Goal: Task Accomplishment & Management: Manage account settings

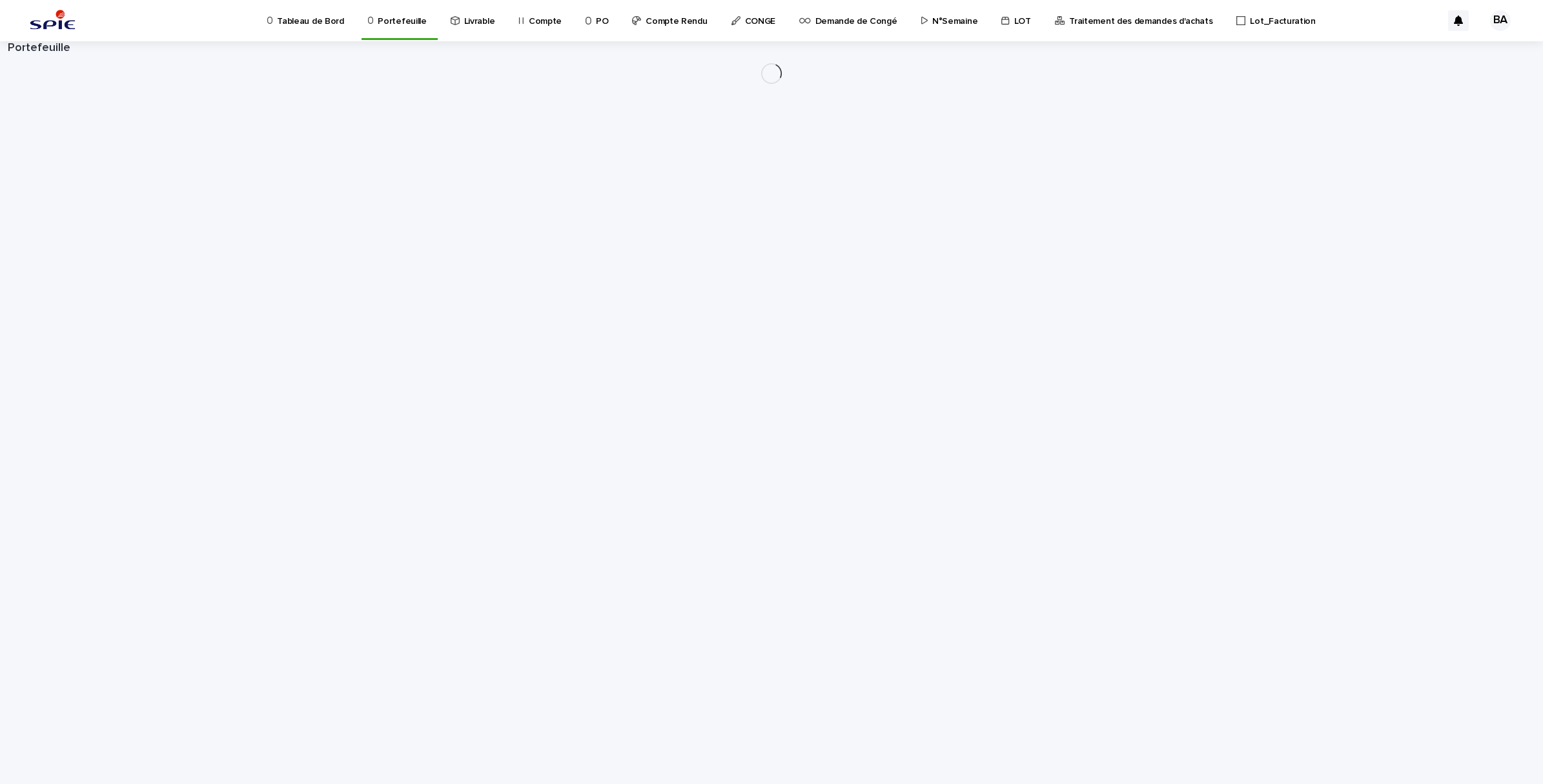
click at [533, 24] on p "Compte" at bounding box center [545, 13] width 33 height 27
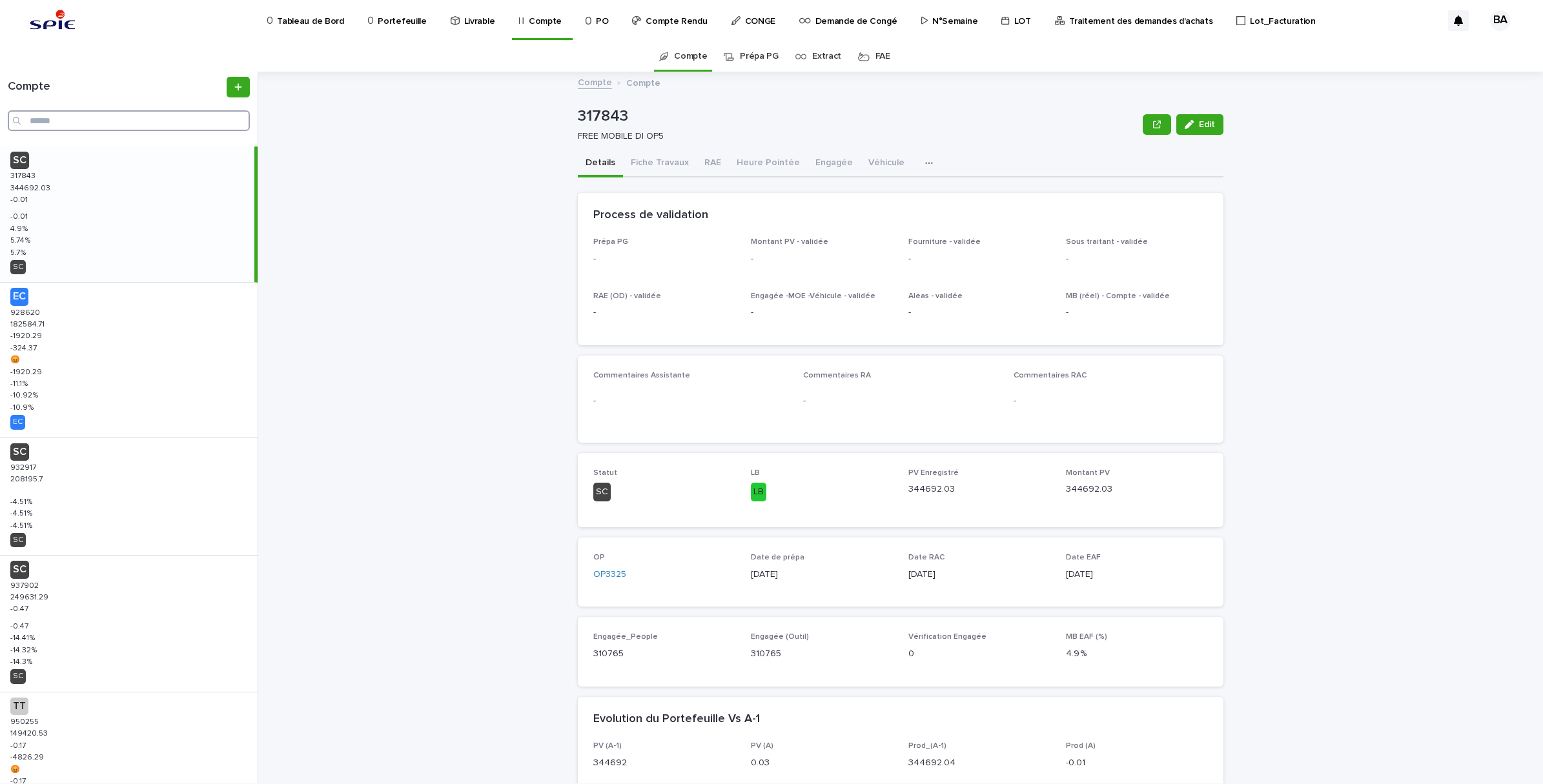
click at [54, 120] on input "Search" at bounding box center [128, 121] width 242 height 21
paste input "******"
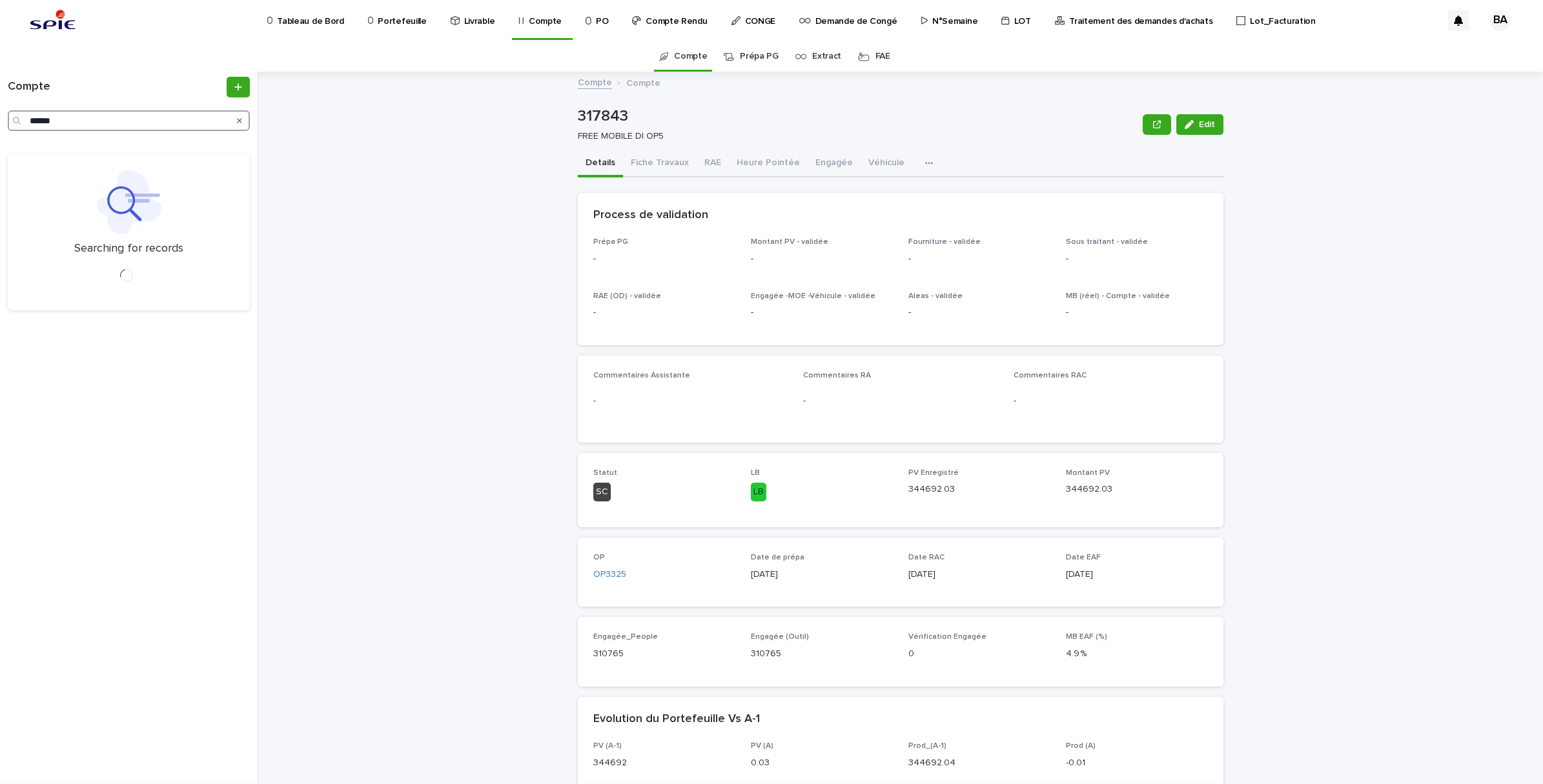
type input "******"
click at [78, 199] on div "TE 965300 965300 108141.68 108141.68 -0.5 -0.5 -7430.15 -7430.15 😡 😡 -0.5 -0.5 …" at bounding box center [127, 223] width 255 height 154
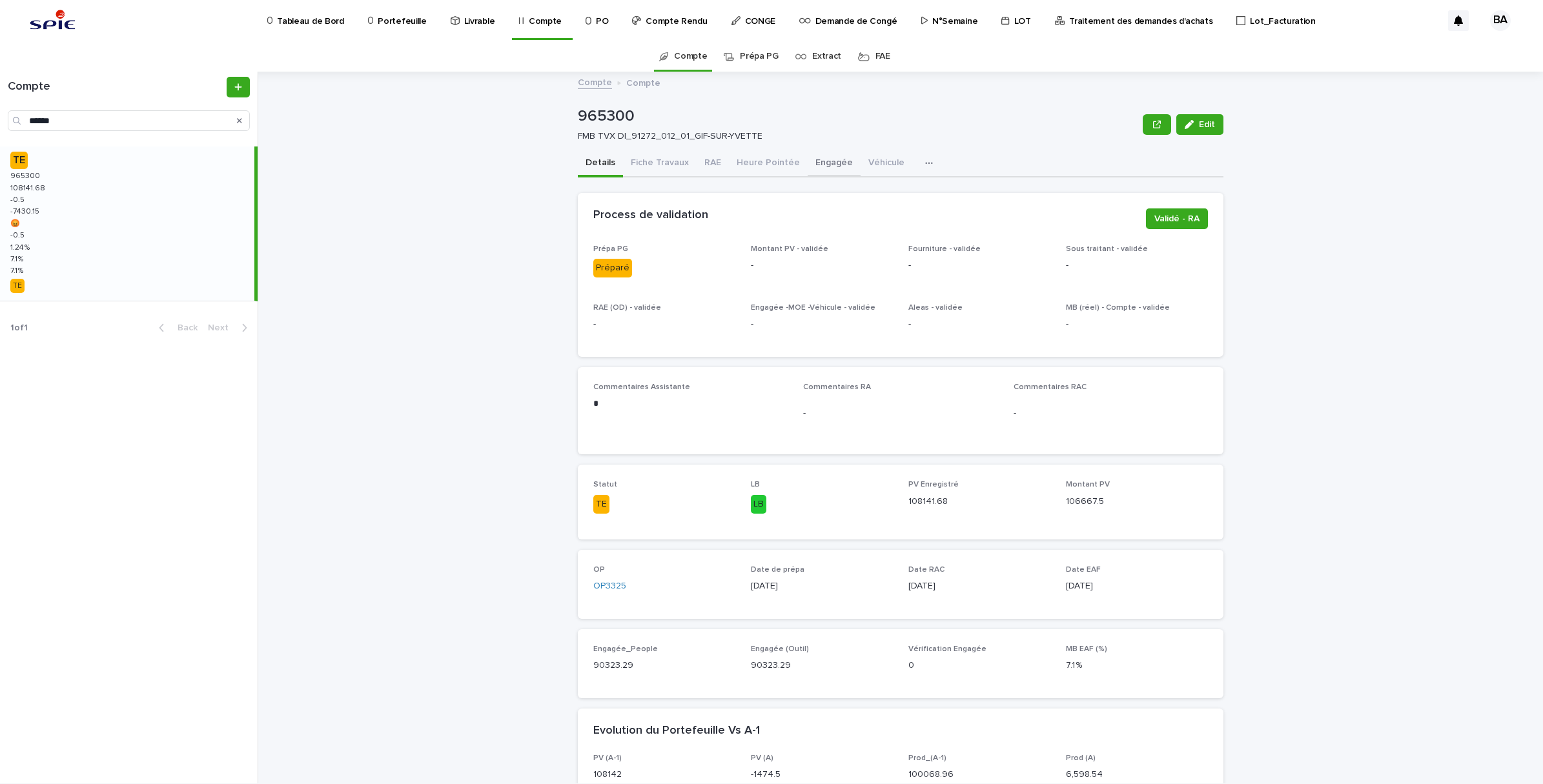
click at [825, 157] on button "Engagée" at bounding box center [834, 164] width 53 height 27
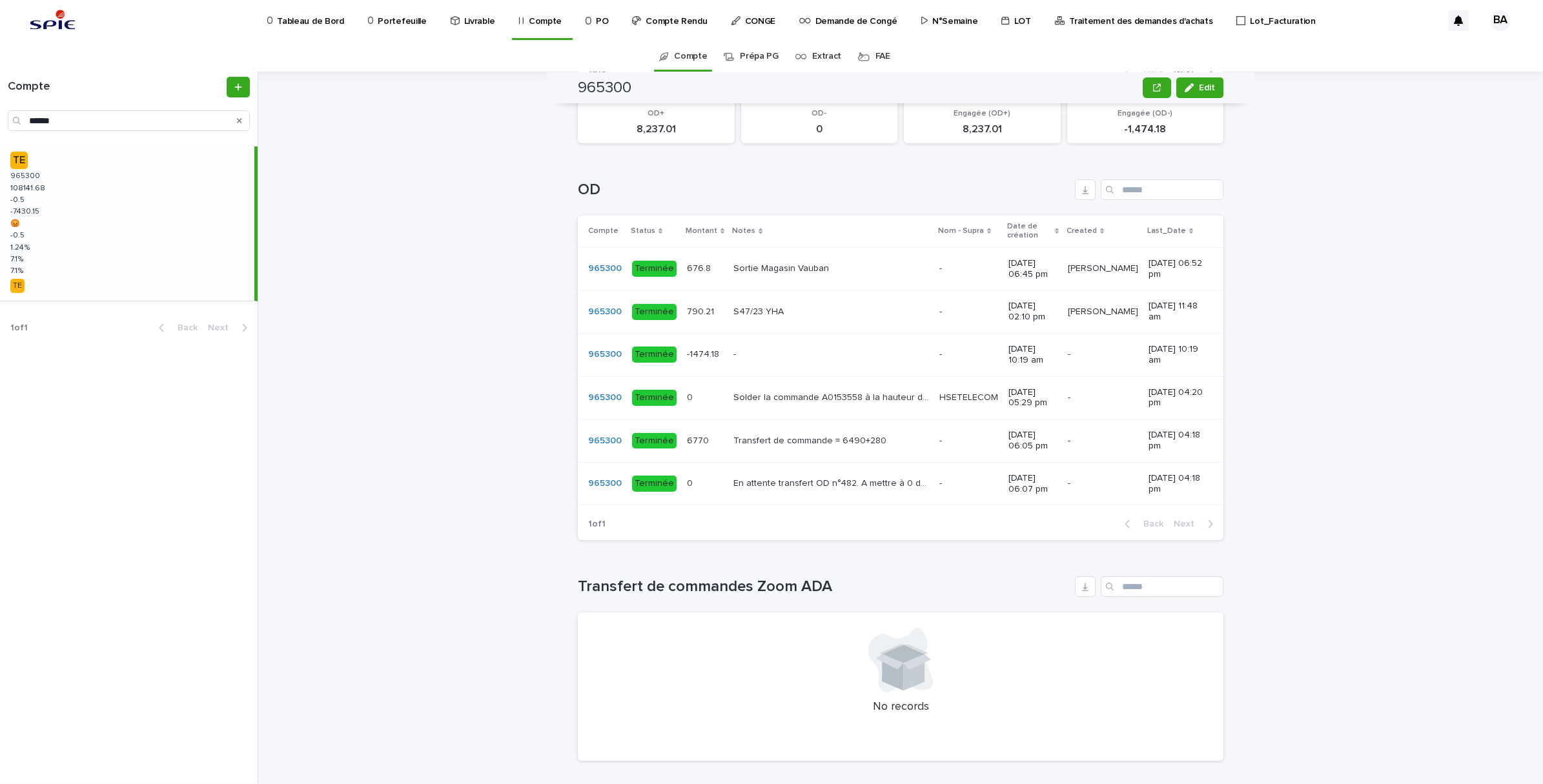
scroll to position [726, 0]
click at [694, 362] on div "-1474.18 -1474.18" at bounding box center [705, 351] width 36 height 21
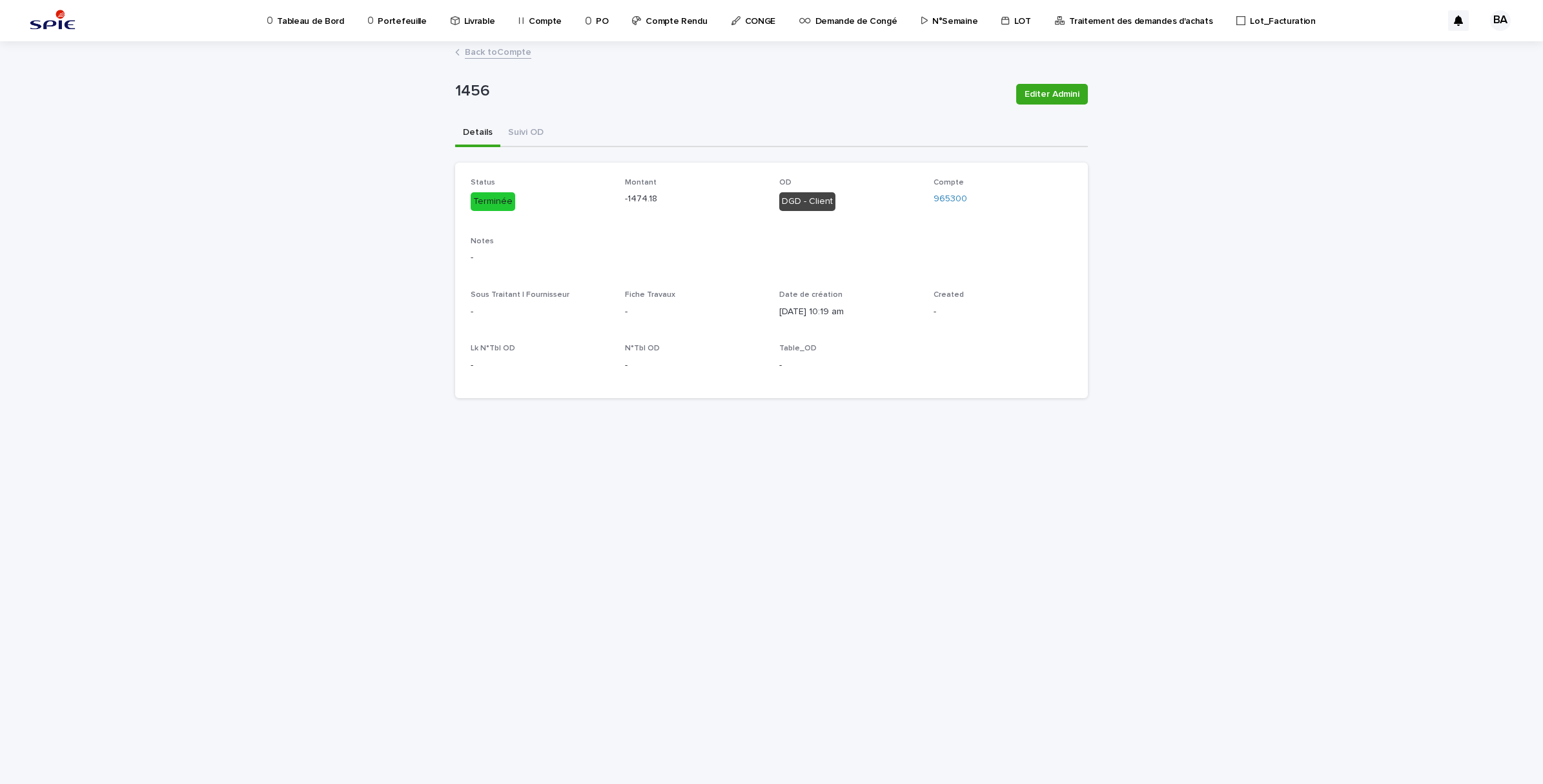
click at [475, 51] on link "Back to Compte" at bounding box center [497, 51] width 67 height 15
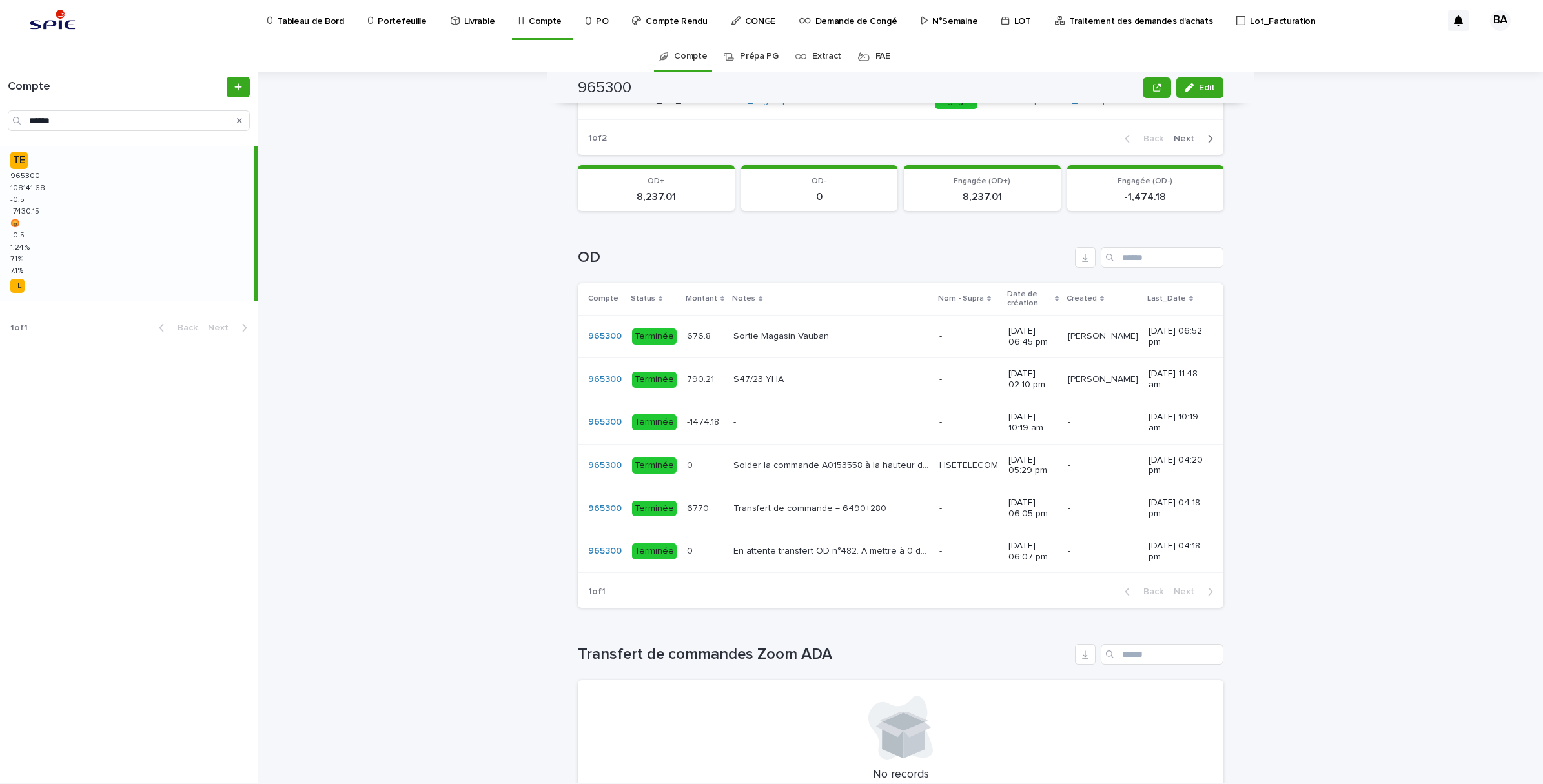
scroll to position [807, 0]
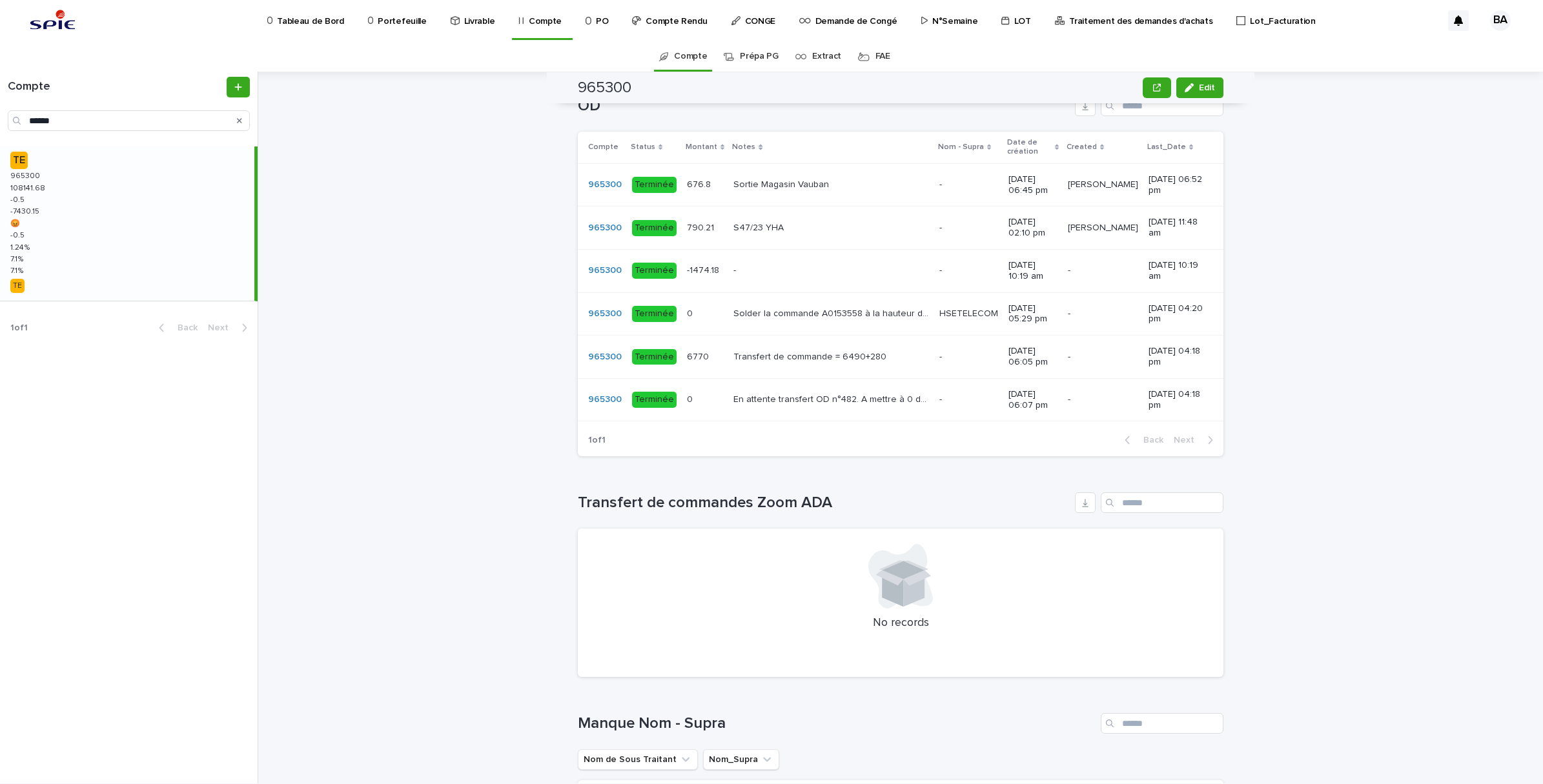
click at [706, 368] on div "6770 6770" at bounding box center [705, 357] width 36 height 21
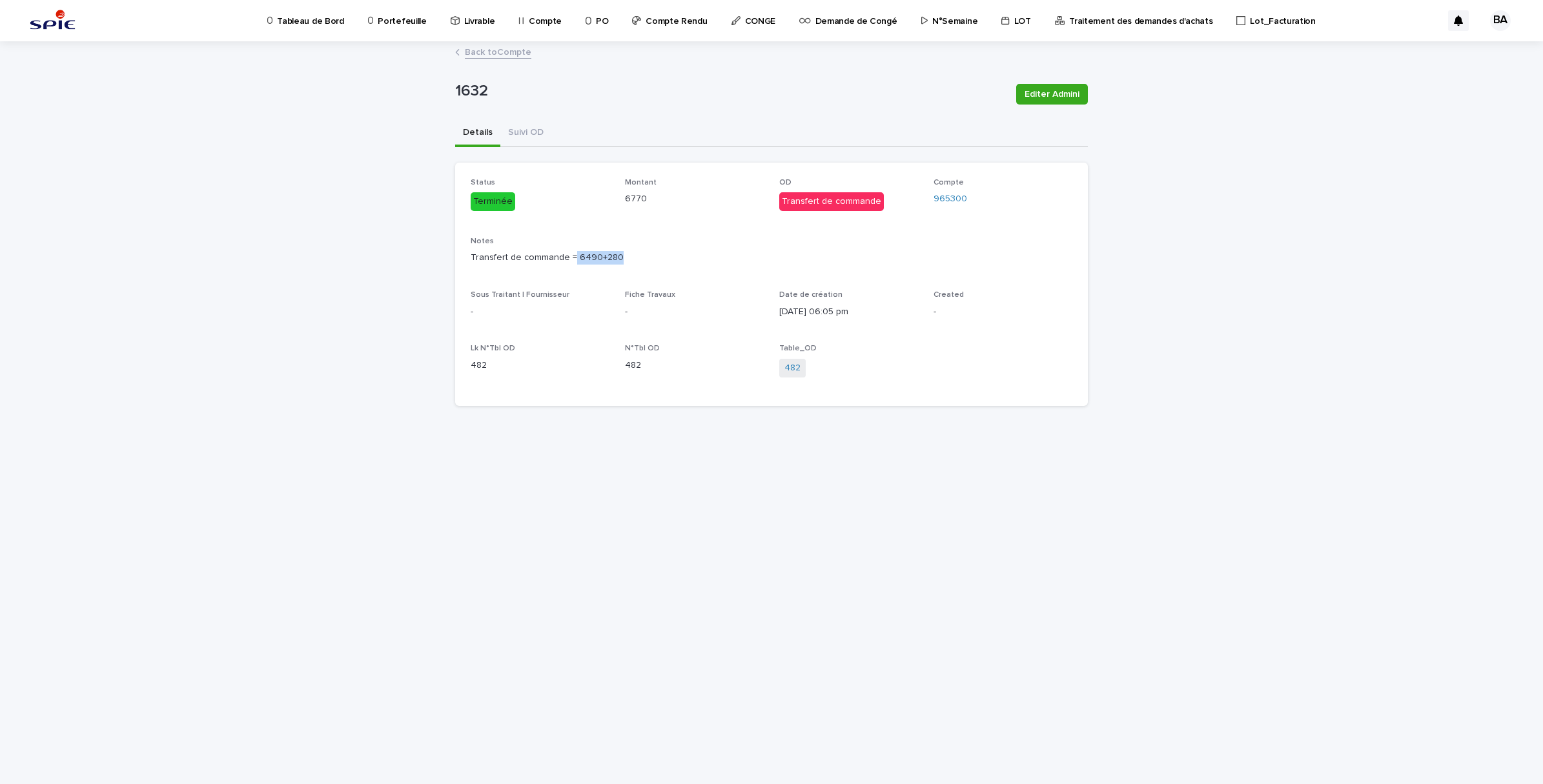
drag, startPoint x: 572, startPoint y: 253, endPoint x: 618, endPoint y: 252, distance: 46.0
click at [618, 252] on p "Transfert de commande = 6490+280" at bounding box center [772, 258] width 602 height 13
click at [533, 136] on button "Suivi OD" at bounding box center [525, 133] width 51 height 27
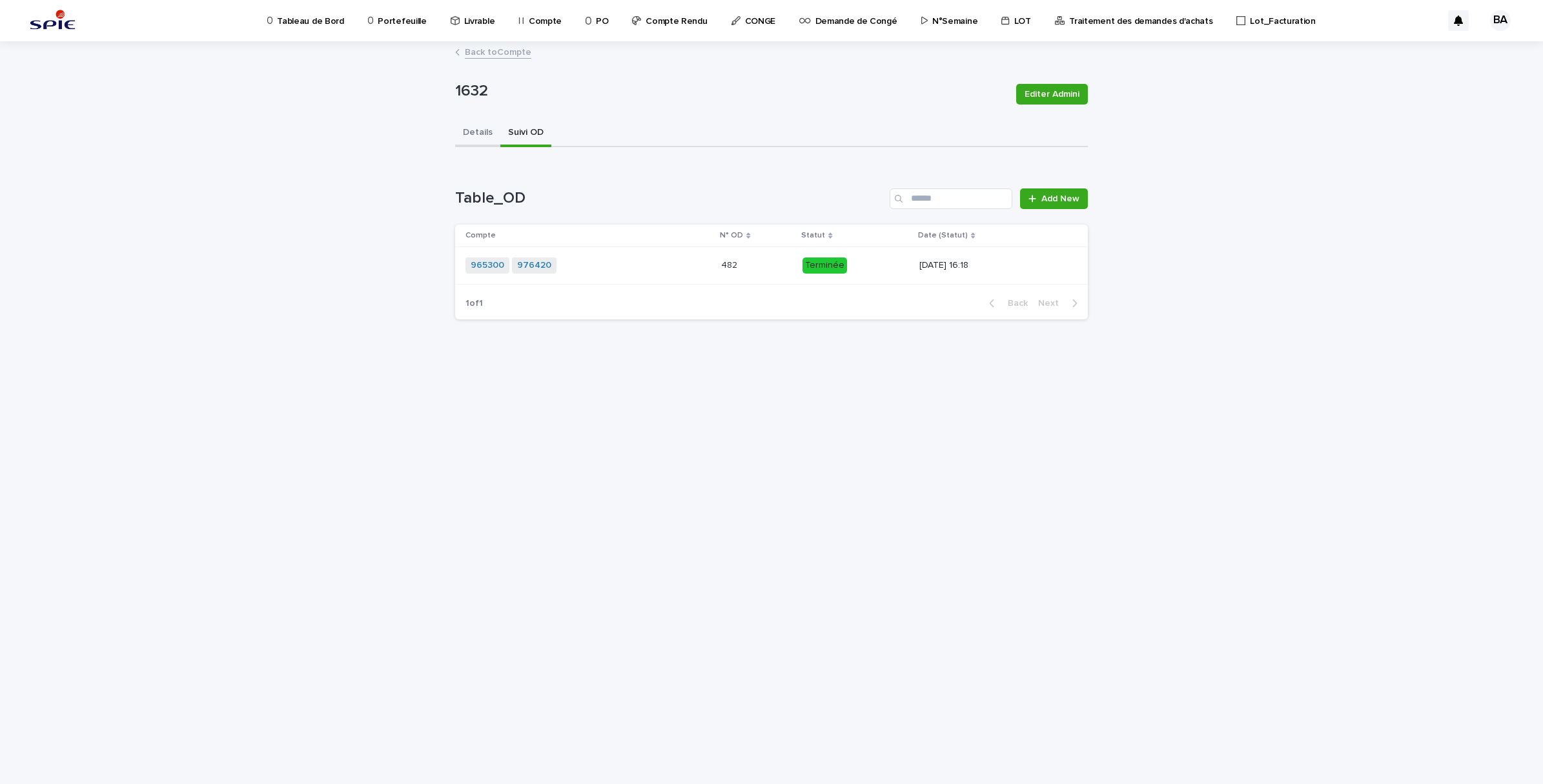
click at [464, 131] on button "Details" at bounding box center [478, 133] width 46 height 27
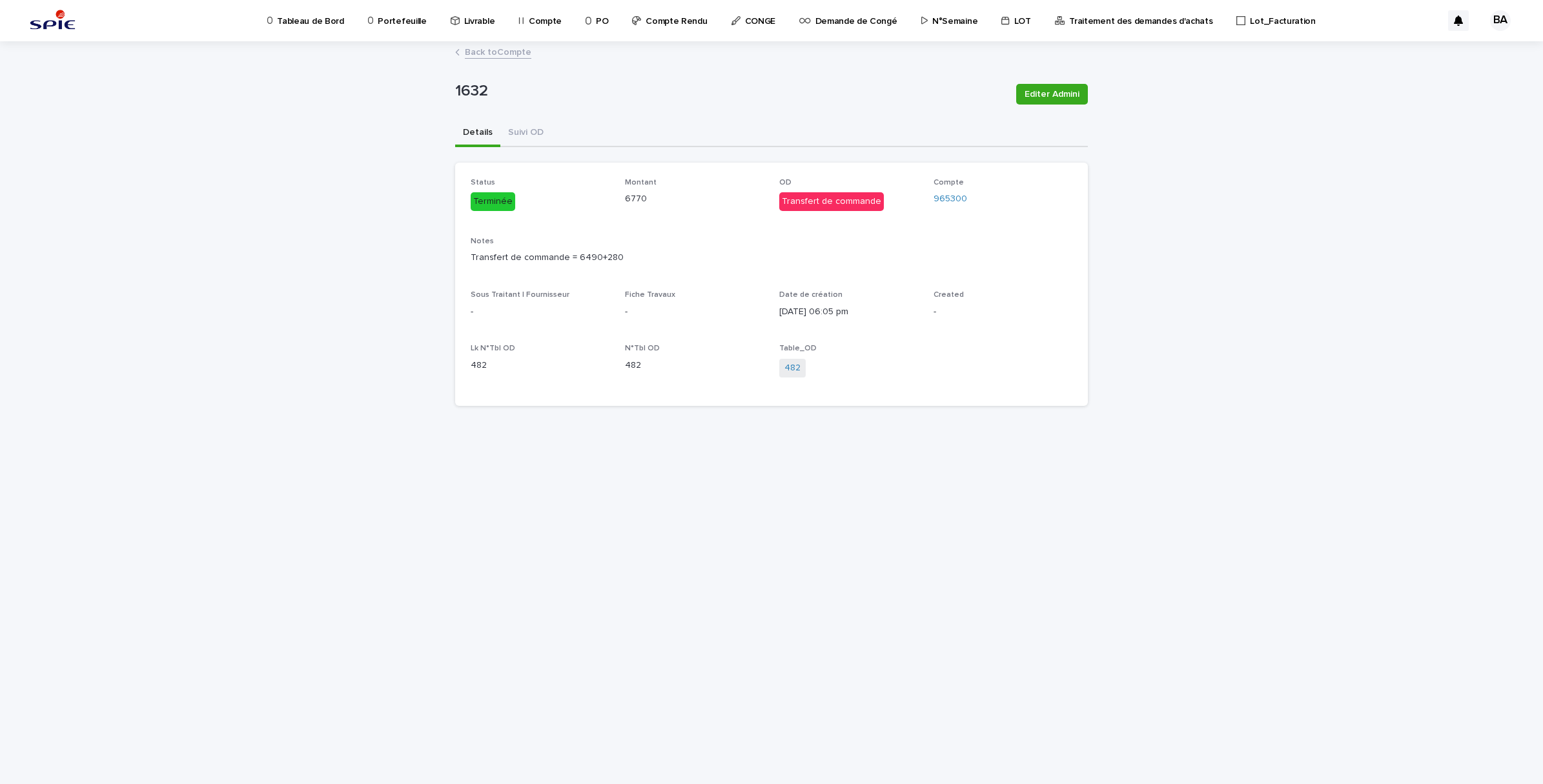
click at [480, 52] on link "Back to Compte" at bounding box center [497, 51] width 67 height 15
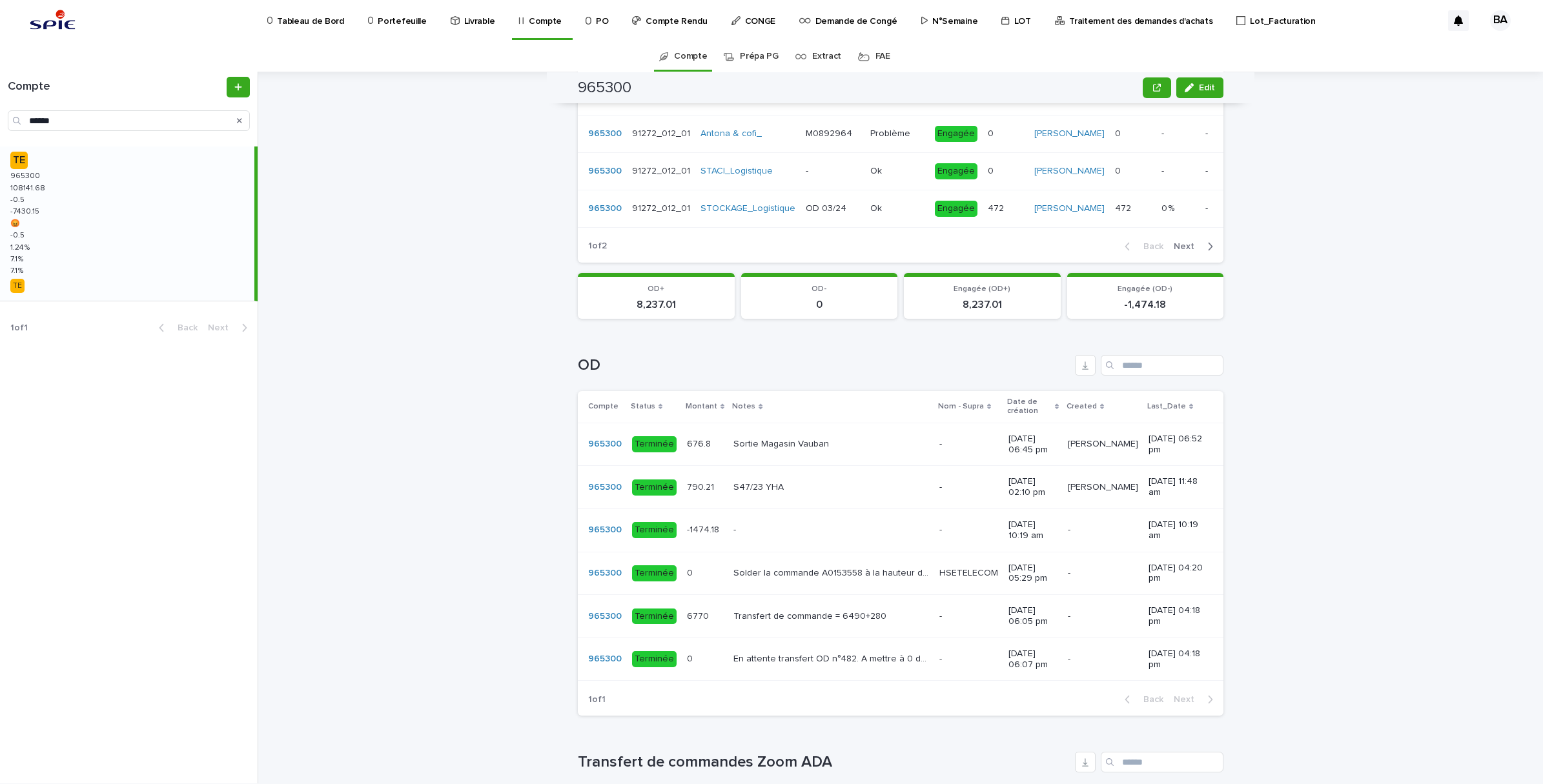
scroll to position [807, 0]
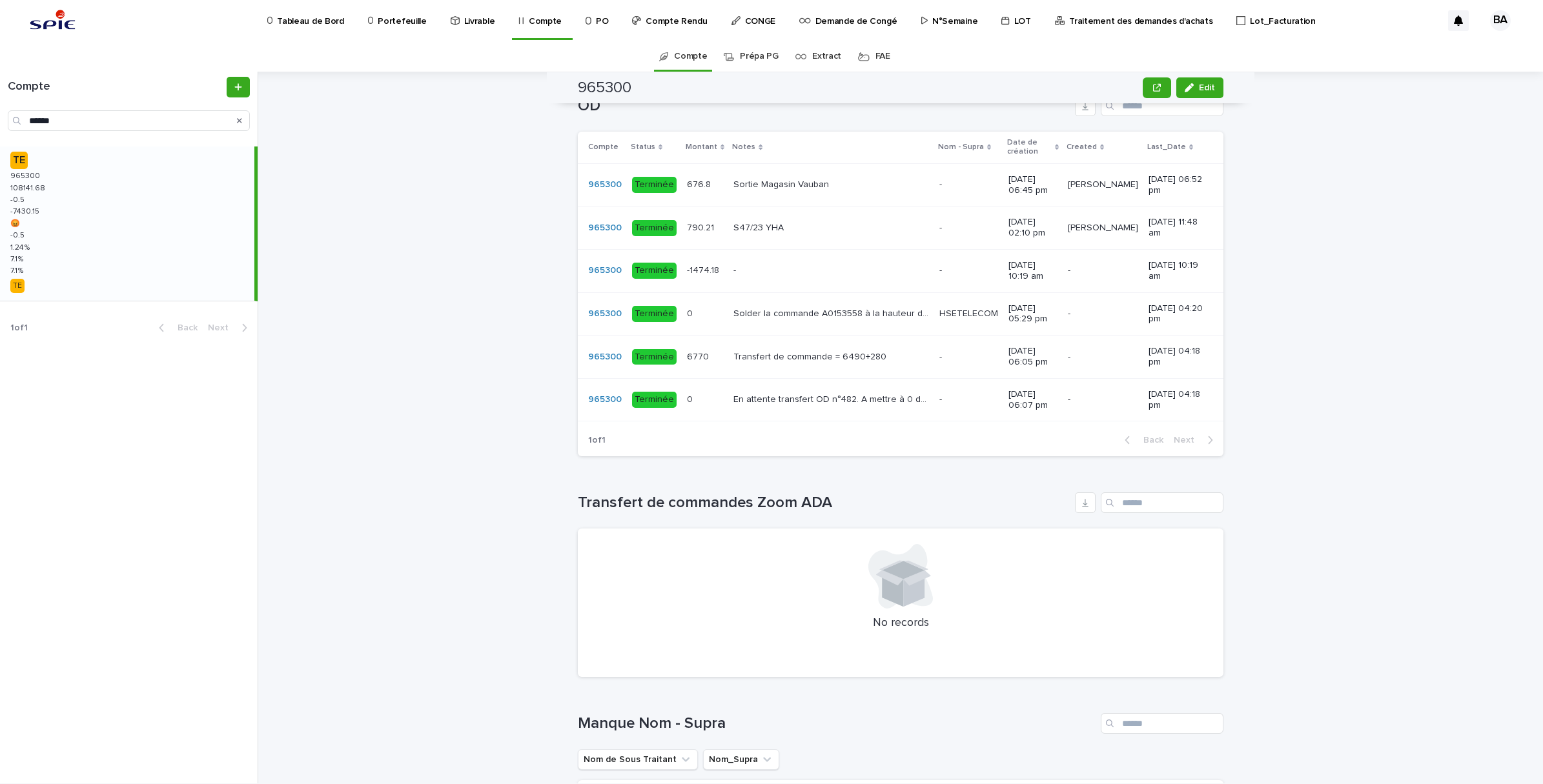
click at [704, 368] on div "6770 6770" at bounding box center [705, 357] width 36 height 21
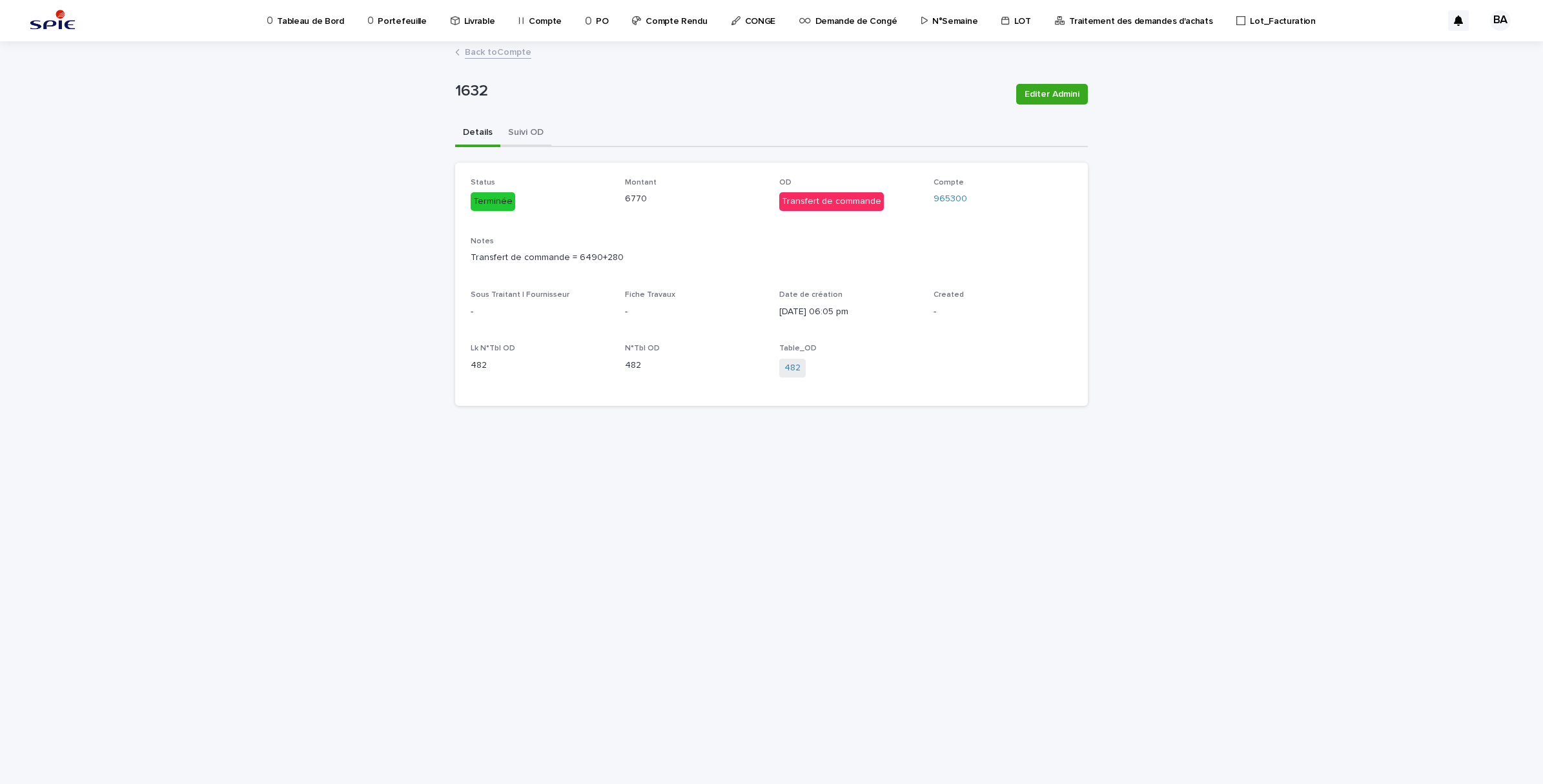
click at [527, 132] on button "Suivi OD" at bounding box center [525, 133] width 51 height 27
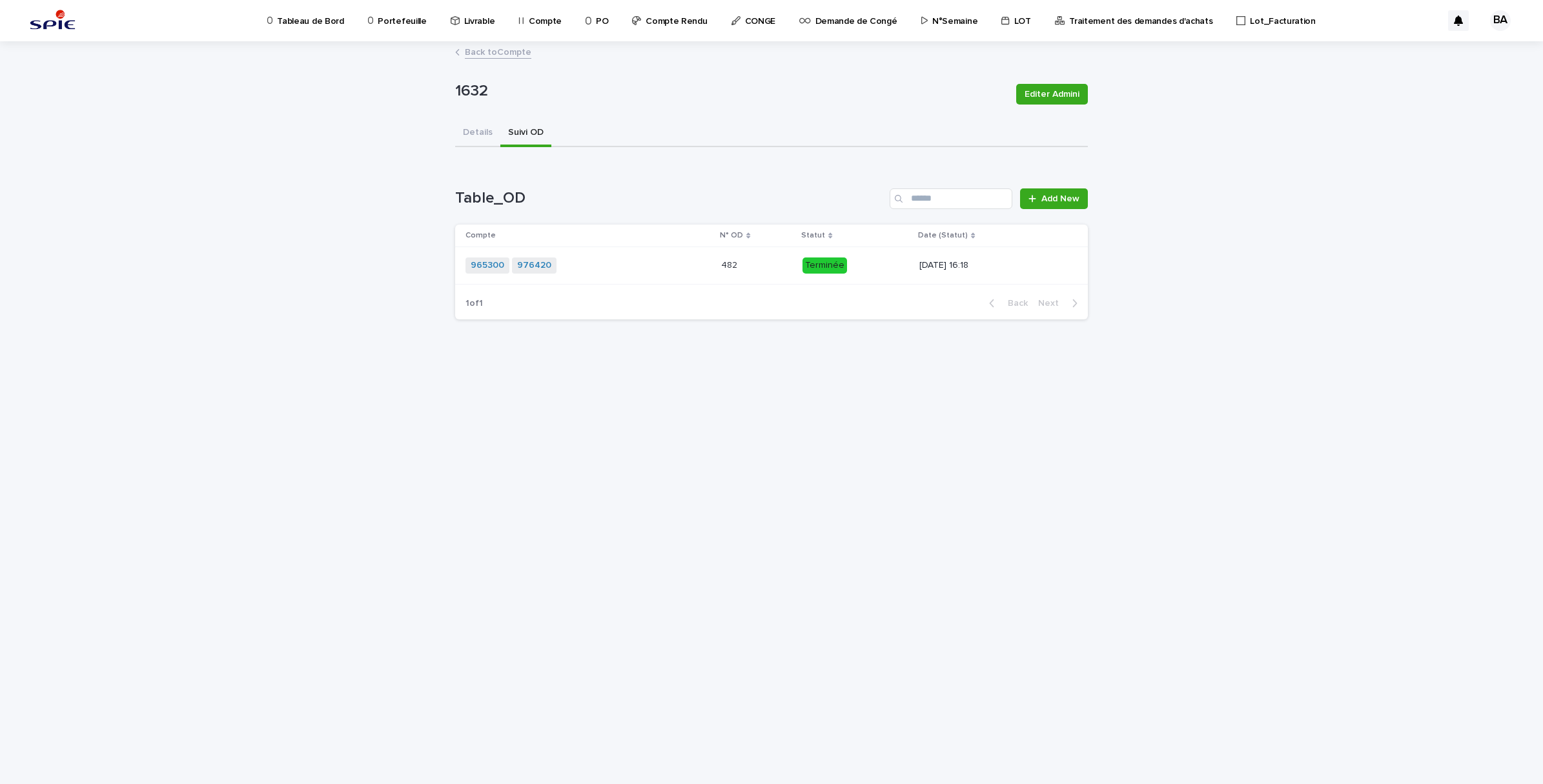
click at [600, 270] on div "965300 976420 + 0" at bounding box center [578, 265] width 226 height 16
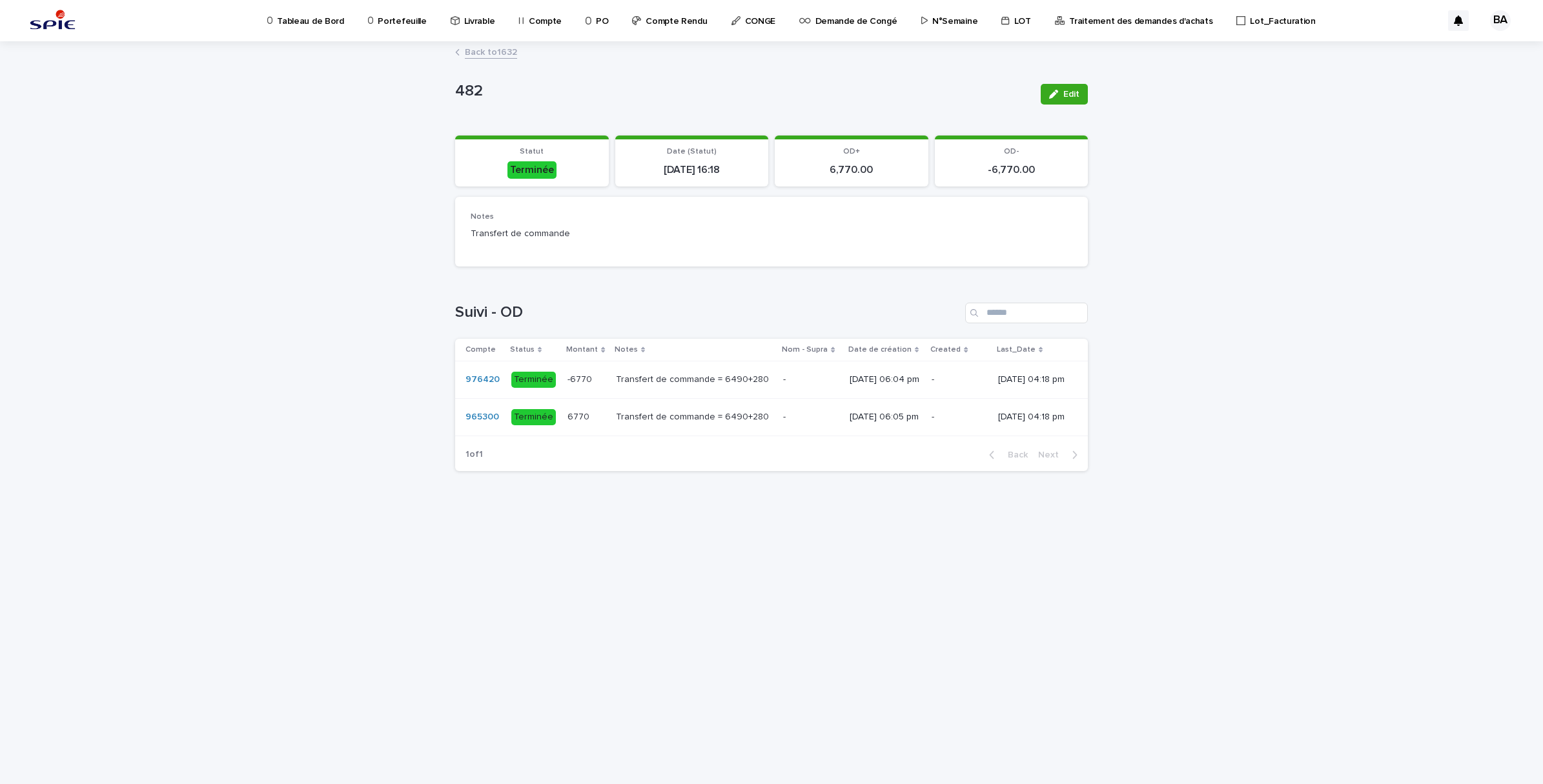
click at [485, 51] on link "Back to 1632" at bounding box center [491, 51] width 52 height 15
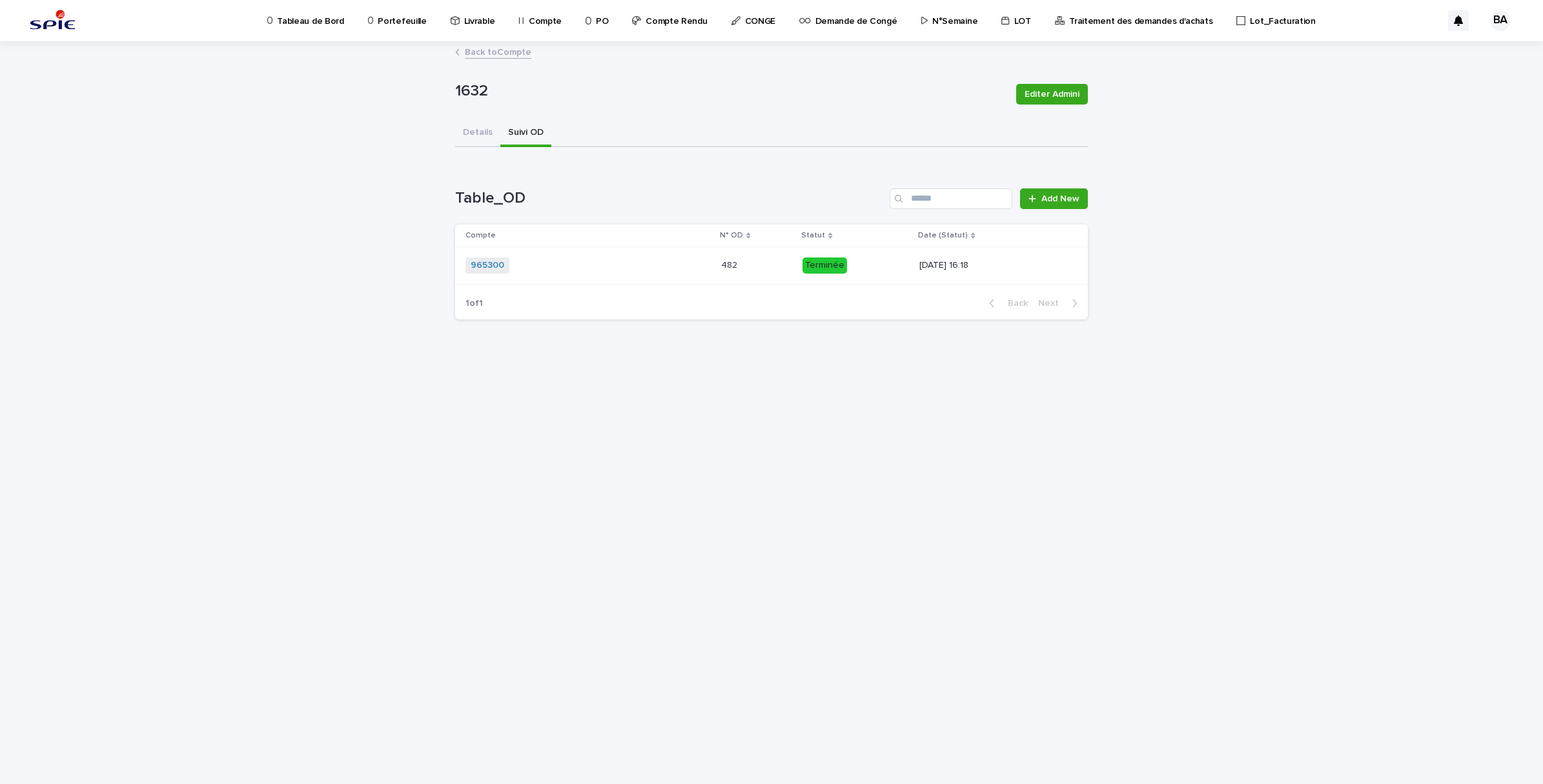
click at [485, 51] on link "Back to Compte" at bounding box center [497, 51] width 67 height 15
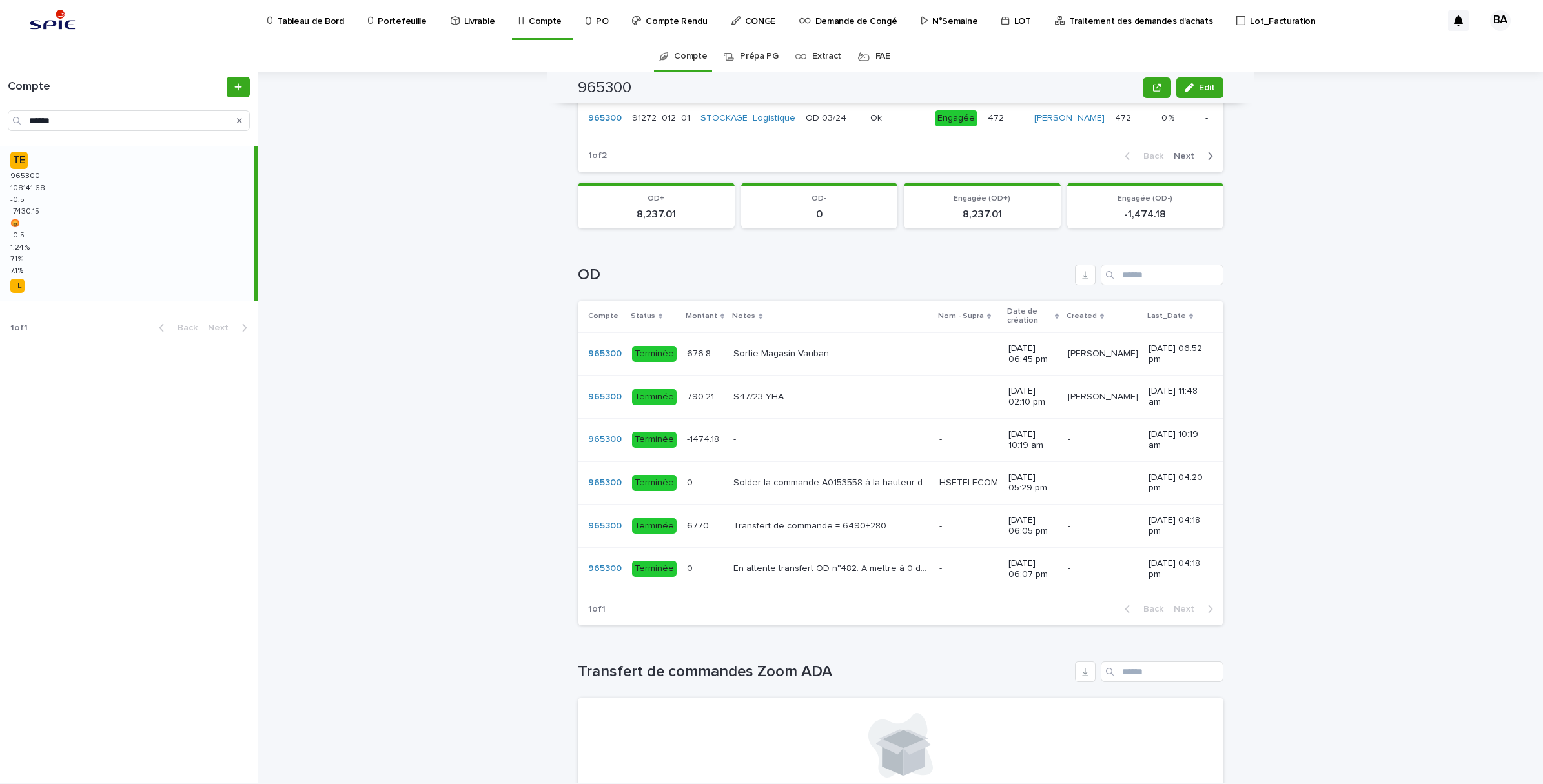
scroll to position [726, 0]
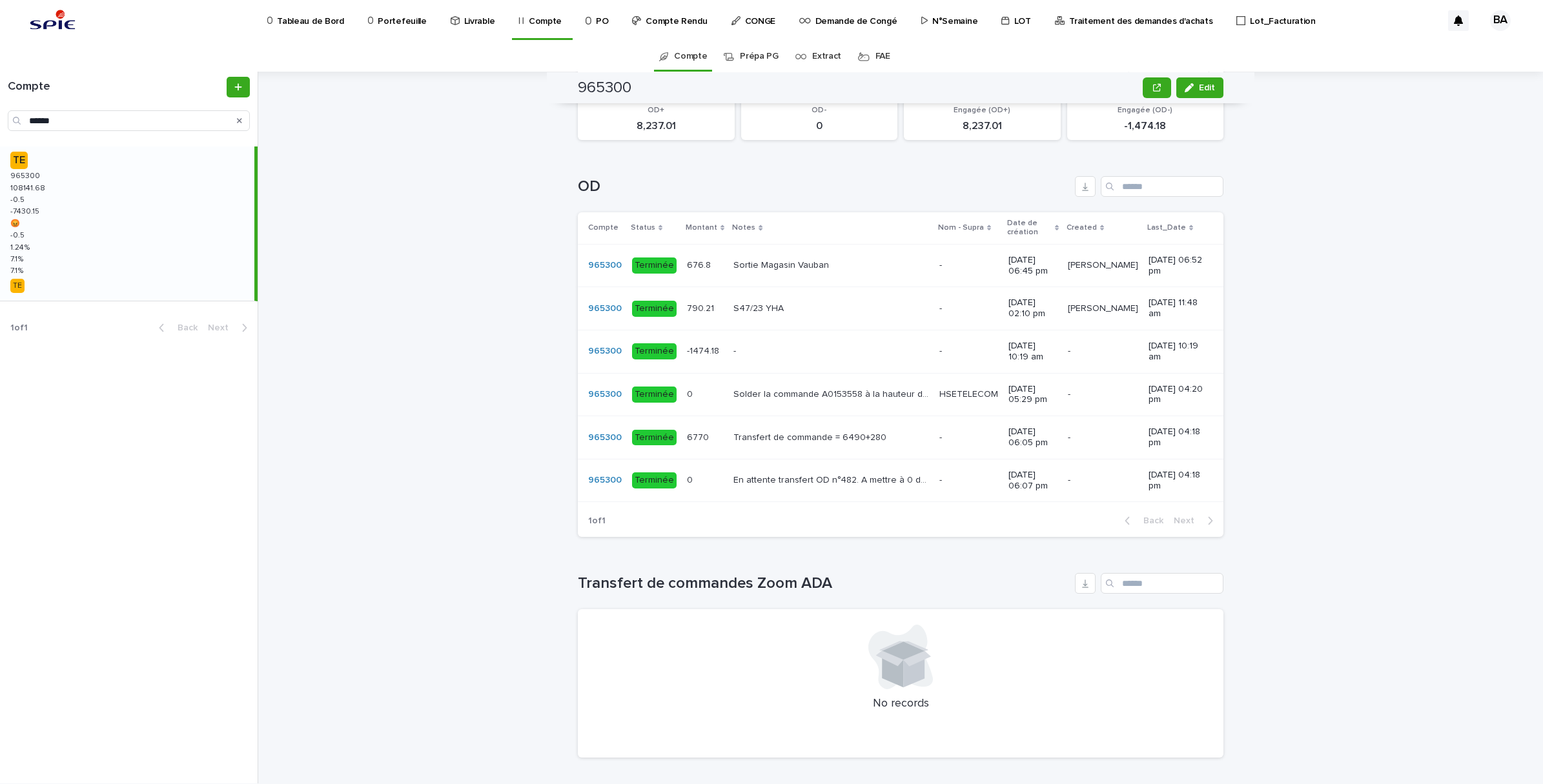
click at [820, 405] on div "Solder la commande A0153558 à la hauteur de la facturation Solder la commande A…" at bounding box center [831, 395] width 196 height 21
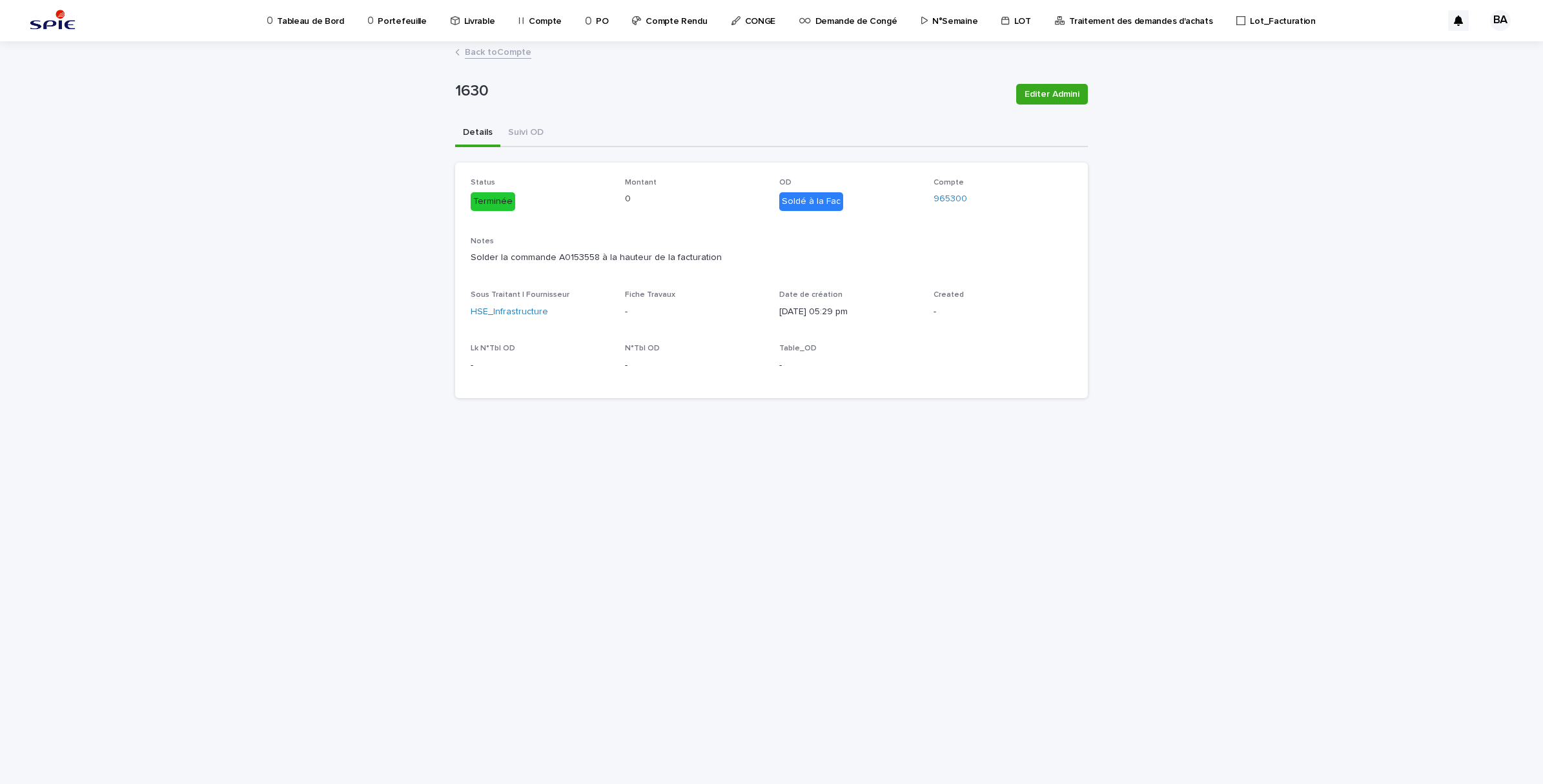
click at [485, 51] on link "Back to Compte" at bounding box center [497, 51] width 67 height 15
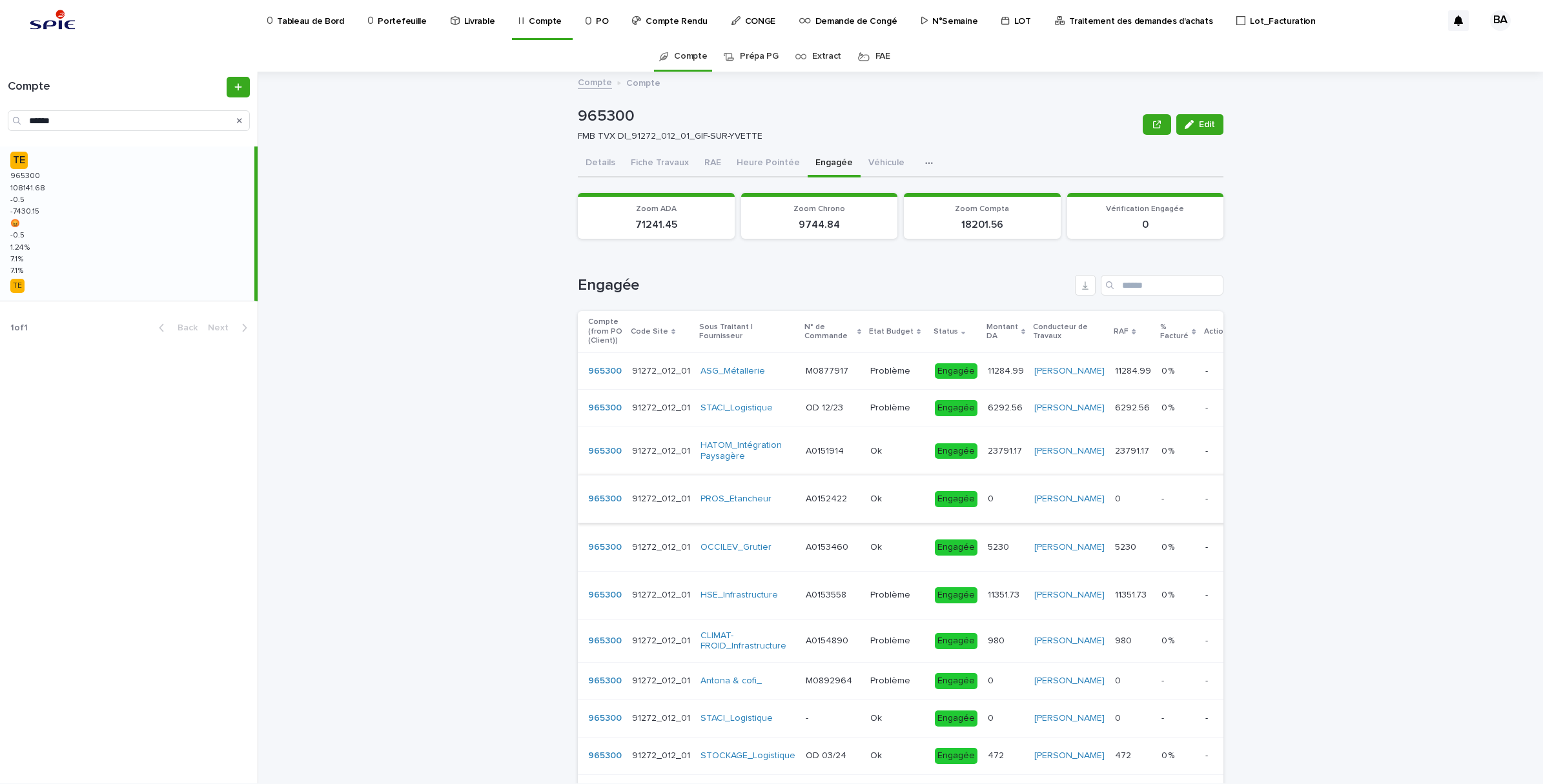
scroll to position [161, 0]
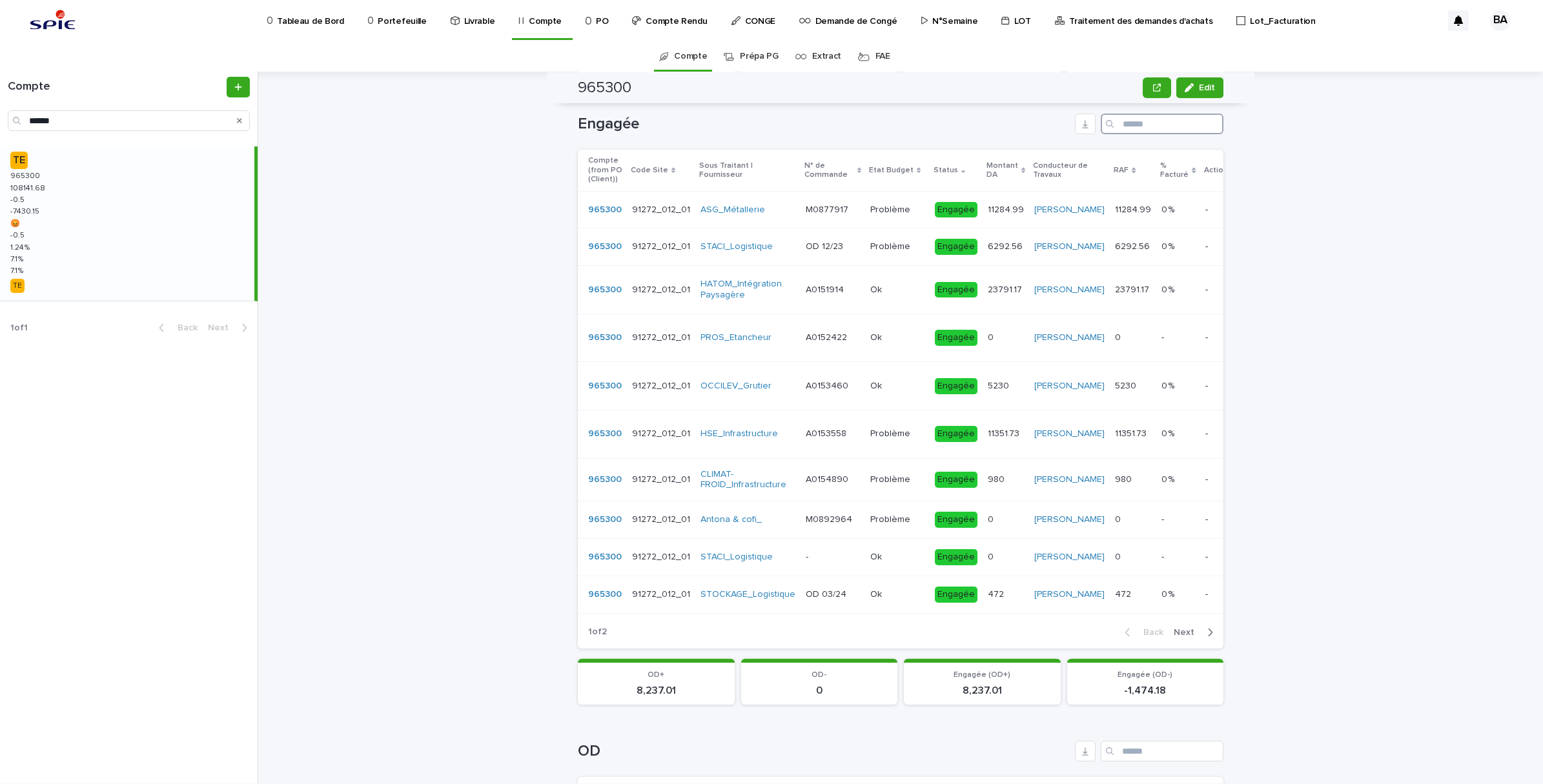
click at [1169, 117] on input "Search" at bounding box center [1161, 124] width 122 height 21
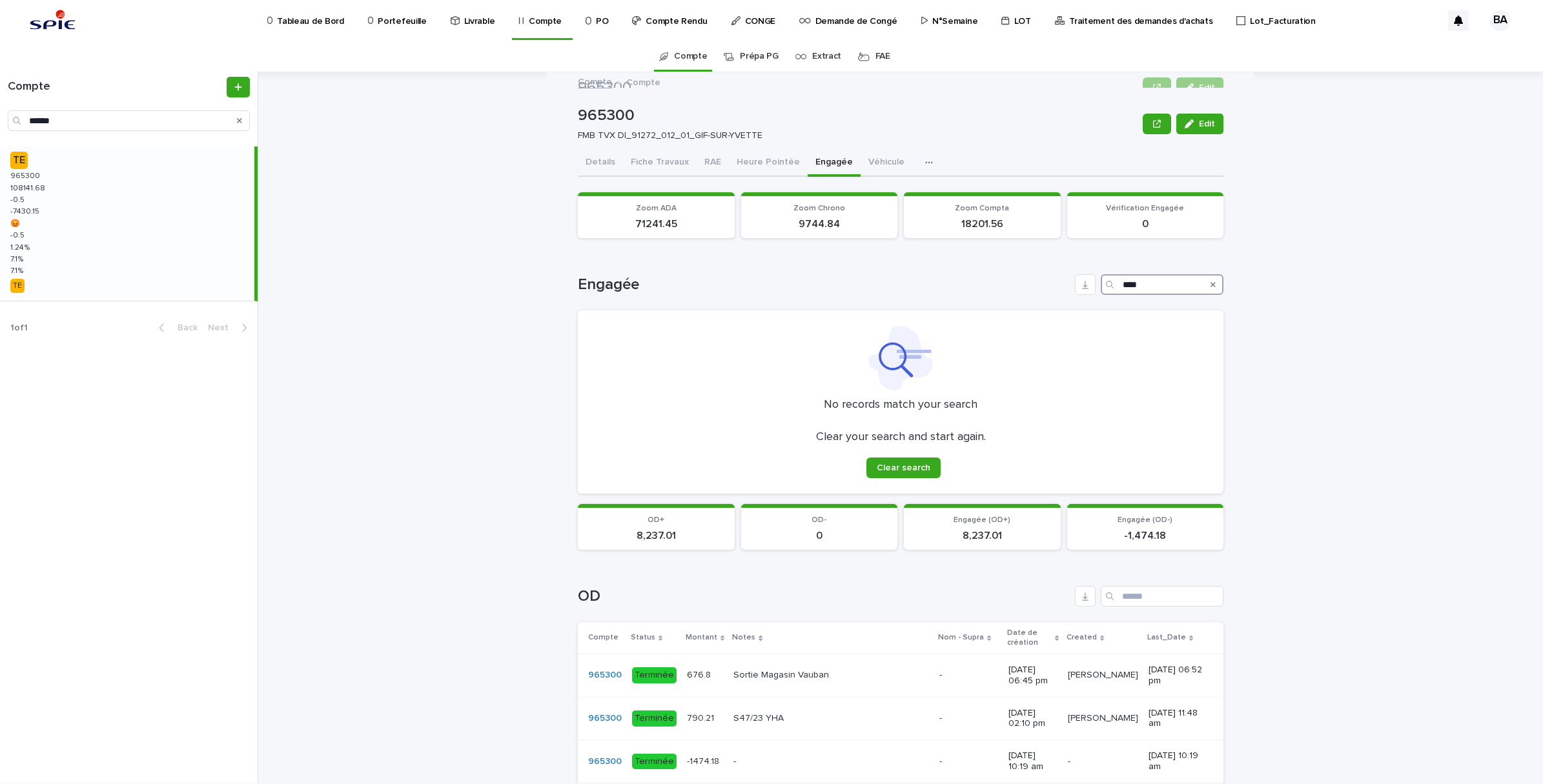
scroll to position [0, 0]
type input "*"
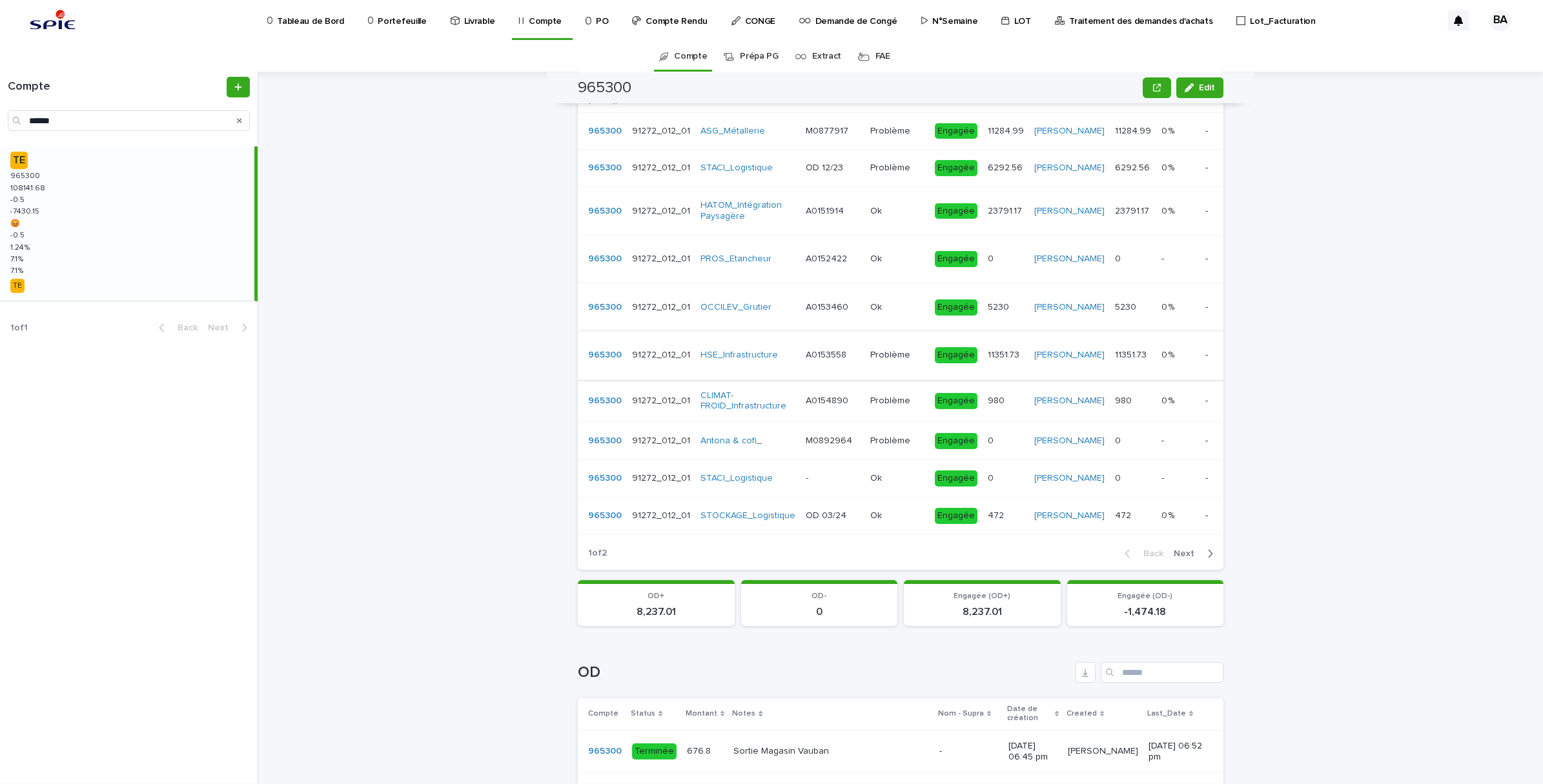
scroll to position [242, 0]
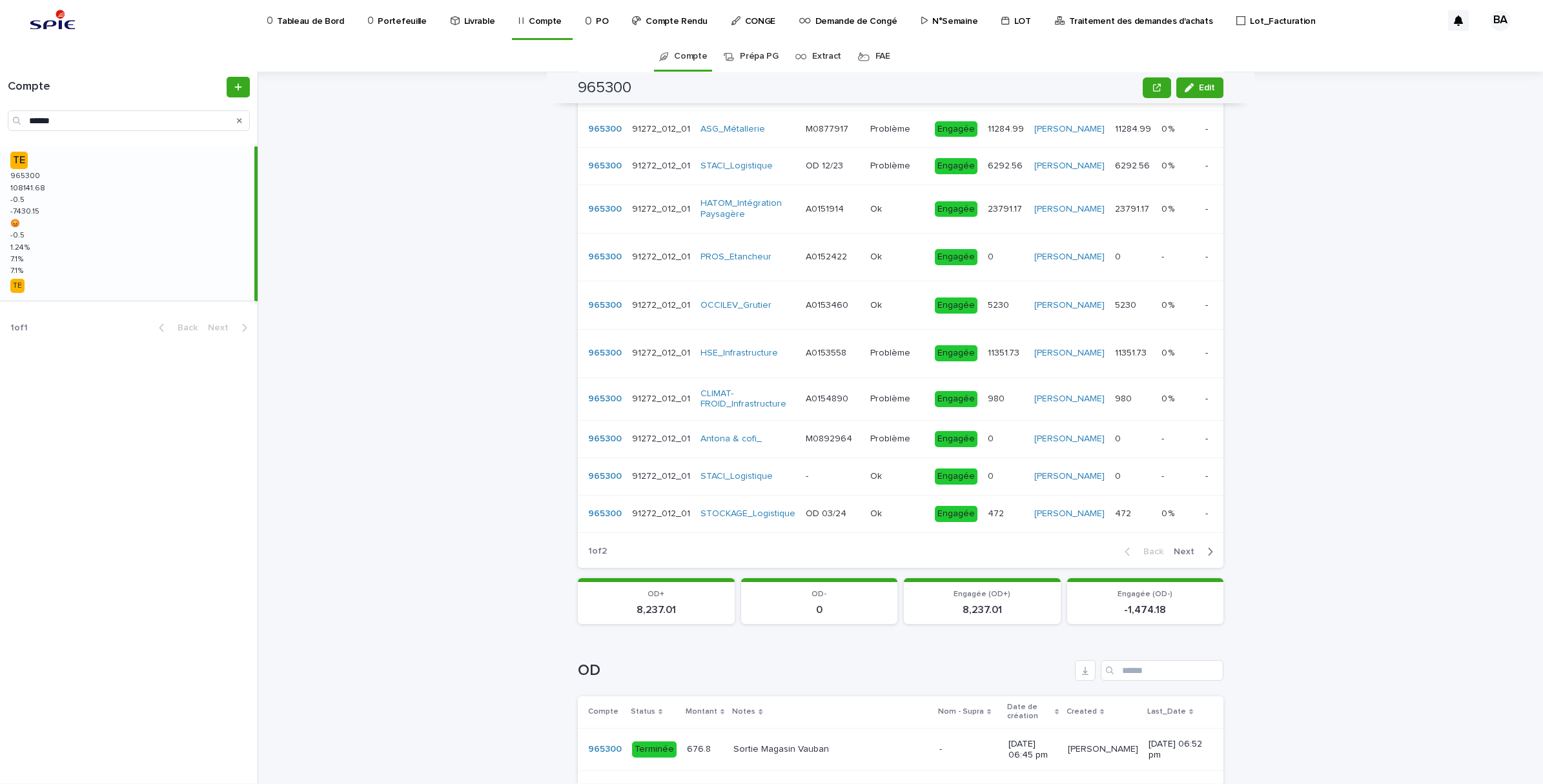
click at [1185, 556] on span "Next" at bounding box center [1188, 551] width 29 height 9
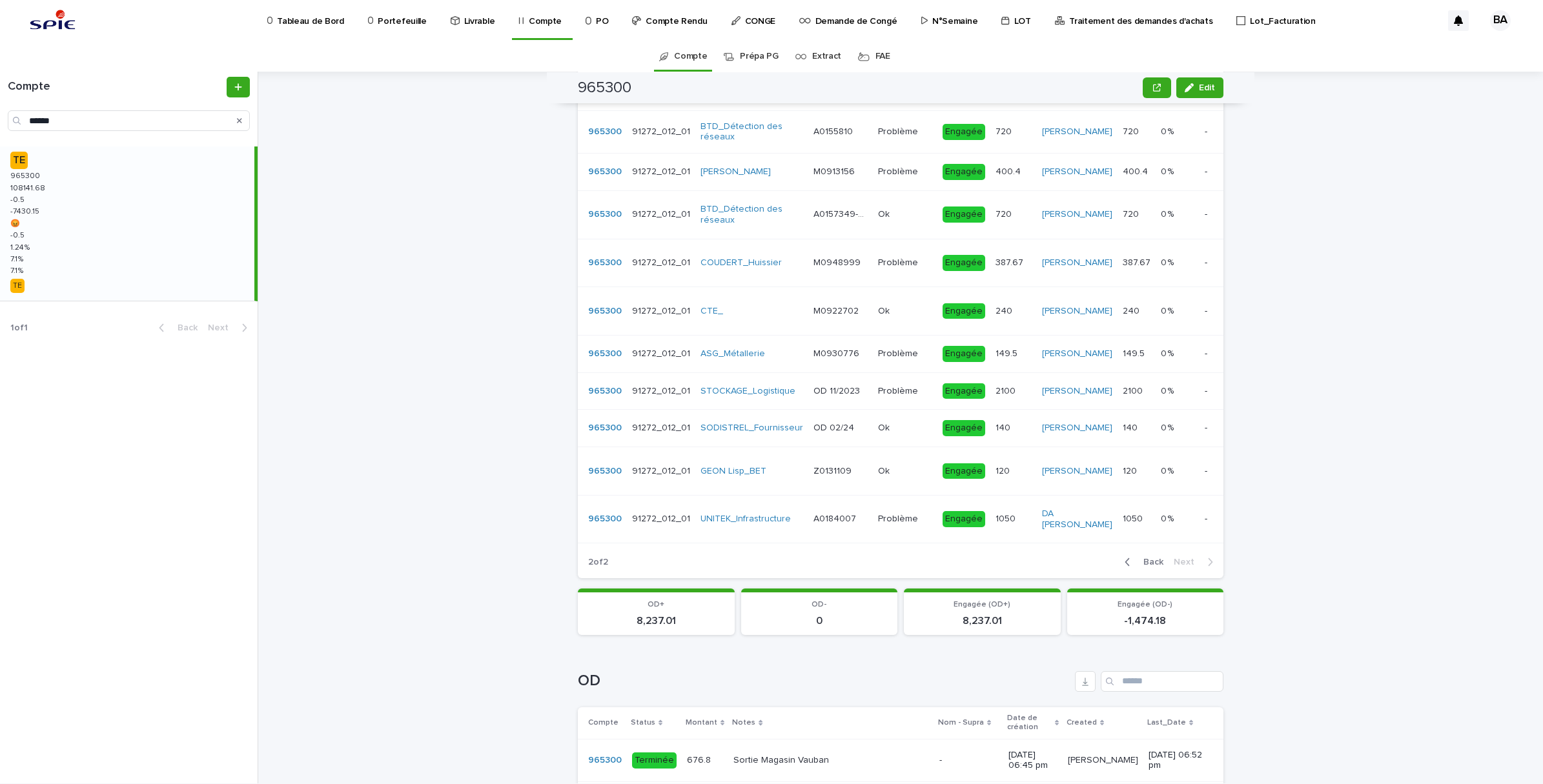
click at [1138, 567] on span "Back" at bounding box center [1149, 562] width 28 height 9
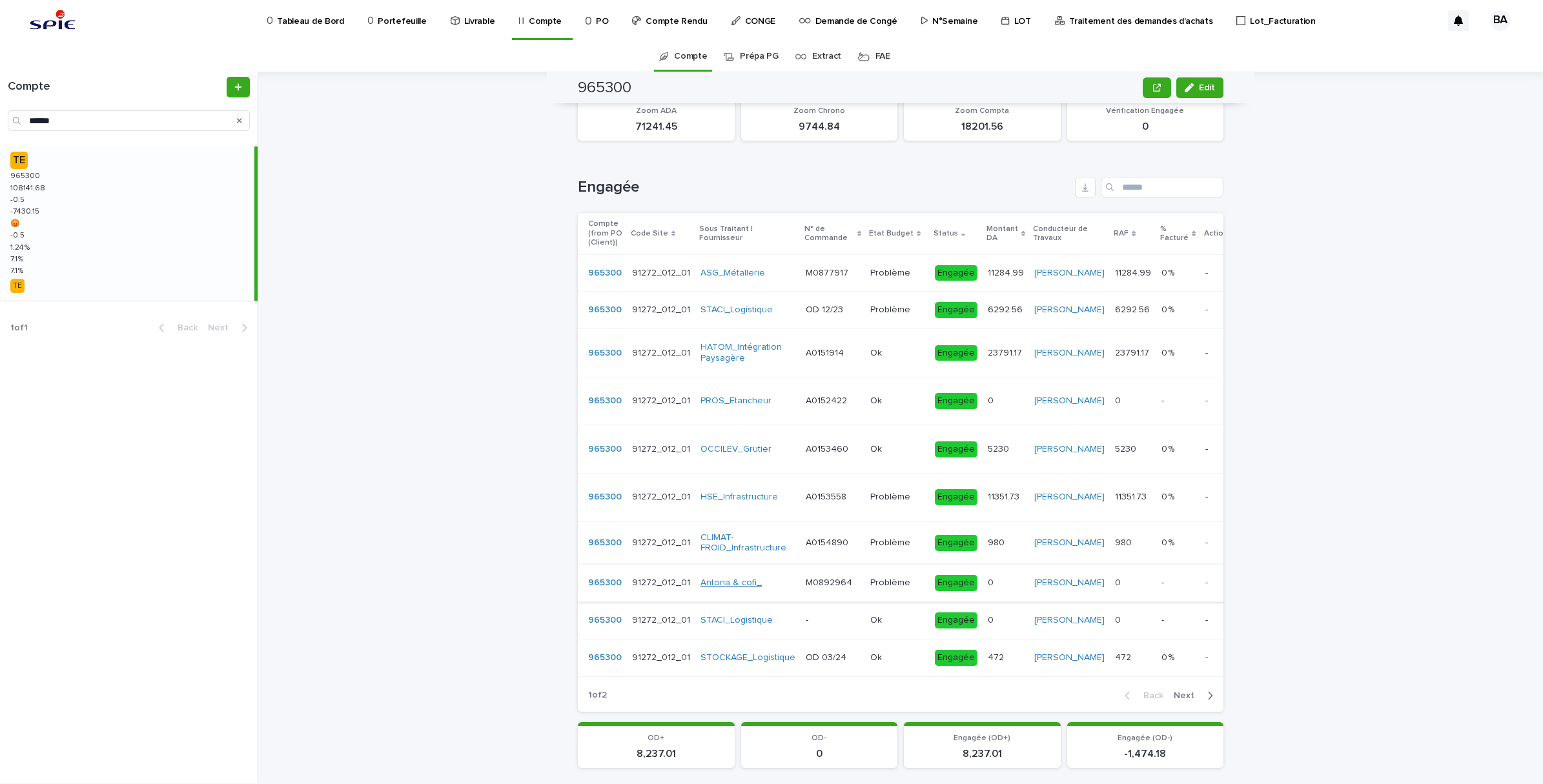
scroll to position [0, 0]
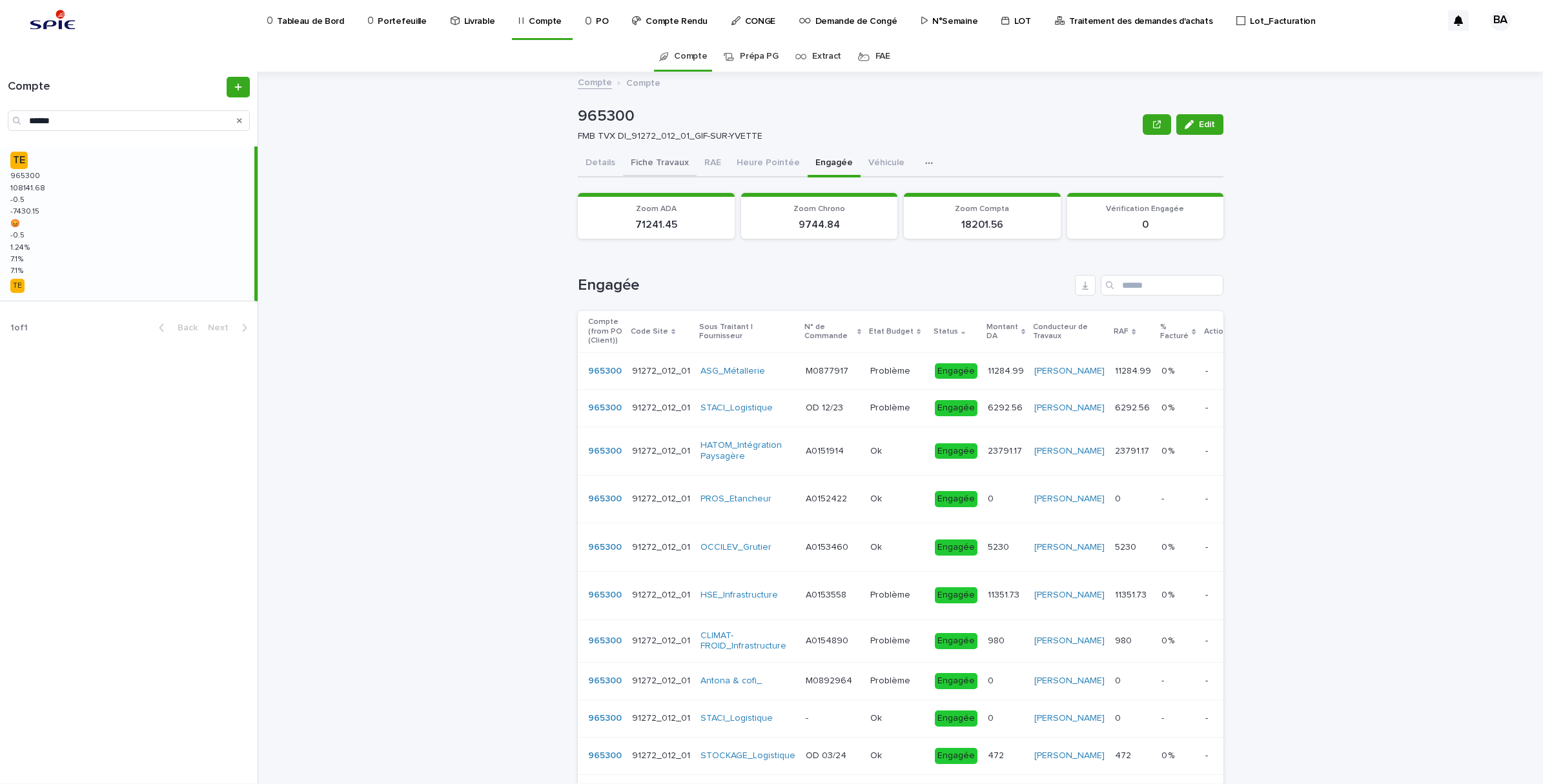
click at [657, 164] on button "Fiche Travaux" at bounding box center [659, 164] width 73 height 27
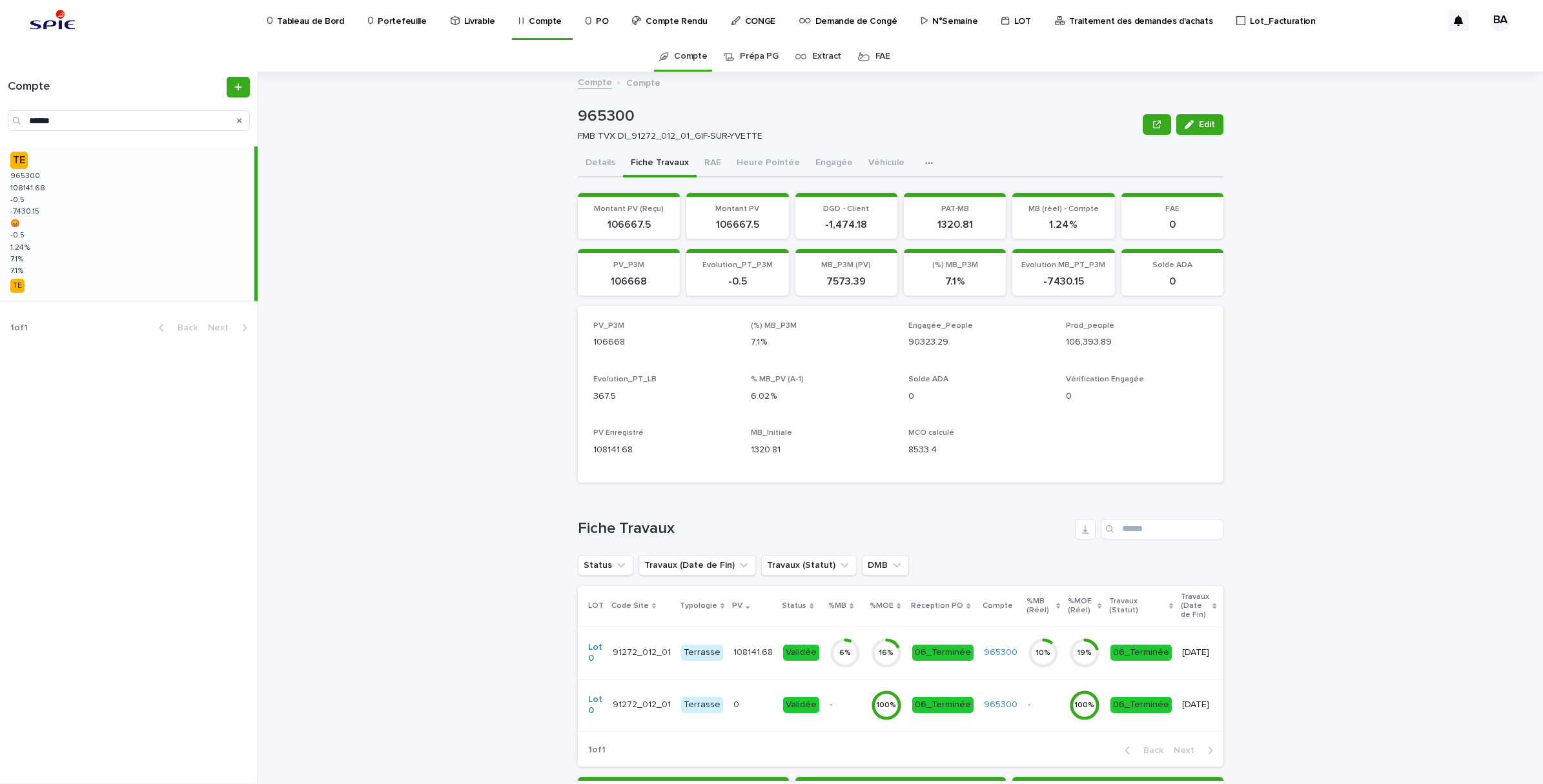
scroll to position [387, 0]
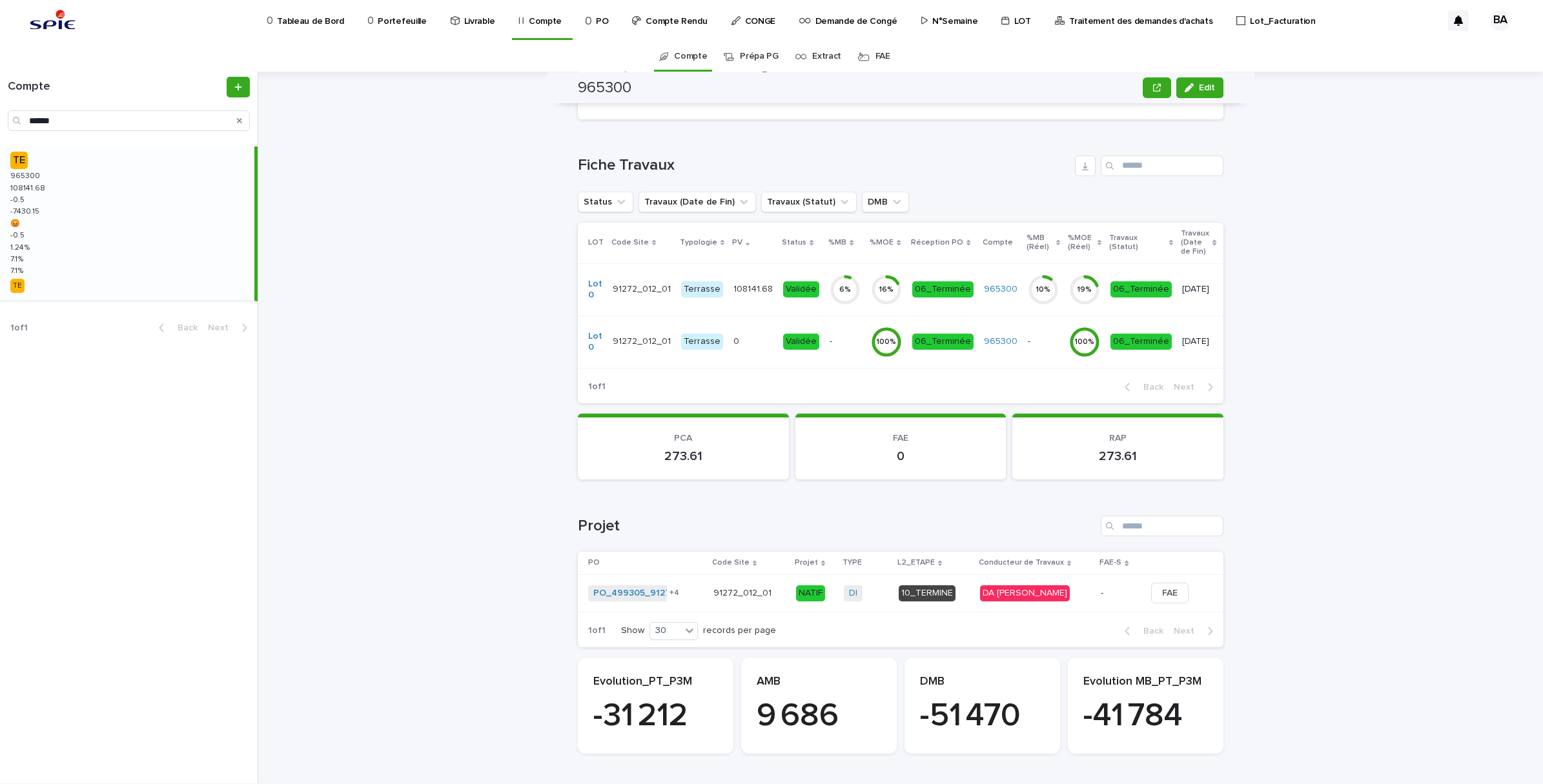
click at [802, 279] on td "Validée" at bounding box center [801, 289] width 46 height 52
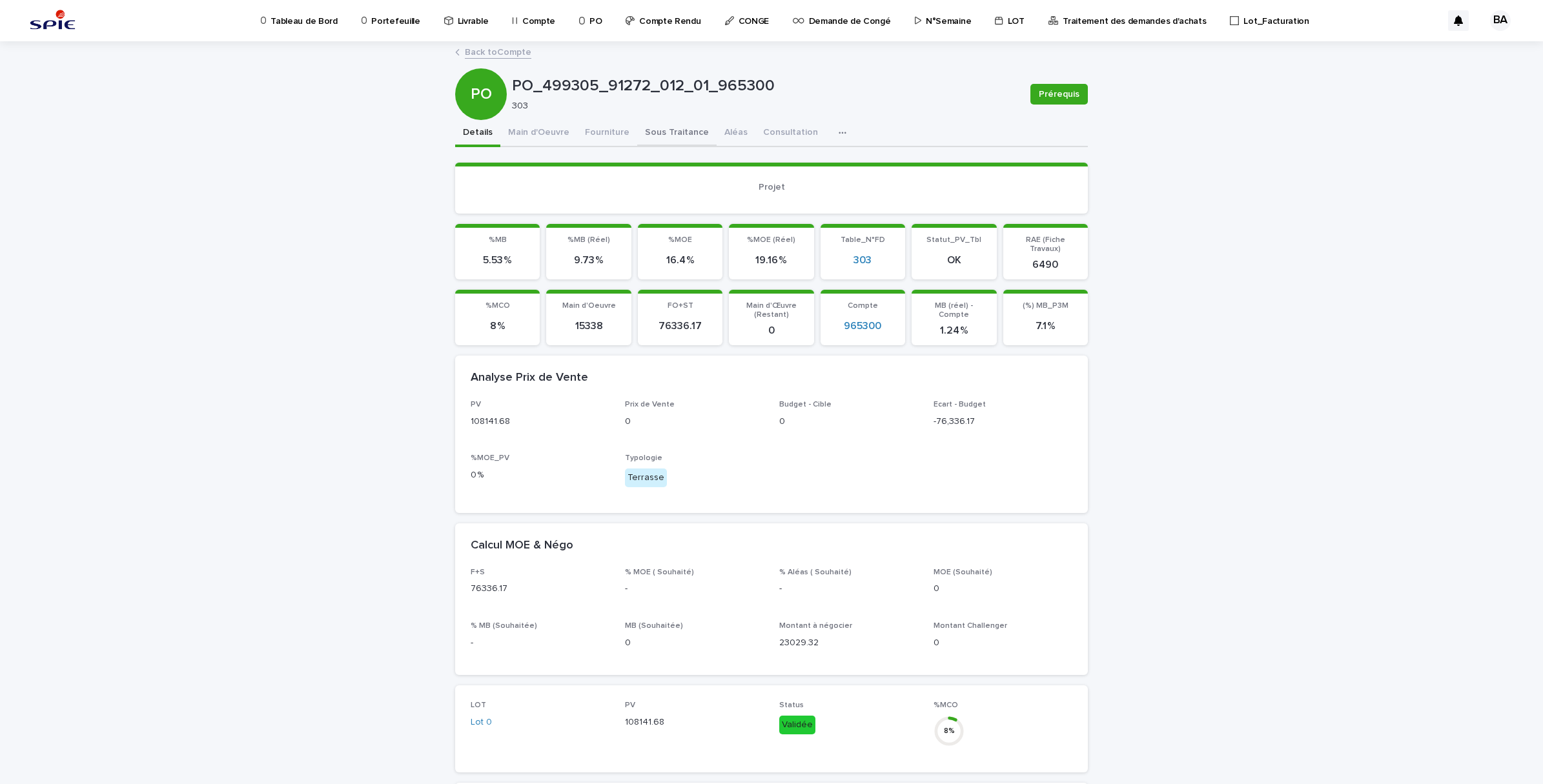
click at [652, 137] on button "Sous Traitance" at bounding box center [677, 133] width 79 height 27
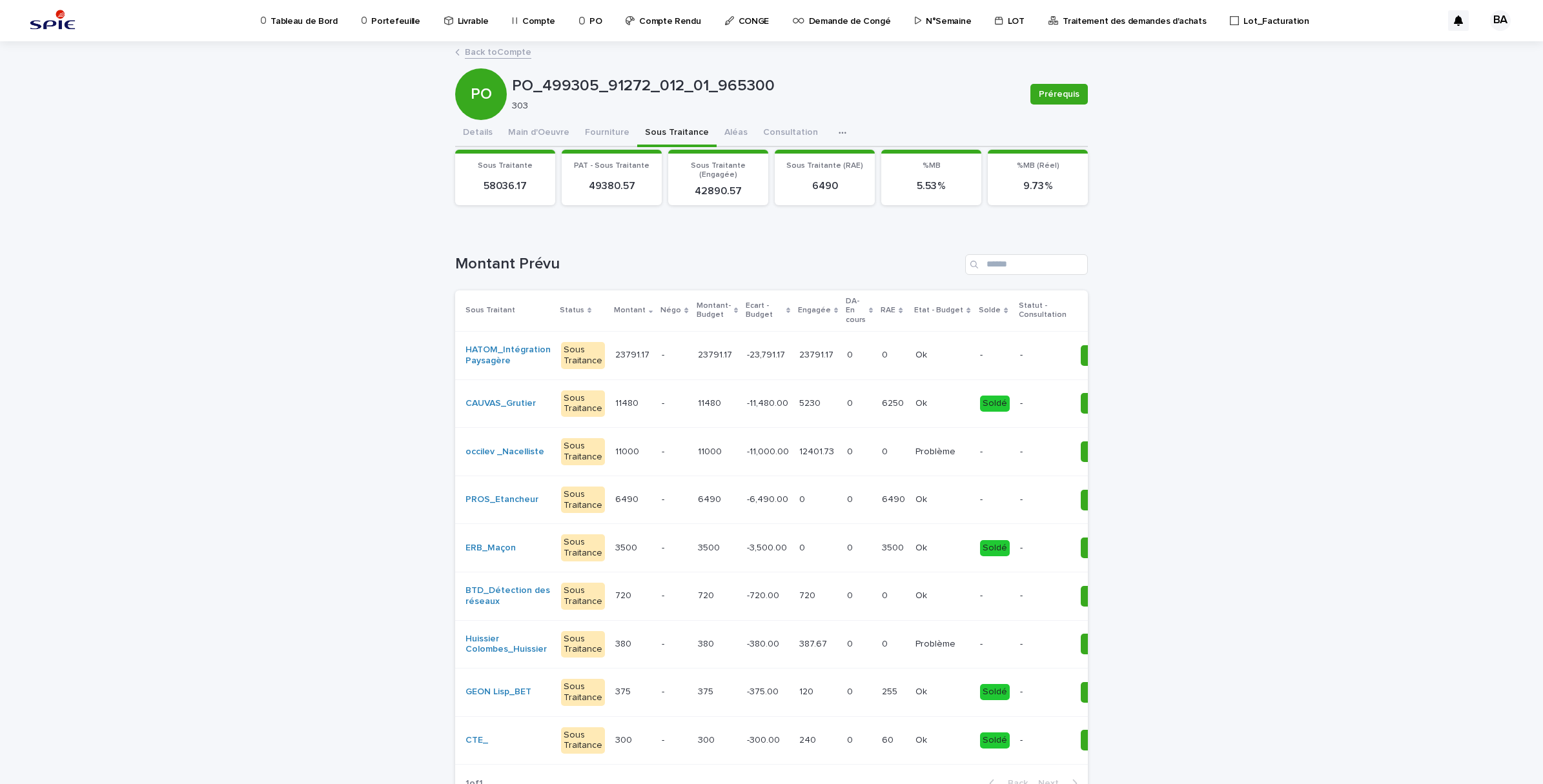
click at [613, 511] on td "6490 6490" at bounding box center [633, 499] width 46 height 48
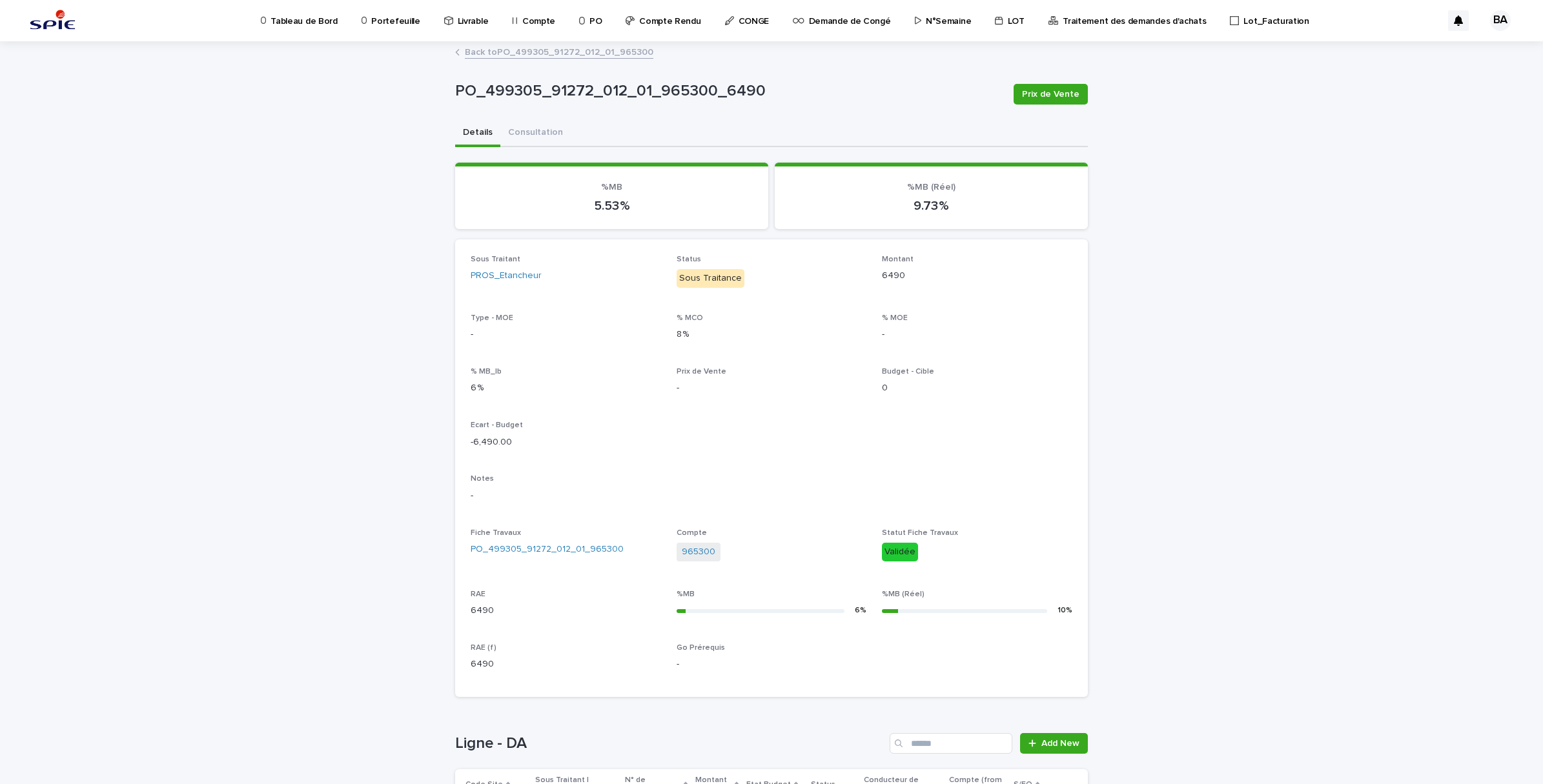
click at [466, 55] on link "Back to PO_499305_91272_012_01_965300" at bounding box center [559, 51] width 189 height 15
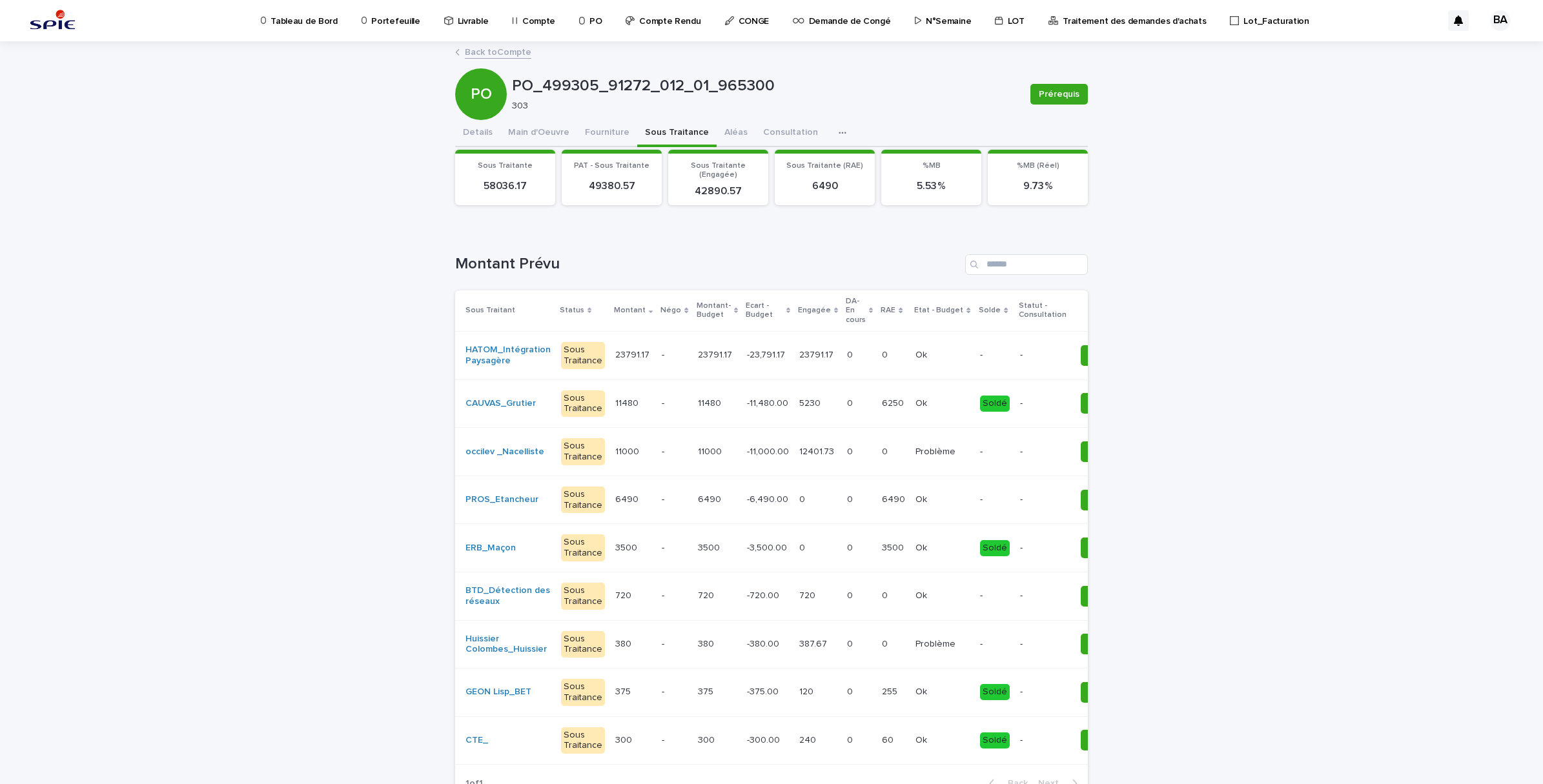
scroll to position [0, 98]
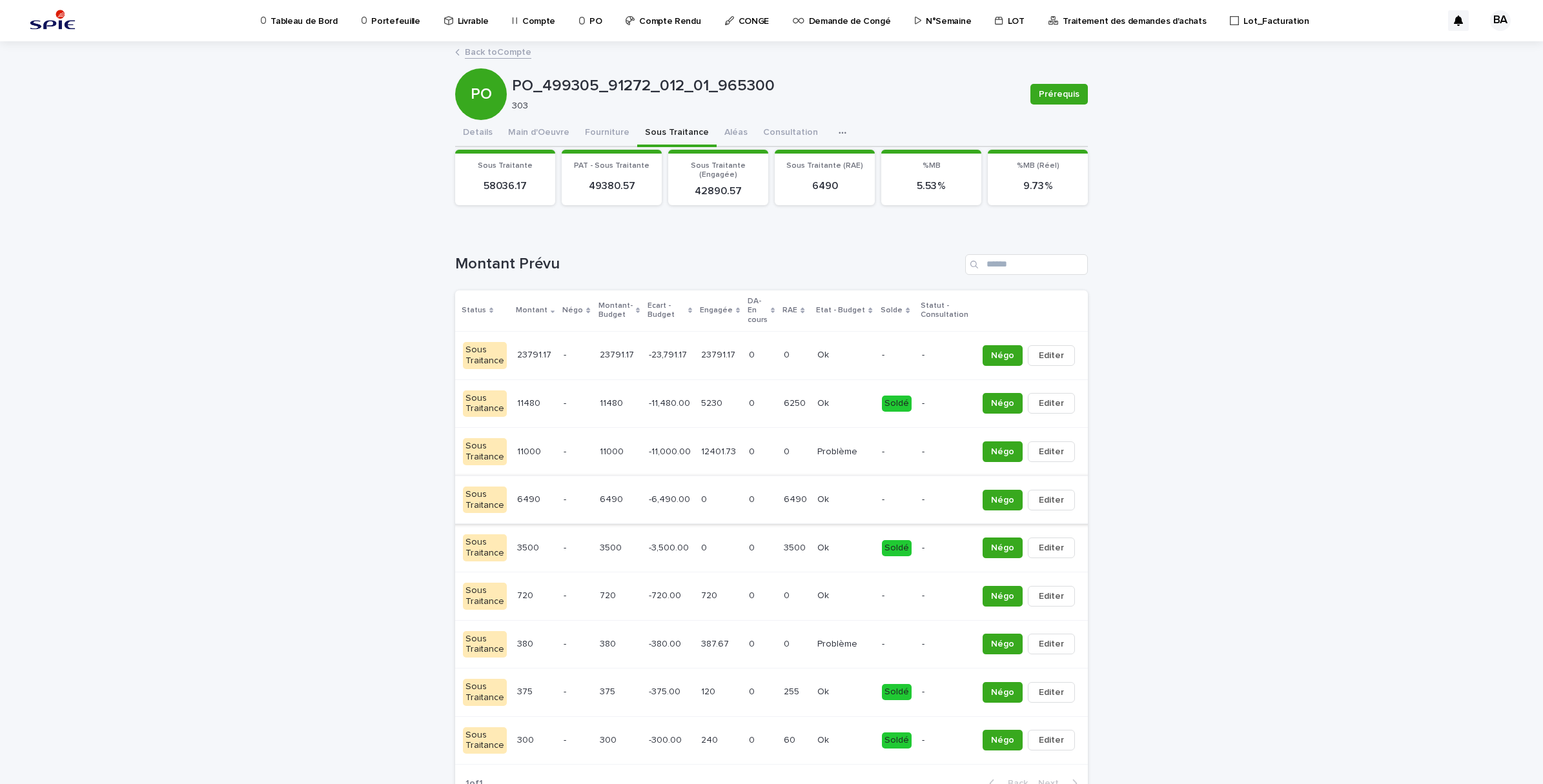
click at [1080, 503] on button "button" at bounding box center [1089, 500] width 18 height 9
click at [1045, 527] on button "Solder" at bounding box center [1019, 526] width 85 height 21
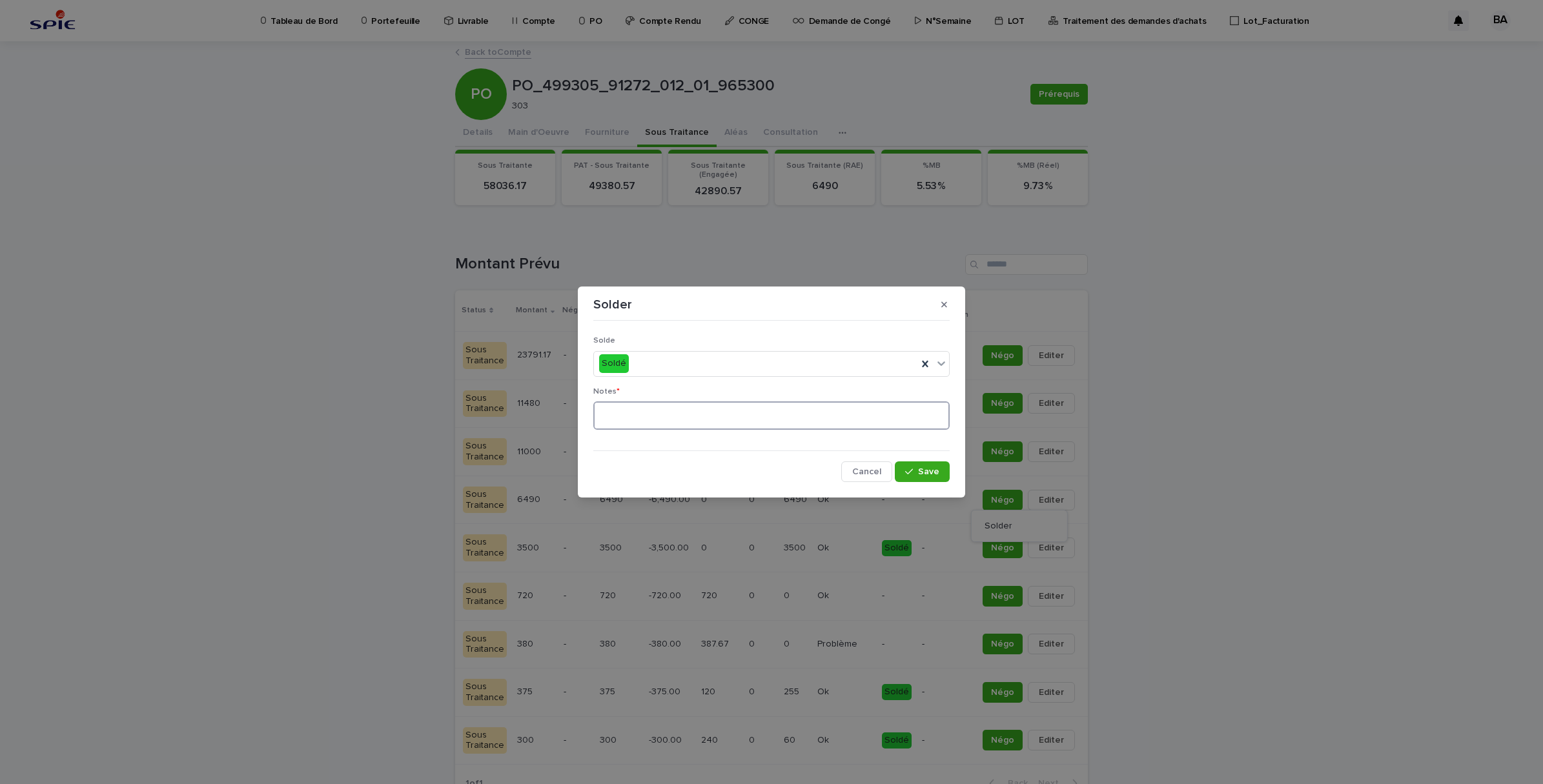
click at [707, 415] on textarea at bounding box center [772, 416] width 357 height 29
click at [944, 304] on icon "button" at bounding box center [944, 304] width 6 height 6
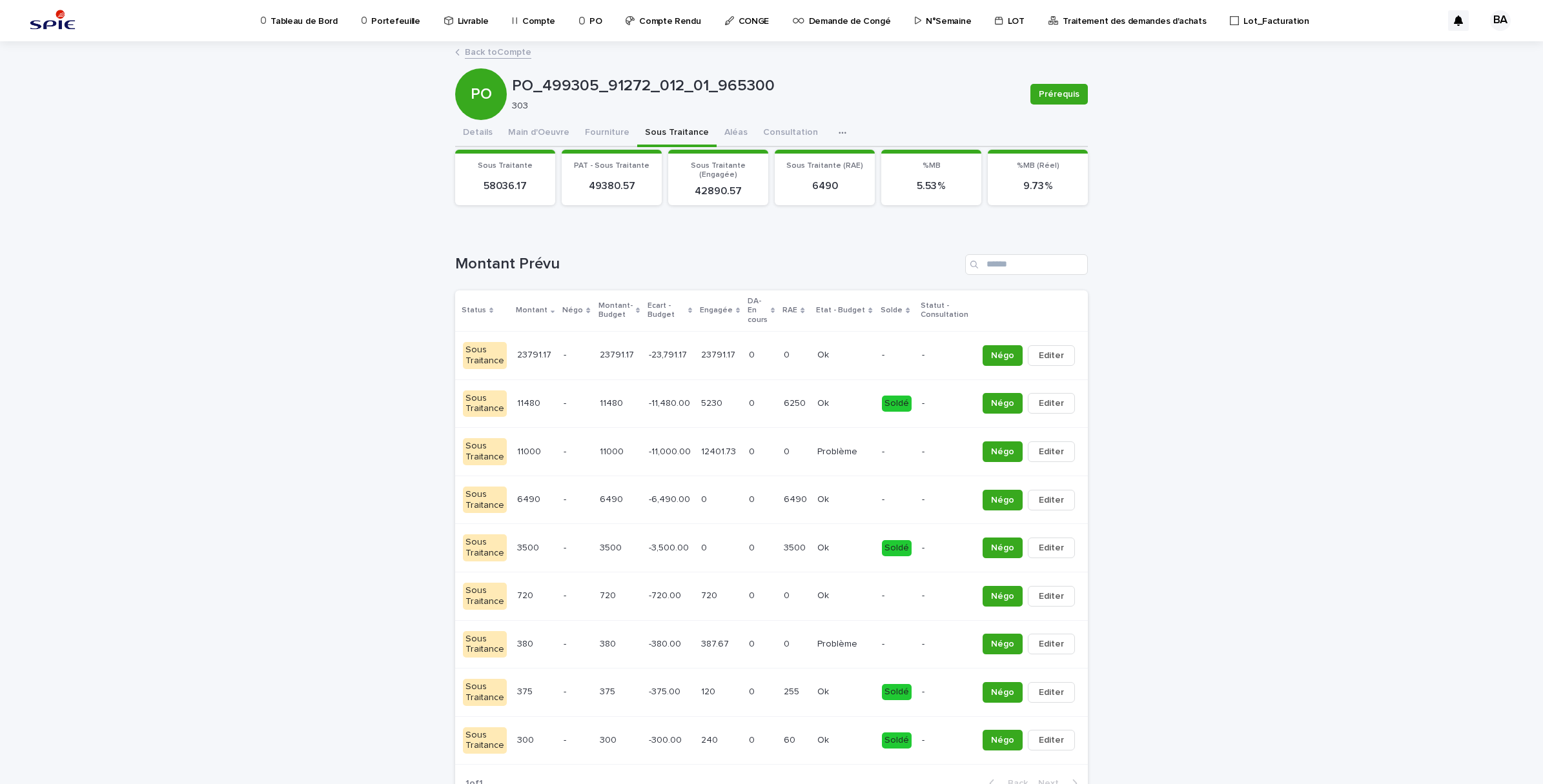
scroll to position [0, 0]
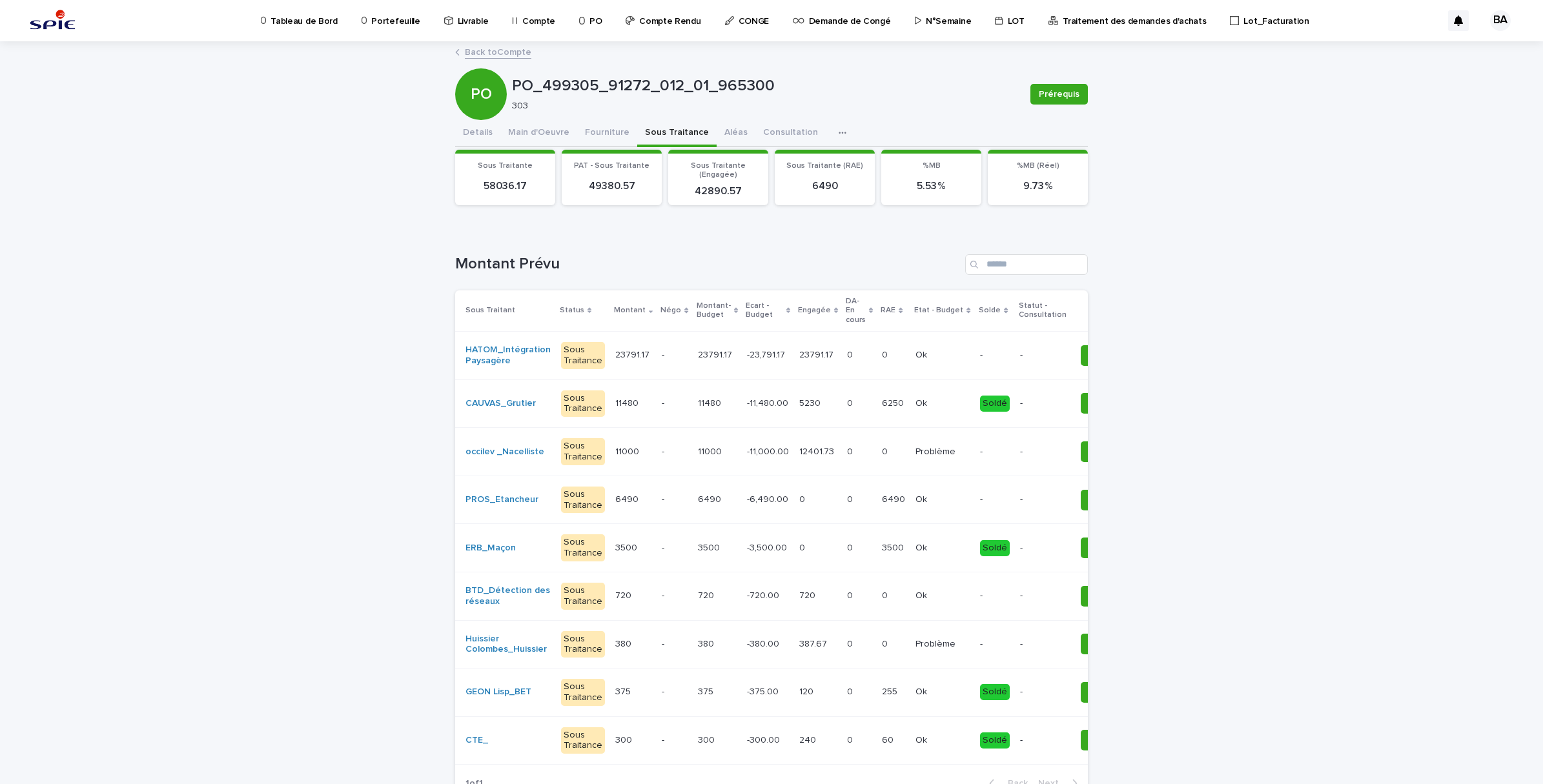
click at [484, 48] on link "Back to Compte" at bounding box center [497, 51] width 67 height 15
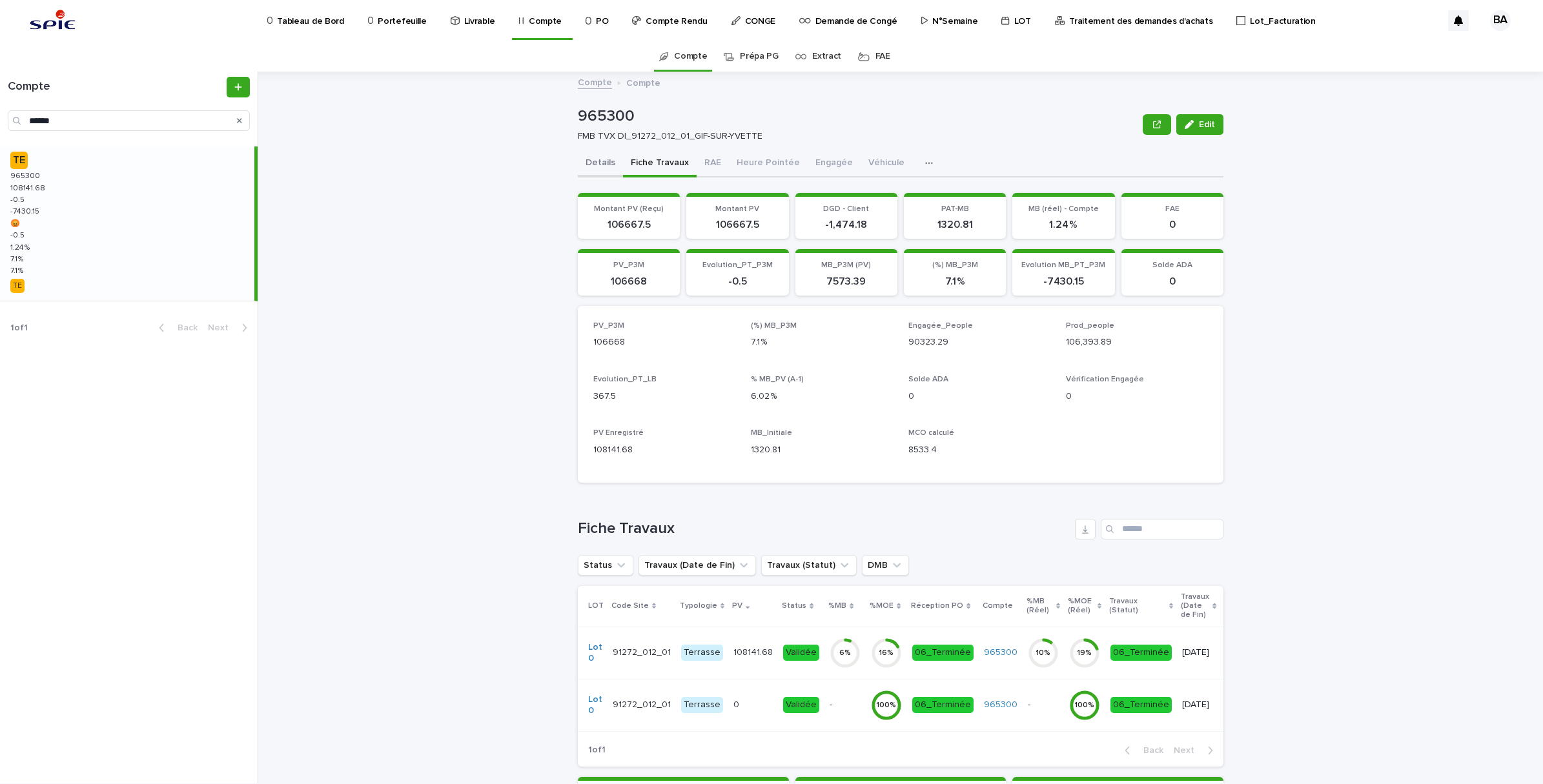
click at [591, 166] on button "Details" at bounding box center [600, 164] width 46 height 27
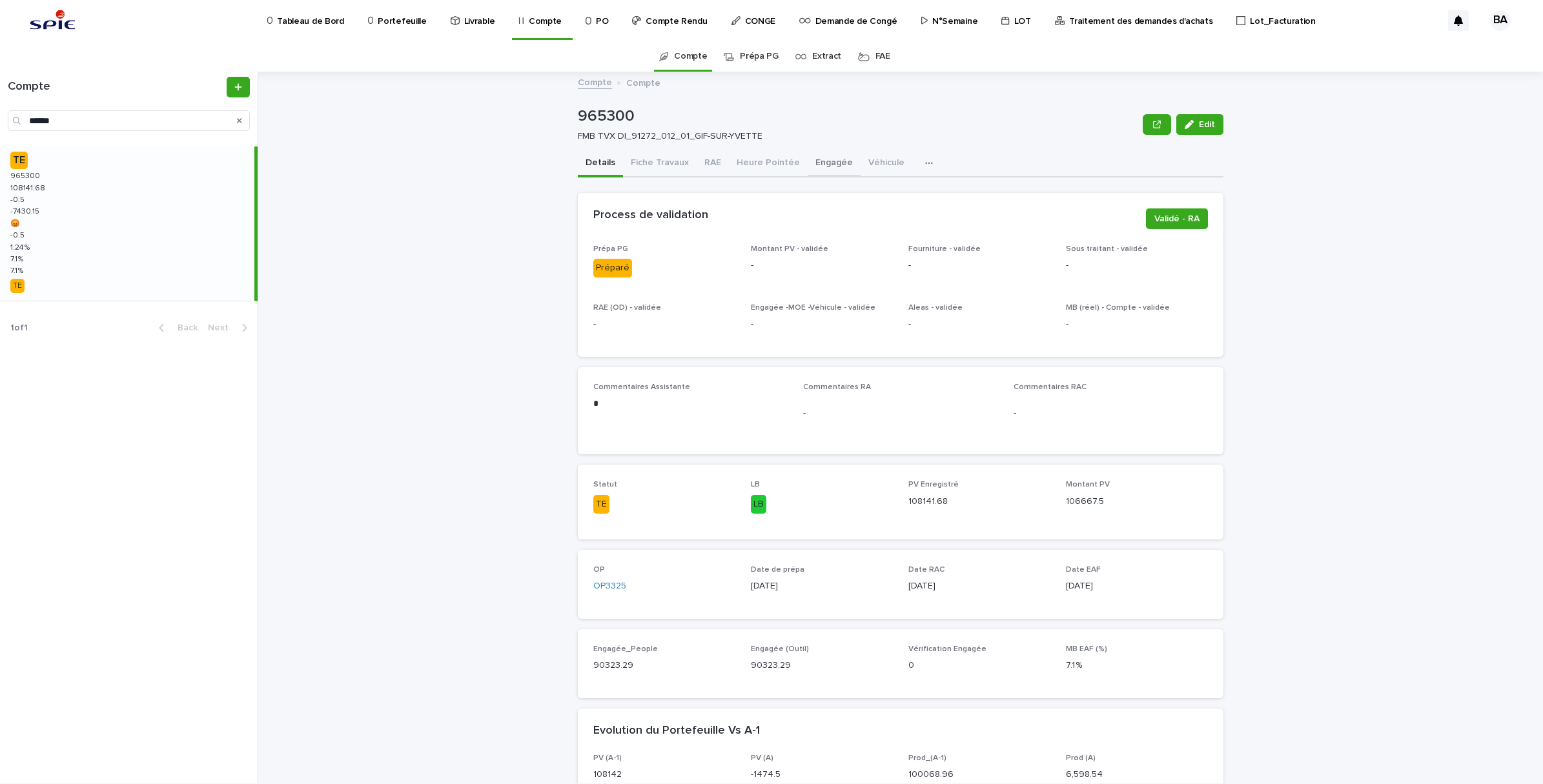
click at [827, 165] on button "Engagée" at bounding box center [834, 164] width 53 height 27
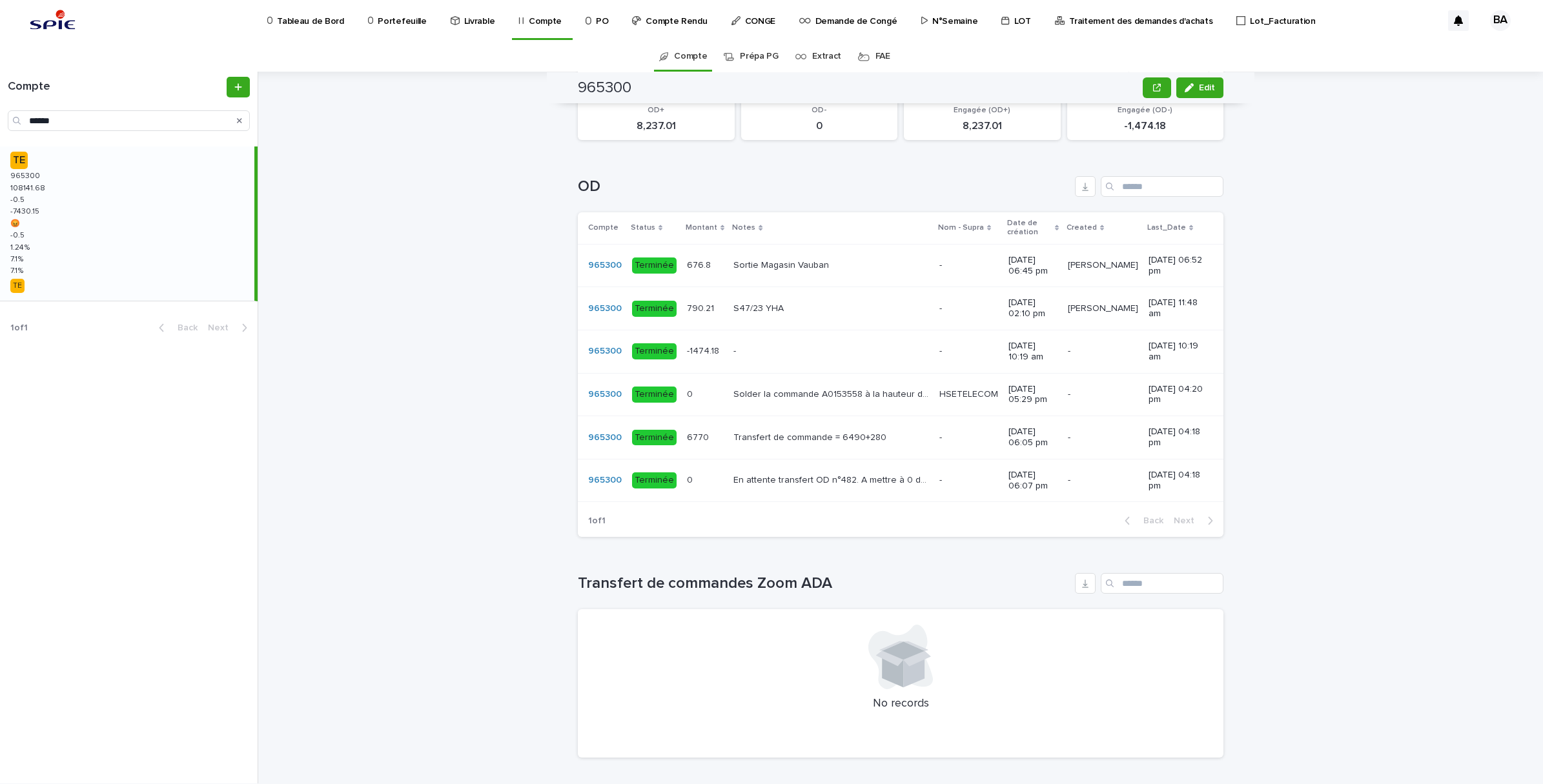
scroll to position [807, 0]
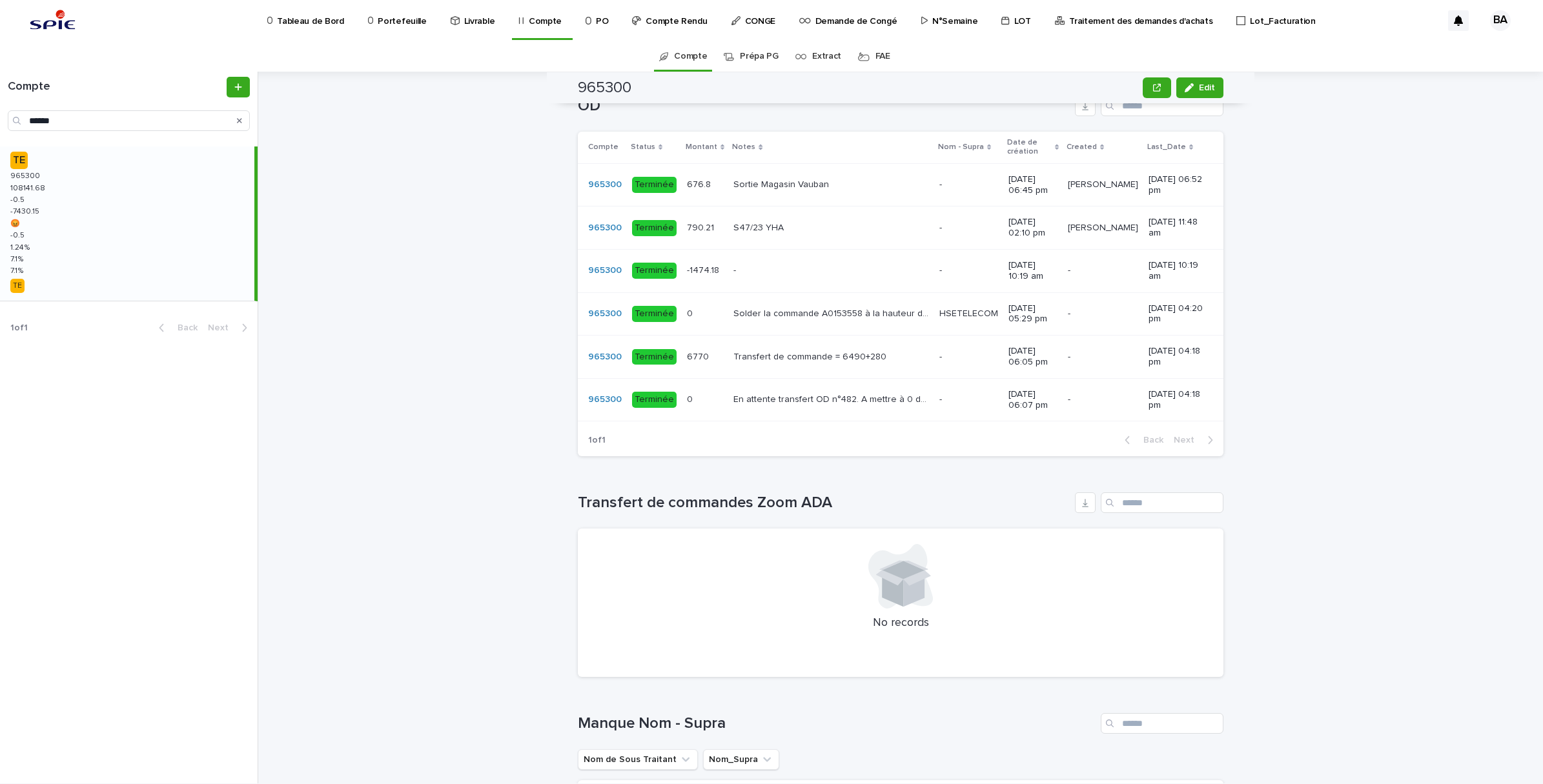
click at [787, 368] on div "Transfert de commande = 6490+280 Transfert de commande = 6490+280" at bounding box center [831, 357] width 196 height 21
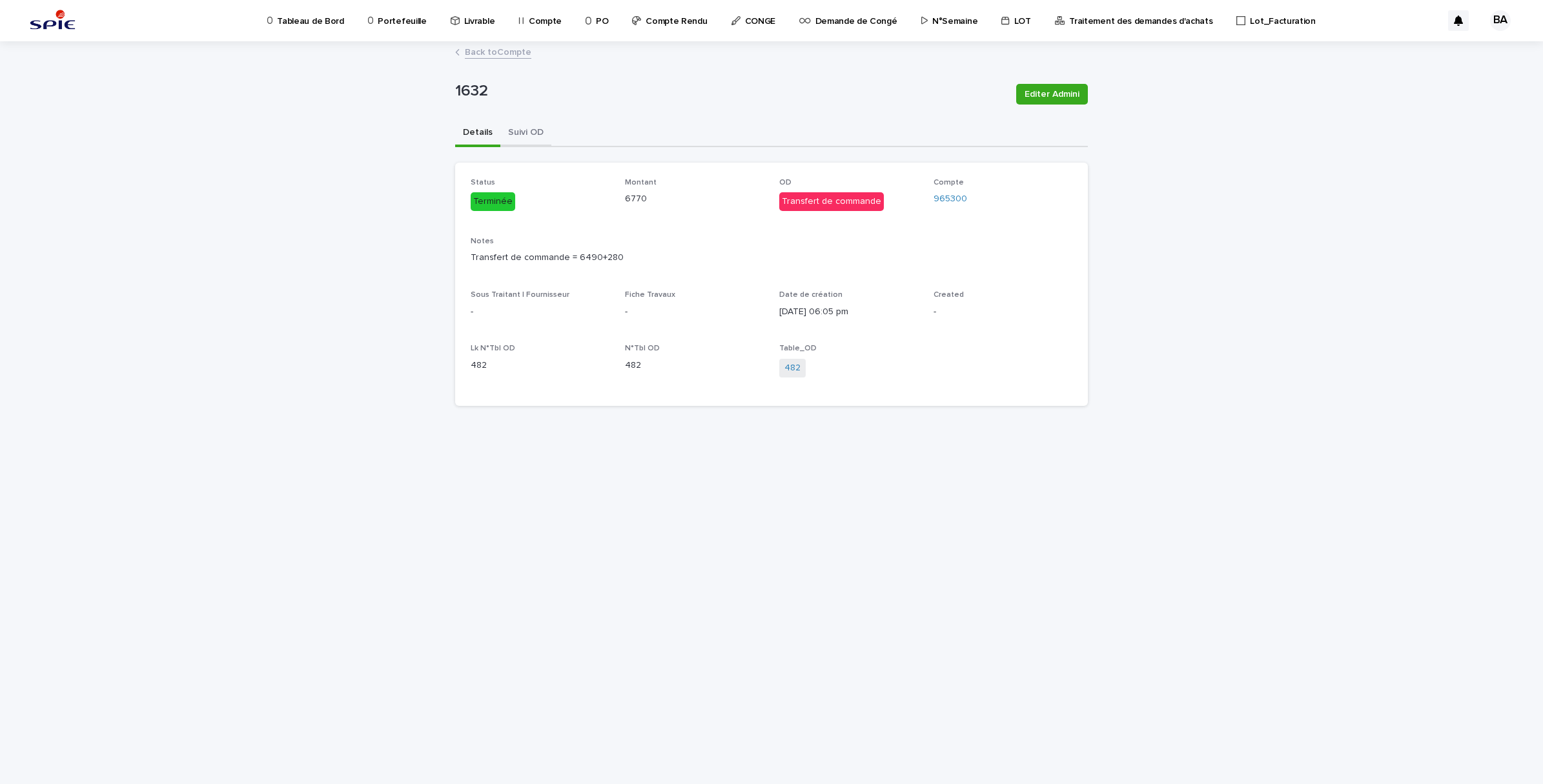
click at [533, 131] on button "Suivi OD" at bounding box center [525, 133] width 51 height 27
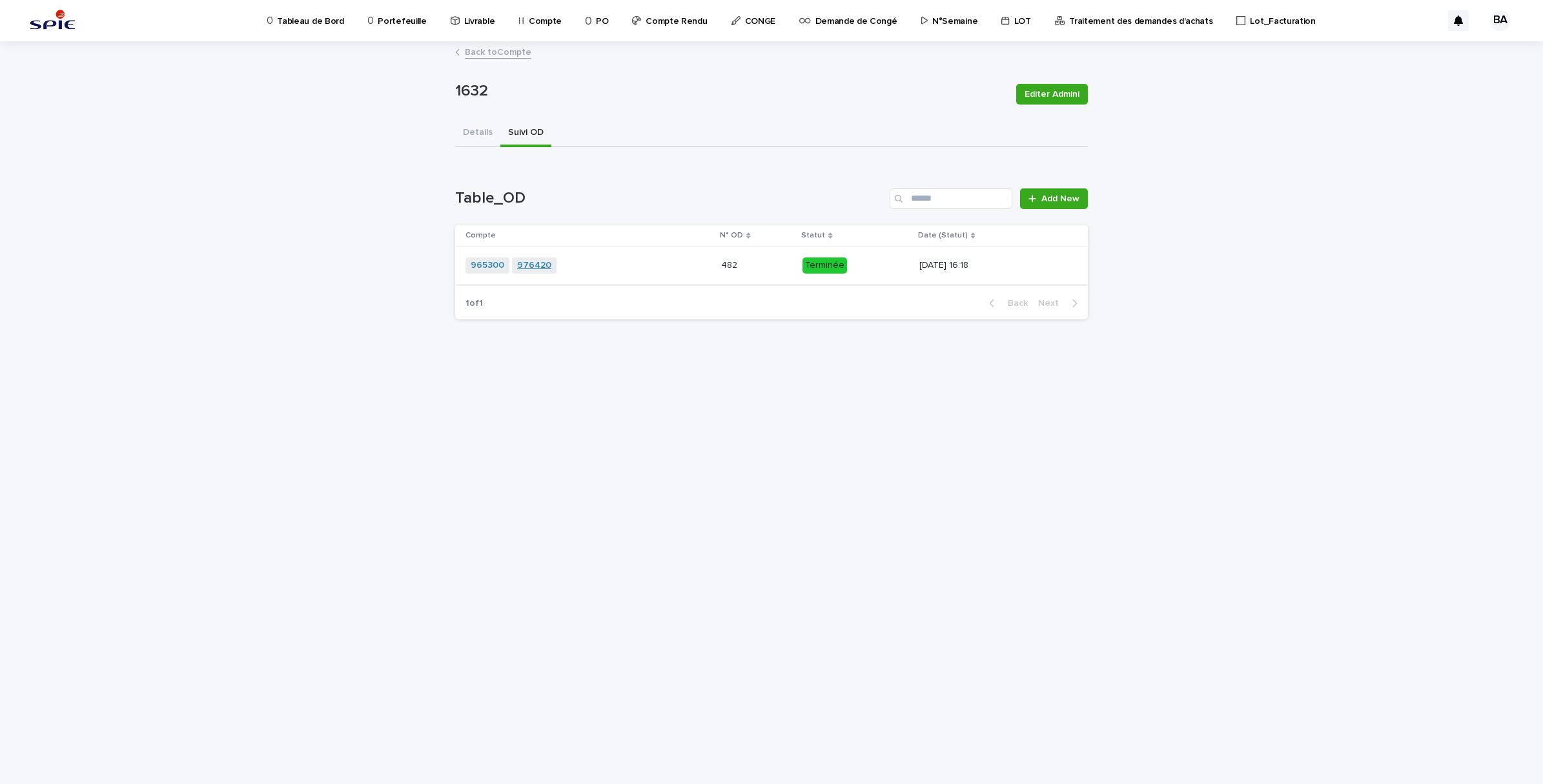
click at [524, 262] on link "976420" at bounding box center [534, 266] width 35 height 11
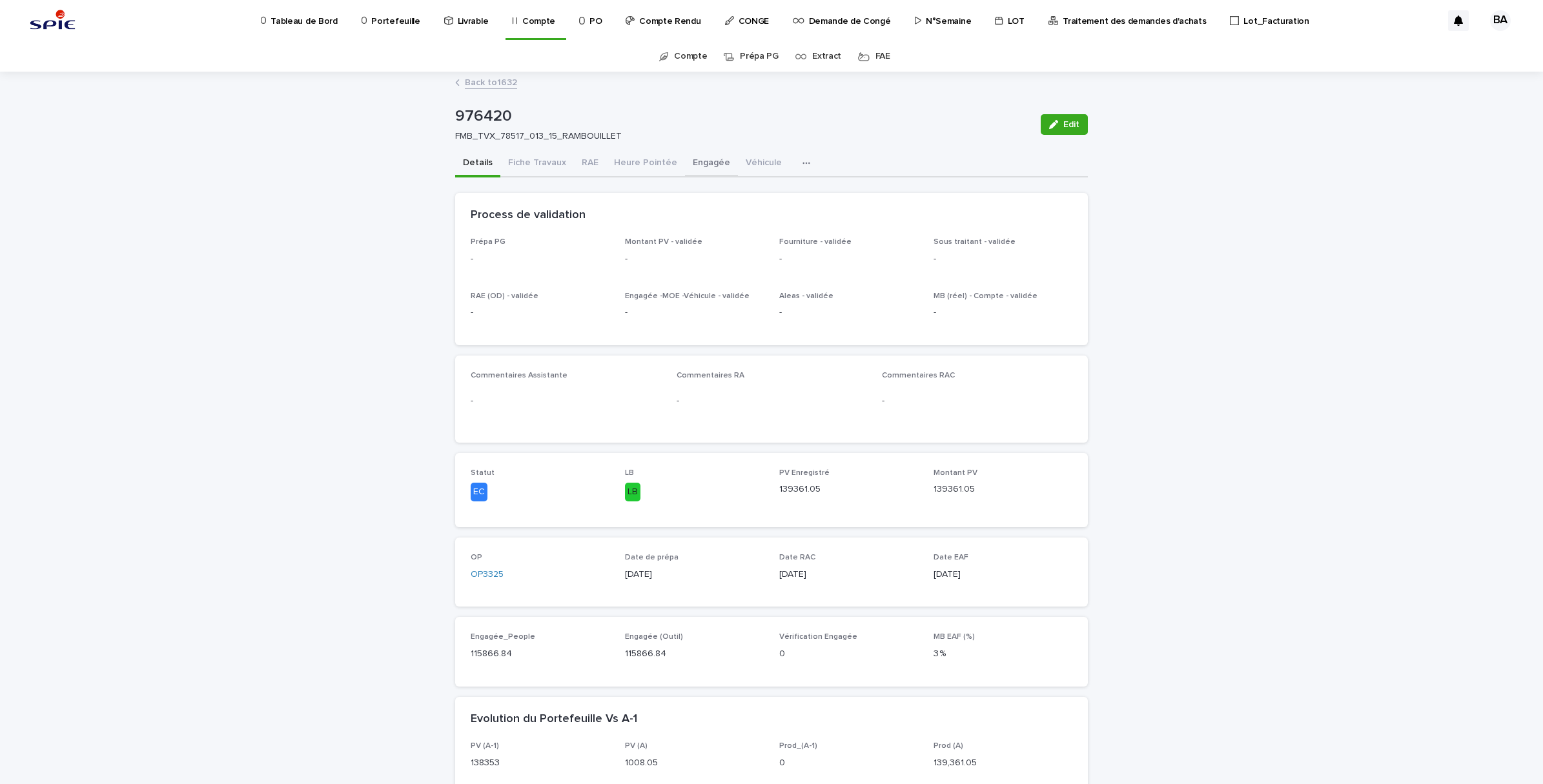
click at [685, 165] on button "Engagée" at bounding box center [711, 164] width 53 height 27
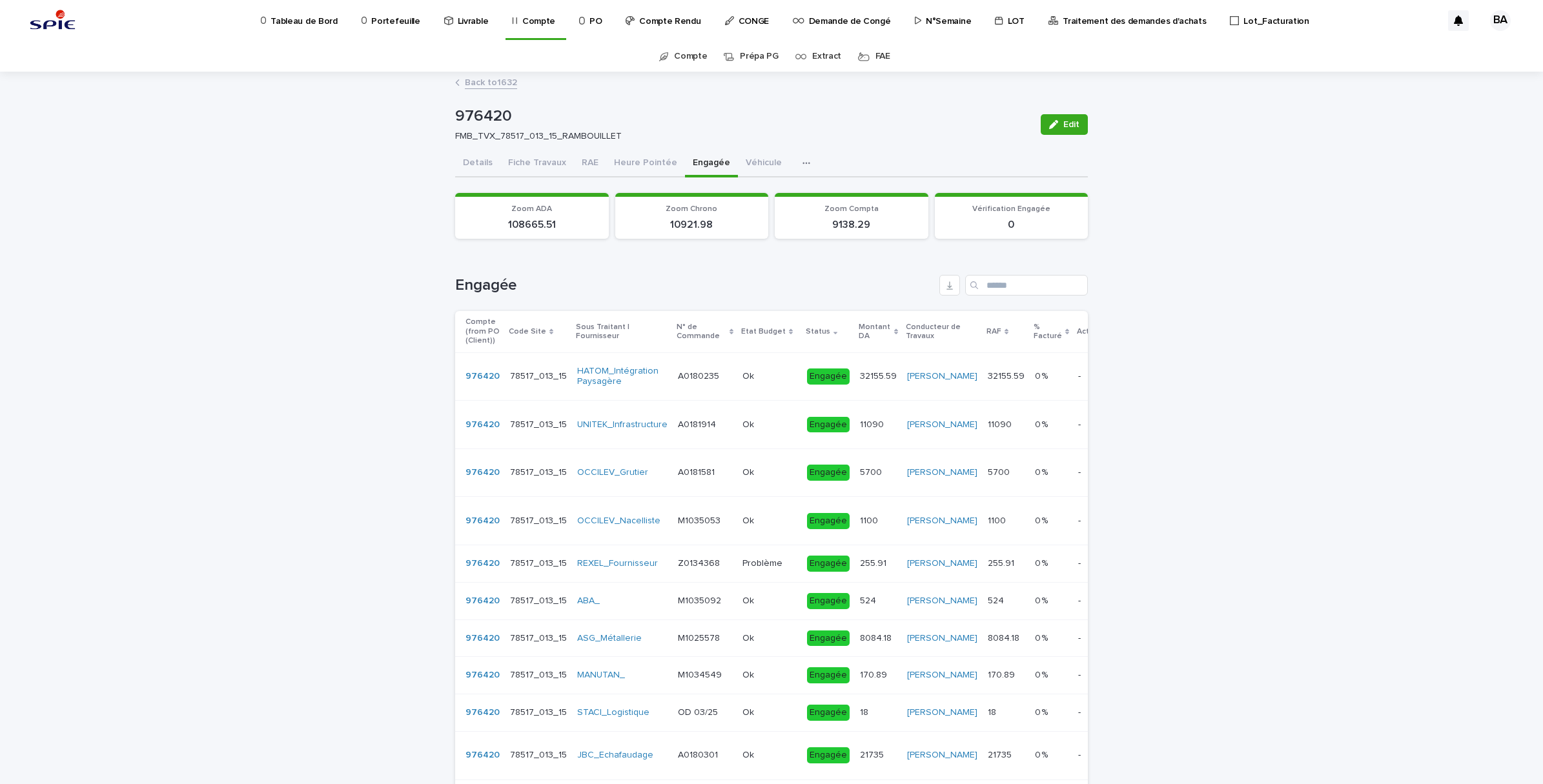
click at [478, 84] on link "Back to 1632" at bounding box center [491, 82] width 52 height 15
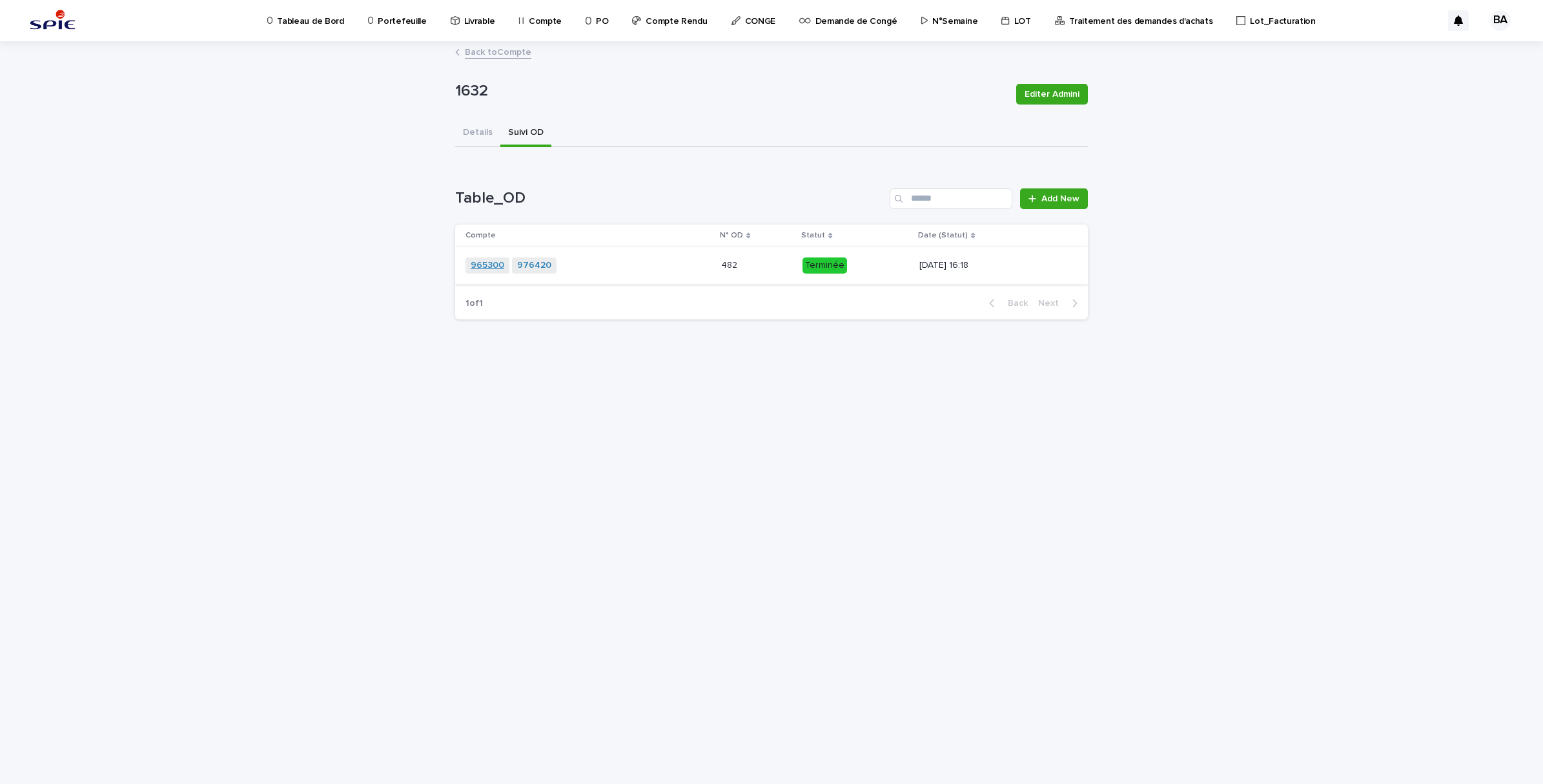
click at [494, 269] on link "965300" at bounding box center [487, 266] width 34 height 11
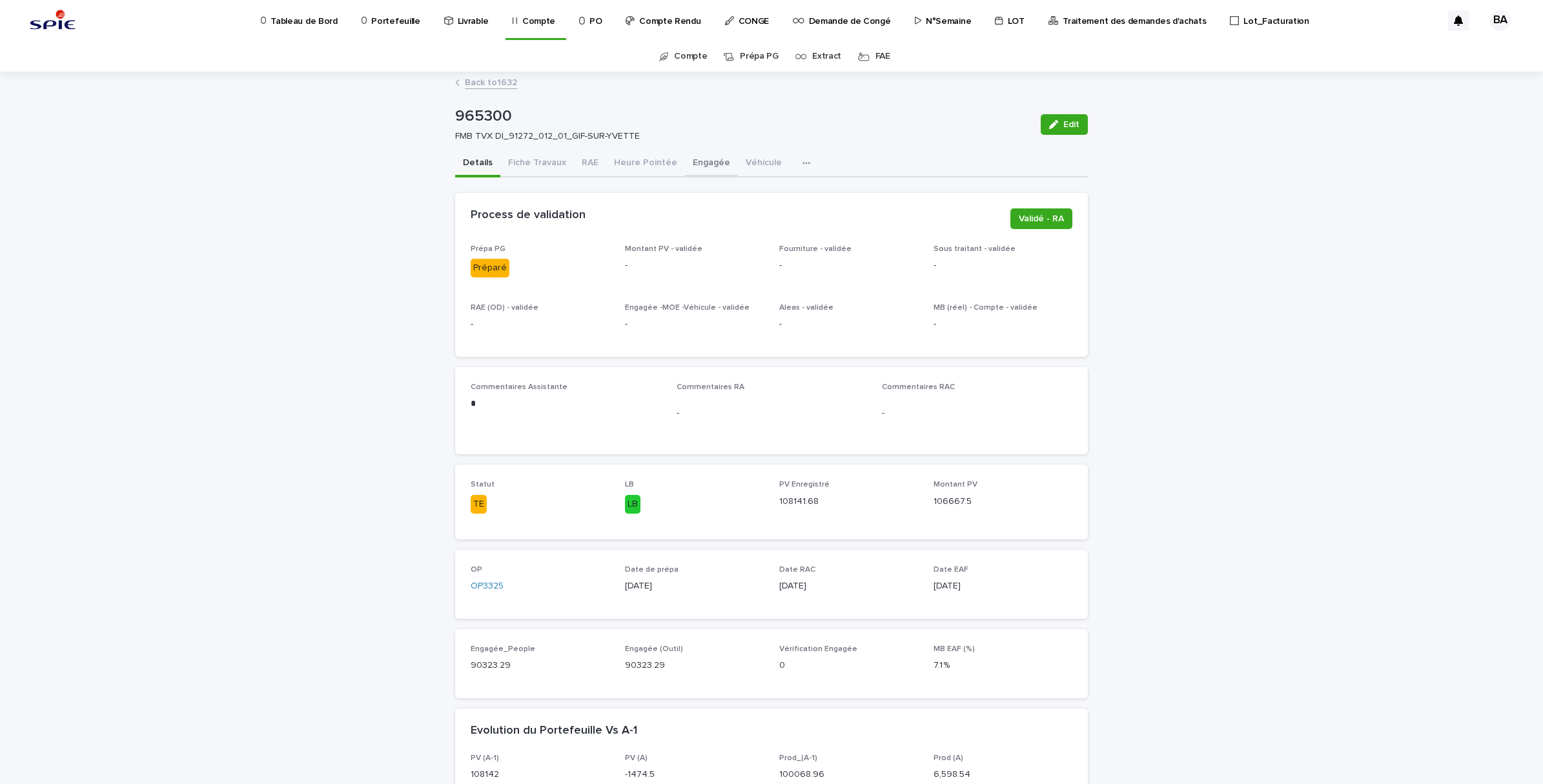
click at [696, 162] on button "Engagée" at bounding box center [711, 164] width 53 height 27
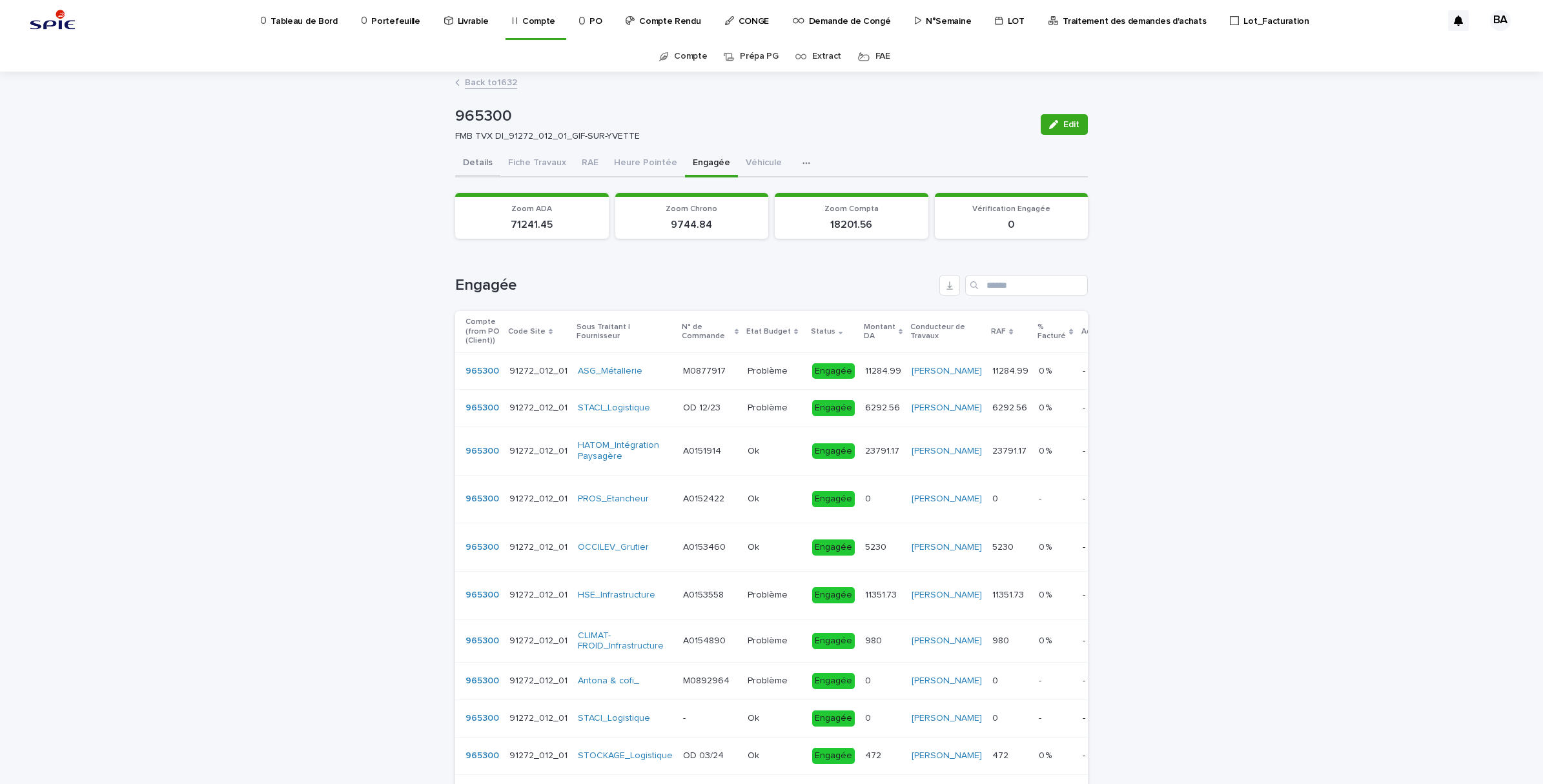
click at [470, 164] on button "Details" at bounding box center [478, 164] width 46 height 27
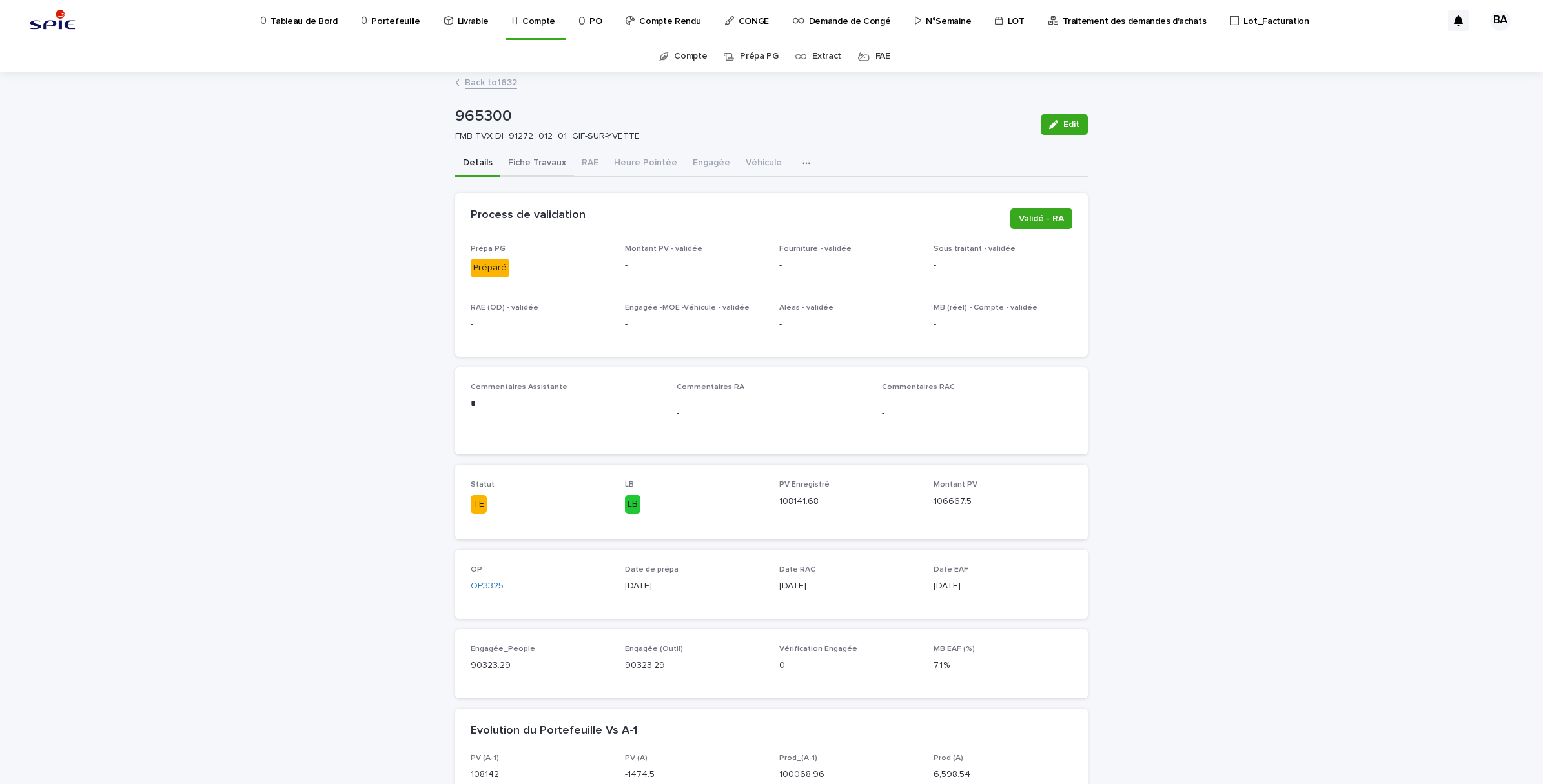
click at [551, 164] on button "Fiche Travaux" at bounding box center [536, 164] width 73 height 27
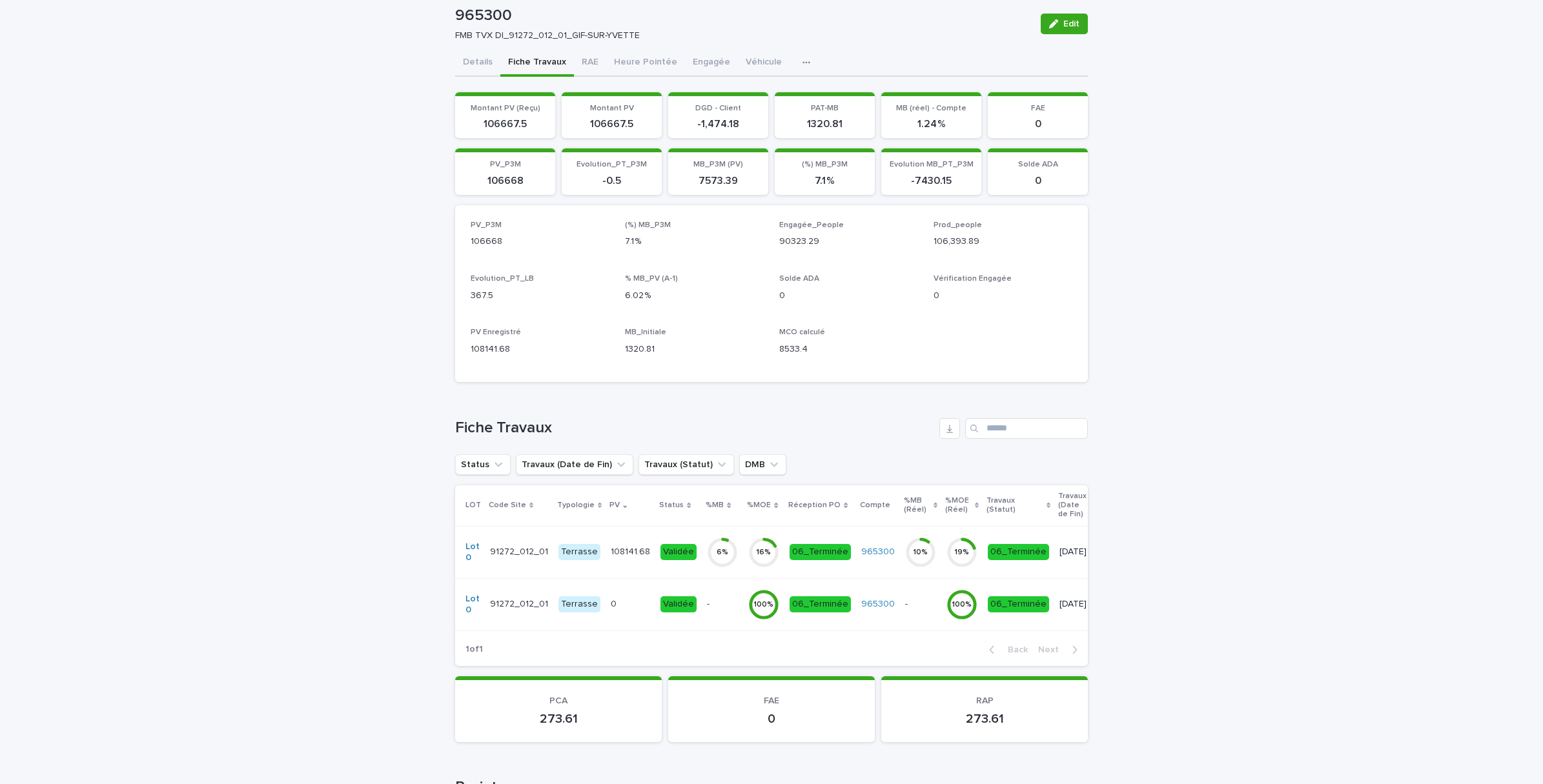
scroll to position [284, 0]
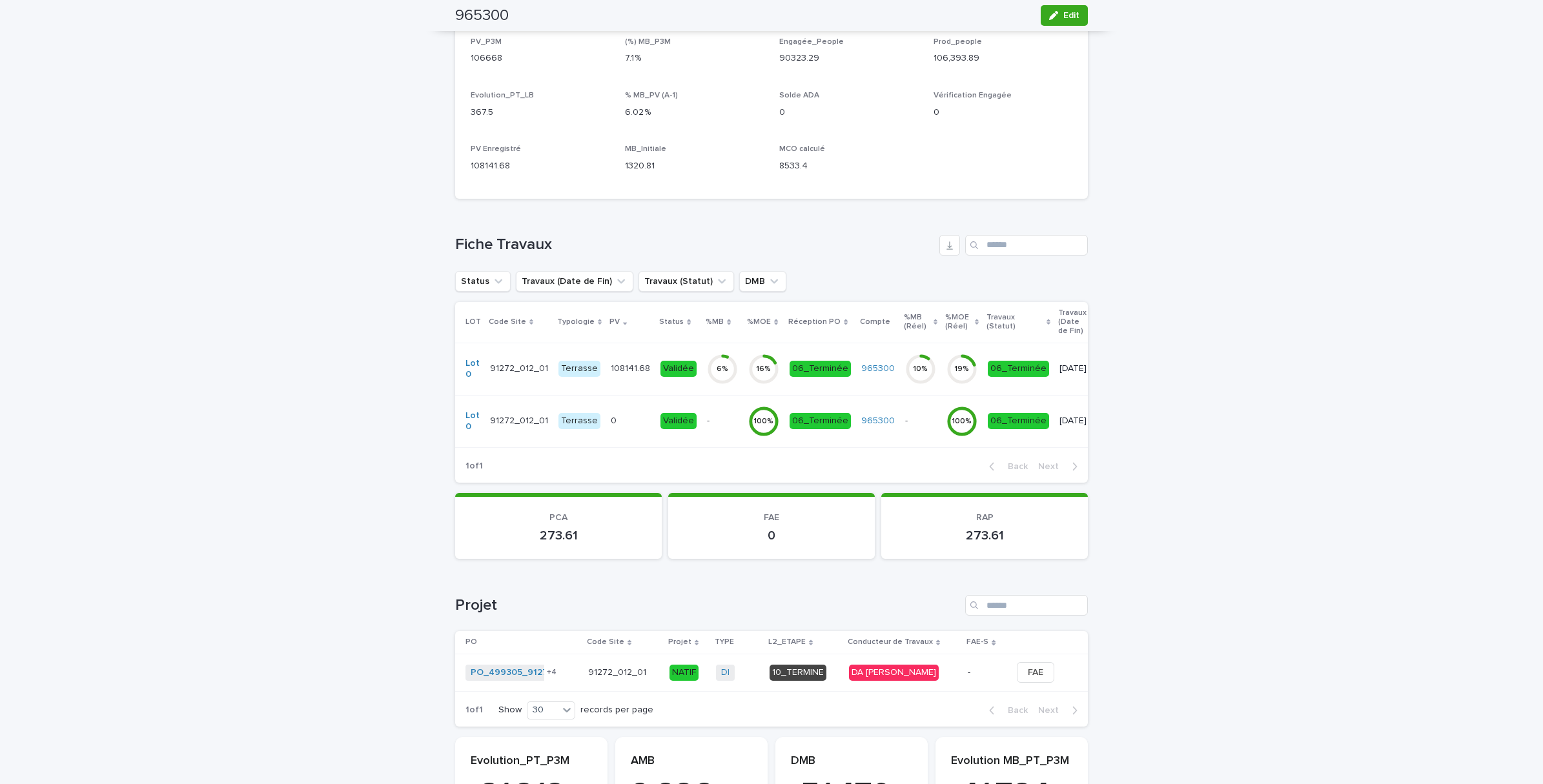
click at [714, 387] on div "6 %" at bounding box center [722, 368] width 31 height 41
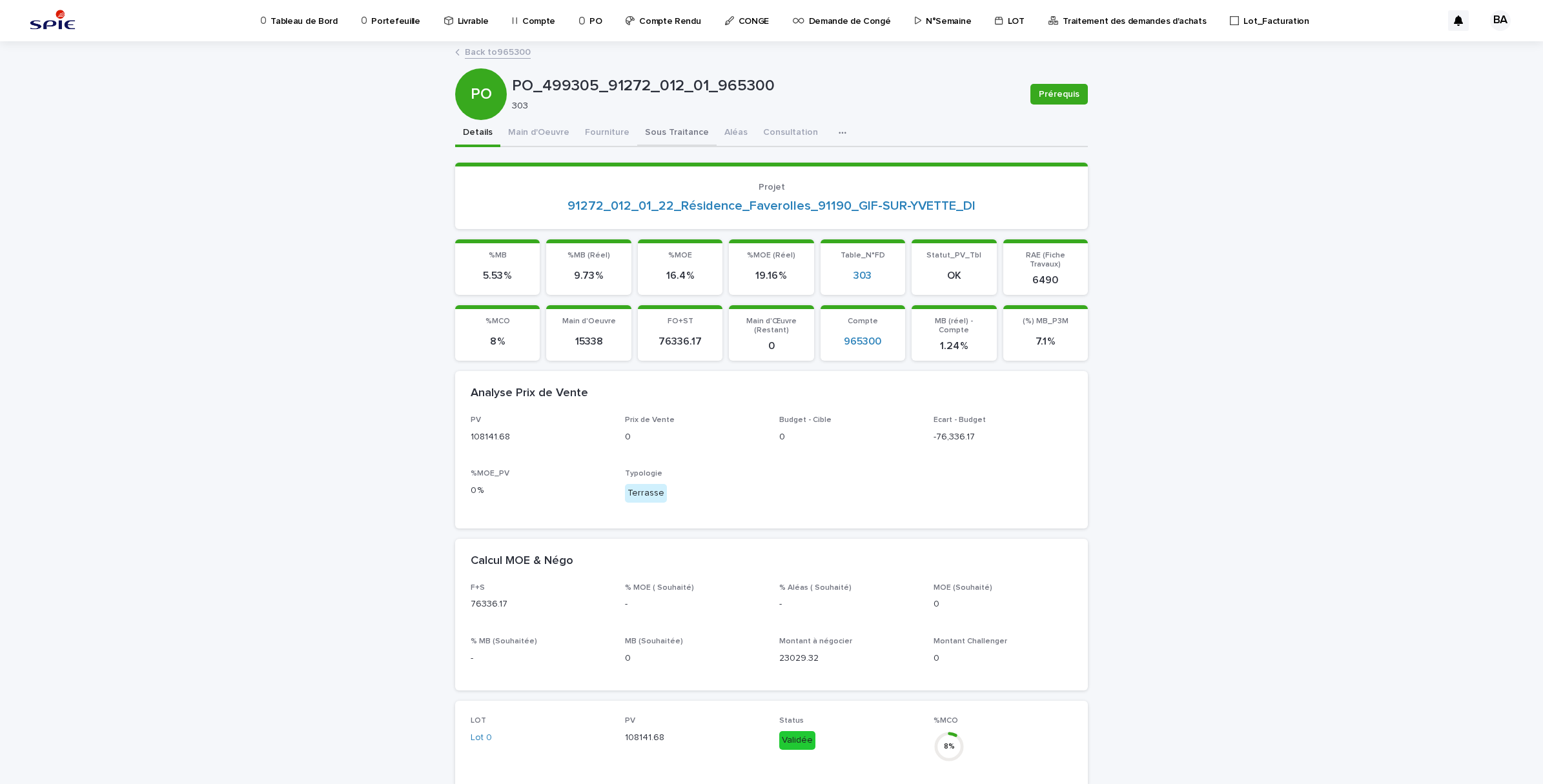
click at [643, 131] on button "Sous Traitance" at bounding box center [677, 133] width 79 height 27
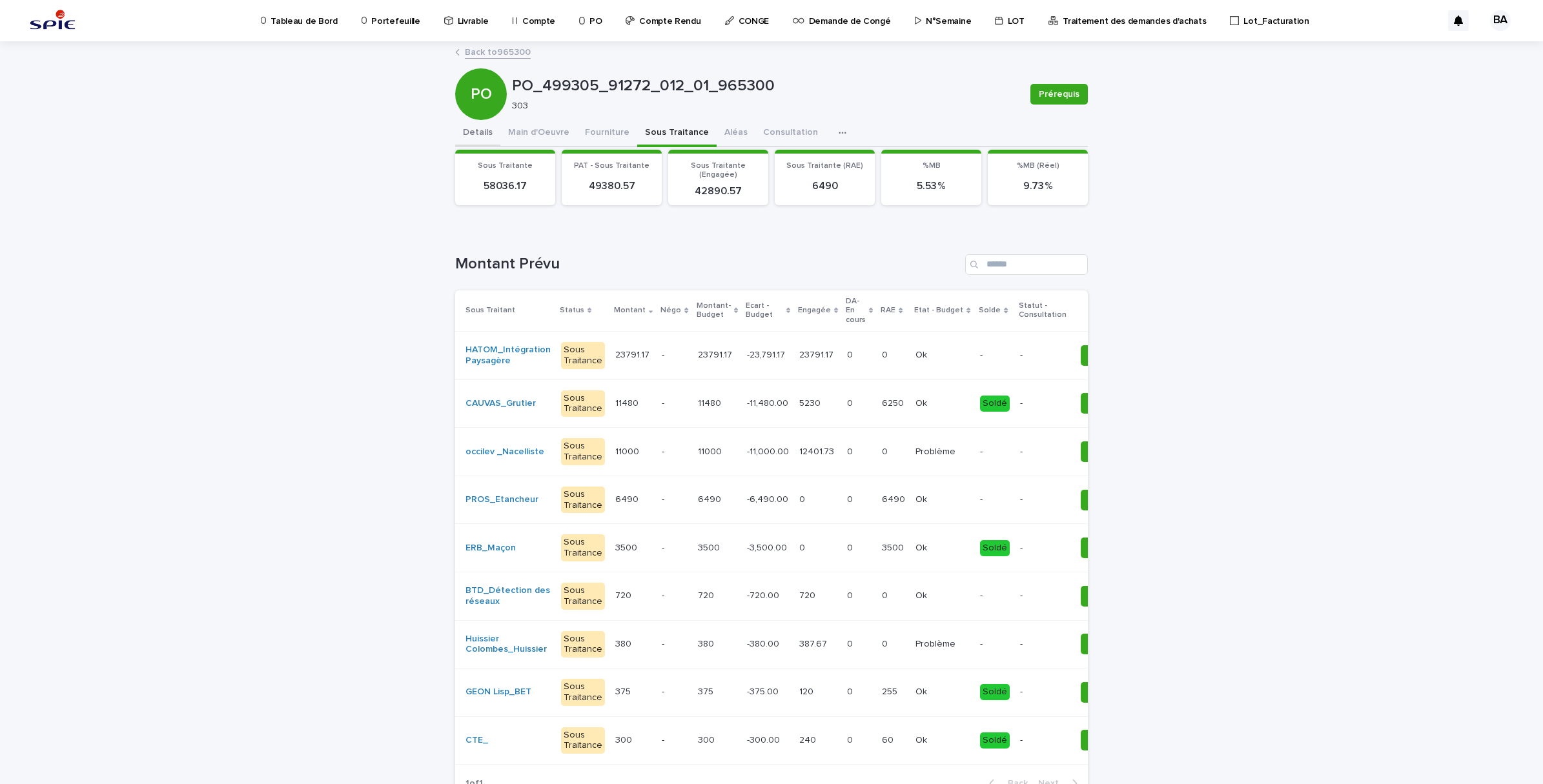
click at [465, 123] on button "Details" at bounding box center [478, 133] width 46 height 27
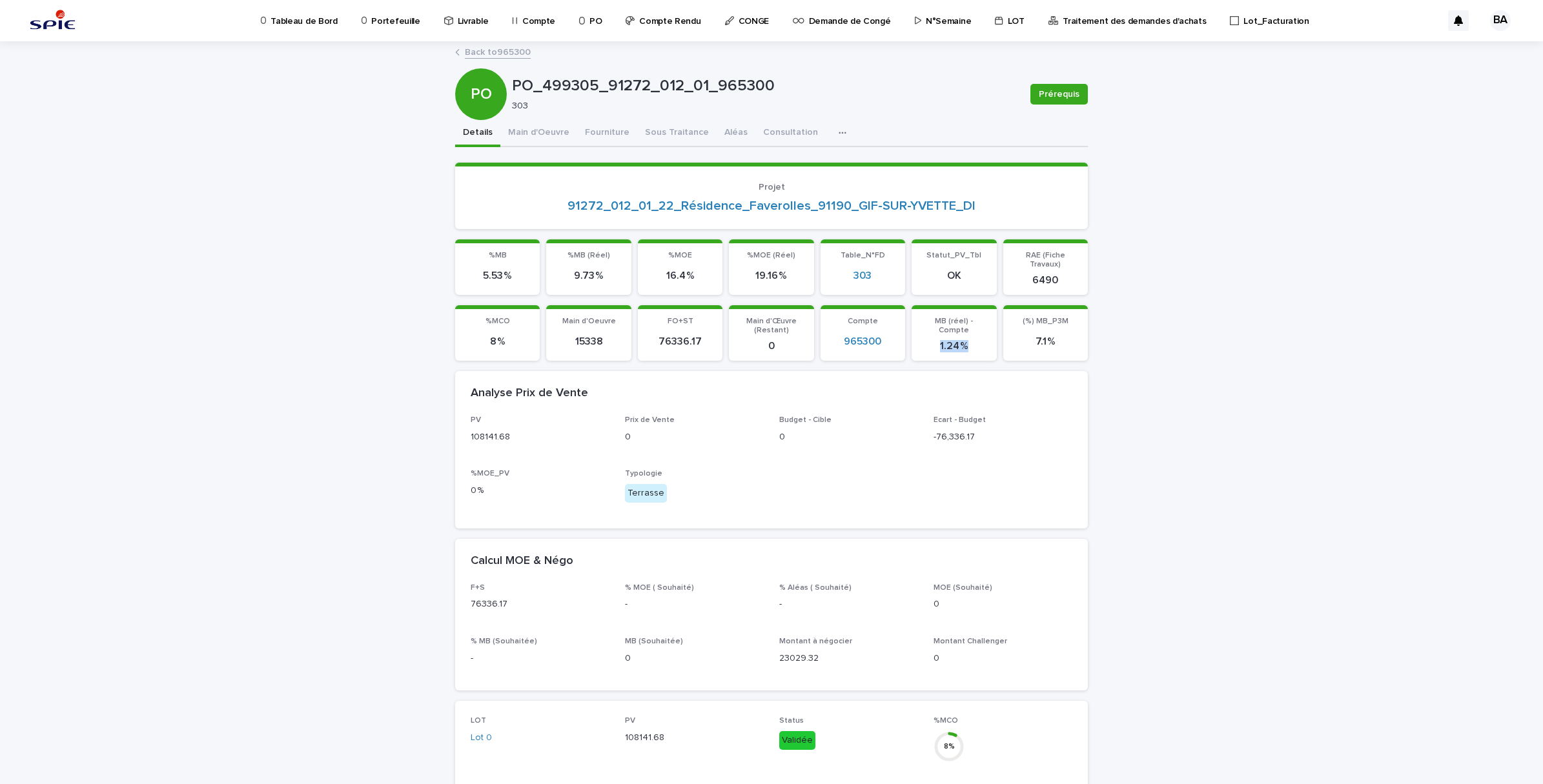
drag, startPoint x: 935, startPoint y: 330, endPoint x: 983, endPoint y: 330, distance: 48.0
click at [983, 330] on section "MB (réel) - Compte 1.24 %" at bounding box center [954, 333] width 84 height 56
drag, startPoint x: 568, startPoint y: 269, endPoint x: 596, endPoint y: 271, distance: 28.1
click at [596, 271] on p "9.73 %" at bounding box center [589, 276] width 69 height 13
drag, startPoint x: 932, startPoint y: 326, endPoint x: 962, endPoint y: 331, distance: 30.4
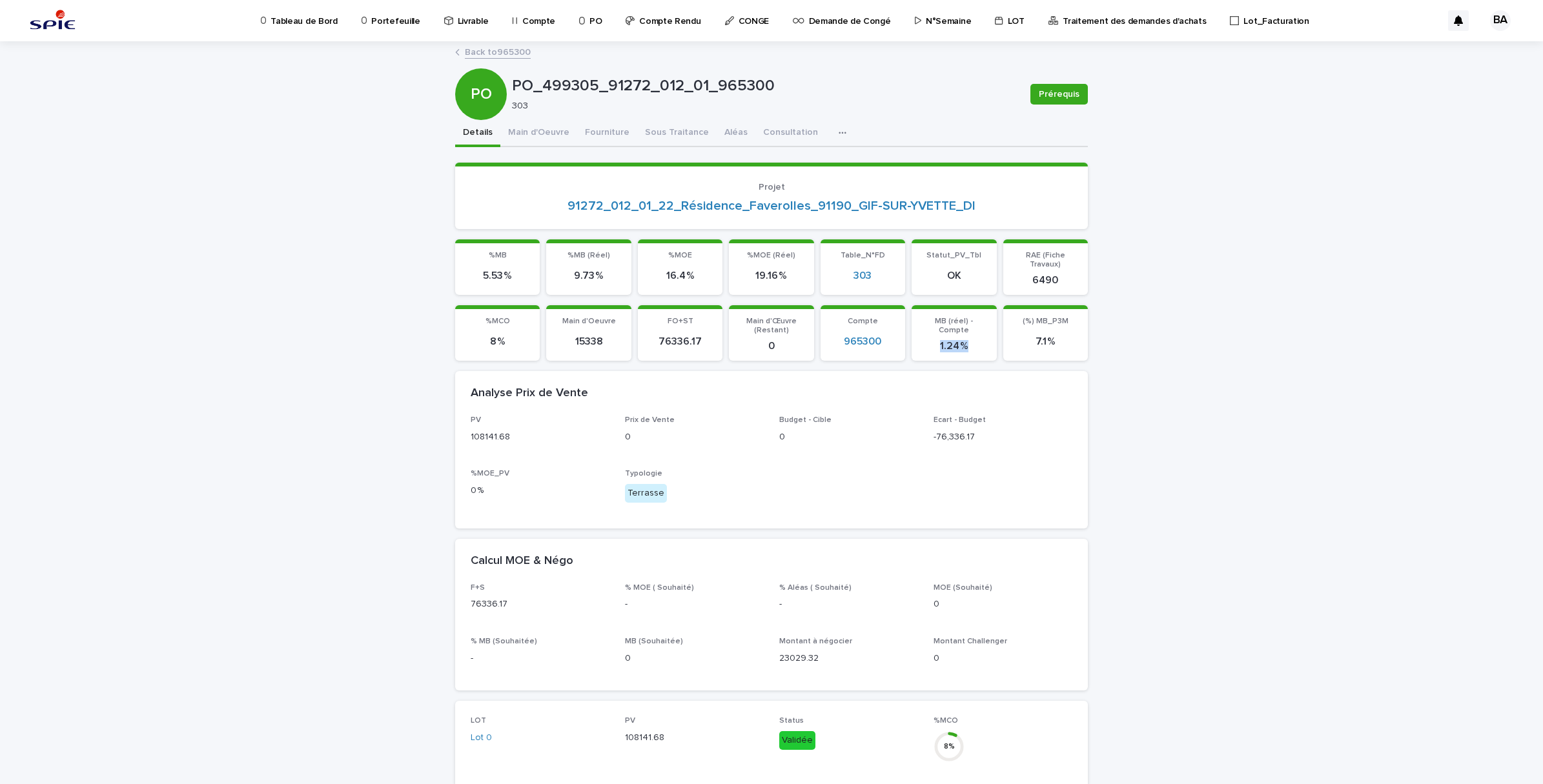
click at [962, 340] on p "1.24 %" at bounding box center [954, 346] width 69 height 13
click at [653, 129] on button "Sous Traitance" at bounding box center [677, 133] width 79 height 27
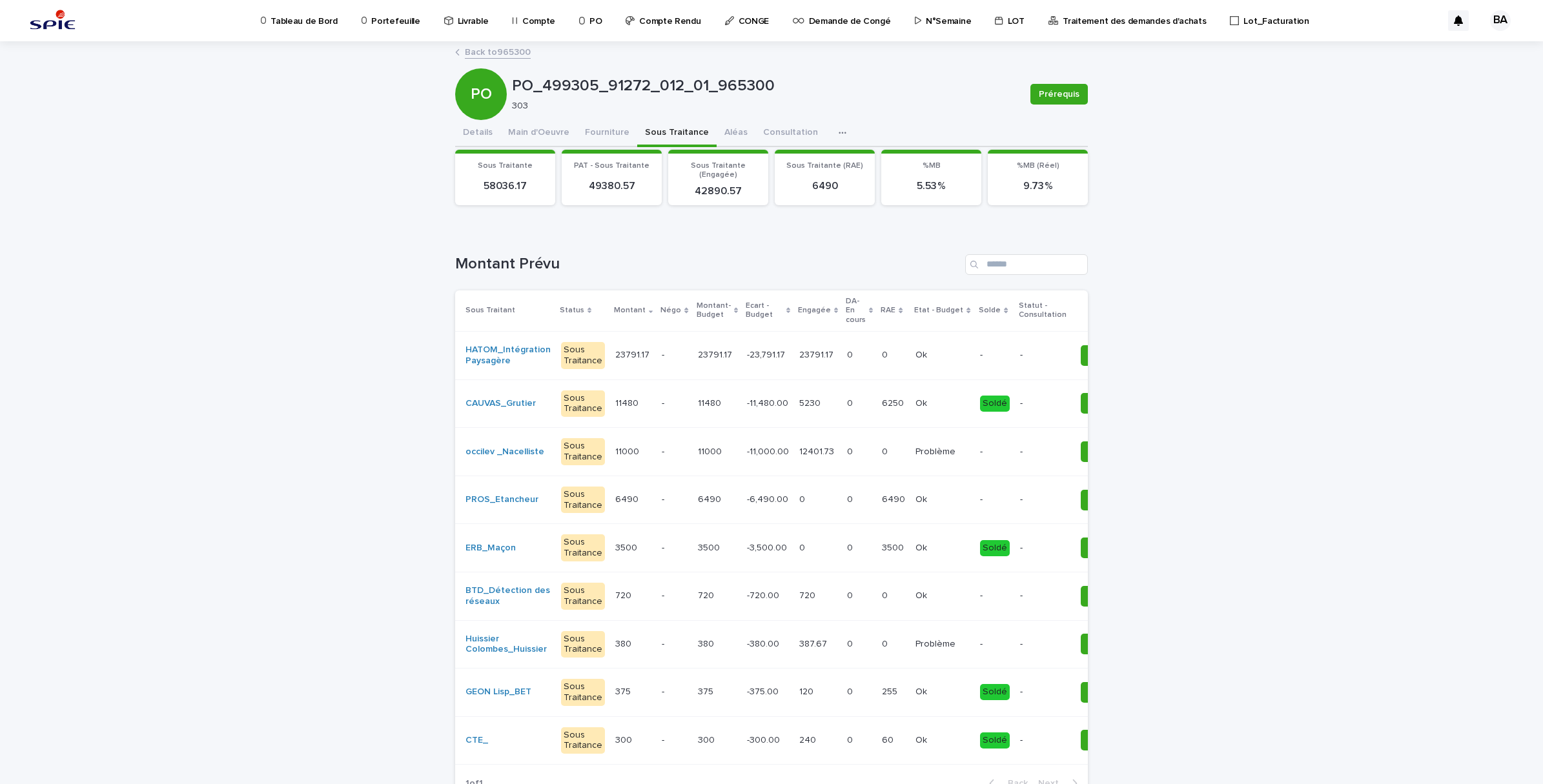
scroll to position [0, 98]
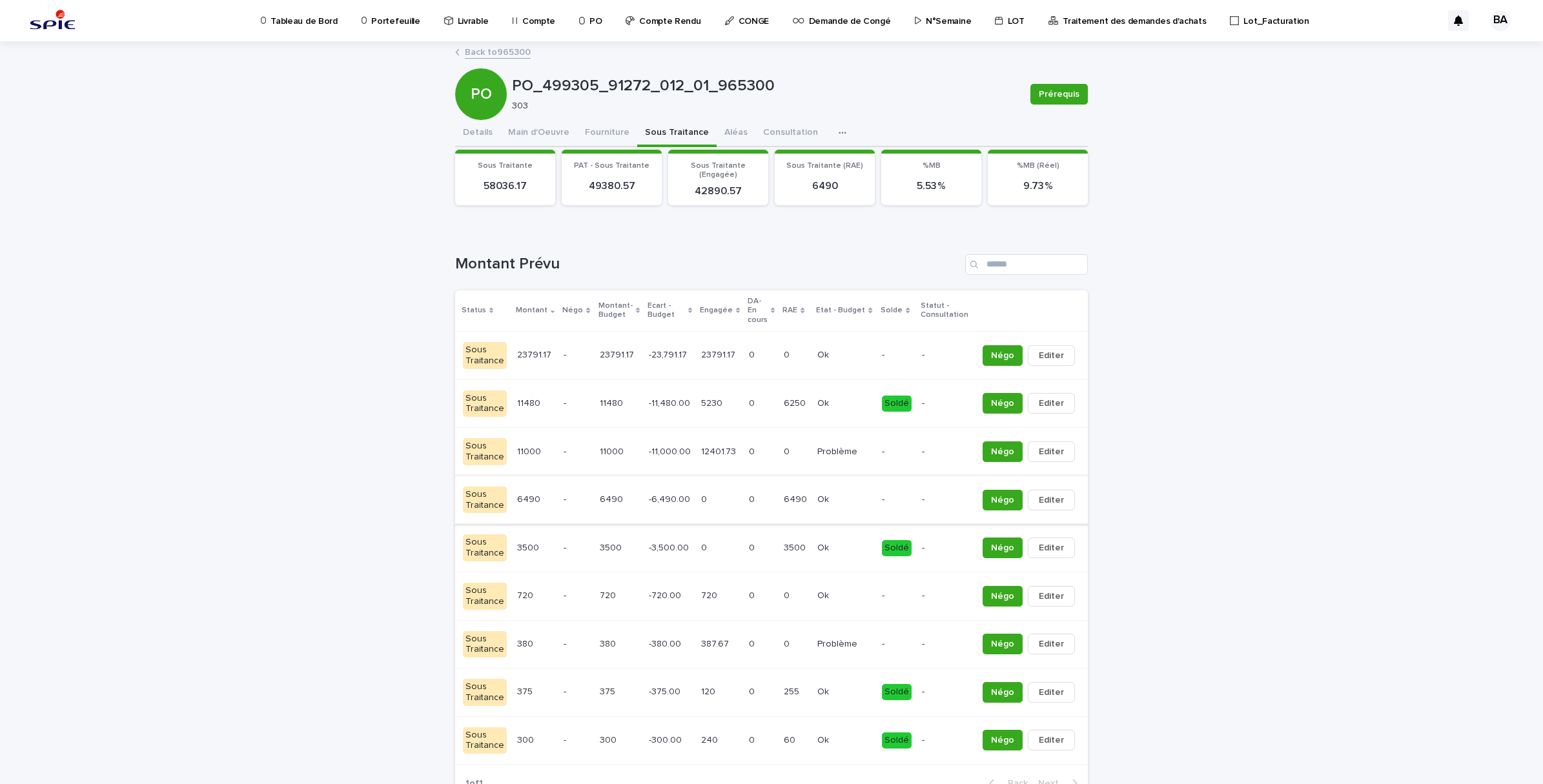
click at [1080, 498] on button "button" at bounding box center [1089, 500] width 18 height 9
click at [1011, 518] on button "Solder" at bounding box center [1019, 526] width 85 height 21
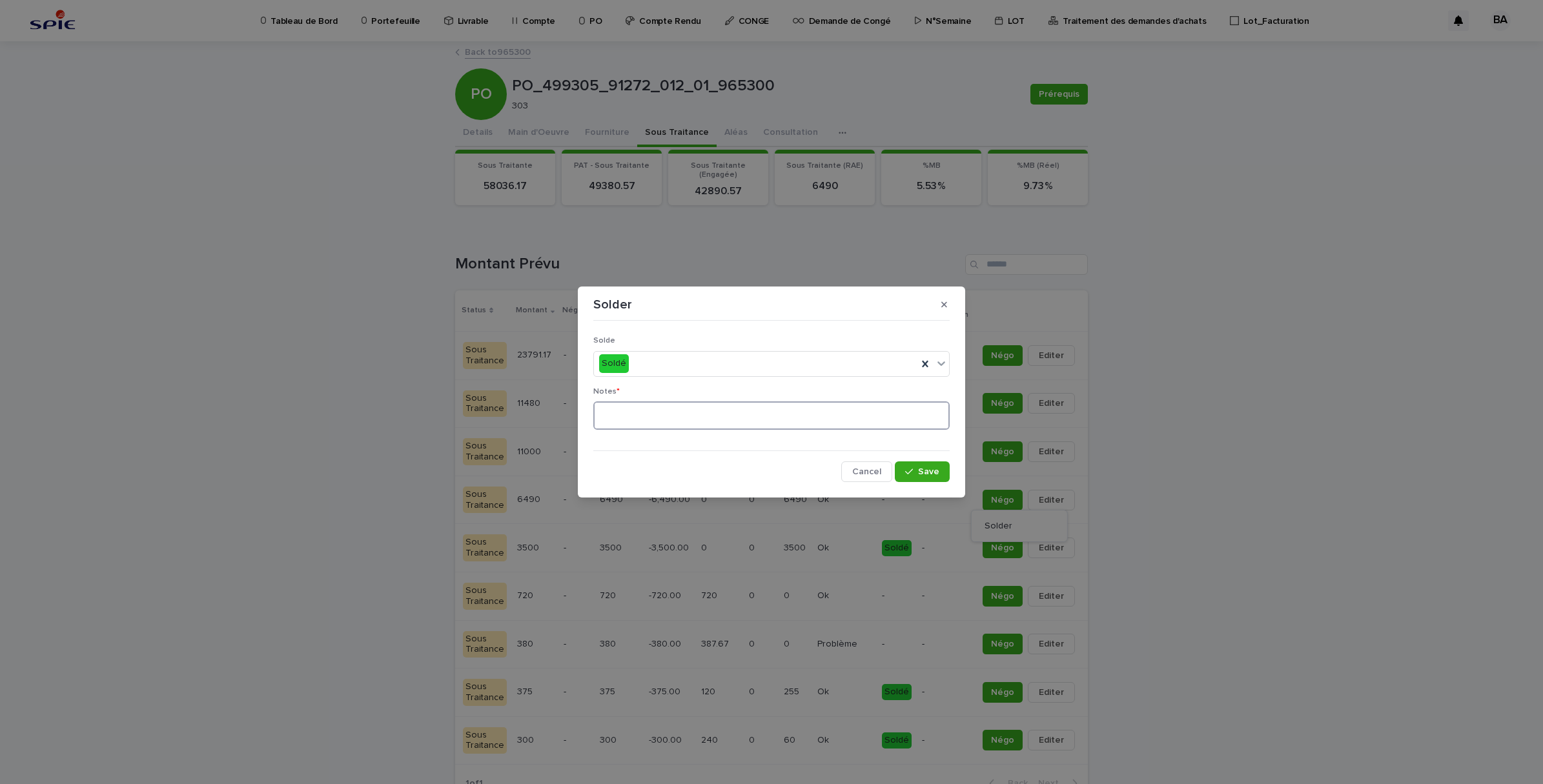
click at [637, 420] on textarea at bounding box center [772, 416] width 357 height 29
type textarea "*"
type textarea "**********"
click at [917, 473] on div "button" at bounding box center [911, 471] width 13 height 9
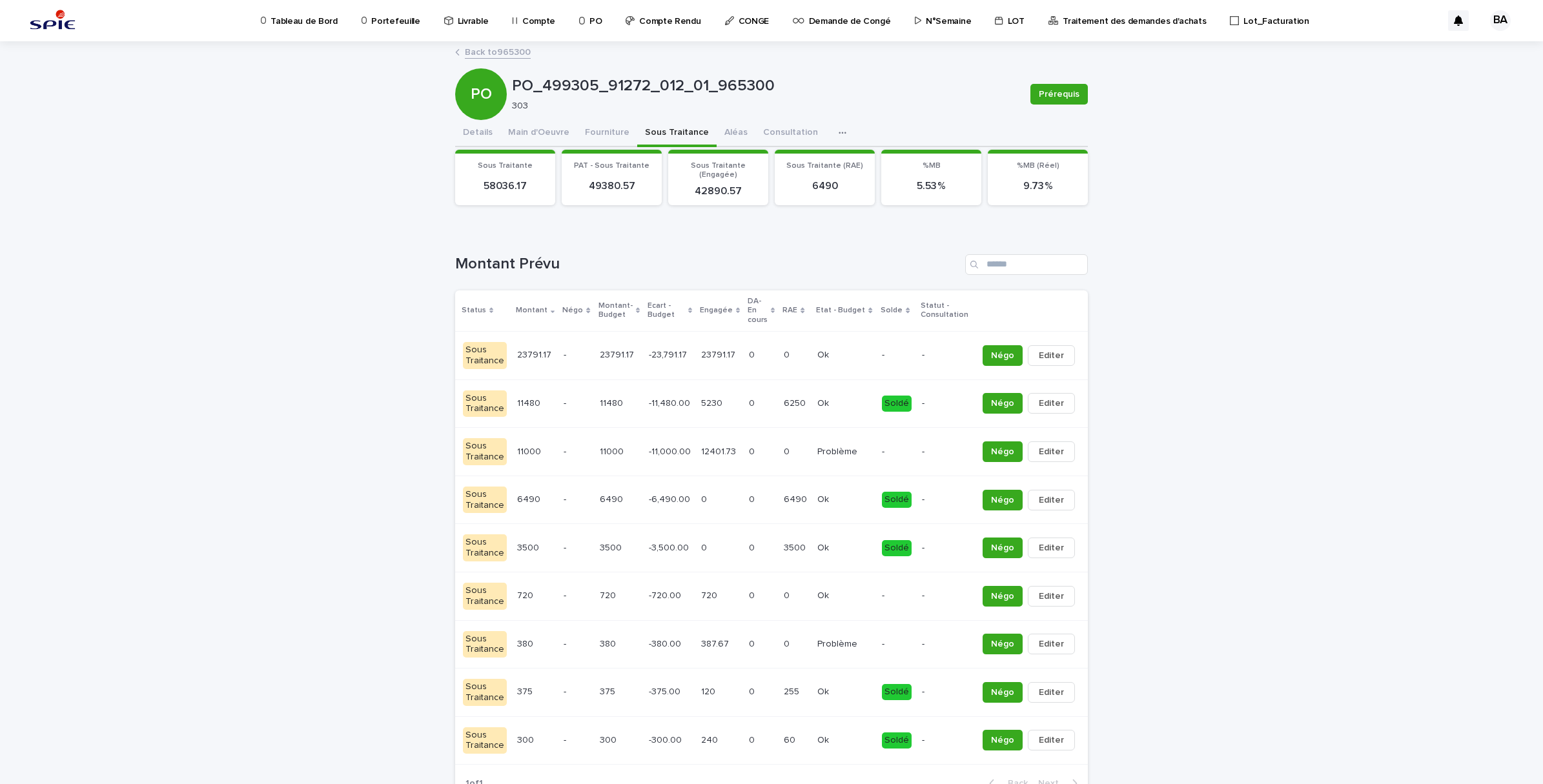
click at [501, 51] on link "Back to 965300" at bounding box center [497, 51] width 66 height 15
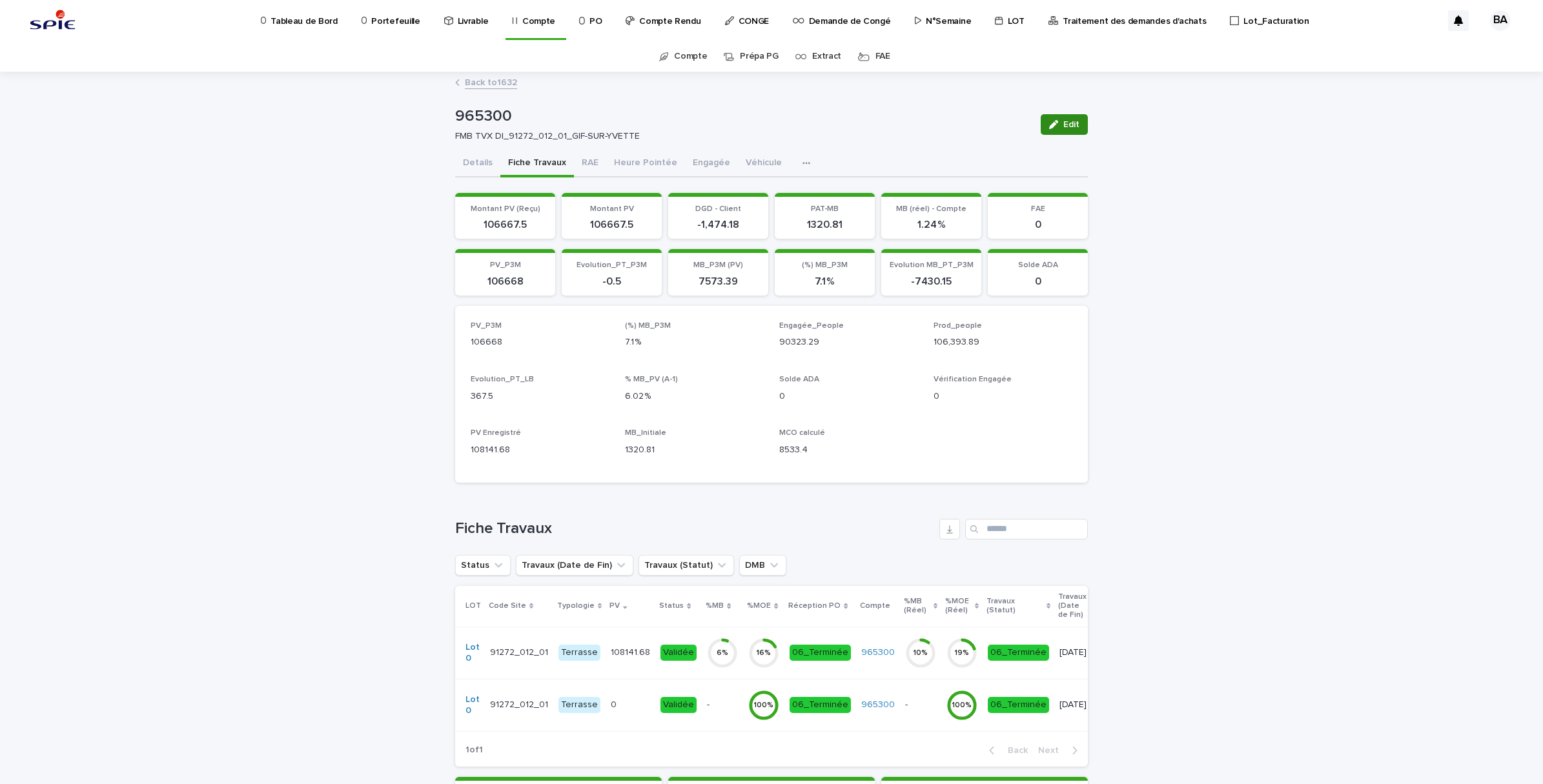
click at [1063, 123] on span "Edit" at bounding box center [1071, 124] width 16 height 9
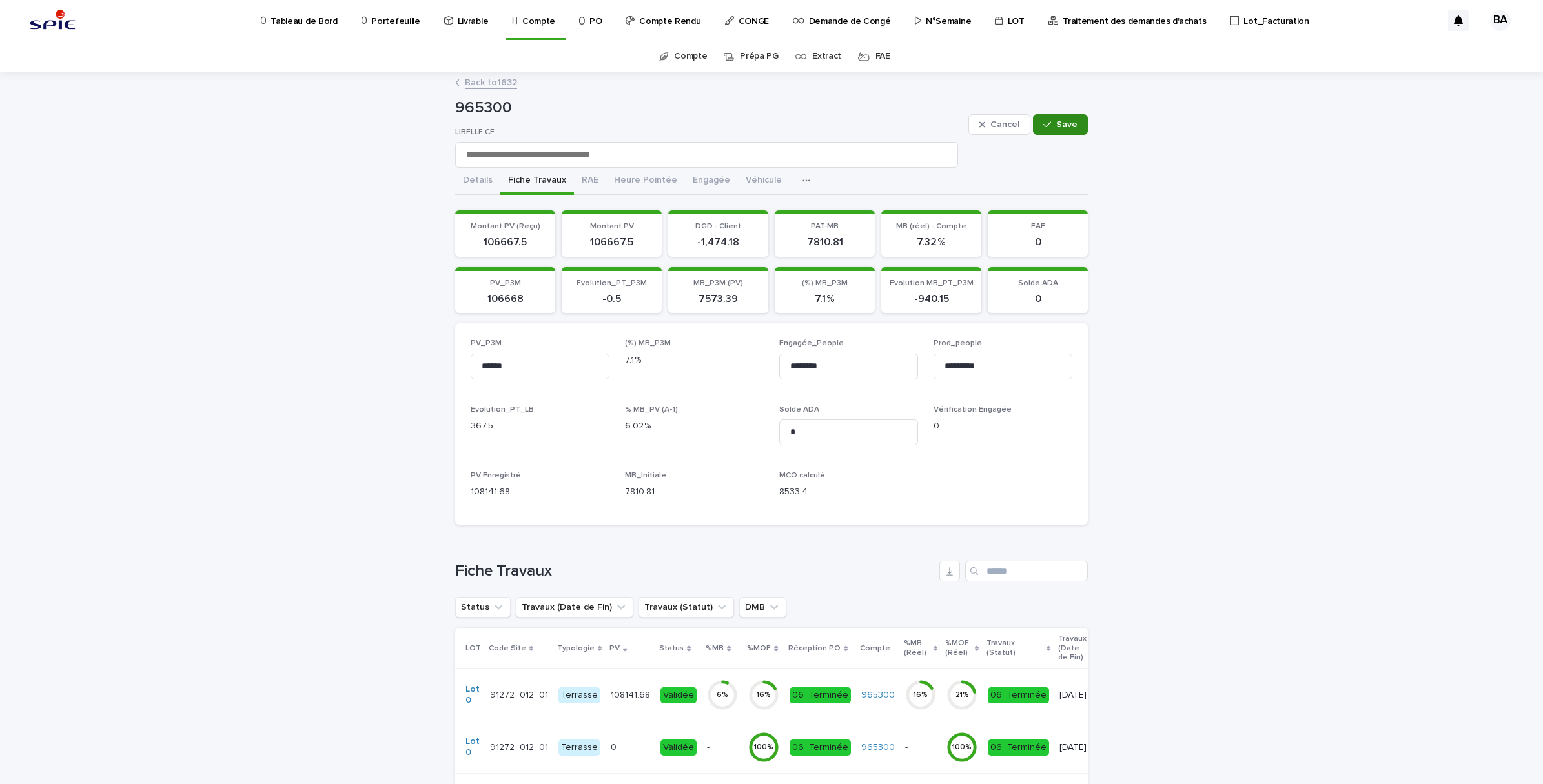
click at [1060, 133] on button "Save" at bounding box center [1060, 125] width 55 height 21
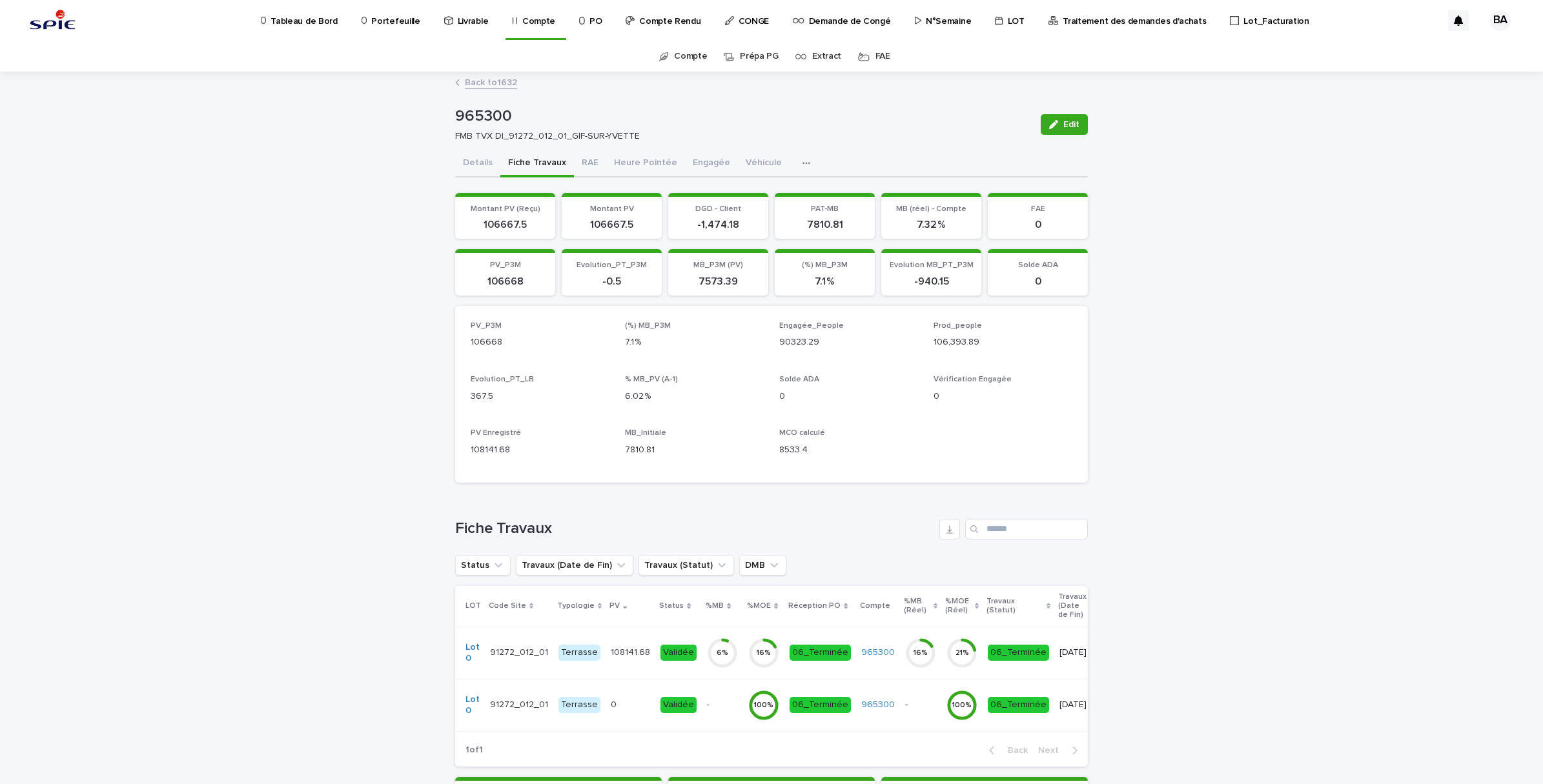
click at [472, 87] on link "Back to 1632" at bounding box center [491, 82] width 52 height 15
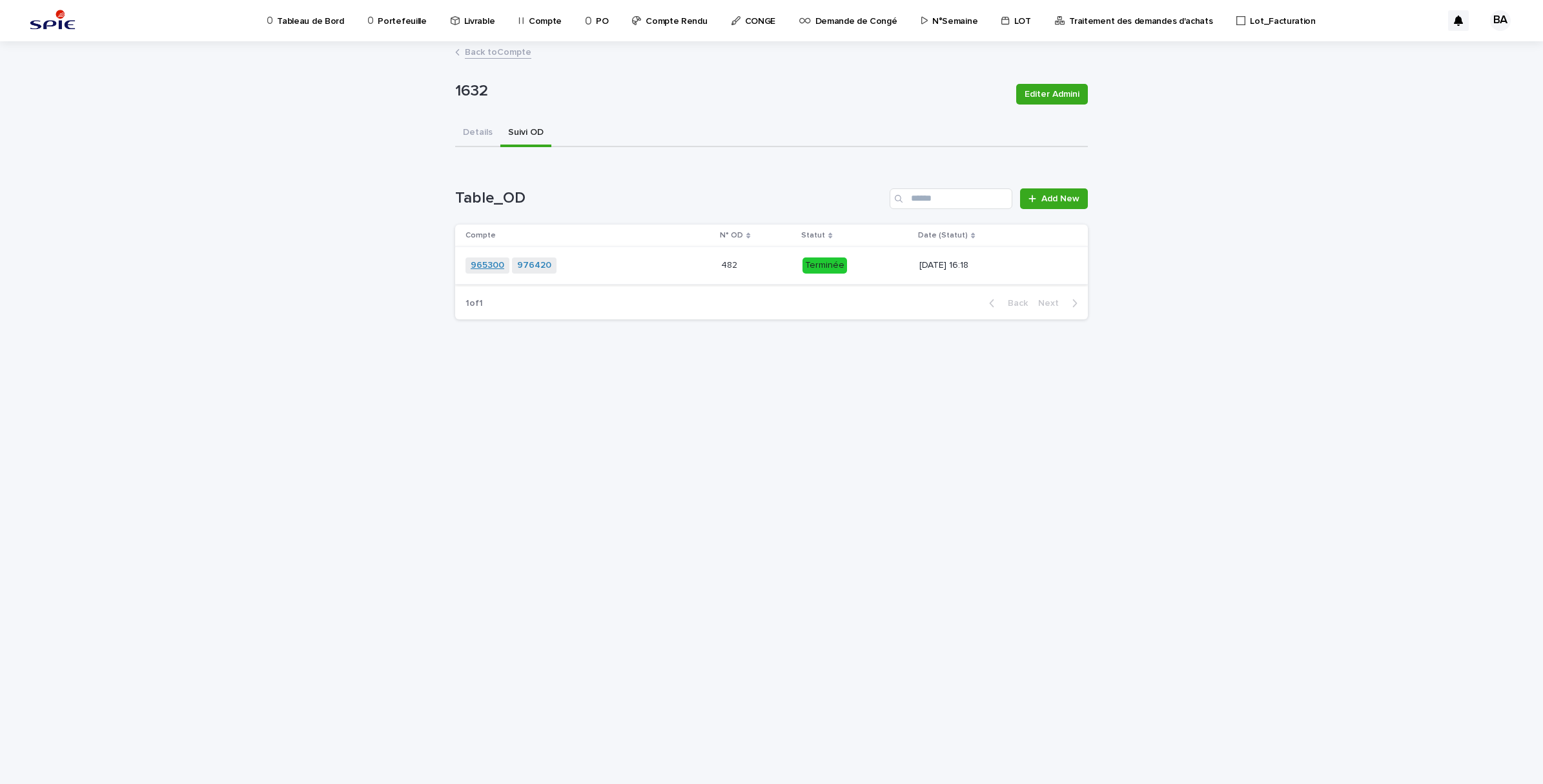
click at [488, 266] on link "965300" at bounding box center [487, 266] width 34 height 11
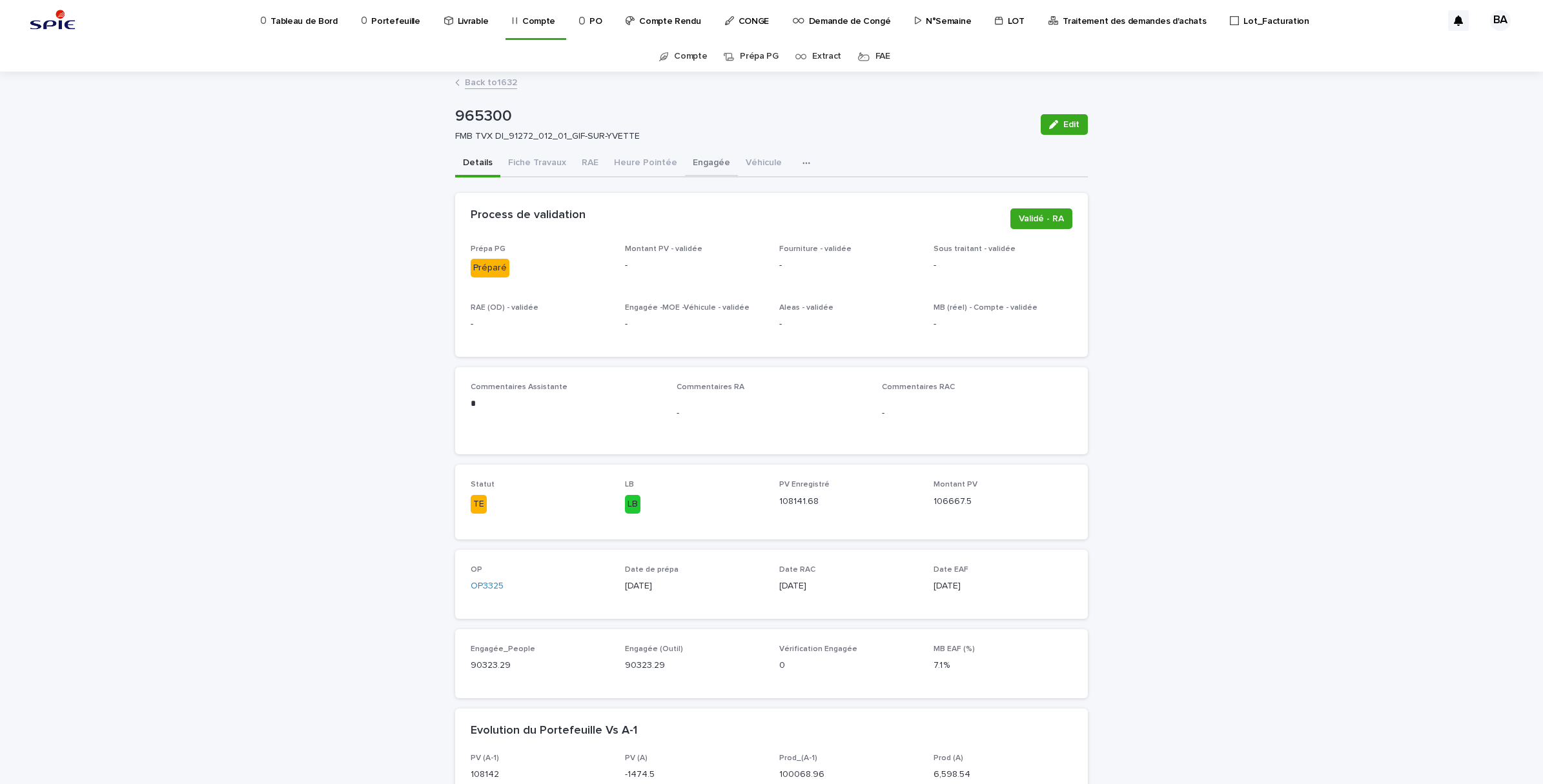
click at [685, 152] on button "Engagée" at bounding box center [711, 164] width 53 height 27
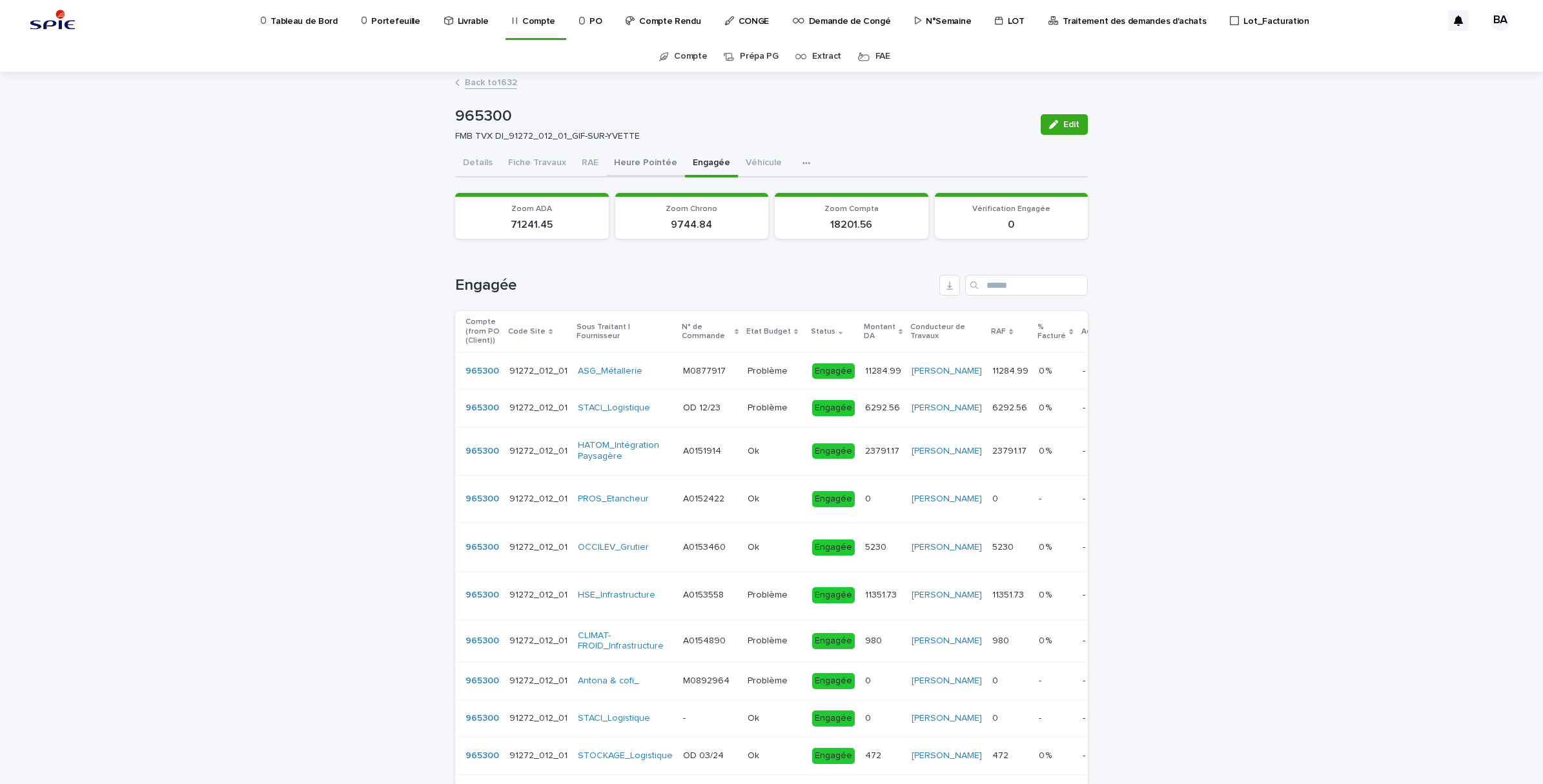
click at [608, 162] on button "Heure Pointée" at bounding box center [645, 164] width 78 height 27
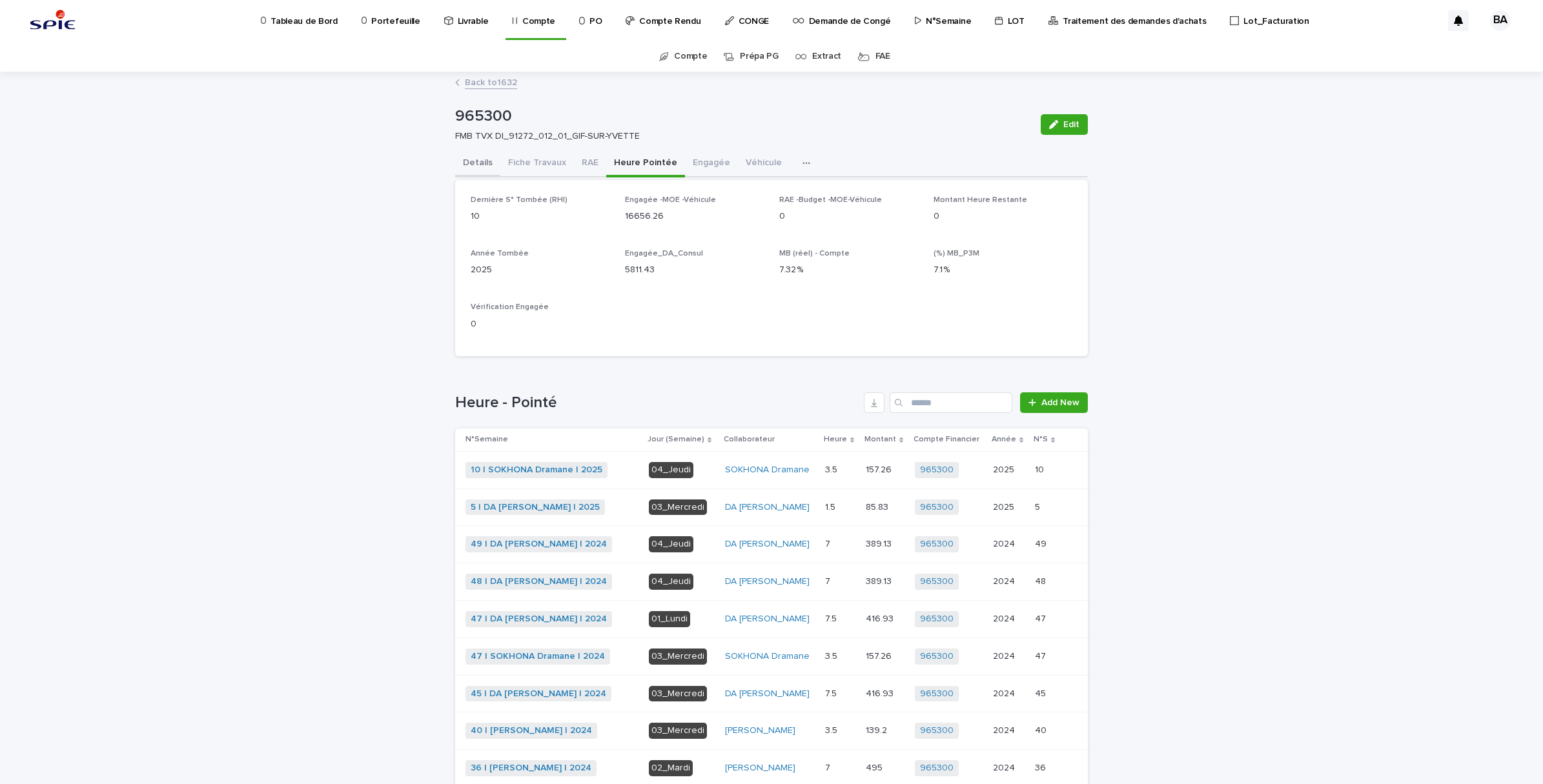
drag, startPoint x: 472, startPoint y: 169, endPoint x: 499, endPoint y: 178, distance: 28.5
click at [472, 169] on button "Details" at bounding box center [478, 164] width 46 height 27
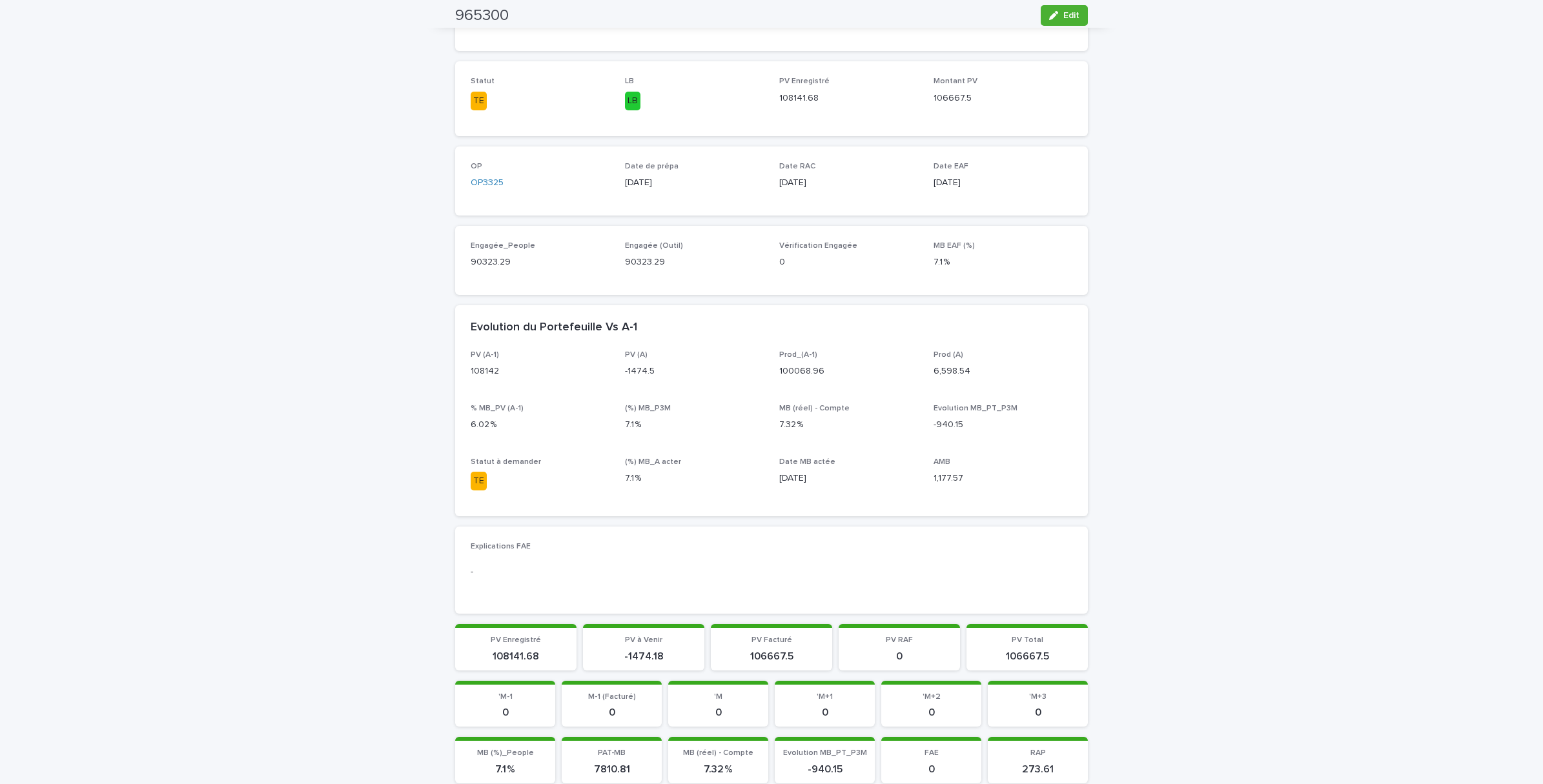
scroll to position [565, 0]
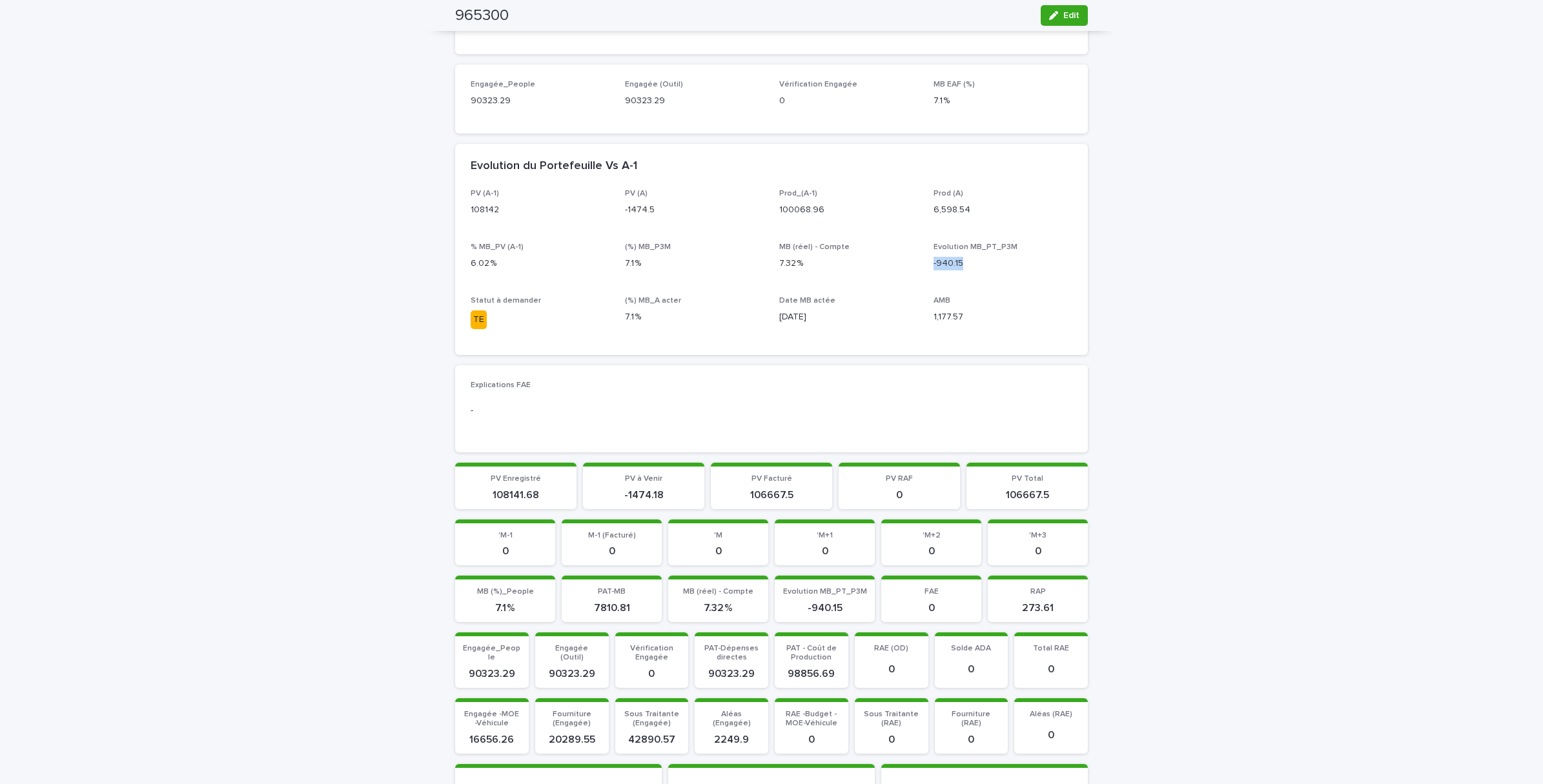
drag, startPoint x: 960, startPoint y: 263, endPoint x: 1024, endPoint y: 328, distance: 91.2
click at [924, 263] on div "PV (A-1) 108142 PV (A) -1474.5 Prod_(A-1) 100068.96 Prod (A) 6,598.54 % MB_PV (…" at bounding box center [772, 264] width 602 height 151
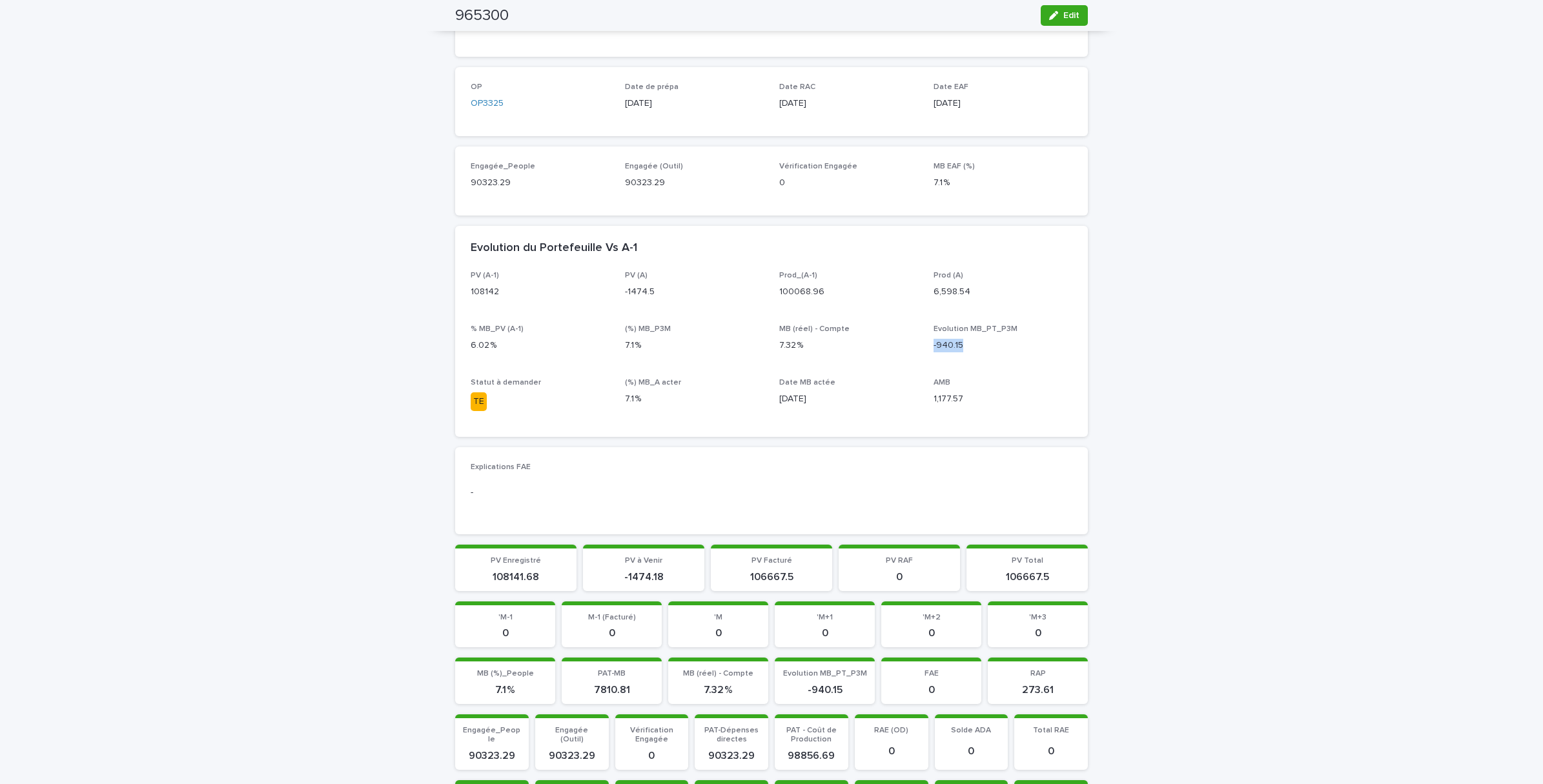
scroll to position [323, 0]
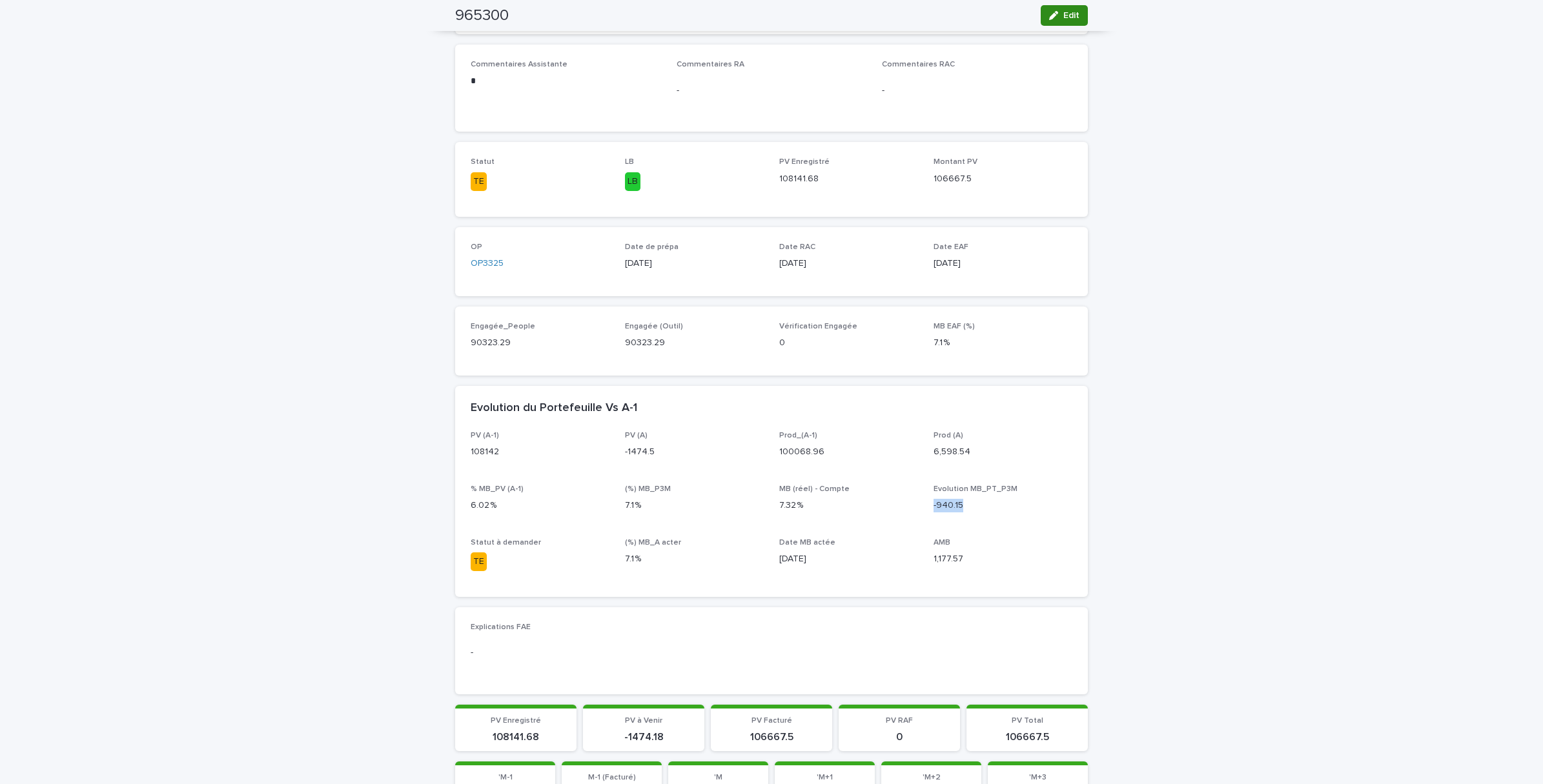
click at [1049, 18] on icon "button" at bounding box center [1053, 15] width 9 height 9
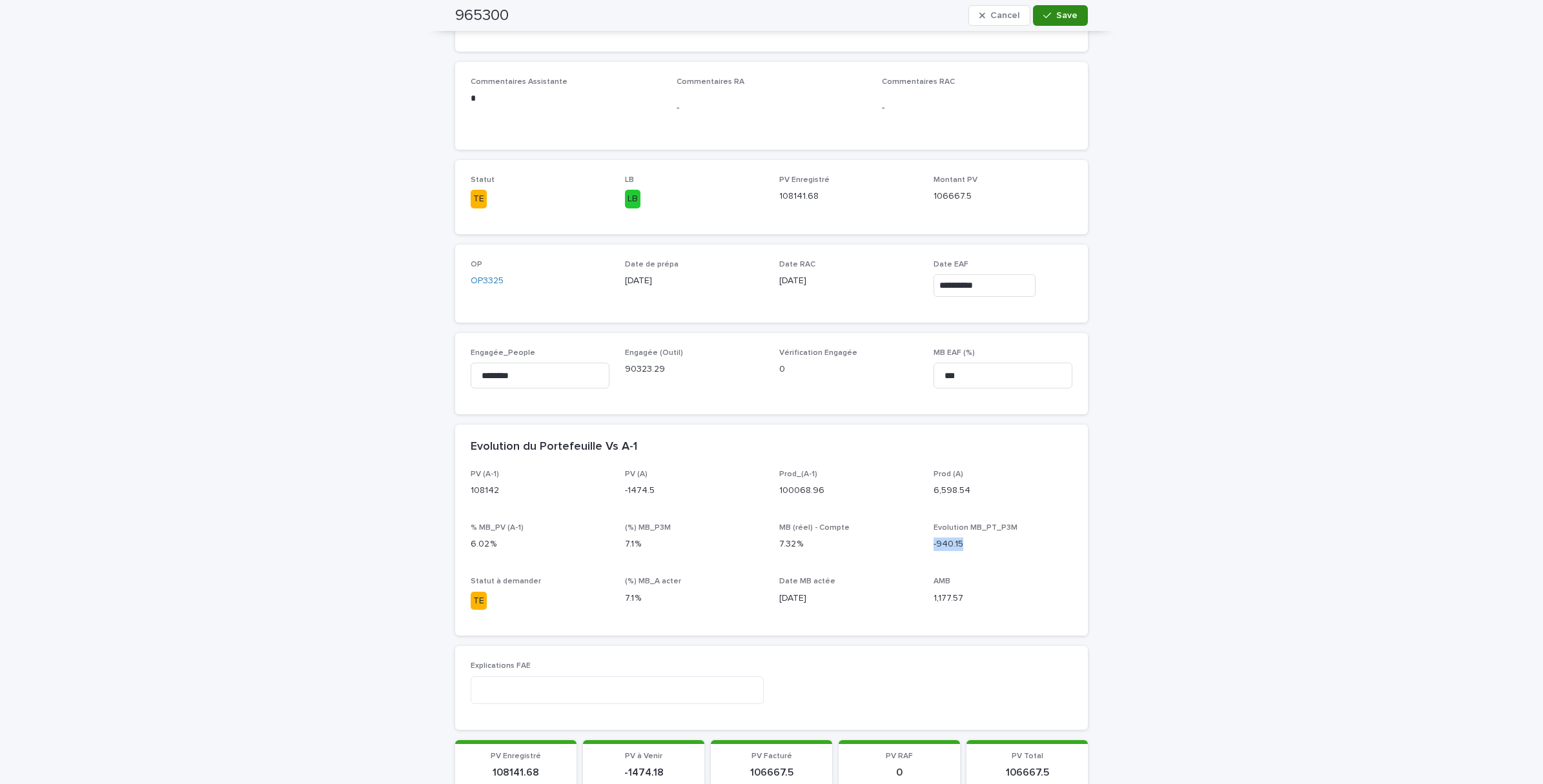
click at [1068, 19] on span "Save" at bounding box center [1067, 15] width 21 height 9
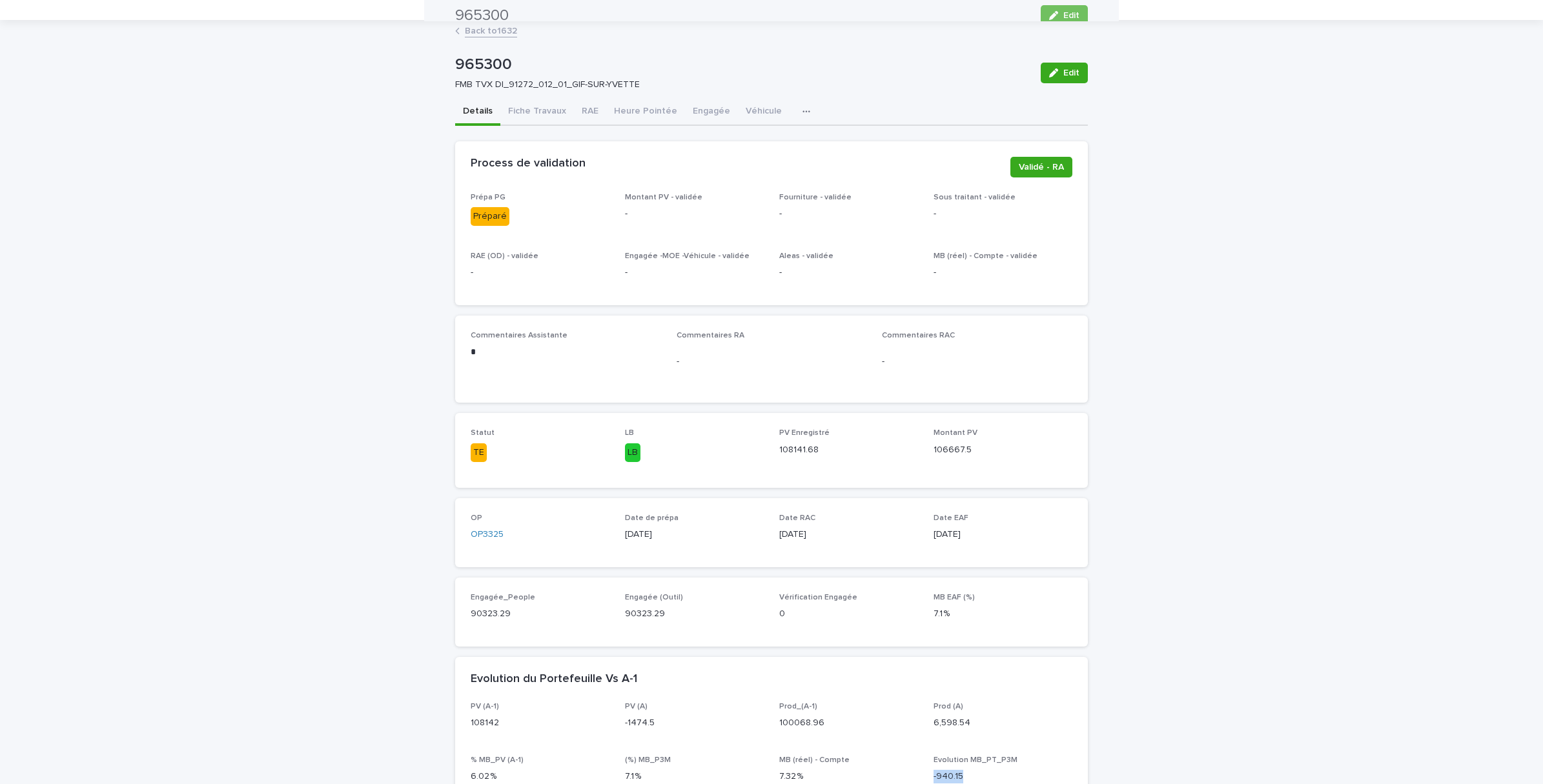
scroll to position [0, 0]
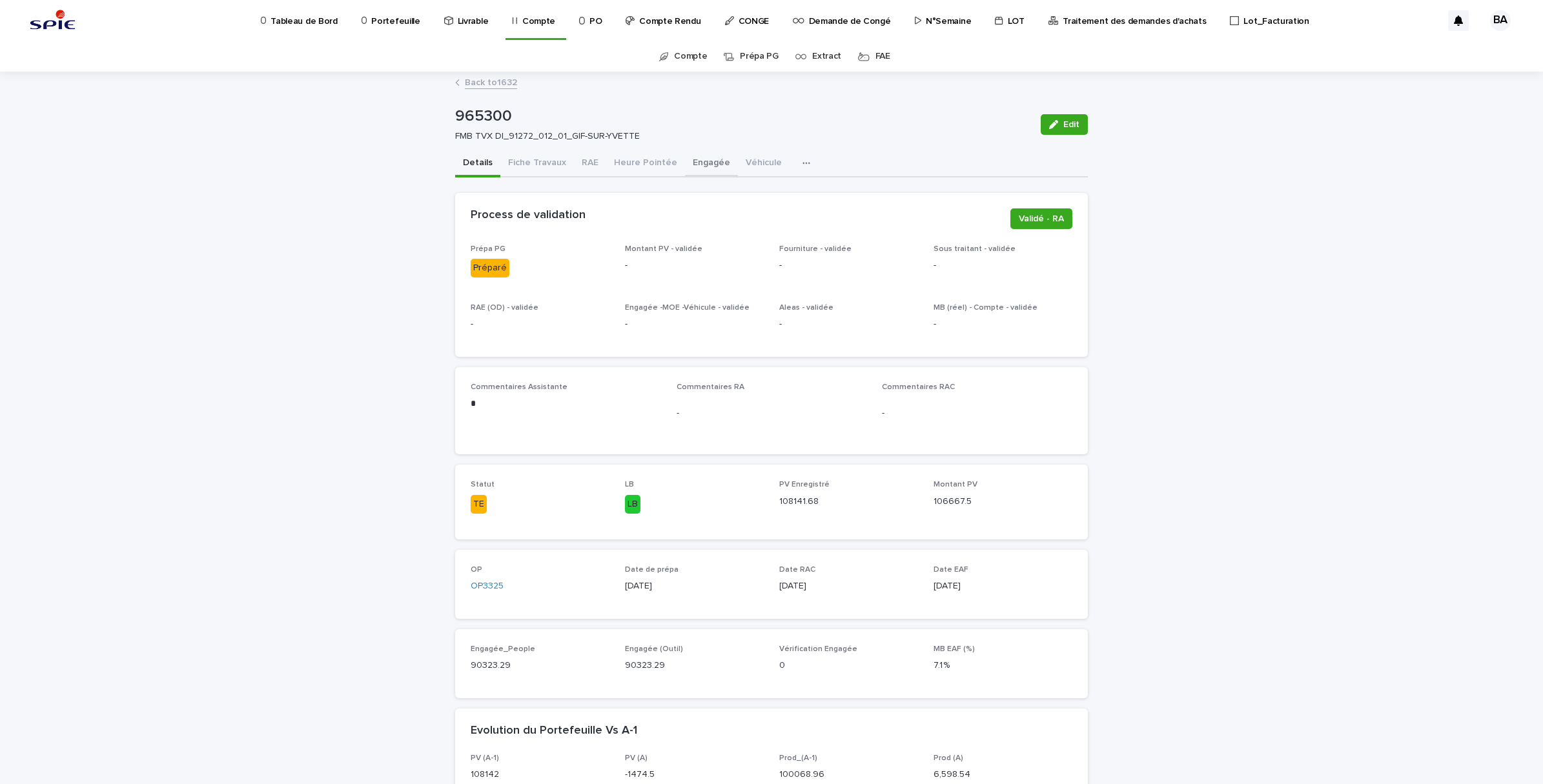
click at [702, 163] on button "Engagée" at bounding box center [711, 164] width 53 height 27
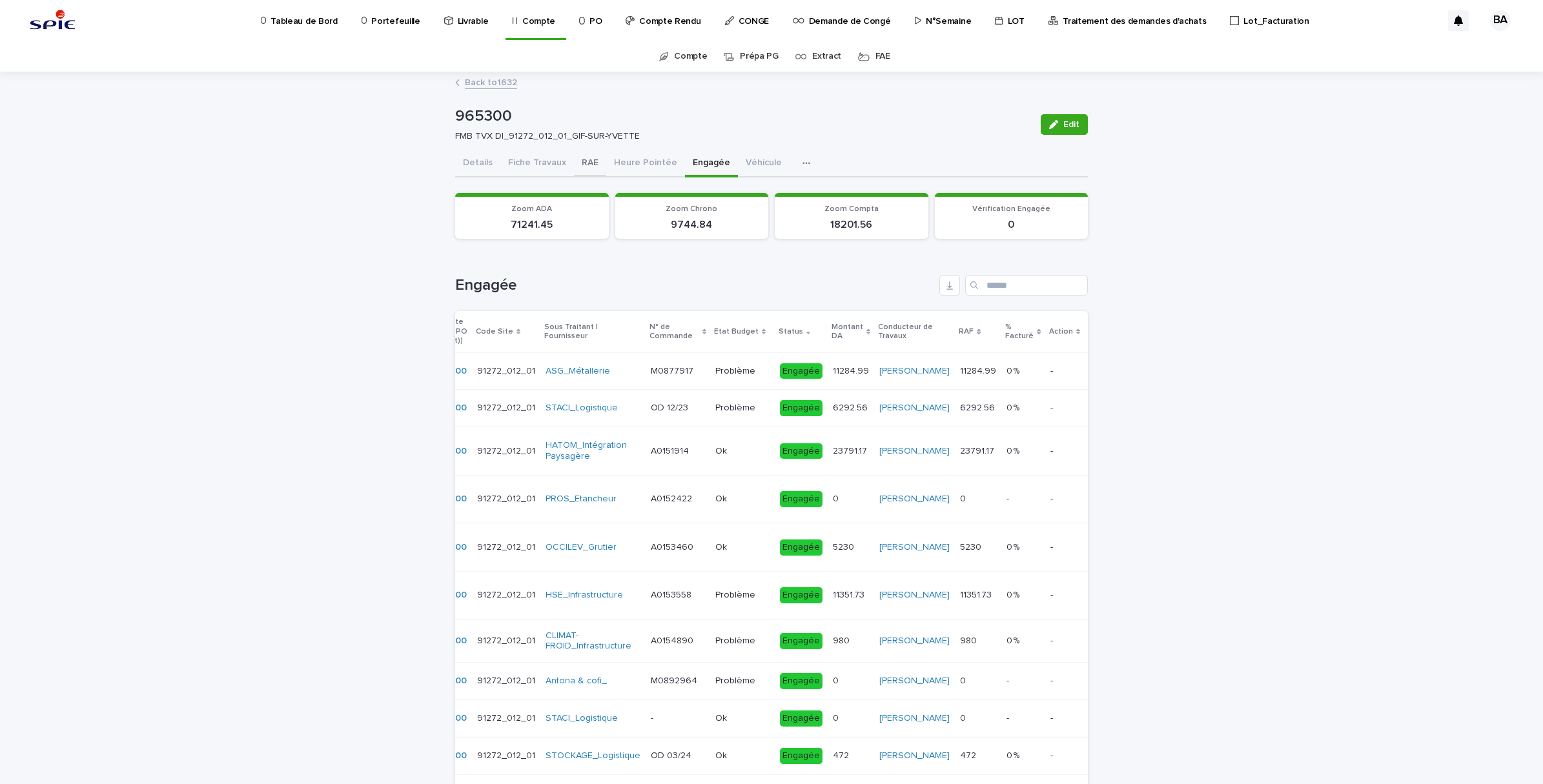
click at [574, 164] on button "RAE" at bounding box center [590, 164] width 32 height 27
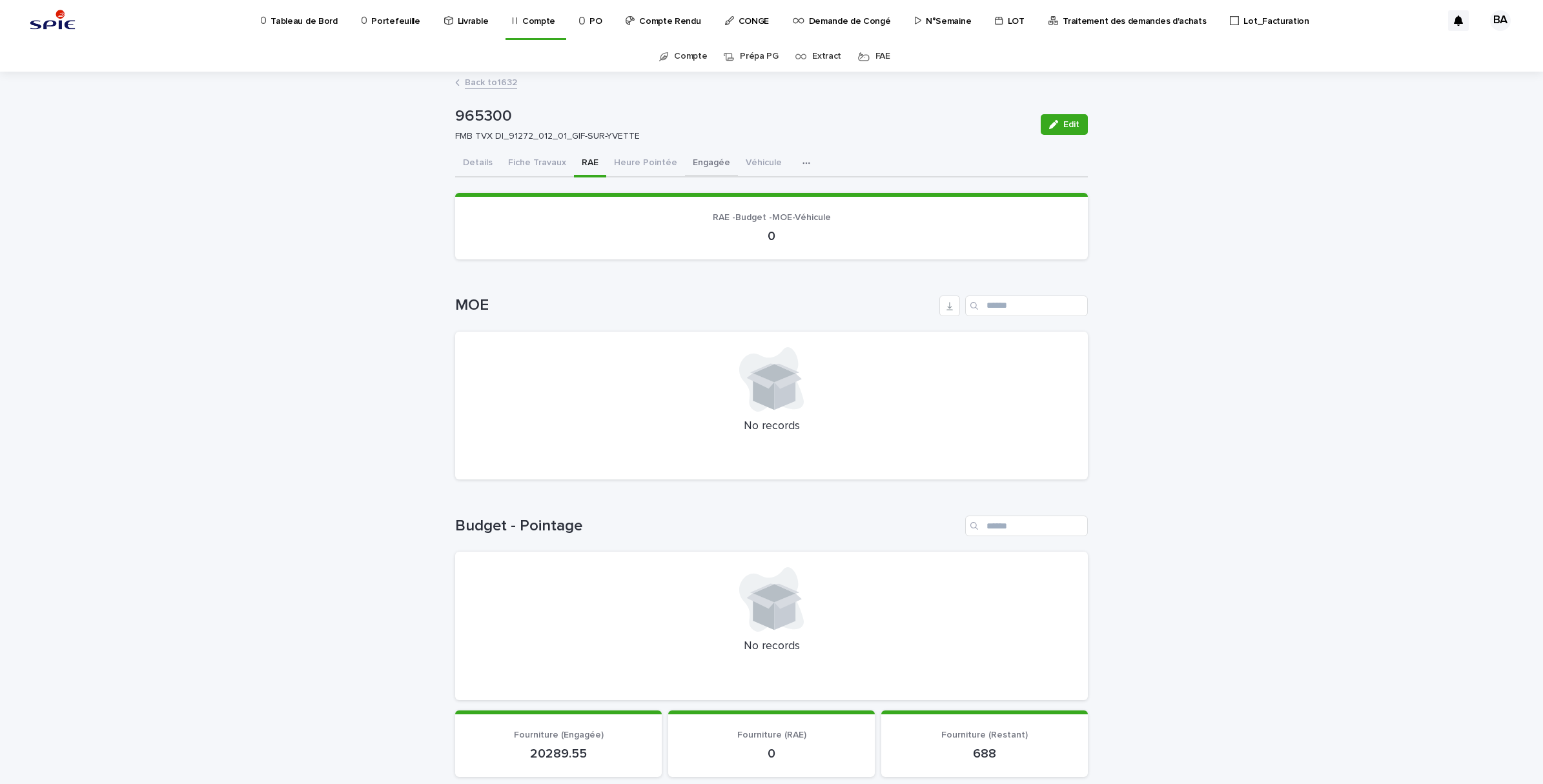
click at [697, 158] on button "Engagée" at bounding box center [711, 164] width 53 height 27
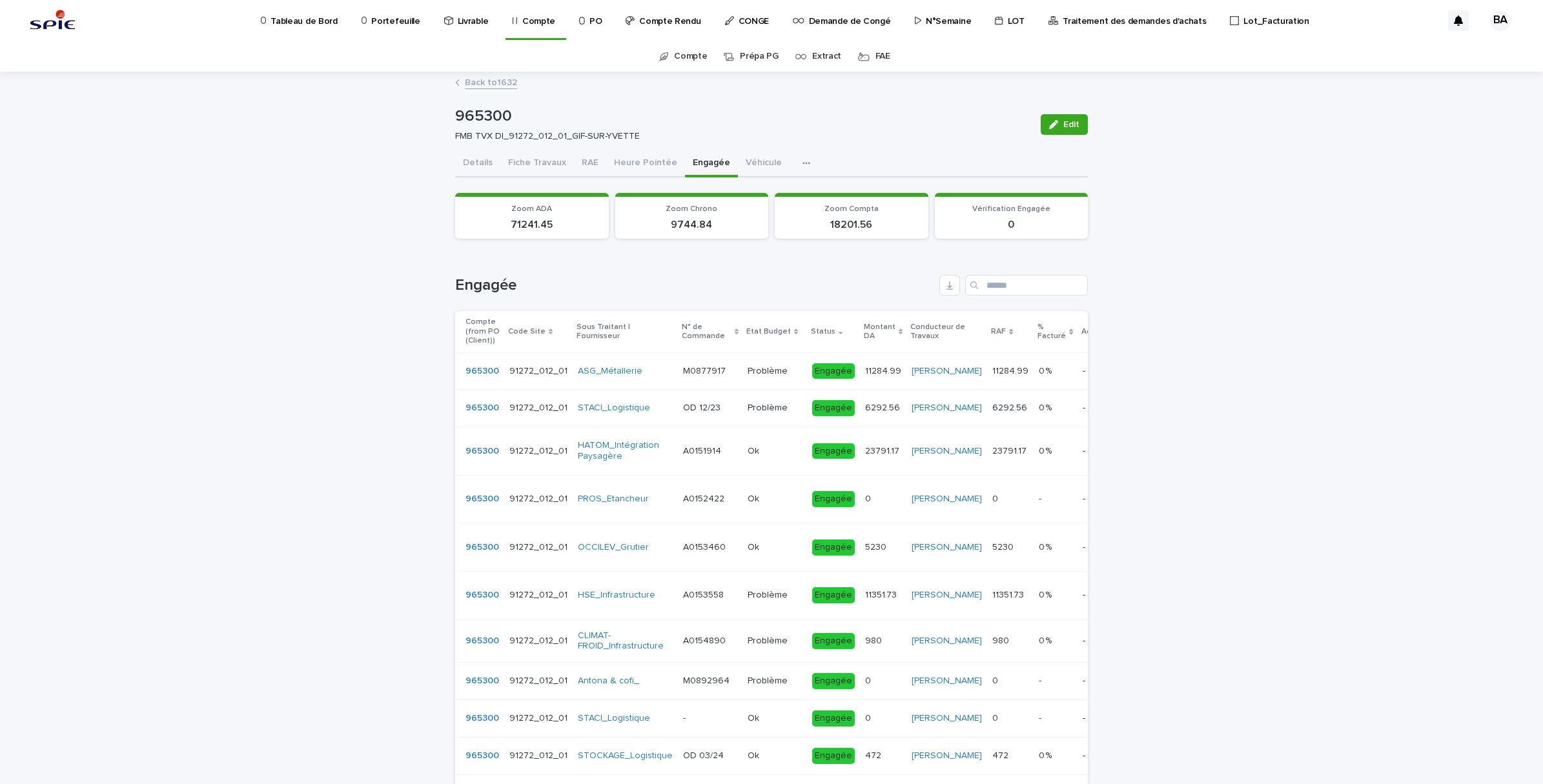
click at [527, 26] on p "Compte" at bounding box center [538, 13] width 33 height 27
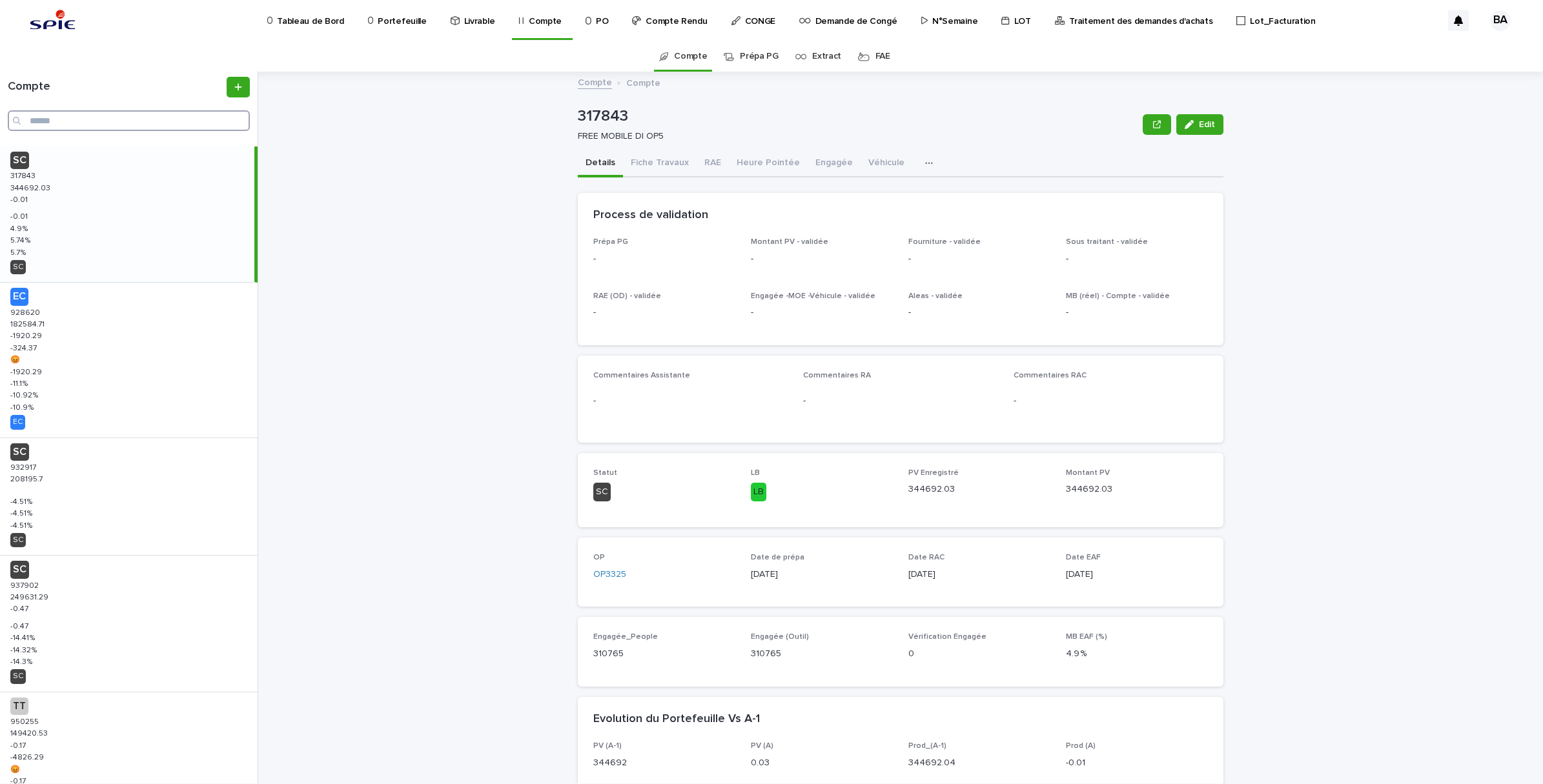
click at [148, 117] on input "Search" at bounding box center [128, 121] width 242 height 21
paste input "******"
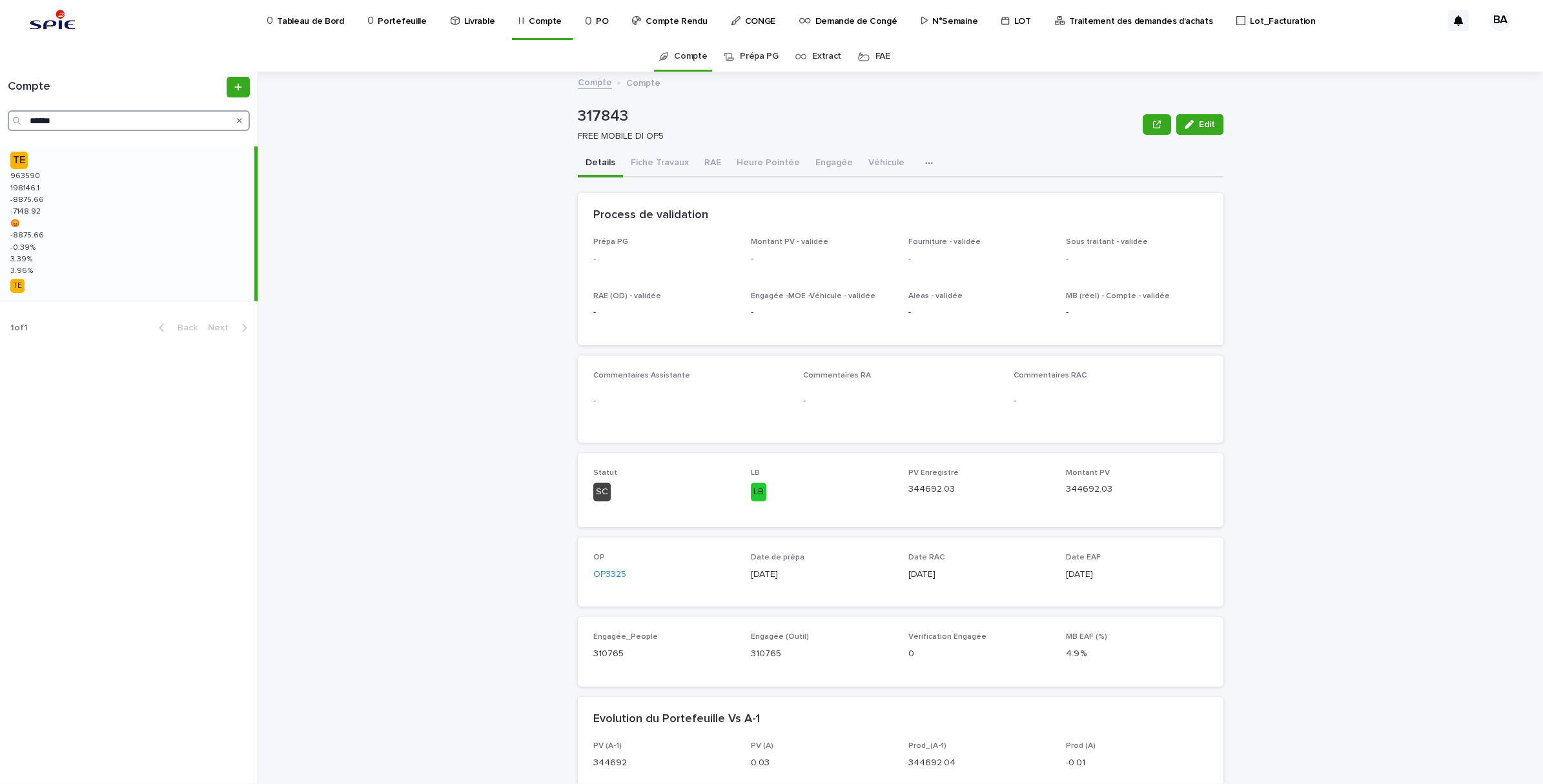
type input "******"
click at [69, 208] on div "TE 963590 963590 198146.1 198146.1 -8875.66 -8875.66 -7148.92 -7148.92 😡 😡 -887…" at bounding box center [127, 223] width 255 height 154
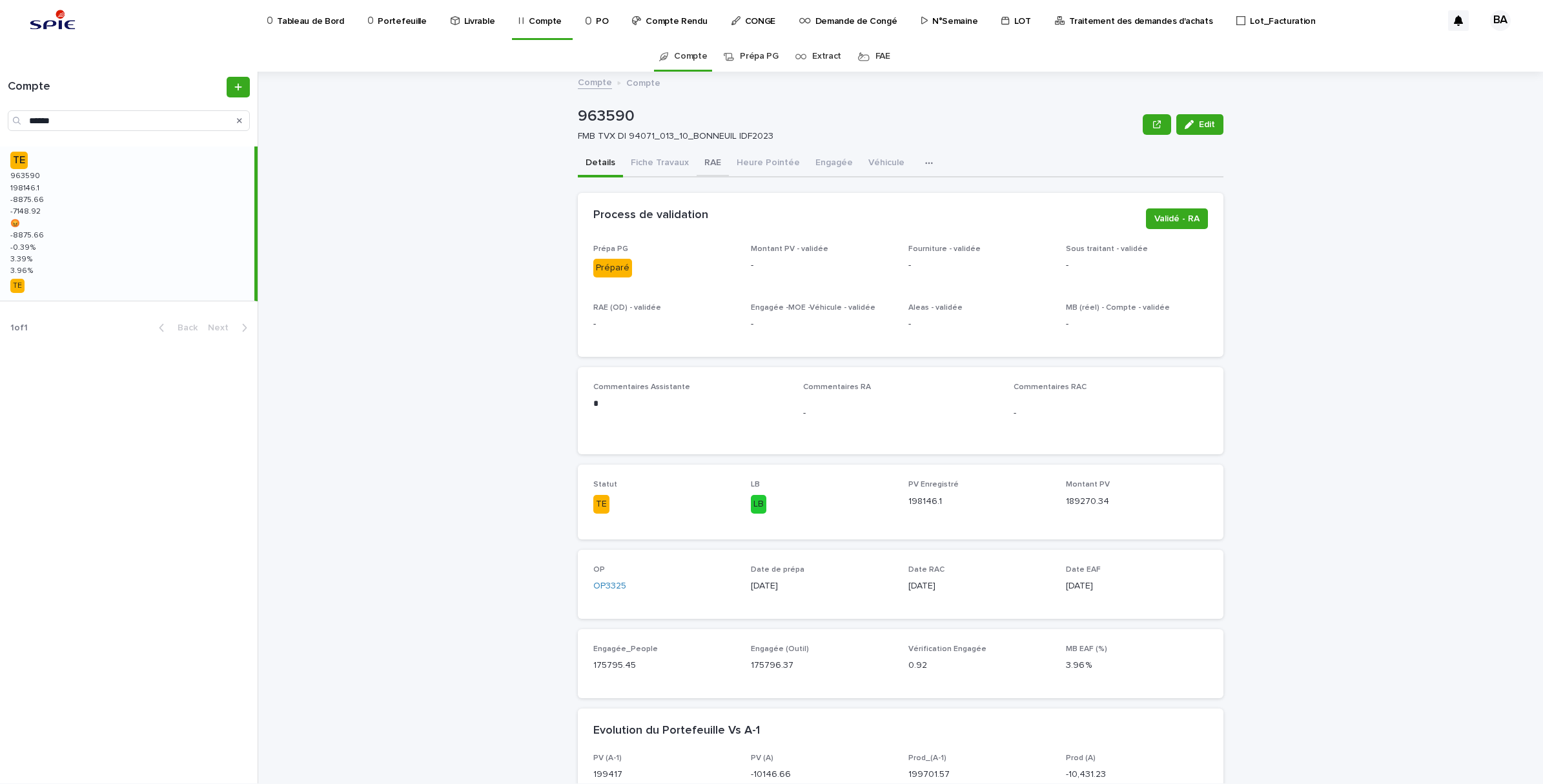
drag, startPoint x: 701, startPoint y: 161, endPoint x: 682, endPoint y: 159, distance: 19.1
click at [701, 161] on button "RAE" at bounding box center [712, 164] width 32 height 27
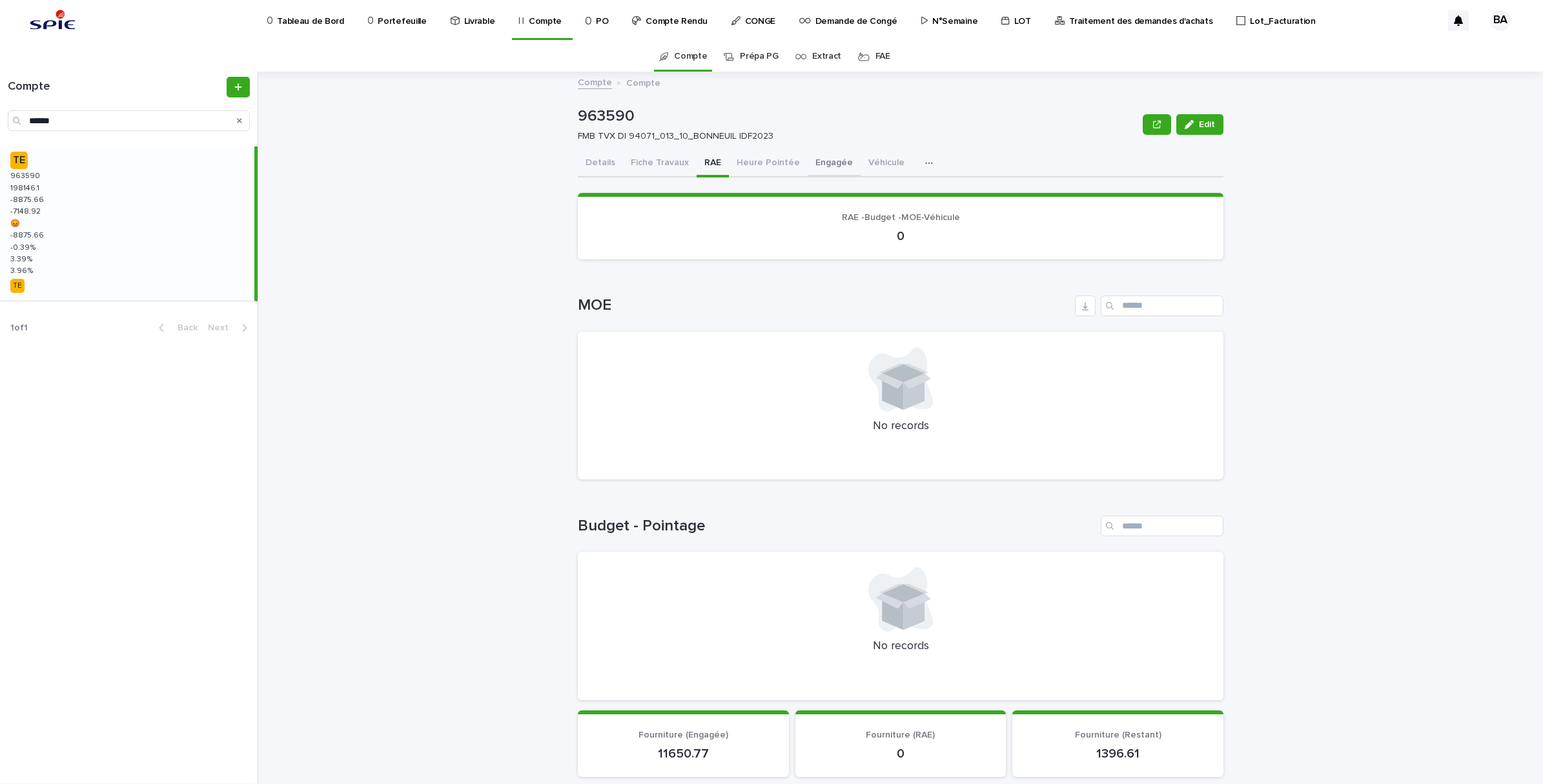
click at [811, 168] on button "Engagée" at bounding box center [834, 164] width 53 height 27
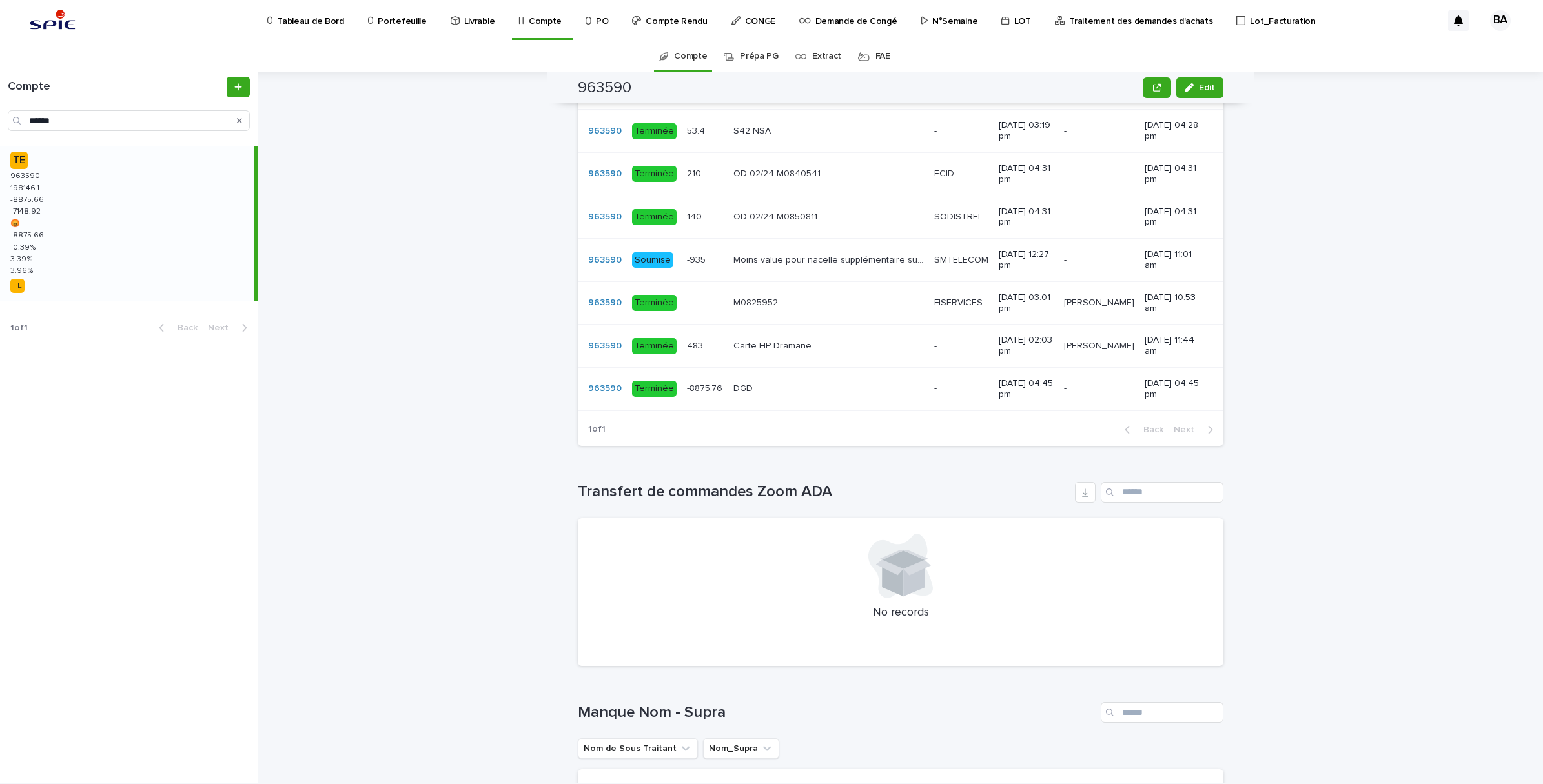
scroll to position [726, 0]
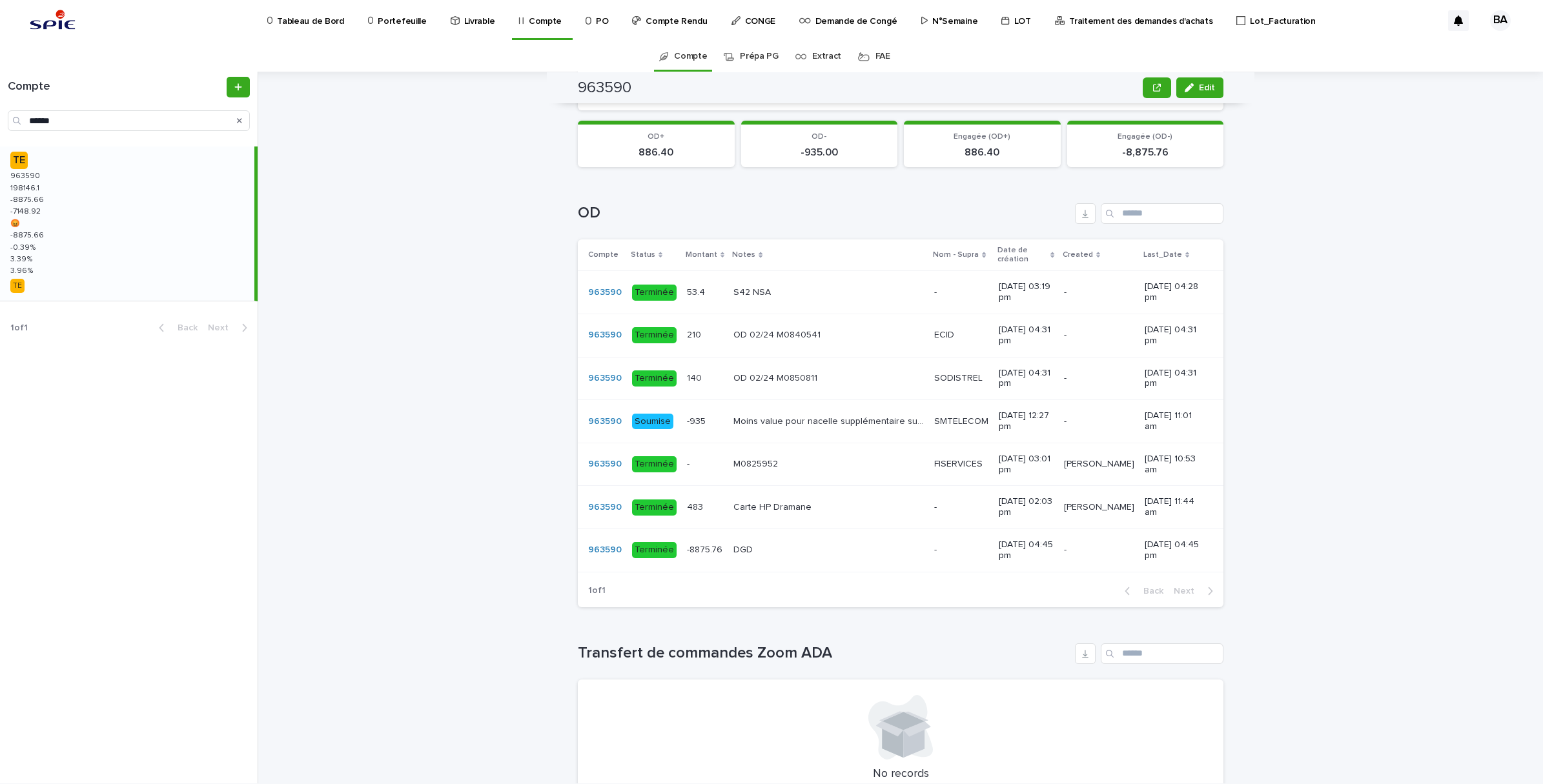
click at [773, 432] on div "Moins value pour nacelle supplémentaire sur la commande A0147457 Moins value po…" at bounding box center [829, 422] width 191 height 21
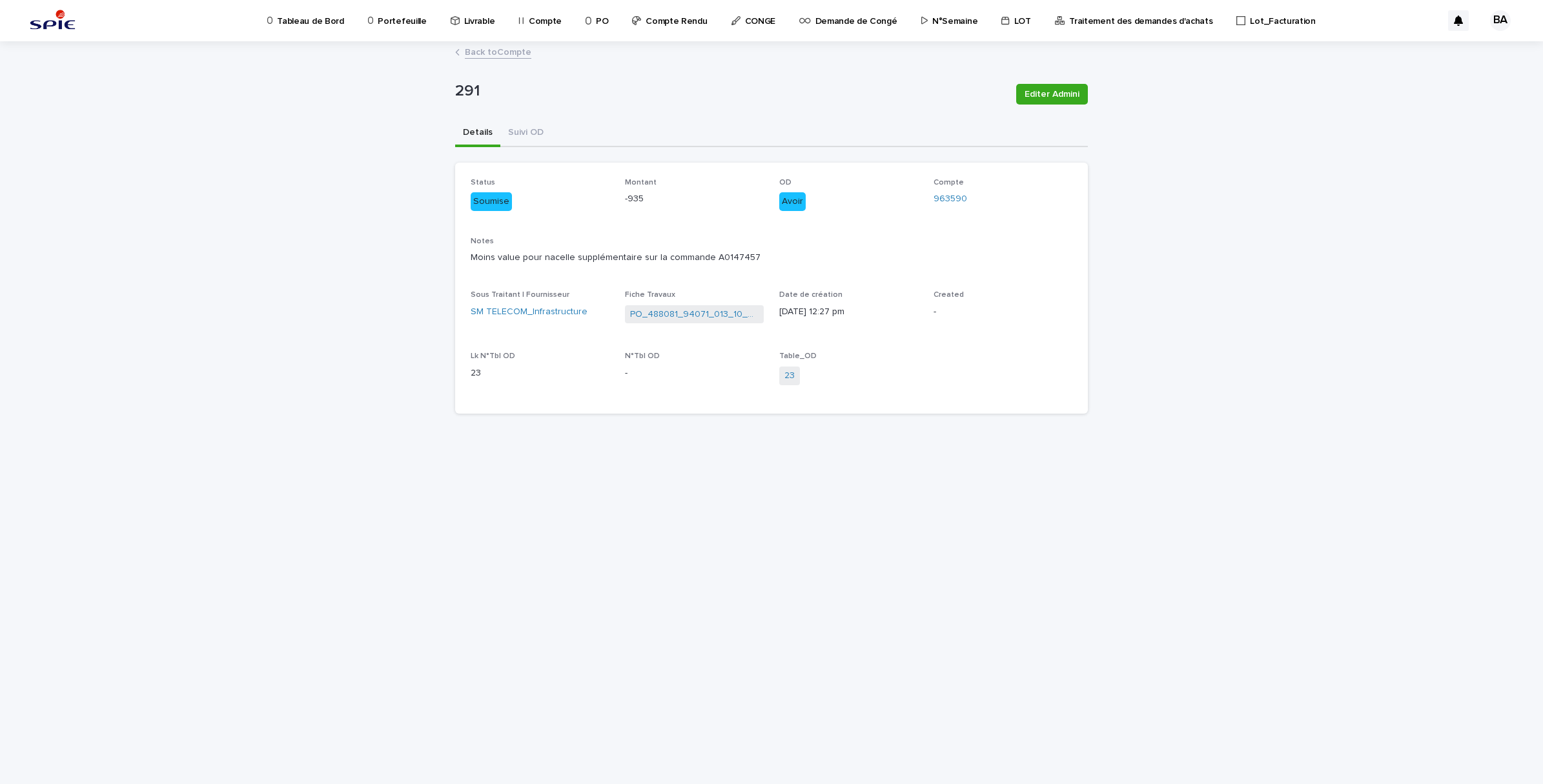
click at [500, 55] on link "Back to Compte" at bounding box center [497, 51] width 67 height 15
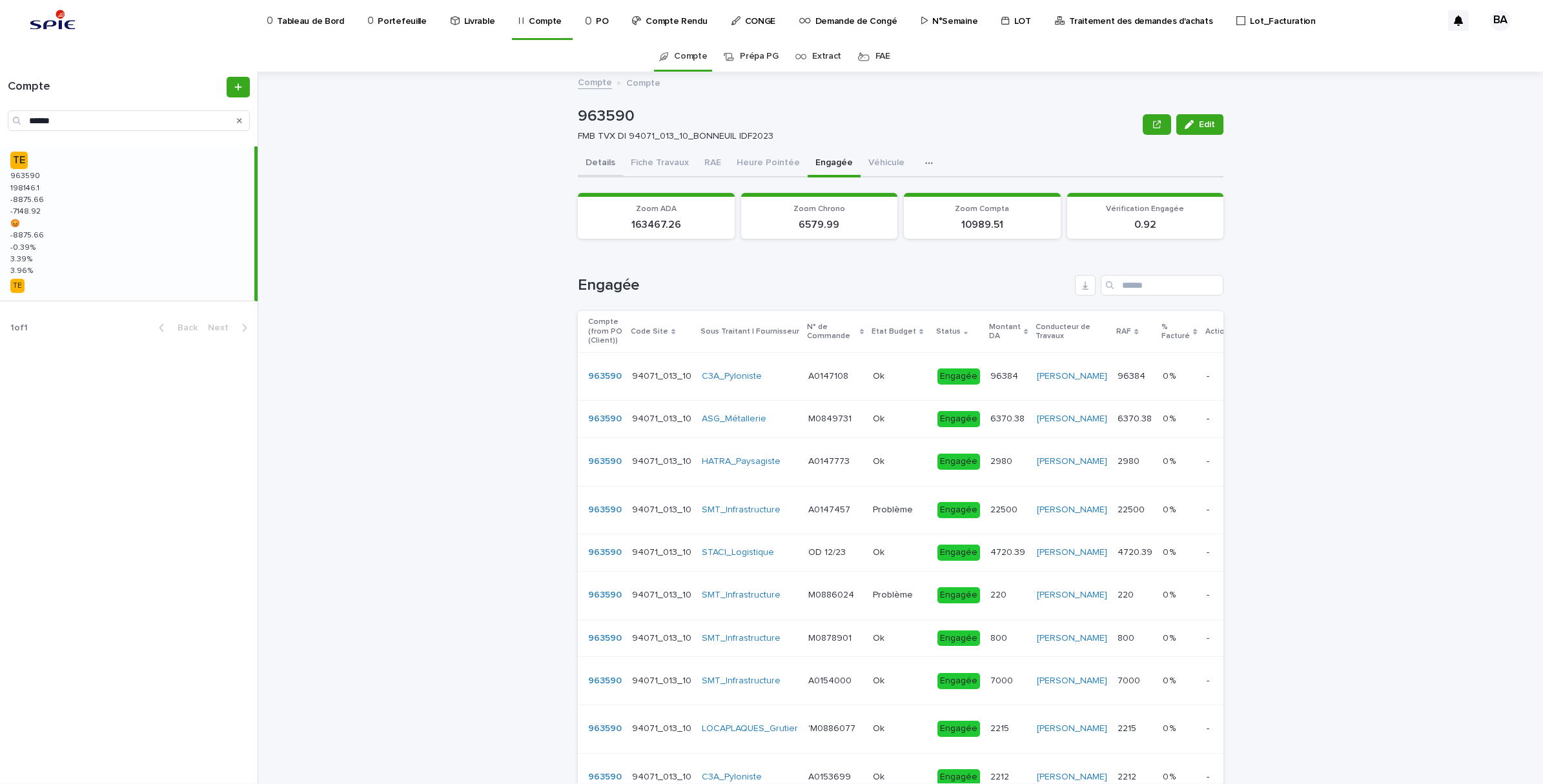
drag, startPoint x: 602, startPoint y: 158, endPoint x: 1344, endPoint y: 282, distance: 752.3
click at [602, 158] on button "Details" at bounding box center [600, 164] width 46 height 27
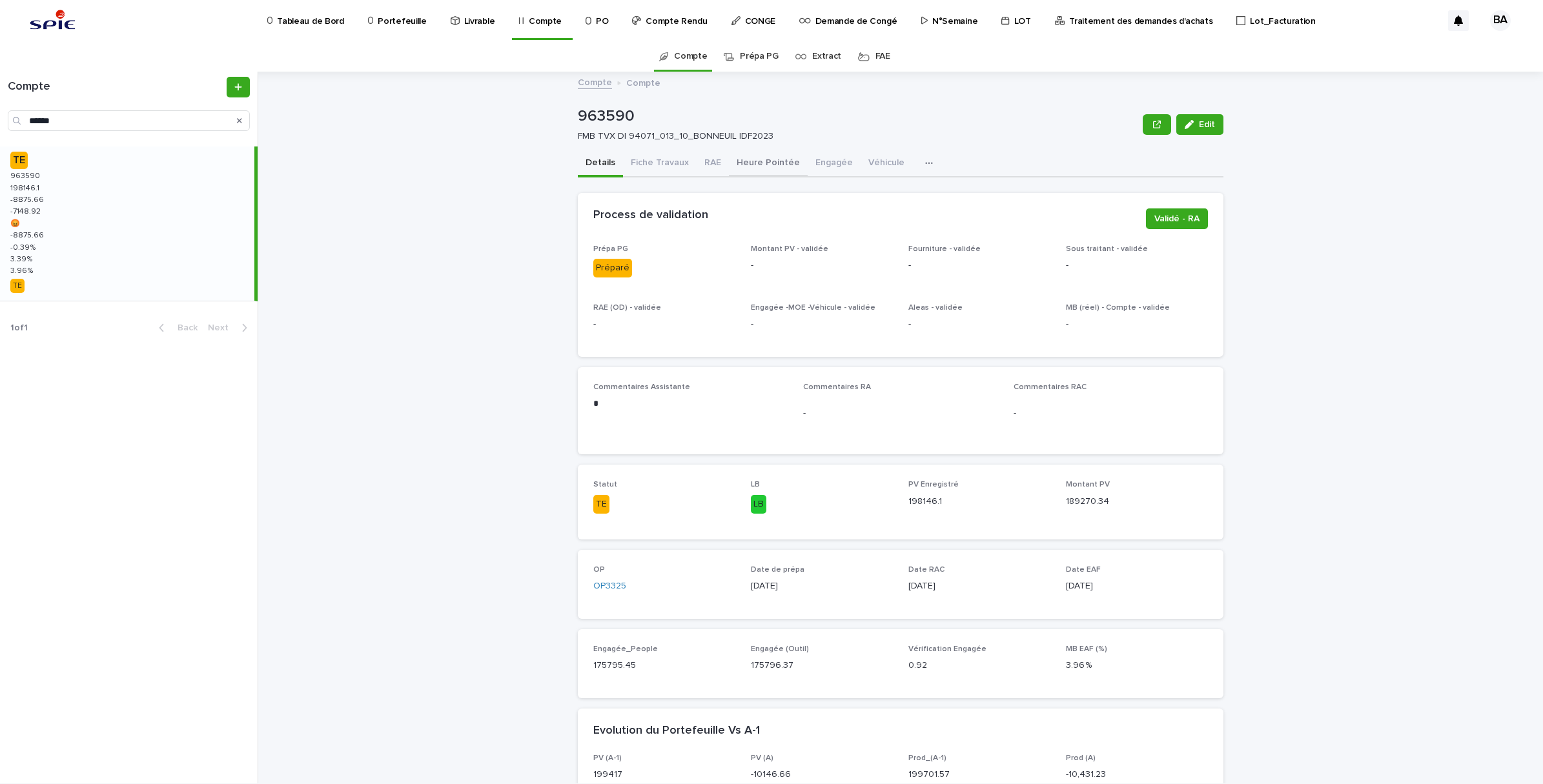
click at [759, 165] on button "Heure Pointée" at bounding box center [767, 164] width 78 height 27
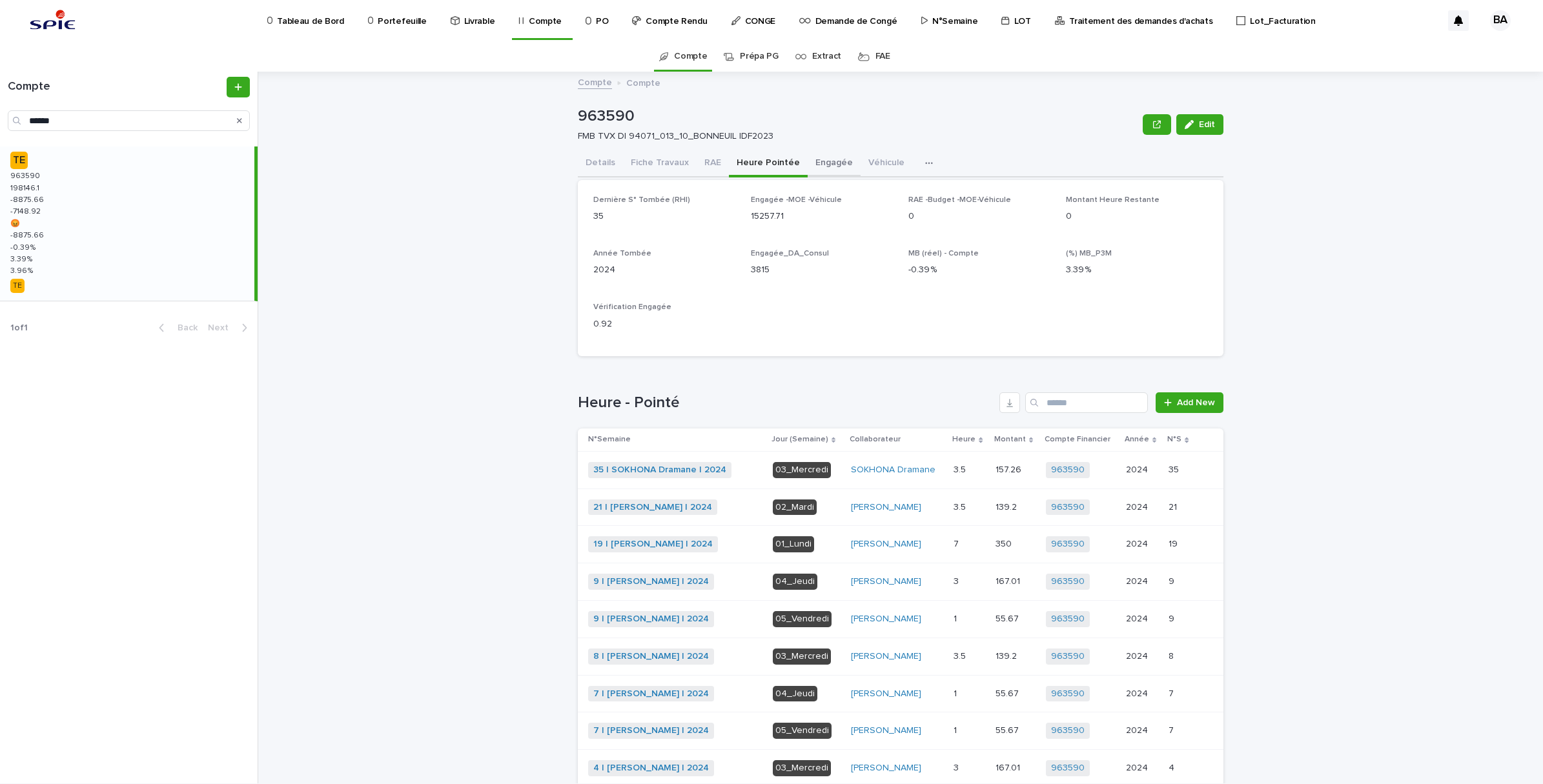
click at [811, 165] on button "Engagée" at bounding box center [834, 164] width 53 height 27
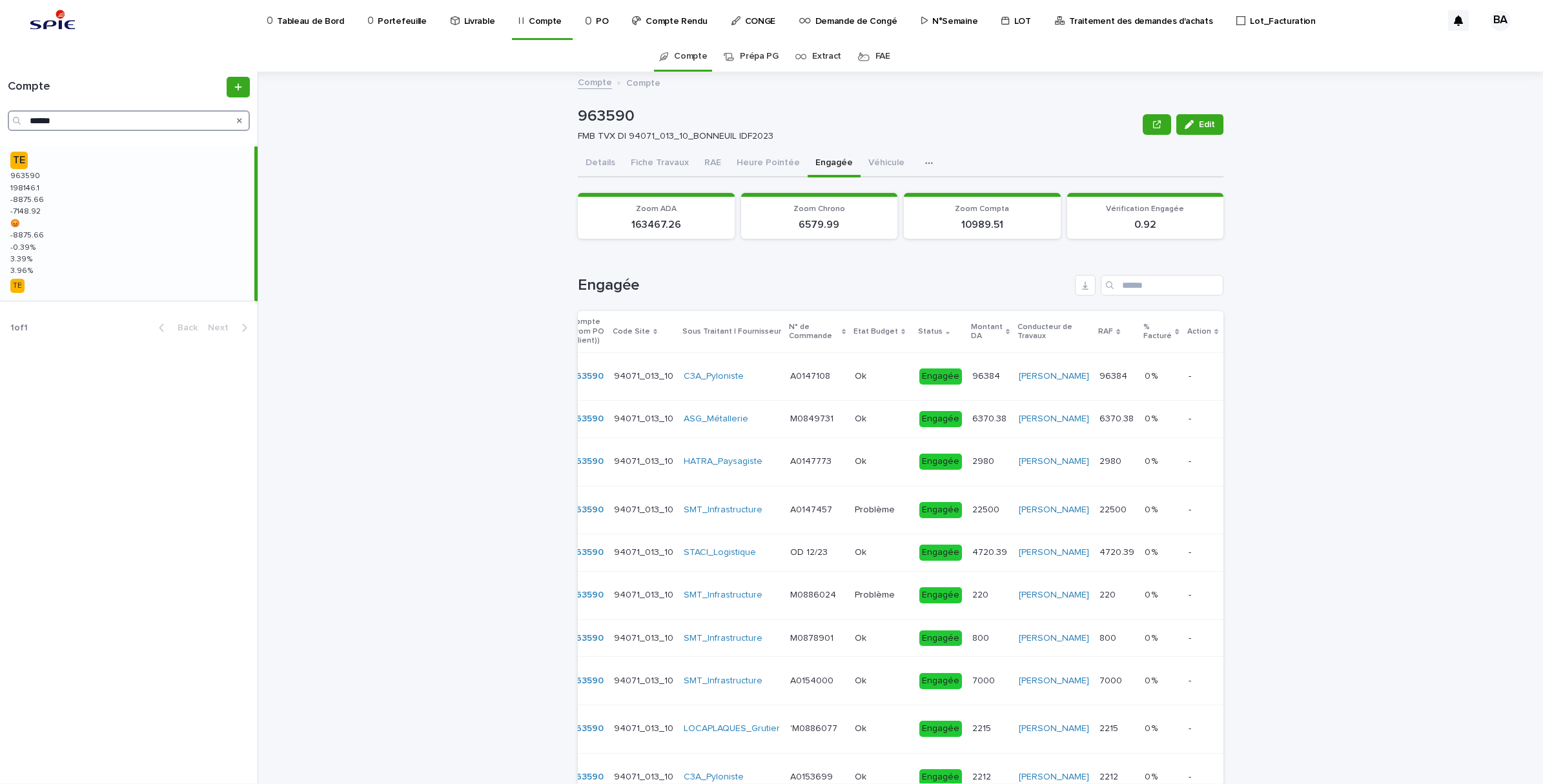
drag, startPoint x: 68, startPoint y: 121, endPoint x: -3, endPoint y: 115, distance: 71.3
click at [0, 115] on html "Tableau de Bord Portefeuille Livrable Compte PO Compte Rendu CONGE Demande de C…" at bounding box center [772, 392] width 1543 height 784
paste input "Search"
type input "******"
click at [126, 211] on div "TE 959552 959552 107249.24 107249.24 -0.09 -0.09 -5363.52 -5363.52 😡 😡 -0.09 -0…" at bounding box center [127, 223] width 255 height 154
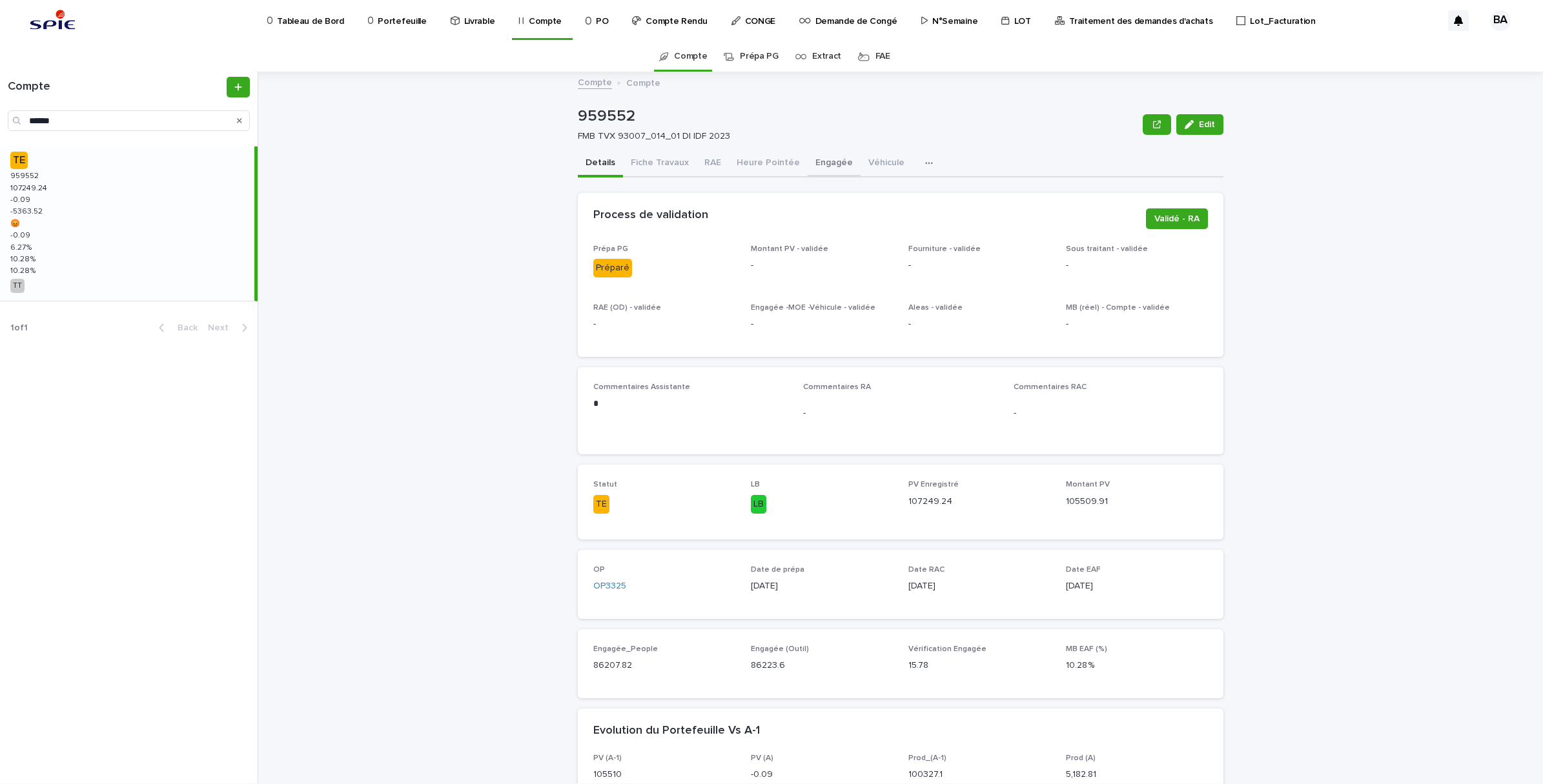
click at [808, 161] on button "Engagée" at bounding box center [834, 164] width 53 height 27
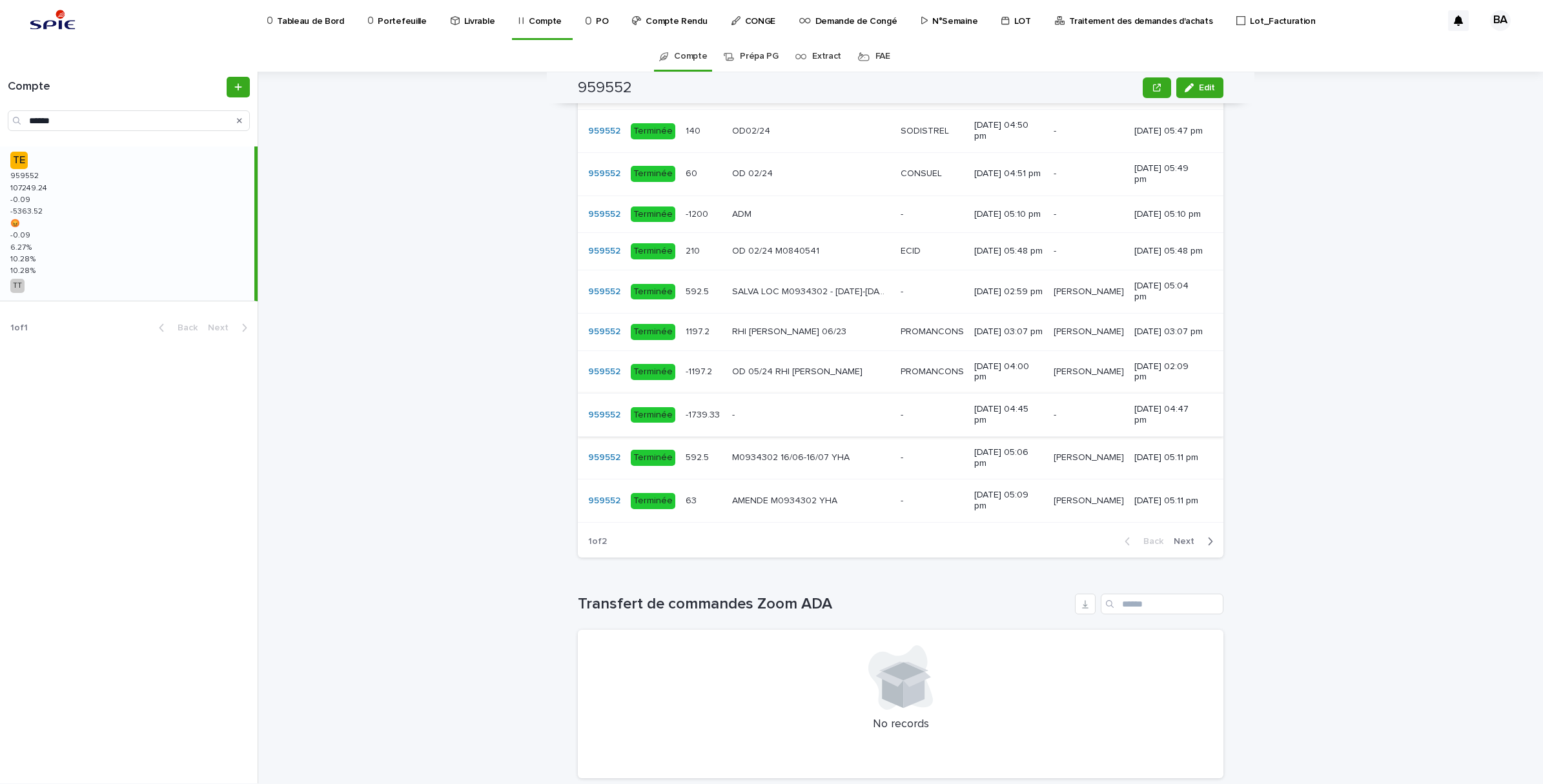
scroll to position [968, 0]
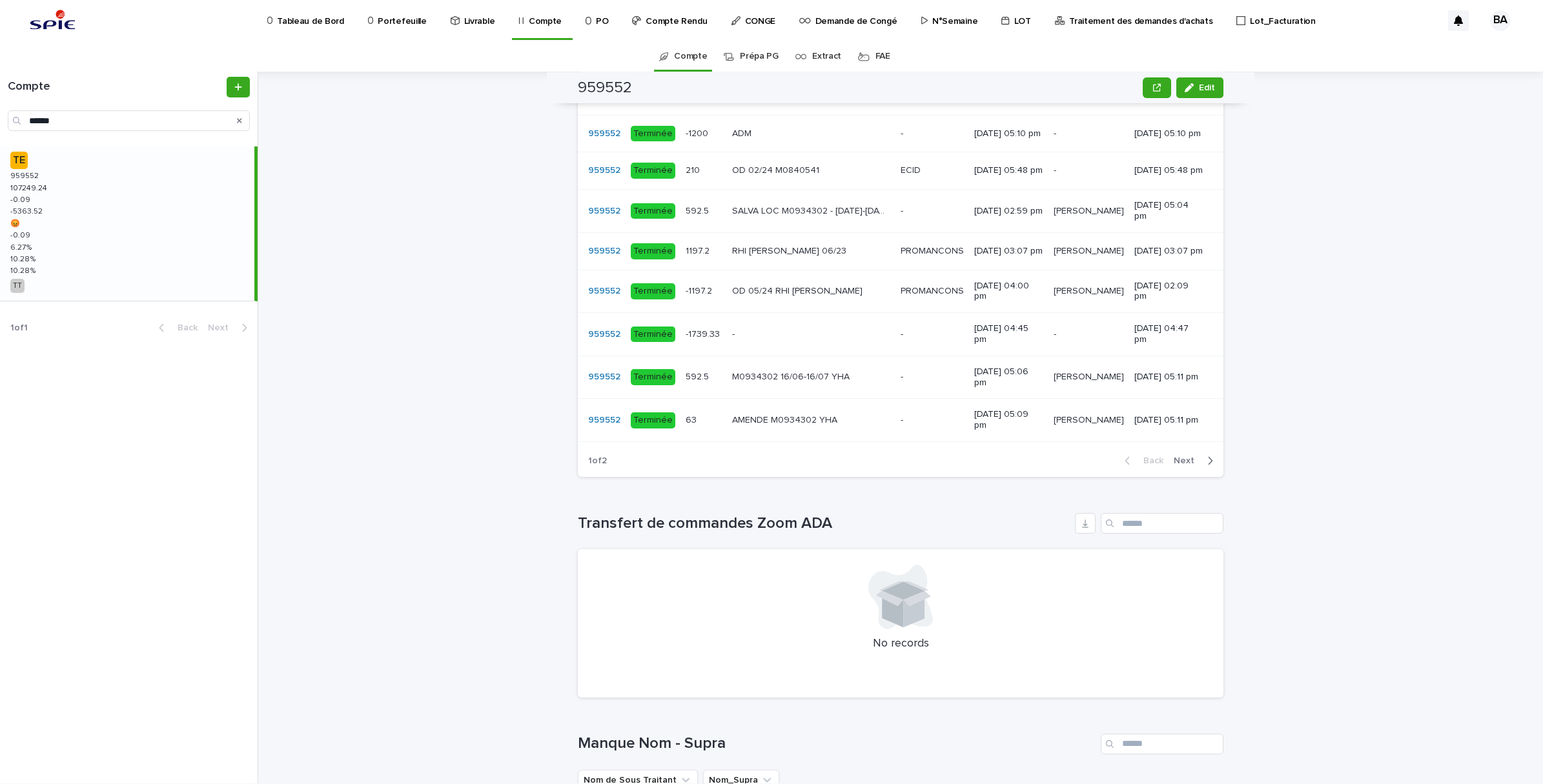
click at [1180, 465] on span "Next" at bounding box center [1188, 460] width 29 height 9
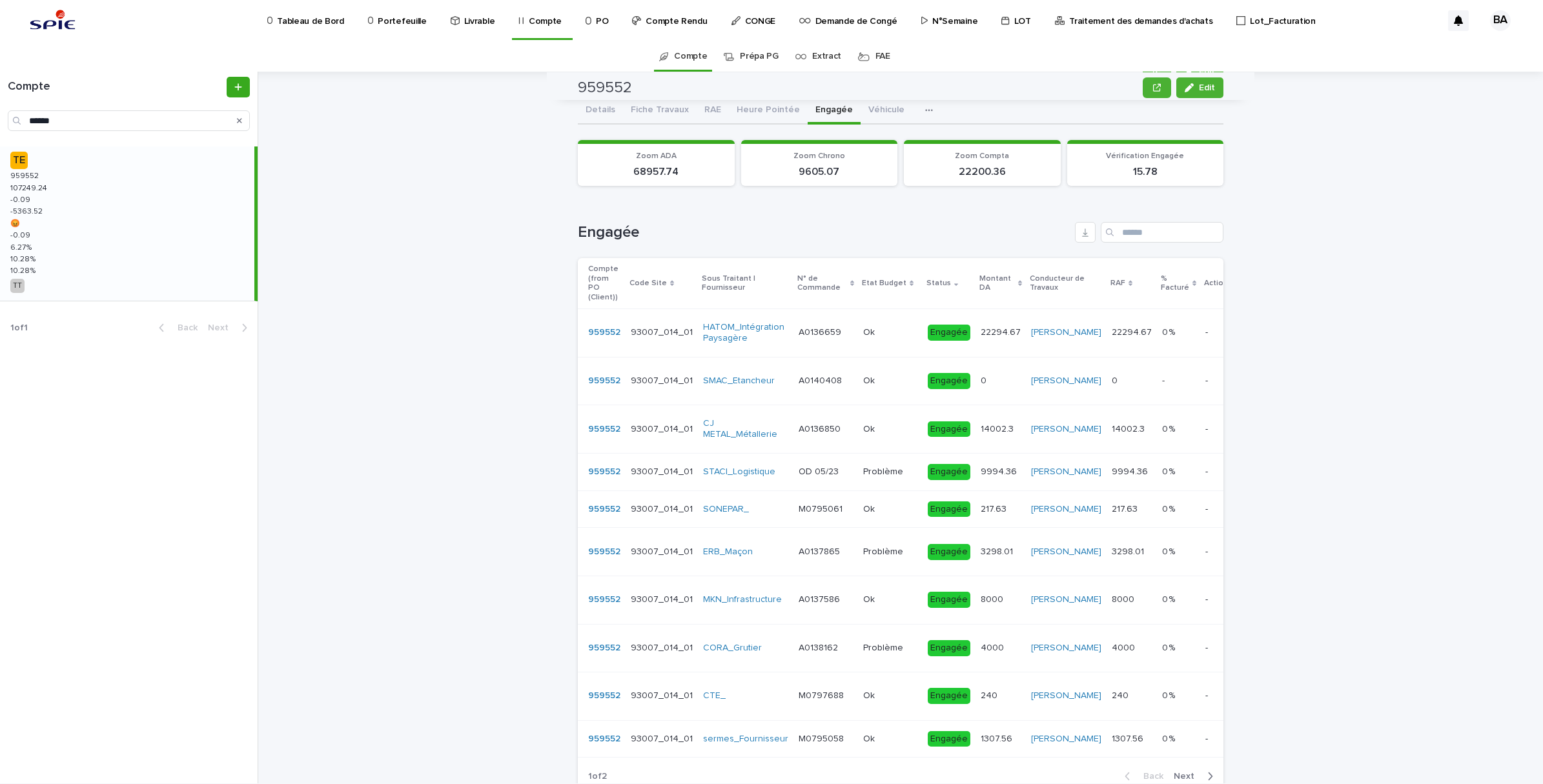
scroll to position [0, 0]
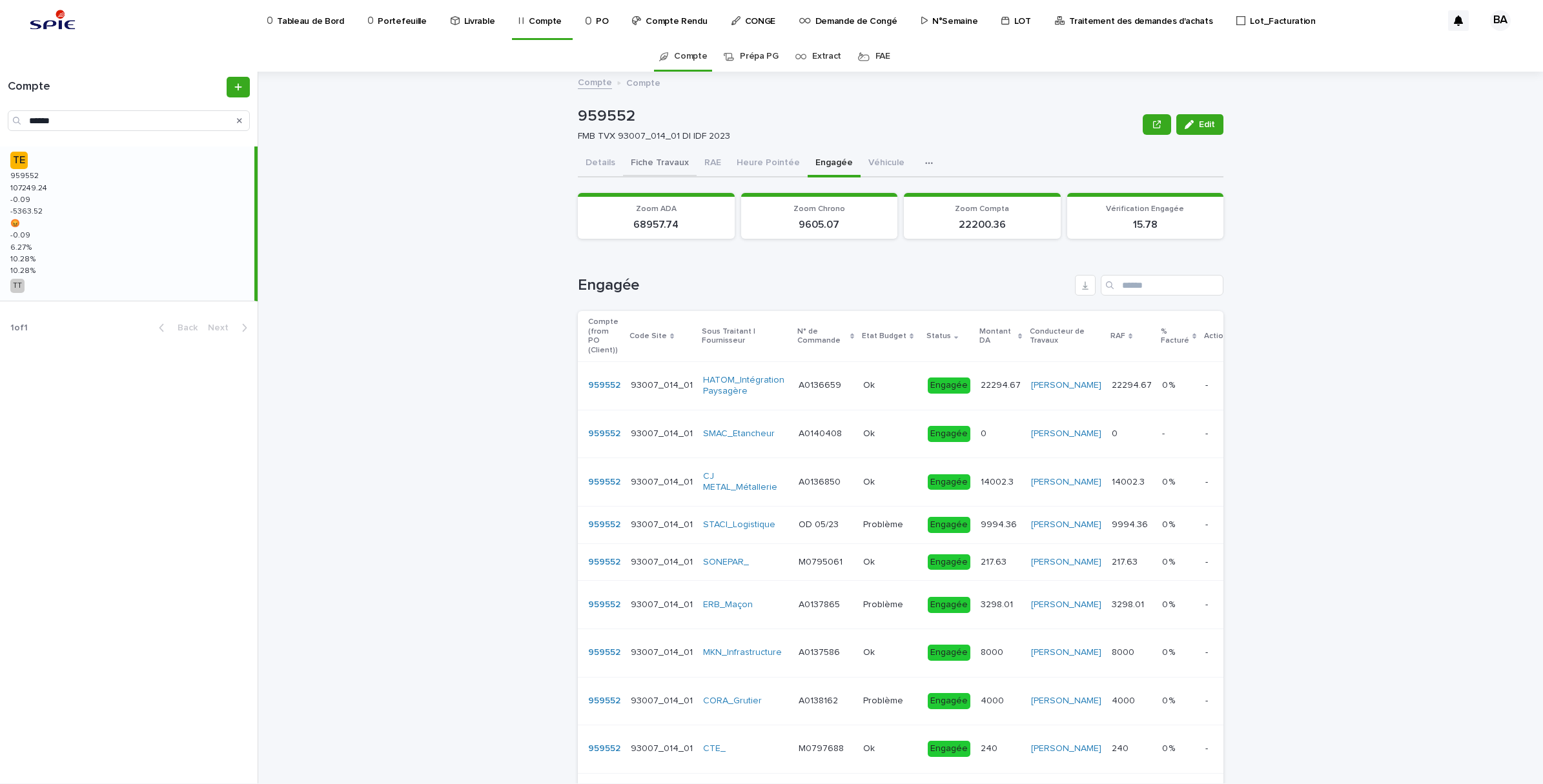
click at [646, 164] on button "Fiche Travaux" at bounding box center [659, 164] width 73 height 27
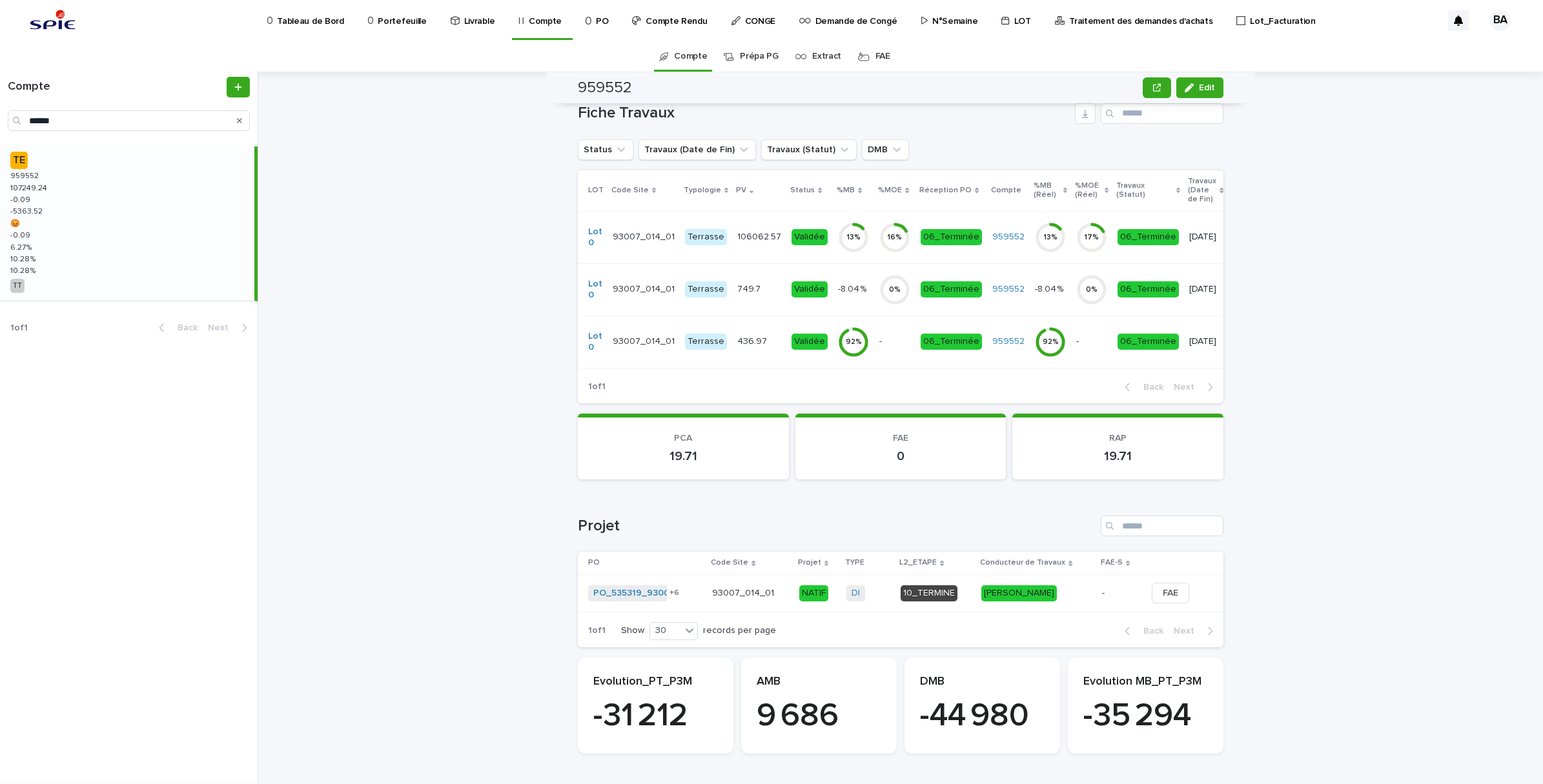
scroll to position [426, 0]
click at [750, 244] on td "106062.57 106062.57" at bounding box center [759, 237] width 54 height 52
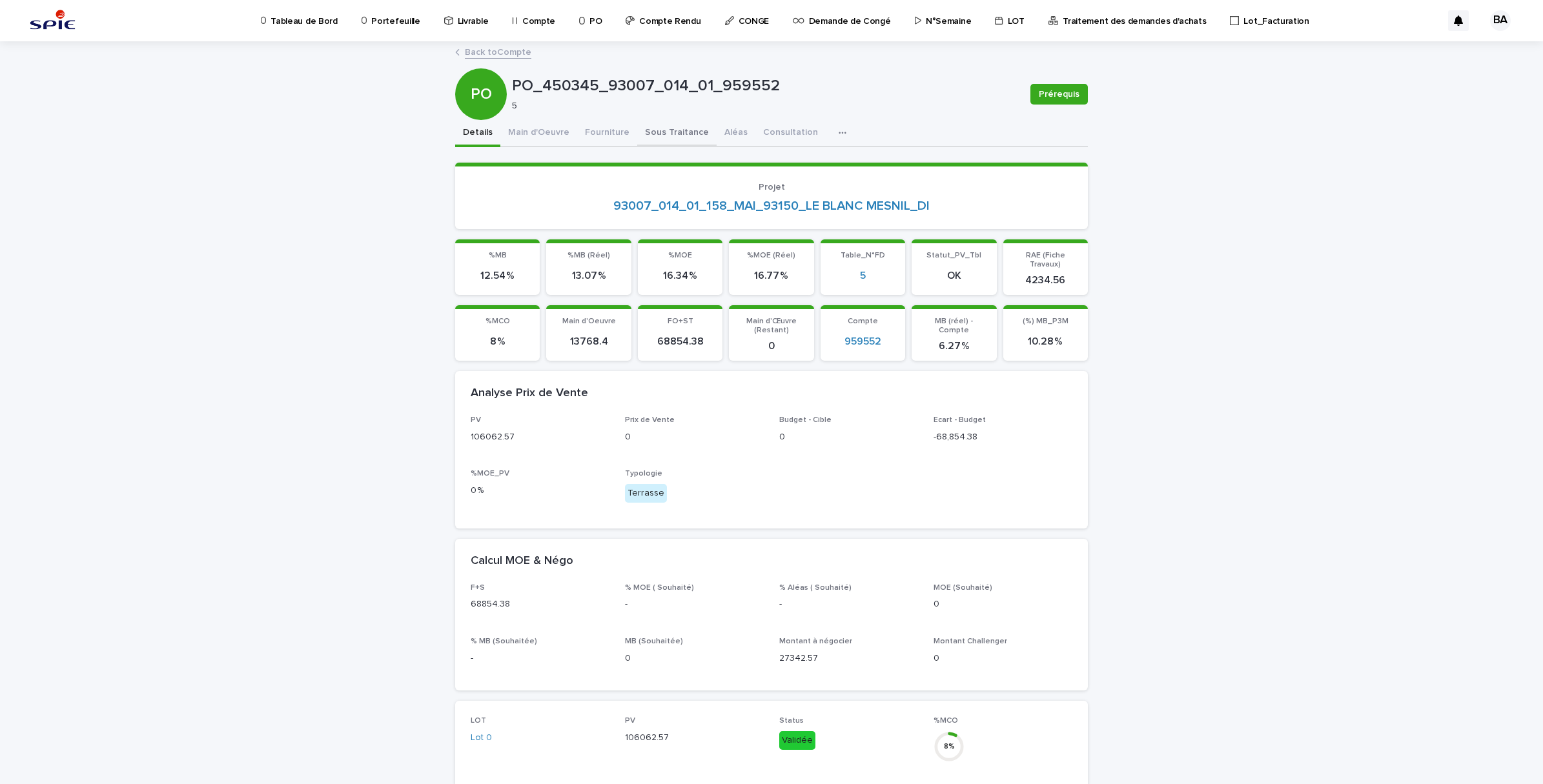
click at [667, 131] on button "Sous Traitance" at bounding box center [677, 133] width 79 height 27
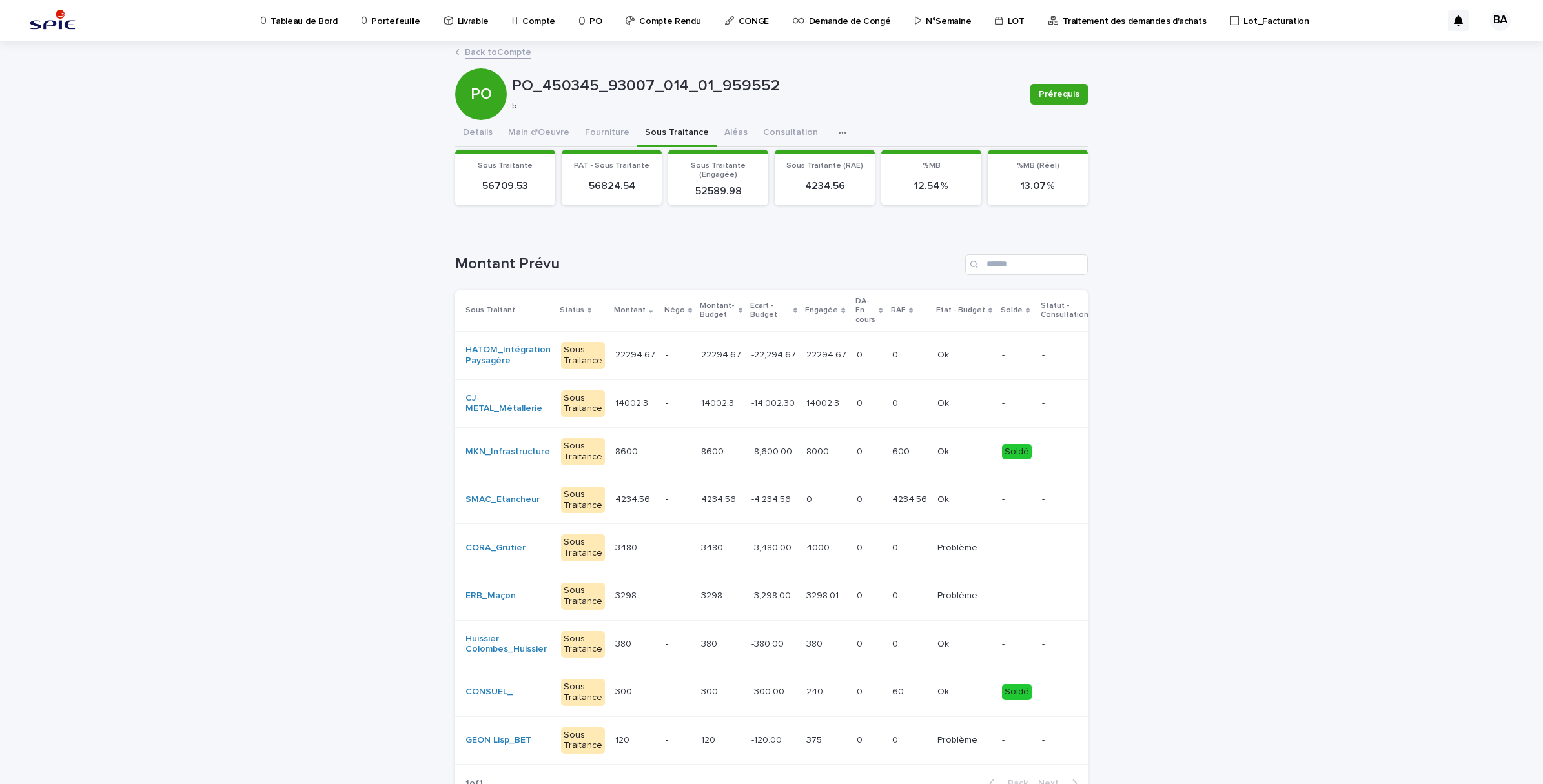
click at [484, 55] on link "Back to Compte" at bounding box center [497, 51] width 67 height 15
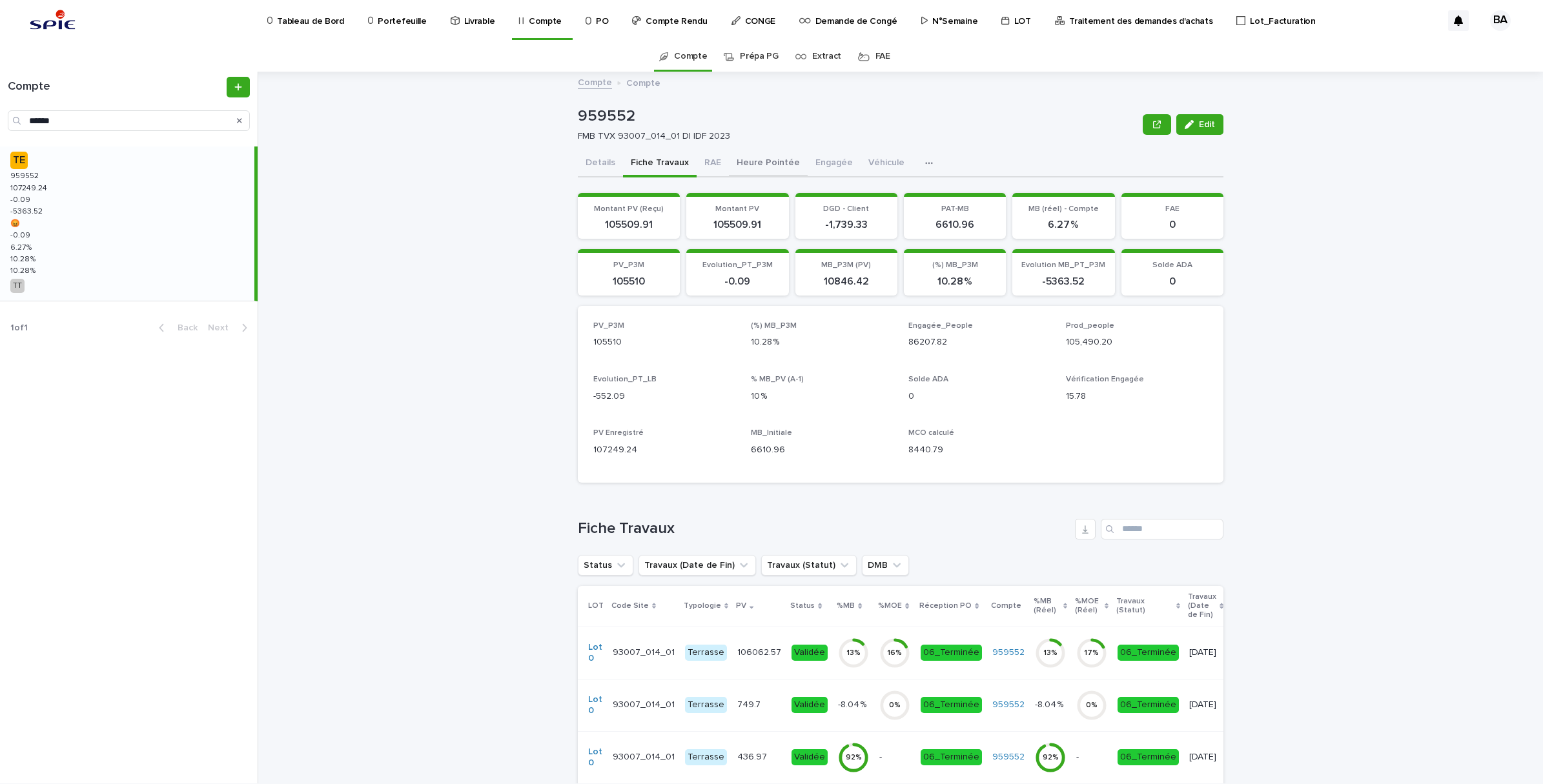
click at [755, 159] on button "Heure Pointée" at bounding box center [767, 164] width 78 height 27
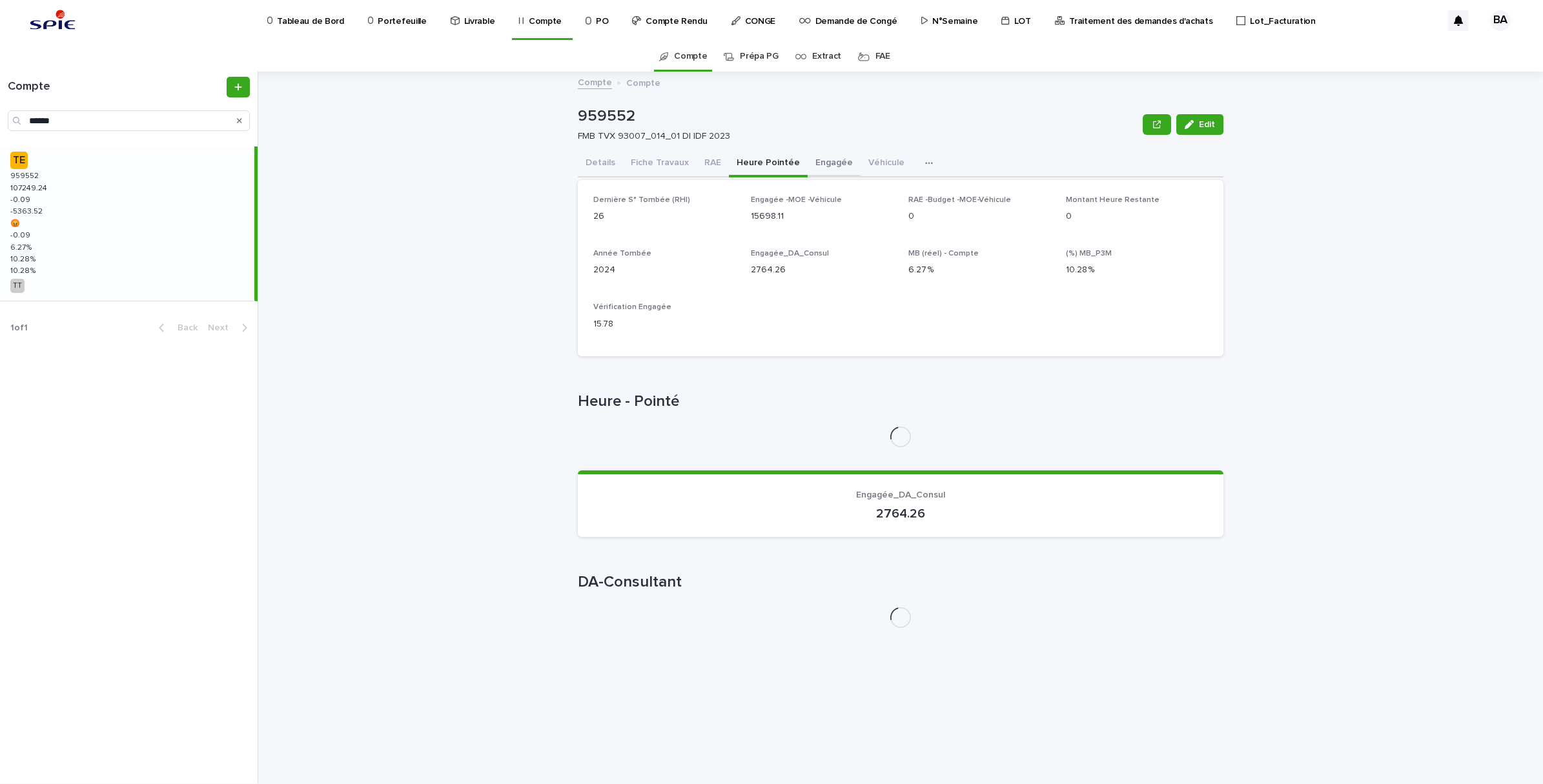
click at [822, 157] on button "Engagée" at bounding box center [834, 164] width 53 height 27
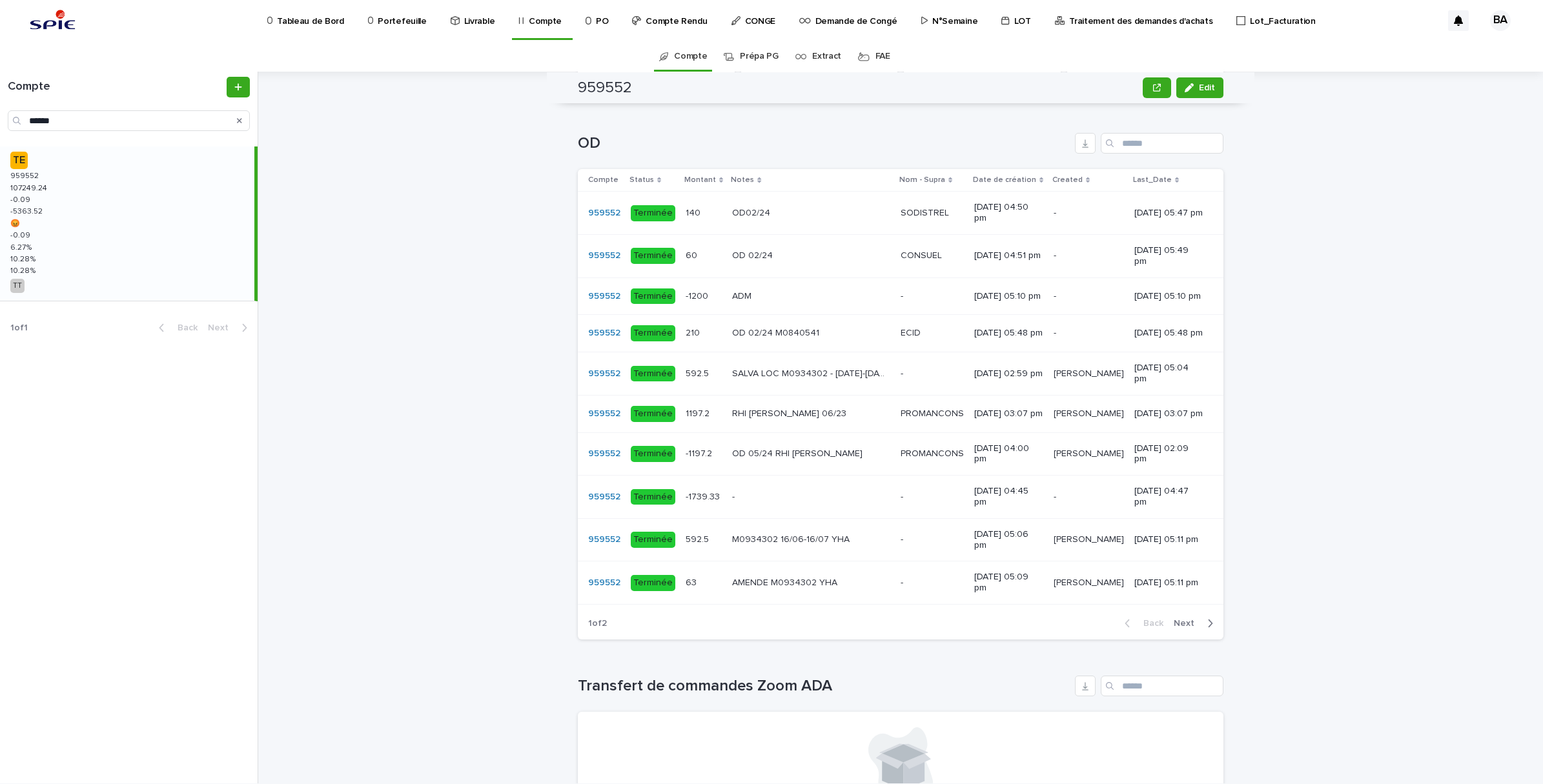
scroll to position [807, 0]
click at [1183, 626] on span "Next" at bounding box center [1188, 622] width 29 height 9
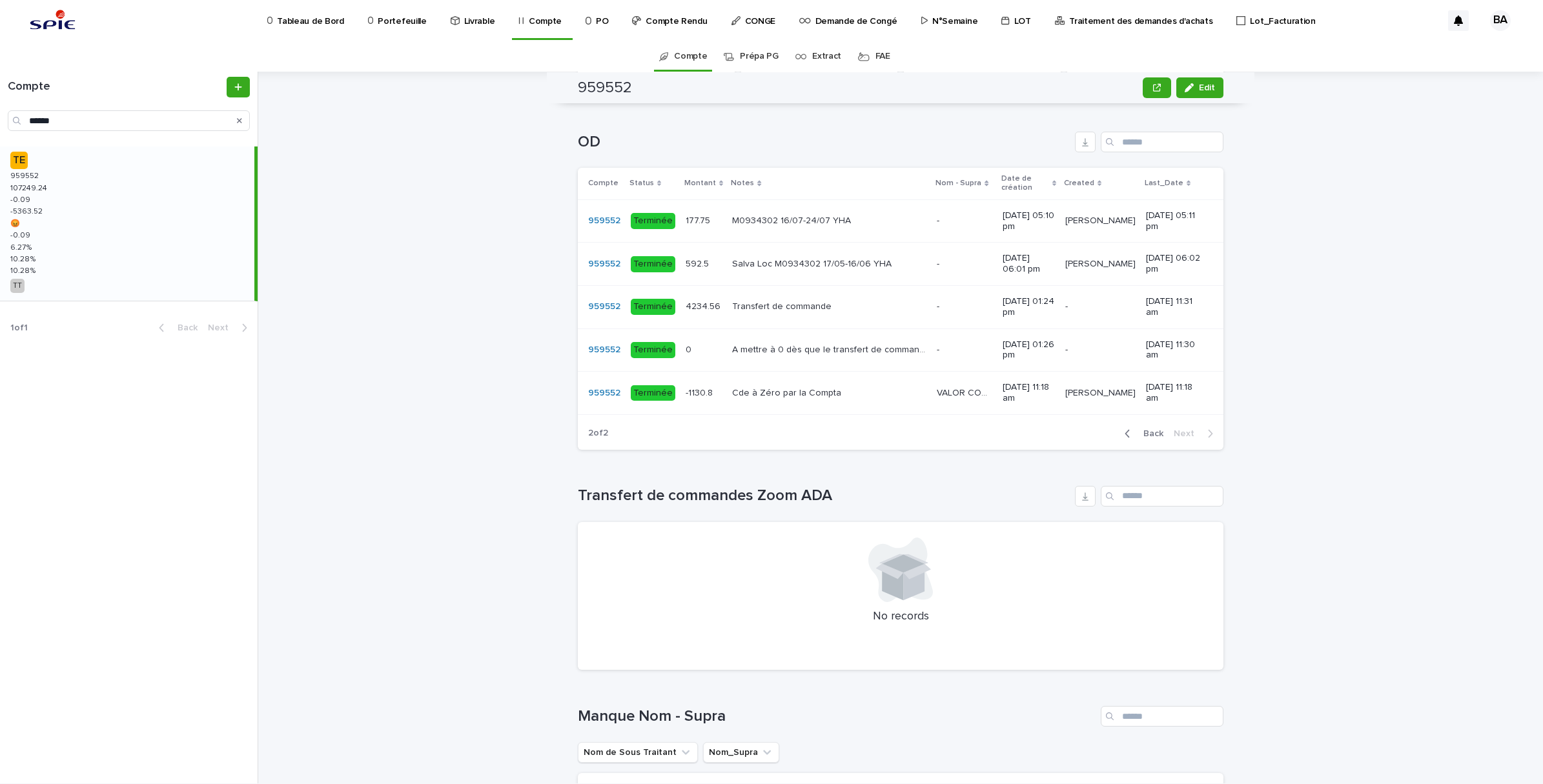
scroll to position [698, 0]
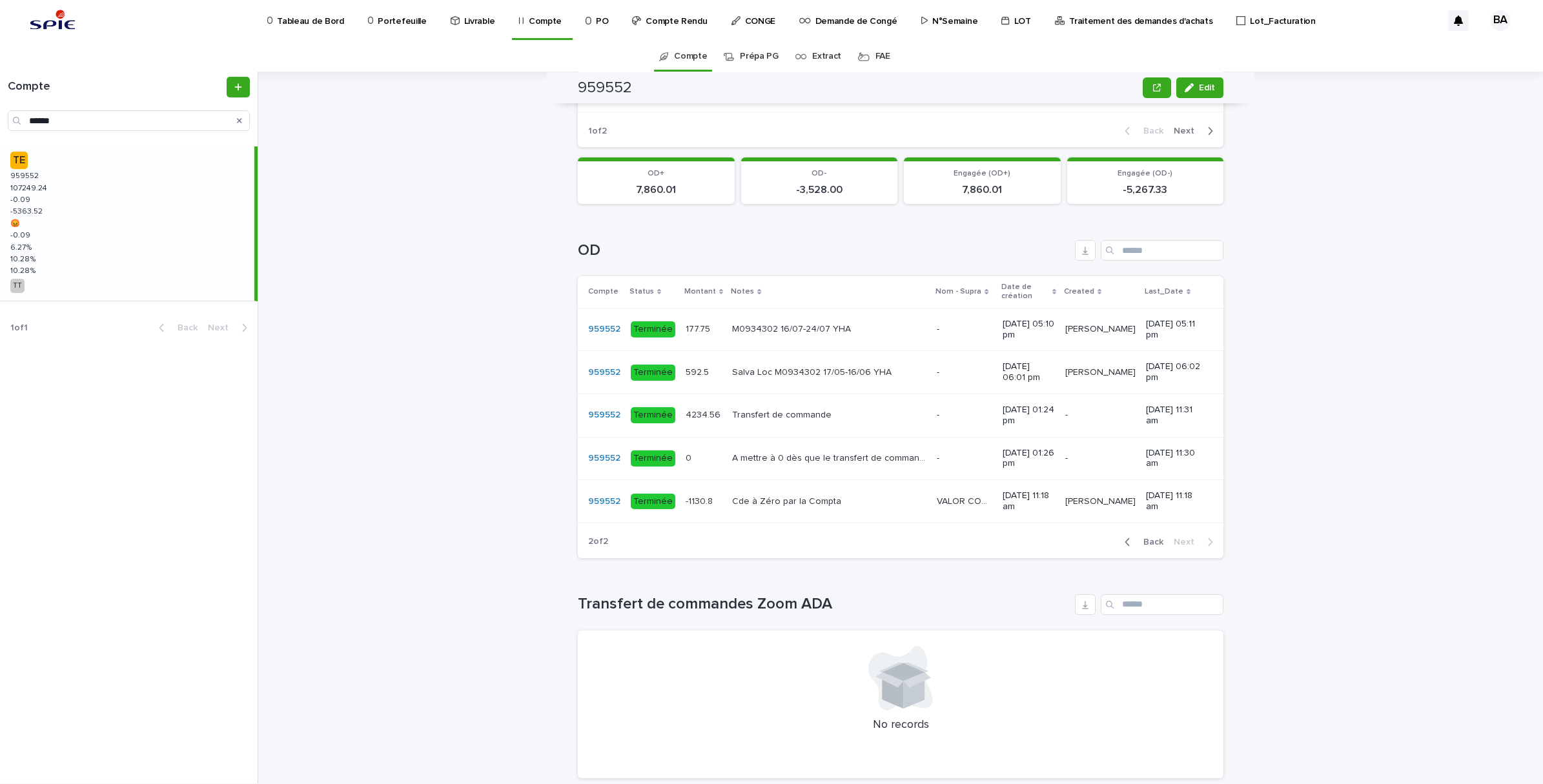
click at [695, 438] on td "4234.56 4234.56" at bounding box center [703, 416] width 46 height 43
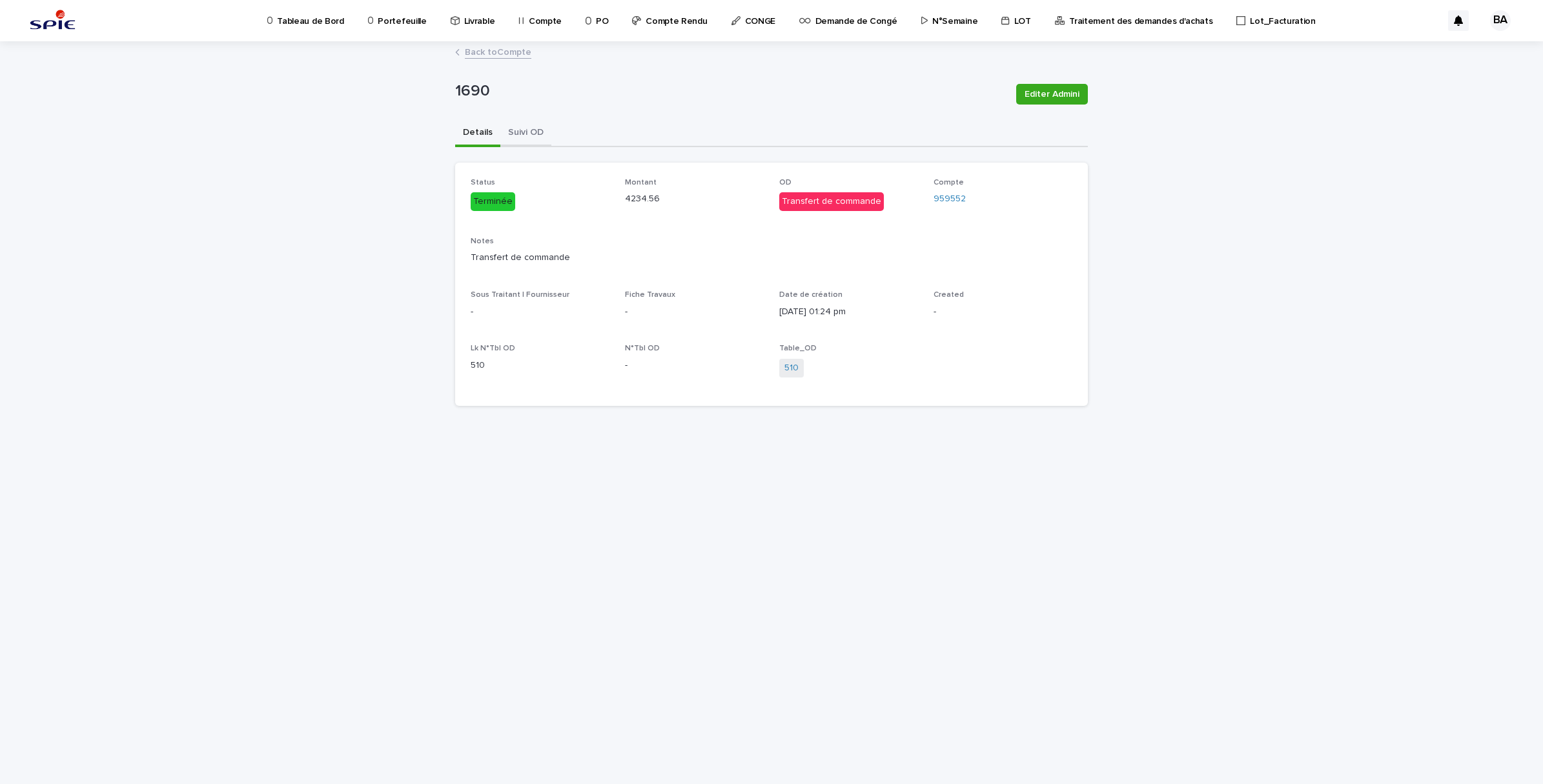
click at [535, 141] on button "Suivi OD" at bounding box center [525, 133] width 51 height 27
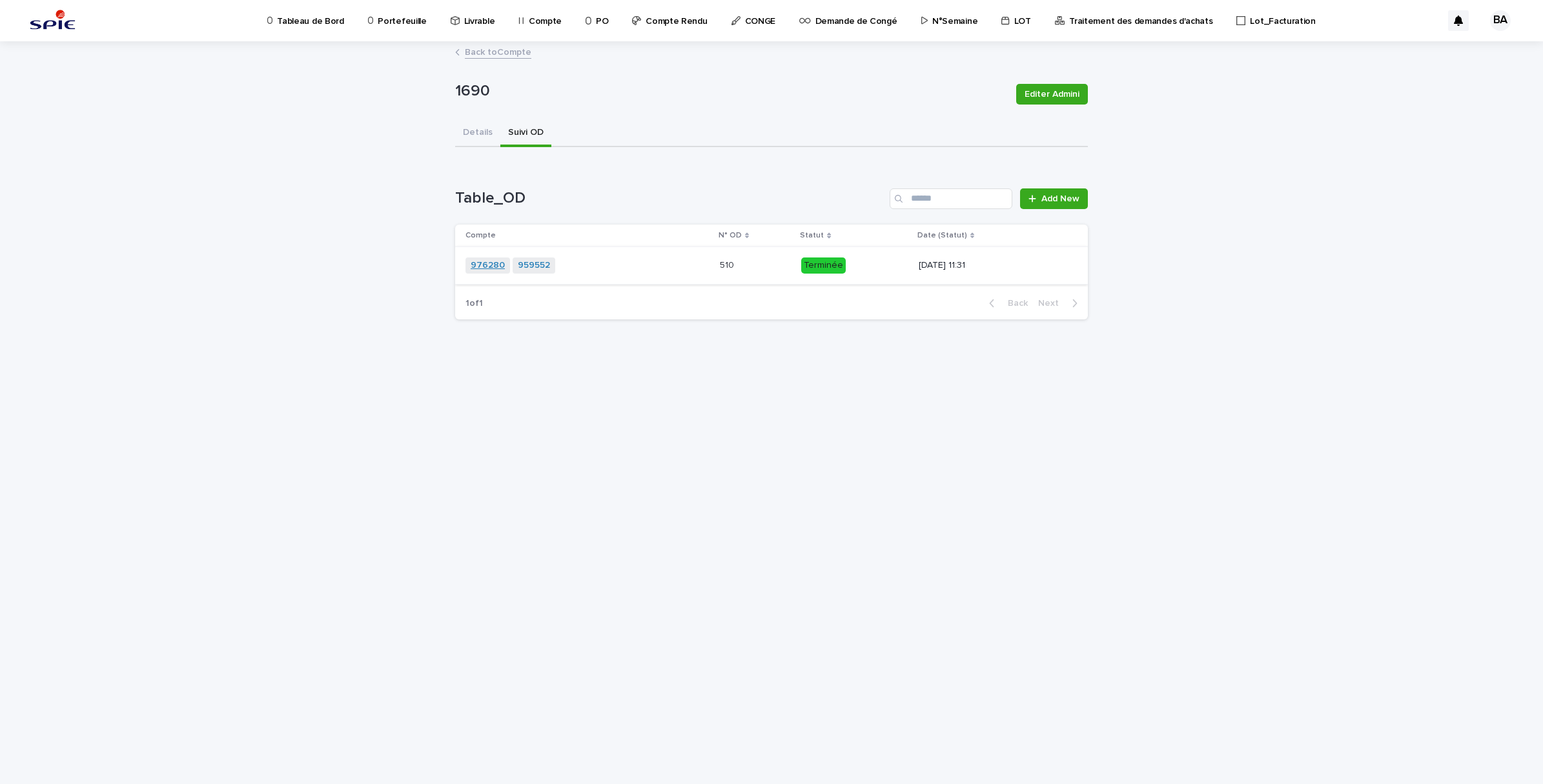
click at [492, 265] on link "976280" at bounding box center [487, 266] width 35 height 11
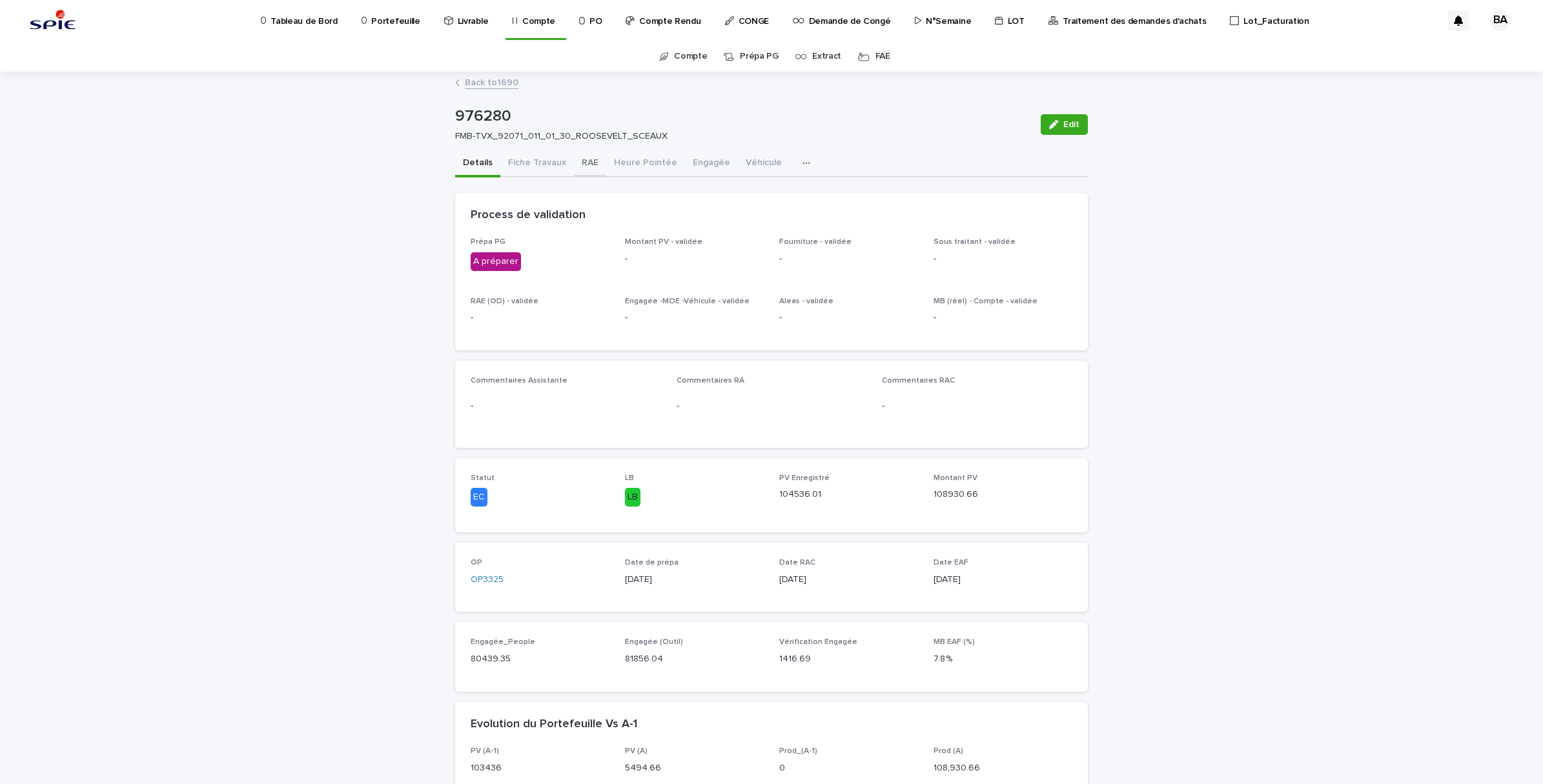
click at [589, 167] on button "RAE" at bounding box center [590, 164] width 32 height 27
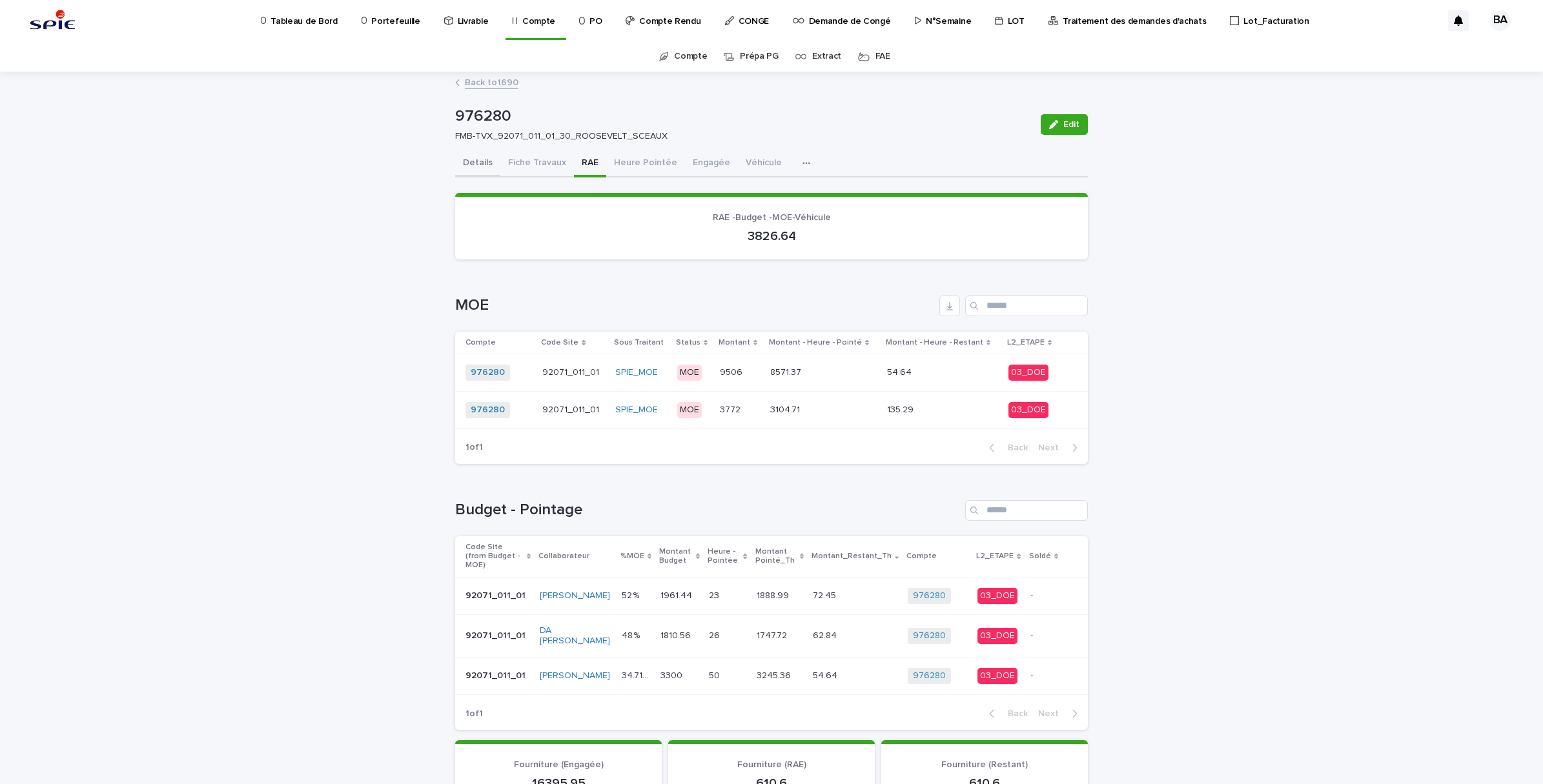
click at [472, 167] on button "Details" at bounding box center [478, 164] width 46 height 27
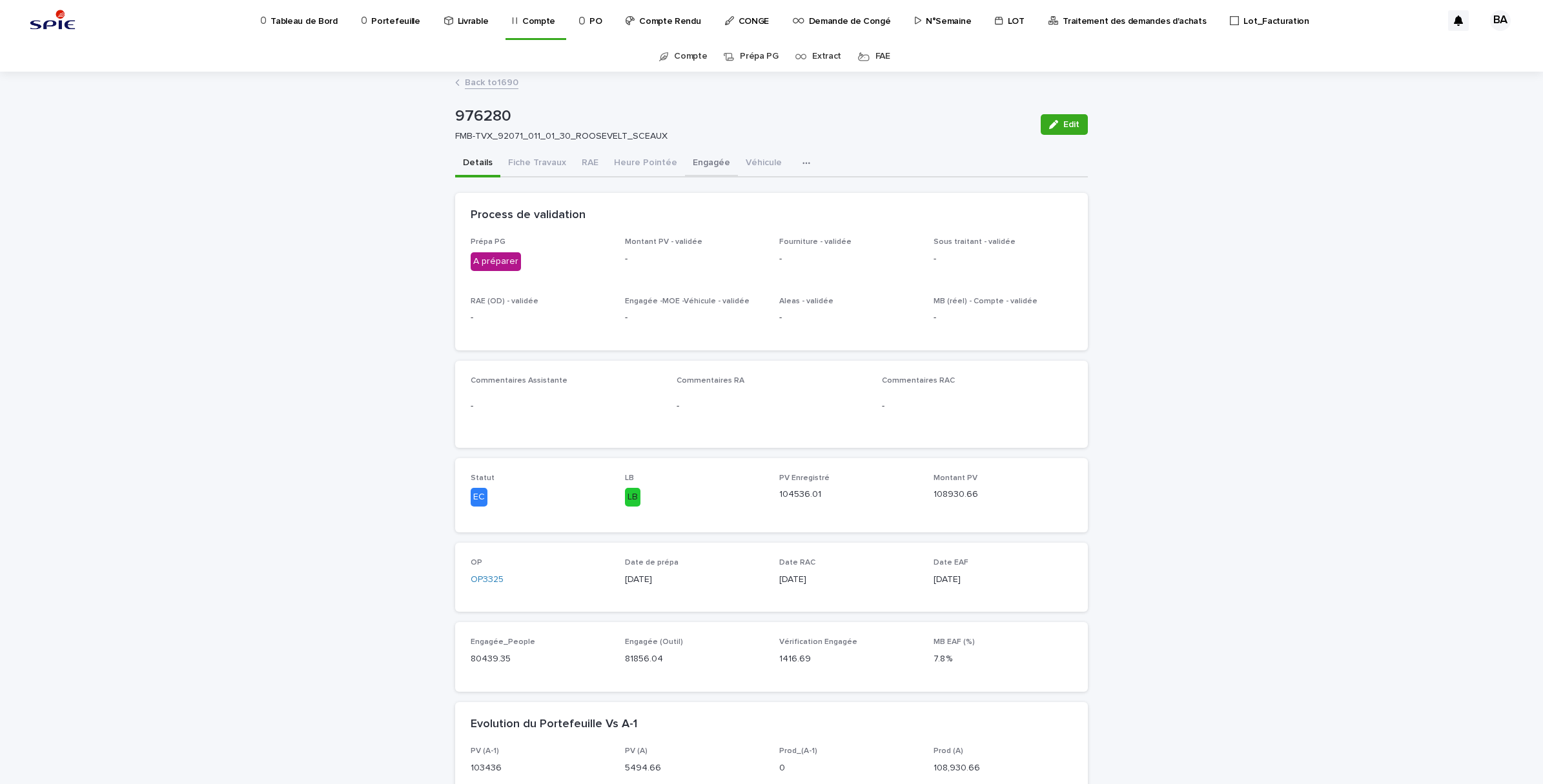
click at [690, 162] on button "Engagée" at bounding box center [711, 164] width 53 height 27
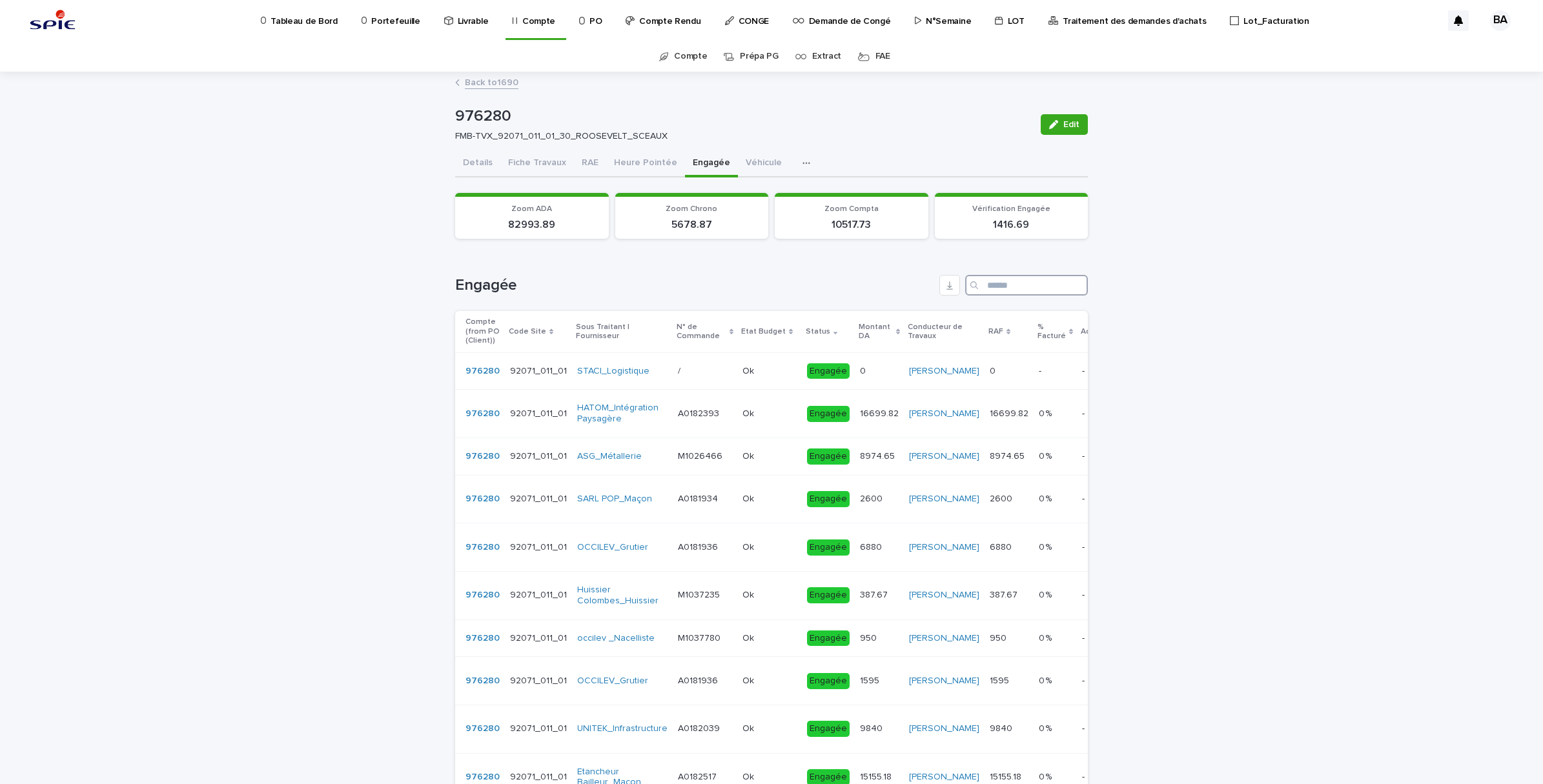
click at [1010, 285] on input "Search" at bounding box center [1026, 285] width 122 height 21
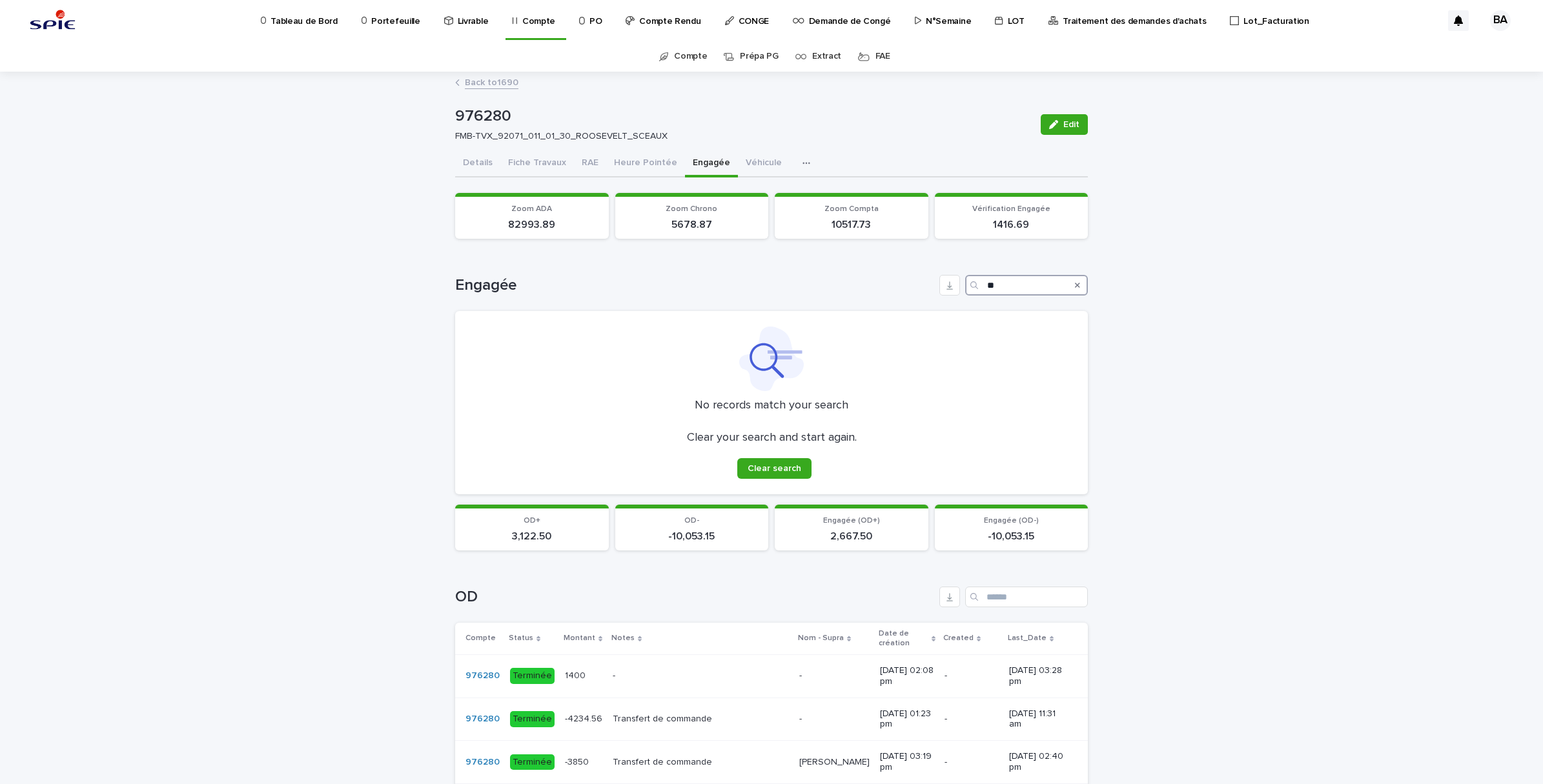
type input "*"
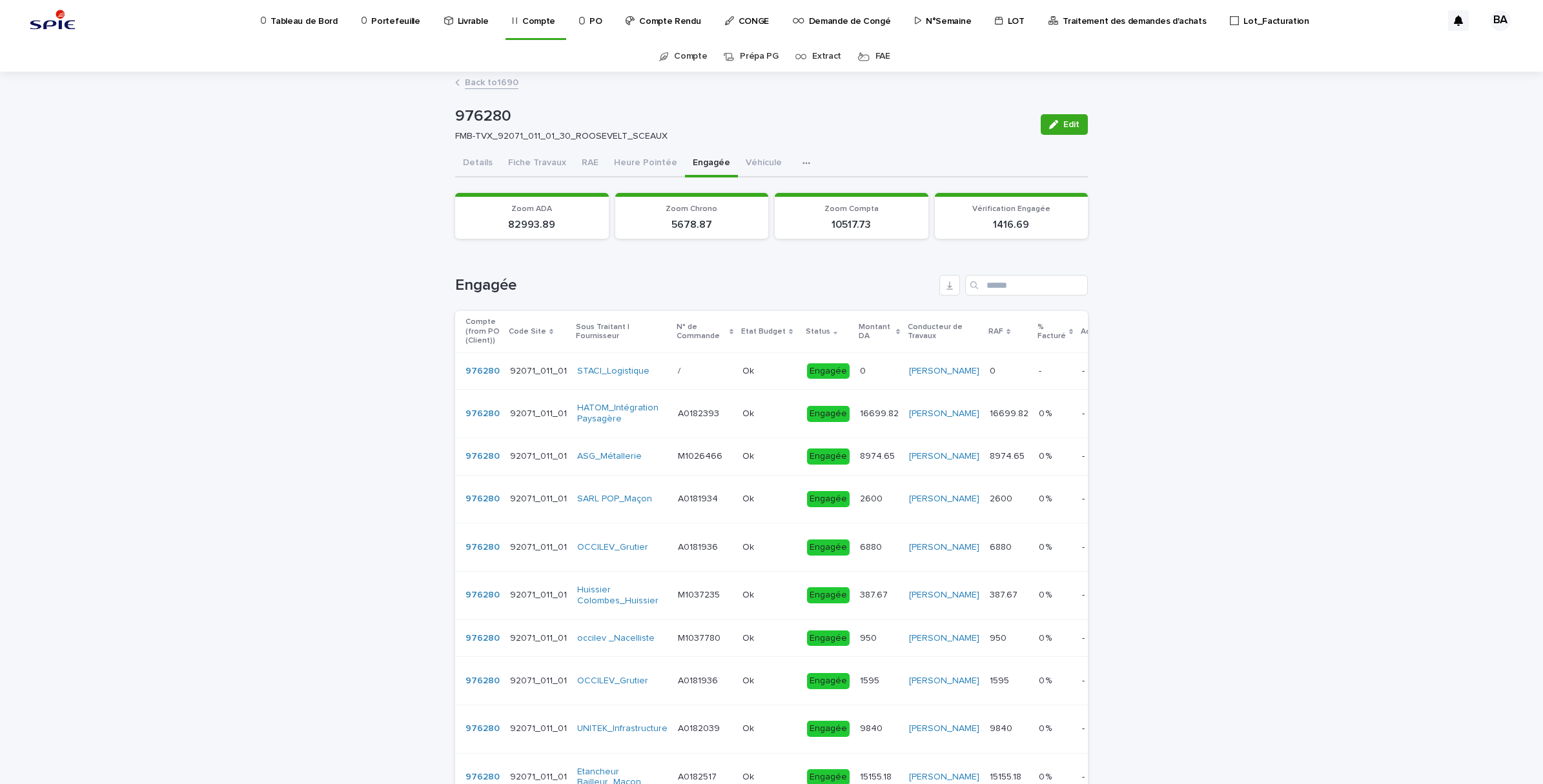
click at [586, 168] on button "RAE" at bounding box center [590, 164] width 32 height 27
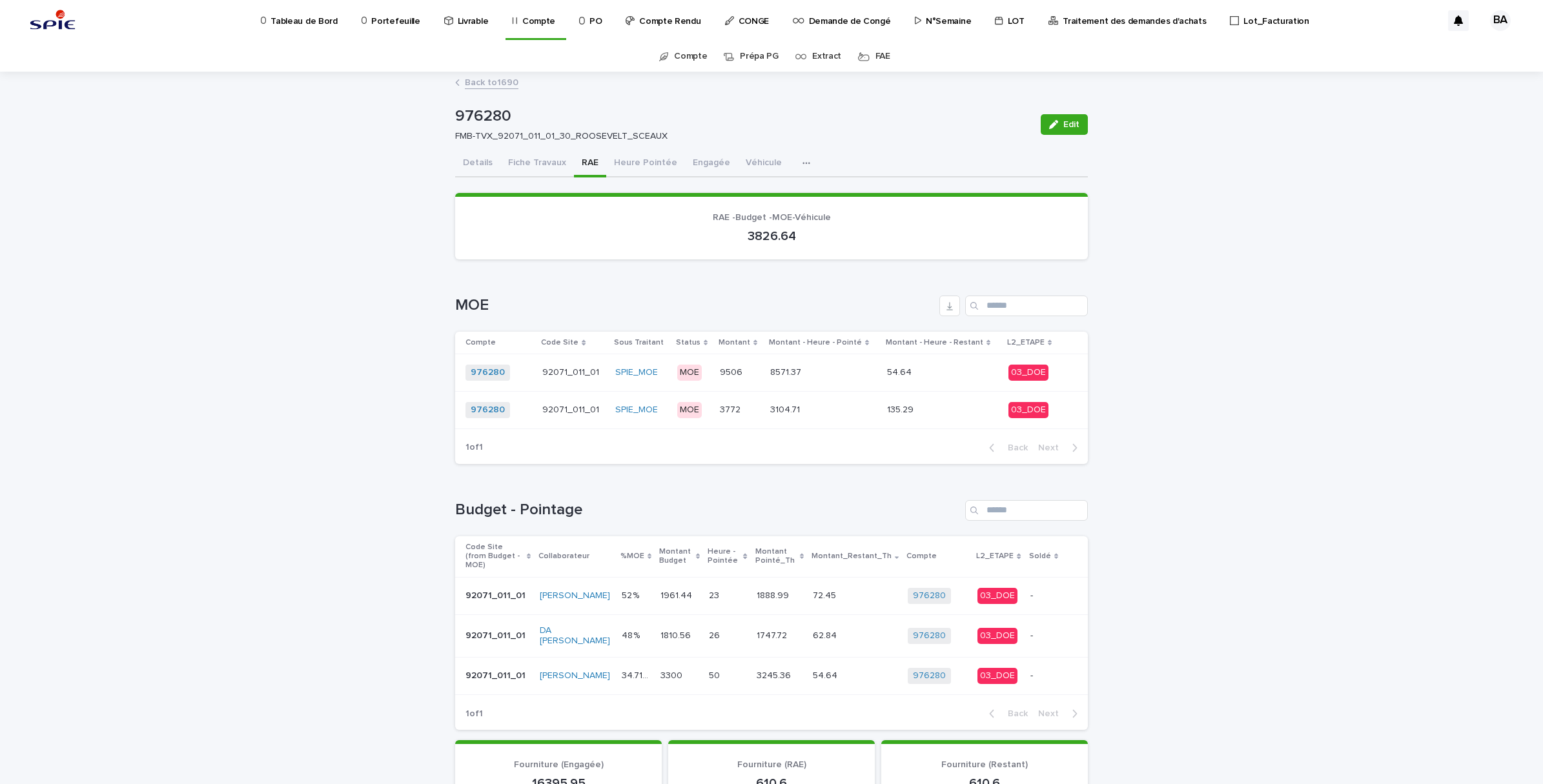
click at [475, 86] on link "Back to 1690" at bounding box center [492, 82] width 54 height 15
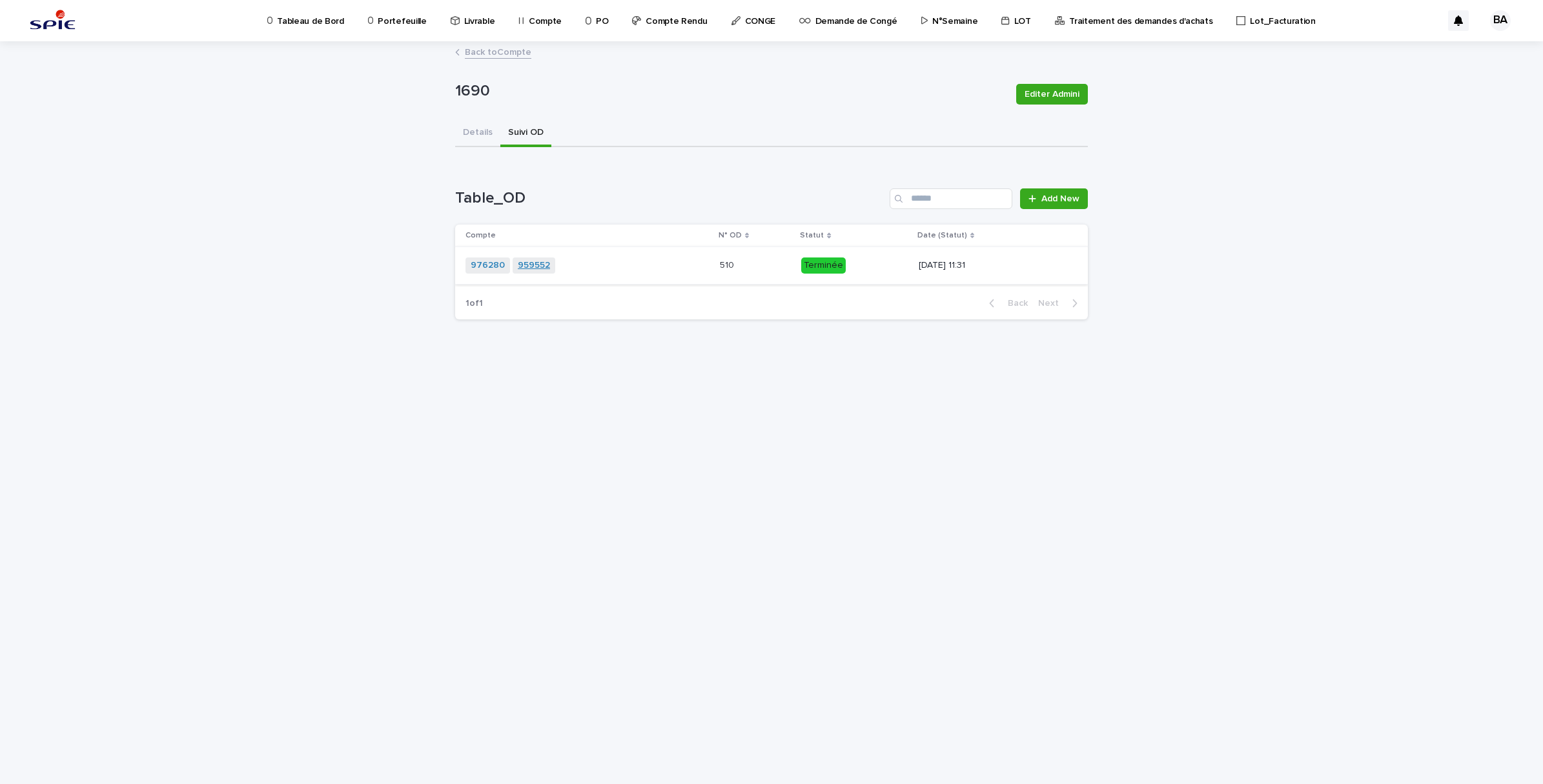
click at [536, 266] on link "959552" at bounding box center [534, 266] width 32 height 11
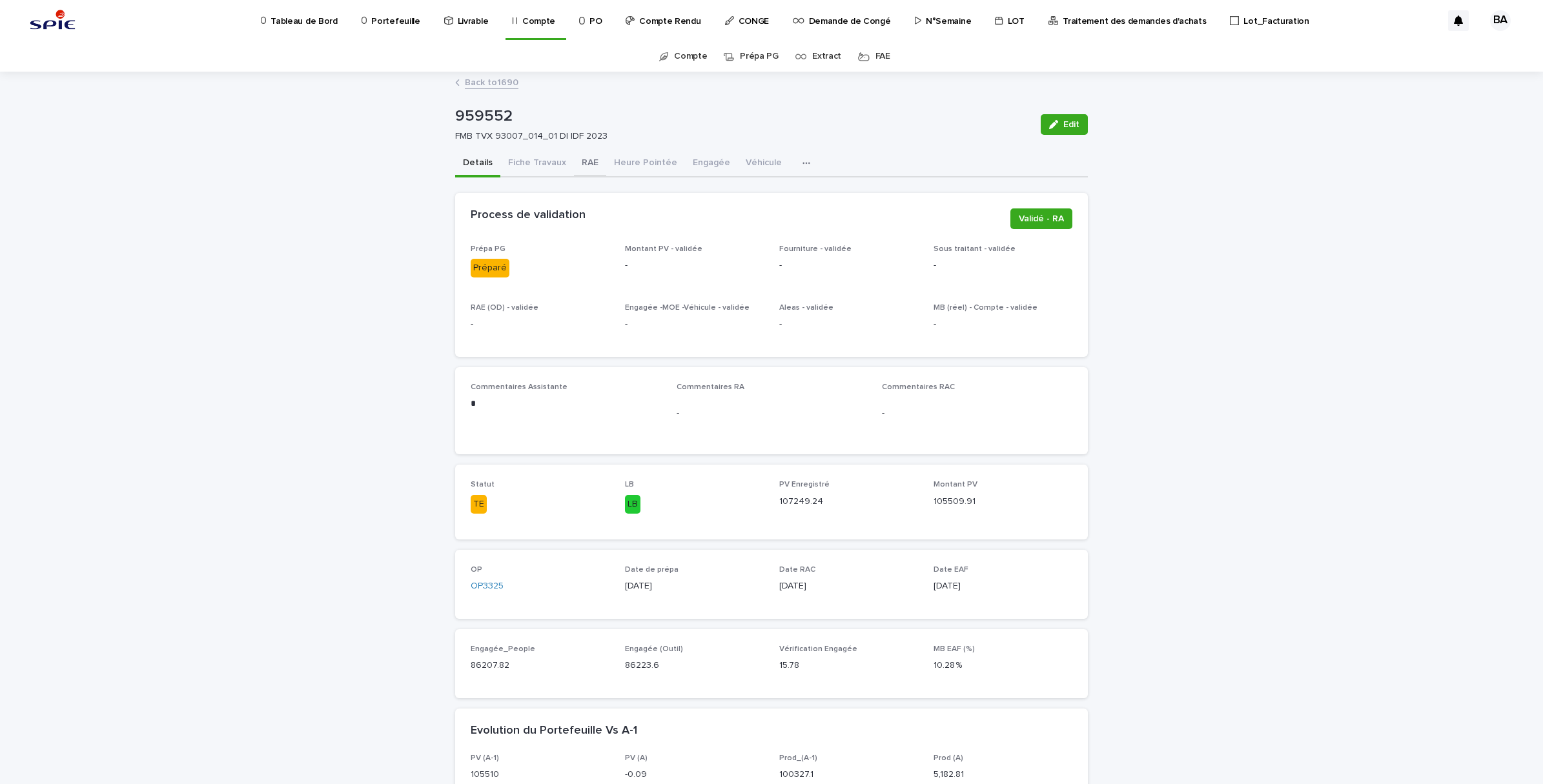
click at [589, 156] on button "RAE" at bounding box center [590, 164] width 32 height 27
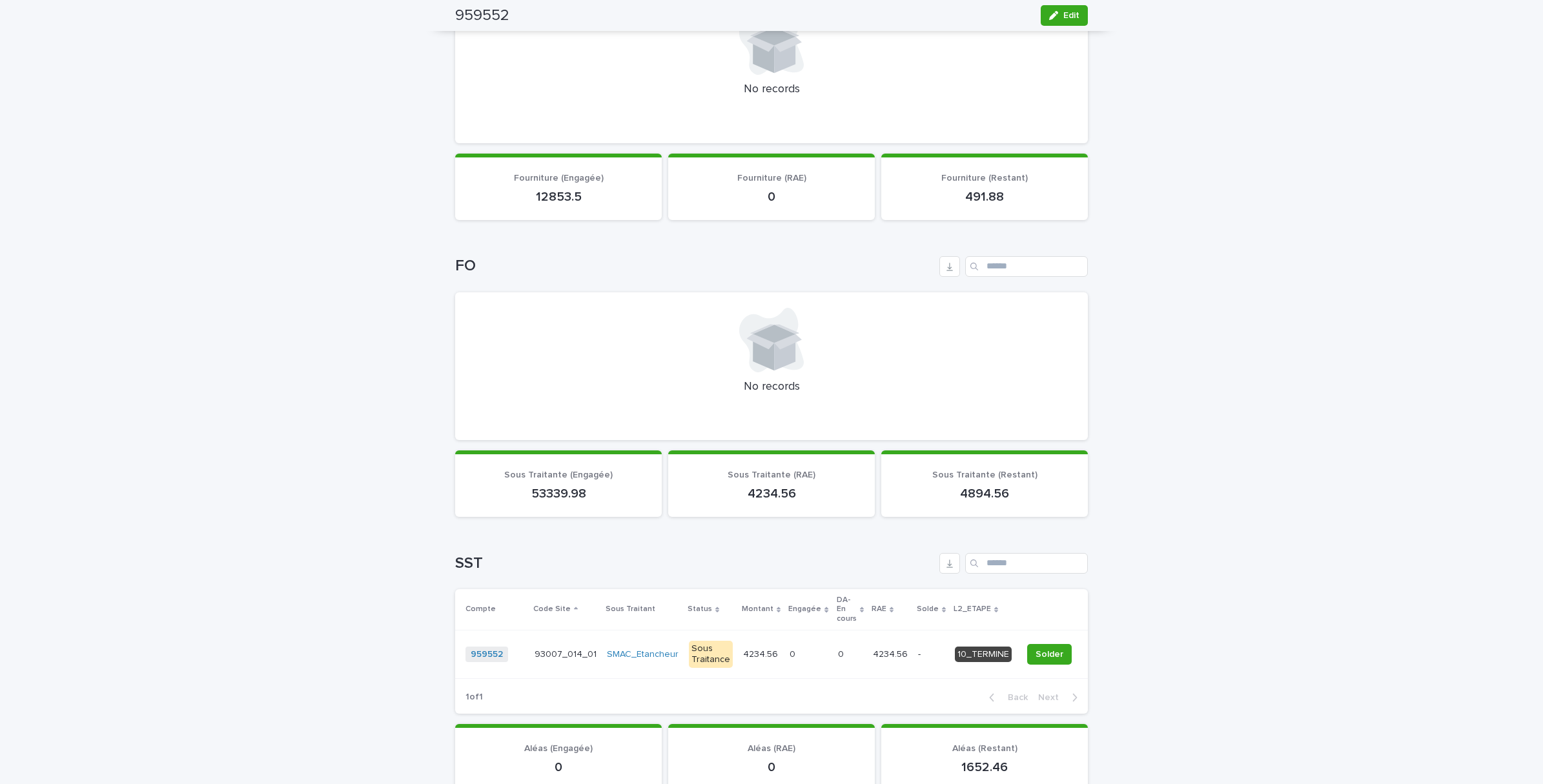
scroll to position [726, 0]
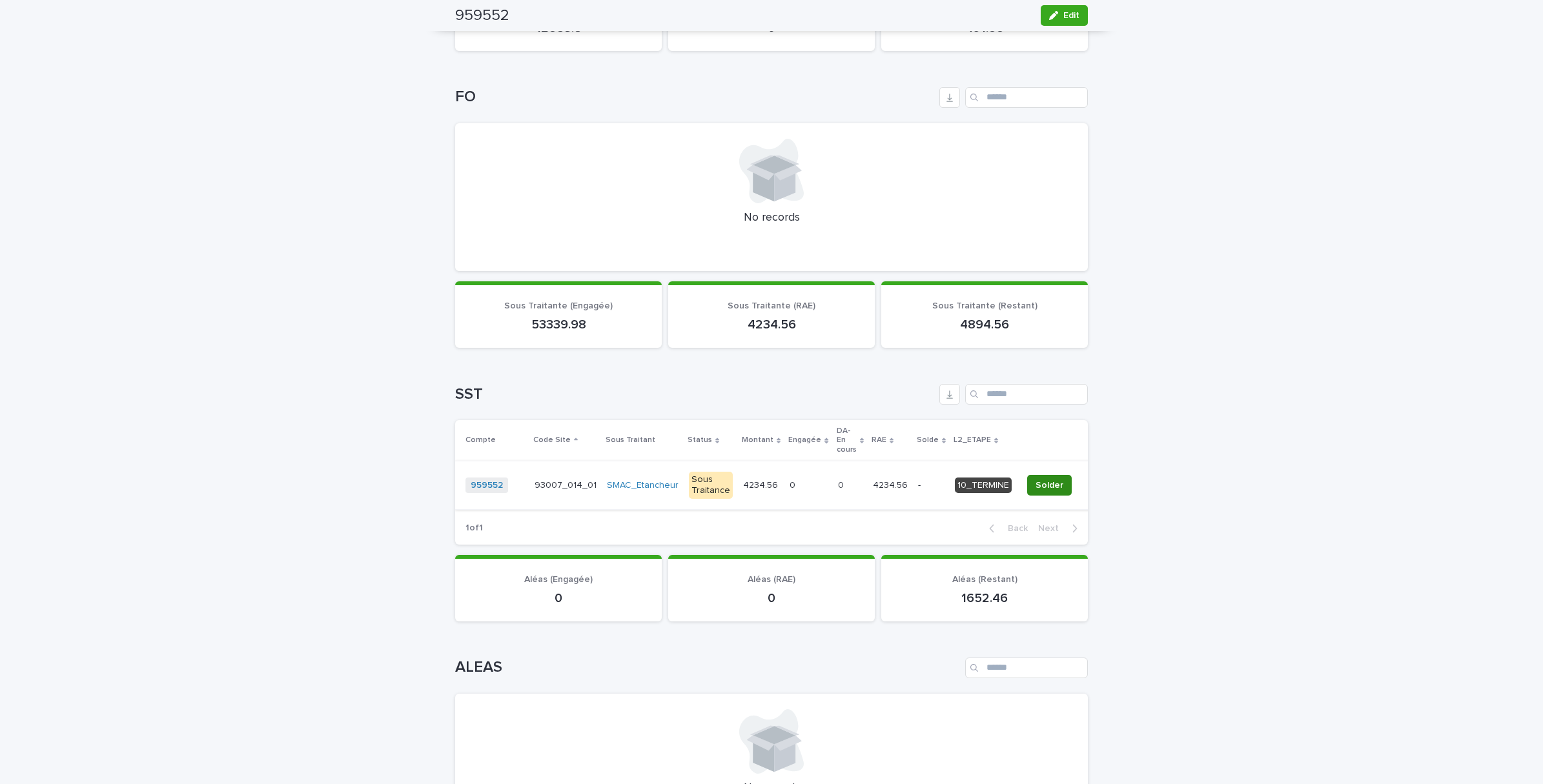
click at [1046, 479] on span "Solder" at bounding box center [1049, 485] width 28 height 13
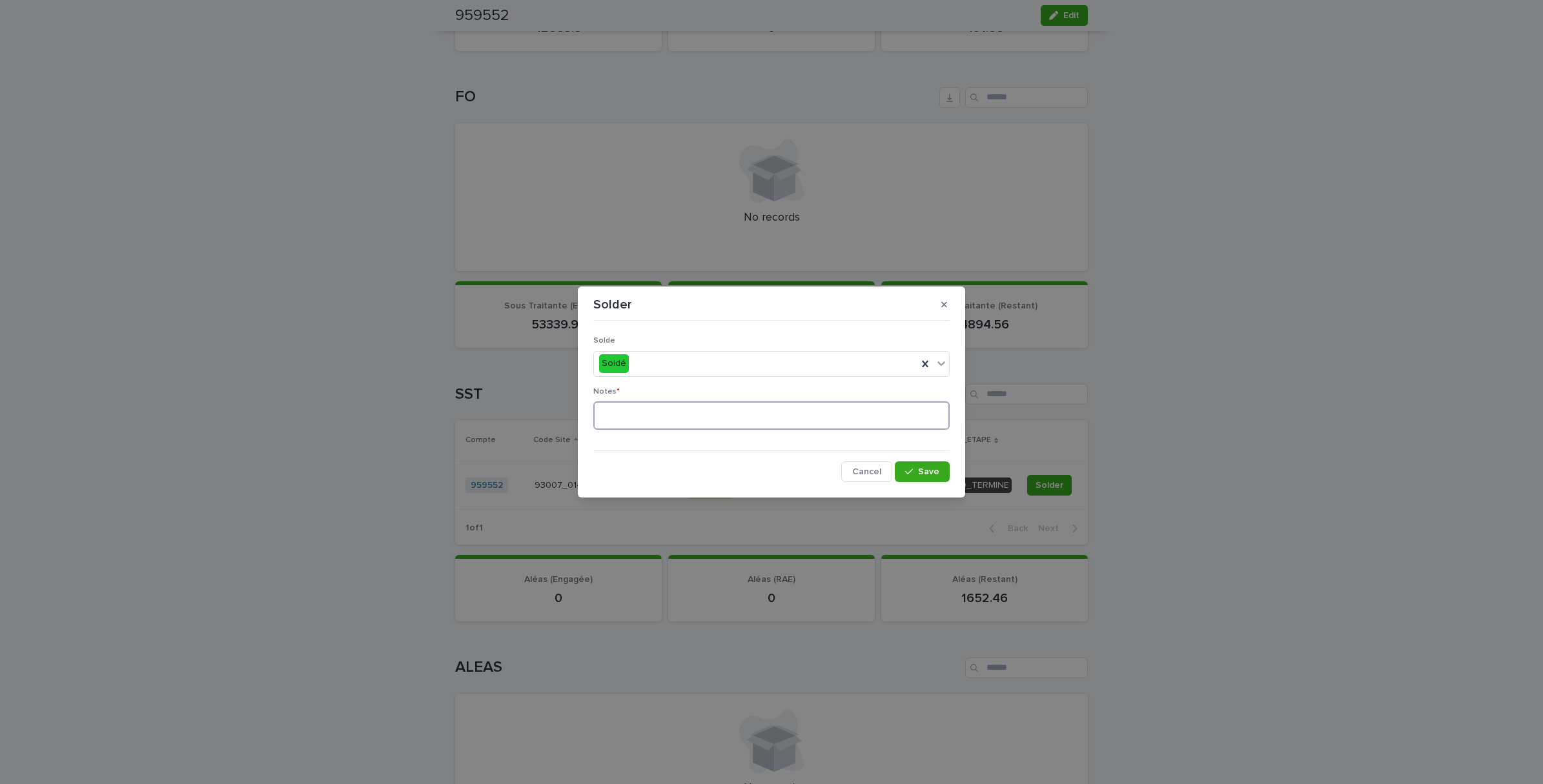
click at [627, 413] on textarea at bounding box center [772, 416] width 357 height 29
type textarea "**********"
click at [943, 308] on icon "button" at bounding box center [944, 304] width 6 height 9
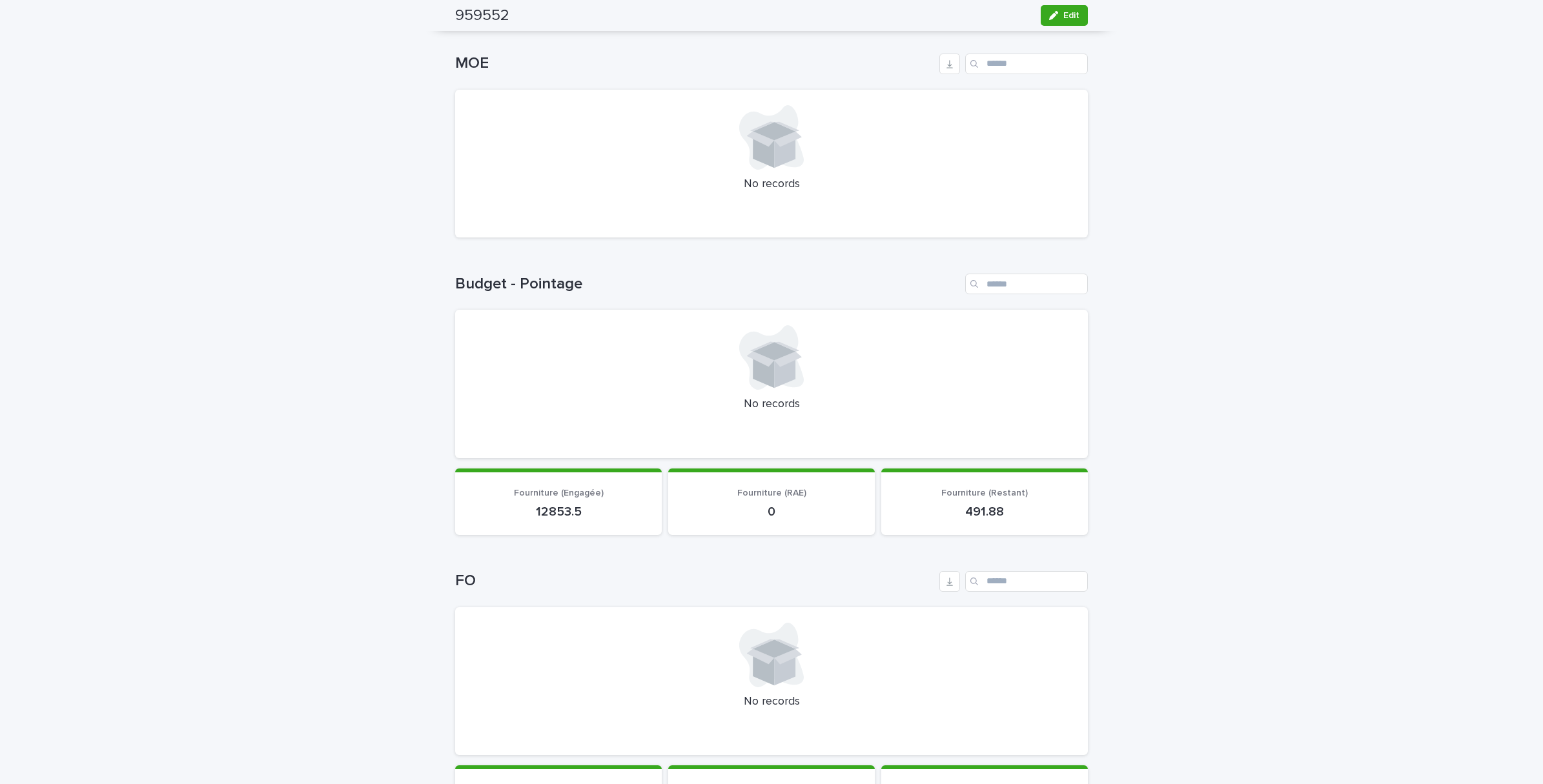
scroll to position [0, 0]
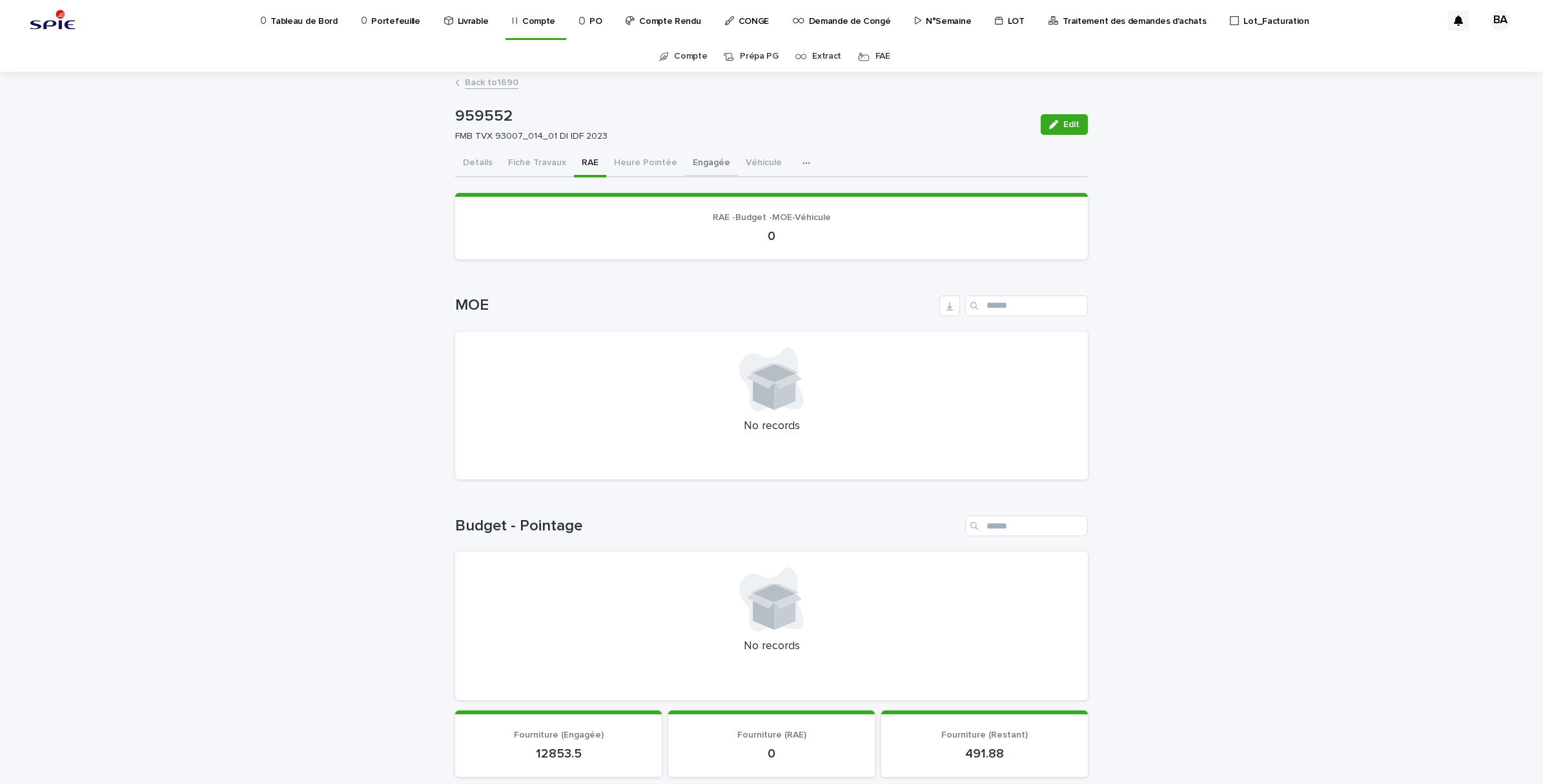
click at [710, 169] on button "Engagée" at bounding box center [711, 164] width 53 height 27
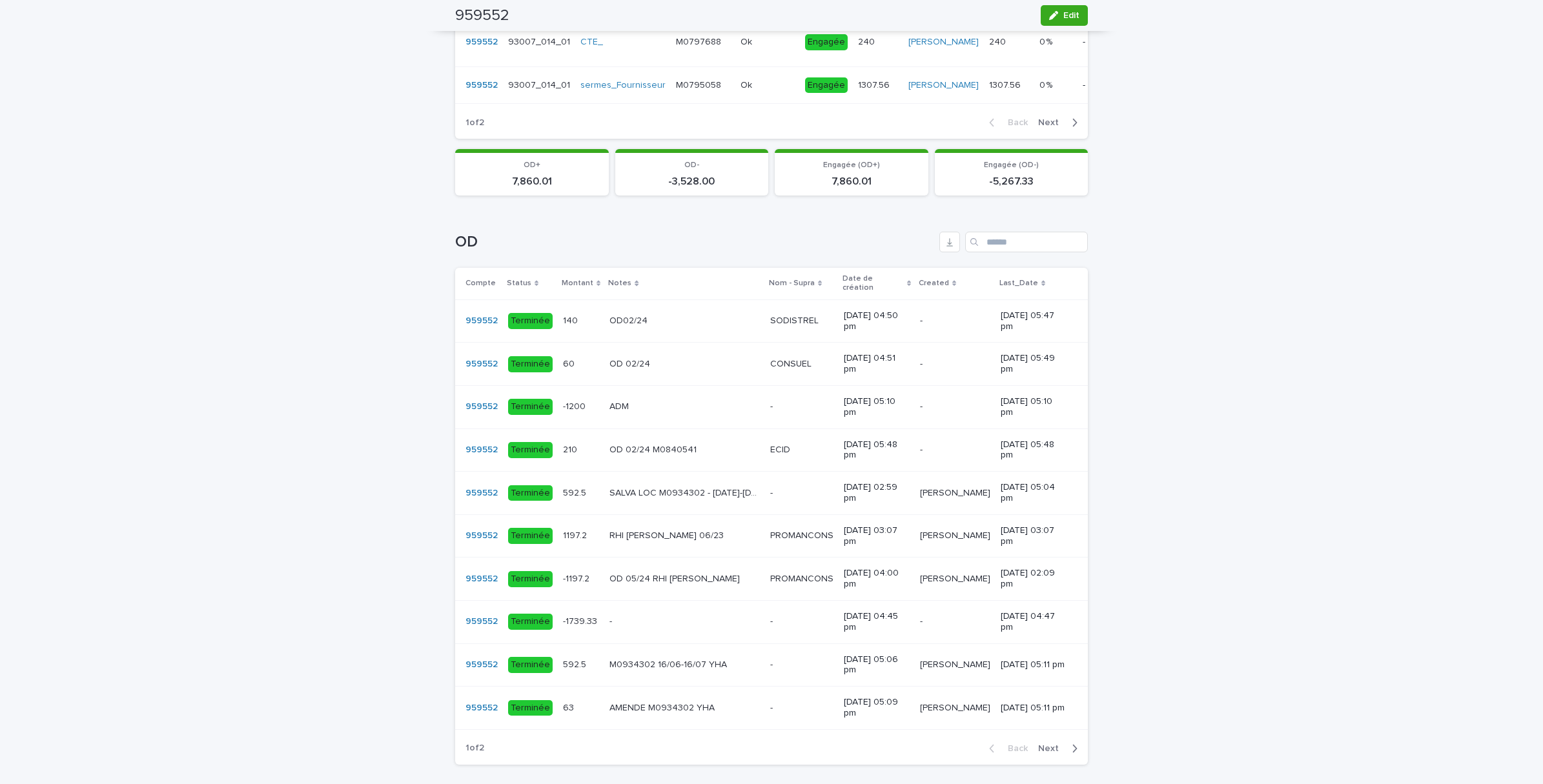
scroll to position [807, 0]
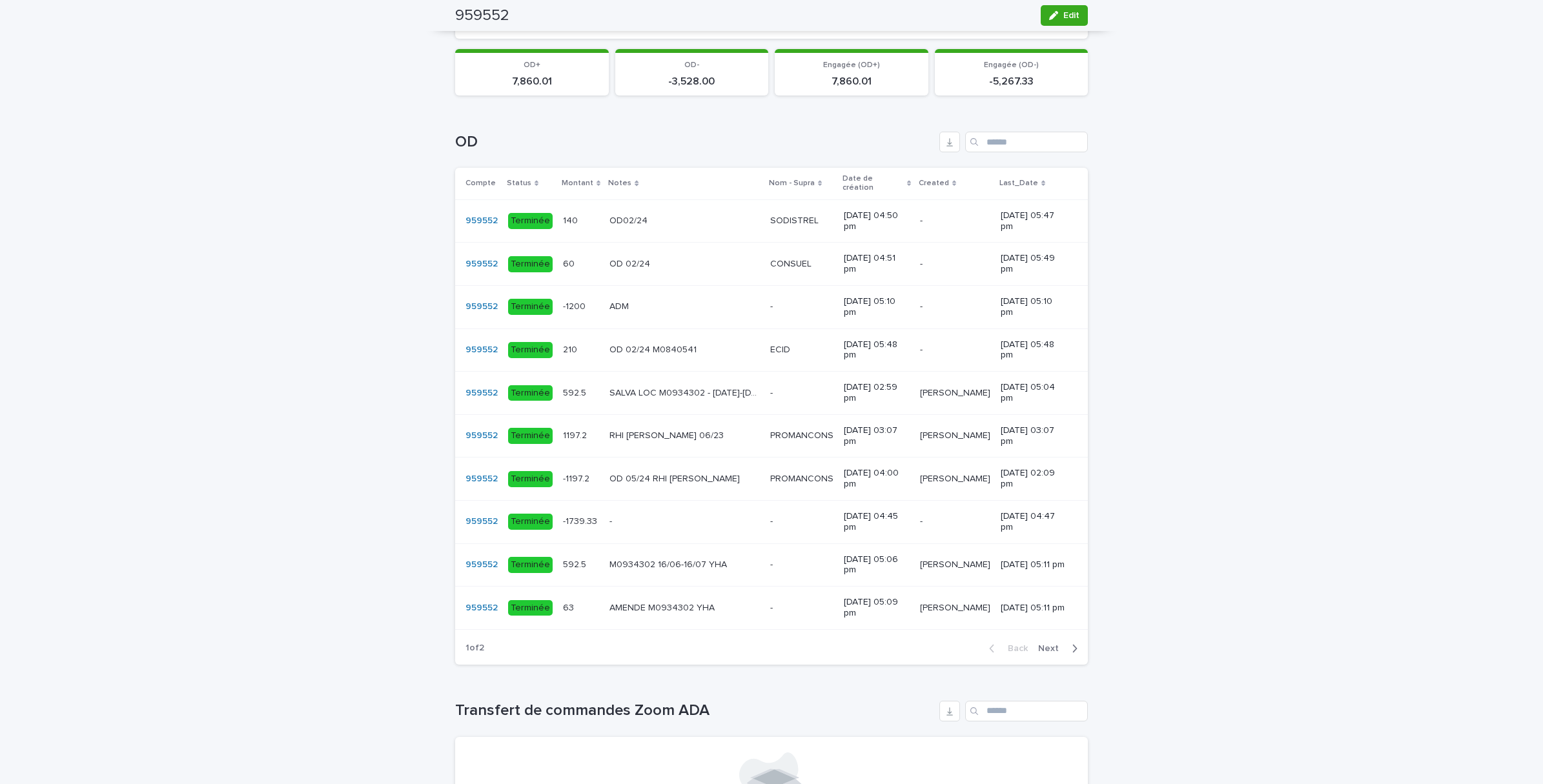
click at [1047, 653] on span "Next" at bounding box center [1052, 648] width 29 height 9
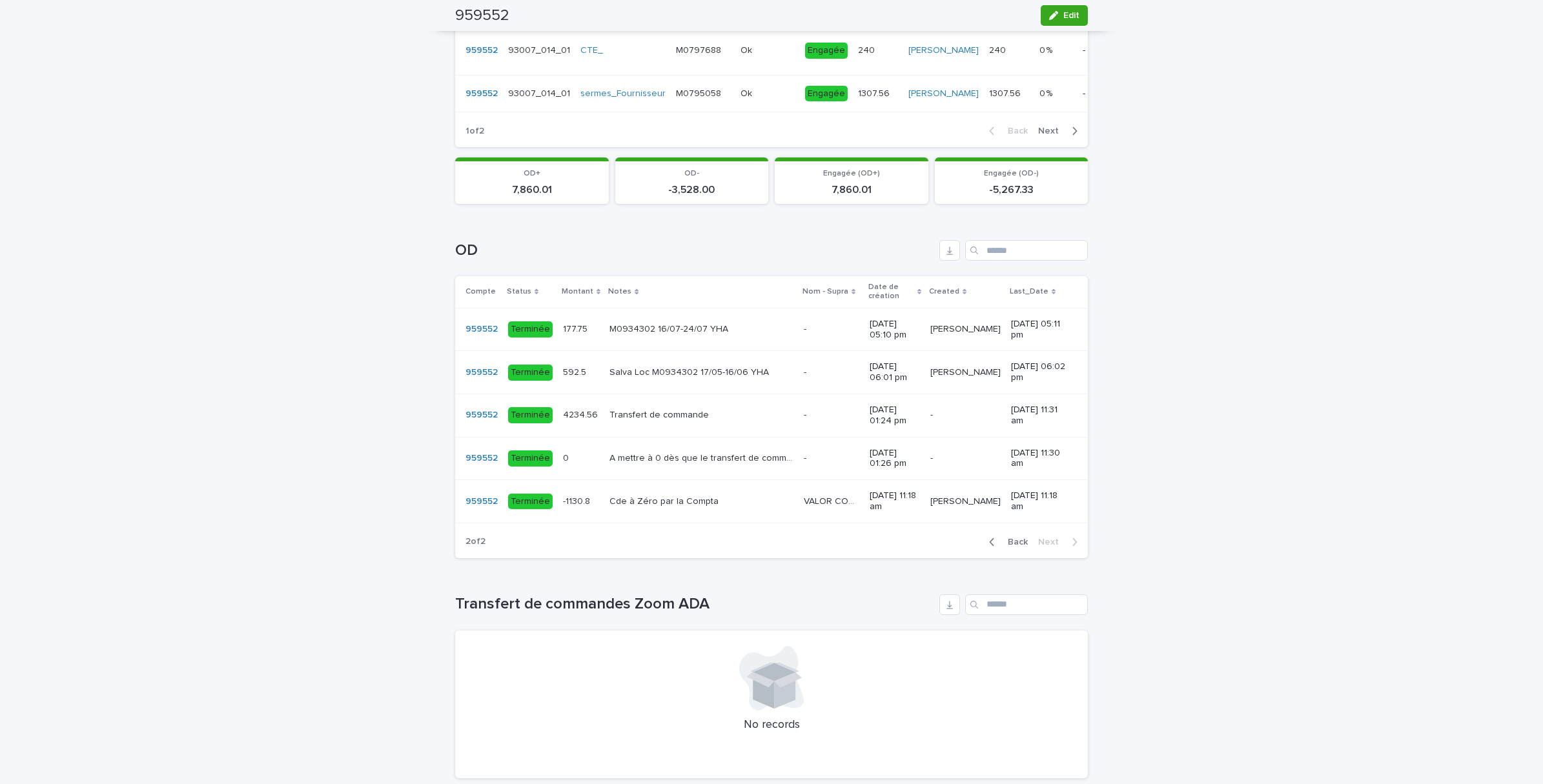
click at [613, 426] on div "Transfert de commande Transfert de commande" at bounding box center [702, 415] width 184 height 21
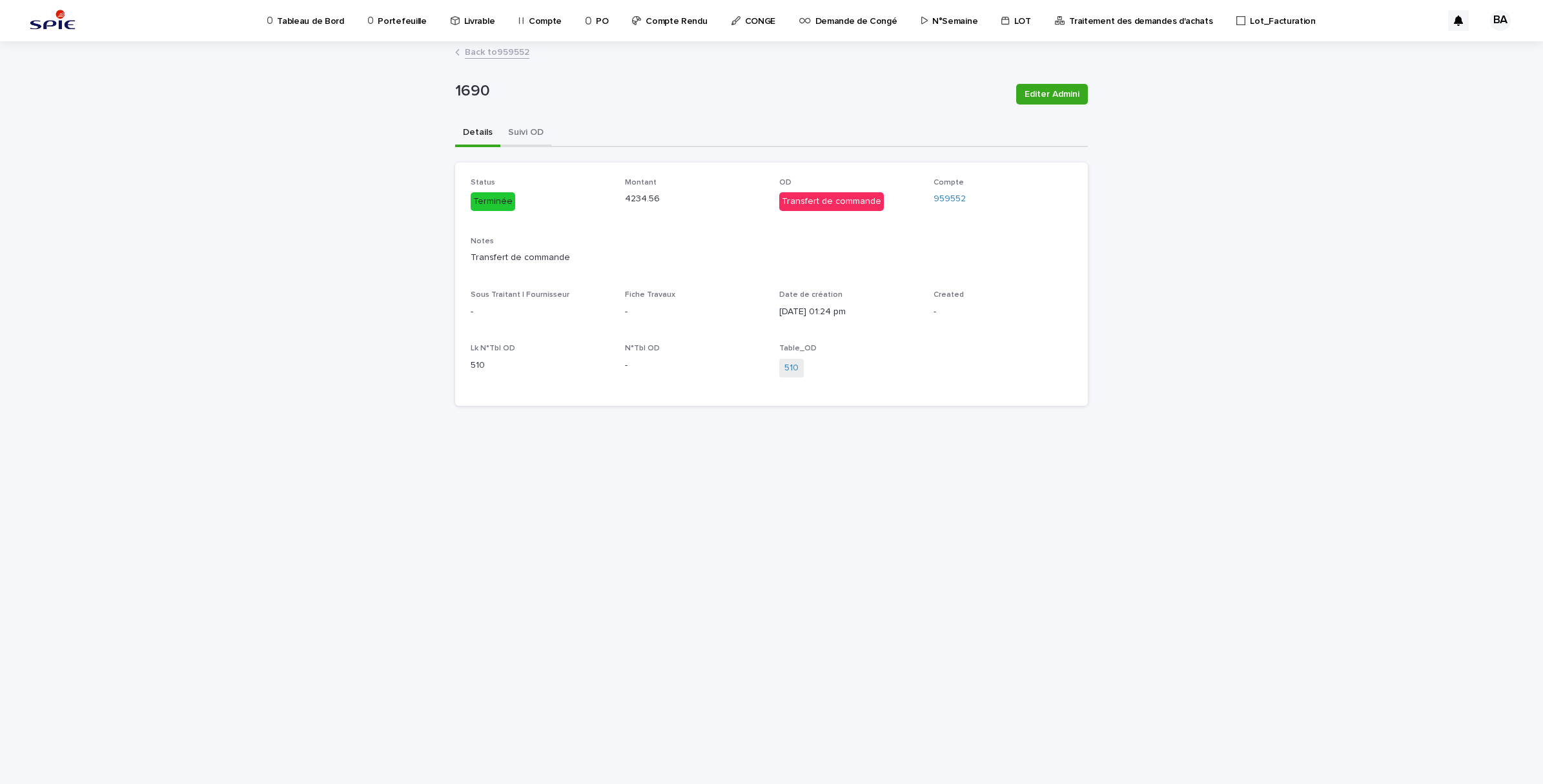
click at [528, 129] on button "Suivi OD" at bounding box center [525, 133] width 51 height 27
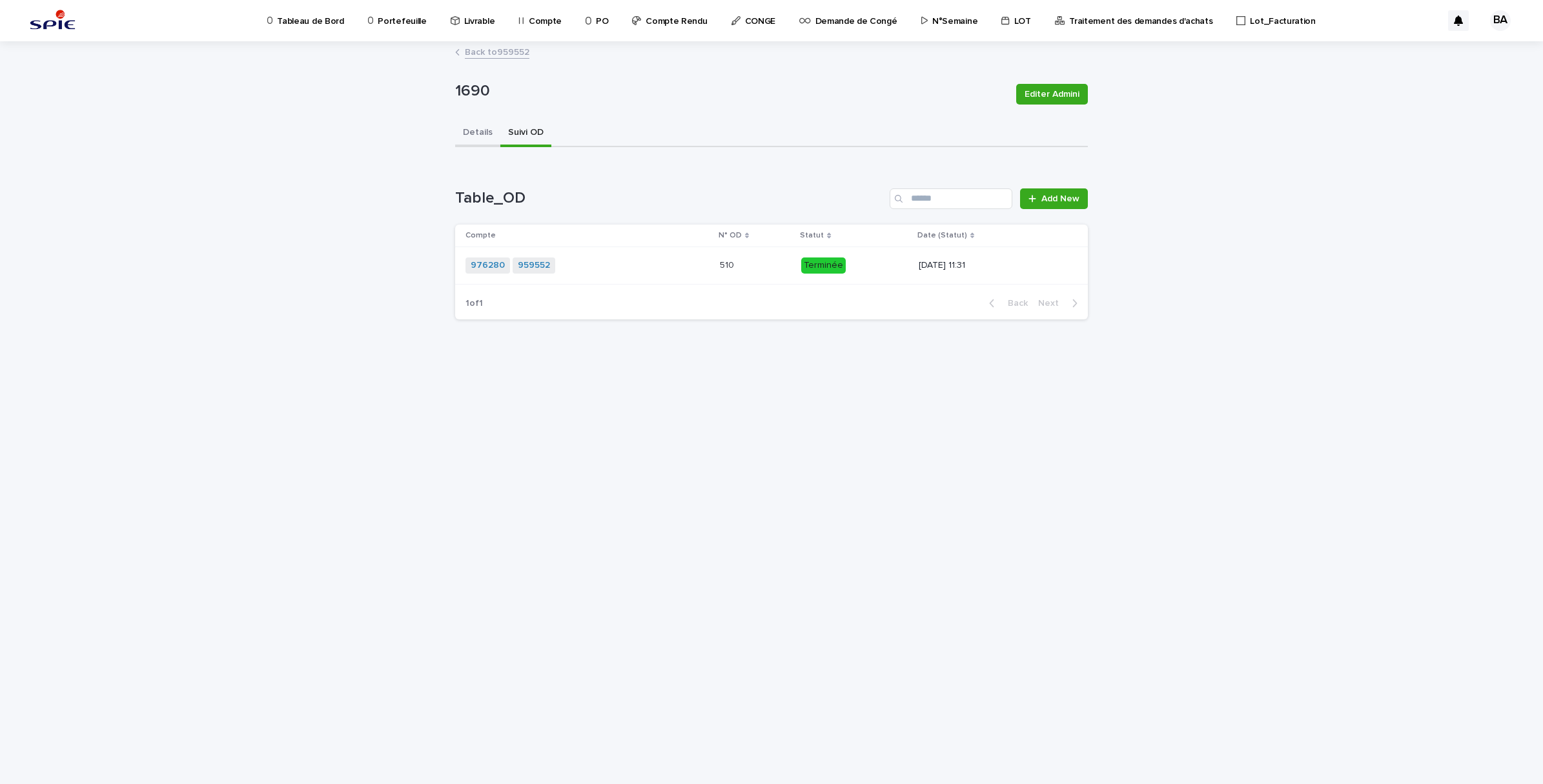
click at [482, 131] on button "Details" at bounding box center [478, 133] width 46 height 27
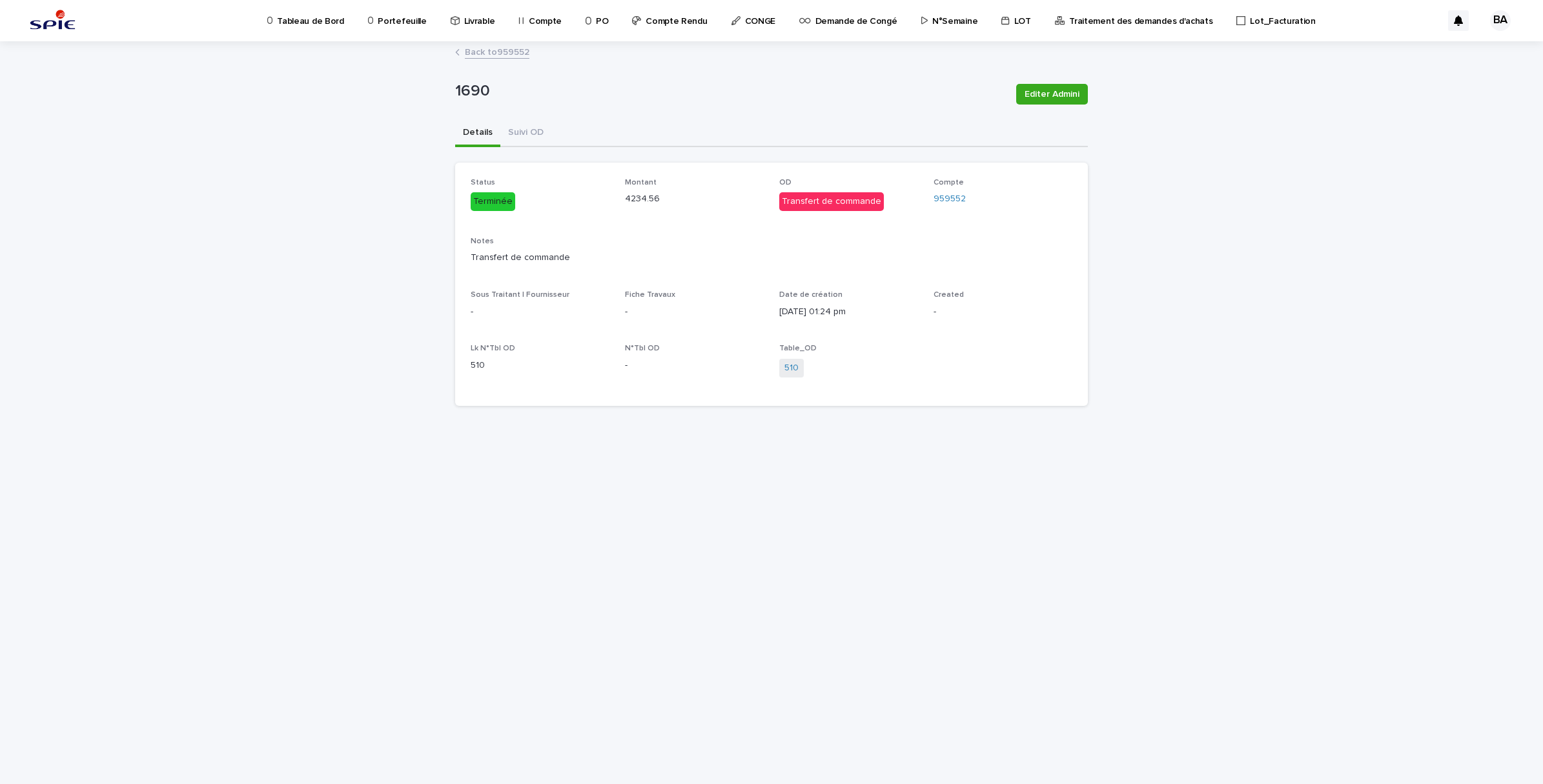
click at [481, 52] on link "Back to 959552" at bounding box center [497, 51] width 65 height 15
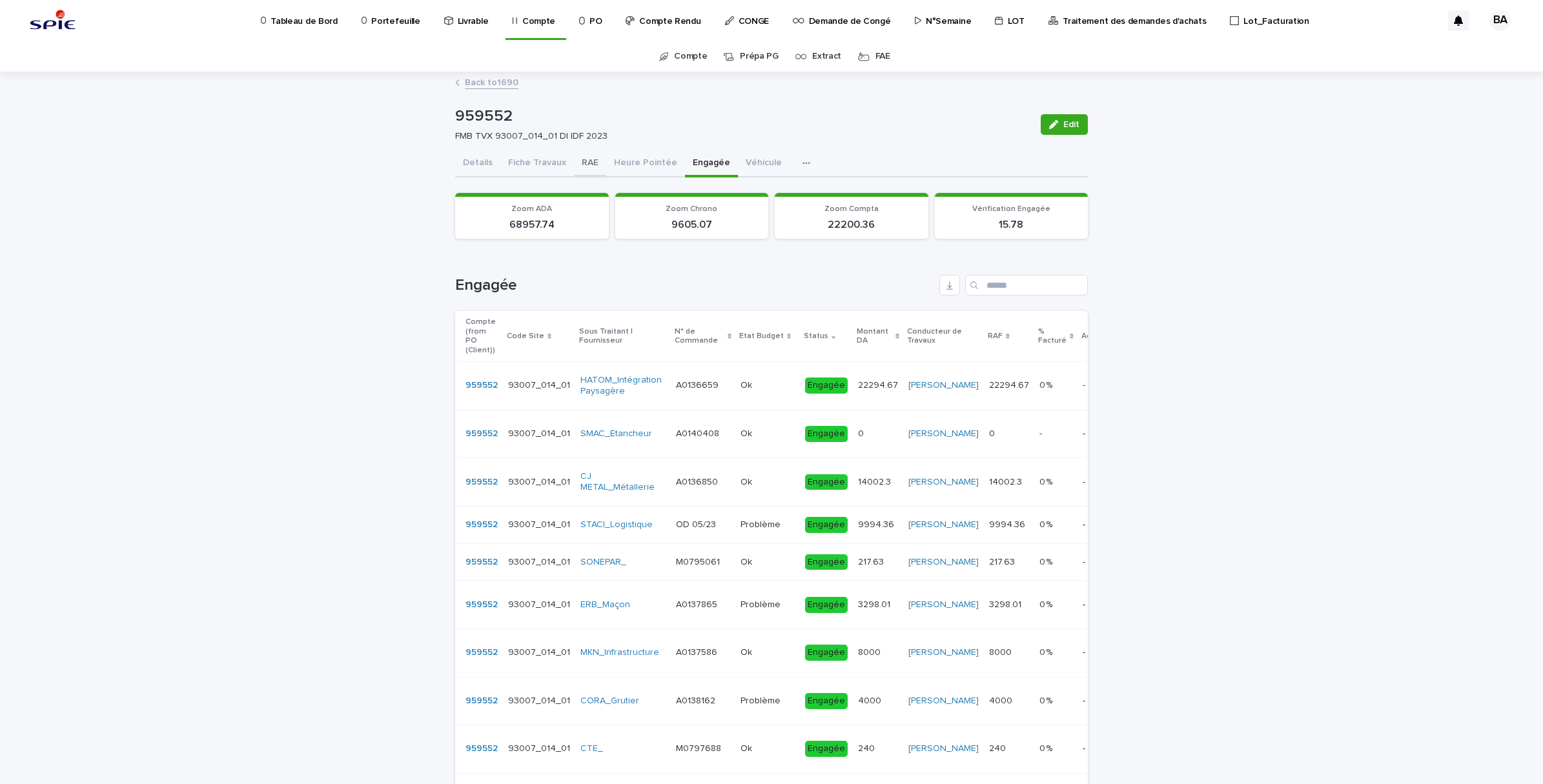
click at [578, 167] on button "RAE" at bounding box center [590, 164] width 32 height 27
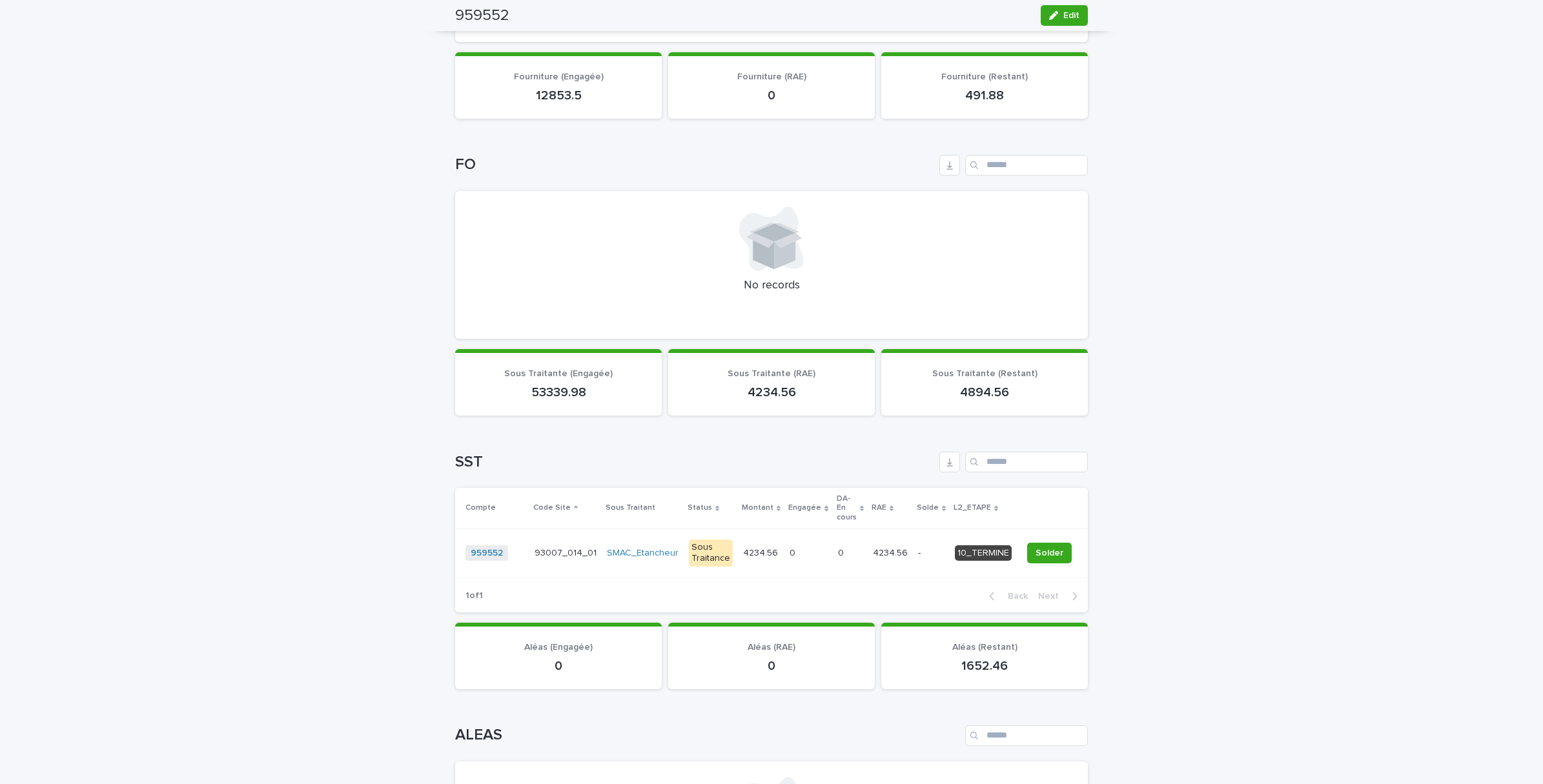
scroll to position [968, 0]
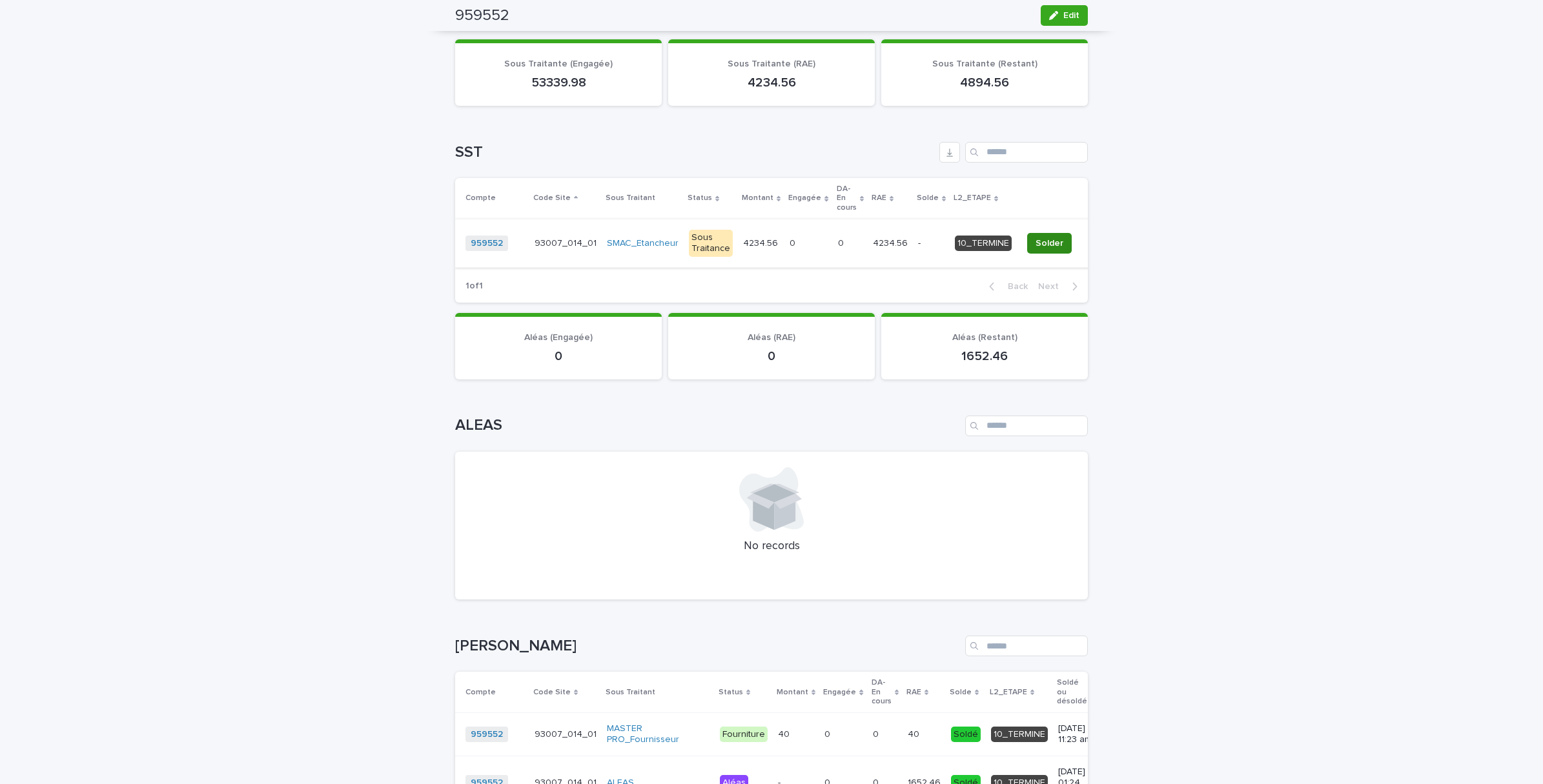
click at [1056, 233] on button "Solder" at bounding box center [1049, 243] width 45 height 21
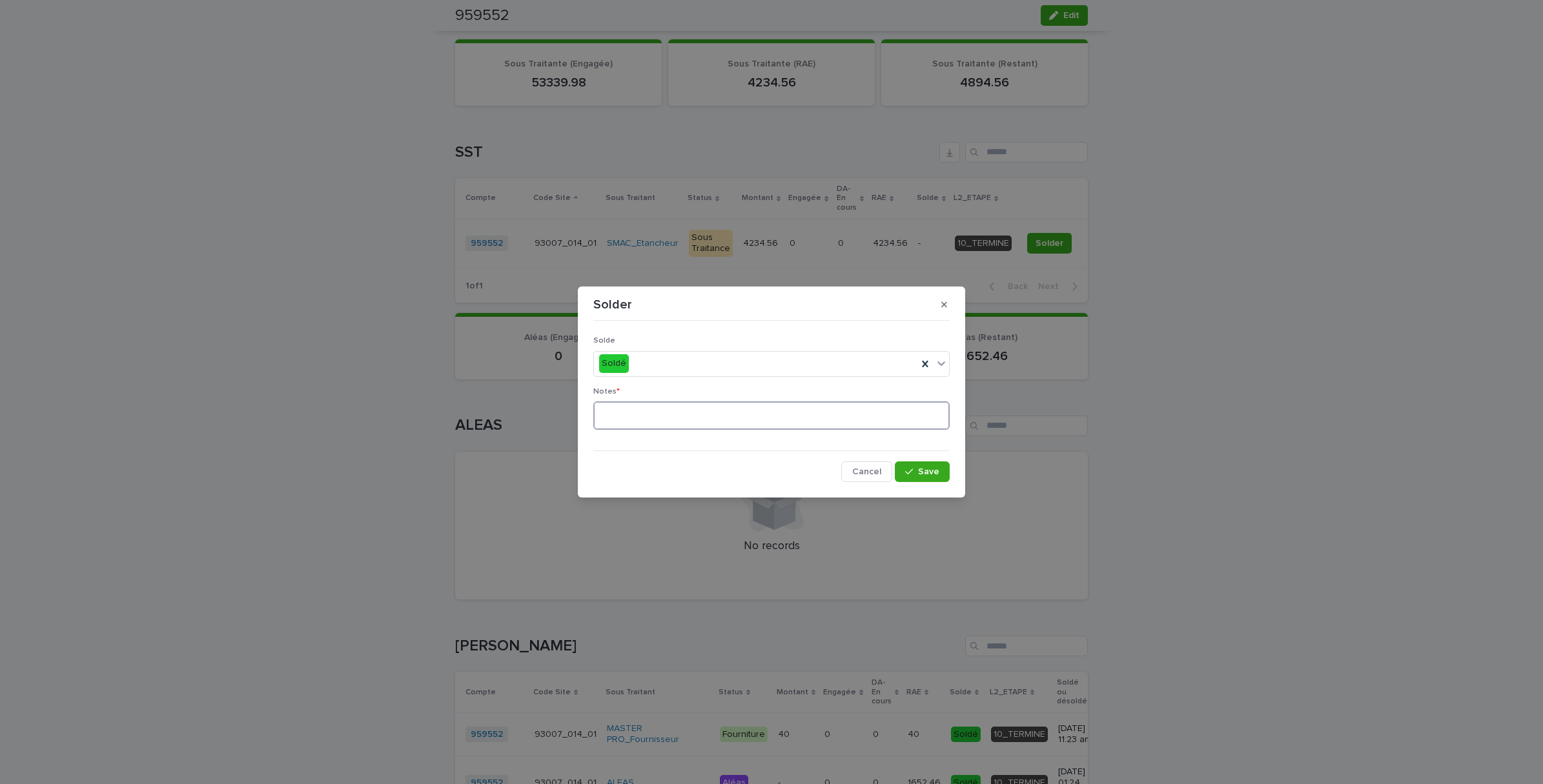
click at [689, 411] on textarea at bounding box center [772, 416] width 357 height 29
type textarea "**********"
click at [928, 478] on button "Save" at bounding box center [922, 471] width 55 height 21
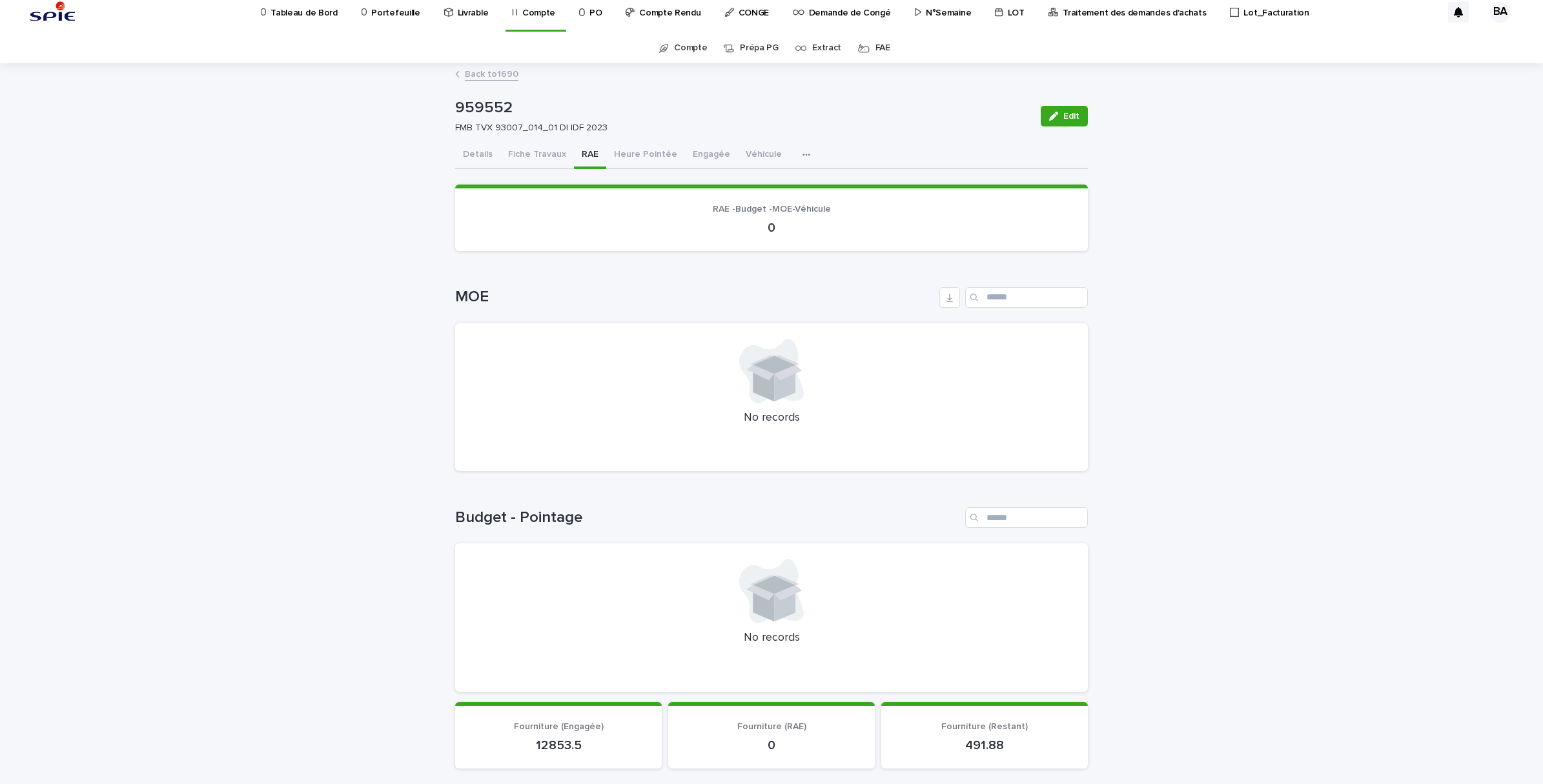
scroll to position [0, 0]
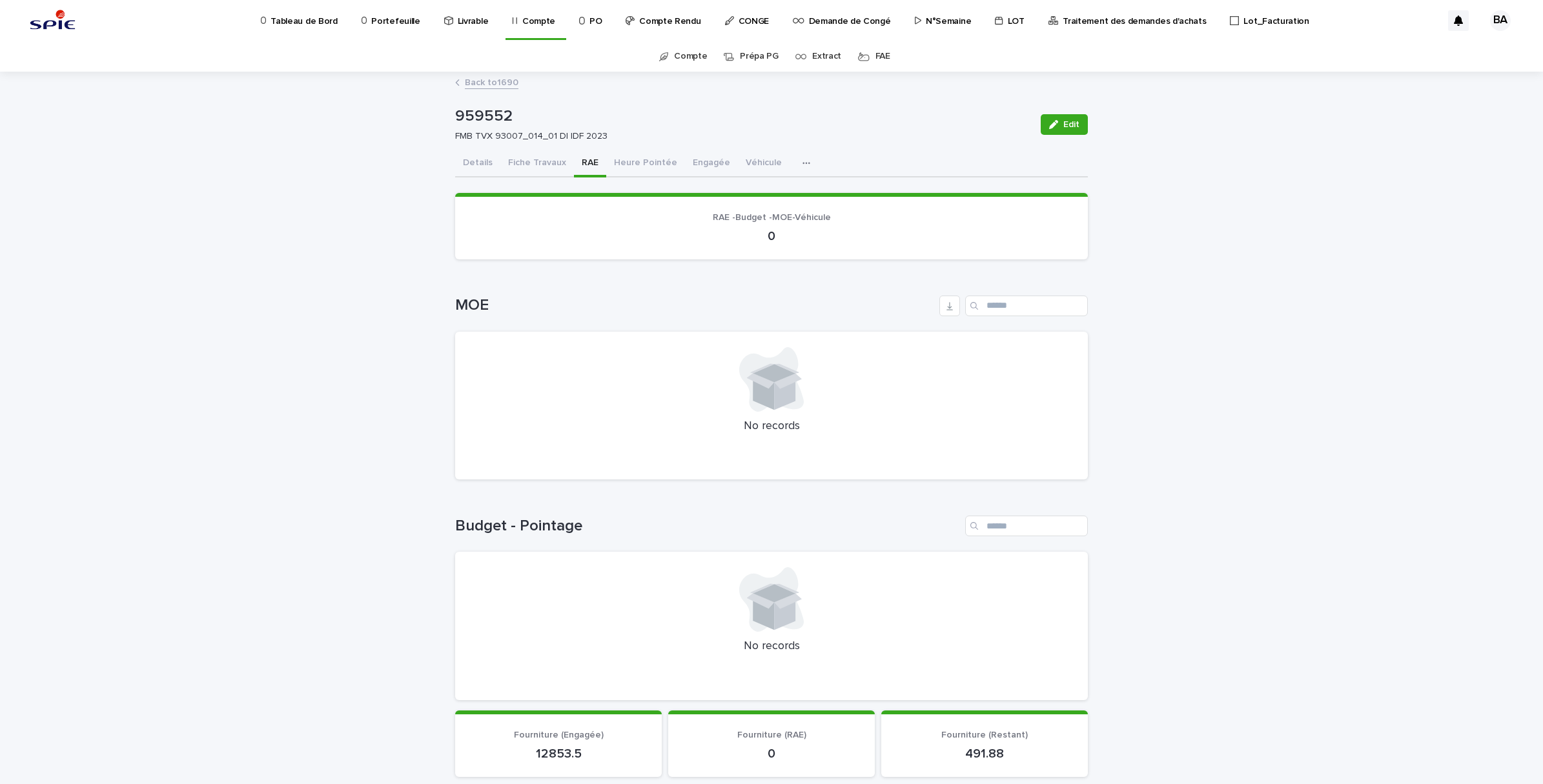
click at [696, 59] on link "Compte" at bounding box center [690, 56] width 33 height 30
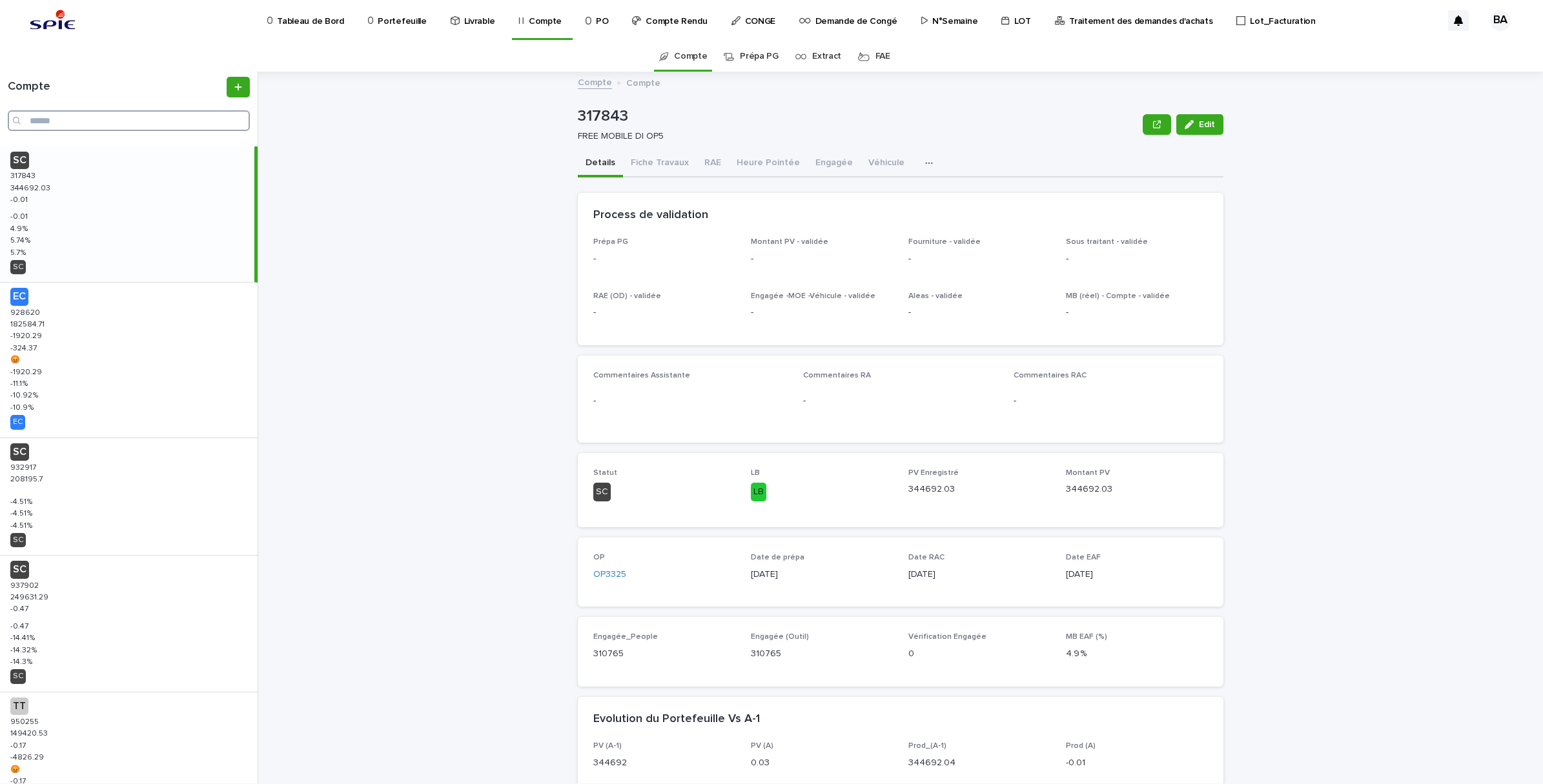
click at [116, 121] on input "Search" at bounding box center [128, 121] width 242 height 21
paste input "******"
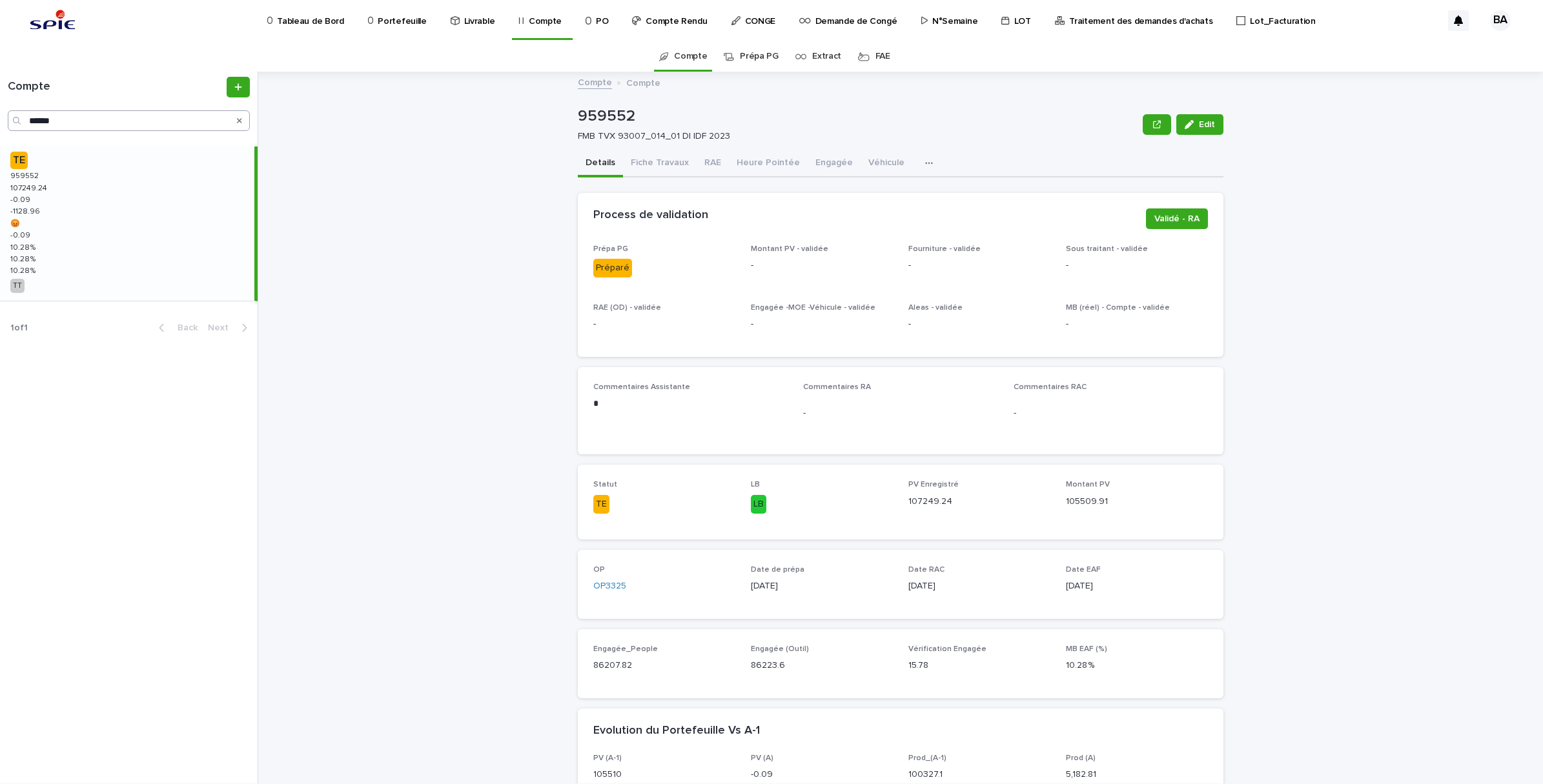
click at [83, 213] on div "TE 959552 959552 107249.24 107249.24 -0.09 -0.09 -1128.96 -1128.96 😡 😡 -0.09 -0…" at bounding box center [127, 223] width 255 height 154
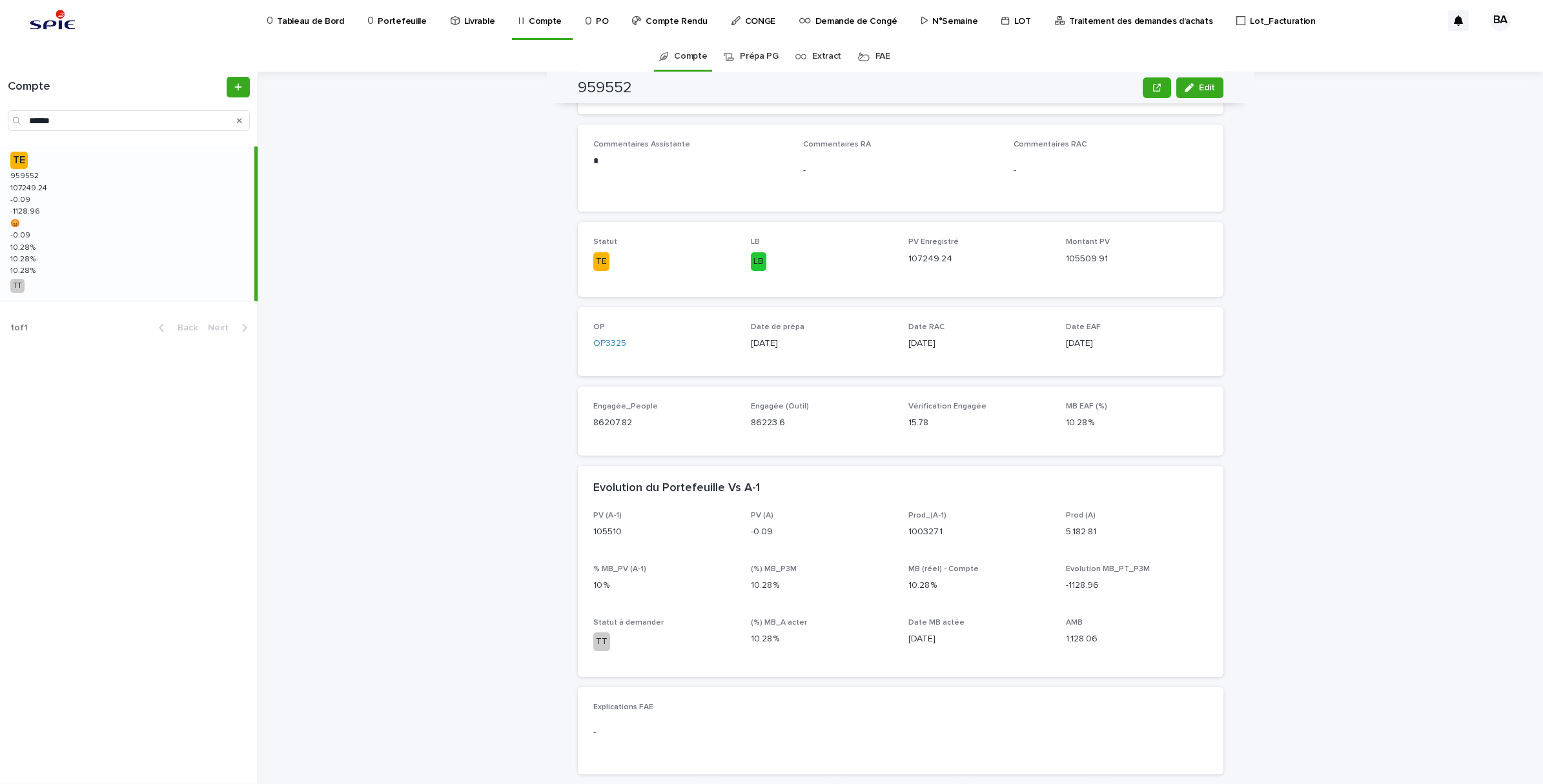
scroll to position [242, 0]
click at [1201, 88] on span "Edit" at bounding box center [1207, 88] width 16 height 9
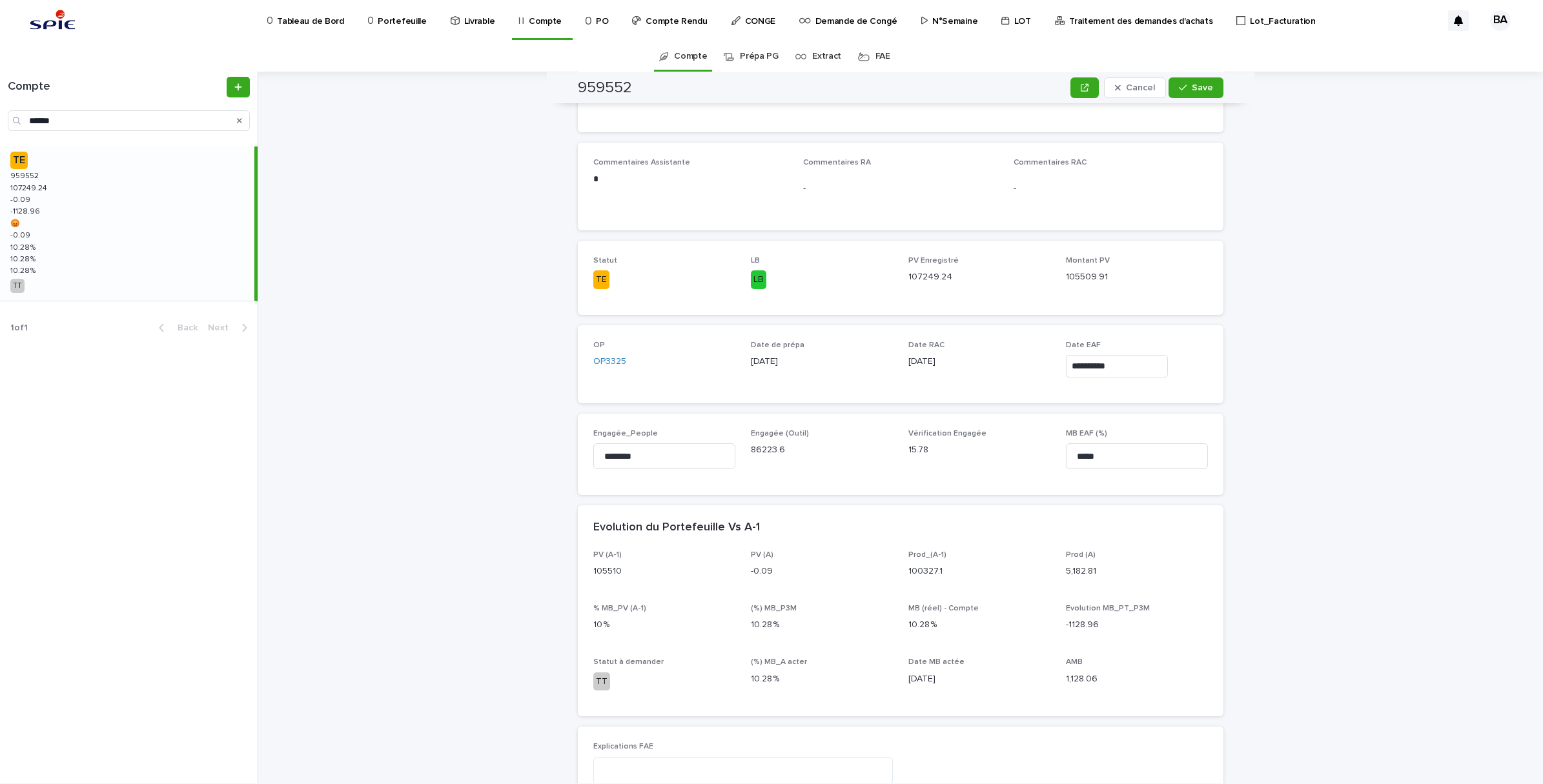
scroll to position [259, 0]
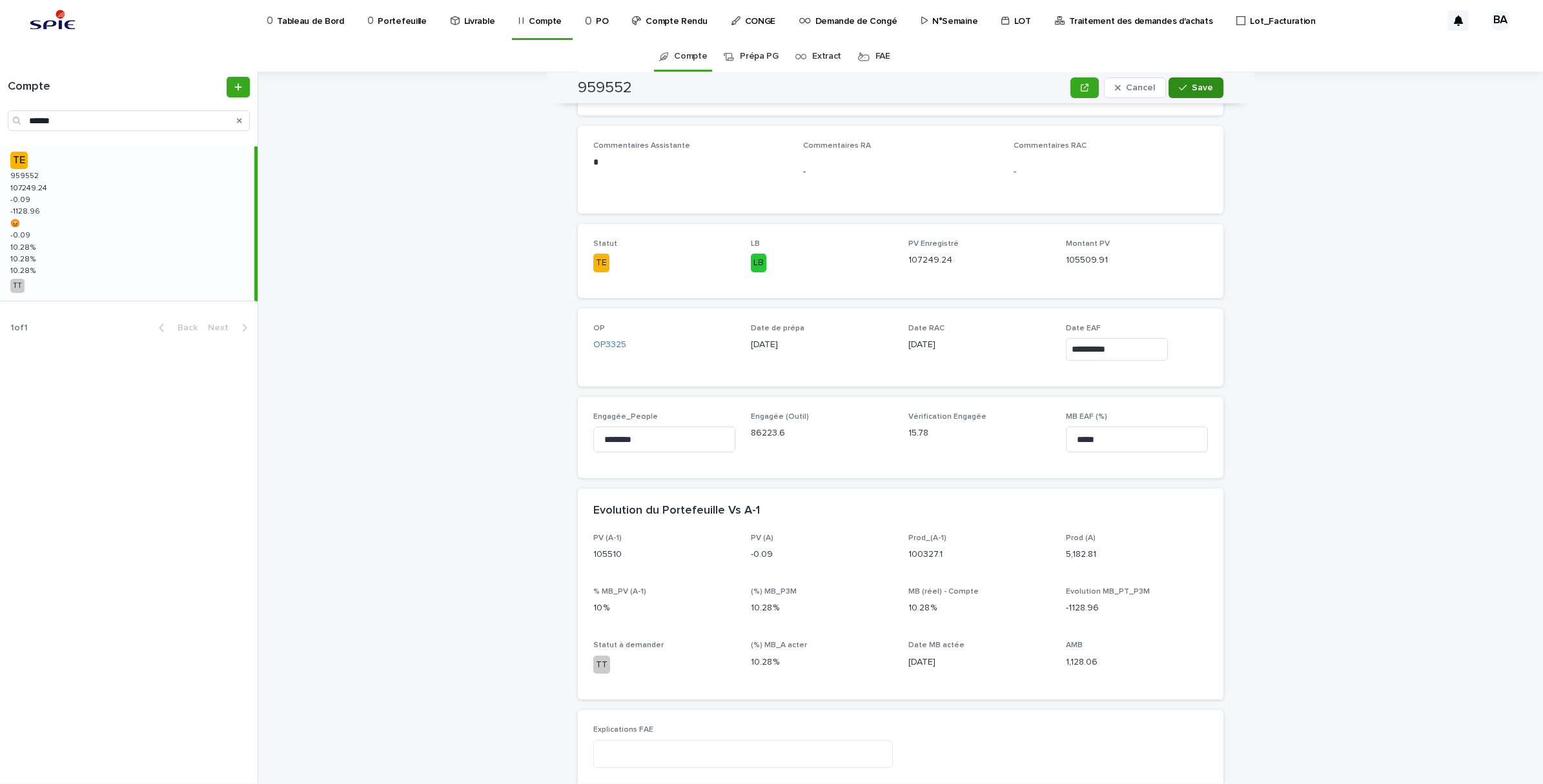
click at [1191, 82] on button "Save" at bounding box center [1196, 88] width 55 height 21
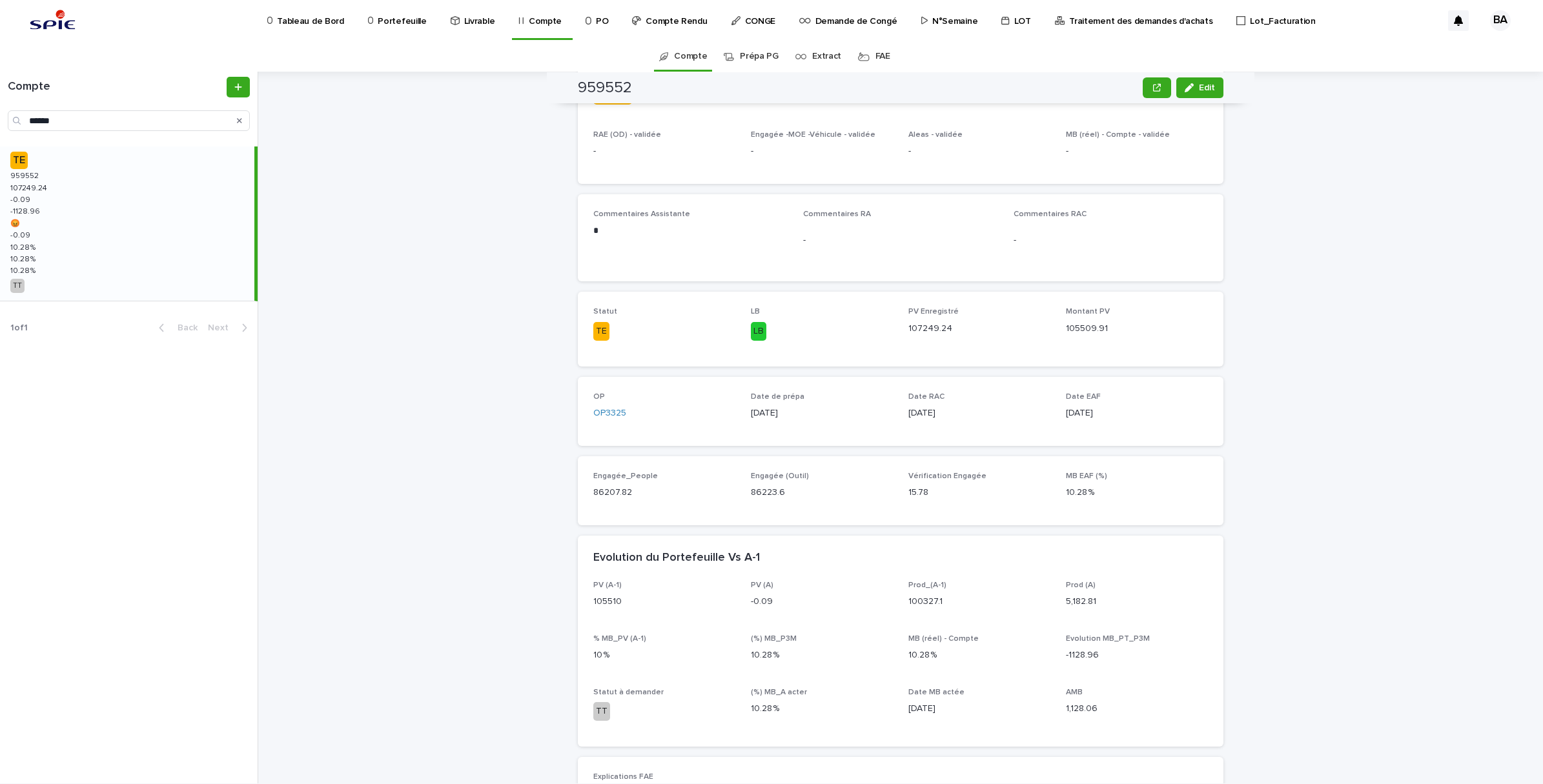
scroll to position [0, 0]
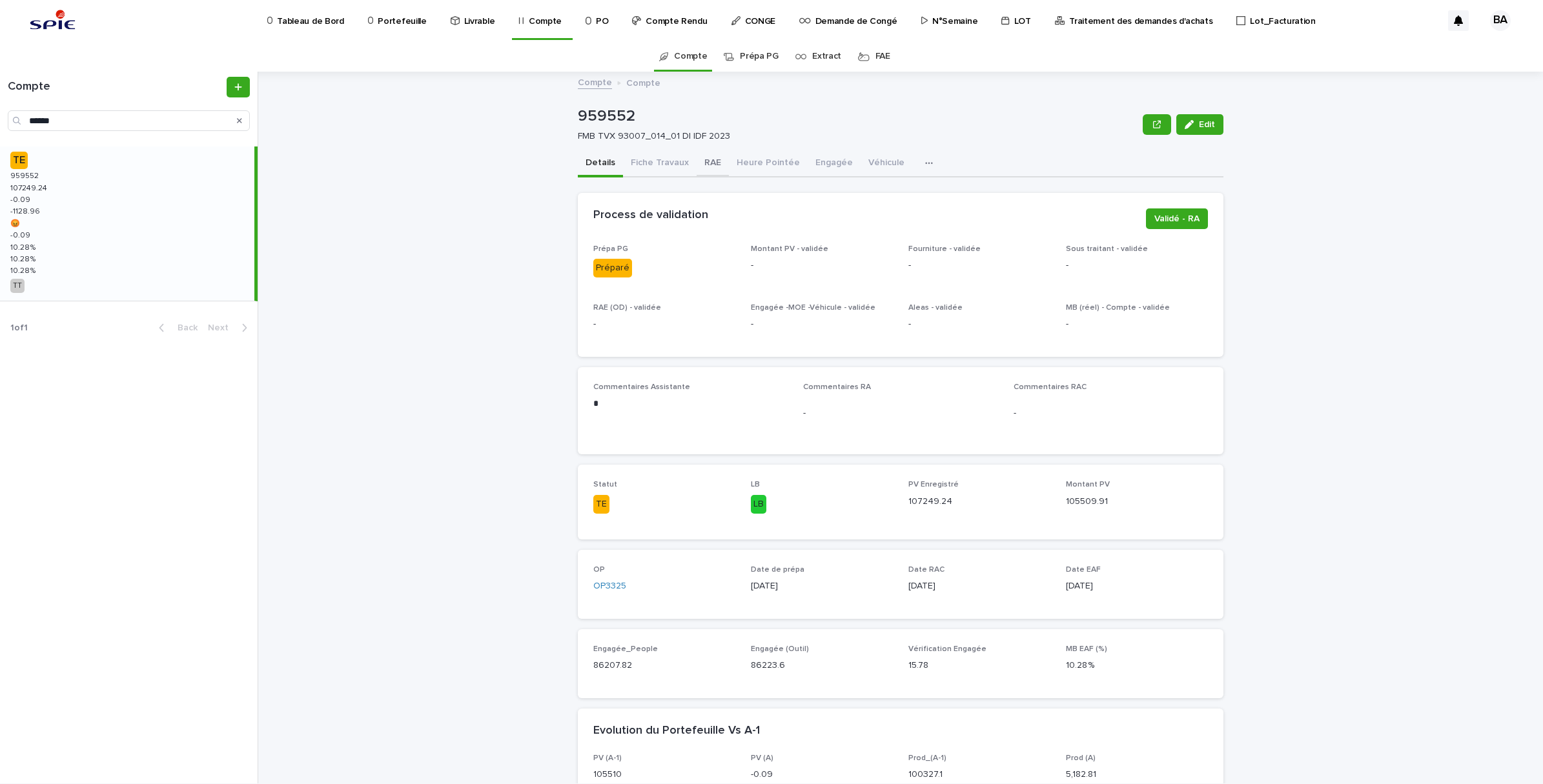
click at [702, 160] on button "RAE" at bounding box center [712, 164] width 32 height 27
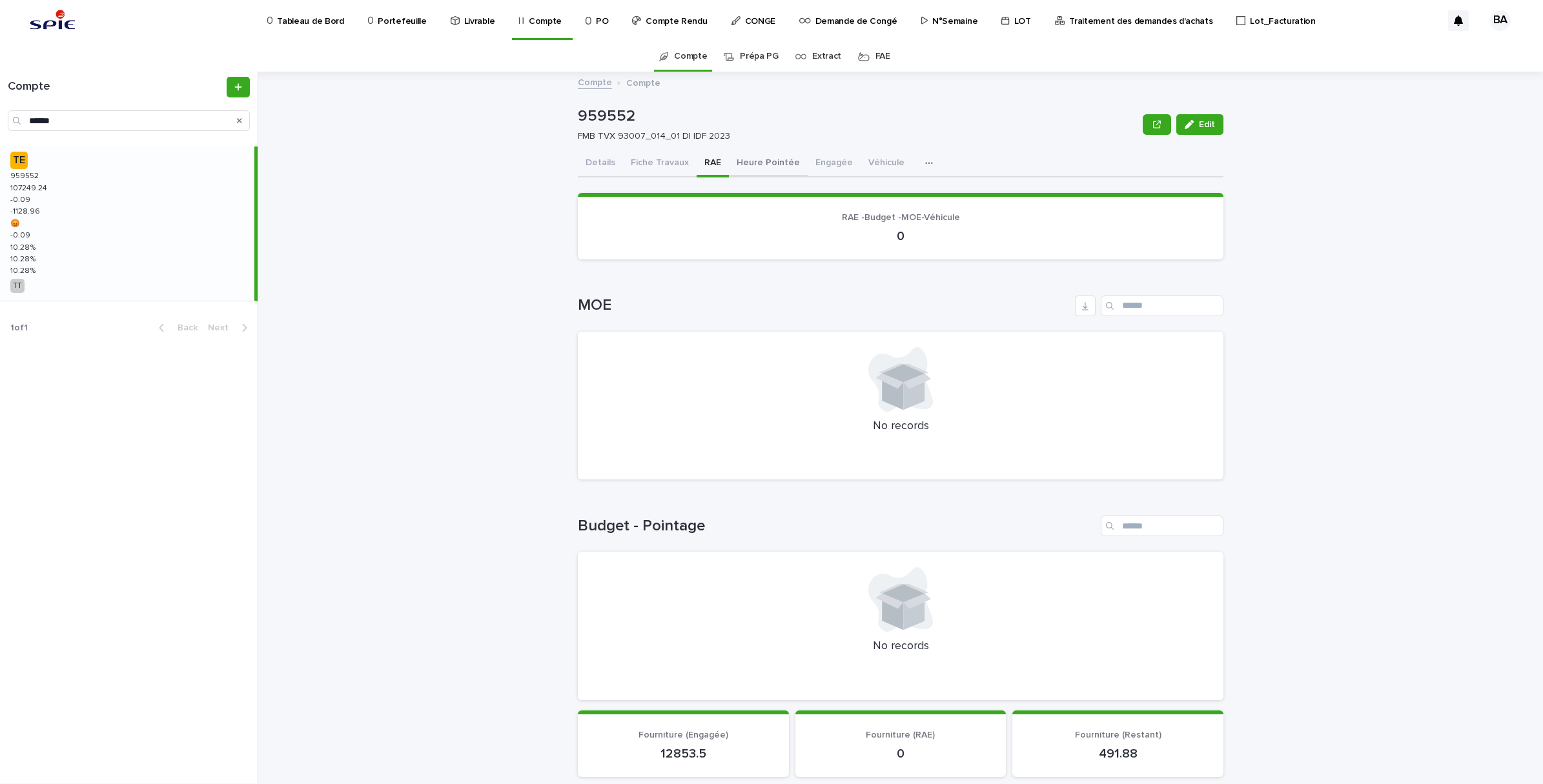
click at [768, 162] on button "Heure Pointée" at bounding box center [767, 164] width 78 height 27
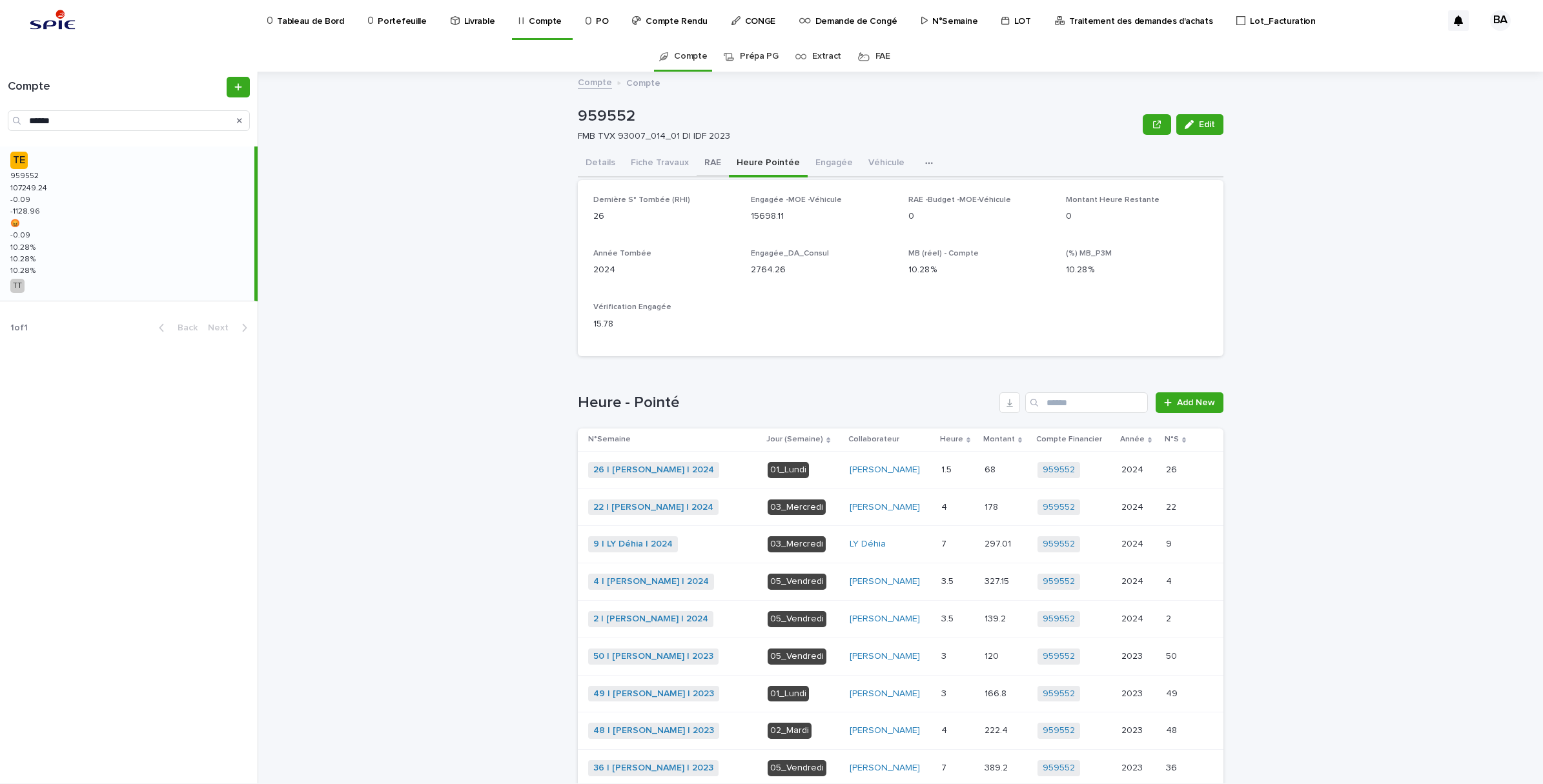
click at [706, 158] on button "RAE" at bounding box center [712, 164] width 32 height 27
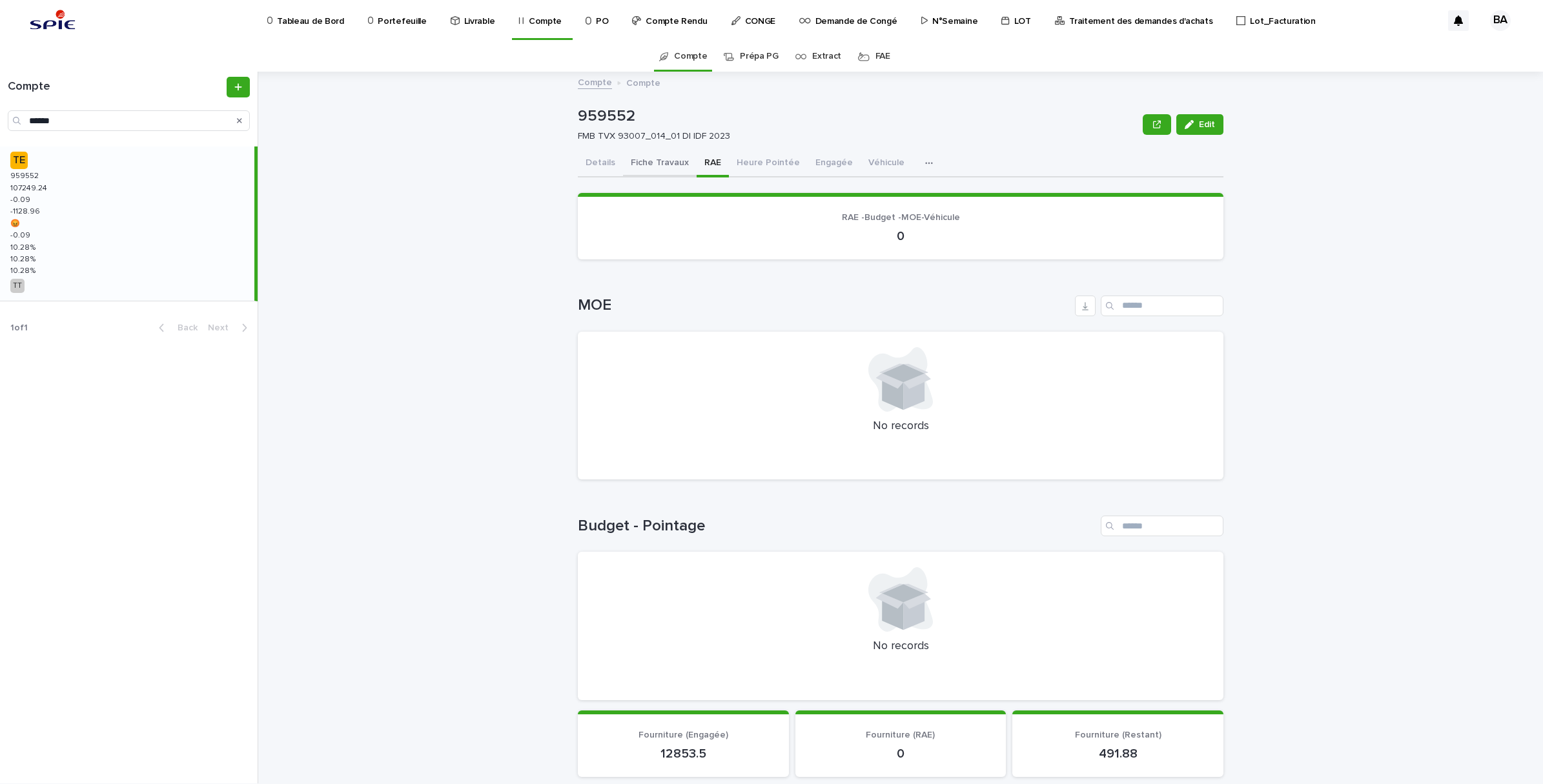
click at [666, 164] on button "Fiche Travaux" at bounding box center [659, 164] width 73 height 27
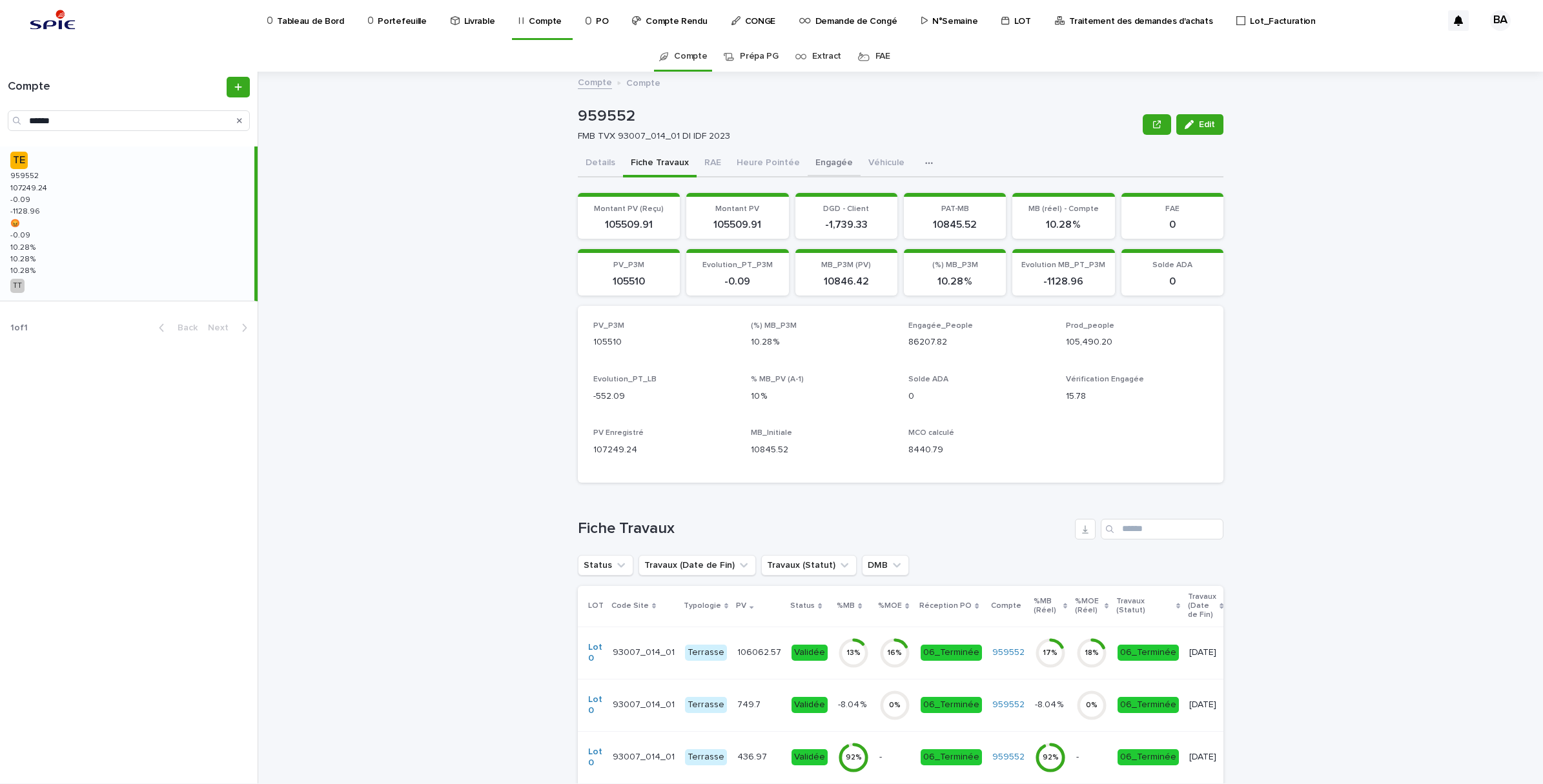
click at [811, 162] on button "Engagée" at bounding box center [834, 164] width 53 height 27
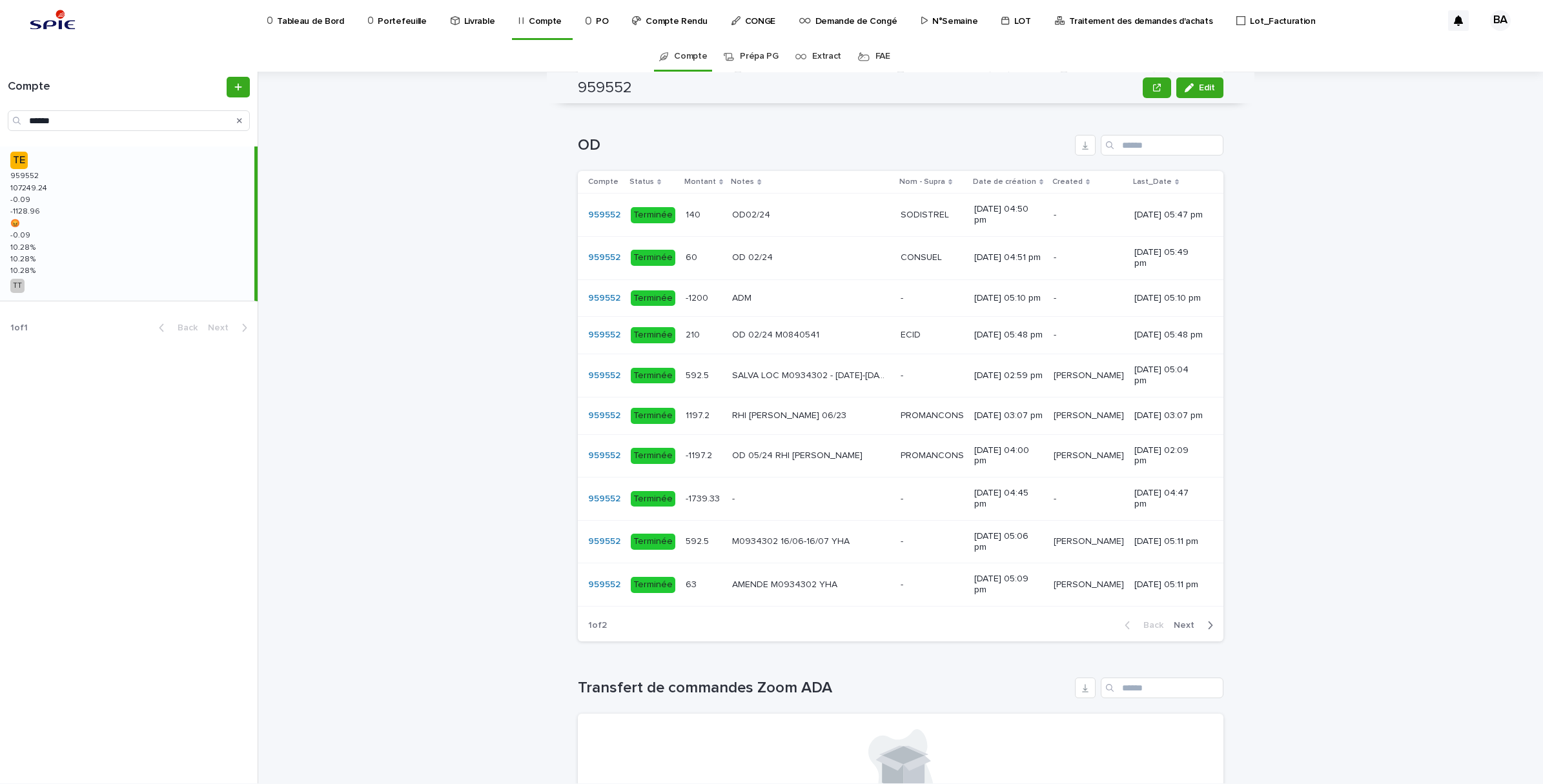
scroll to position [888, 0]
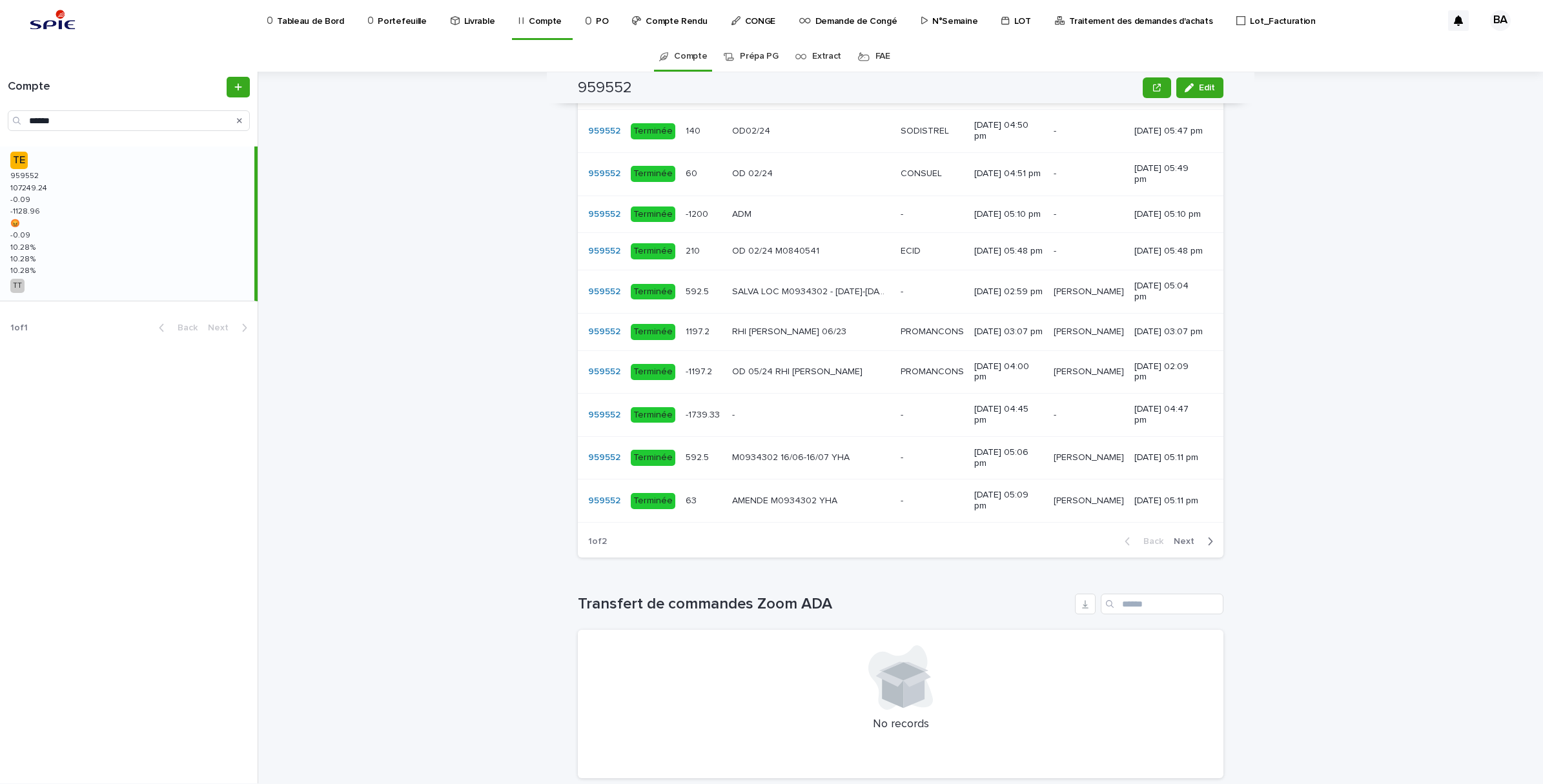
click at [1189, 546] on span "Next" at bounding box center [1188, 541] width 29 height 9
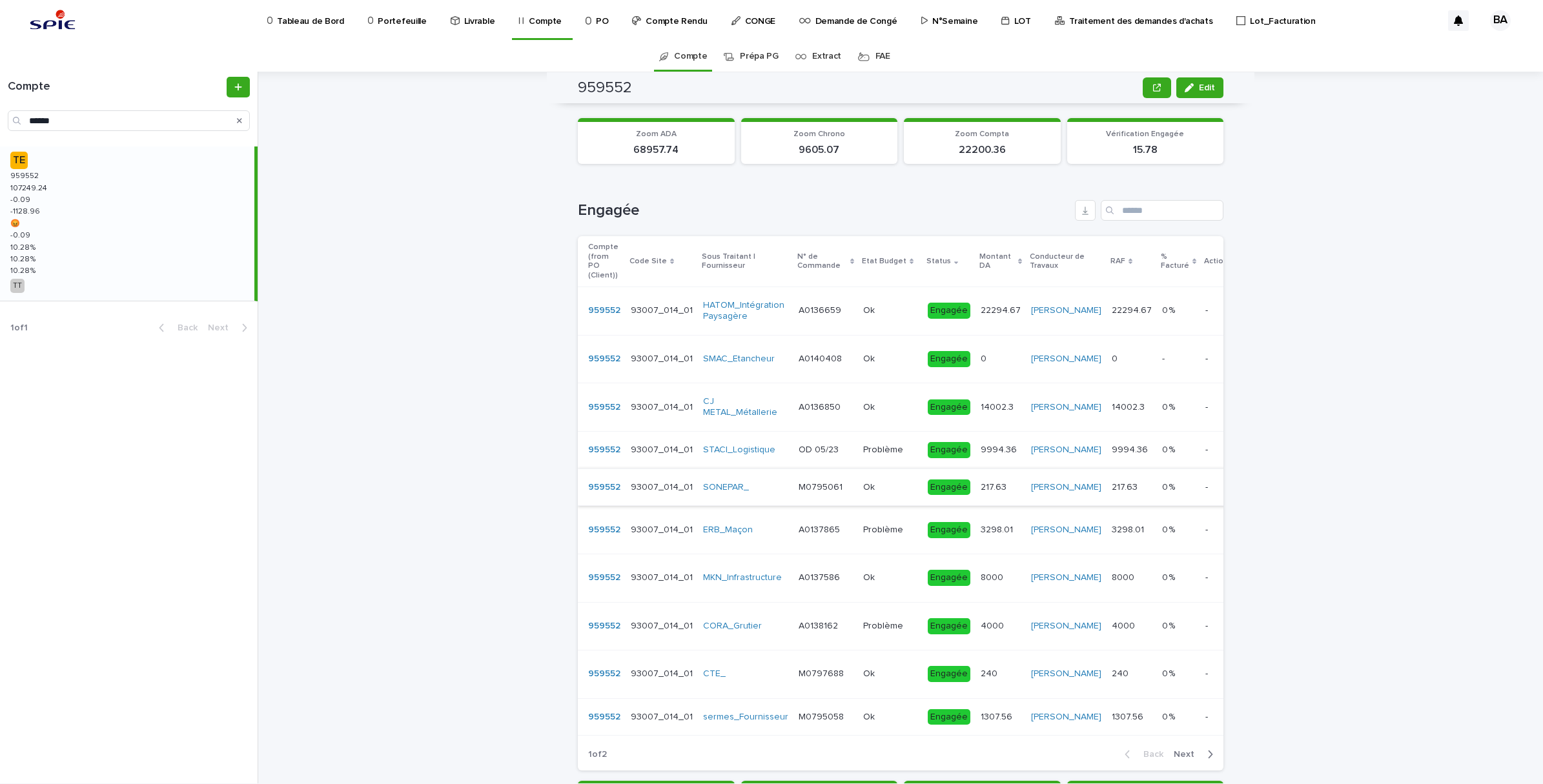
scroll to position [0, 0]
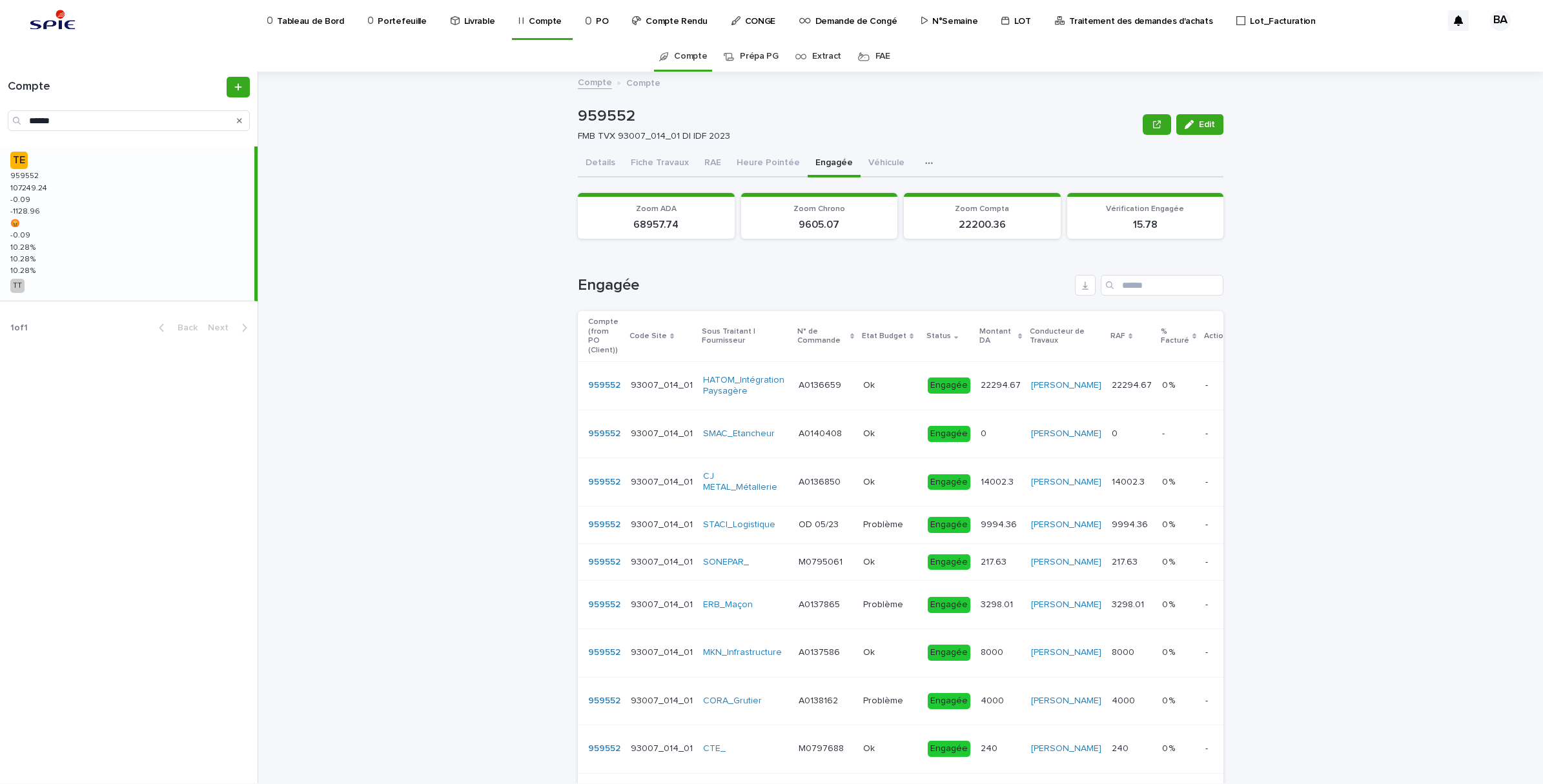
click at [707, 158] on button "RAE" at bounding box center [712, 164] width 32 height 27
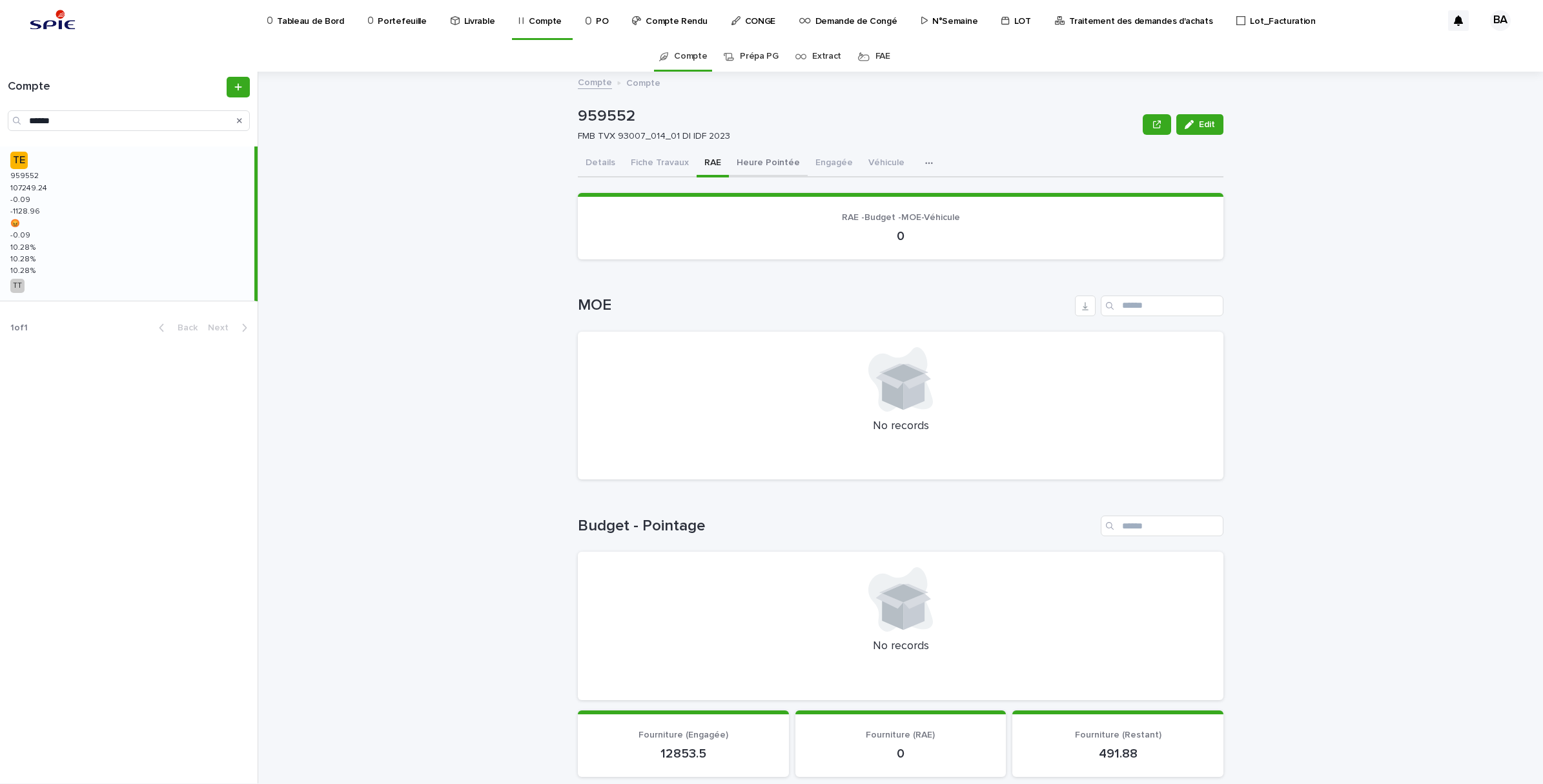
click at [738, 169] on button "Heure Pointée" at bounding box center [767, 164] width 78 height 27
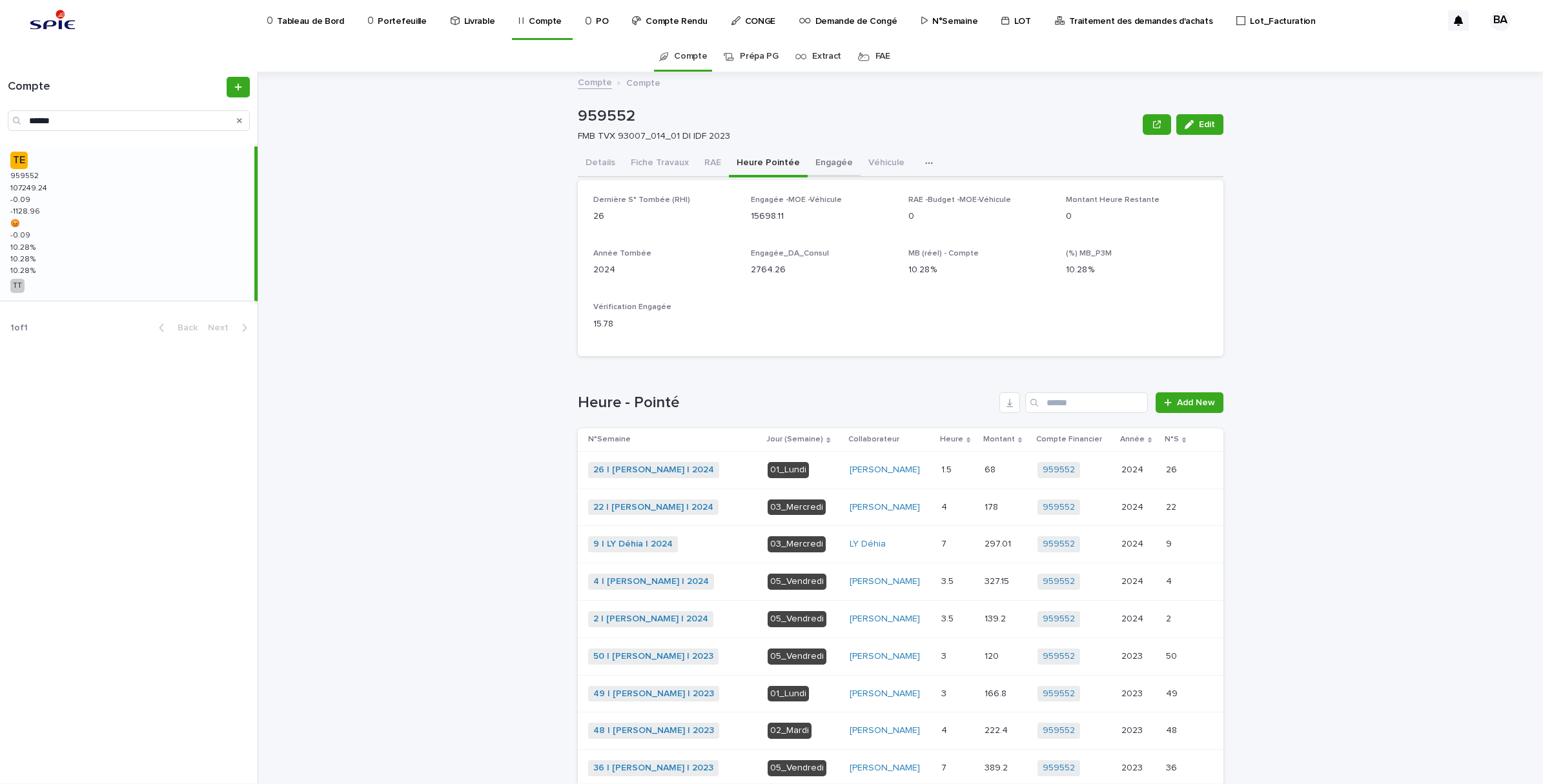
click at [819, 163] on button "Engagée" at bounding box center [834, 164] width 53 height 27
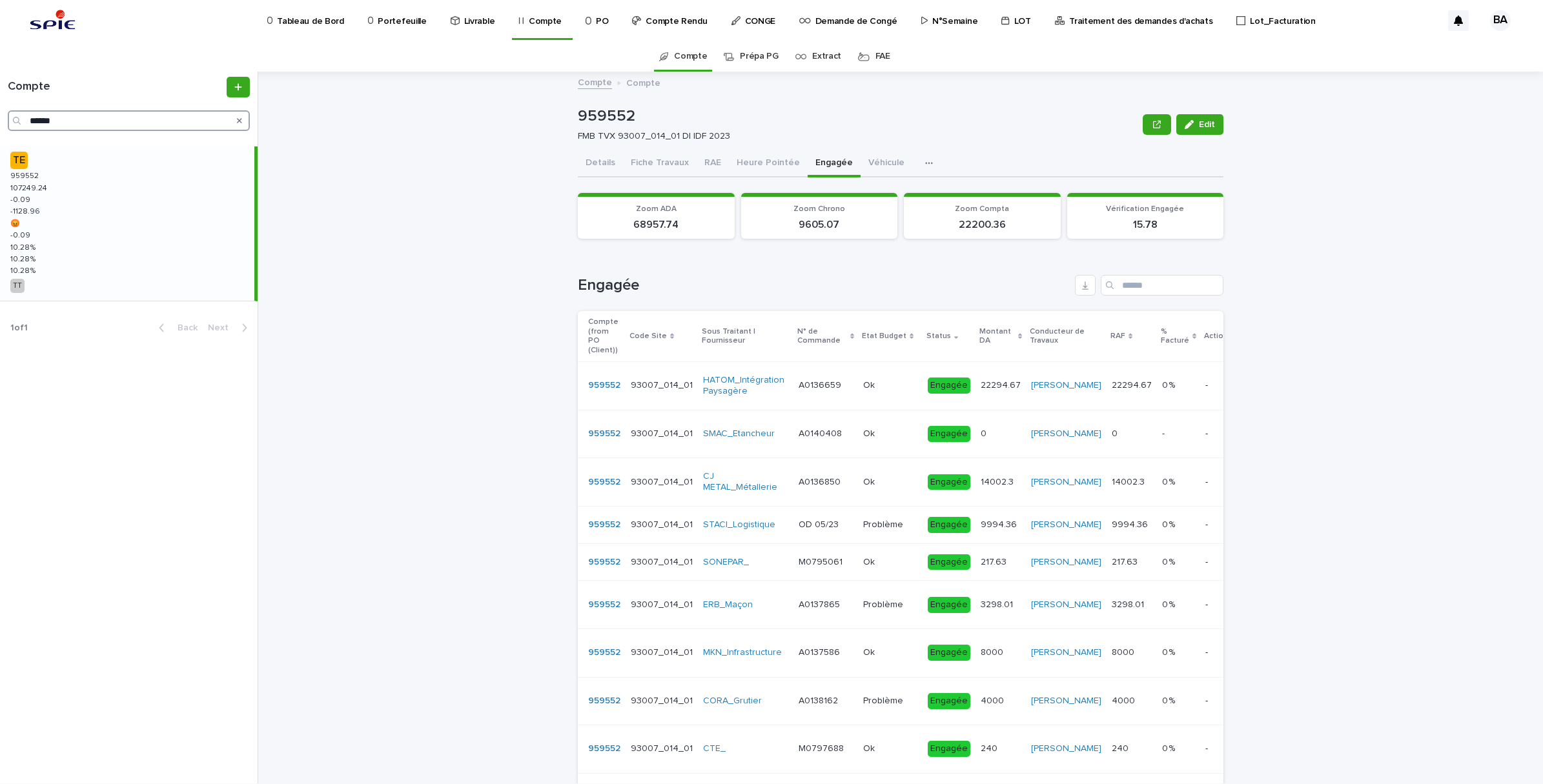
drag, startPoint x: 72, startPoint y: 122, endPoint x: -3, endPoint y: 111, distance: 75.8
click at [0, 111] on html "Tableau de Bord Portefeuille Livrable Compte PO Compte Rendu CONGE Demande de C…" at bounding box center [772, 392] width 1543 height 784
paste input "Search"
type input "******"
click at [59, 201] on div "TE 959377 959377 136547.5 136547.5 -0.5 -0.5 -3877.5 -3877.5 😡 😡 -0.5 -0.5 9.92…" at bounding box center [127, 223] width 255 height 154
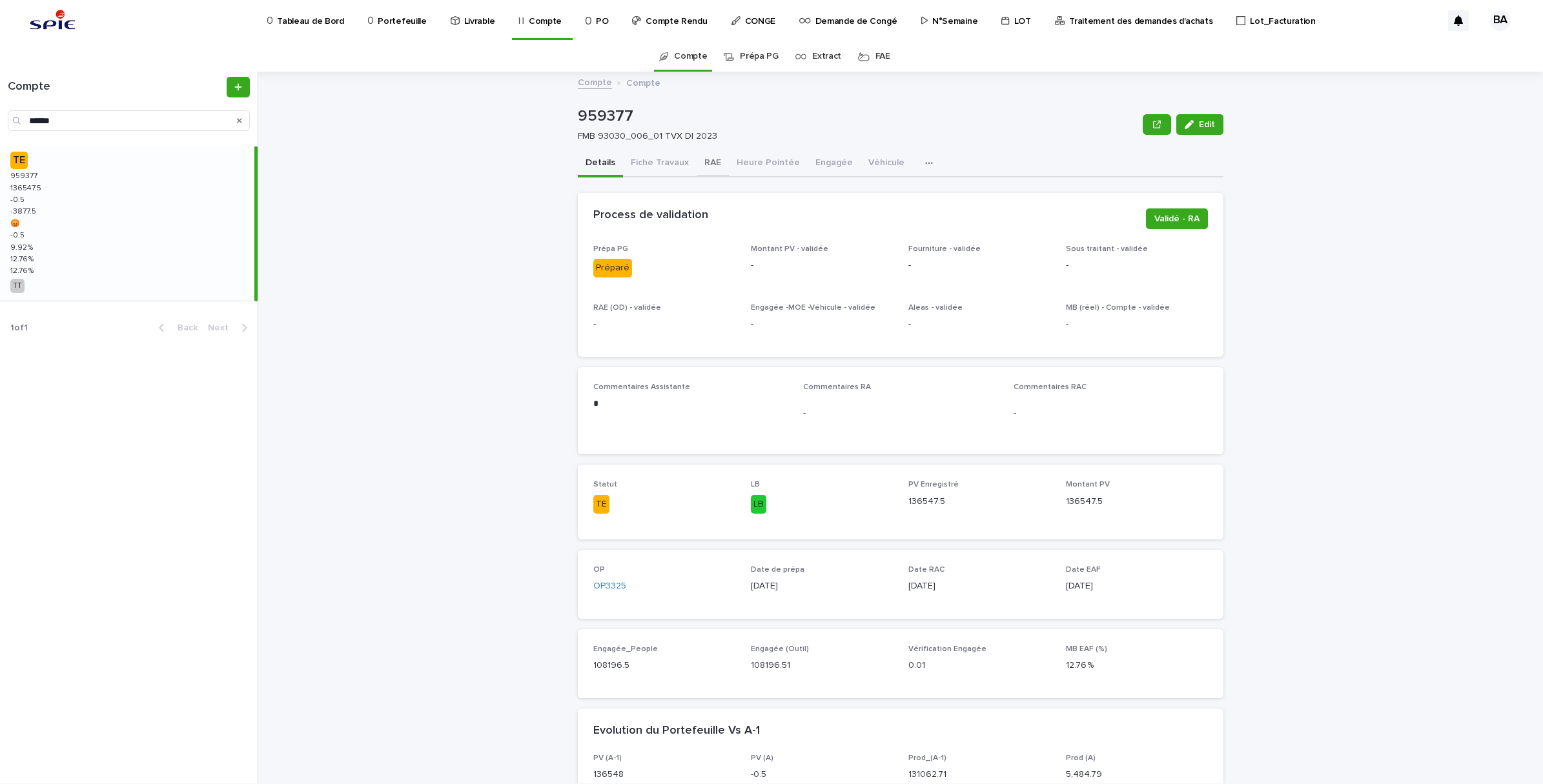
click at [702, 159] on button "RAE" at bounding box center [712, 164] width 32 height 27
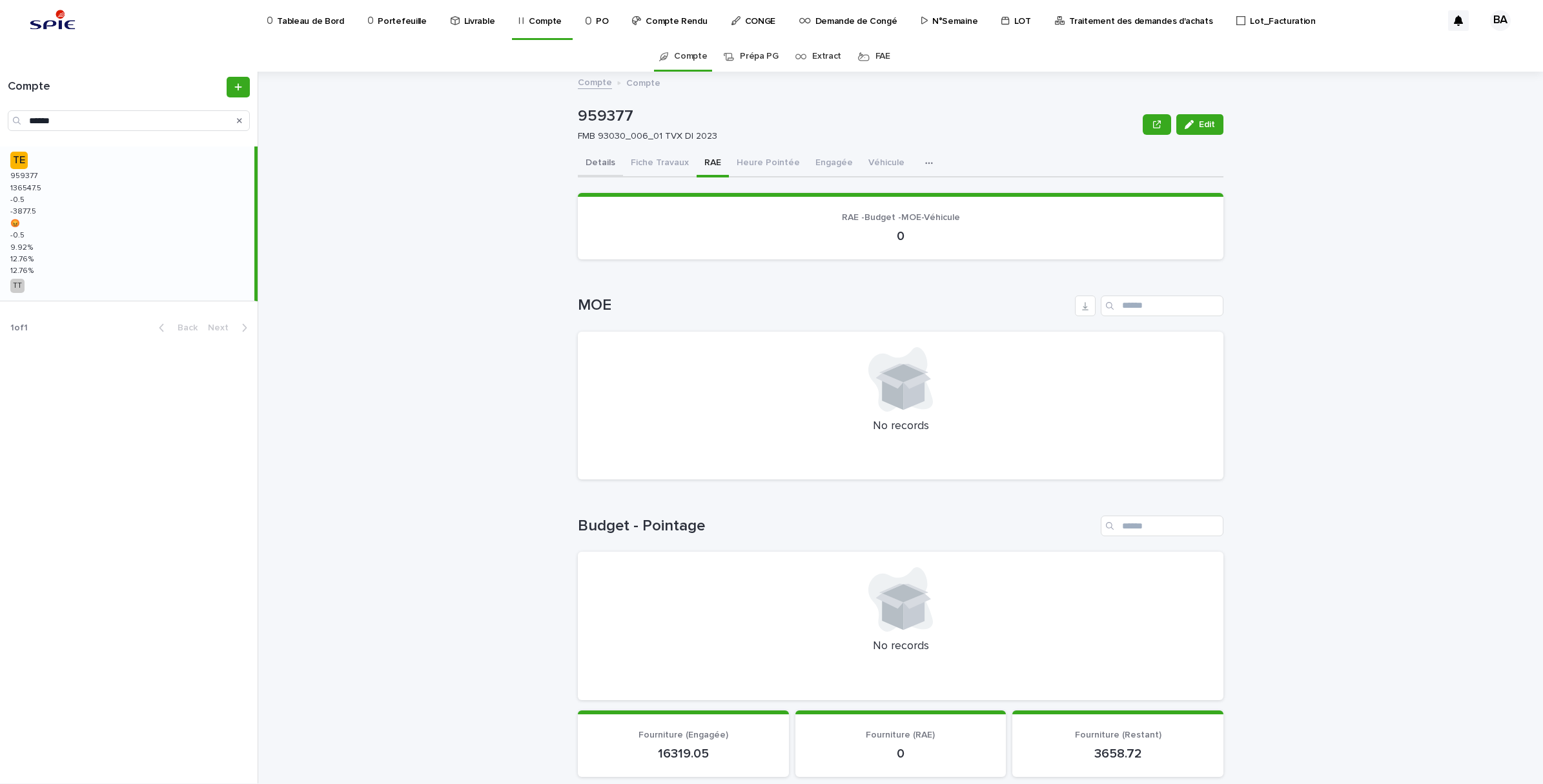
click at [595, 169] on button "Details" at bounding box center [600, 164] width 46 height 27
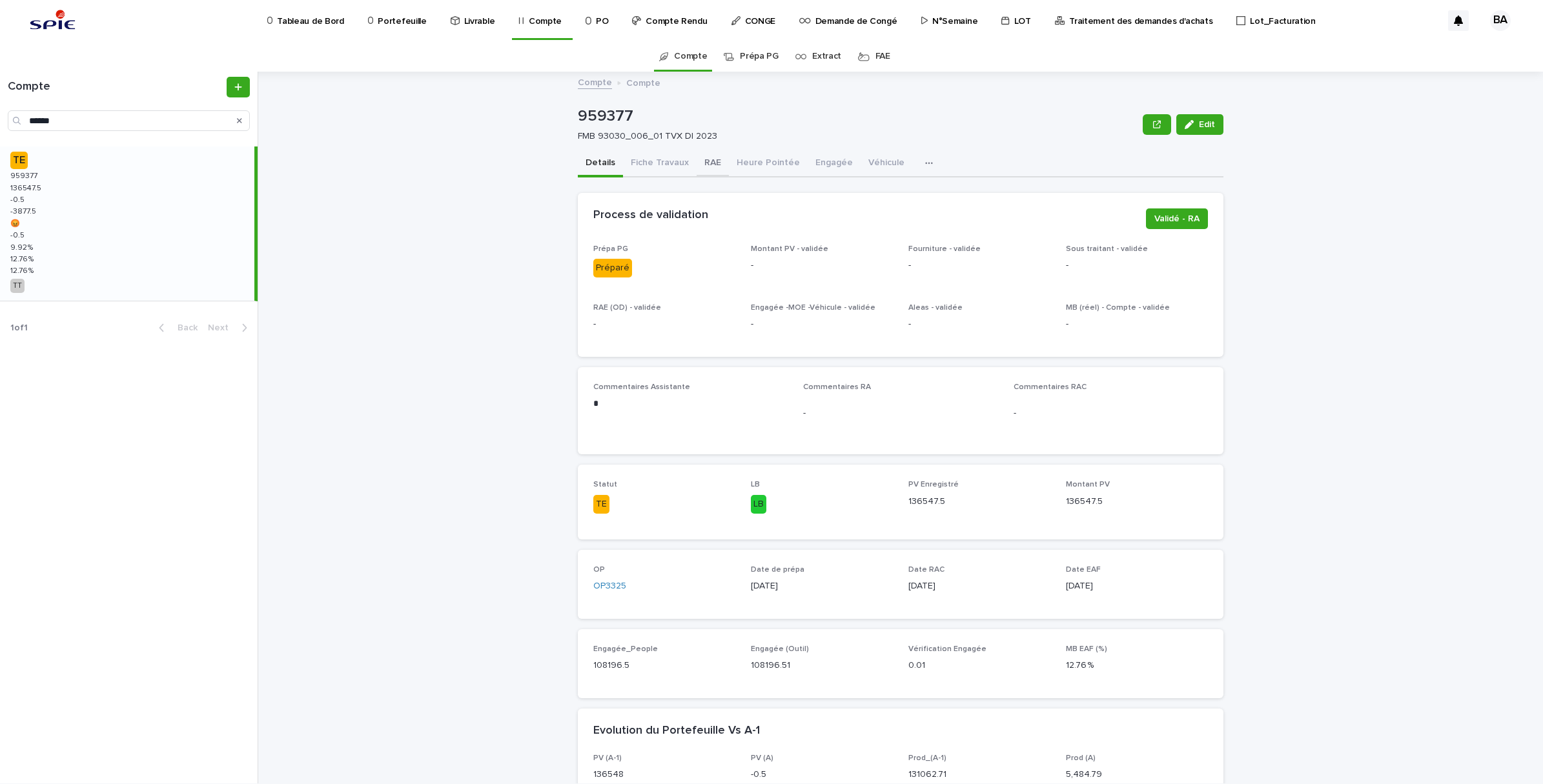
click at [707, 165] on button "RAE" at bounding box center [712, 164] width 32 height 27
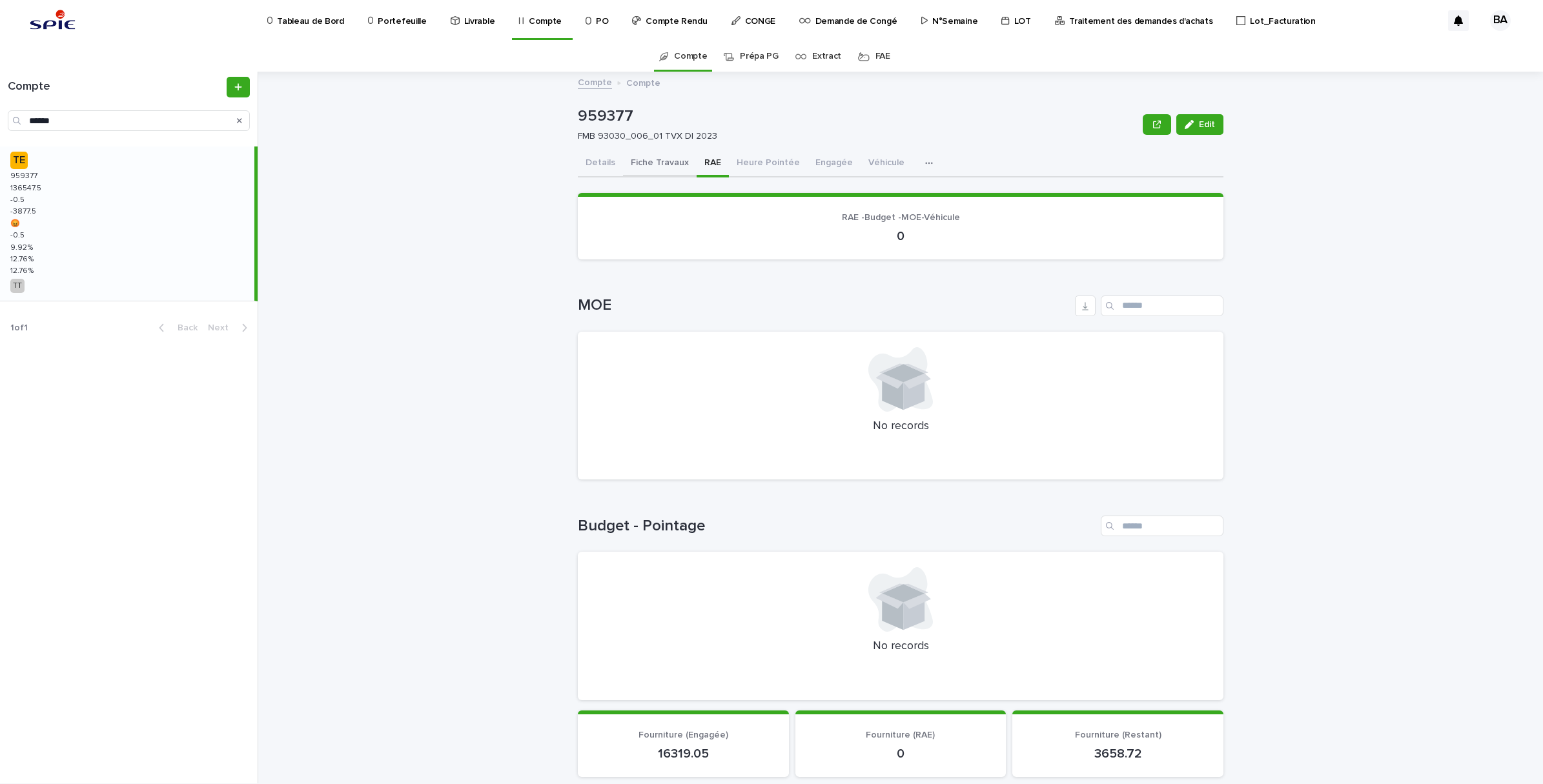
click at [627, 159] on button "Fiche Travaux" at bounding box center [659, 164] width 73 height 27
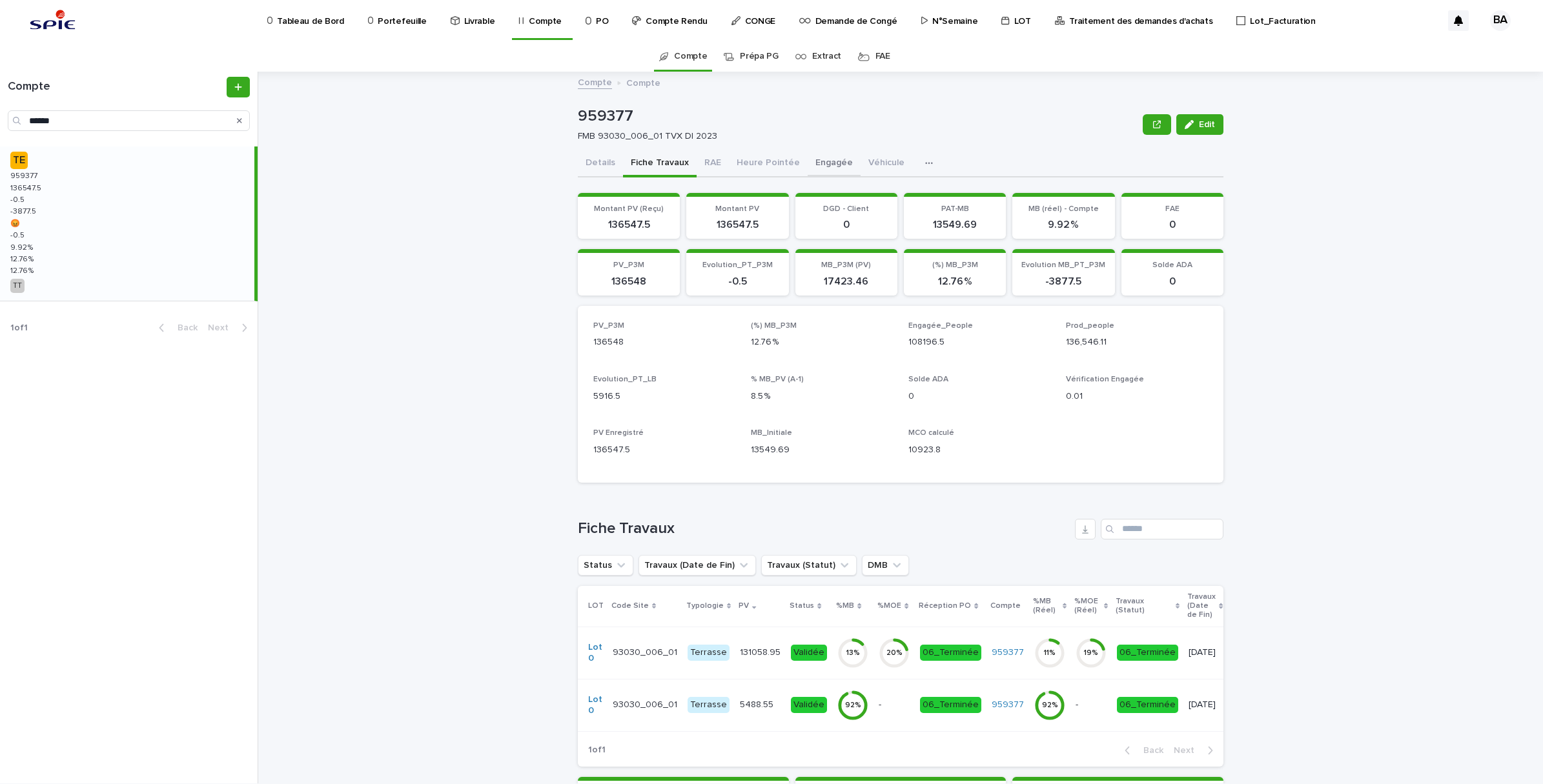
click at [808, 153] on button "Engagée" at bounding box center [834, 164] width 53 height 27
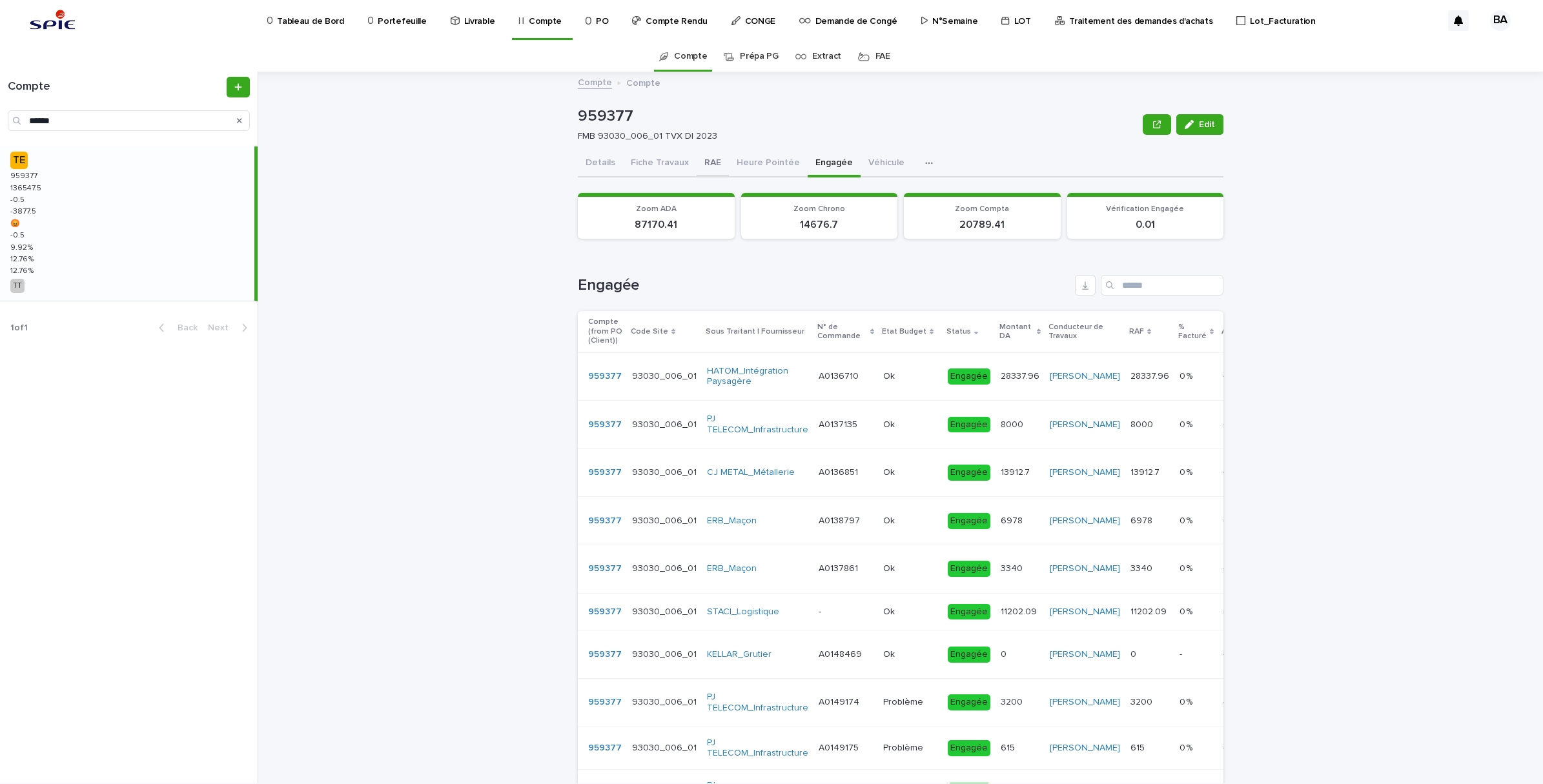
click at [704, 160] on button "RAE" at bounding box center [712, 164] width 32 height 27
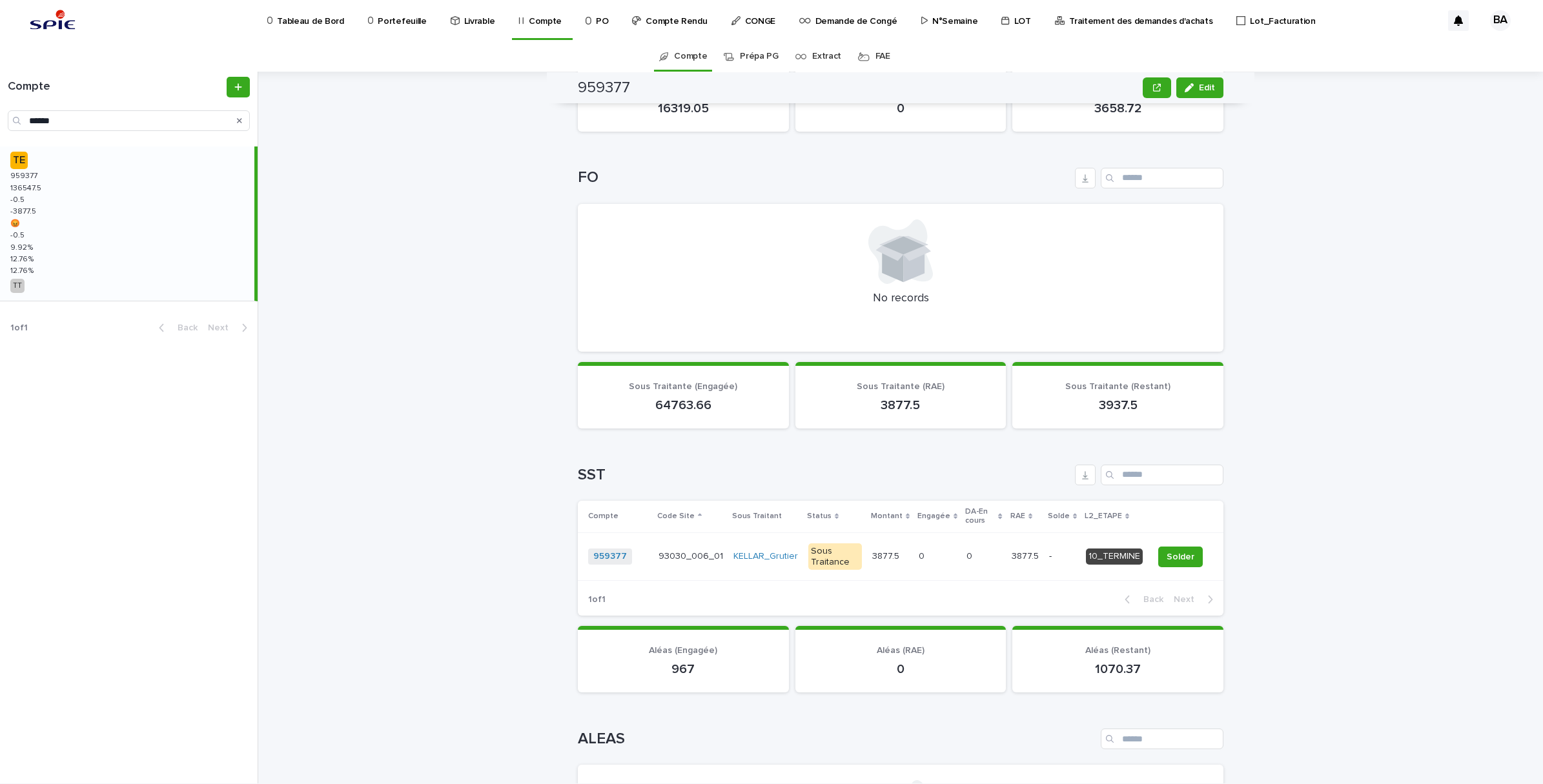
scroll to position [888, 0]
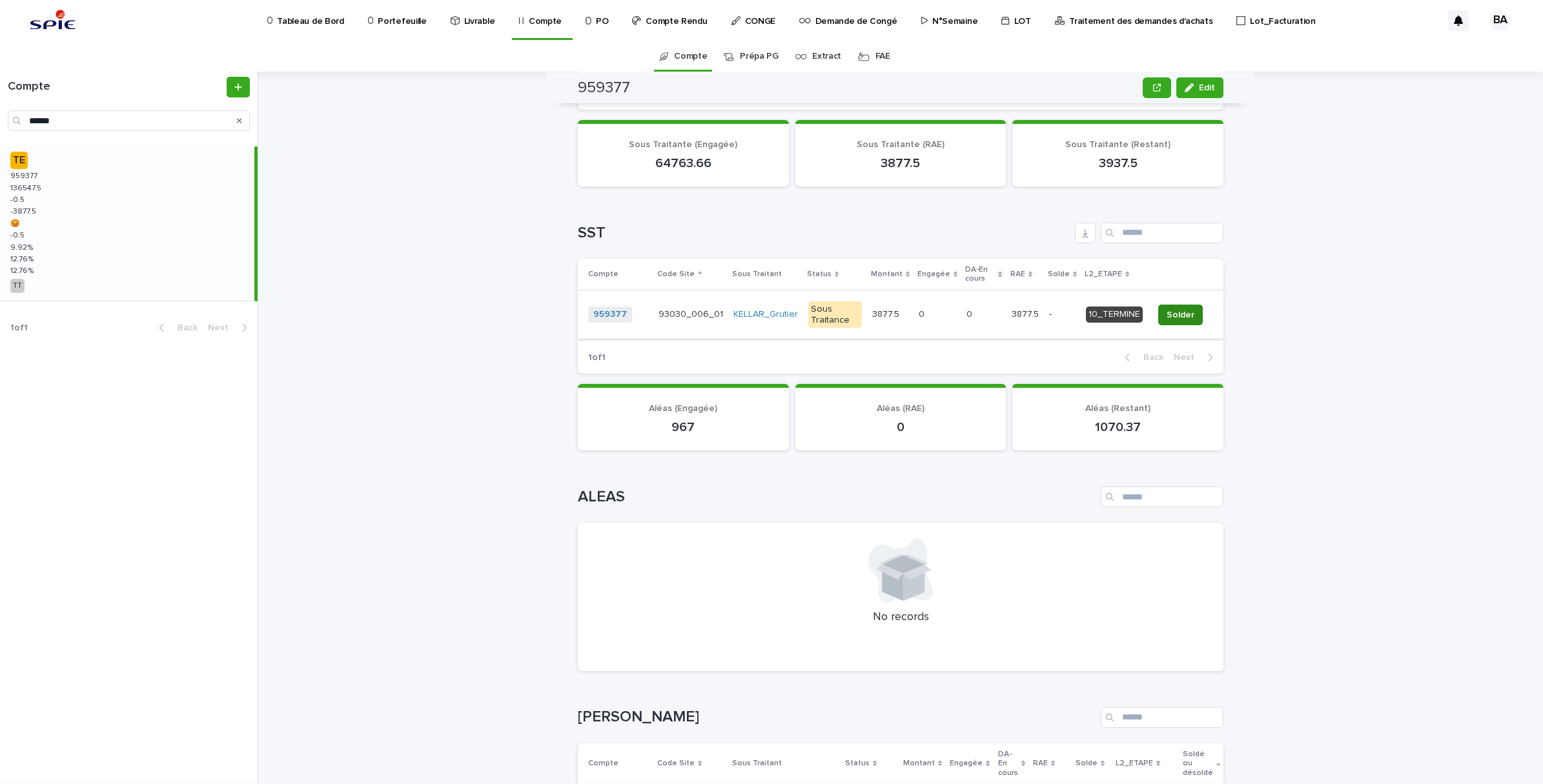
click at [1185, 312] on span "Solder" at bounding box center [1180, 314] width 28 height 13
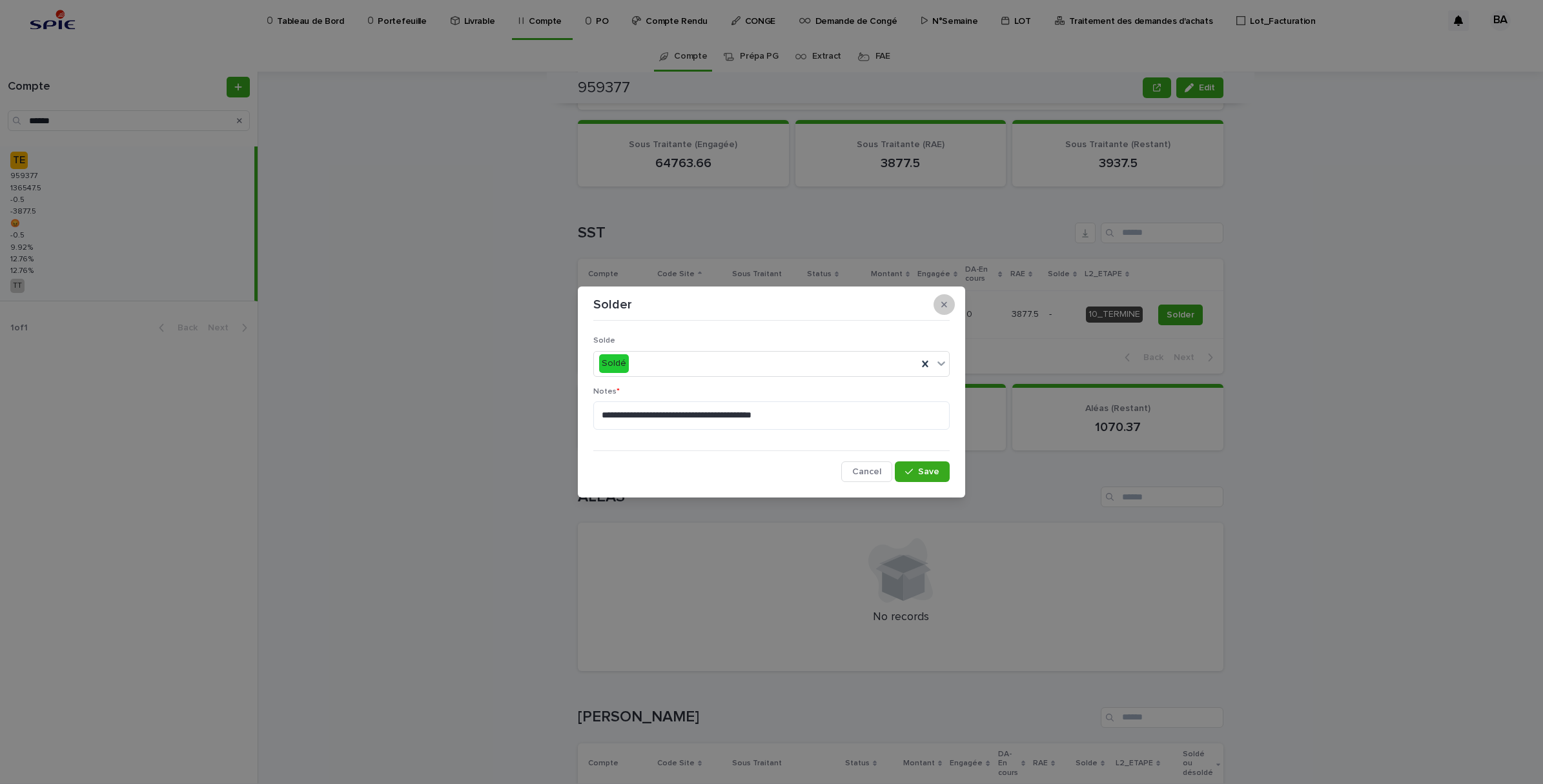
click at [946, 302] on icon "button" at bounding box center [944, 304] width 6 height 6
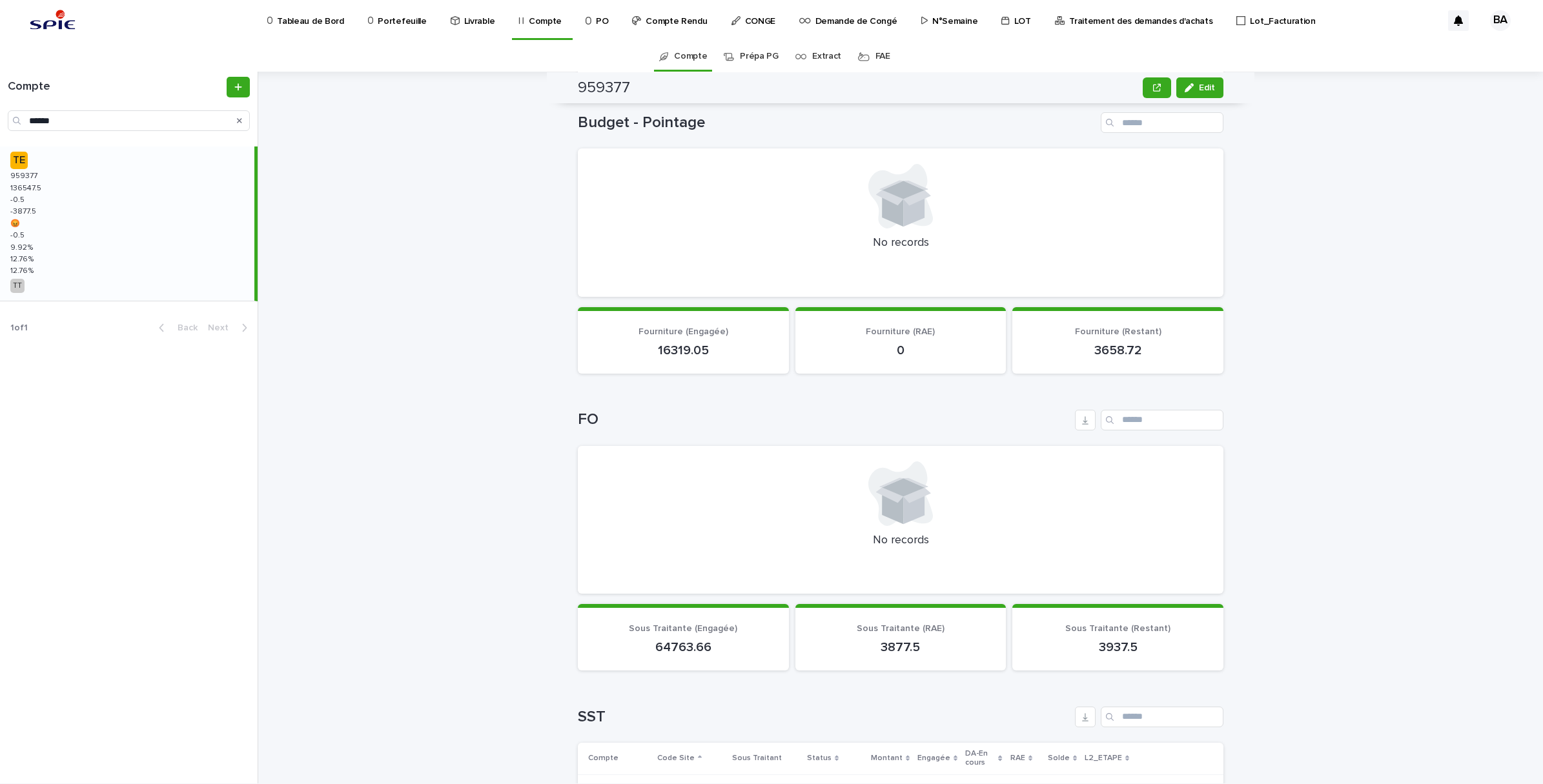
scroll to position [0, 0]
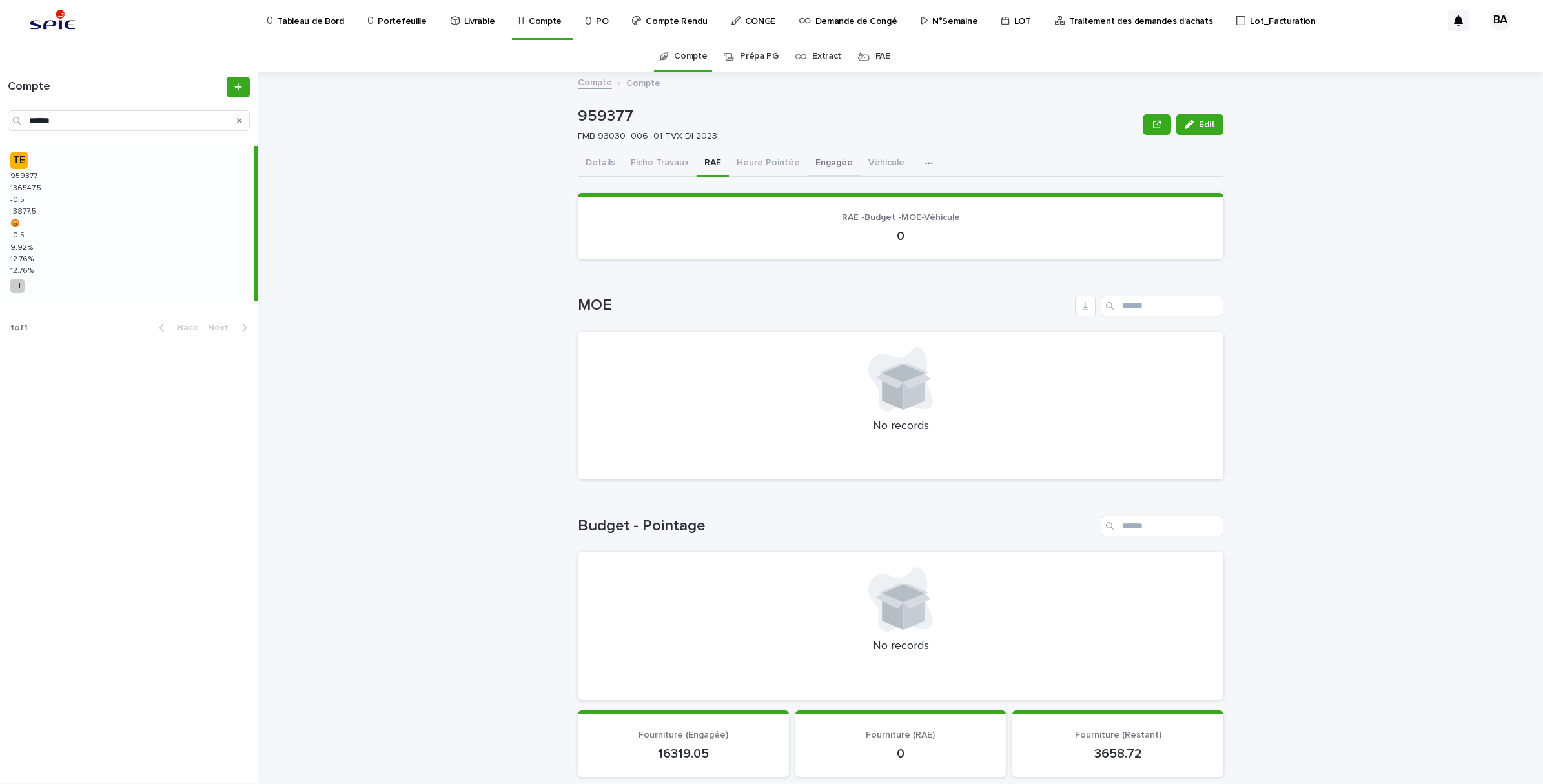
click at [808, 158] on button "Engagée" at bounding box center [834, 164] width 53 height 27
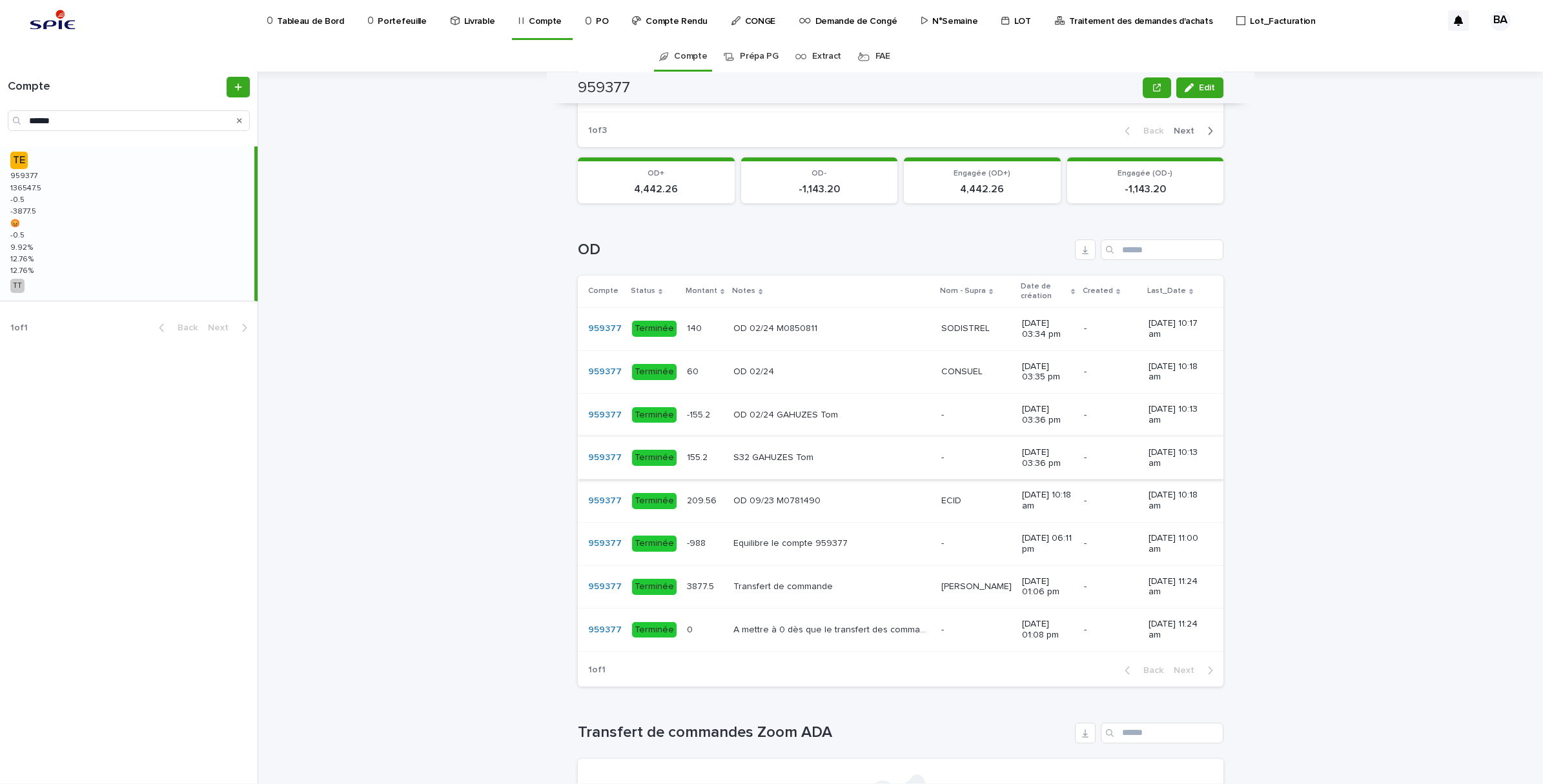
scroll to position [726, 0]
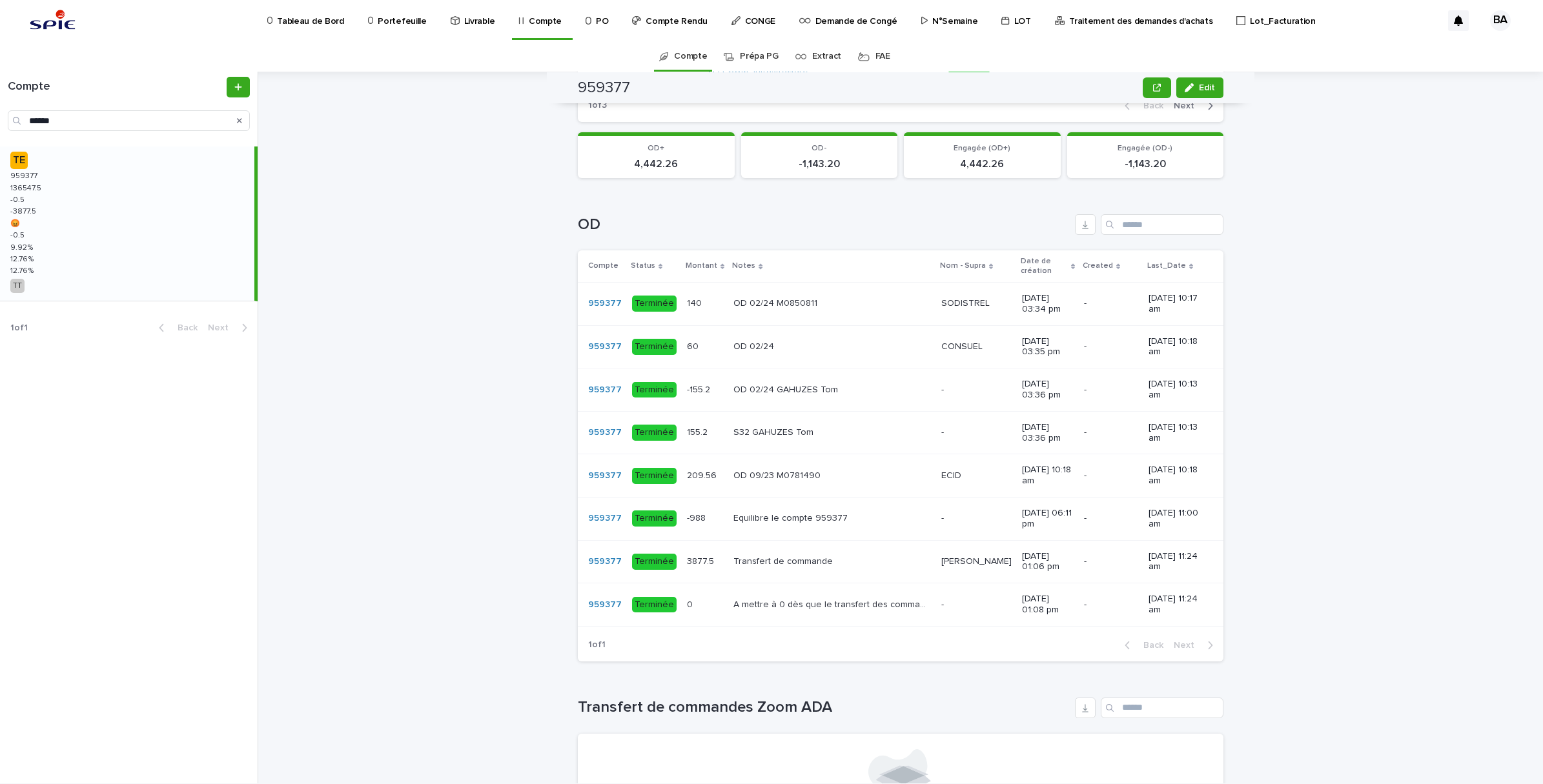
click at [804, 572] on div "Transfert de commande Transfert de commande" at bounding box center [832, 561] width 197 height 21
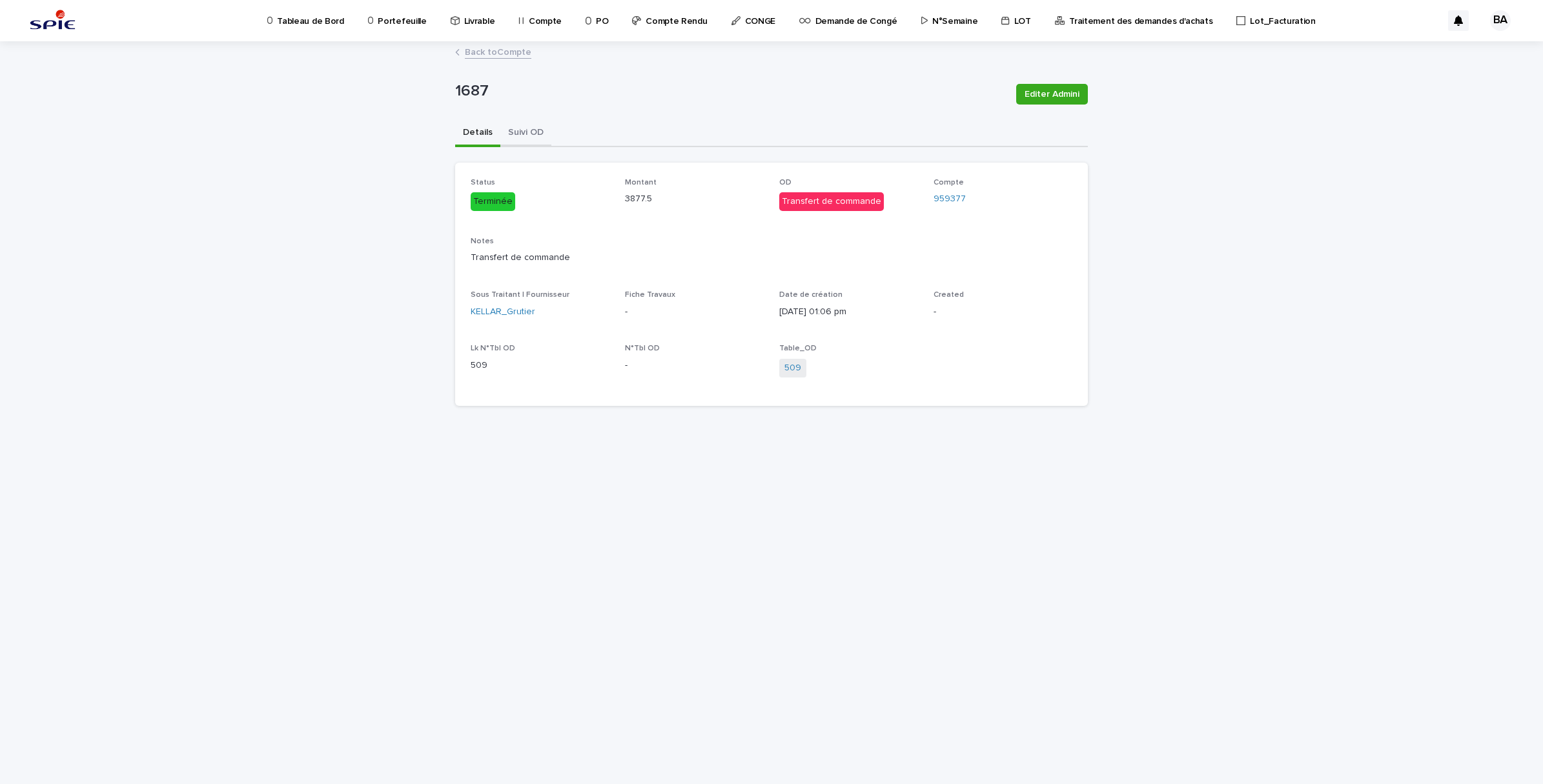
click at [531, 126] on button "Suivi OD" at bounding box center [525, 133] width 51 height 27
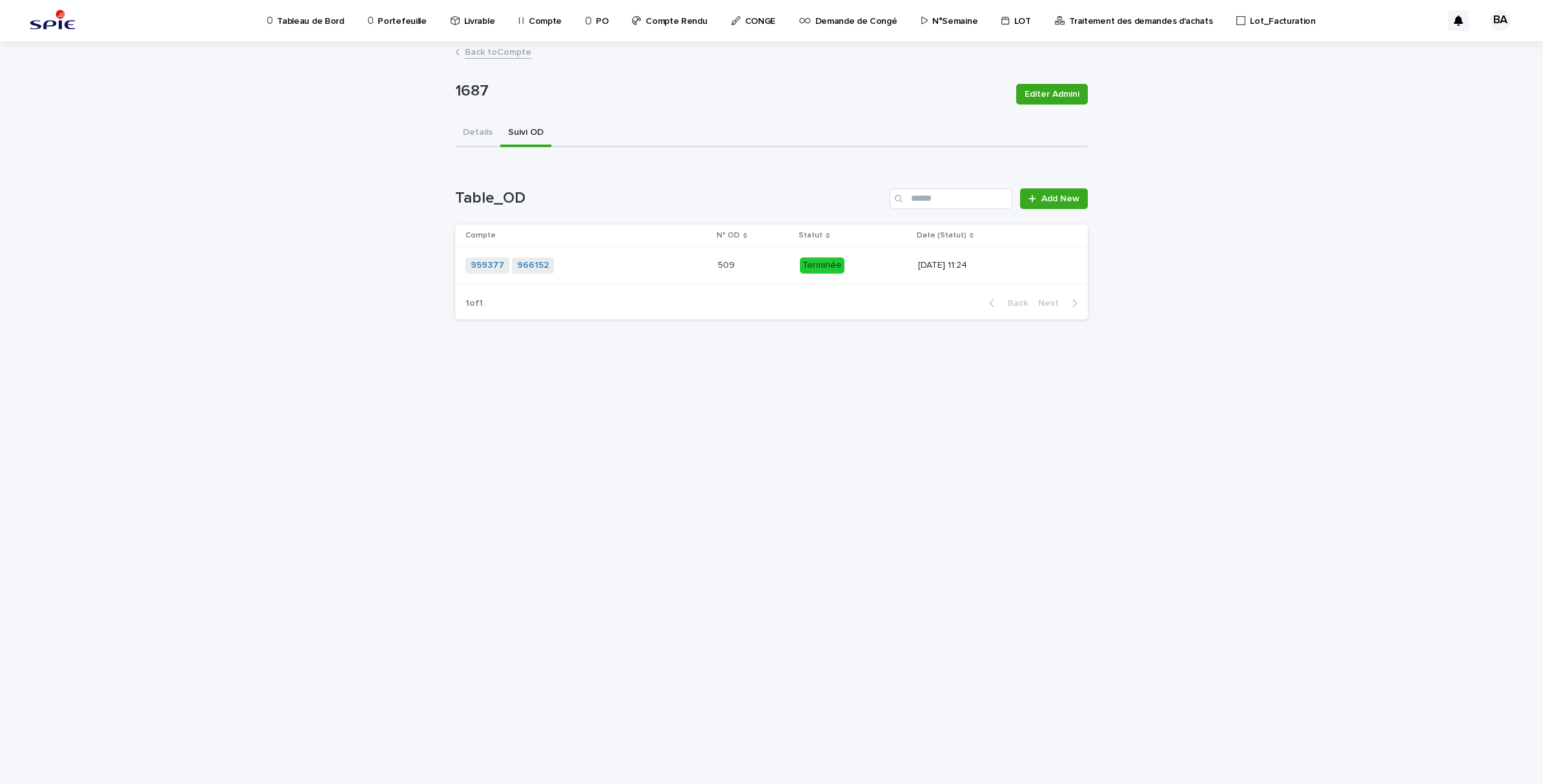
click at [487, 52] on link "Back to Compte" at bounding box center [497, 51] width 67 height 15
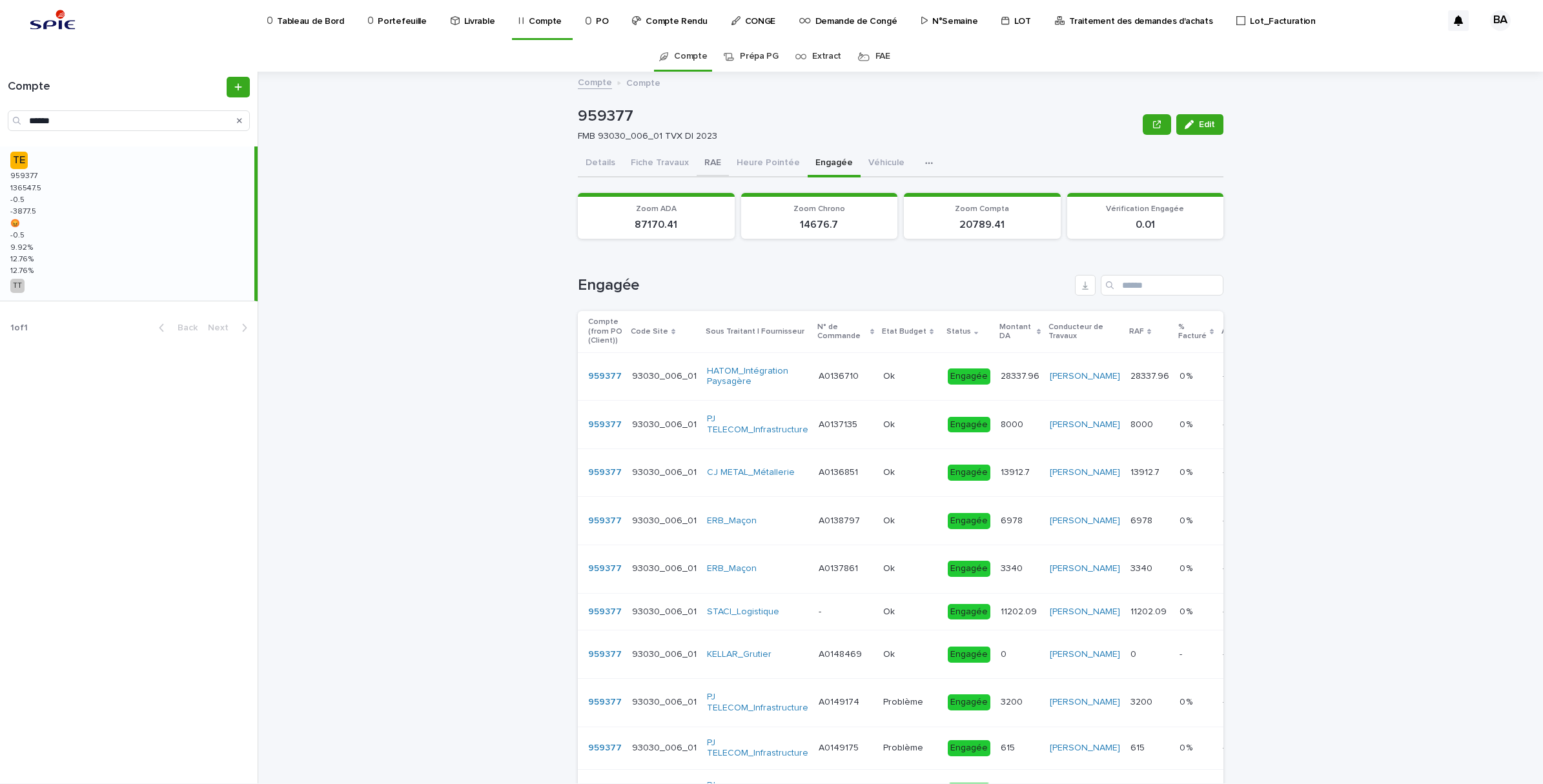
click at [696, 162] on button "RAE" at bounding box center [712, 164] width 32 height 27
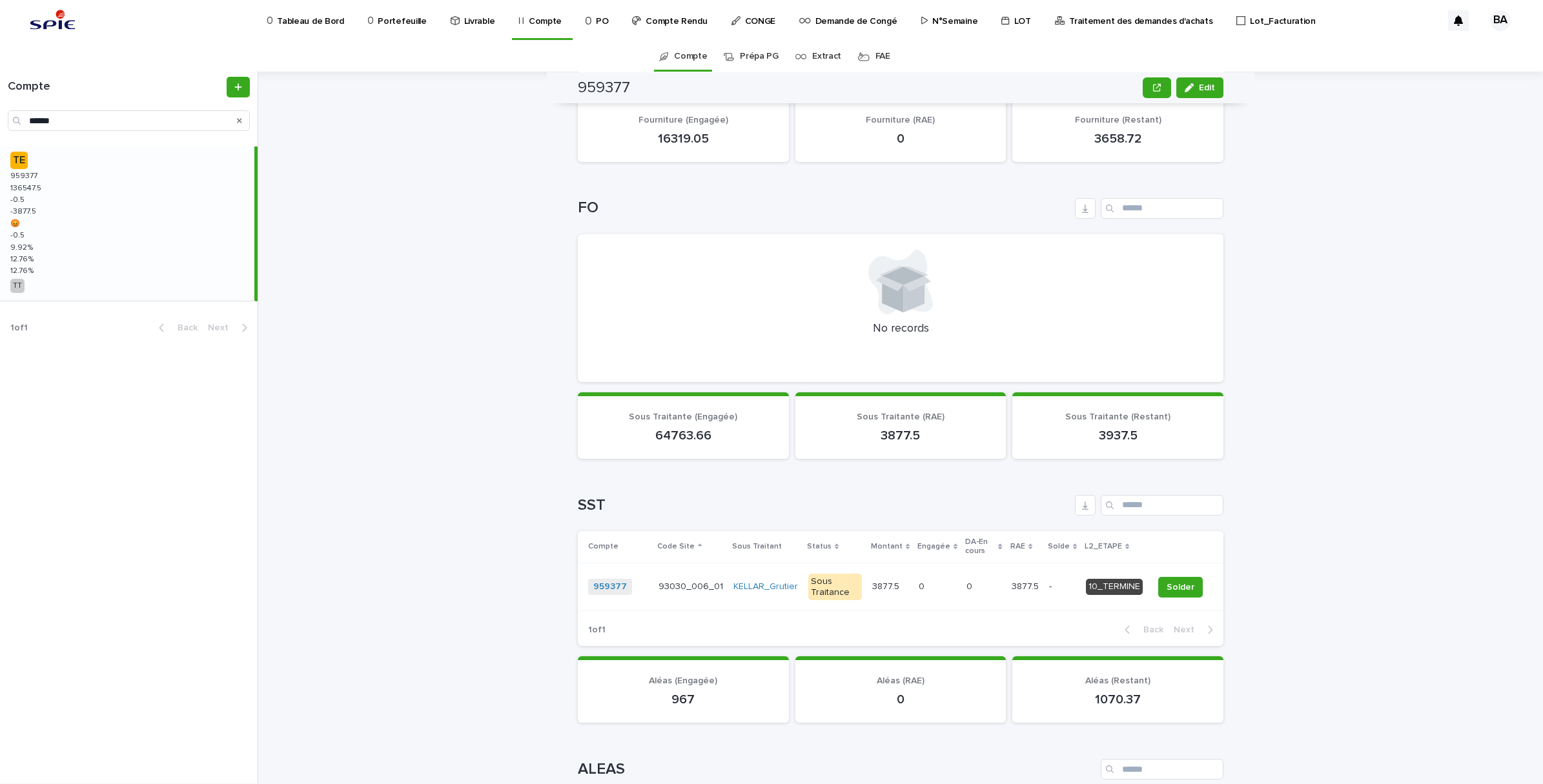
scroll to position [726, 0]
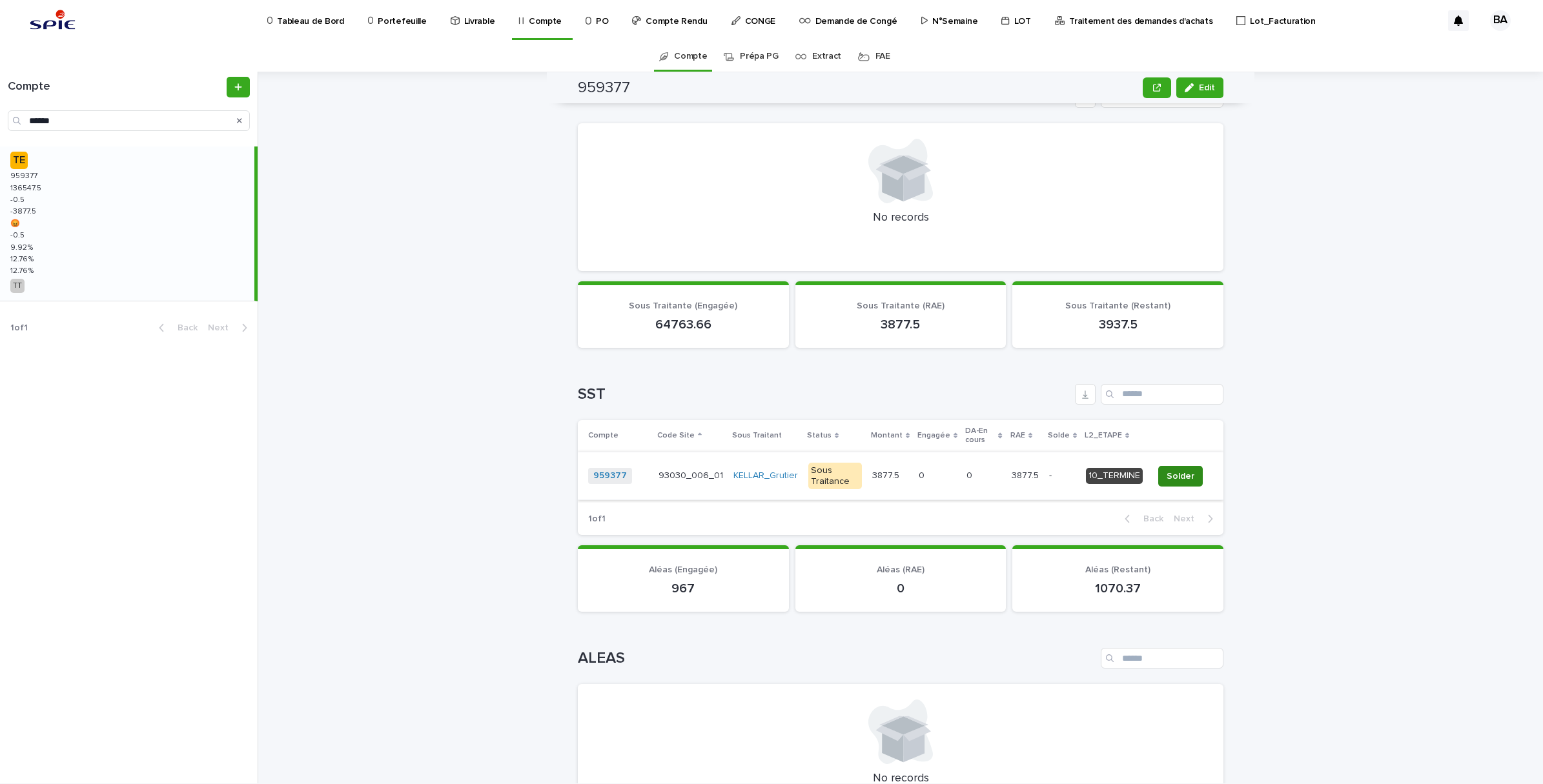
click at [1167, 470] on span "Solder" at bounding box center [1180, 475] width 28 height 13
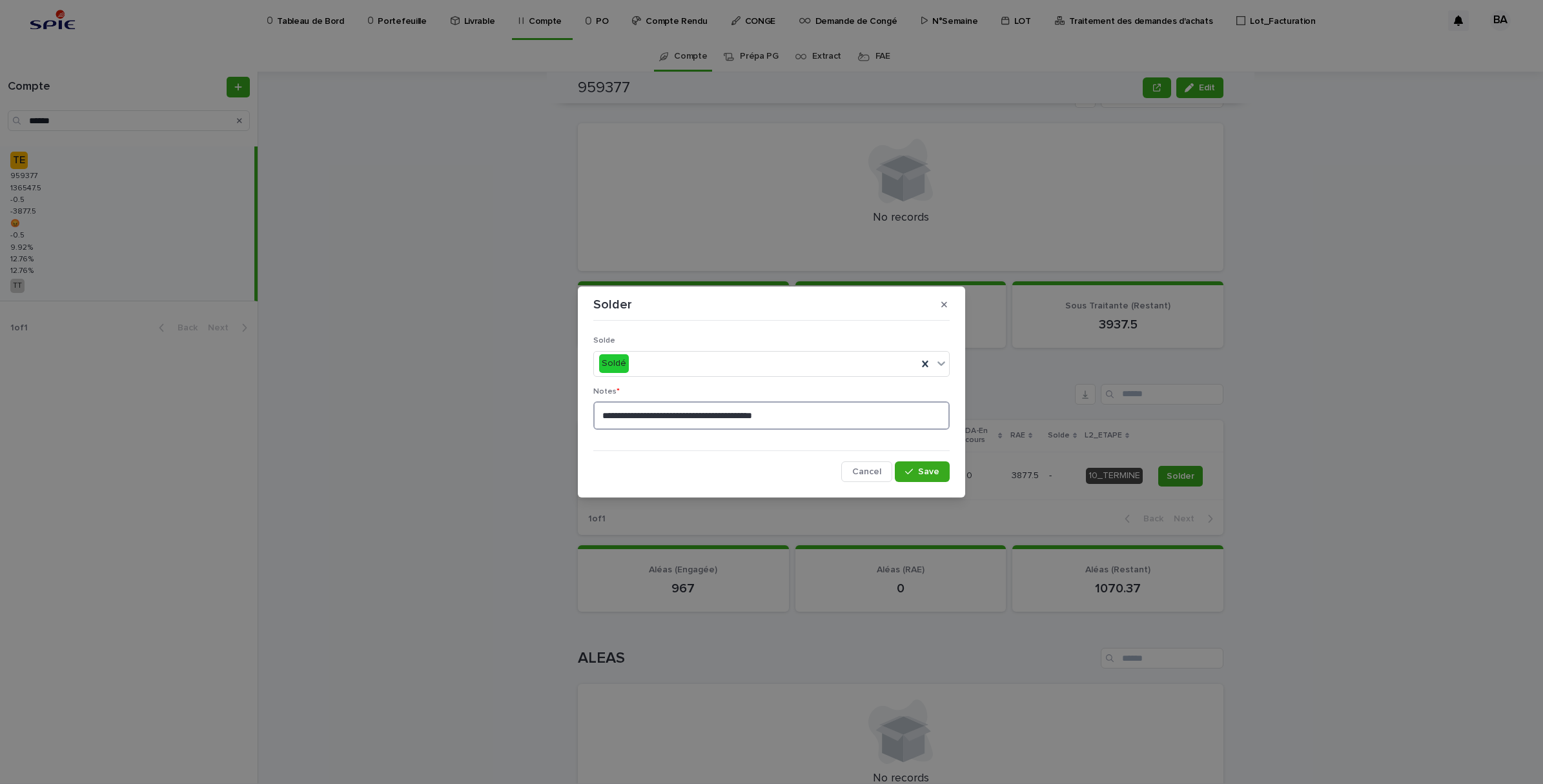
drag, startPoint x: 809, startPoint y: 422, endPoint x: 513, endPoint y: 395, distance: 297.2
click at [513, 395] on div "**********" at bounding box center [772, 392] width 1543 height 784
type textarea "**********"
click at [932, 467] on span "Save" at bounding box center [928, 471] width 21 height 9
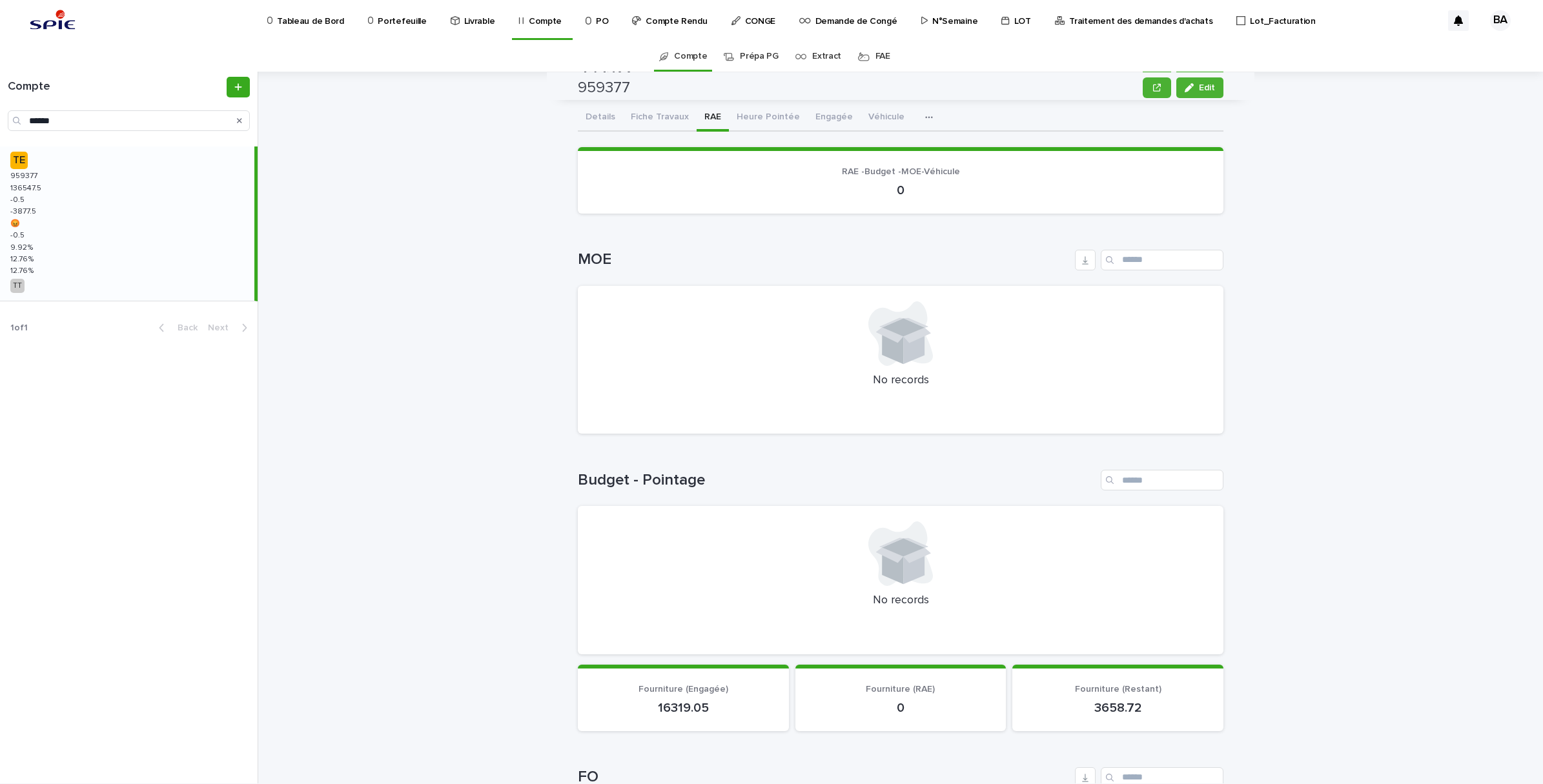
scroll to position [0, 0]
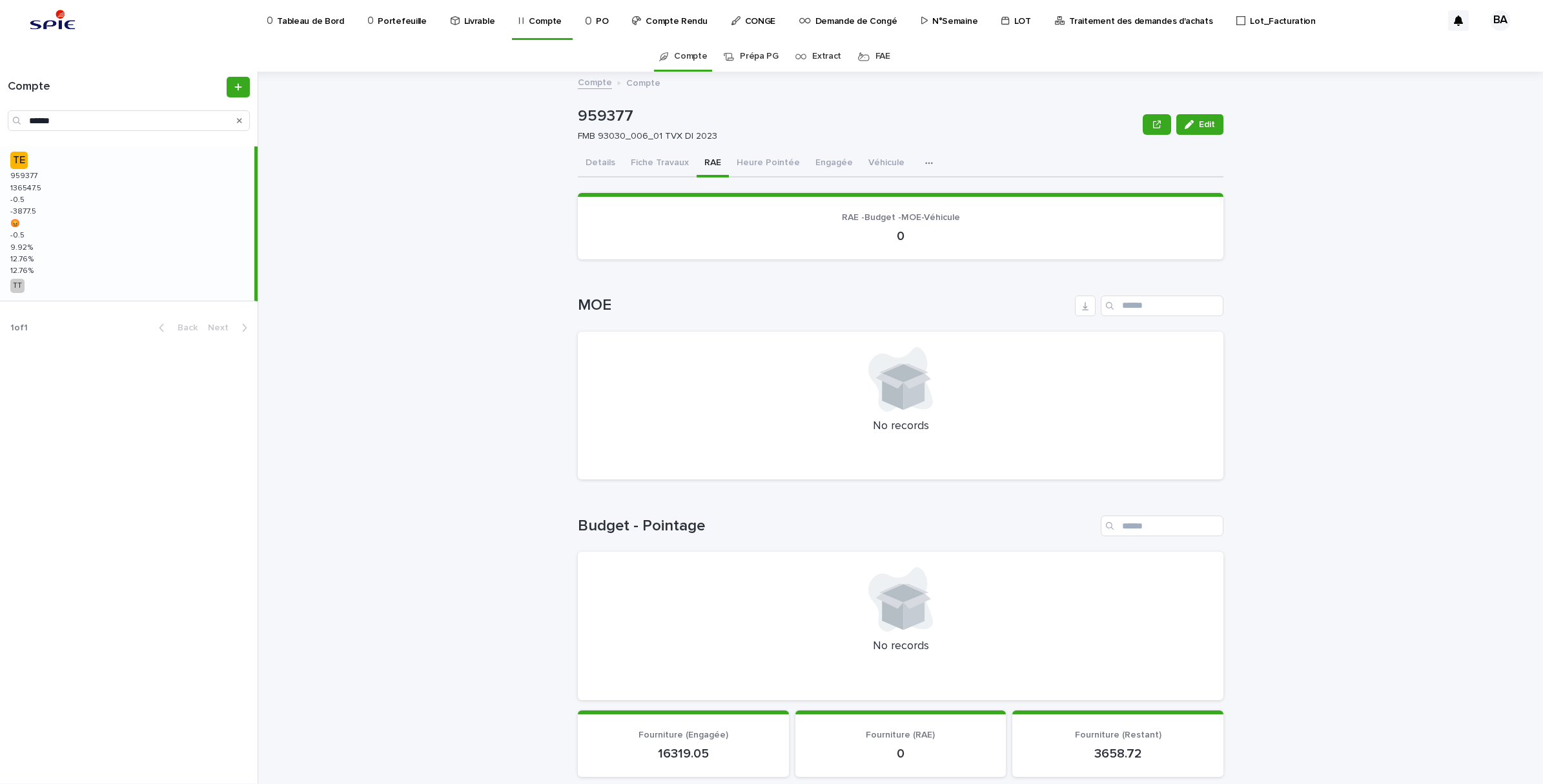
click at [591, 158] on button "Details" at bounding box center [600, 164] width 46 height 27
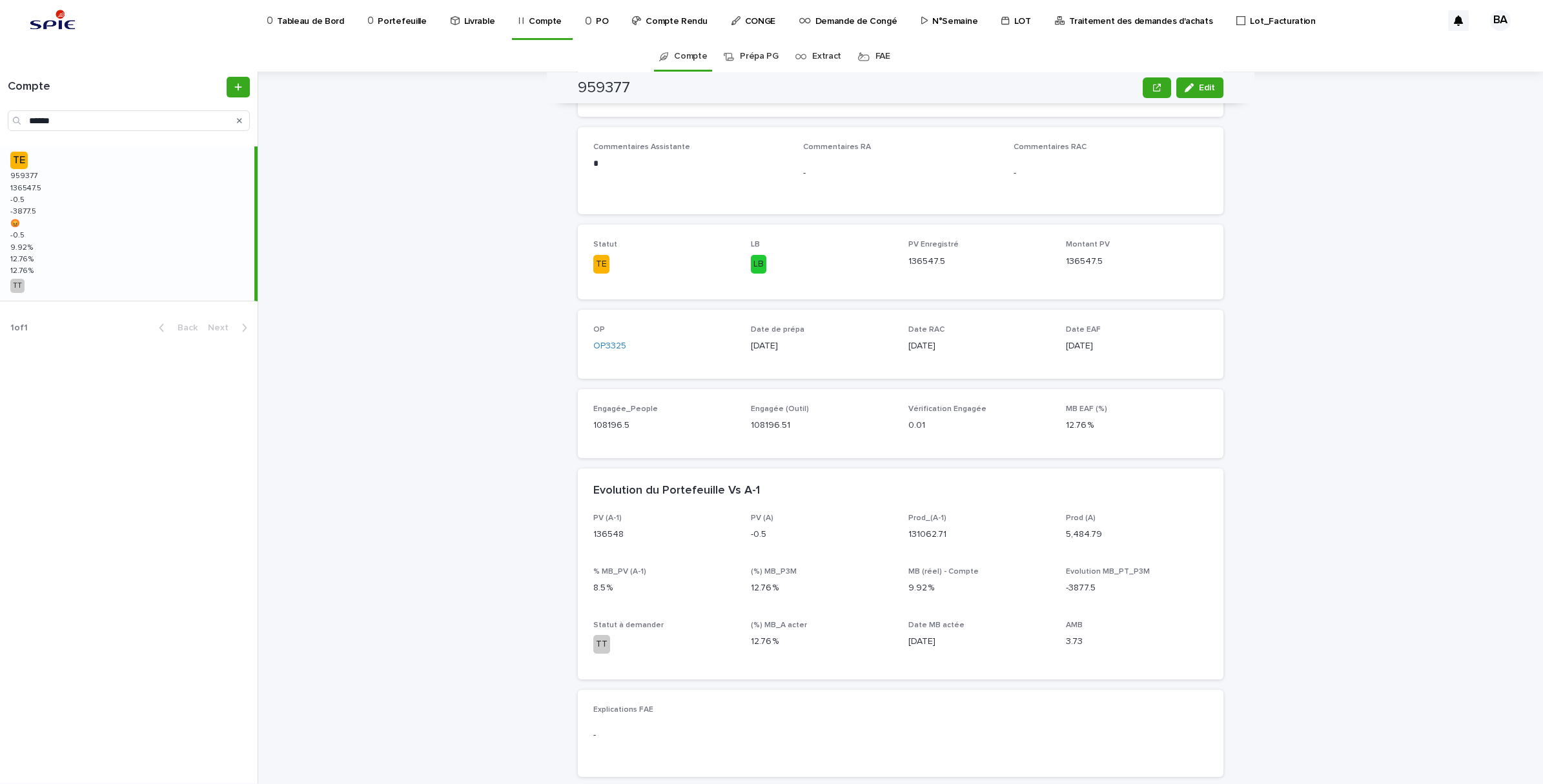
scroll to position [242, 0]
click at [1206, 82] on button "Edit" at bounding box center [1200, 88] width 47 height 21
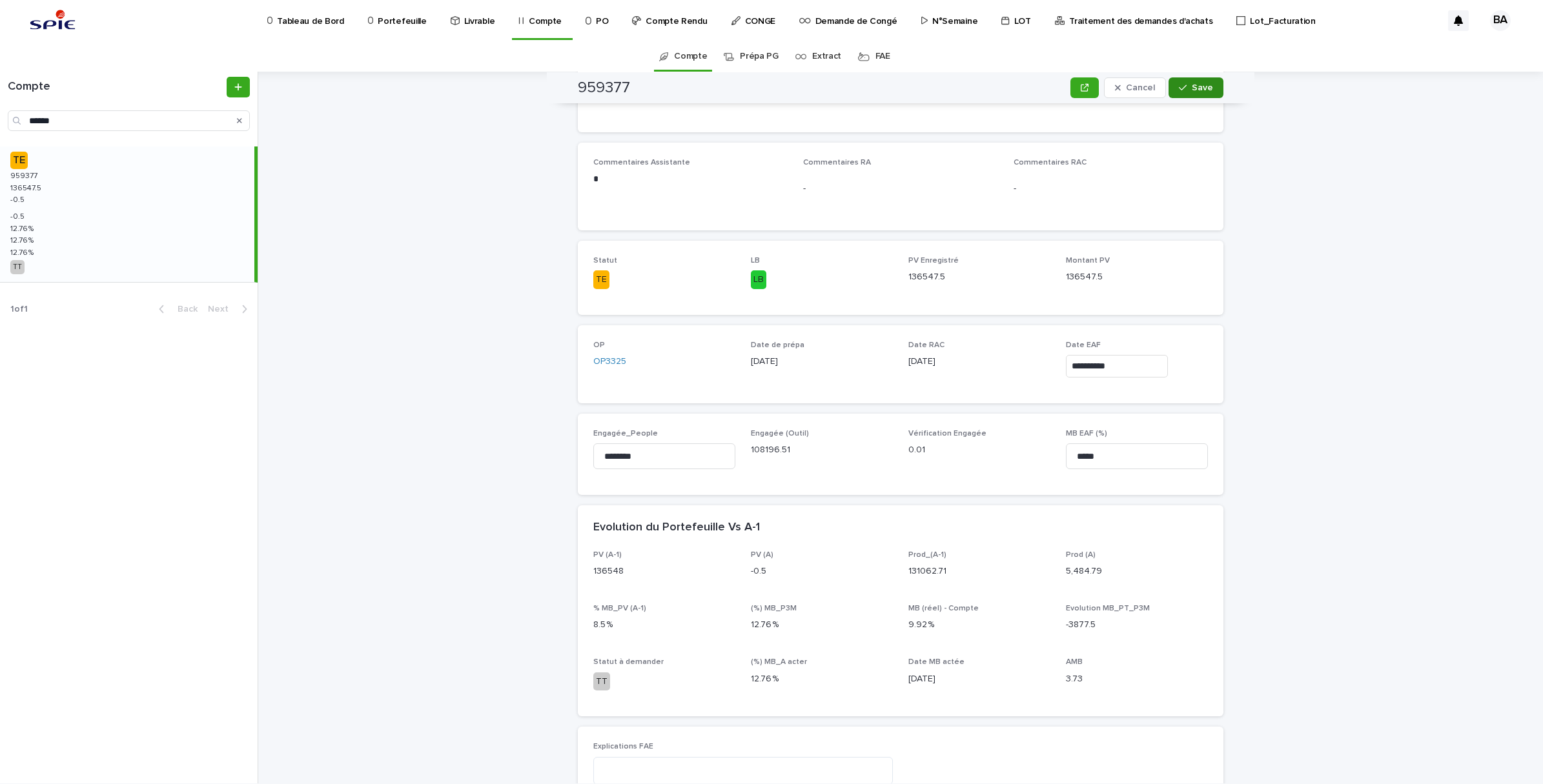
scroll to position [259, 0]
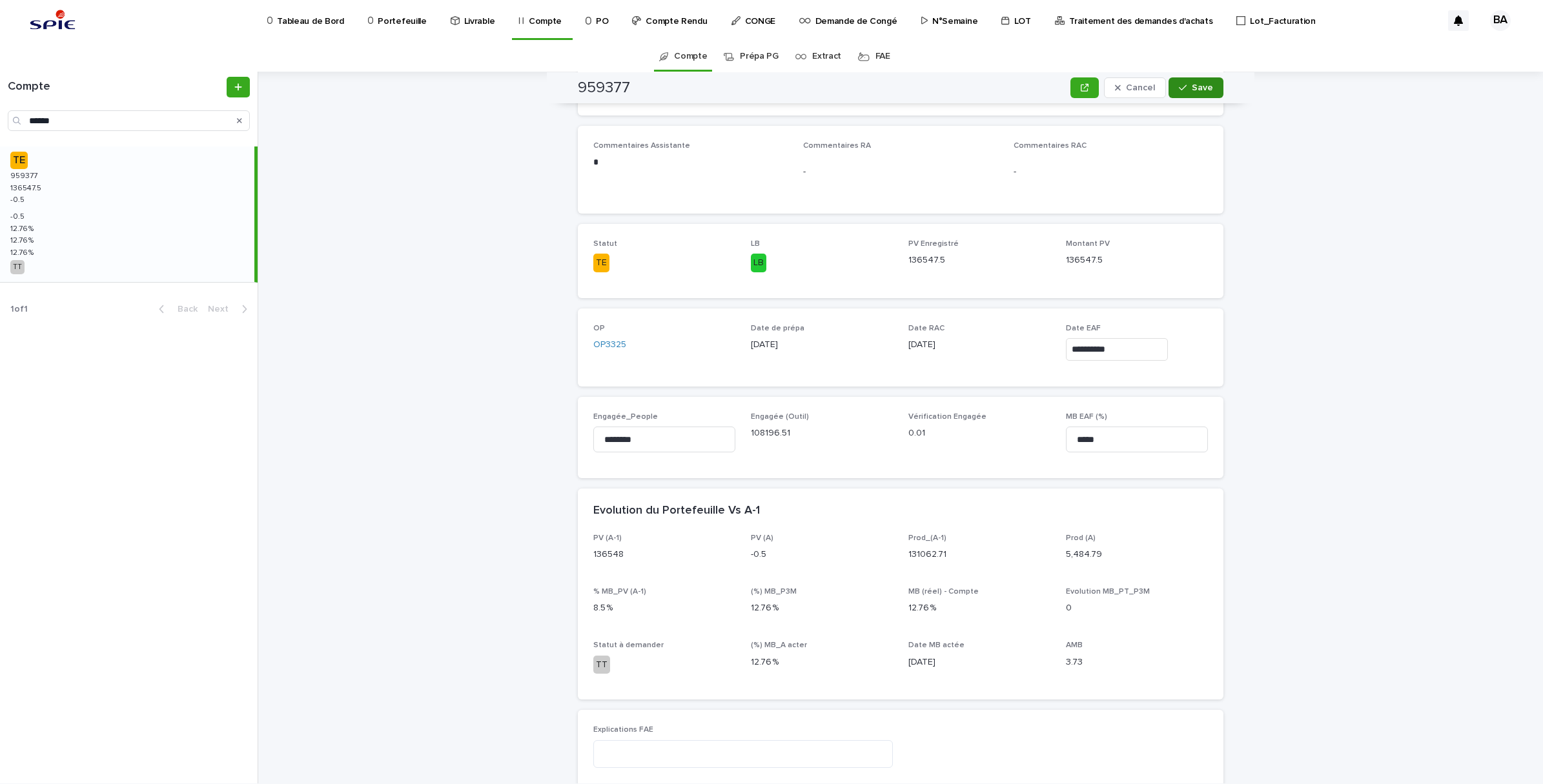
click at [1205, 84] on span "Save" at bounding box center [1202, 88] width 21 height 9
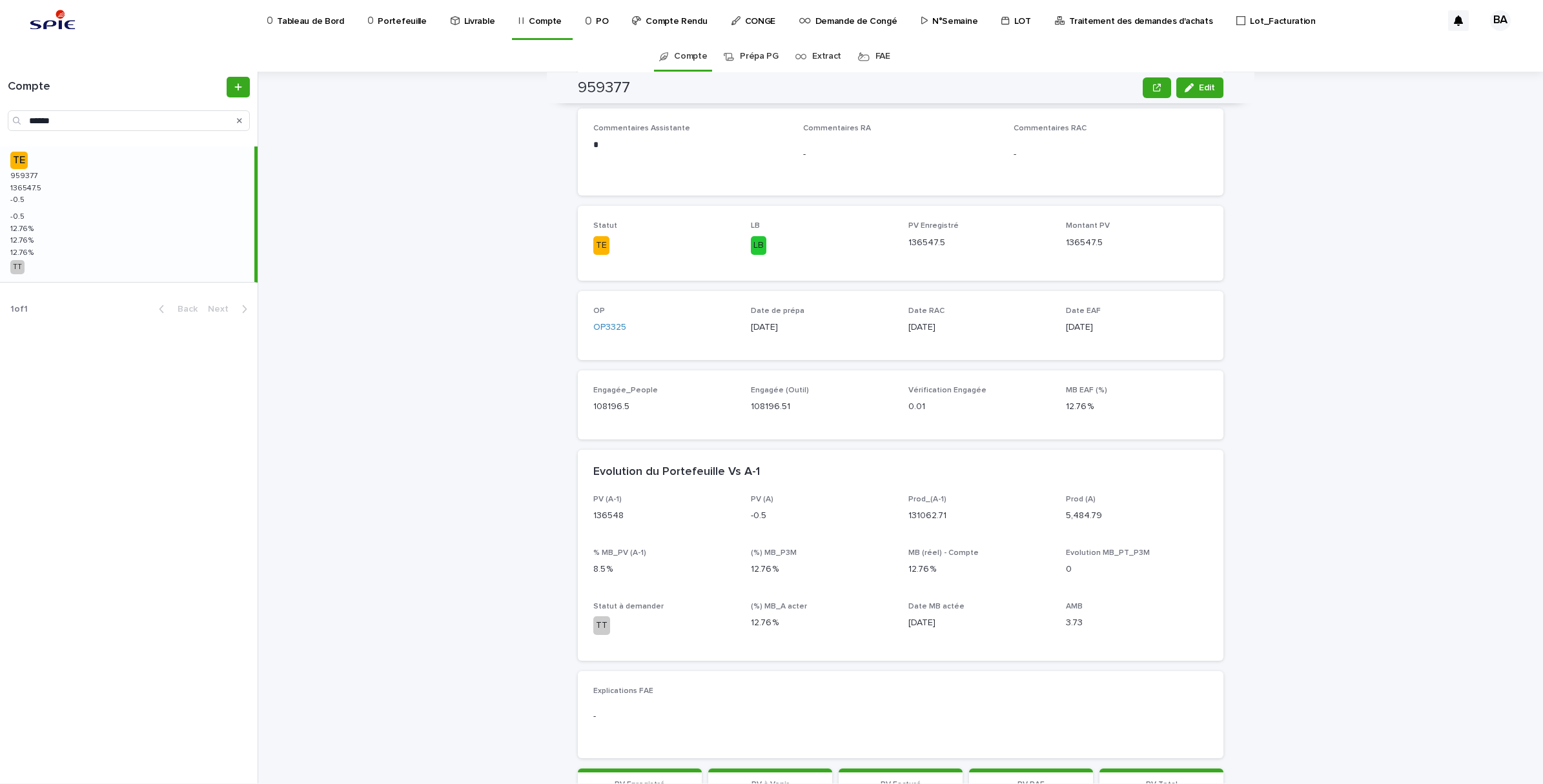
scroll to position [242, 0]
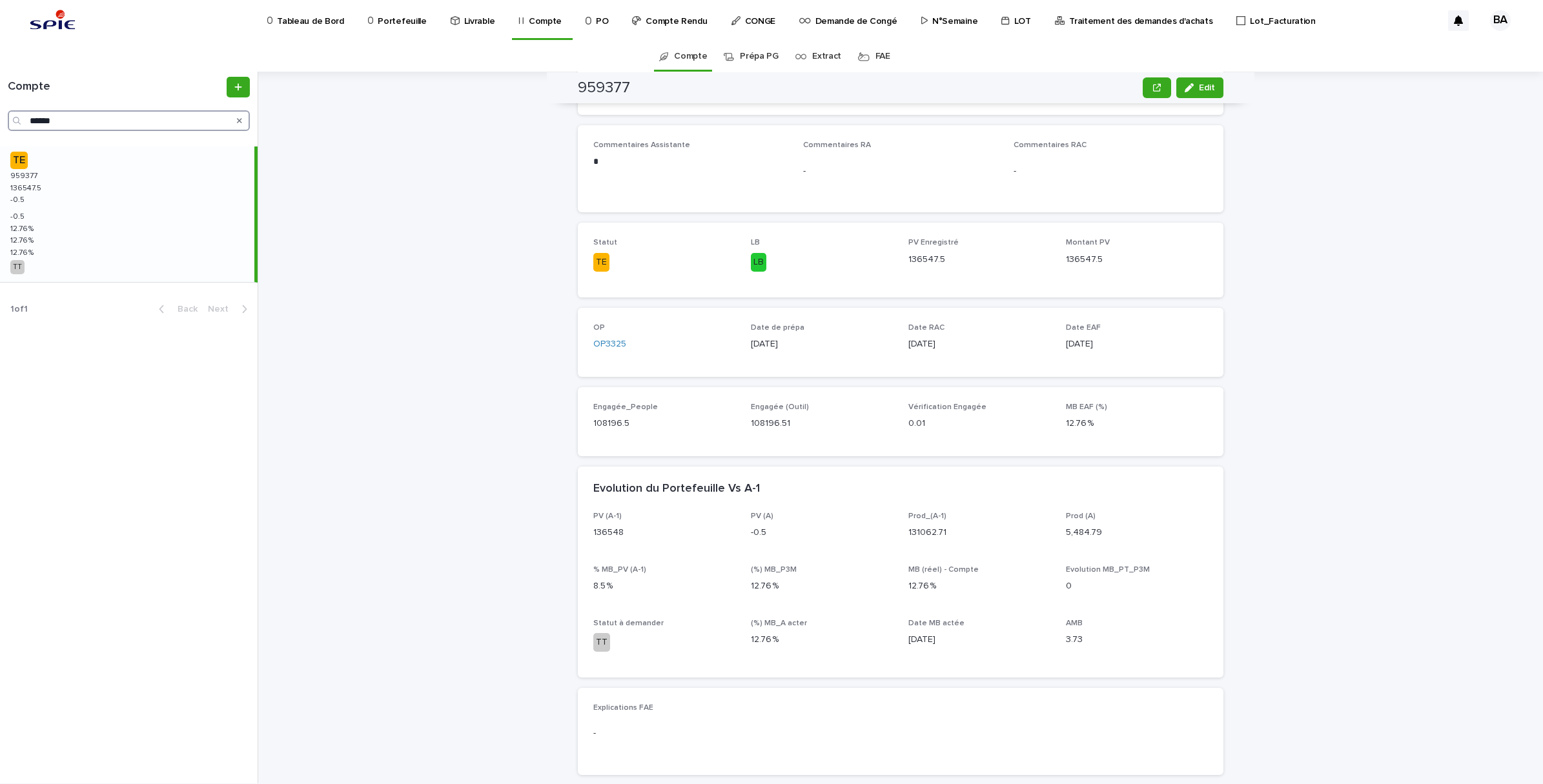
drag, startPoint x: 89, startPoint y: 117, endPoint x: -3, endPoint y: 100, distance: 93.6
click at [0, 100] on html "Tableau de Bord Portefeuille Livrable Compte PO Compte Rendu CONGE Demande de C…" at bounding box center [772, 392] width 1543 height 784
paste input "Search"
type input "******"
click at [73, 224] on div "TE 957569 957569 249709.65 249709.65 -0.35 -0.35 -2746.81 -2746.81 😡 😡 -0.35 -0…" at bounding box center [127, 223] width 255 height 154
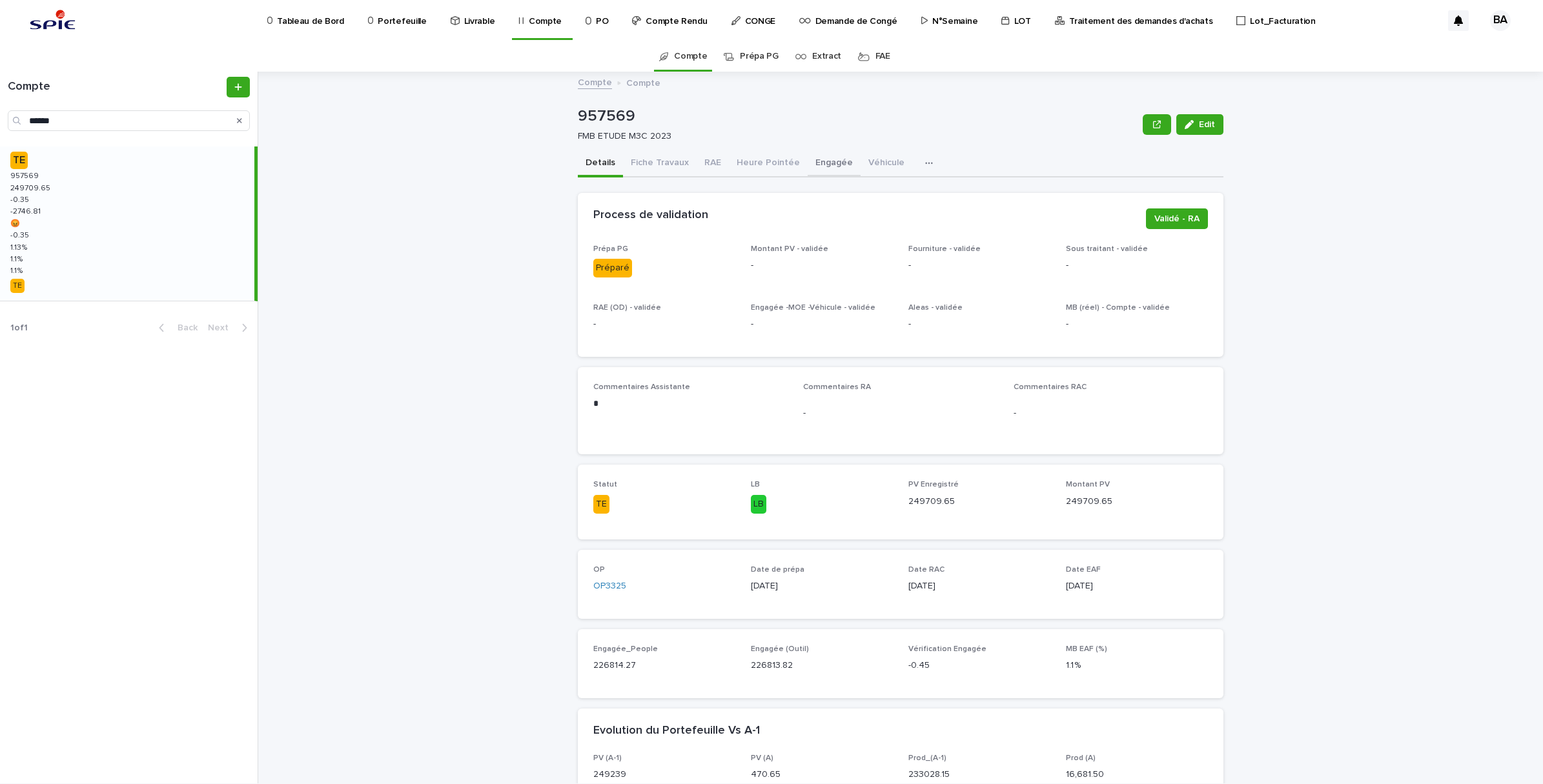
click at [833, 161] on button "Engagée" at bounding box center [834, 164] width 53 height 27
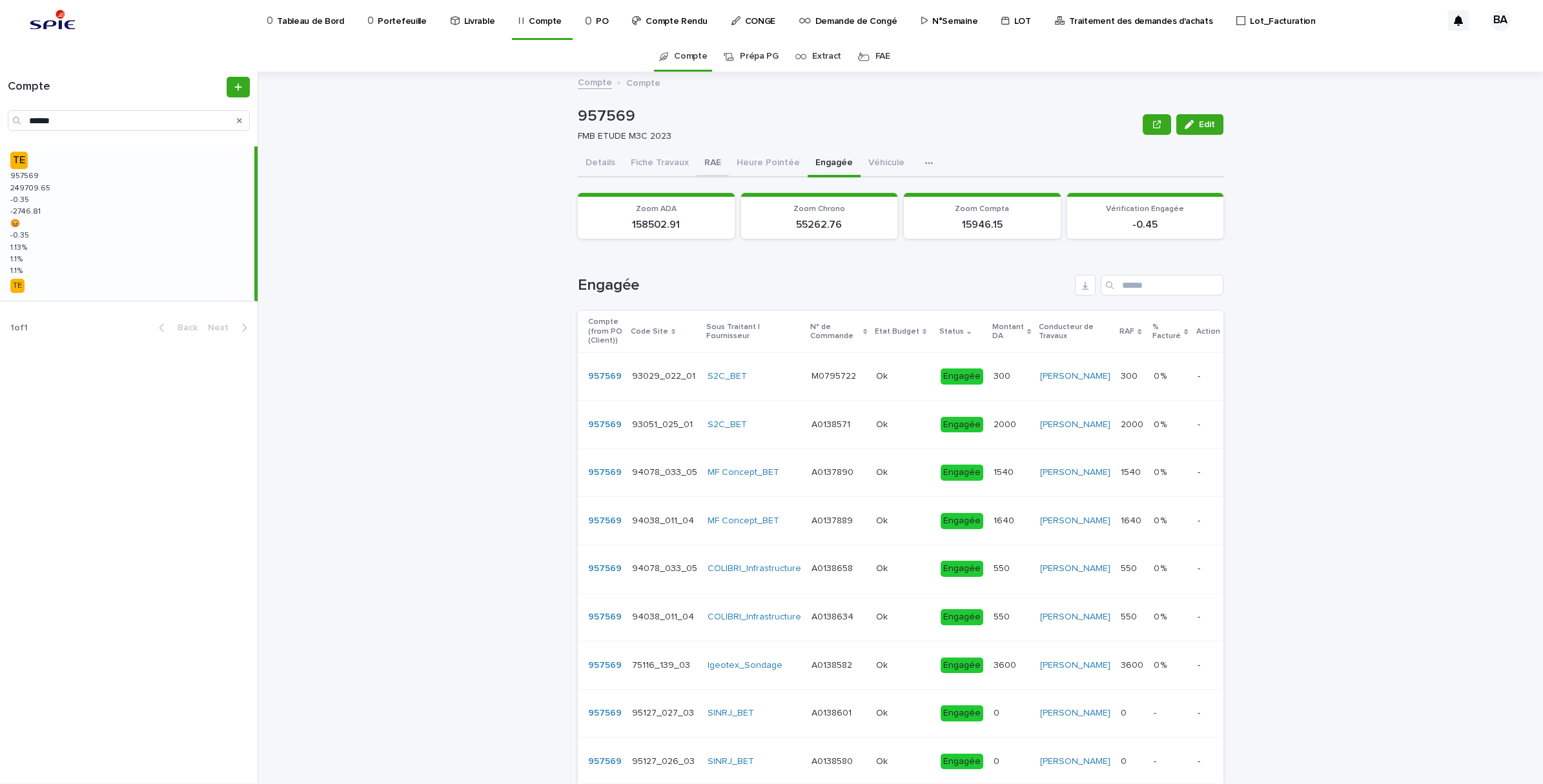
click at [696, 164] on button "RAE" at bounding box center [712, 164] width 32 height 27
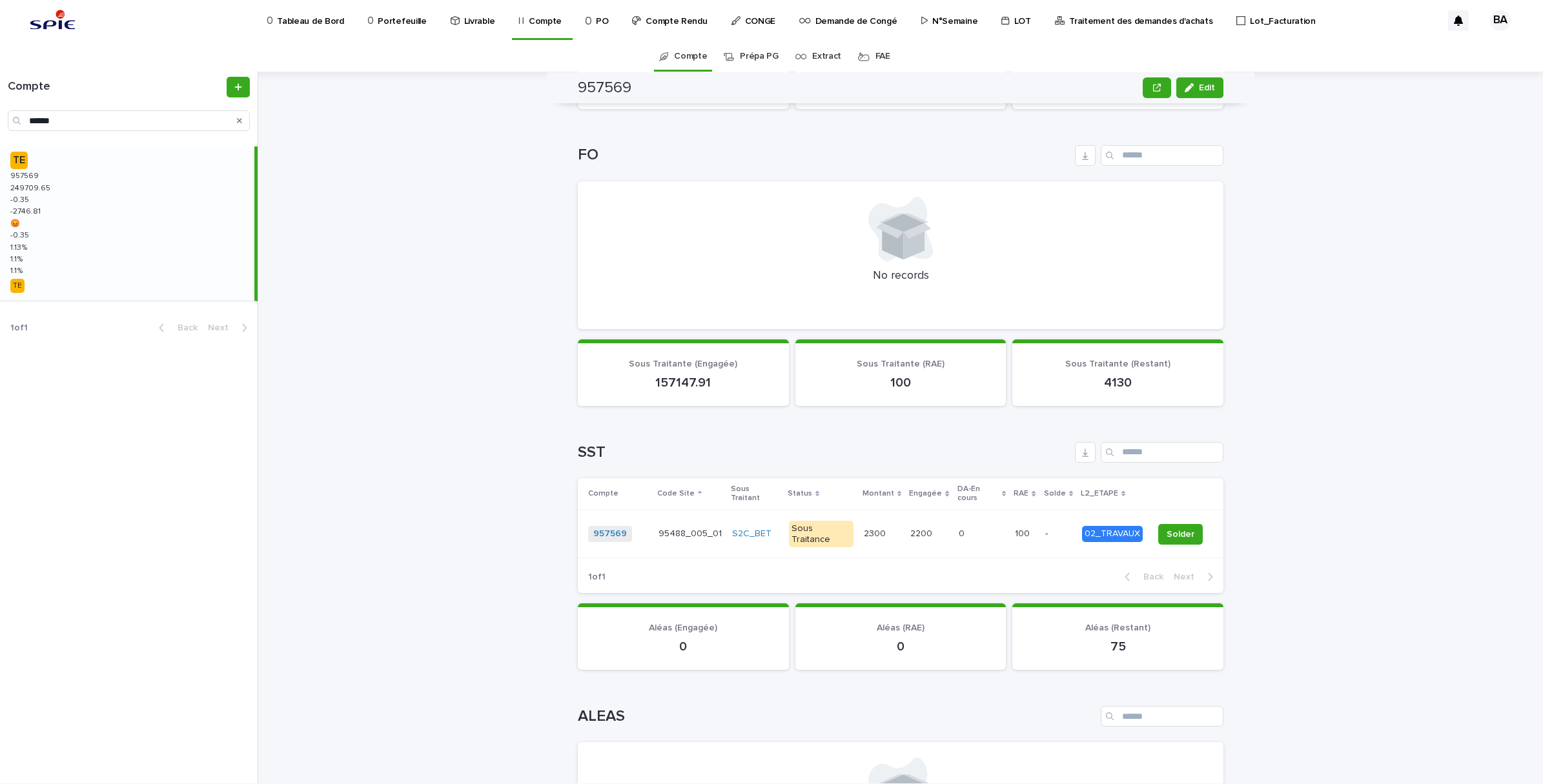
scroll to position [807, 0]
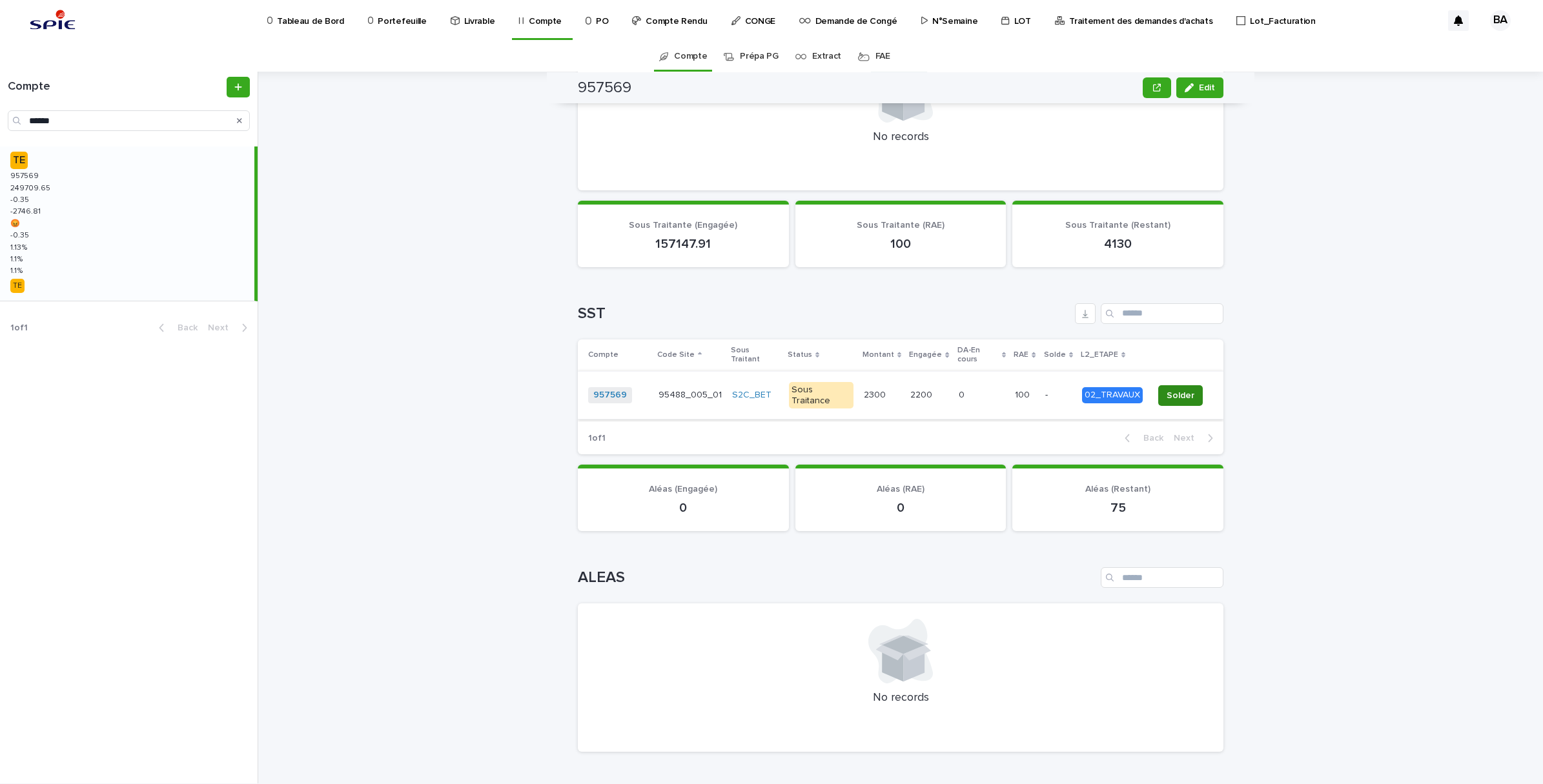
click at [1169, 389] on span "Solder" at bounding box center [1180, 395] width 28 height 13
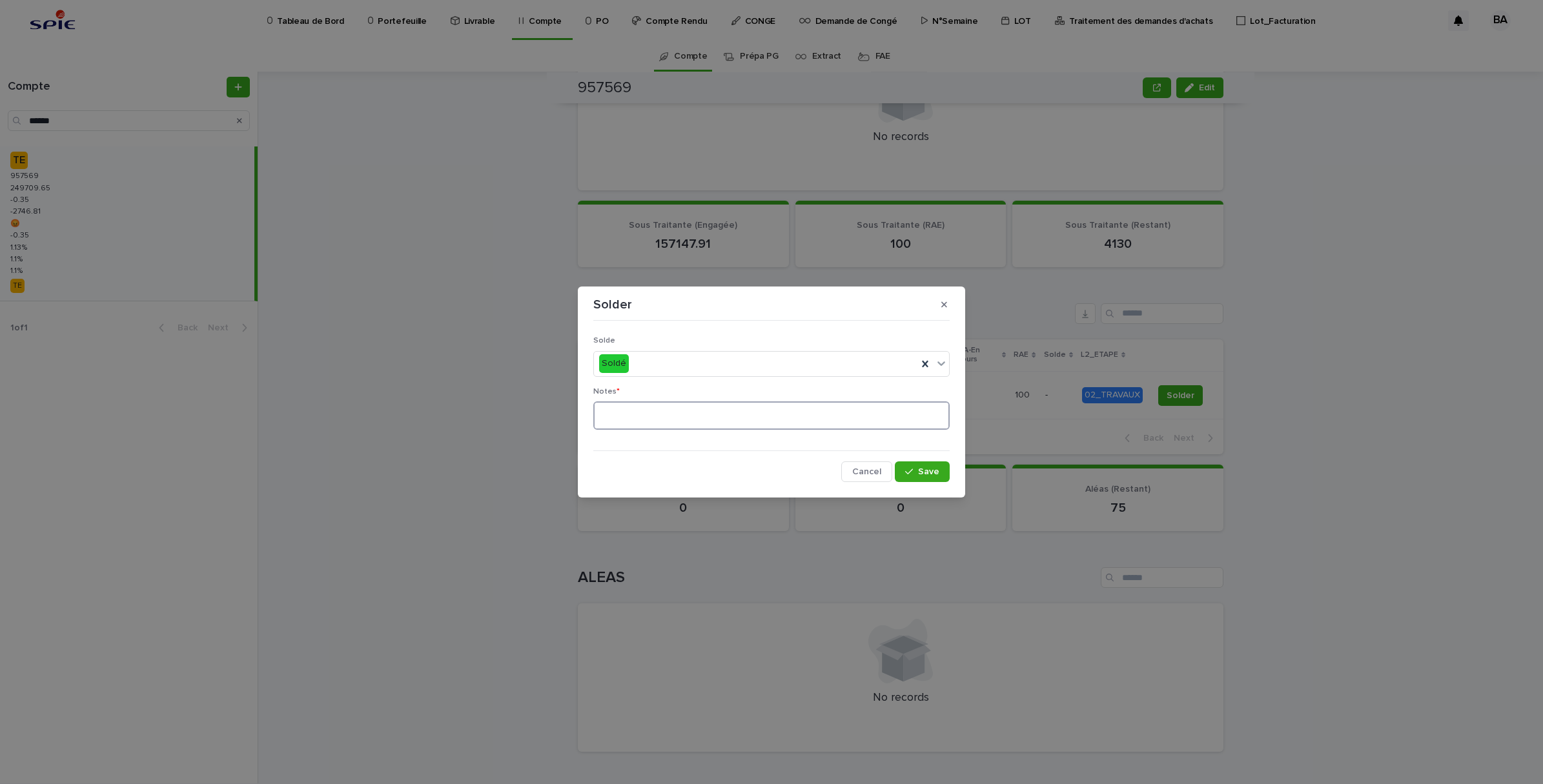
click at [679, 418] on textarea at bounding box center [772, 416] width 357 height 29
type textarea "**"
click at [949, 471] on button "Save" at bounding box center [922, 471] width 55 height 21
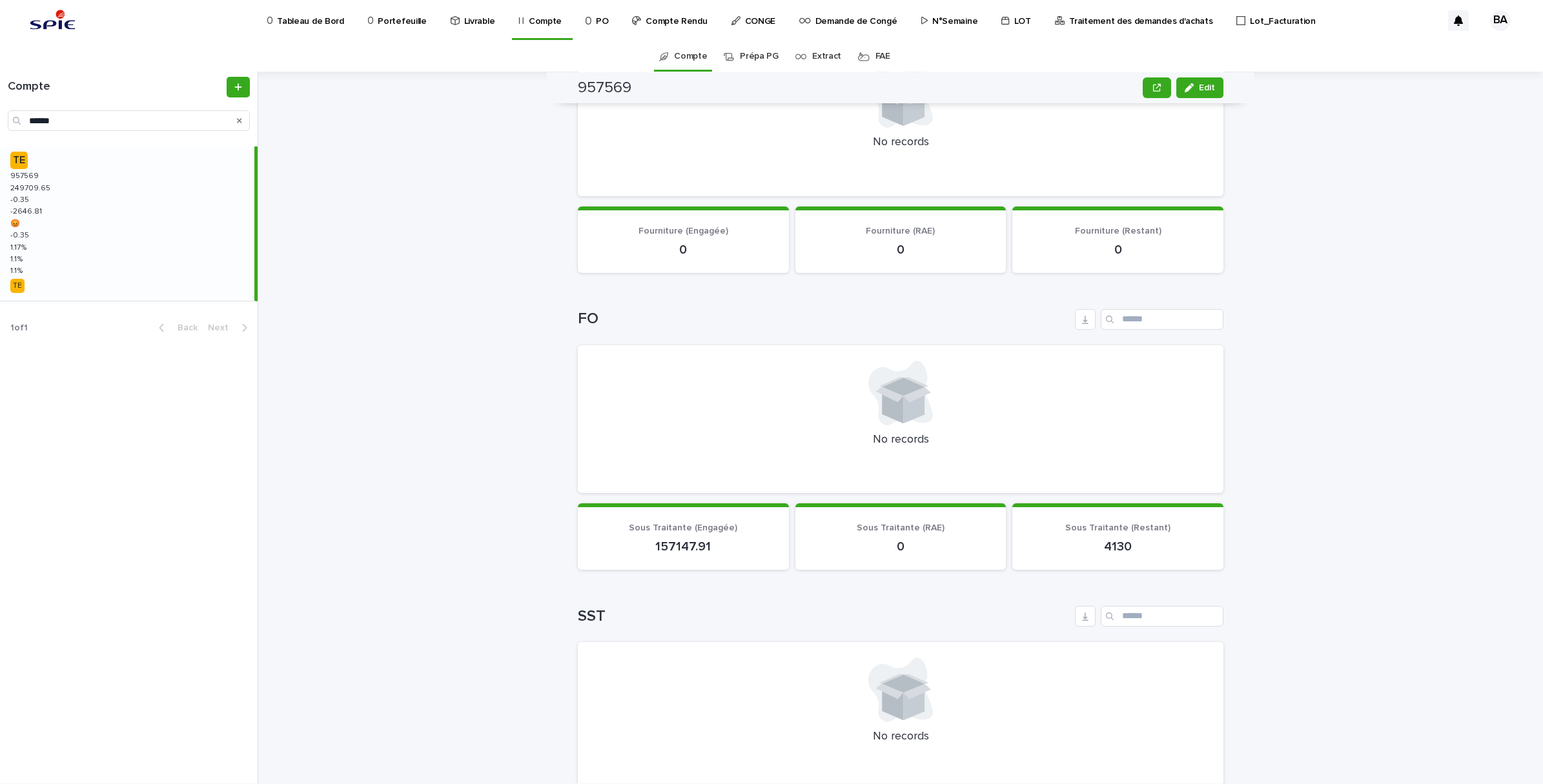
scroll to position [0, 0]
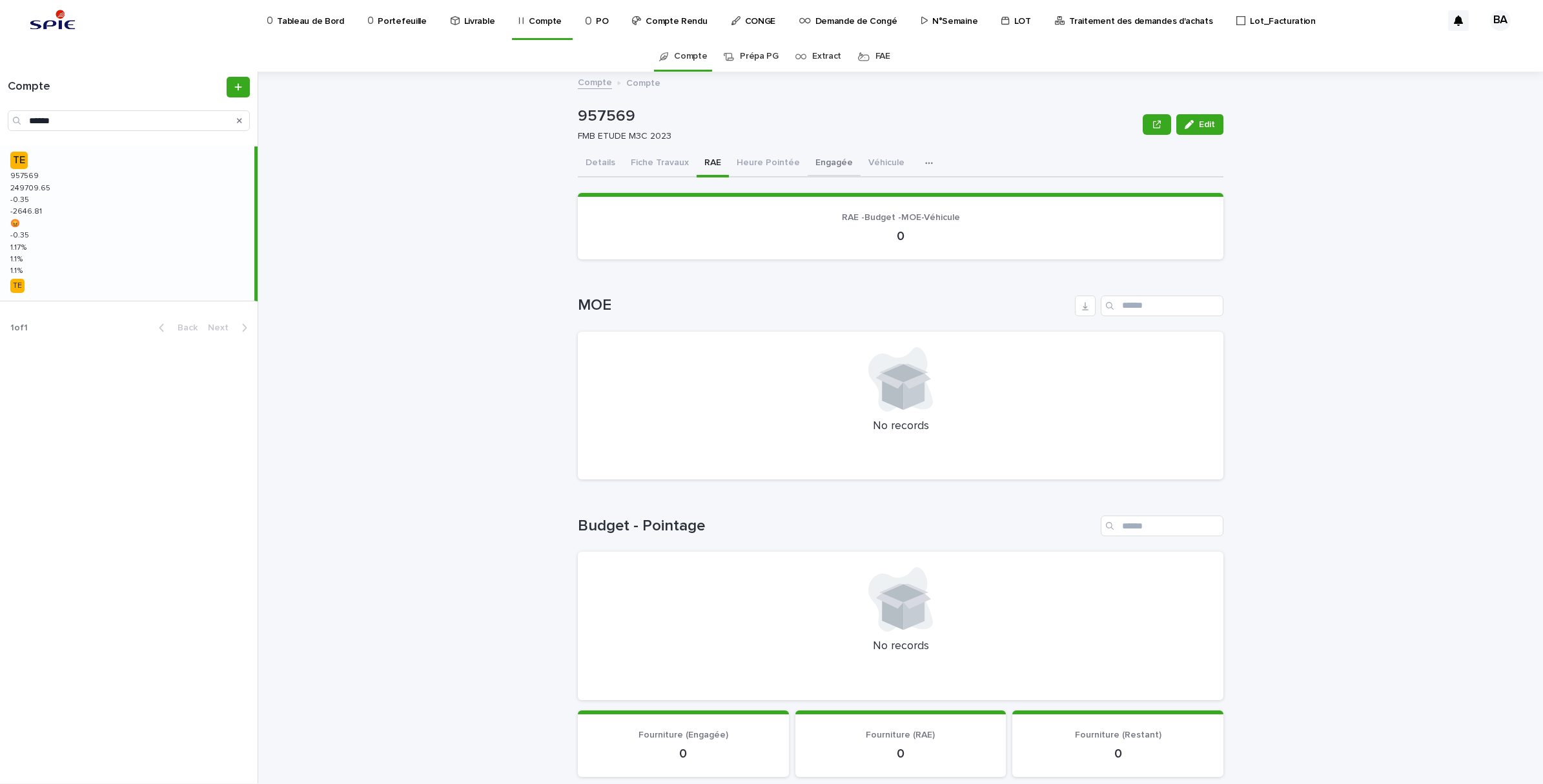
click at [808, 168] on button "Engagée" at bounding box center [834, 164] width 53 height 27
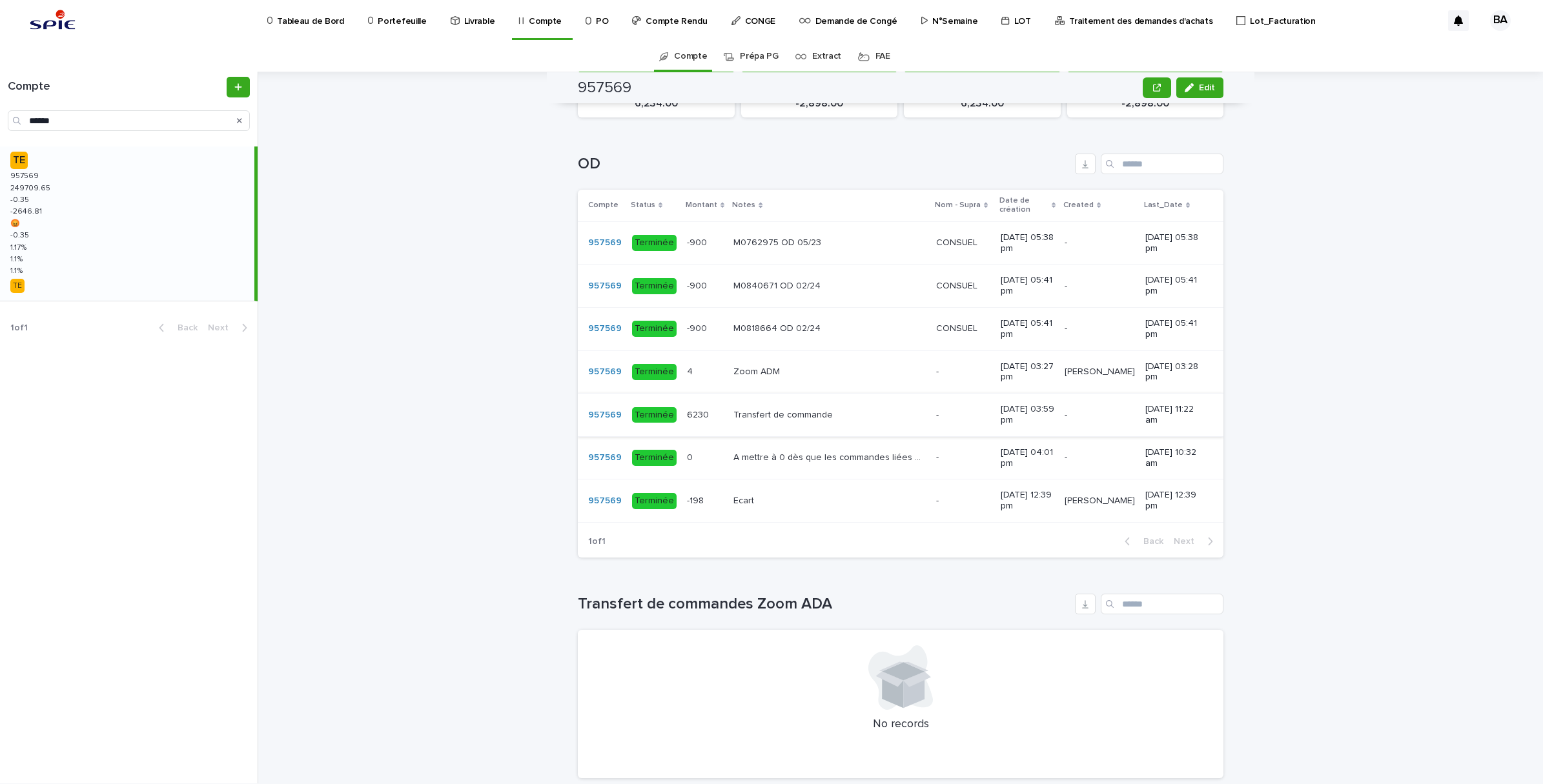
scroll to position [807, 0]
click at [756, 431] on td "Transfert de commande Transfert de commande" at bounding box center [830, 416] width 202 height 43
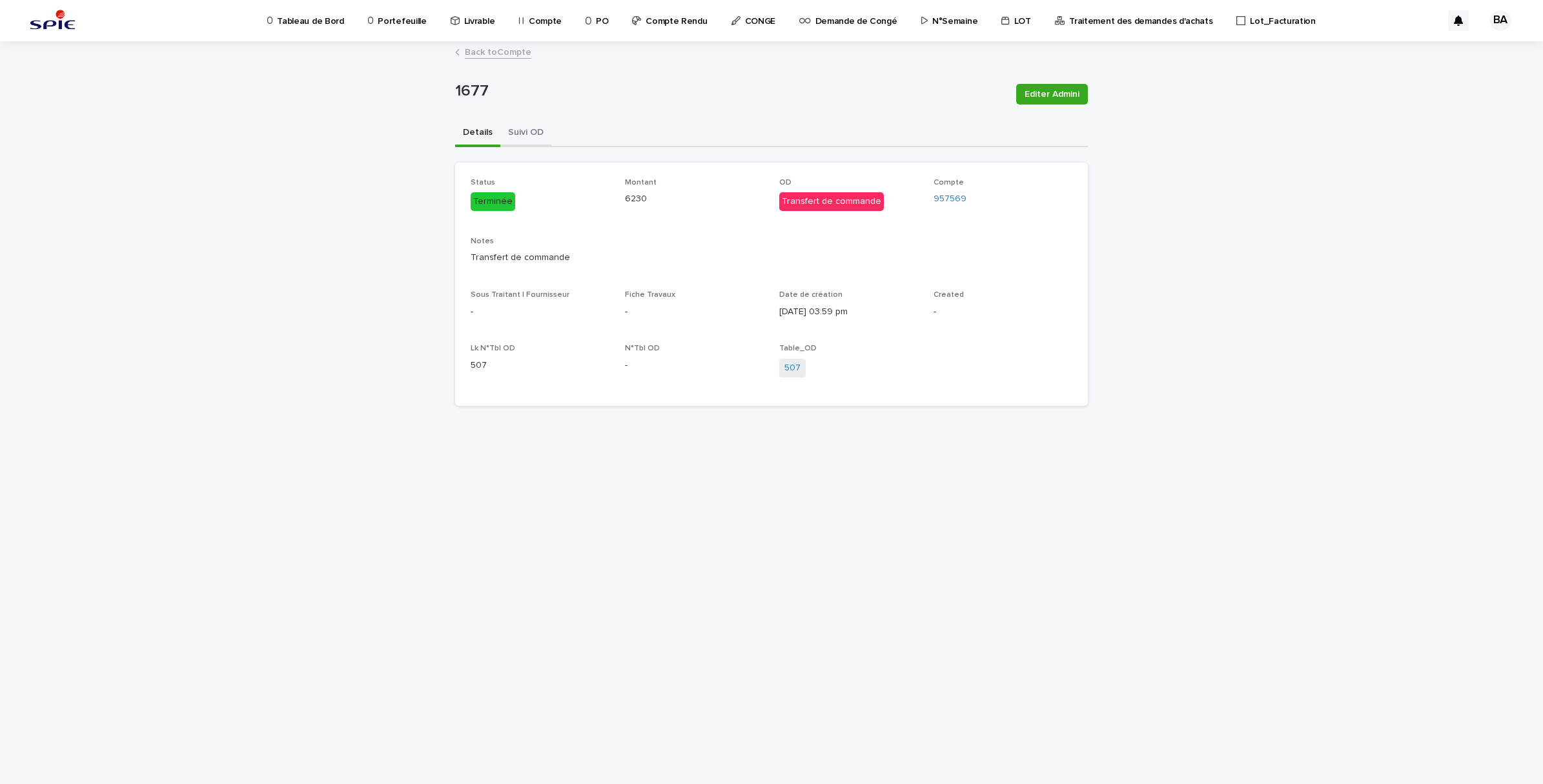
click at [538, 120] on button "Suivi OD" at bounding box center [525, 133] width 51 height 27
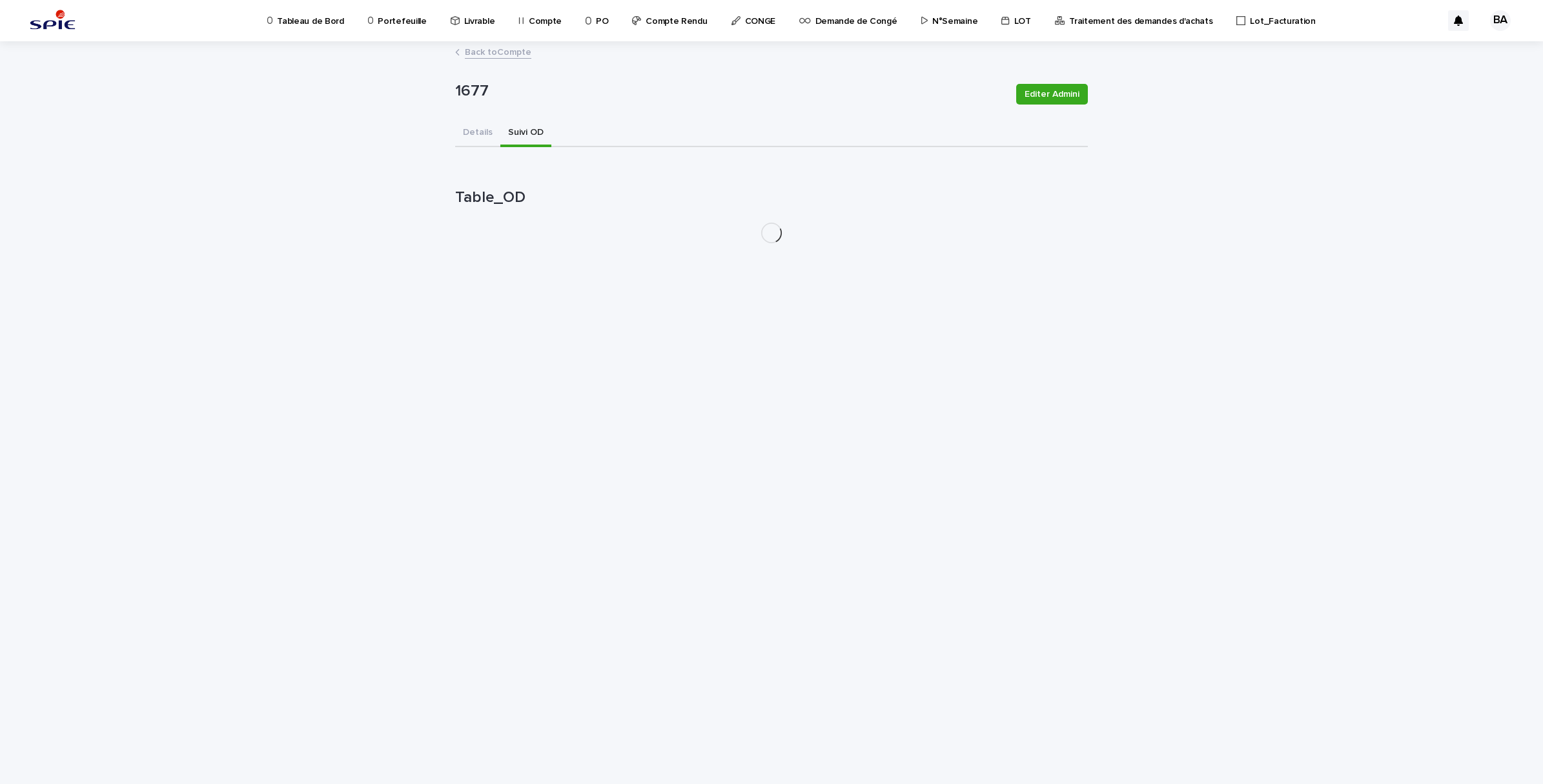
click at [497, 51] on link "Back to Compte" at bounding box center [497, 51] width 67 height 15
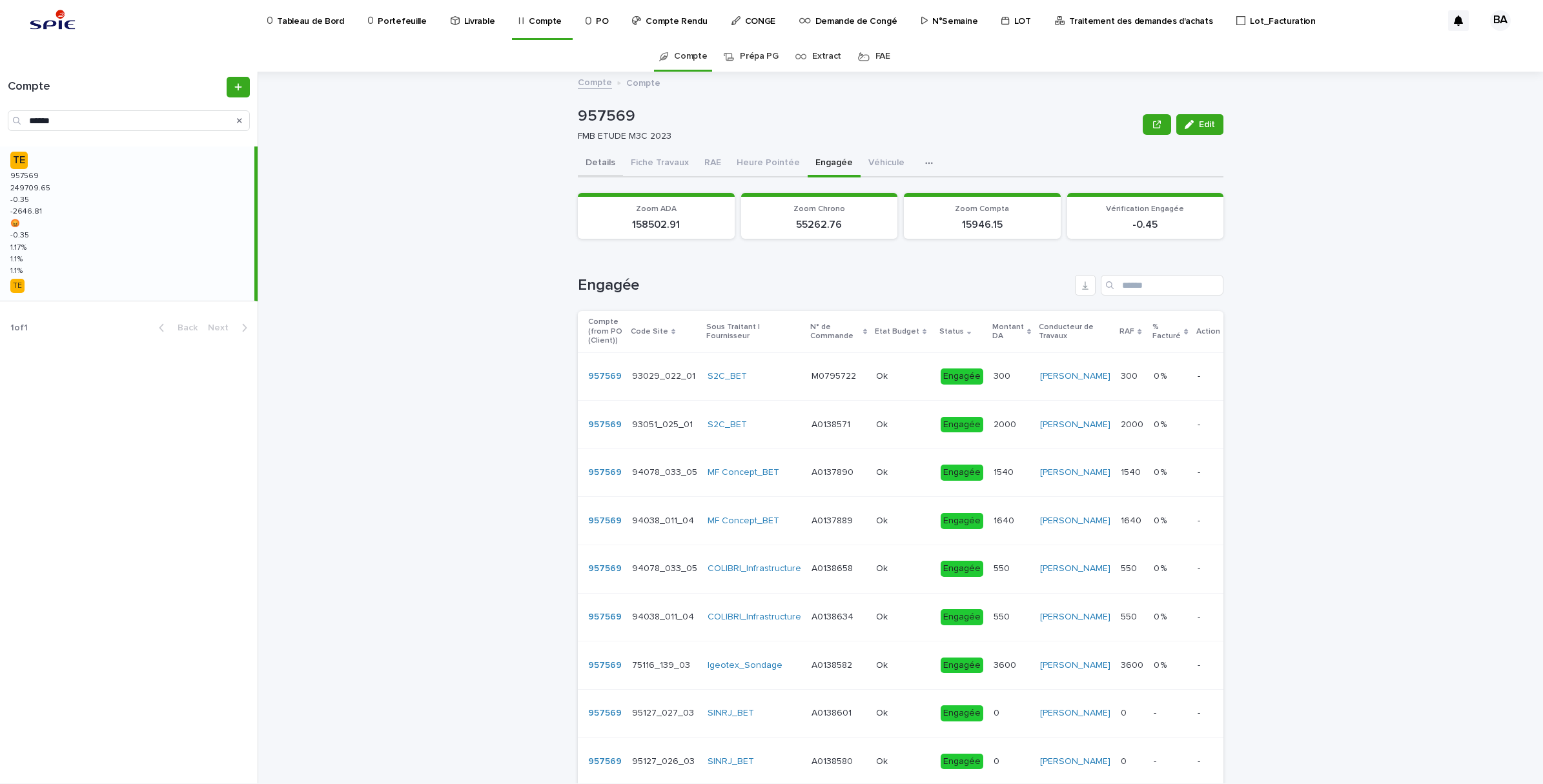
click at [597, 167] on button "Details" at bounding box center [600, 164] width 46 height 27
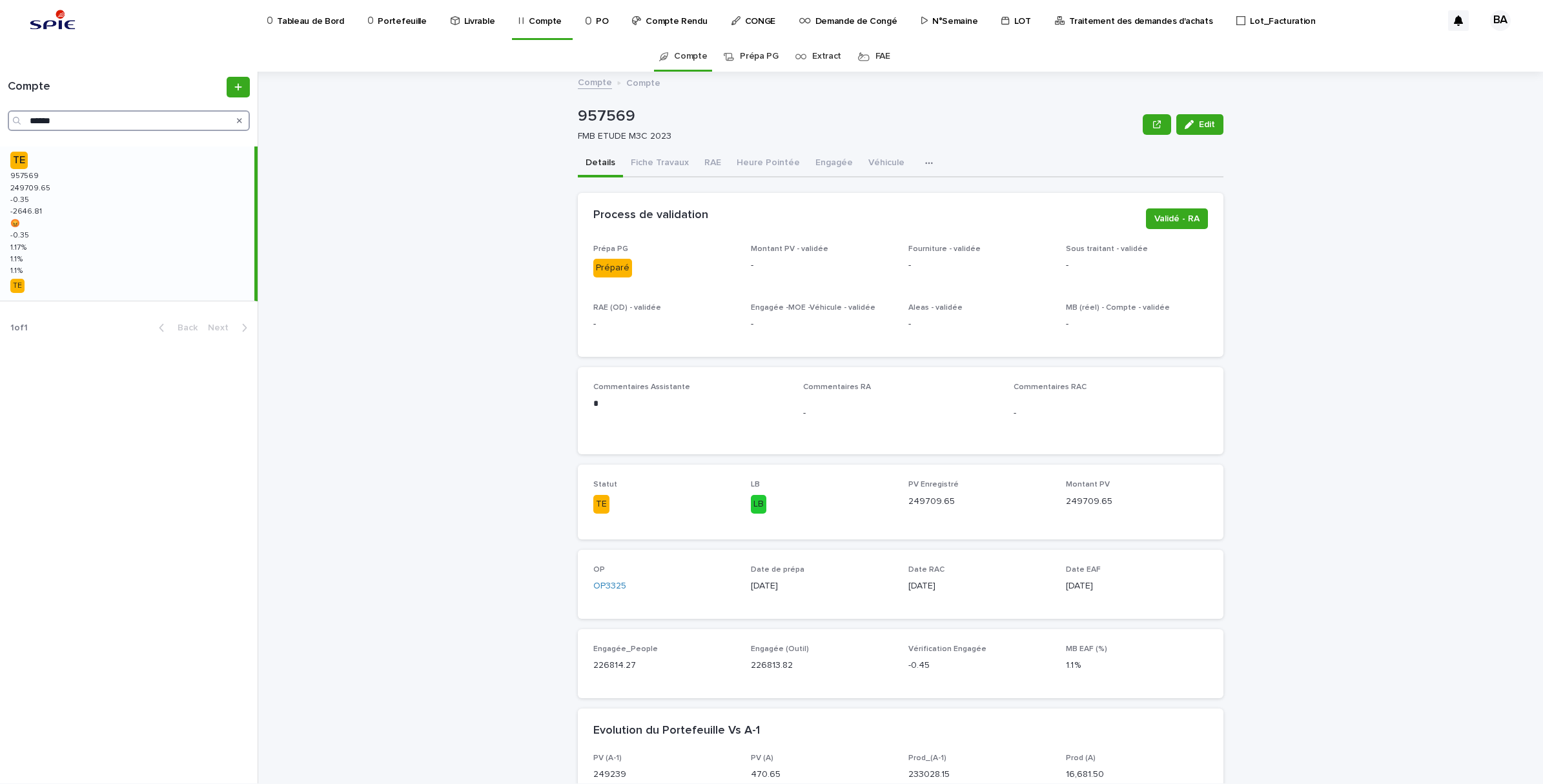
drag, startPoint x: 70, startPoint y: 125, endPoint x: -3, endPoint y: 113, distance: 74.0
click at [0, 113] on html "Tableau de Bord Portefeuille Livrable Compte PO Compte Rendu CONGE Demande de C…" at bounding box center [772, 392] width 1543 height 784
paste input "Search"
type input "******"
click at [53, 220] on div "TE 970027 970027 104389.01 104389.01 0.01 0.01 -1714.41 -1714.41 😡 😡 0.01 0.01 …" at bounding box center [127, 223] width 255 height 154
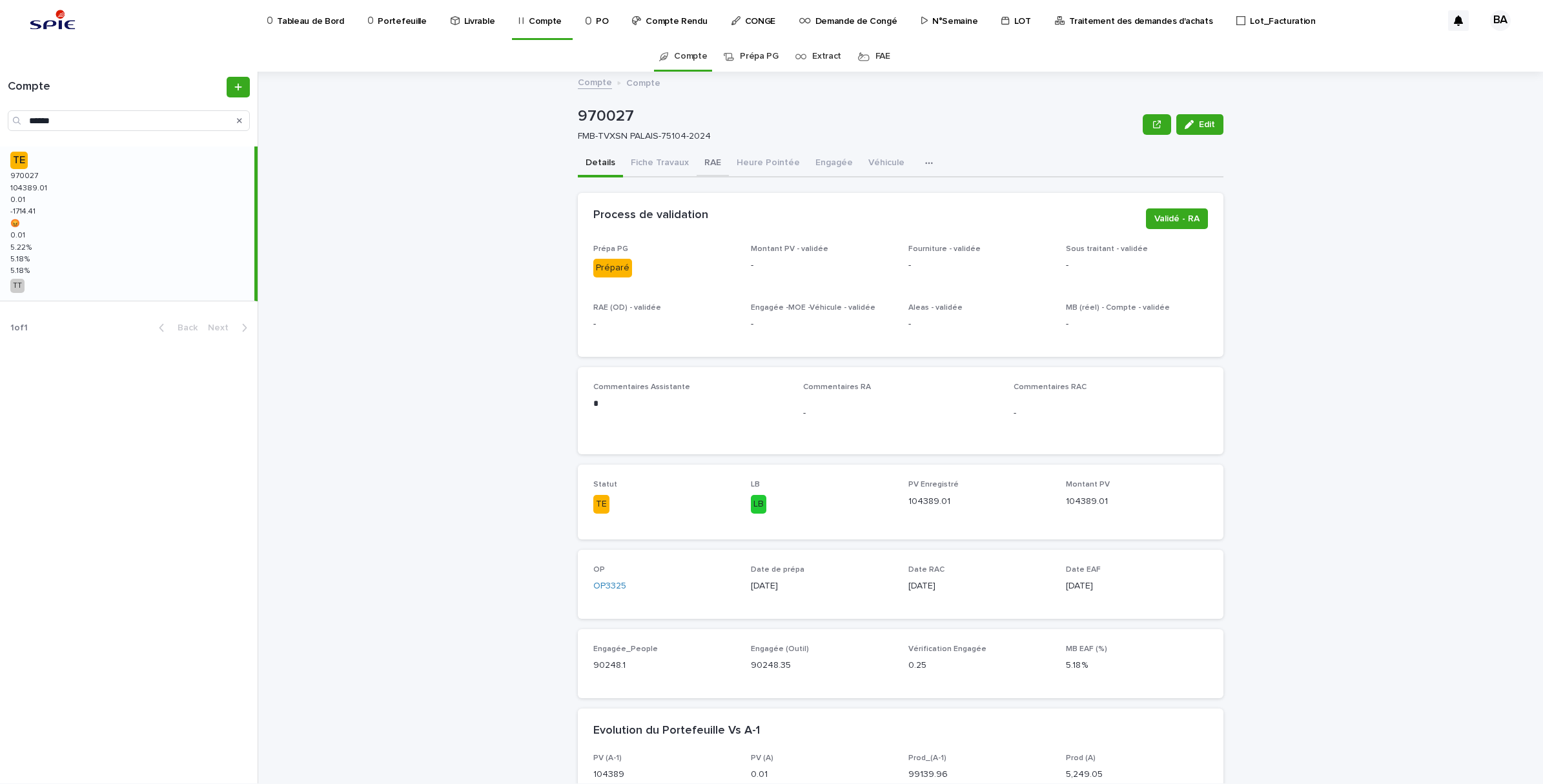
click at [711, 164] on button "RAE" at bounding box center [712, 164] width 32 height 27
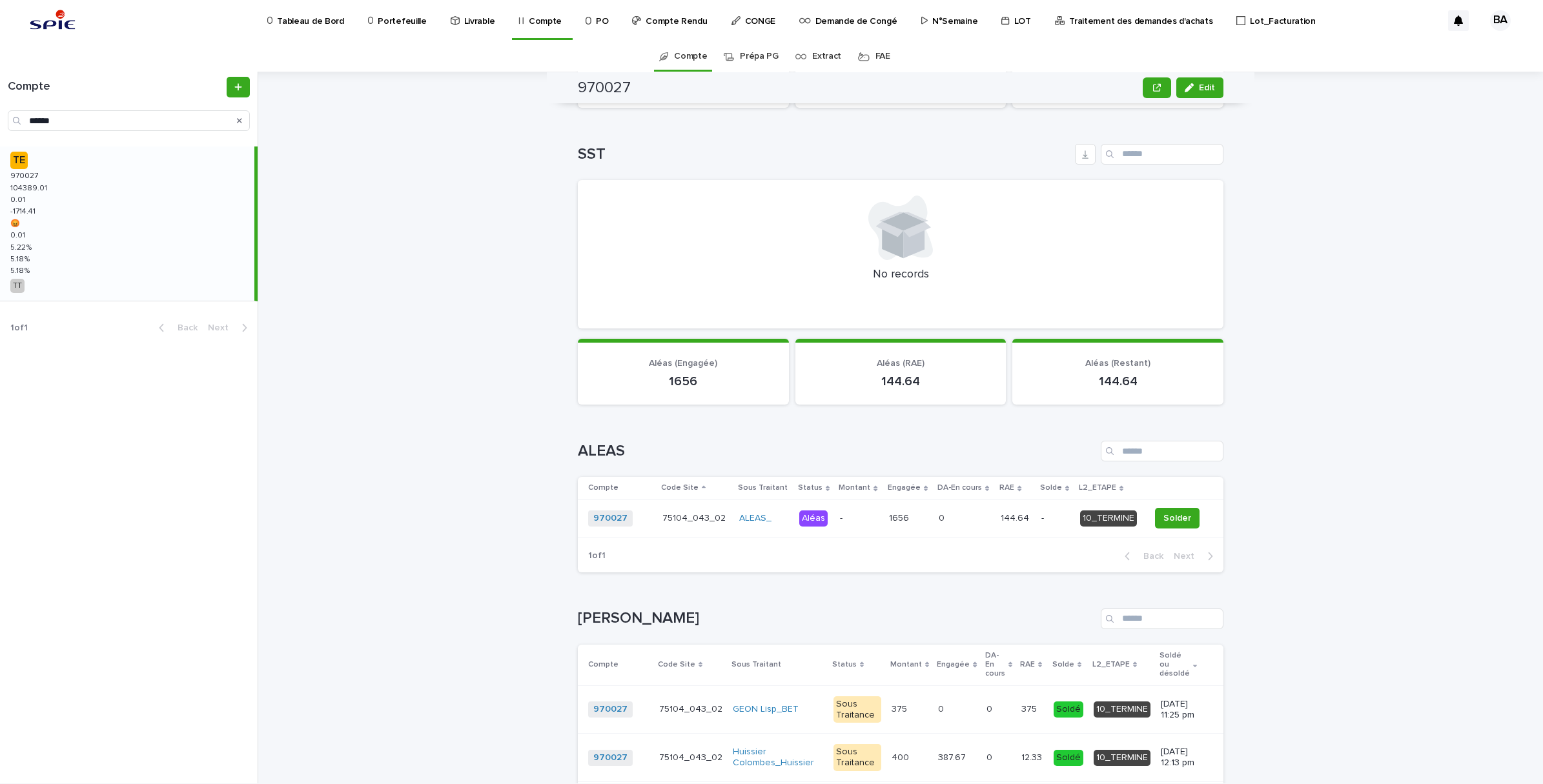
scroll to position [968, 0]
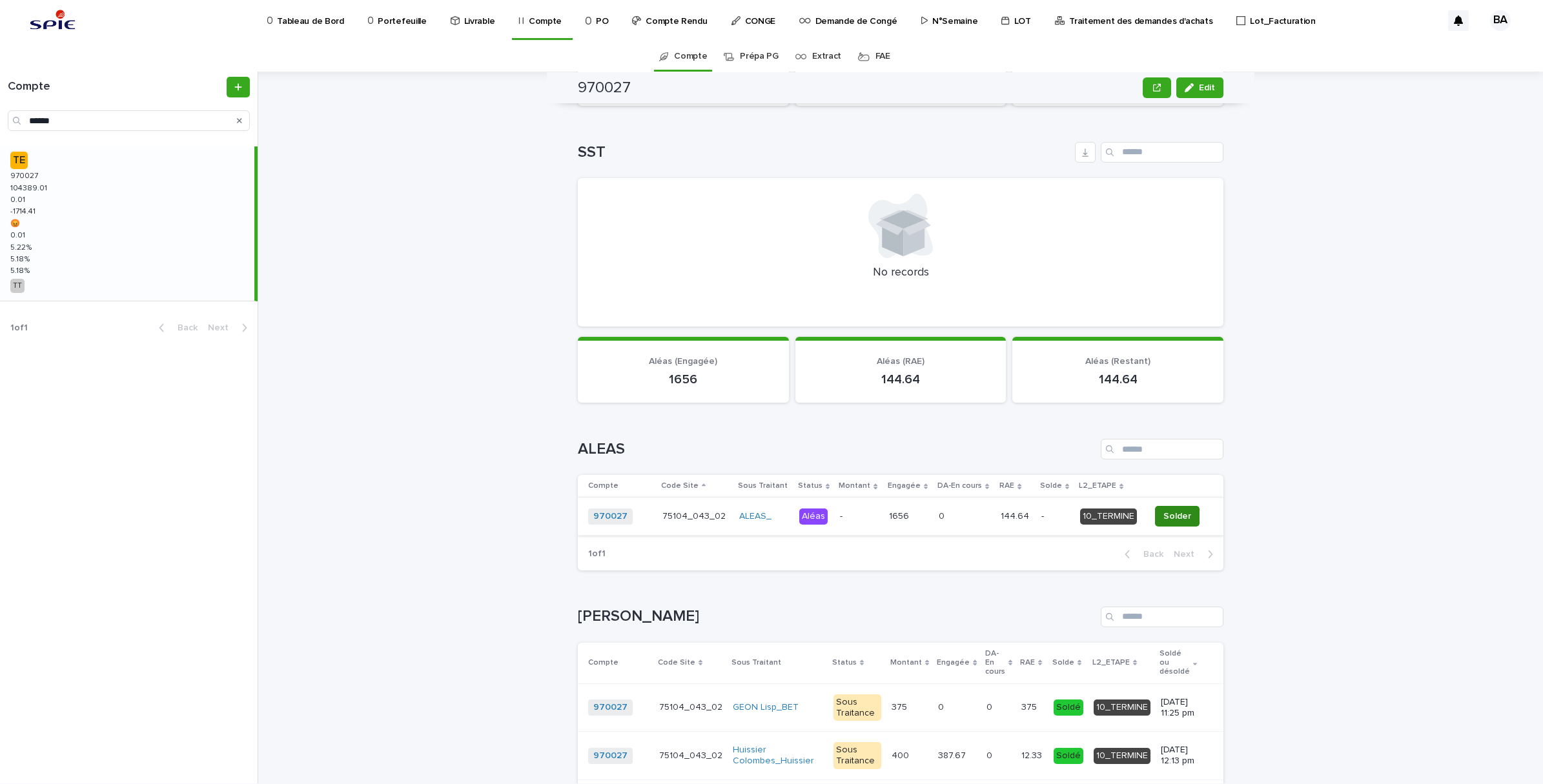
click at [1181, 514] on button "Solder" at bounding box center [1177, 516] width 45 height 21
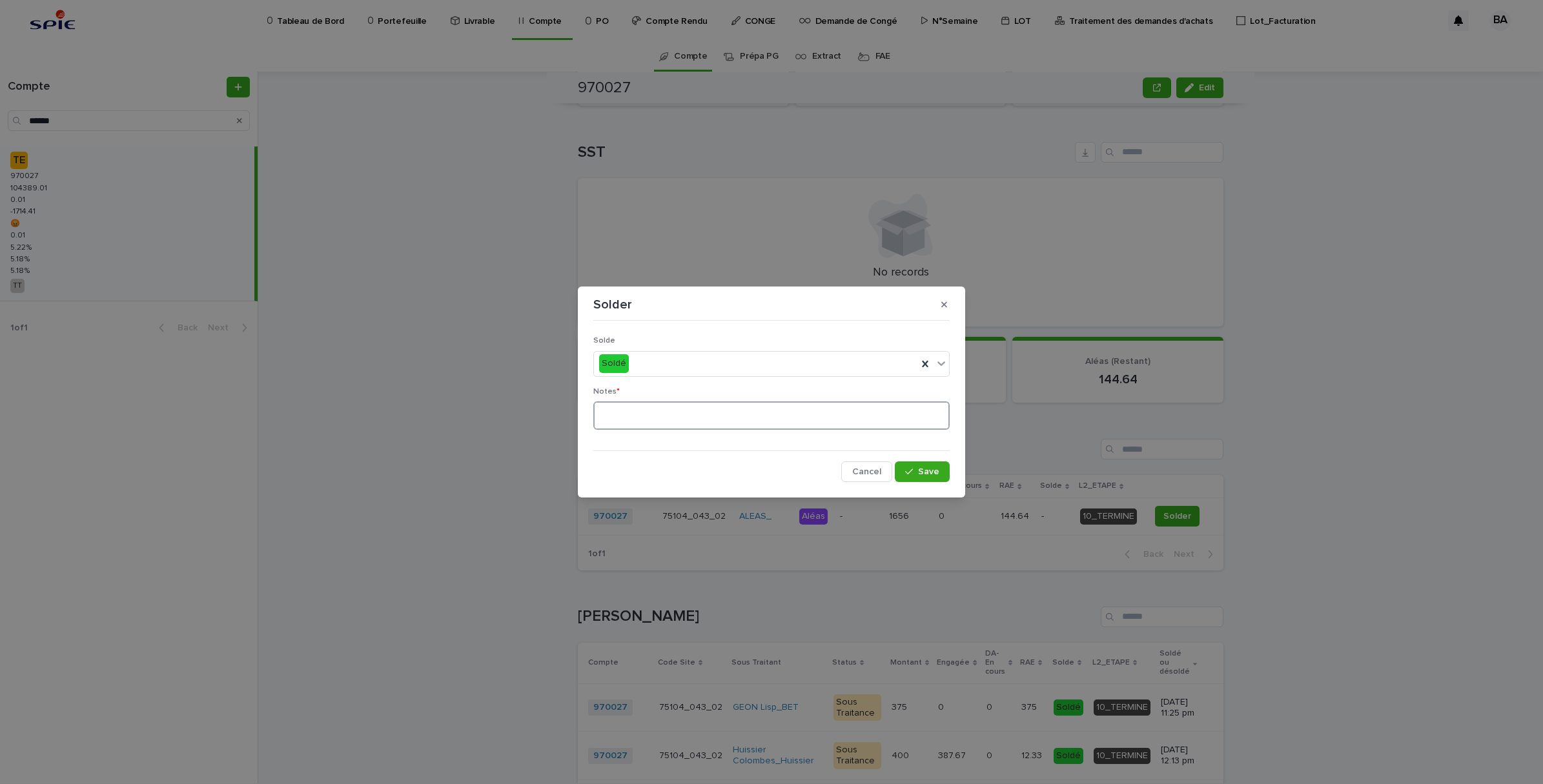
click at [693, 416] on textarea at bounding box center [772, 416] width 357 height 29
type textarea "**"
click at [932, 464] on button "Save" at bounding box center [922, 471] width 55 height 21
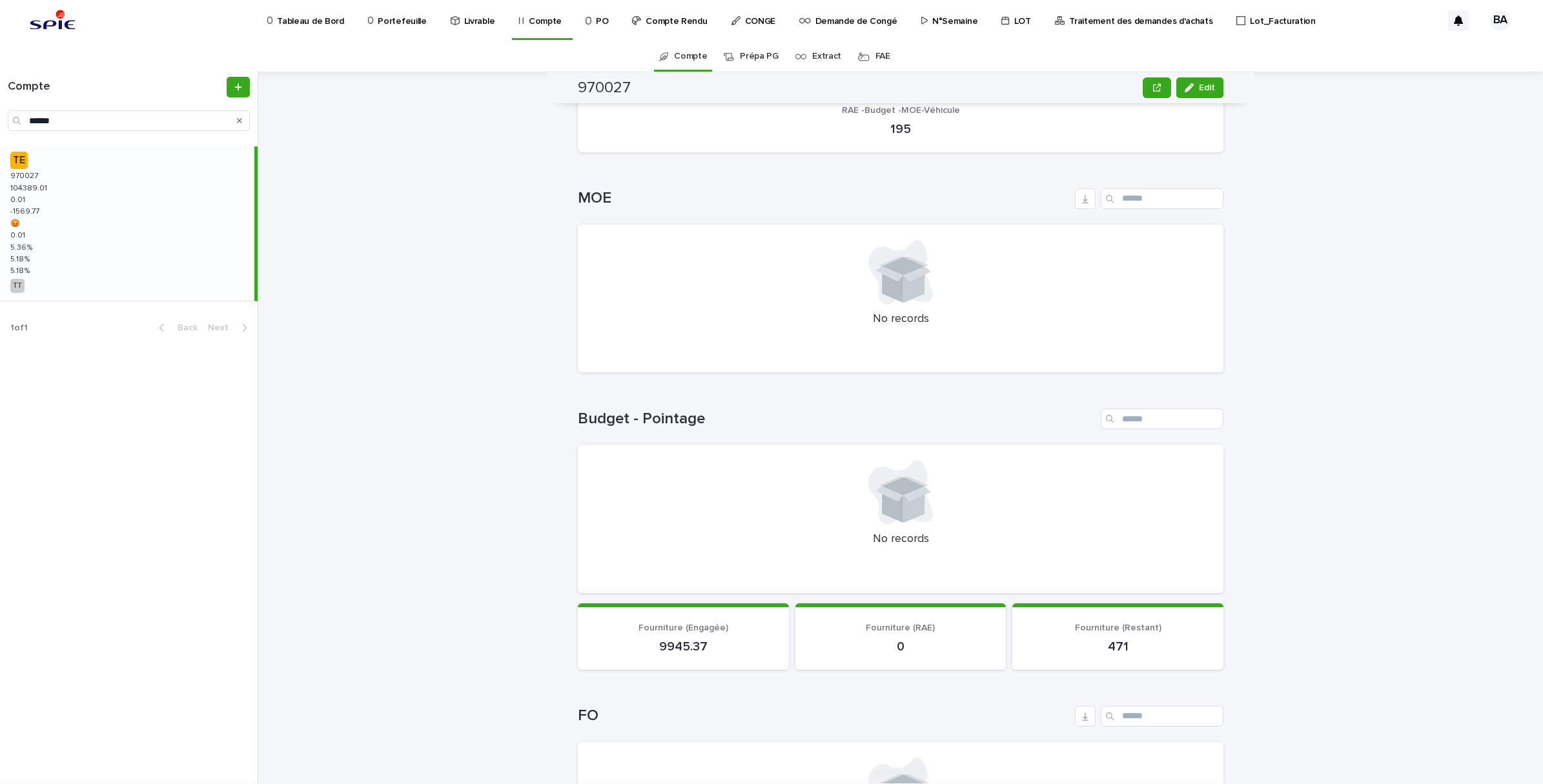
scroll to position [0, 0]
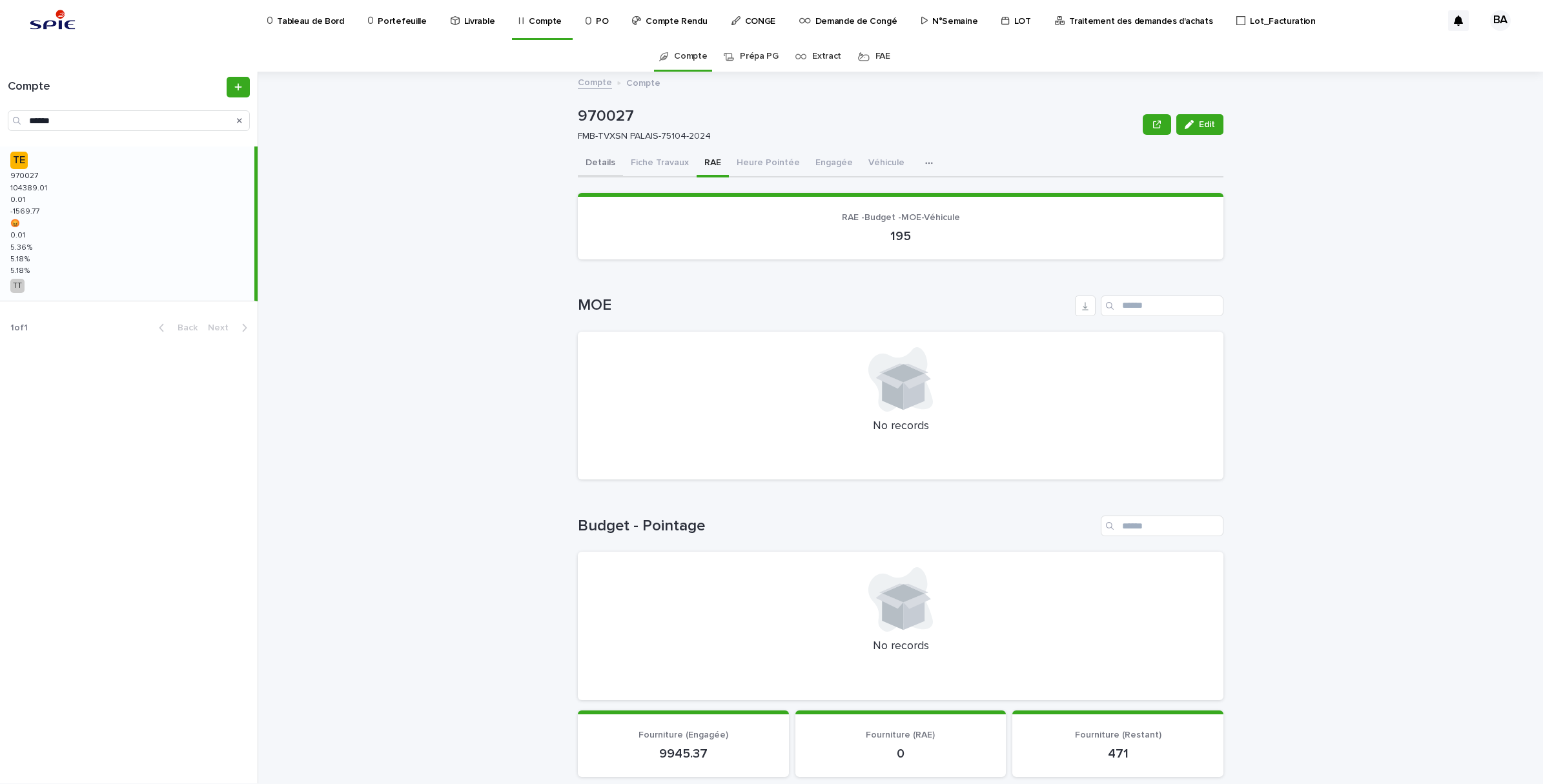
click at [594, 162] on button "Details" at bounding box center [600, 164] width 46 height 27
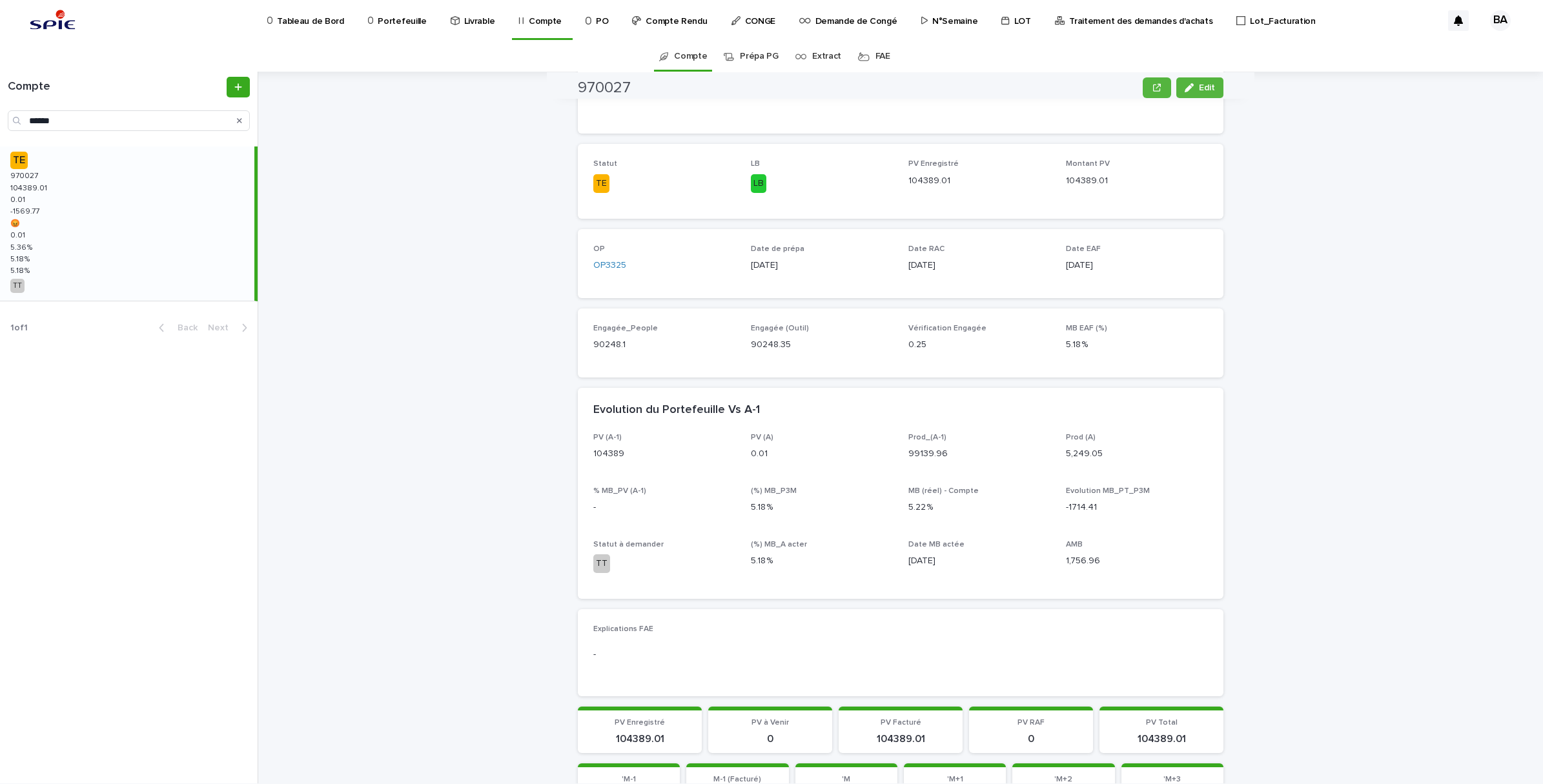
scroll to position [323, 0]
drag, startPoint x: 79, startPoint y: 118, endPoint x: -3, endPoint y: 113, distance: 82.2
click at [0, 113] on html "Tableau de Bord Portefeuille Livrable Compte PO Compte Rendu CONGE Demande de C…" at bounding box center [772, 392] width 1543 height 784
paste input "Search"
type input "******"
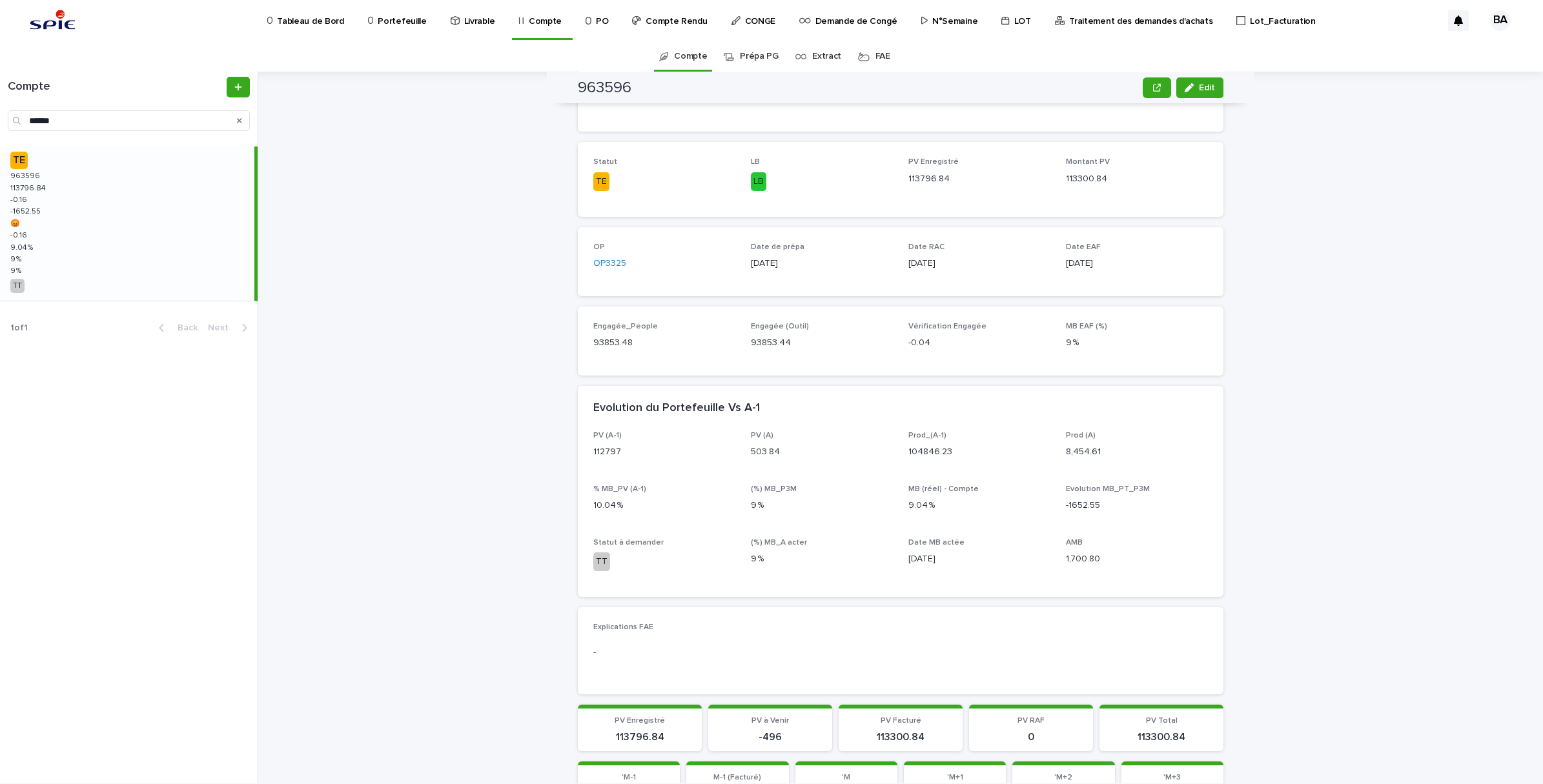
click at [42, 250] on div "TE 963596 963596 113796.84 113796.84 -0.16 -0.16 -1652.55 -1652.55 😡 😡 -0.16 -0…" at bounding box center [127, 223] width 255 height 154
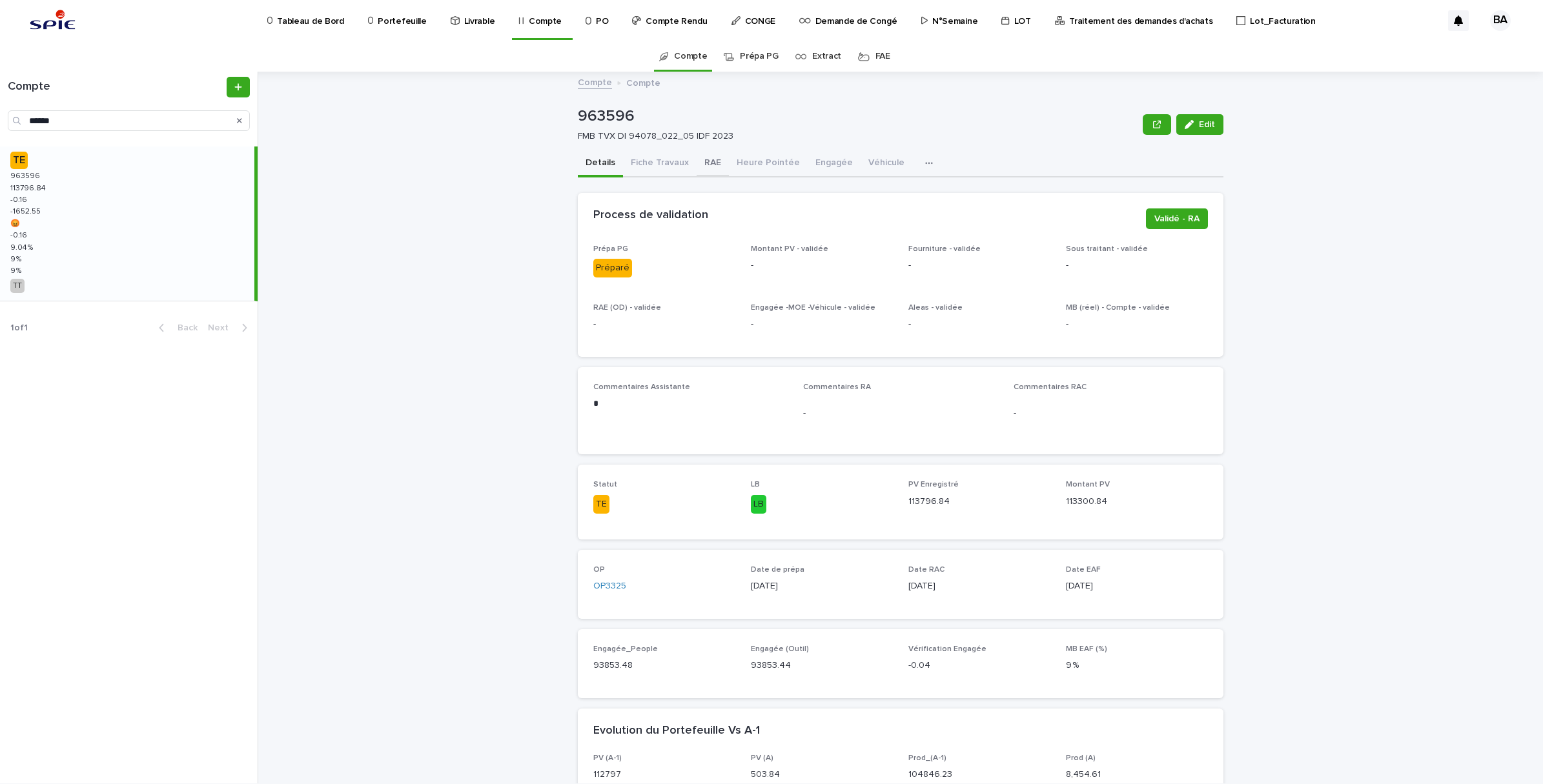
click at [702, 157] on button "RAE" at bounding box center [712, 164] width 32 height 27
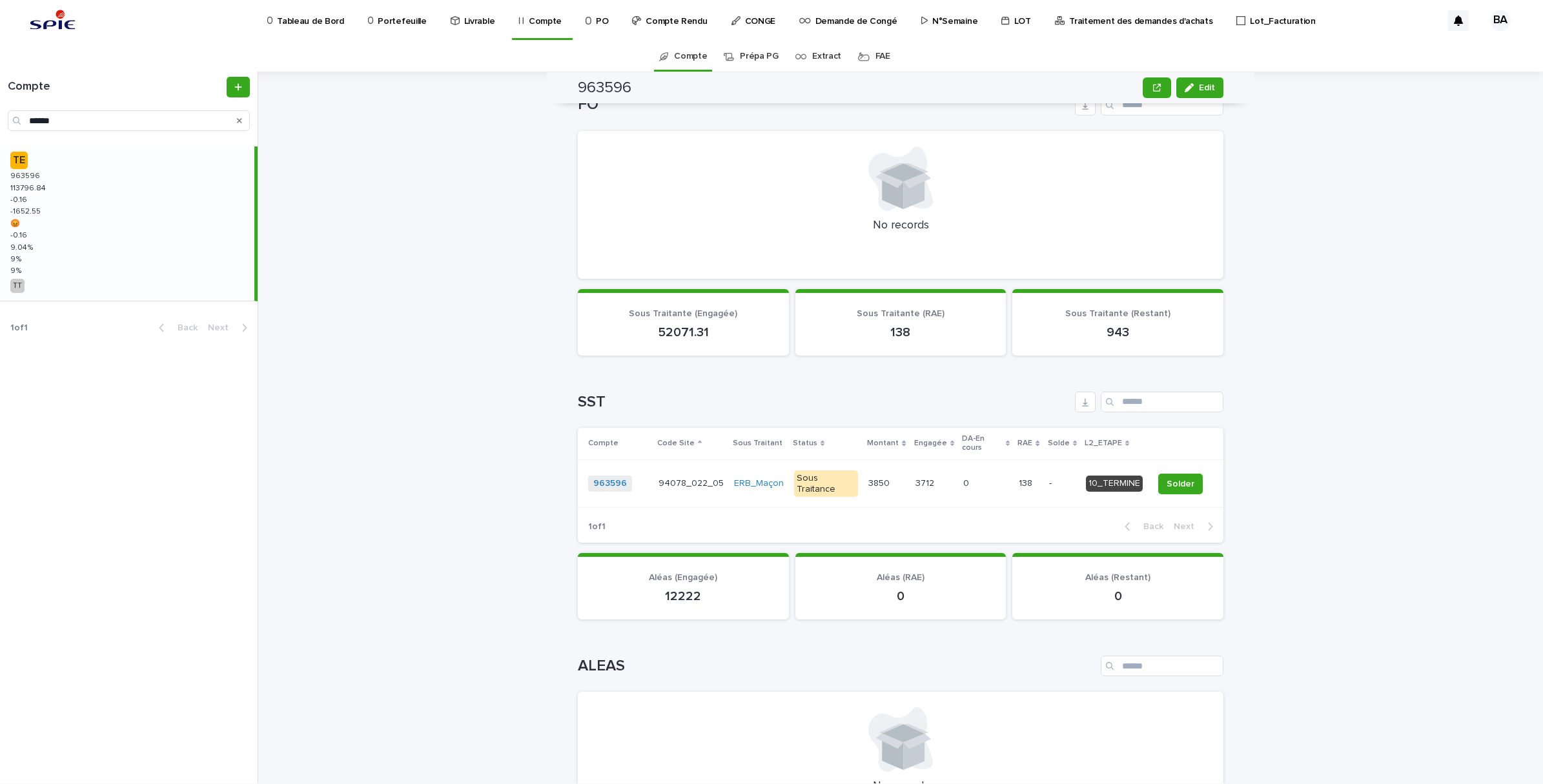
scroll to position [726, 0]
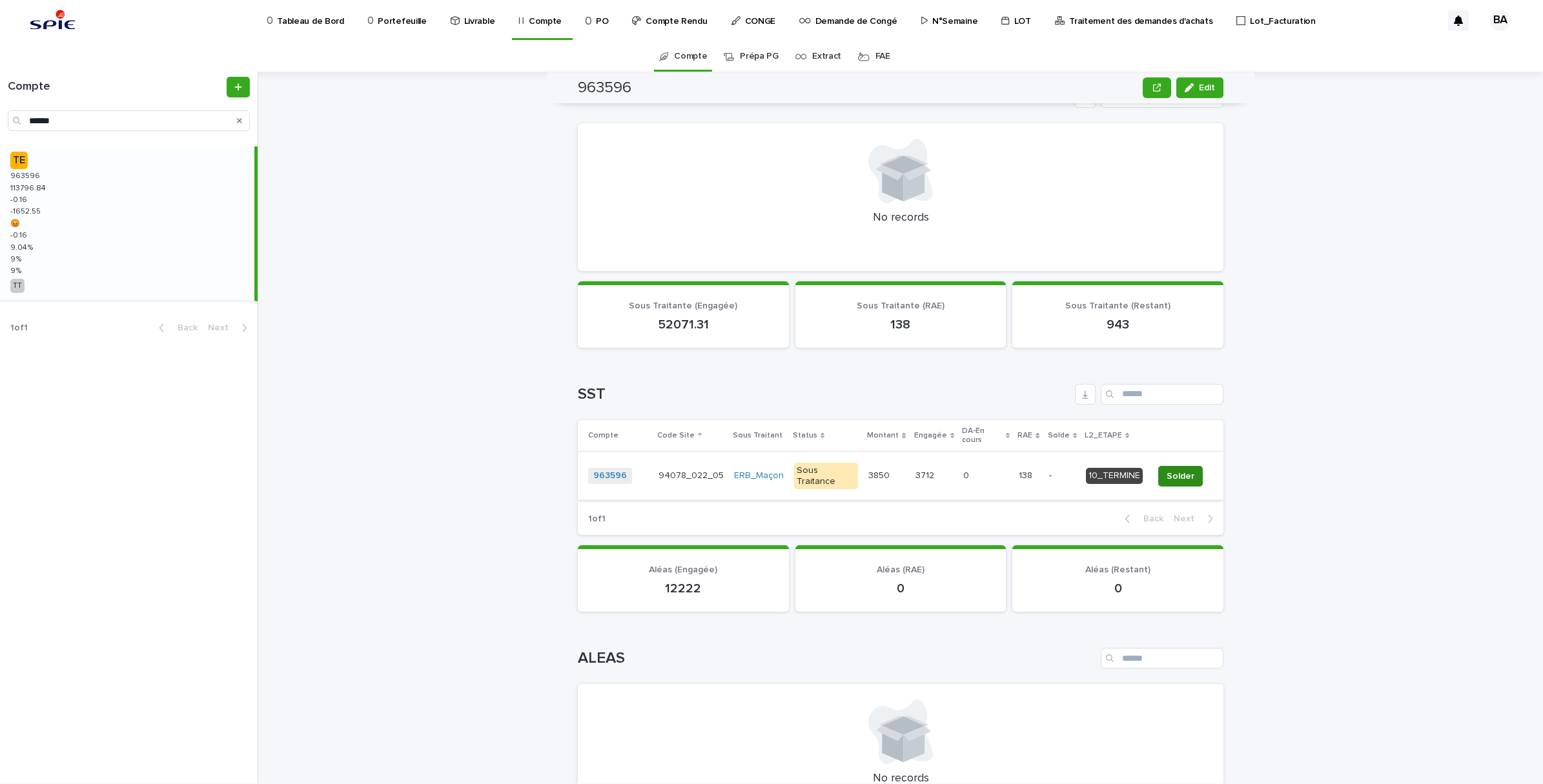
click at [1189, 466] on button "Solder" at bounding box center [1180, 476] width 45 height 21
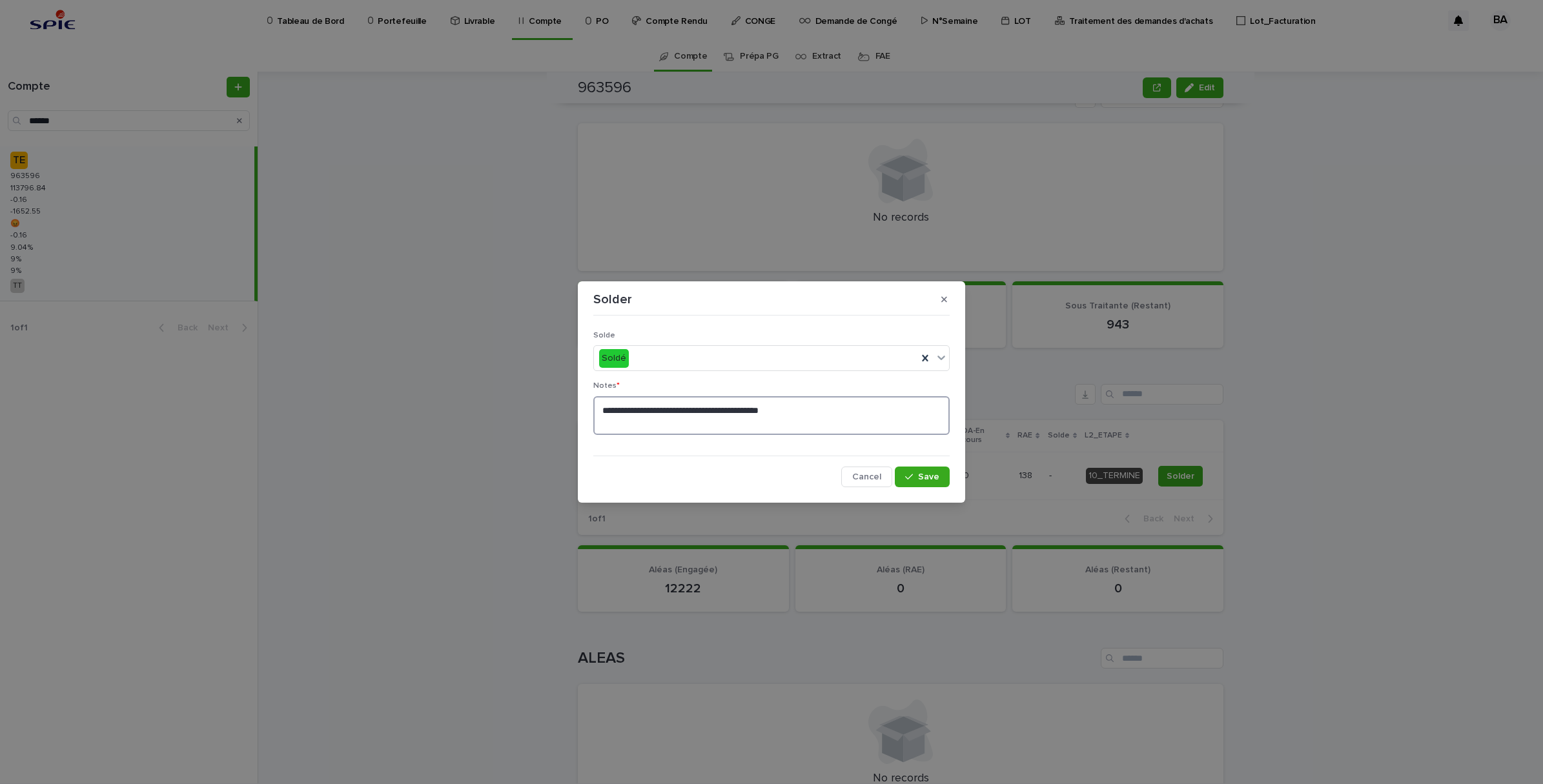
click at [680, 415] on textarea "**********" at bounding box center [772, 416] width 357 height 39
drag, startPoint x: 825, startPoint y: 409, endPoint x: 583, endPoint y: 411, distance: 242.0
click at [583, 411] on section "**********" at bounding box center [771, 392] width 387 height 222
type textarea "**"
click at [931, 475] on span "Save" at bounding box center [928, 476] width 21 height 9
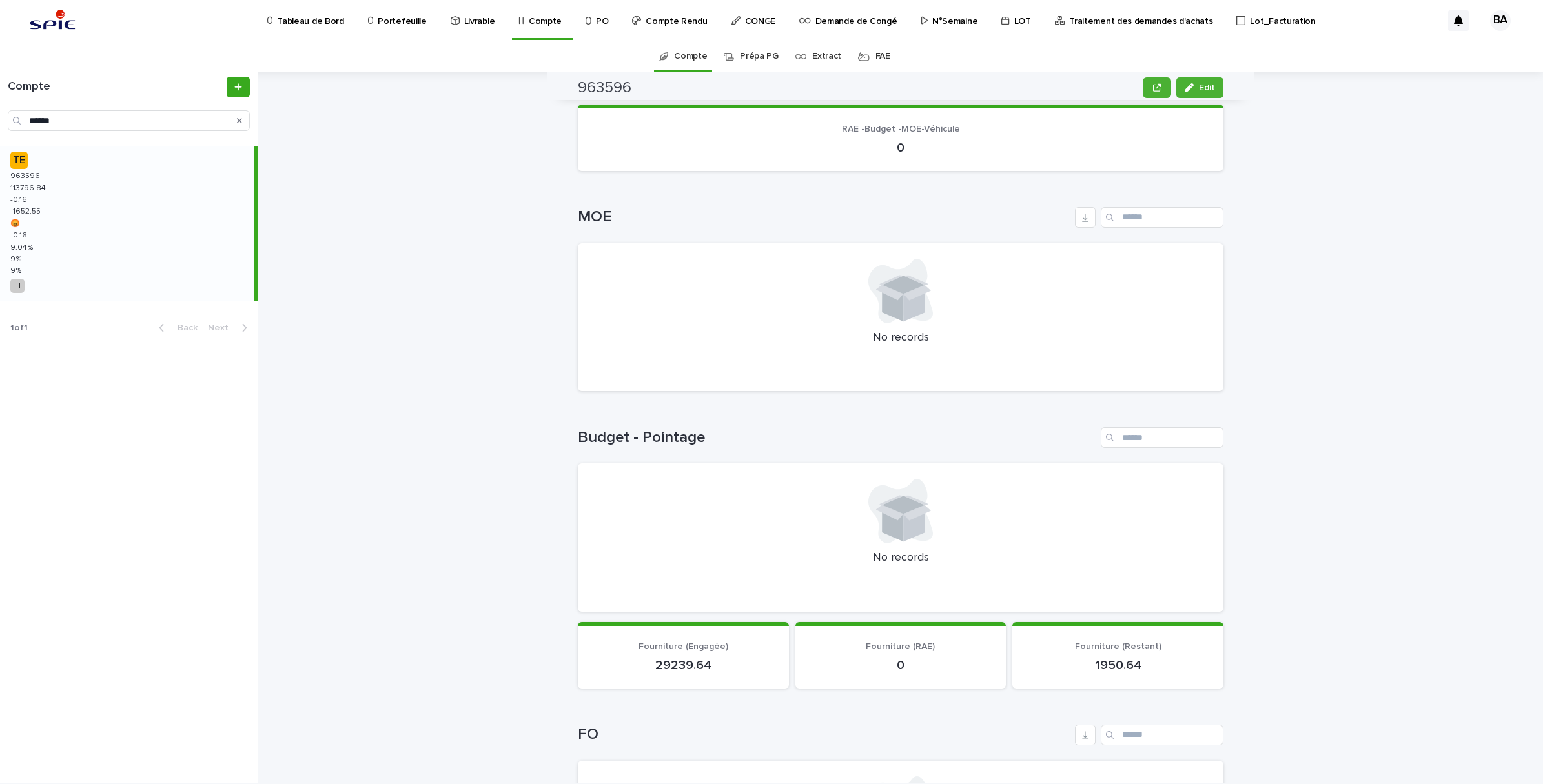
scroll to position [0, 0]
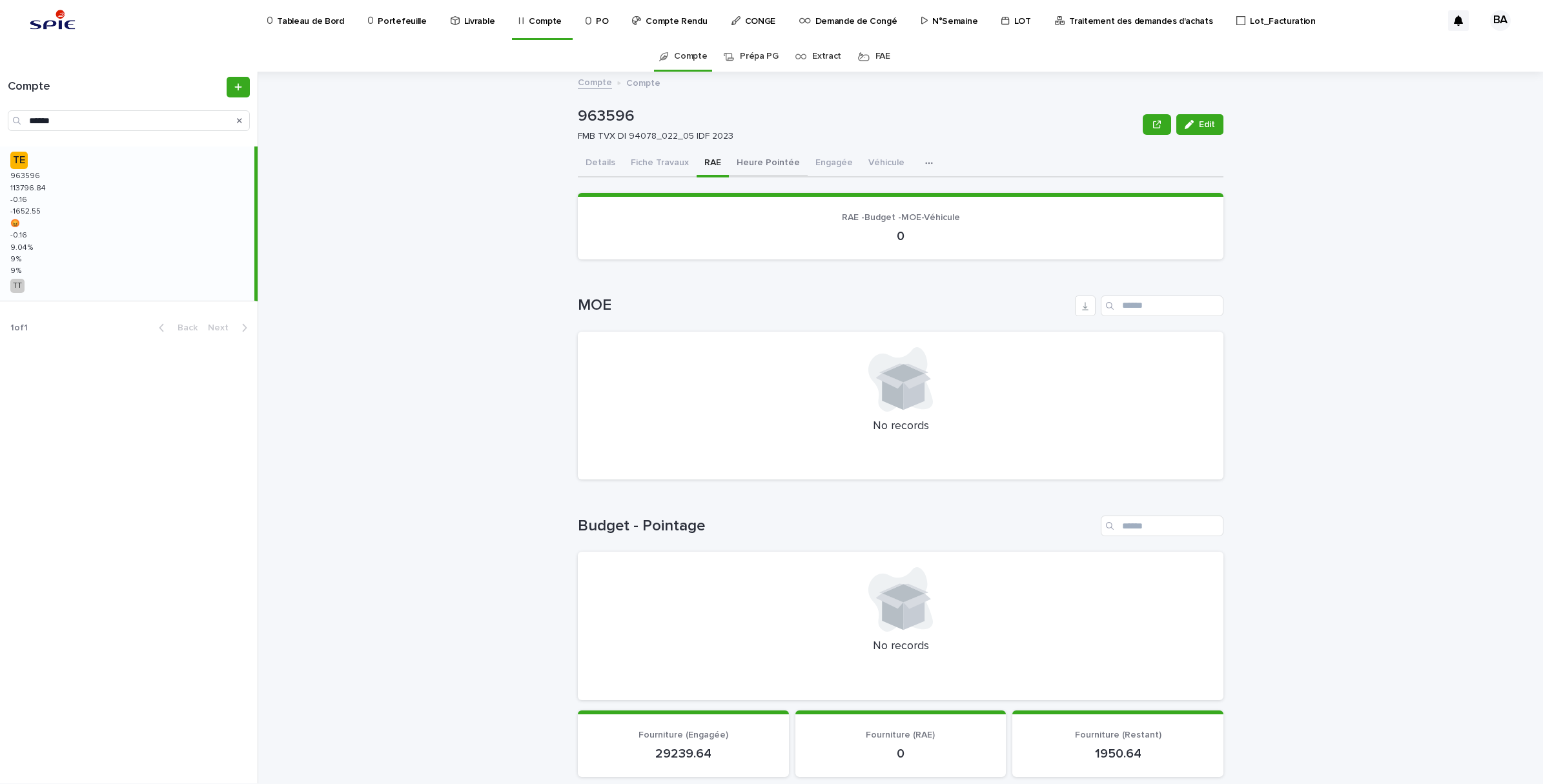
click at [772, 160] on button "Heure Pointée" at bounding box center [767, 164] width 78 height 27
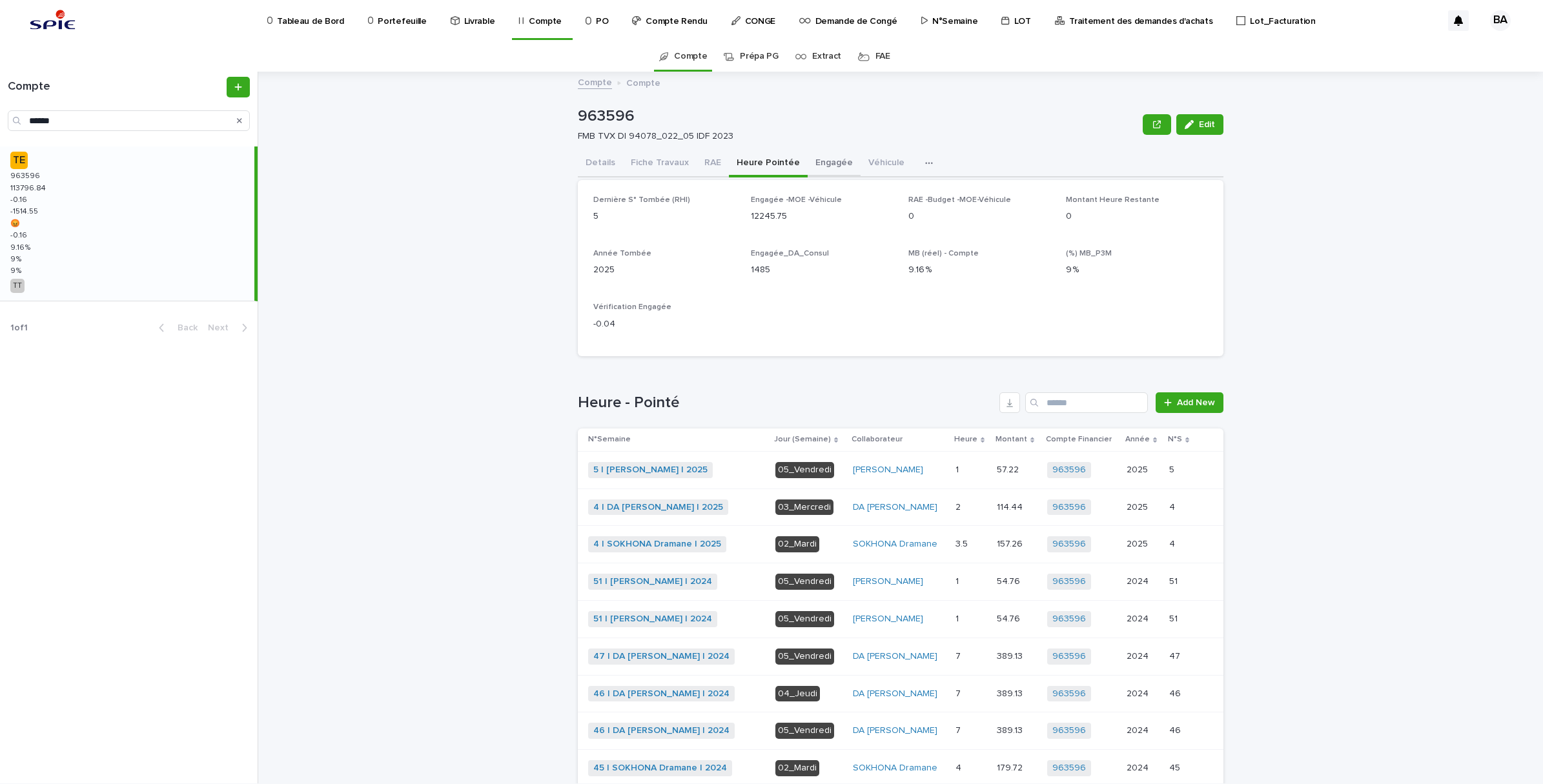
click at [820, 164] on button "Engagée" at bounding box center [834, 164] width 53 height 27
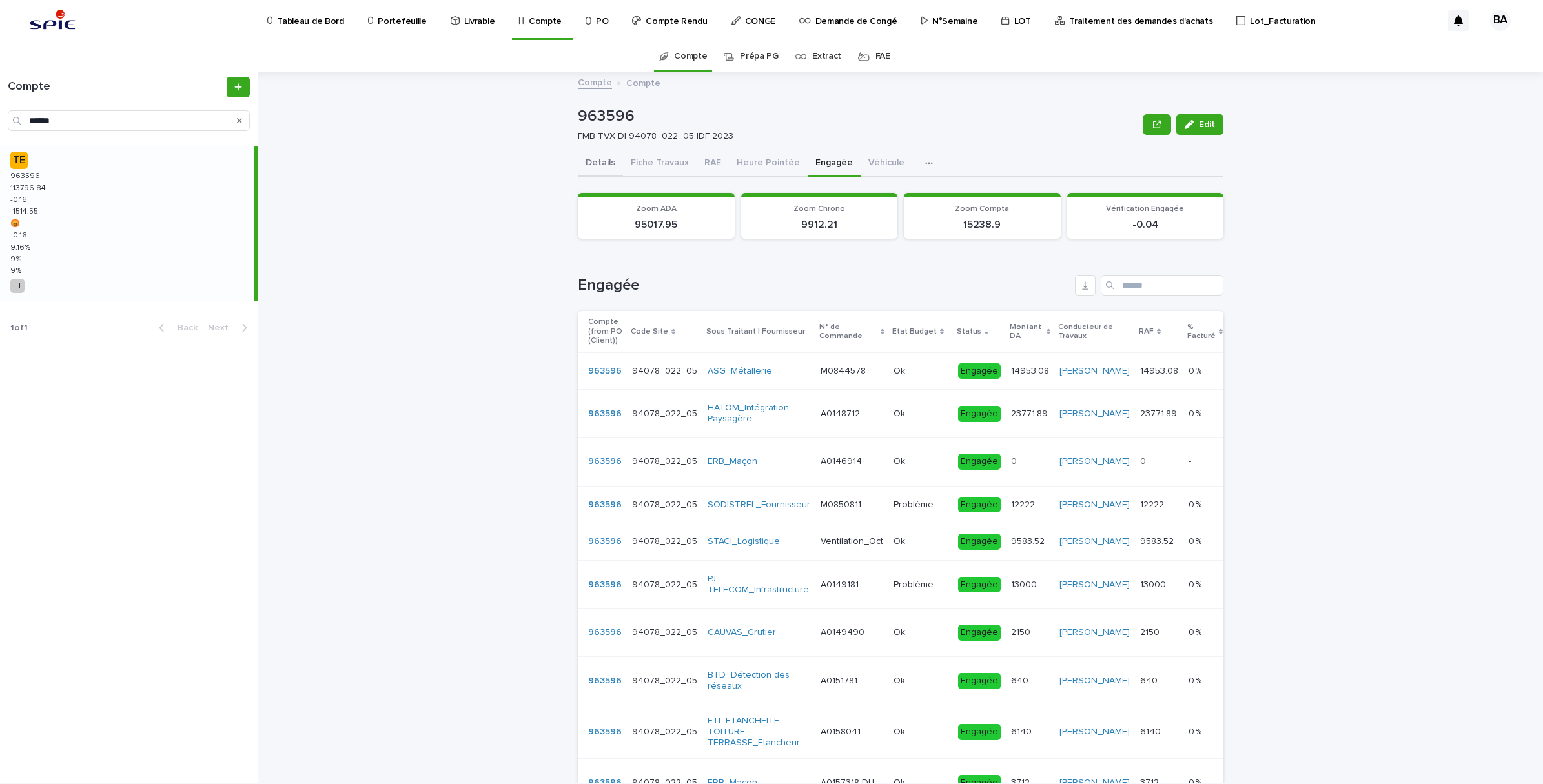
click at [598, 158] on button "Details" at bounding box center [600, 164] width 46 height 27
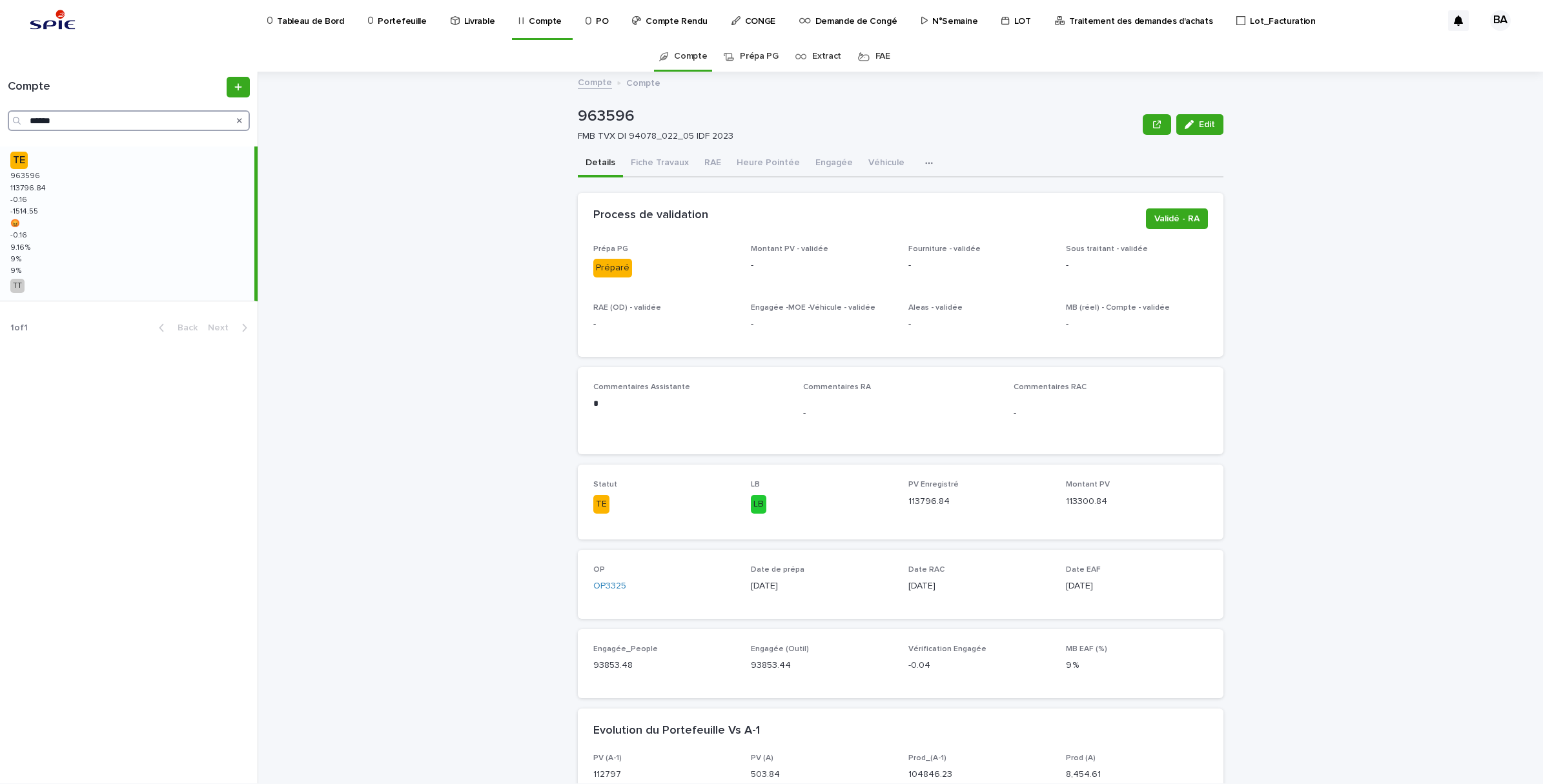
drag, startPoint x: 89, startPoint y: 122, endPoint x: -3, endPoint y: 89, distance: 97.7
click at [0, 89] on html "Tableau de Bord Portefeuille Livrable Compte PO Compte Rendu CONGE Demande de C…" at bounding box center [772, 392] width 1543 height 784
paste input "Search"
type input "******"
click at [78, 219] on div "TE 969672 969672 127032.71 127032.71 -0.04 -0.04 -964.24 -964.24 😡 😡 -0.04 -0.0…" at bounding box center [127, 223] width 255 height 154
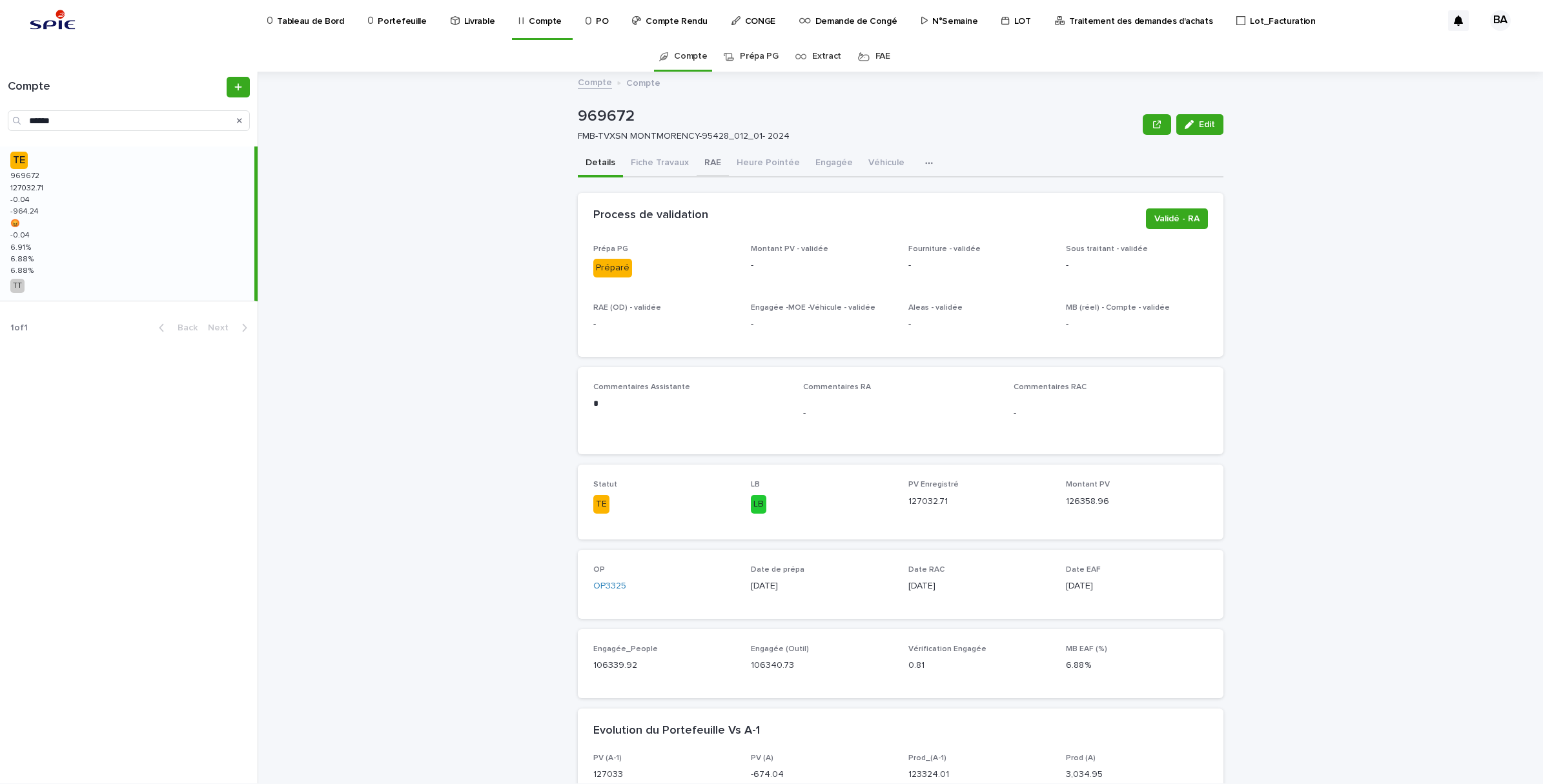
click at [696, 162] on button "RAE" at bounding box center [712, 164] width 32 height 27
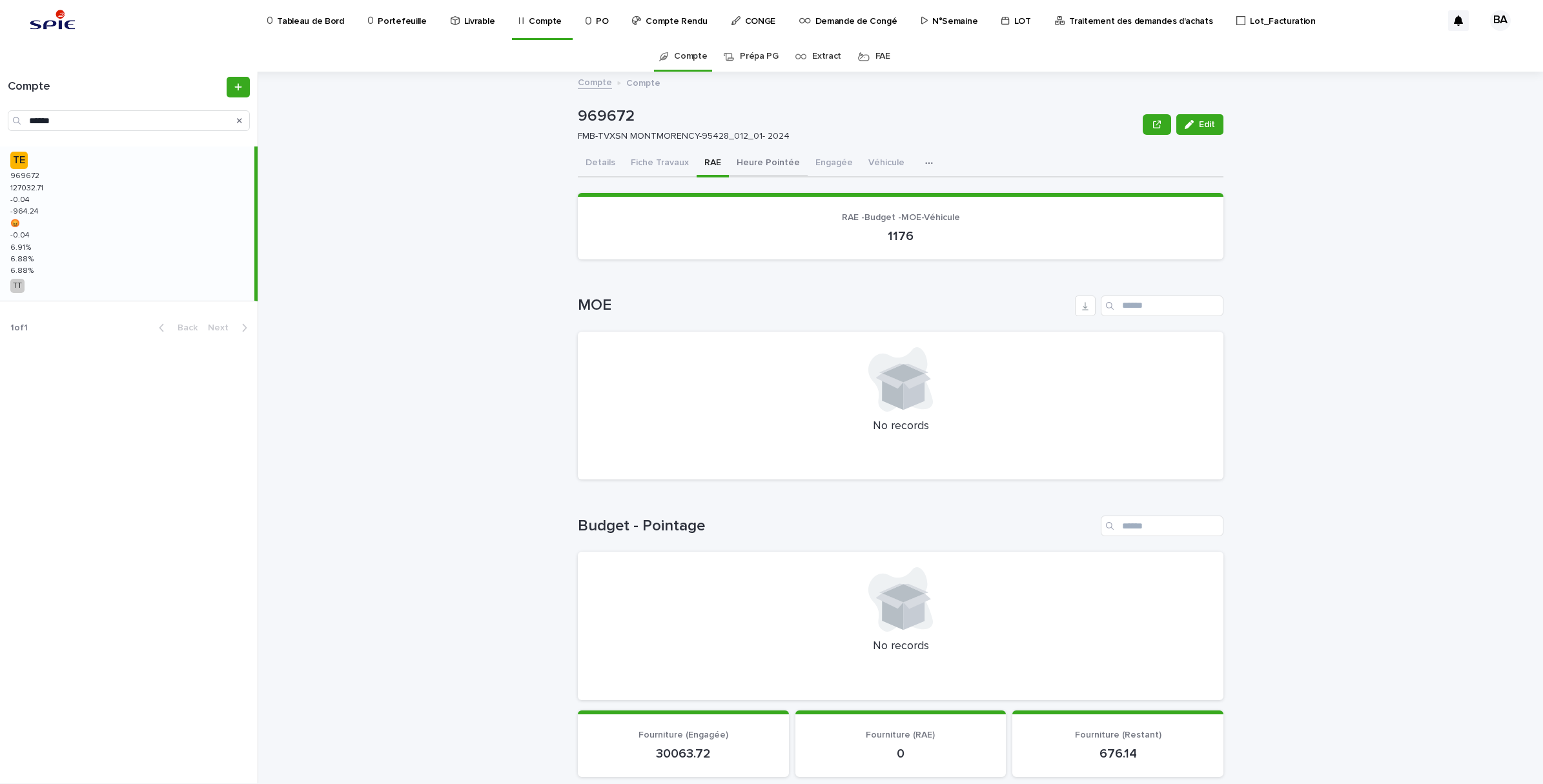
click at [766, 165] on button "Heure Pointée" at bounding box center [767, 164] width 78 height 27
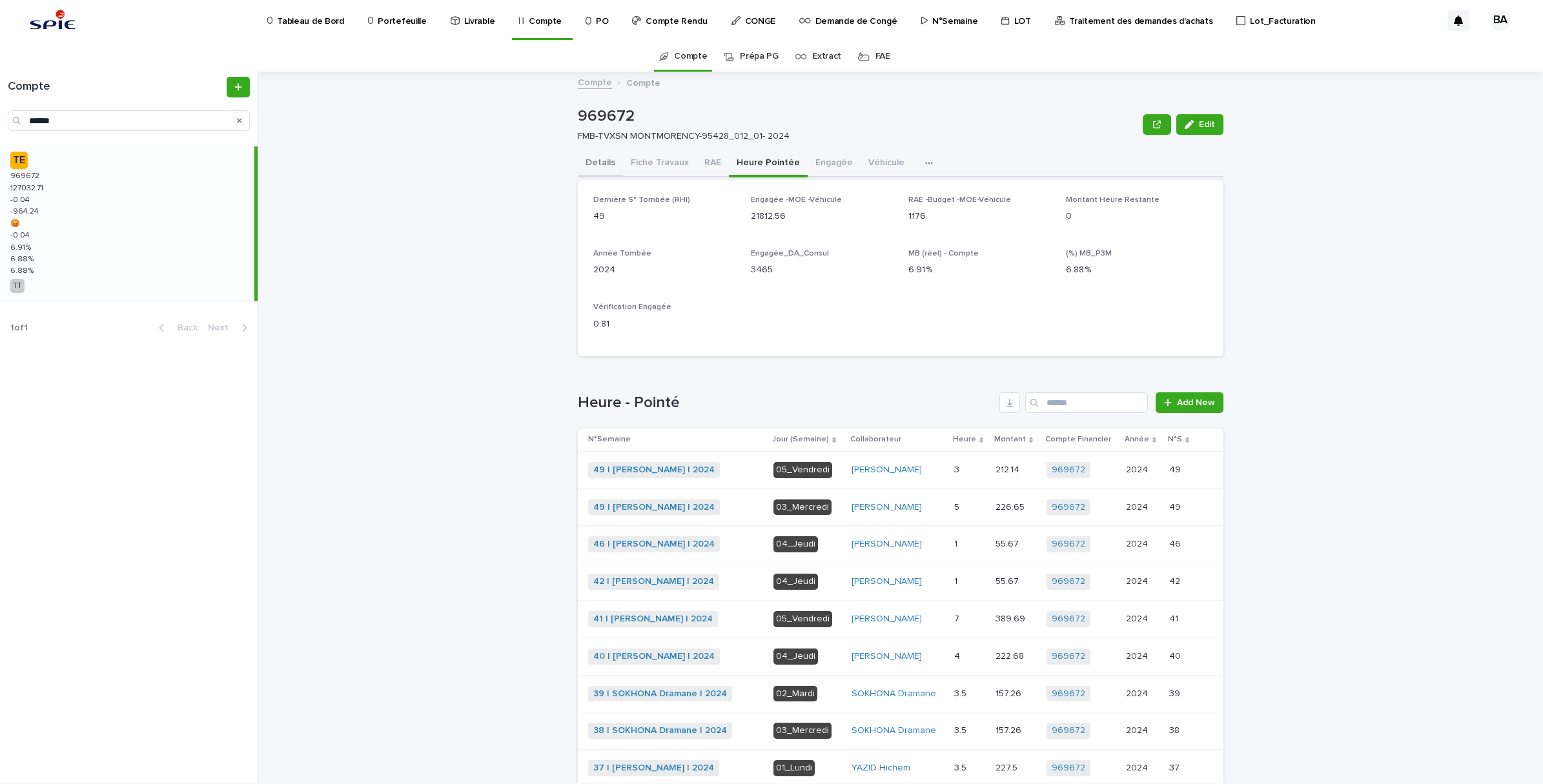
click at [597, 161] on button "Details" at bounding box center [600, 164] width 46 height 27
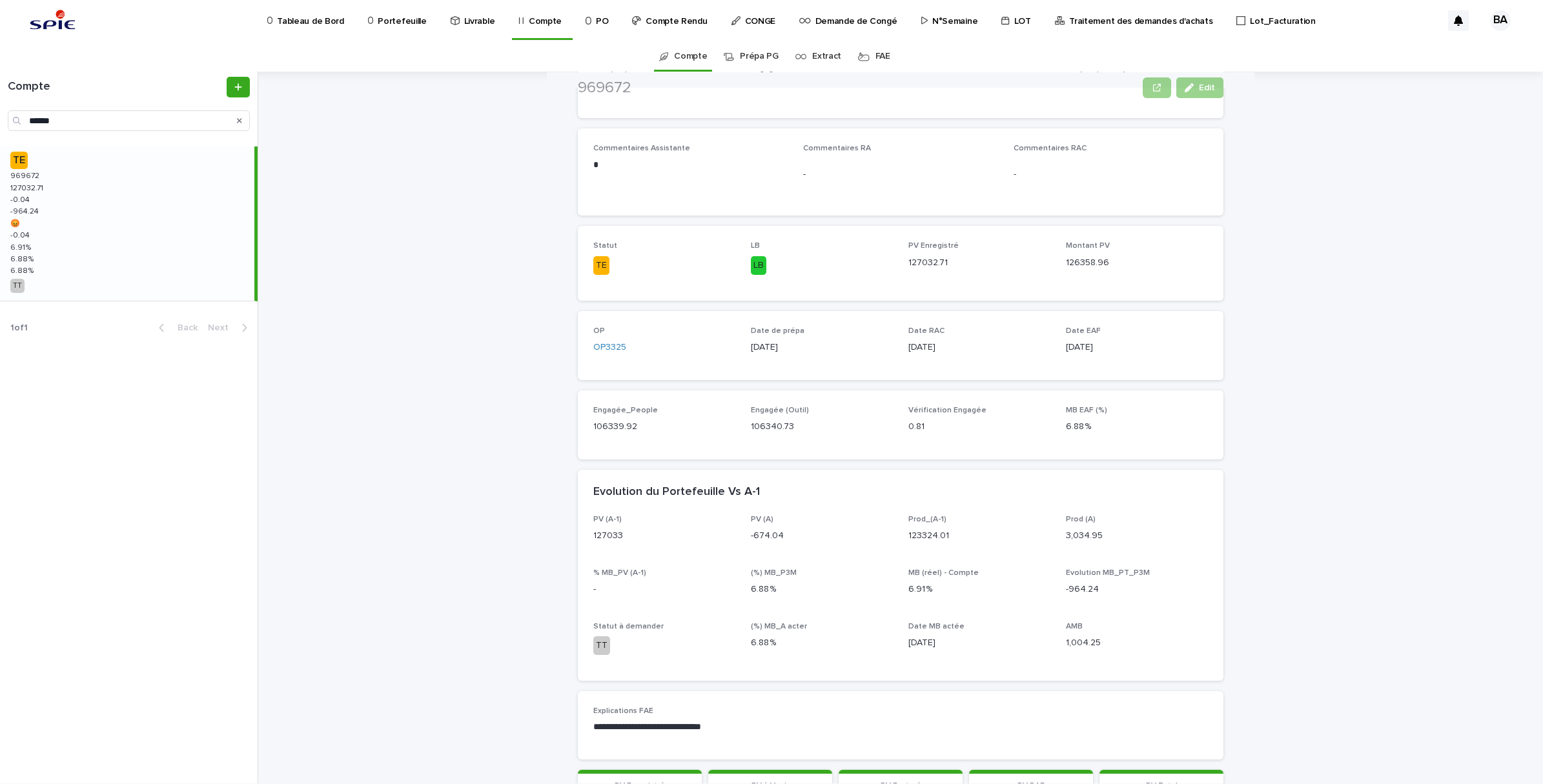
scroll to position [242, 0]
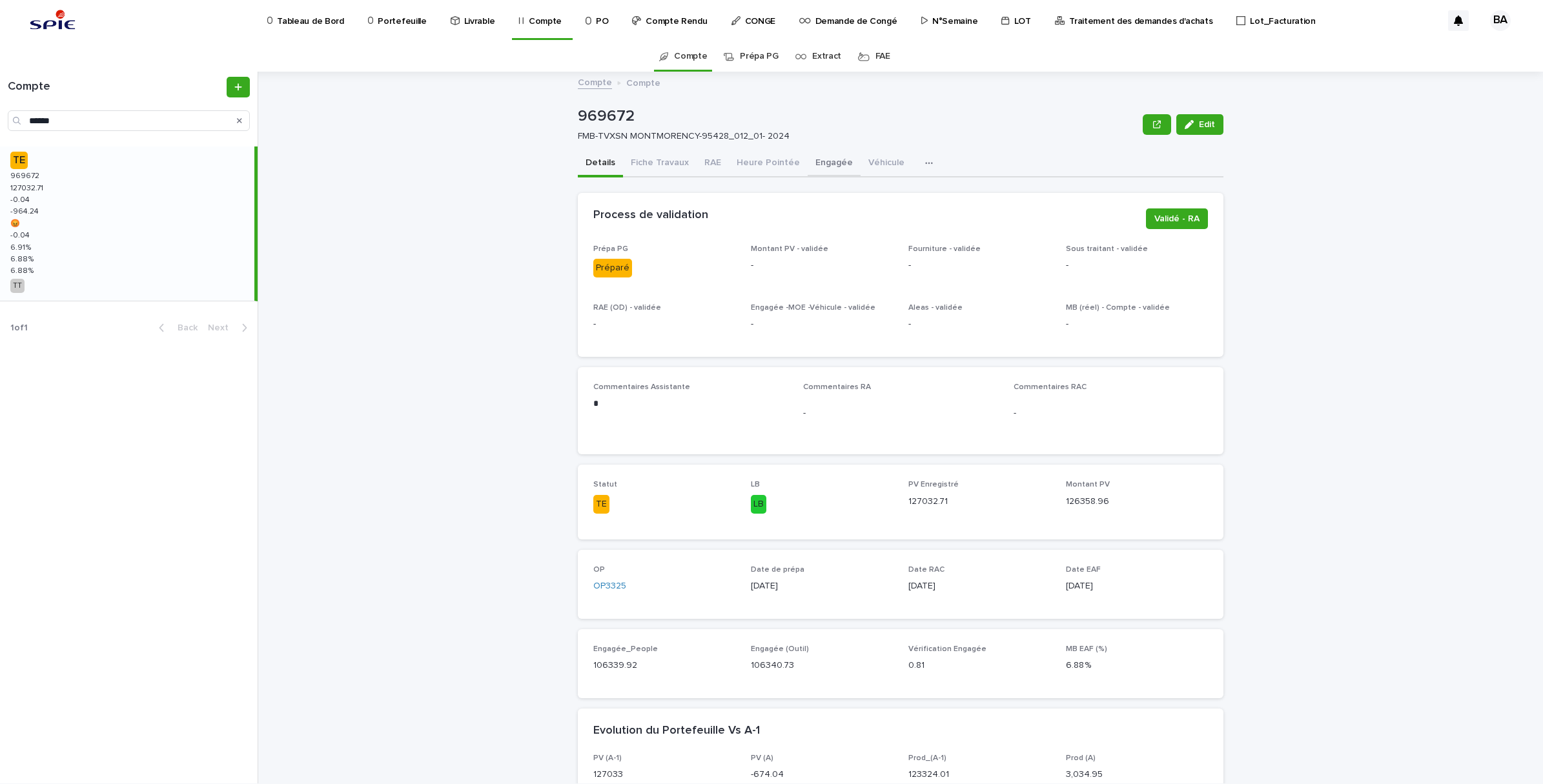
click at [817, 166] on button "Engagée" at bounding box center [834, 164] width 53 height 27
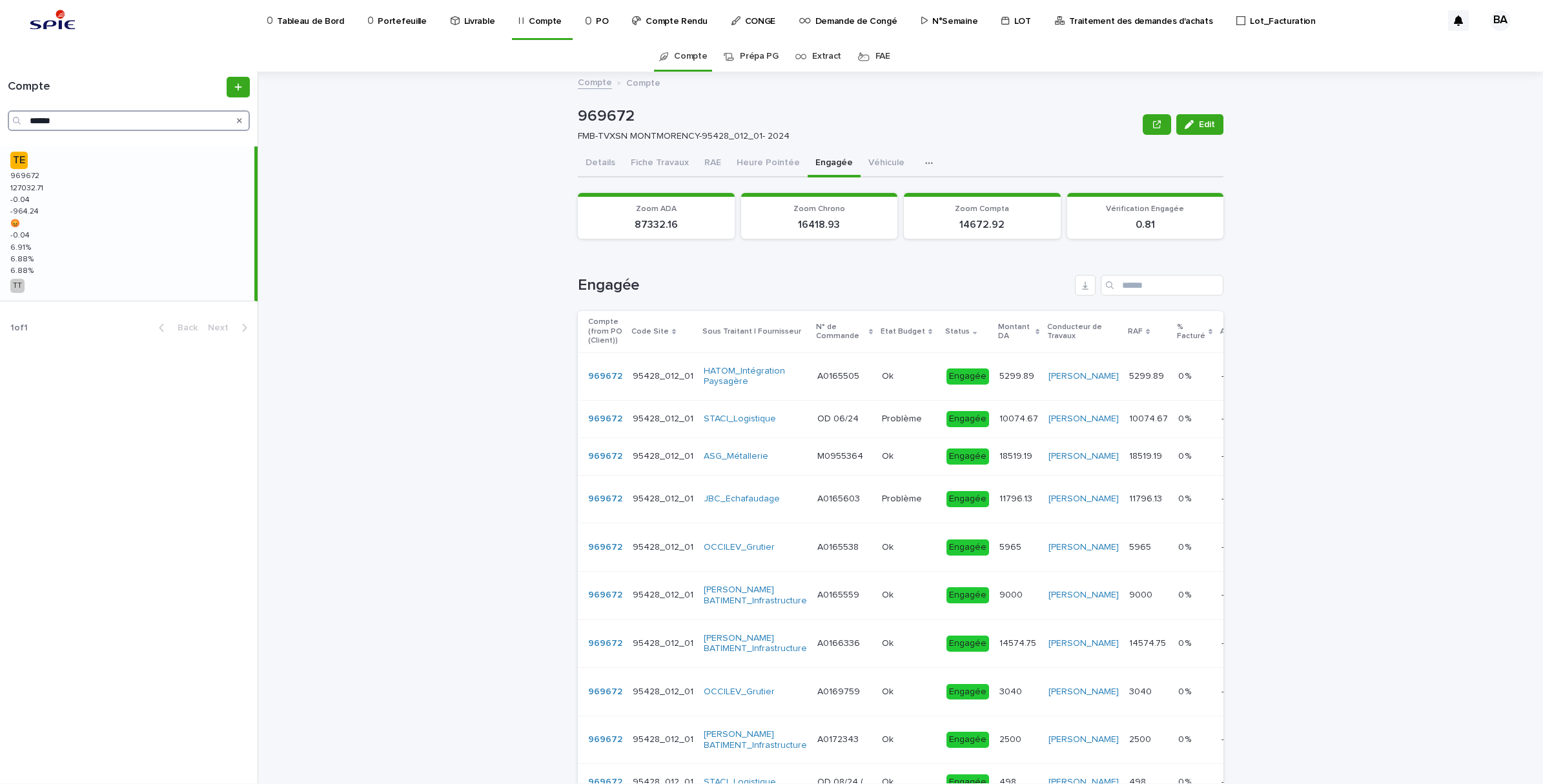
drag, startPoint x: 76, startPoint y: 120, endPoint x: -3, endPoint y: 105, distance: 80.4
click at [0, 105] on html "Tableau de Bord Portefeuille Livrable Compte PO Compte Rendu CONGE Demande de C…" at bounding box center [772, 392] width 1543 height 784
paste input "Search"
type input "******"
click at [121, 205] on div "TE 961201 961201 134610.18 134610.18 -0.02 -0.02 -860.93 -860.93 😡 😡 -0.02 -0.0…" at bounding box center [127, 223] width 255 height 154
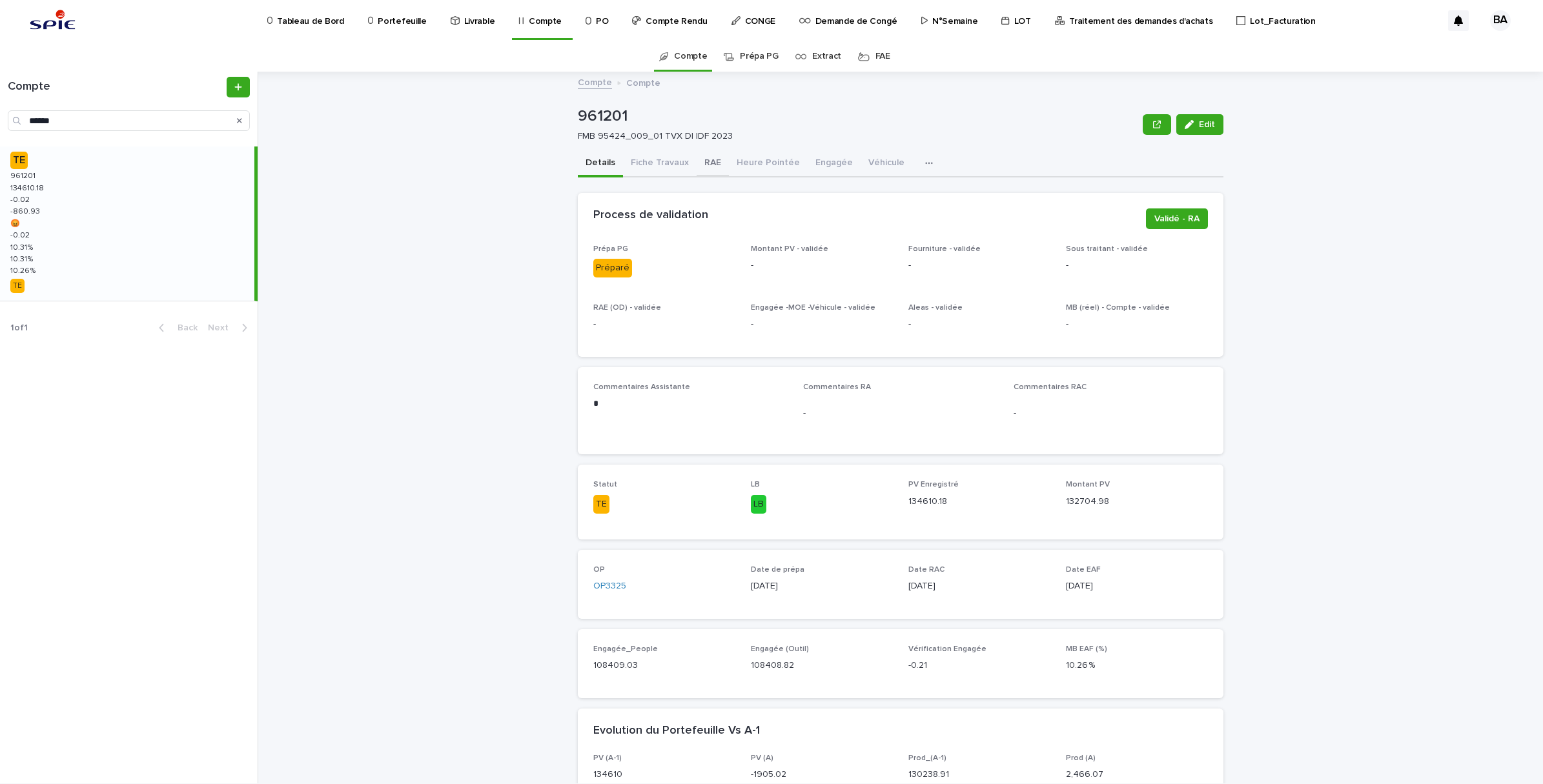
click at [704, 158] on button "RAE" at bounding box center [712, 164] width 32 height 27
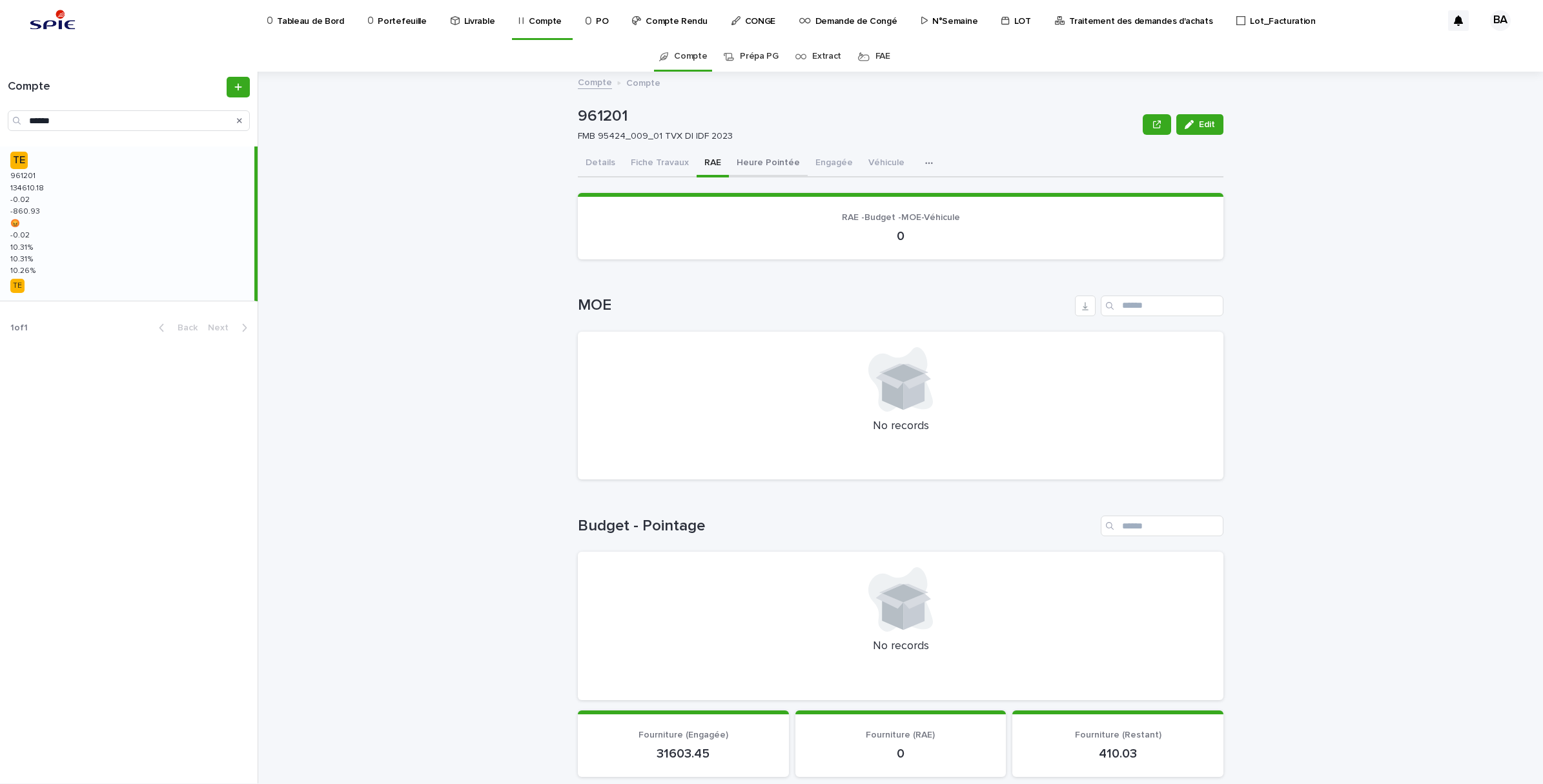
click at [759, 169] on button "Heure Pointée" at bounding box center [767, 164] width 78 height 27
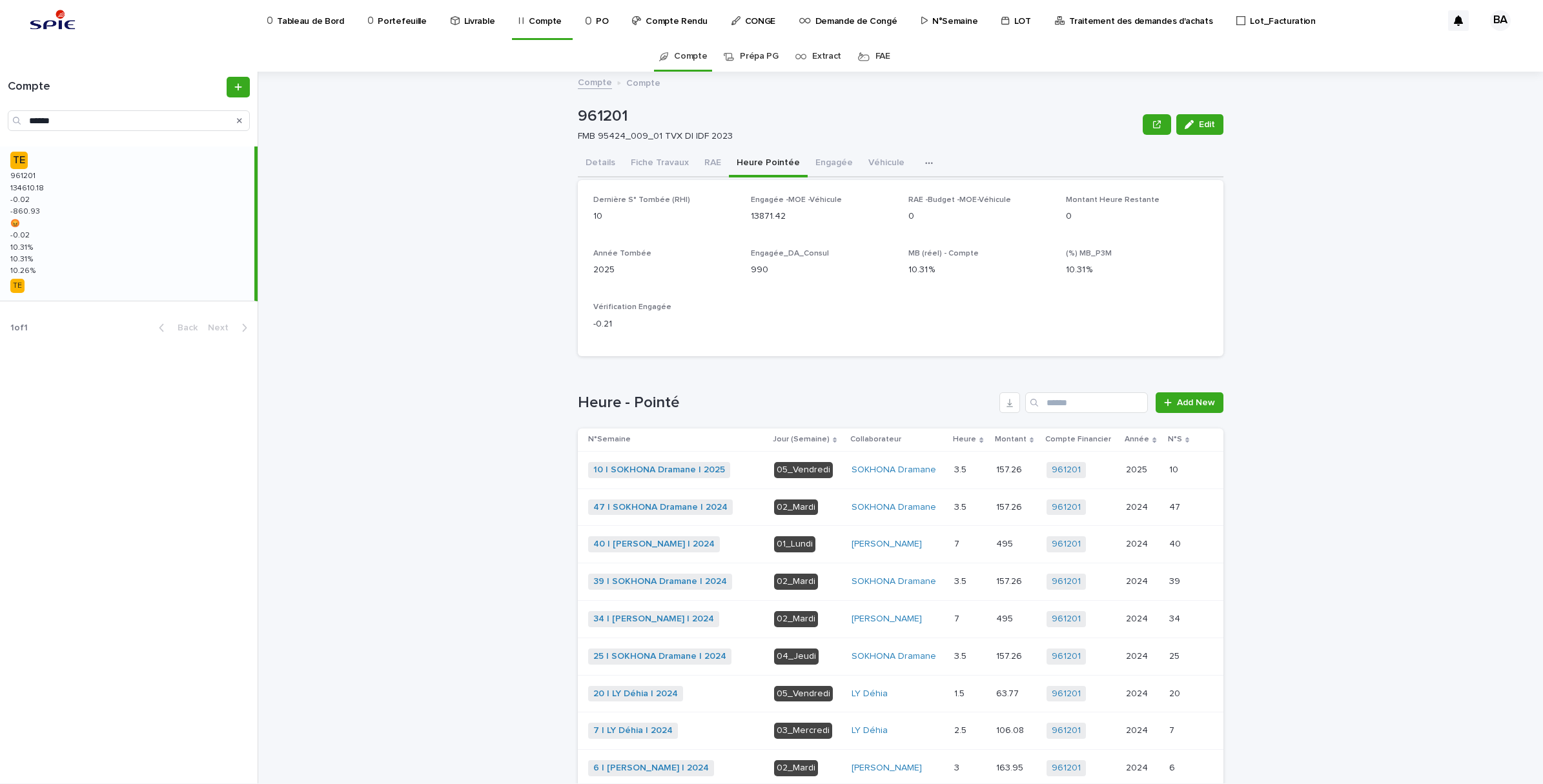
click at [704, 163] on button "RAE" at bounding box center [712, 164] width 32 height 27
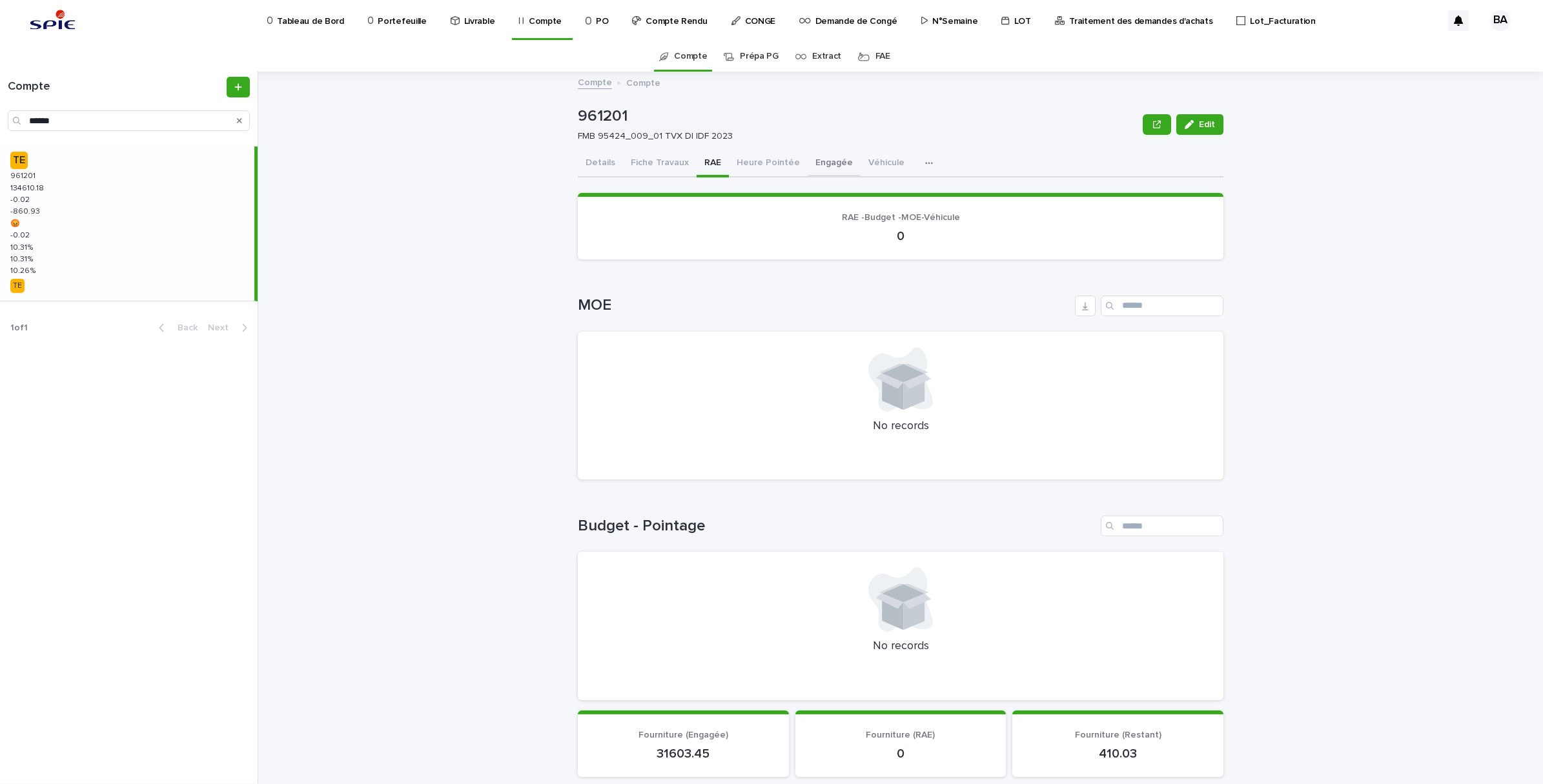
click at [819, 162] on button "Engagée" at bounding box center [834, 164] width 53 height 27
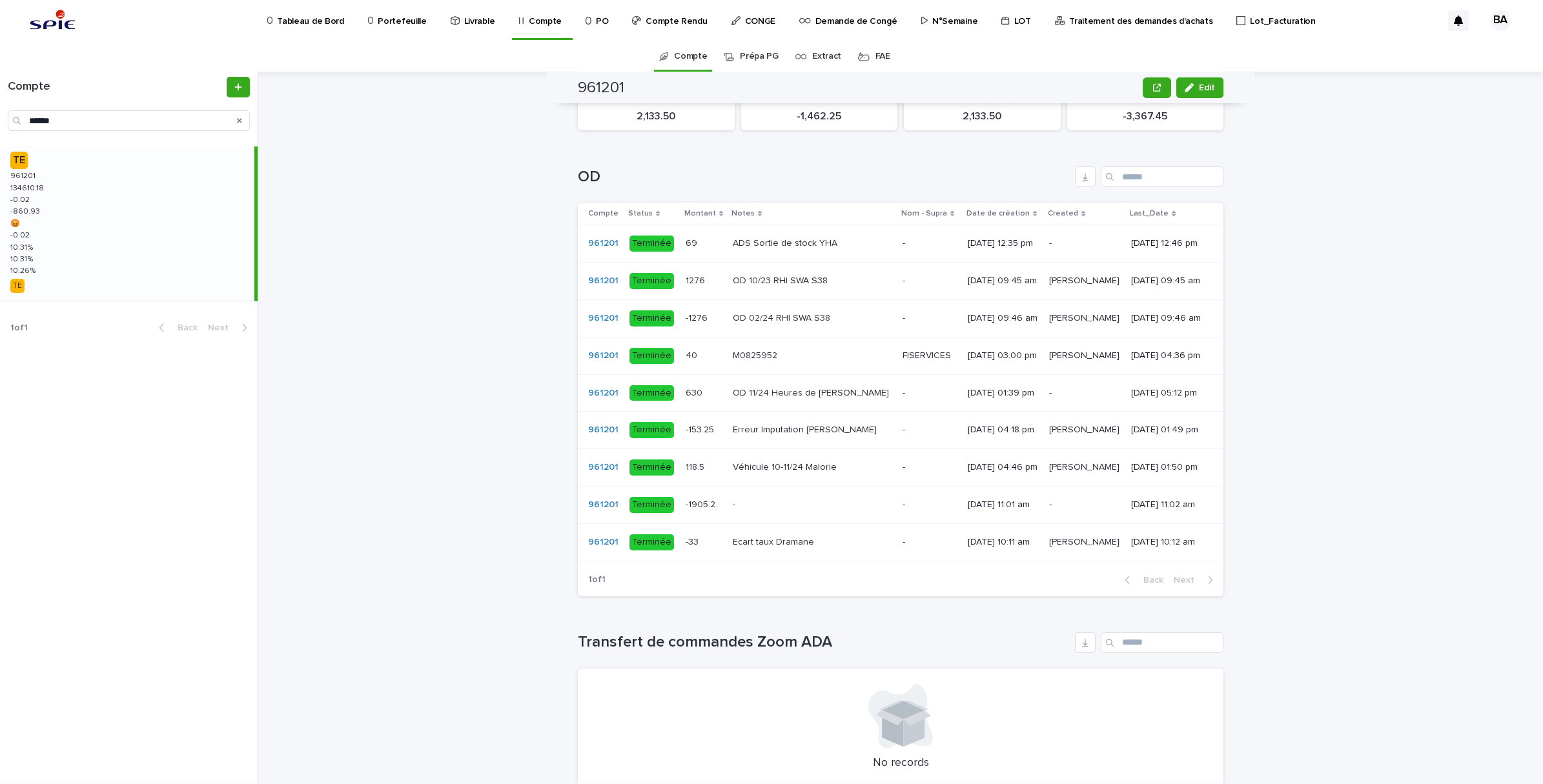
scroll to position [766, 0]
click at [747, 511] on p at bounding box center [812, 505] width 159 height 11
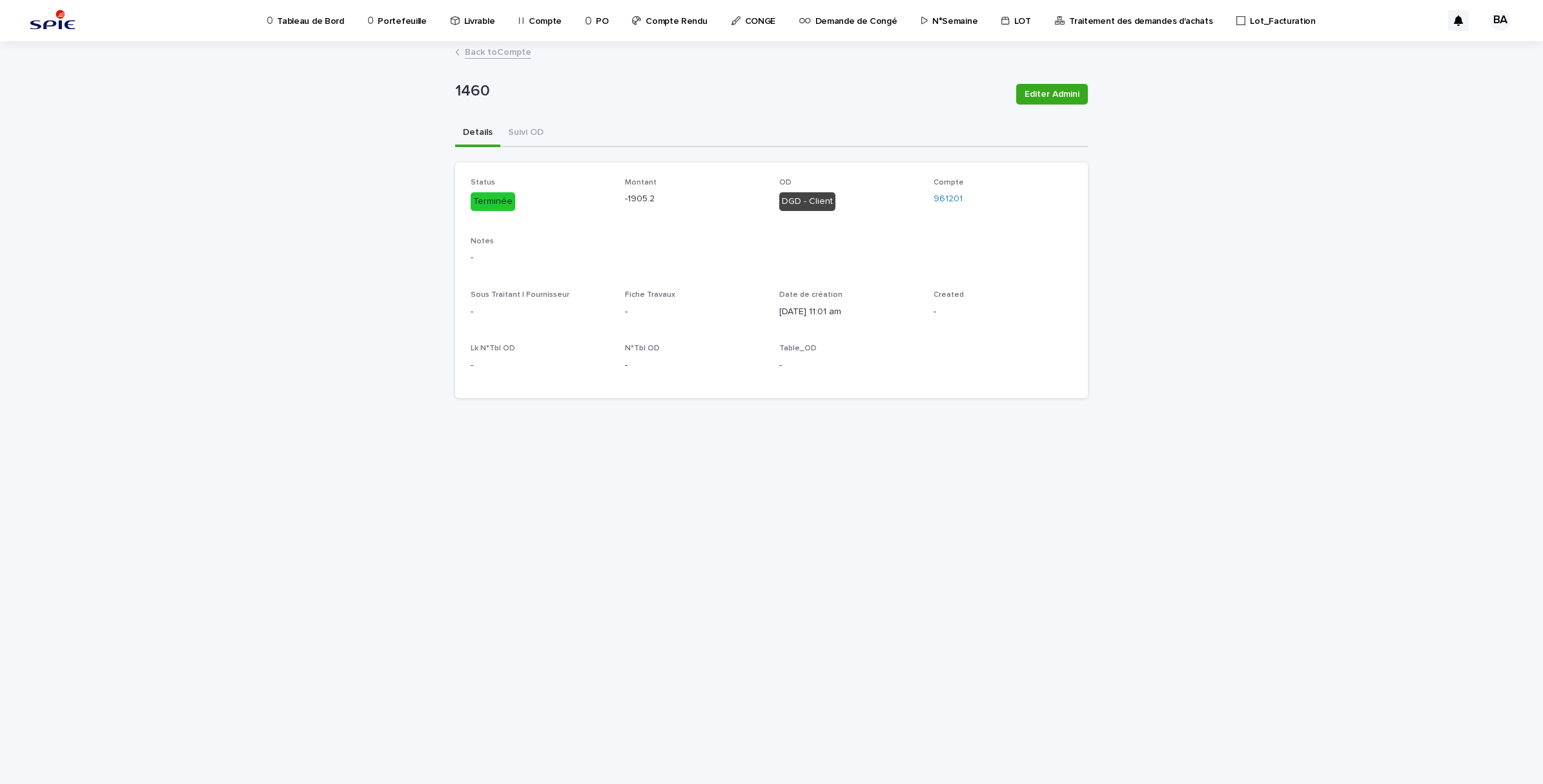
click at [480, 53] on link "Back to Compte" at bounding box center [497, 51] width 67 height 15
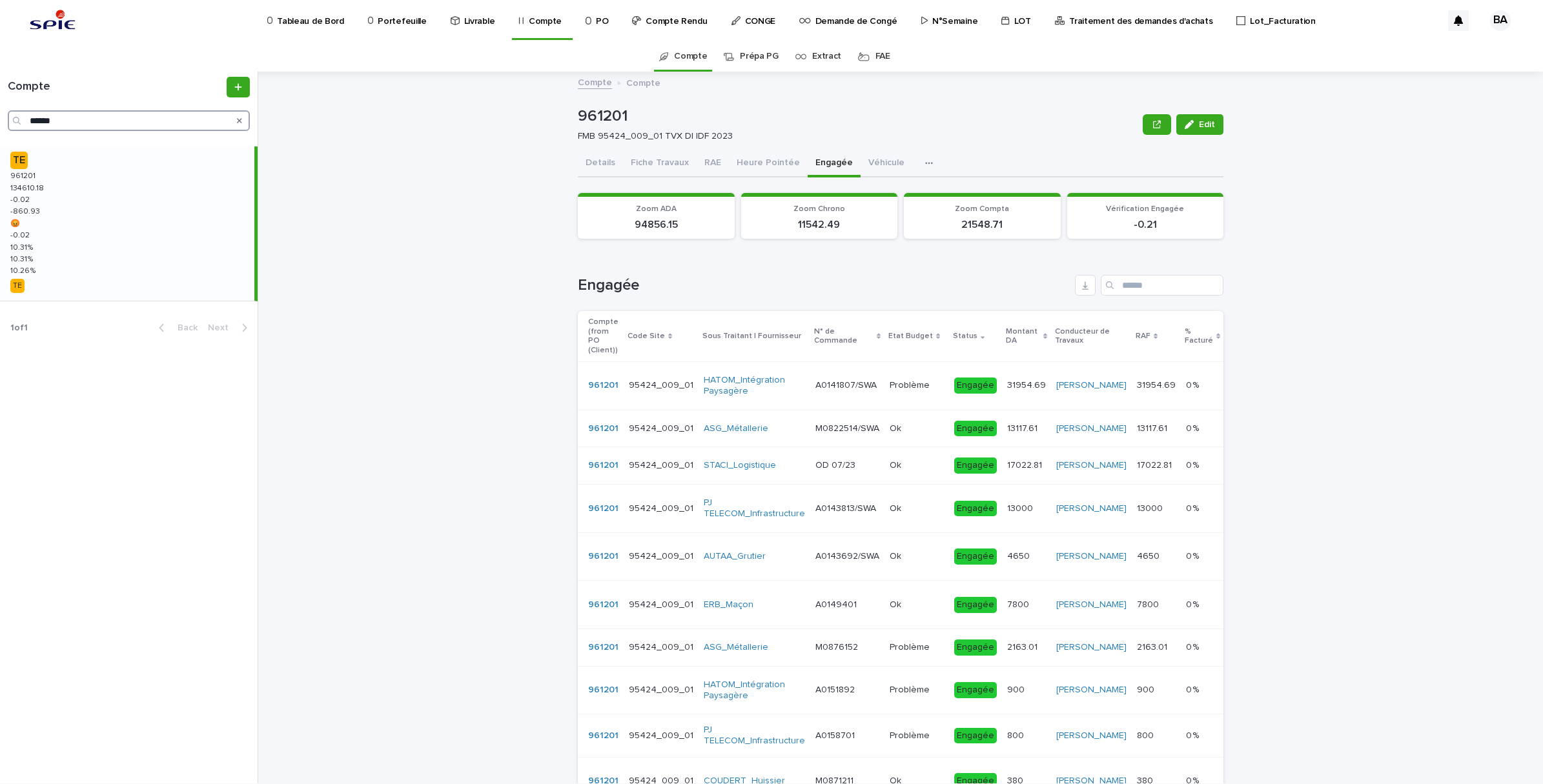
drag, startPoint x: 67, startPoint y: 121, endPoint x: -3, endPoint y: 109, distance: 71.0
click at [0, 109] on html "Tableau de Bord Portefeuille Livrable Compte PO Compte Rendu CONGE Demande de C…" at bounding box center [772, 392] width 1543 height 784
paste input "Search"
click at [59, 205] on div "TE 969161 969161 104685.74 104685.74 599.78 599.78 -777.46 -777.46 😡 😡 599.78 5…" at bounding box center [127, 223] width 255 height 154
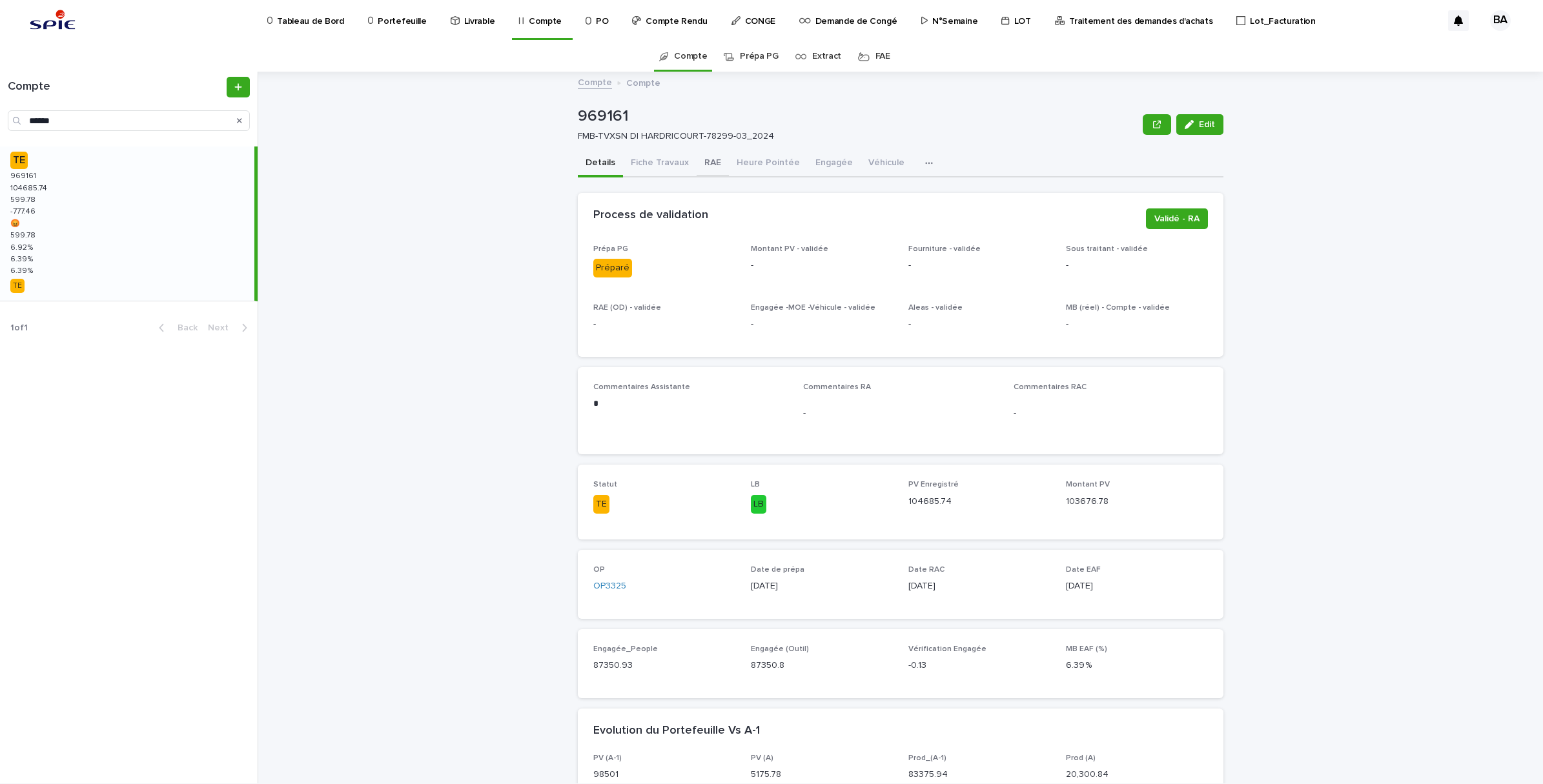
click at [704, 161] on button "RAE" at bounding box center [712, 164] width 32 height 27
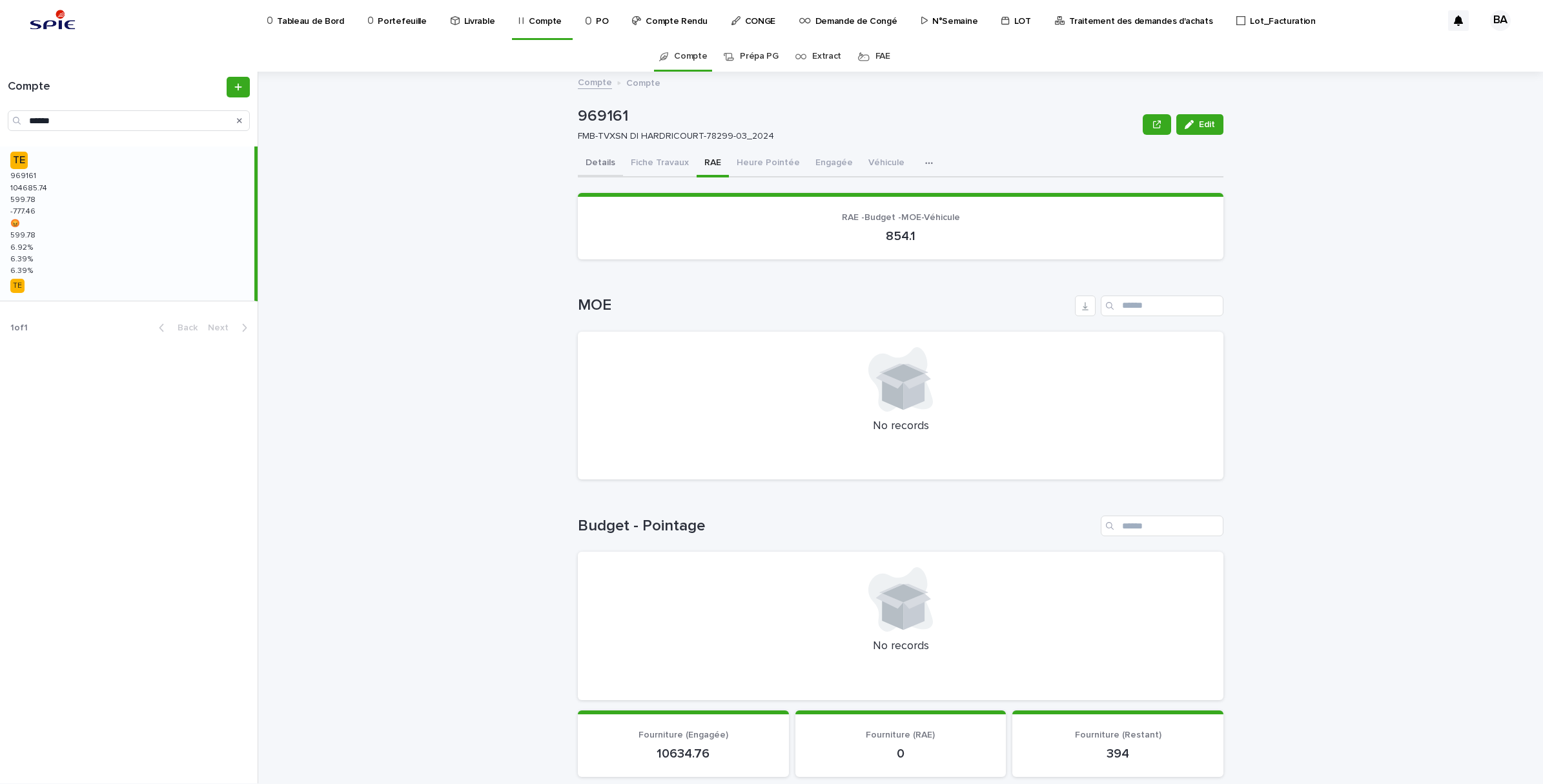
click at [589, 163] on button "Details" at bounding box center [600, 164] width 46 height 27
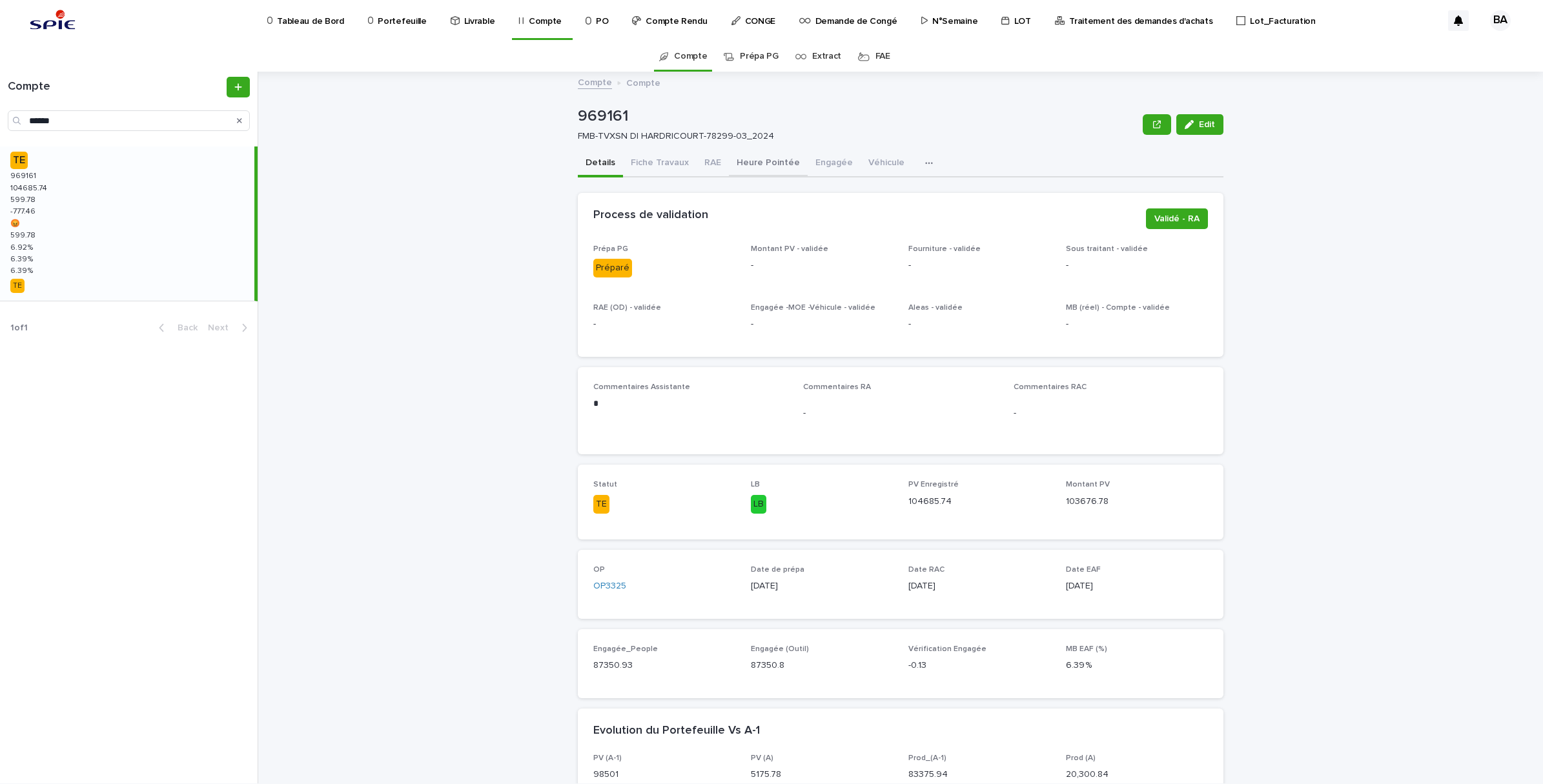
click at [762, 150] on button "Heure Pointée" at bounding box center [767, 164] width 78 height 27
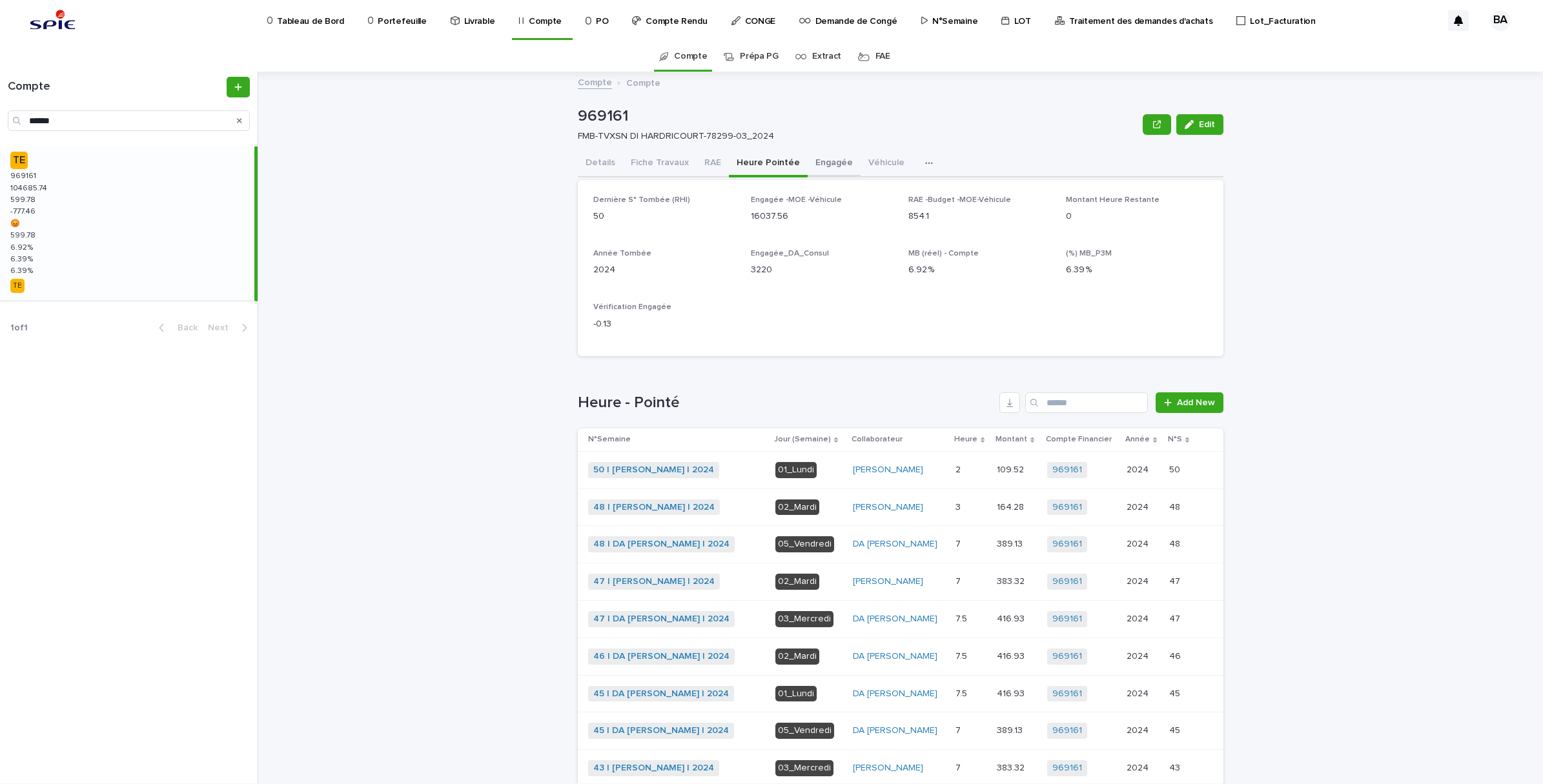
click at [815, 169] on button "Engagée" at bounding box center [834, 164] width 53 height 27
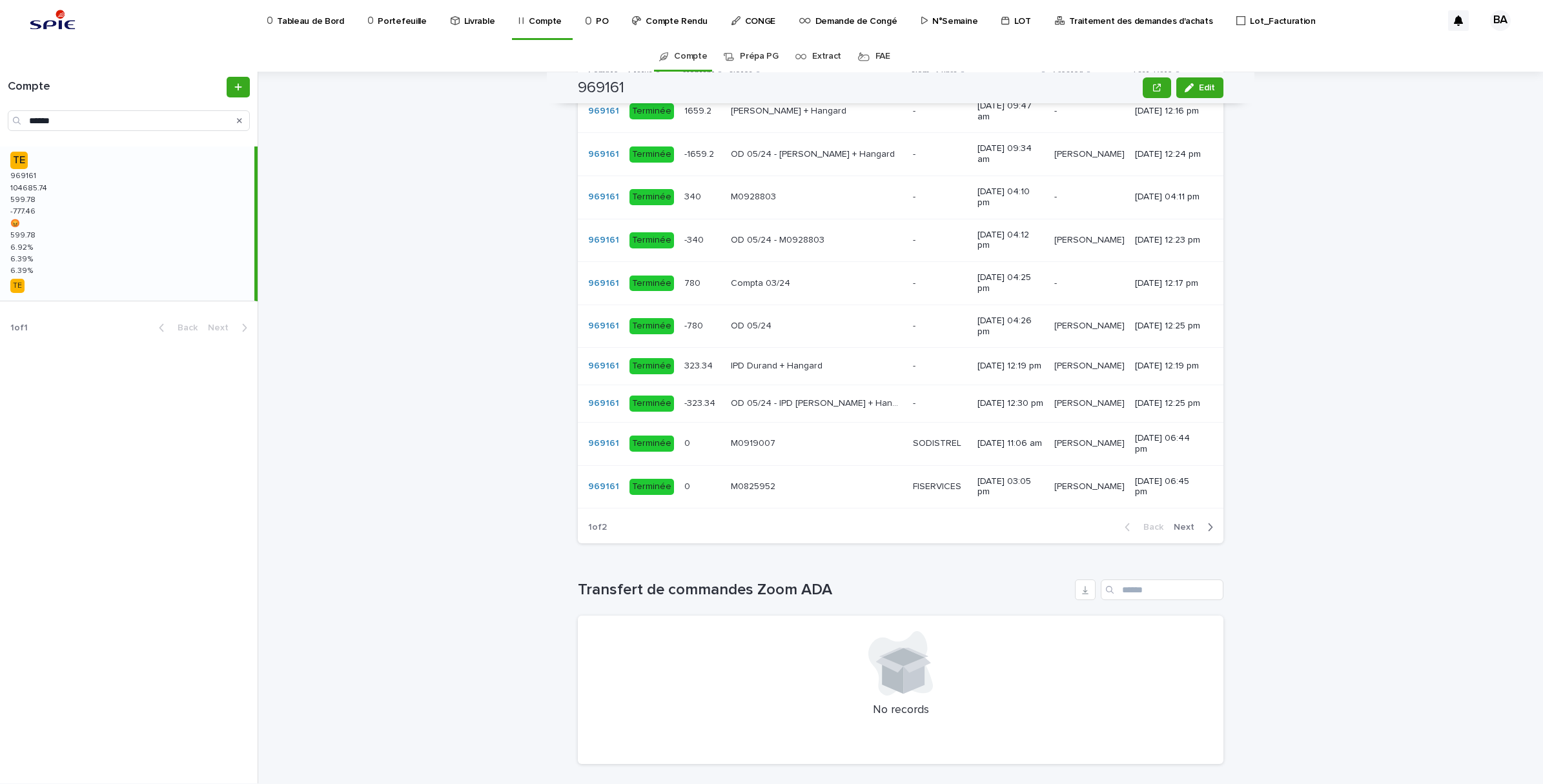
scroll to position [888, 0]
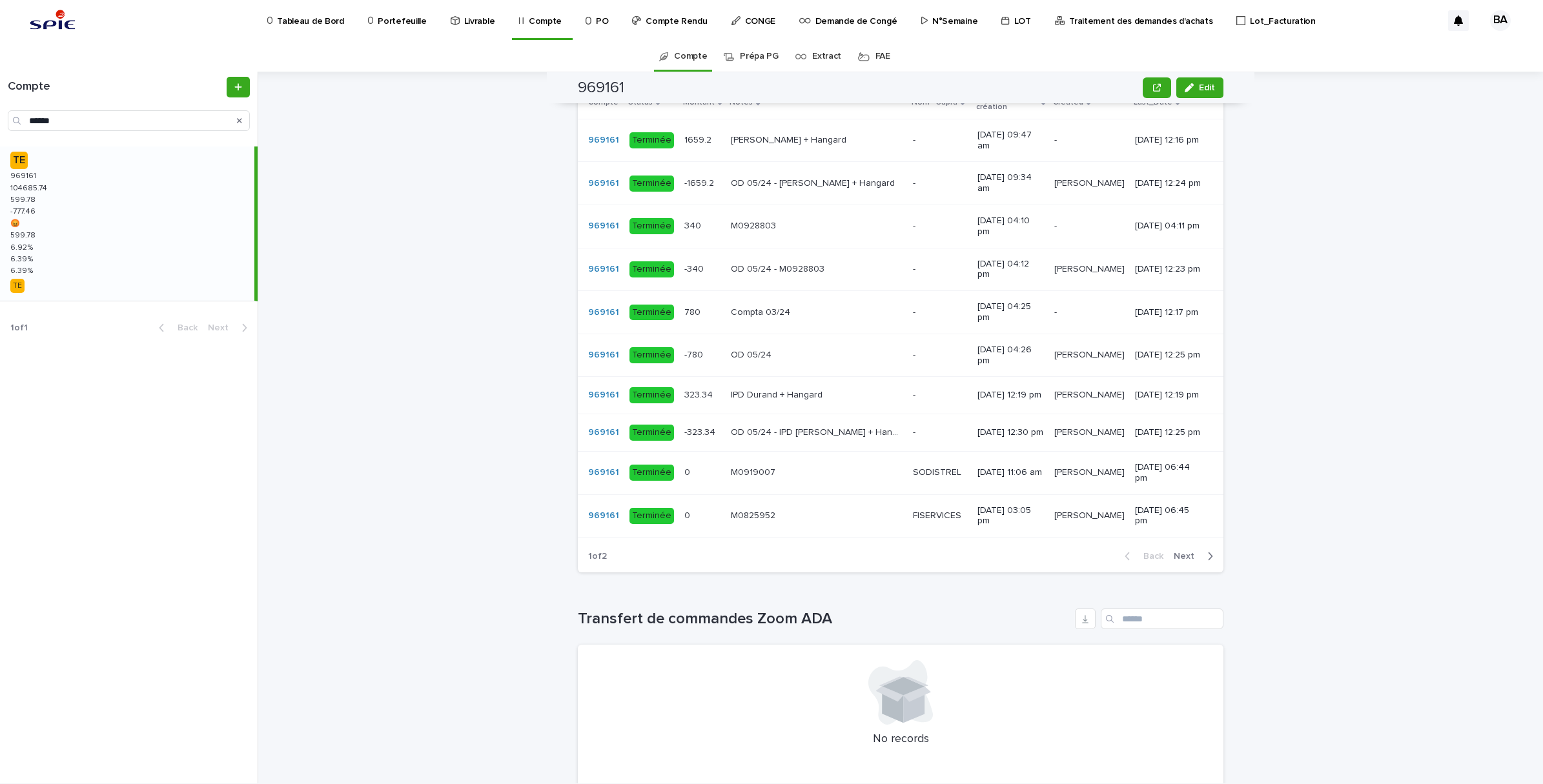
click at [1181, 540] on div "Back Next" at bounding box center [1169, 556] width 109 height 32
click at [1183, 552] on span "Next" at bounding box center [1188, 556] width 29 height 9
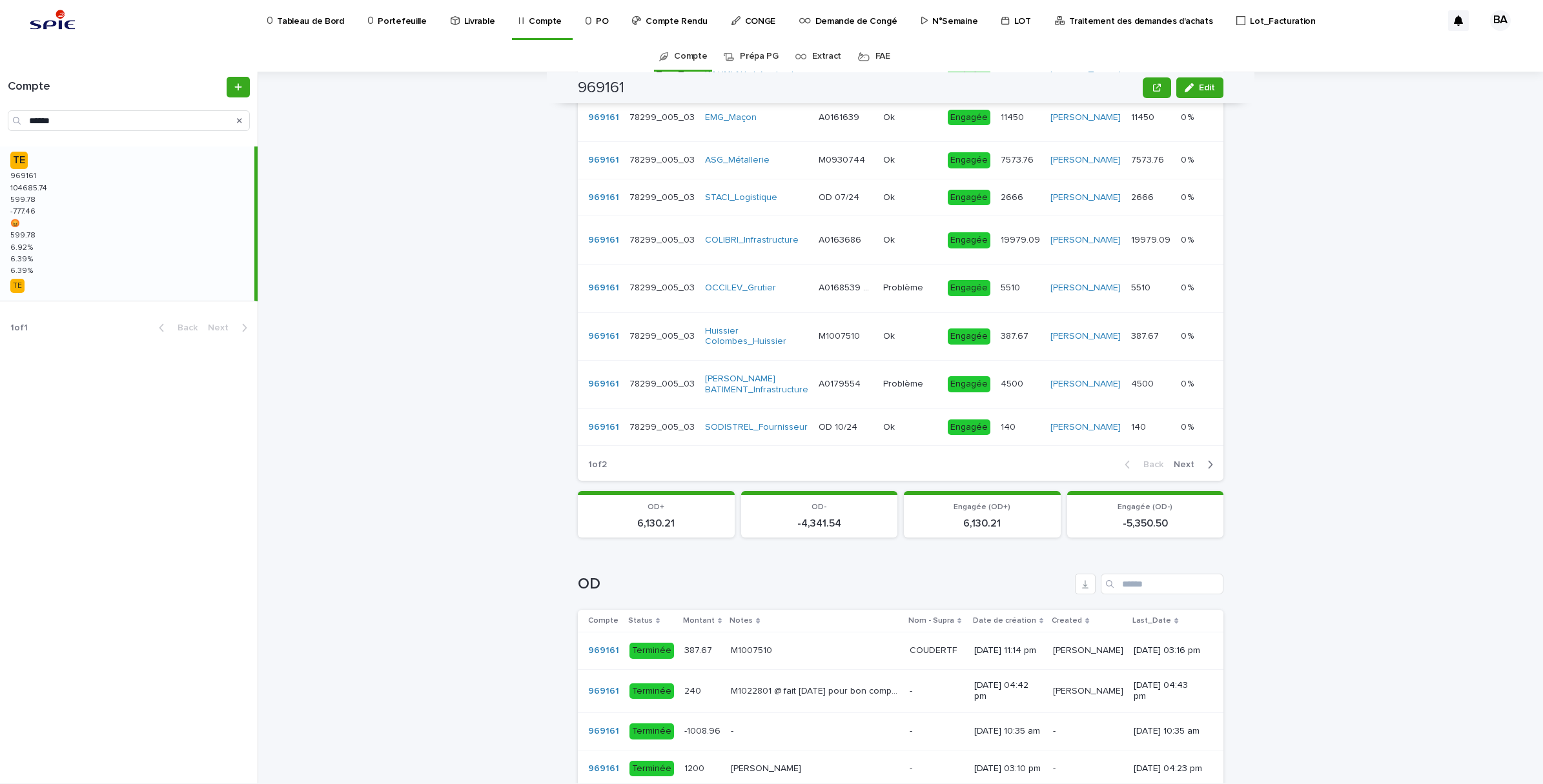
scroll to position [0, 0]
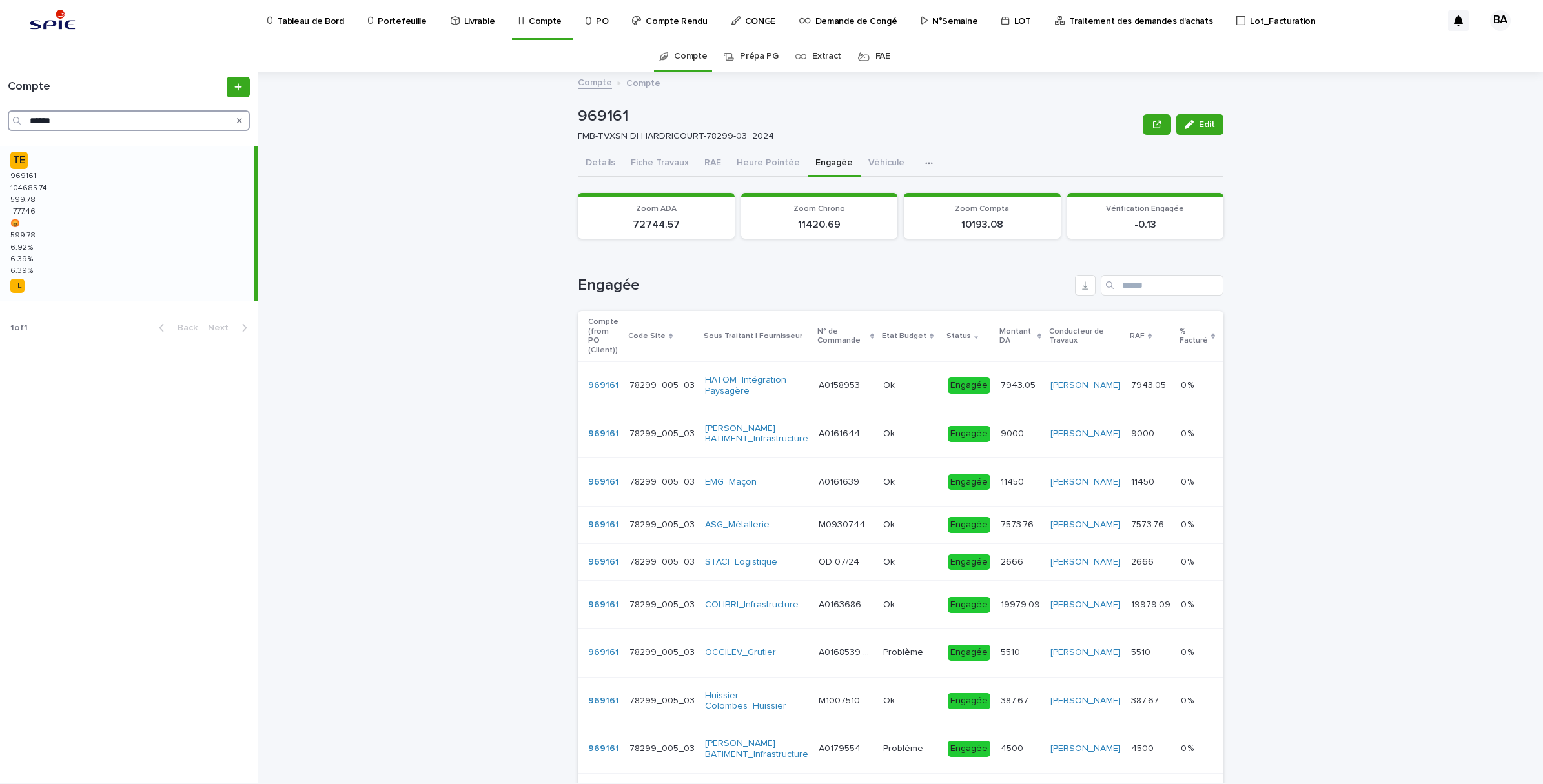
drag, startPoint x: 79, startPoint y: 120, endPoint x: -3, endPoint y: 105, distance: 83.4
click at [0, 105] on html "Tableau de Bord Portefeuille Livrable Compte PO Compte Rendu CONGE Demande de C…" at bounding box center [772, 392] width 1543 height 784
paste input "Search"
type input "******"
drag, startPoint x: 101, startPoint y: 230, endPoint x: 101, endPoint y: 220, distance: 10.0
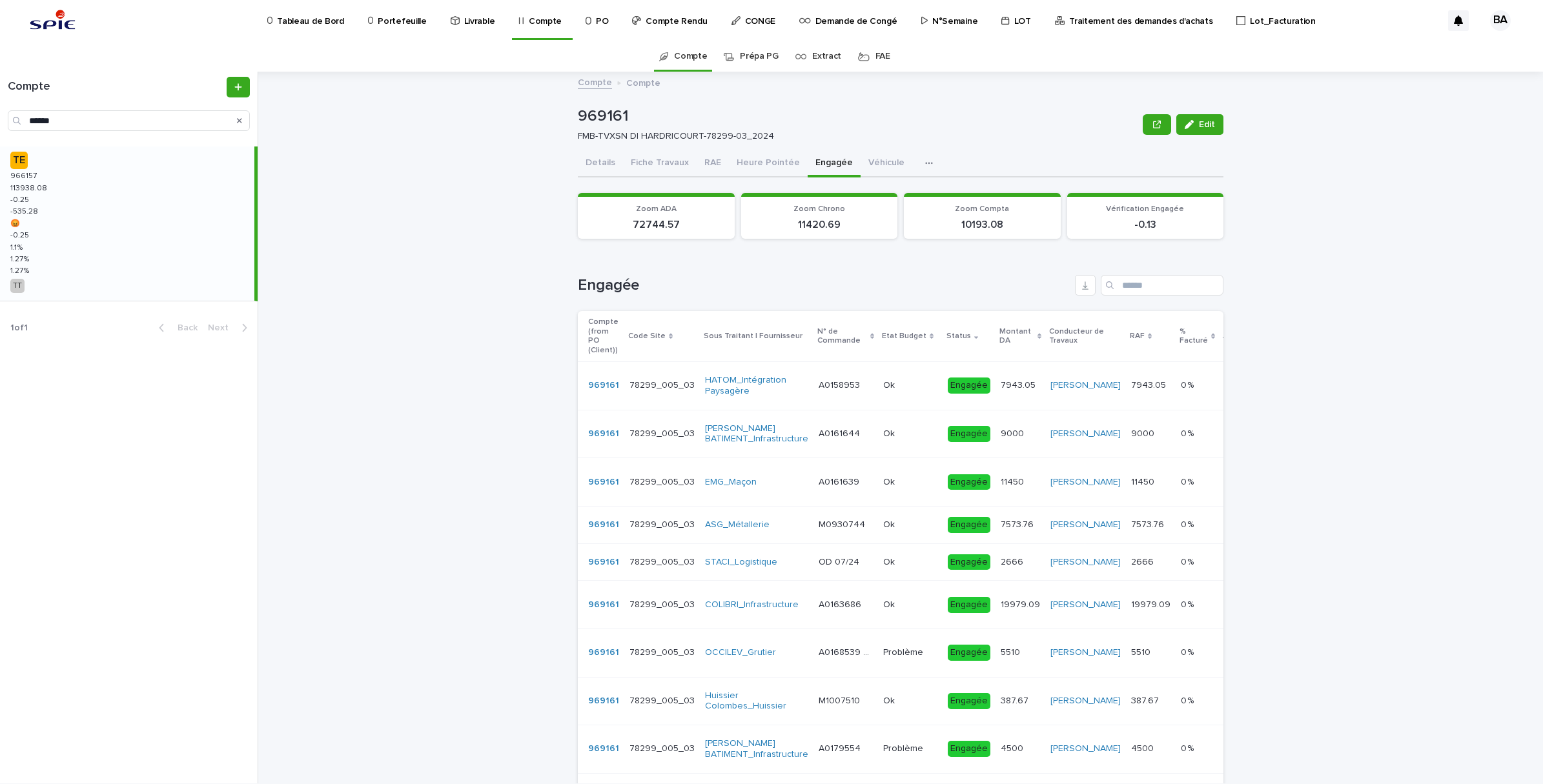
click at [102, 230] on div "TE 966157 966157 113938.08 113938.08 -0.25 -0.25 -535.28 -535.28 😡 😡 -0.25 -0.2…" at bounding box center [127, 223] width 255 height 154
click at [696, 161] on button "RAE" at bounding box center [712, 164] width 32 height 27
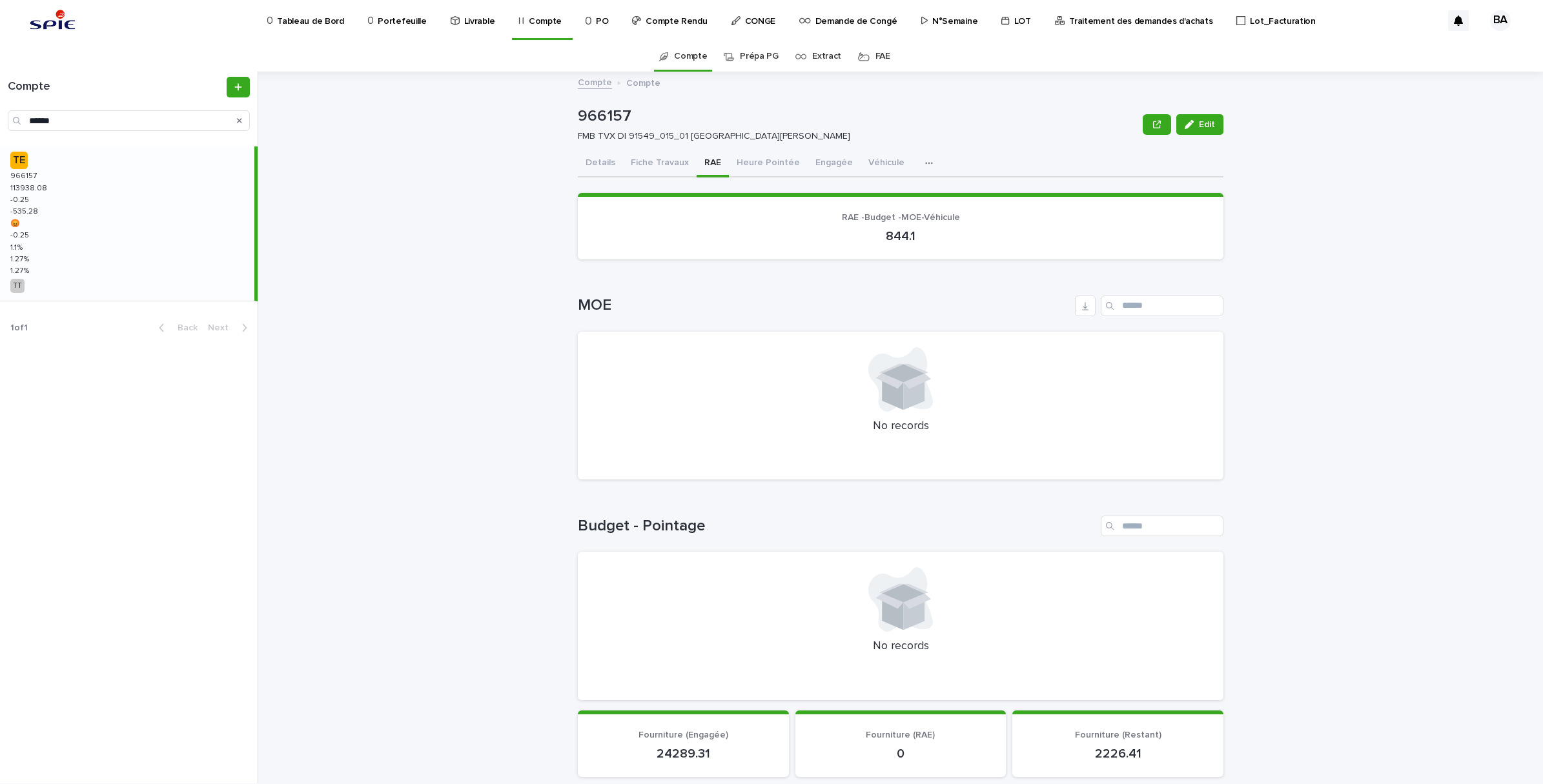
click at [699, 162] on button "RAE" at bounding box center [712, 164] width 32 height 27
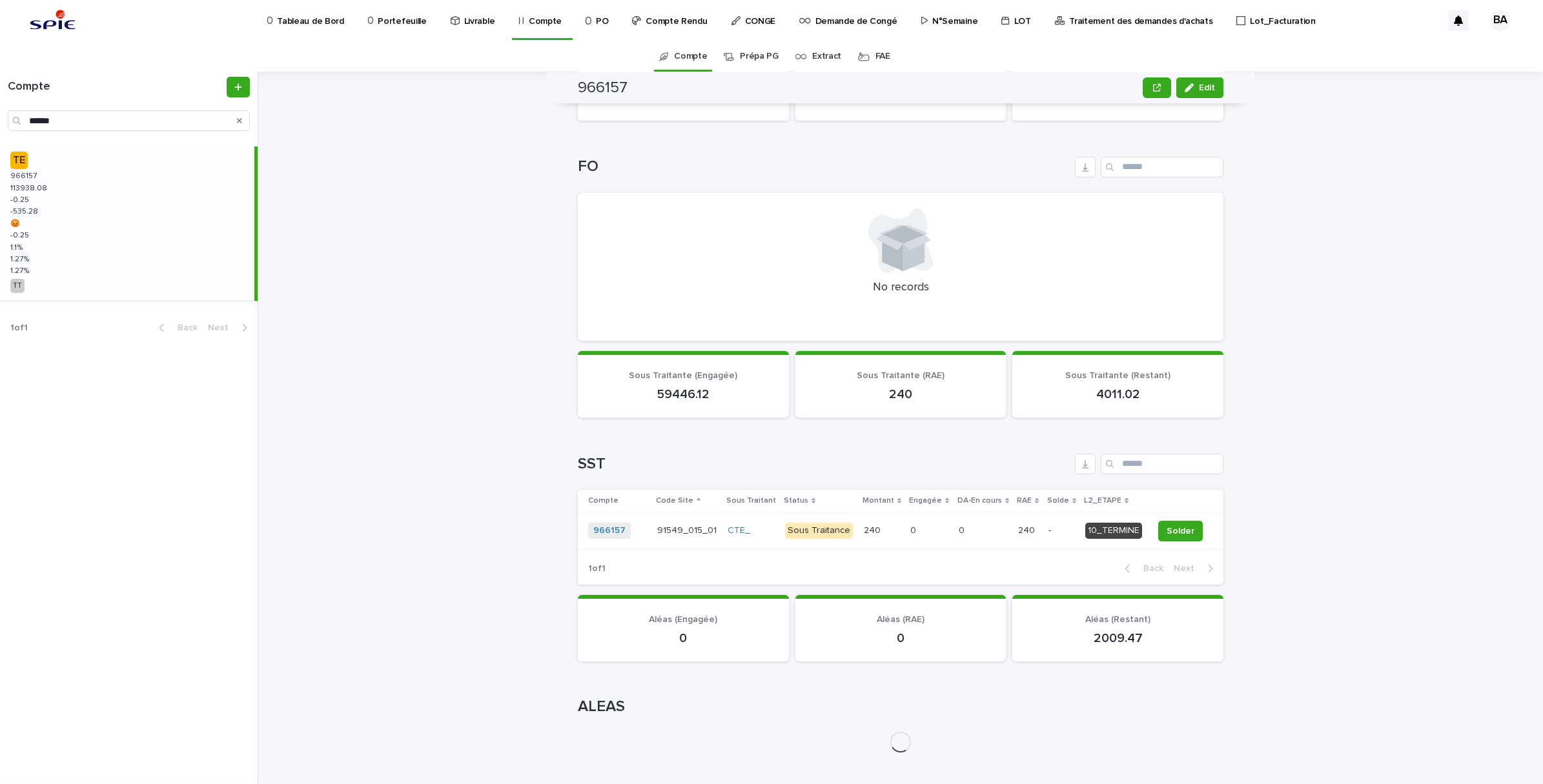
scroll to position [807, 0]
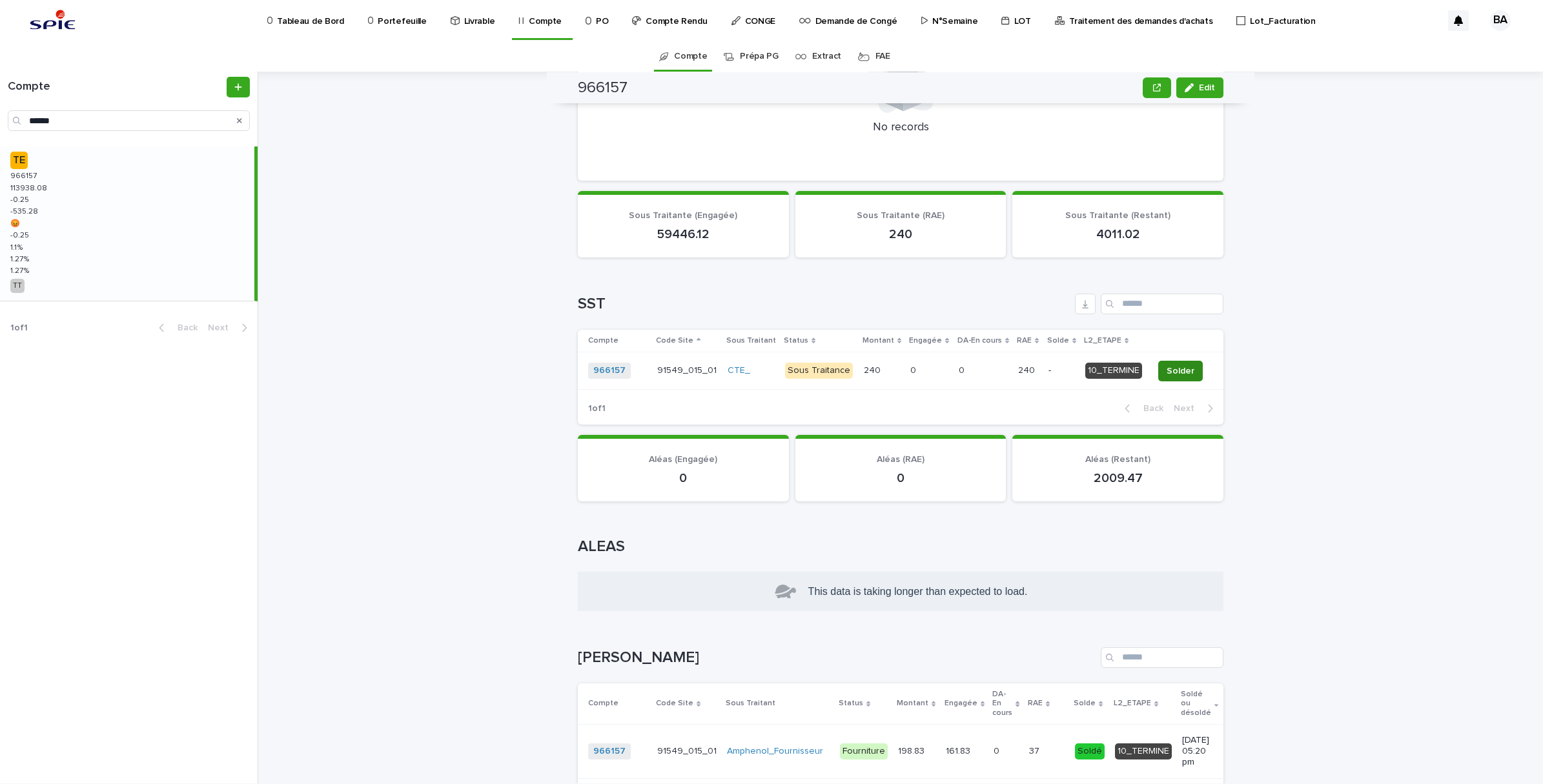
click at [1175, 384] on div "Loading... Saving… RAE -Budget -MOE-Véhicule 844.1 Loading... Saving… MOE No re…" at bounding box center [901, 336] width 646 height 1921
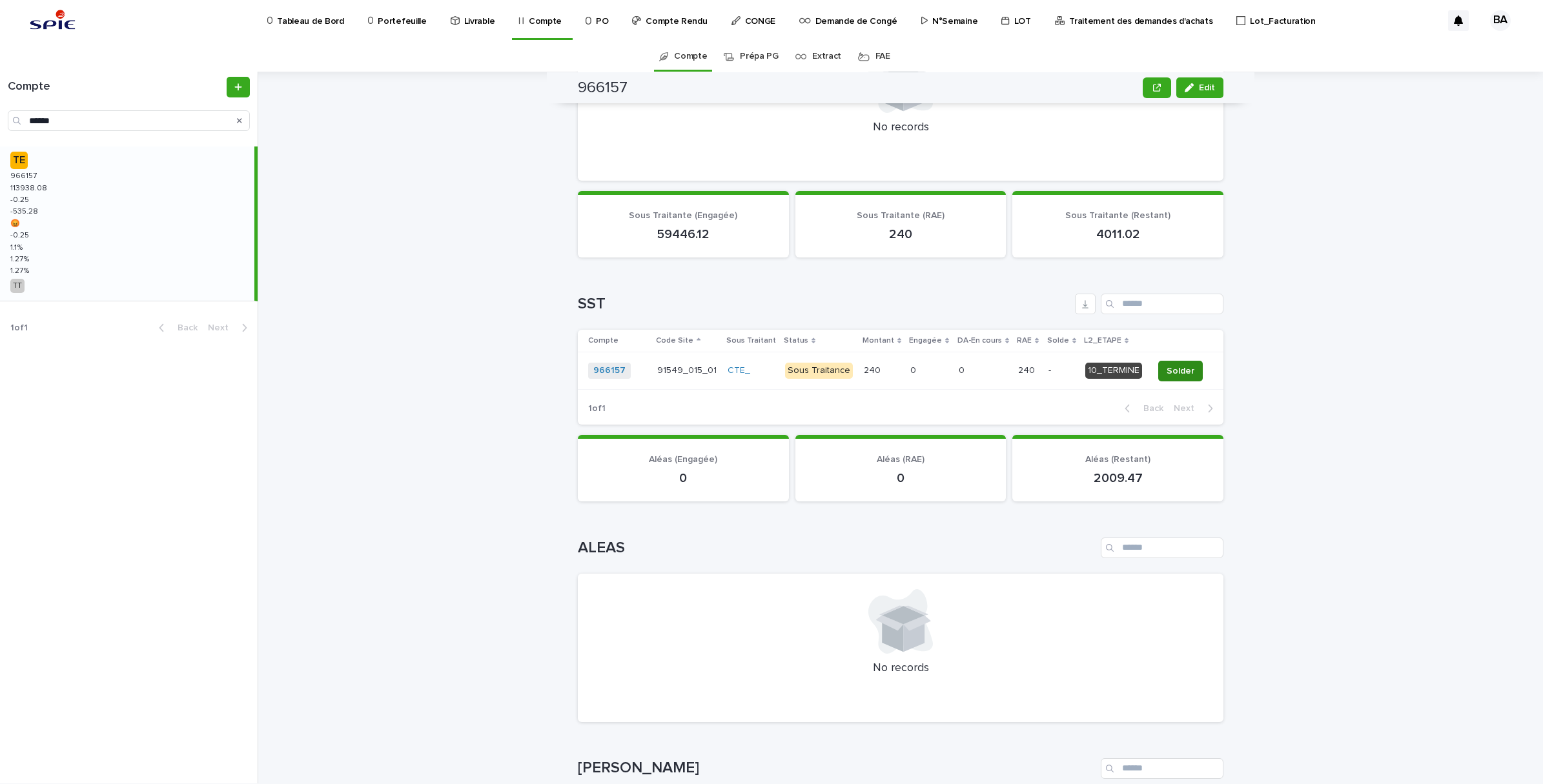
scroll to position [872, 0]
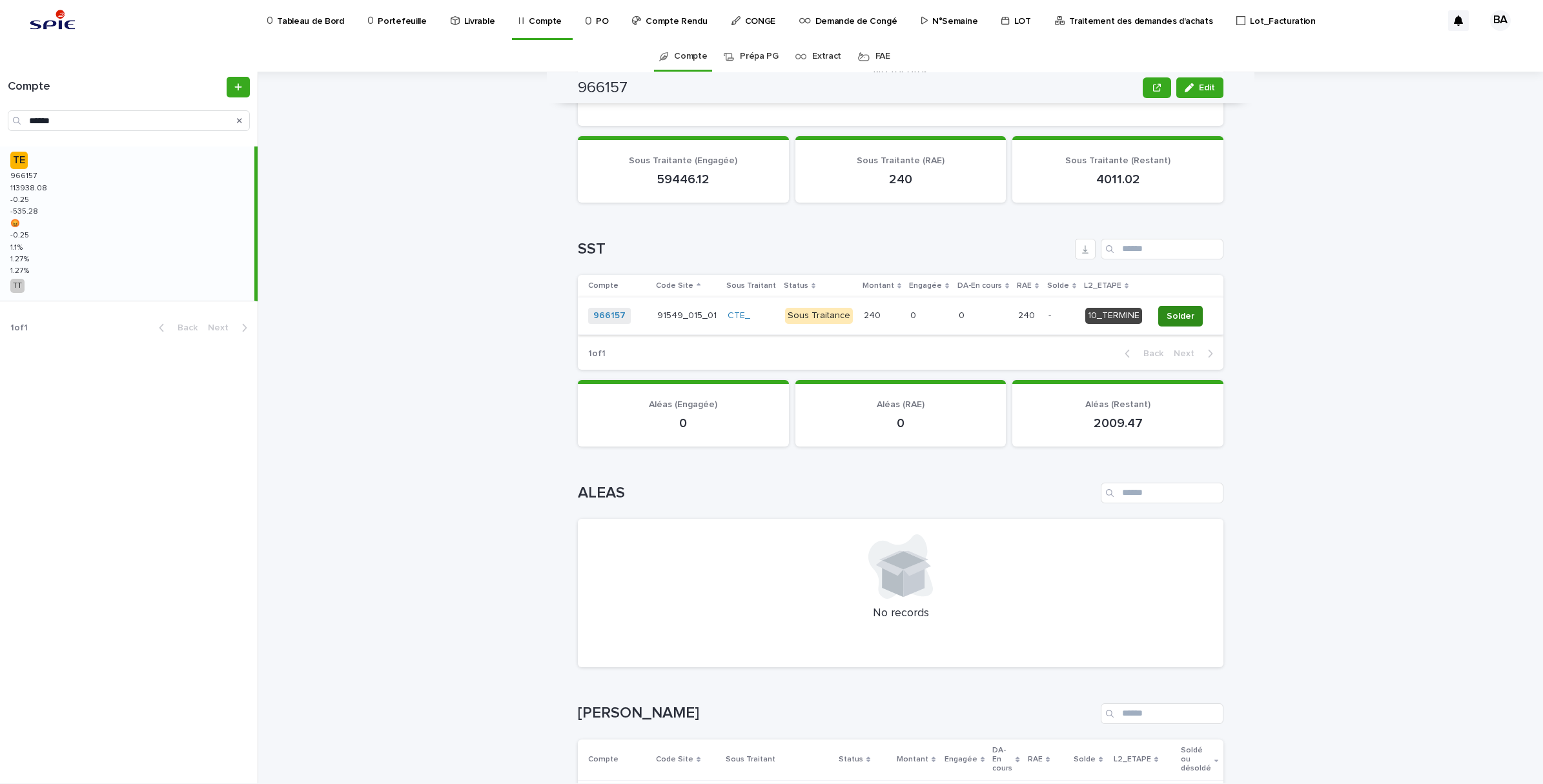
click at [1180, 315] on span "Solder" at bounding box center [1180, 316] width 28 height 13
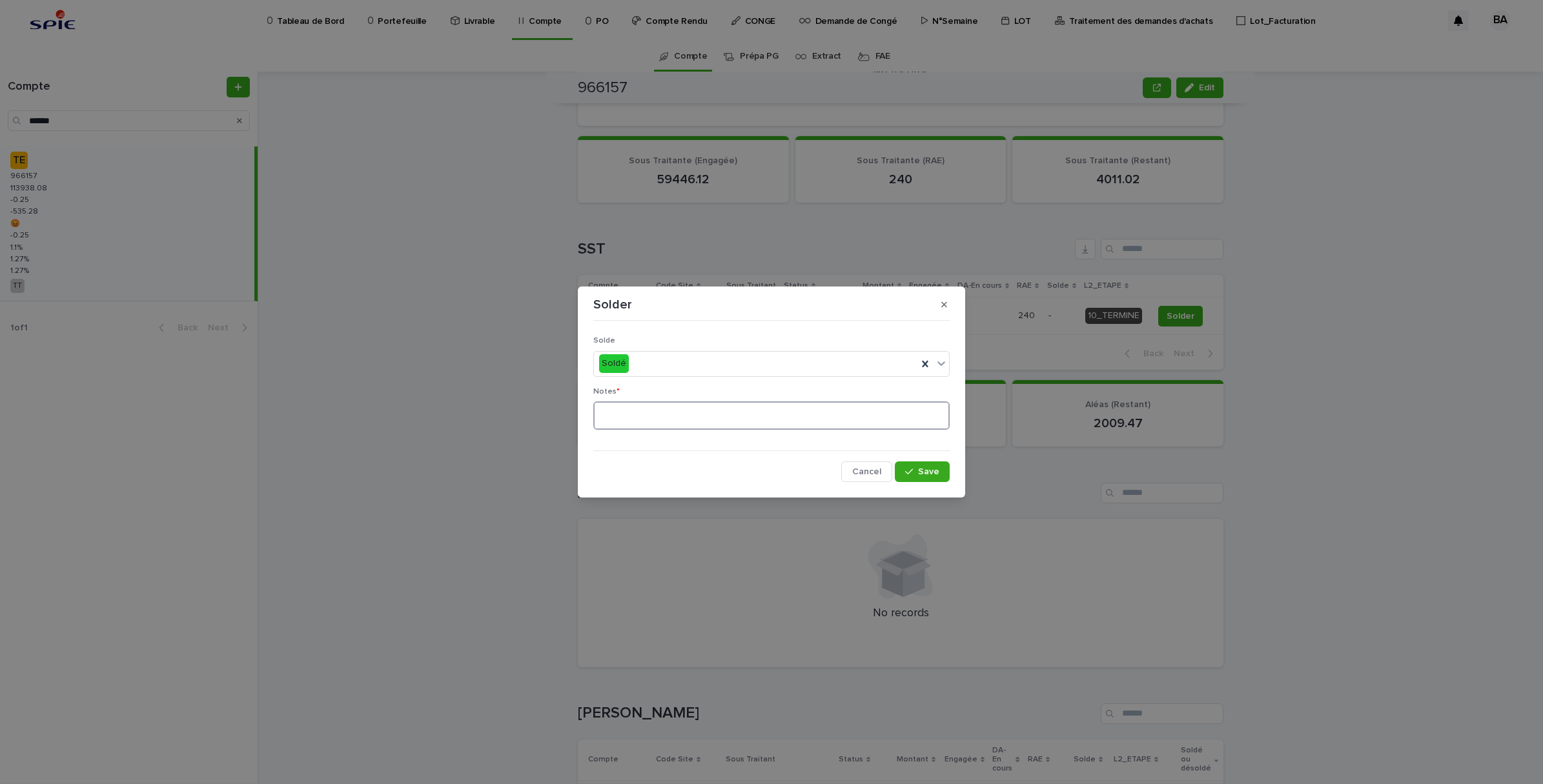
click at [740, 417] on textarea at bounding box center [772, 416] width 357 height 29
type textarea "**"
click at [935, 475] on span "Save" at bounding box center [928, 471] width 21 height 9
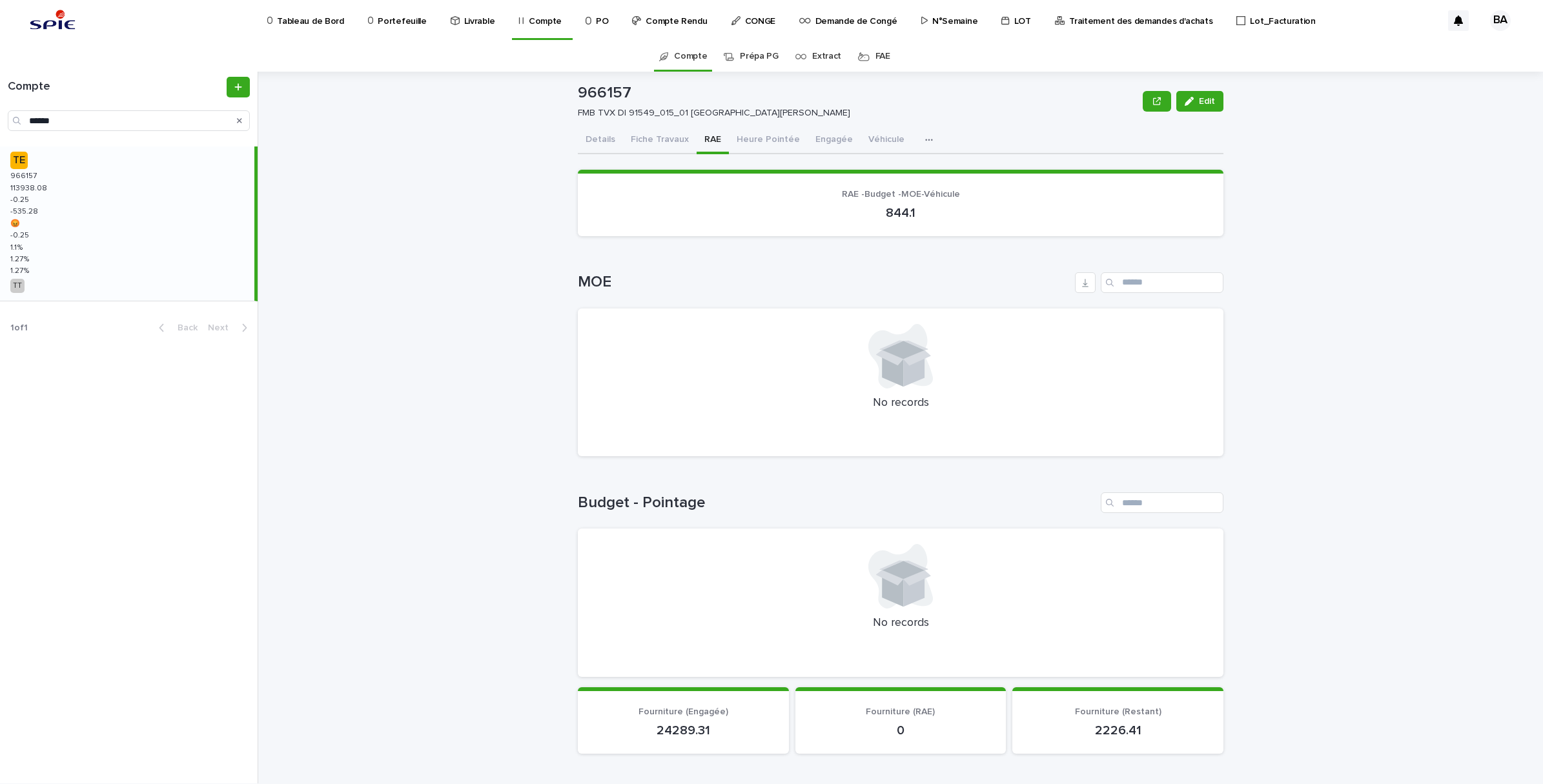
scroll to position [0, 0]
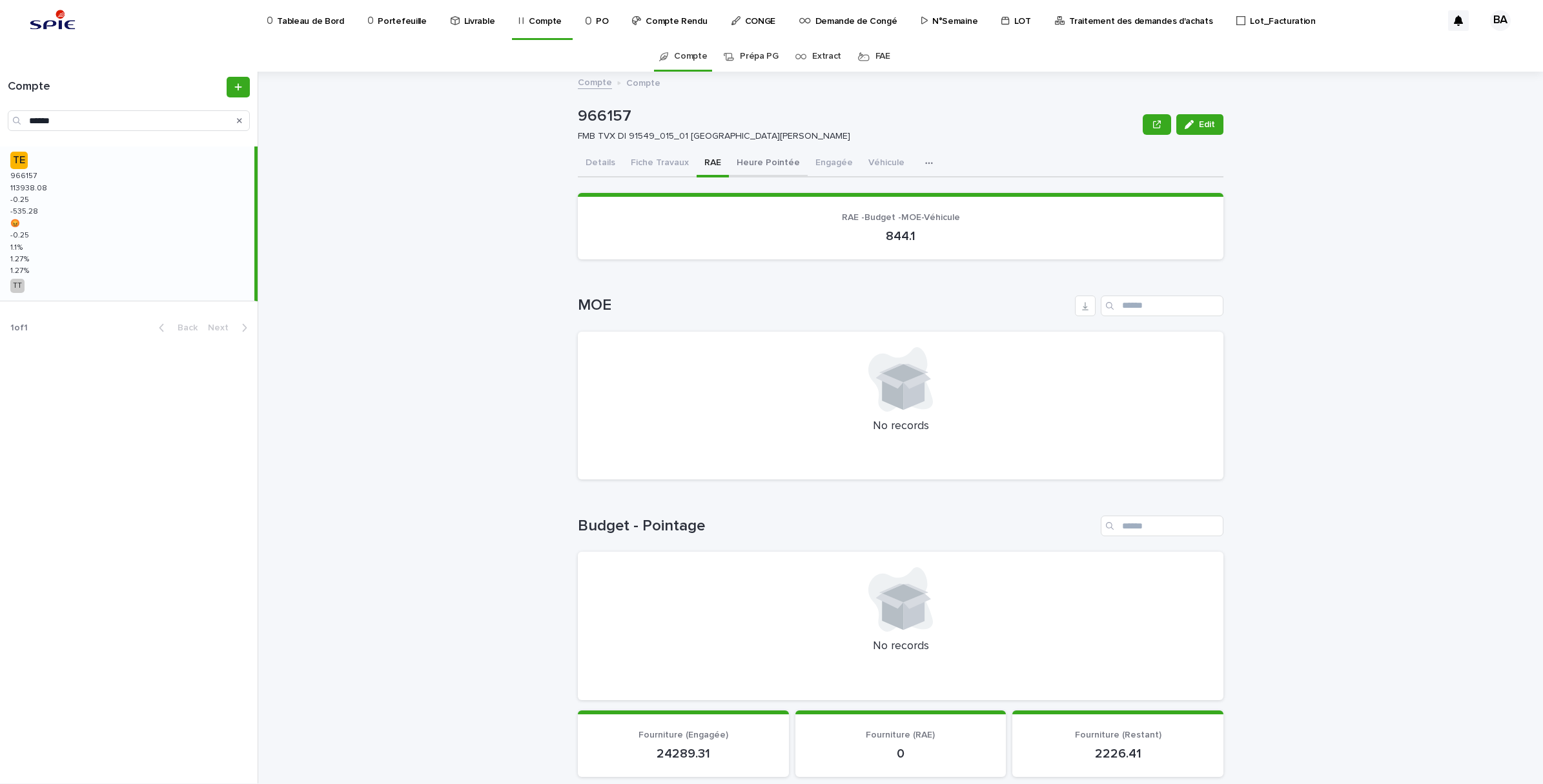
click at [779, 172] on button "Heure Pointée" at bounding box center [767, 164] width 78 height 27
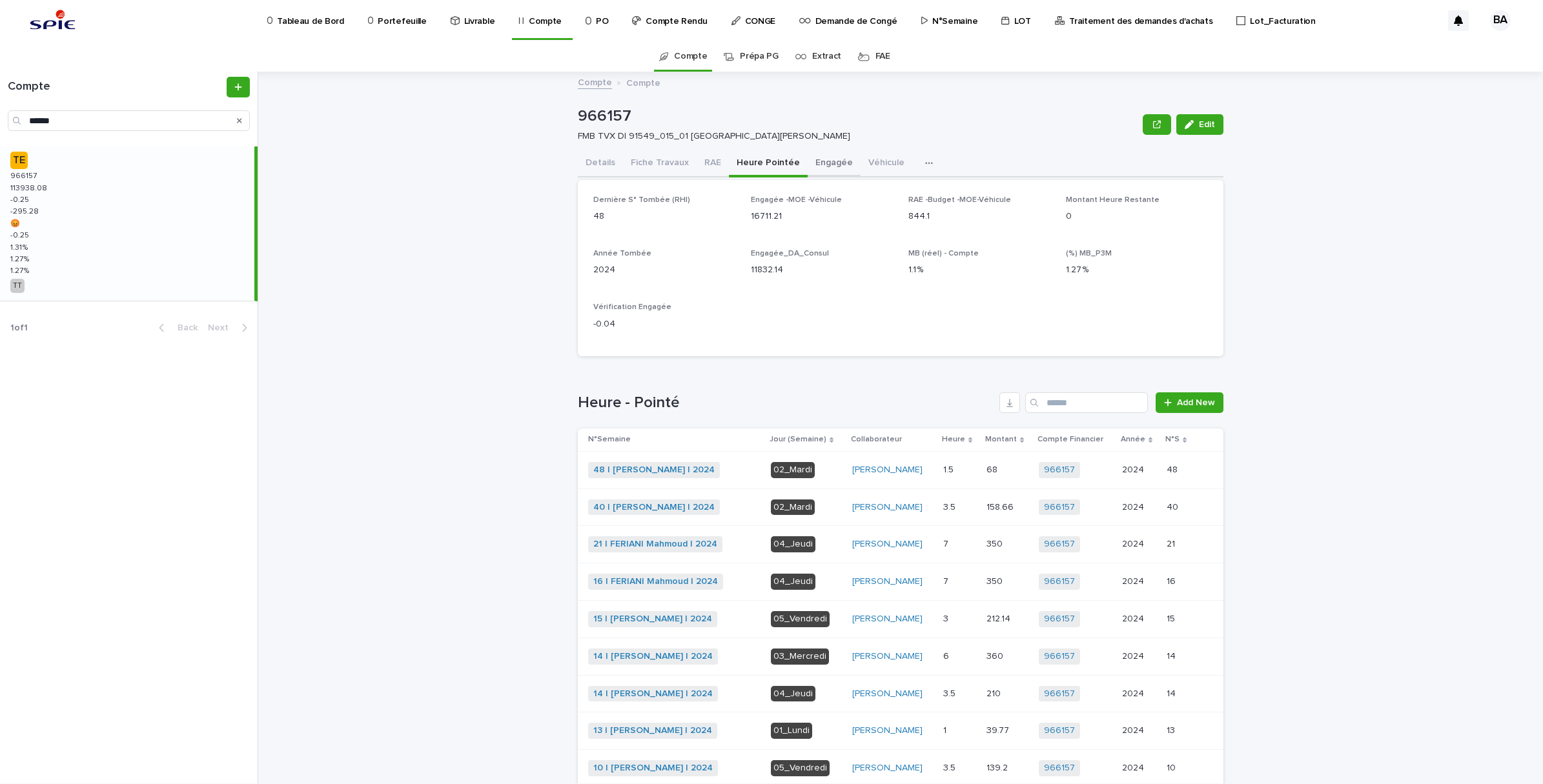
click at [815, 165] on button "Engagée" at bounding box center [834, 164] width 53 height 27
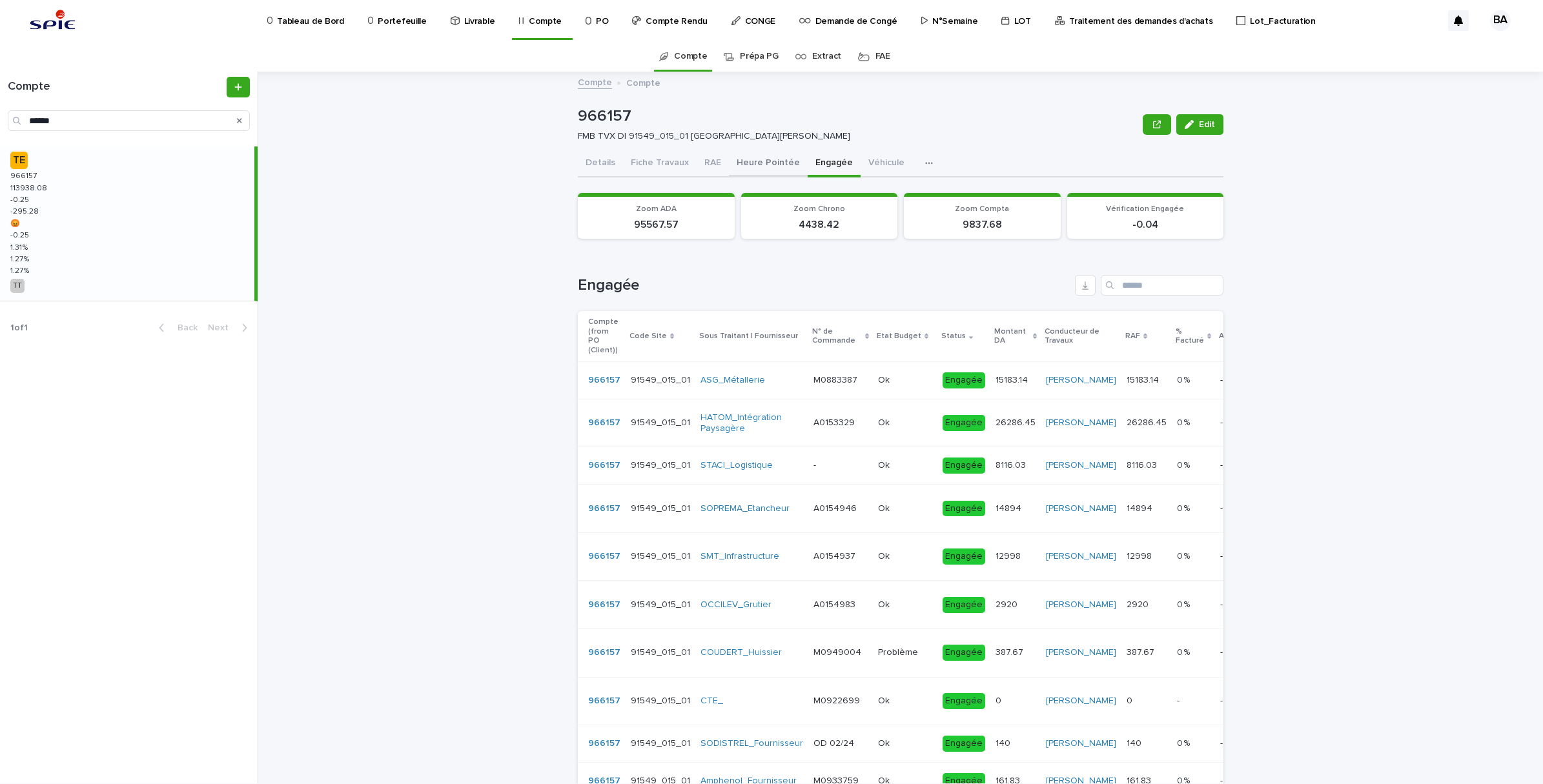
click at [762, 162] on button "Heure Pointée" at bounding box center [767, 164] width 78 height 27
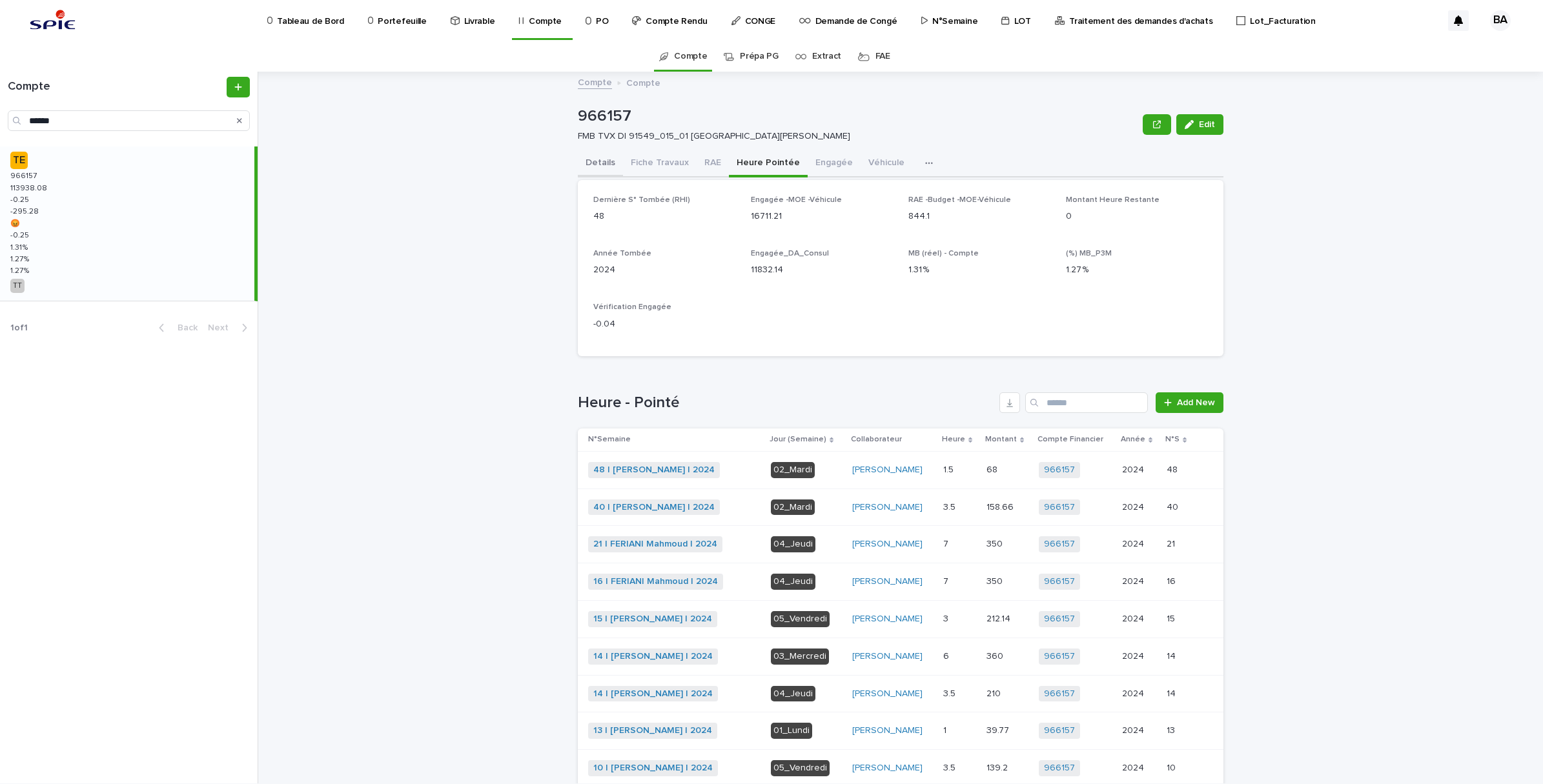
click at [594, 158] on button "Details" at bounding box center [600, 164] width 46 height 27
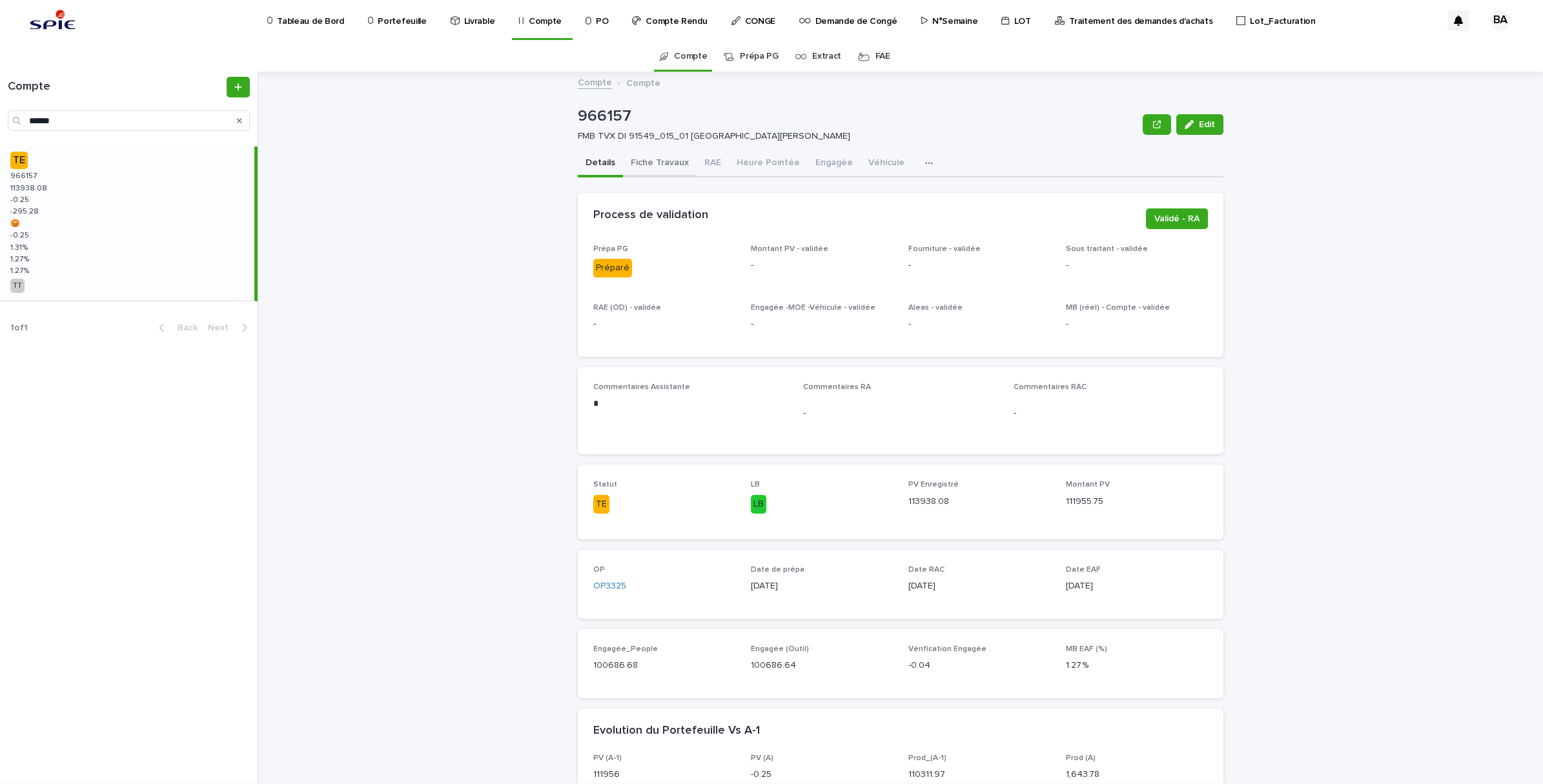
click at [670, 156] on button "Fiche Travaux" at bounding box center [659, 164] width 73 height 27
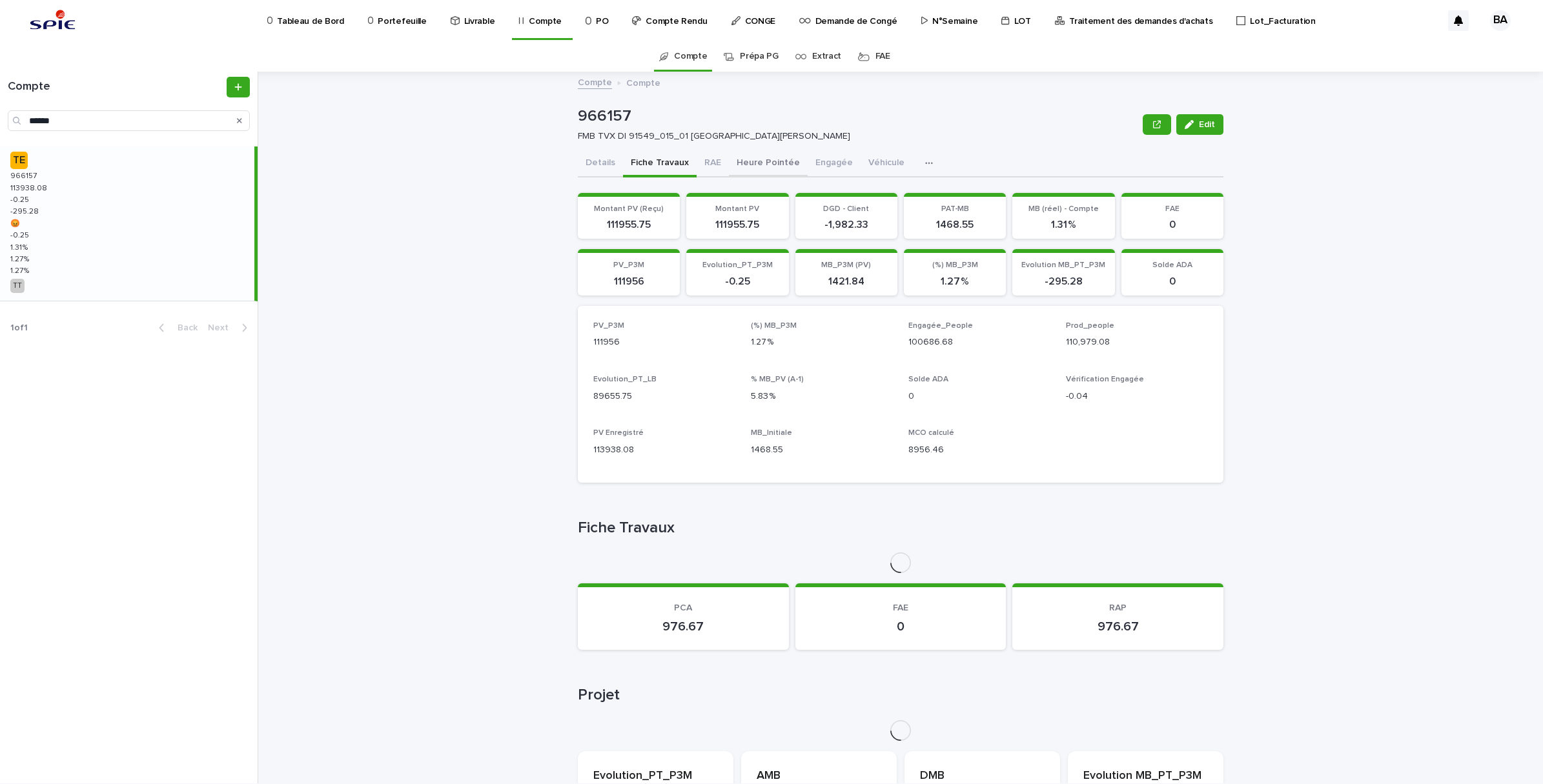
click at [706, 157] on button "RAE" at bounding box center [712, 164] width 32 height 27
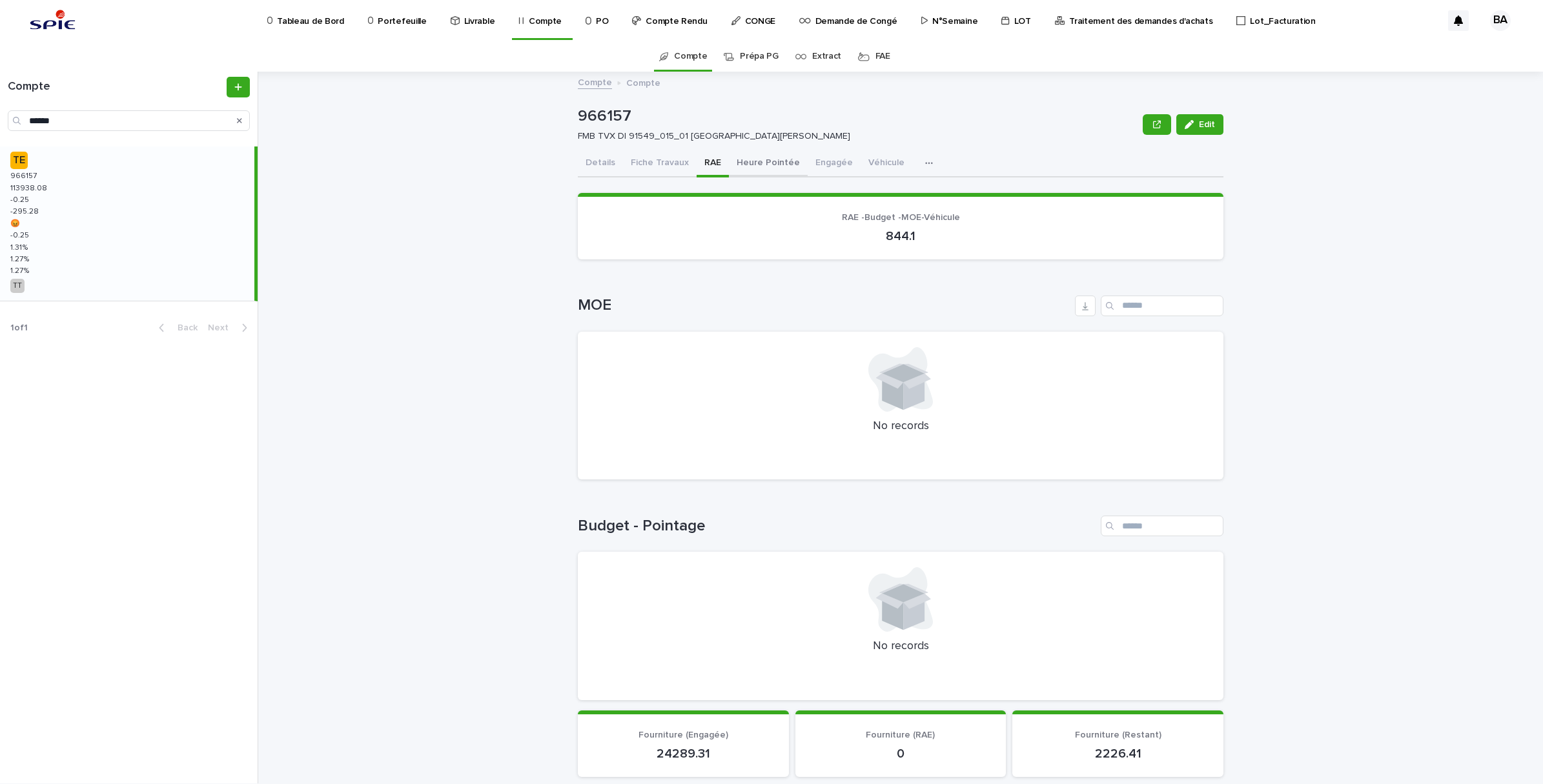
click at [766, 163] on button "Heure Pointée" at bounding box center [767, 164] width 78 height 27
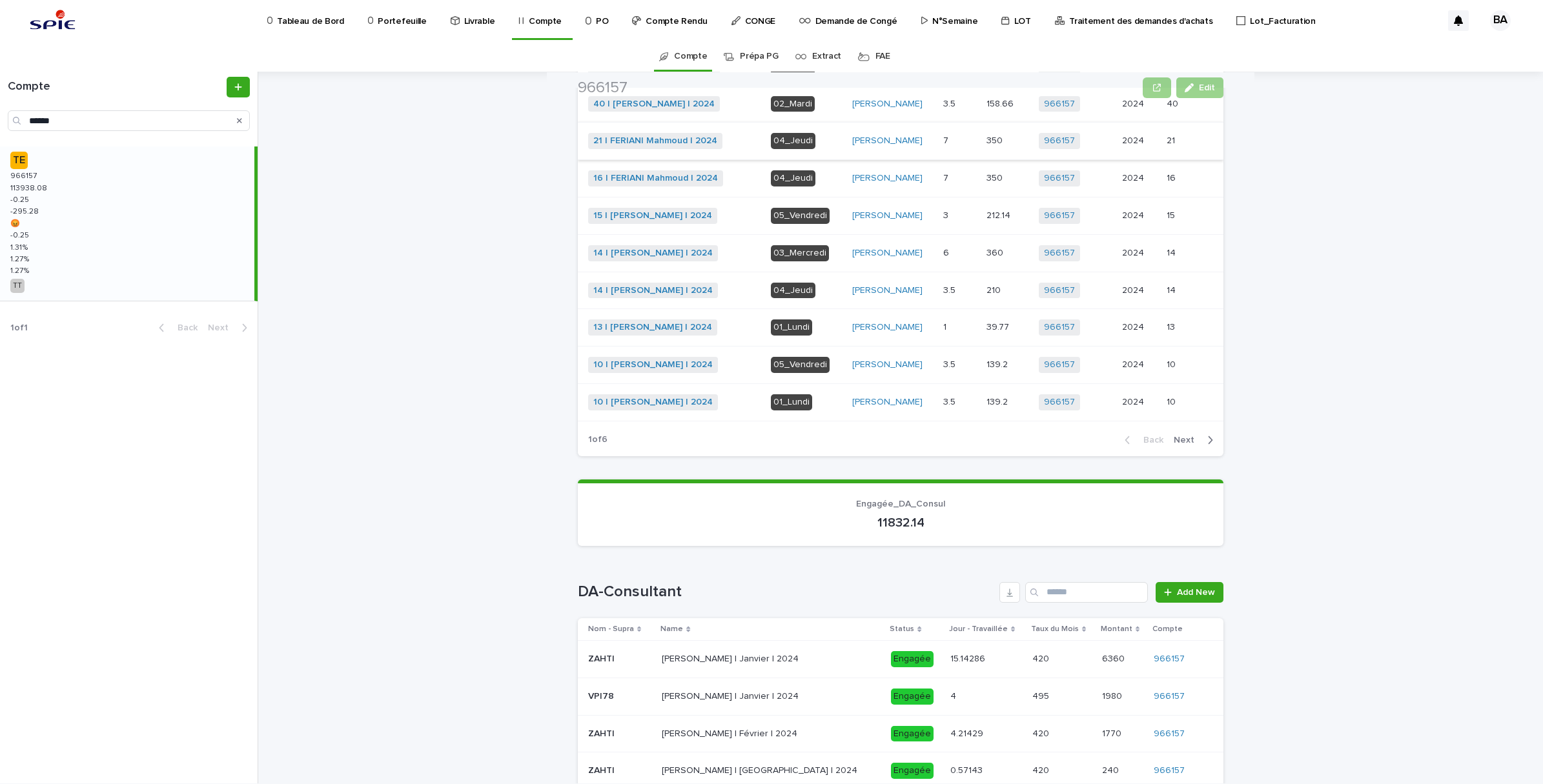
scroll to position [624, 0]
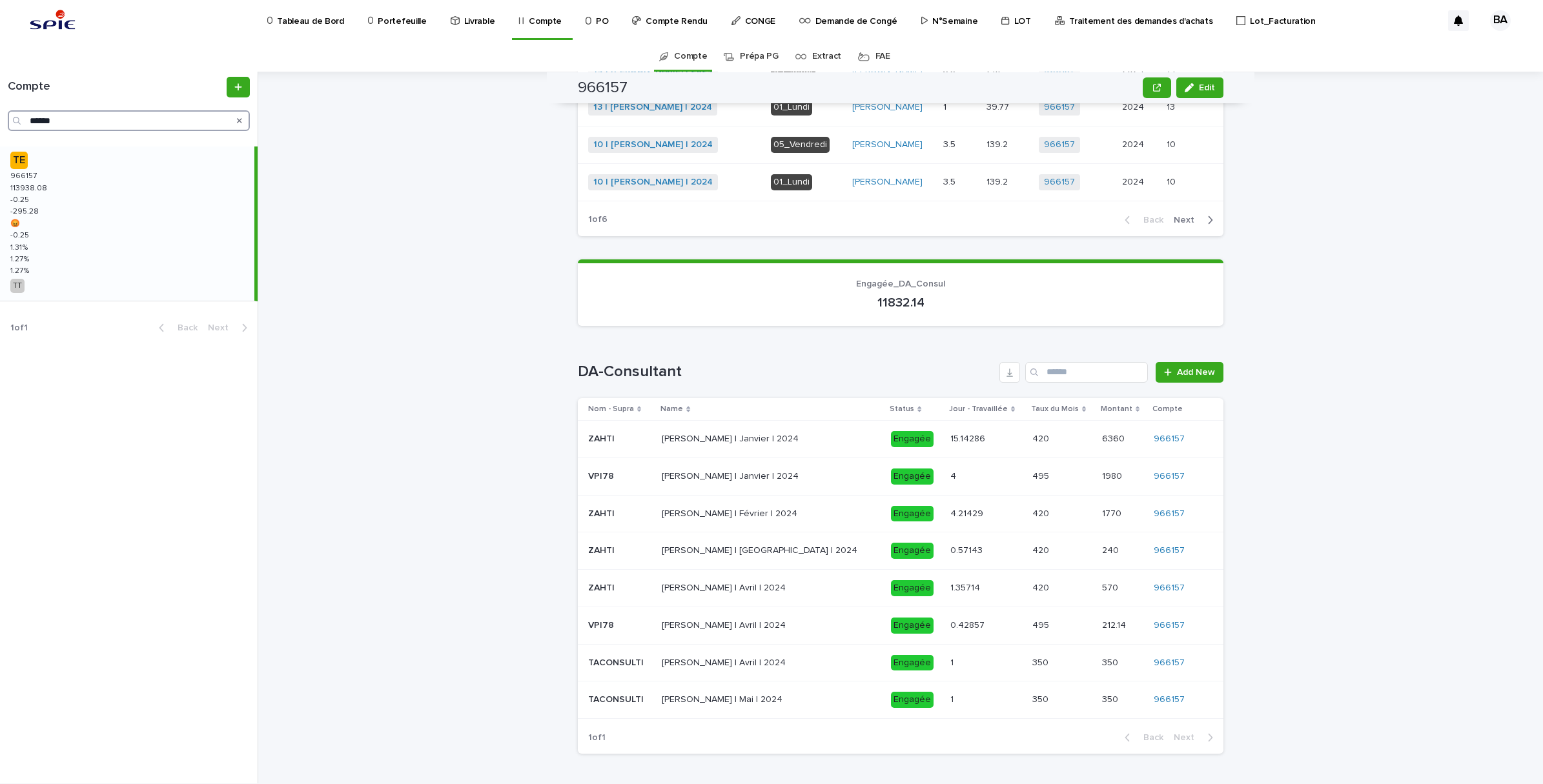
drag, startPoint x: 65, startPoint y: 116, endPoint x: -3, endPoint y: 108, distance: 68.5
click at [0, 108] on html "Tableau de Bord Portefeuille Livrable Compte PO Compte Rendu CONGE Demande de C…" at bounding box center [772, 392] width 1543 height 784
paste input "Search"
click at [73, 252] on div "TE 960606 960606 76837.26 76837.26 -11206.87 -11206.87 1401.2 1401.2 -11206.87 …" at bounding box center [127, 219] width 255 height 145
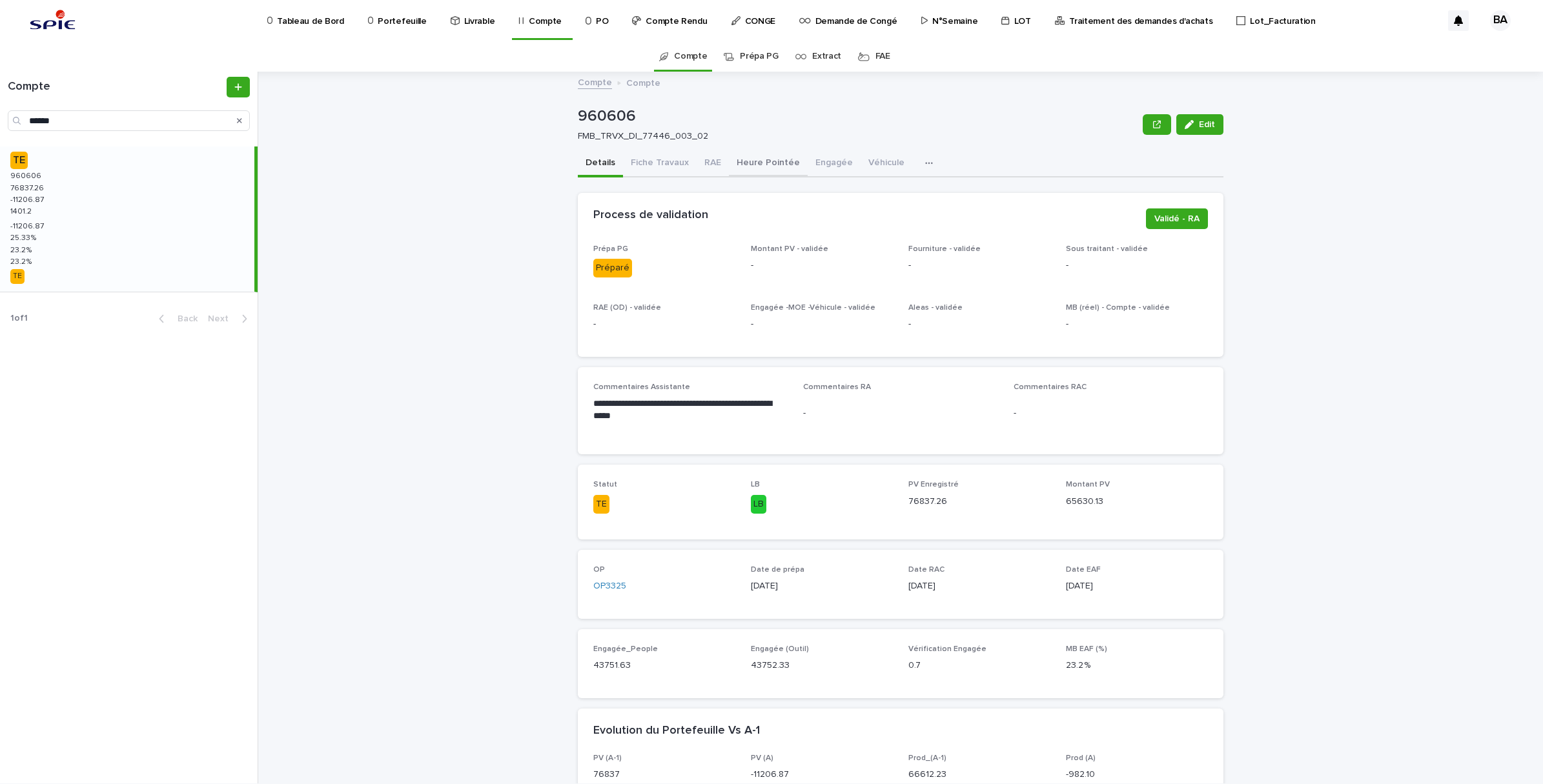
click at [755, 160] on button "Heure Pointée" at bounding box center [767, 164] width 78 height 27
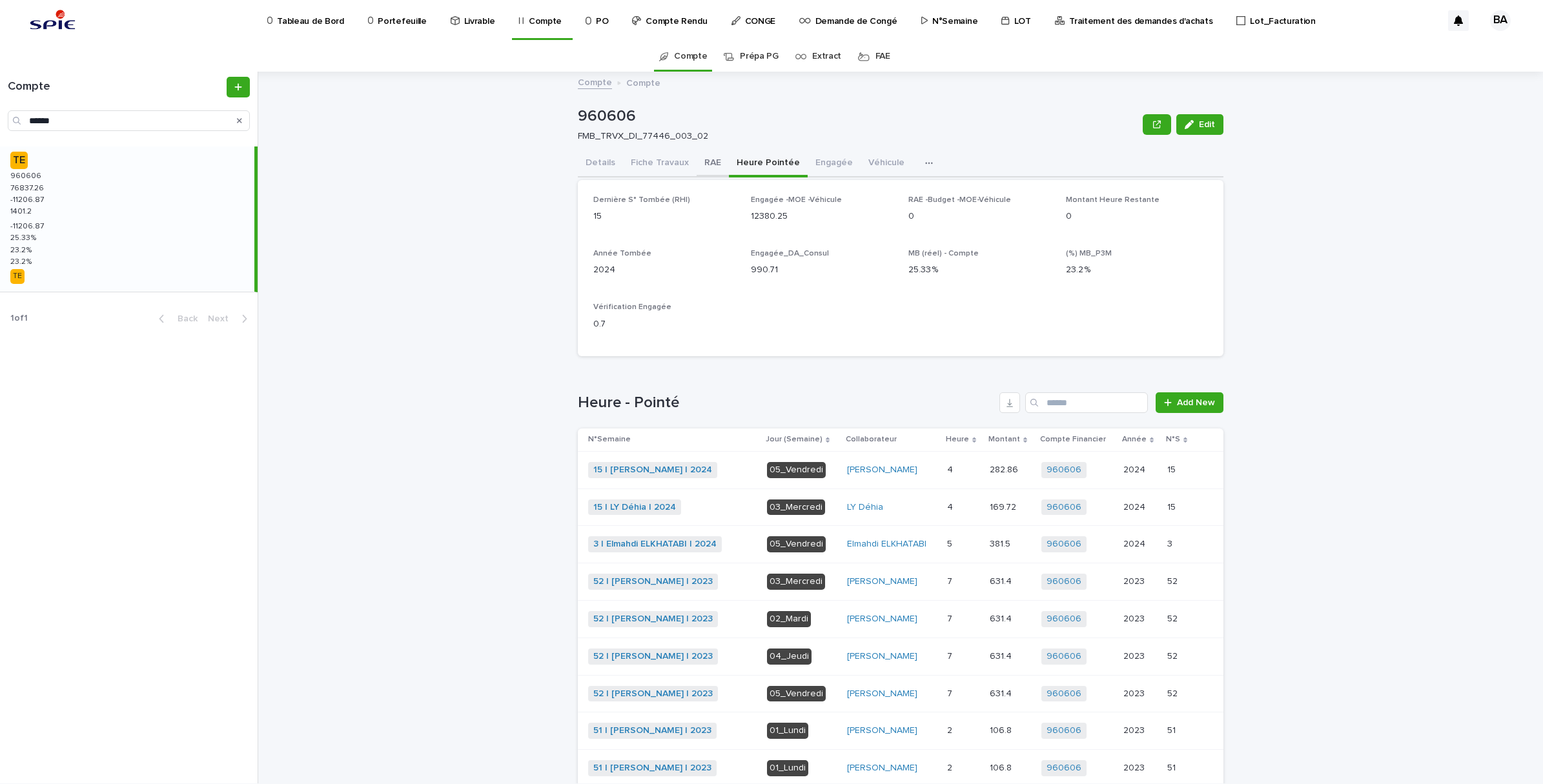
click at [699, 152] on button "RAE" at bounding box center [712, 164] width 32 height 27
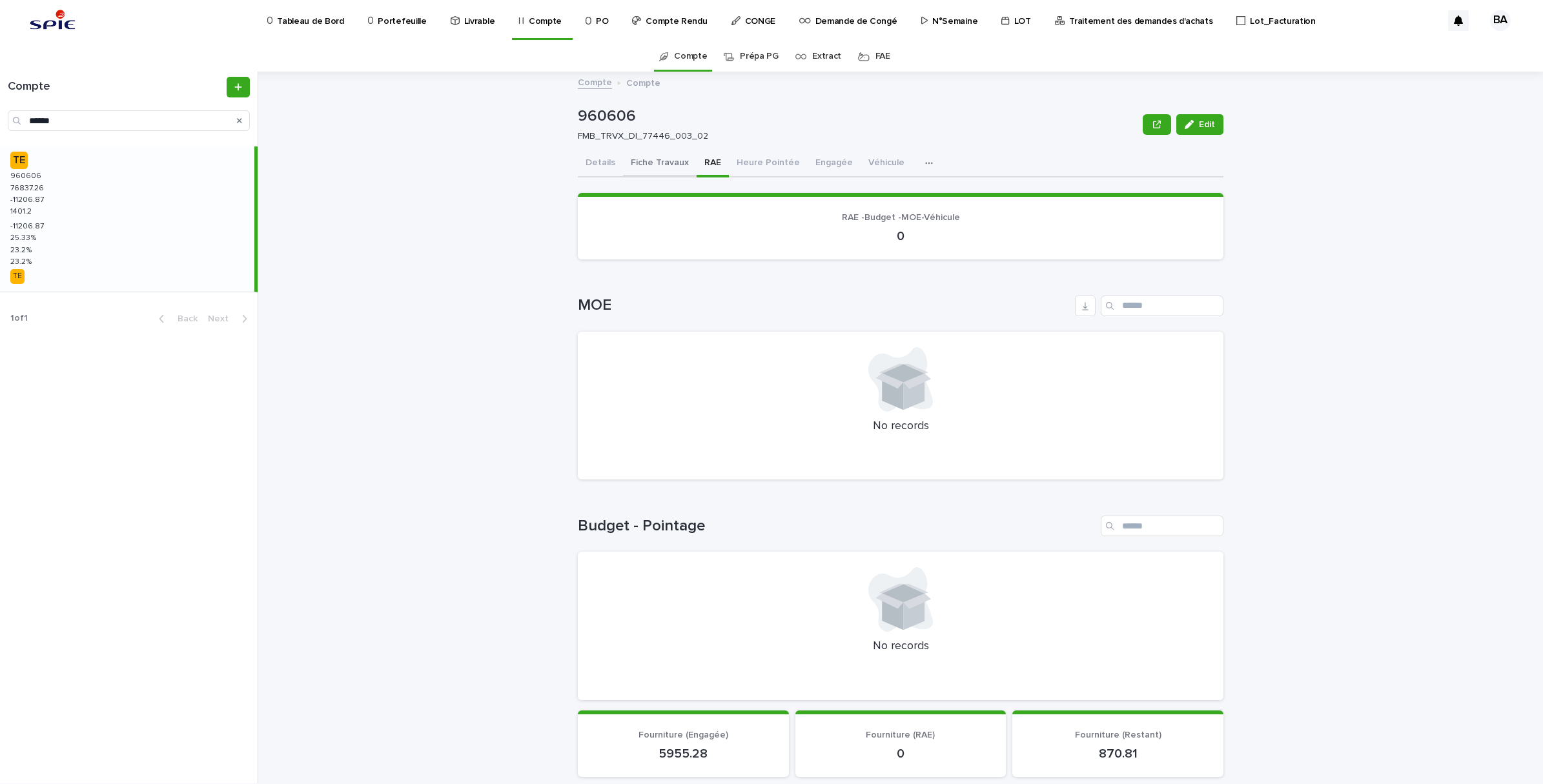
click at [670, 169] on button "Fiche Travaux" at bounding box center [659, 164] width 73 height 27
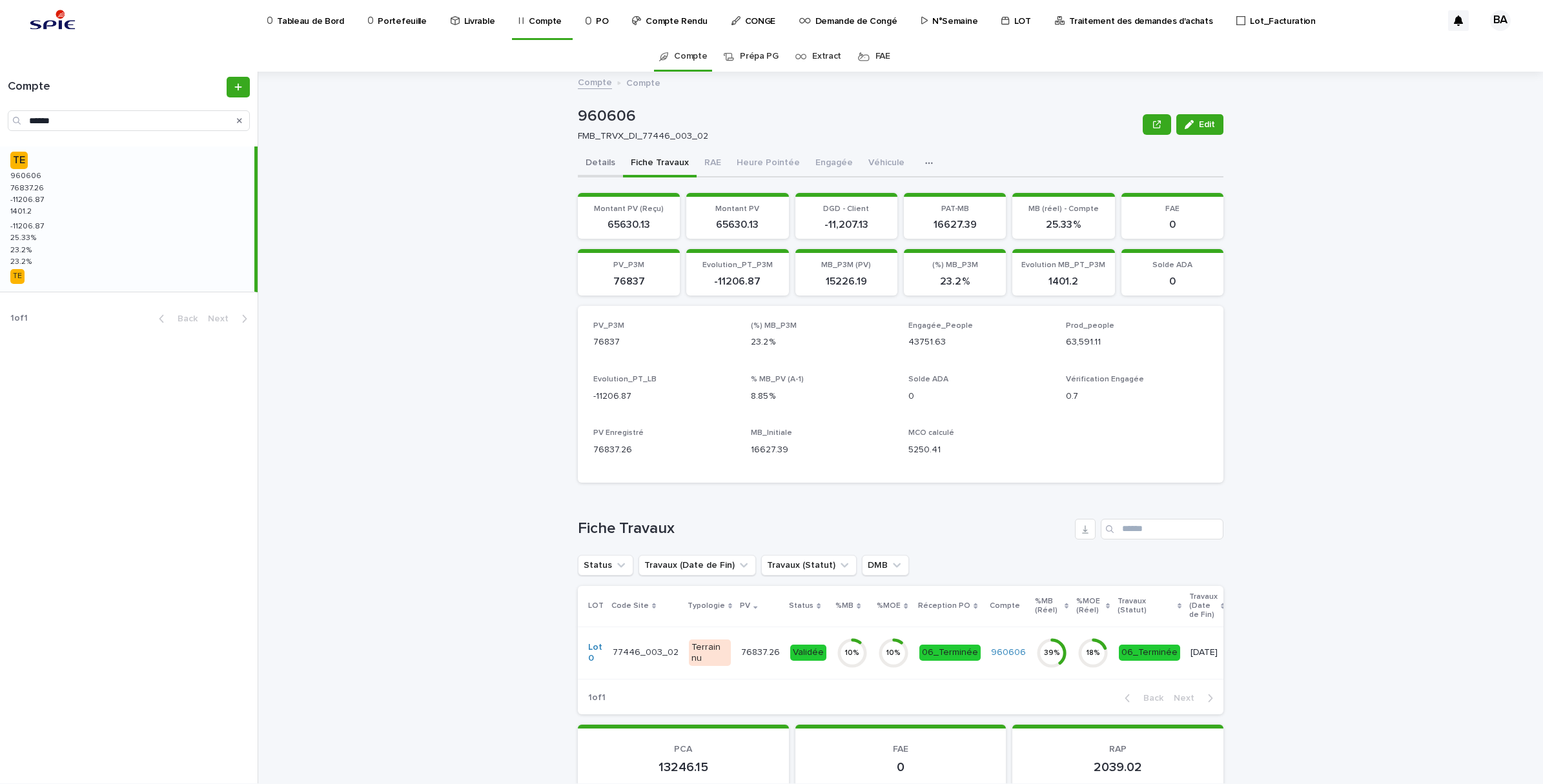
click at [599, 169] on button "Details" at bounding box center [600, 164] width 46 height 27
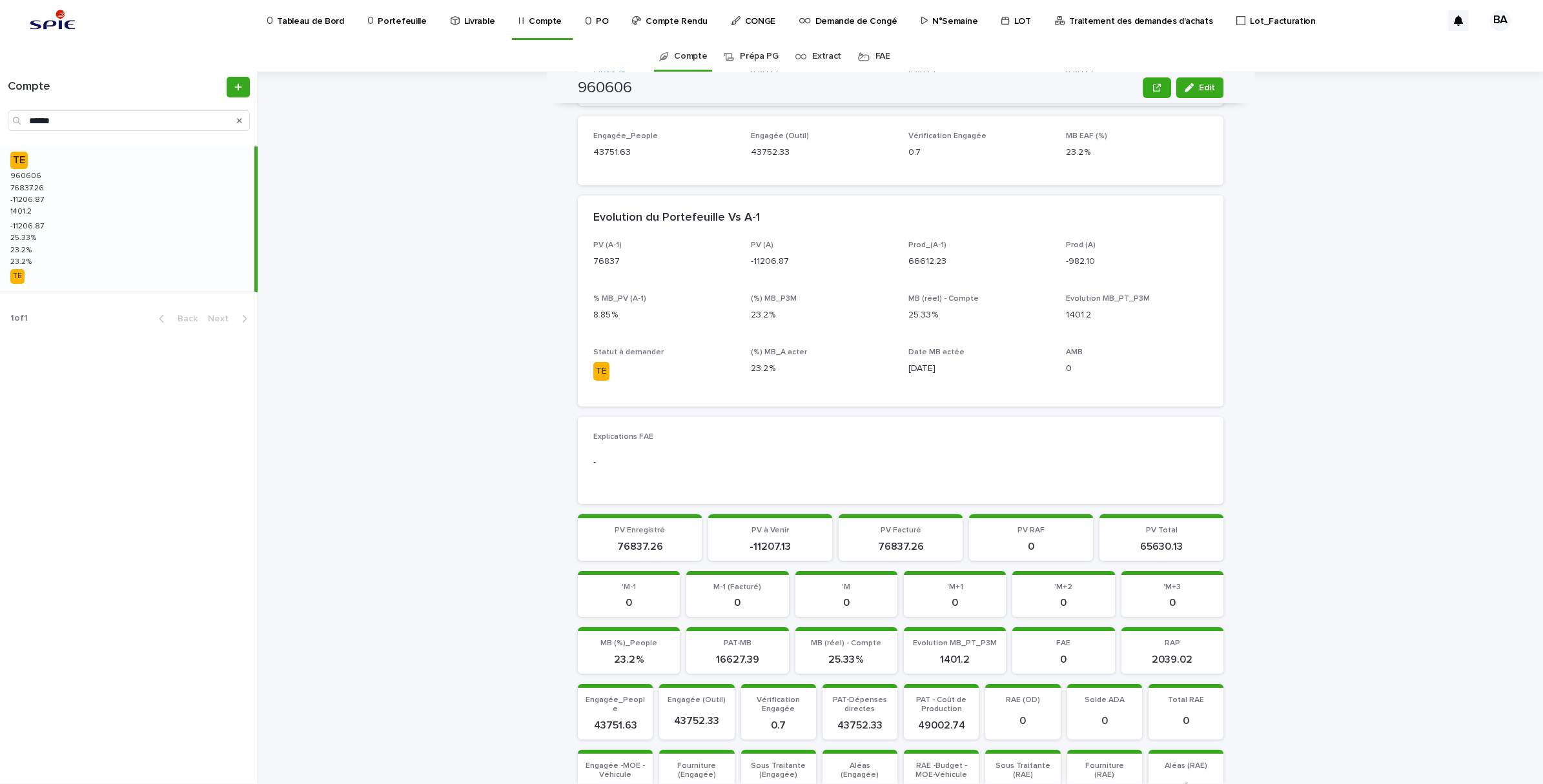
scroll to position [484, 0]
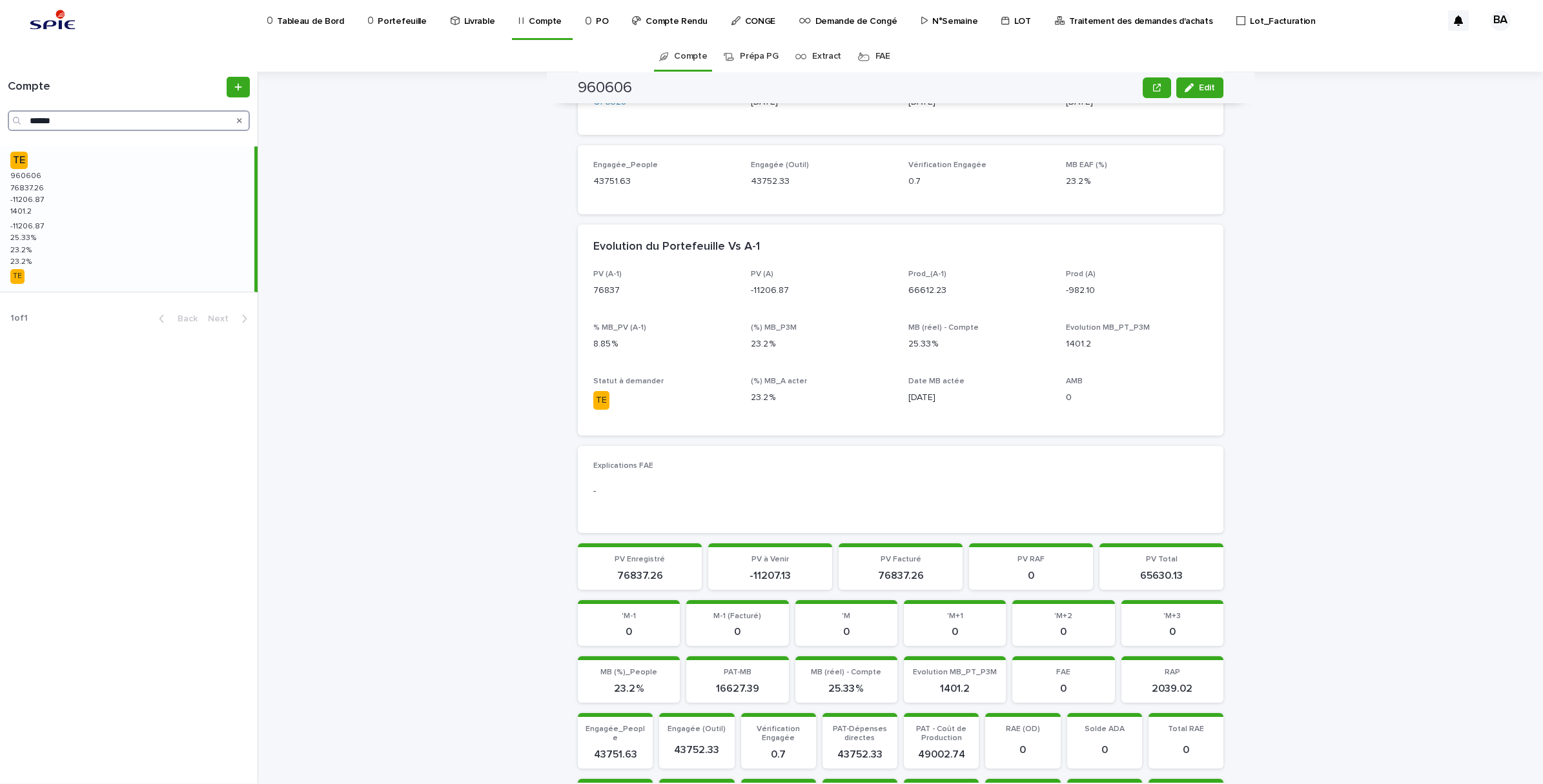
drag, startPoint x: 91, startPoint y: 115, endPoint x: -3, endPoint y: 113, distance: 94.0
click at [0, 113] on html "Tableau de Bord Portefeuille Livrable Compte PO Compte Rendu CONGE Demande de C…" at bounding box center [772, 392] width 1543 height 784
paste input "Search"
type input "******"
click at [90, 244] on div "TE 973683 973683 161173.08 161173.08 0.08 0.08 1604.89 1604.89 0.08 0.08 1.2 % …" at bounding box center [127, 219] width 255 height 145
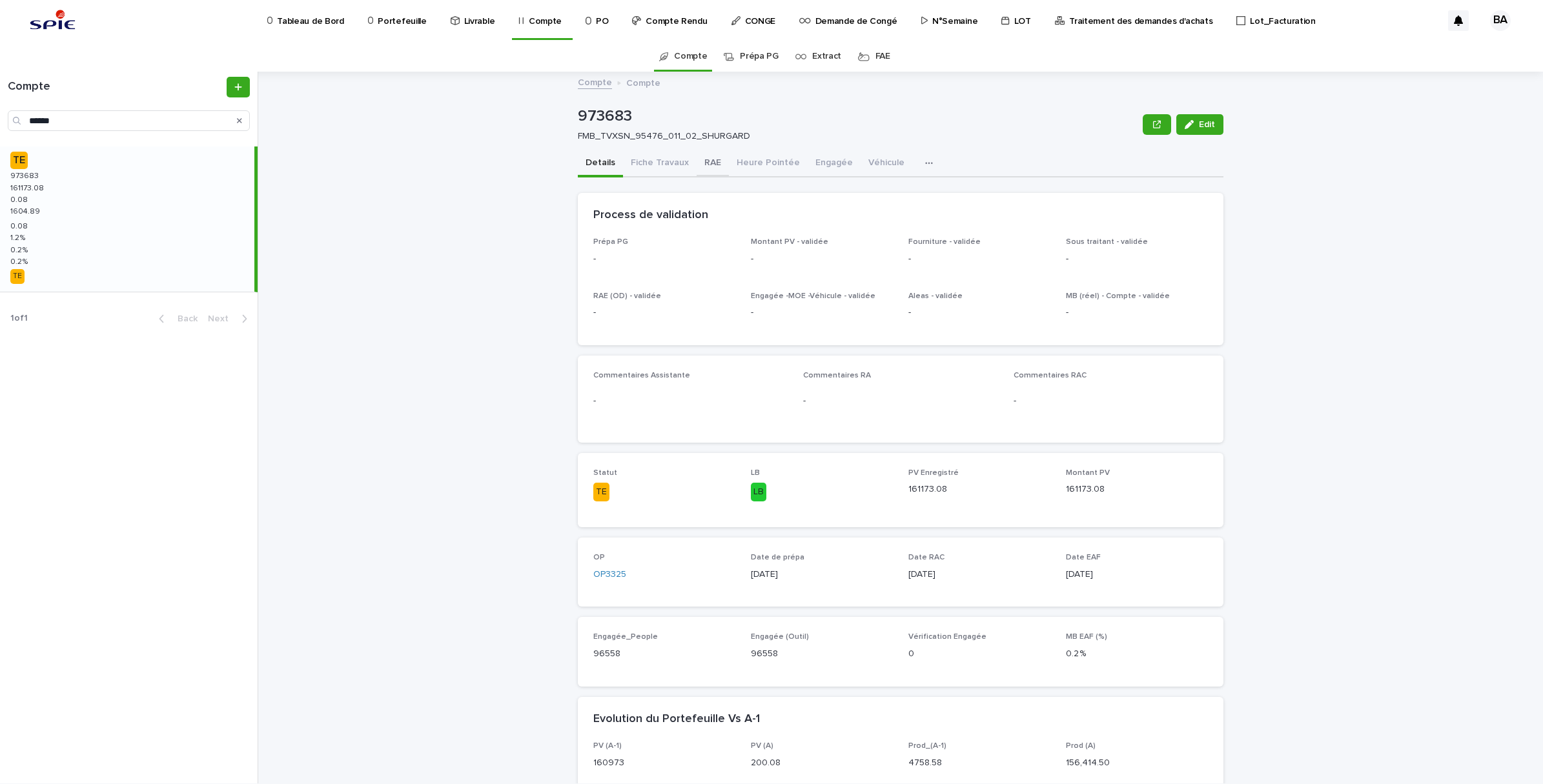
click at [706, 156] on button "RAE" at bounding box center [712, 164] width 32 height 27
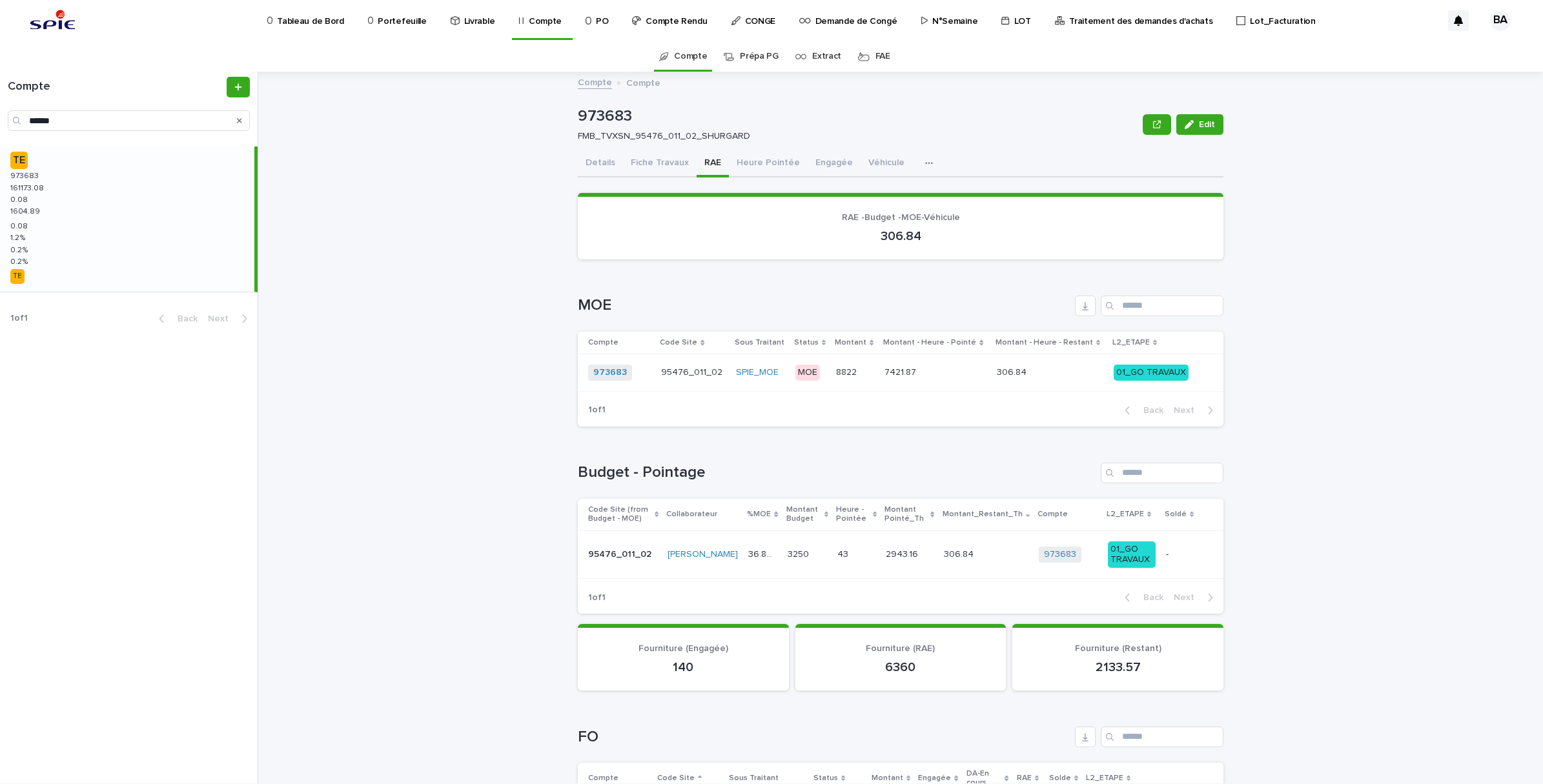
click at [593, 79] on link "Compte" at bounding box center [594, 82] width 35 height 15
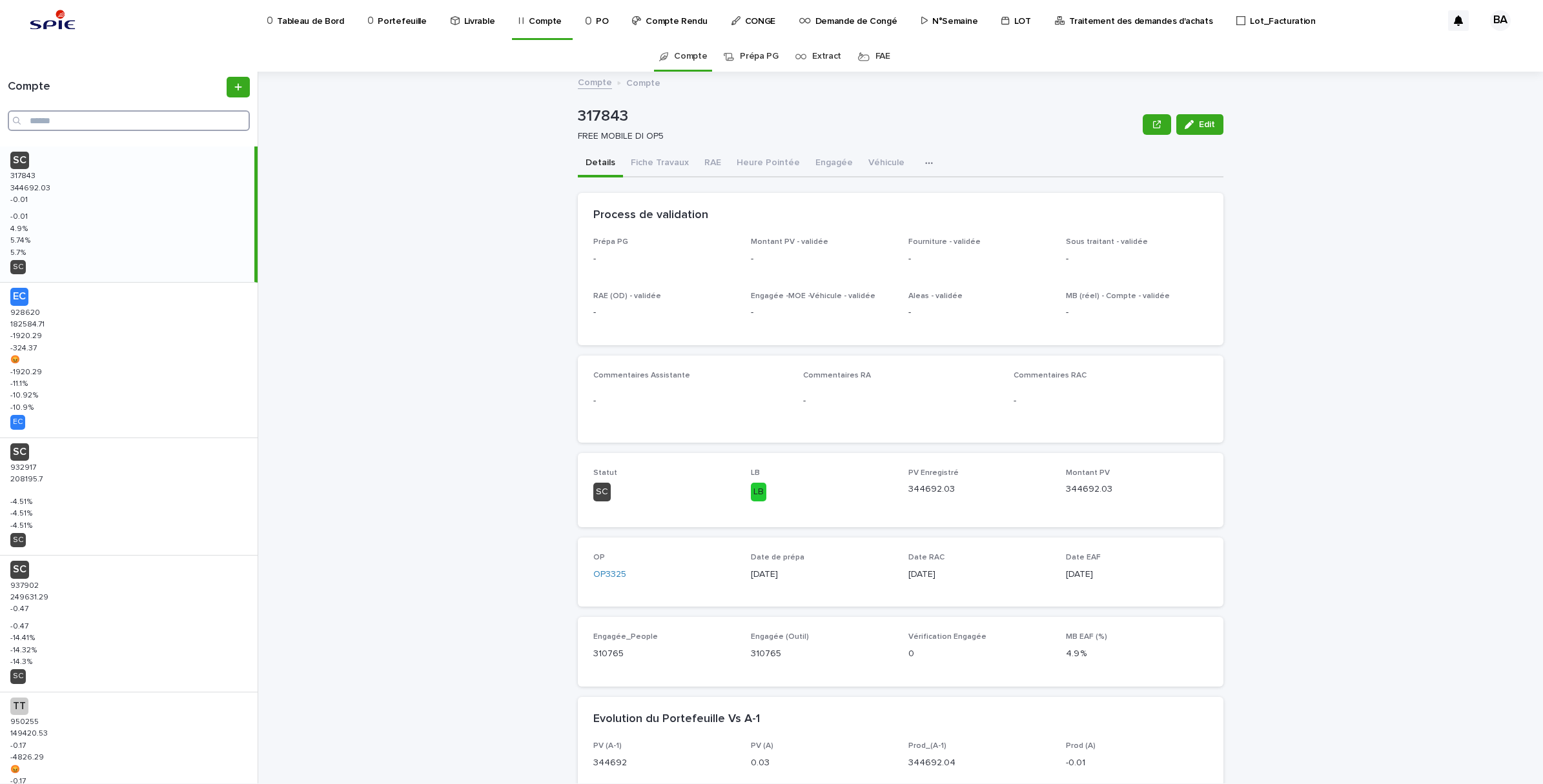
click at [84, 126] on input "Search" at bounding box center [128, 121] width 242 height 21
paste input "******"
type input "******"
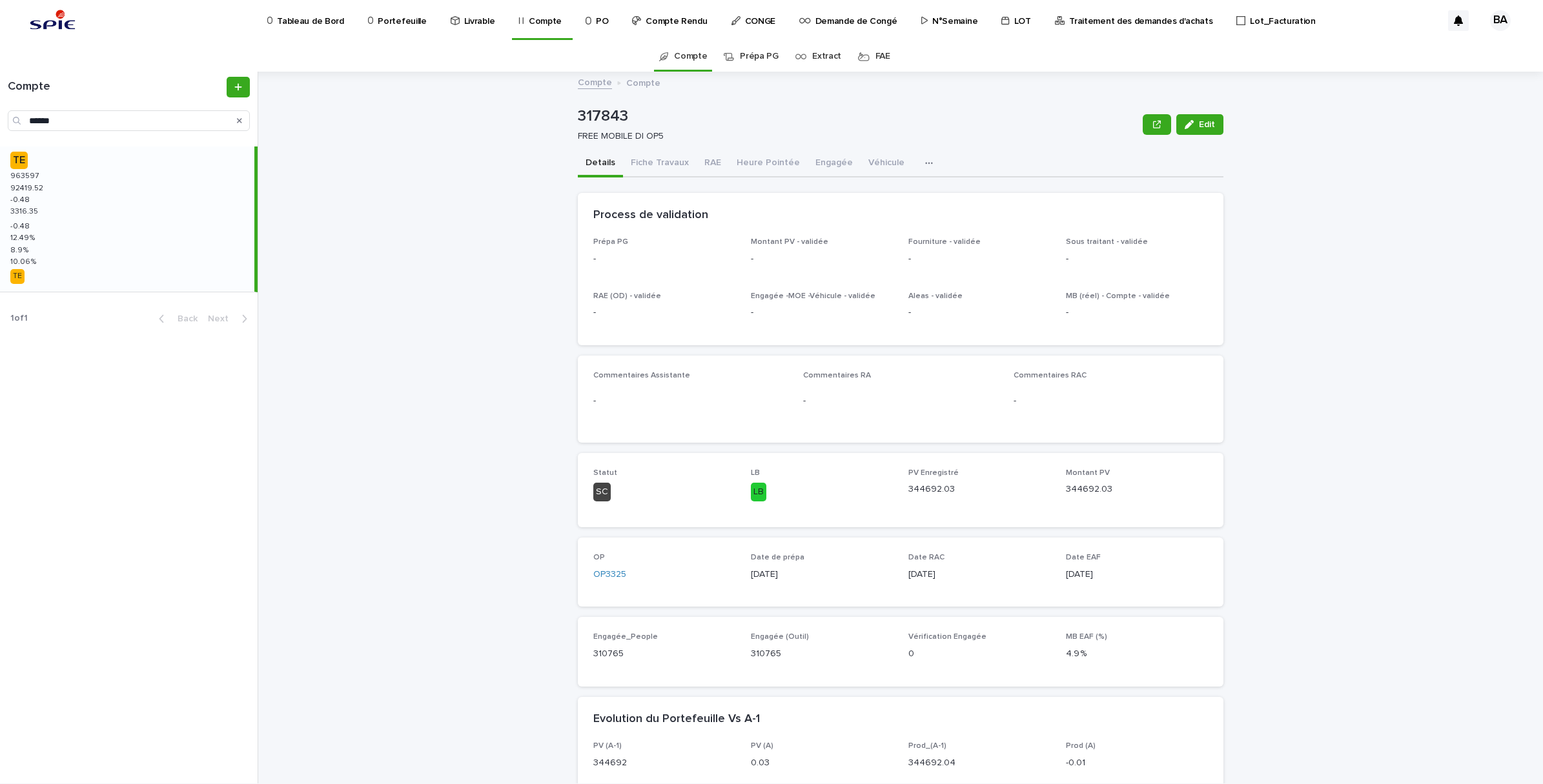
click at [59, 184] on div "TE 963597 963597 92419.52 92419.52 -0.48 -0.48 3316.35 3316.35 -0.48 -0.48 12.4…" at bounding box center [127, 219] width 255 height 145
click at [702, 165] on button "RAE" at bounding box center [712, 164] width 32 height 27
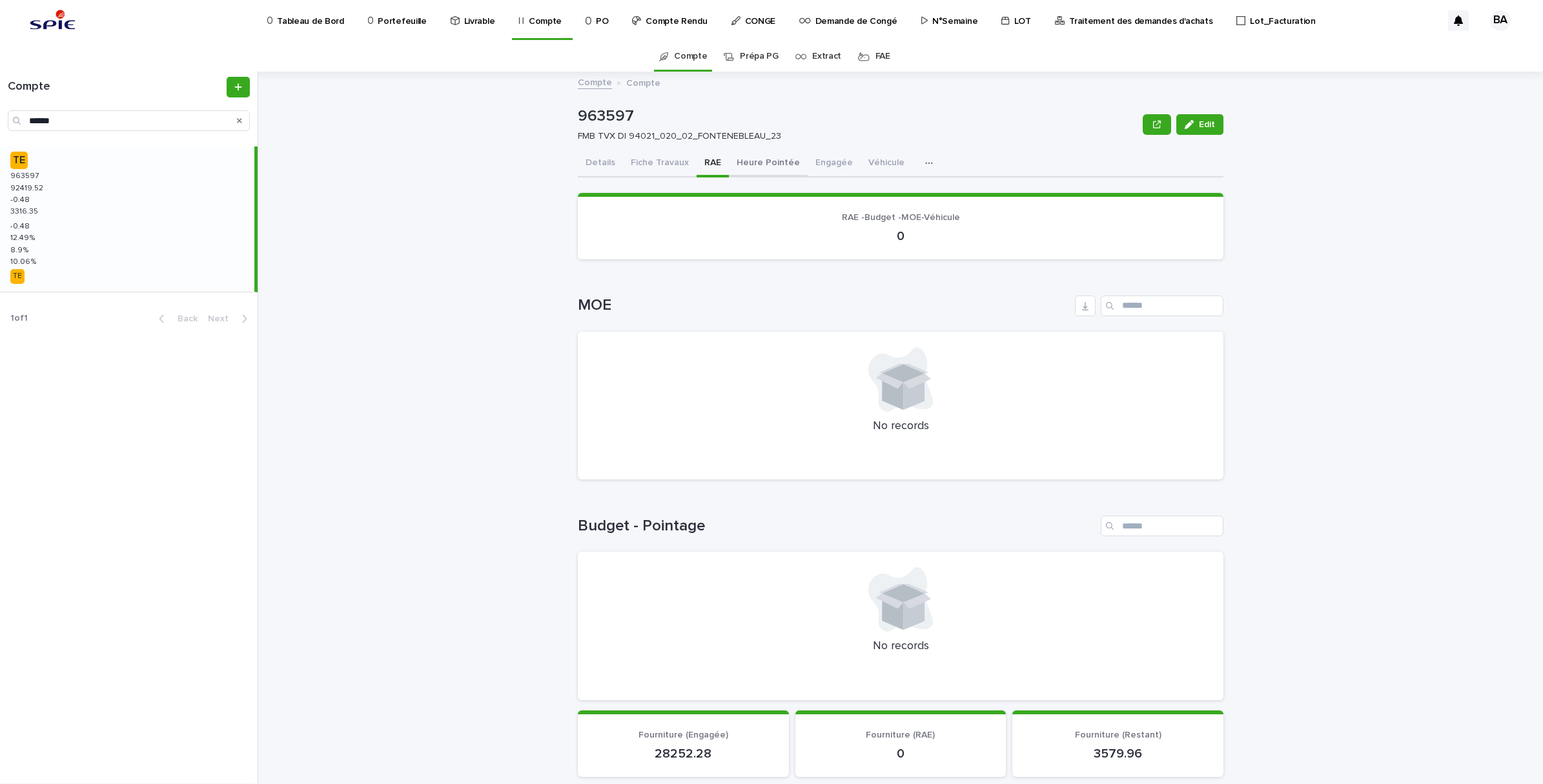
click at [736, 164] on button "Heure Pointée" at bounding box center [767, 164] width 78 height 27
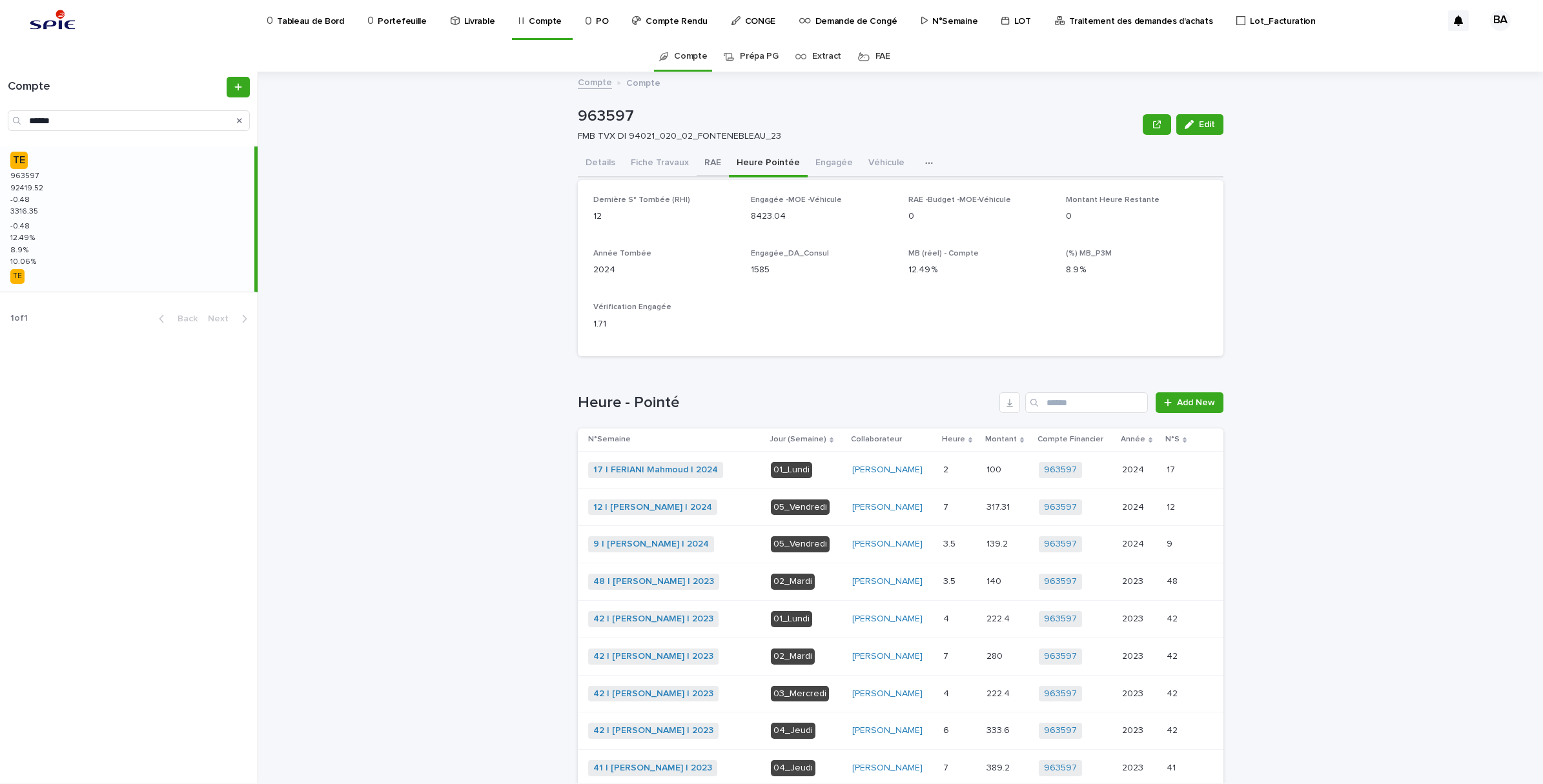
click at [698, 164] on button "RAE" at bounding box center [712, 164] width 32 height 27
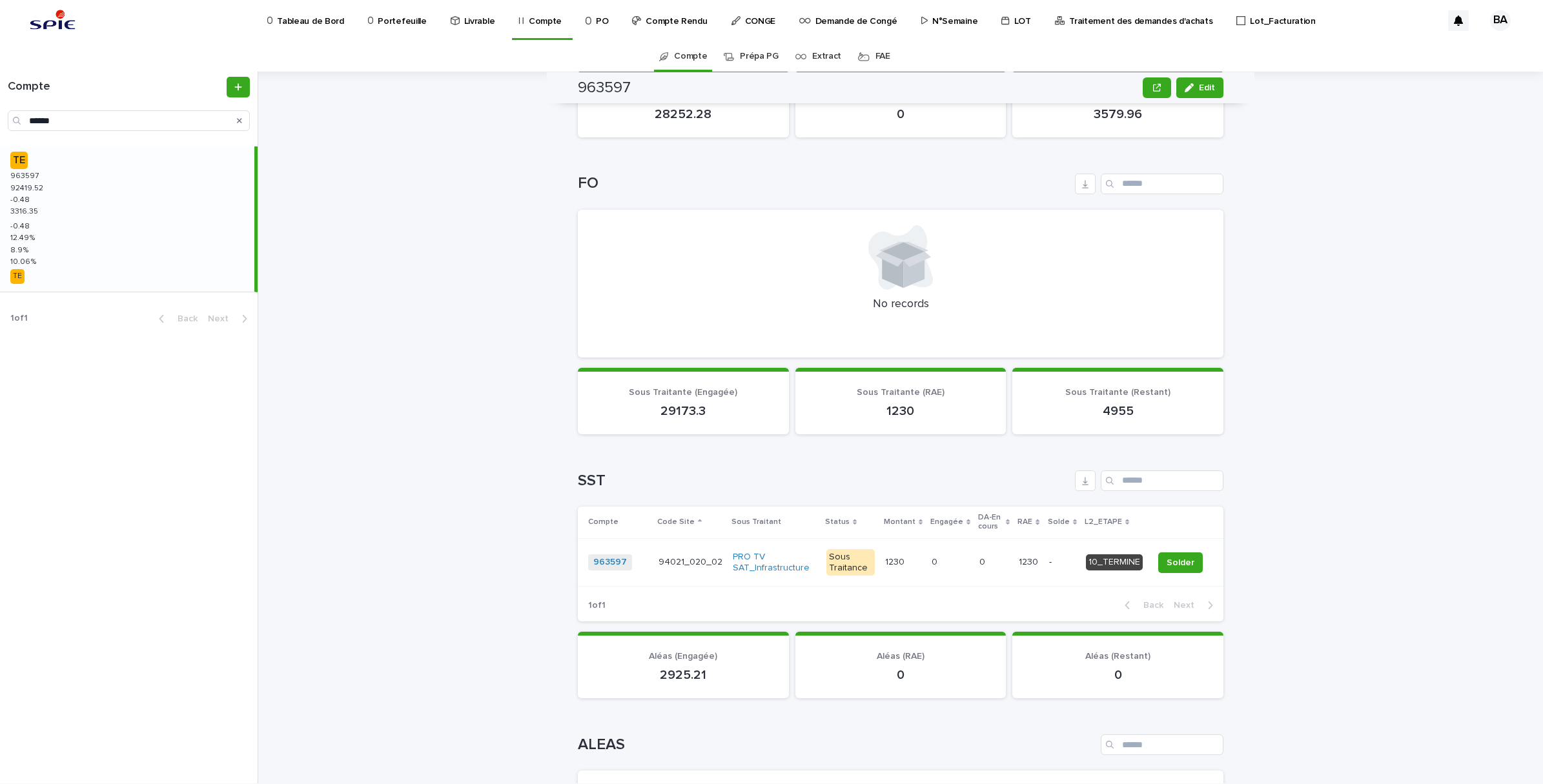
scroll to position [646, 0]
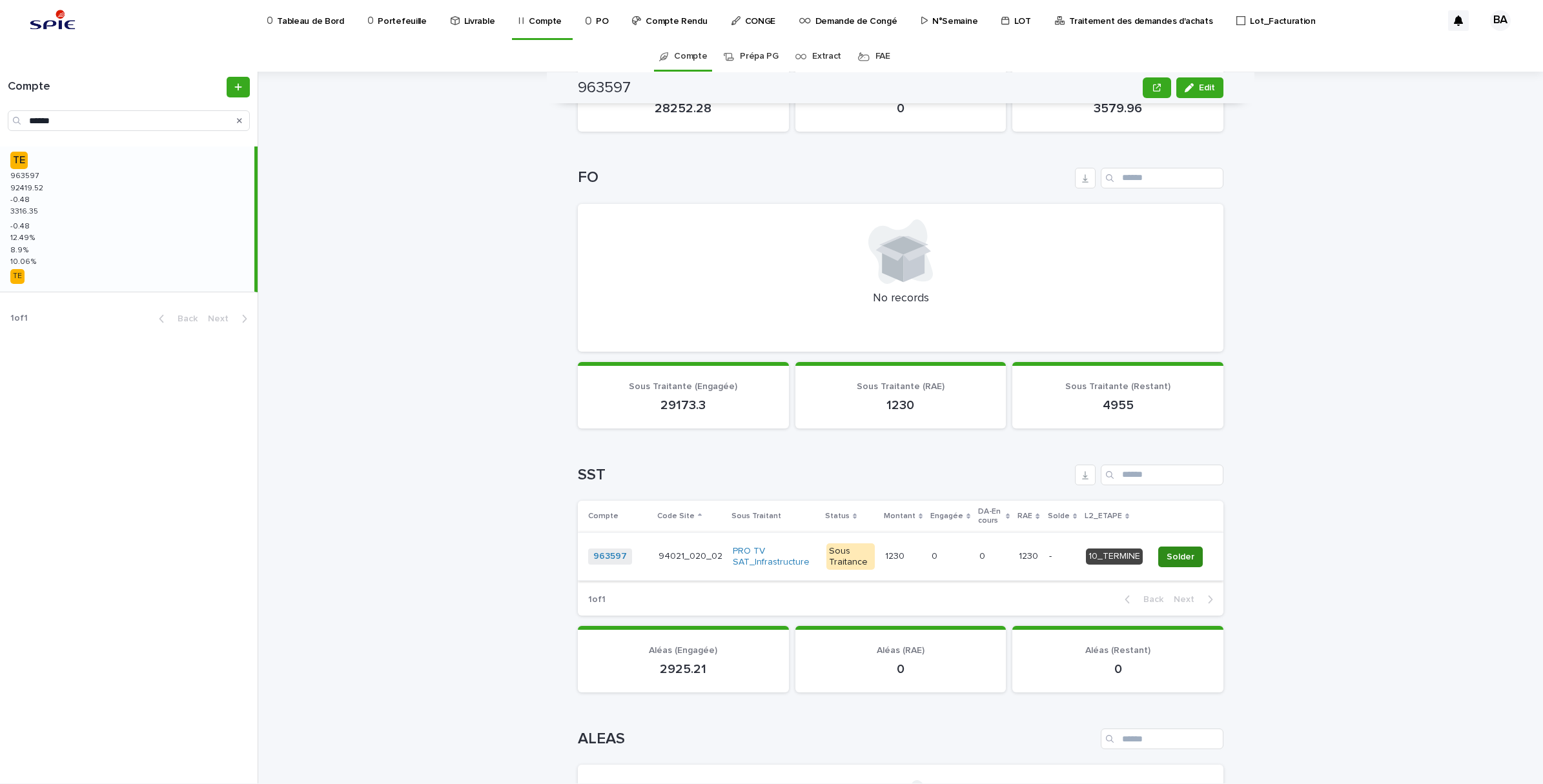
click at [1175, 553] on span "Solder" at bounding box center [1180, 556] width 28 height 13
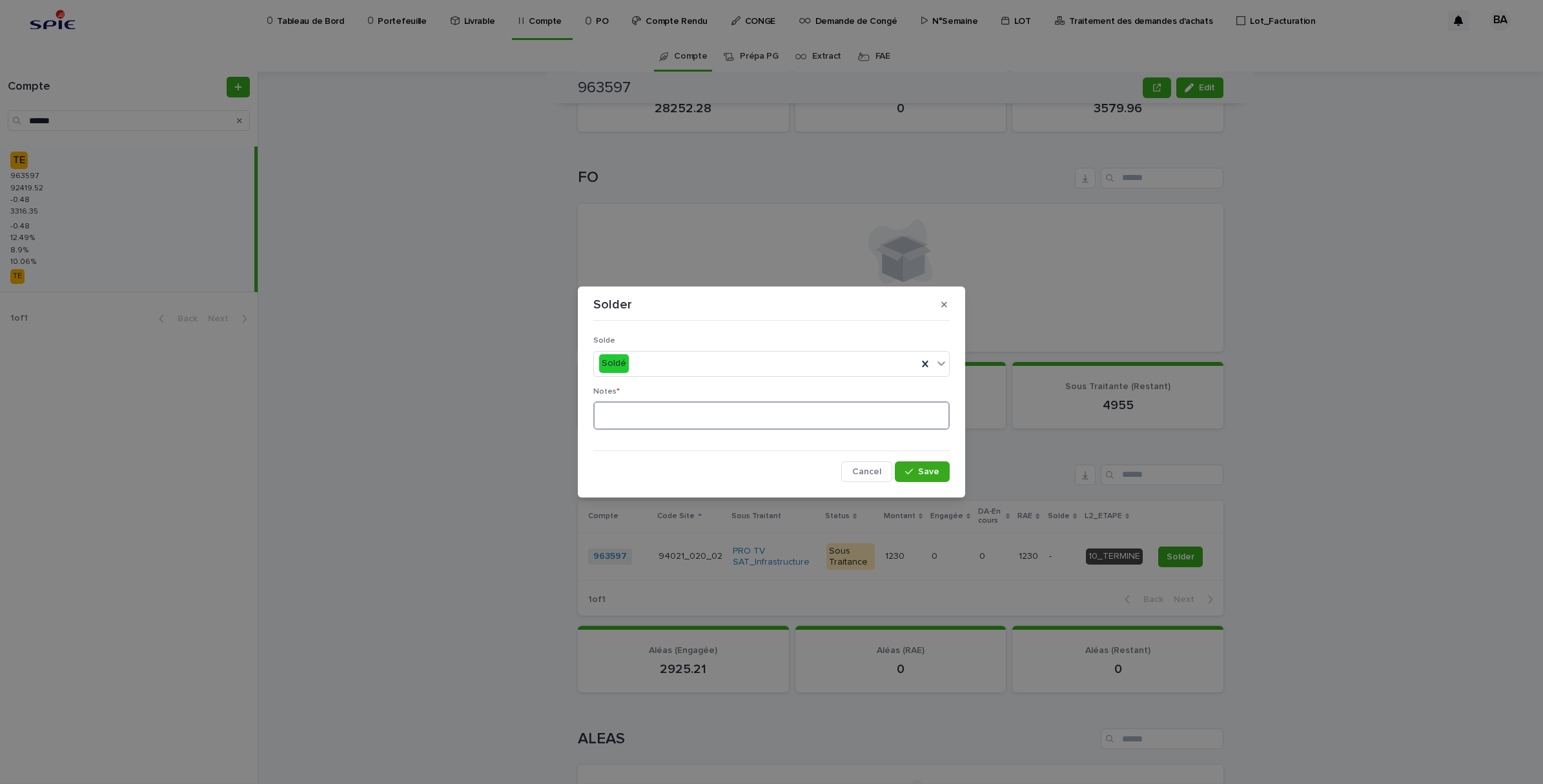
click at [626, 404] on textarea at bounding box center [772, 416] width 357 height 29
type textarea "**"
click at [934, 470] on span "Save" at bounding box center [928, 471] width 21 height 9
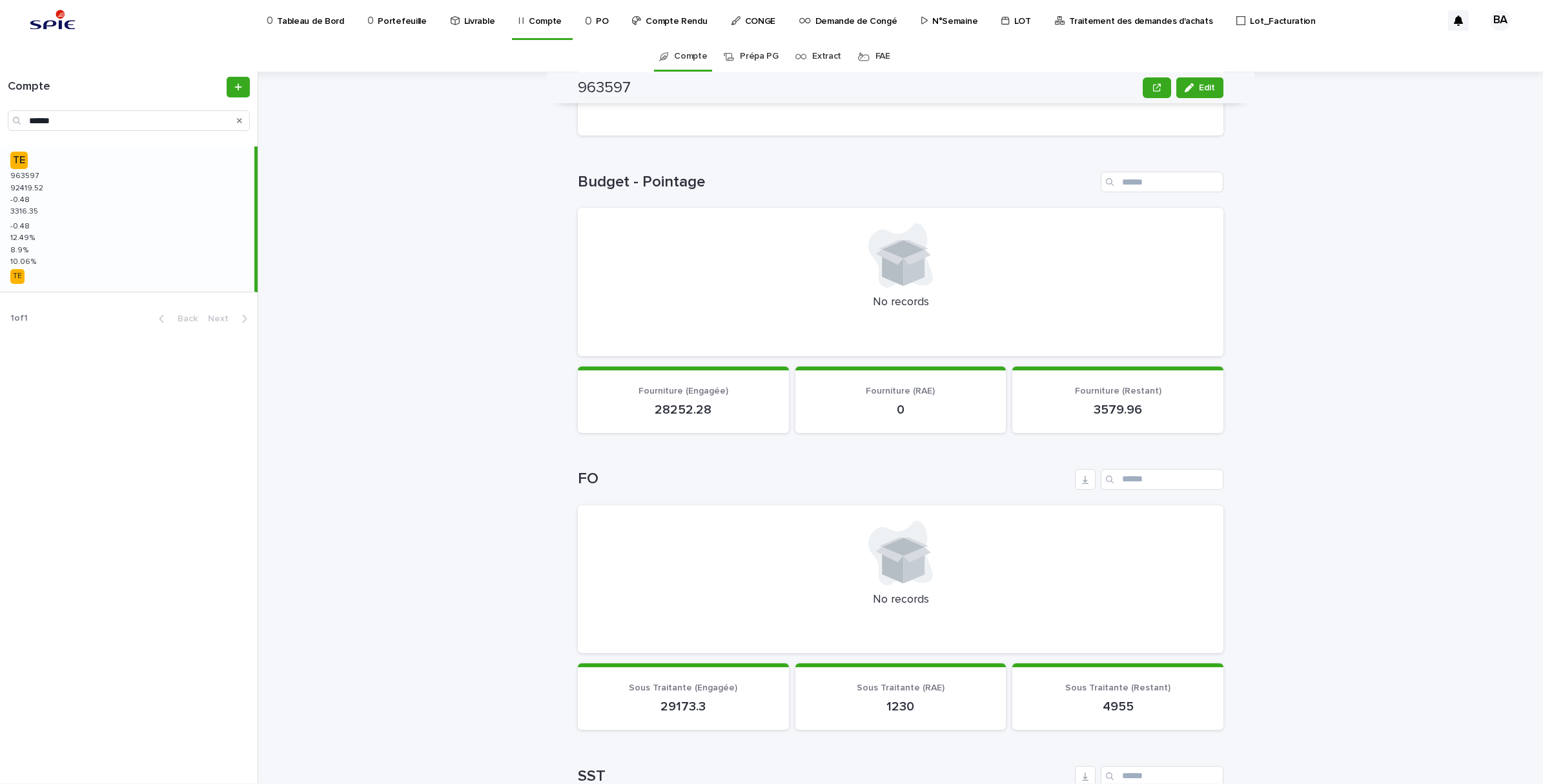
scroll to position [0, 0]
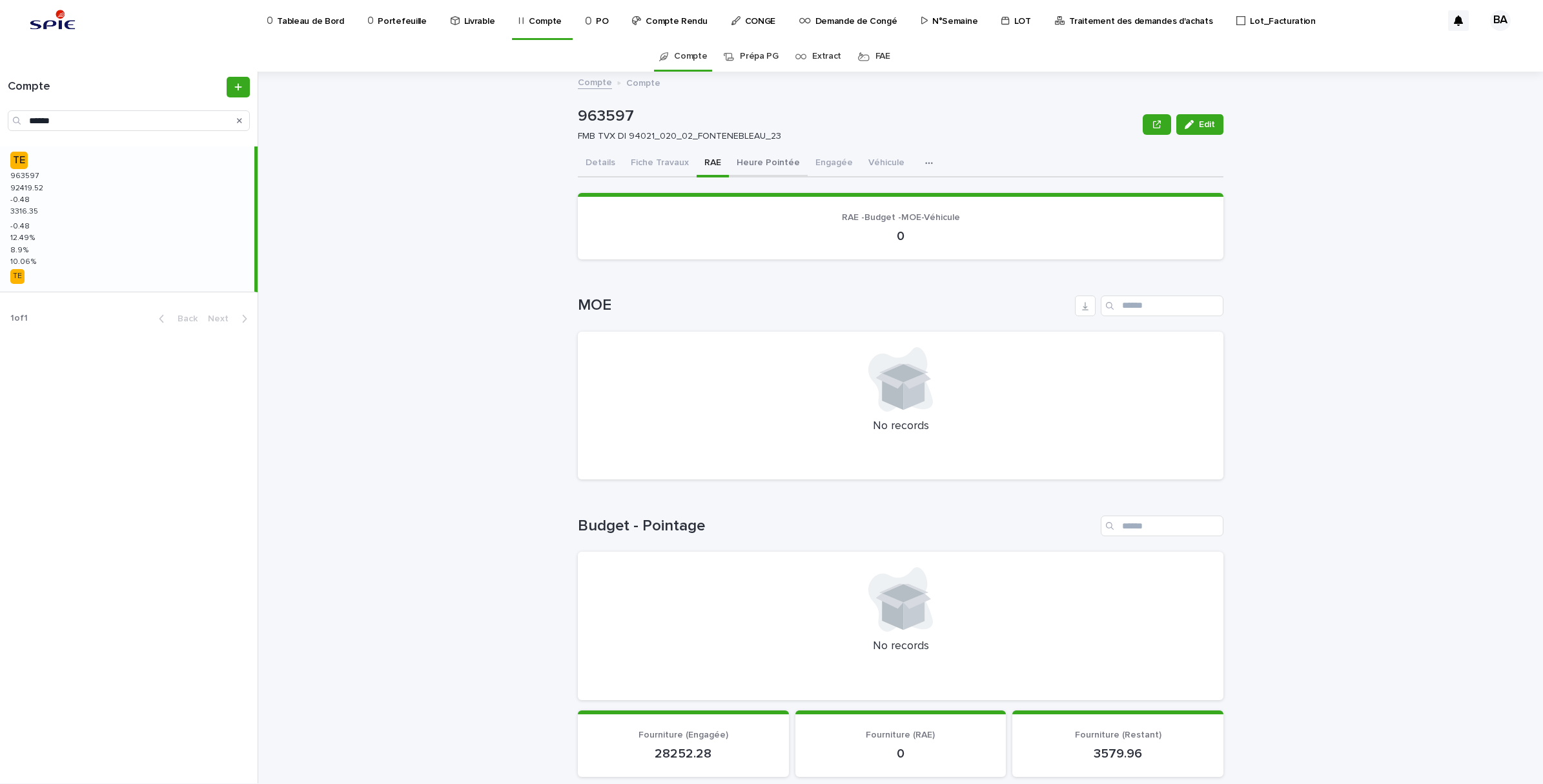
click at [747, 175] on button "Heure Pointée" at bounding box center [767, 164] width 78 height 27
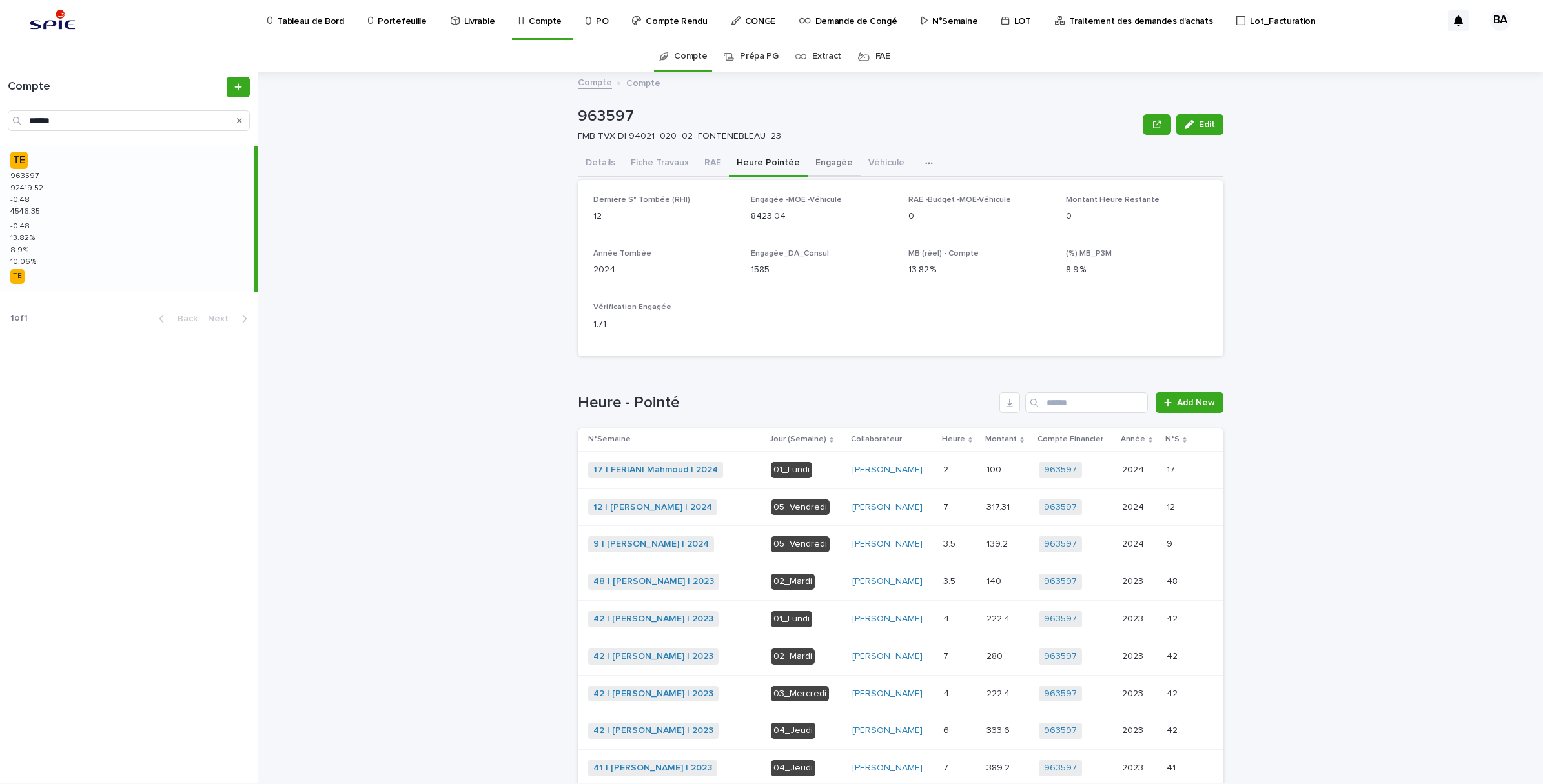
click at [811, 169] on button "Engagée" at bounding box center [834, 164] width 53 height 27
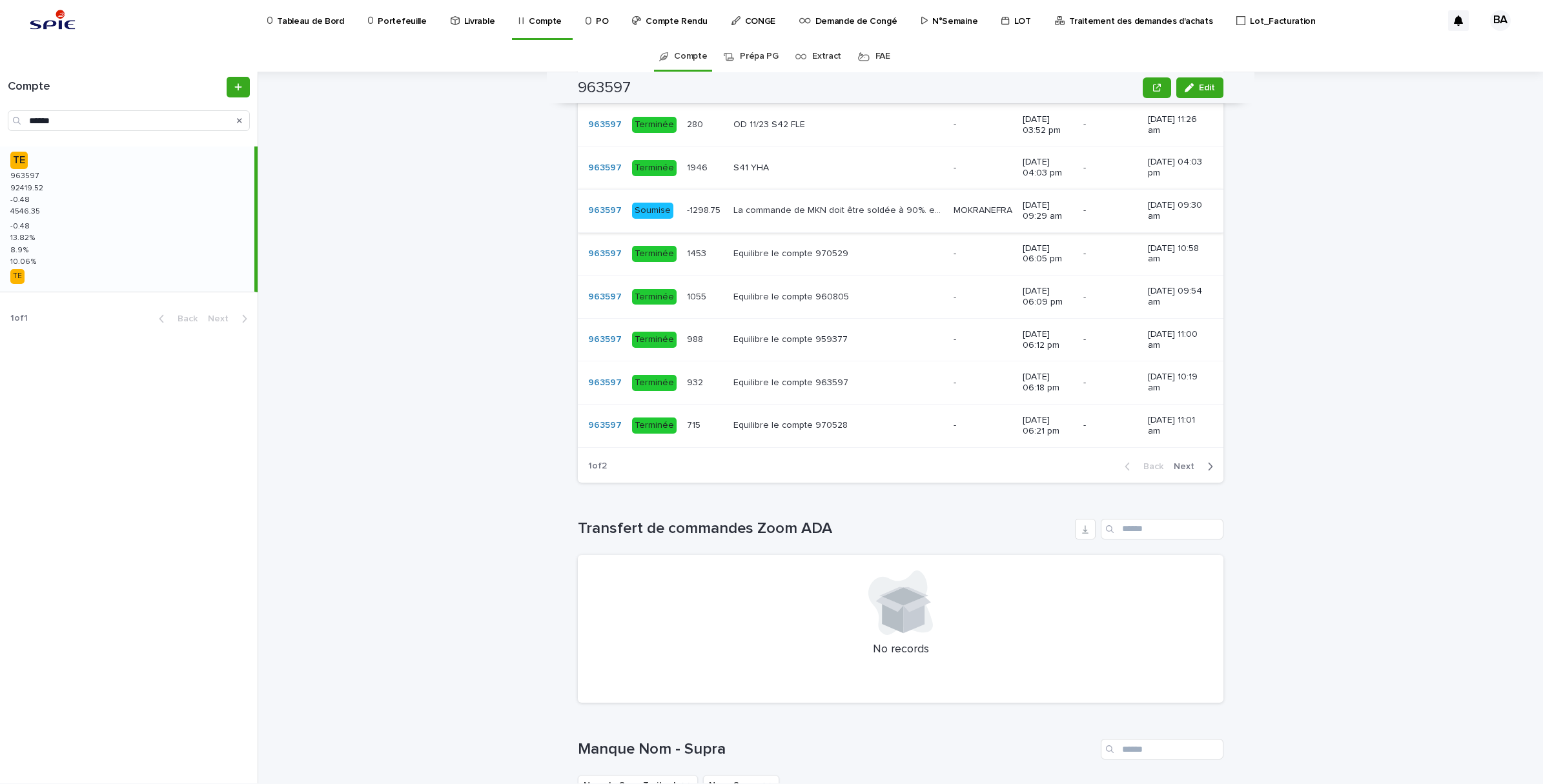
scroll to position [968, 0]
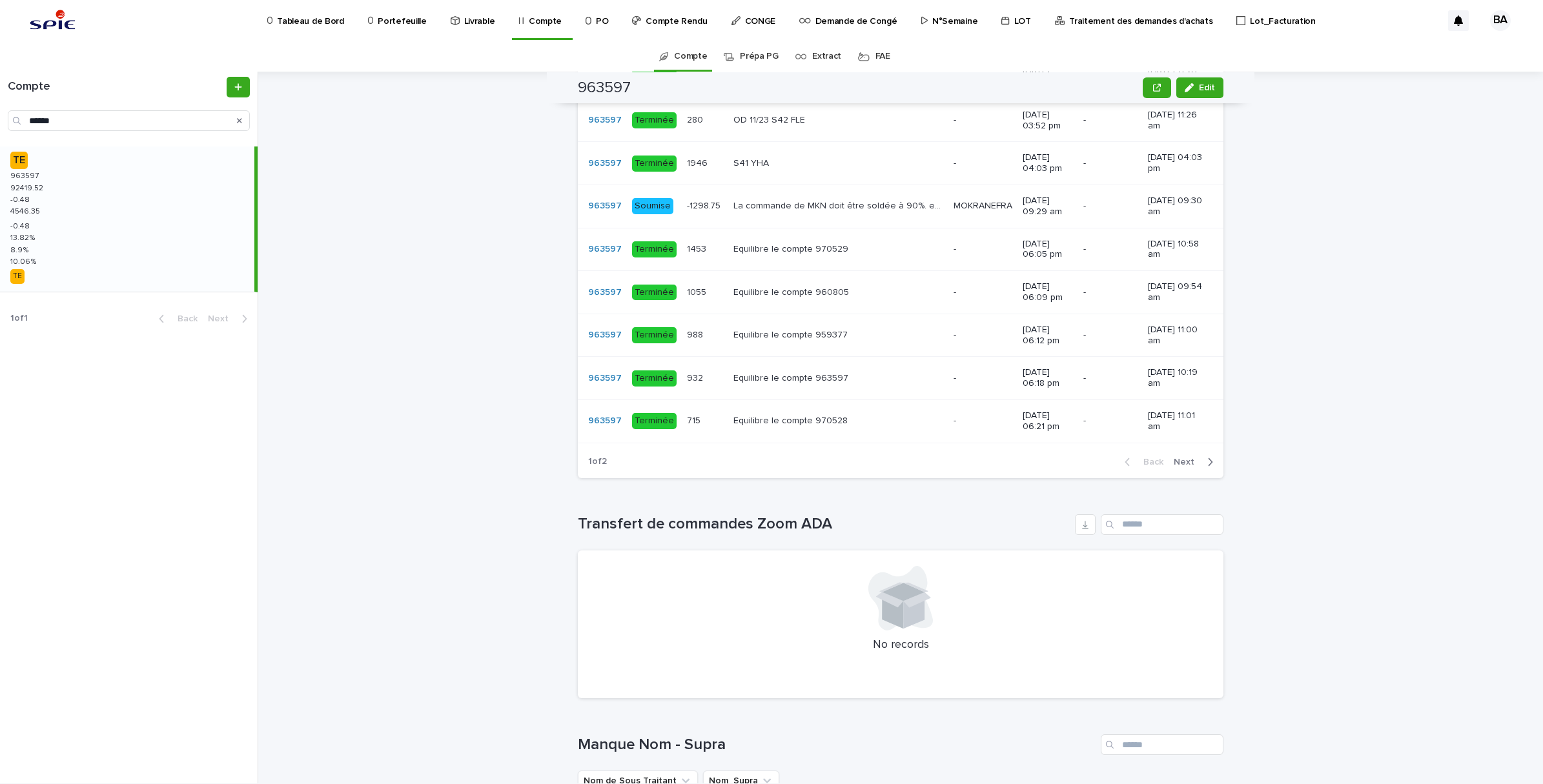
click at [1180, 467] on span "Next" at bounding box center [1188, 462] width 29 height 9
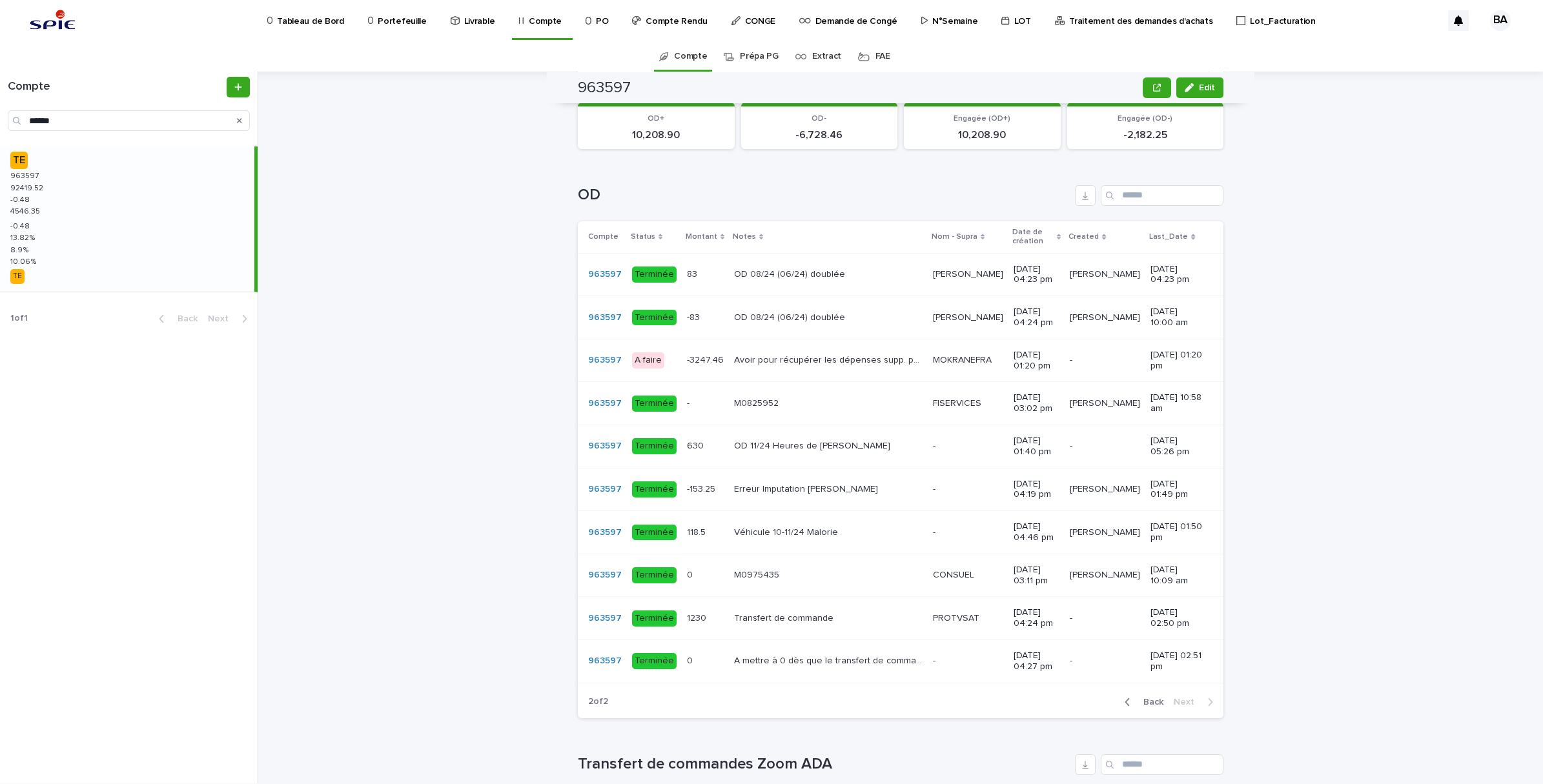
scroll to position [726, 0]
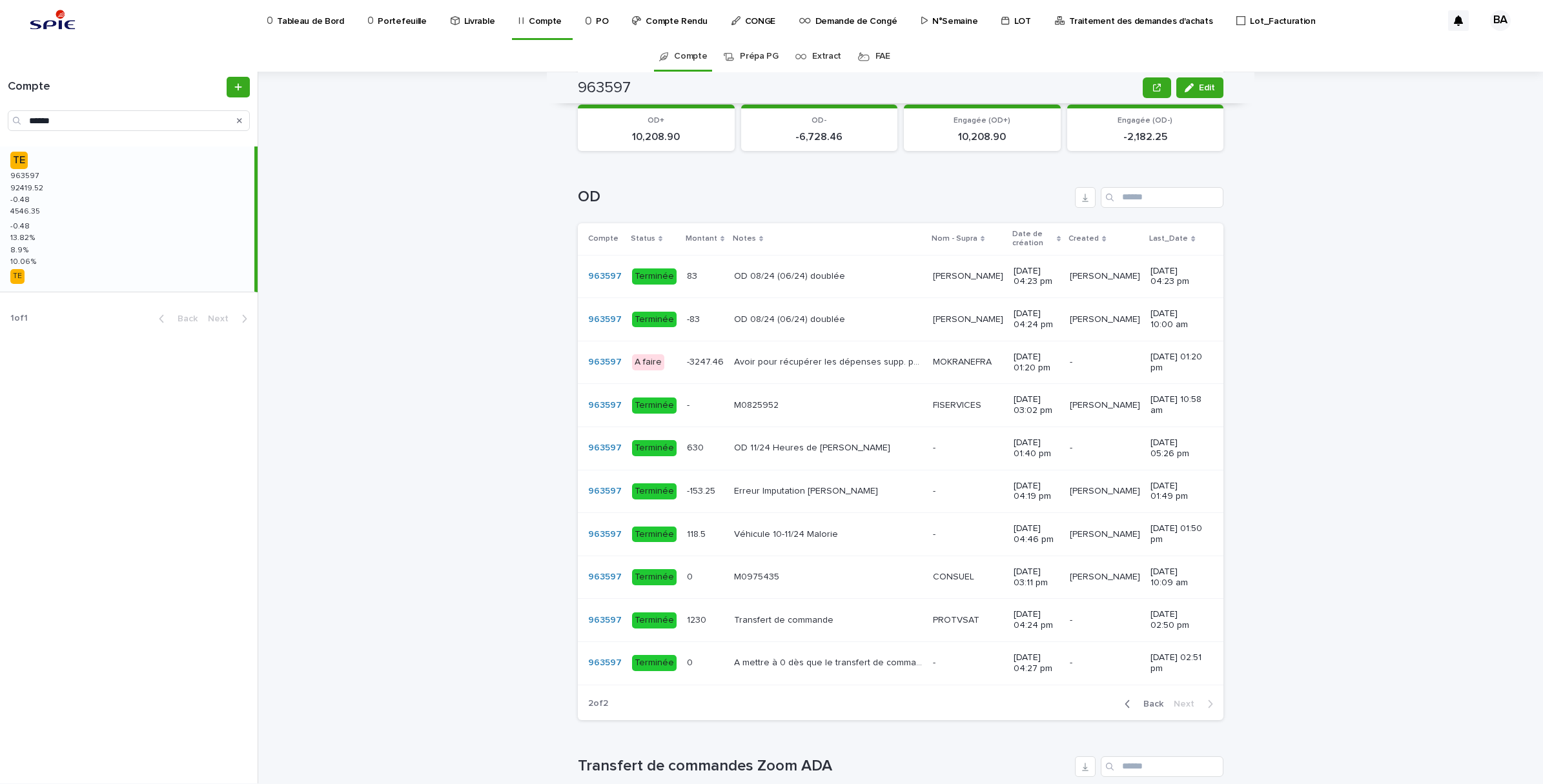
click at [1148, 709] on span "Back" at bounding box center [1149, 704] width 28 height 9
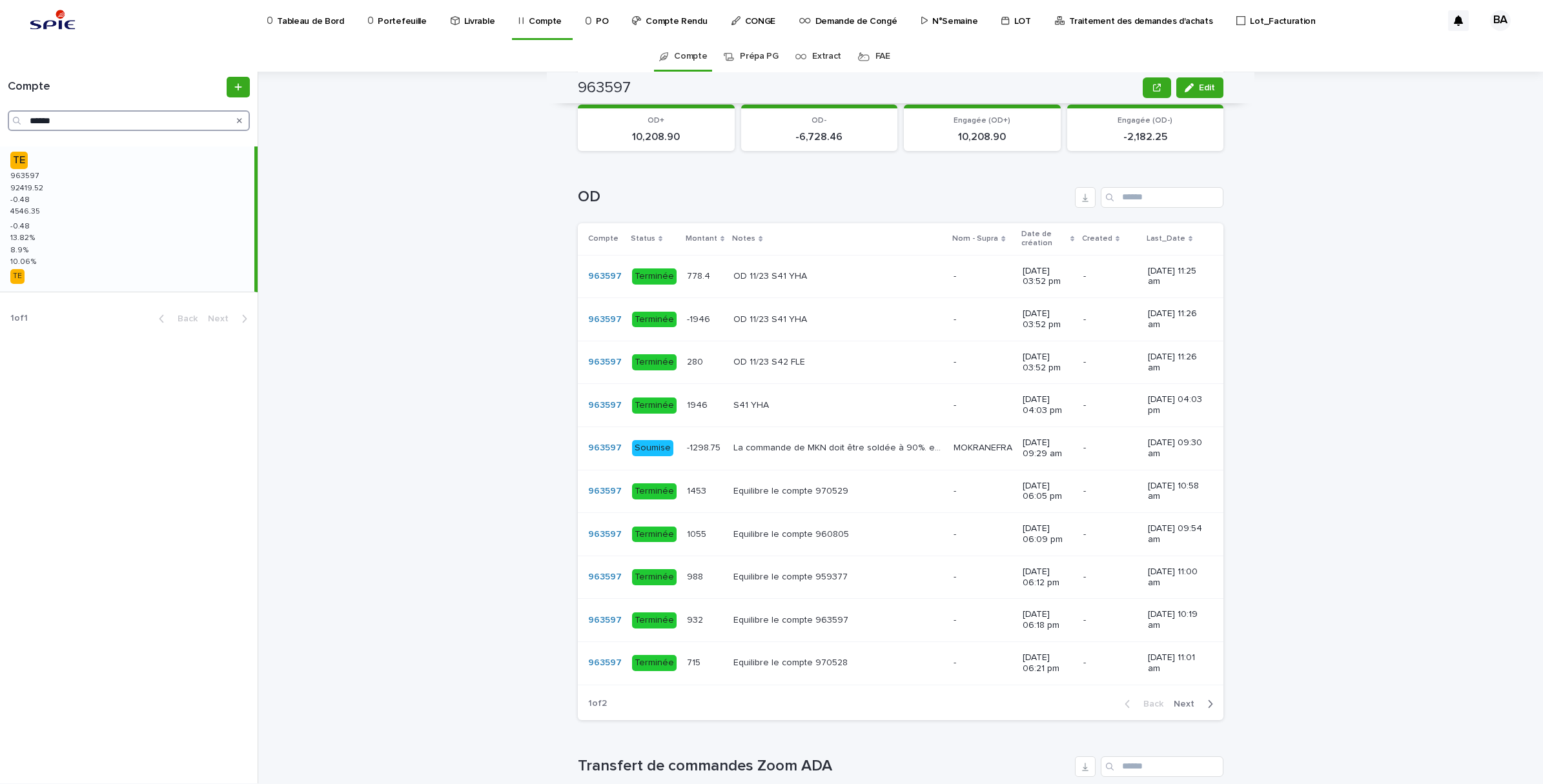
drag, startPoint x: 73, startPoint y: 121, endPoint x: 19, endPoint y: 113, distance: 54.6
click at [19, 113] on div "******" at bounding box center [128, 121] width 242 height 21
paste input "Search"
type input "******"
click at [95, 210] on div "TE 965300 965300 108141.68 108141.68 -0.5 -0.5 -940.15 -940.15 😡 😡 -0.5 -0.5 7.…" at bounding box center [127, 223] width 255 height 154
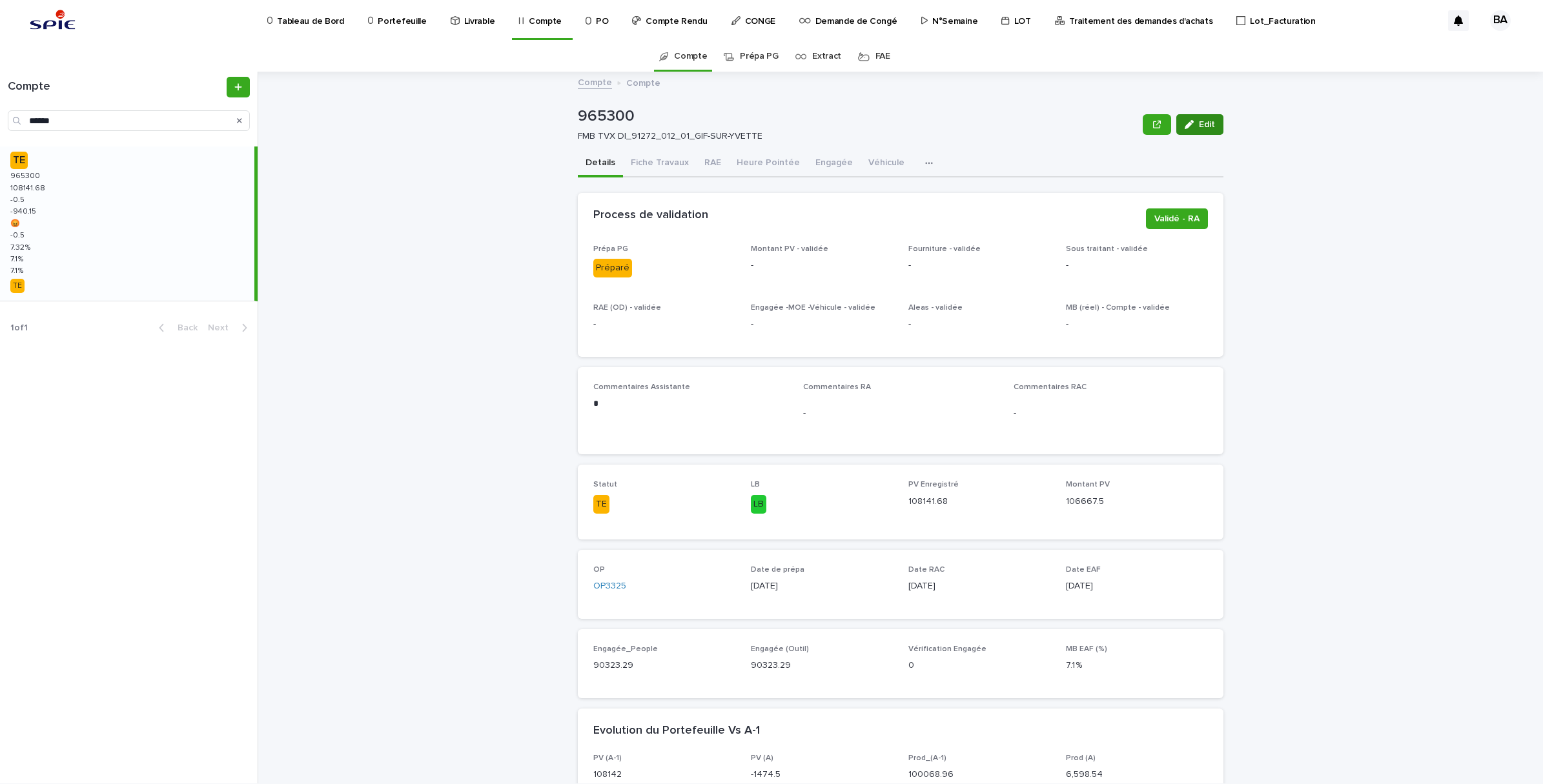
click at [1201, 120] on span "Edit" at bounding box center [1207, 124] width 16 height 9
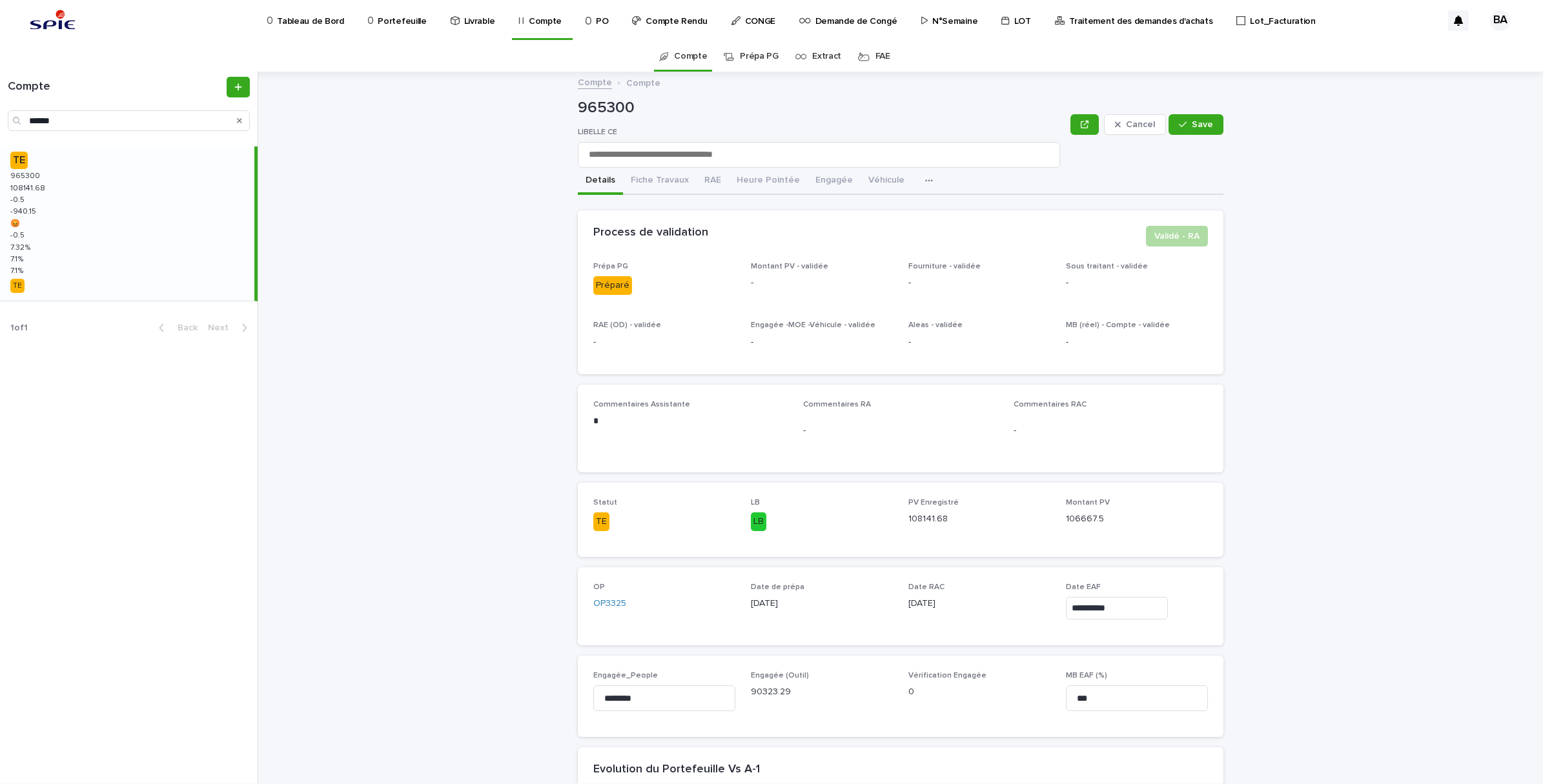
click at [811, 427] on p "-" at bounding box center [900, 431] width 194 height 13
click at [803, 427] on p "-" at bounding box center [900, 431] width 194 height 13
click at [803, 433] on p "-" at bounding box center [900, 431] width 194 height 13
click at [1186, 124] on div "button" at bounding box center [1185, 124] width 13 height 9
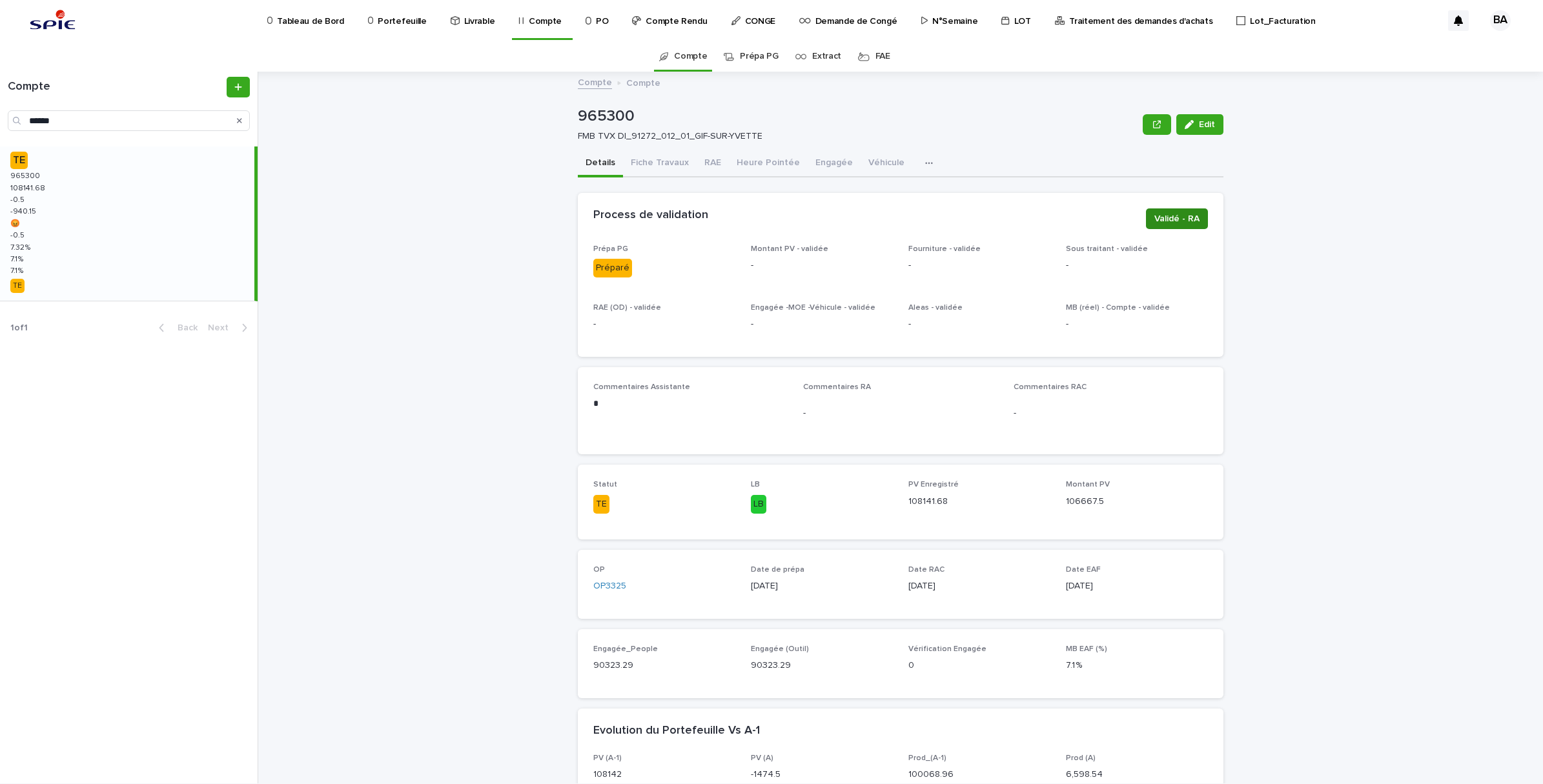
click at [1177, 216] on span "Validé - RA" at bounding box center [1177, 218] width 46 height 13
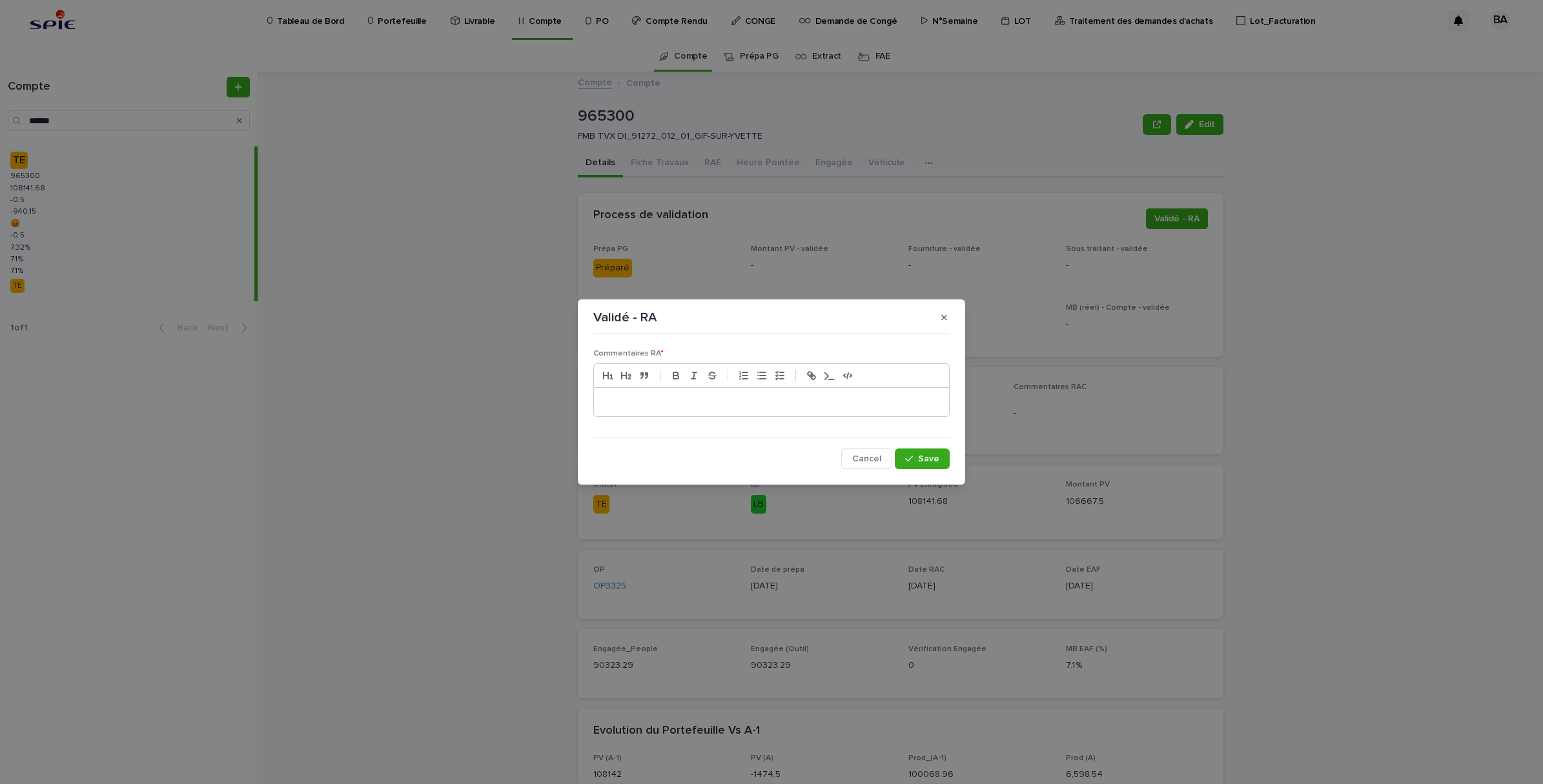
click at [655, 401] on p at bounding box center [772, 401] width 336 height 13
click at [937, 461] on span "Save" at bounding box center [928, 459] width 21 height 9
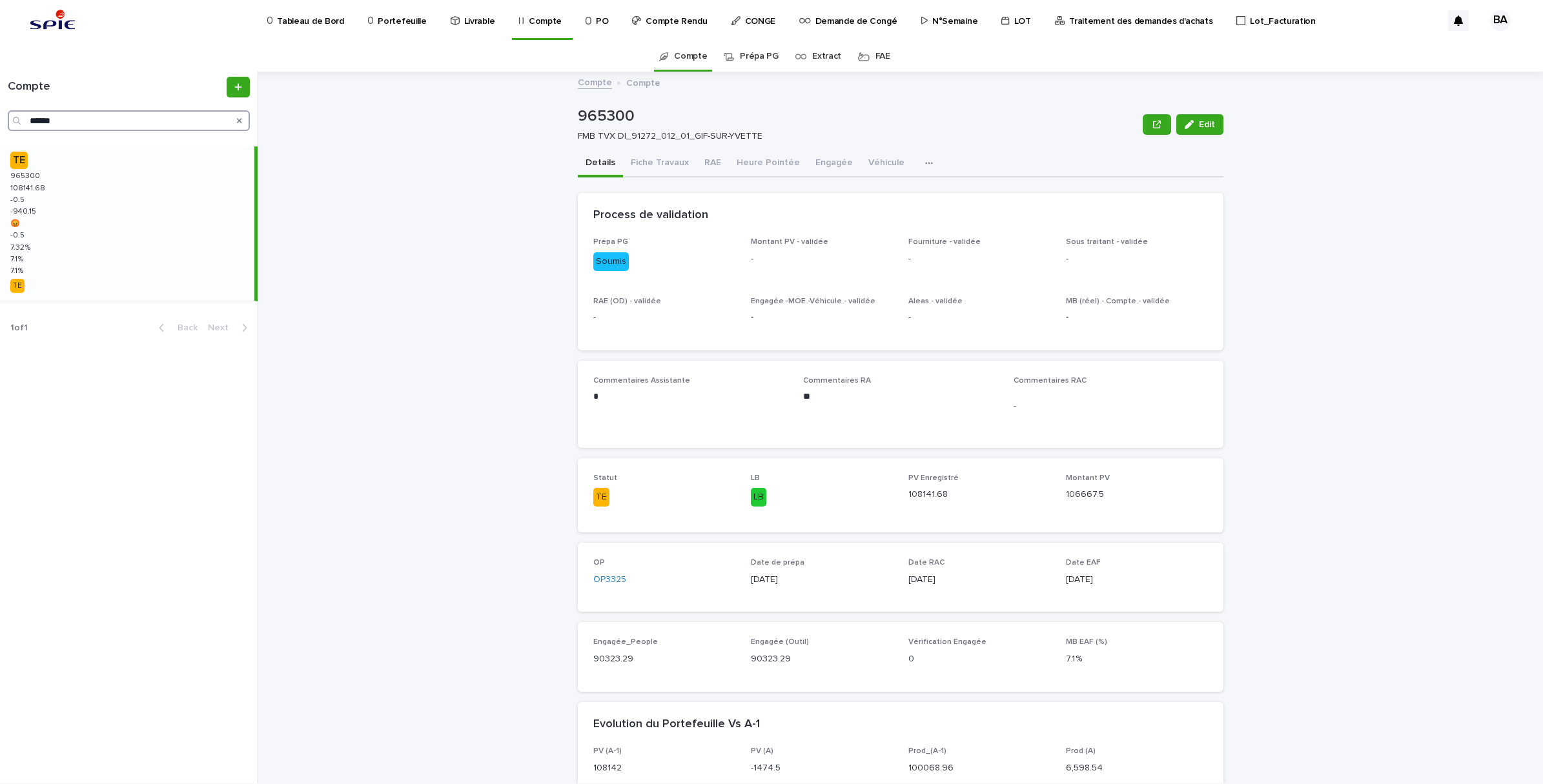
click at [78, 120] on input "******" at bounding box center [128, 121] width 242 height 21
drag, startPoint x: 94, startPoint y: 122, endPoint x: -3, endPoint y: 107, distance: 98.2
click at [0, 107] on html "Tableau de Bord Portefeuille Livrable Compte PO Compte Rendu CONGE Demande de C…" at bounding box center [772, 392] width 1543 height 784
paste input "Search"
type input "******"
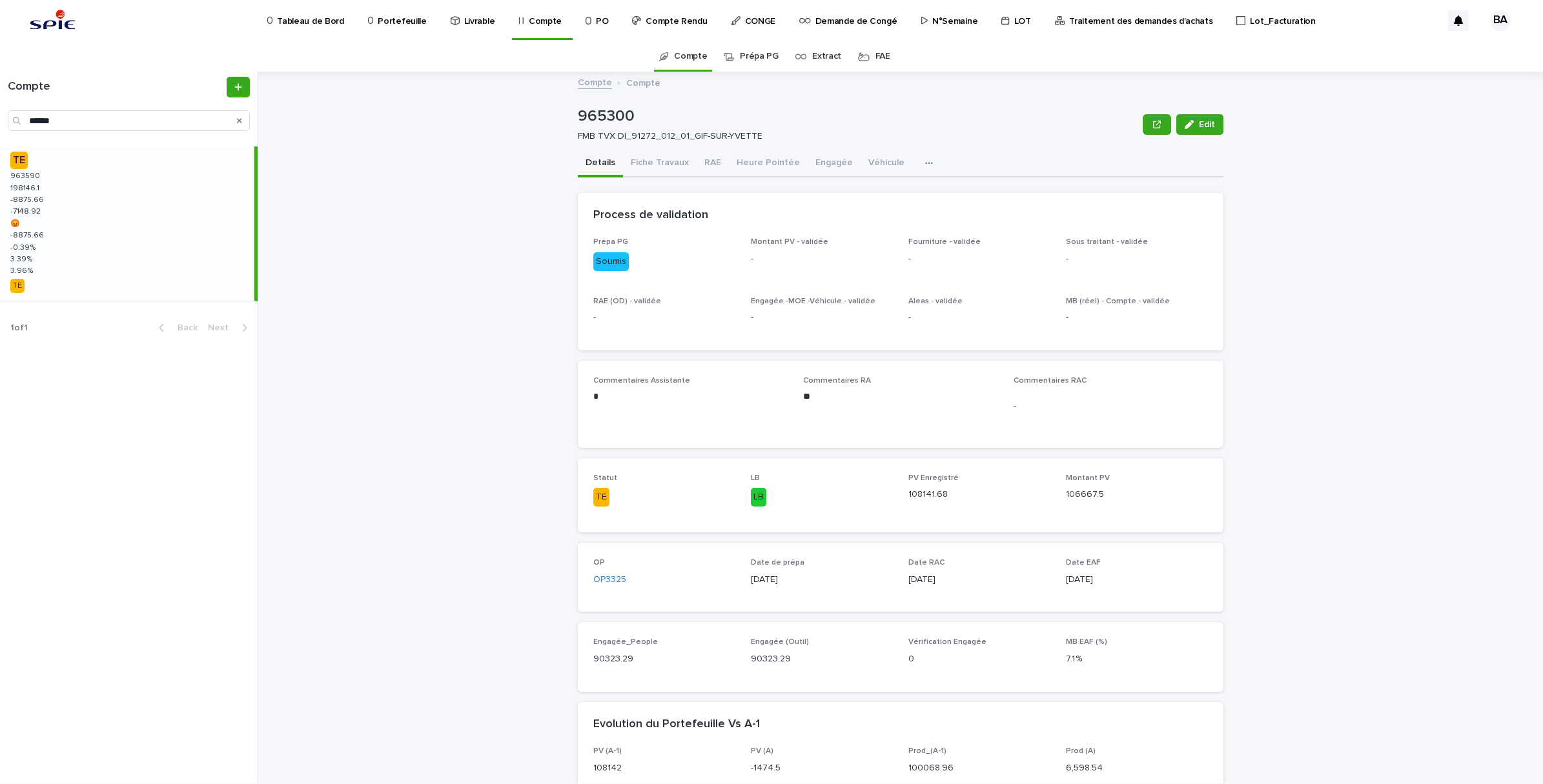
click at [75, 221] on div "TE 963590 963590 198146.1 198146.1 -8875.66 -8875.66 -7148.92 -7148.92 😡 😡 -887…" at bounding box center [127, 223] width 255 height 154
click at [1181, 214] on span "Validé - RA" at bounding box center [1177, 218] width 46 height 13
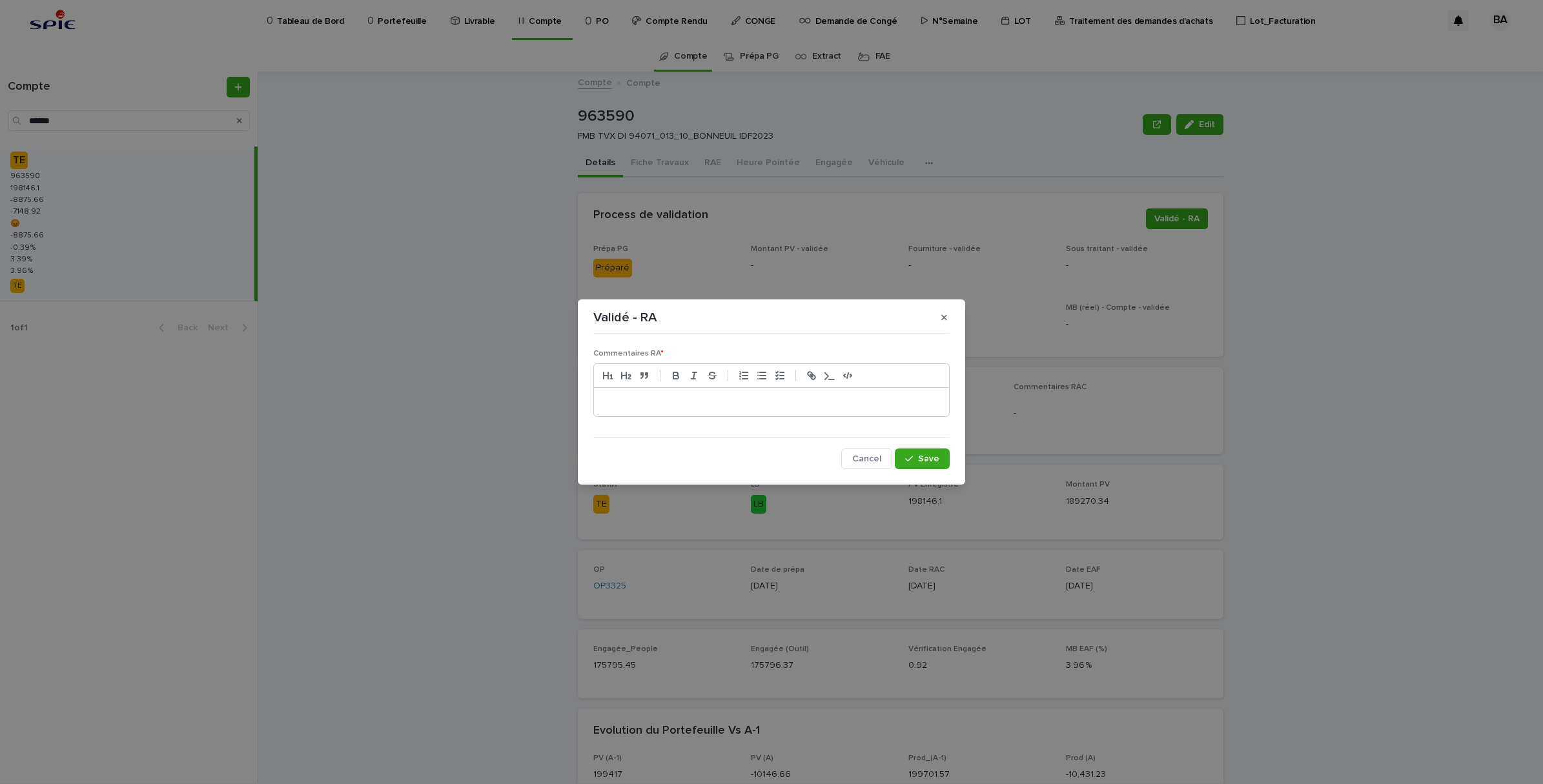
click at [720, 413] on div at bounding box center [771, 402] width 355 height 29
click at [943, 464] on button "Save" at bounding box center [922, 459] width 55 height 21
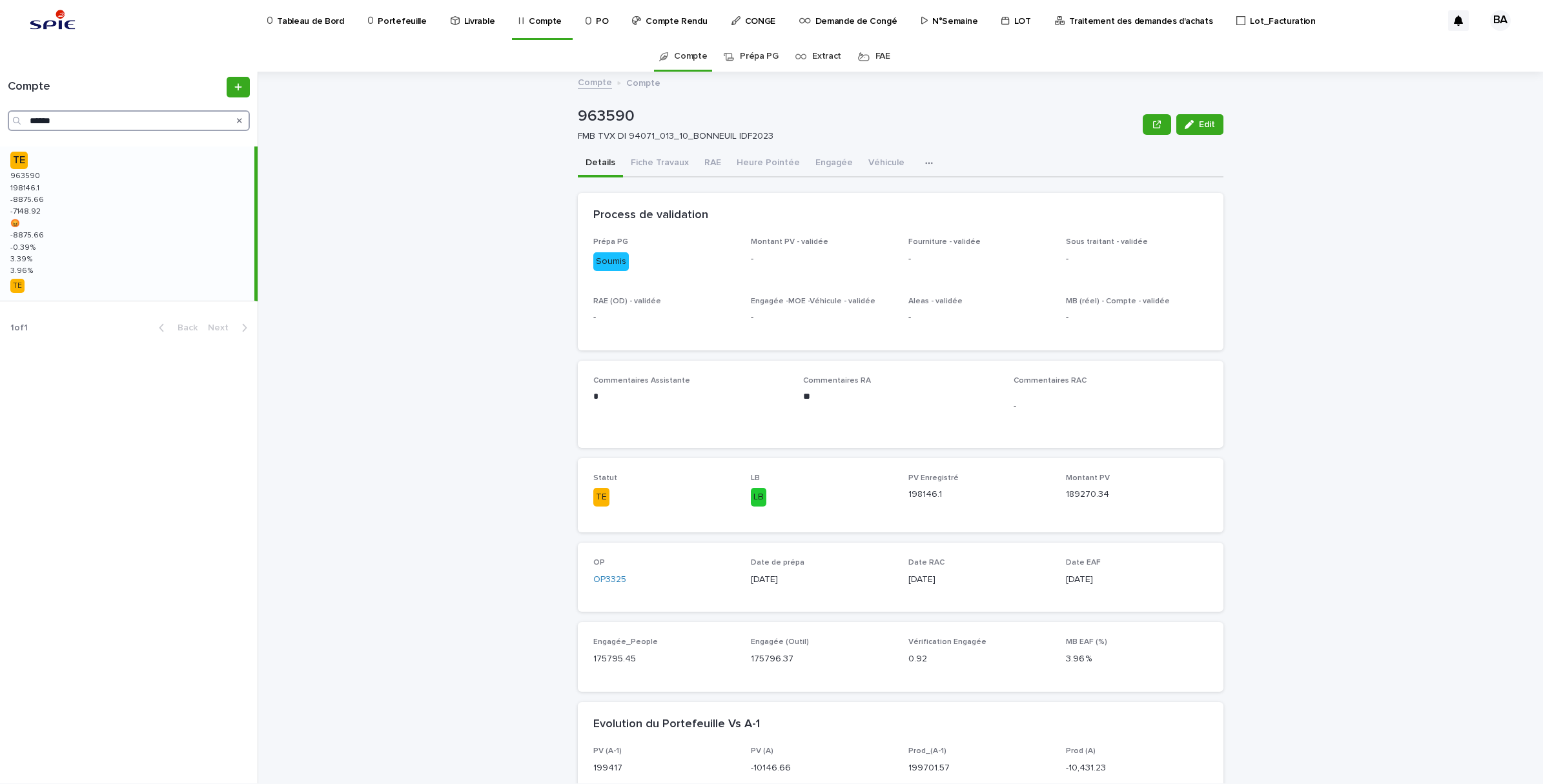
click at [74, 114] on input "******" at bounding box center [128, 121] width 242 height 21
drag, startPoint x: 90, startPoint y: 121, endPoint x: 18, endPoint y: 120, distance: 72.0
click at [18, 120] on div "******" at bounding box center [128, 121] width 242 height 21
paste input "Search"
type input "******"
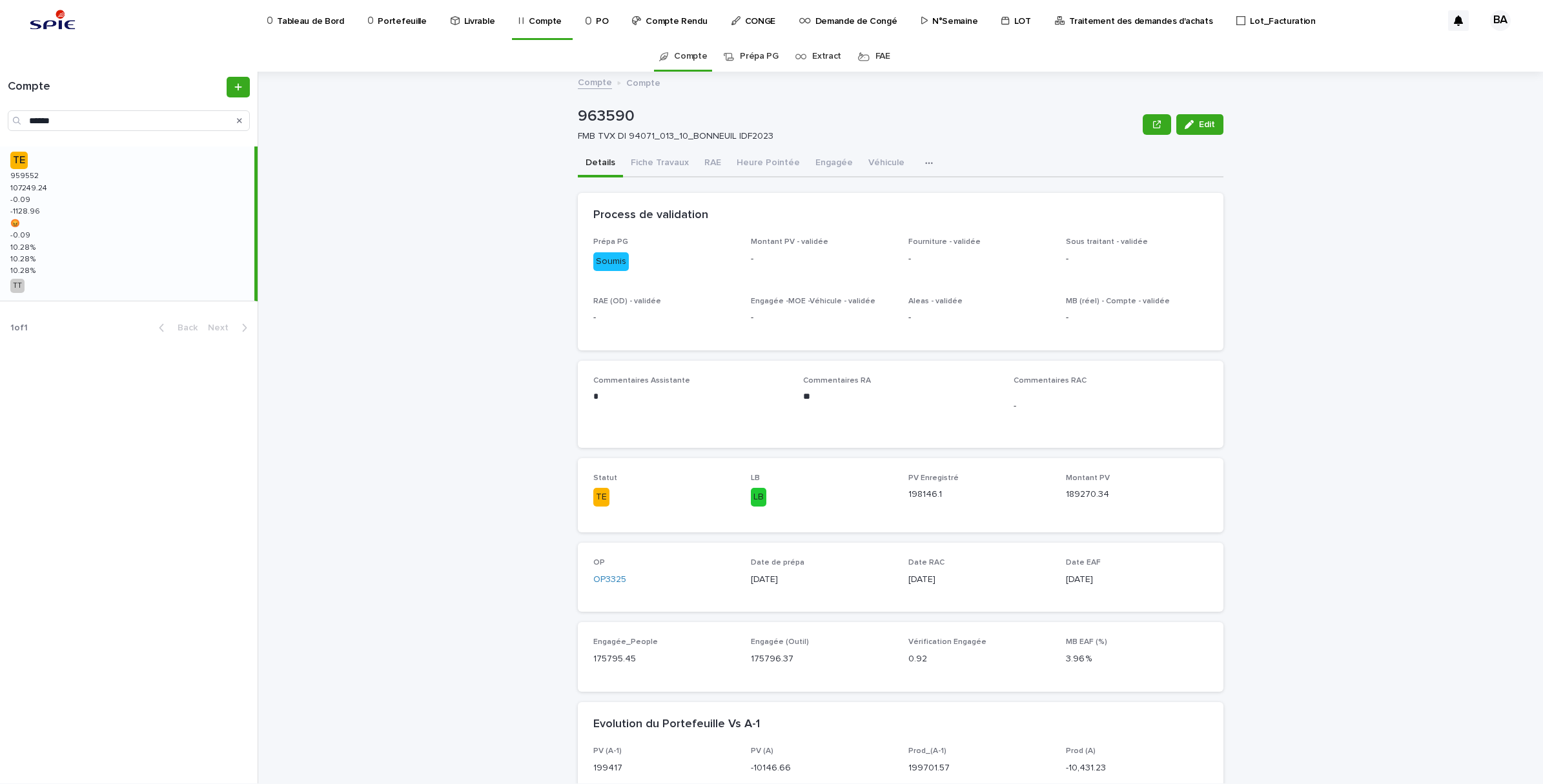
click at [86, 241] on div "TE 959552 959552 107249.24 107249.24 -0.09 -0.09 -1128.96 -1128.96 😡 😡 -0.09 -0…" at bounding box center [127, 223] width 255 height 154
click at [1166, 220] on span "Validé - RA" at bounding box center [1177, 218] width 46 height 13
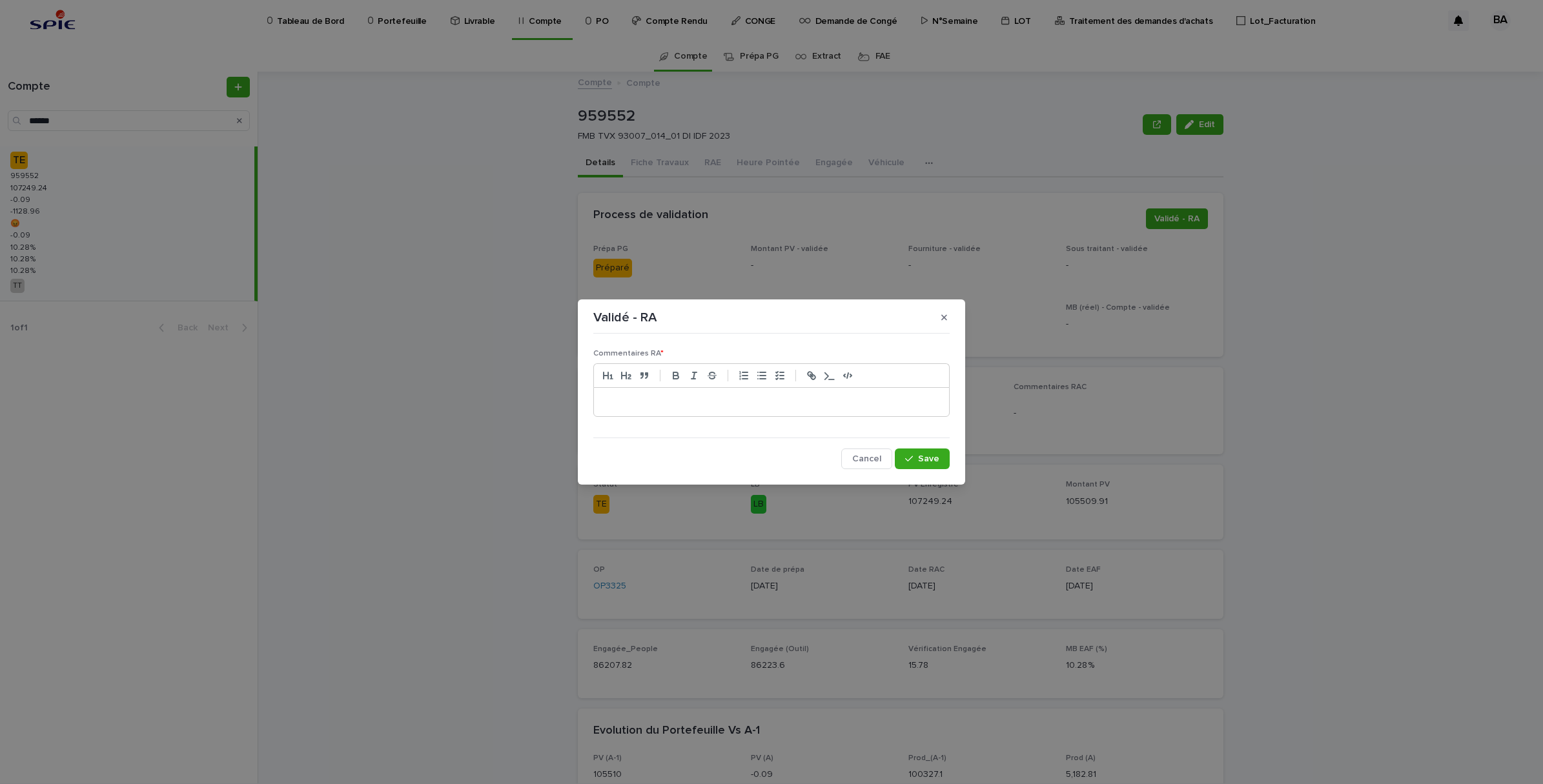
click at [731, 405] on p at bounding box center [772, 401] width 336 height 13
click at [924, 459] on span "Save" at bounding box center [928, 459] width 21 height 9
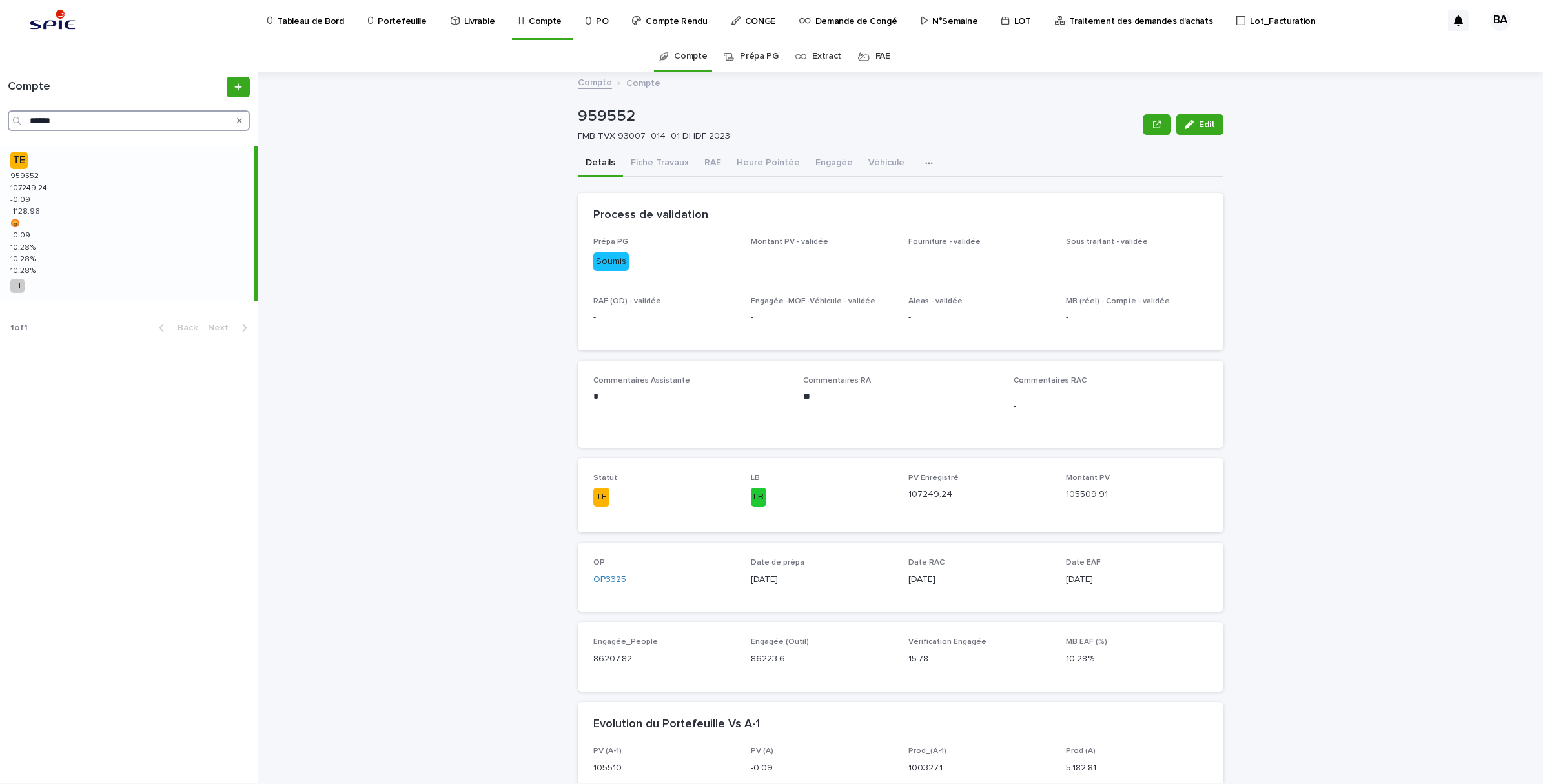
click at [76, 111] on input "******" at bounding box center [128, 121] width 242 height 21
drag, startPoint x: 71, startPoint y: 117, endPoint x: -3, endPoint y: 117, distance: 74.0
click at [0, 117] on html "Tableau de Bord Portefeuille Livrable Compte PO Compte Rendu CONGE Demande de C…" at bounding box center [772, 392] width 1543 height 784
paste input "Search"
type input "******"
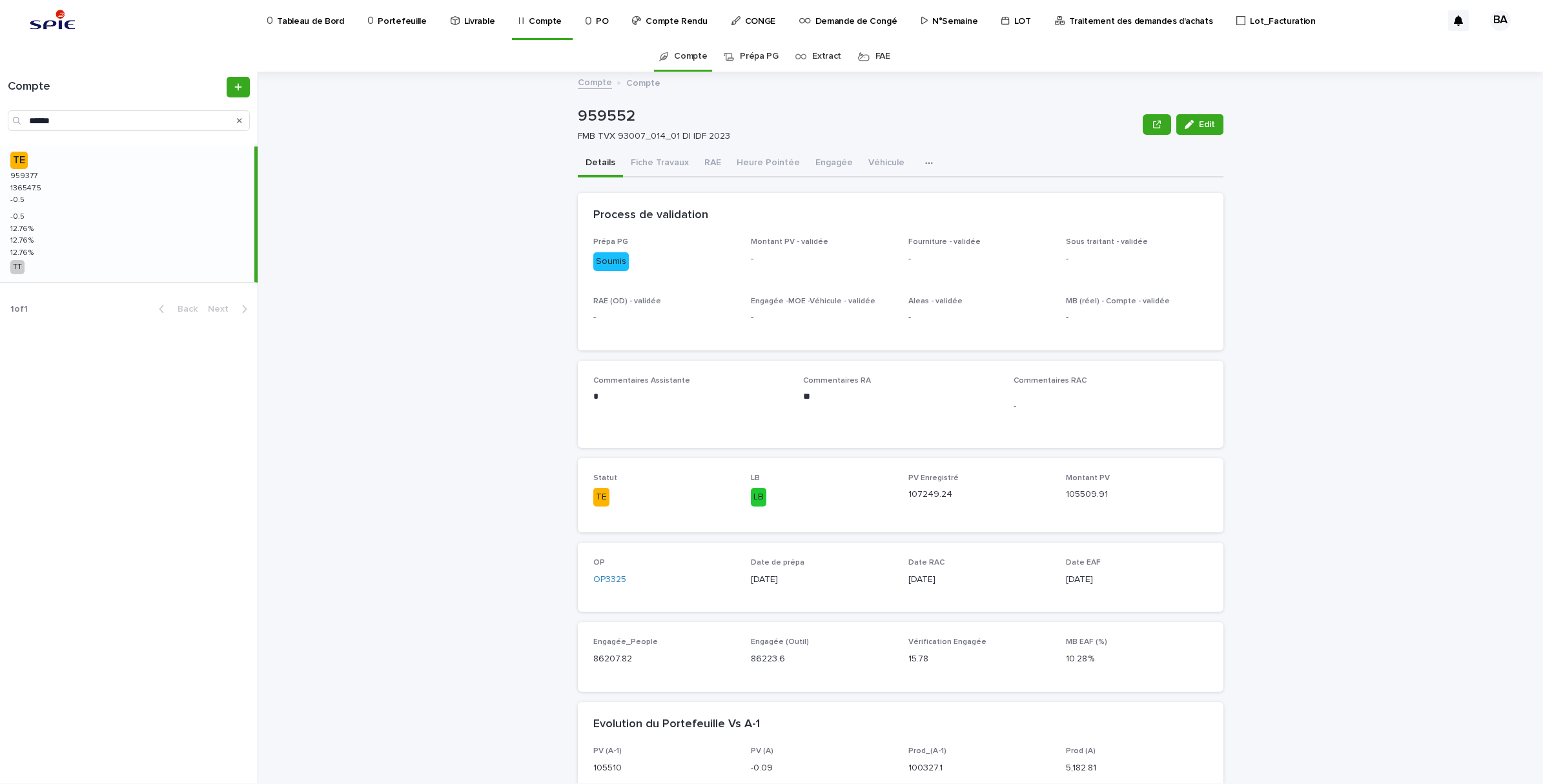
click at [56, 178] on div "TE 959377 959377 136547.5 136547.5 -0.5 -0.5 -0.5 -0.5 12.76 % 12.76 % 12.76 % …" at bounding box center [127, 214] width 255 height 136
click at [1189, 222] on span "Validé - RA" at bounding box center [1177, 218] width 46 height 13
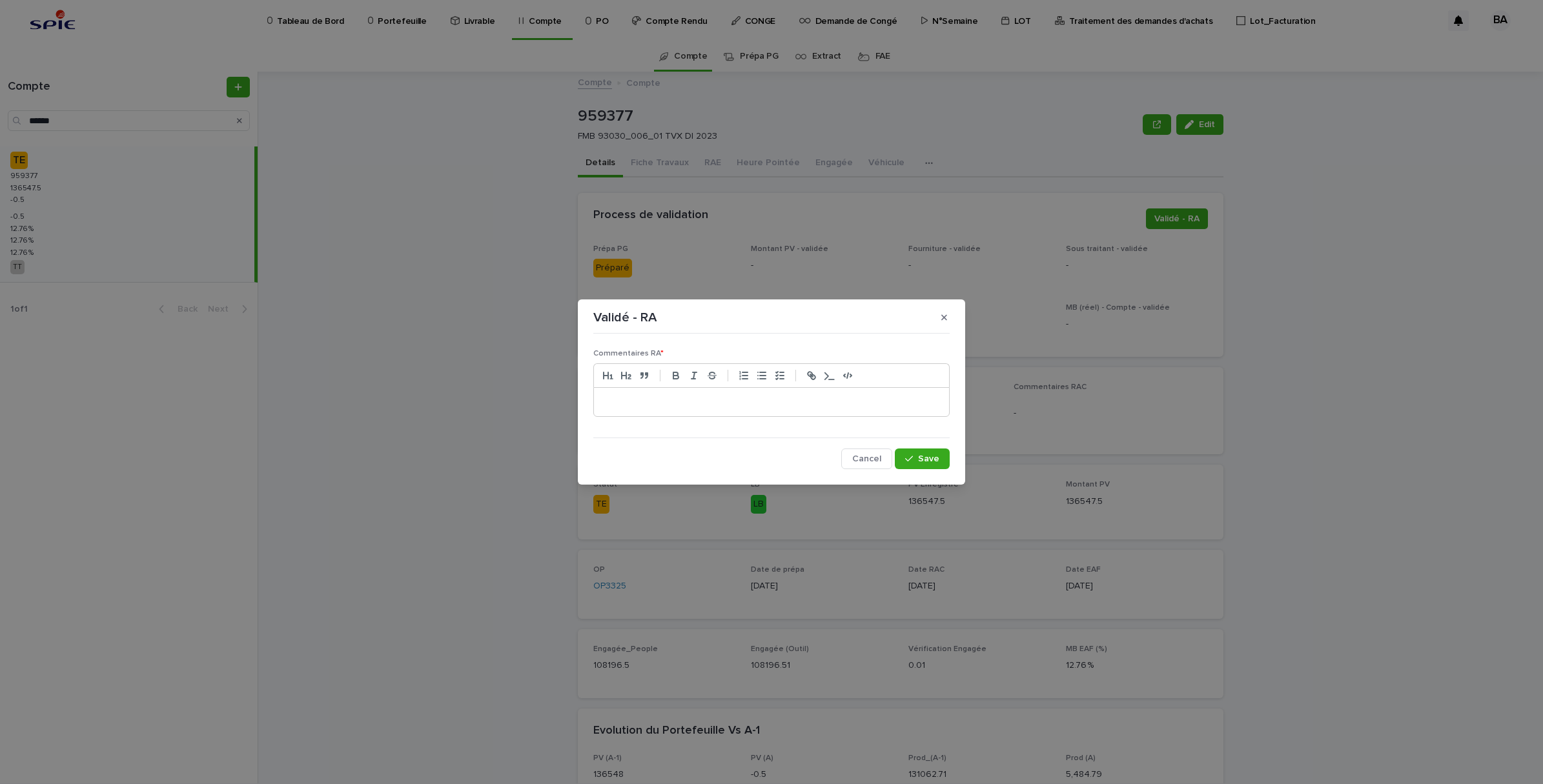
click at [737, 409] on div at bounding box center [771, 402] width 355 height 29
click at [911, 459] on icon "button" at bounding box center [908, 459] width 8 height 6
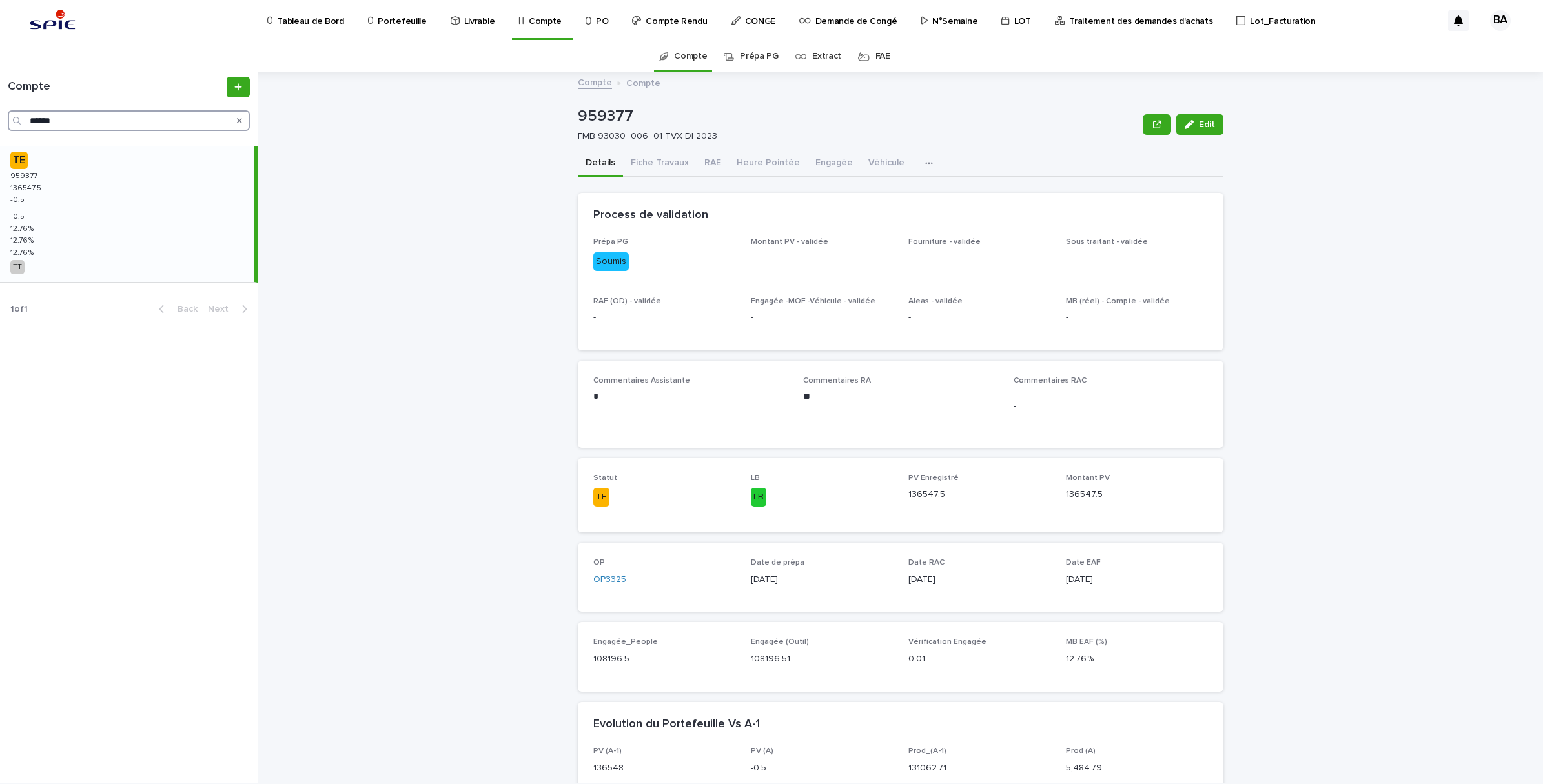
click at [78, 122] on input "******" at bounding box center [128, 121] width 242 height 21
drag, startPoint x: 92, startPoint y: 121, endPoint x: -3, endPoint y: 104, distance: 96.5
click at [0, 104] on html "Tableau de Bord Portefeuille Livrable Compte PO Compte Rendu CONGE Demande de C…" at bounding box center [772, 392] width 1543 height 784
paste input "Search"
type input "******"
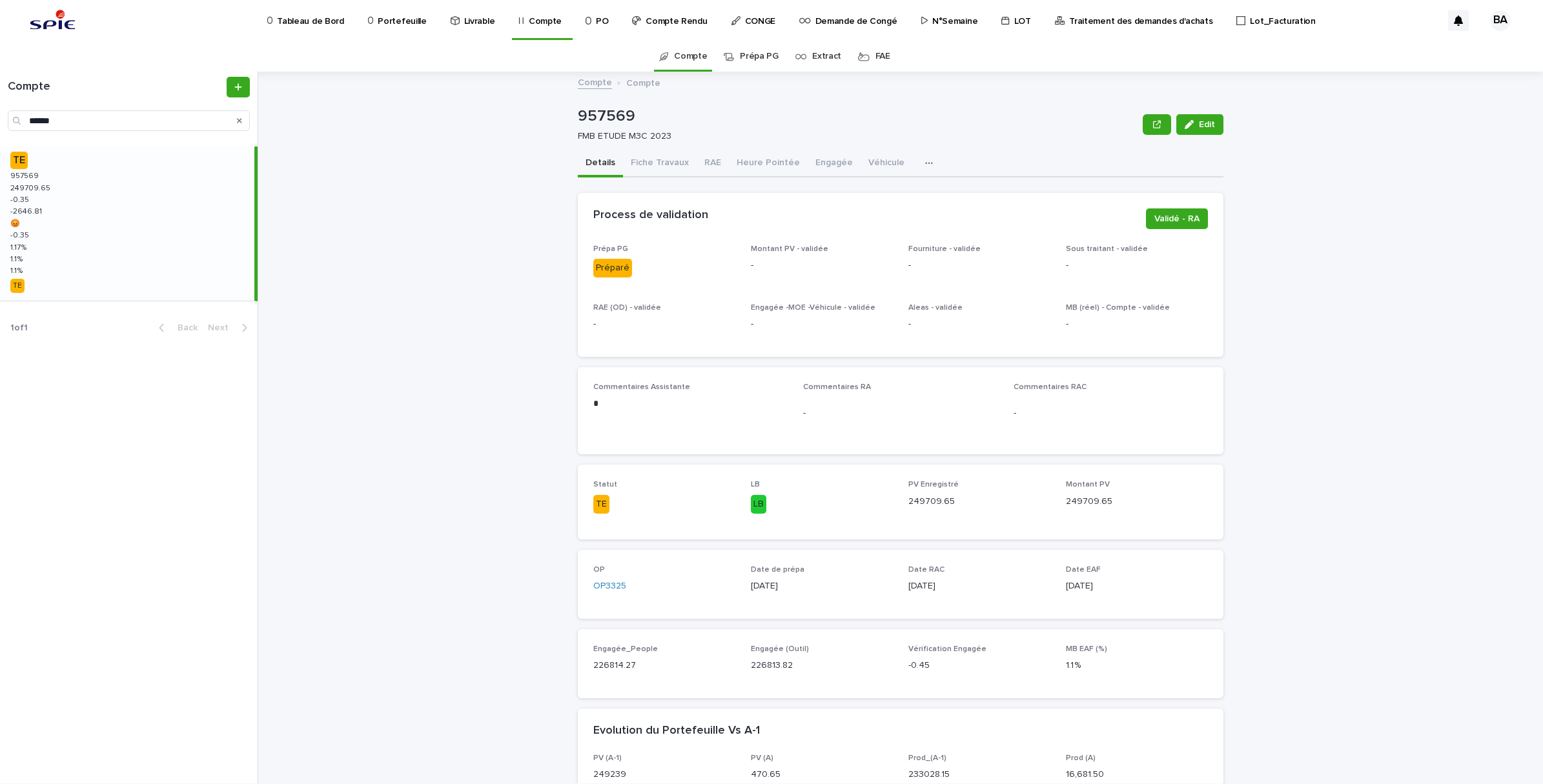
click at [81, 223] on div "TE 957569 957569 249709.65 249709.65 -0.35 -0.35 -2646.81 -2646.81 😡 😡 -0.35 -0…" at bounding box center [127, 223] width 255 height 154
click at [1173, 222] on span "Validé - RA" at bounding box center [1177, 218] width 46 height 13
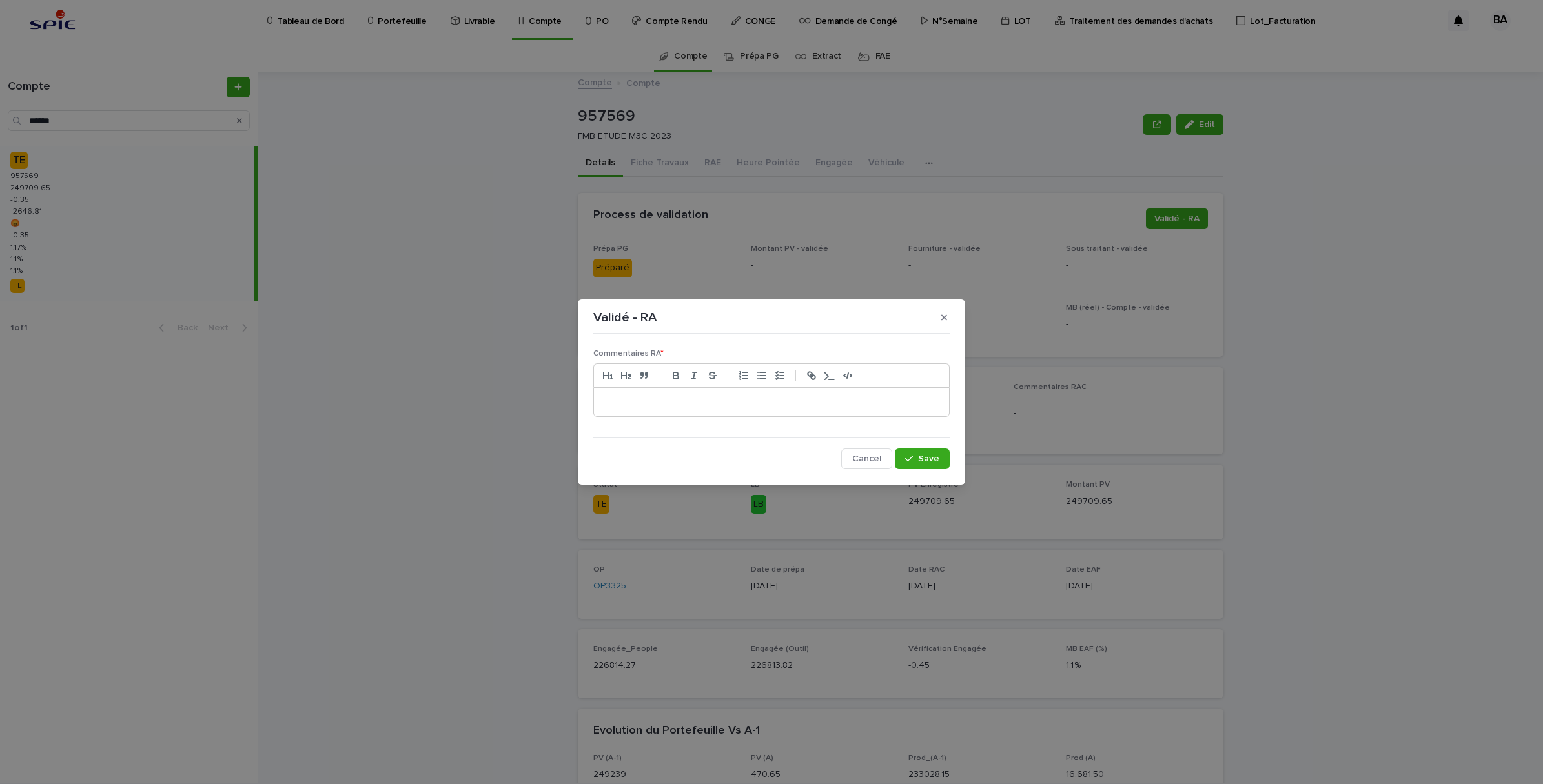
click at [782, 405] on p at bounding box center [772, 401] width 336 height 13
click at [917, 450] on button "Save" at bounding box center [922, 459] width 55 height 21
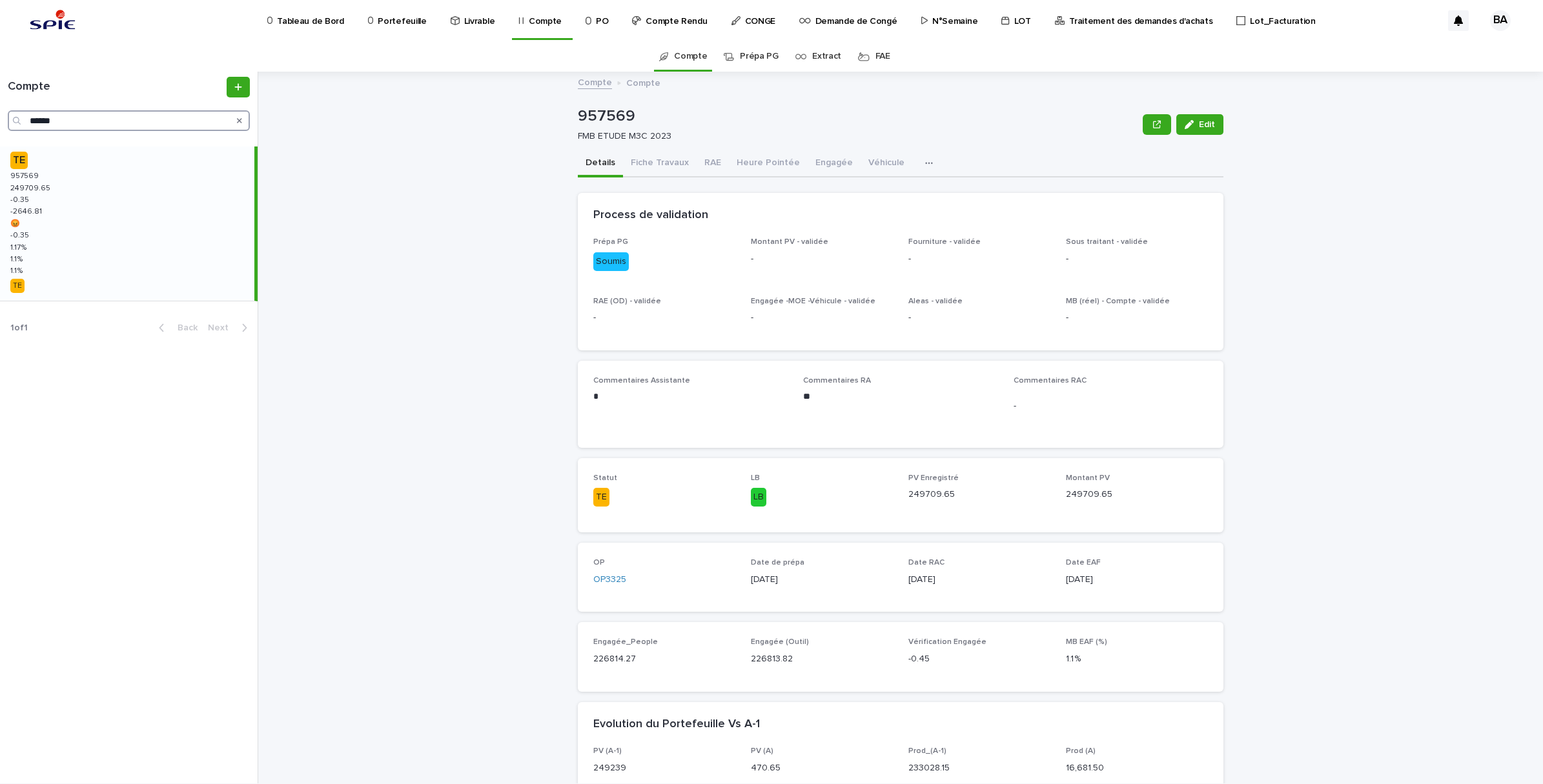
click at [70, 117] on input "******" at bounding box center [128, 121] width 242 height 21
drag, startPoint x: 95, startPoint y: 120, endPoint x: 0, endPoint y: 121, distance: 95.0
click at [0, 121] on html "Tableau de Bord Portefeuille Livrable Compte PO Compte Rendu CONGE Demande de C…" at bounding box center [772, 392] width 1543 height 784
paste input "Search"
type input "******"
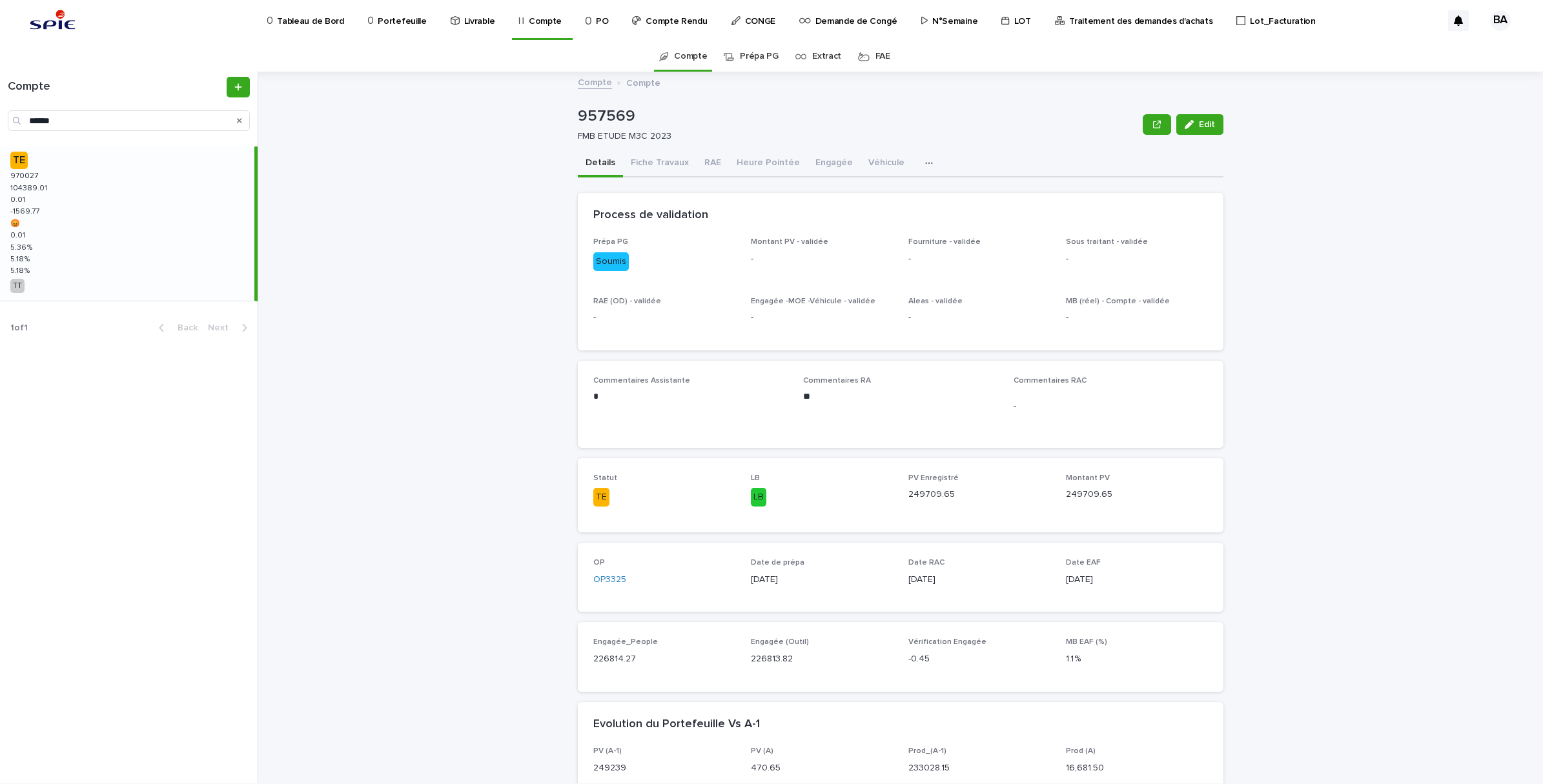
click at [83, 214] on div "TE 970027 970027 104389.01 104389.01 0.01 0.01 -1569.77 -1569.77 😡 😡 0.01 0.01 …" at bounding box center [127, 223] width 255 height 154
click at [1163, 224] on button "Validé - RA" at bounding box center [1177, 218] width 62 height 21
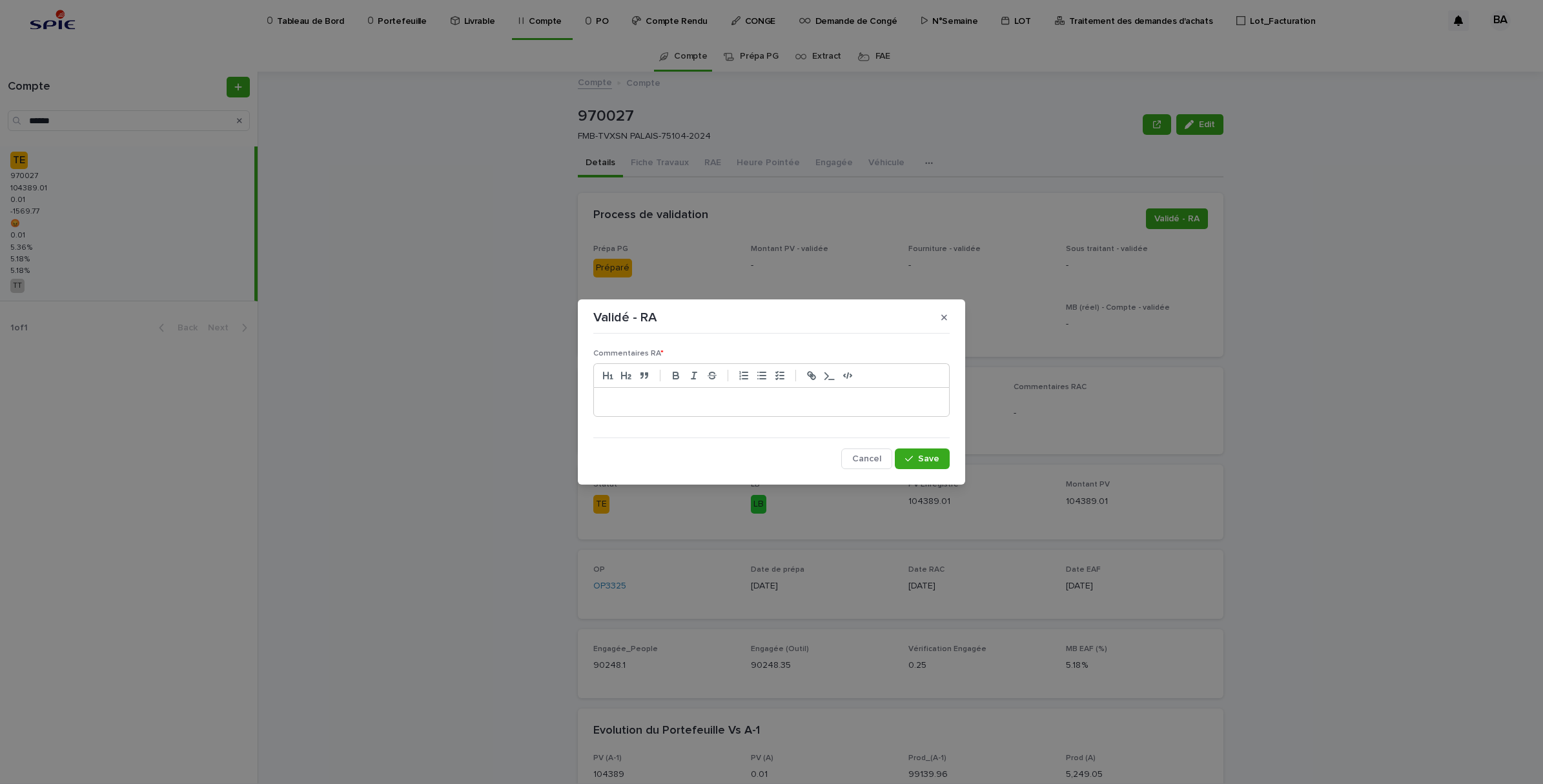
click at [759, 394] on div at bounding box center [771, 402] width 355 height 29
drag, startPoint x: 940, startPoint y: 456, endPoint x: 925, endPoint y: 461, distance: 15.8
click at [940, 455] on button "Save" at bounding box center [922, 459] width 55 height 21
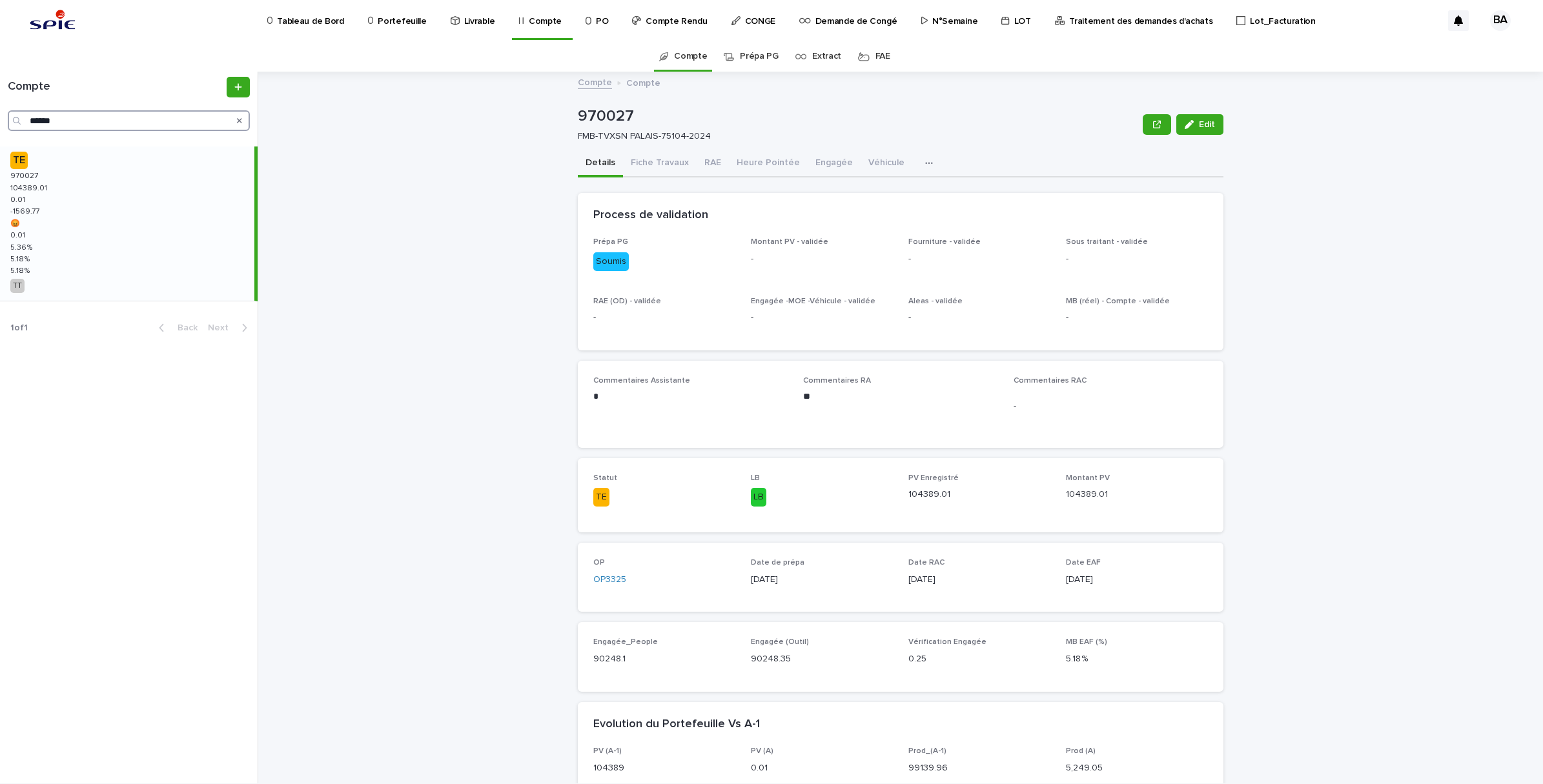
drag, startPoint x: 84, startPoint y: 118, endPoint x: -3, endPoint y: 111, distance: 87.3
click at [0, 111] on html "Tableau de Bord Portefeuille Livrable Compte PO Compte Rendu CONGE Demande de C…" at bounding box center [772, 392] width 1543 height 784
paste input "Search"
type input "******"
click at [46, 194] on div "TE 963596 963596 113796.84 113796.84 -0.16 -0.16 -1514.55 -1514.55 😡 😡 -0.16 -0…" at bounding box center [127, 223] width 255 height 154
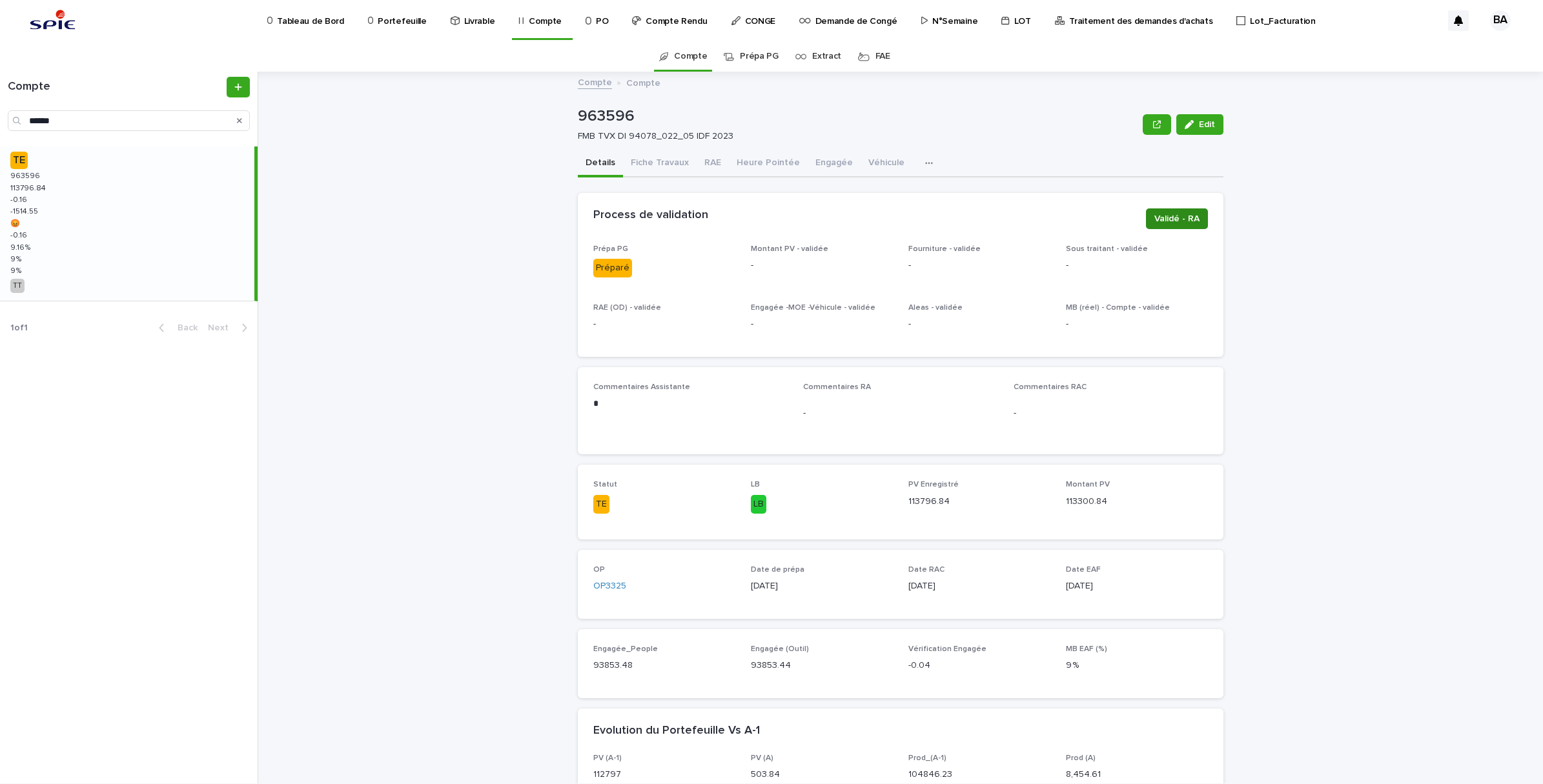
click at [1178, 217] on span "Validé - RA" at bounding box center [1177, 218] width 46 height 13
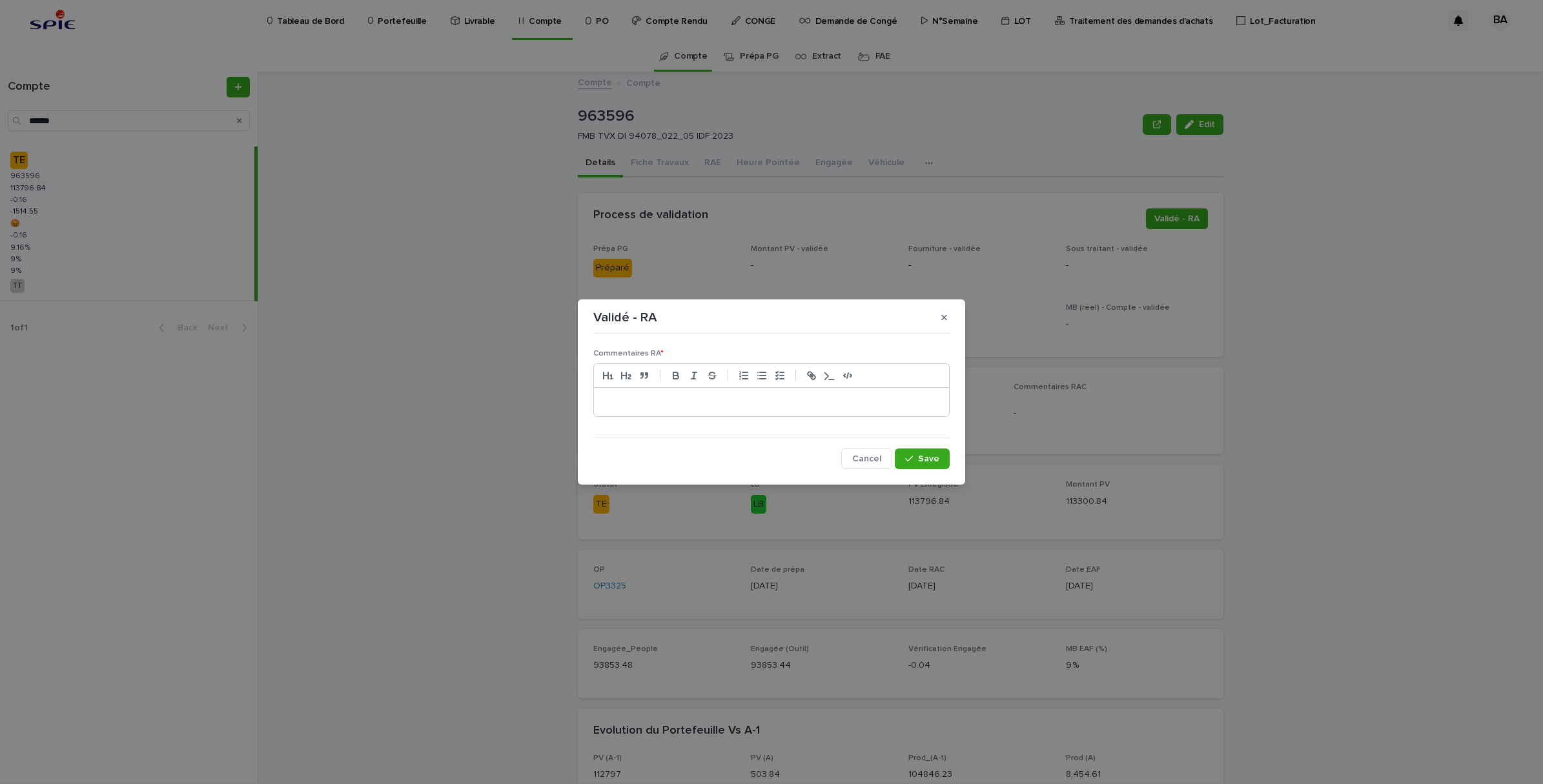
click at [766, 408] on p at bounding box center [772, 401] width 336 height 13
click at [923, 459] on span "Save" at bounding box center [928, 459] width 21 height 9
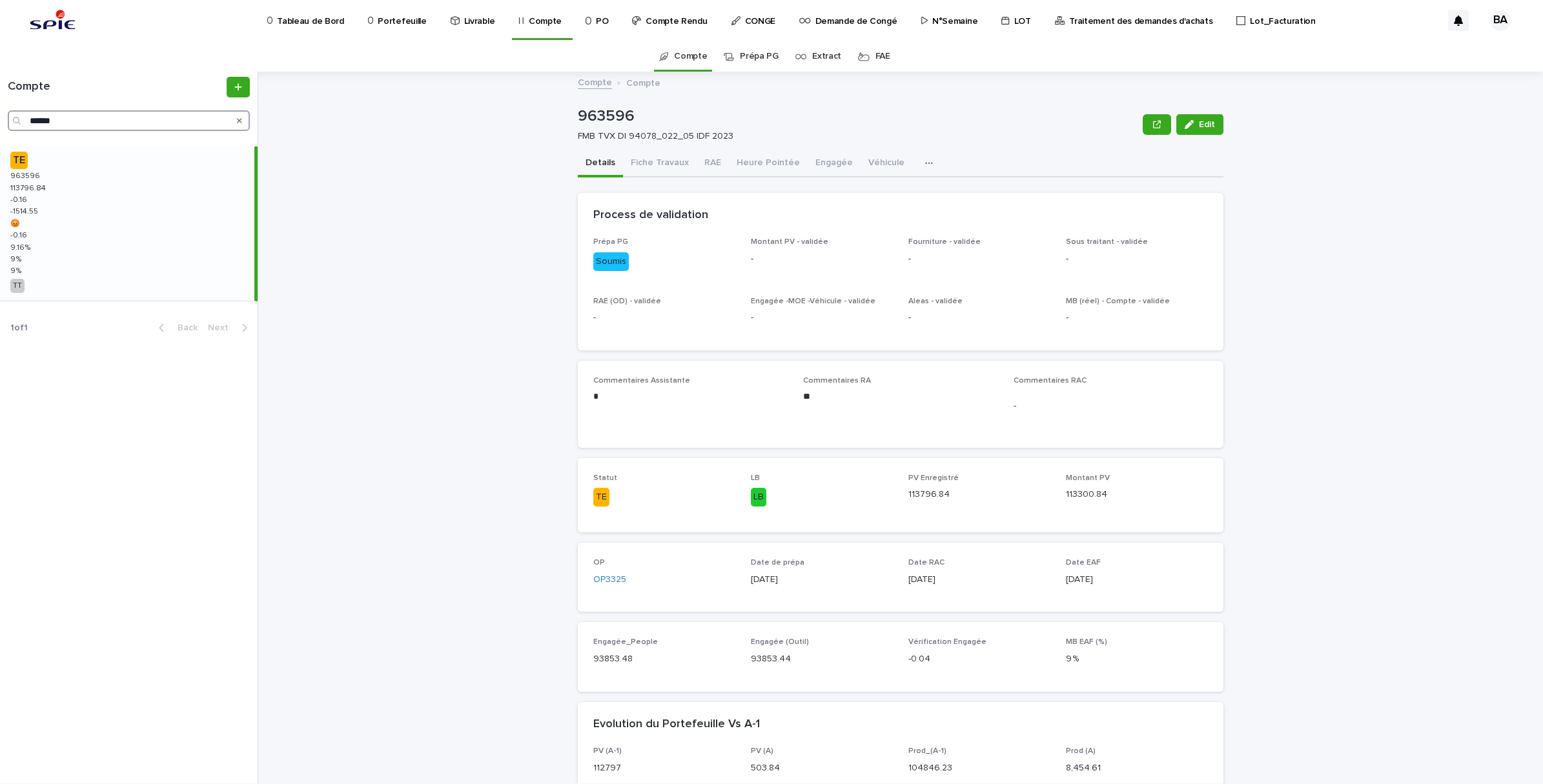
drag, startPoint x: 84, startPoint y: 120, endPoint x: -3, endPoint y: 104, distance: 88.5
click at [0, 104] on html "Tableau de Bord Portefeuille Livrable Compte PO Compte Rendu CONGE Demande de C…" at bounding box center [772, 392] width 1543 height 784
paste input "Search"
type input "******"
click at [92, 187] on div "TE 969672 969672 127032.71 127032.71 -0.04 -0.04 -964.24 -964.24 😡 😡 -0.04 -0.0…" at bounding box center [127, 223] width 255 height 154
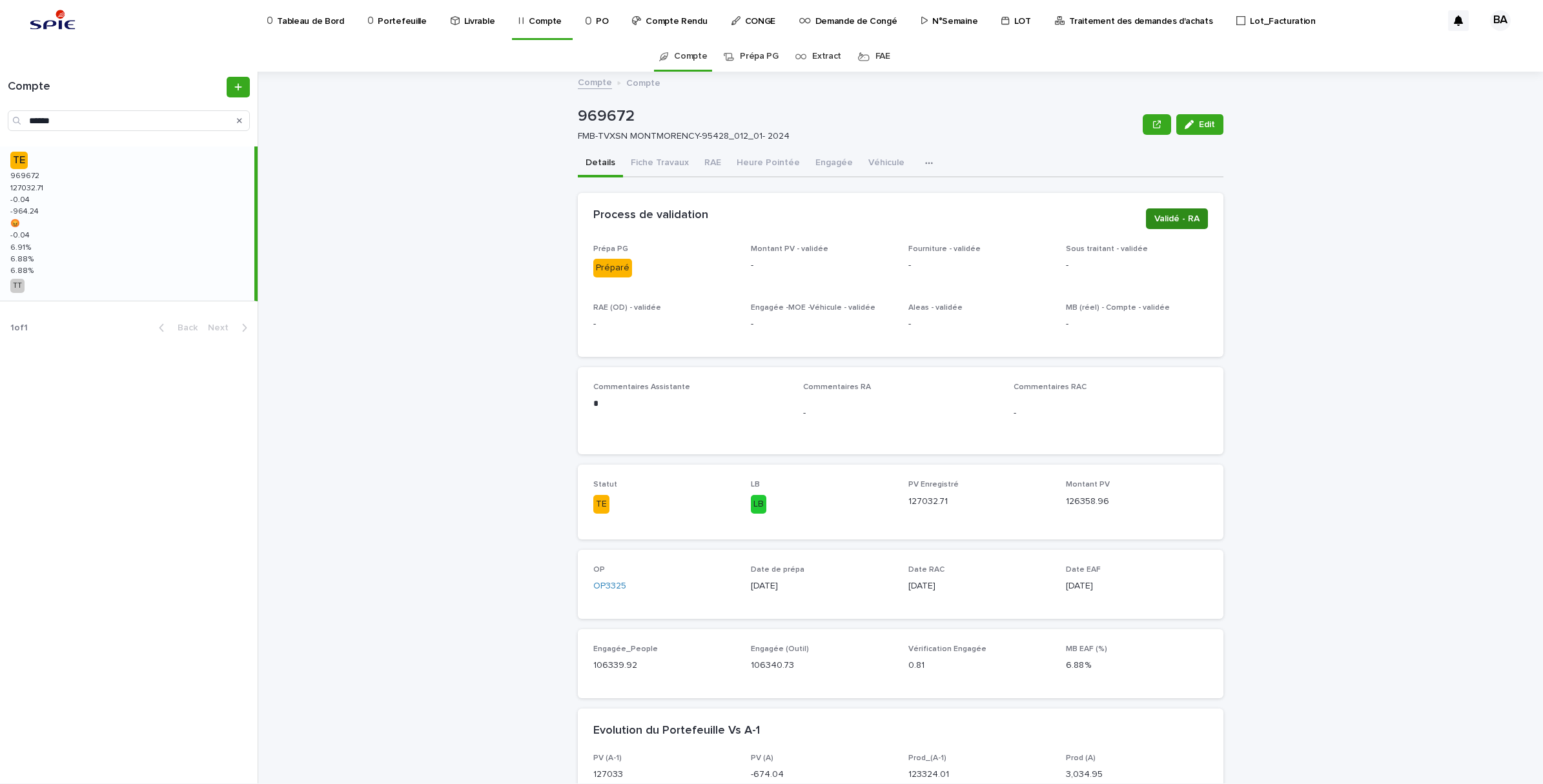
click at [1169, 221] on span "Validé - RA" at bounding box center [1177, 218] width 46 height 13
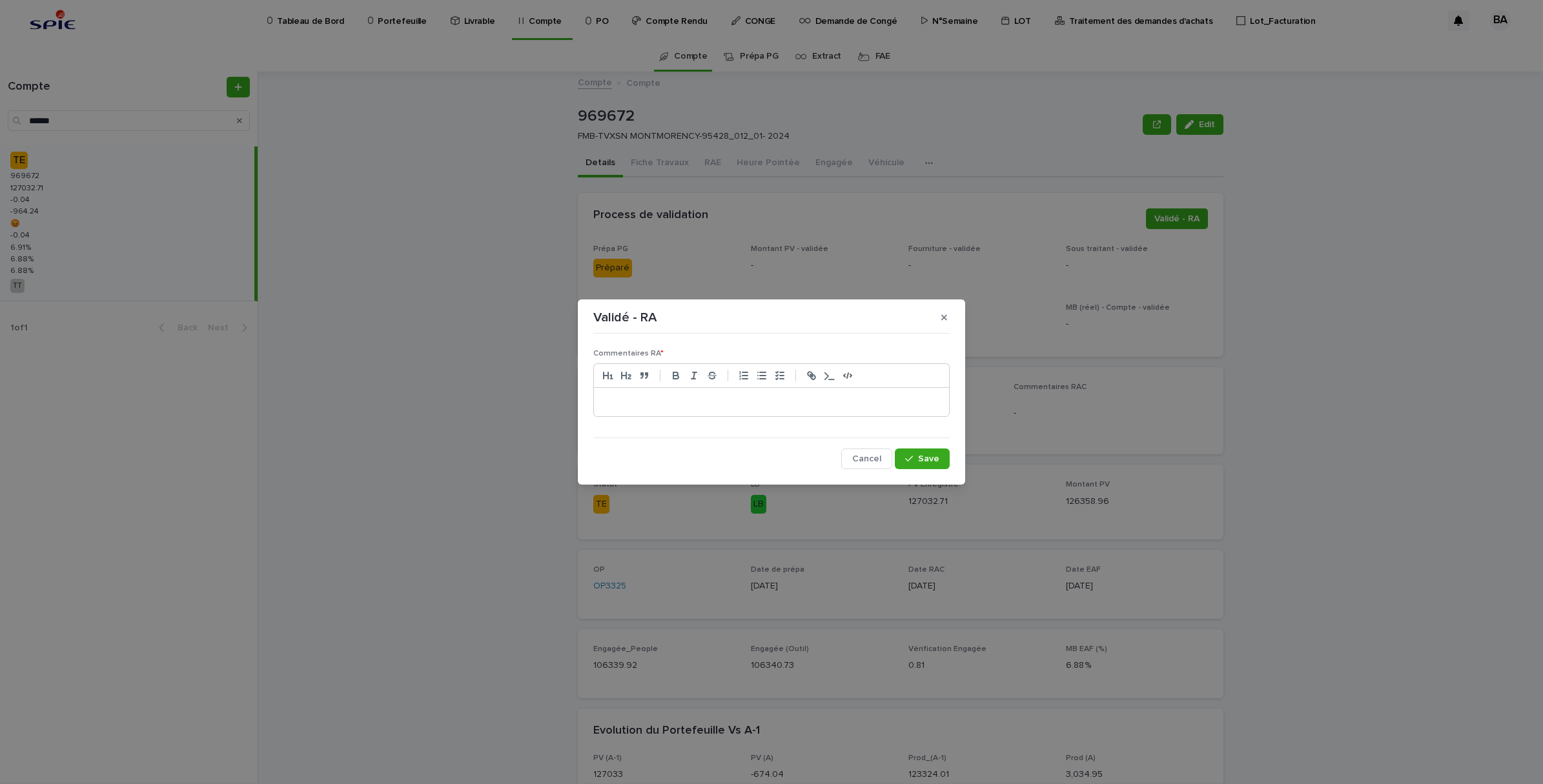
click at [773, 405] on p at bounding box center [772, 401] width 336 height 13
click at [944, 463] on button "Save" at bounding box center [922, 459] width 55 height 21
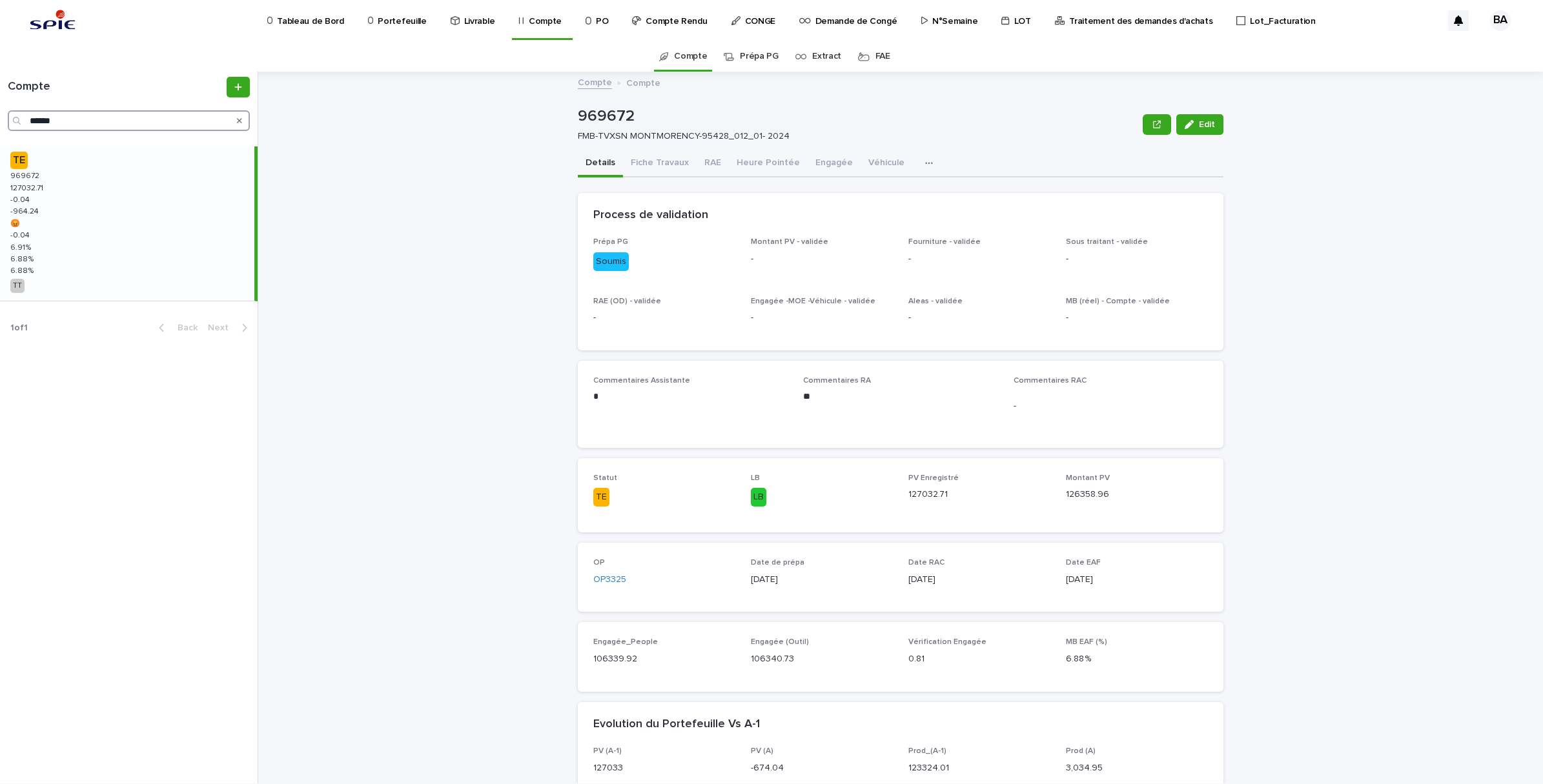
click at [71, 125] on input "******" at bounding box center [128, 121] width 242 height 21
drag, startPoint x: 87, startPoint y: 121, endPoint x: 13, endPoint y: 120, distance: 74.0
click at [13, 120] on div "******" at bounding box center [128, 121] width 242 height 21
paste input "Search"
type input "******"
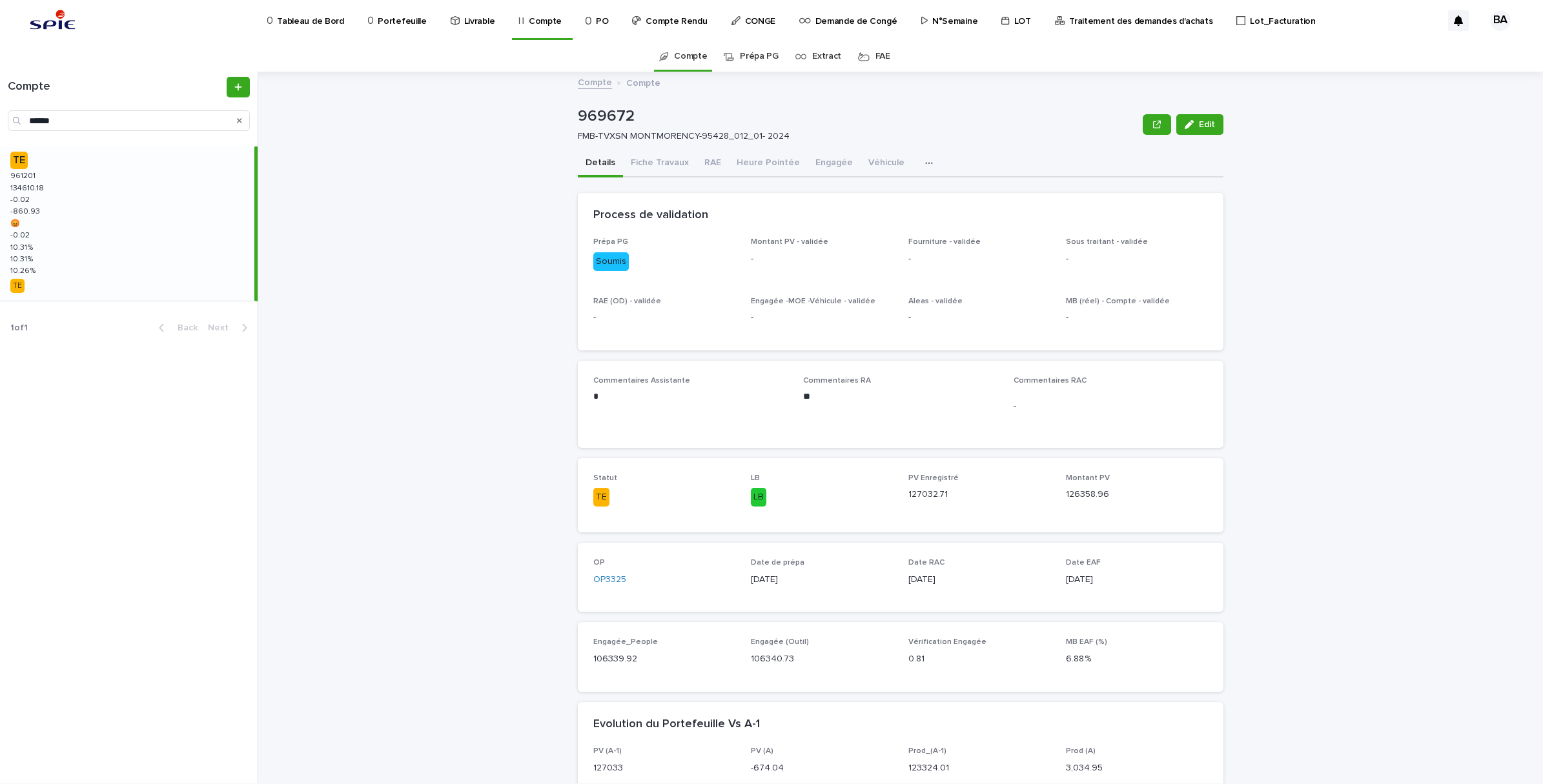
click at [91, 201] on div "TE 961201 961201 134610.18 134610.18 -0.02 -0.02 -860.93 -860.93 😡 😡 -0.02 -0.0…" at bounding box center [127, 223] width 255 height 154
click at [1177, 212] on span "Validé - RA" at bounding box center [1177, 218] width 46 height 13
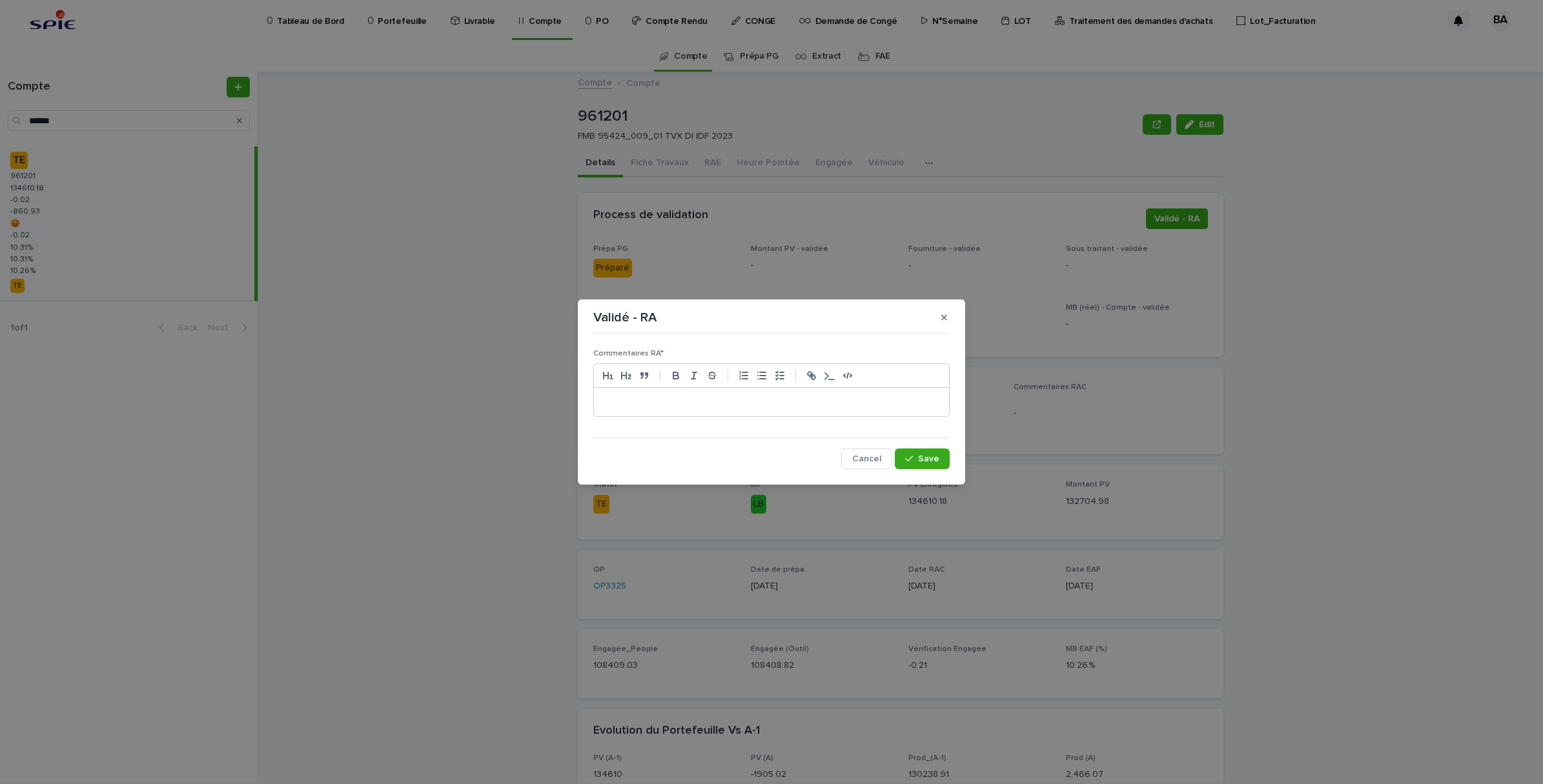
click at [746, 401] on p at bounding box center [772, 401] width 336 height 13
click at [922, 457] on span "Save" at bounding box center [928, 459] width 21 height 9
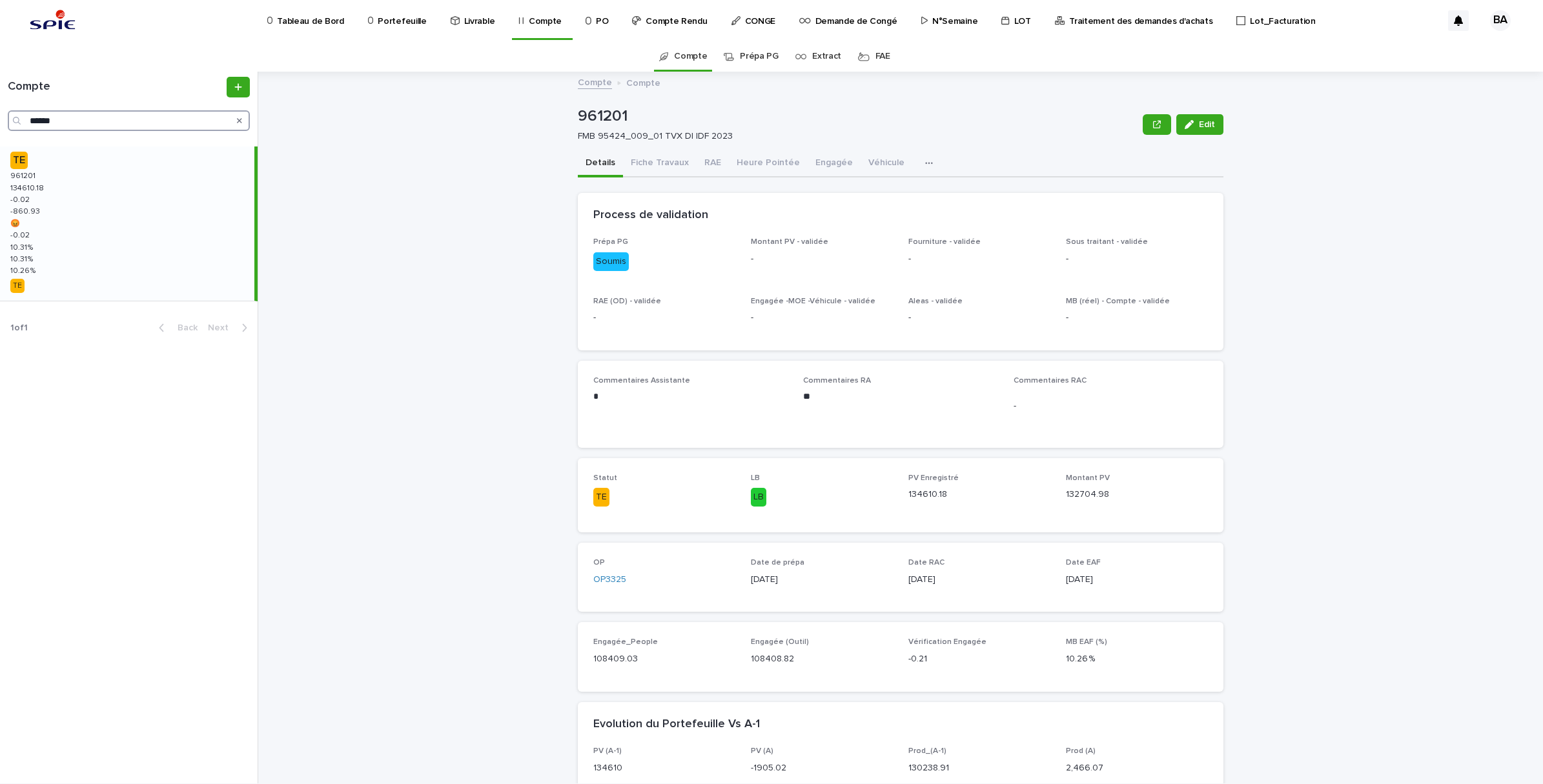
click at [62, 122] on input "******" at bounding box center [128, 121] width 242 height 21
drag, startPoint x: 78, startPoint y: 120, endPoint x: -3, endPoint y: 120, distance: 81.0
click at [0, 120] on html "Tableau de Bord Portefeuille Livrable Compte PO Compte Rendu CONGE Demande de C…" at bounding box center [772, 392] width 1543 height 784
paste input "Search"
type input "******"
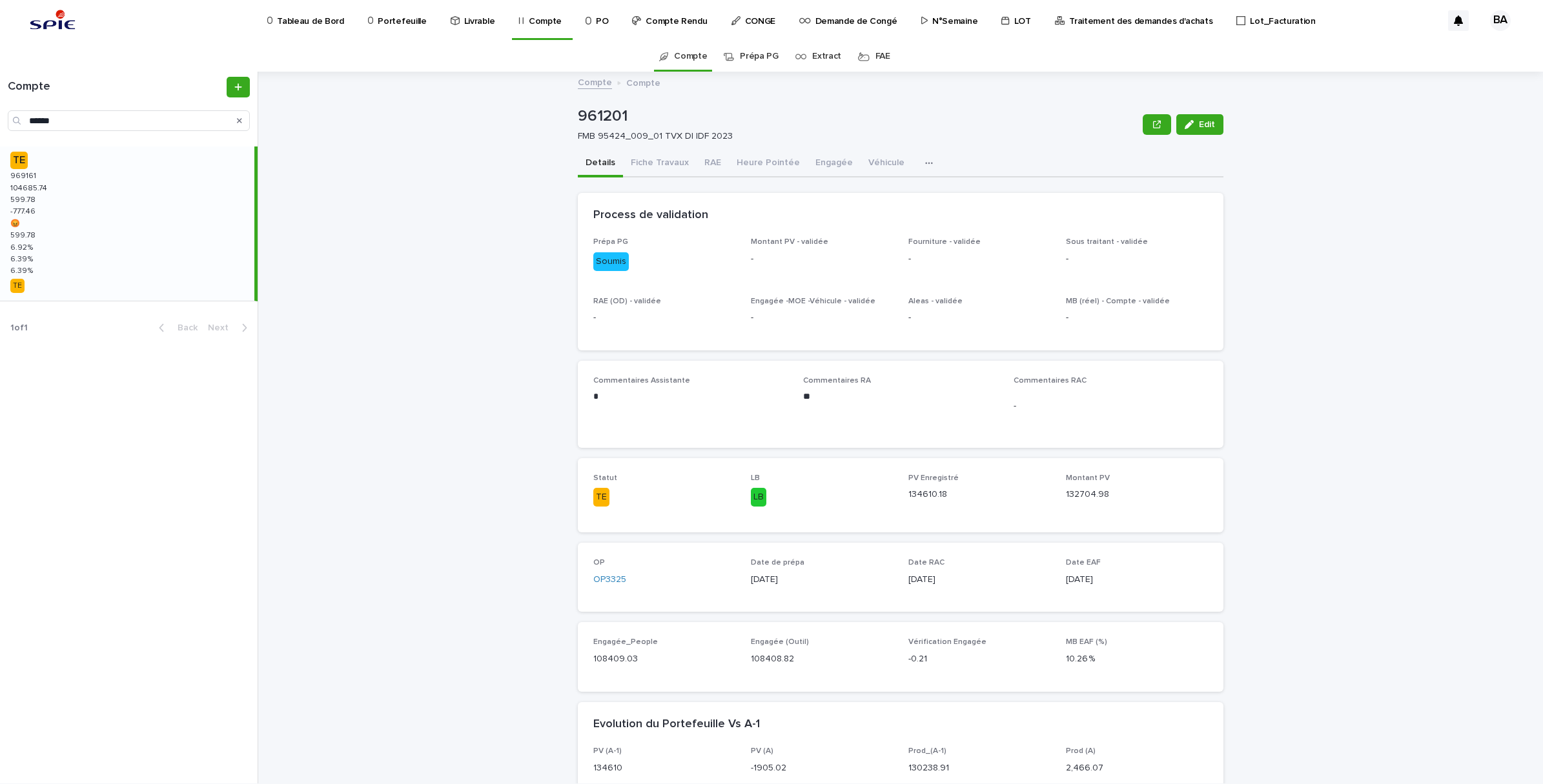
click at [65, 207] on div "TE 969161 969161 104685.74 104685.74 599.78 599.78 -777.46 -777.46 😡 😡 599.78 5…" at bounding box center [127, 223] width 255 height 154
click at [1169, 221] on span "Validé - RA" at bounding box center [1177, 218] width 46 height 13
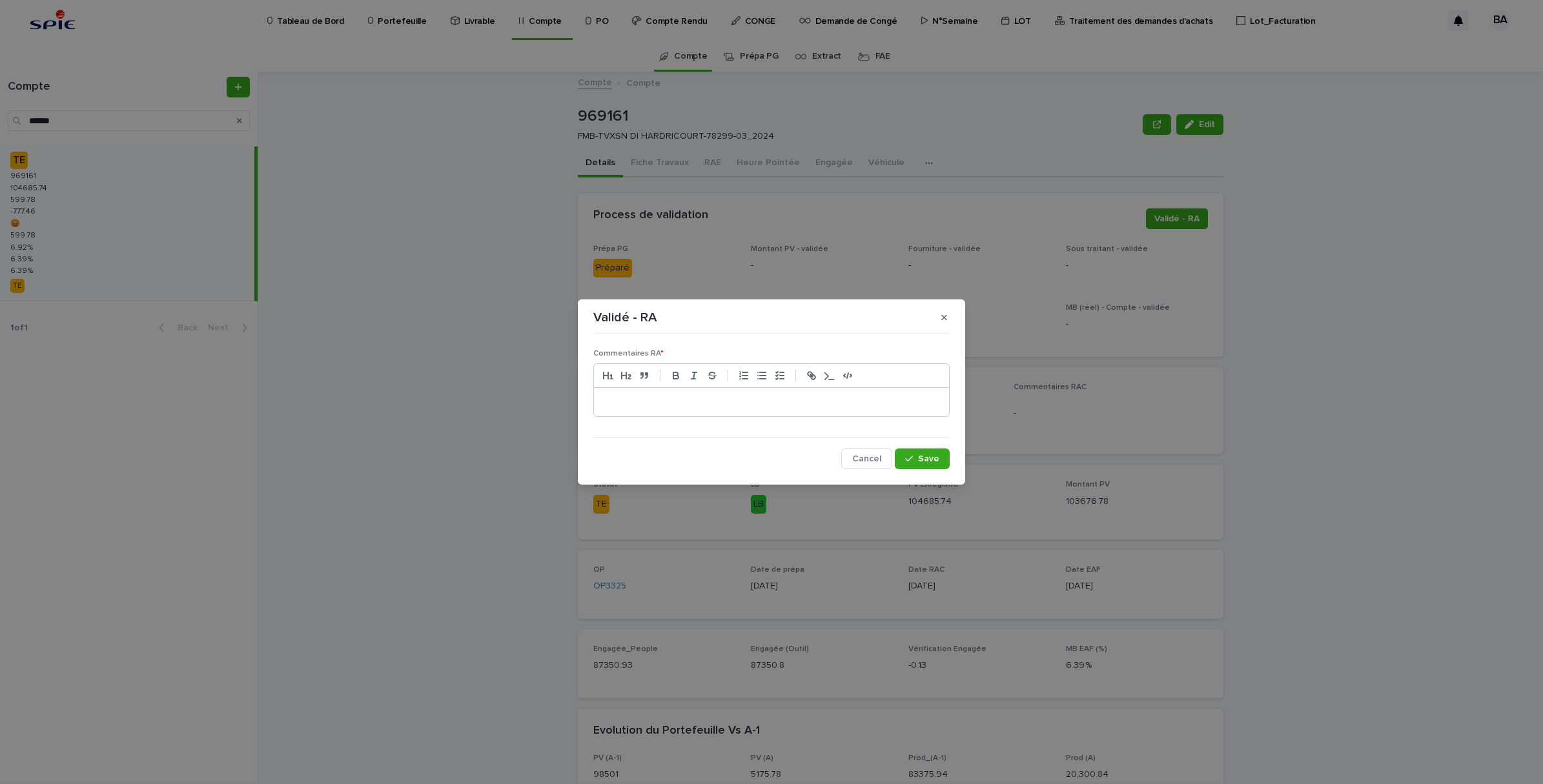
click at [724, 395] on p at bounding box center [772, 401] width 336 height 13
click at [935, 467] on button "Save" at bounding box center [922, 459] width 55 height 21
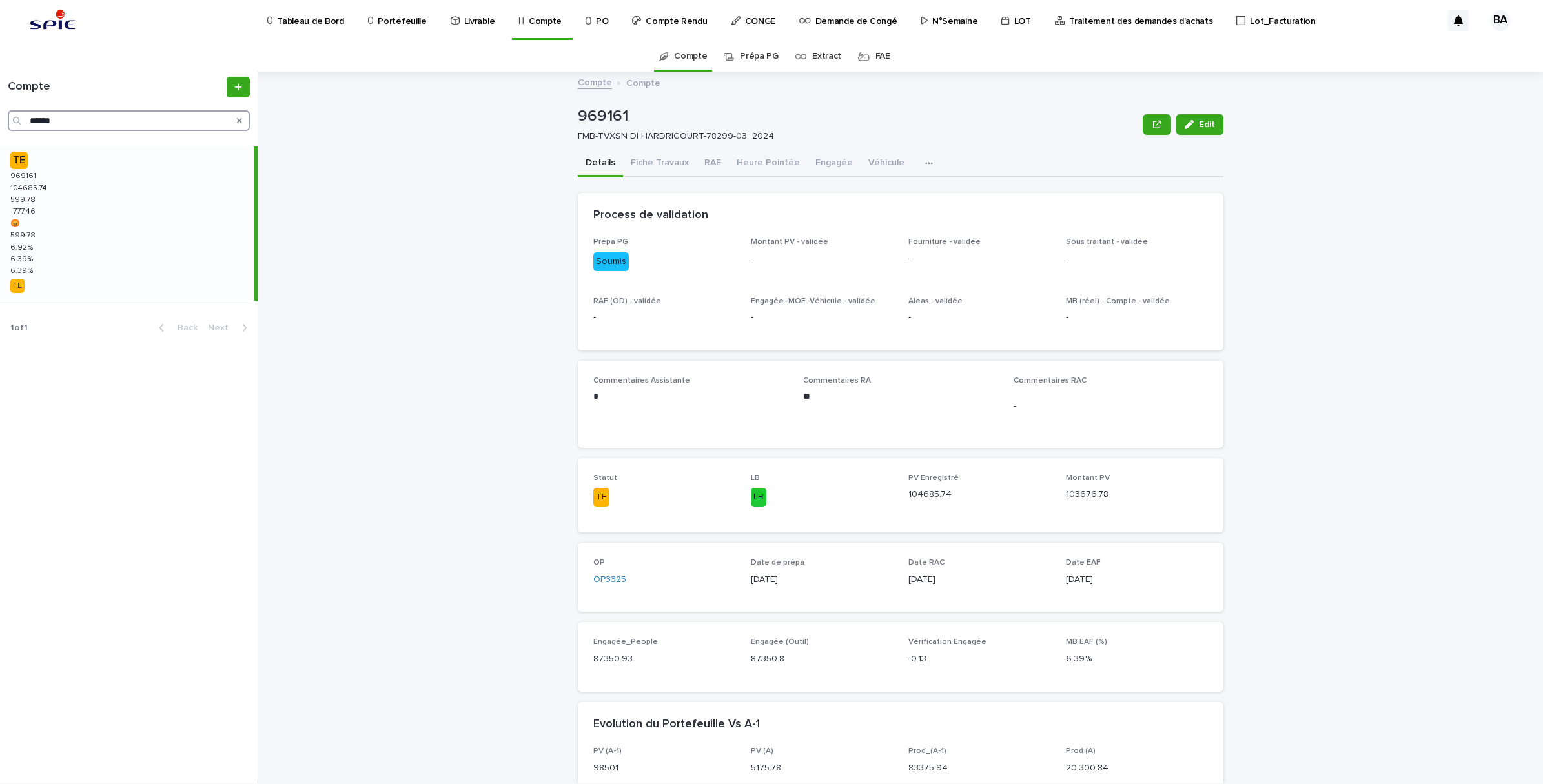
click at [118, 128] on input "******" at bounding box center [128, 121] width 242 height 21
drag, startPoint x: 68, startPoint y: 123, endPoint x: -3, endPoint y: 120, distance: 71.1
click at [0, 120] on html "Tableau de Bord Portefeuille Livrable Compte PO Compte Rendu CONGE Demande de C…" at bounding box center [772, 392] width 1543 height 784
paste input "Search"
type input "******"
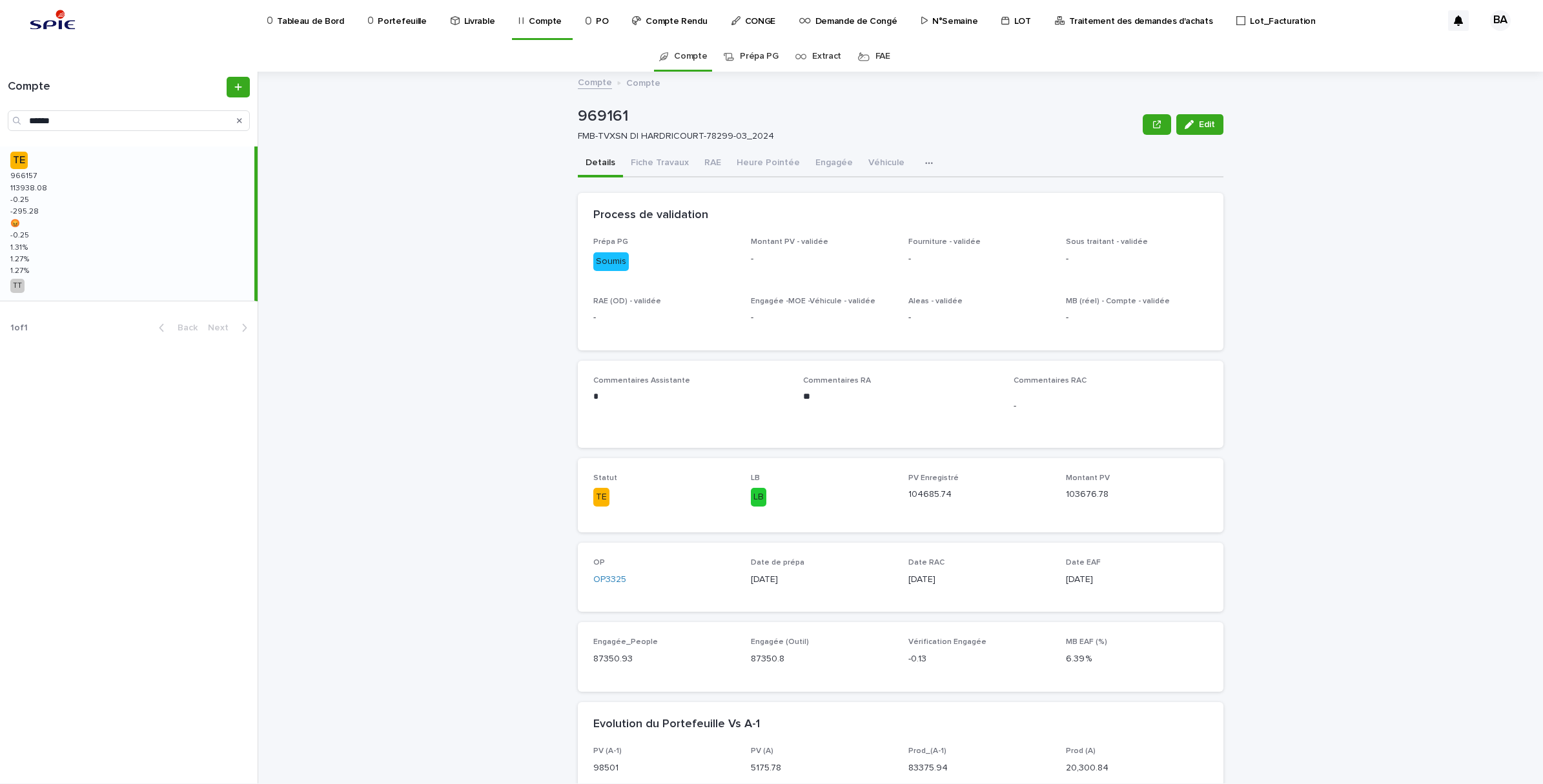
click at [56, 194] on div "TE 966157 966157 113938.08 113938.08 -0.25 -0.25 -295.28 -295.28 😡 😡 -0.25 -0.2…" at bounding box center [127, 223] width 255 height 154
click at [1180, 224] on span "Validé - RA" at bounding box center [1177, 218] width 46 height 13
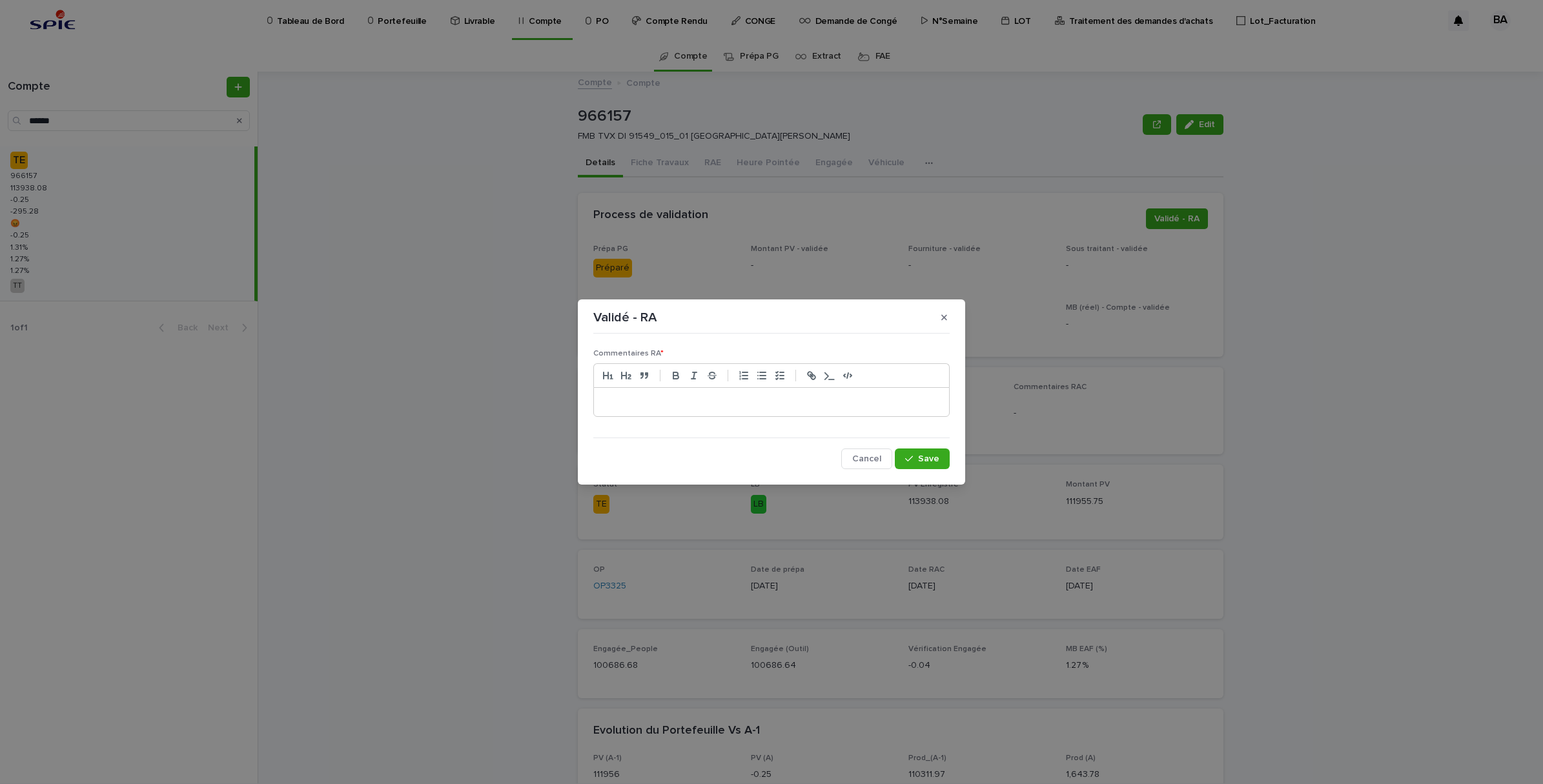
click at [767, 405] on p at bounding box center [772, 401] width 336 height 13
click at [927, 466] on button "Save" at bounding box center [922, 459] width 55 height 21
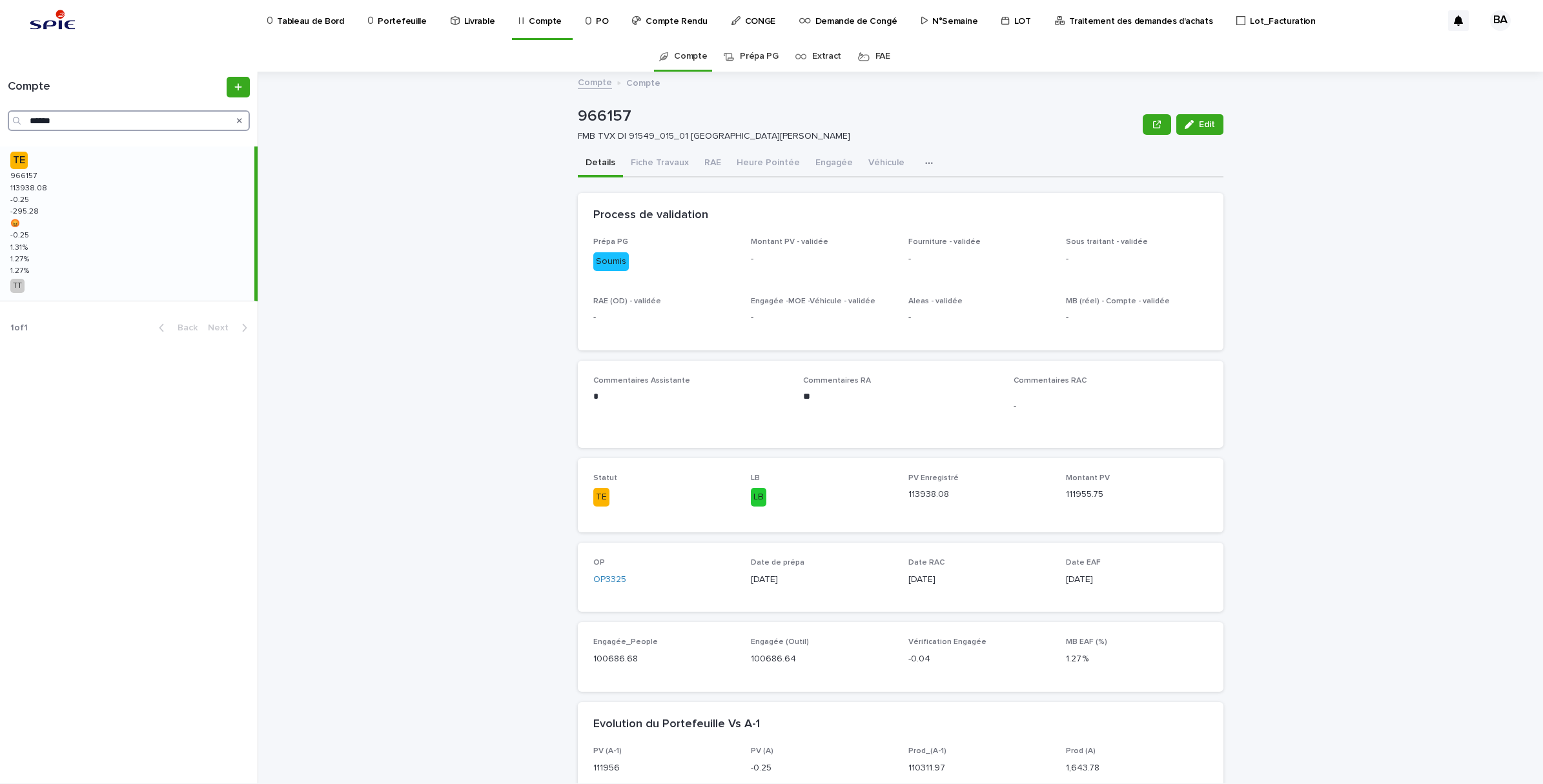
click at [97, 118] on input "******" at bounding box center [128, 121] width 242 height 21
drag, startPoint x: 110, startPoint y: 120, endPoint x: -3, endPoint y: 113, distance: 113.2
click at [0, 113] on html "Tableau de Bord Portefeuille Livrable Compte PO Compte Rendu CONGE Demande de C…" at bounding box center [772, 392] width 1543 height 784
paste input "Search"
type input "******"
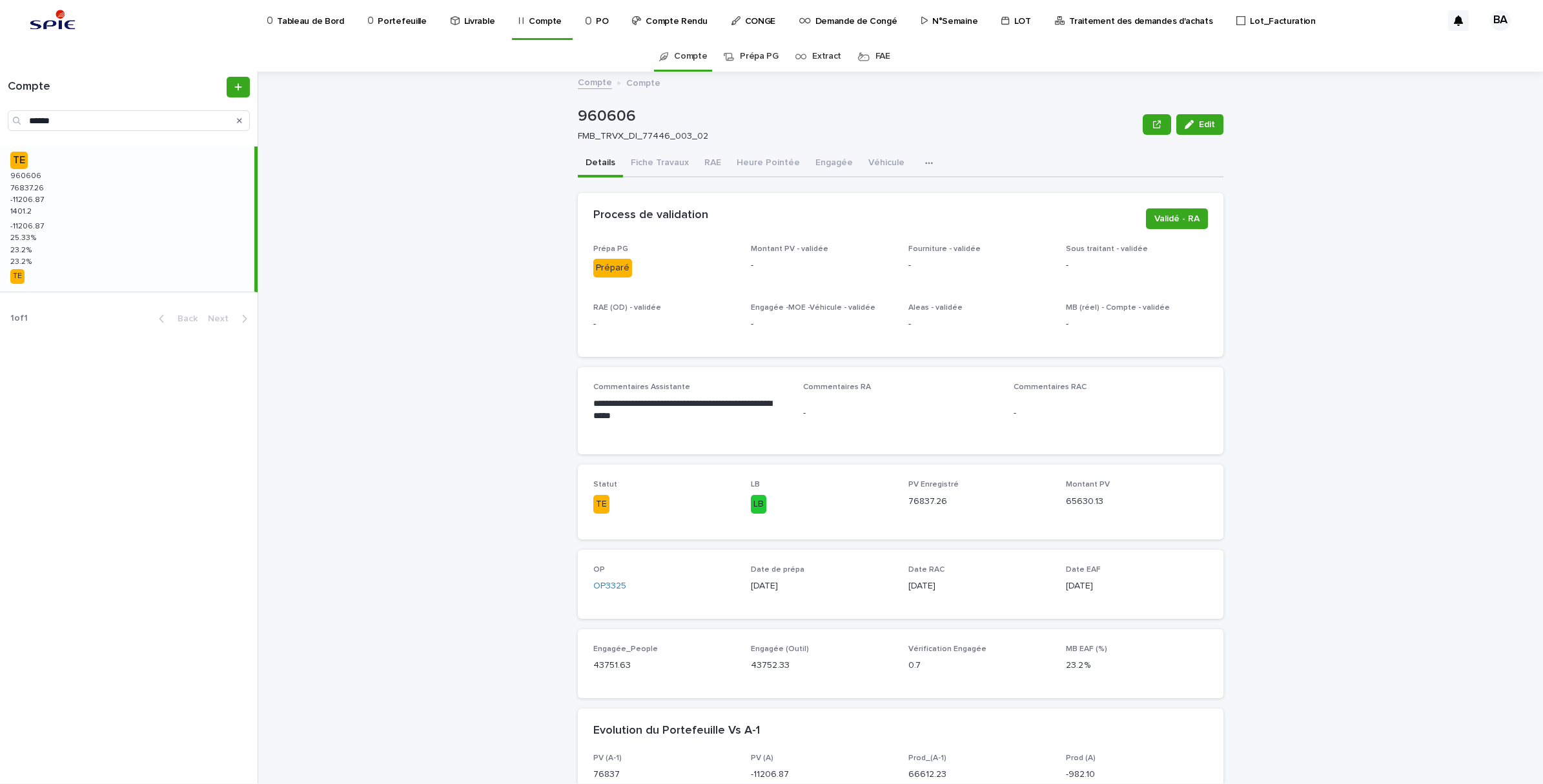
click at [72, 208] on div "TE 960606 960606 76837.26 76837.26 -11206.87 -11206.87 1401.2 1401.2 -11206.87 …" at bounding box center [127, 219] width 255 height 145
click at [707, 163] on button "RAE" at bounding box center [712, 164] width 32 height 27
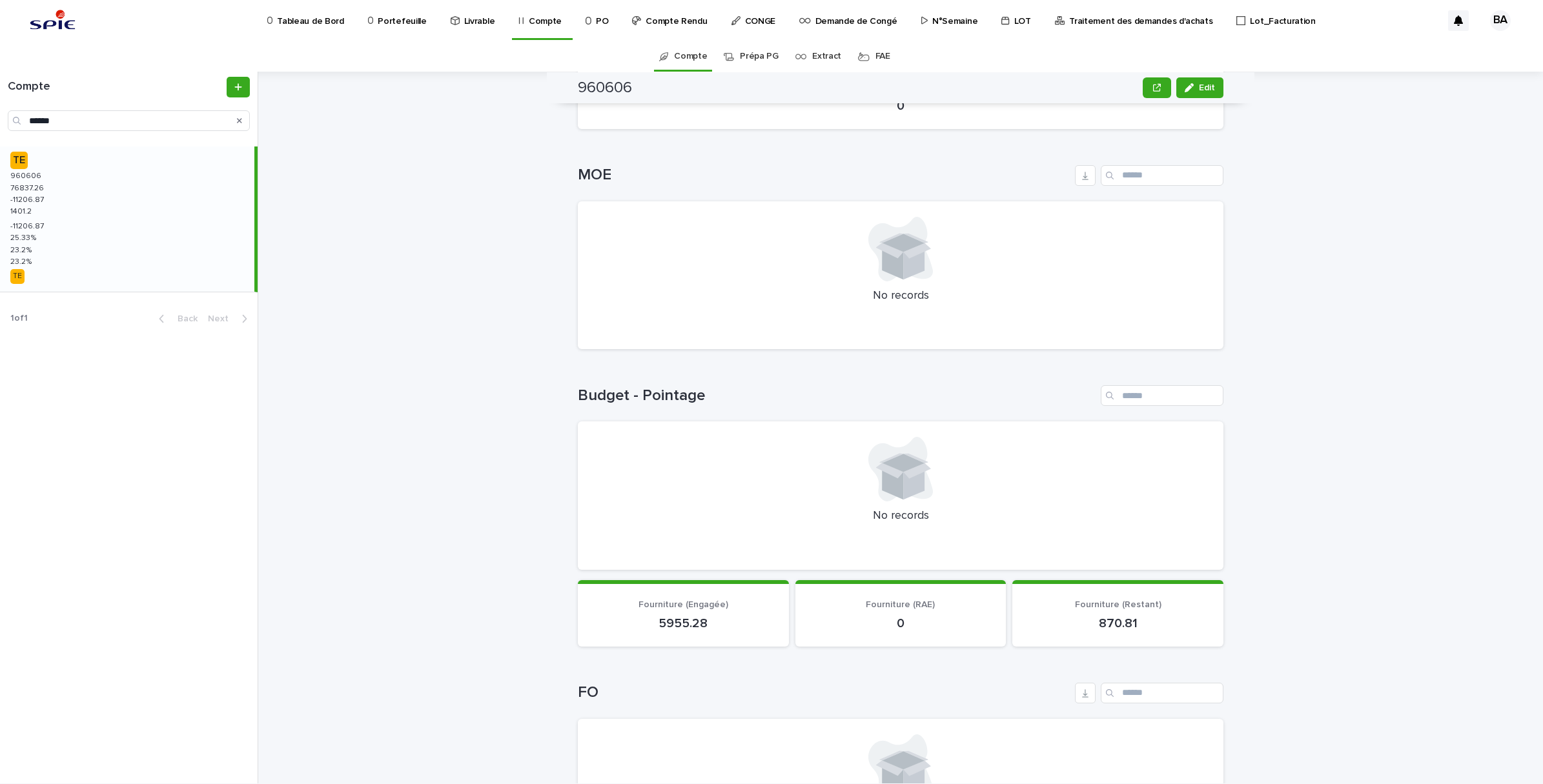
scroll to position [27, 0]
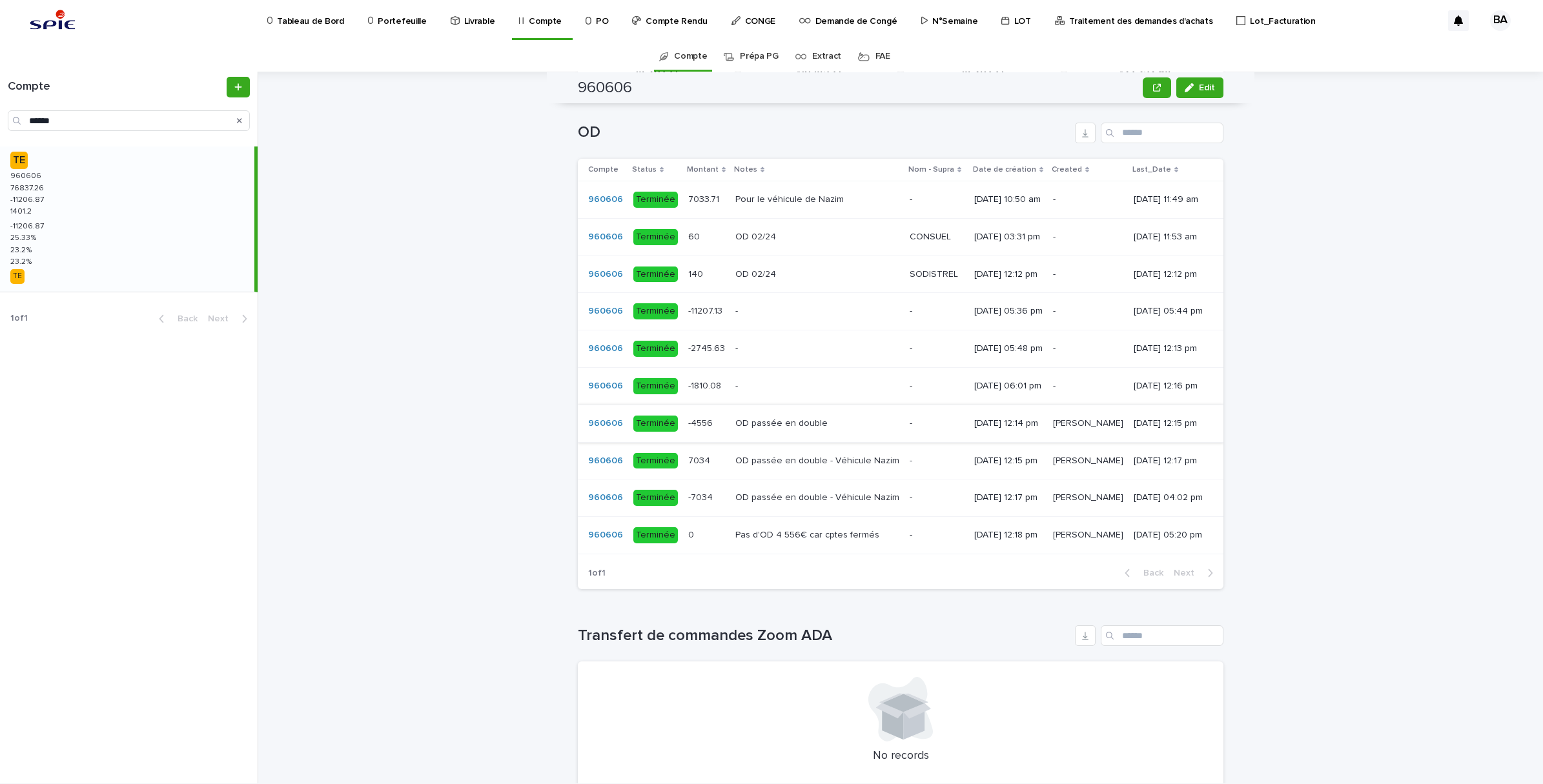
scroll to position [888, 0]
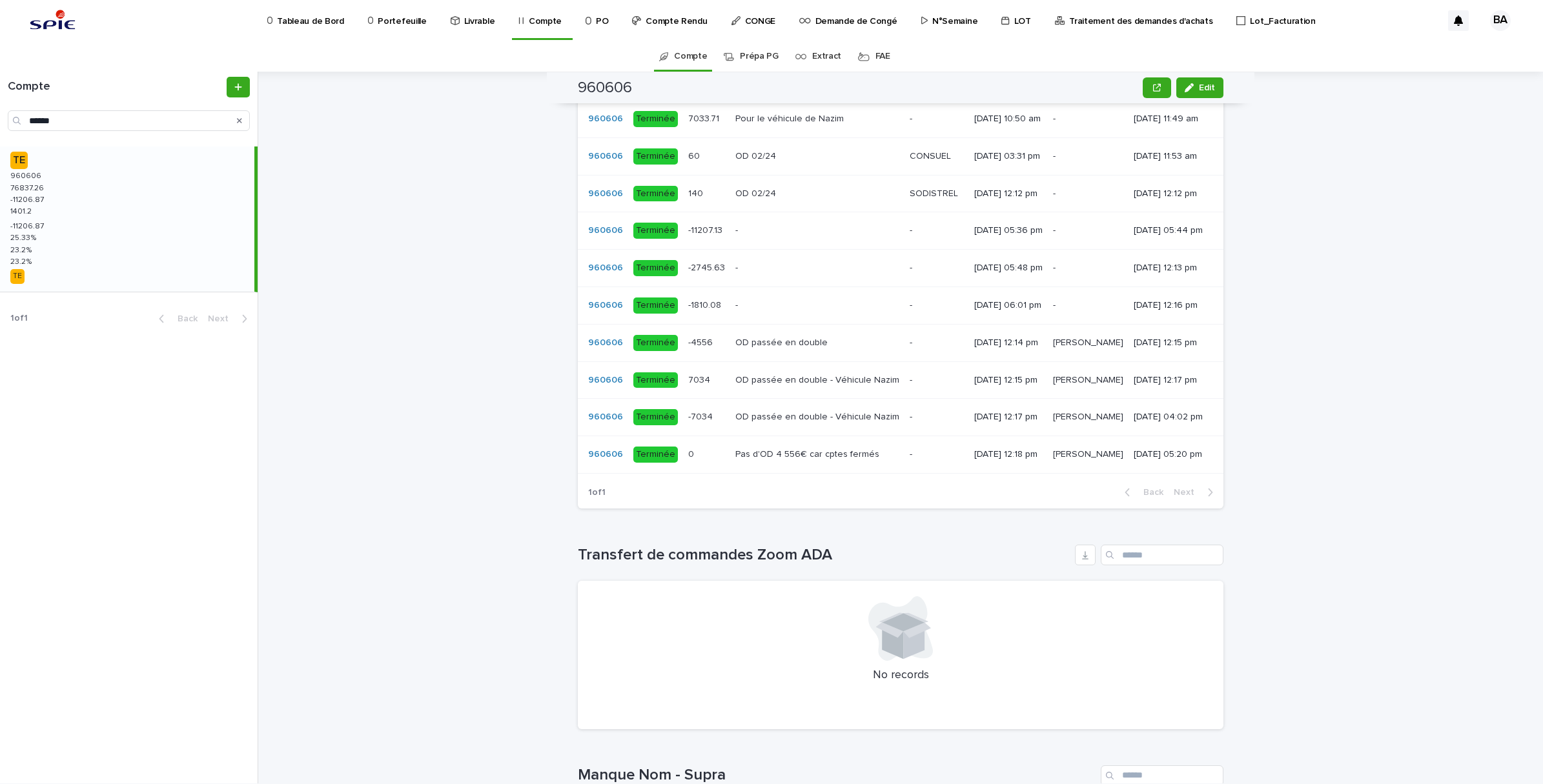
click at [820, 348] on p at bounding box center [817, 342] width 164 height 11
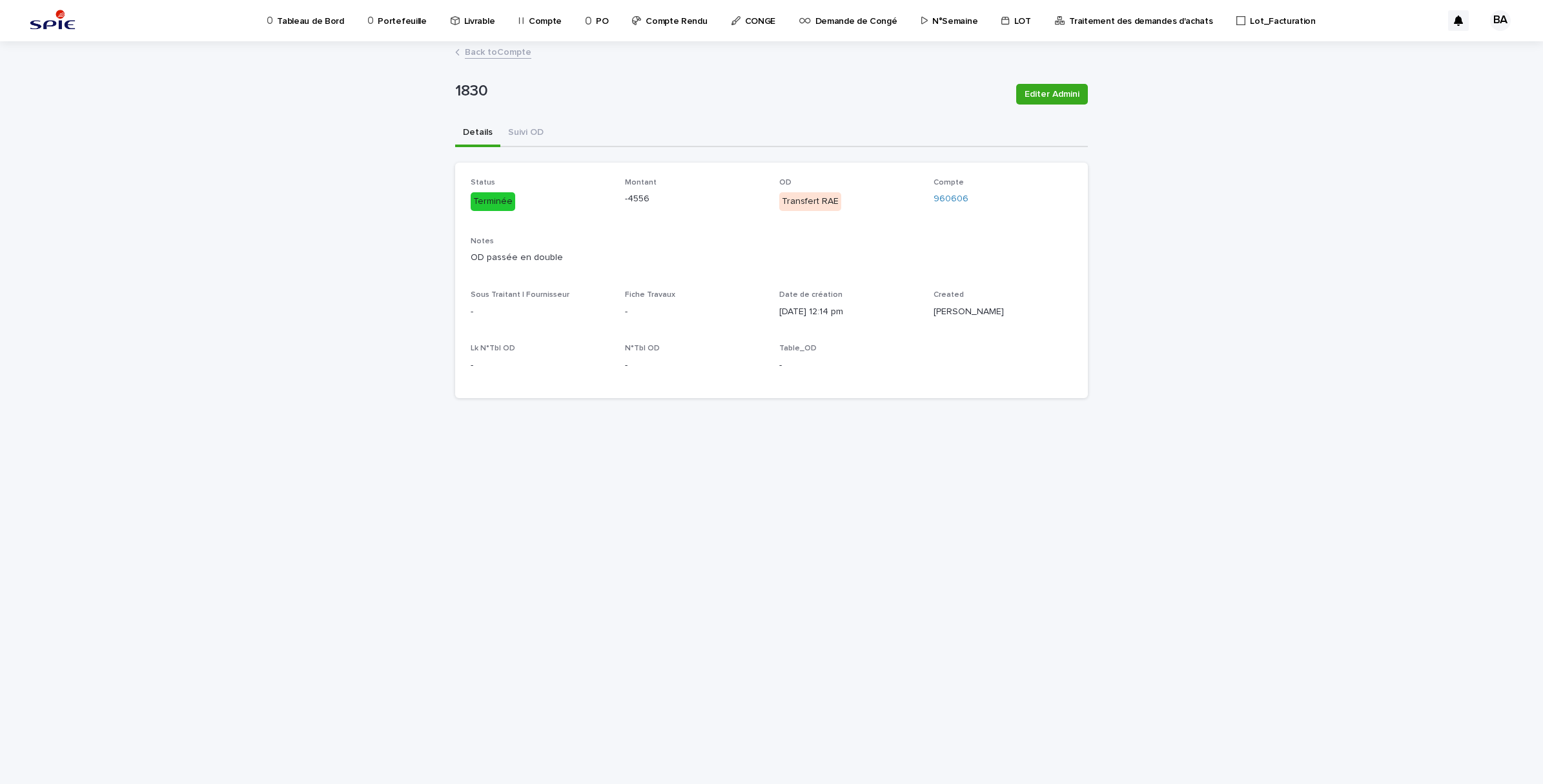
click at [488, 48] on link "Back to Compte" at bounding box center [497, 51] width 67 height 15
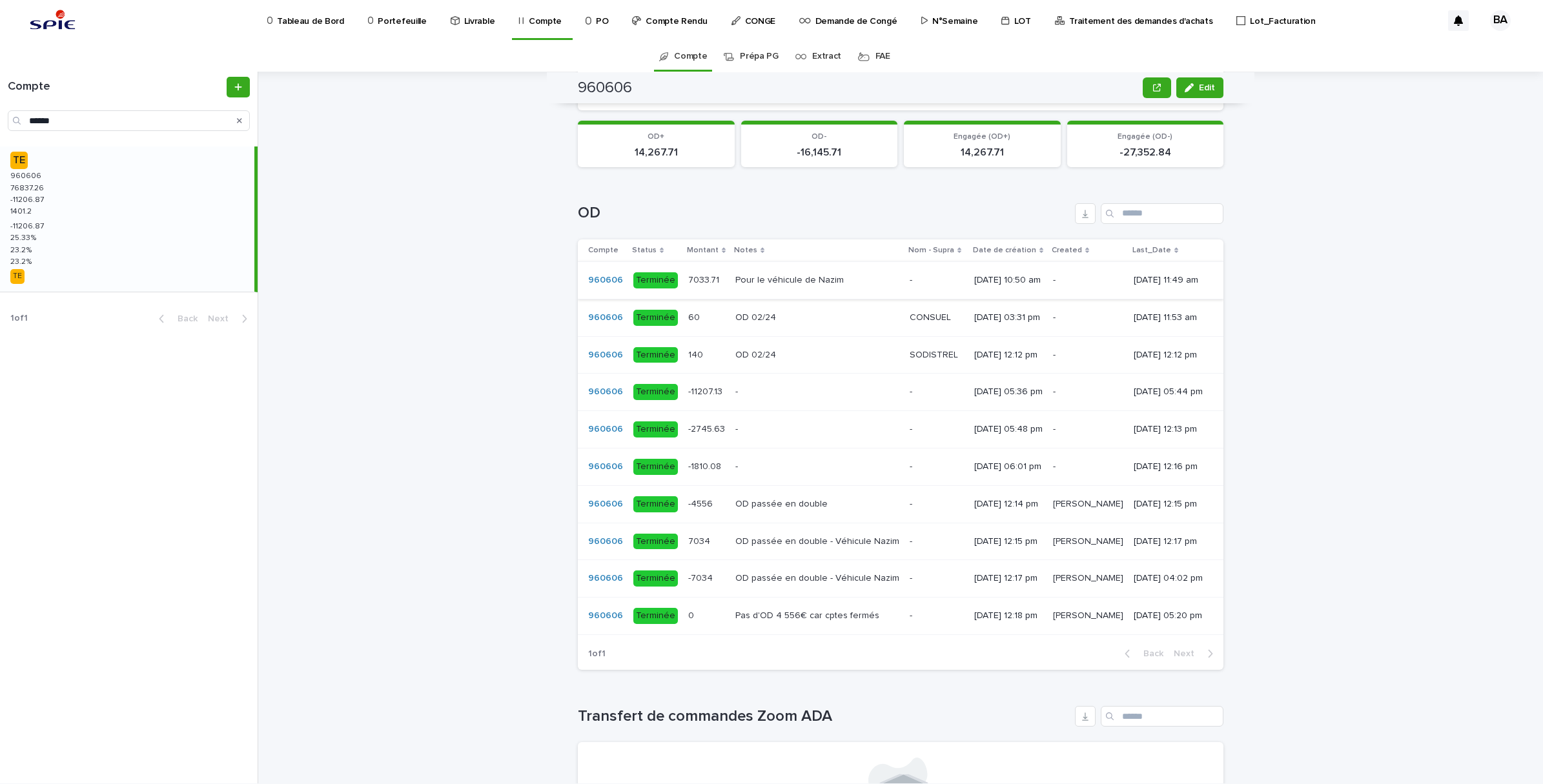
scroll to position [888, 0]
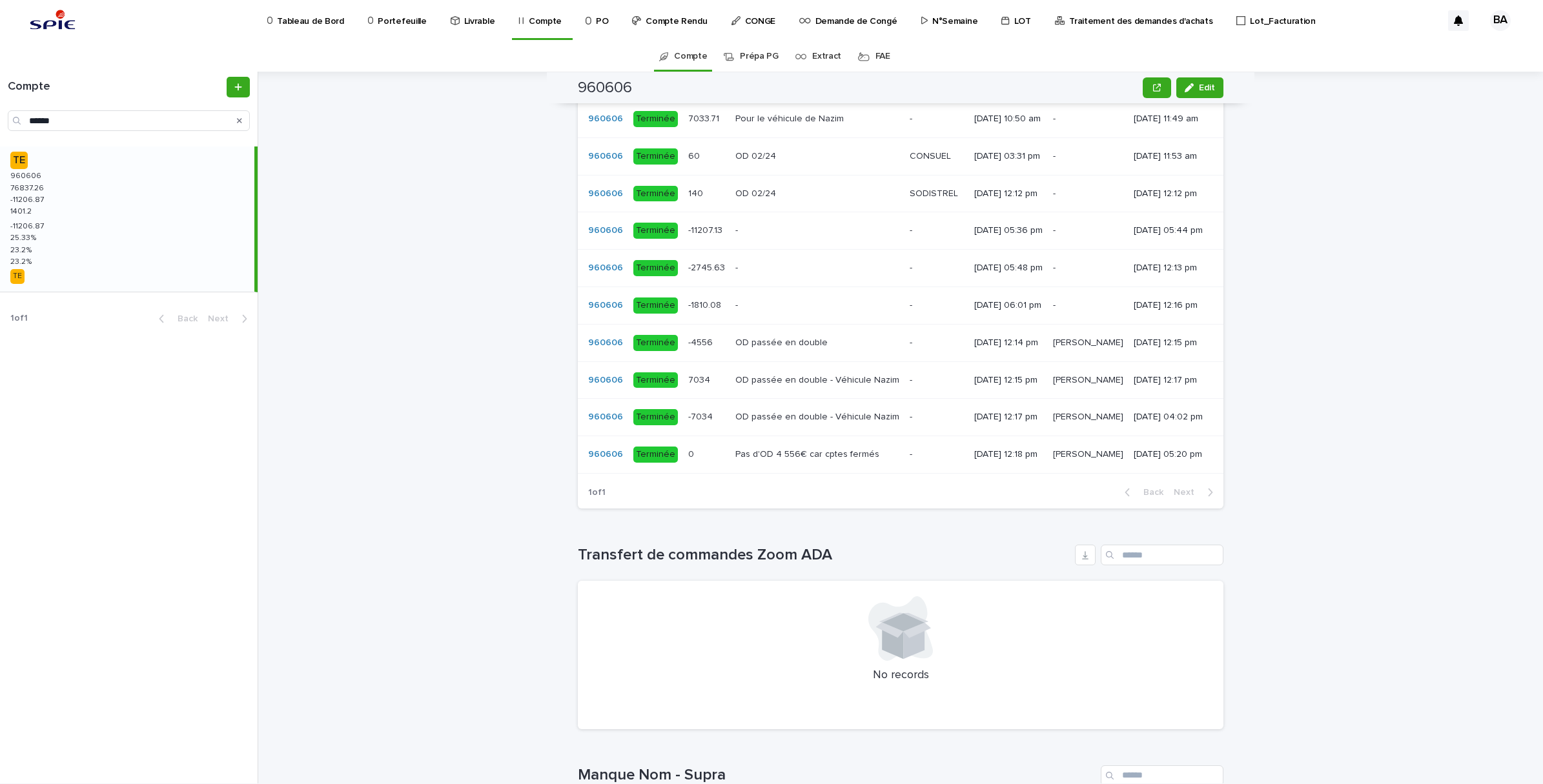
click at [735, 236] on p at bounding box center [817, 230] width 164 height 11
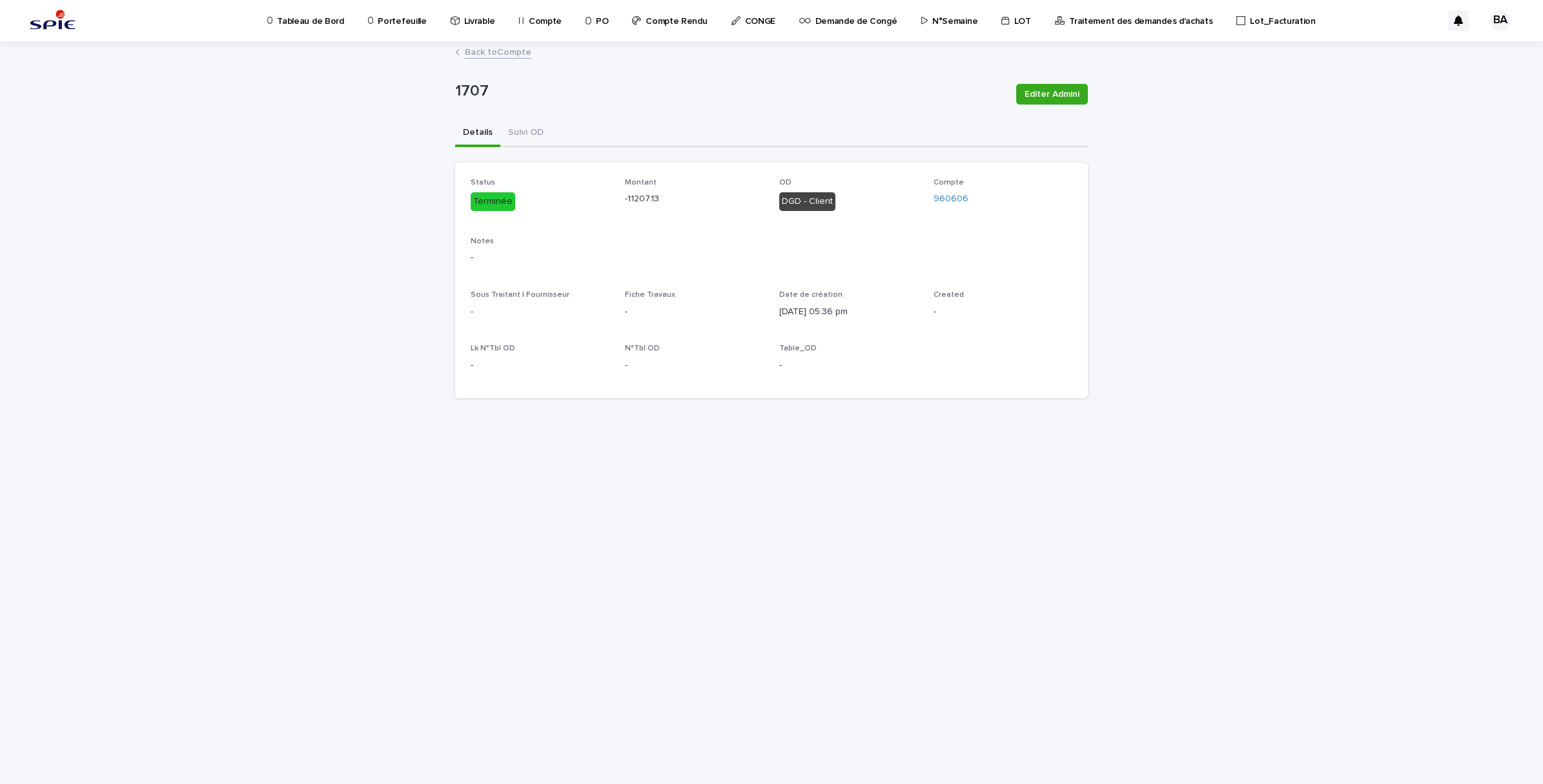
click at [508, 47] on link "Back to Compte" at bounding box center [497, 51] width 67 height 15
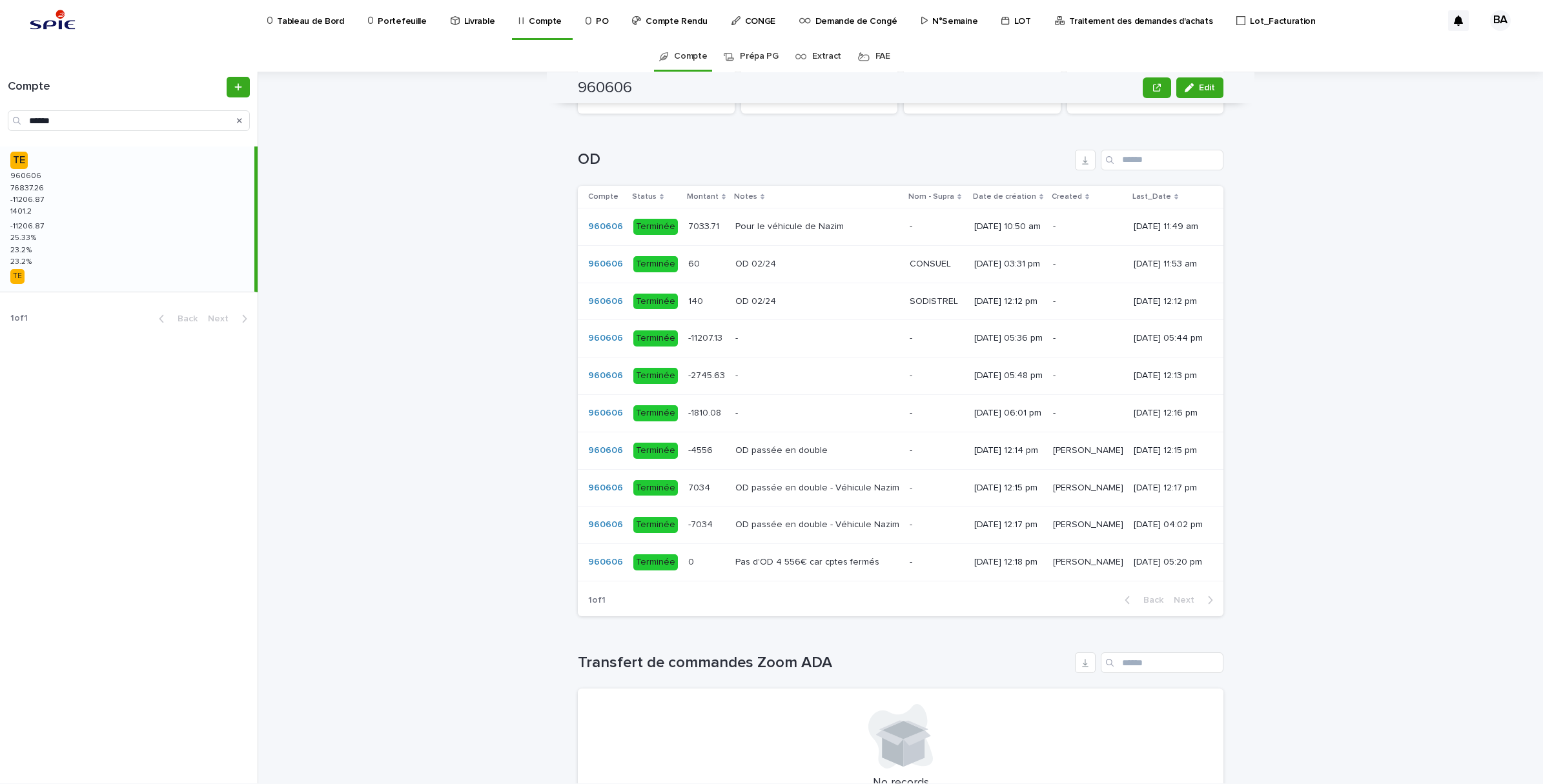
scroll to position [888, 0]
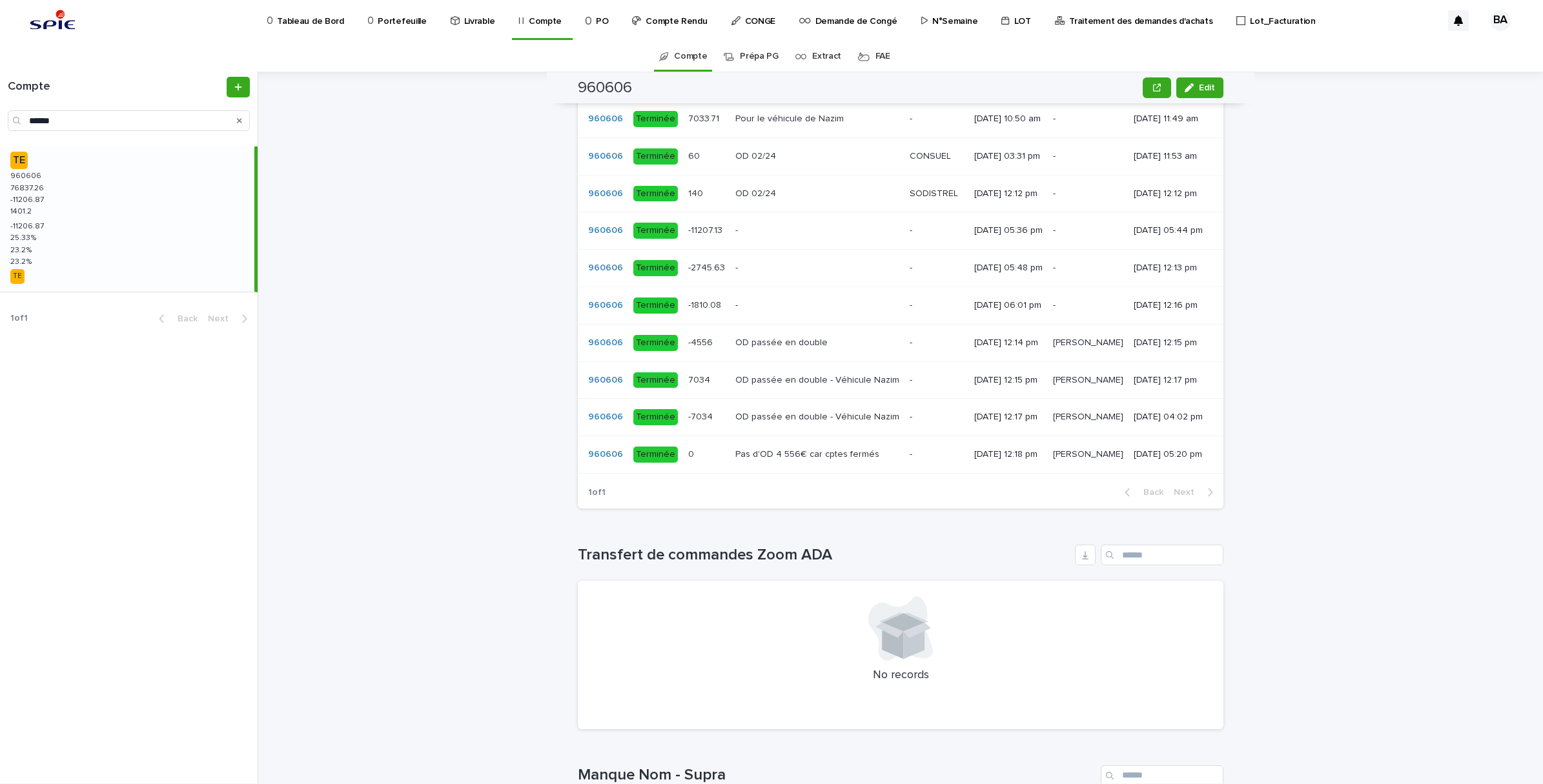
click at [735, 274] on p at bounding box center [817, 268] width 164 height 11
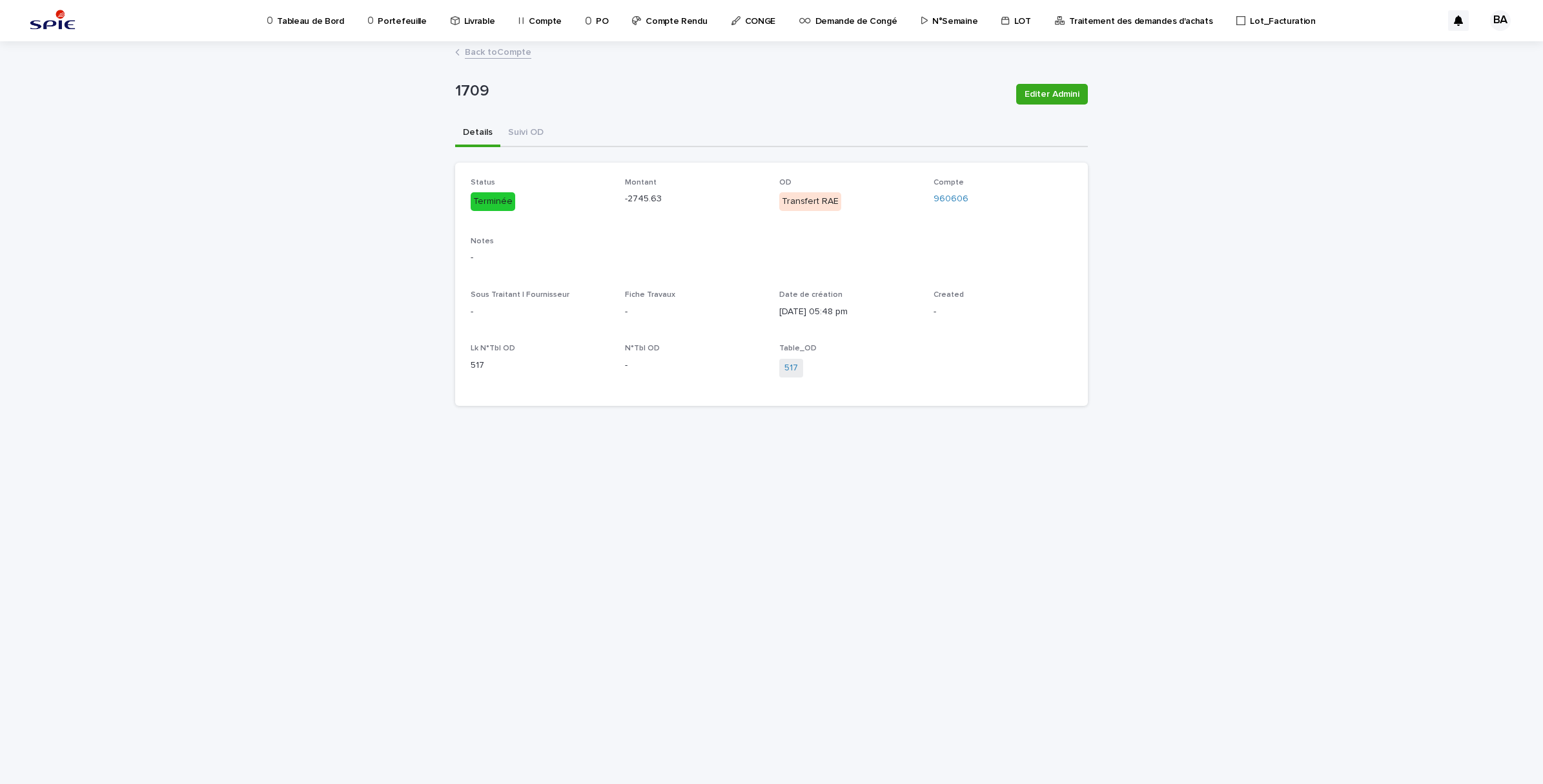
click at [472, 53] on link "Back to Compte" at bounding box center [497, 51] width 67 height 15
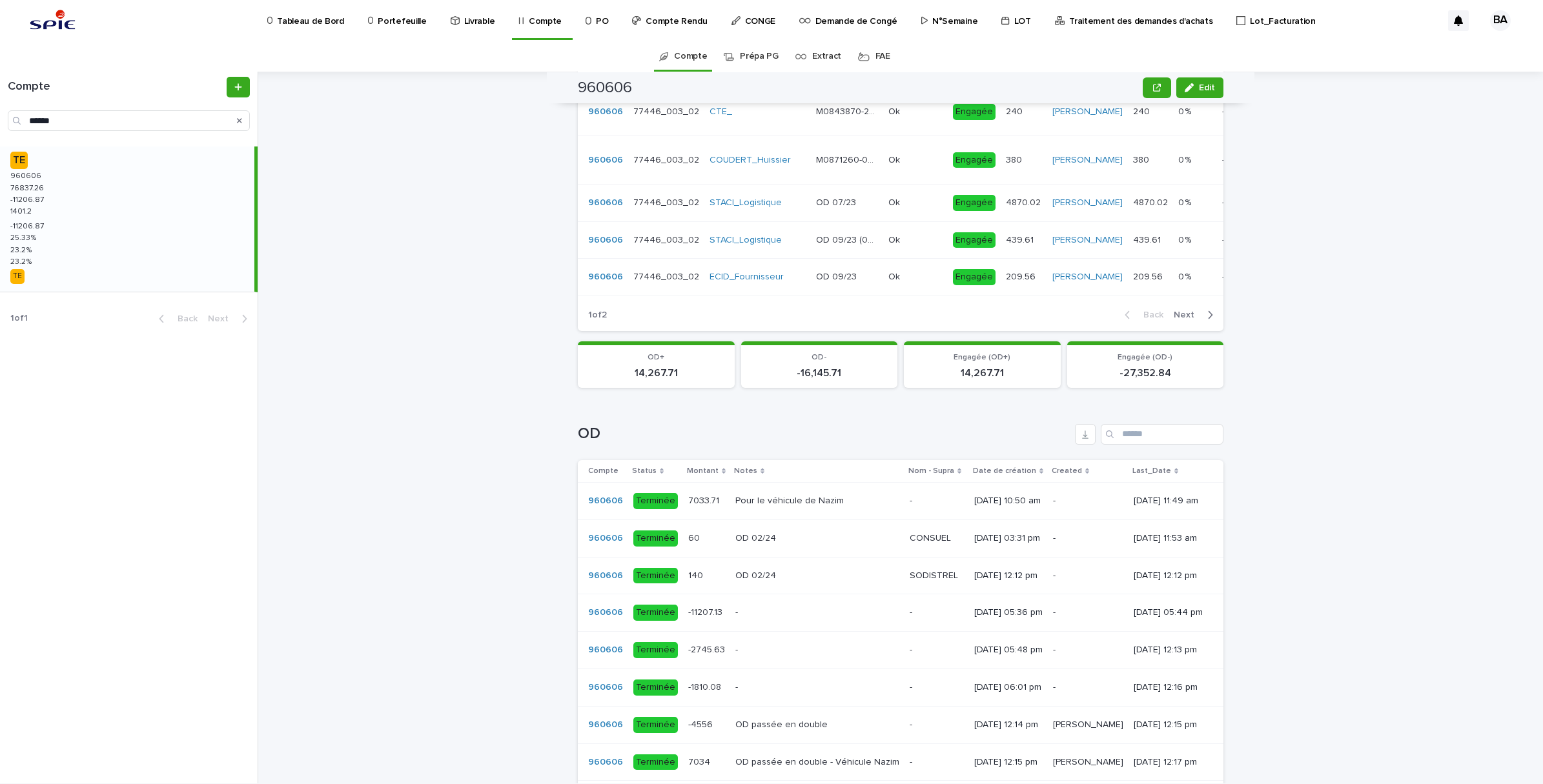
scroll to position [726, 0]
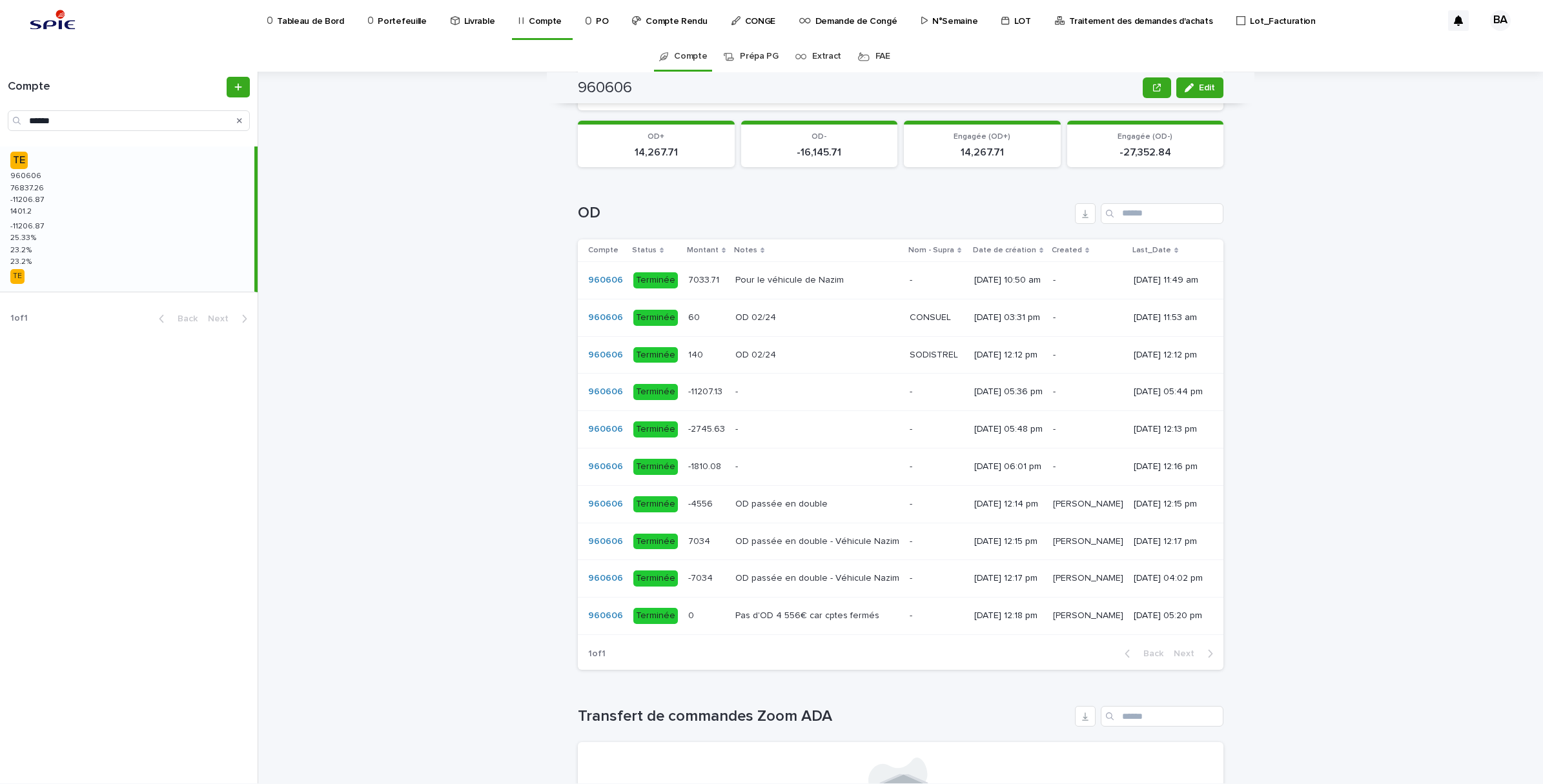
click at [737, 435] on p at bounding box center [817, 429] width 164 height 11
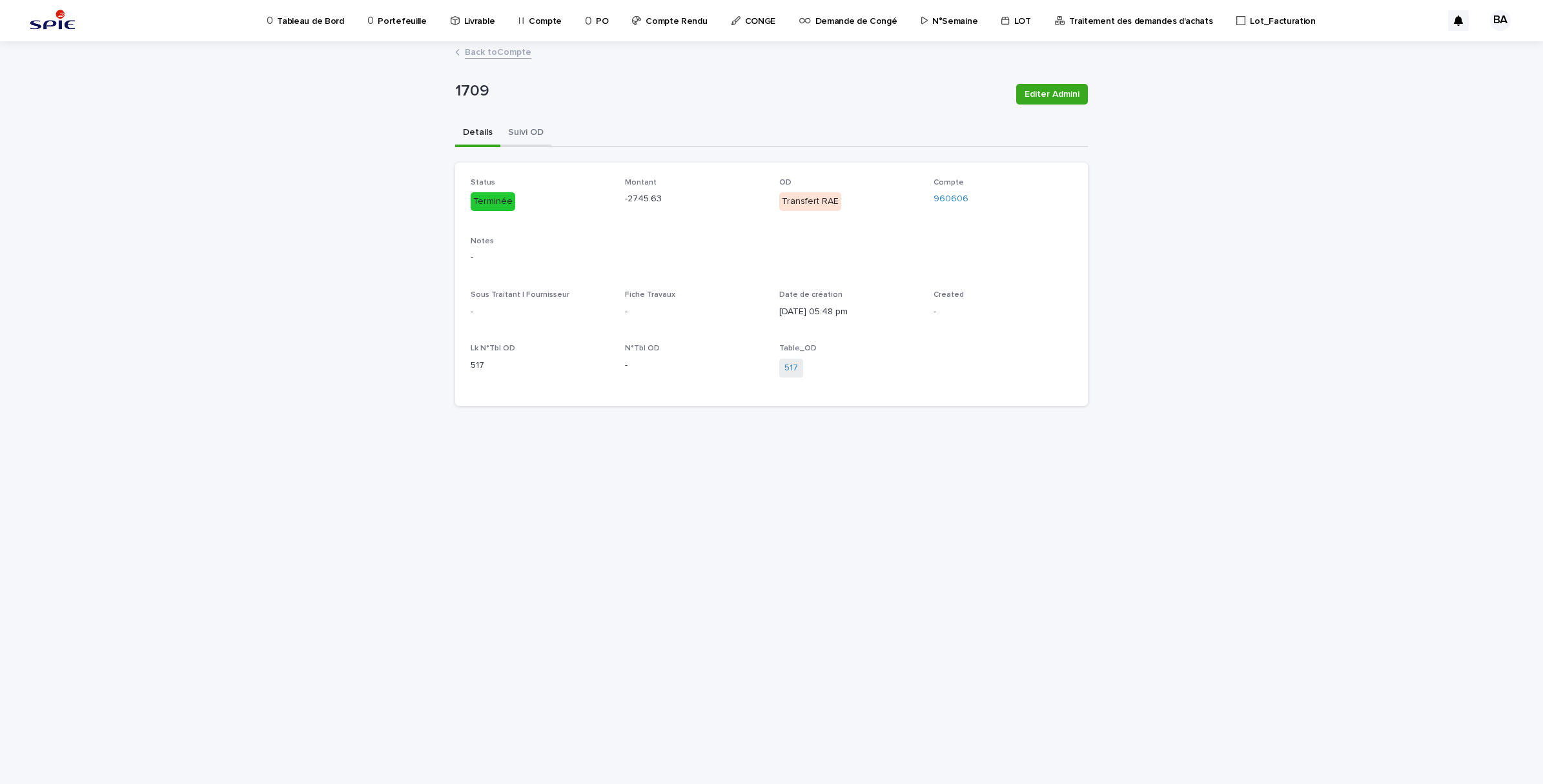
click at [508, 132] on button "Suivi OD" at bounding box center [525, 133] width 51 height 27
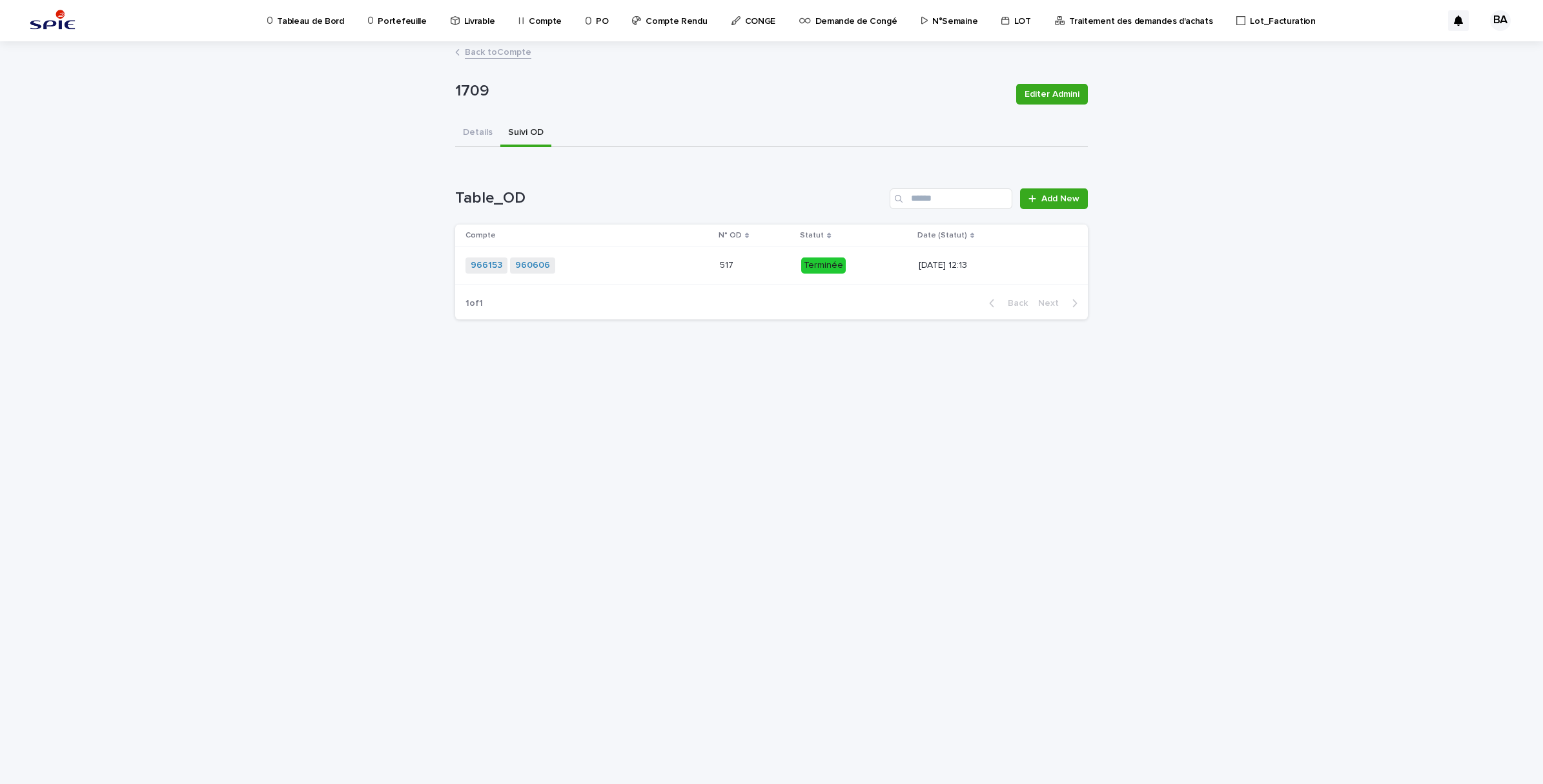
click at [494, 51] on link "Back to Compte" at bounding box center [497, 51] width 67 height 15
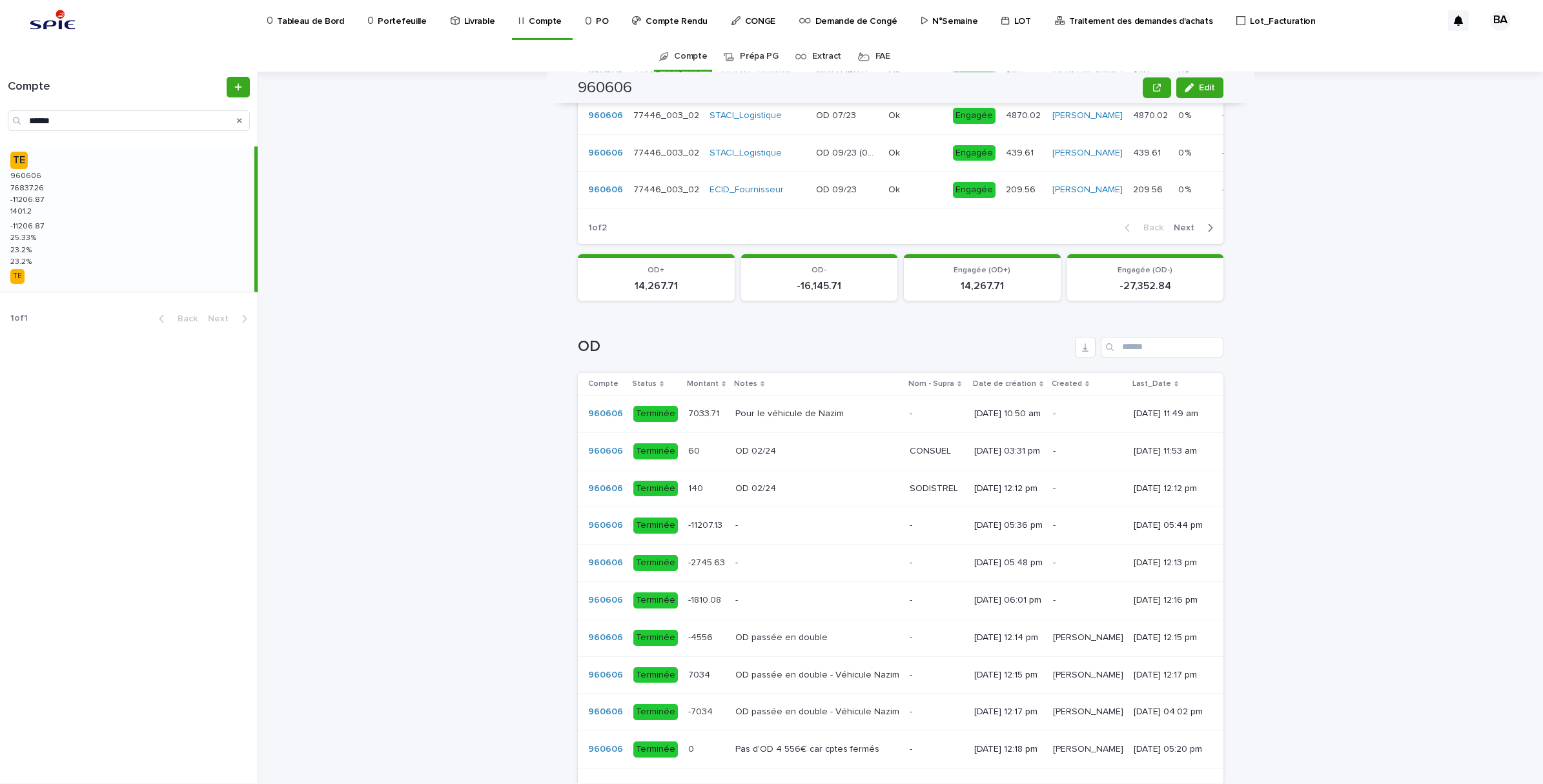
scroll to position [807, 0]
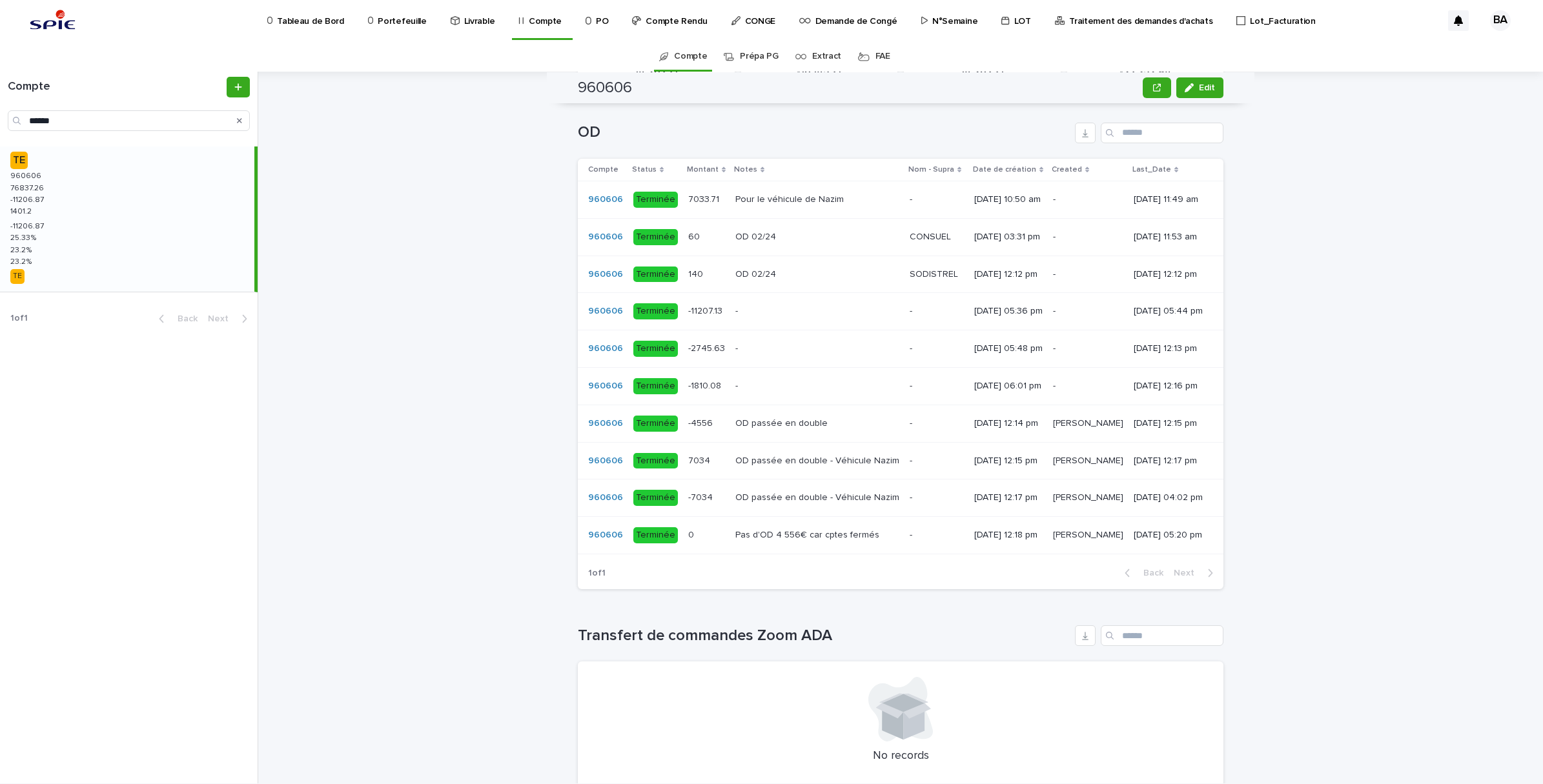
click at [910, 392] on p at bounding box center [937, 386] width 54 height 11
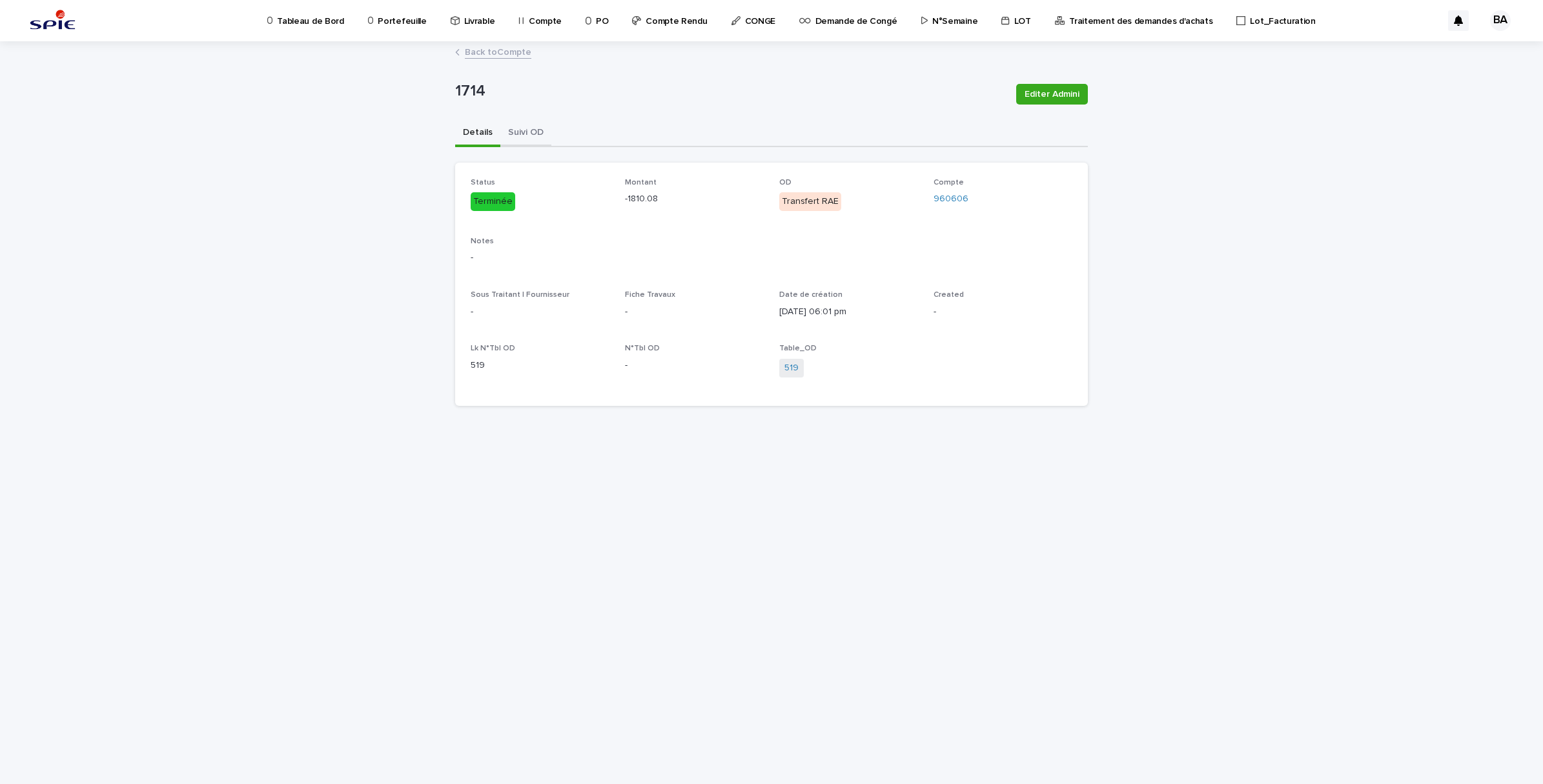
click at [526, 134] on button "Suivi OD" at bounding box center [525, 133] width 51 height 27
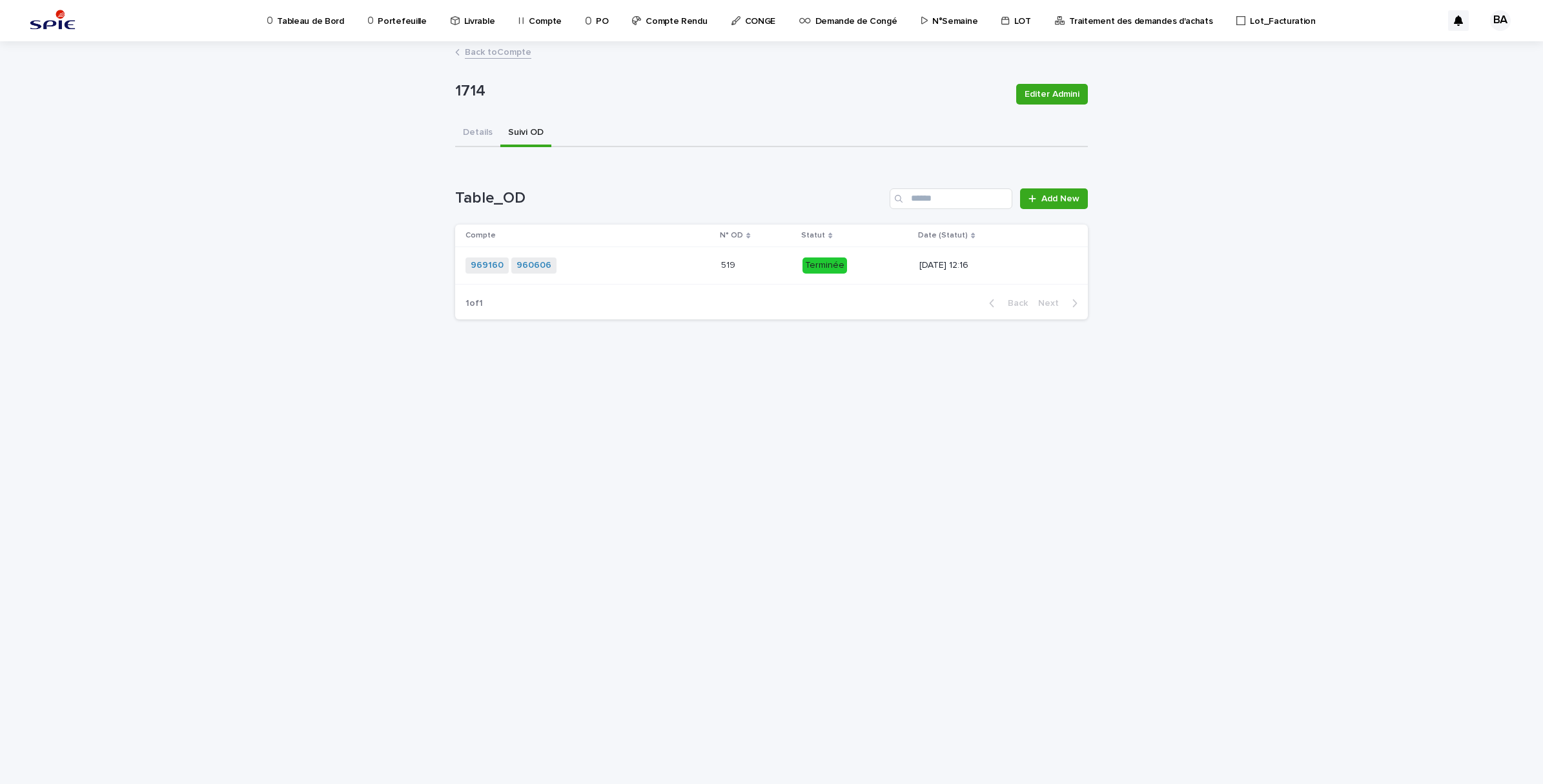
click at [483, 50] on link "Back to Compte" at bounding box center [497, 51] width 67 height 15
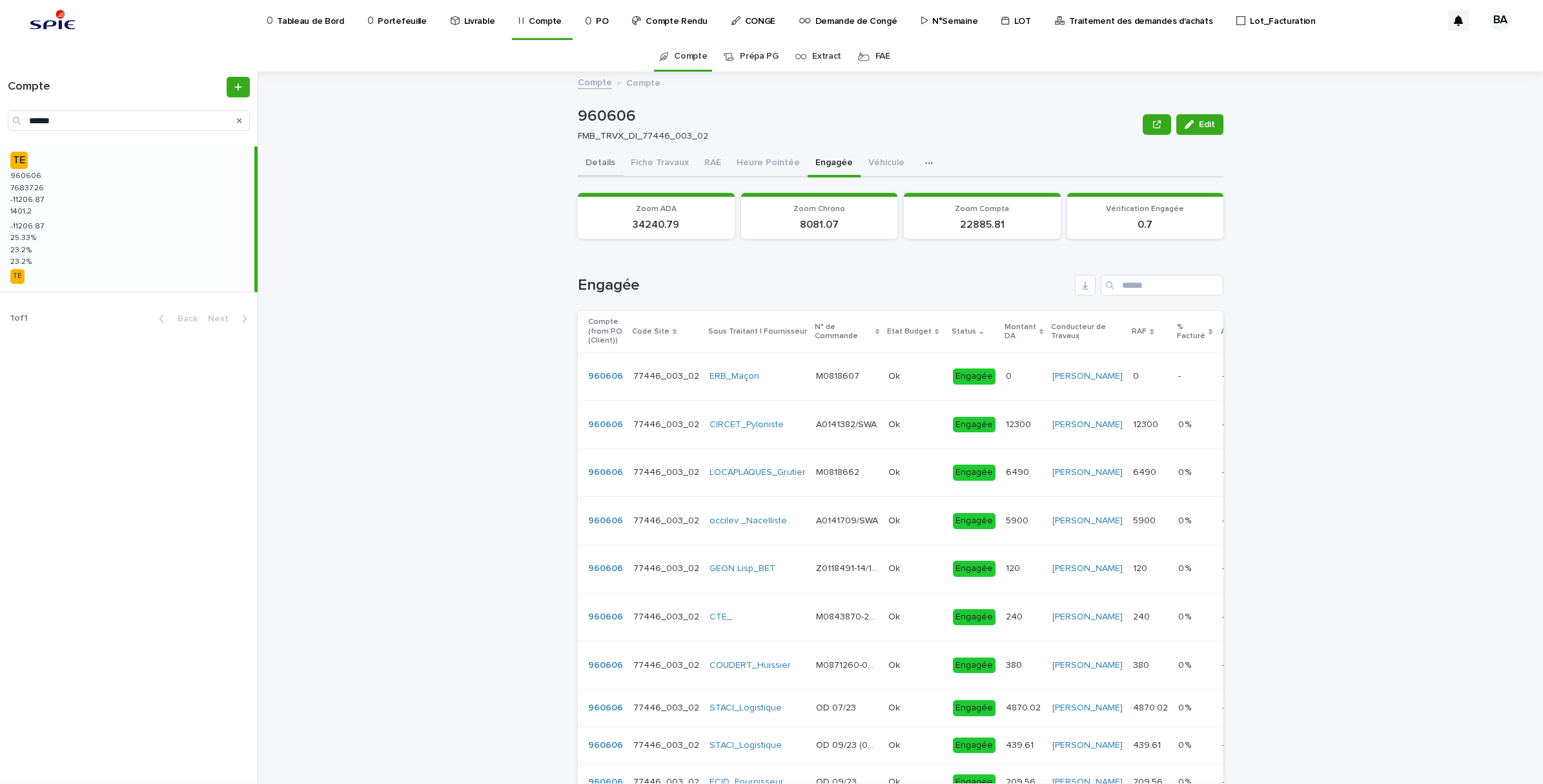
drag, startPoint x: 599, startPoint y: 162, endPoint x: 1520, endPoint y: 367, distance: 943.5
click at [599, 162] on button "Details" at bounding box center [600, 164] width 46 height 27
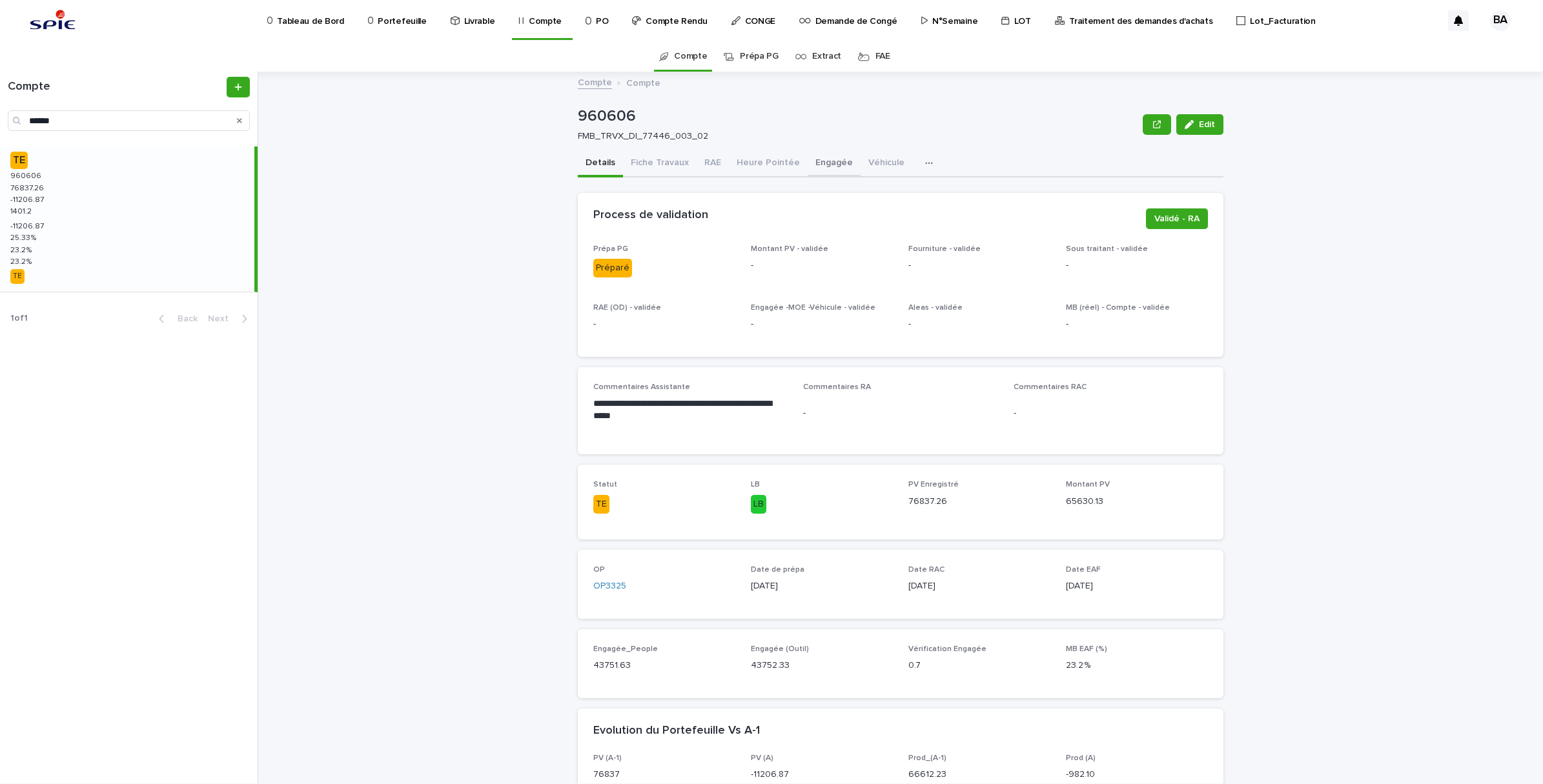
click at [822, 161] on button "Engagée" at bounding box center [834, 164] width 53 height 27
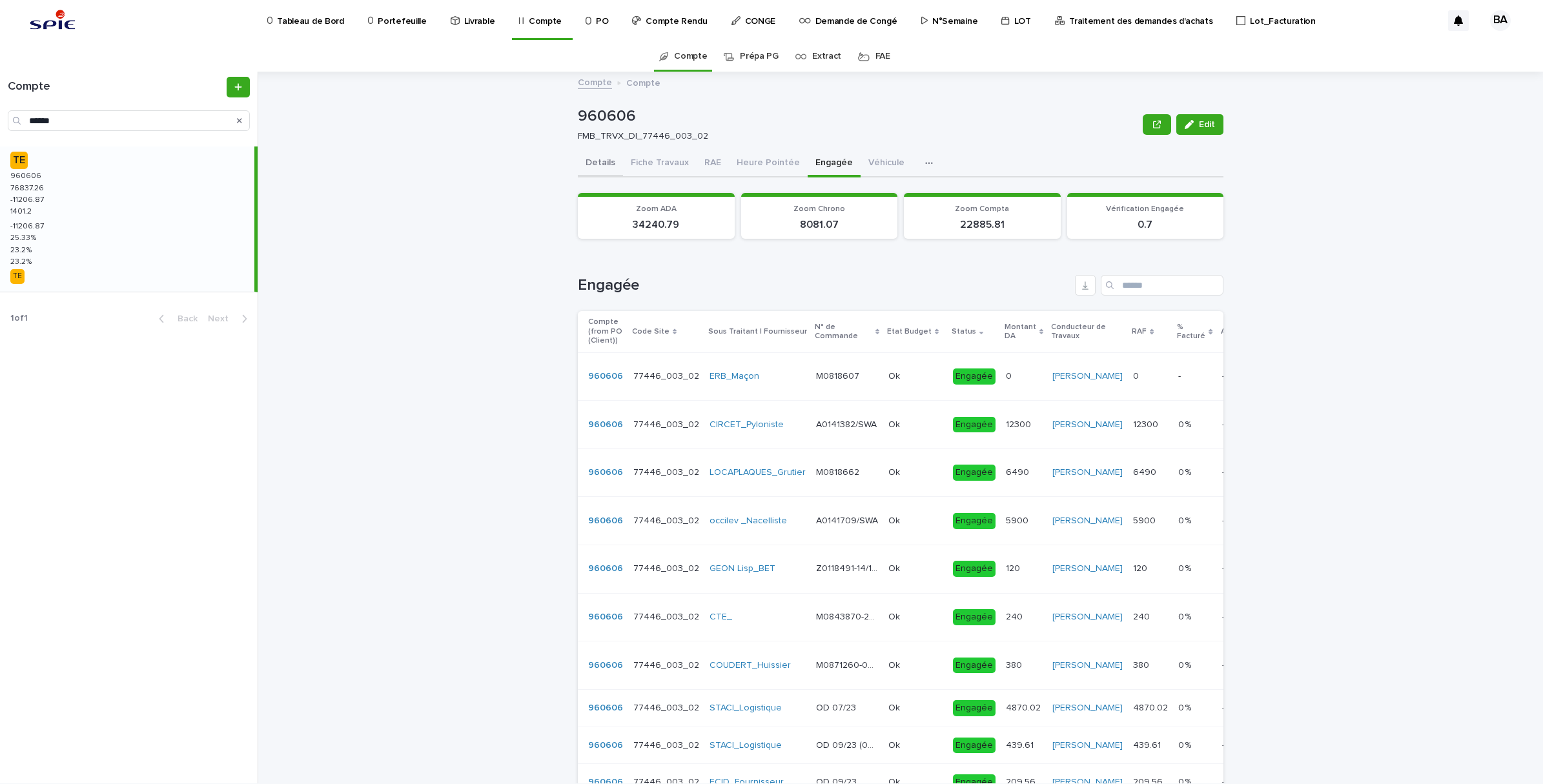
click at [595, 172] on button "Details" at bounding box center [600, 164] width 46 height 27
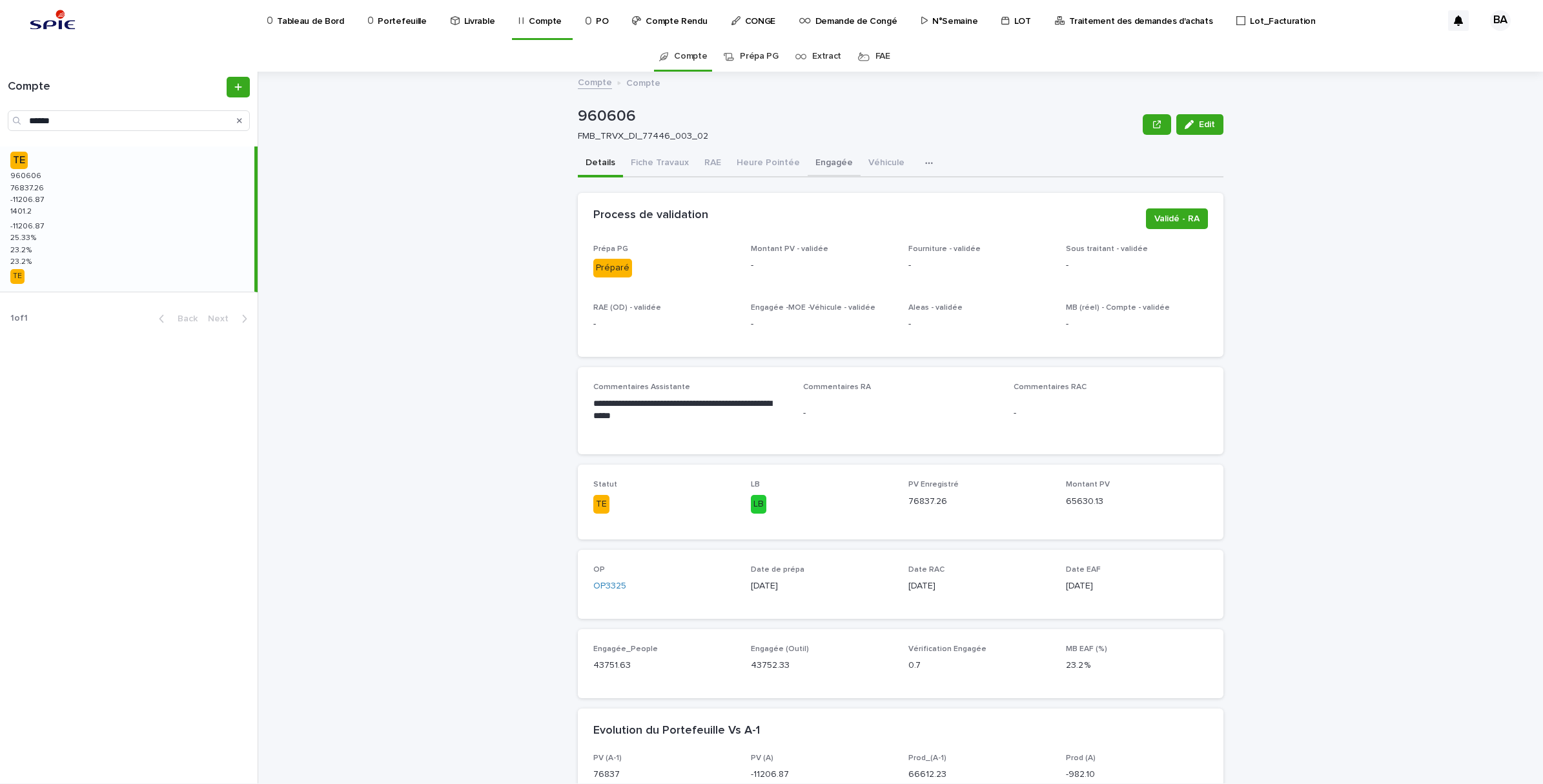
click at [815, 160] on button "Engagée" at bounding box center [834, 164] width 53 height 27
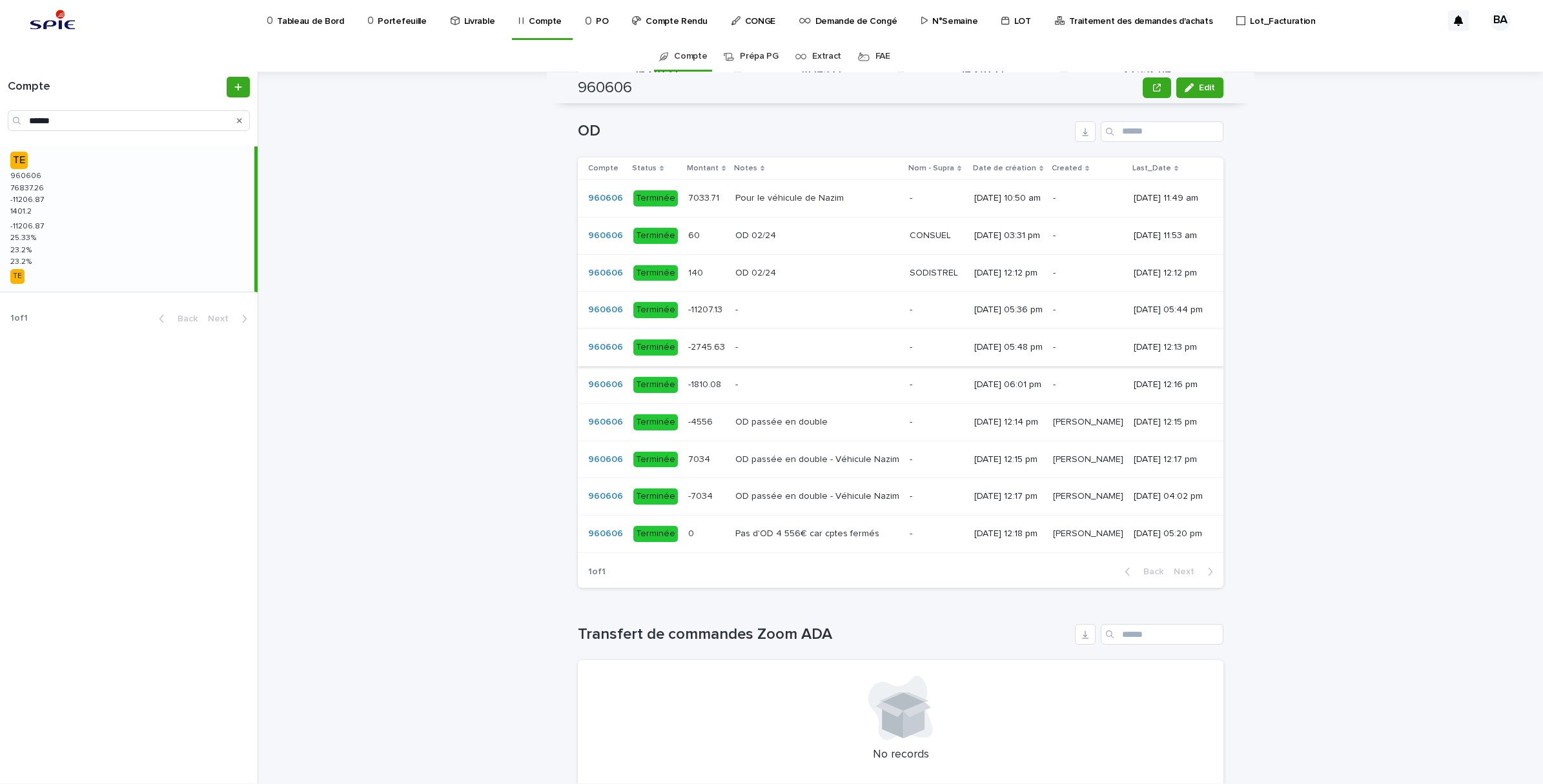
scroll to position [807, 0]
click at [745, 354] on p at bounding box center [817, 348] width 164 height 11
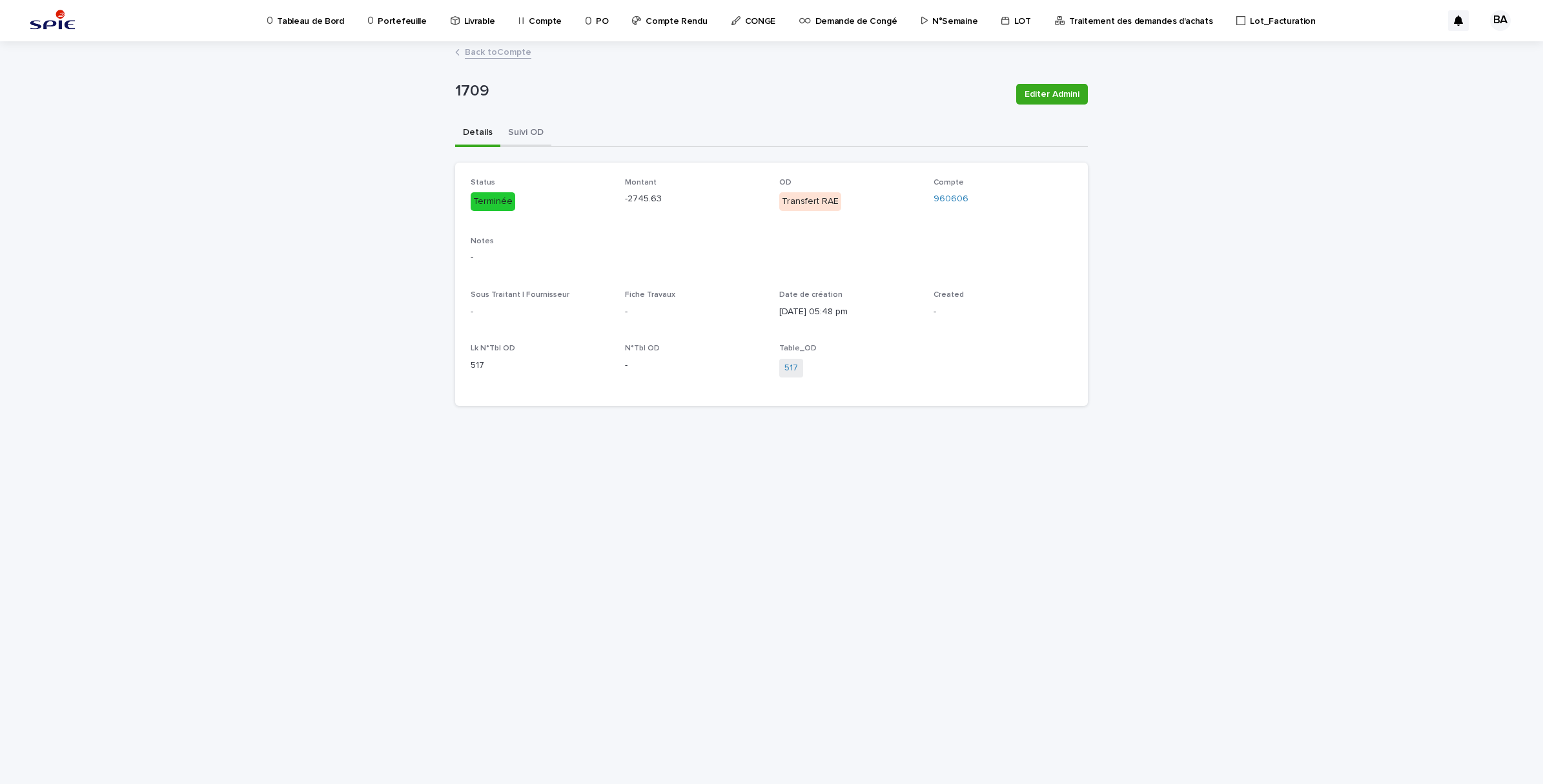
click at [541, 131] on button "Suivi OD" at bounding box center [525, 133] width 51 height 27
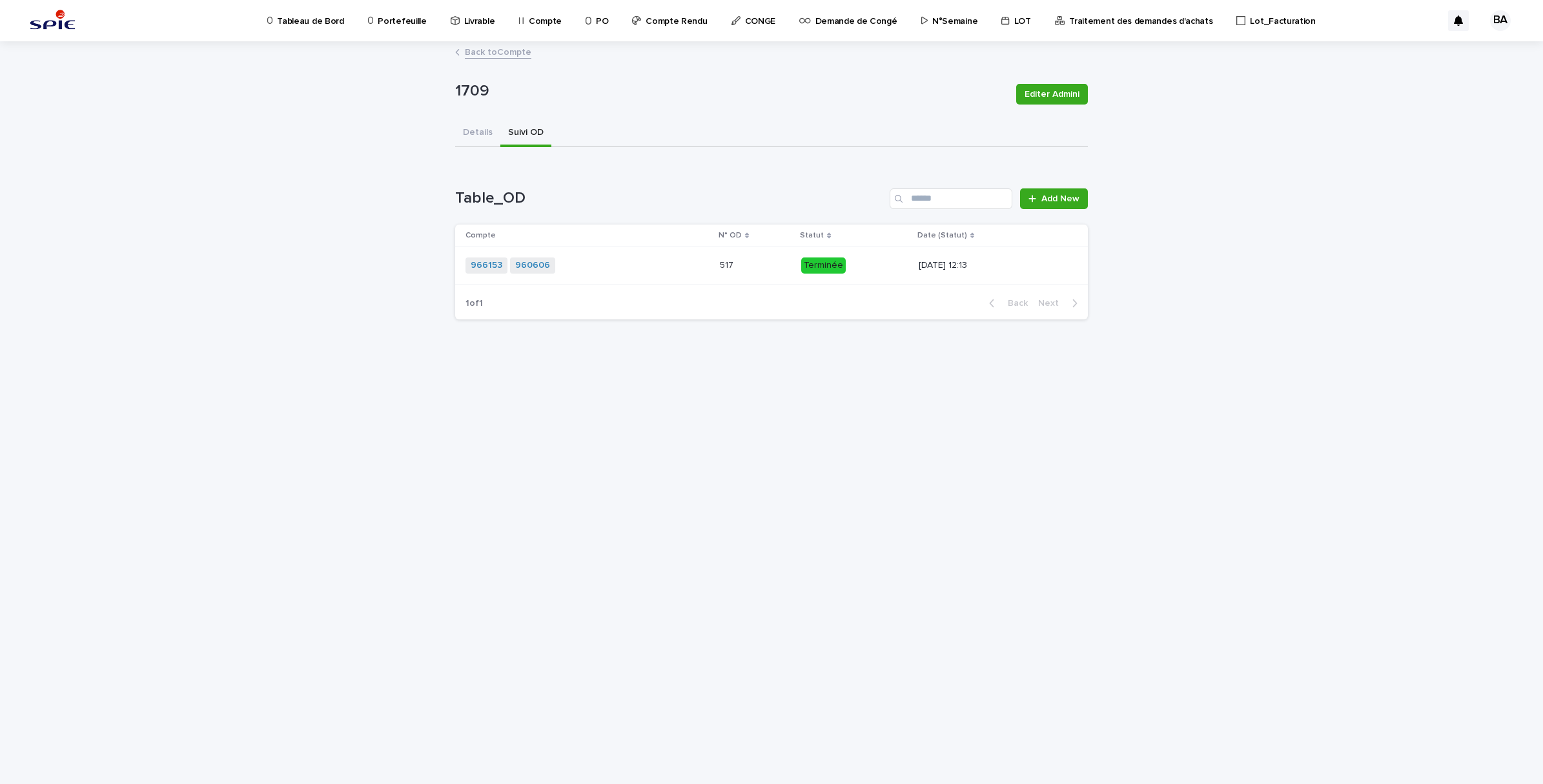
click at [569, 263] on div "966153 960606 + 0" at bounding box center [578, 265] width 226 height 16
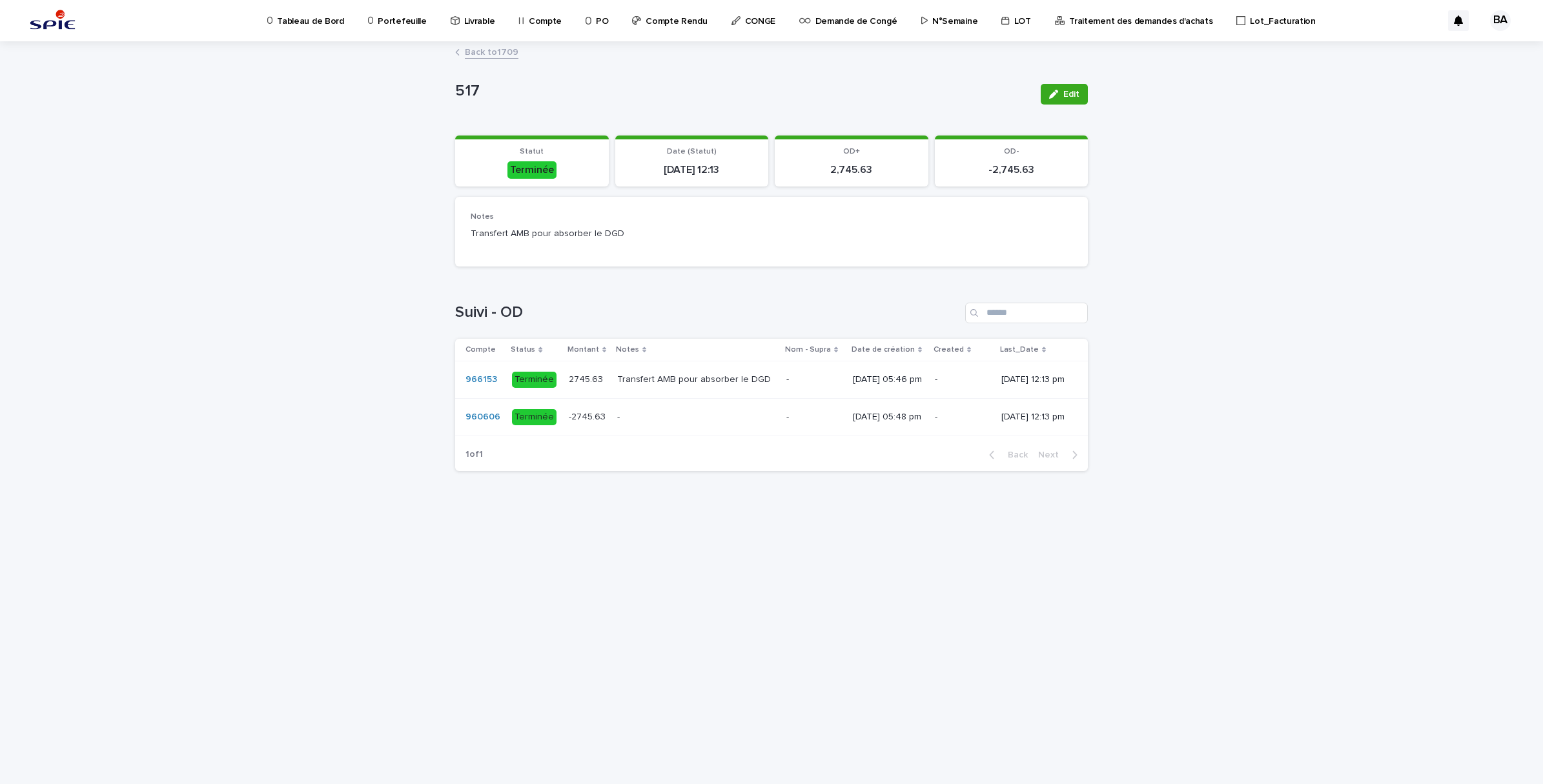
click at [485, 49] on link "Back to 1709" at bounding box center [492, 51] width 54 height 15
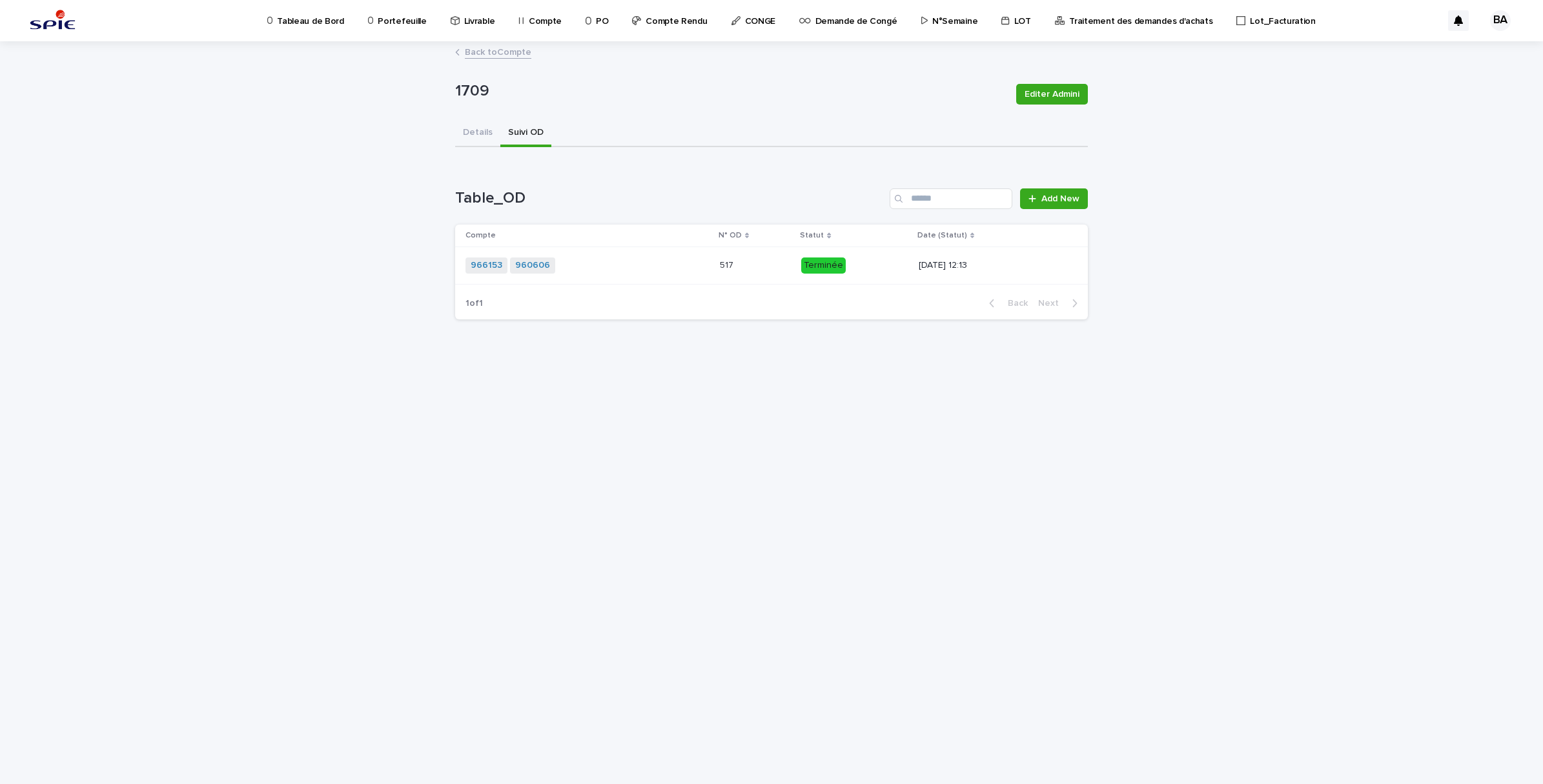
click at [478, 52] on link "Back to Compte" at bounding box center [497, 51] width 67 height 15
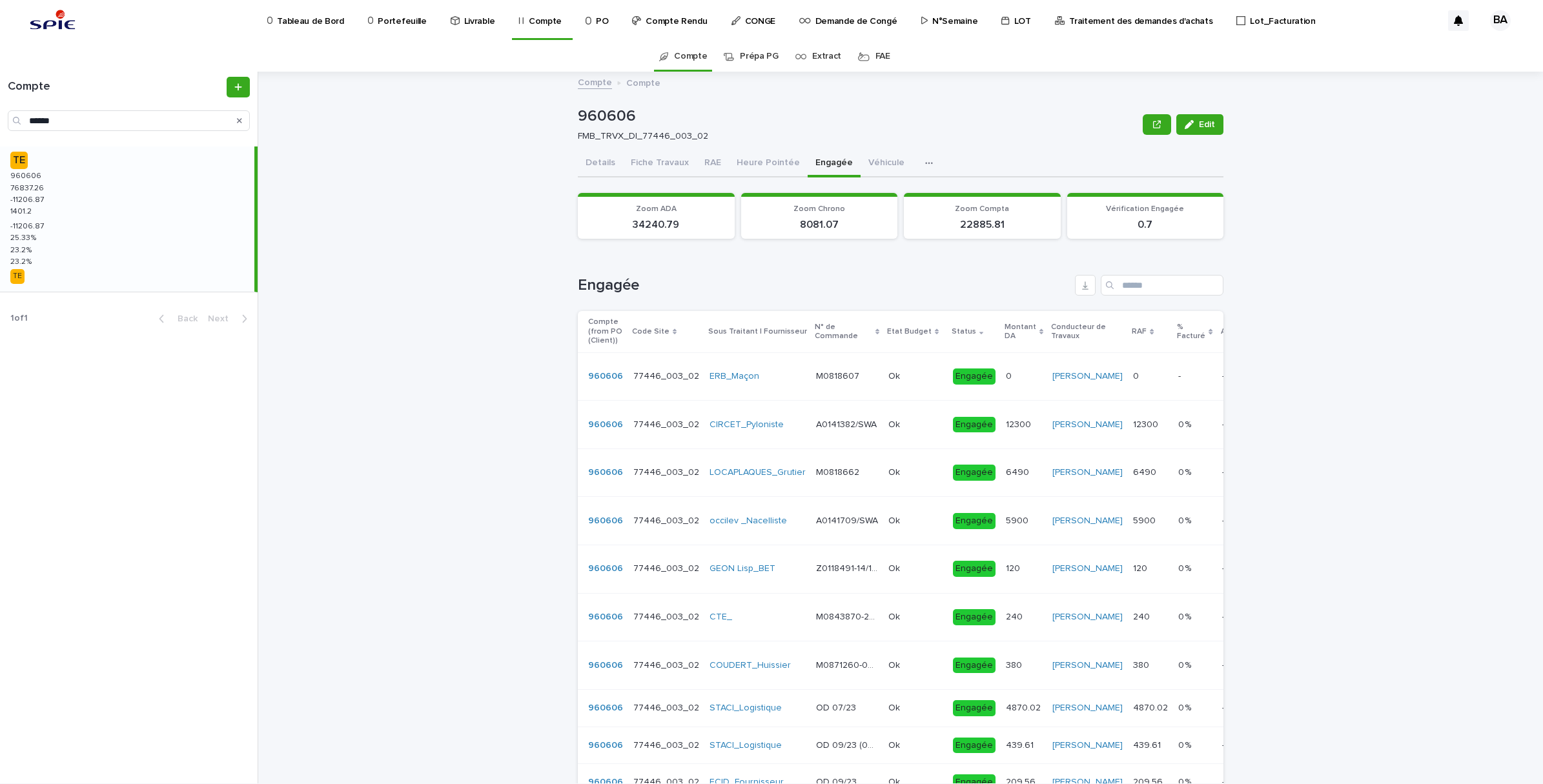
click at [820, 164] on button "Engagée" at bounding box center [834, 164] width 53 height 27
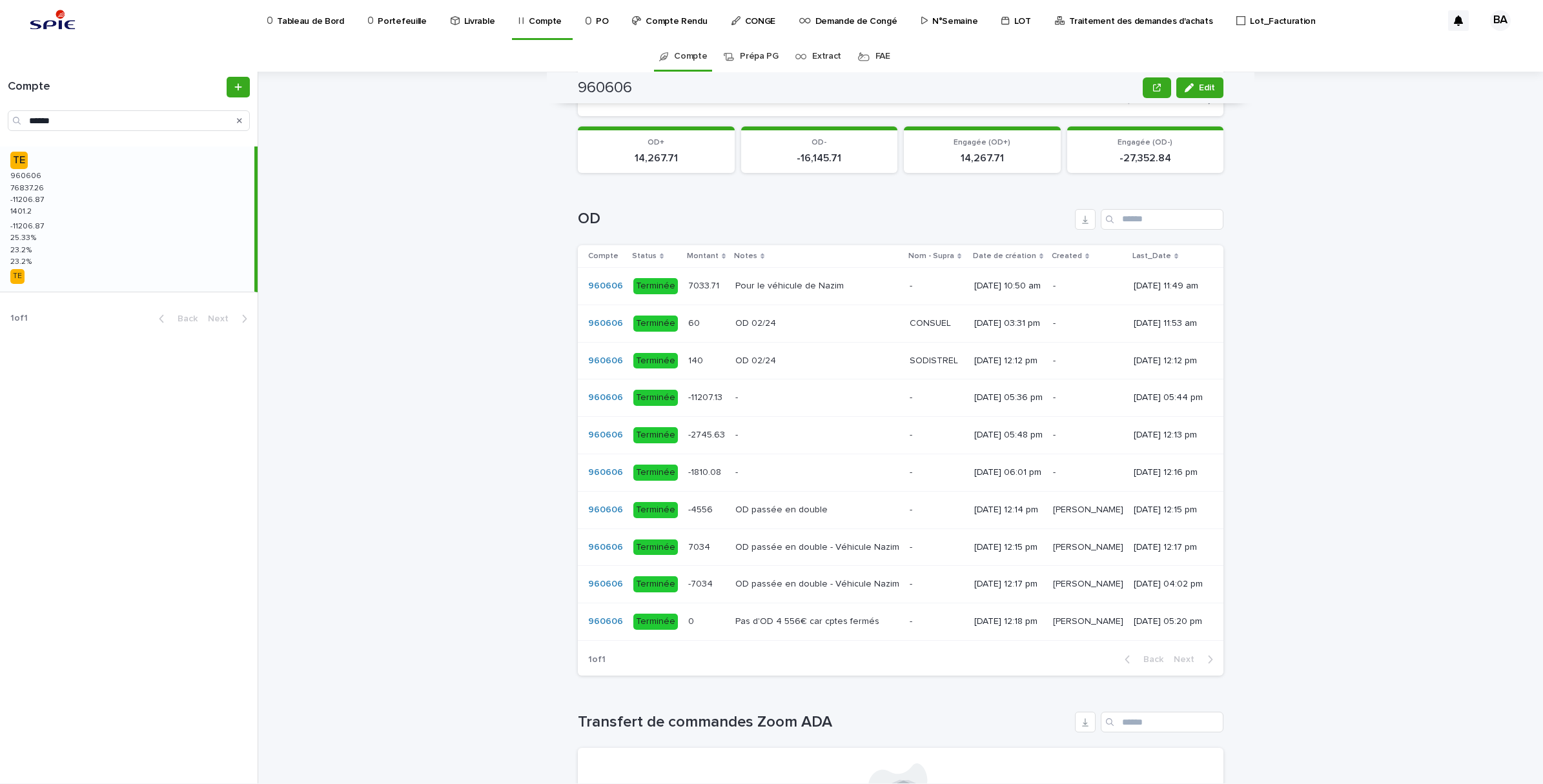
scroll to position [807, 0]
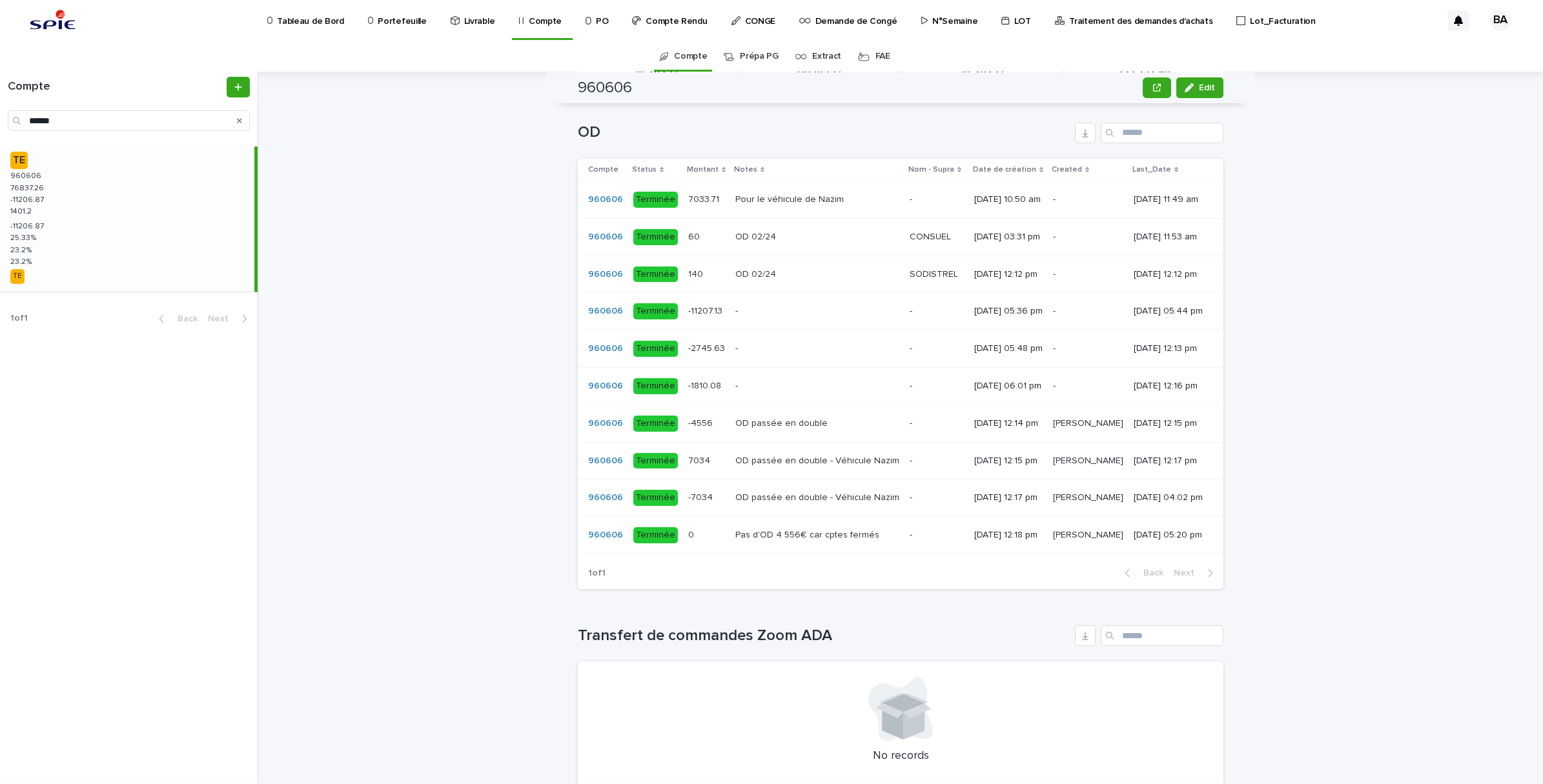
click at [735, 434] on div "OD passée en double OD passée en double" at bounding box center [817, 423] width 164 height 21
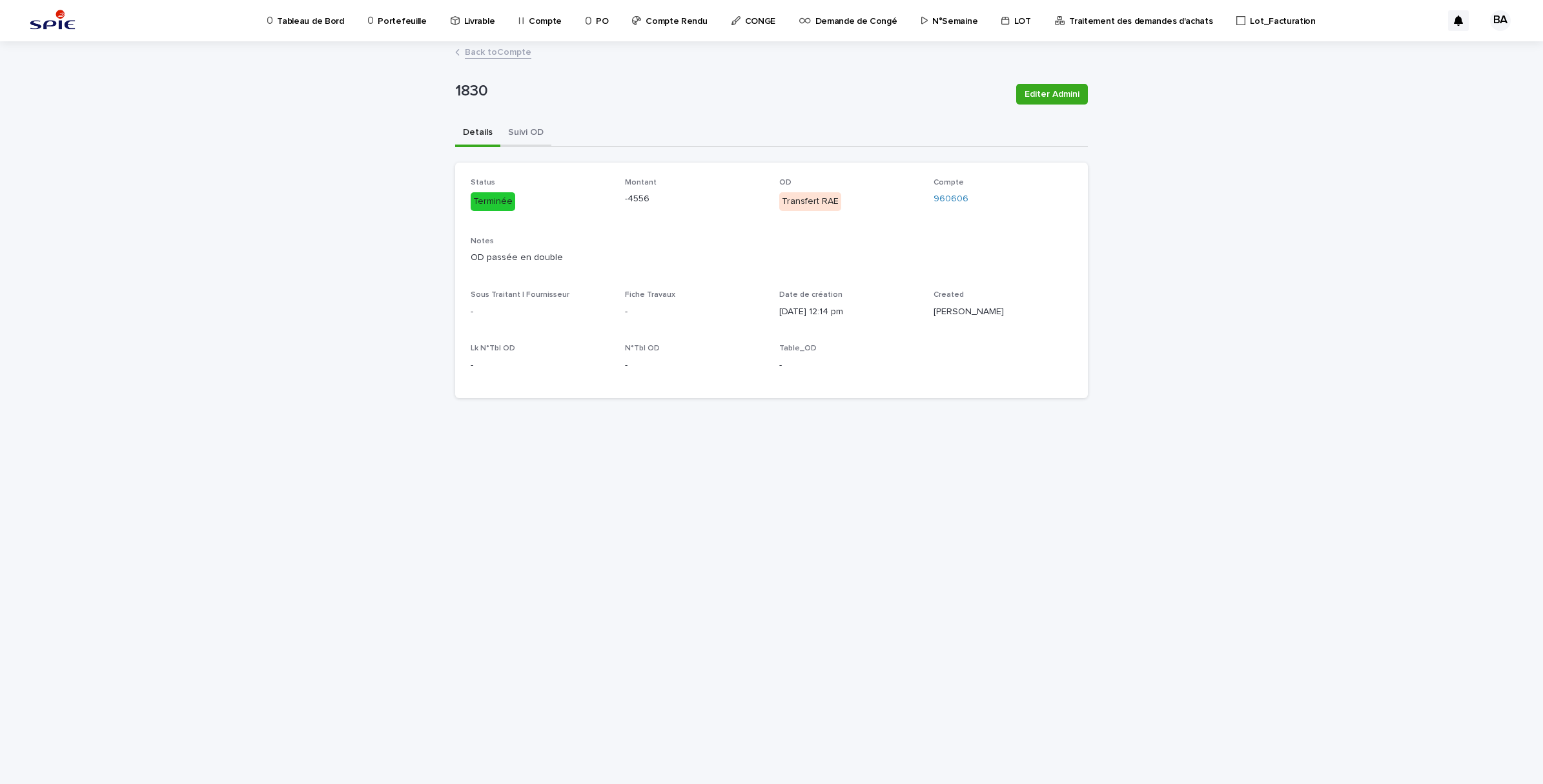
click at [531, 130] on button "Suivi OD" at bounding box center [525, 133] width 51 height 27
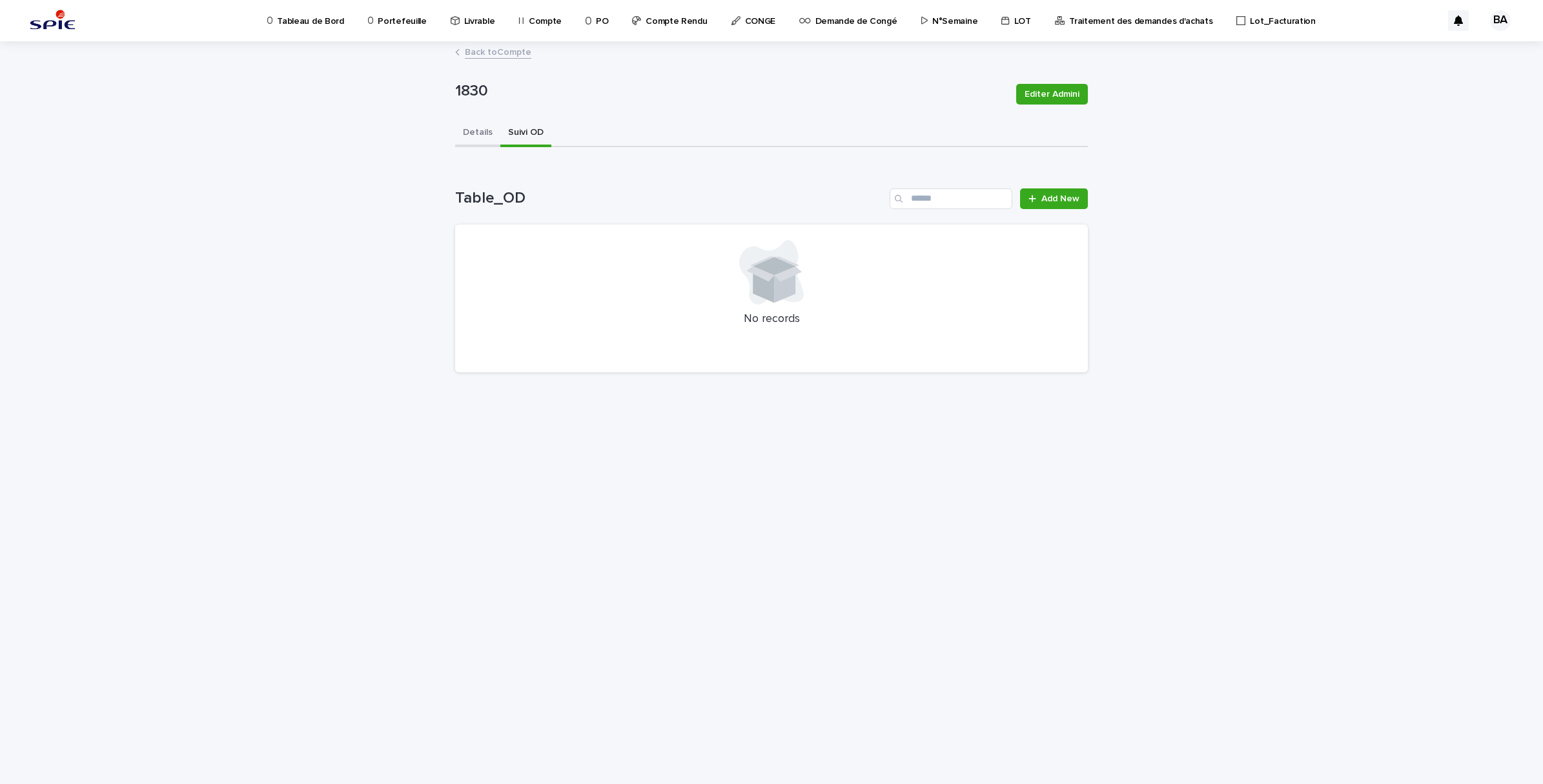
click at [469, 131] on button "Details" at bounding box center [478, 133] width 46 height 27
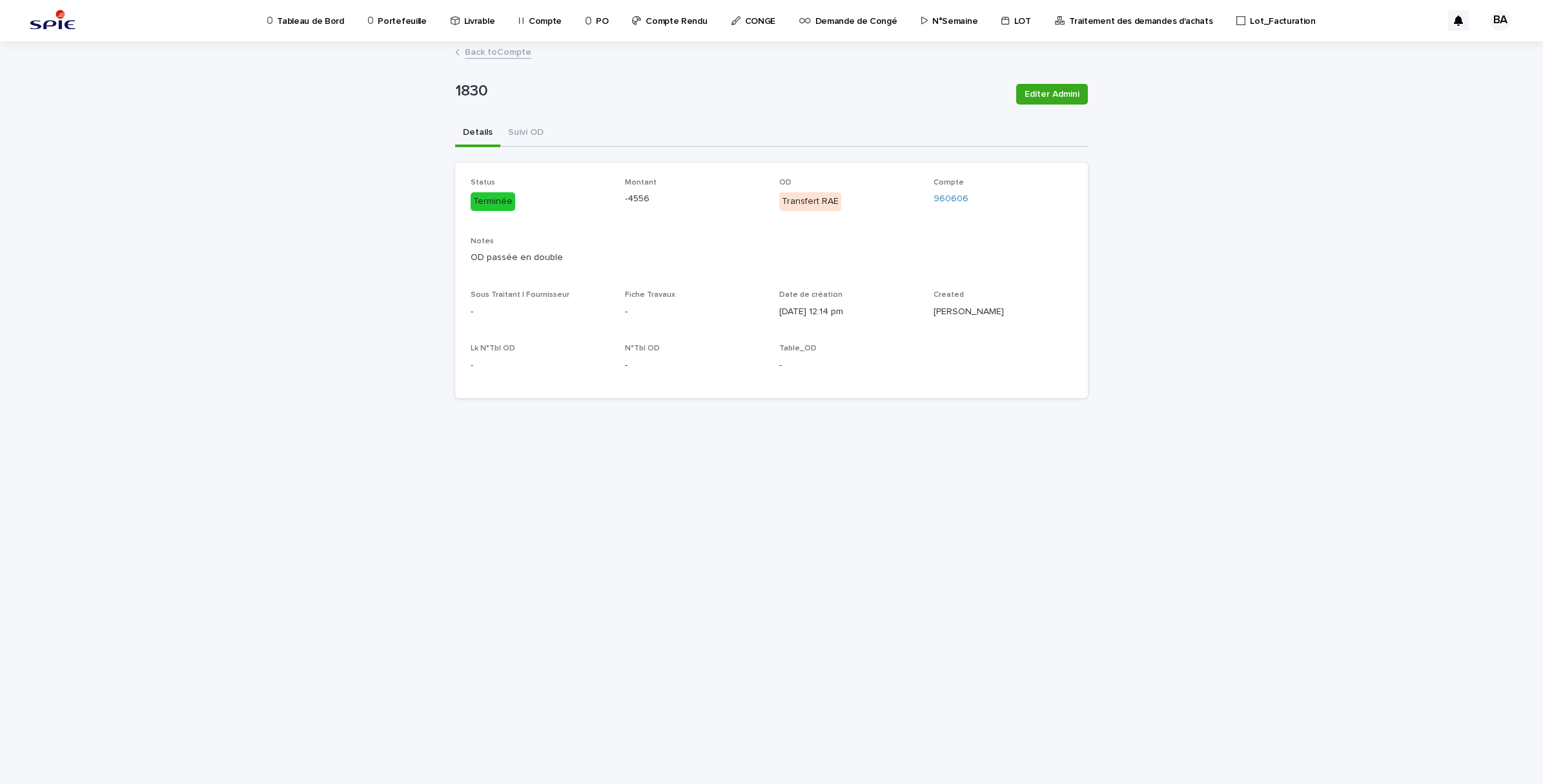
click at [504, 51] on link "Back to Compte" at bounding box center [497, 51] width 67 height 15
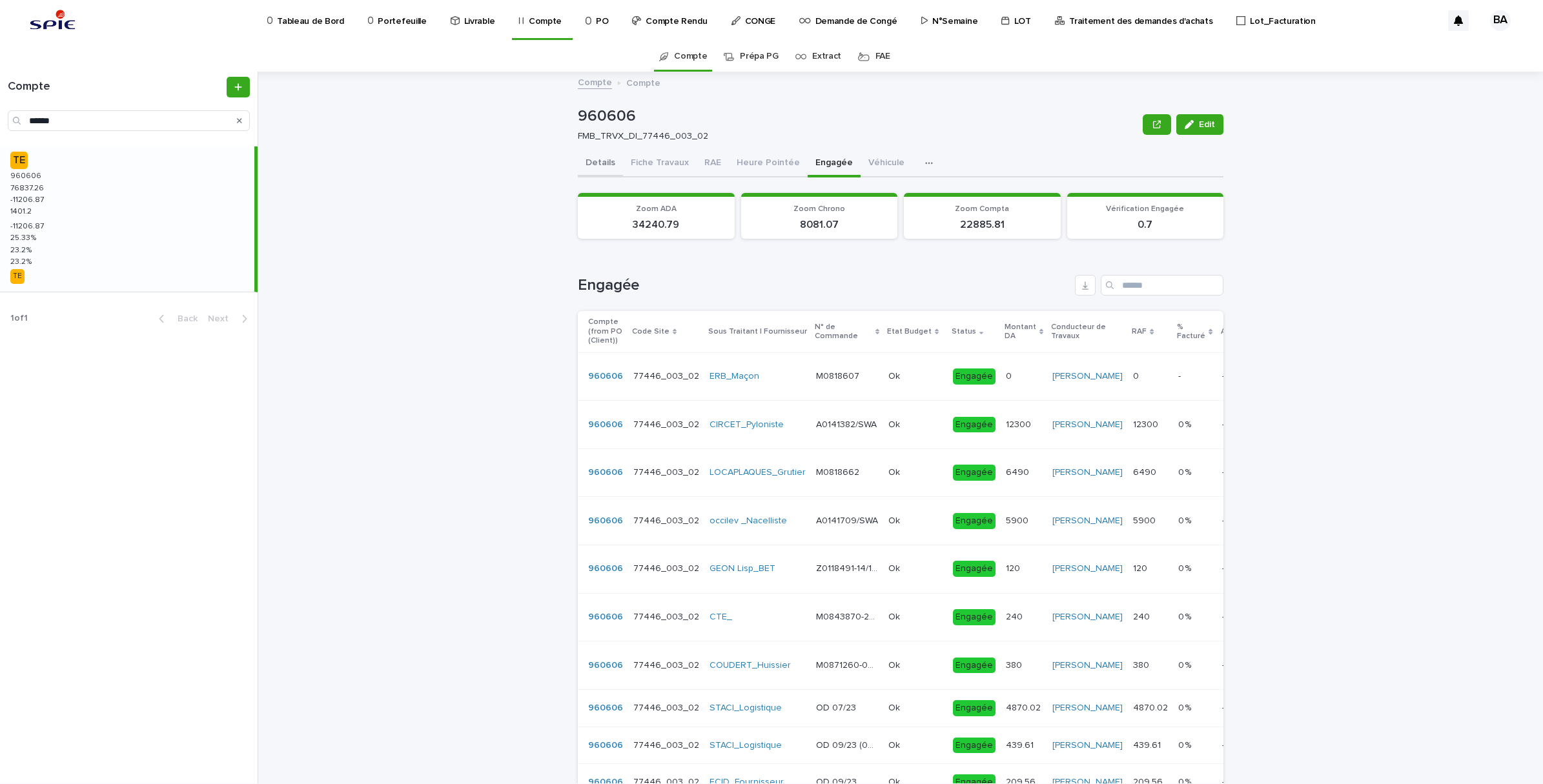
click at [601, 160] on button "Details" at bounding box center [600, 164] width 46 height 27
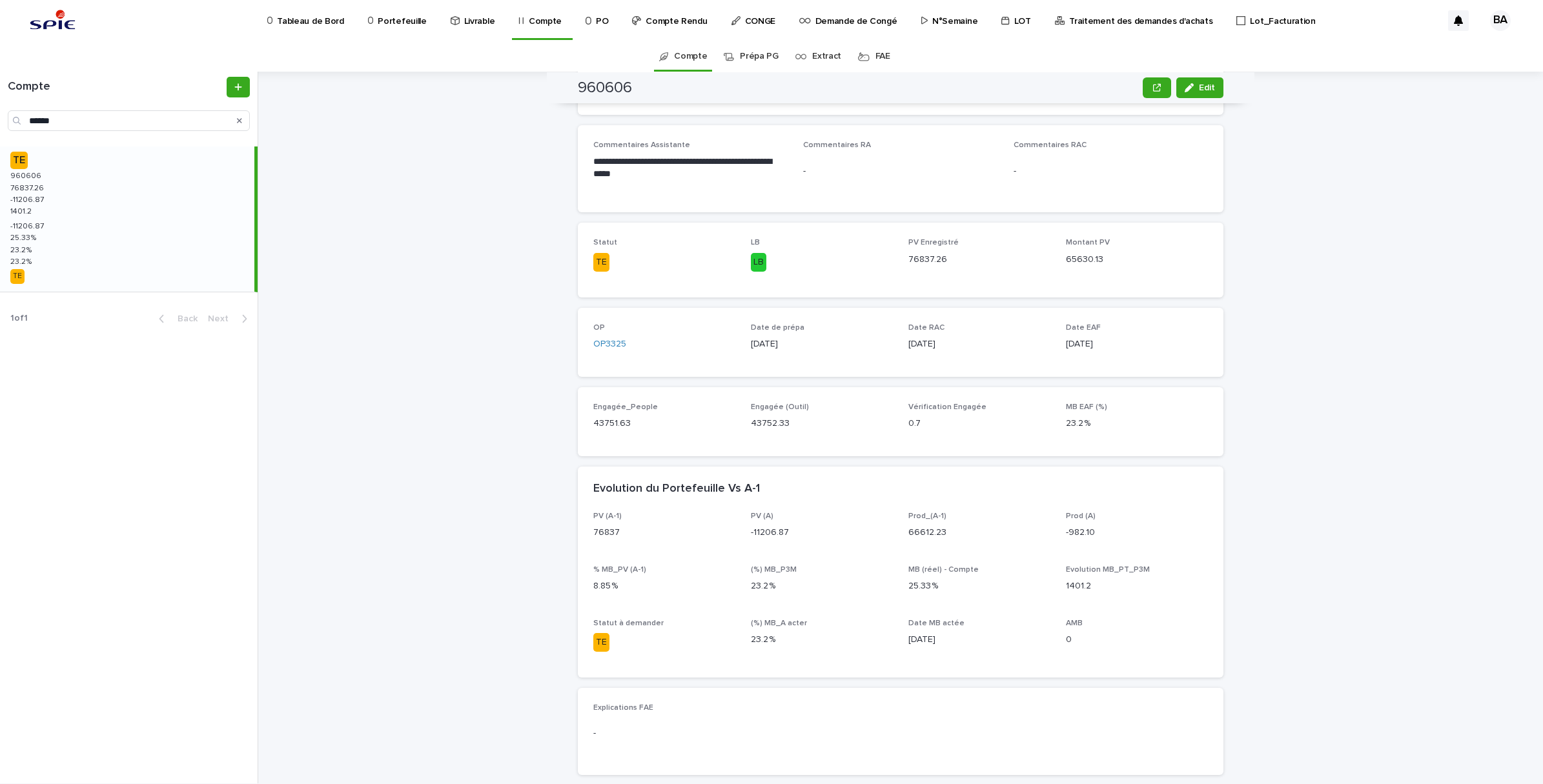
scroll to position [323, 0]
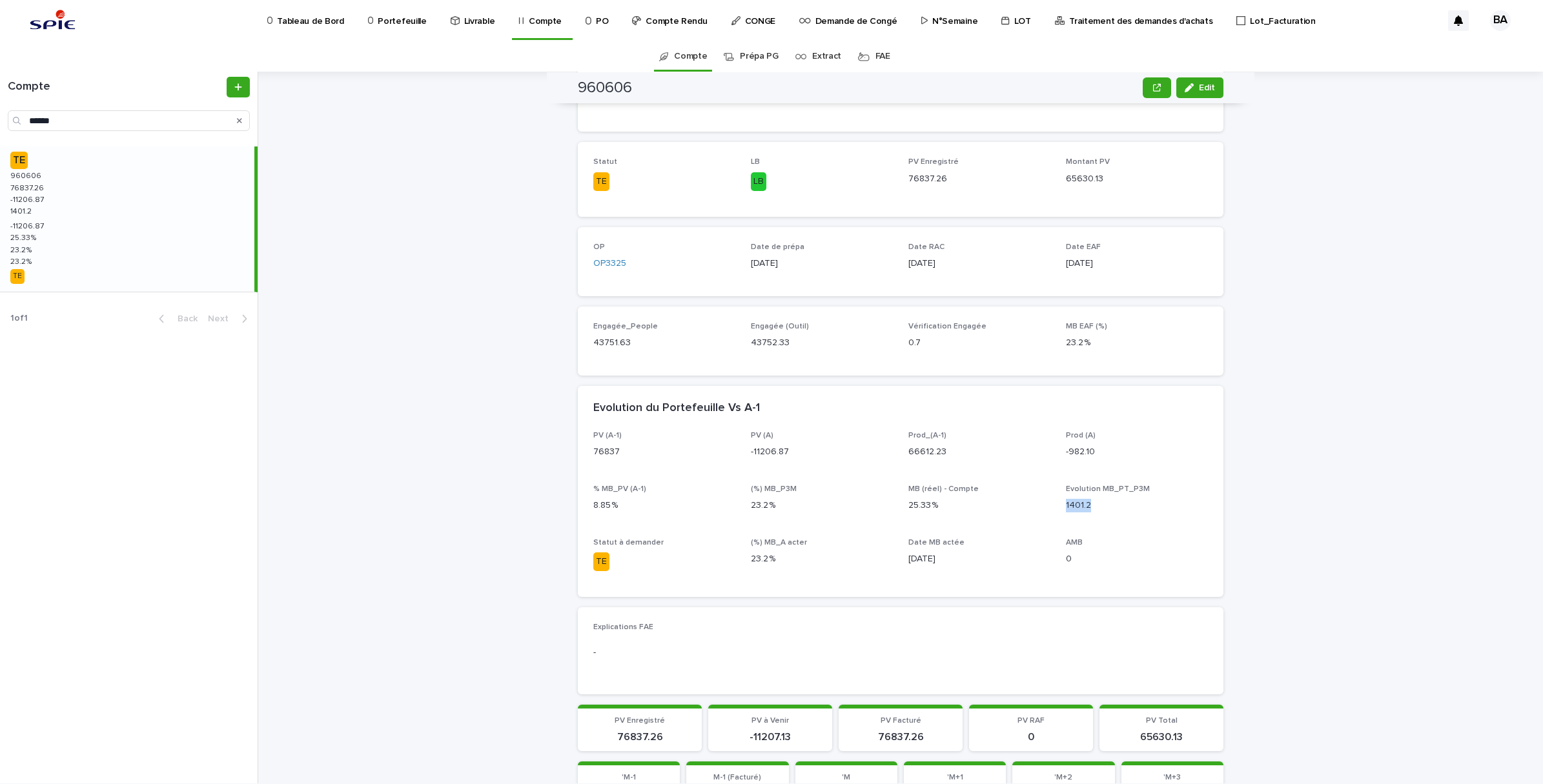
drag, startPoint x: 1061, startPoint y: 508, endPoint x: 1092, endPoint y: 503, distance: 31.4
click at [1092, 503] on p "1401.2" at bounding box center [1137, 506] width 142 height 13
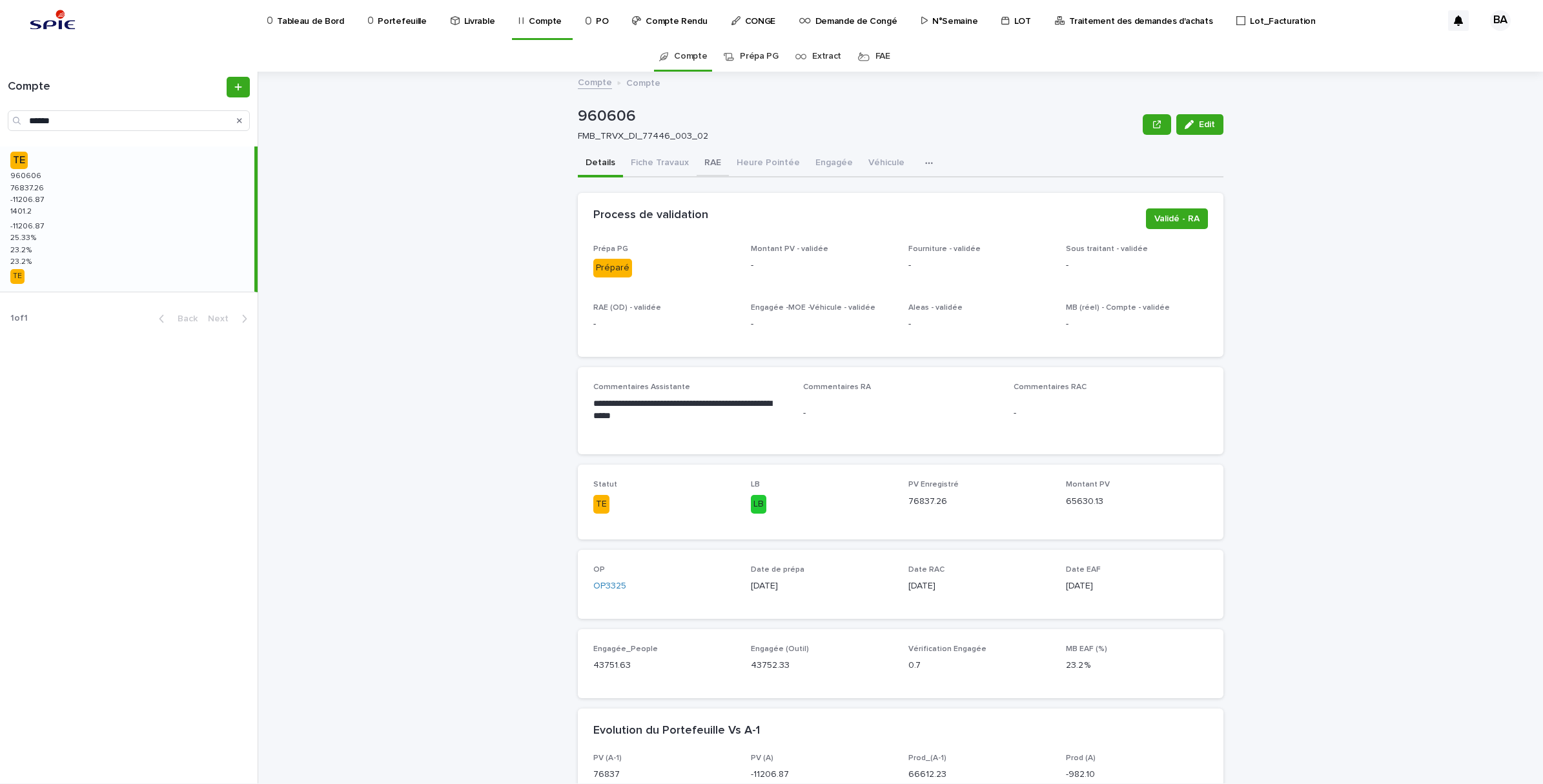
click at [697, 164] on button "RAE" at bounding box center [712, 164] width 32 height 27
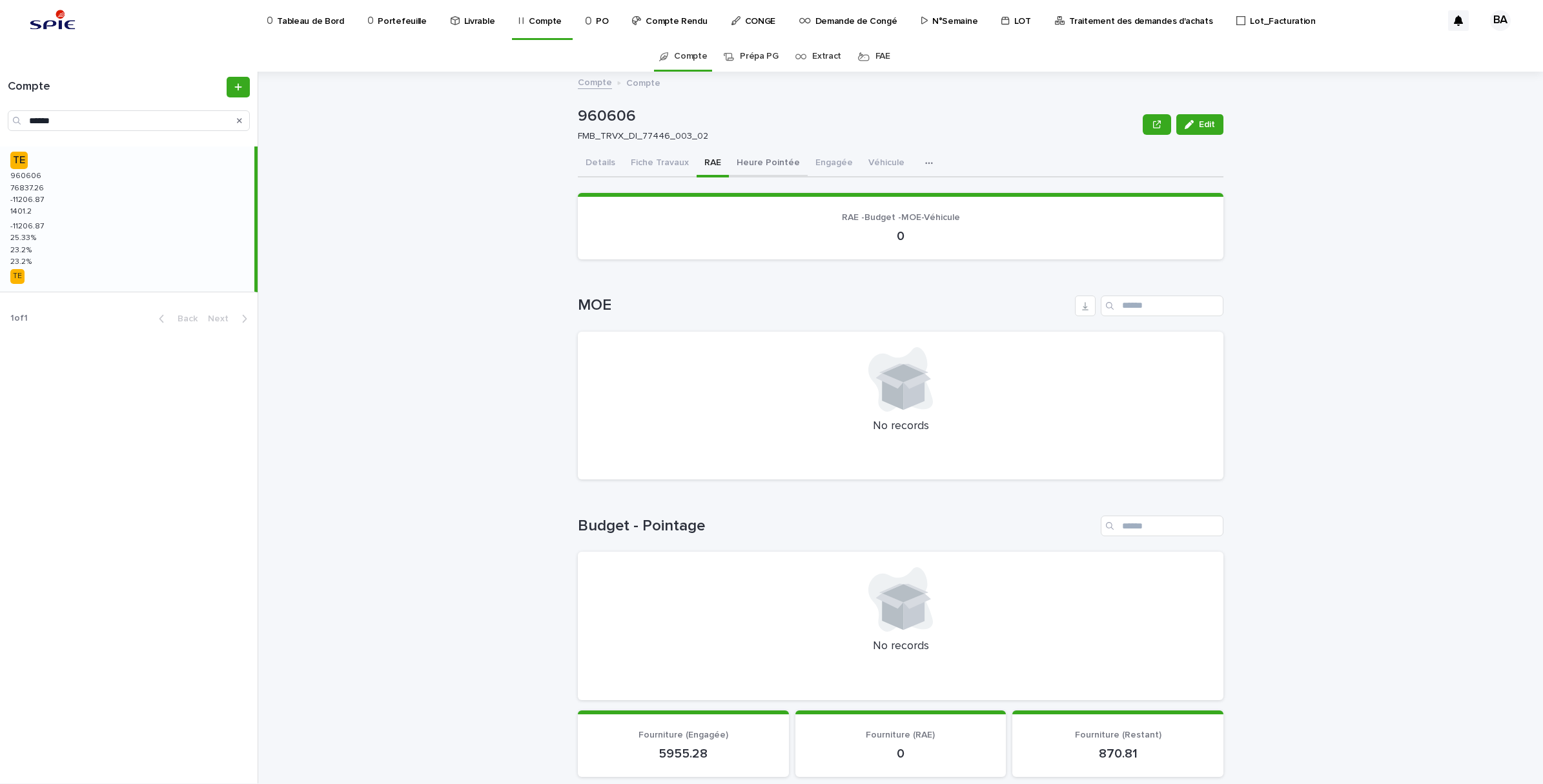
click at [728, 159] on button "Heure Pointée" at bounding box center [767, 164] width 78 height 27
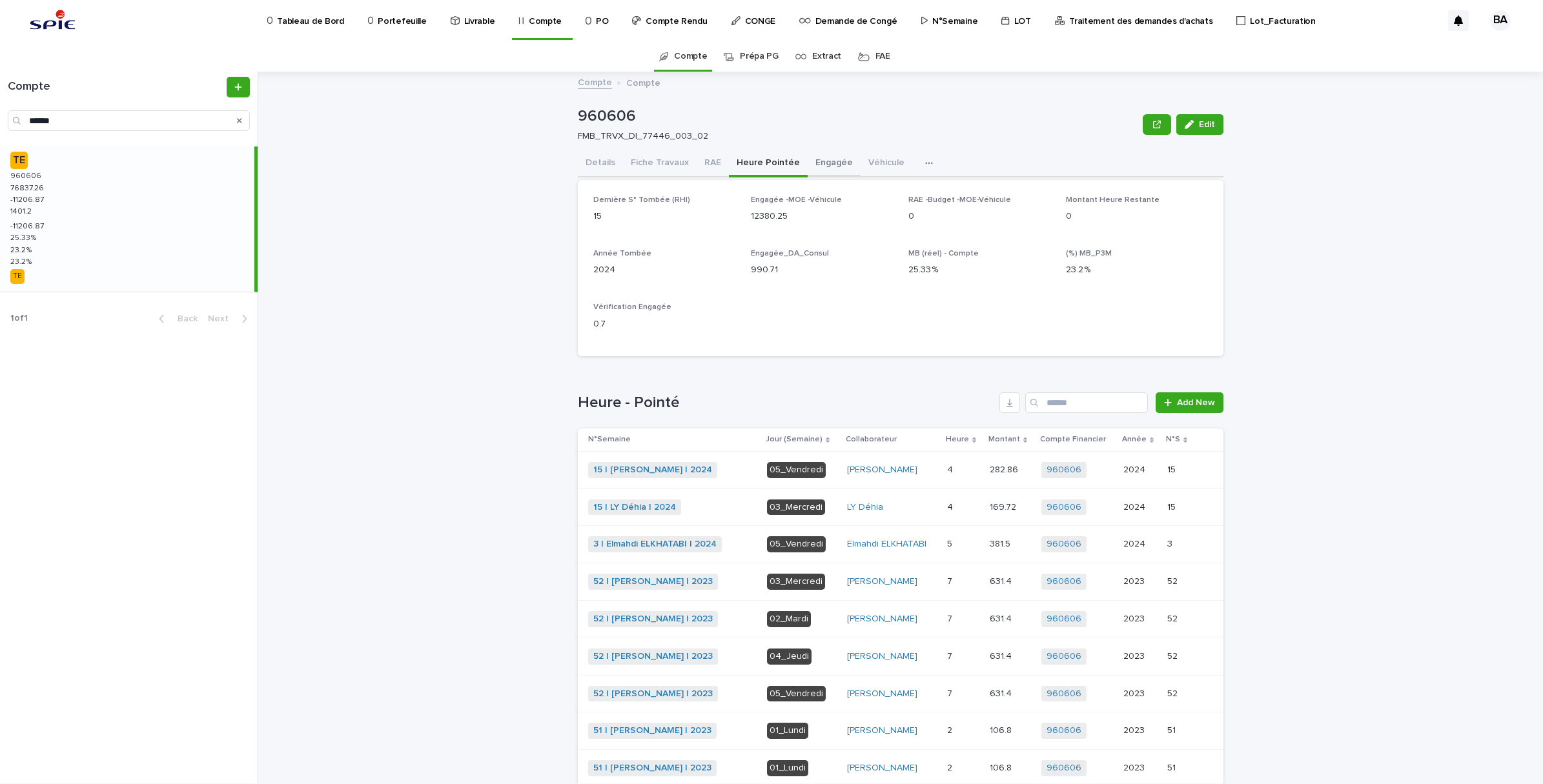
click at [808, 161] on button "Engagée" at bounding box center [834, 164] width 53 height 27
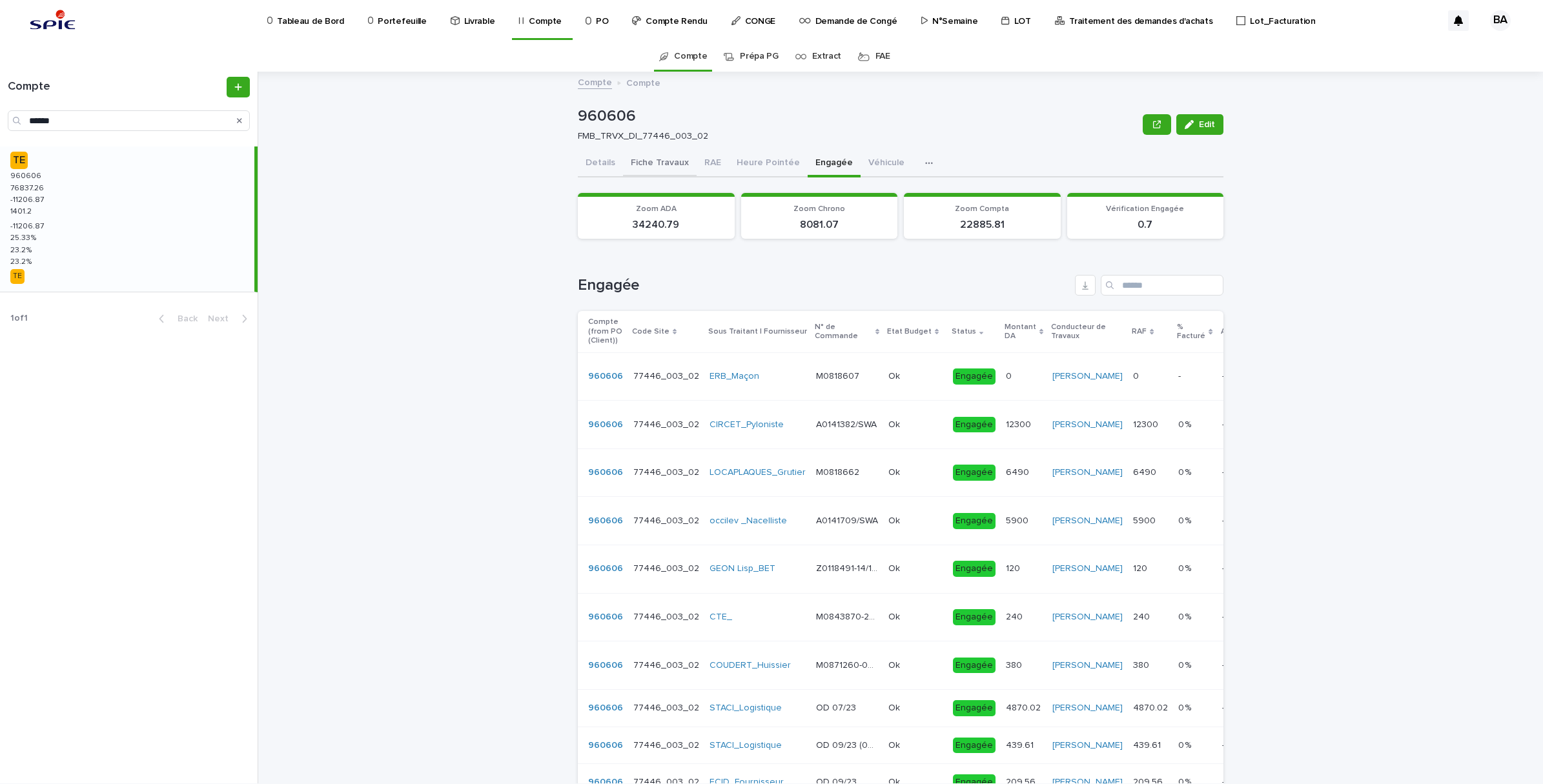
click at [655, 164] on button "Fiche Travaux" at bounding box center [659, 164] width 73 height 27
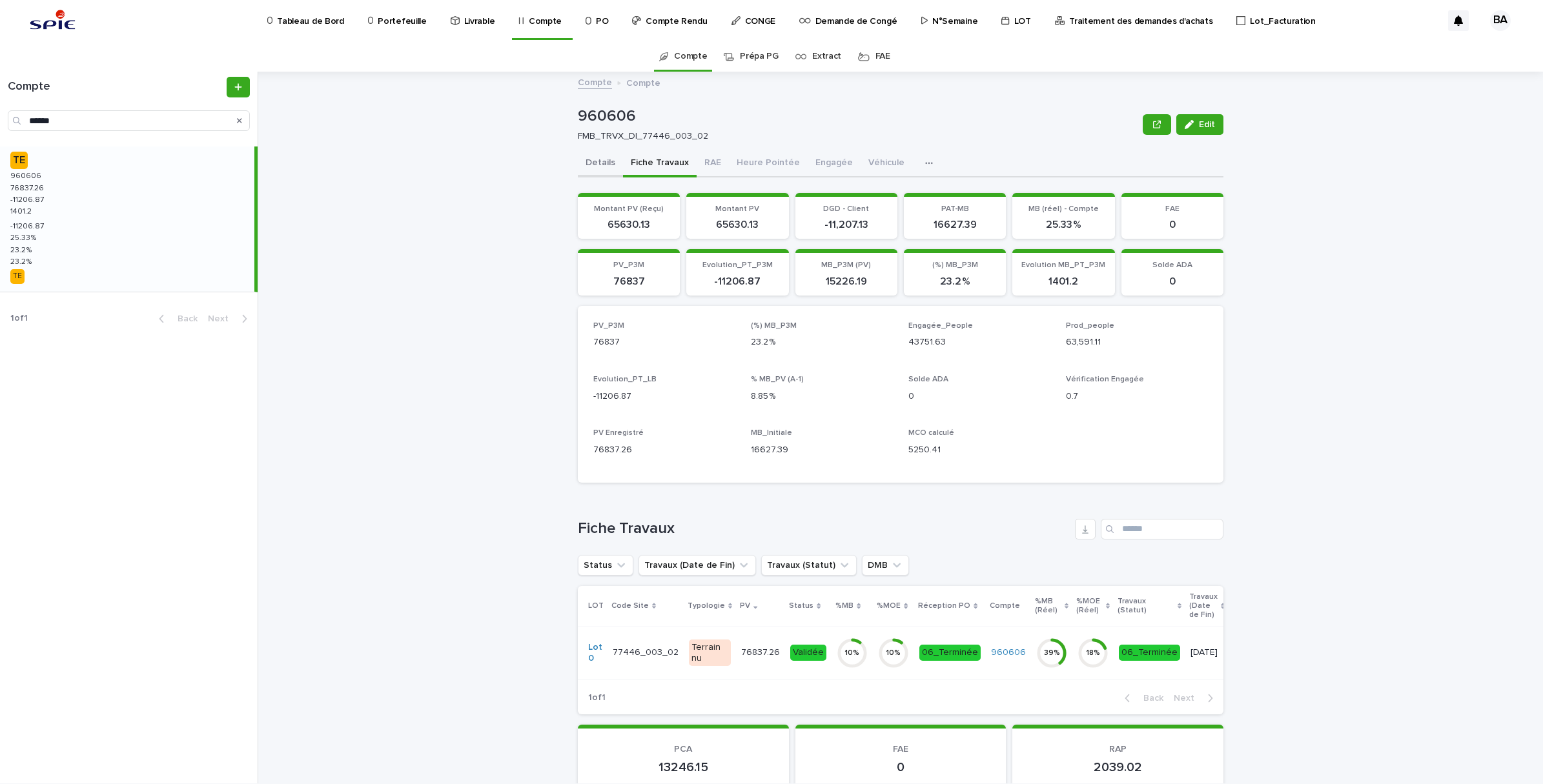
click at [582, 167] on button "Details" at bounding box center [600, 164] width 46 height 27
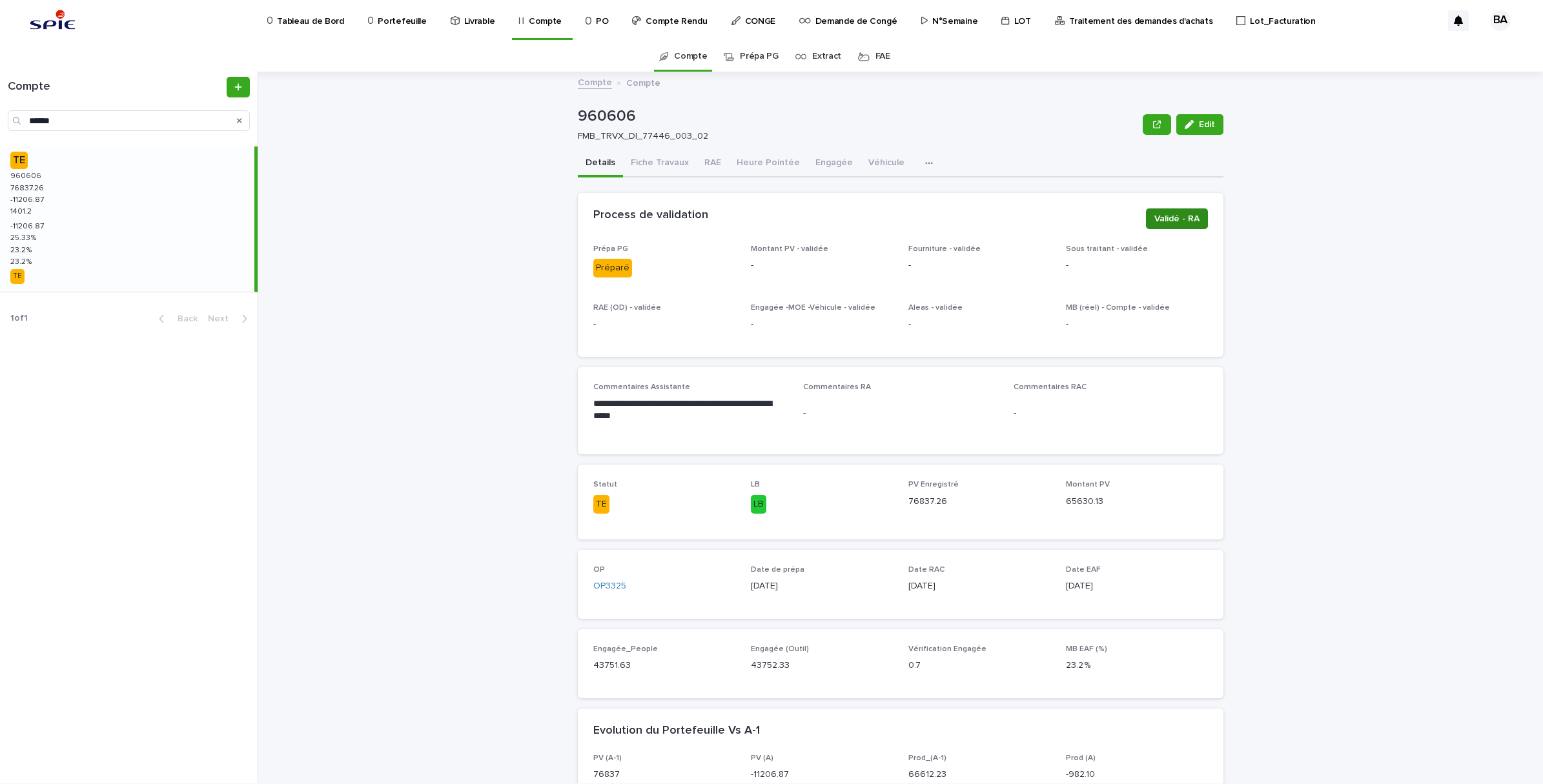
click at [1175, 222] on span "Validé - RA" at bounding box center [1177, 218] width 46 height 13
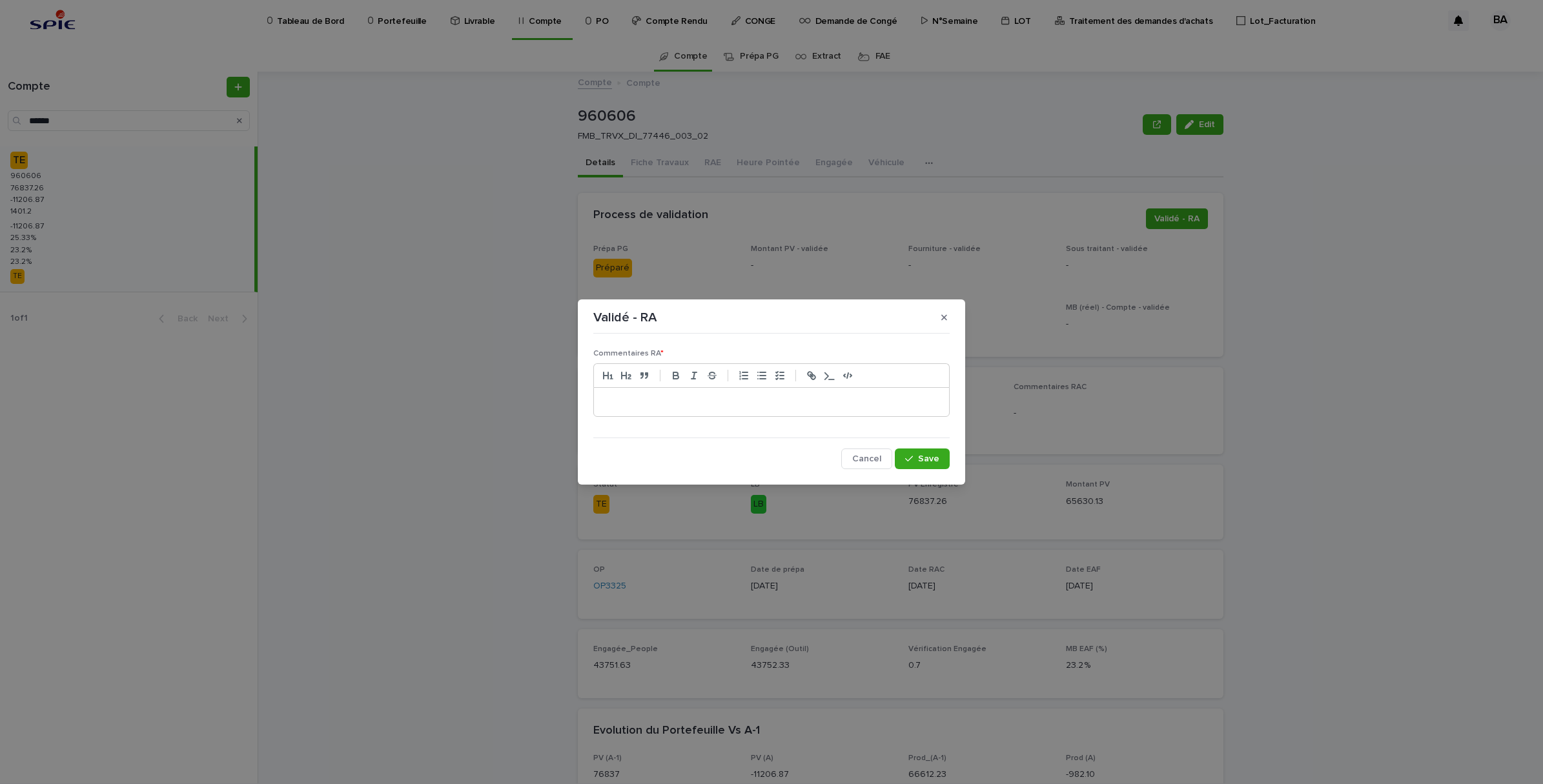
click at [767, 395] on p at bounding box center [772, 401] width 336 height 13
click at [911, 456] on icon "button" at bounding box center [908, 459] width 8 height 9
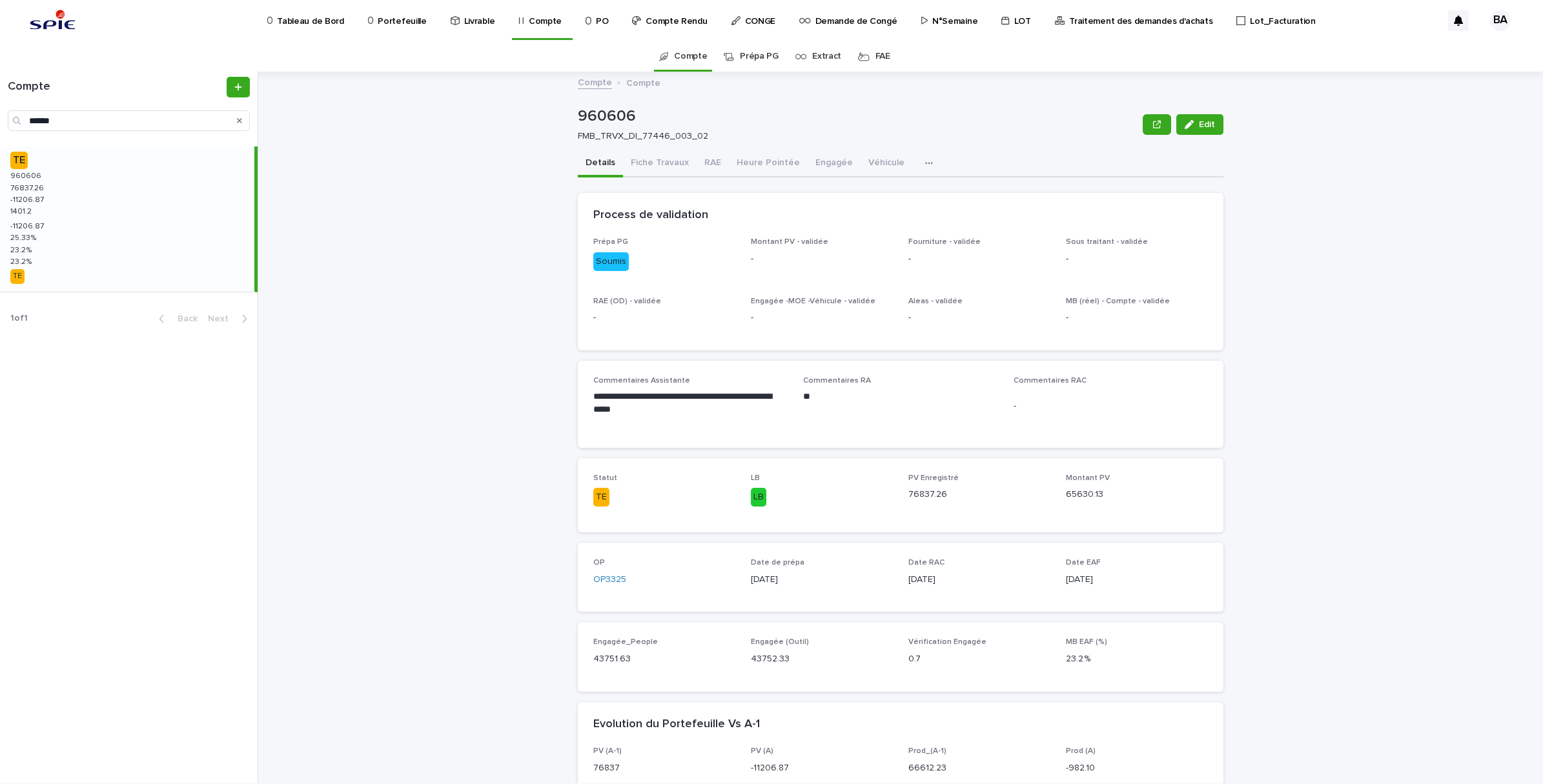
click at [1182, 15] on div "Traitement des demandes d'achats" at bounding box center [1137, 13] width 165 height 27
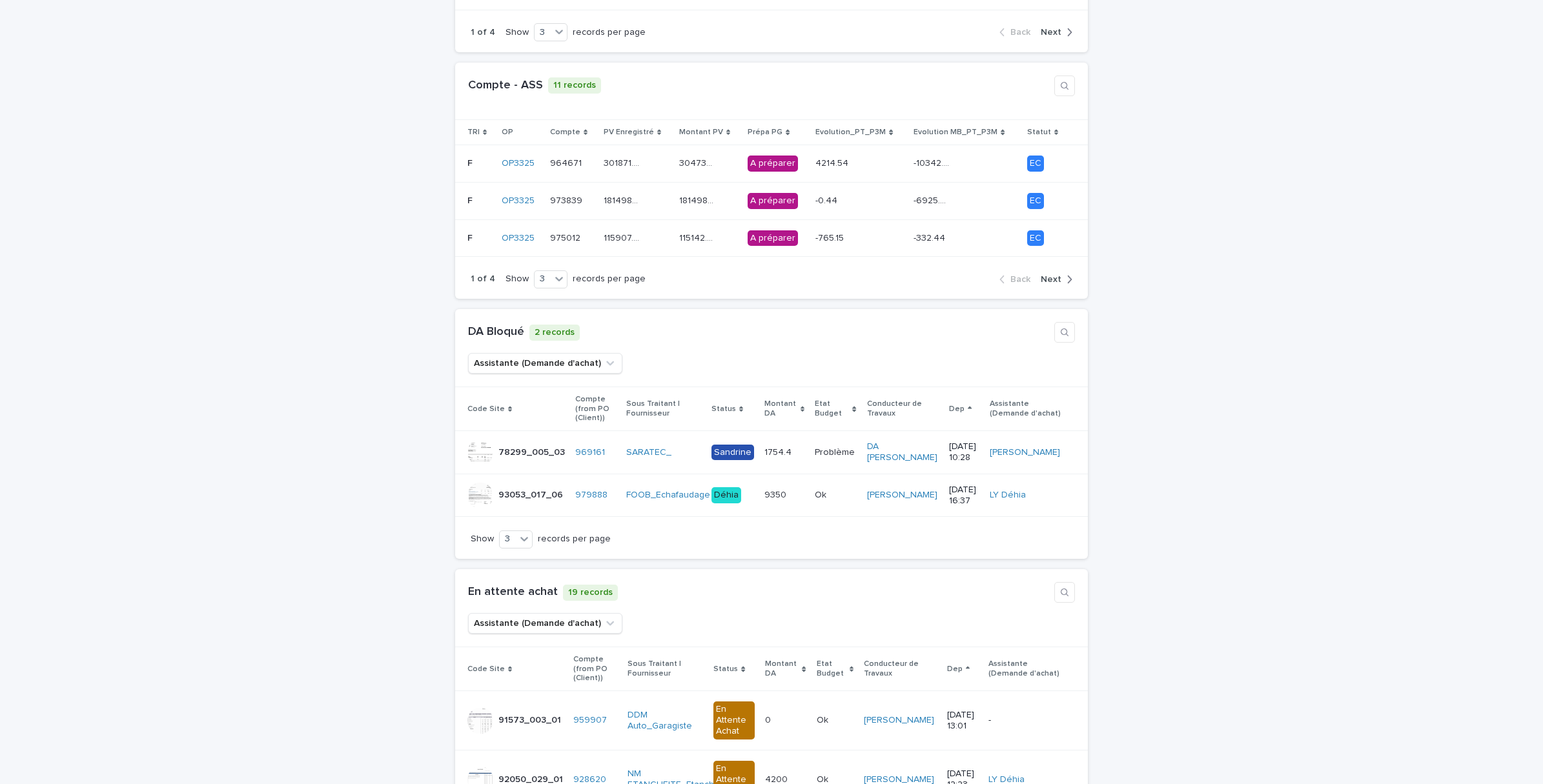
scroll to position [323, 0]
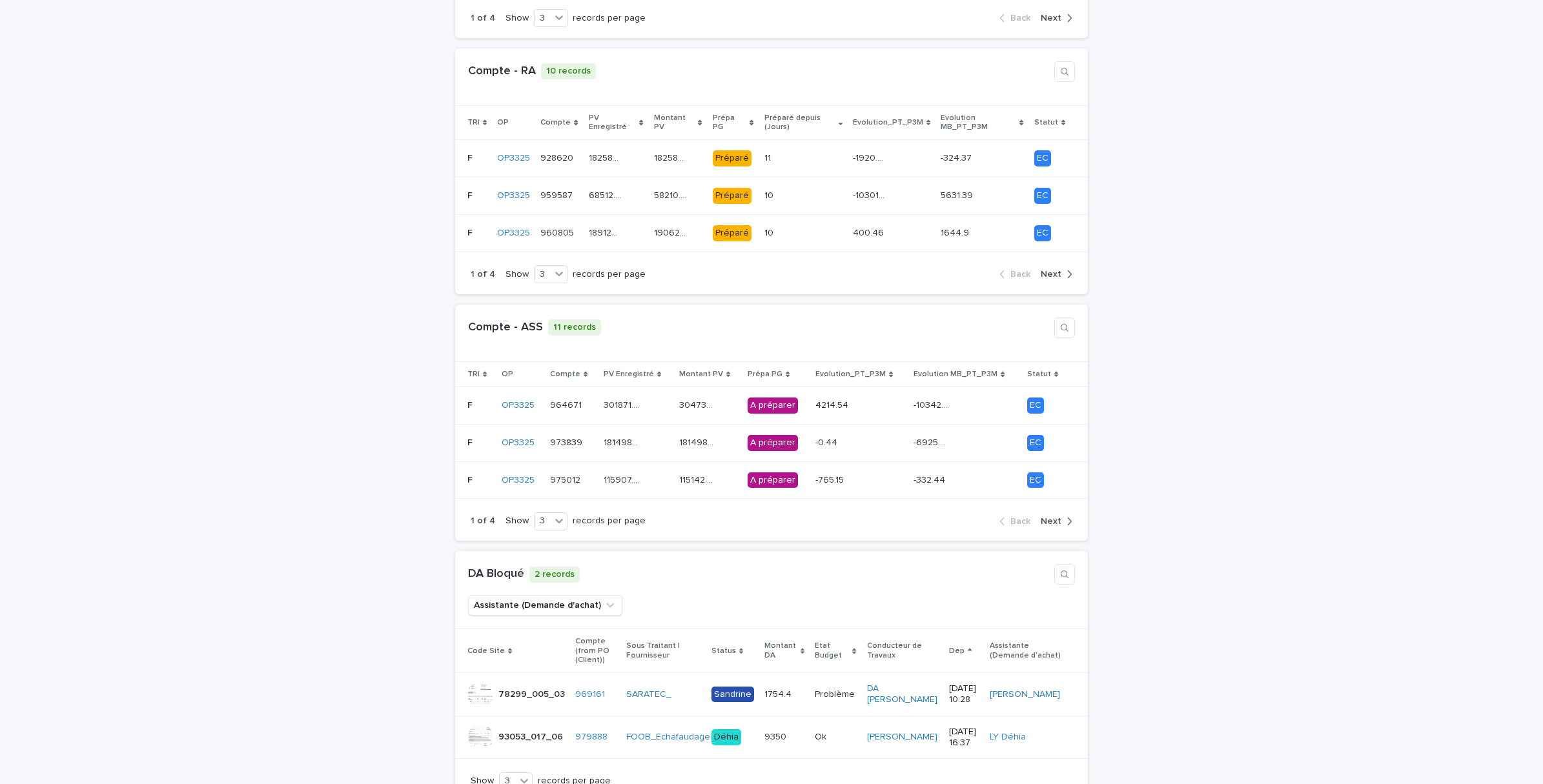
click at [1045, 270] on span "Next" at bounding box center [1051, 274] width 21 height 9
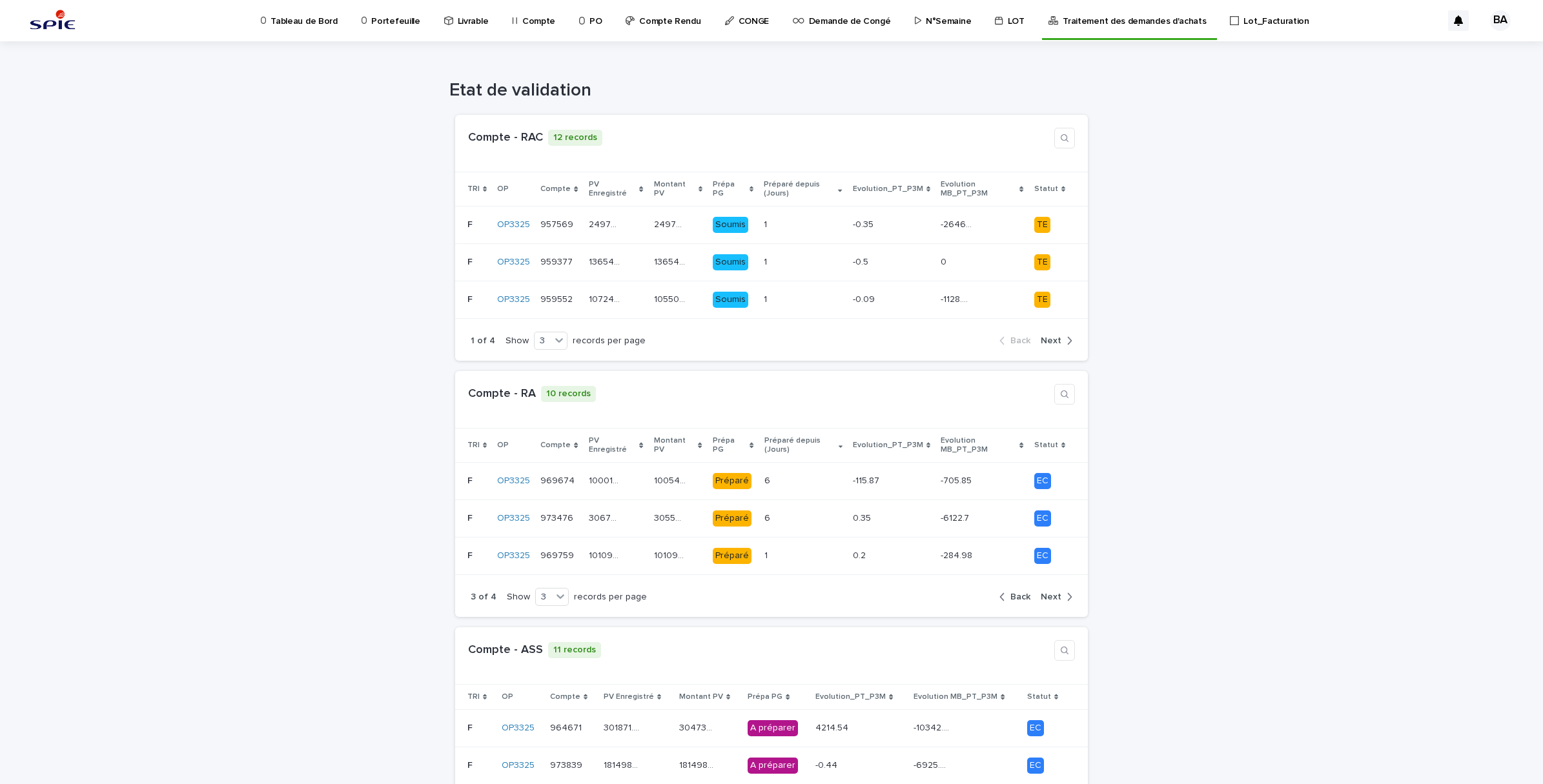
click at [524, 21] on p "Compte" at bounding box center [538, 13] width 33 height 27
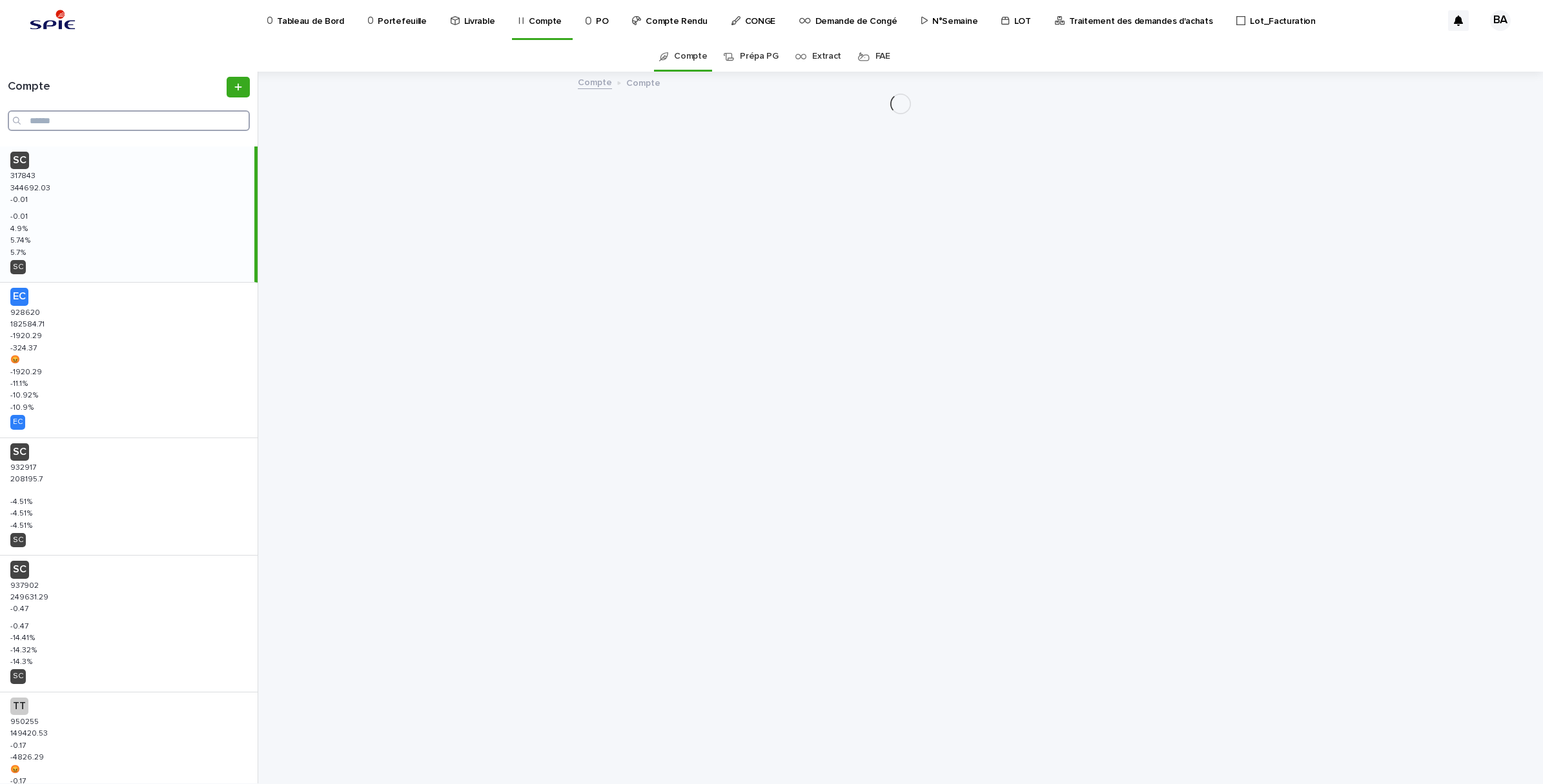
click at [168, 116] on input "Search" at bounding box center [128, 121] width 242 height 21
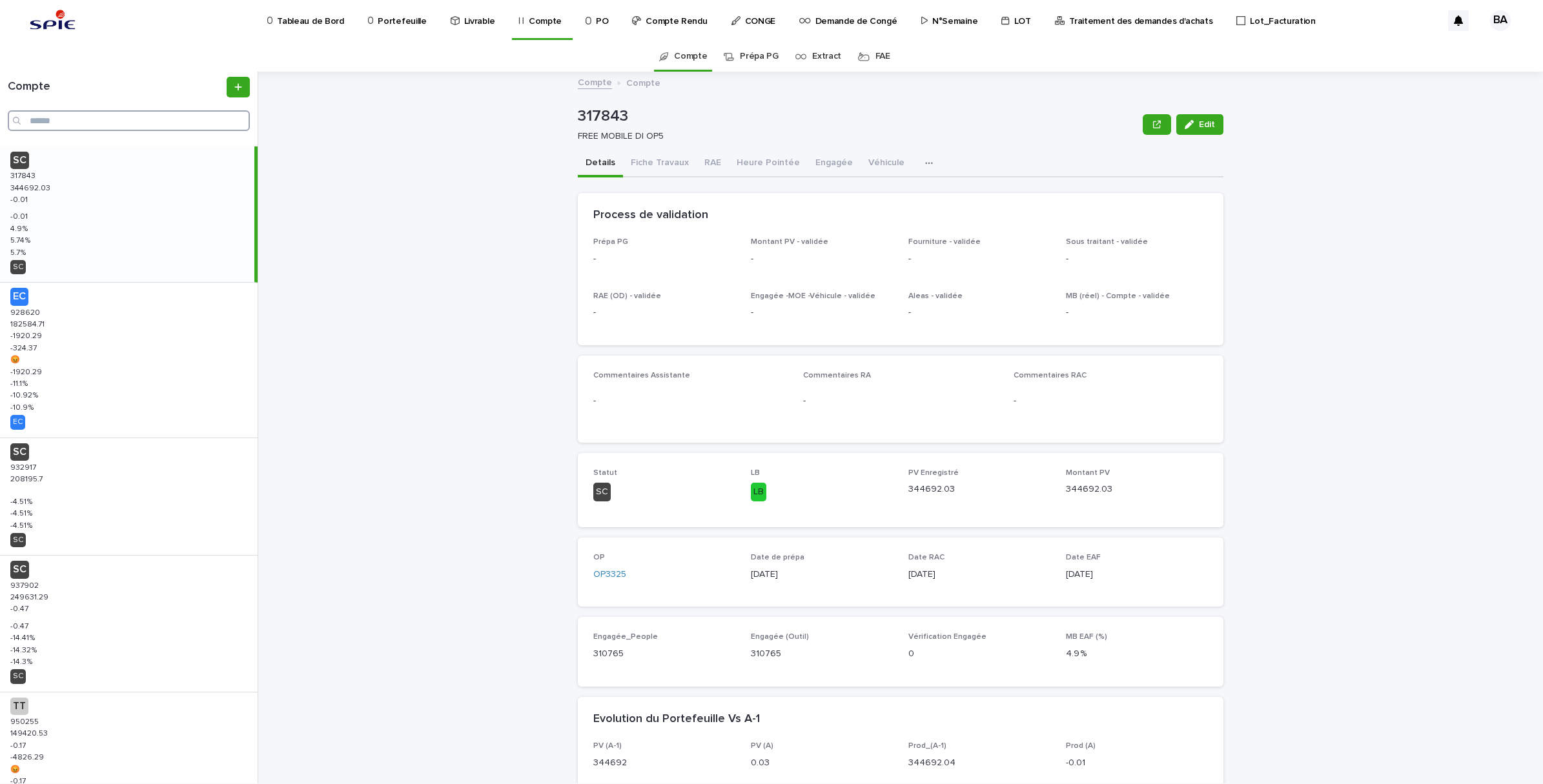
paste input "******"
type input "******"
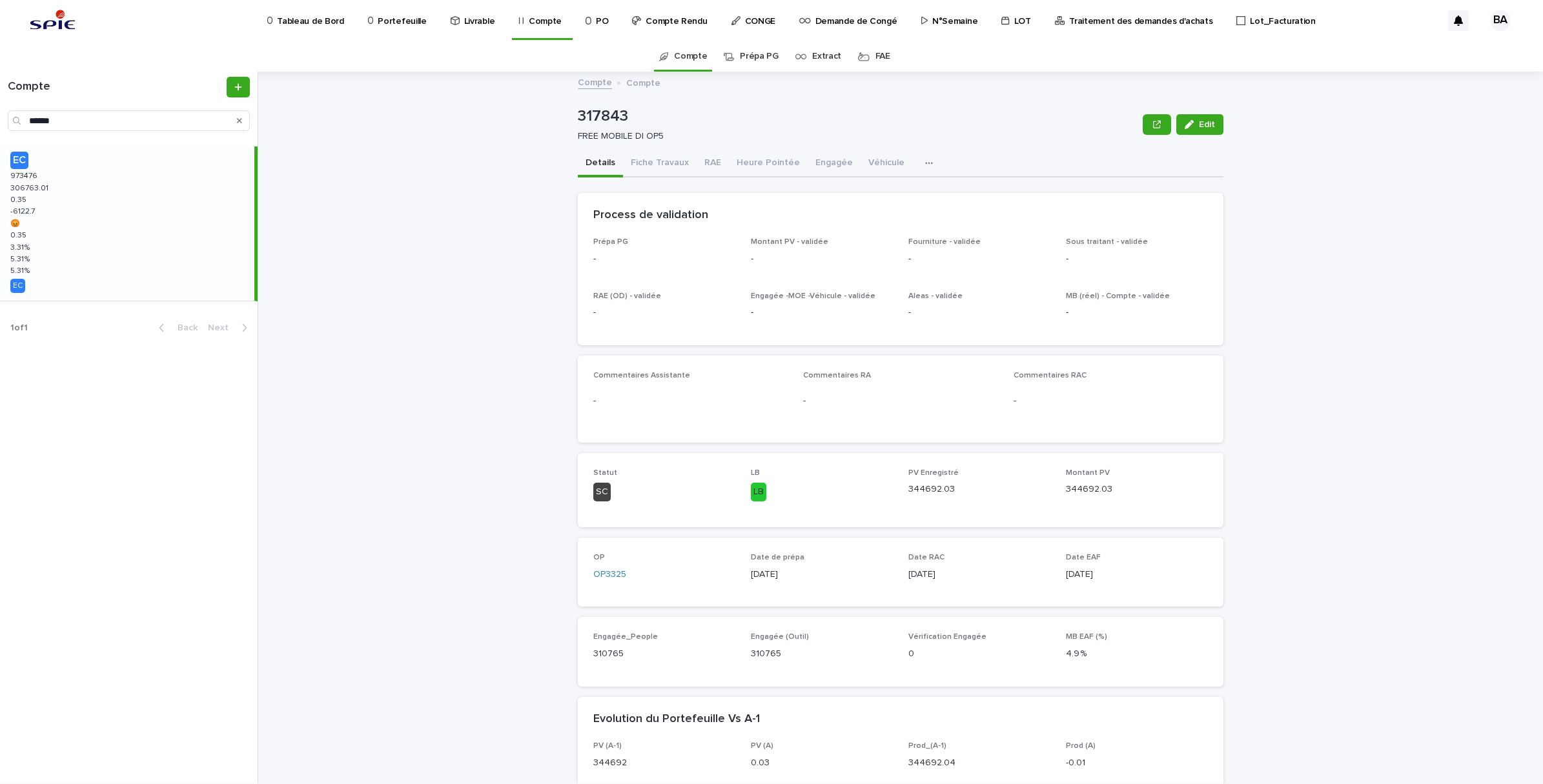
click at [106, 217] on div "EC 973476 973476 306763.01 306763.01 0.35 0.35 -6122.7 -6122.7 😡 😡 0.35 0.35 3.…" at bounding box center [127, 223] width 255 height 154
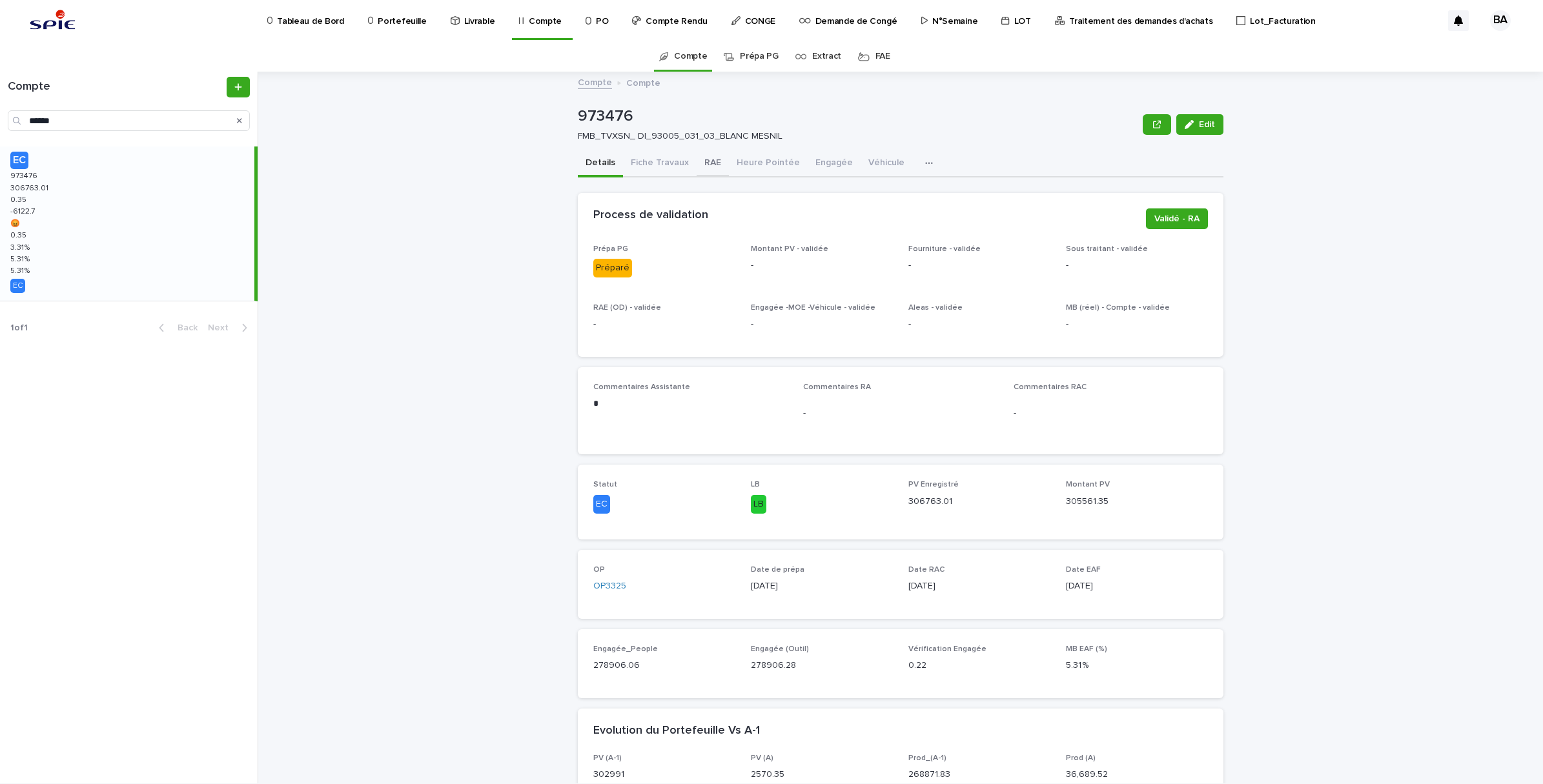
click at [702, 165] on button "RAE" at bounding box center [712, 164] width 32 height 27
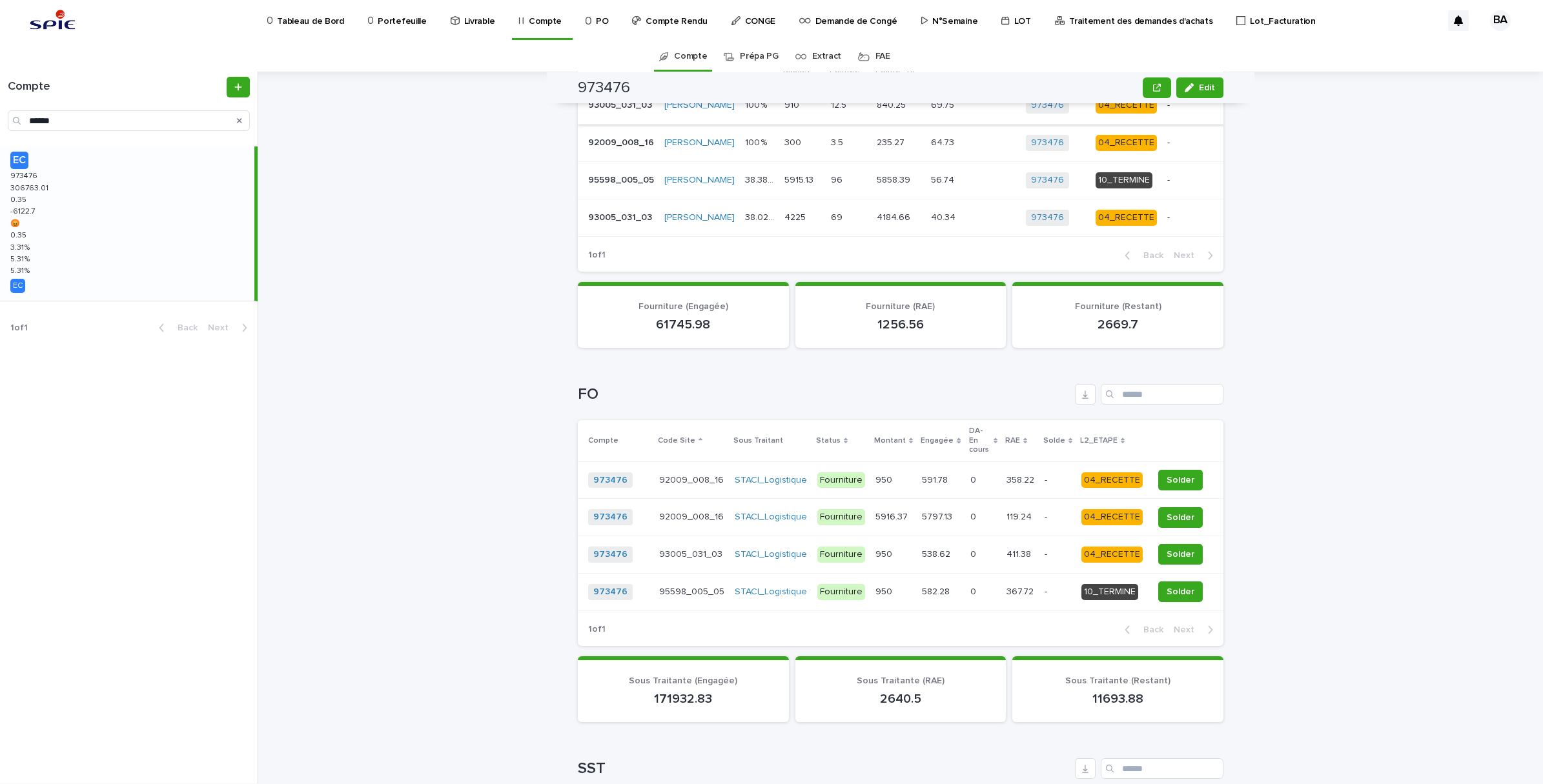
scroll to position [807, 0]
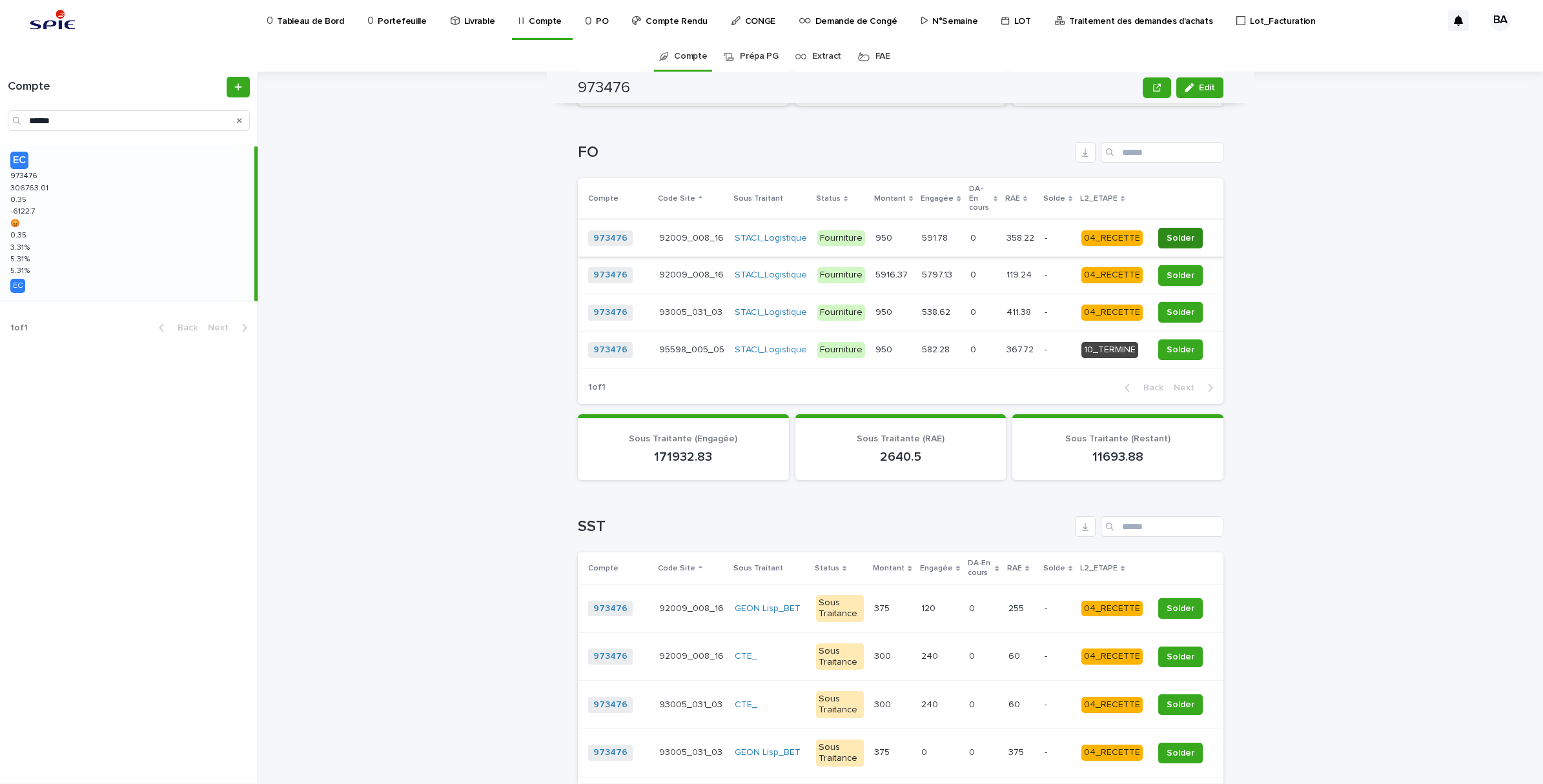
click at [1172, 240] on span "Solder" at bounding box center [1180, 238] width 28 height 13
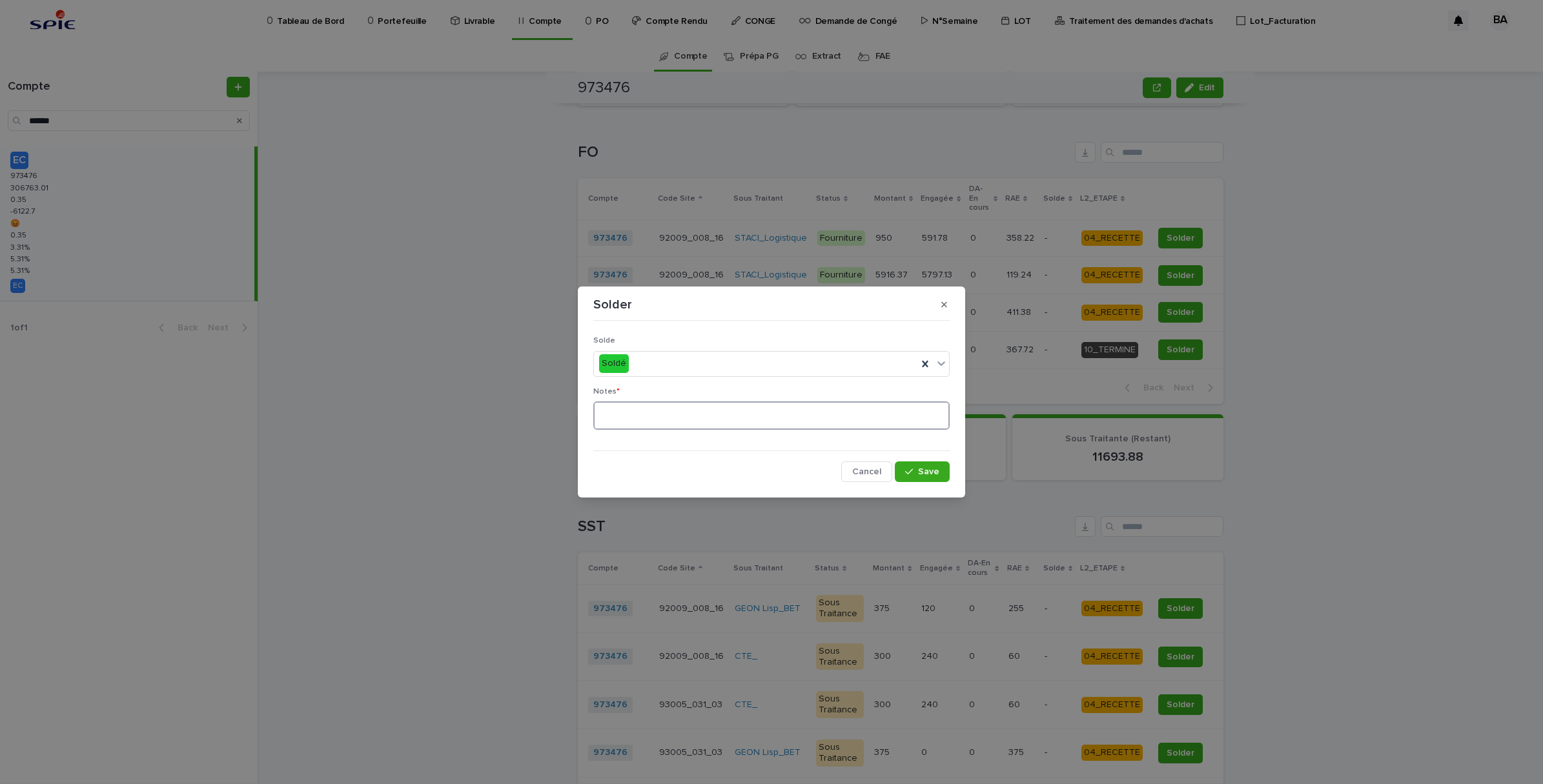
click at [646, 423] on textarea at bounding box center [772, 416] width 357 height 29
type textarea "**"
click at [931, 475] on span "Save" at bounding box center [928, 471] width 21 height 9
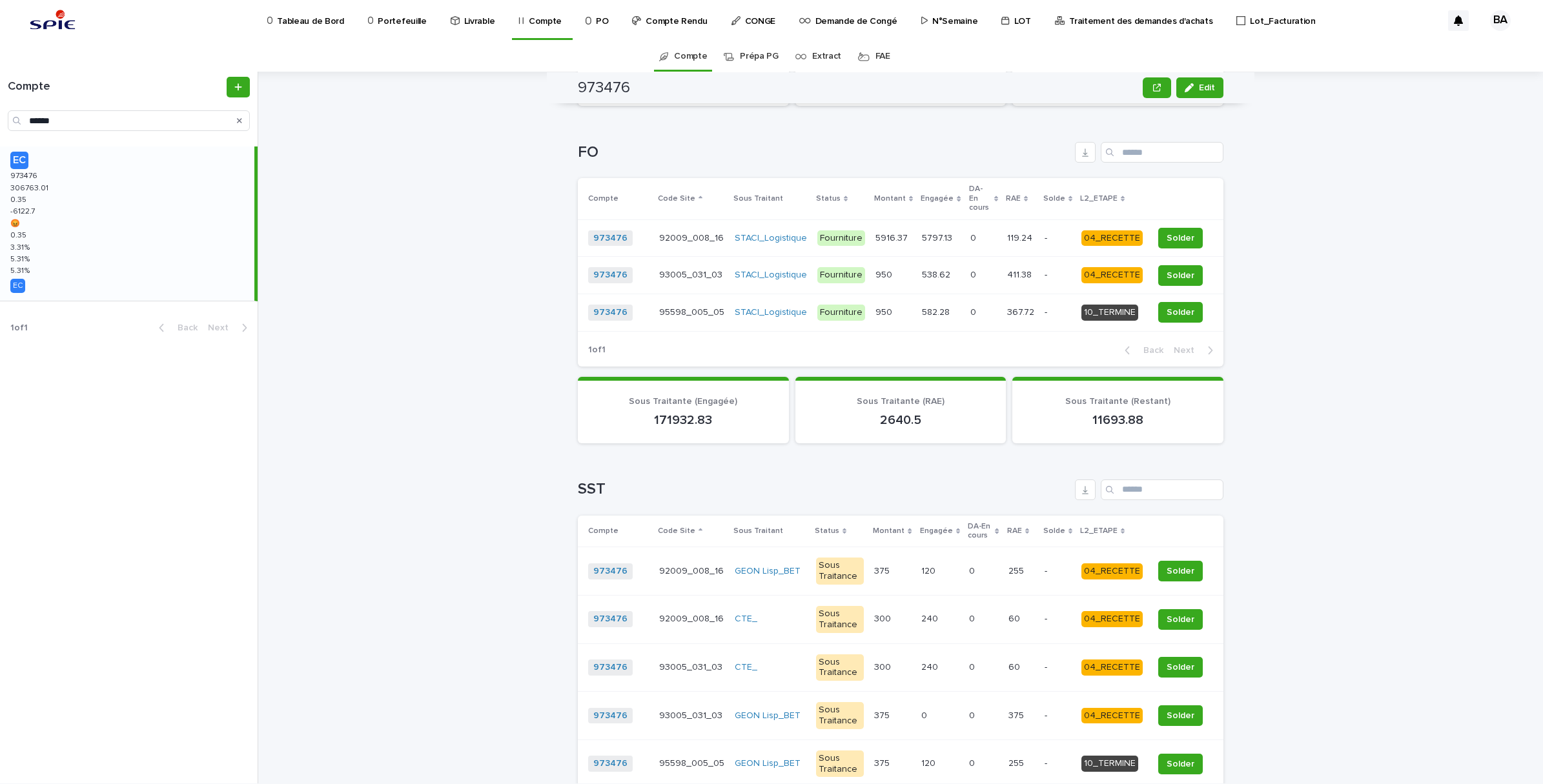
scroll to position [783, 0]
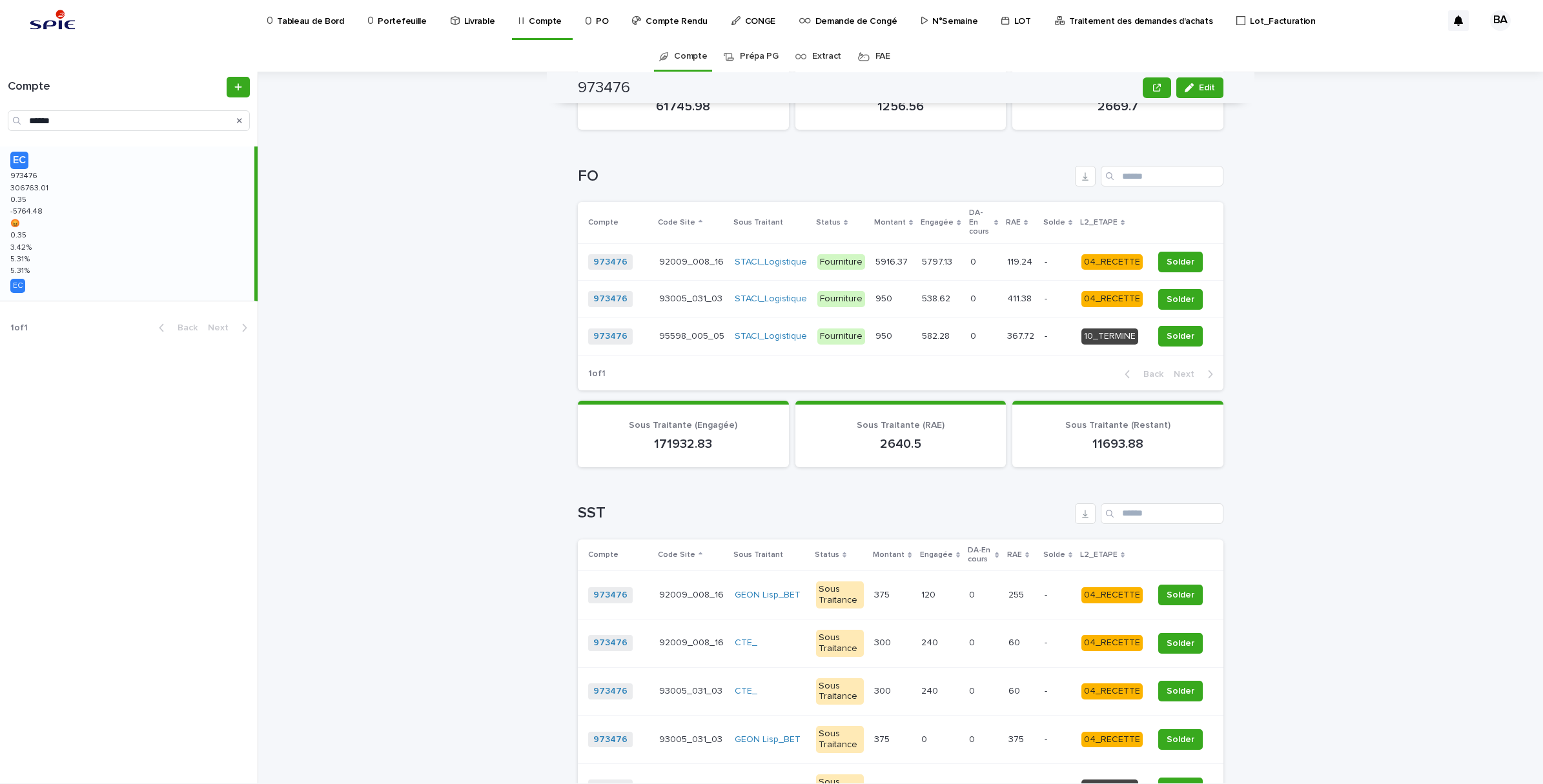
click at [1178, 289] on button "Solder" at bounding box center [1180, 299] width 45 height 21
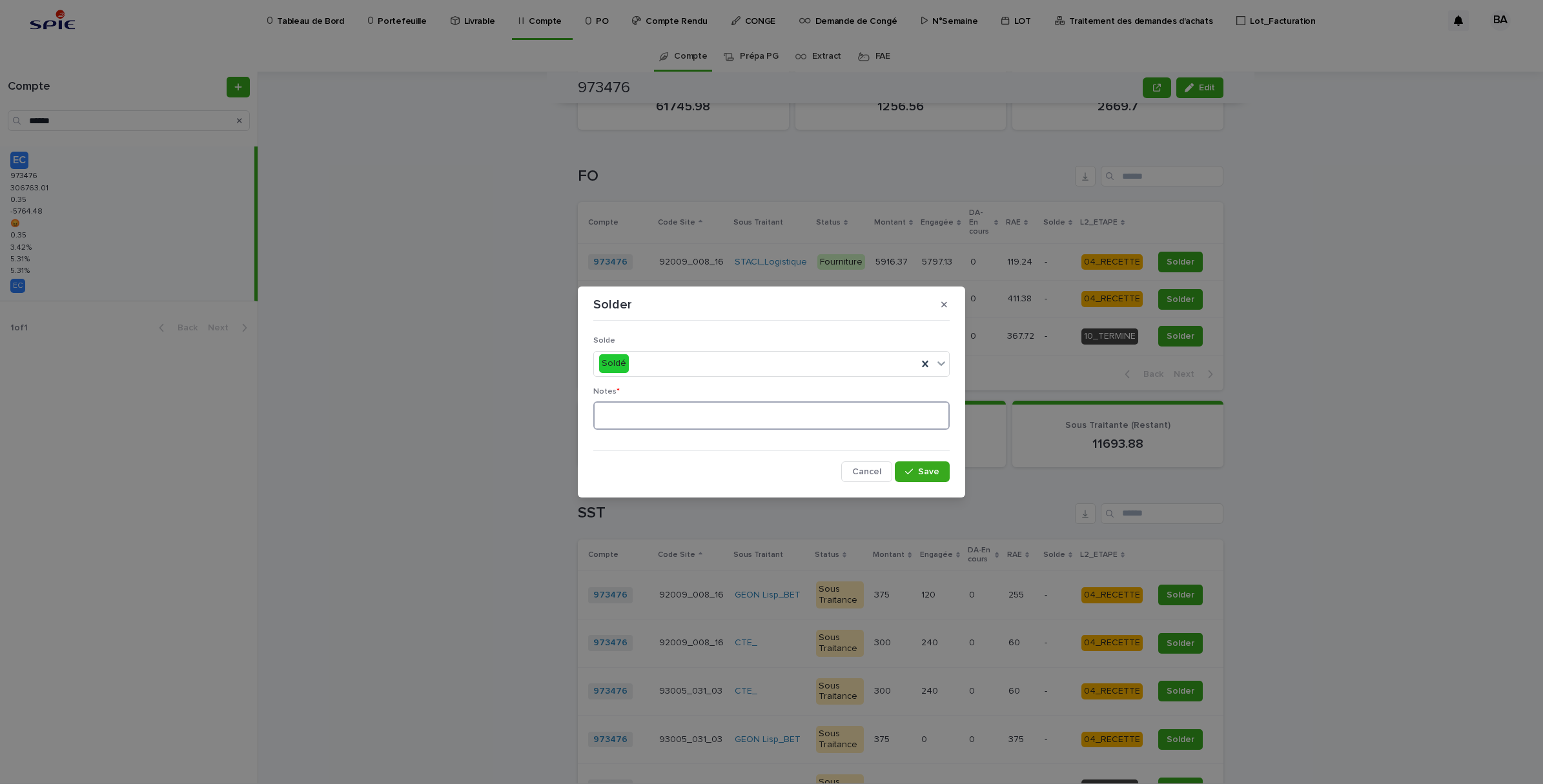
click at [766, 410] on textarea at bounding box center [772, 416] width 357 height 29
type textarea "**"
click at [927, 478] on button "Save" at bounding box center [922, 471] width 55 height 21
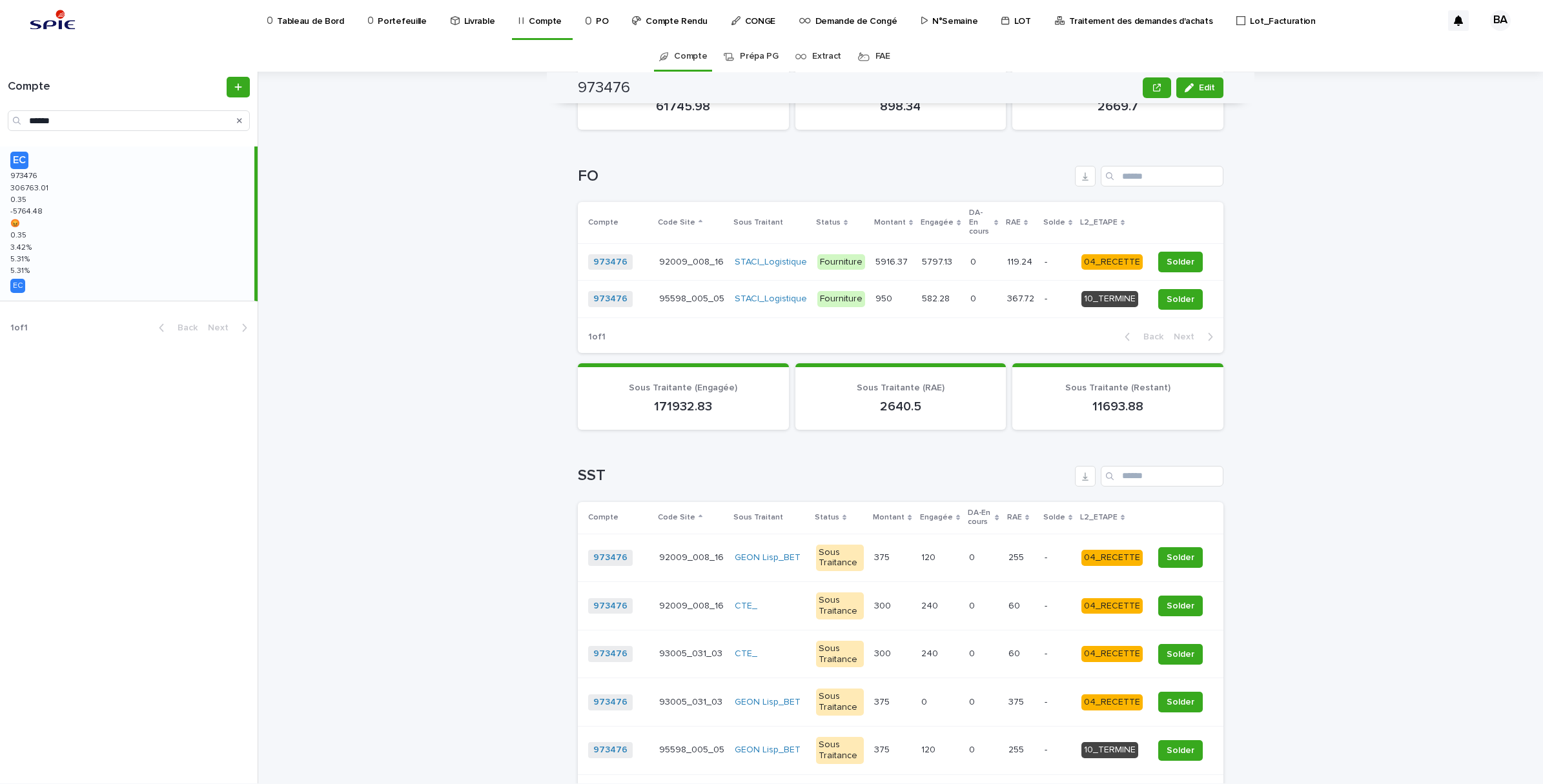
scroll to position [786, 0]
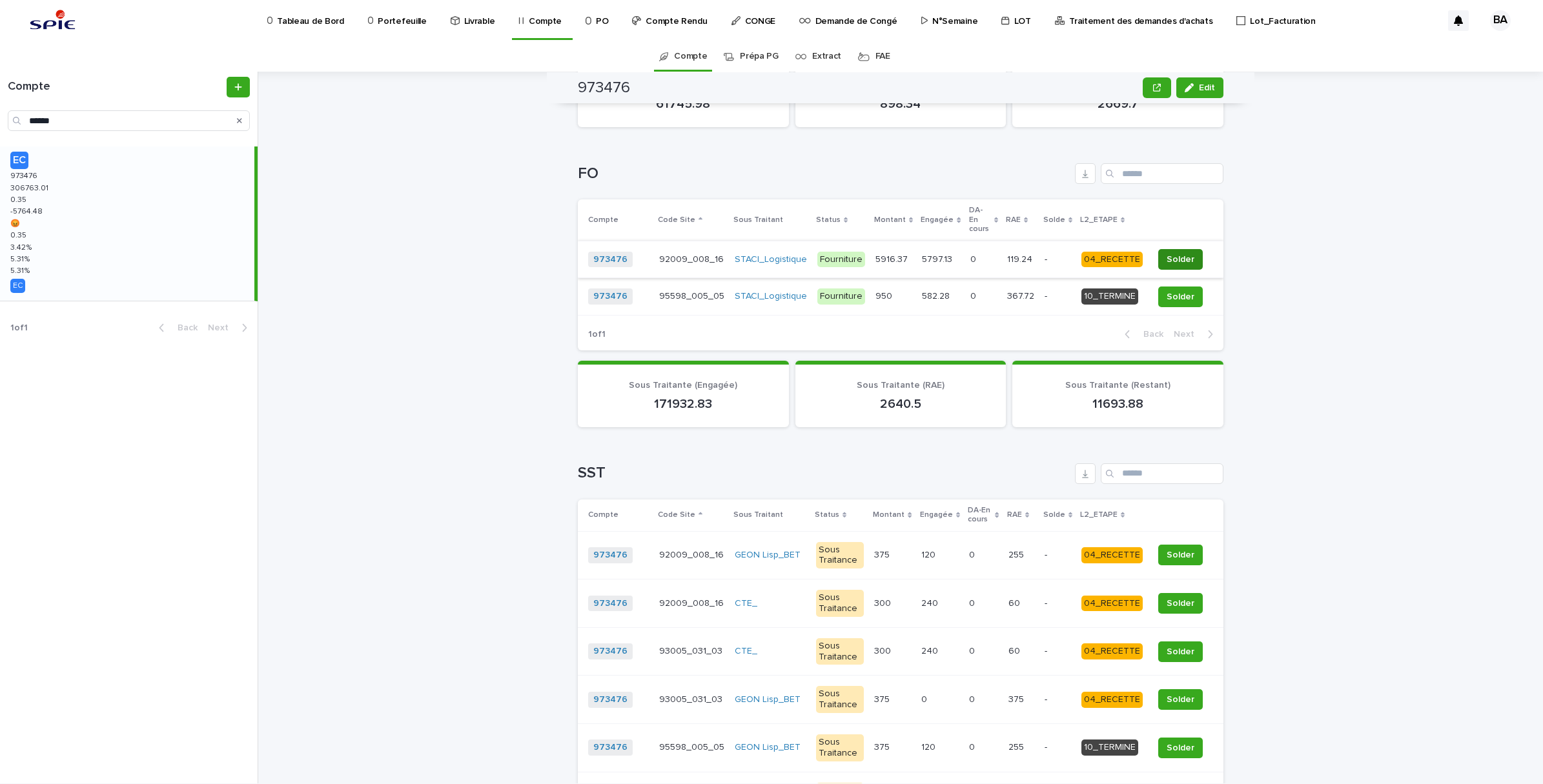
click at [1175, 253] on span "Solder" at bounding box center [1180, 259] width 28 height 13
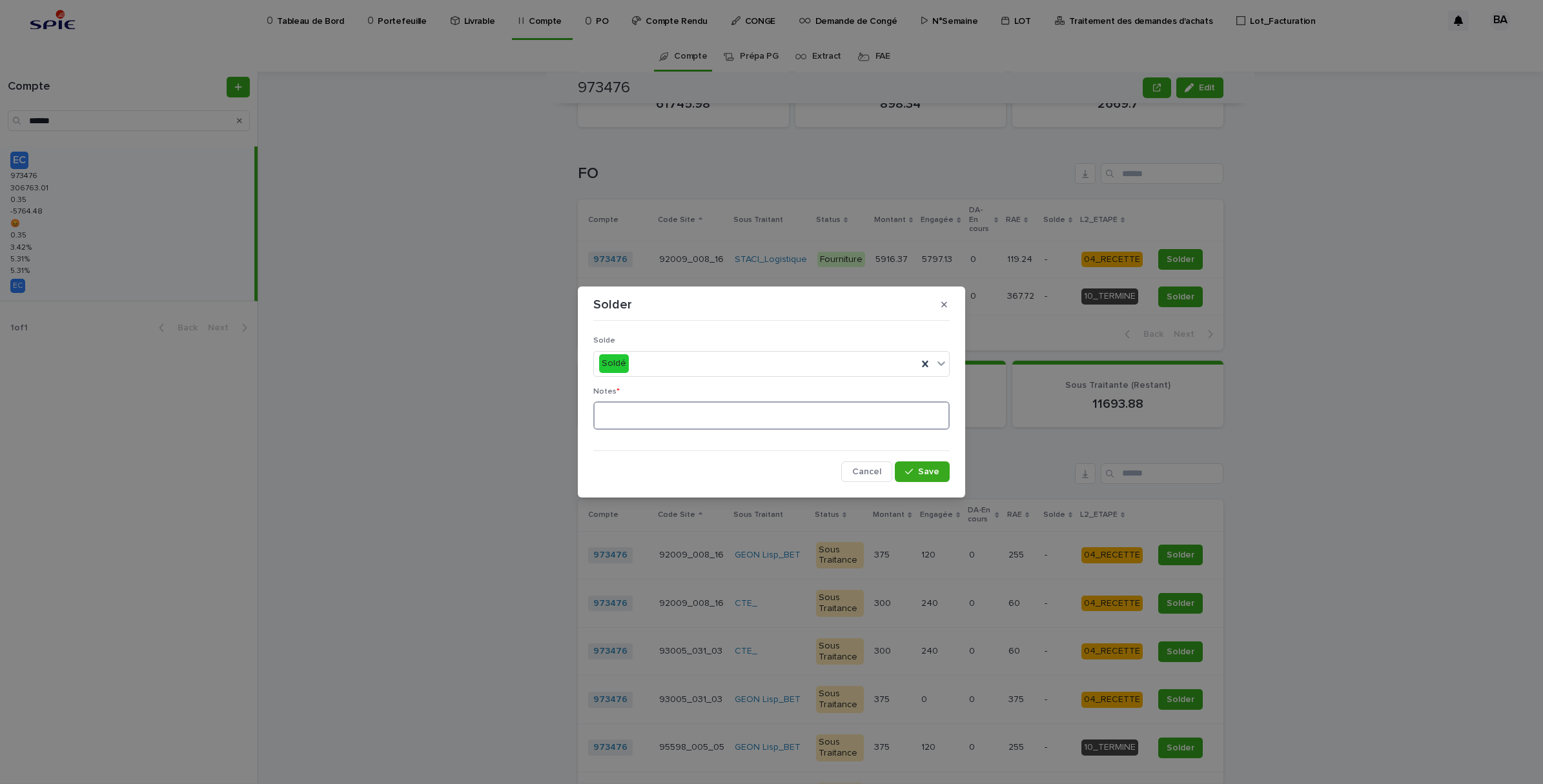
click at [712, 411] on textarea at bounding box center [772, 416] width 357 height 29
type textarea "**"
click at [908, 471] on icon "button" at bounding box center [908, 471] width 8 height 9
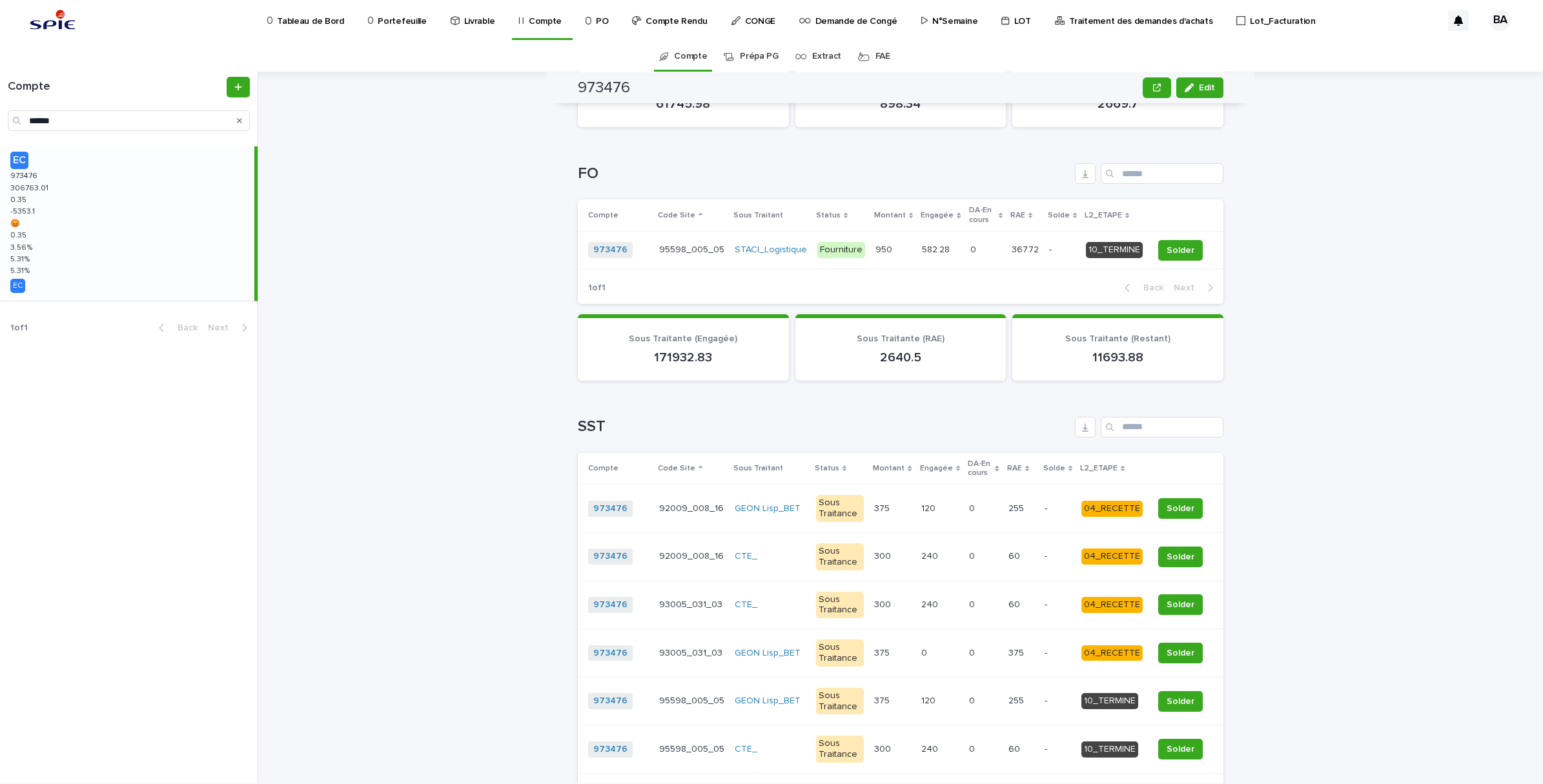
scroll to position [767, 0]
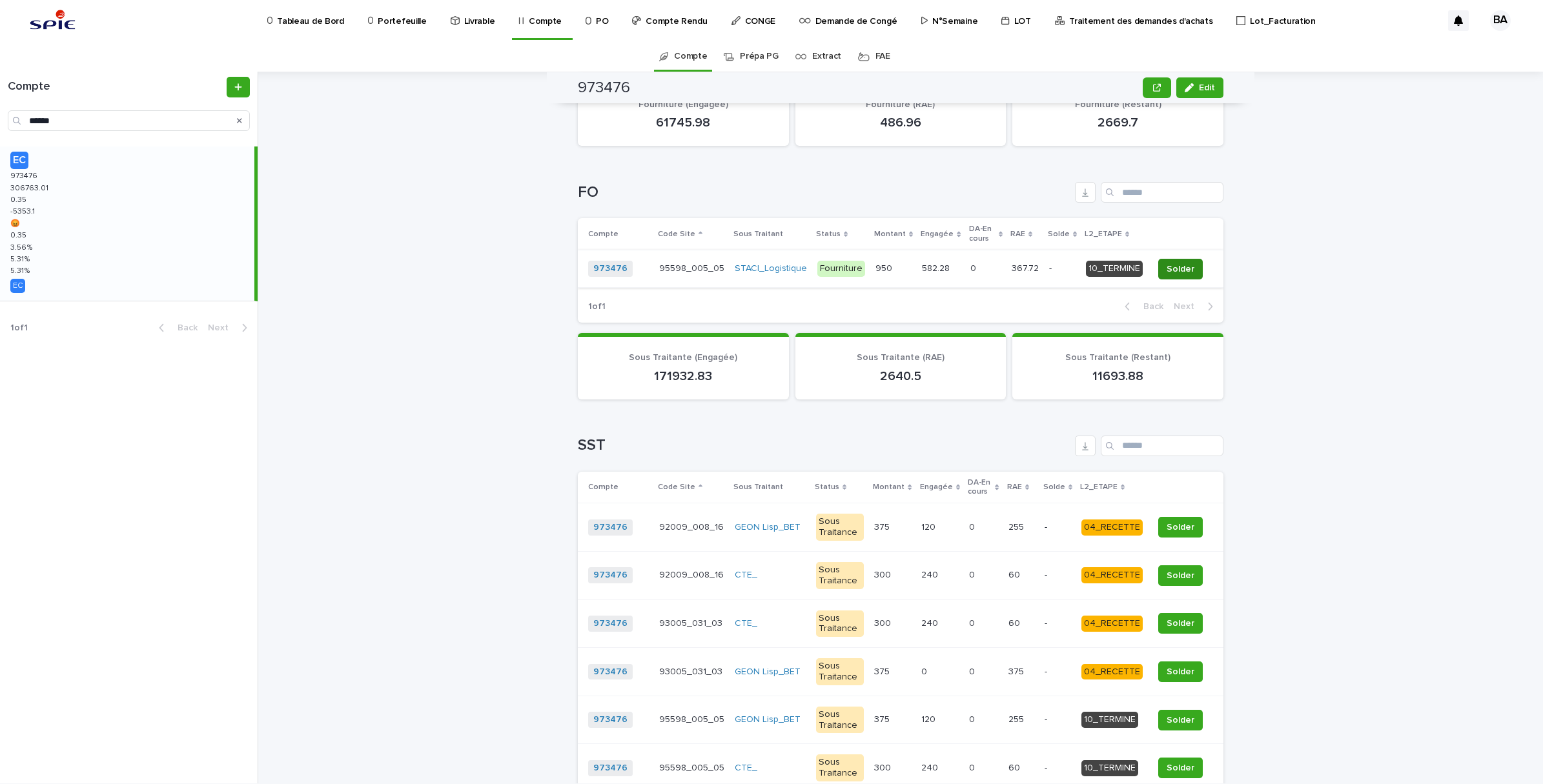
click at [1178, 270] on span "Solder" at bounding box center [1180, 269] width 28 height 13
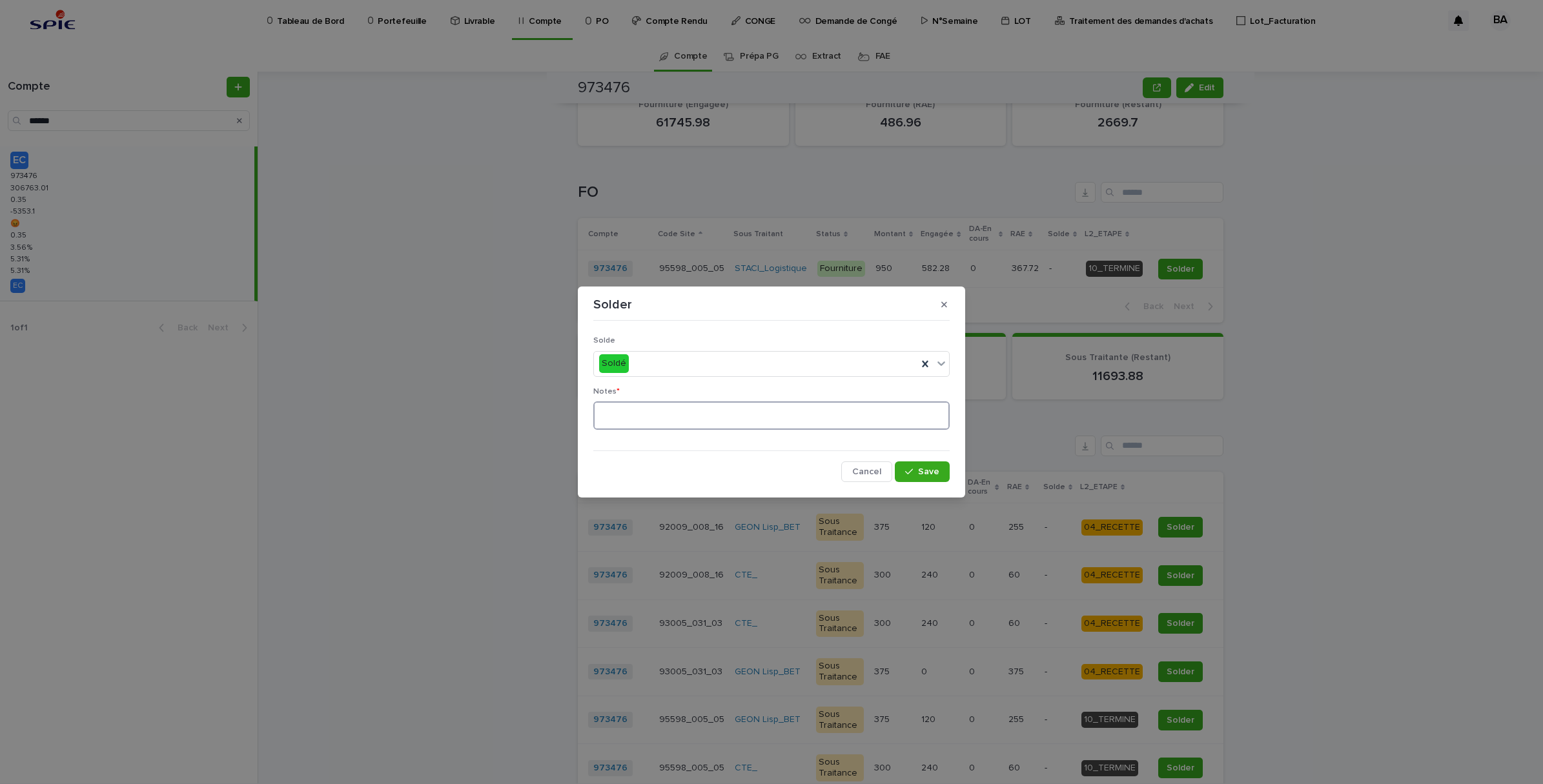
click at [759, 416] on textarea at bounding box center [772, 416] width 357 height 29
type textarea "**"
click at [938, 471] on span "Save" at bounding box center [928, 471] width 21 height 9
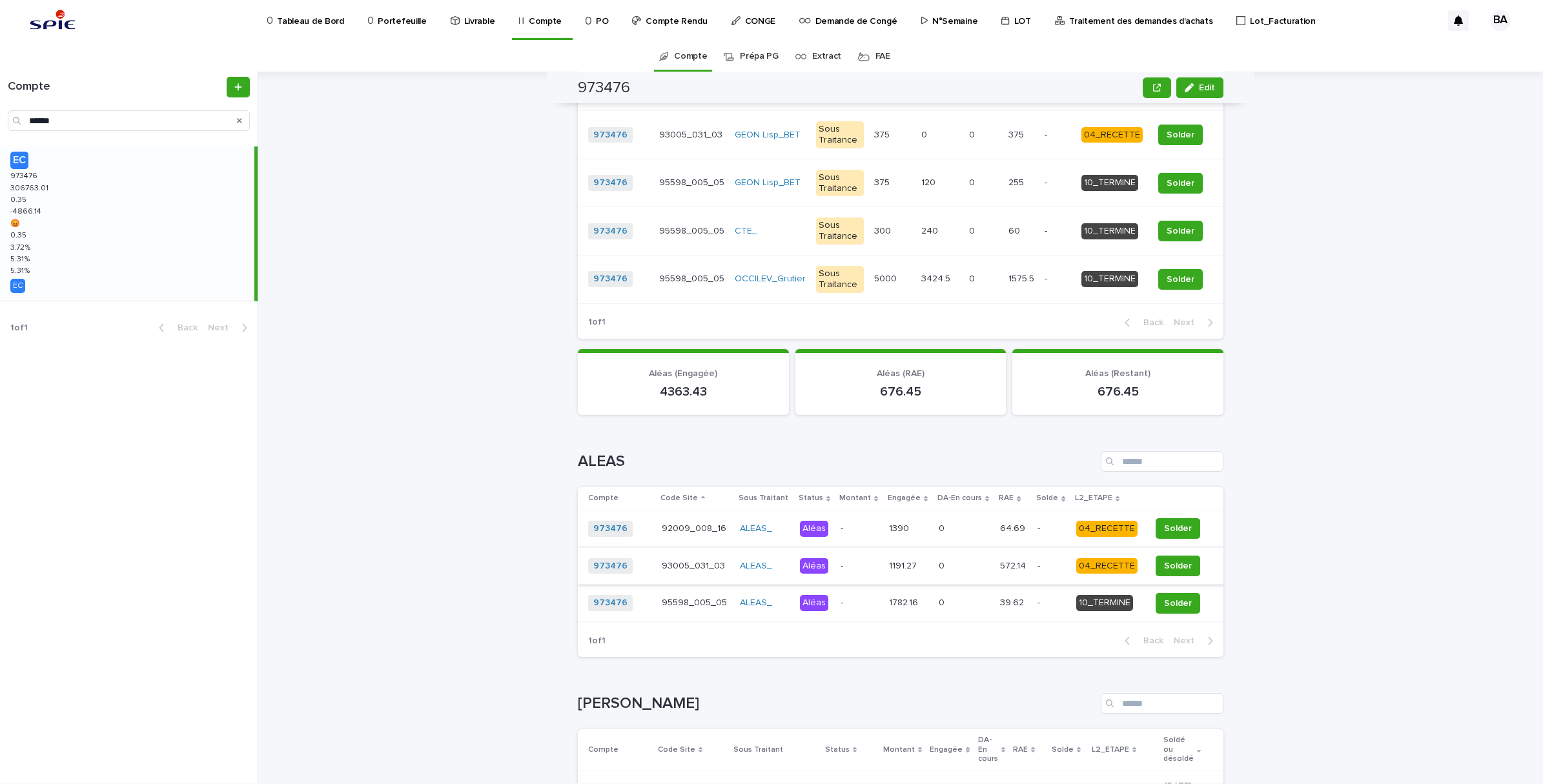
scroll to position [1426, 0]
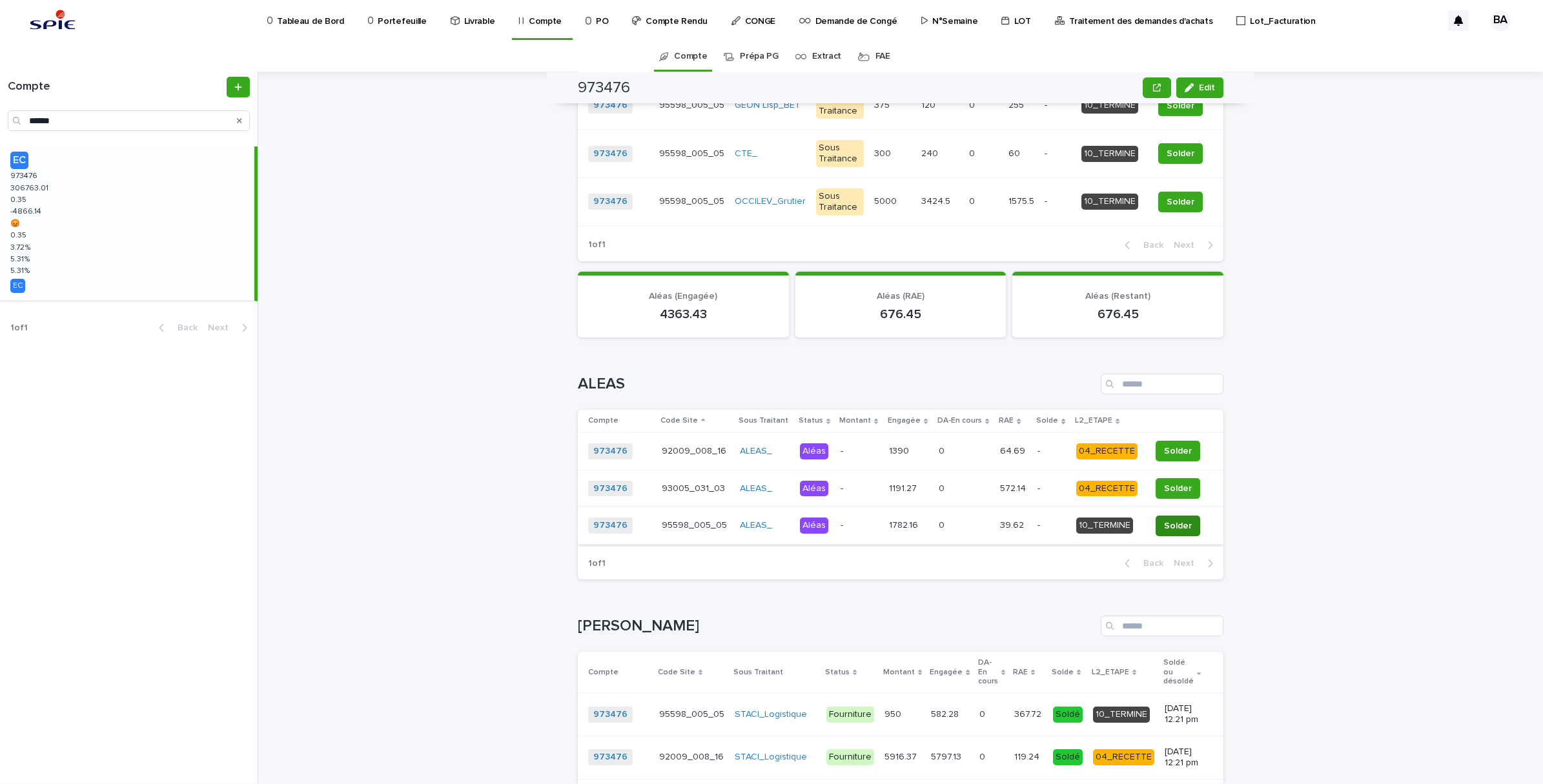
click at [1169, 533] on span "Solder" at bounding box center [1177, 525] width 28 height 13
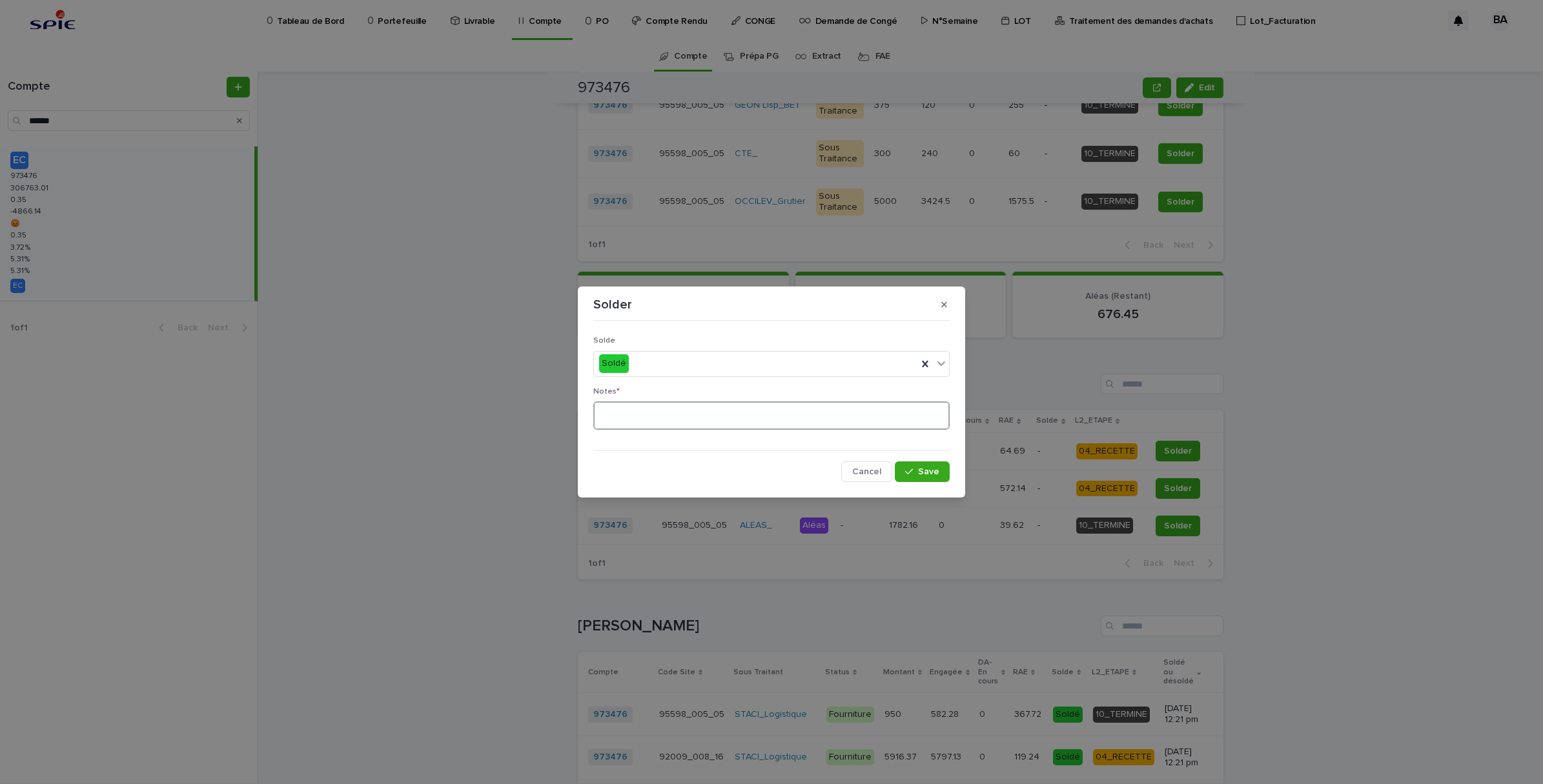
click at [723, 409] on textarea at bounding box center [772, 416] width 357 height 29
type textarea "**"
click at [911, 466] on button "Save" at bounding box center [922, 471] width 55 height 21
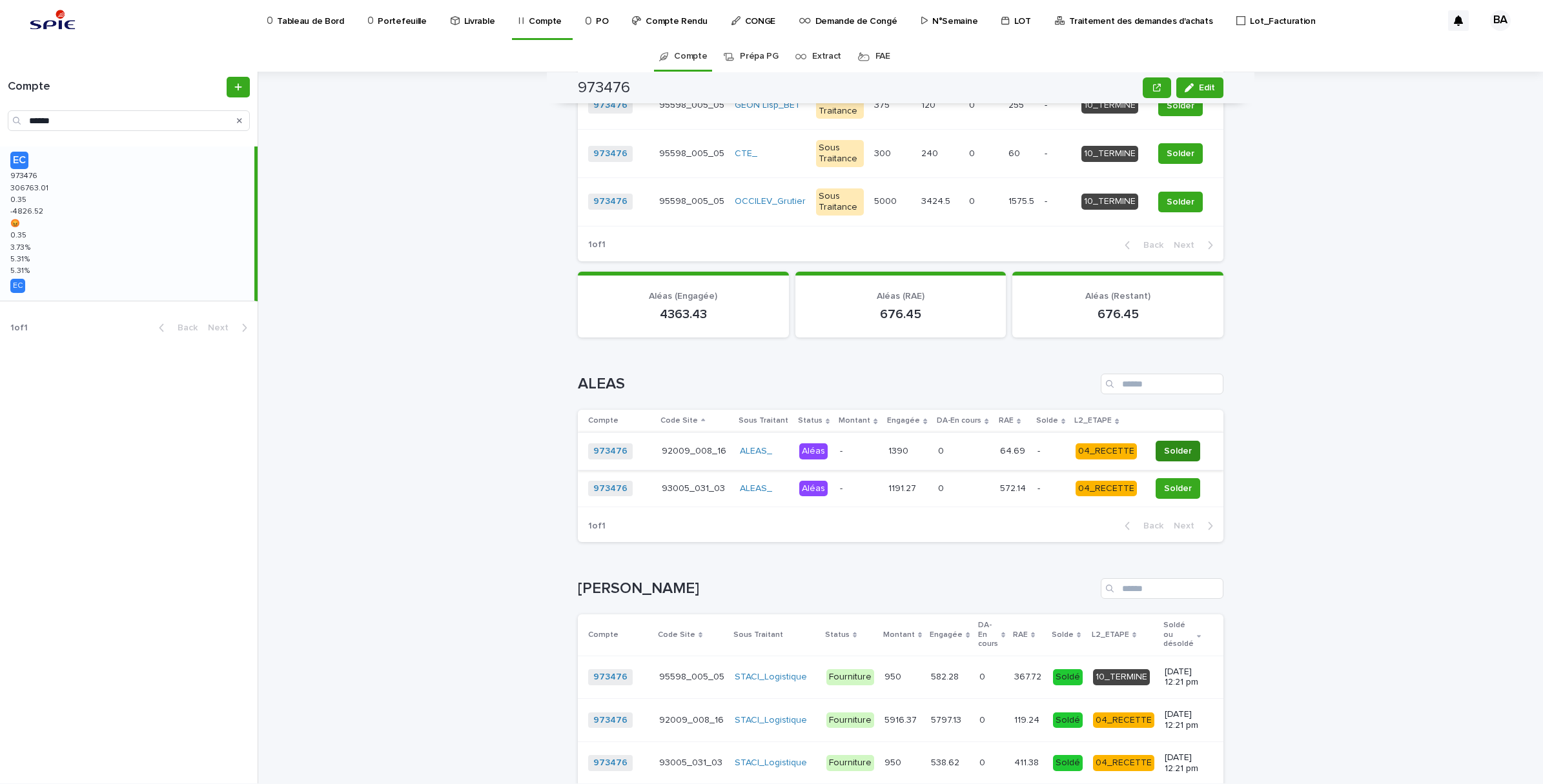
click at [1172, 458] on span "Solder" at bounding box center [1177, 451] width 28 height 13
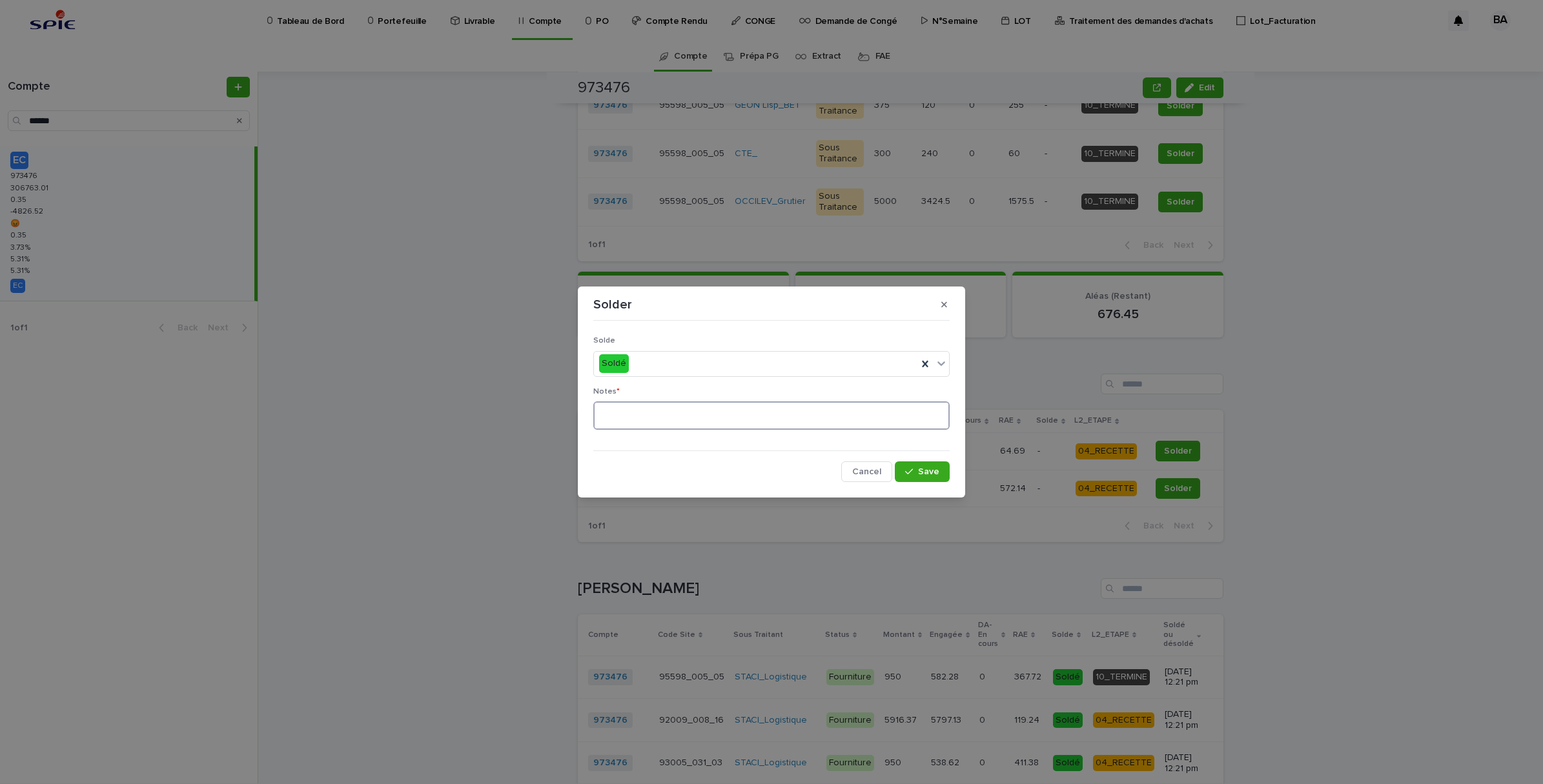
click at [764, 411] on textarea at bounding box center [772, 416] width 357 height 29
type textarea "**"
click at [922, 471] on span "Save" at bounding box center [928, 471] width 21 height 9
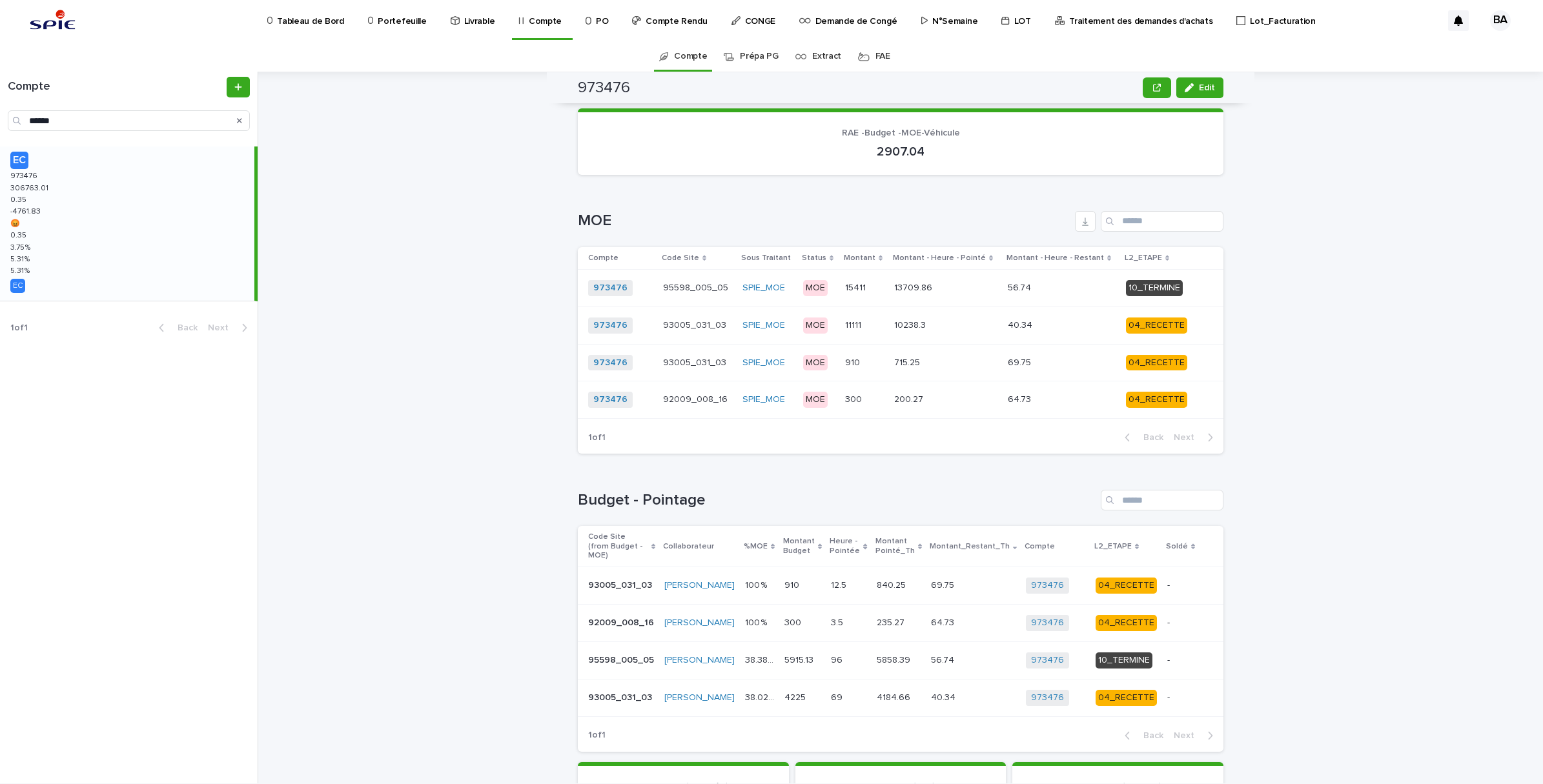
scroll to position [0, 0]
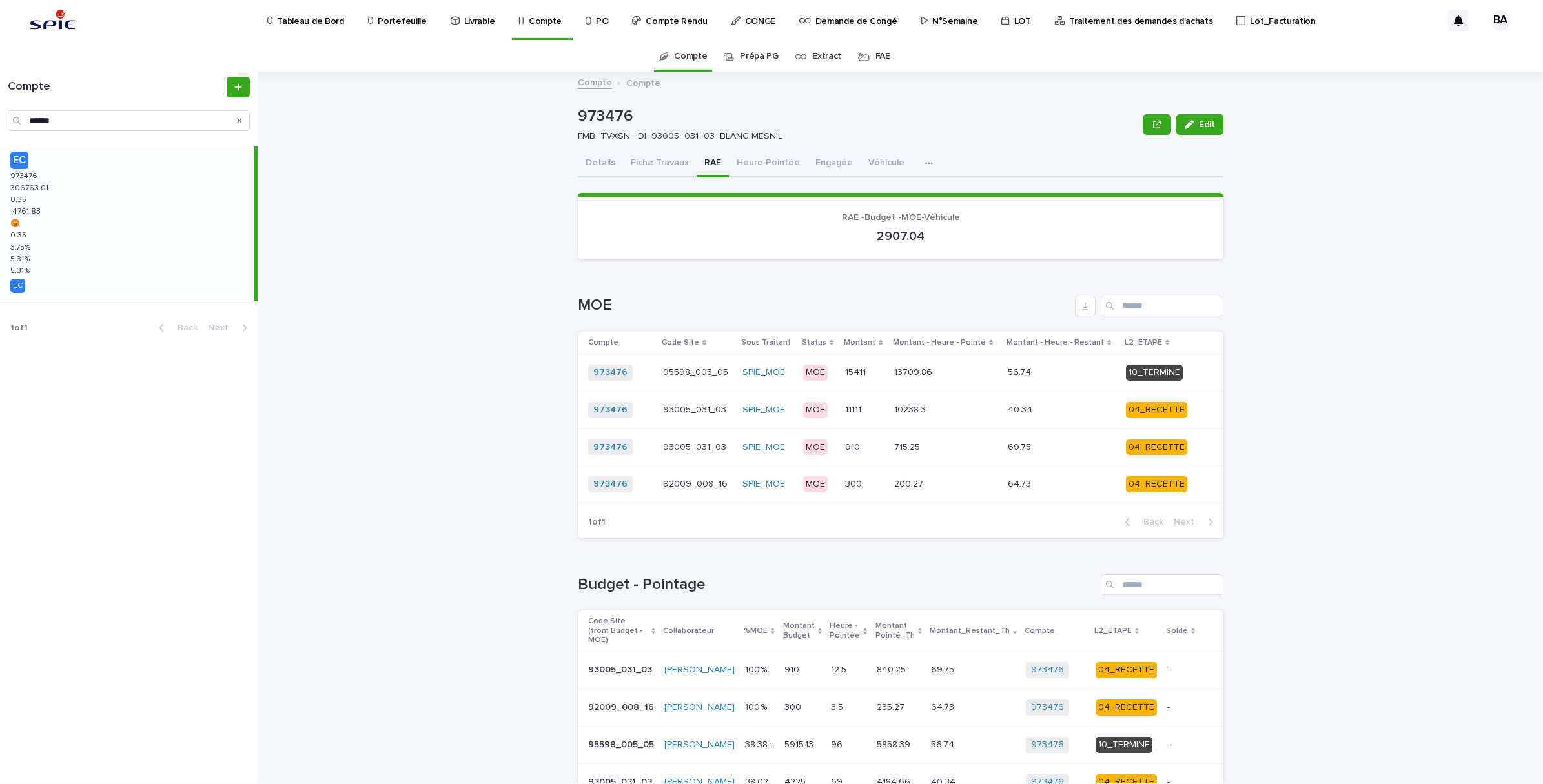
click at [814, 164] on button "Engagée" at bounding box center [834, 164] width 53 height 27
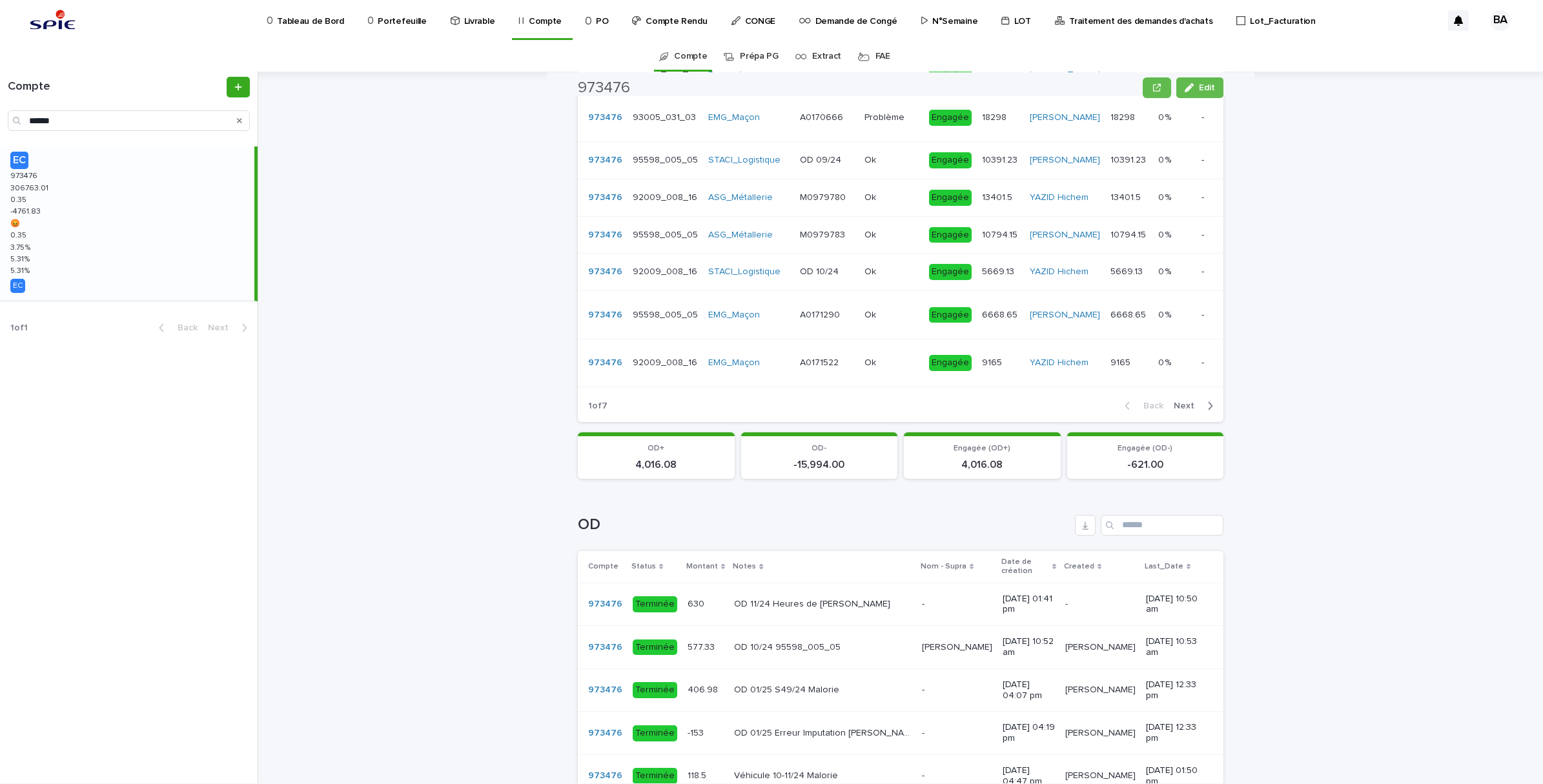
scroll to position [726, 0]
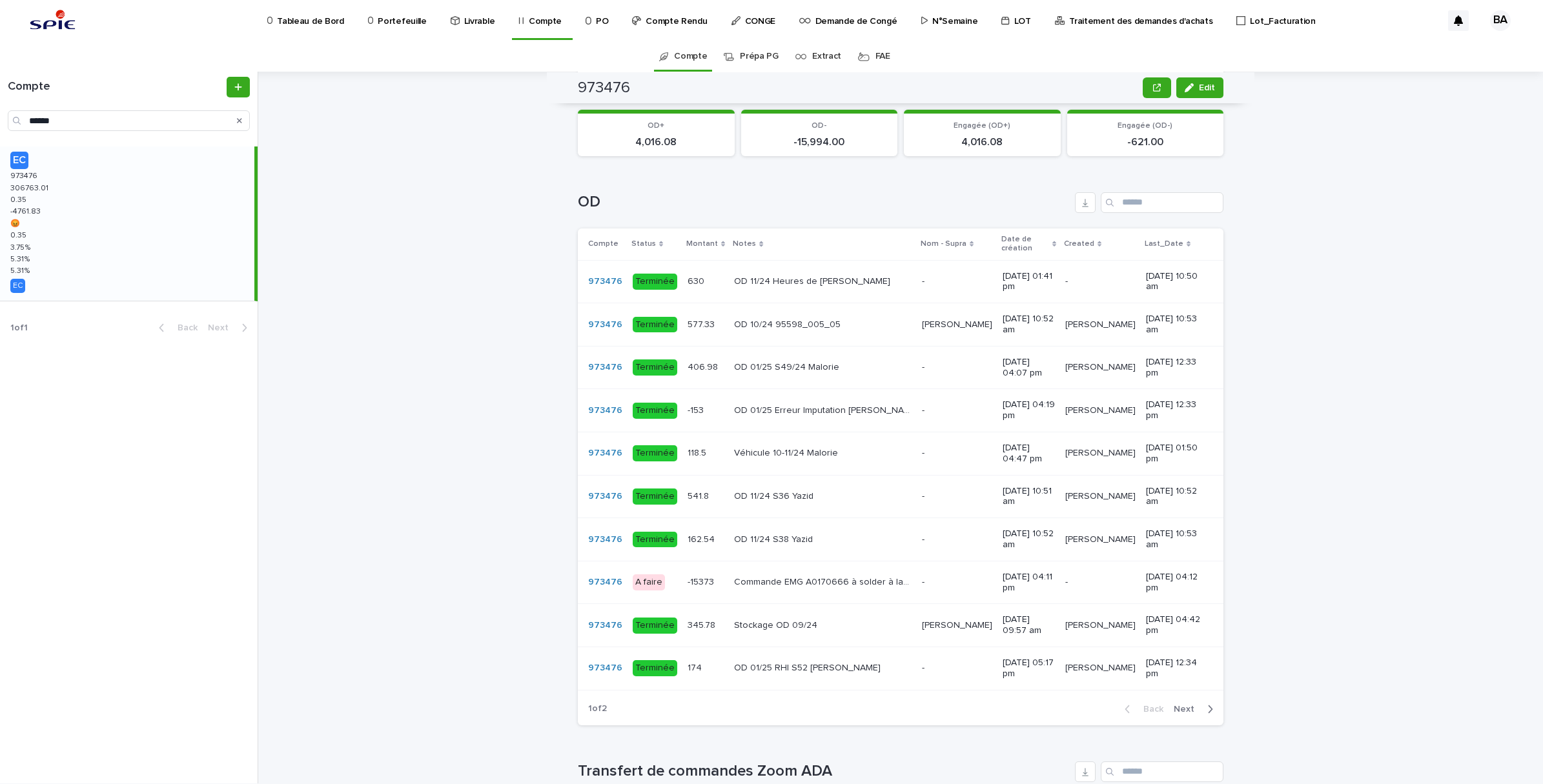
click at [1179, 714] on span "Next" at bounding box center [1188, 709] width 29 height 9
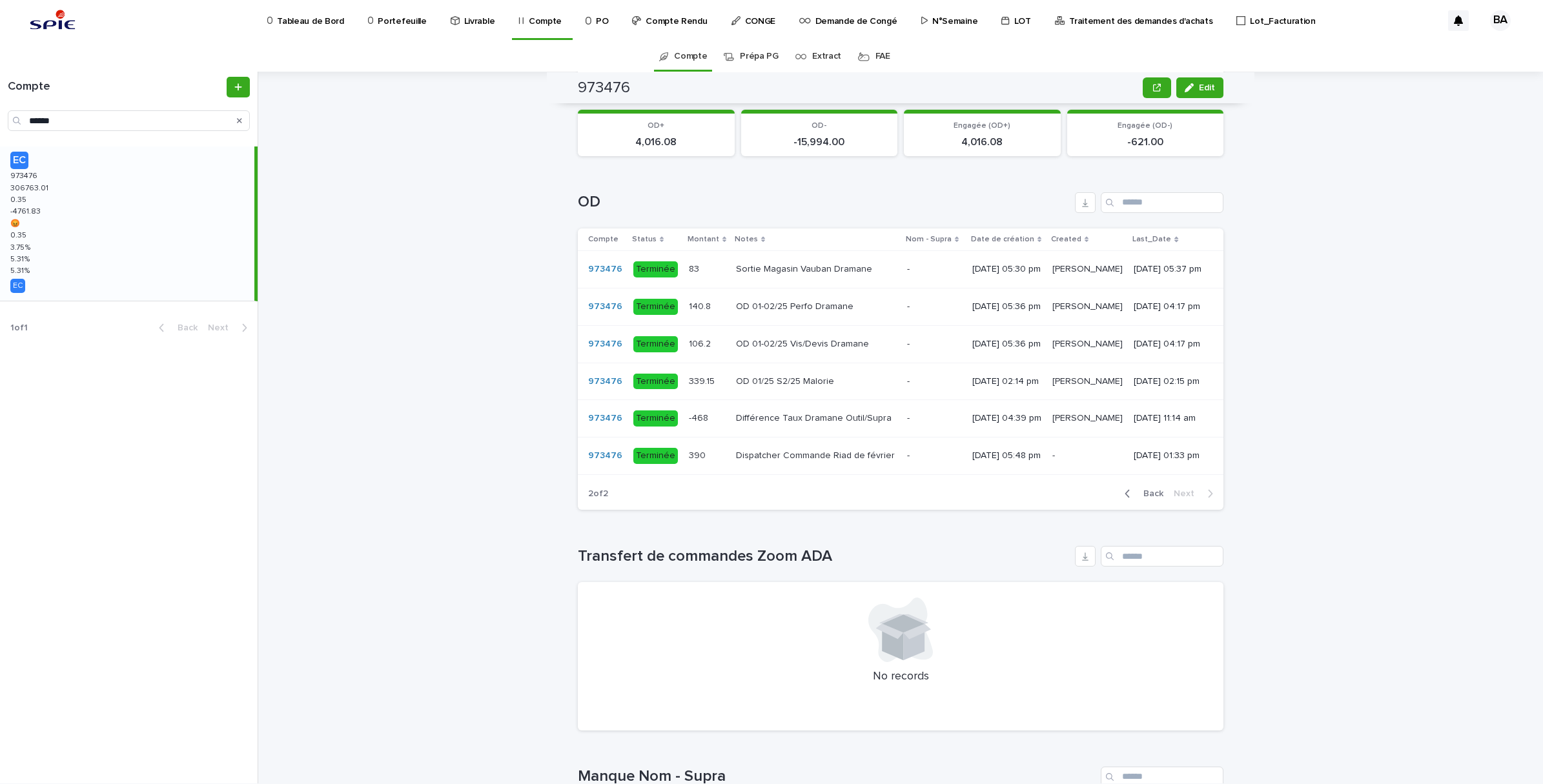
scroll to position [634, 0]
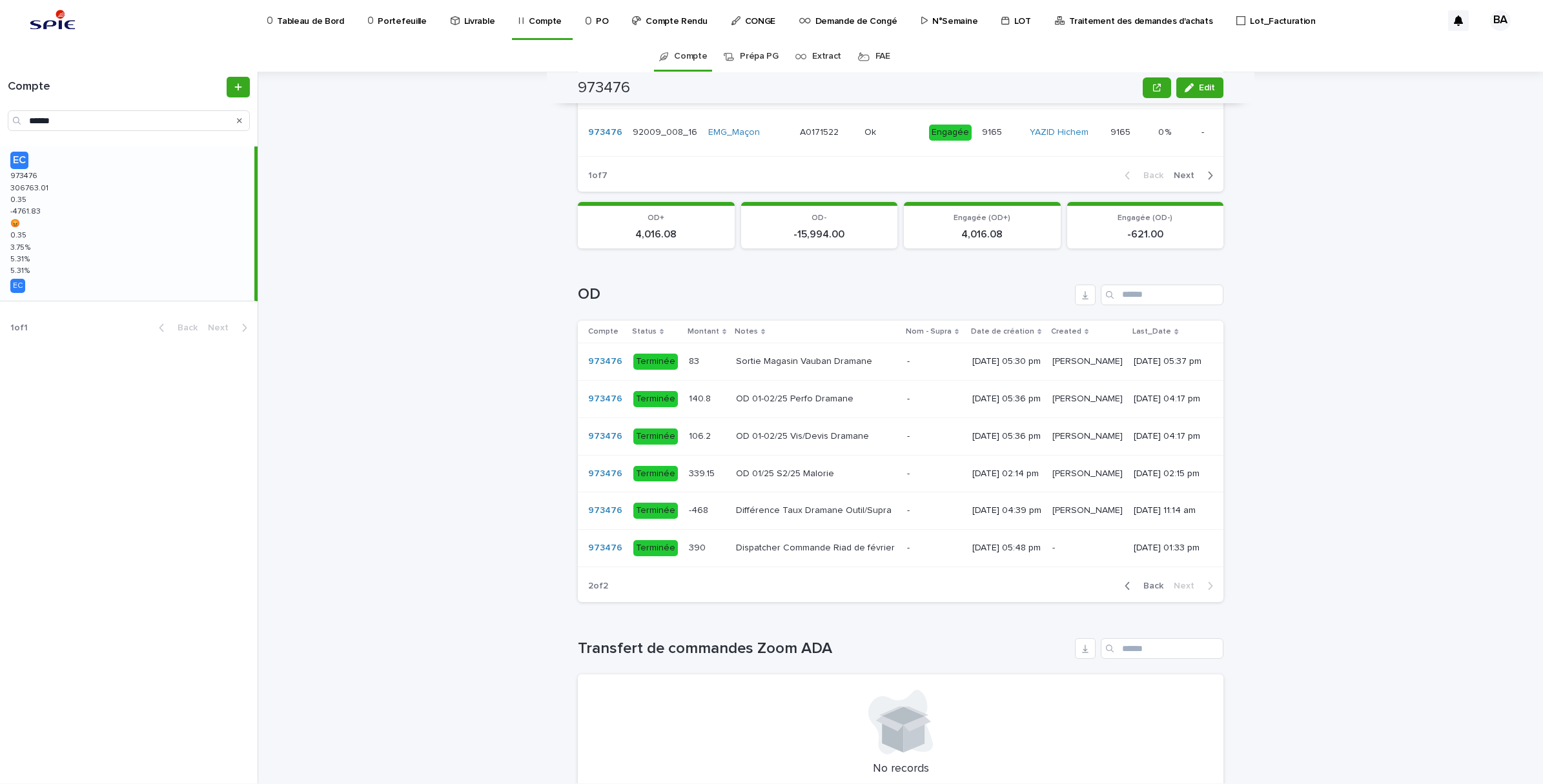
click at [1146, 591] on span "Back" at bounding box center [1149, 586] width 28 height 9
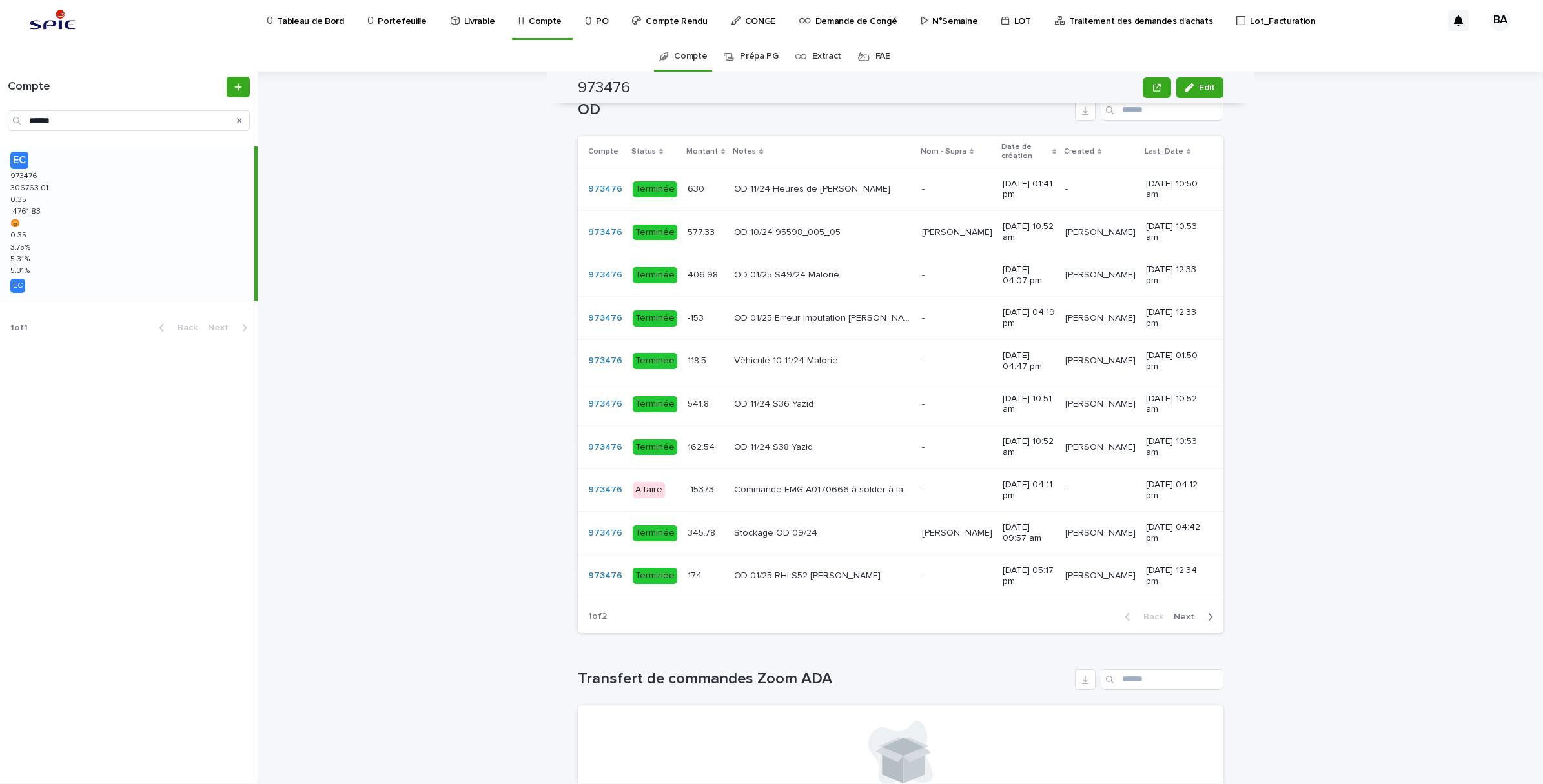
scroll to position [968, 0]
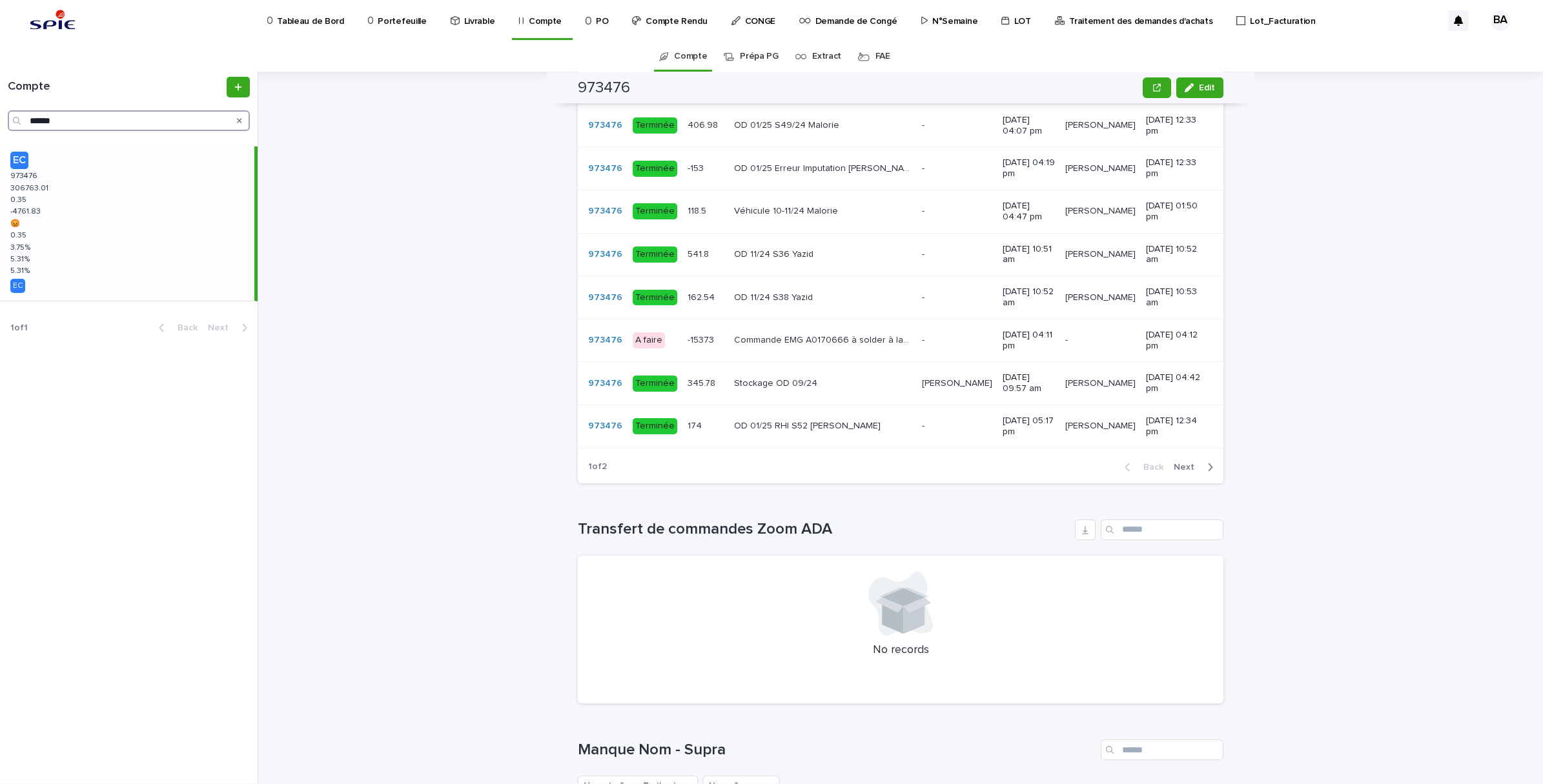
drag, startPoint x: 97, startPoint y: 118, endPoint x: 11, endPoint y: 118, distance: 86.0
click at [11, 118] on div "******" at bounding box center [128, 121] width 242 height 21
paste input "Search"
drag, startPoint x: 142, startPoint y: 201, endPoint x: 137, endPoint y: 207, distance: 7.8
click at [142, 201] on div "EC 969673 969673 51042.83 51042.83 -201.17 -201.17 -2395.82 -2395.82 😡 😡 -201.1…" at bounding box center [127, 223] width 255 height 154
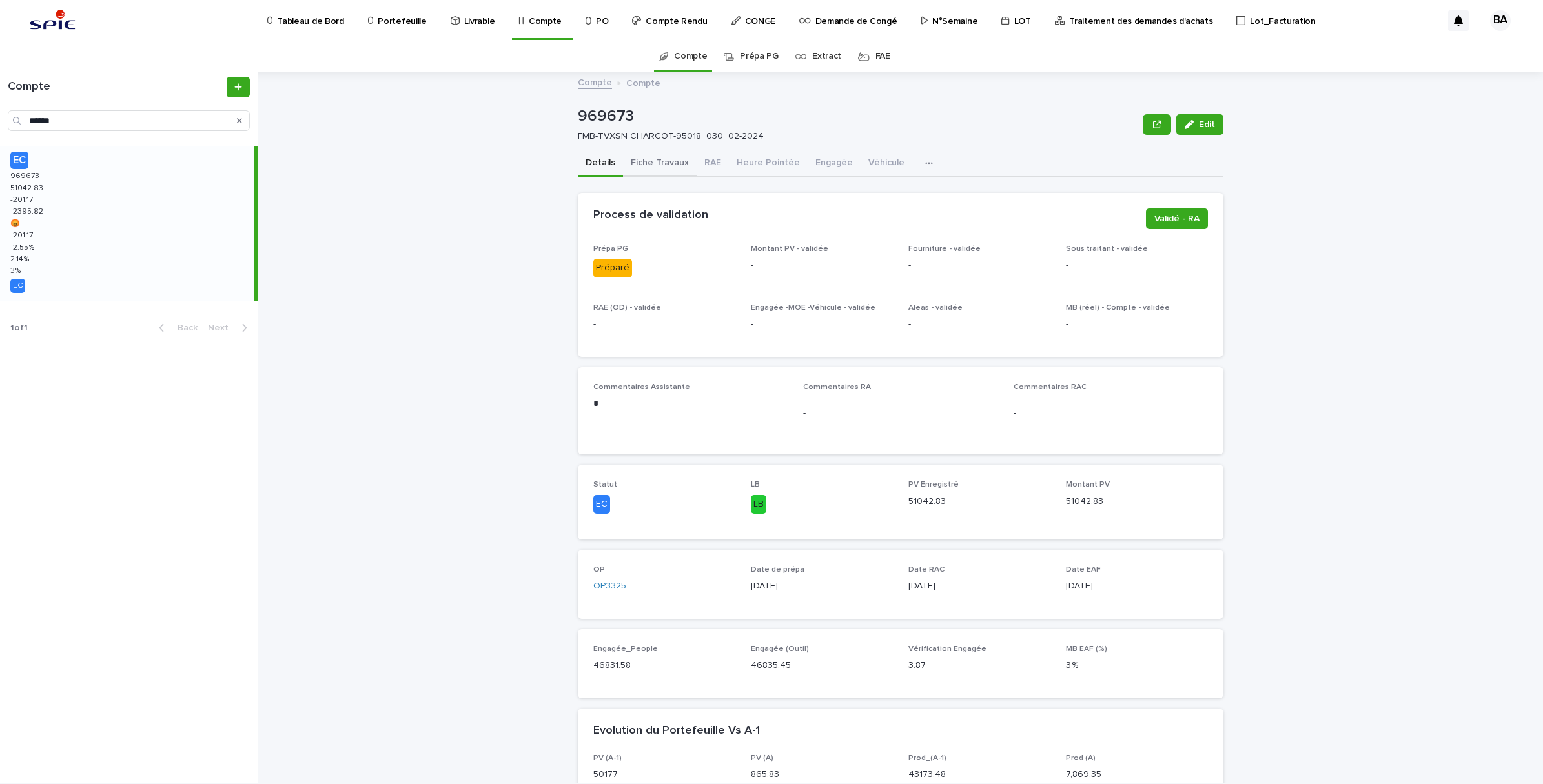
click at [669, 165] on button "Fiche Travaux" at bounding box center [659, 164] width 73 height 27
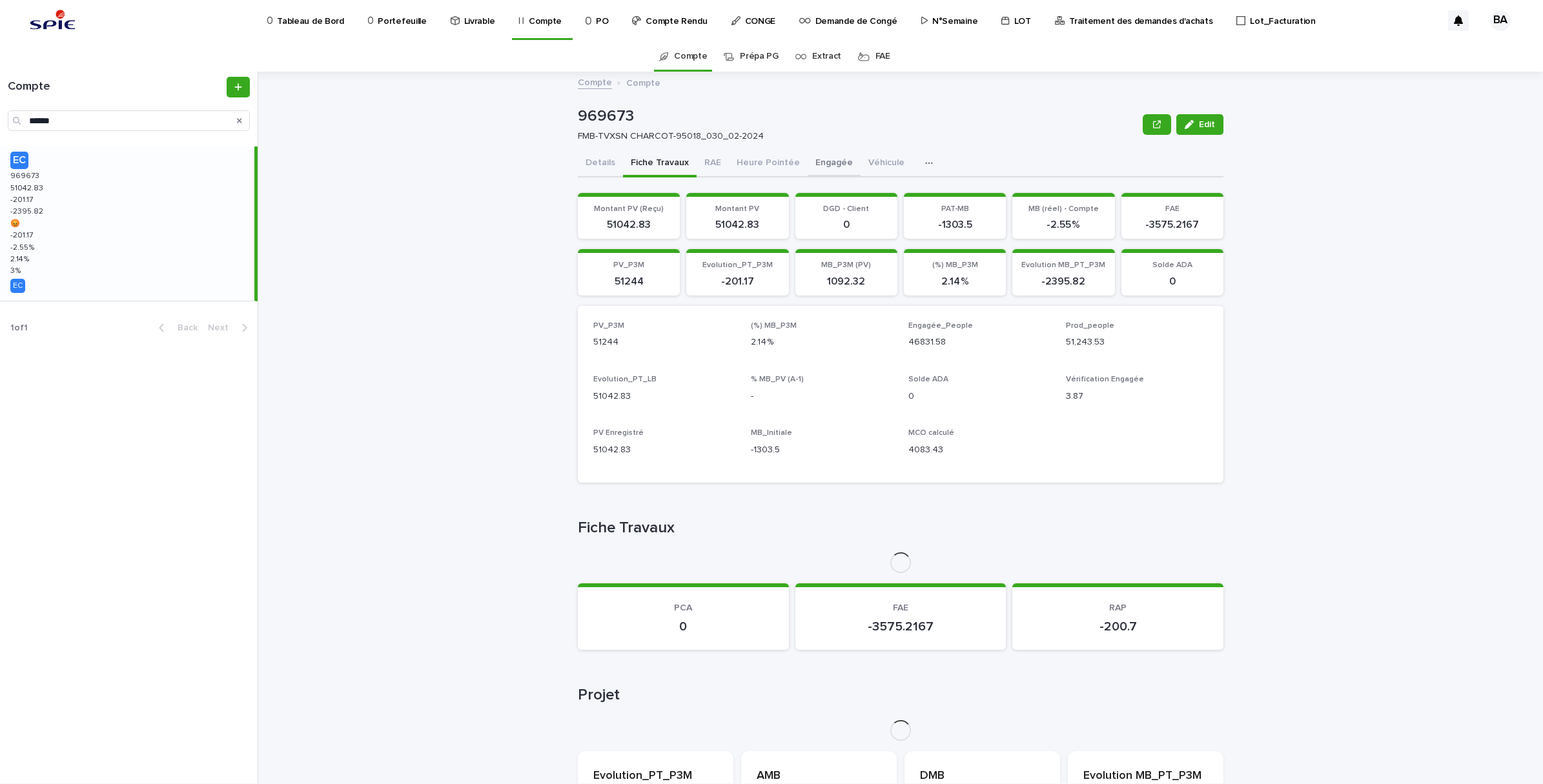
click at [814, 157] on button "Engagée" at bounding box center [834, 164] width 53 height 27
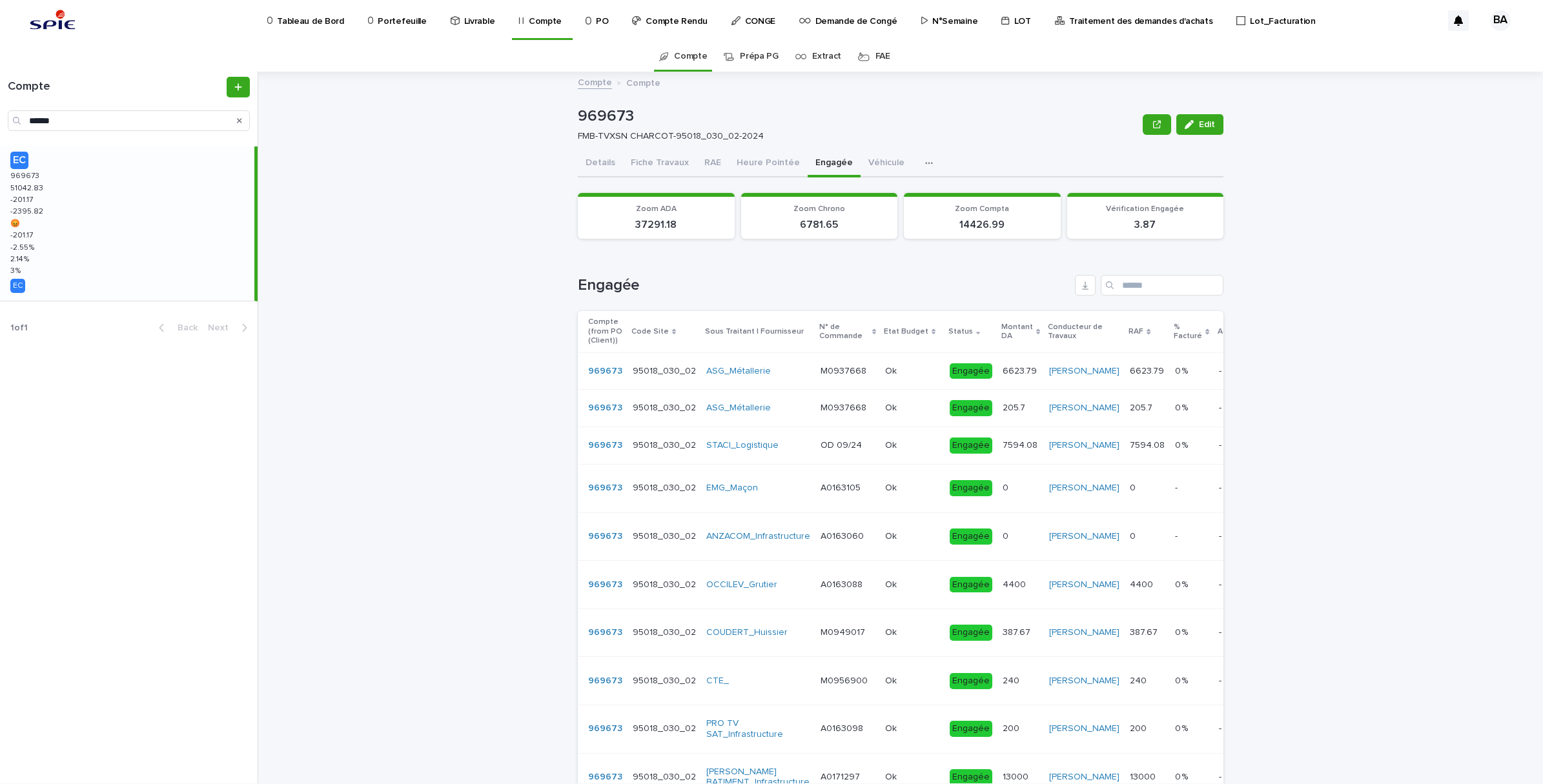
scroll to position [242, 0]
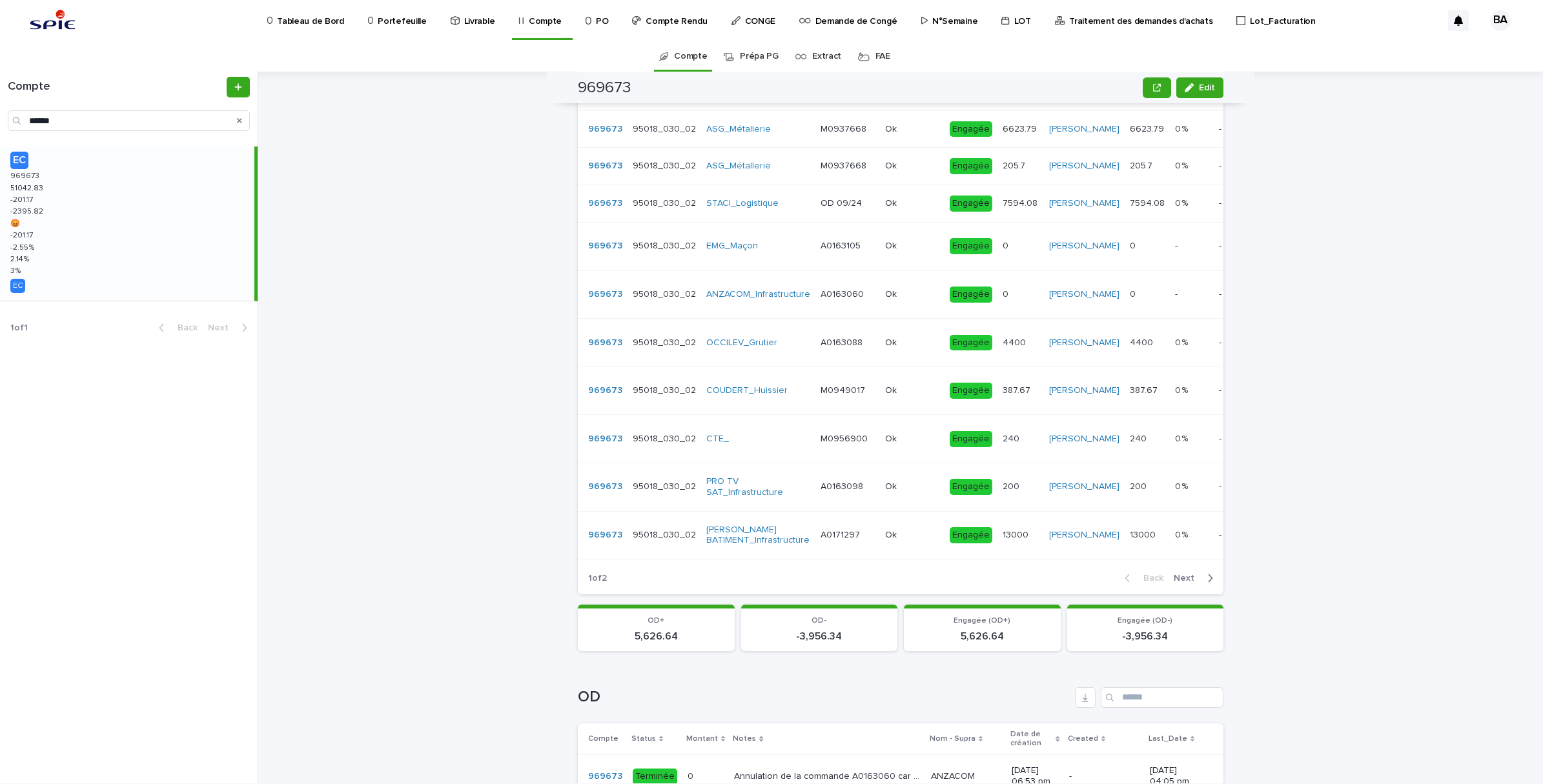
click at [1179, 583] on span "Next" at bounding box center [1188, 578] width 29 height 9
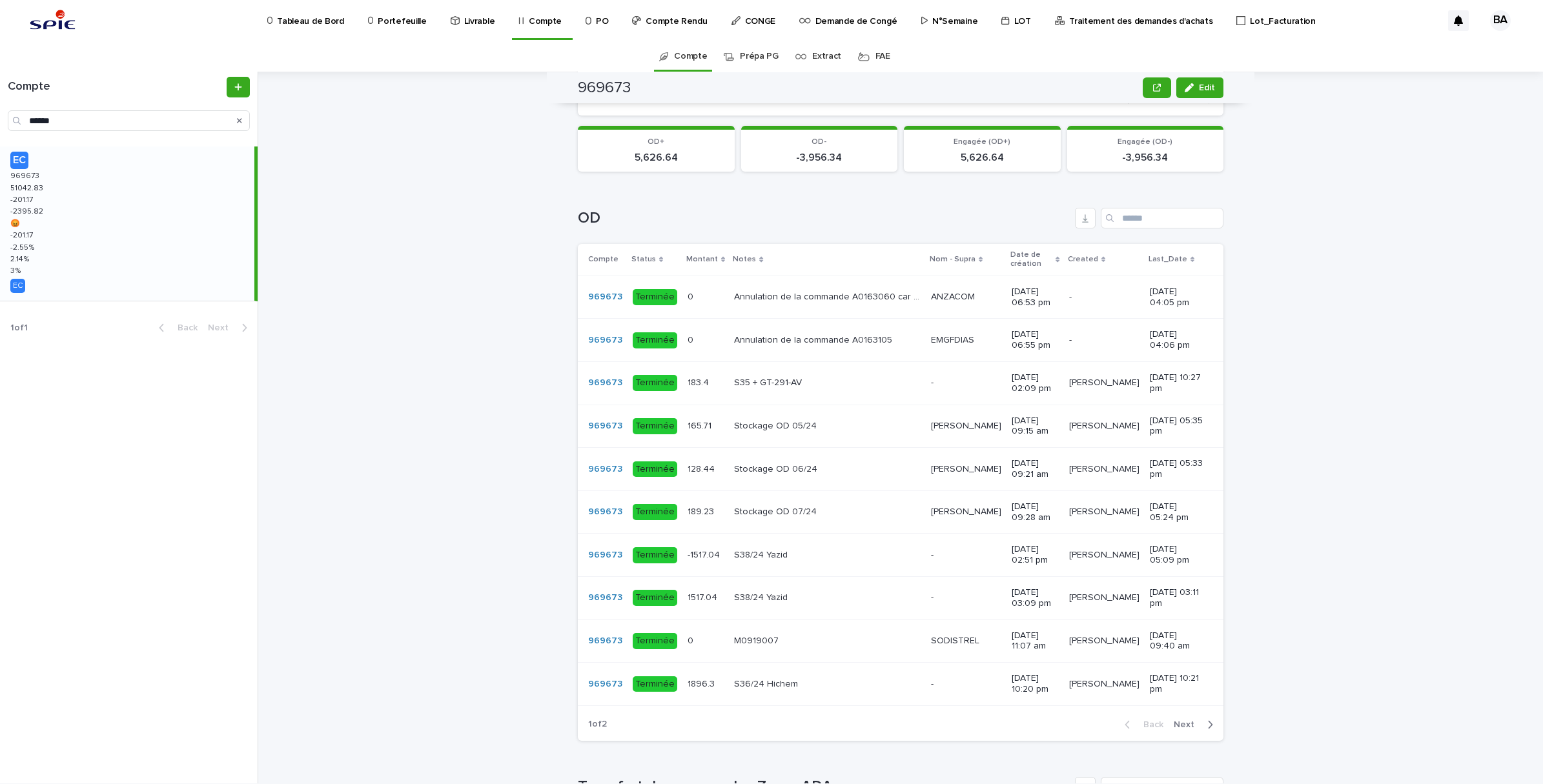
scroll to position [565, 0]
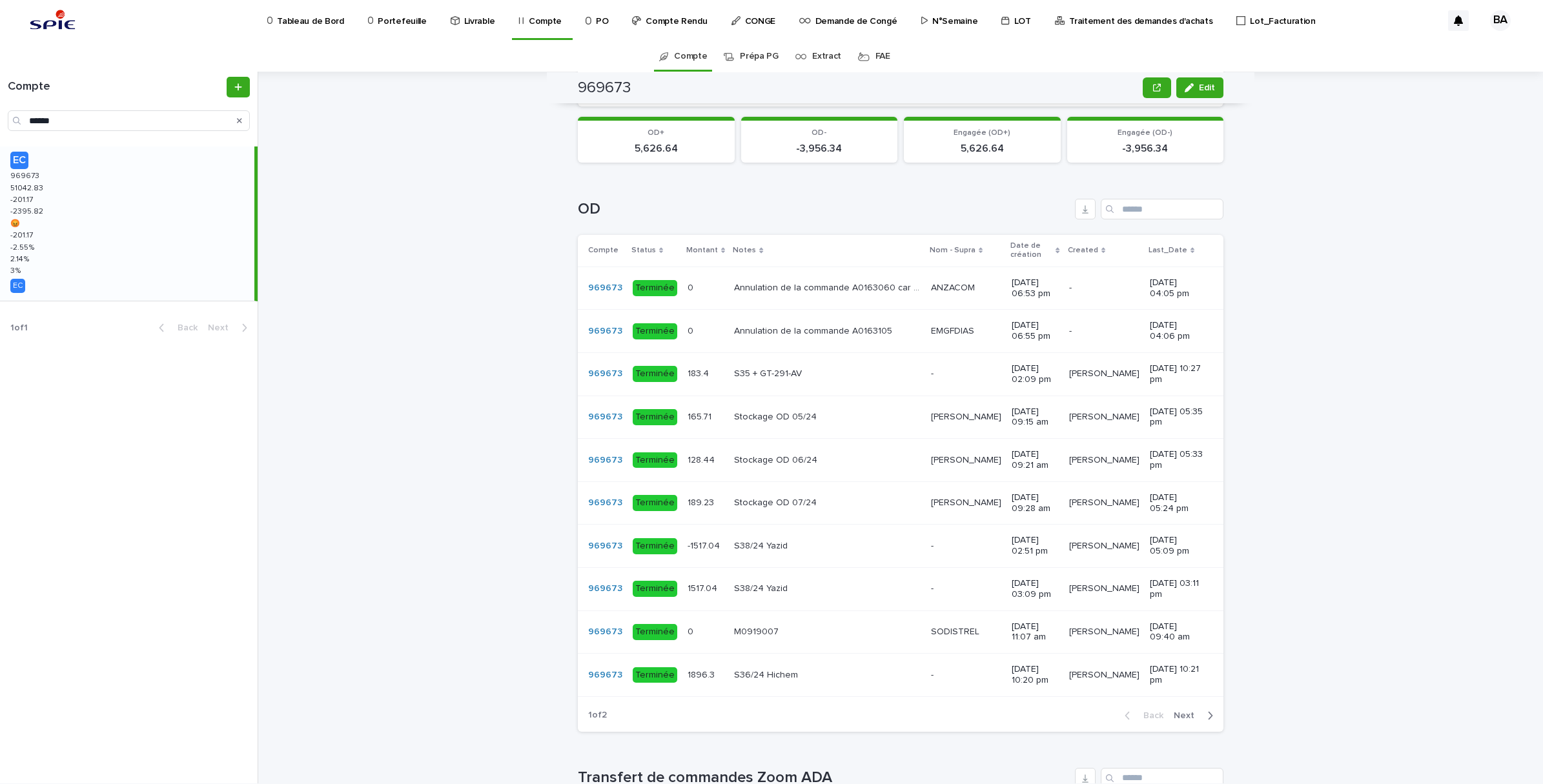
click at [1183, 720] on span "Next" at bounding box center [1188, 716] width 29 height 9
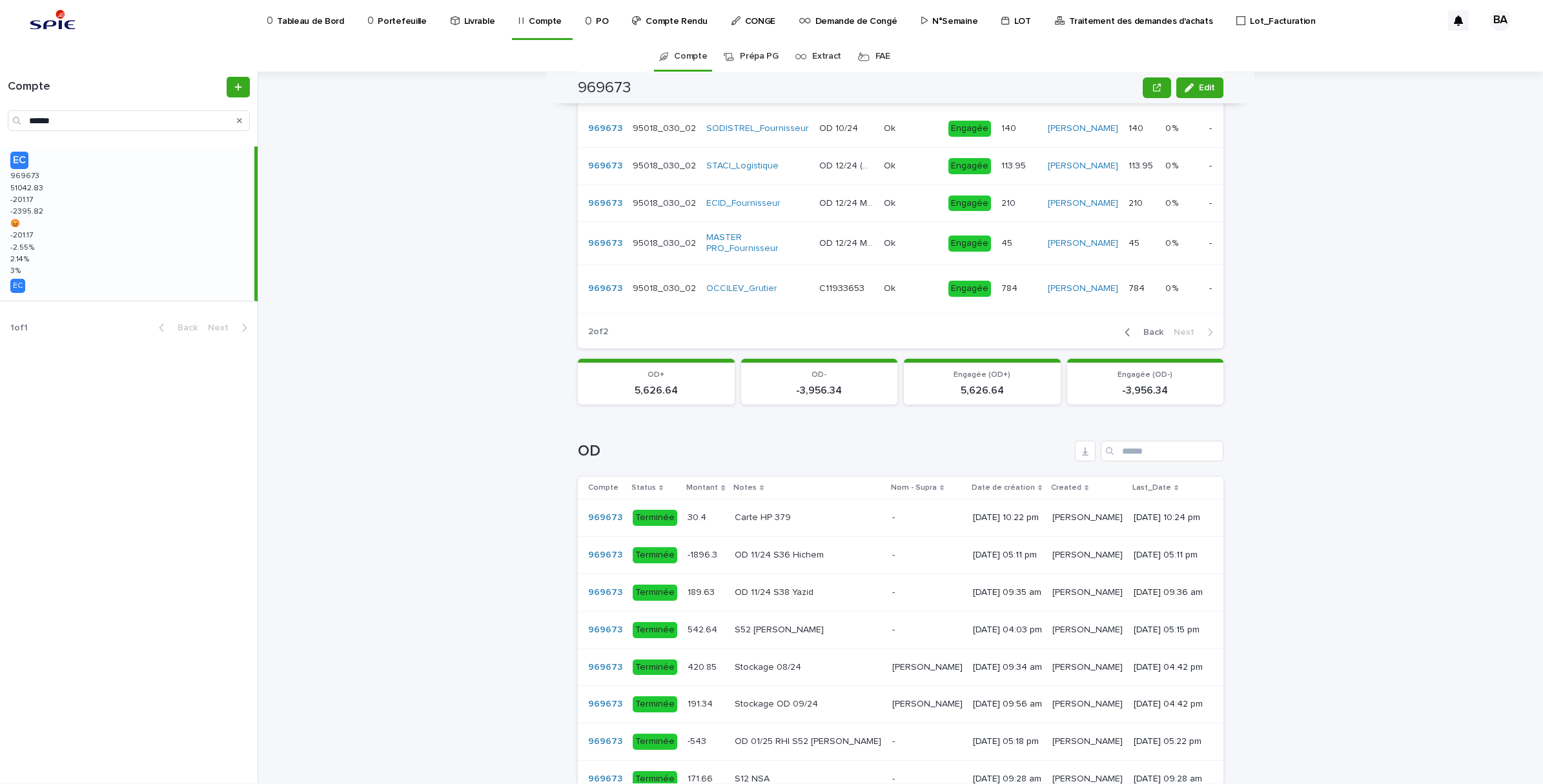
scroll to position [0, 0]
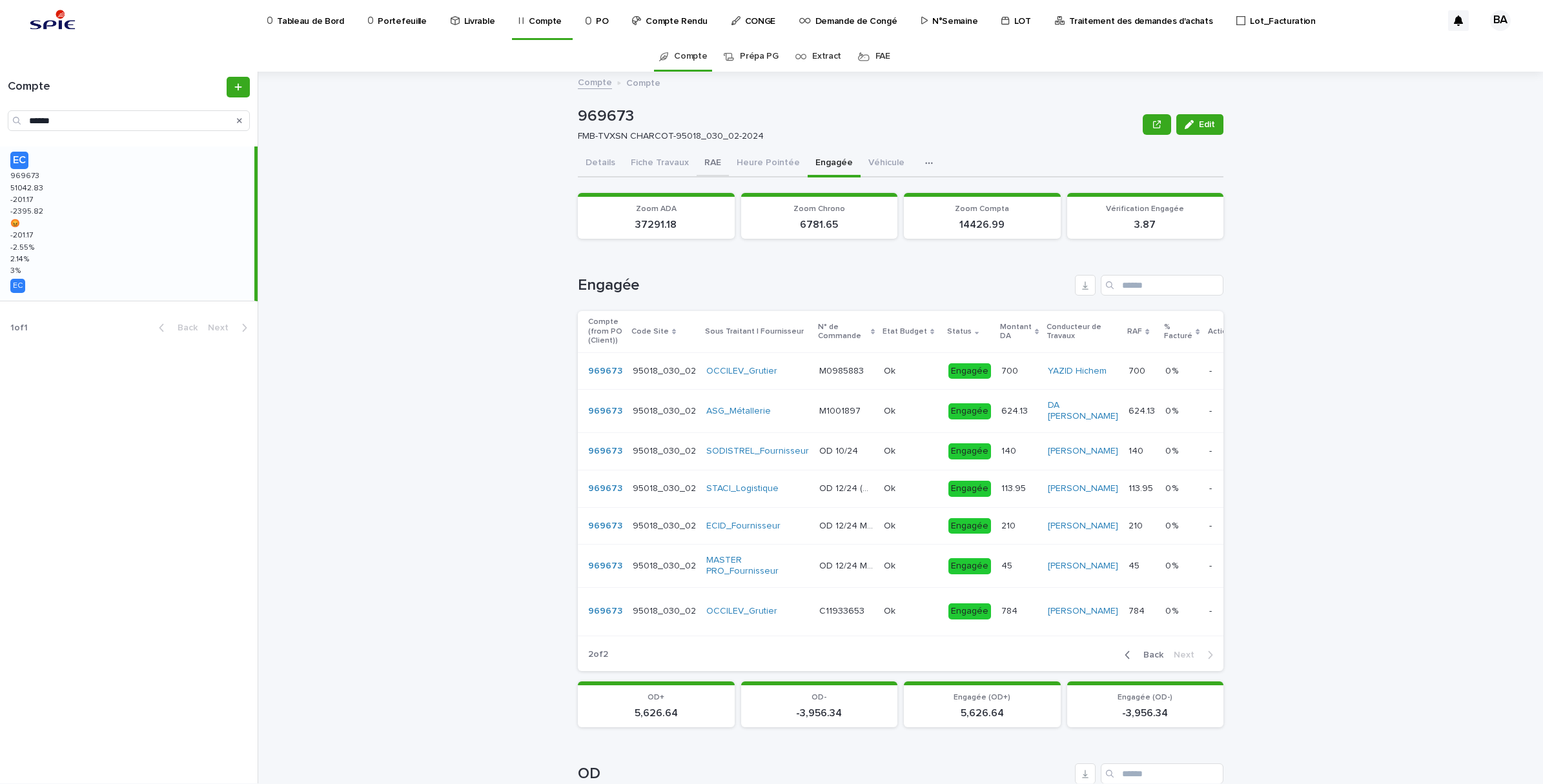
click at [702, 165] on button "RAE" at bounding box center [712, 164] width 32 height 27
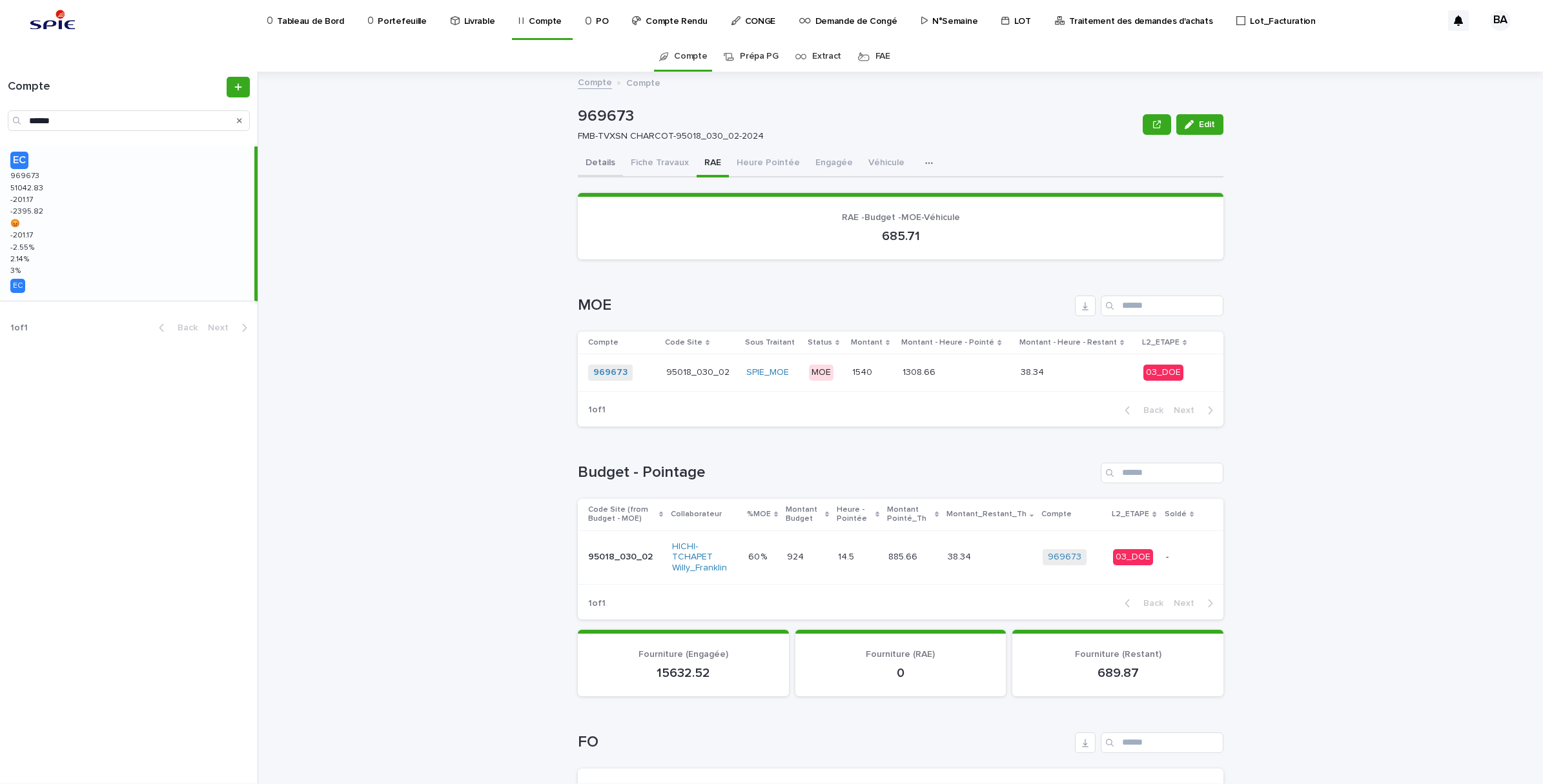
click at [599, 161] on button "Details" at bounding box center [600, 164] width 46 height 27
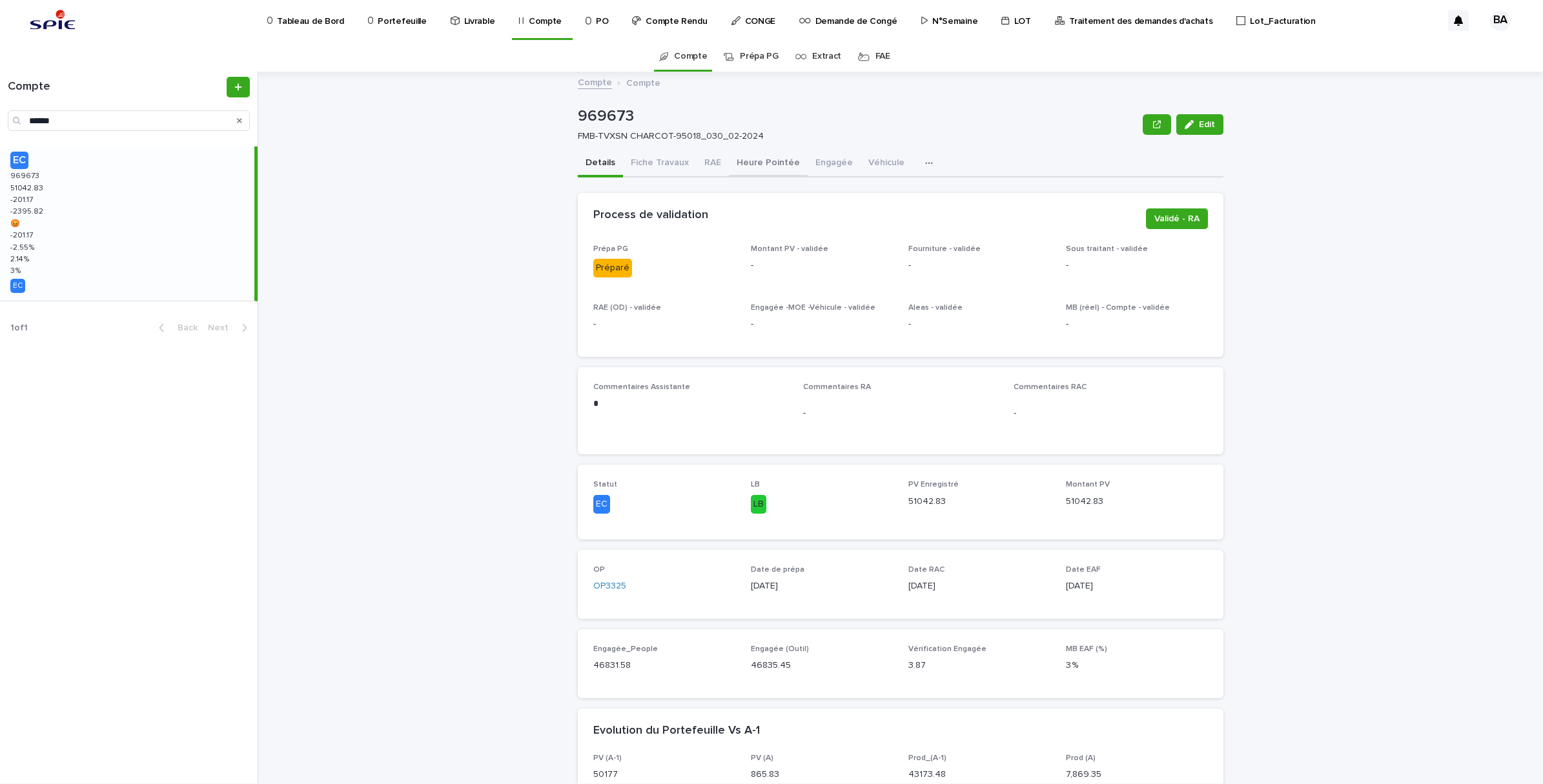
click at [759, 160] on button "Heure Pointée" at bounding box center [767, 164] width 78 height 27
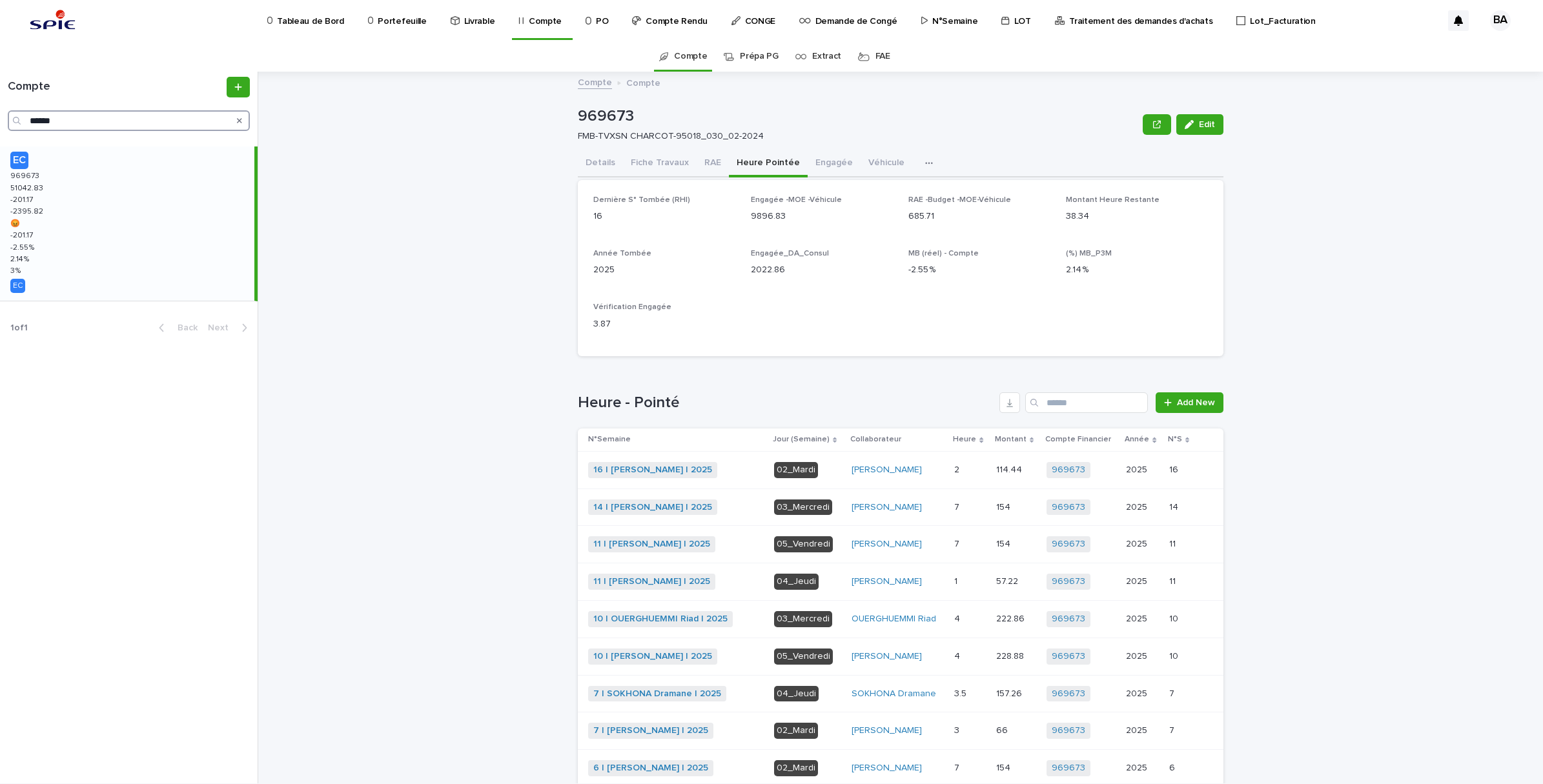
click at [67, 116] on input "******" at bounding box center [128, 121] width 242 height 21
drag, startPoint x: 126, startPoint y: 125, endPoint x: 0, endPoint y: 110, distance: 126.9
click at [0, 110] on html "Tableau de Bord Portefeuille Livrable Compte PO Compte Rendu CONGE Demande de C…" at bounding box center [772, 392] width 1543 height 784
paste input "Search"
type input "******"
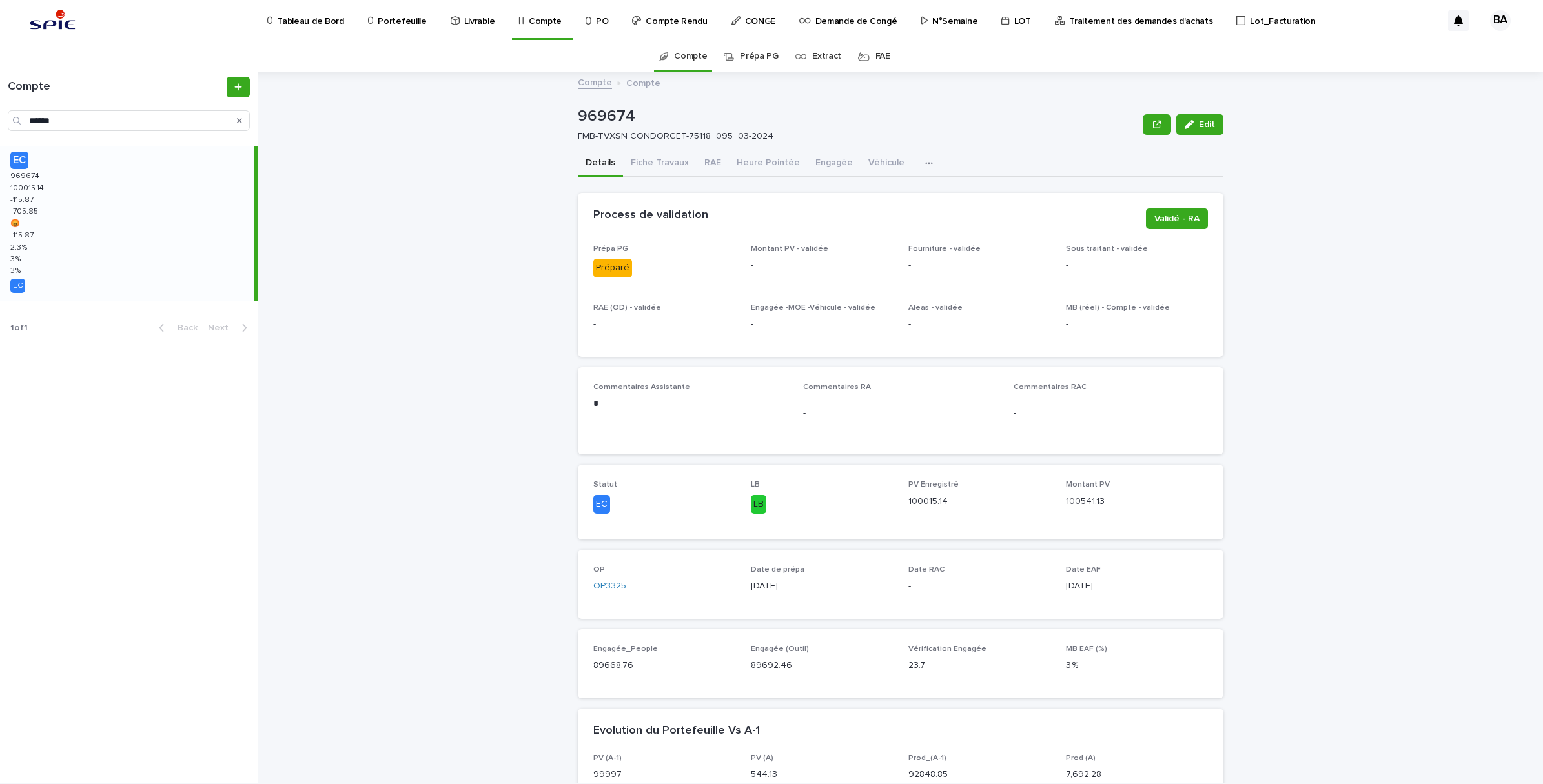
drag, startPoint x: 110, startPoint y: 214, endPoint x: 710, endPoint y: 148, distance: 603.6
click at [110, 214] on div "EC 969674 969674 100015.14 100015.14 -115.87 -115.87 -705.85 -705.85 😡 😡 -115.8…" at bounding box center [127, 223] width 255 height 154
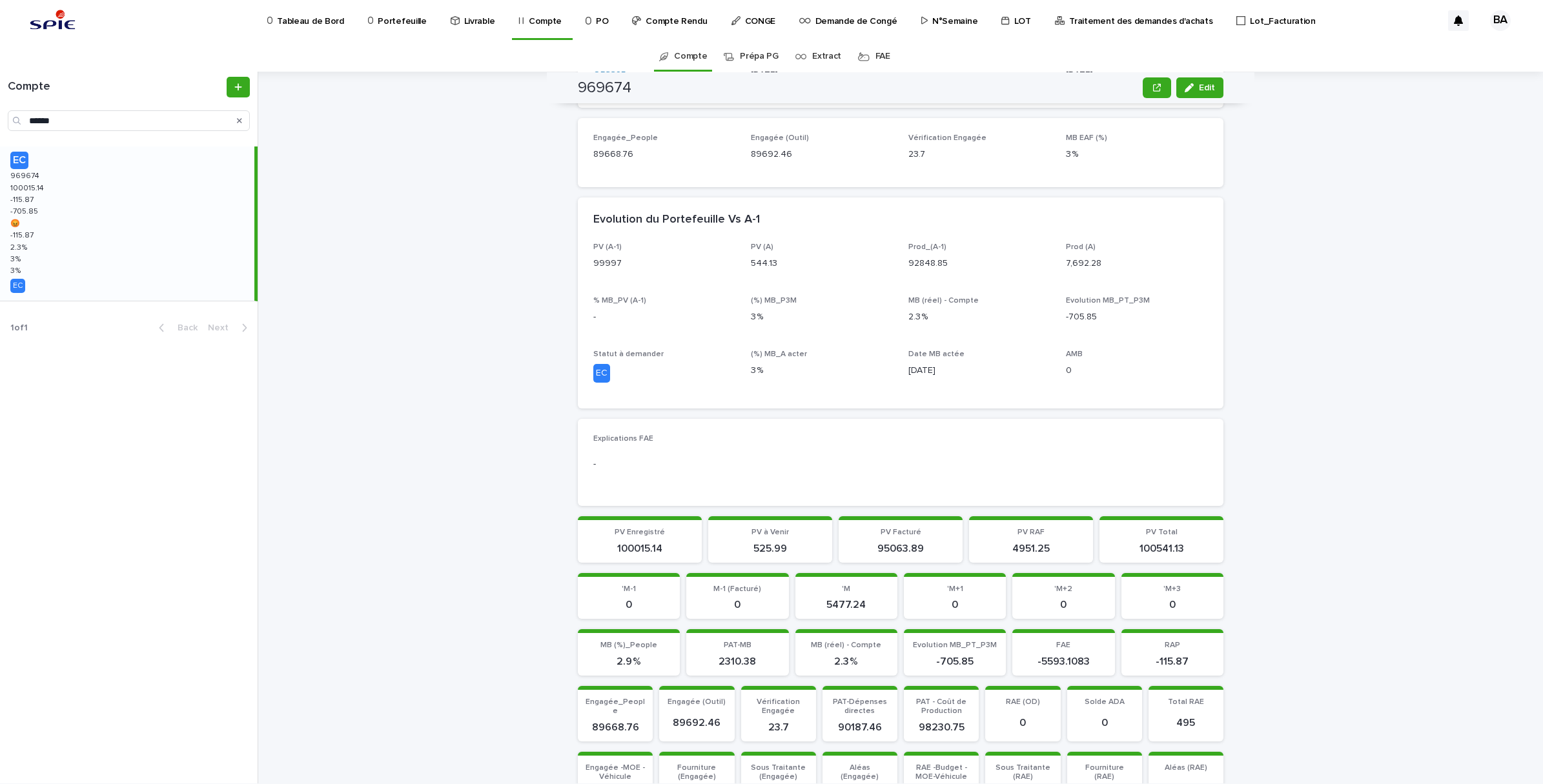
scroll to position [27, 0]
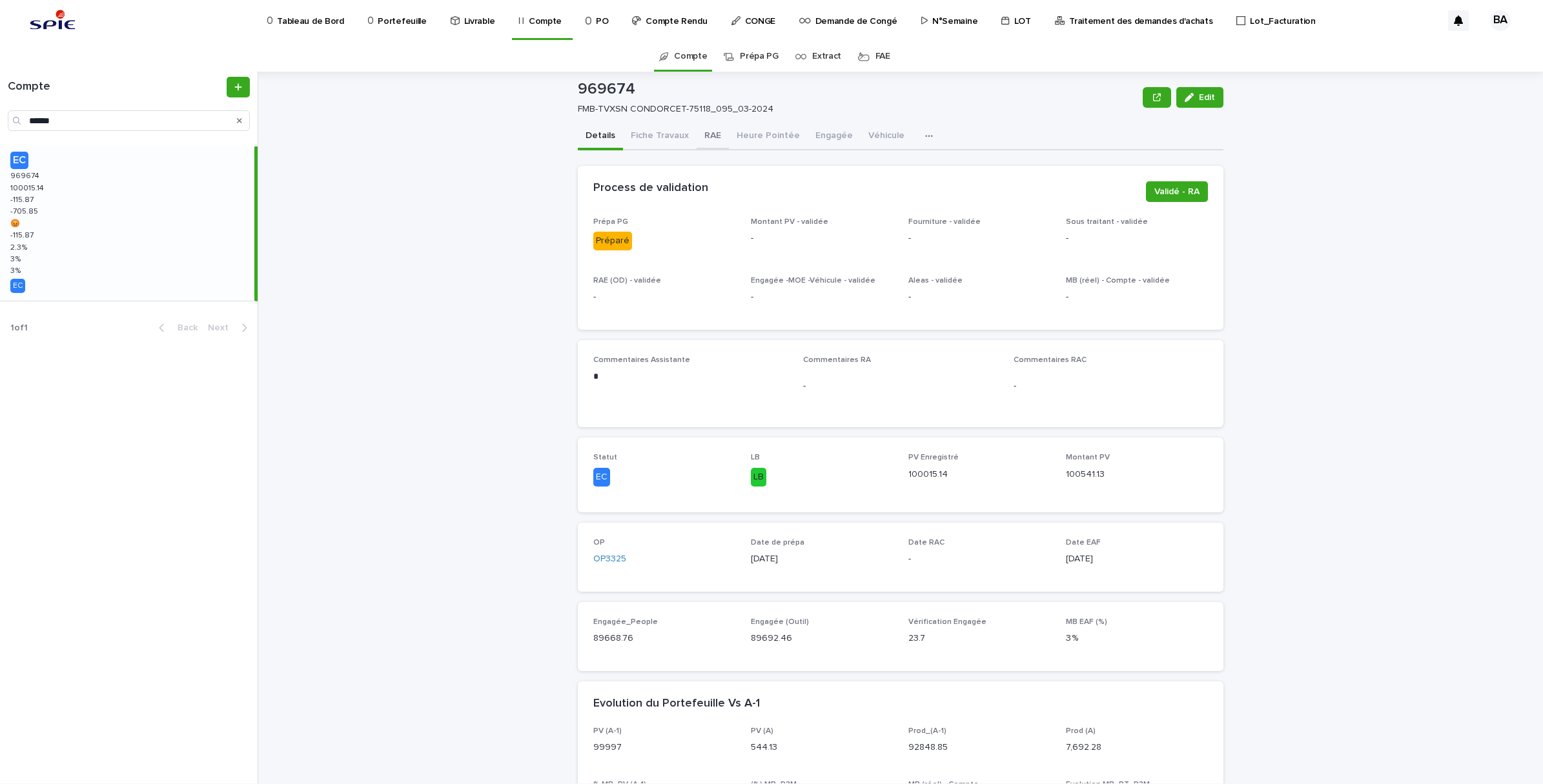
click at [712, 133] on button "RAE" at bounding box center [712, 137] width 32 height 27
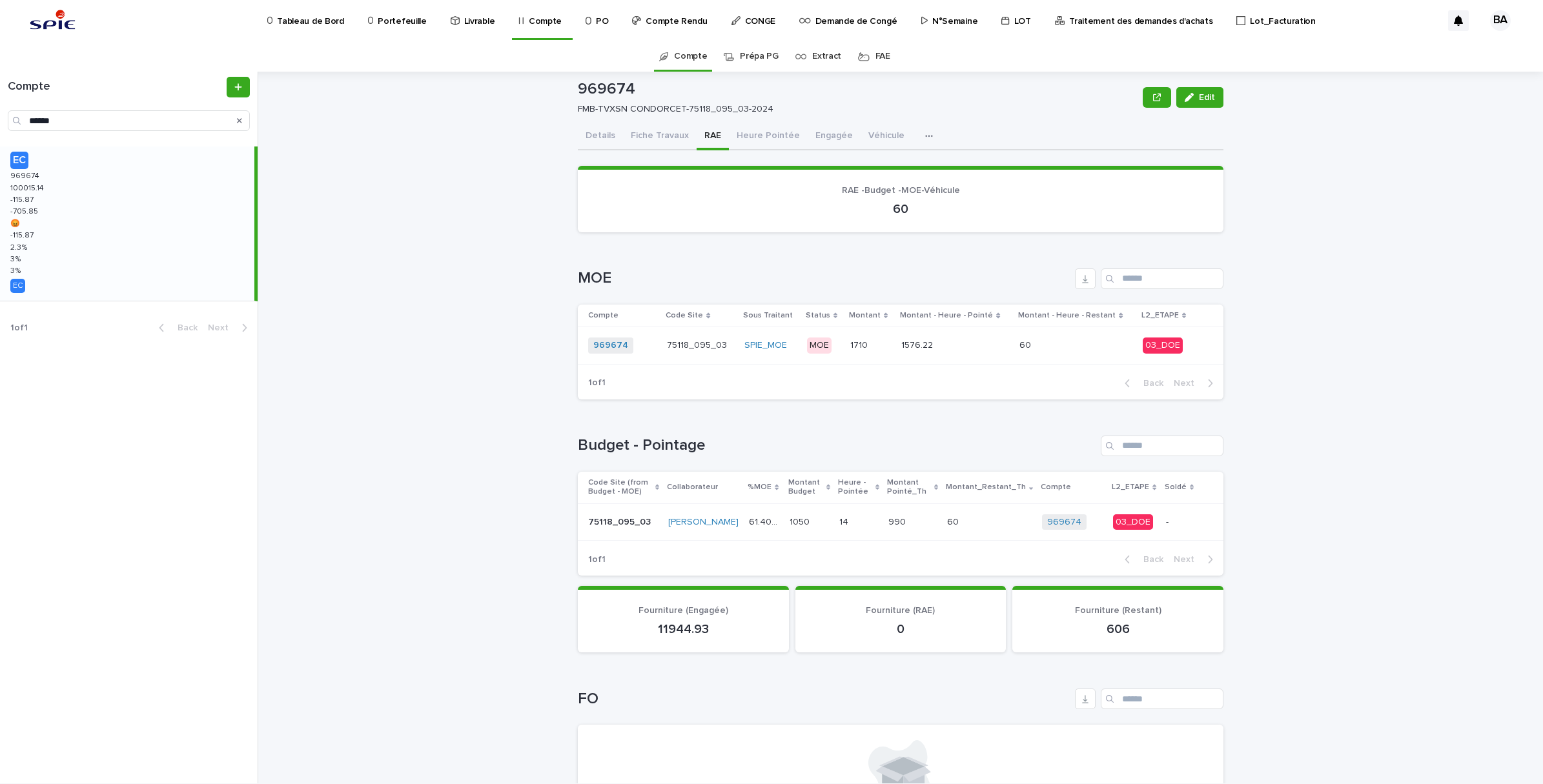
click at [1207, 337] on td at bounding box center [1209, 345] width 29 height 37
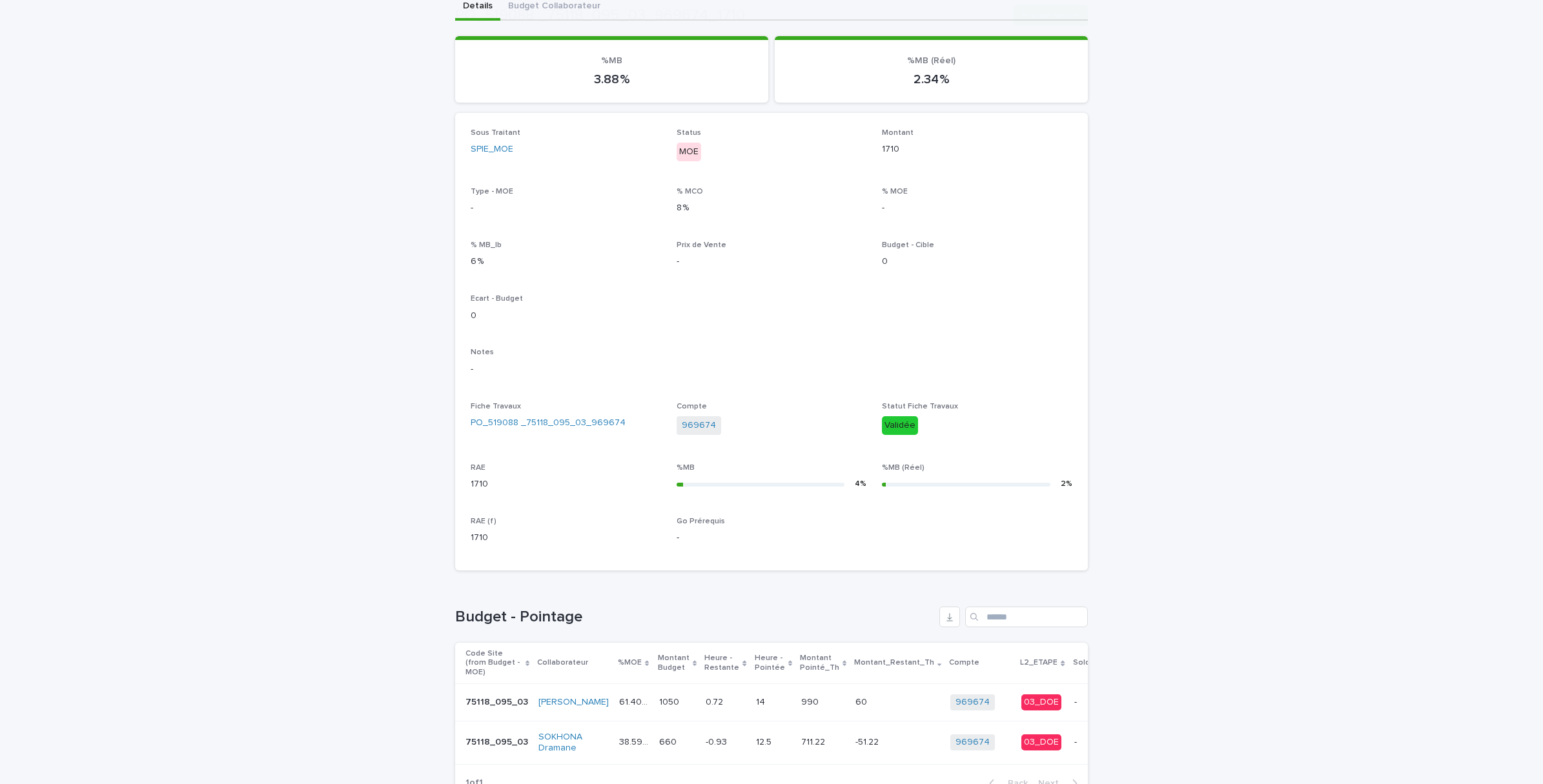
scroll to position [233, 0]
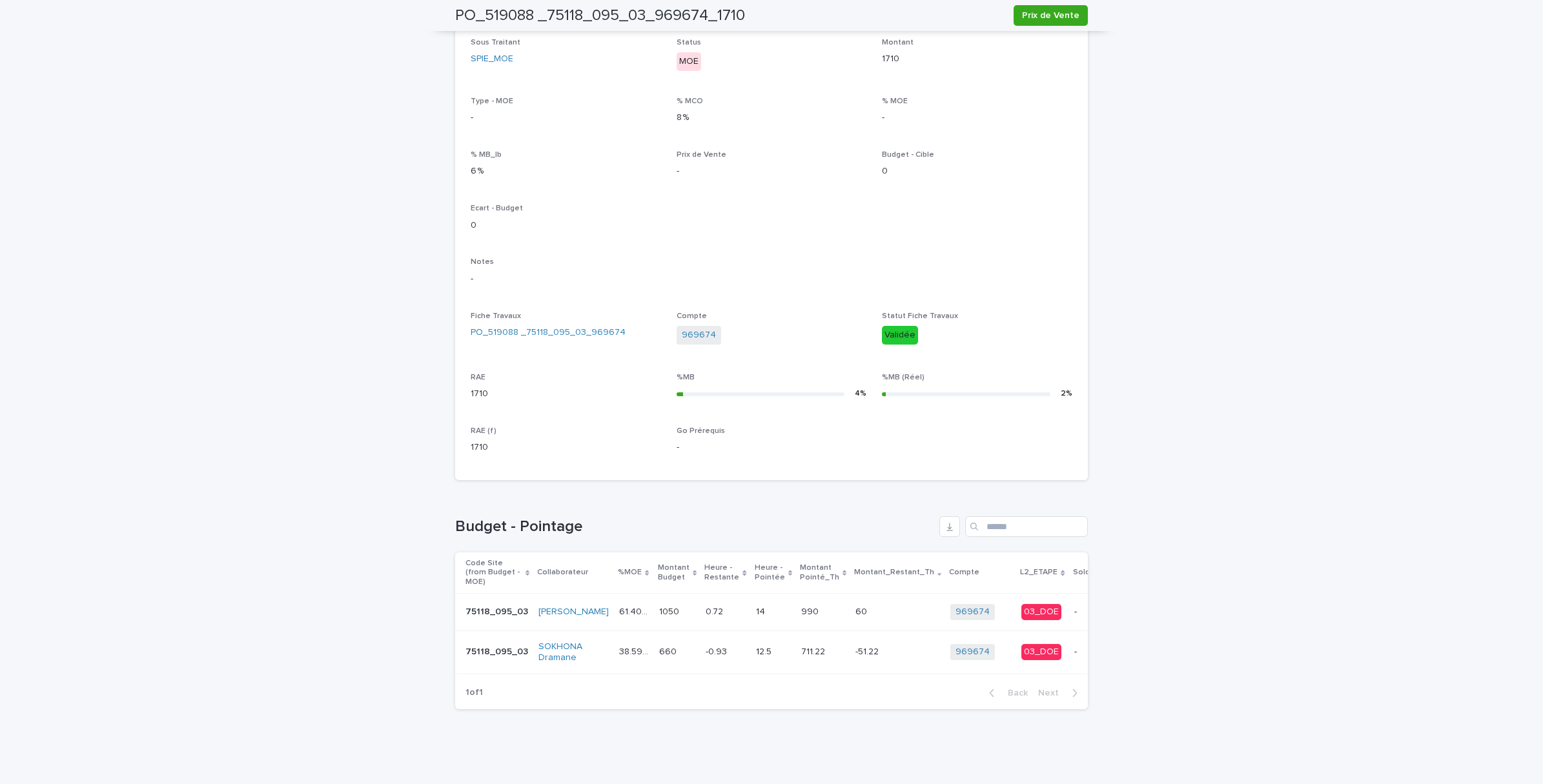
drag, startPoint x: 1011, startPoint y: 665, endPoint x: 1098, endPoint y: 671, distance: 87.2
click at [1098, 671] on div "Loading... Saving… Loading... Saving… PO_519088 _75118_095_03_969674_1710 Prix …" at bounding box center [772, 304] width 1543 height 959
click at [1097, 606] on span "Soldé" at bounding box center [1109, 612] width 24 height 13
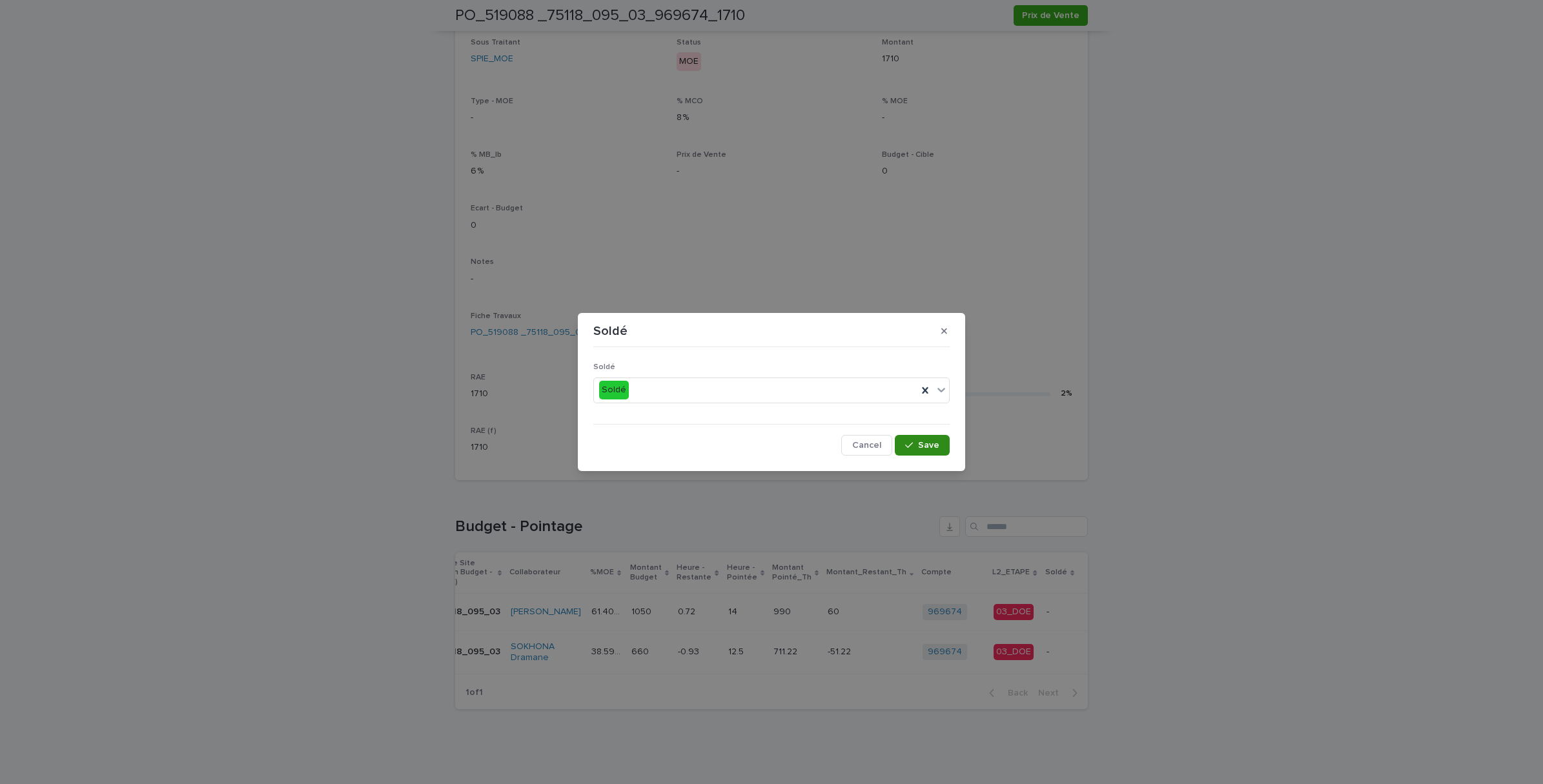
click at [913, 443] on icon "button" at bounding box center [908, 444] width 8 height 6
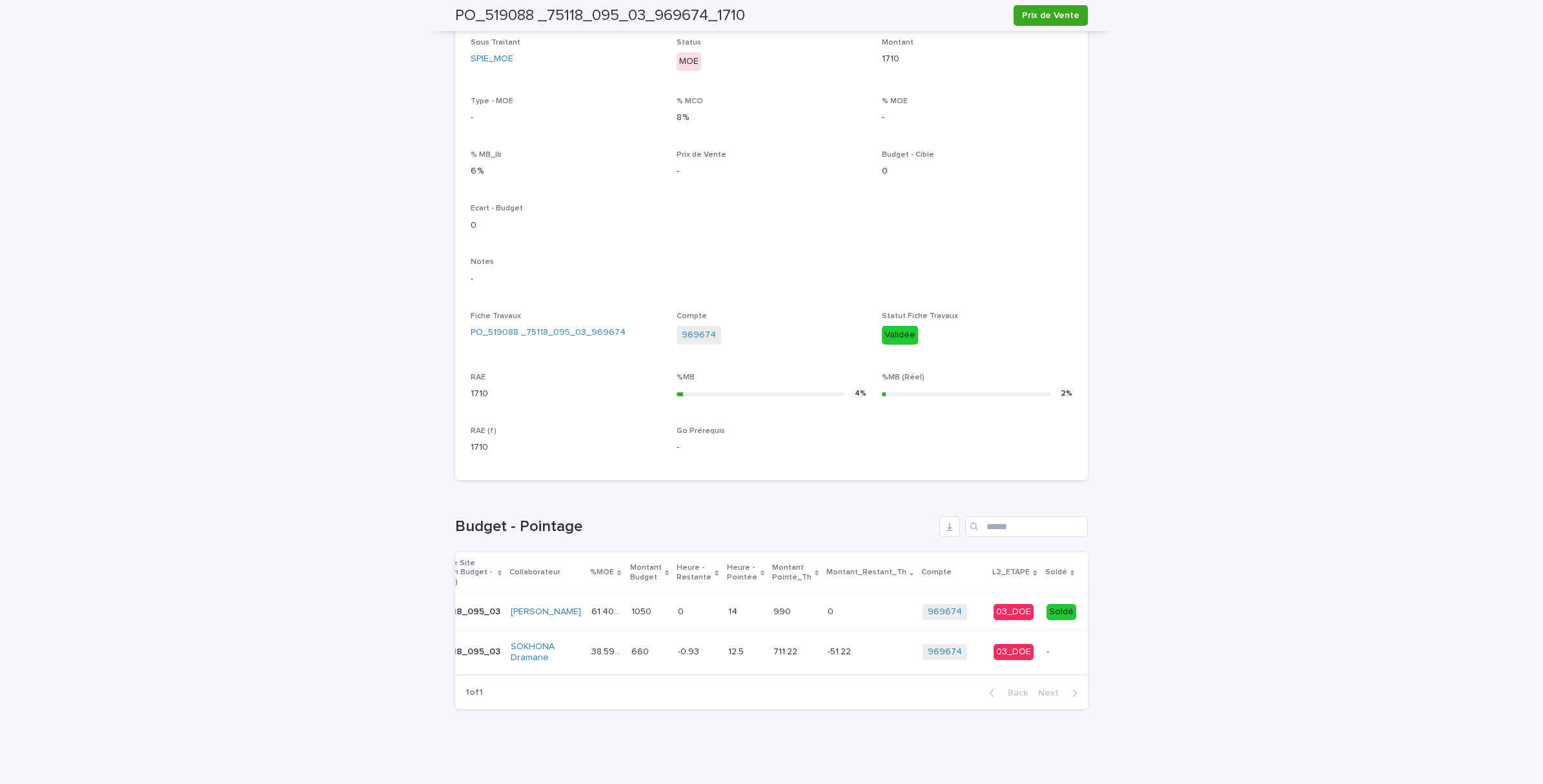
click at [1100, 646] on span "Soldé" at bounding box center [1112, 652] width 24 height 13
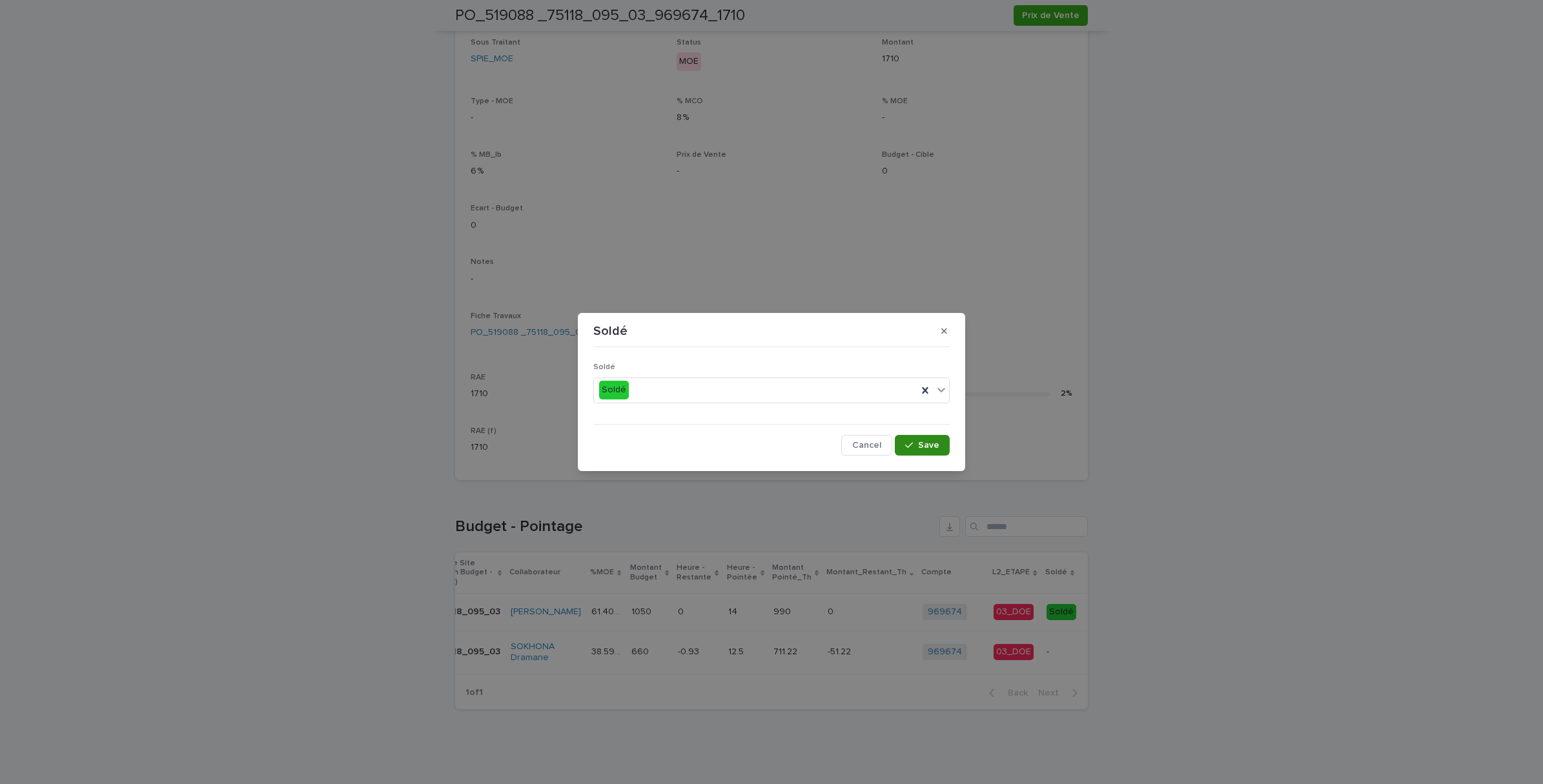
click at [930, 450] on button "Save" at bounding box center [922, 445] width 55 height 21
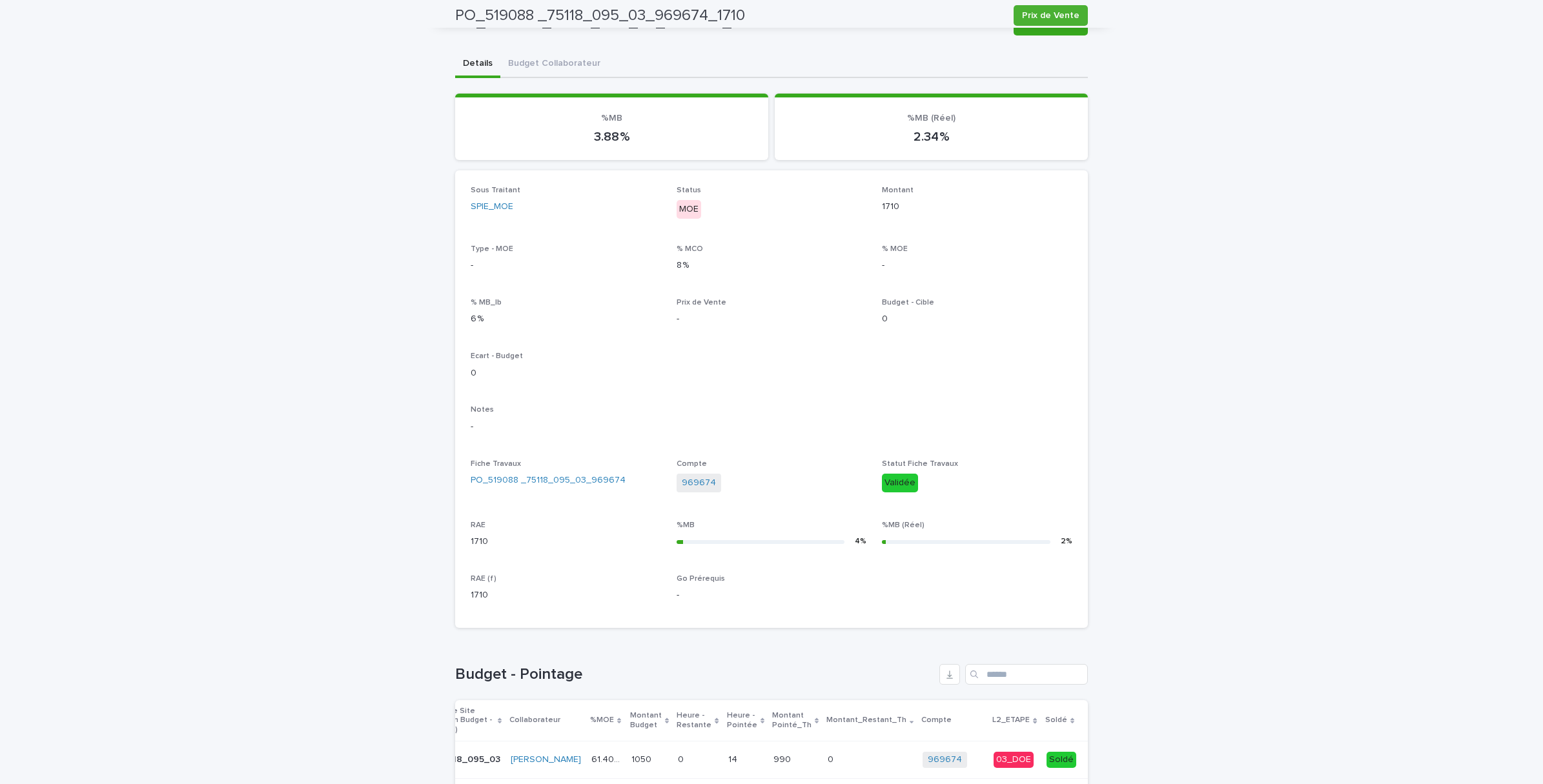
scroll to position [0, 0]
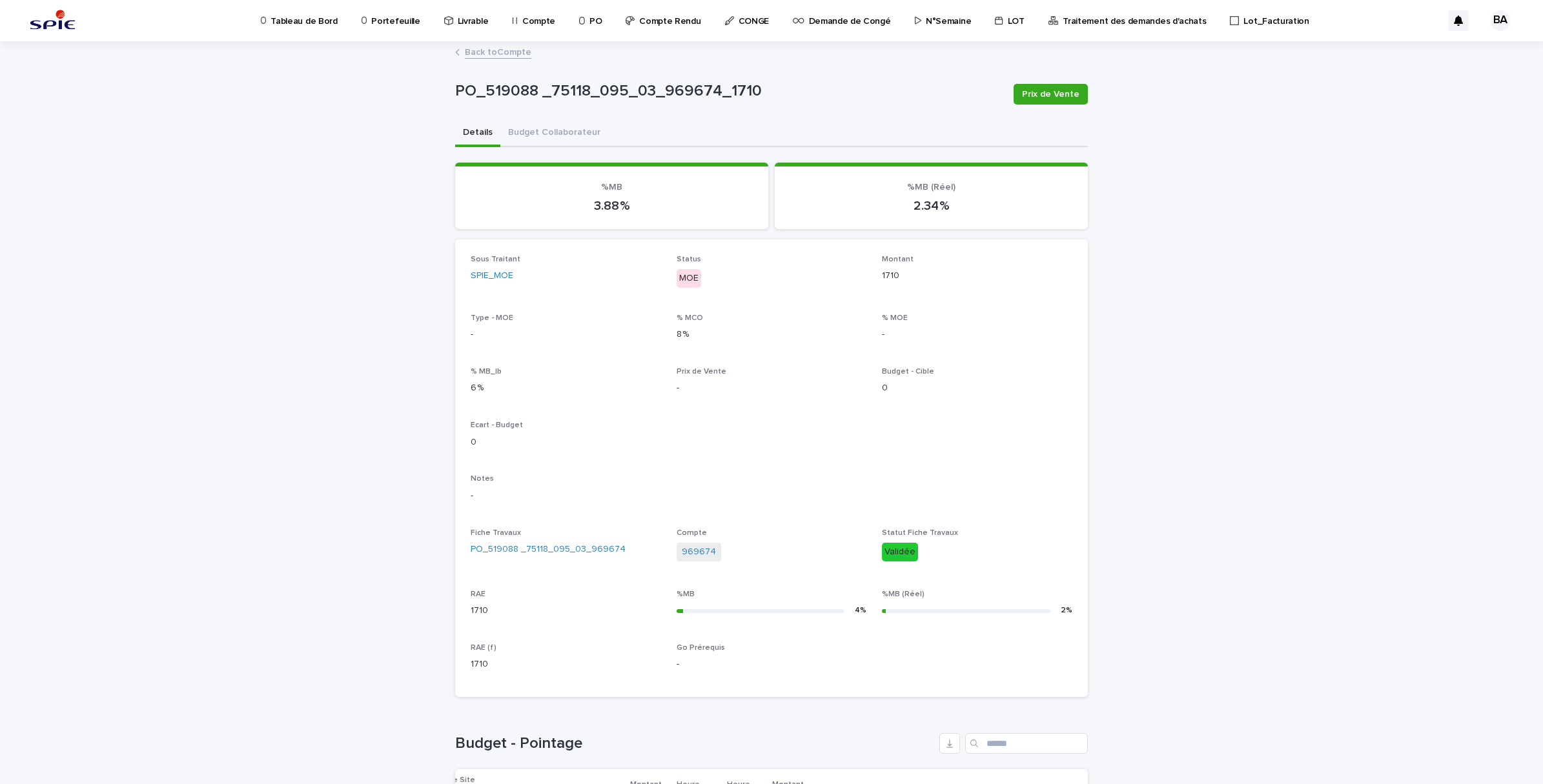
click at [487, 53] on link "Back to Compte" at bounding box center [497, 51] width 67 height 15
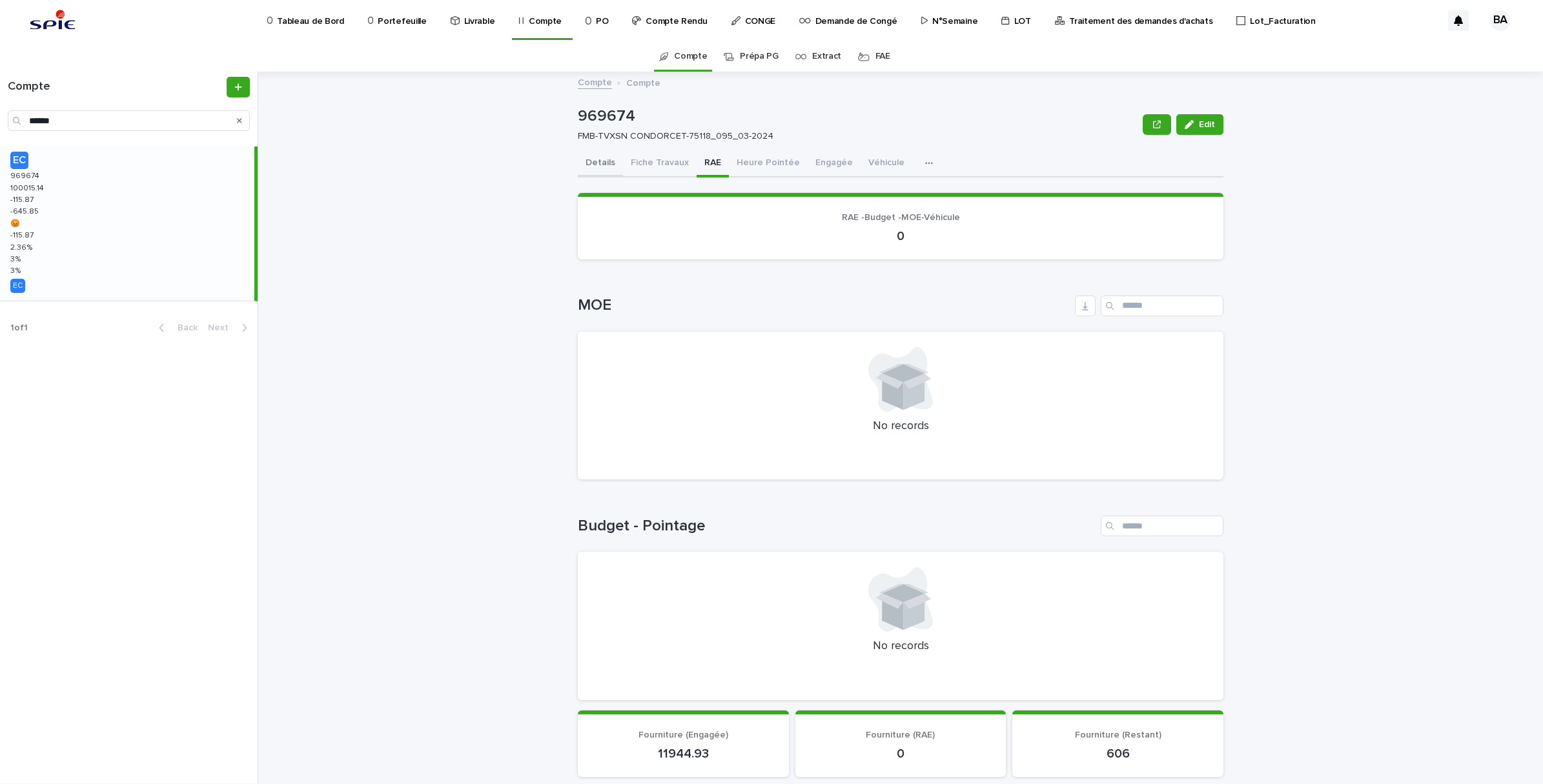
click at [585, 162] on button "Details" at bounding box center [600, 164] width 46 height 27
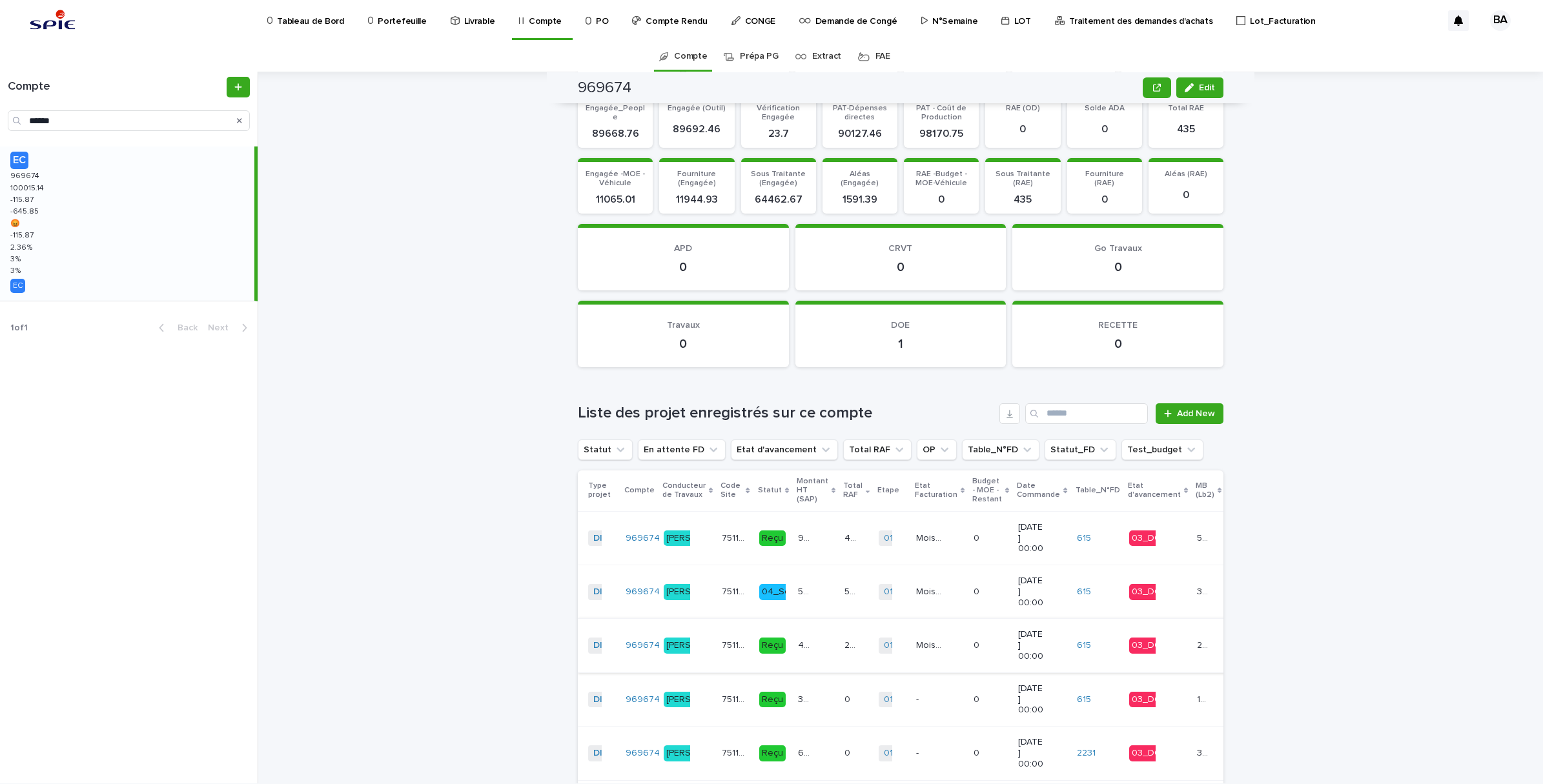
scroll to position [1109, 0]
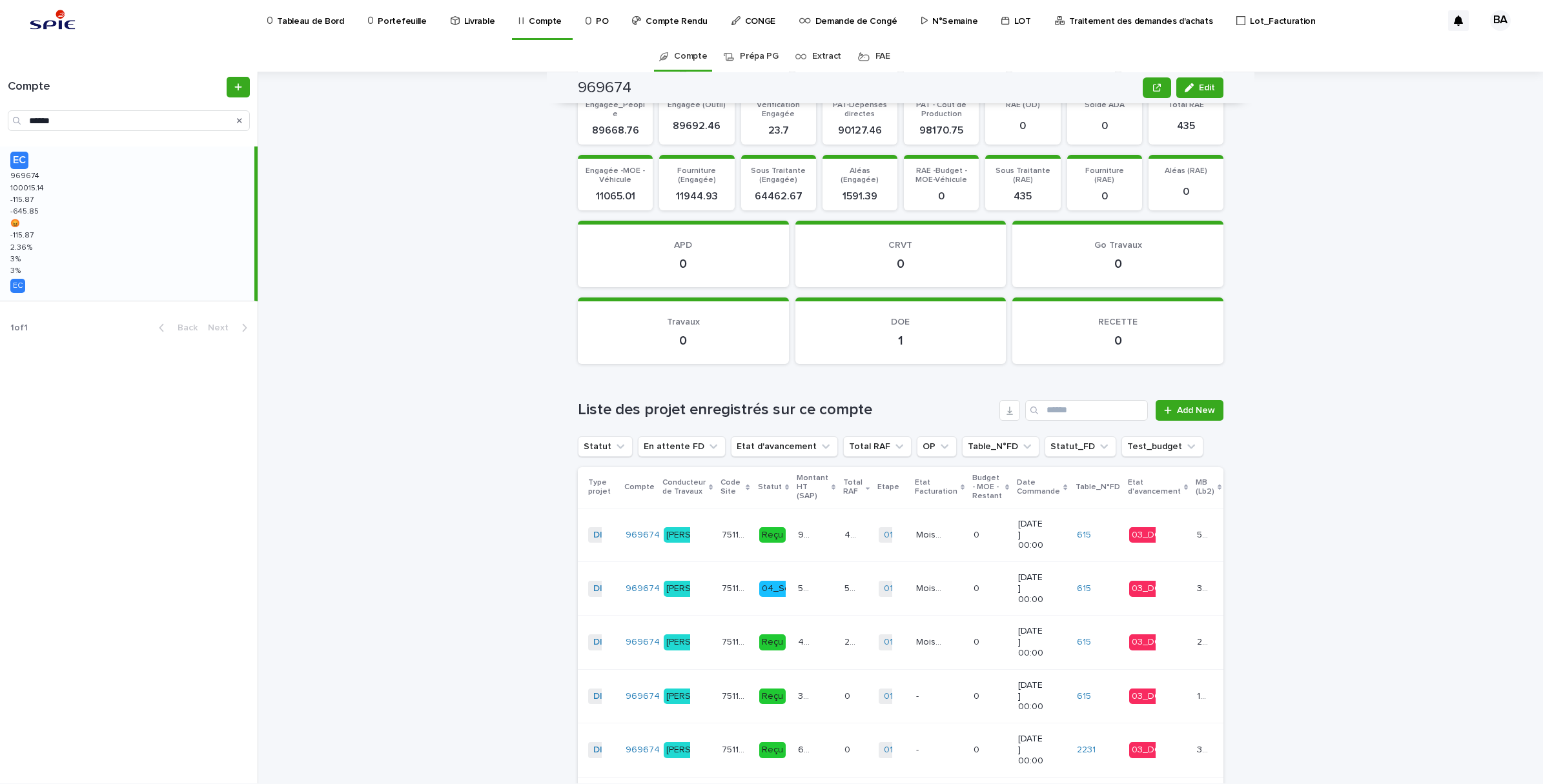
click at [911, 593] on td "Mois en cours Mois en cours" at bounding box center [939, 589] width 57 height 54
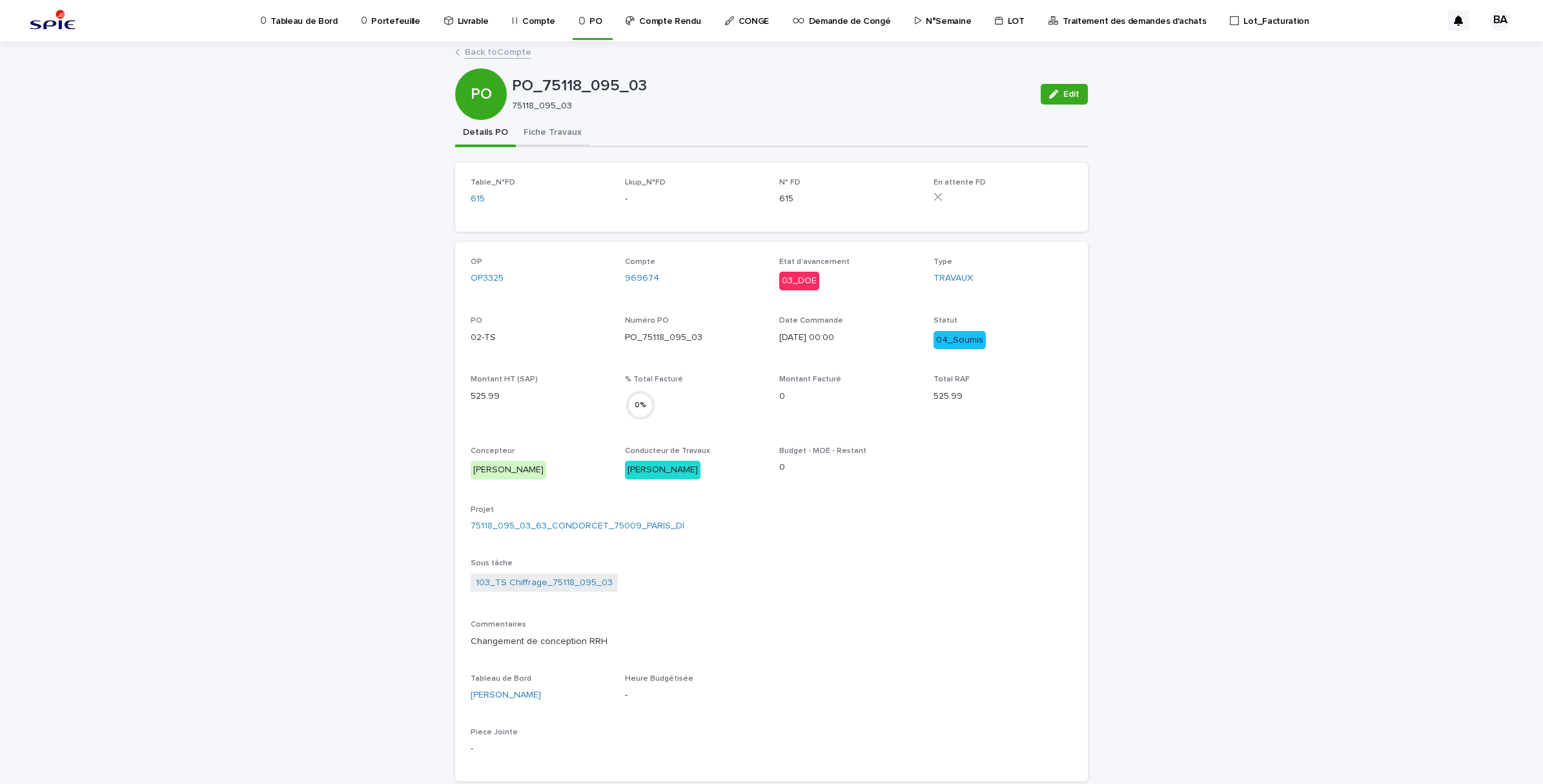
click at [557, 131] on button "Fiche Travaux" at bounding box center [552, 133] width 73 height 27
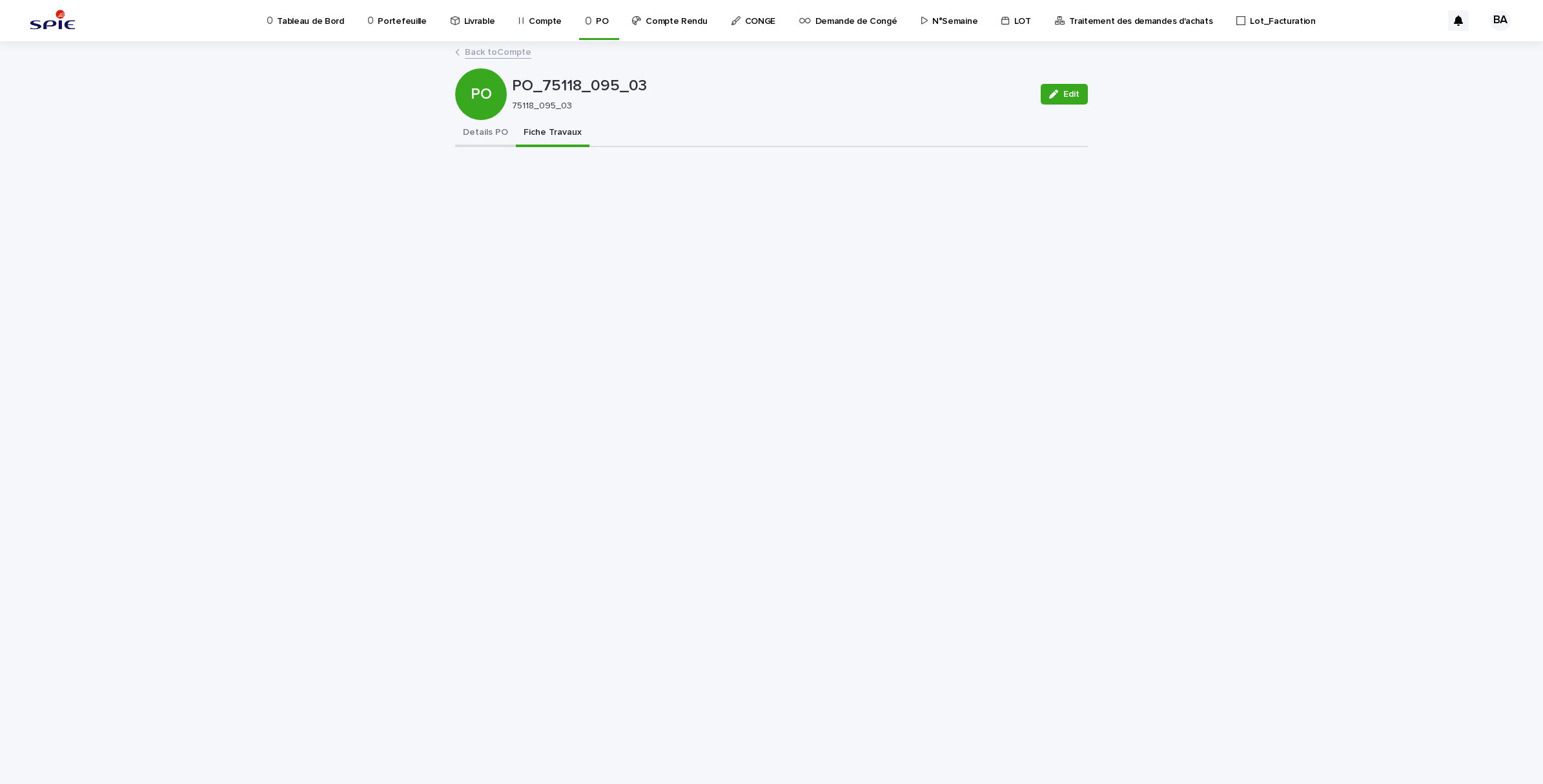
click at [476, 128] on button "Details PO" at bounding box center [486, 133] width 61 height 27
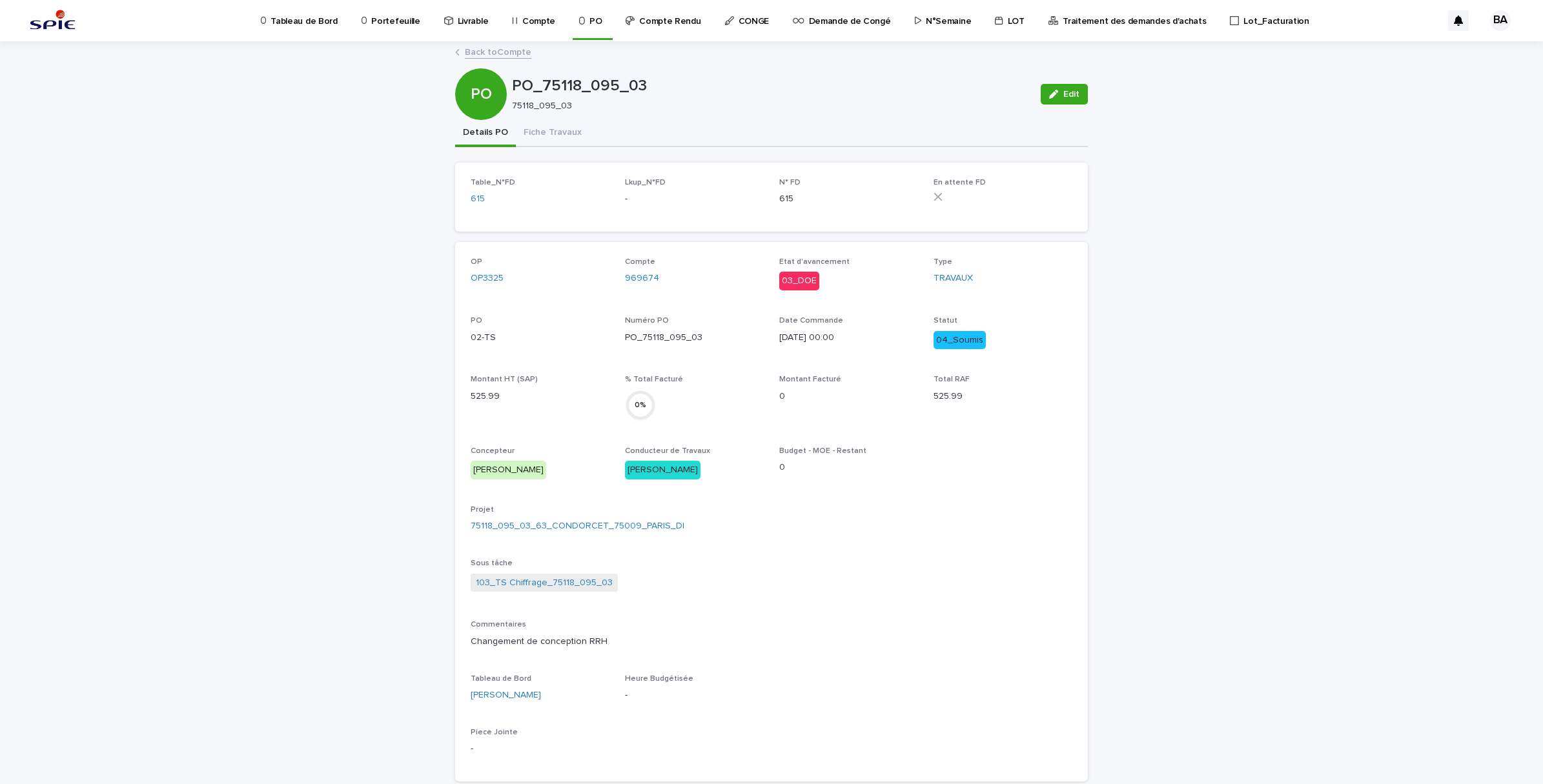
click at [498, 46] on link "Back to Compte" at bounding box center [497, 51] width 67 height 15
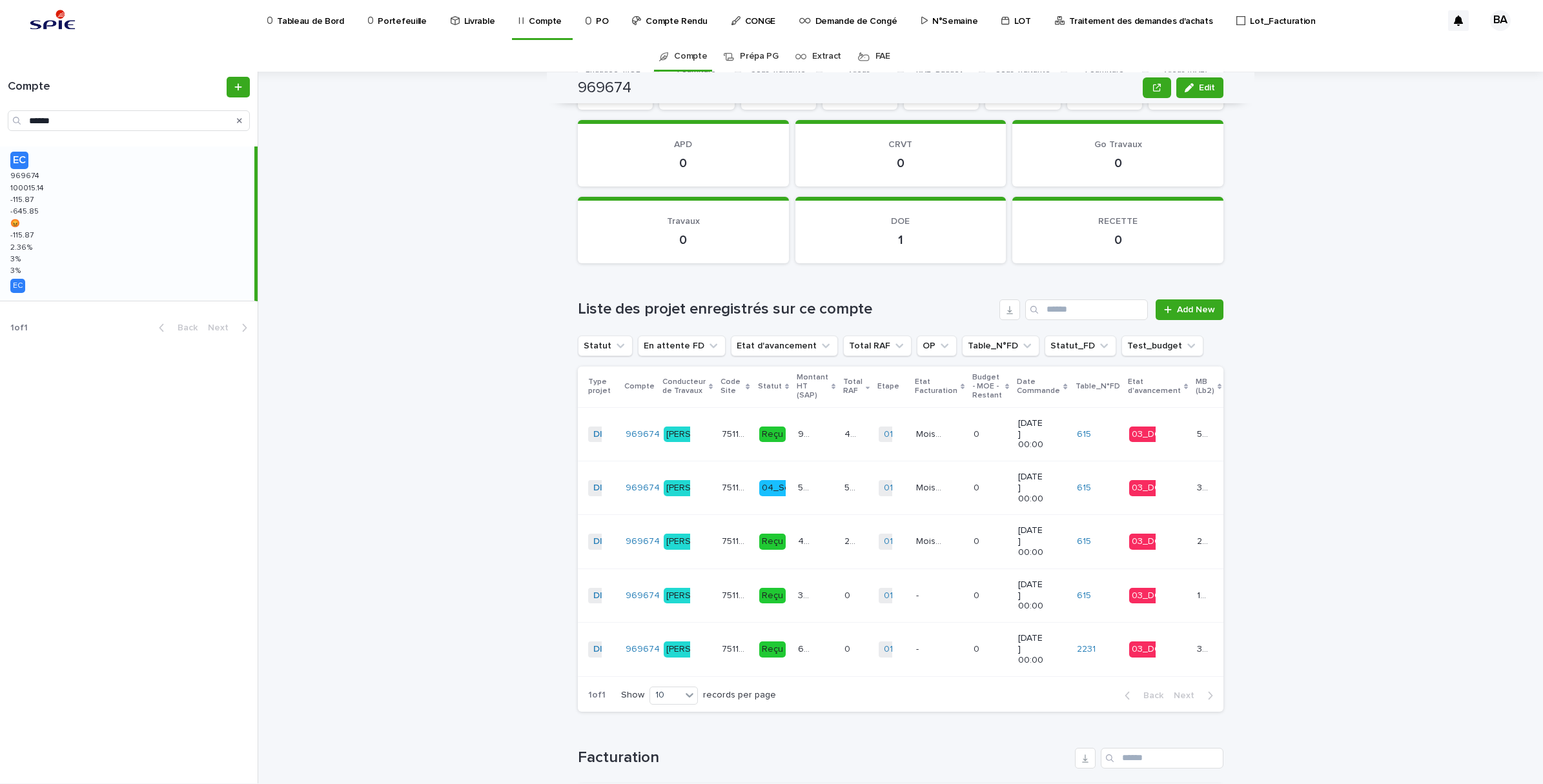
scroll to position [1372, 0]
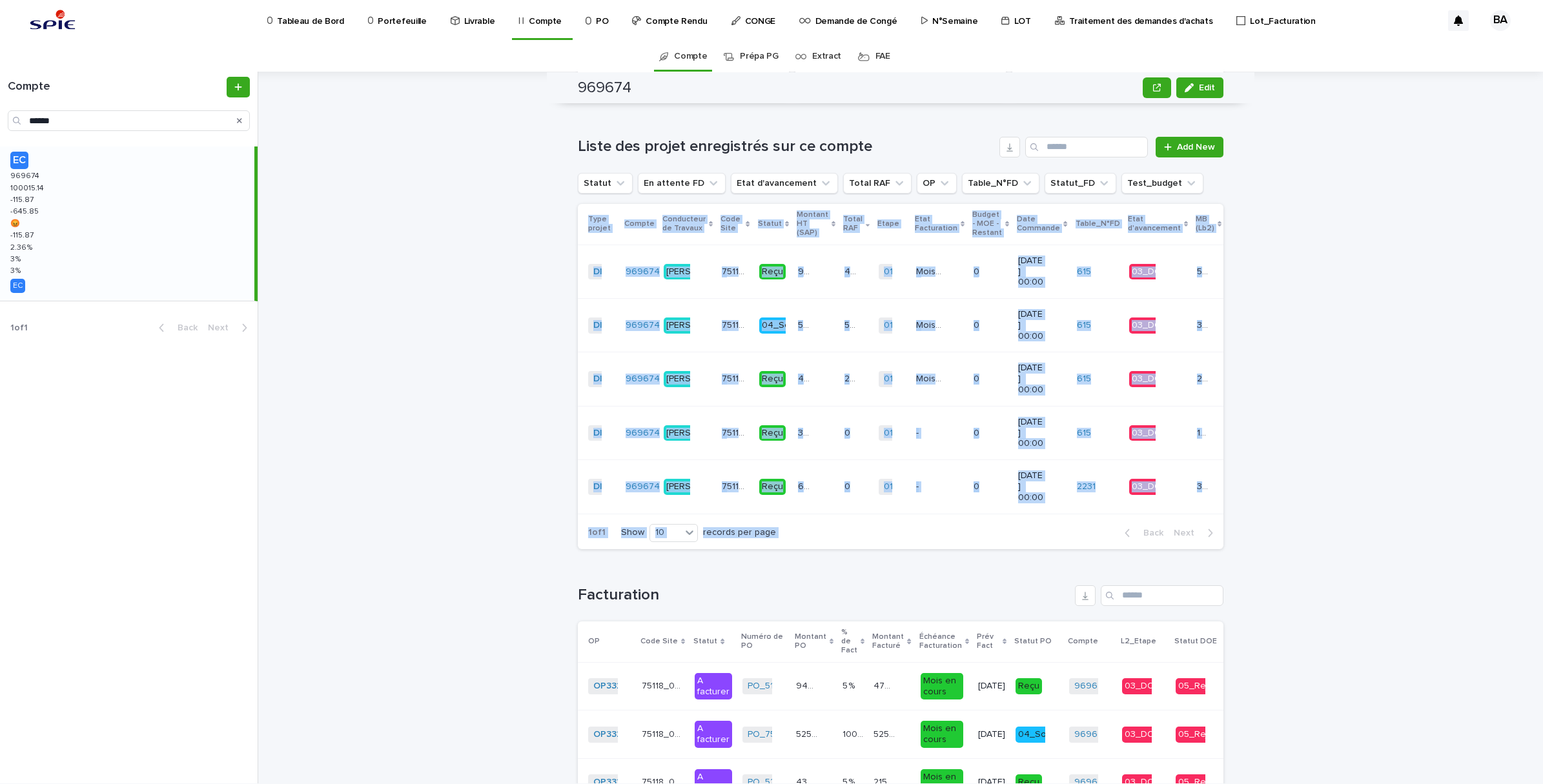
drag, startPoint x: 971, startPoint y: 510, endPoint x: 1169, endPoint y: 528, distance: 198.8
click at [1169, 528] on section "Type projet Compte Conducteur de Travaux Code Site Statut Montant HT (SAP) Tota…" at bounding box center [901, 377] width 646 height 346
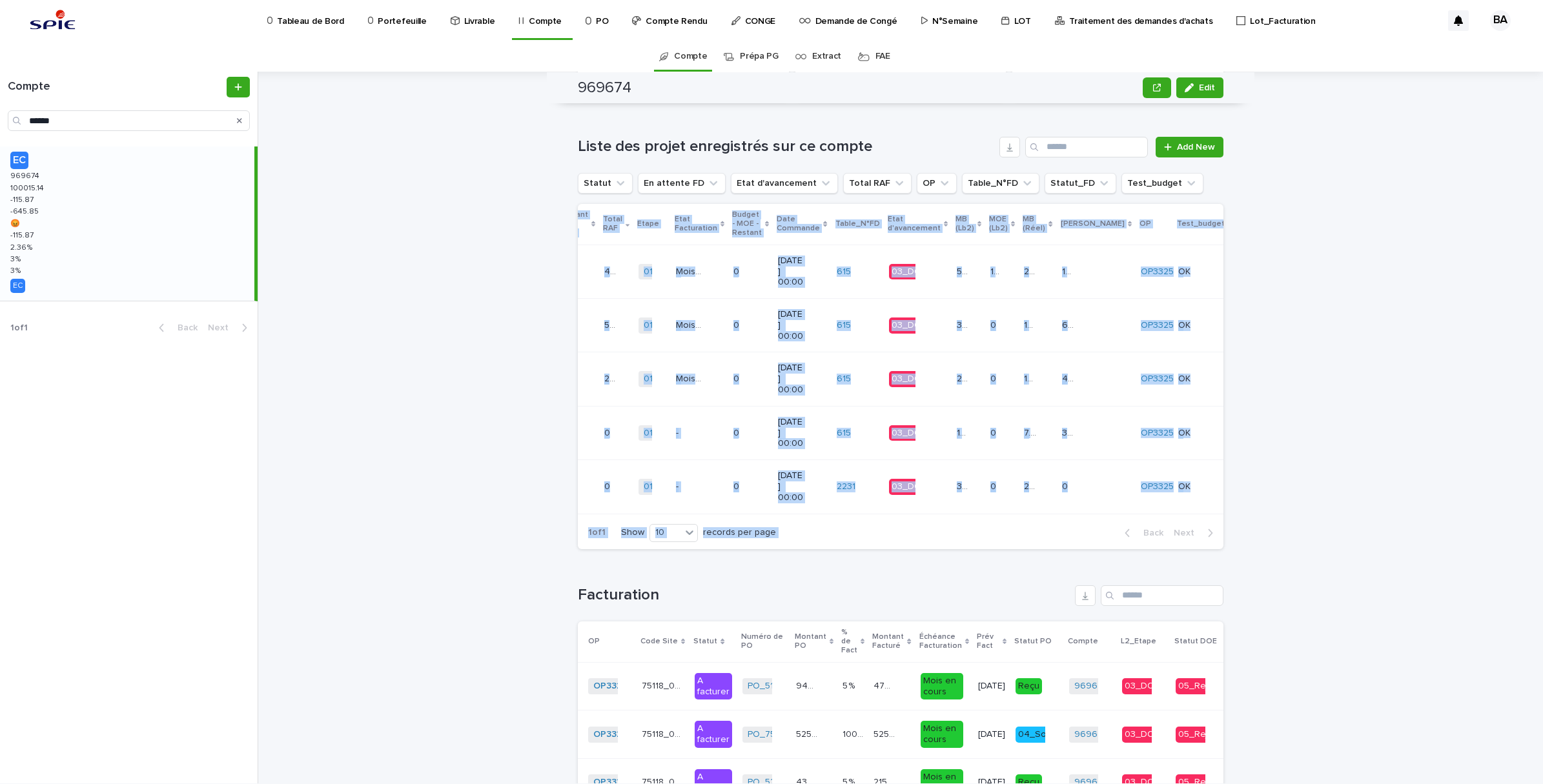
scroll to position [0, 406]
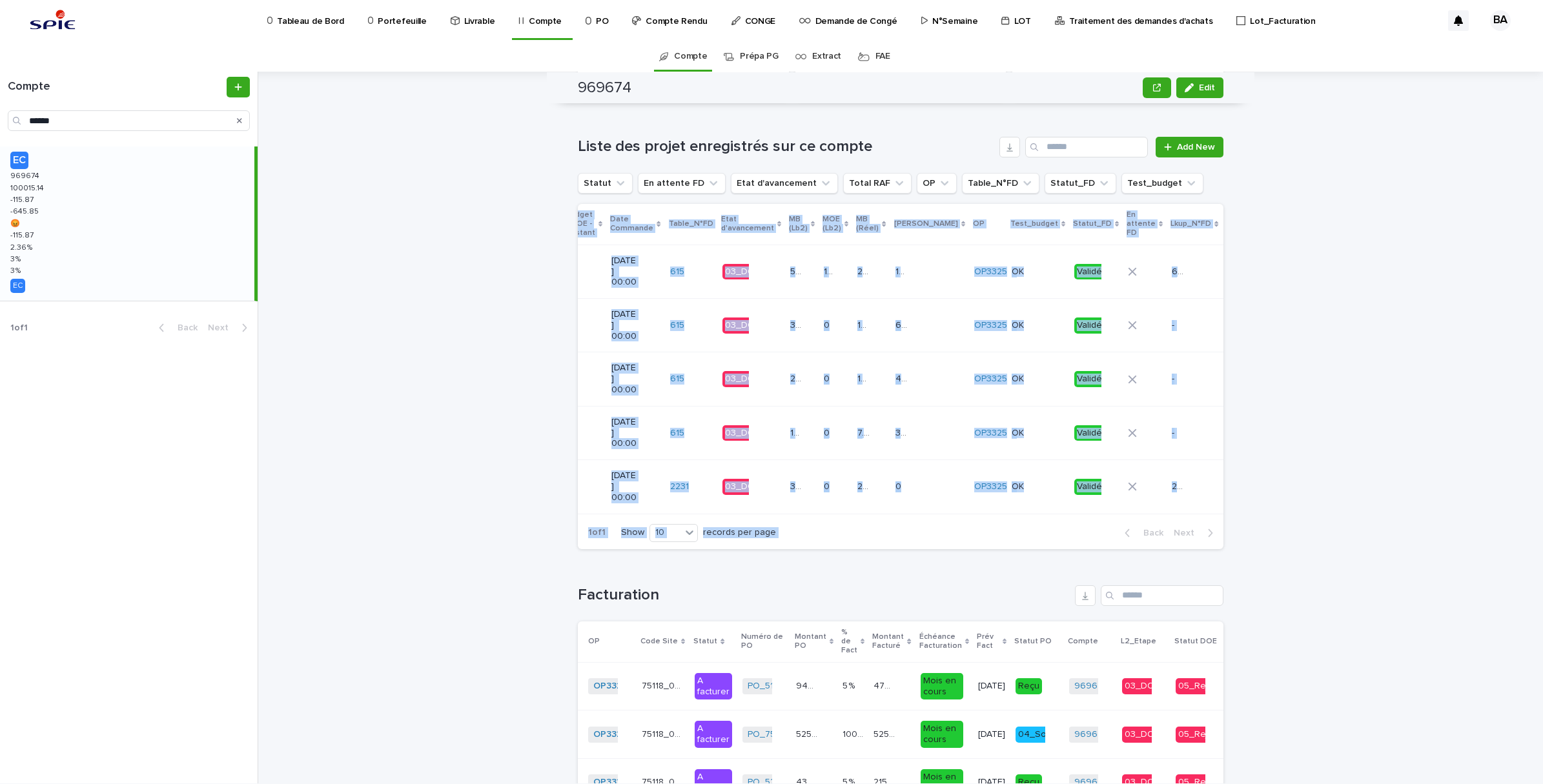
click at [1331, 423] on div "Compte Compte 969674 Edit 969674 FMB-TVXSN CONDORCET-75118_095_03-2024 Edit Sor…" at bounding box center [908, 427] width 1269 height 712
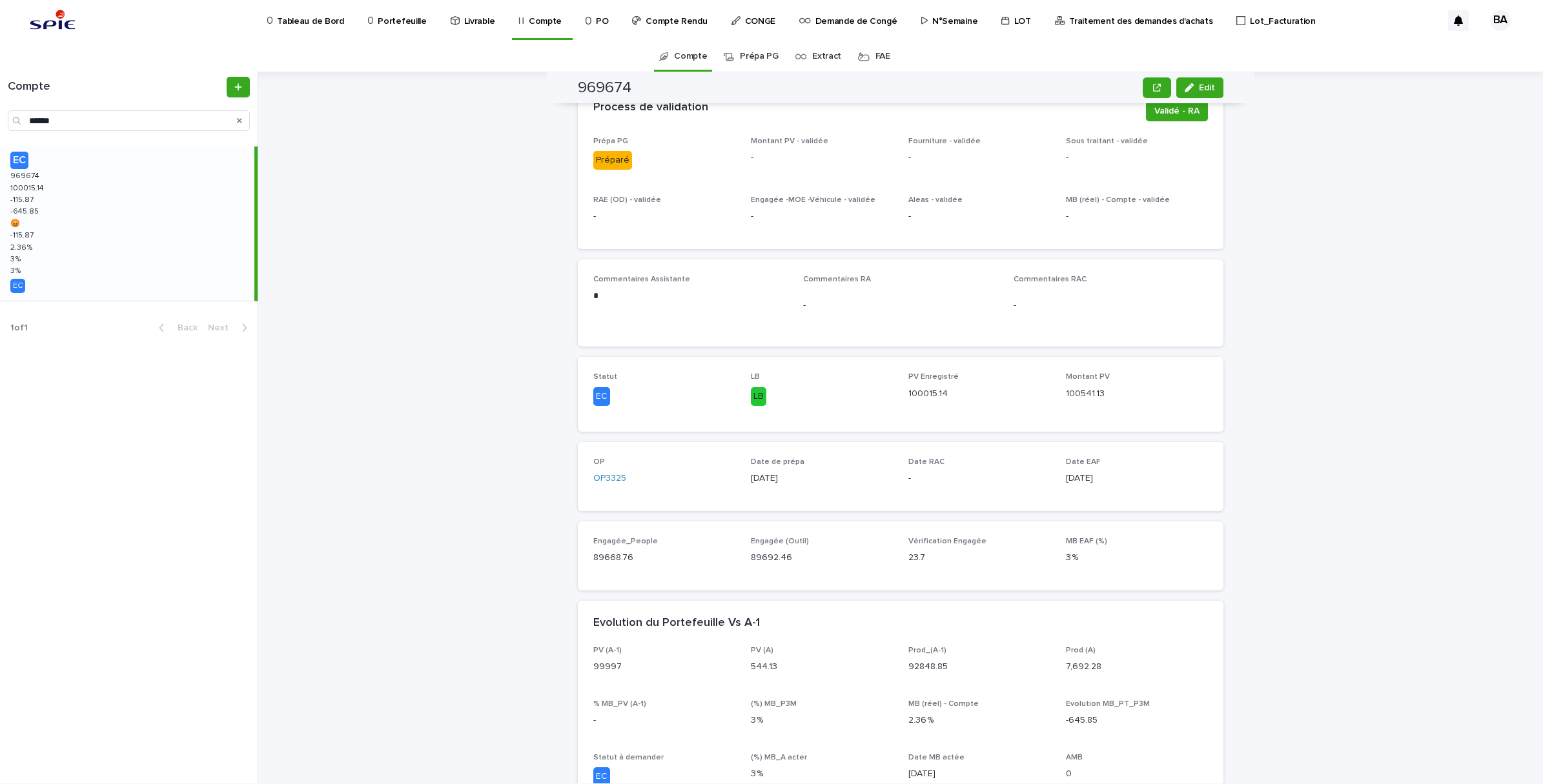
scroll to position [0, 0]
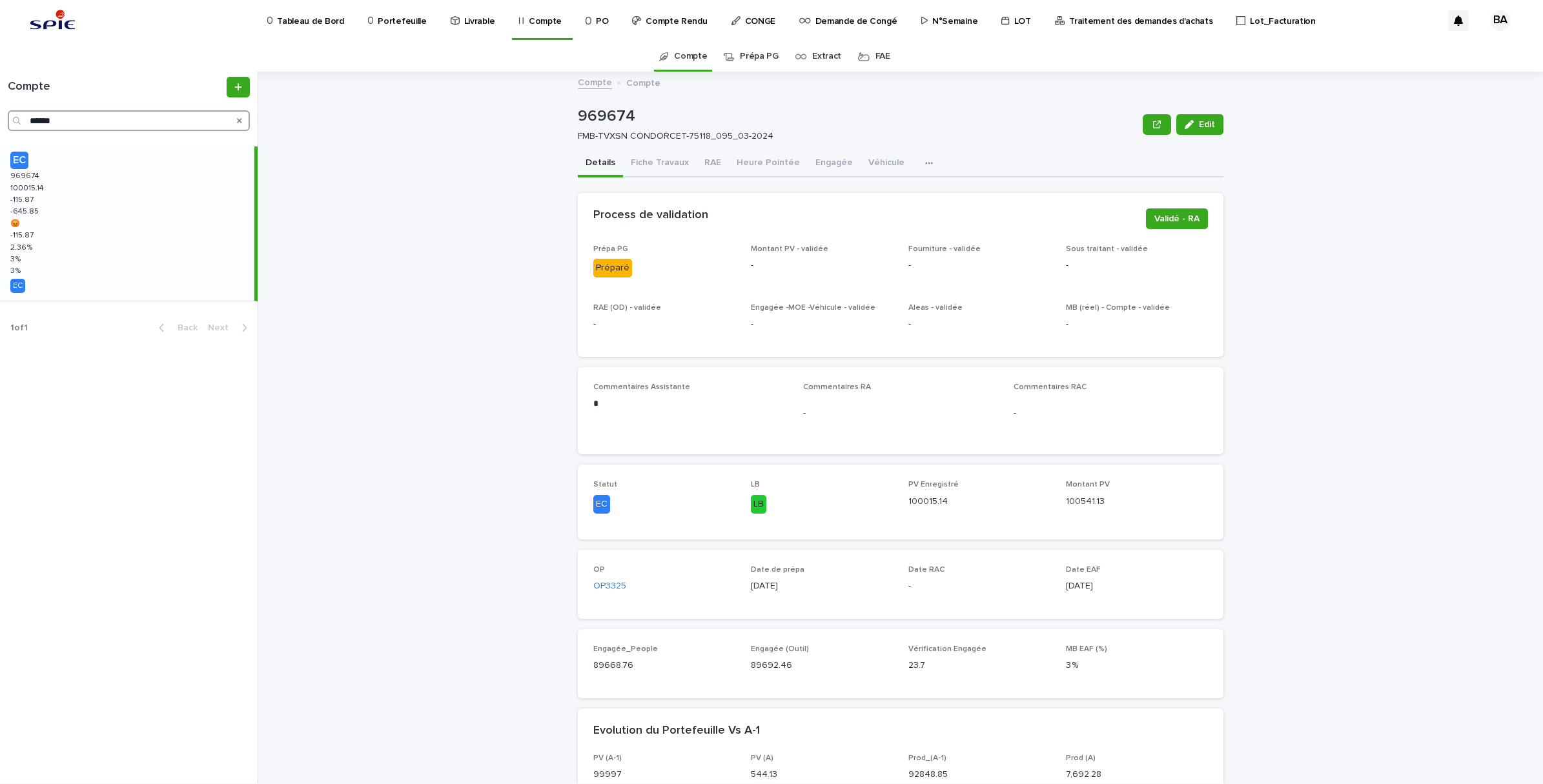
drag, startPoint x: 98, startPoint y: 126, endPoint x: -3, endPoint y: 105, distance: 103.2
click at [0, 105] on html "Tableau de Bord Portefeuille Livrable Compte PO Compte Rendu CONGE Demande de C…" at bounding box center [772, 392] width 1543 height 784
paste input "Search"
type input "******"
click at [91, 202] on div "EC 979334 979334 85020.4 85020.4 0.4 0.4 1008.51 1008.51 0.4 0.4 4.19 % 4.19 % …" at bounding box center [127, 219] width 255 height 145
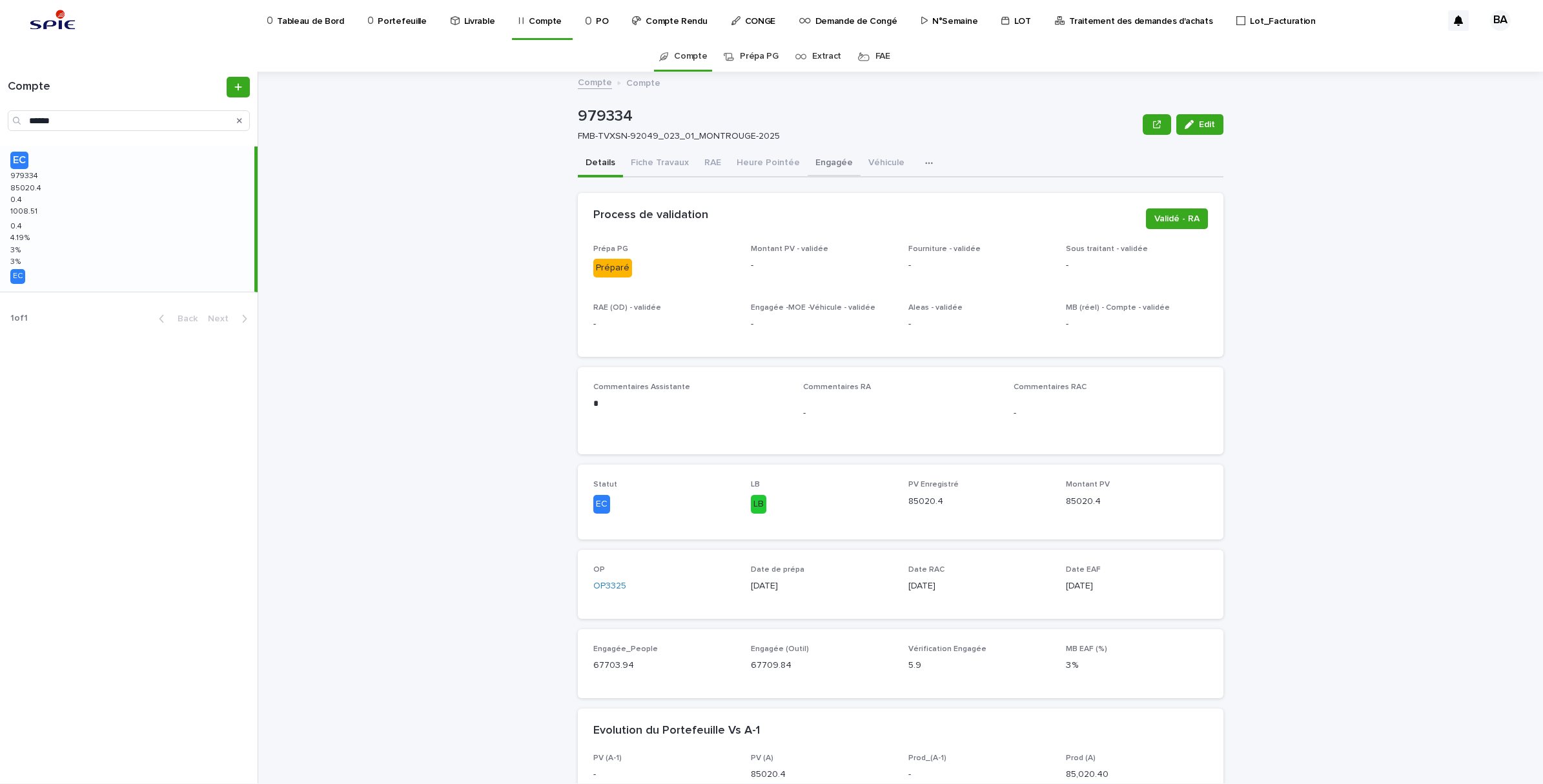
click at [809, 160] on button "Engagée" at bounding box center [834, 164] width 53 height 27
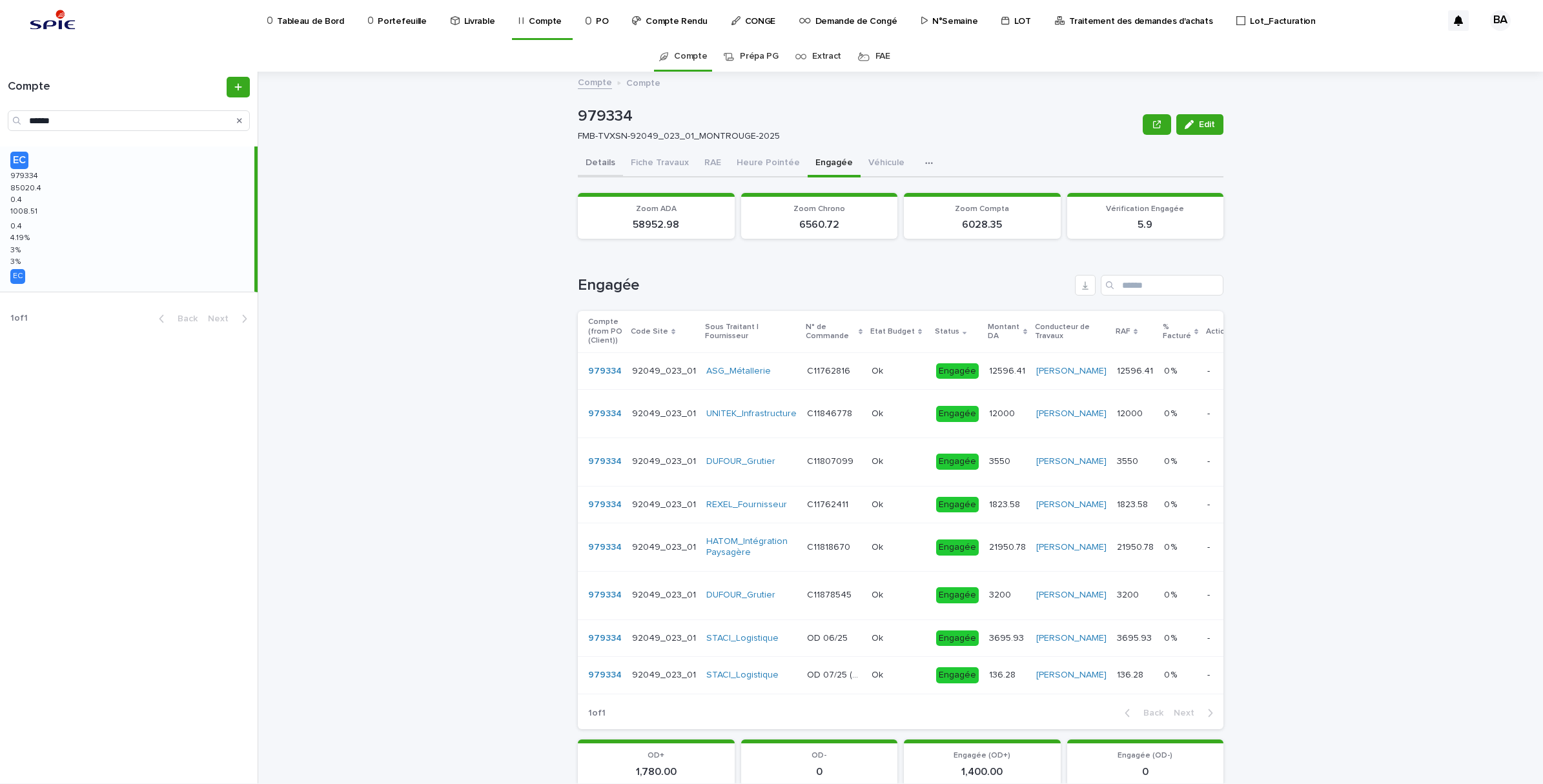
click at [594, 164] on button "Details" at bounding box center [600, 164] width 46 height 27
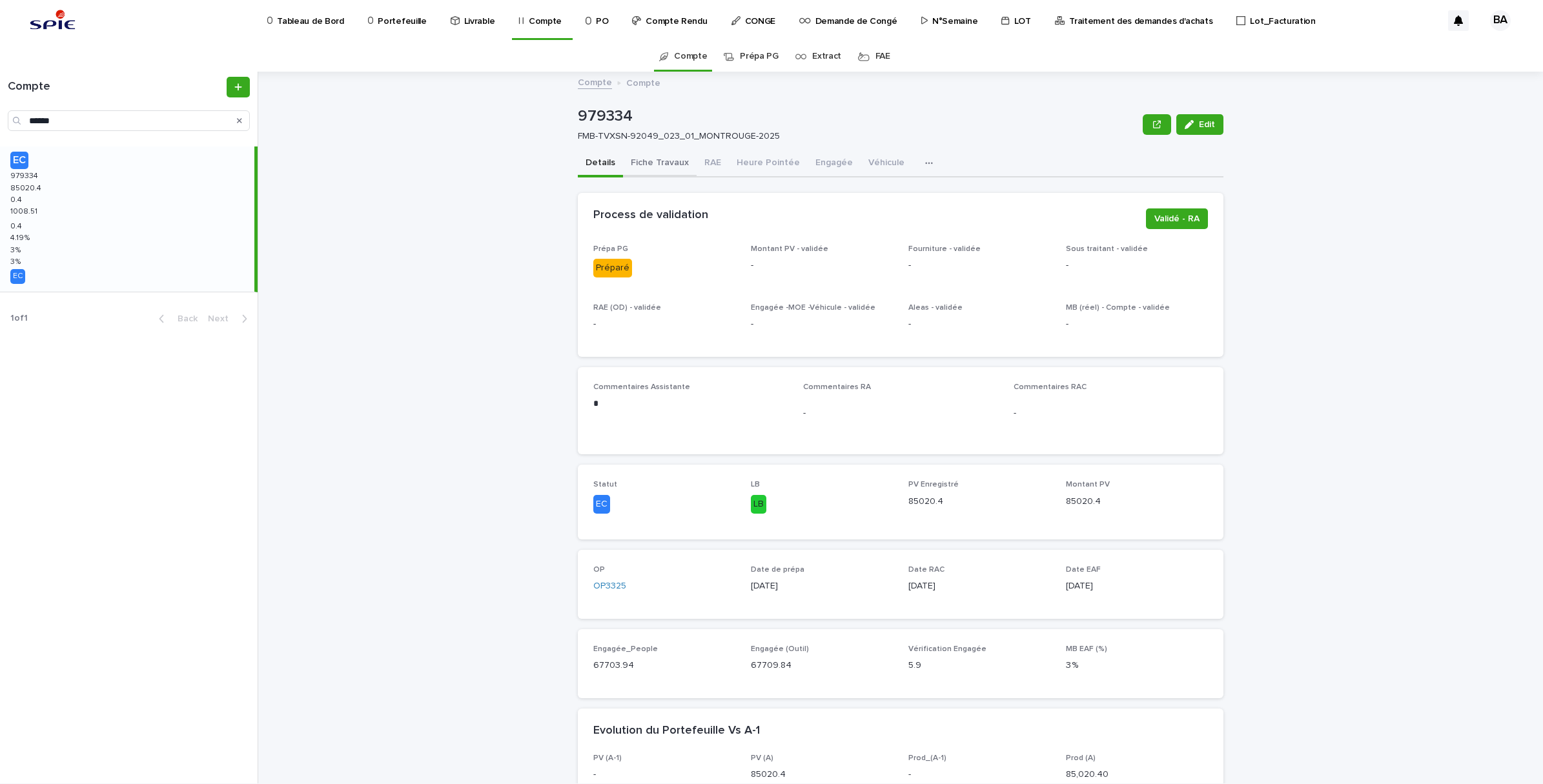
click at [659, 164] on button "Fiche Travaux" at bounding box center [659, 164] width 73 height 27
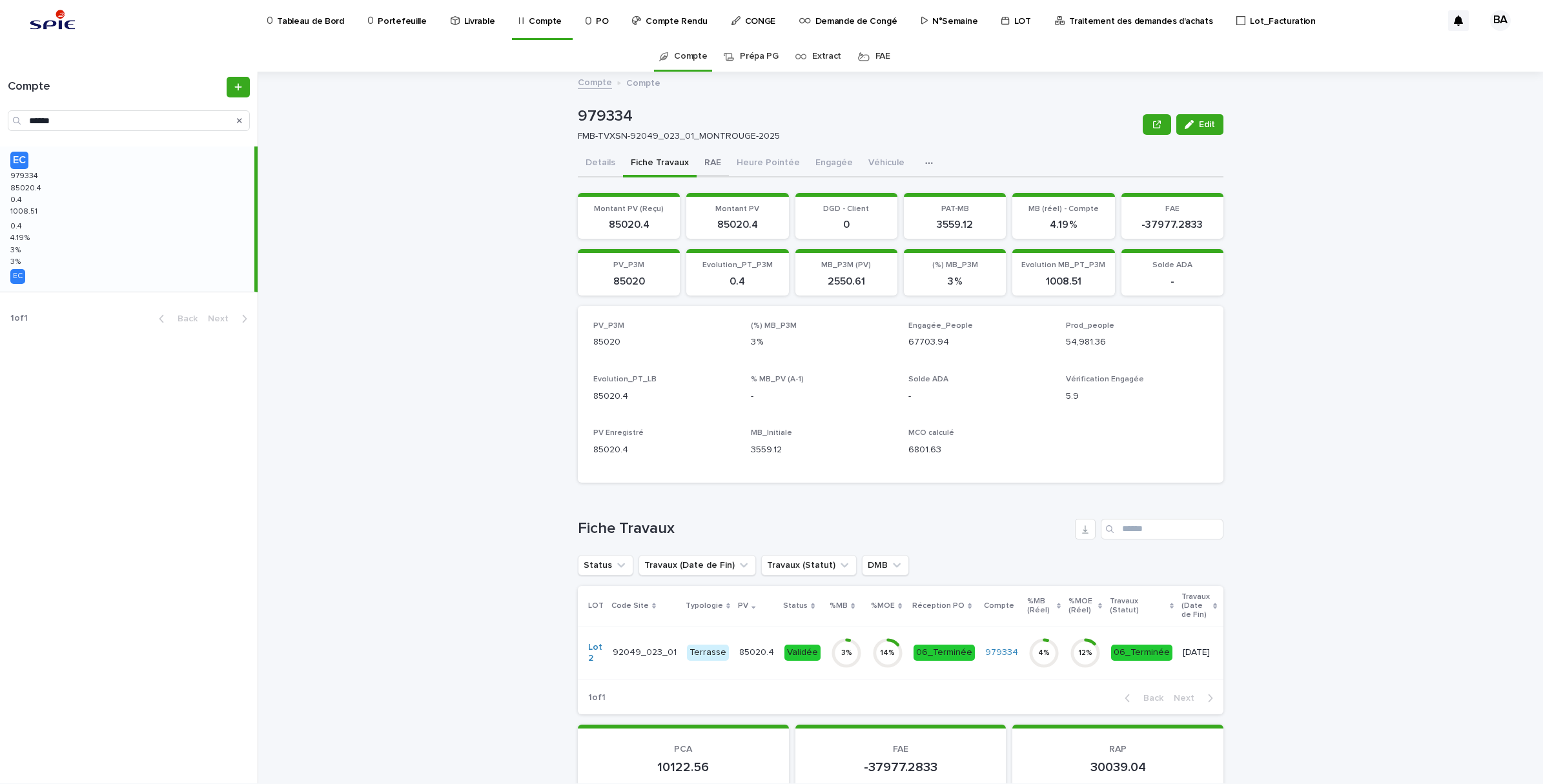
click at [710, 158] on button "RAE" at bounding box center [712, 164] width 32 height 27
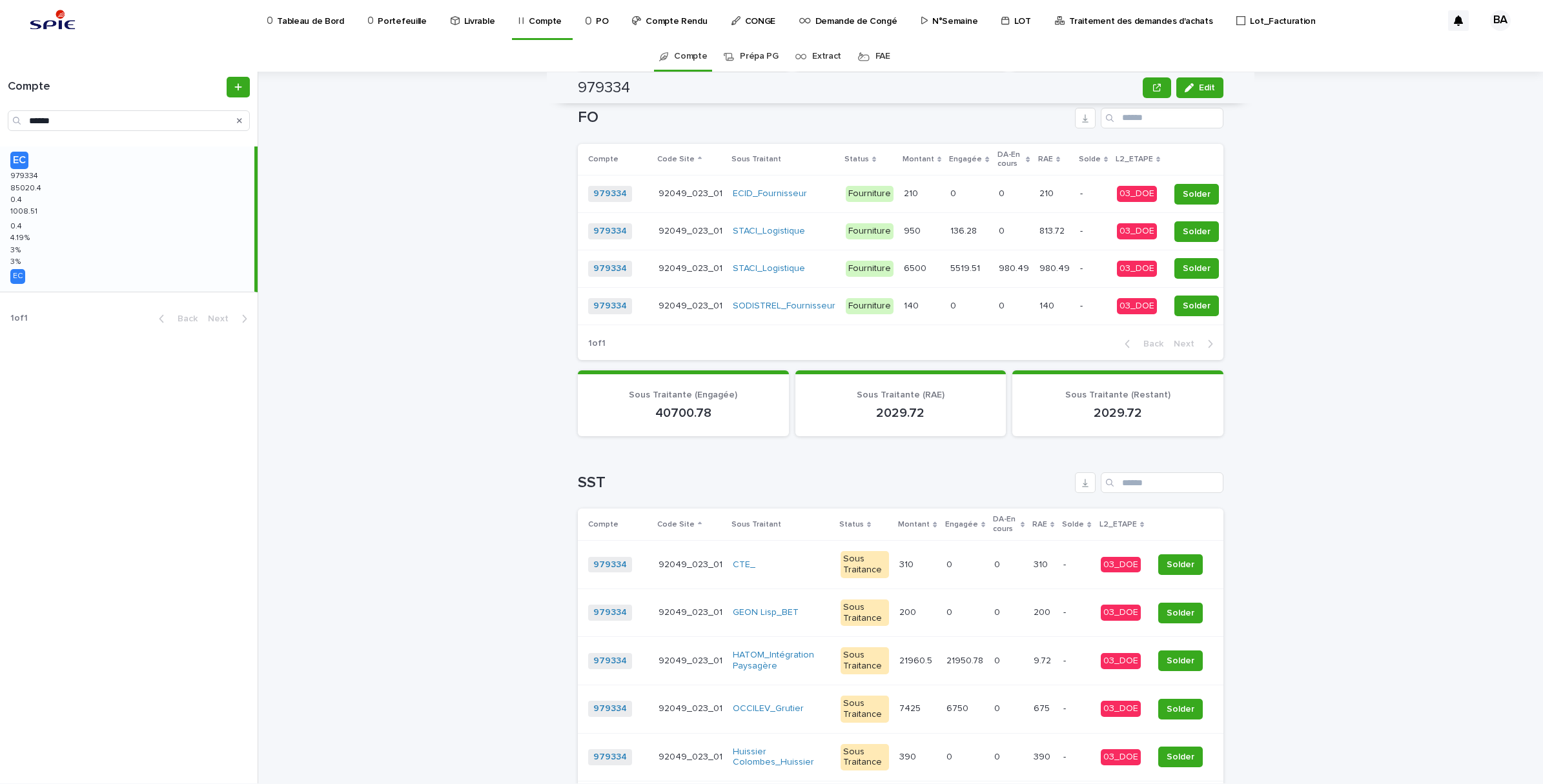
scroll to position [807, 0]
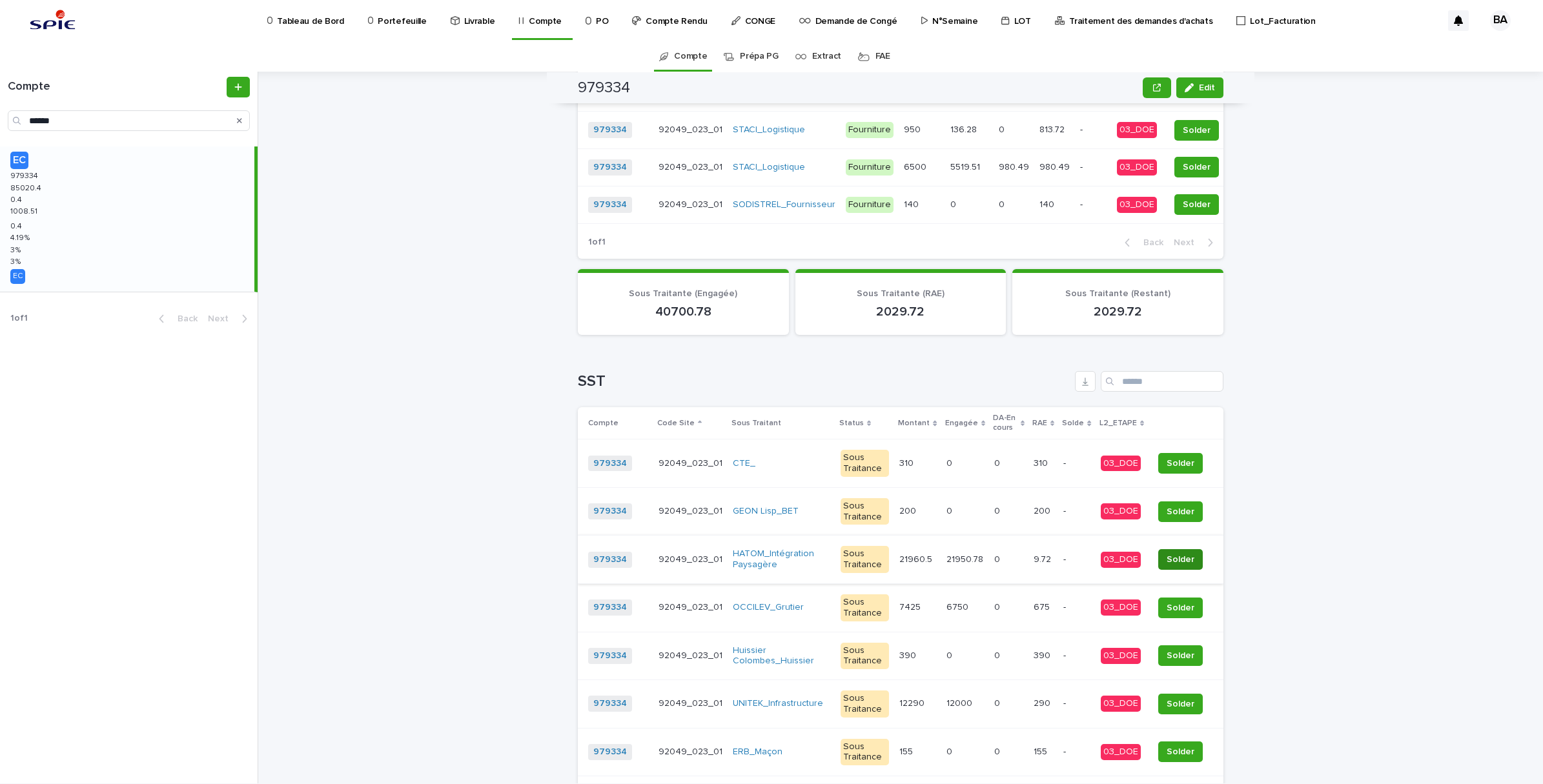
click at [1181, 561] on span "Solder" at bounding box center [1180, 559] width 28 height 13
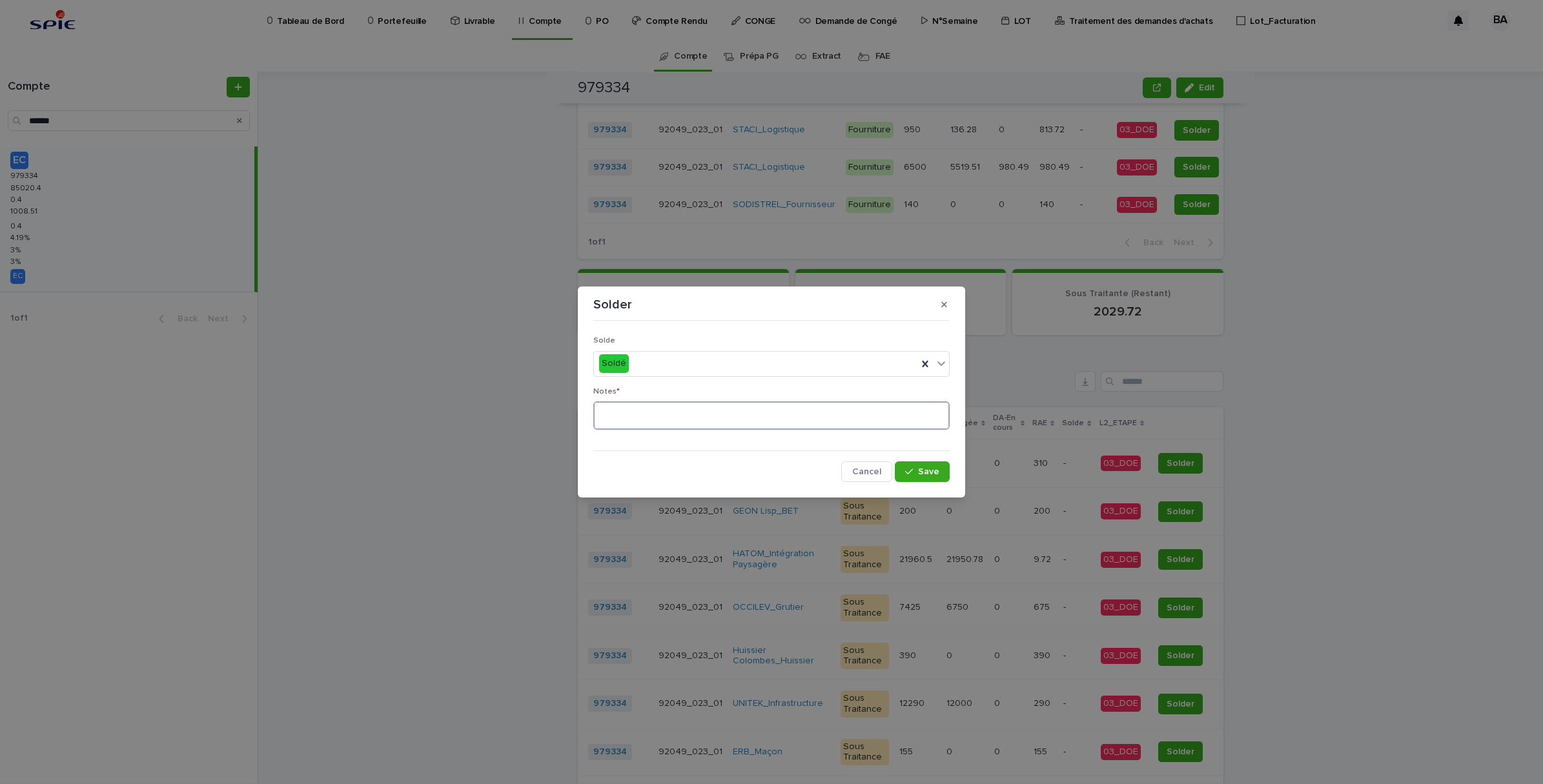
click at [680, 405] on textarea at bounding box center [772, 416] width 357 height 29
type textarea "**"
click at [927, 472] on span "Save" at bounding box center [928, 471] width 21 height 9
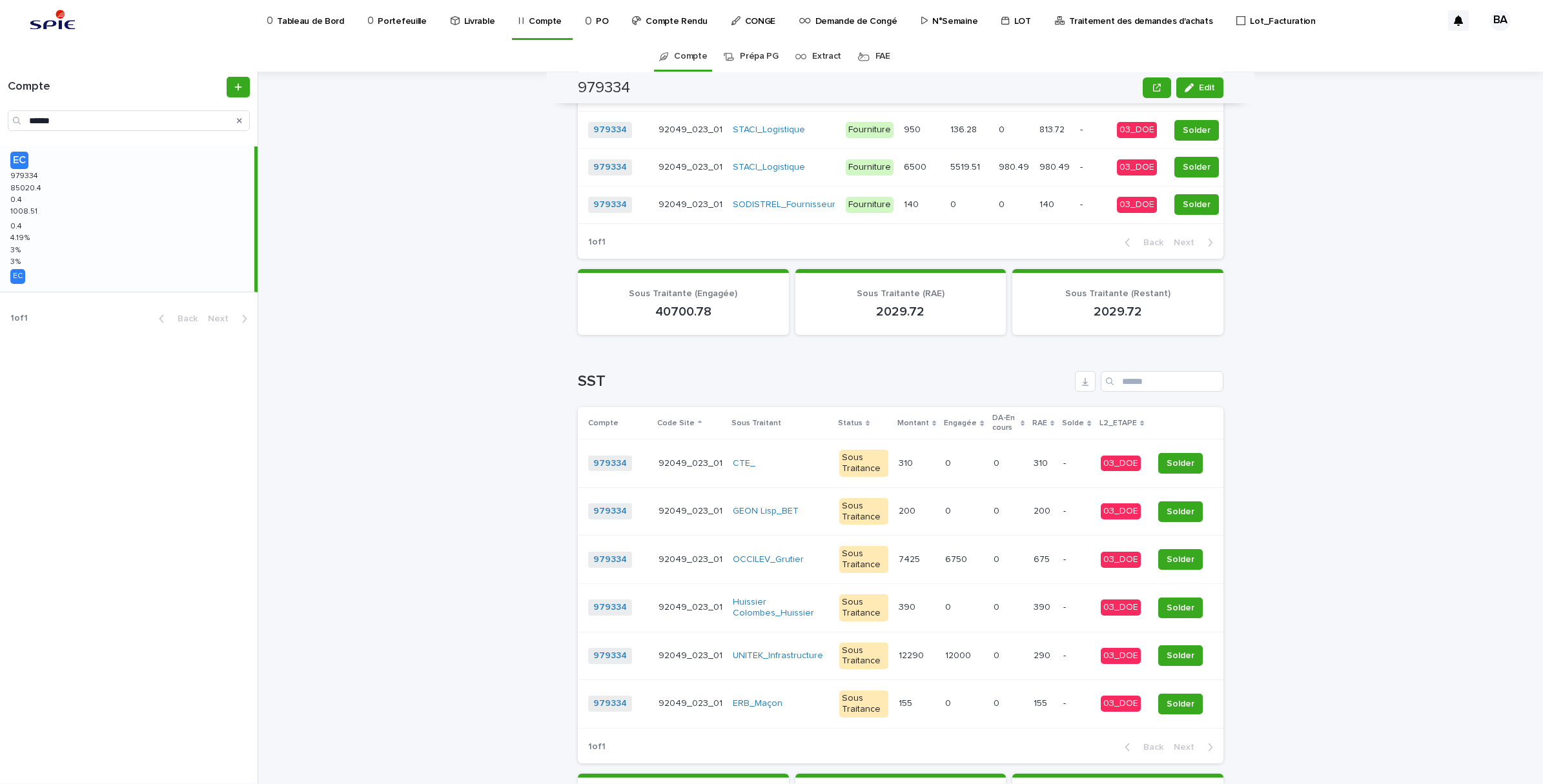
scroll to position [782, 0]
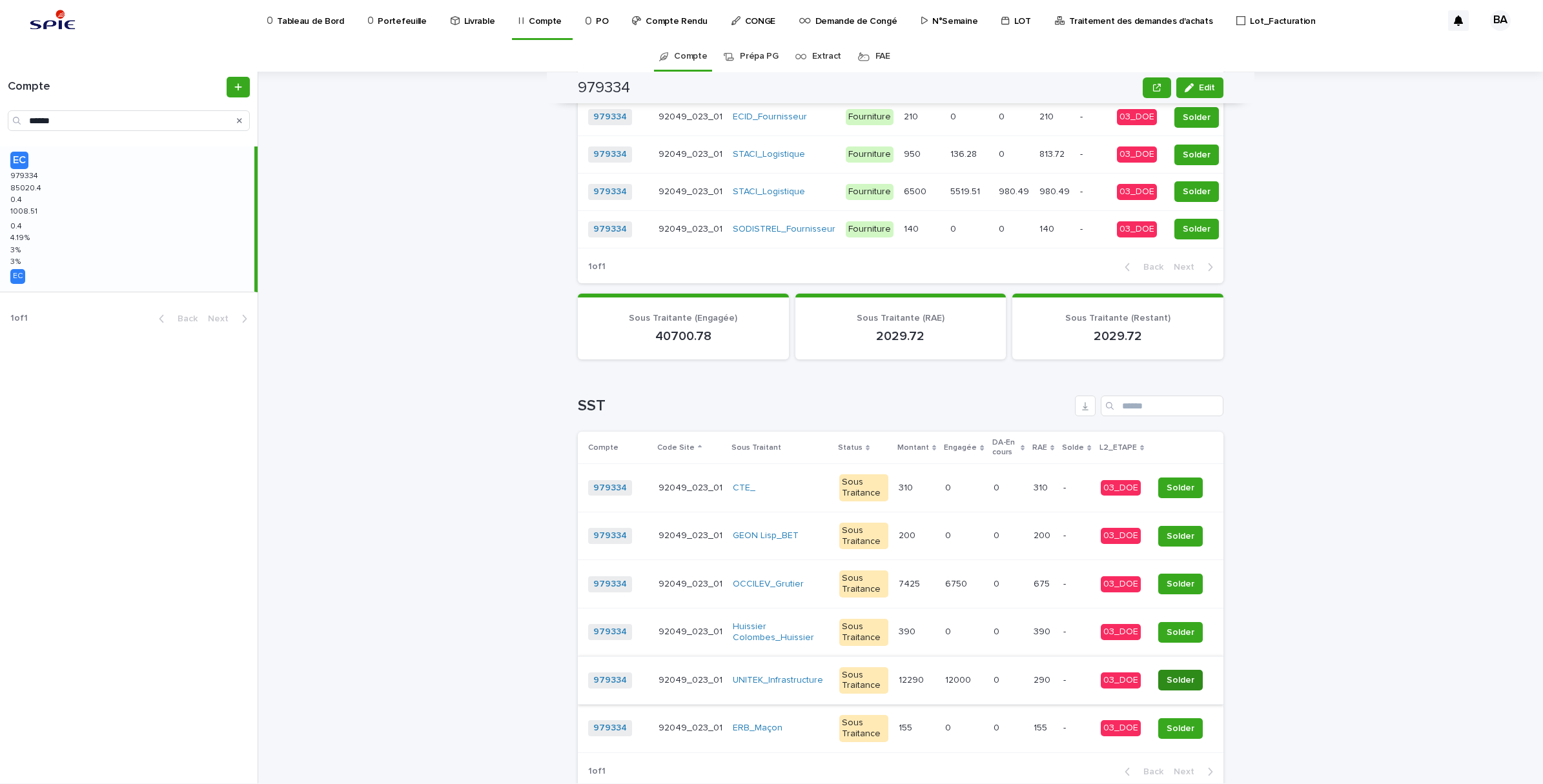
click at [1175, 679] on span "Solder" at bounding box center [1180, 679] width 28 height 13
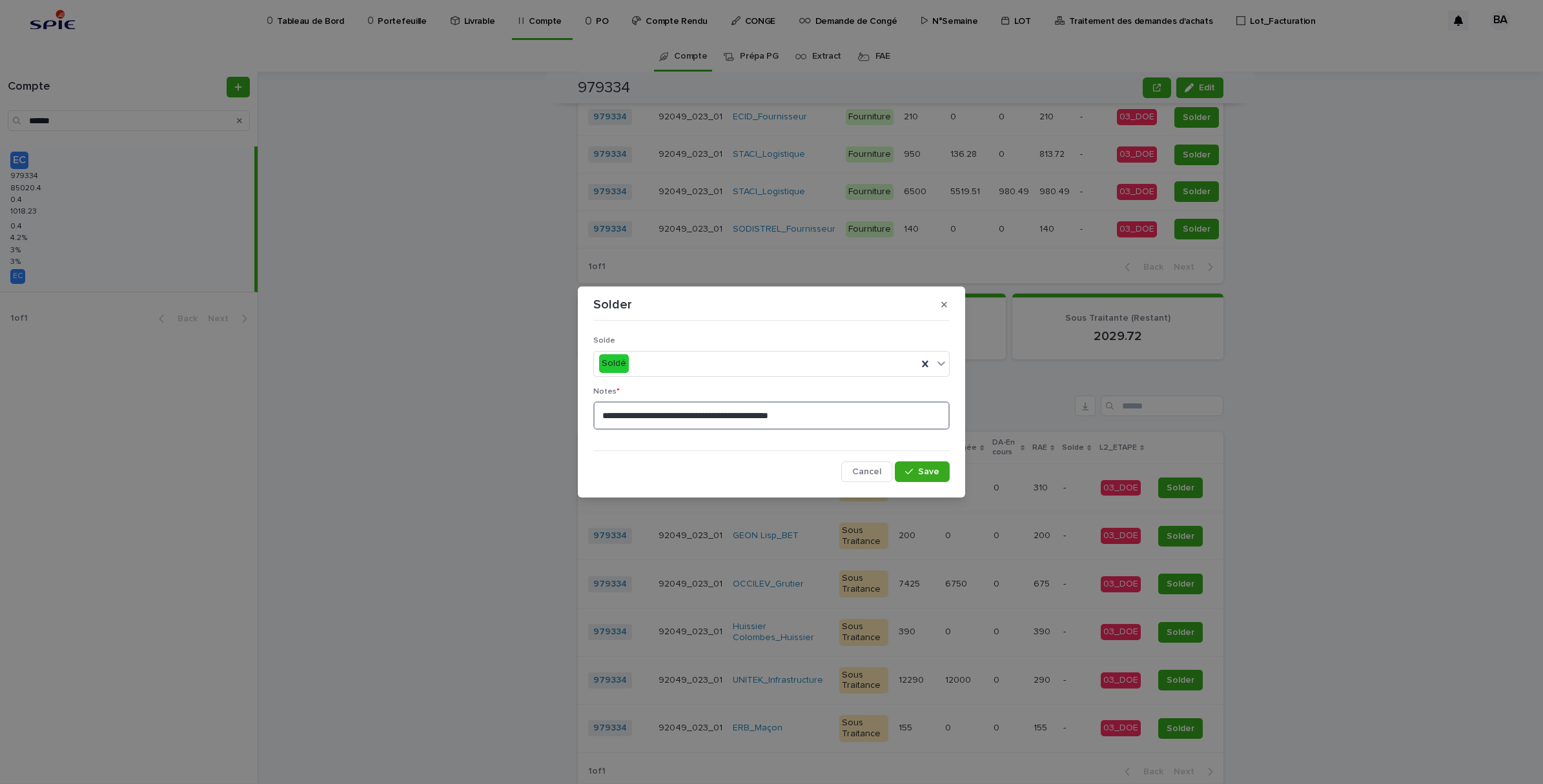
scroll to position [807, 0]
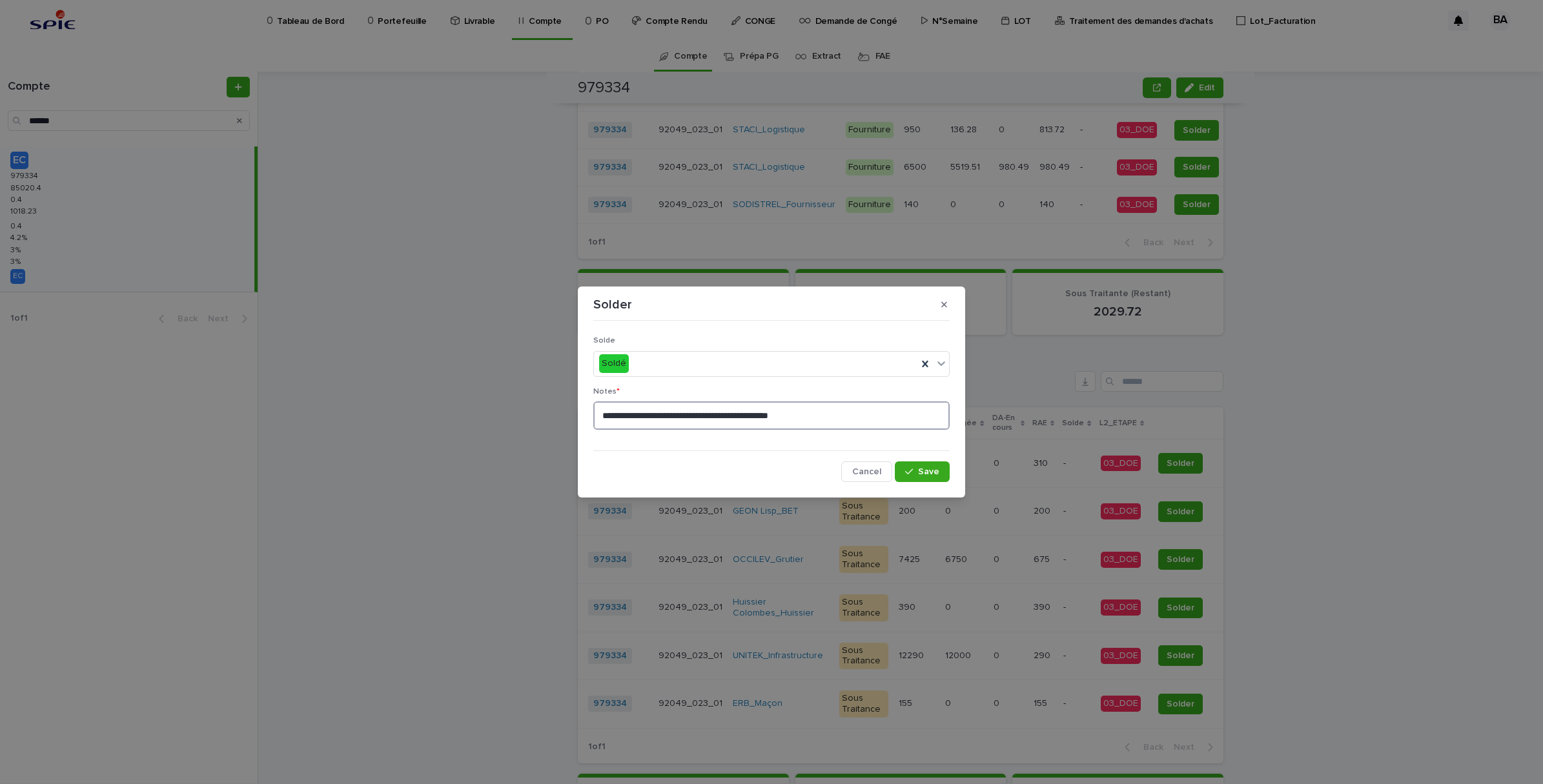
drag, startPoint x: 873, startPoint y: 414, endPoint x: 508, endPoint y: 382, distance: 366.4
click at [508, 382] on div "**********" at bounding box center [772, 392] width 1543 height 784
type textarea "**"
click at [928, 468] on span "Save" at bounding box center [928, 471] width 21 height 9
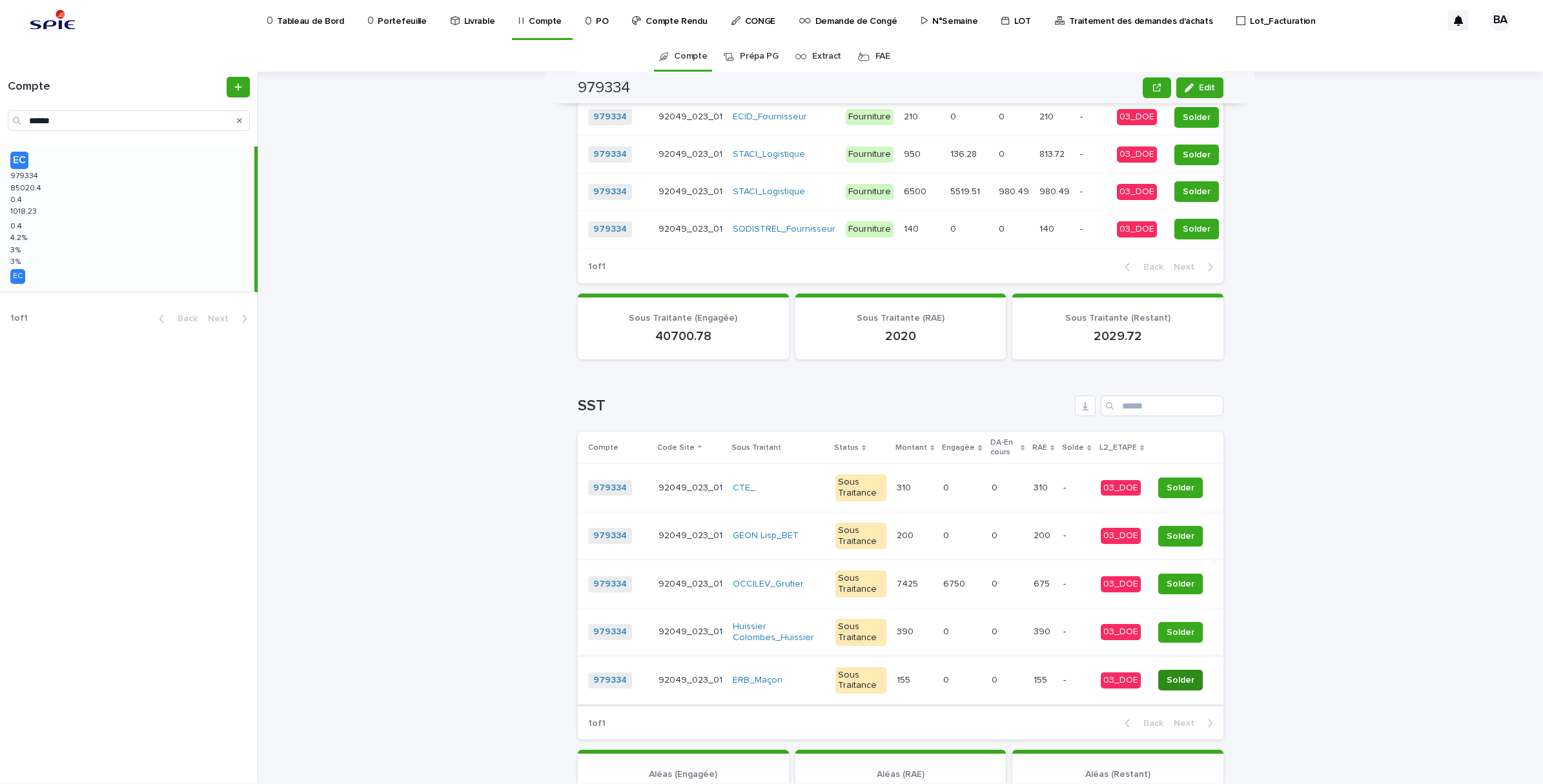
scroll to position [1105, 0]
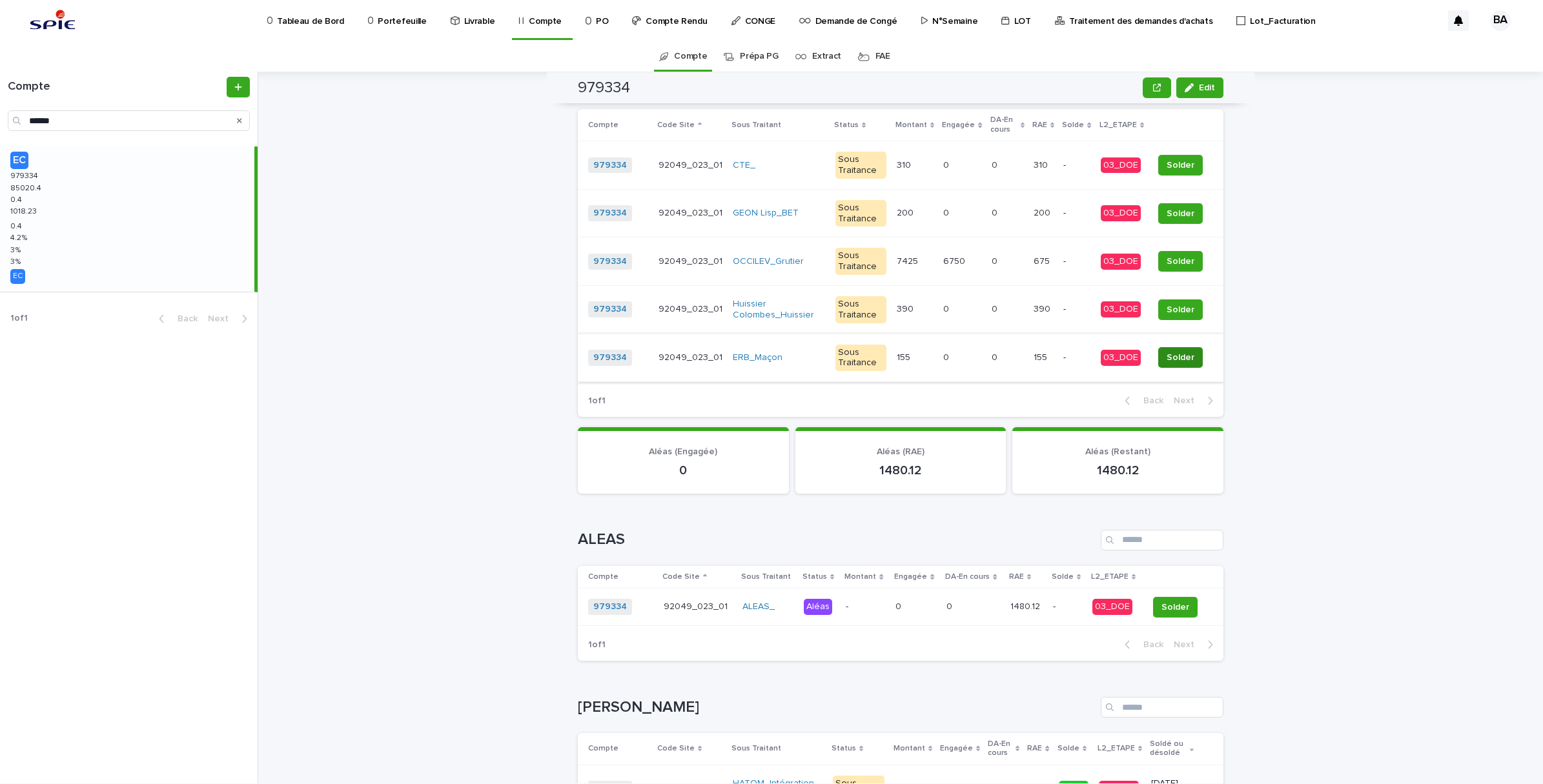
click at [1173, 352] on span "Solder" at bounding box center [1180, 357] width 28 height 13
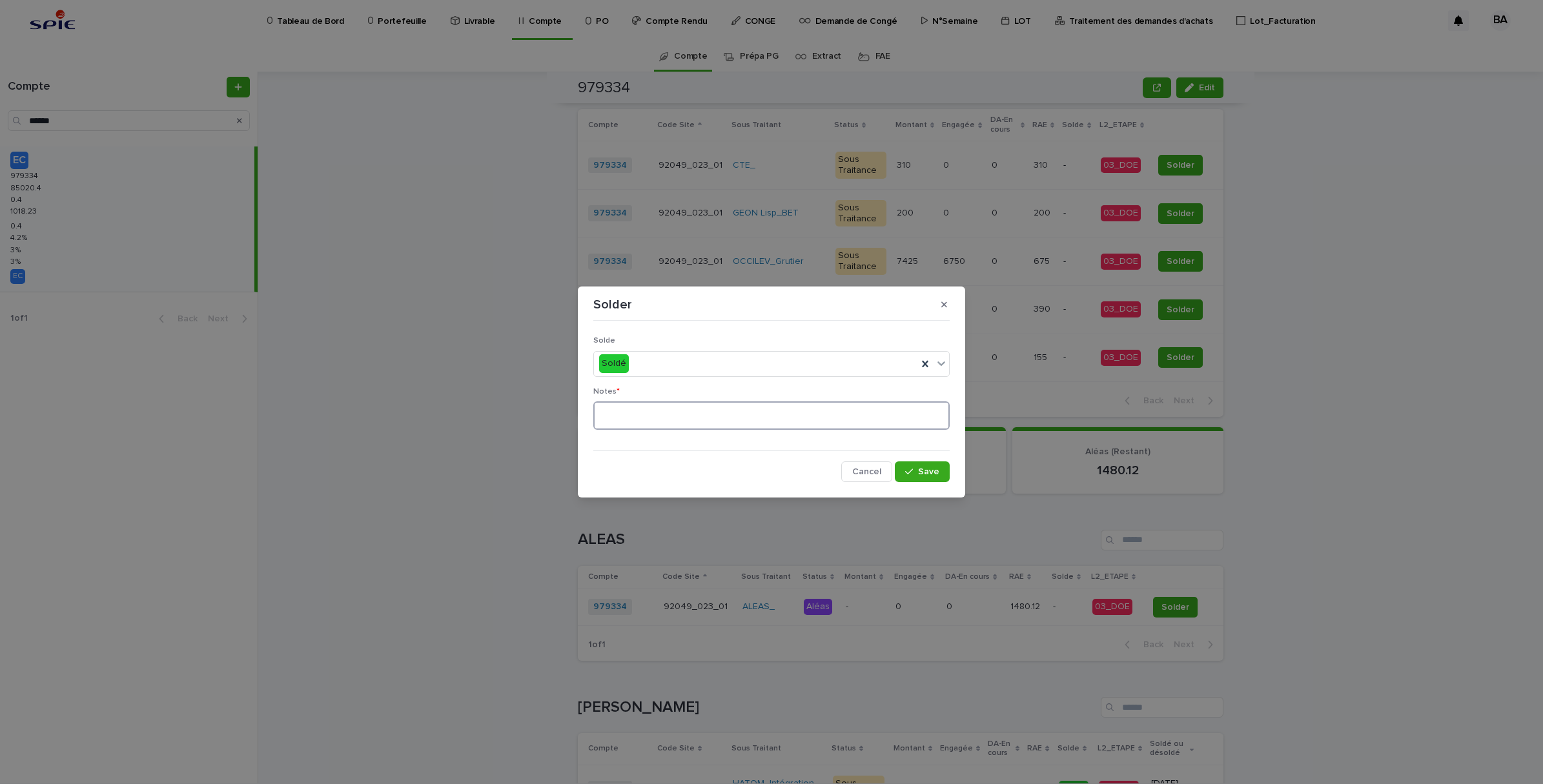
click at [697, 410] on textarea at bounding box center [772, 416] width 357 height 29
type textarea "**"
click at [911, 464] on button "Save" at bounding box center [922, 471] width 55 height 21
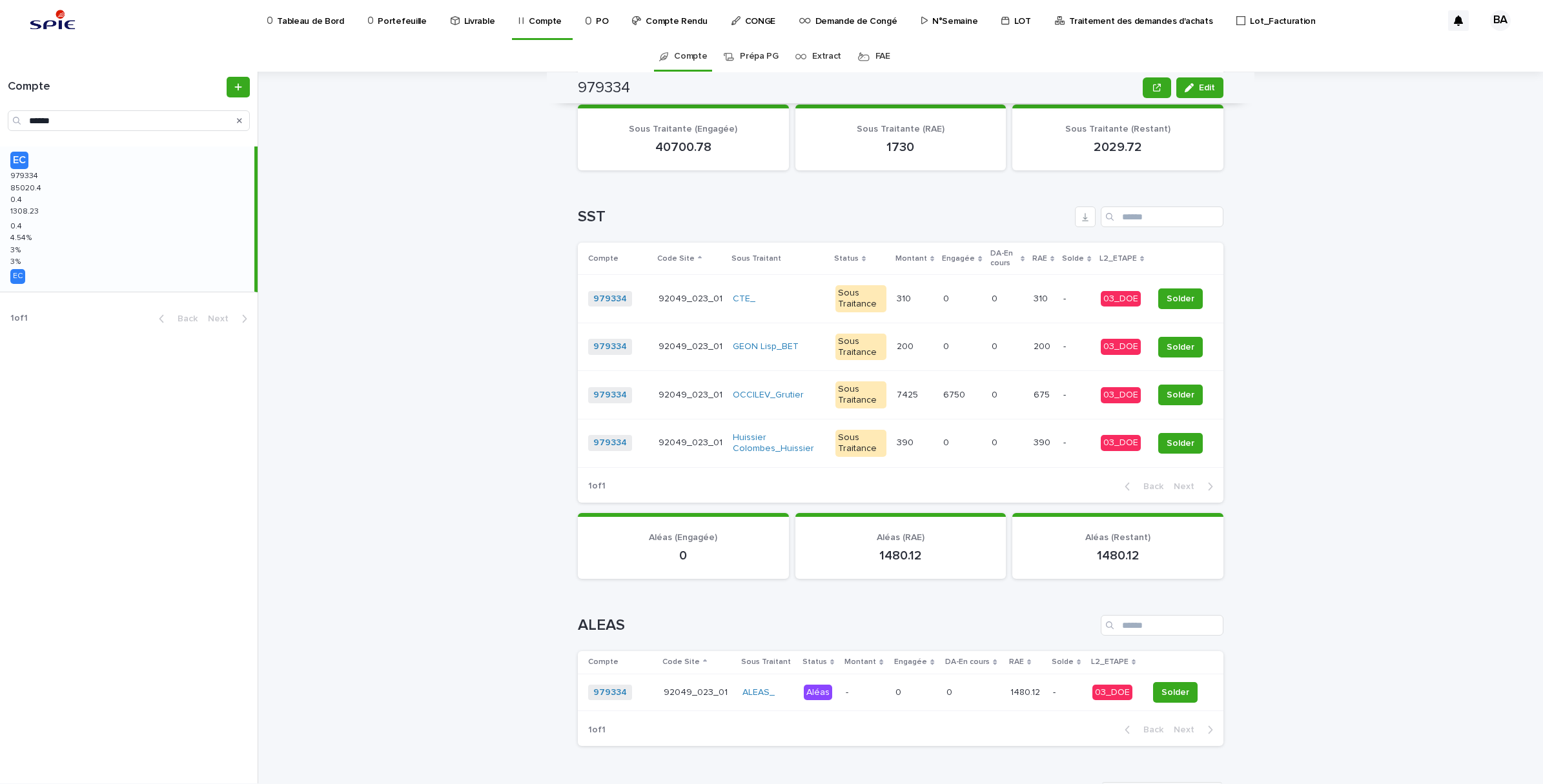
scroll to position [966, 0]
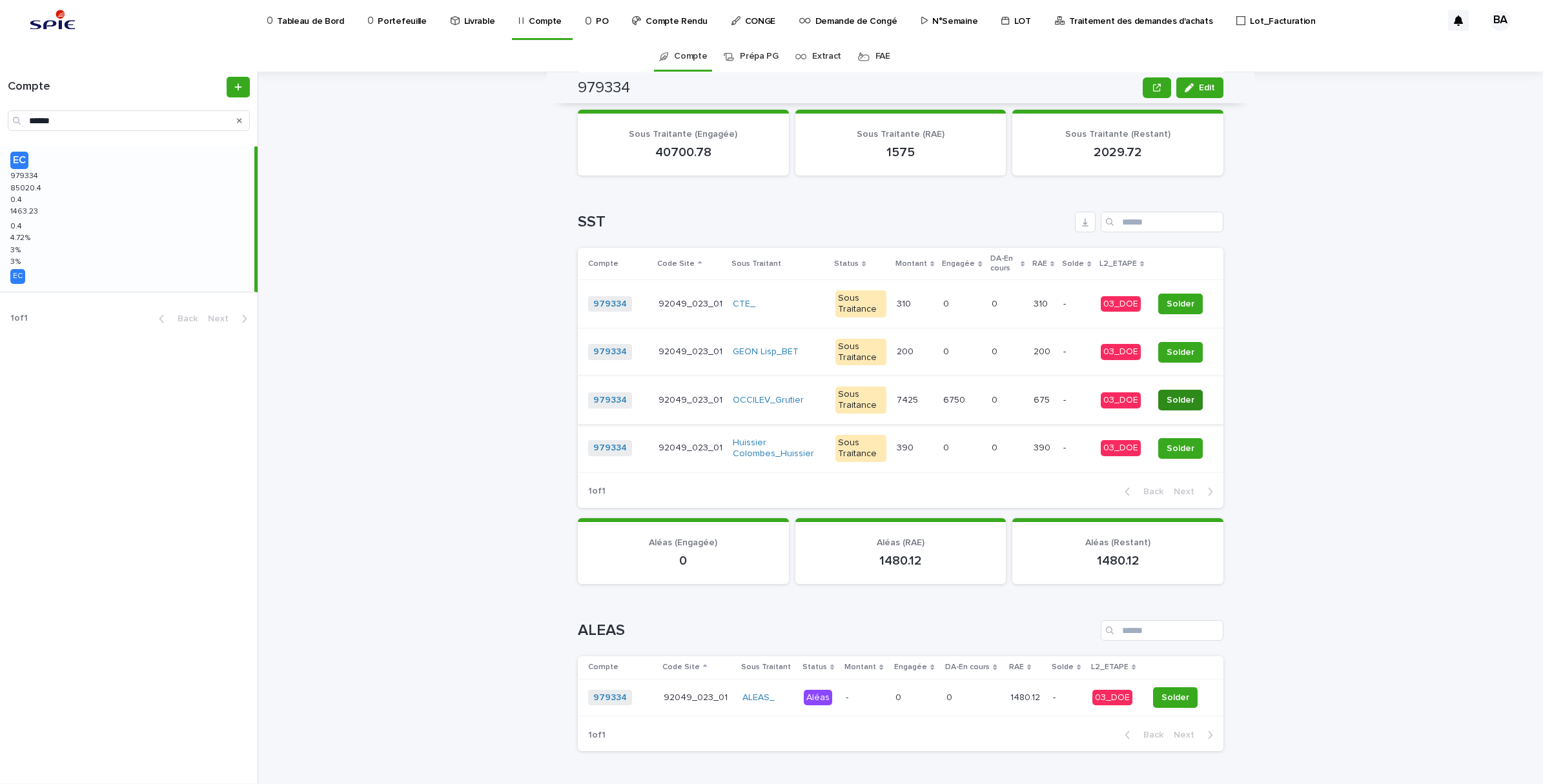
click at [1167, 398] on span "Solder" at bounding box center [1180, 400] width 28 height 13
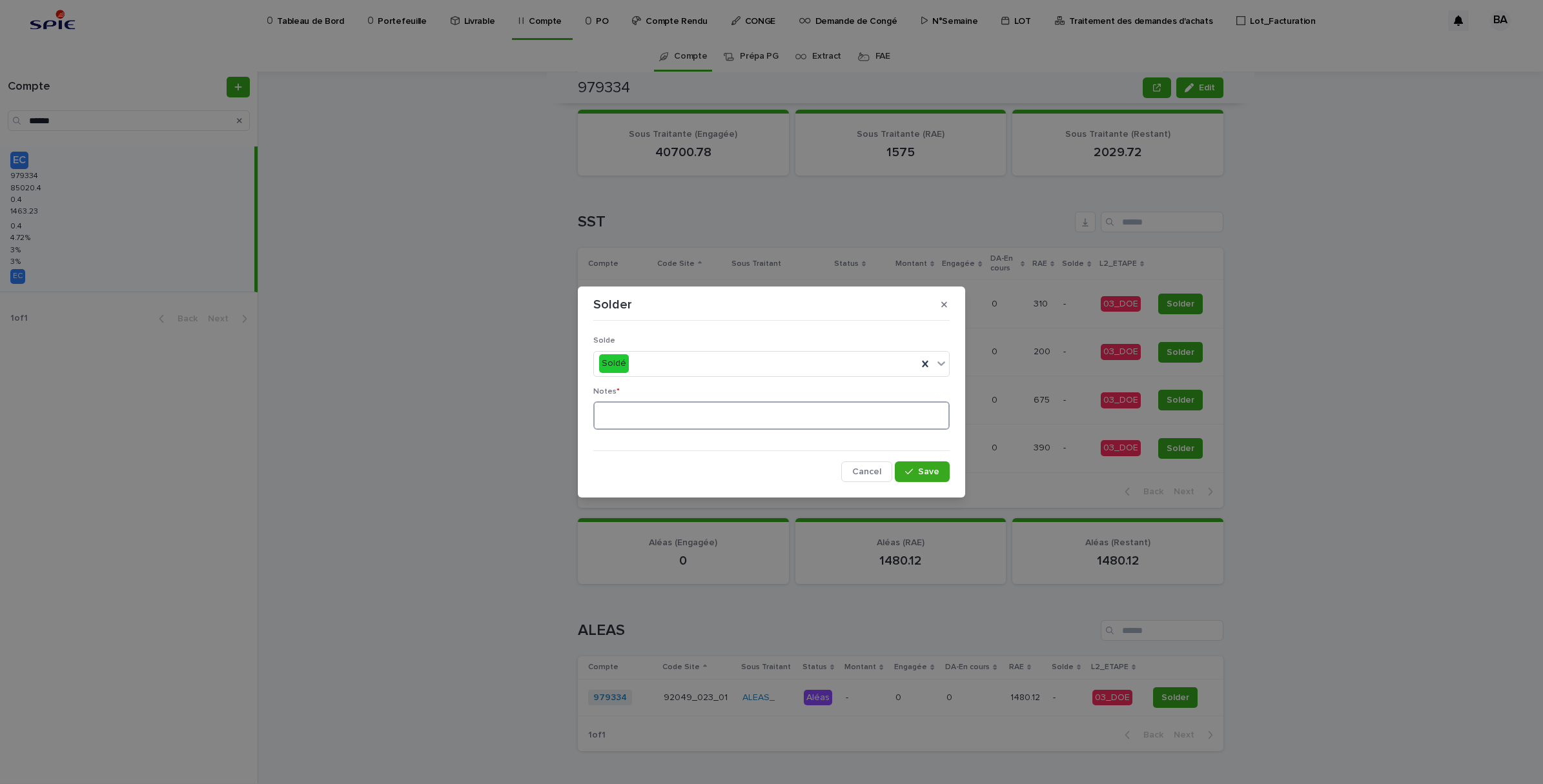
click at [718, 411] on textarea at bounding box center [772, 416] width 357 height 29
type textarea "**"
click at [941, 475] on button "Save" at bounding box center [922, 471] width 55 height 21
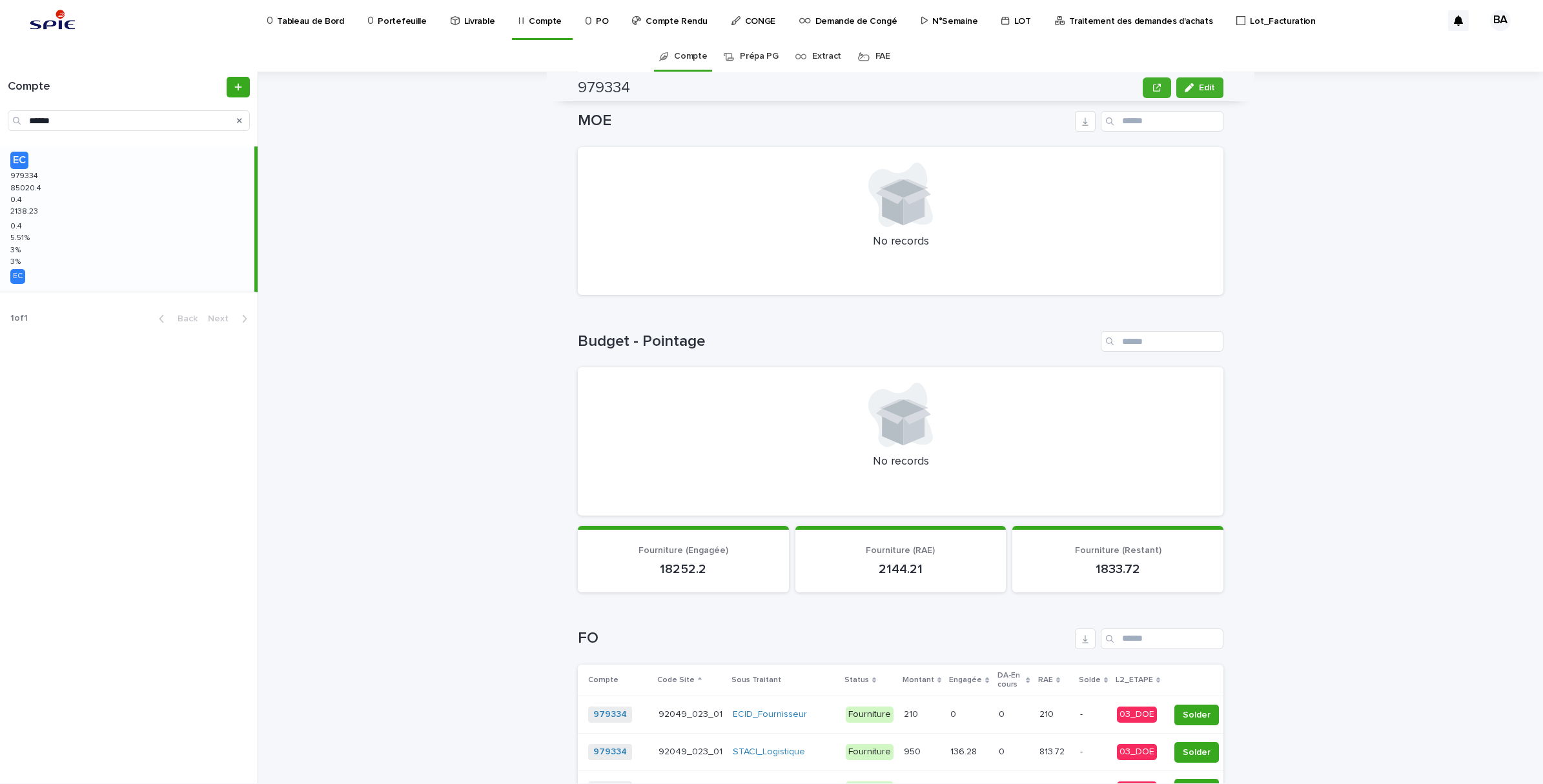
scroll to position [0, 0]
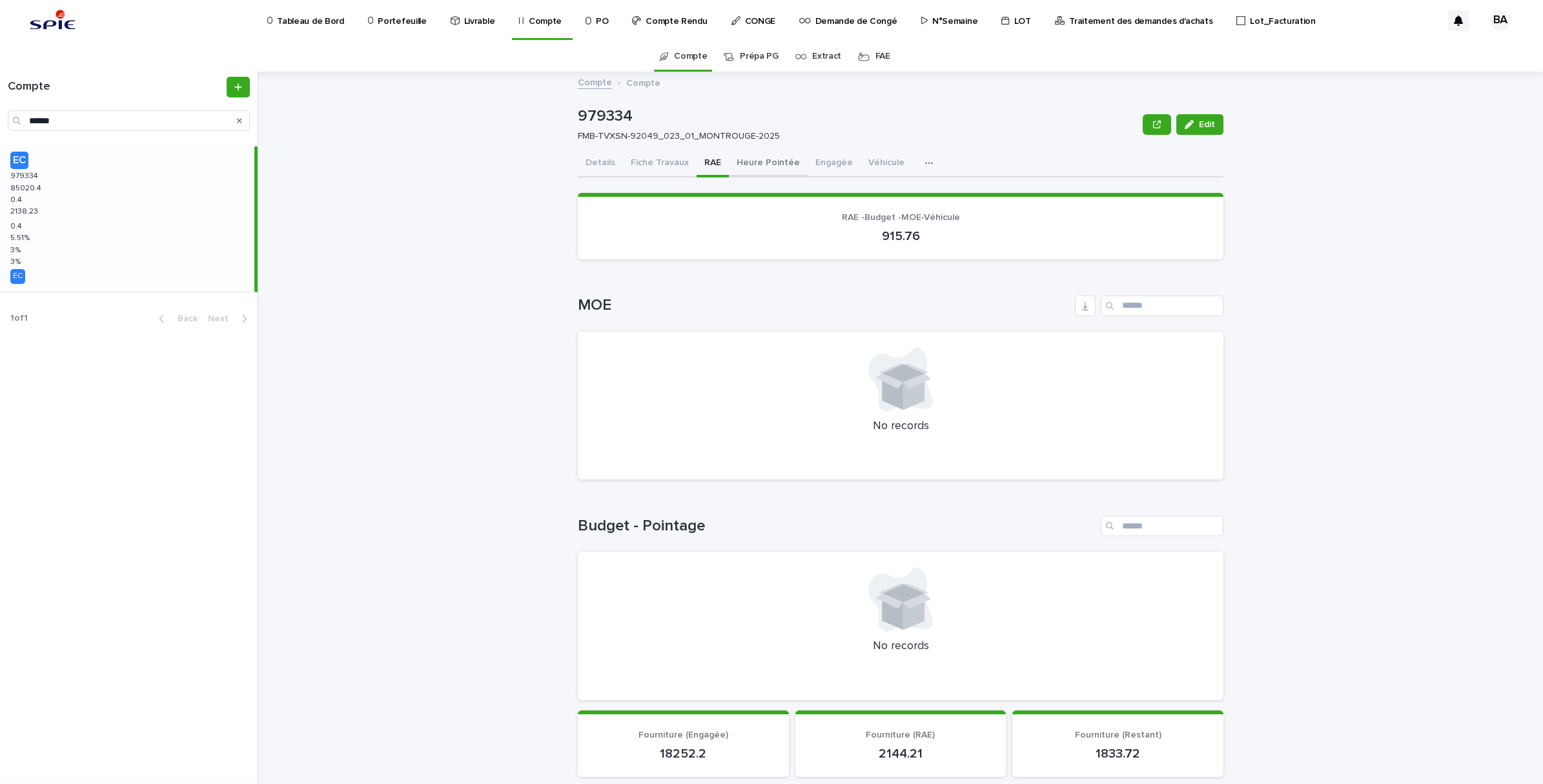
click at [754, 167] on button "Heure Pointée" at bounding box center [767, 164] width 78 height 27
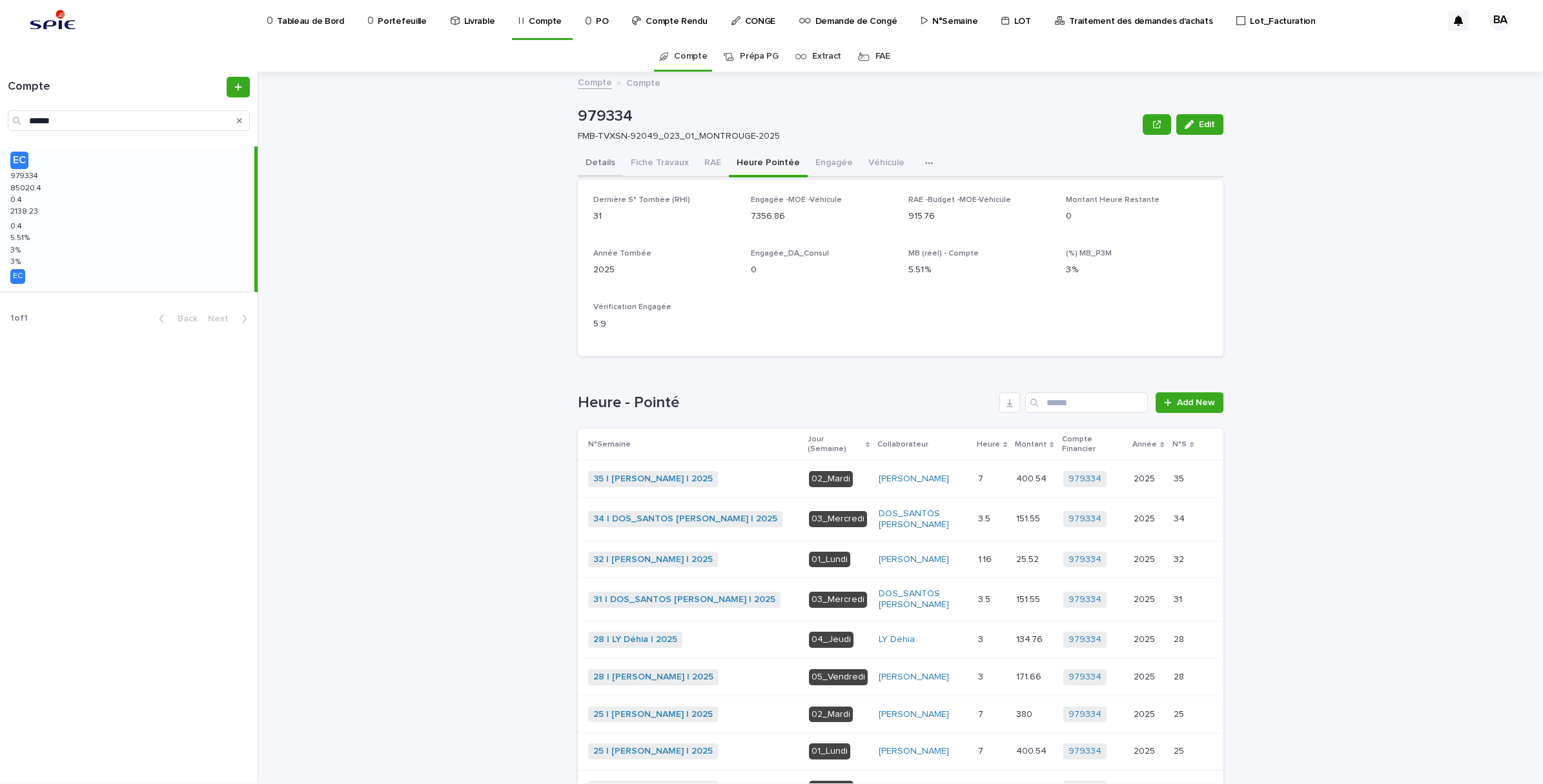
click at [589, 168] on button "Details" at bounding box center [600, 164] width 46 height 27
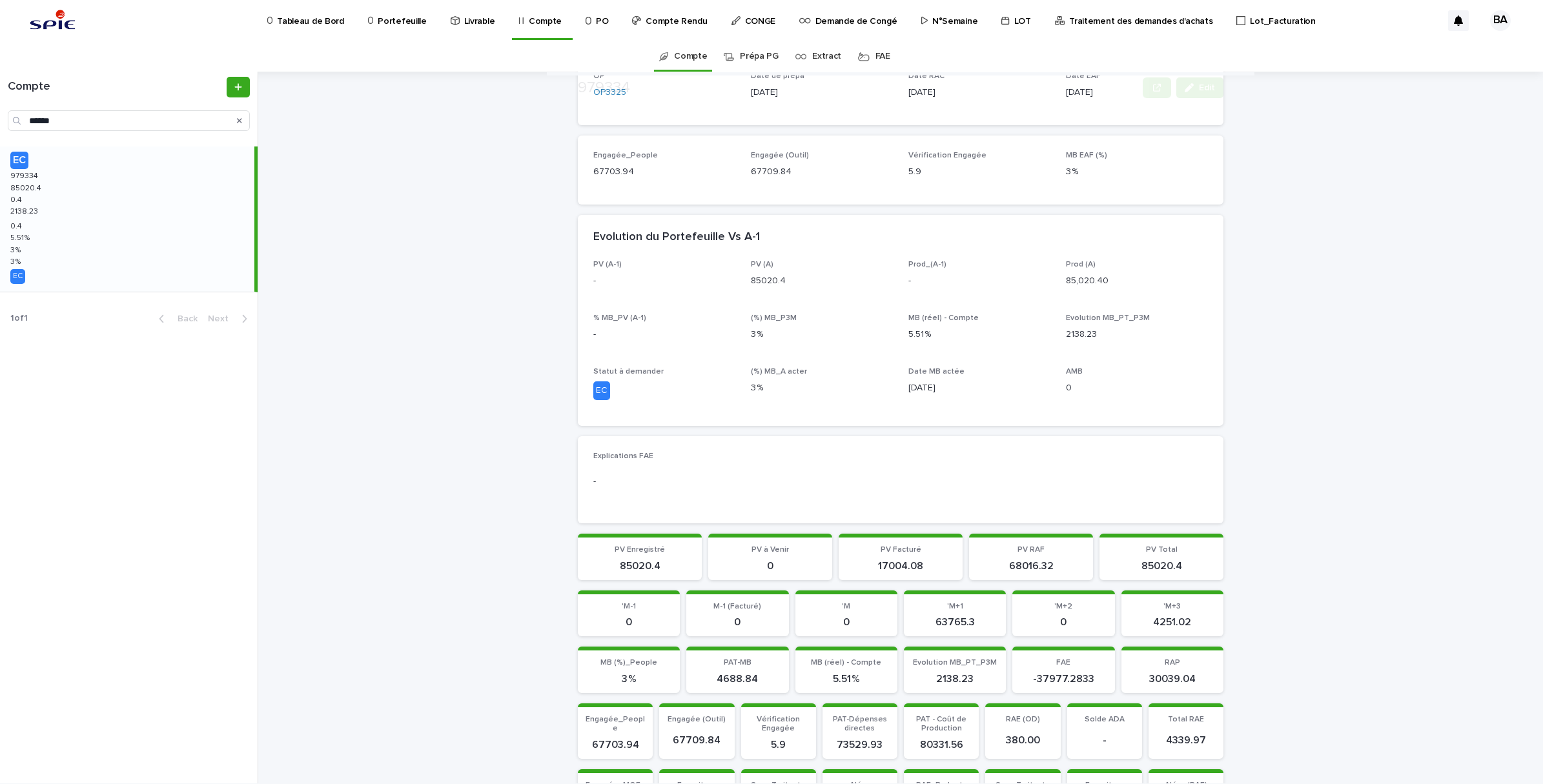
scroll to position [646, 0]
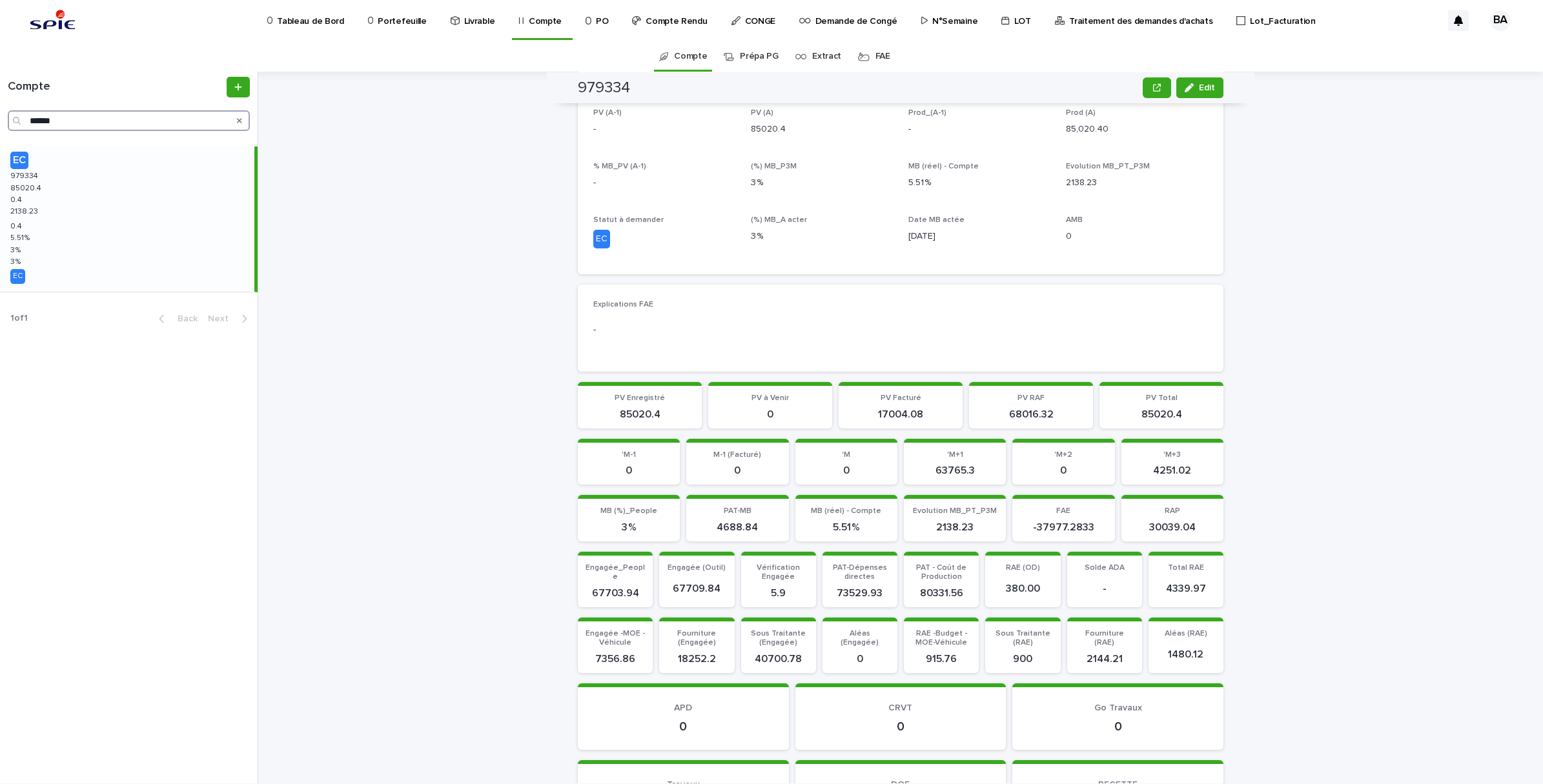
drag, startPoint x: 78, startPoint y: 120, endPoint x: -3, endPoint y: 120, distance: 81.0
click at [0, 120] on html "Tableau de Bord Portefeuille Livrable Compte PO Compte Rendu CONGE Demande de C…" at bounding box center [772, 392] width 1543 height 784
paste input "Search"
type input "******"
click at [106, 205] on div "EC 959587 959587 68512.34 68512.34 -10301.96 -10301.96 5631.39 5631.39 -10301.9…" at bounding box center [127, 219] width 255 height 145
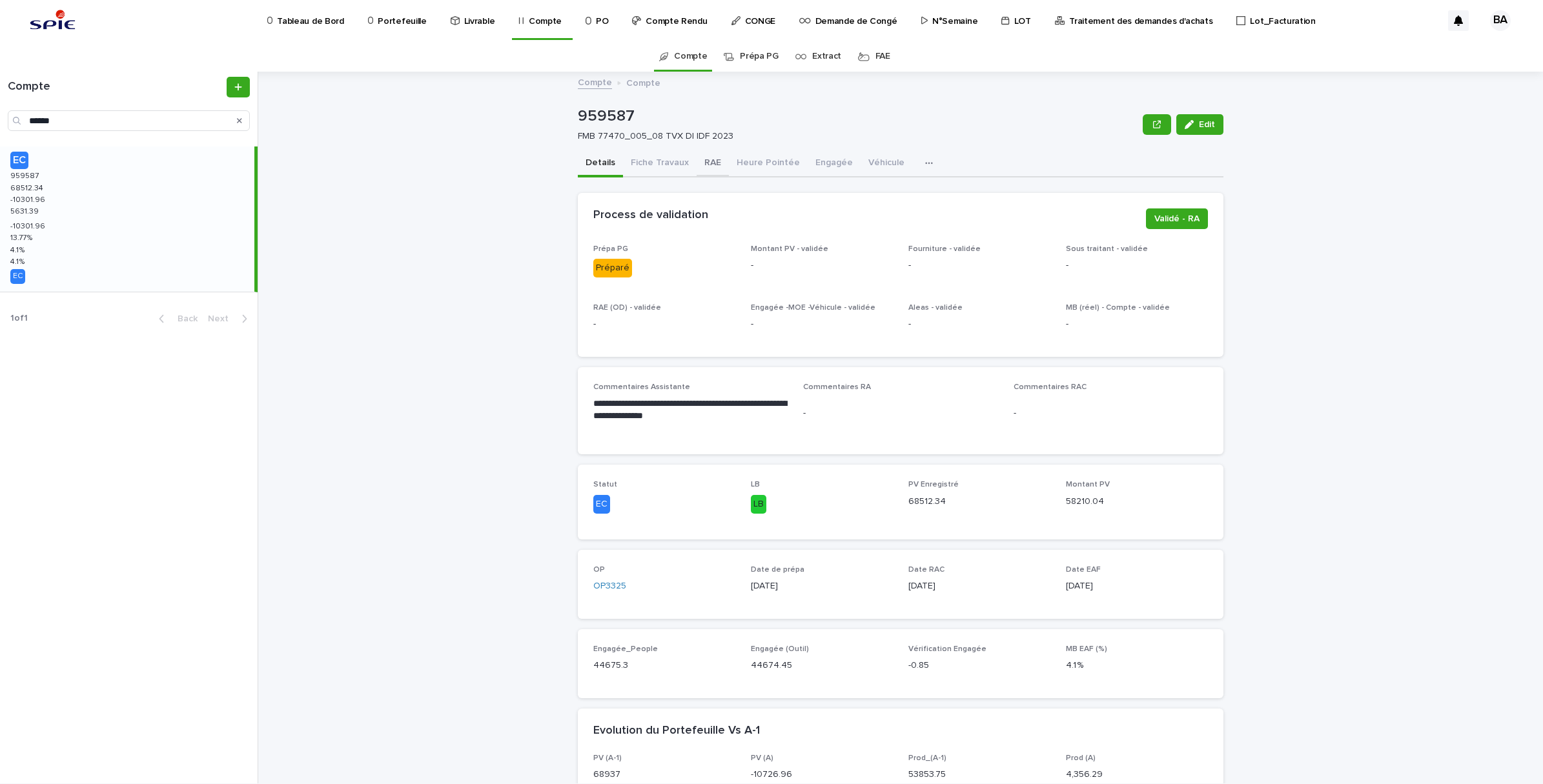
click at [708, 157] on button "RAE" at bounding box center [712, 164] width 32 height 27
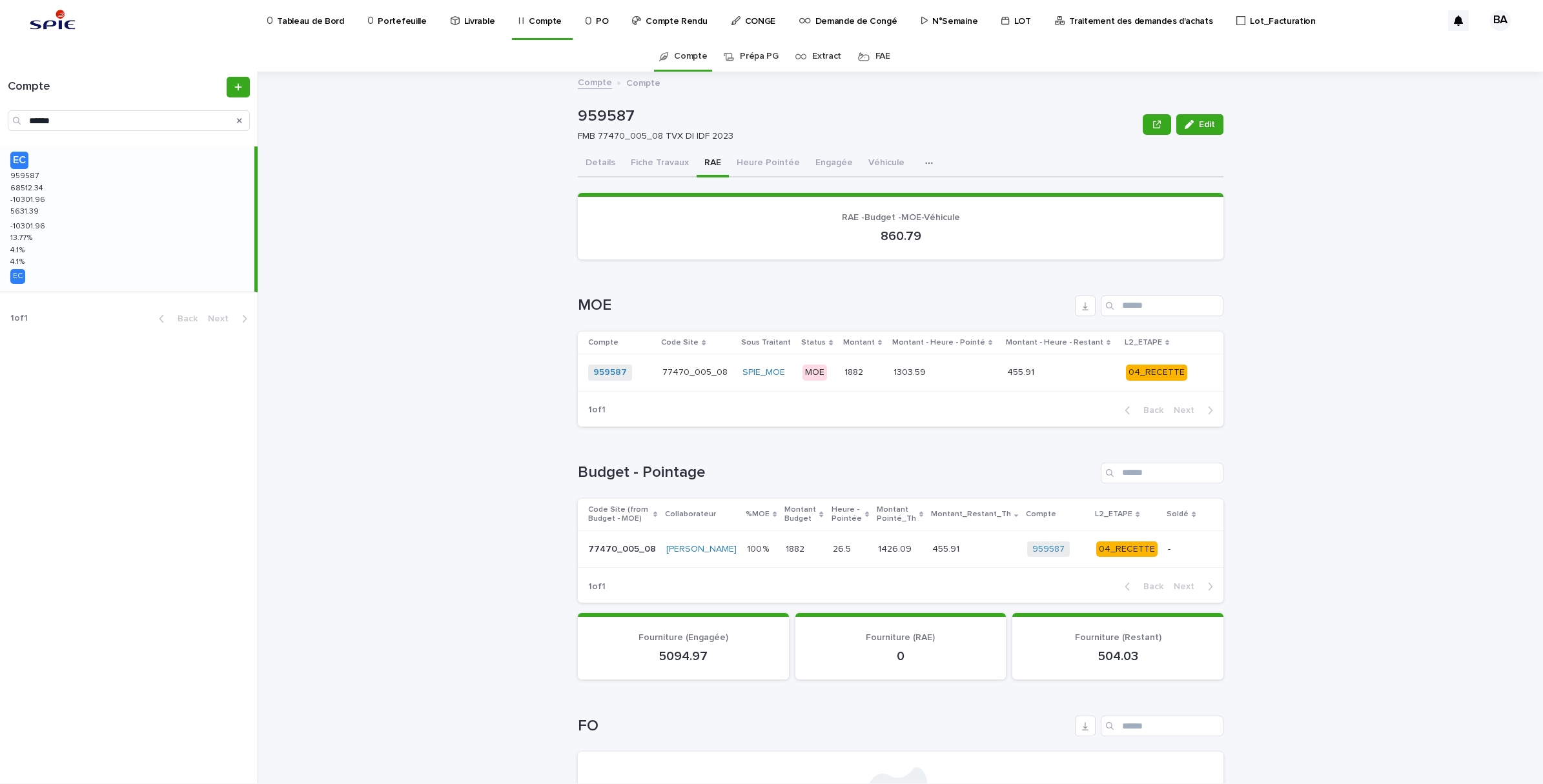
click at [1186, 378] on td "04_RECETTE" at bounding box center [1159, 373] width 76 height 37
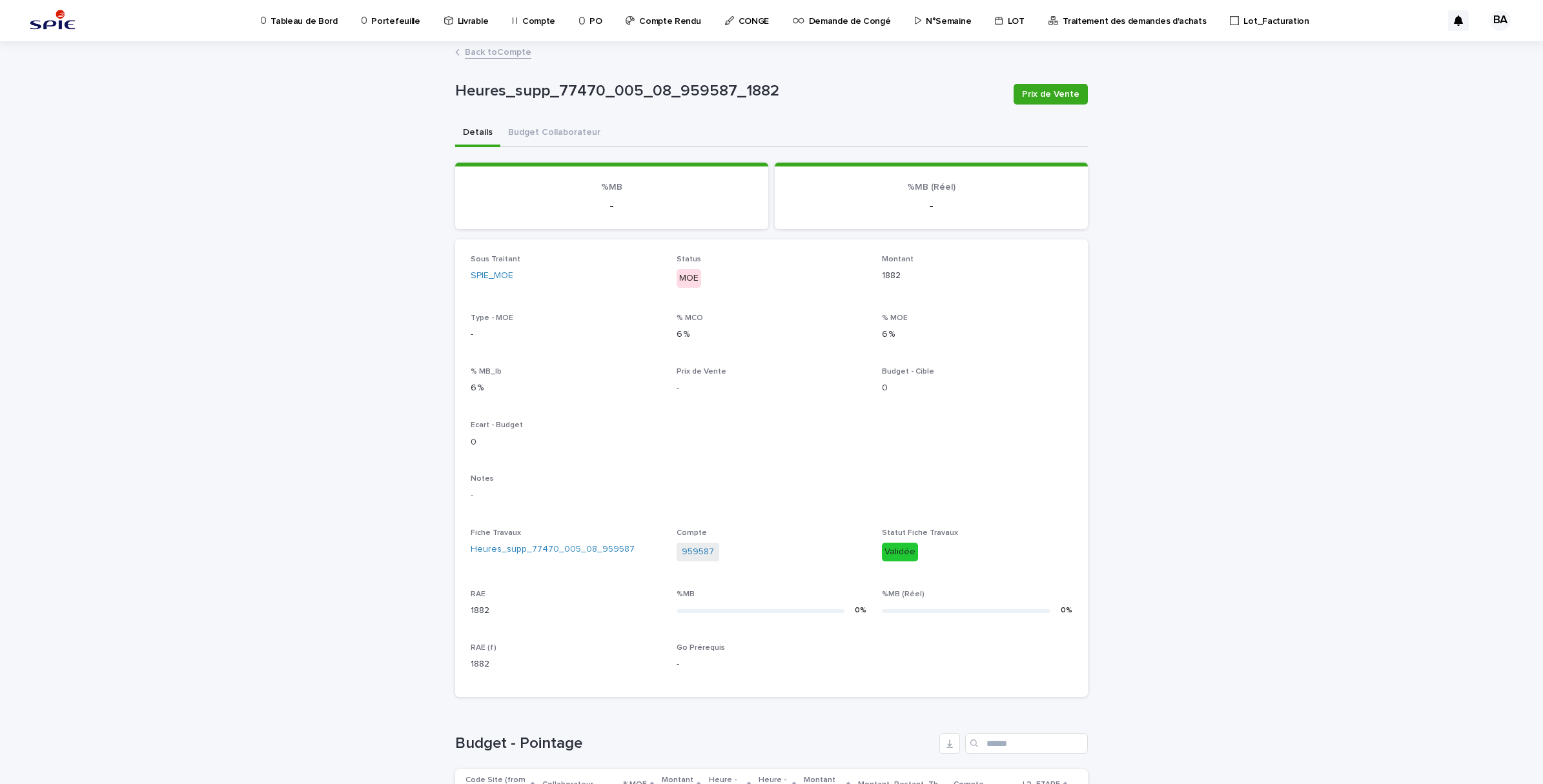
click at [494, 52] on link "Back to Compte" at bounding box center [497, 51] width 67 height 15
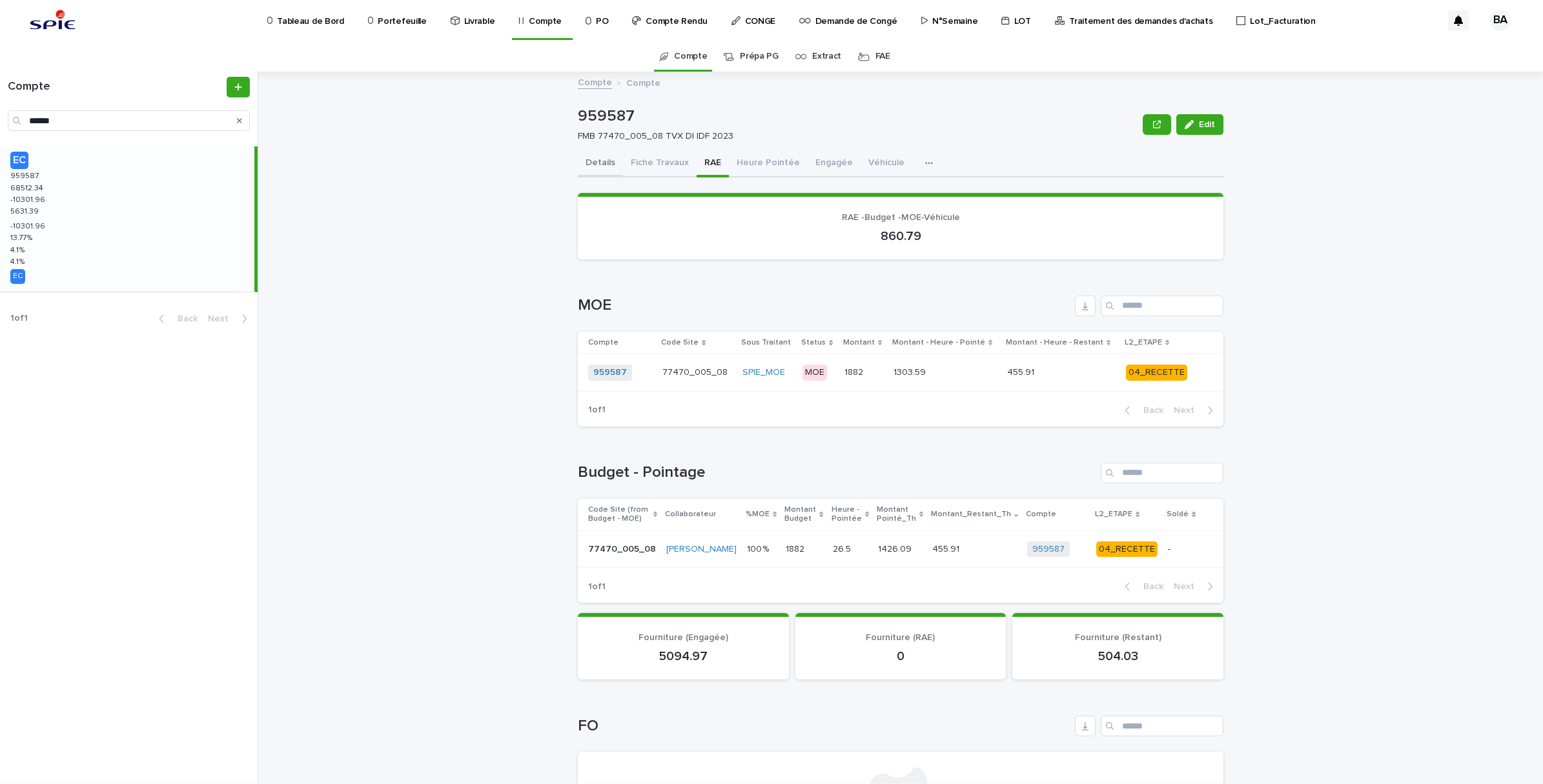
click at [594, 169] on button "Details" at bounding box center [600, 164] width 46 height 27
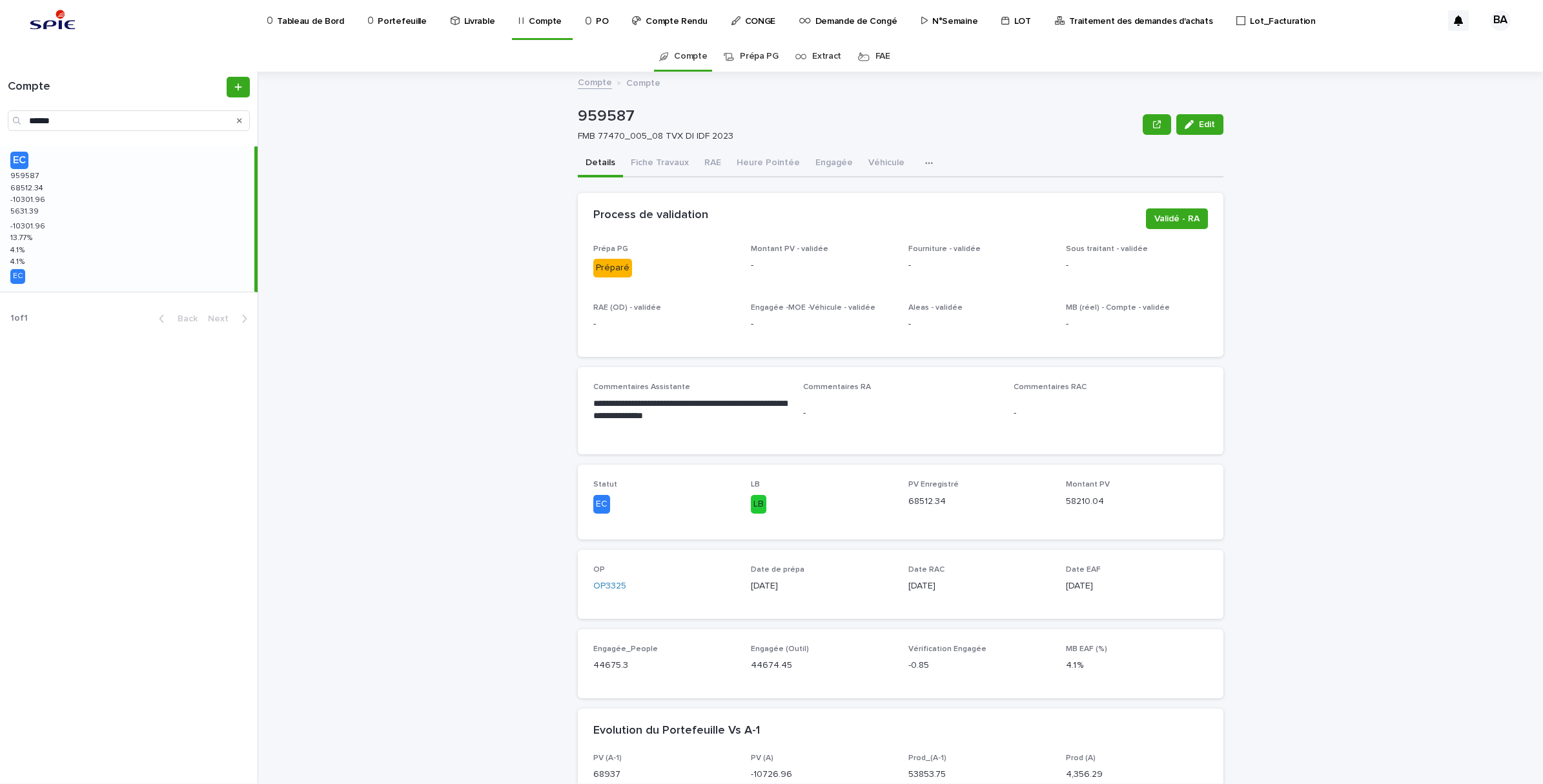
click at [1076, 21] on p "Traitement des demandes d'achats" at bounding box center [1141, 13] width 143 height 27
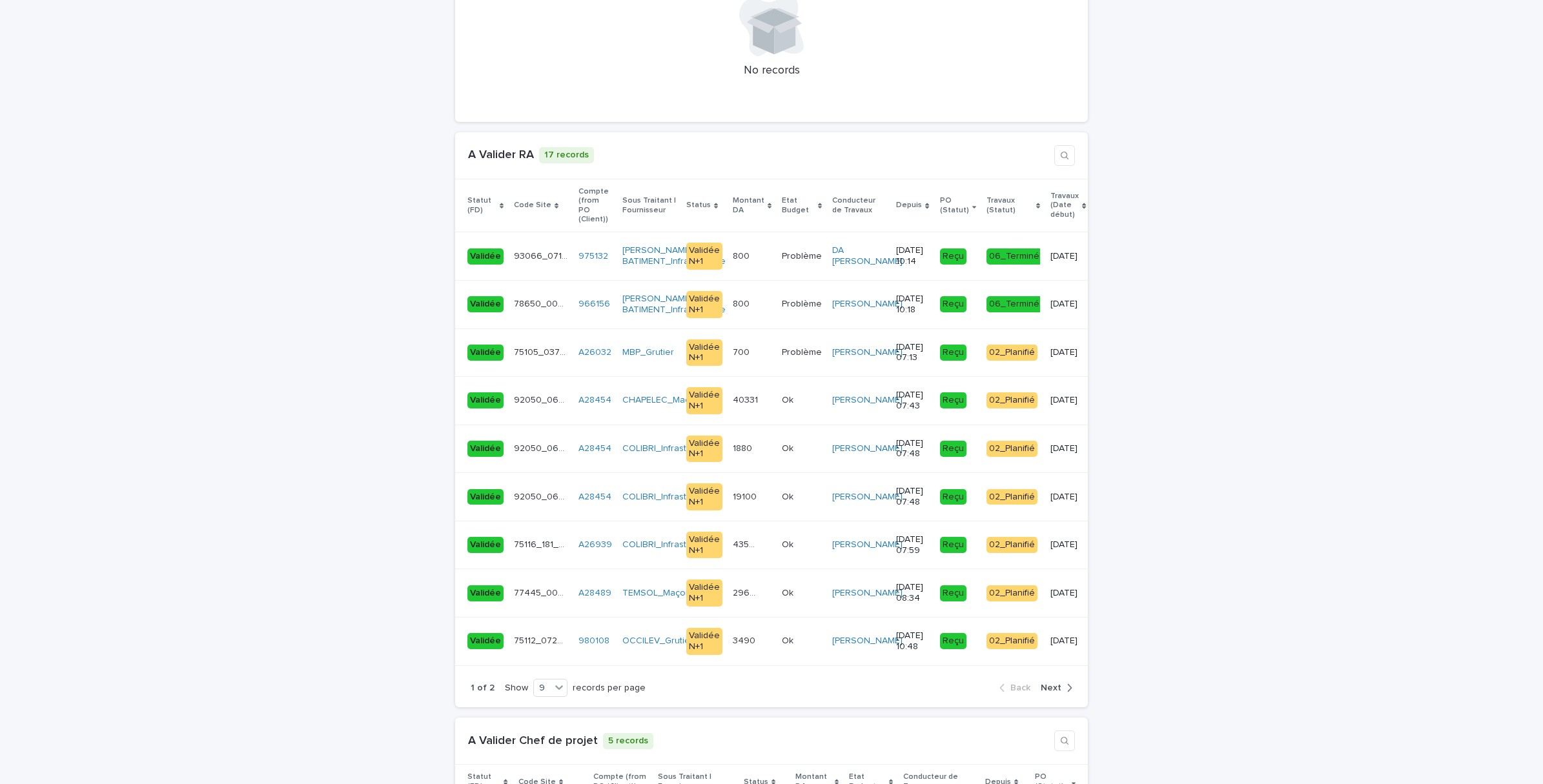
scroll to position [1855, 0]
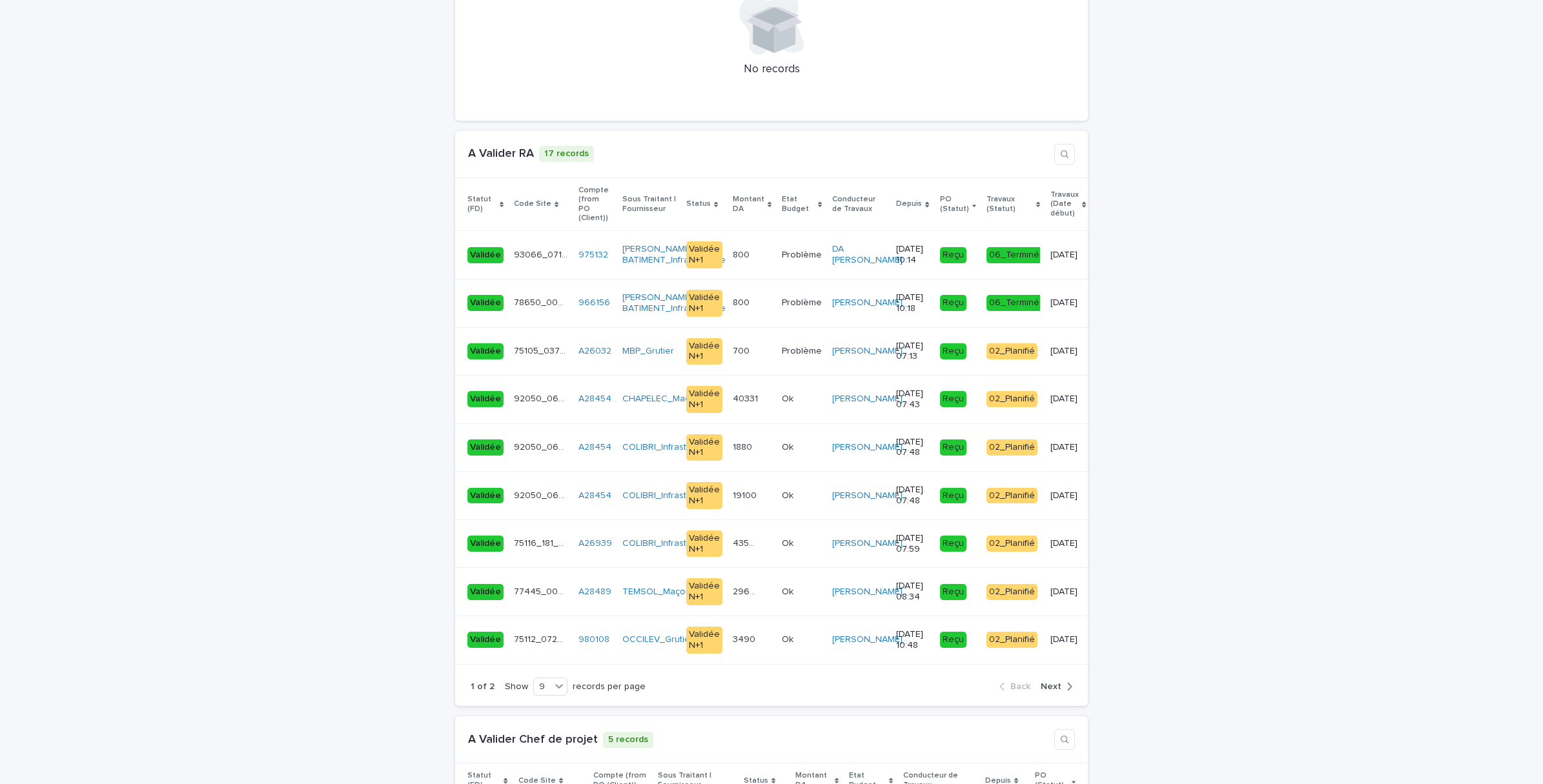
click at [1044, 682] on span "Next" at bounding box center [1051, 686] width 21 height 9
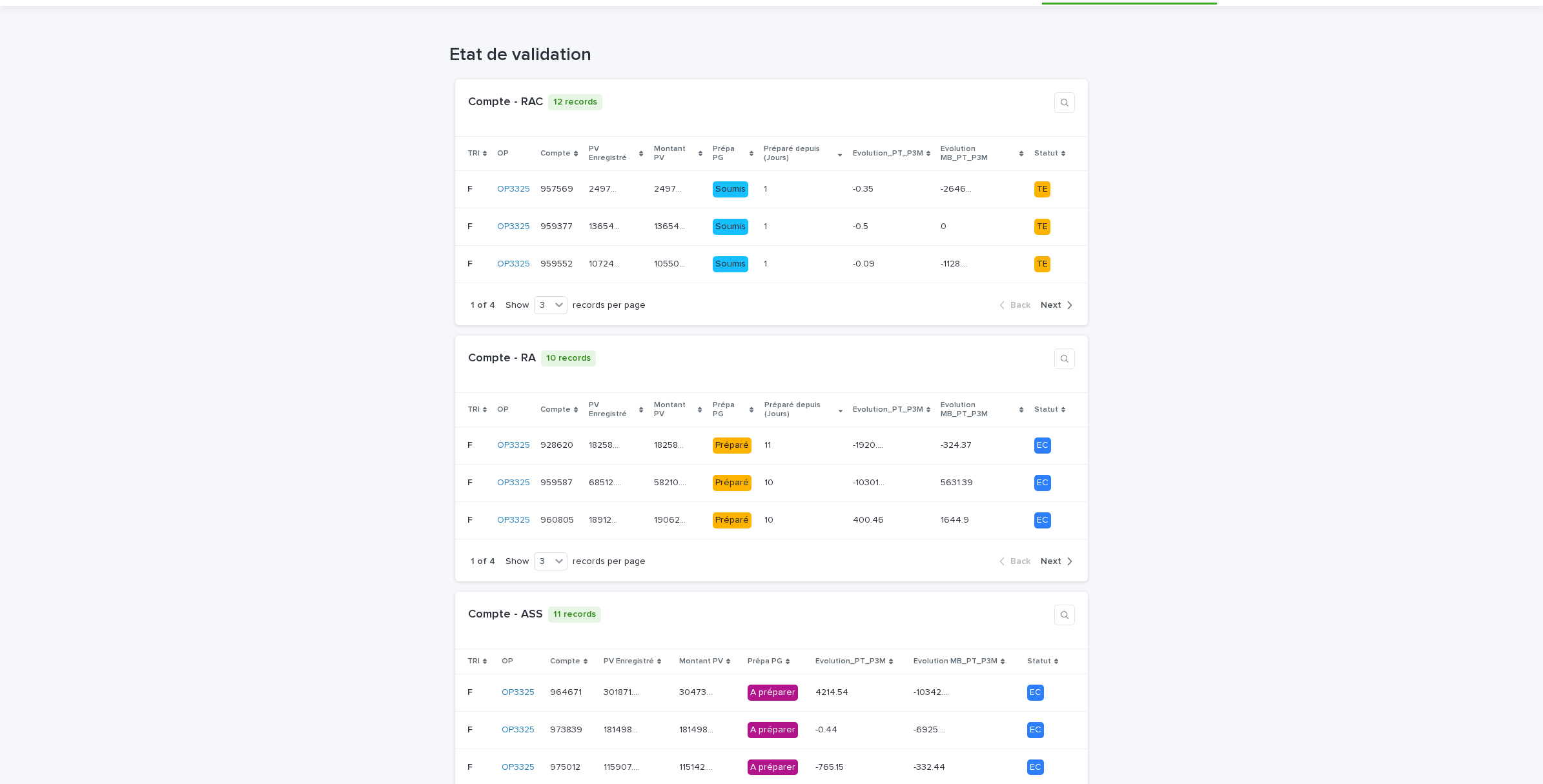
scroll to position [0, 0]
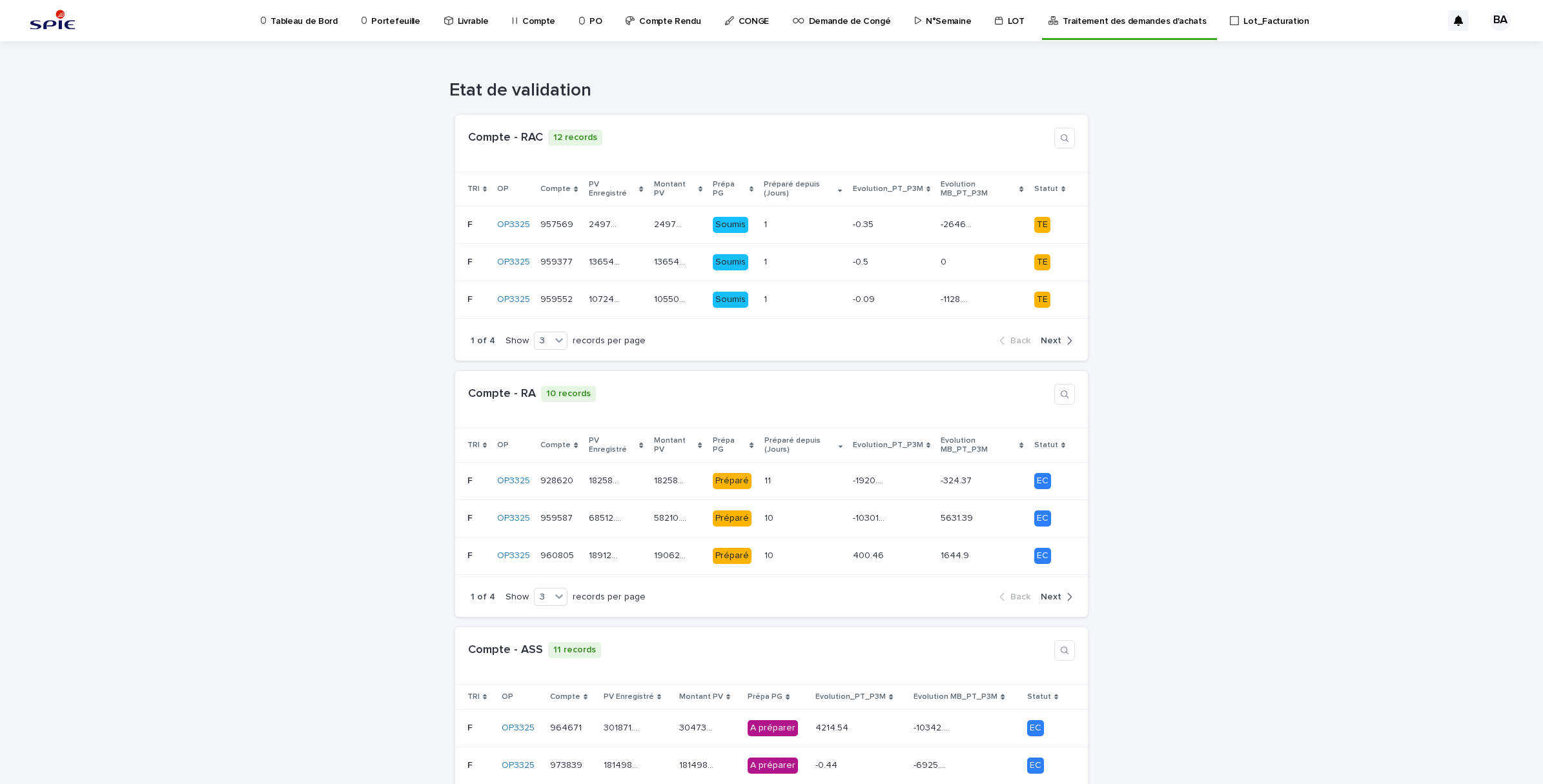
click at [523, 23] on p "Compte" at bounding box center [538, 13] width 33 height 27
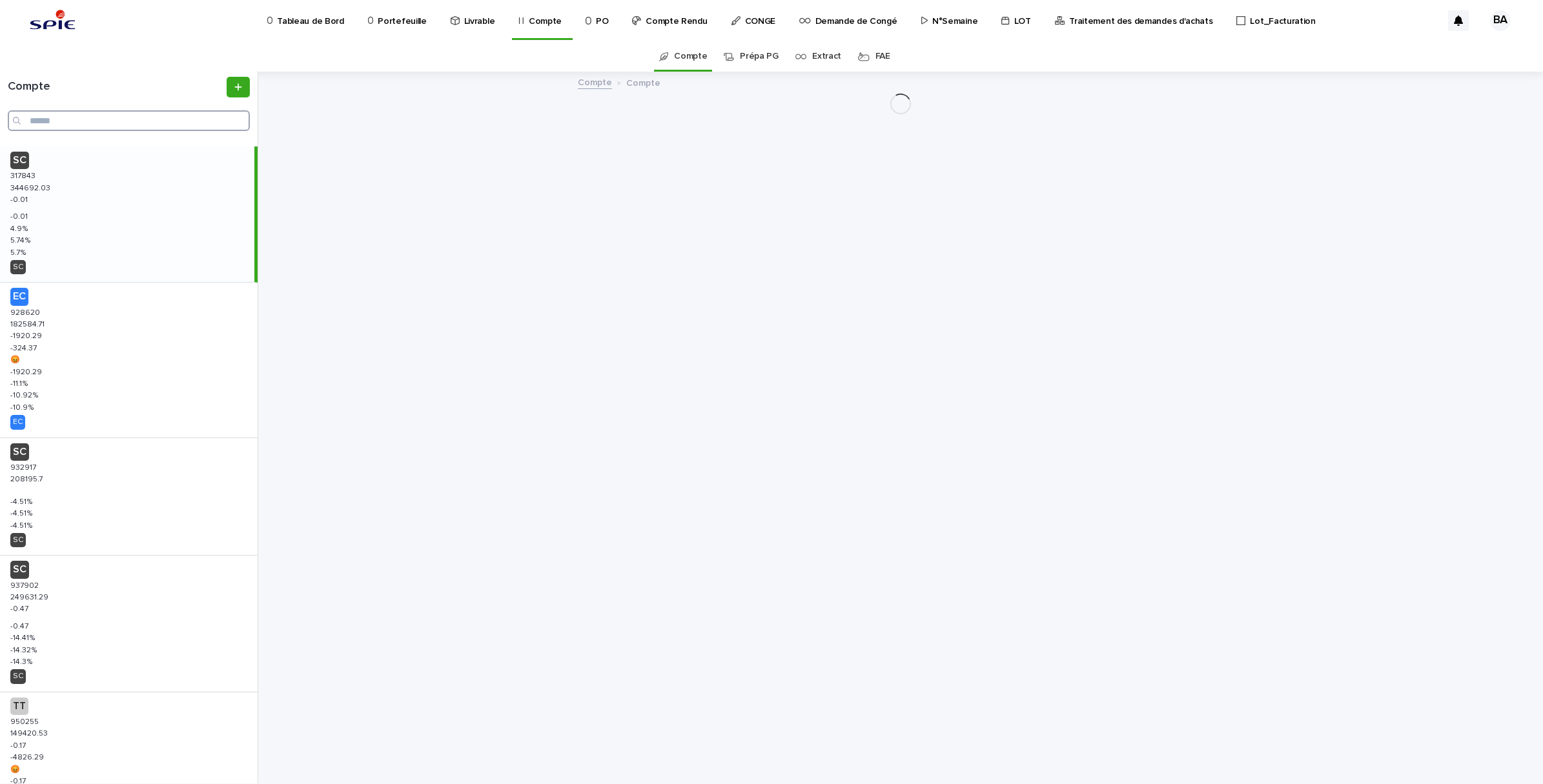
click at [116, 117] on input "Search" at bounding box center [128, 121] width 242 height 21
click at [131, 126] on input "Search" at bounding box center [128, 121] width 242 height 21
paste input "******"
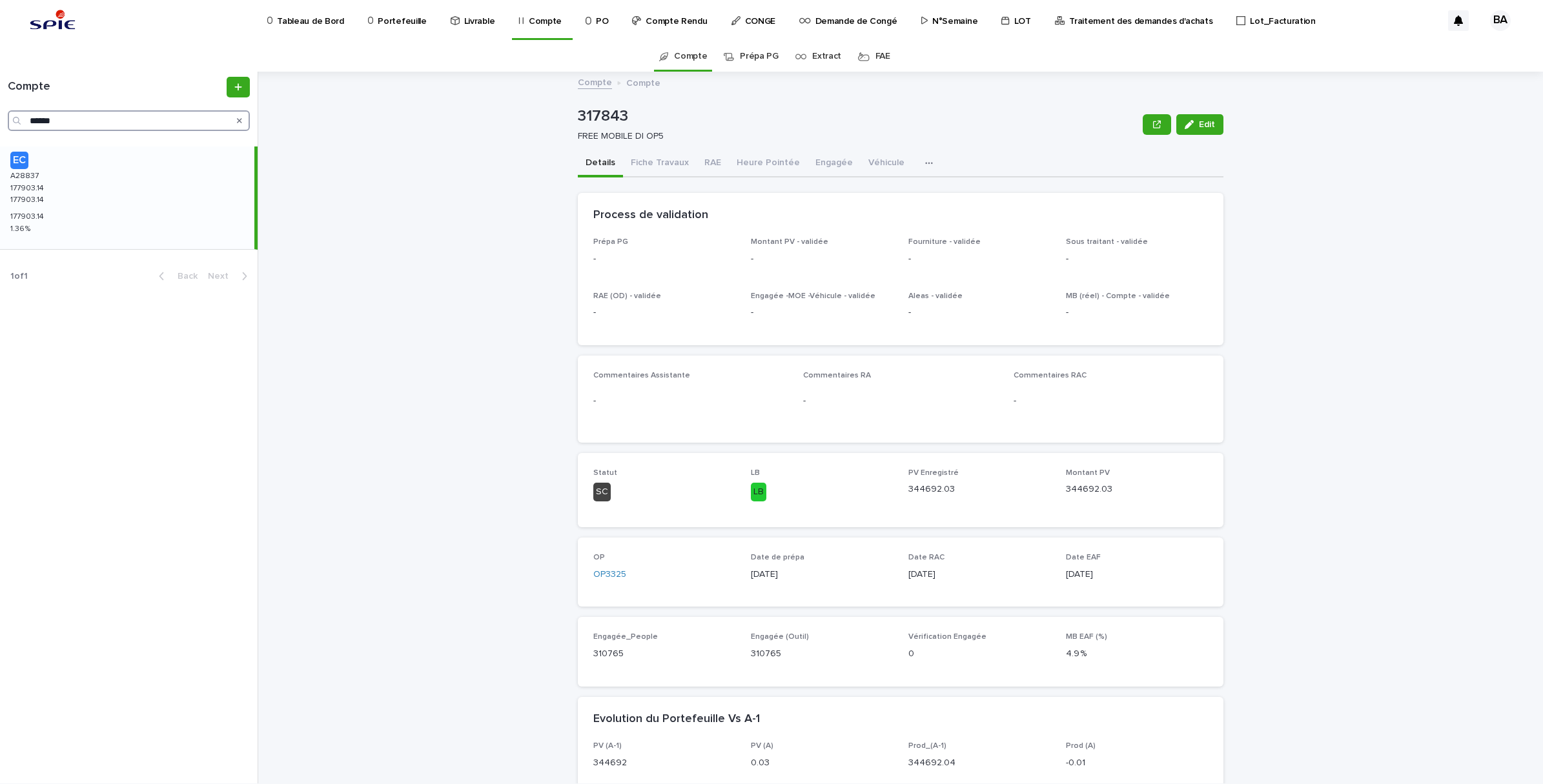
type input "******"
click at [82, 213] on div "EC A28837 A28837 177903.14 177903.14 177903.14 177903.14 177903.14 177903.14 1.…" at bounding box center [127, 198] width 255 height 103
drag, startPoint x: 1204, startPoint y: 126, endPoint x: 1109, endPoint y: 191, distance: 115.1
click at [1204, 126] on span "Edit" at bounding box center [1207, 124] width 16 height 9
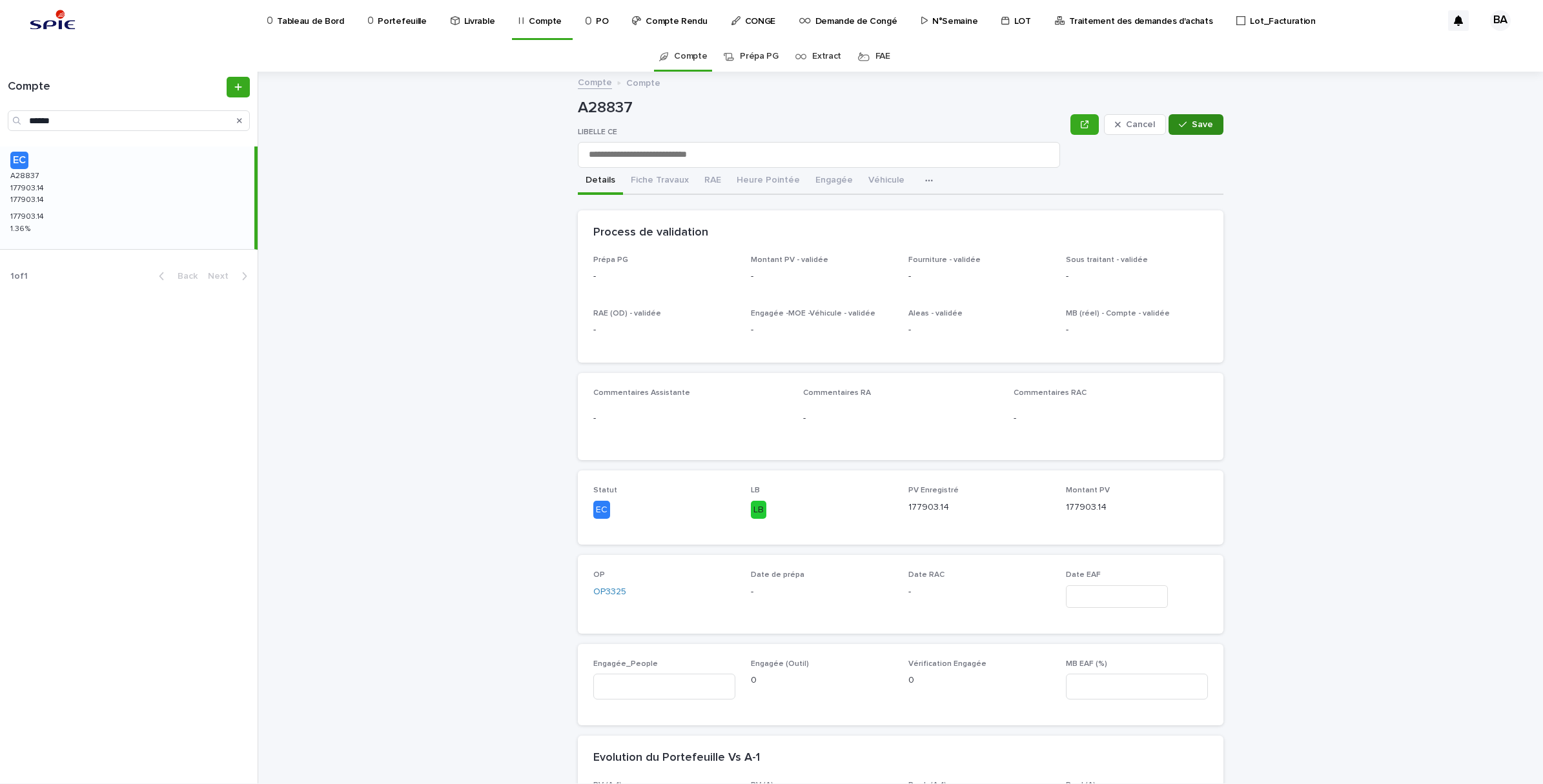
click at [1207, 126] on button "Save" at bounding box center [1196, 125] width 55 height 21
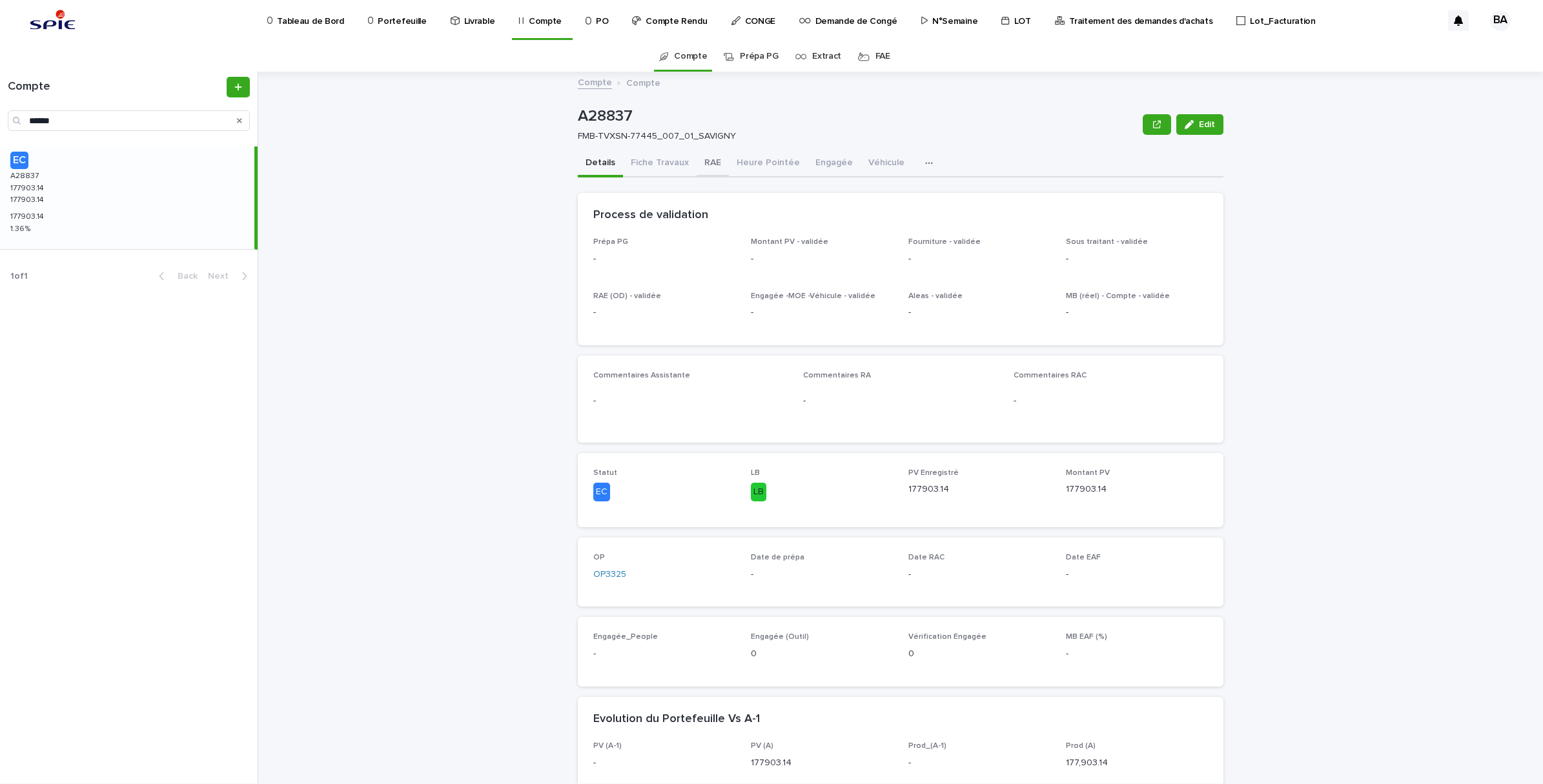
click at [701, 165] on button "RAE" at bounding box center [712, 164] width 32 height 27
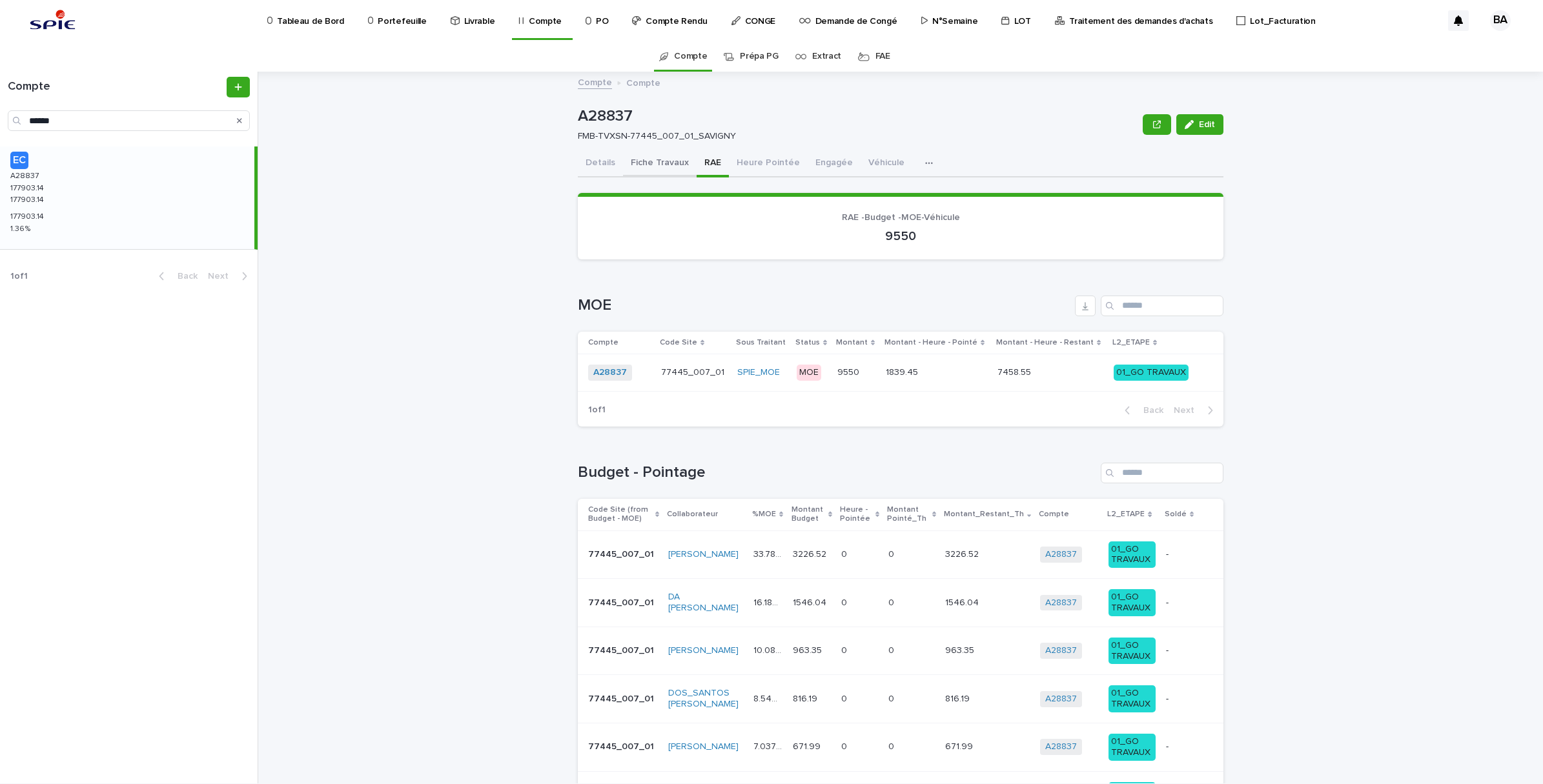
click at [631, 159] on button "Fiche Travaux" at bounding box center [659, 164] width 73 height 27
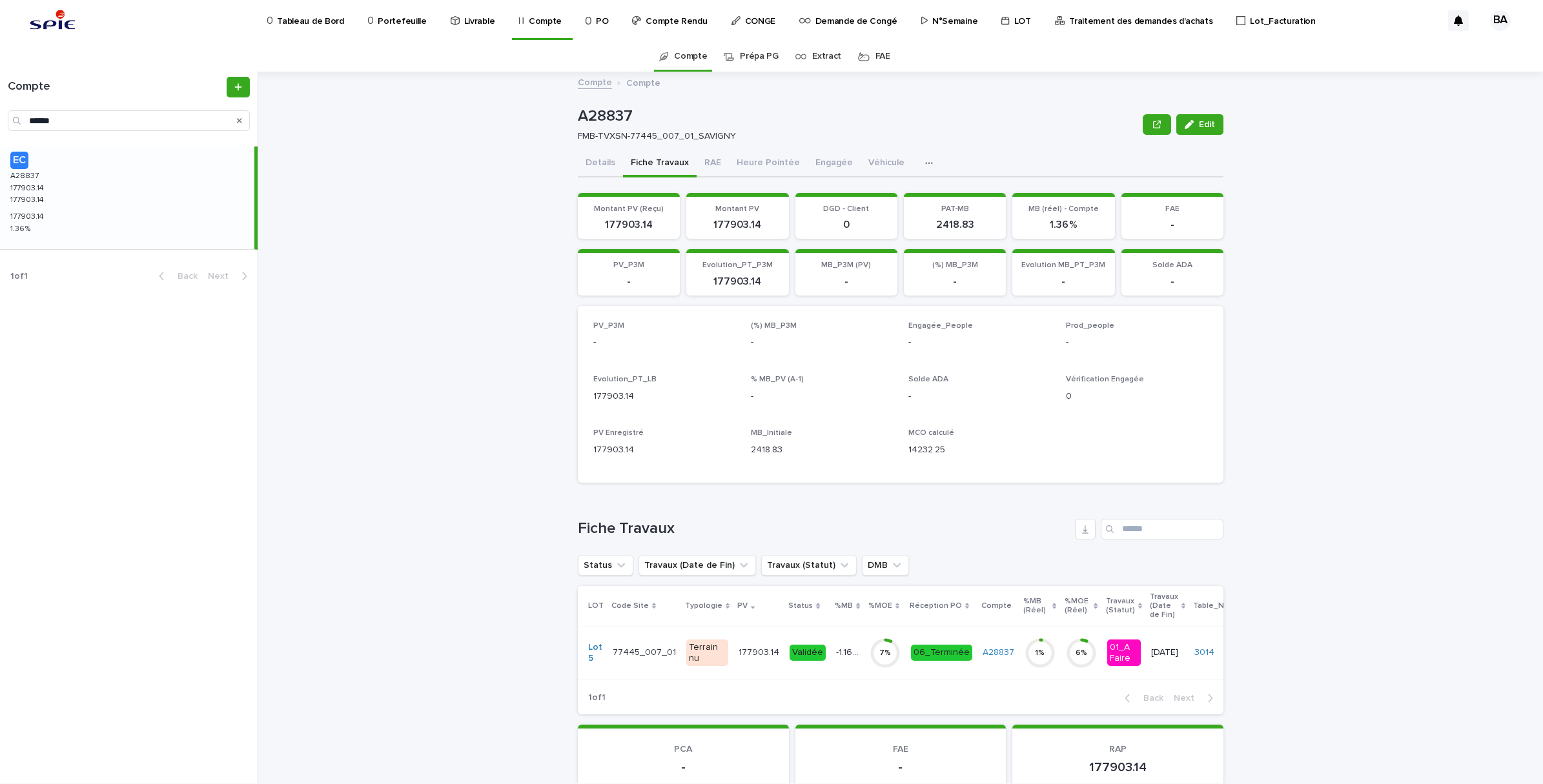
click at [977, 671] on td "A28837" at bounding box center [998, 652] width 42 height 52
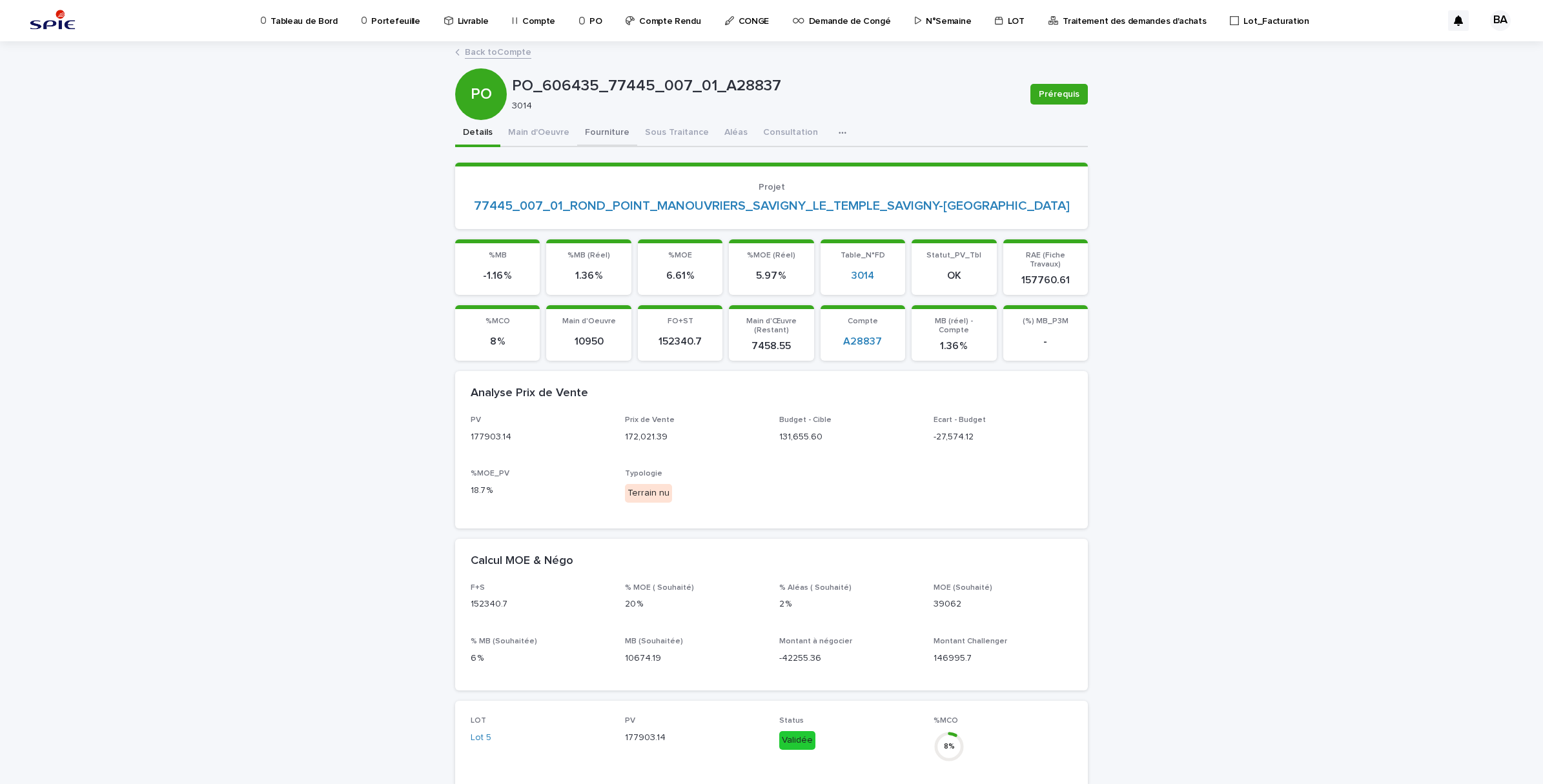
click at [610, 123] on button "Fourniture" at bounding box center [606, 133] width 60 height 27
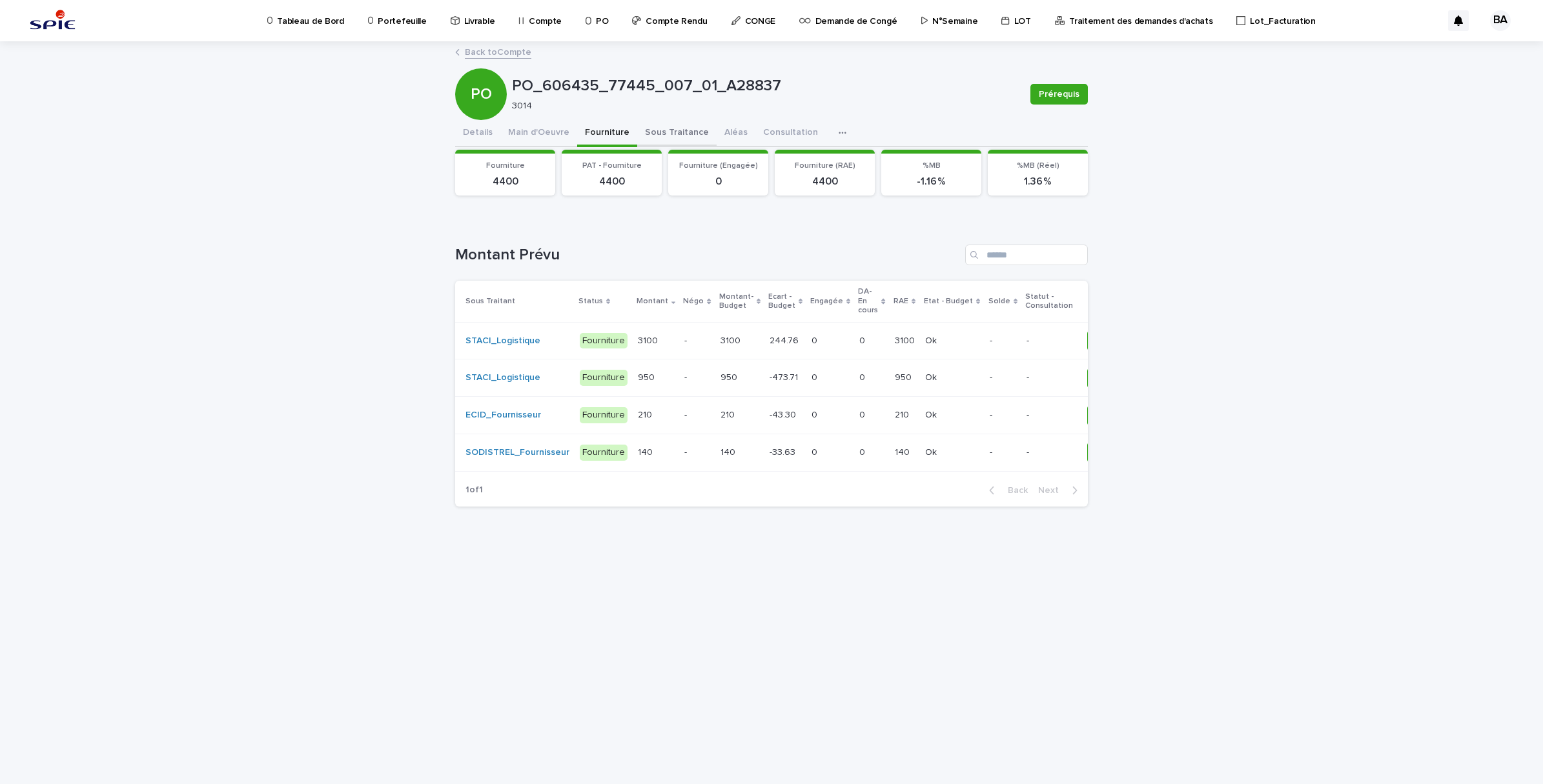
click at [659, 129] on button "Sous Traitance" at bounding box center [677, 133] width 79 height 27
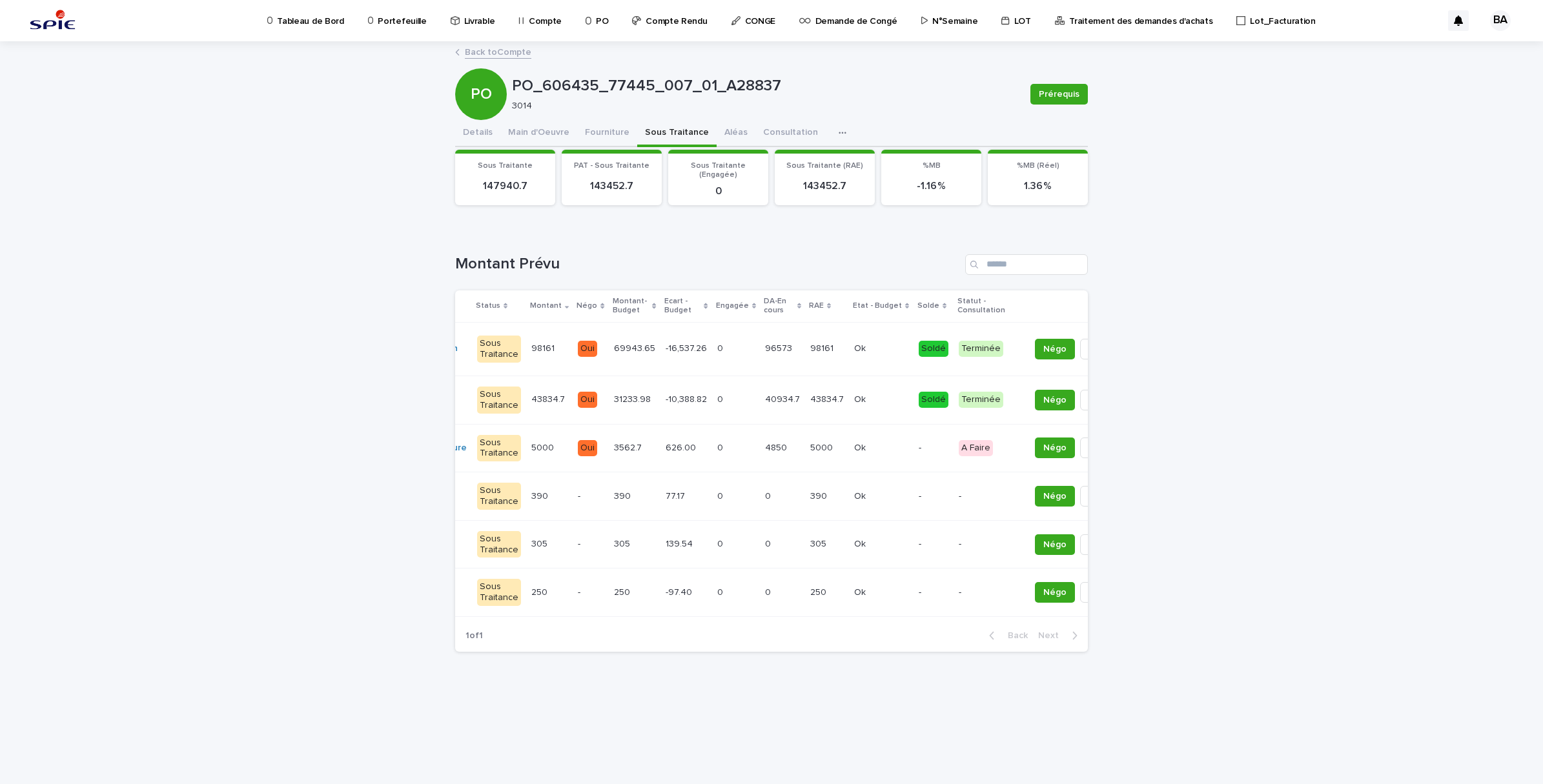
scroll to position [0, 126]
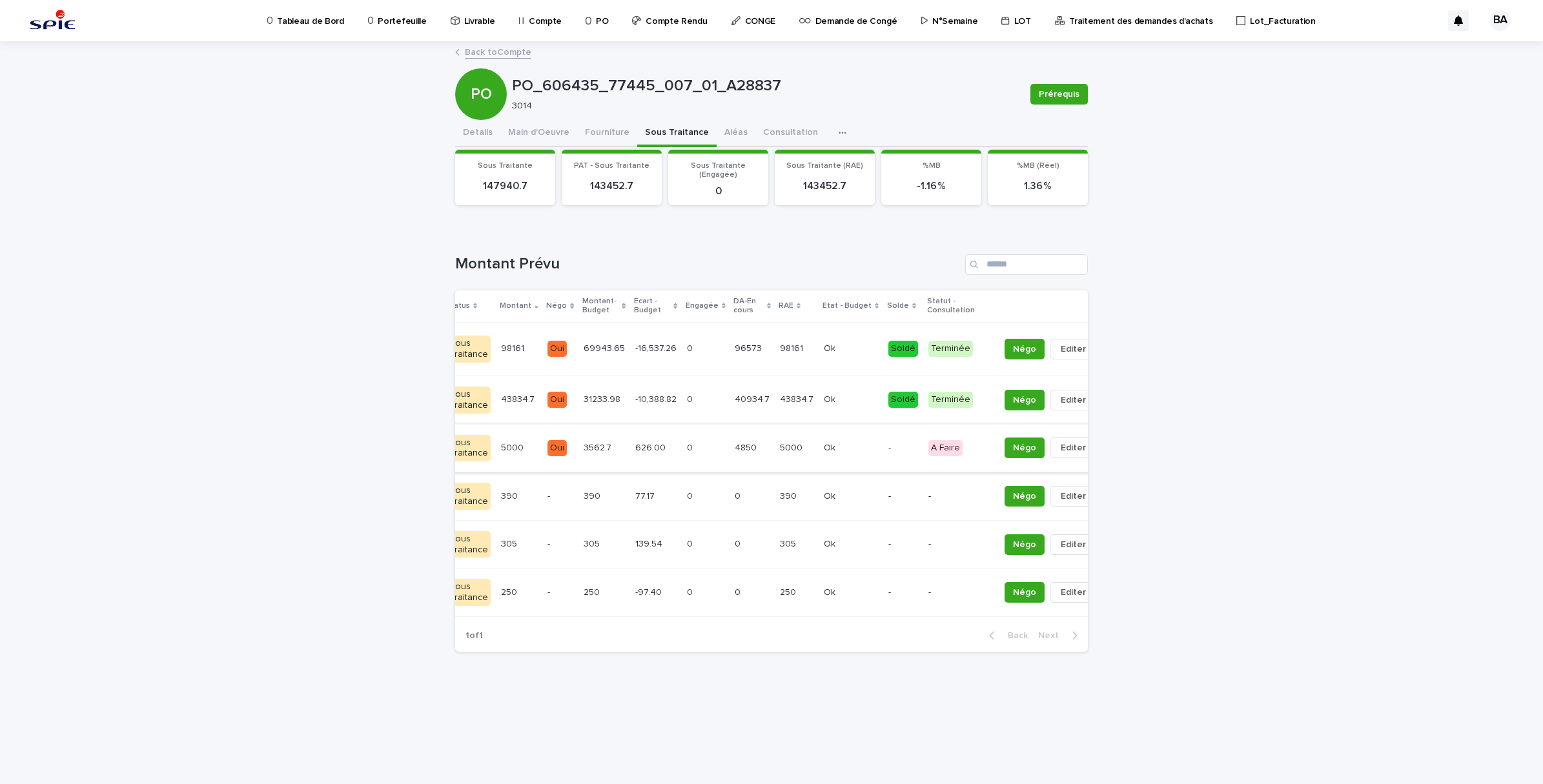
click at [1102, 447] on button "button" at bounding box center [1110, 448] width 18 height 9
click at [1012, 469] on span "Solder" at bounding box center [1019, 474] width 28 height 13
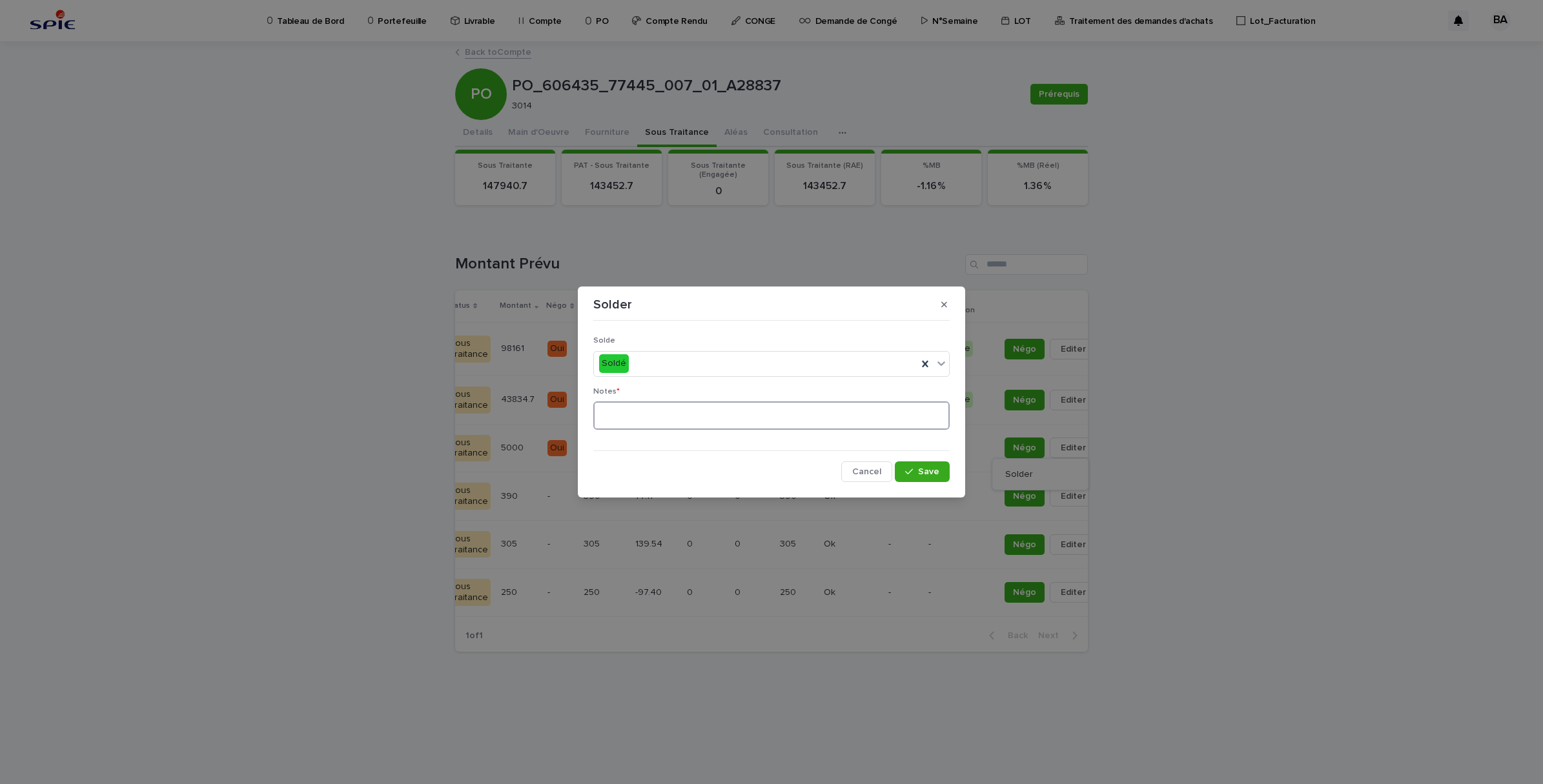
click at [786, 418] on textarea at bounding box center [772, 416] width 357 height 29
type textarea "**"
click at [922, 466] on button "Save" at bounding box center [922, 471] width 55 height 21
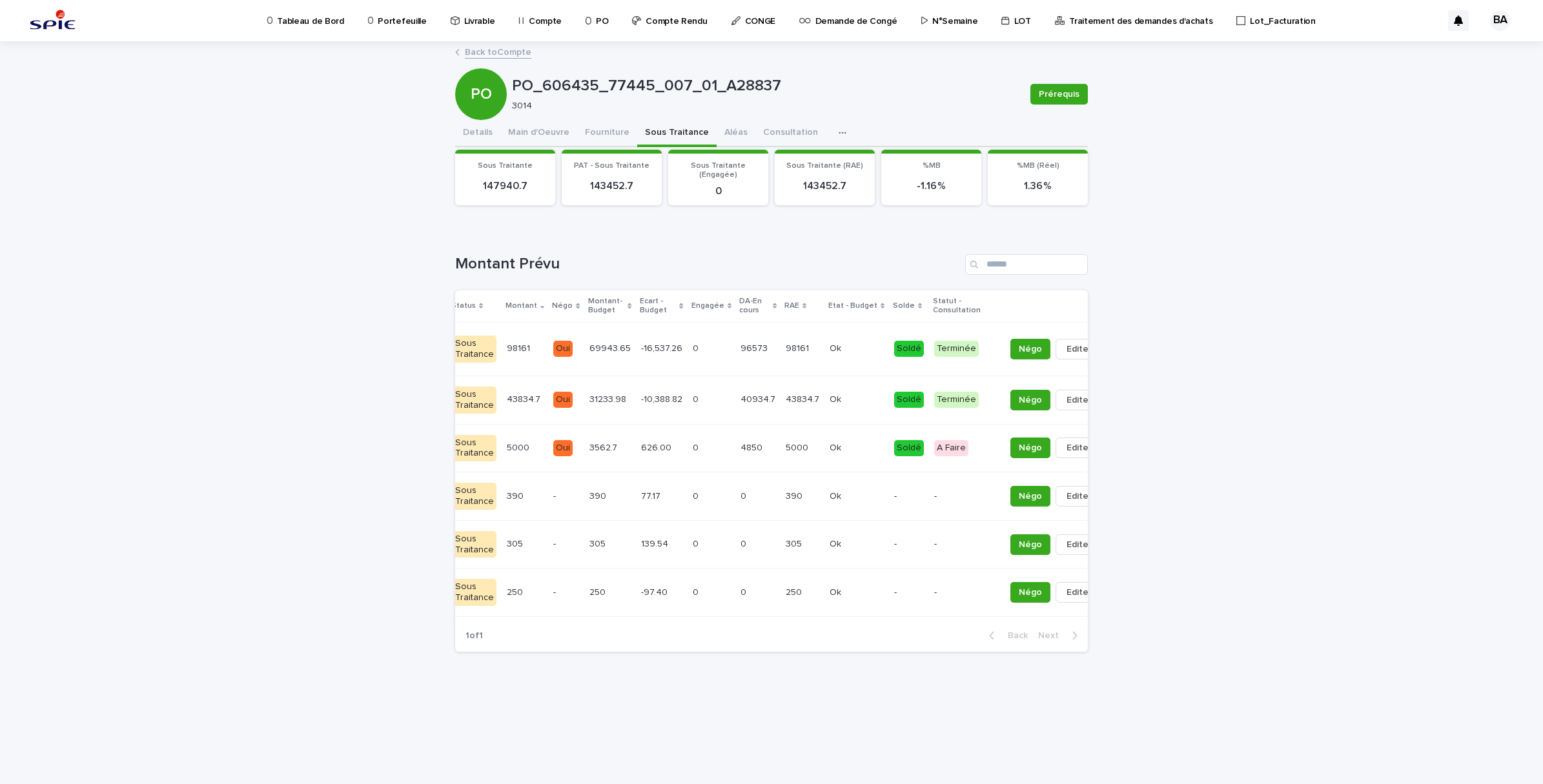
scroll to position [0, 0]
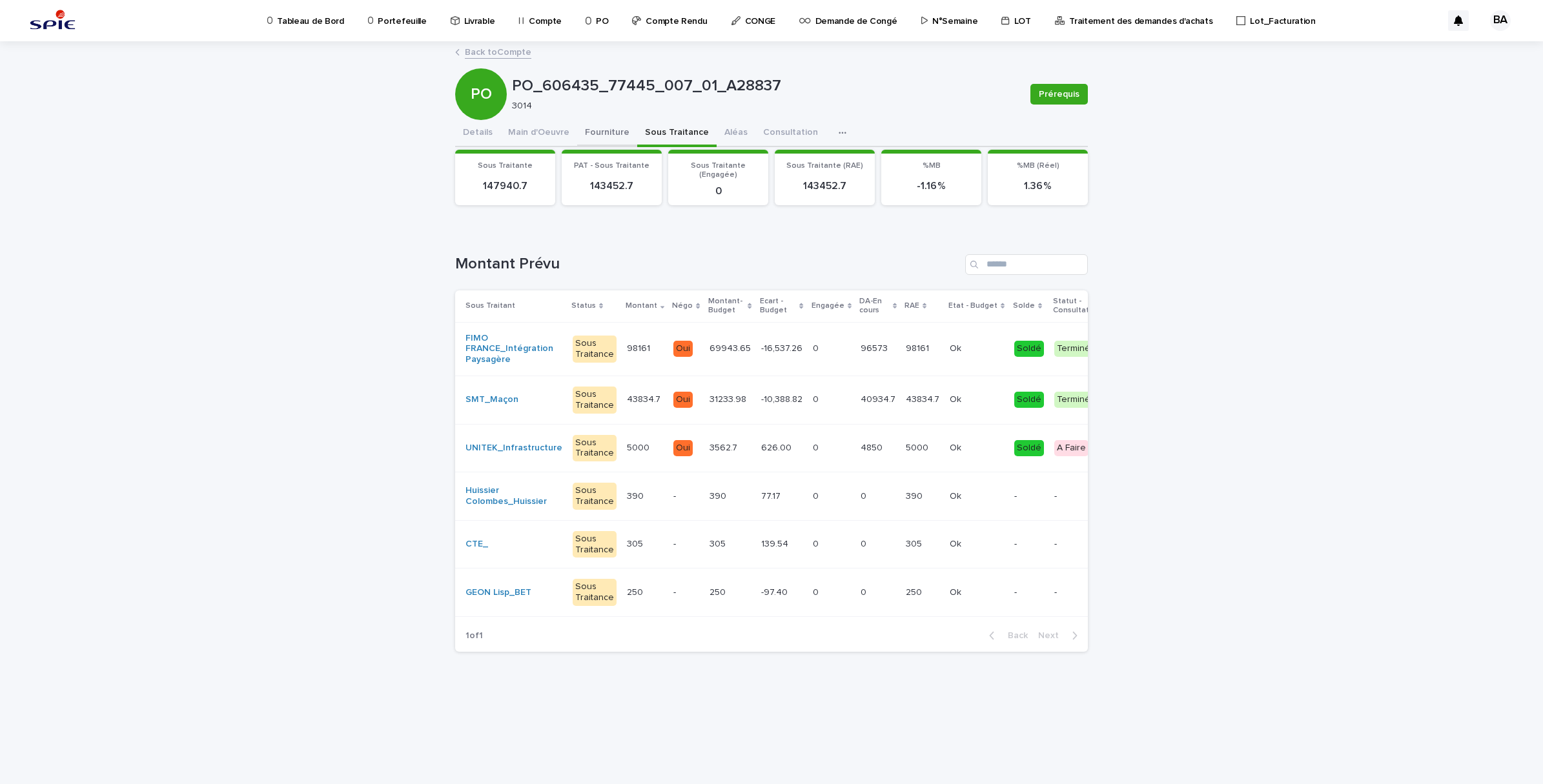
click at [589, 128] on button "Fourniture" at bounding box center [606, 133] width 60 height 27
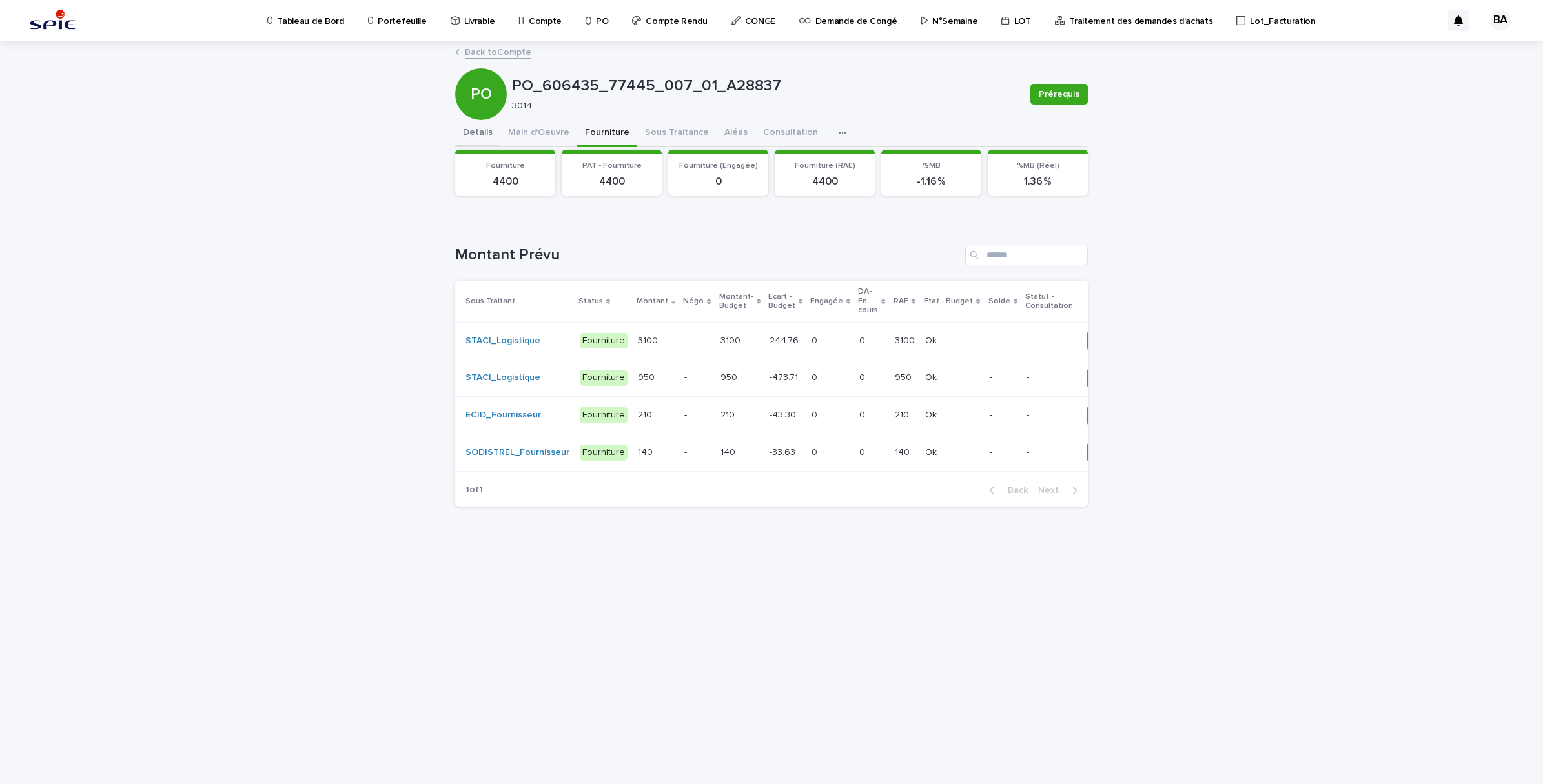
drag, startPoint x: 478, startPoint y: 126, endPoint x: 1118, endPoint y: 235, distance: 649.2
click at [478, 126] on button "Details" at bounding box center [478, 133] width 46 height 27
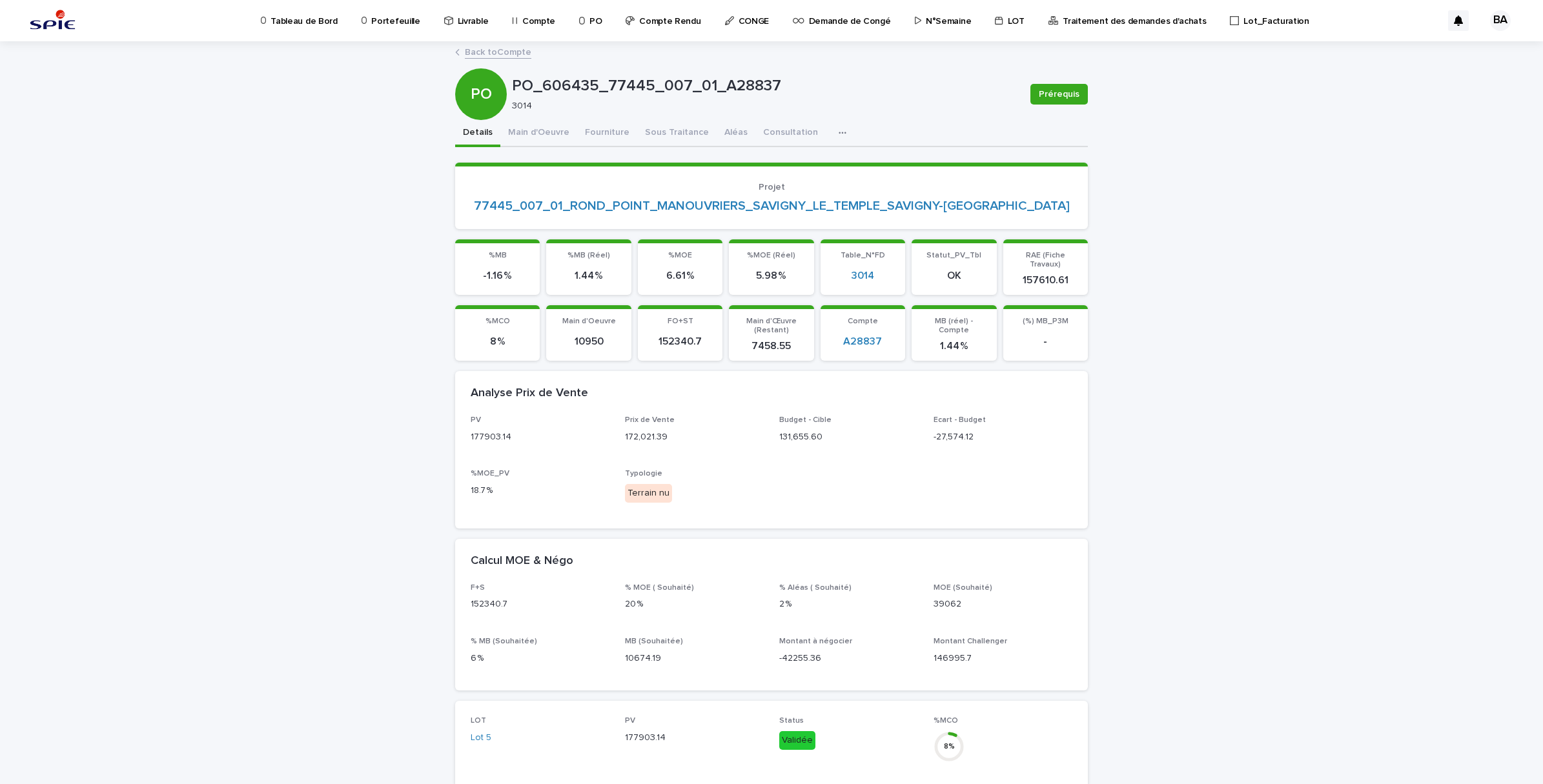
click at [506, 53] on link "Back to Compte" at bounding box center [497, 51] width 67 height 15
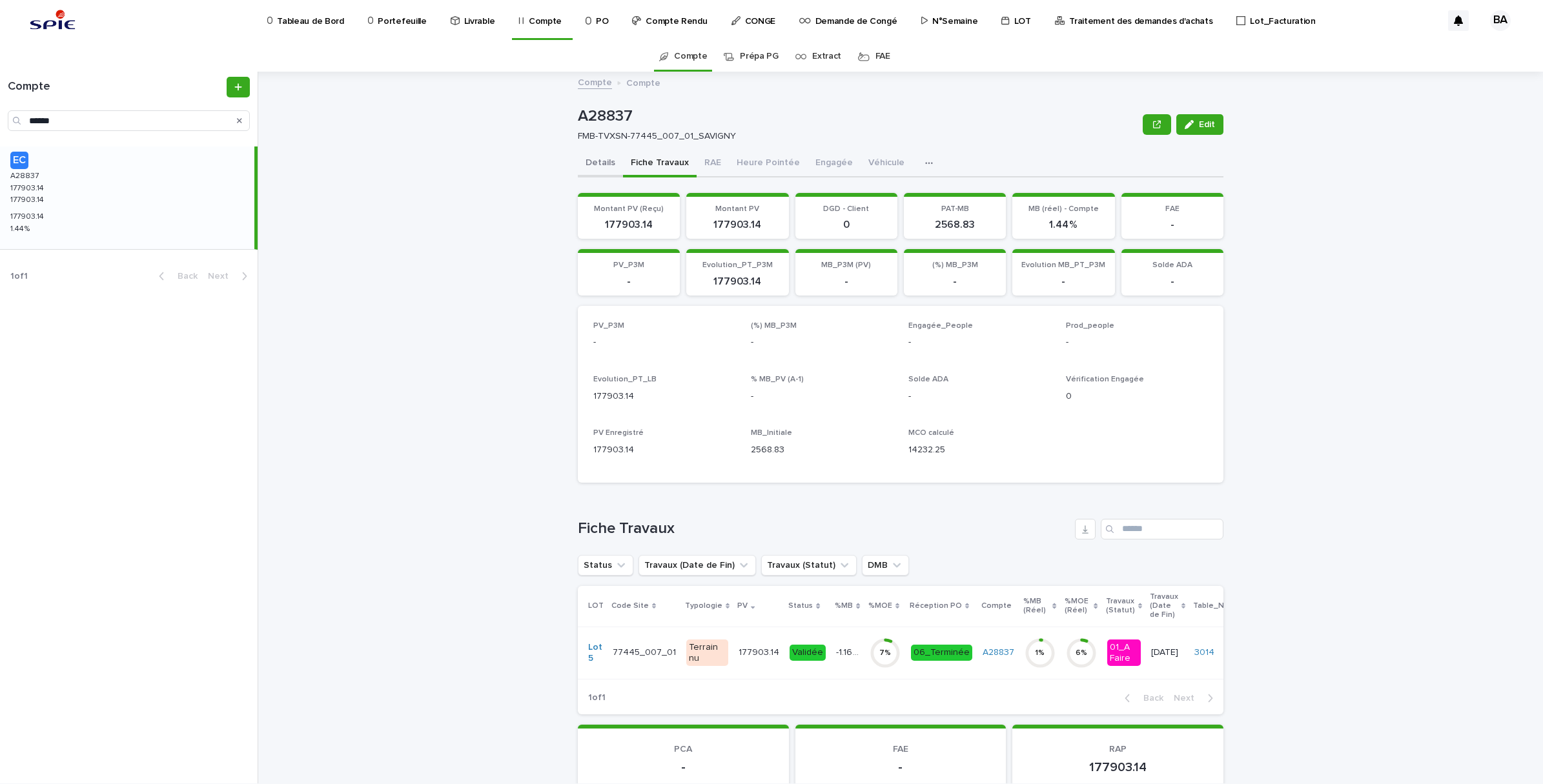
click at [602, 161] on button "Details" at bounding box center [600, 164] width 46 height 27
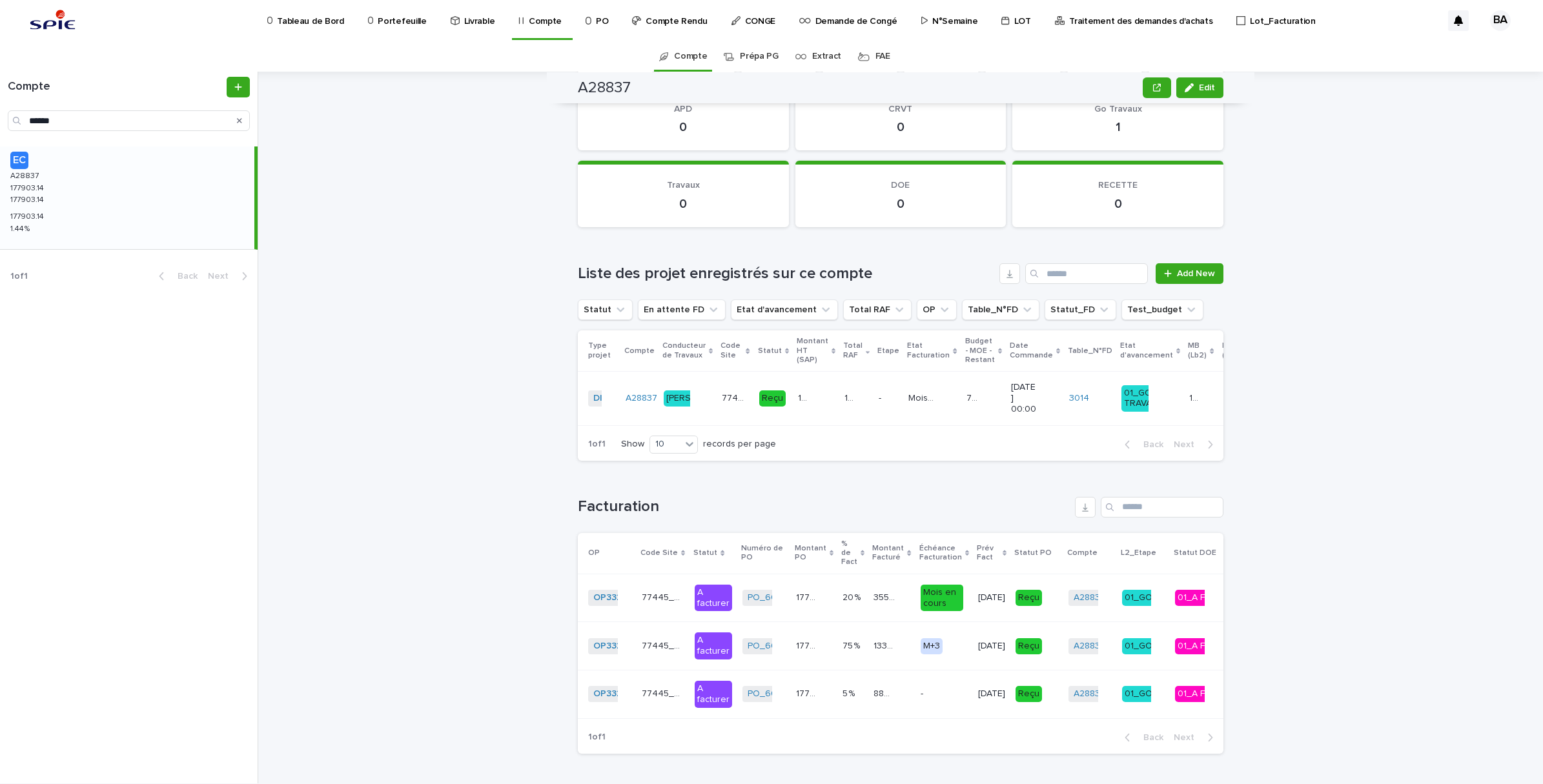
scroll to position [1246, 0]
drag, startPoint x: 104, startPoint y: 126, endPoint x: 13, endPoint y: 126, distance: 91.0
click at [13, 126] on div "******" at bounding box center [128, 121] width 242 height 21
paste input "Search"
type input "******"
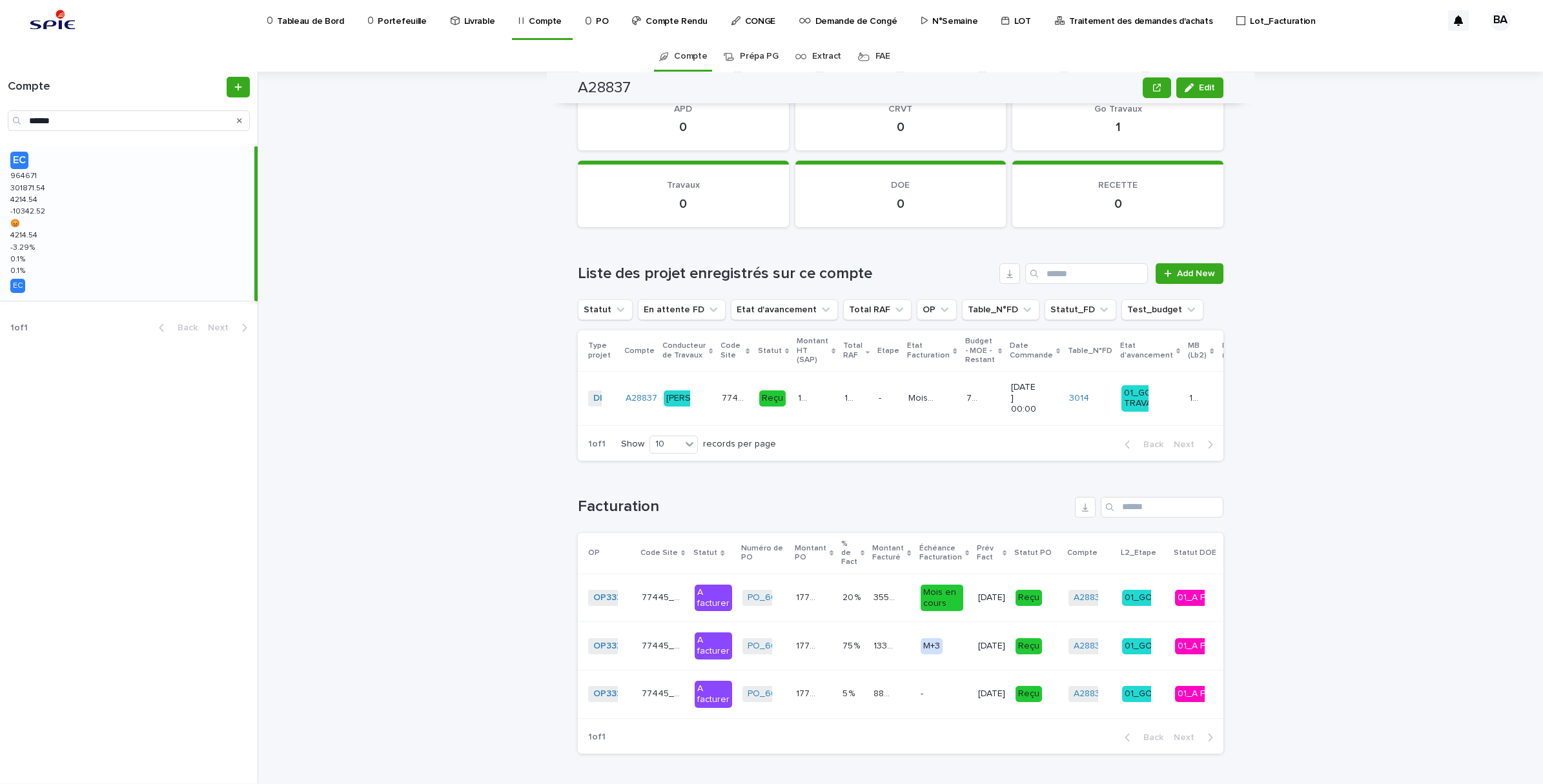
click at [62, 234] on div "EC 964671 964671 301871.54 301871.54 4214.54 4214.54 -10342.52 -10342.52 😡 😡 42…" at bounding box center [127, 223] width 255 height 154
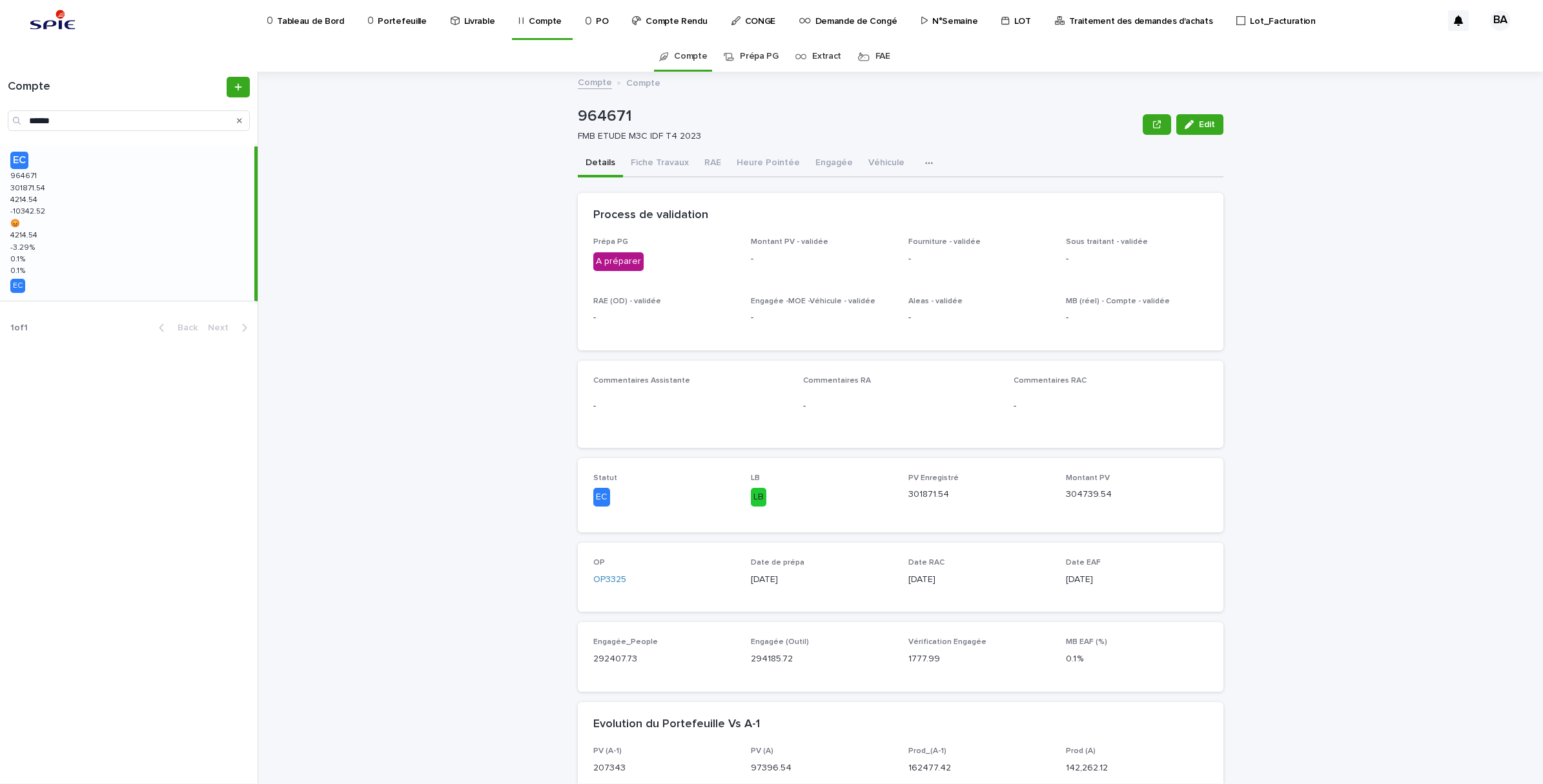
click at [390, 17] on p "Portefeuille" at bounding box center [401, 13] width 48 height 27
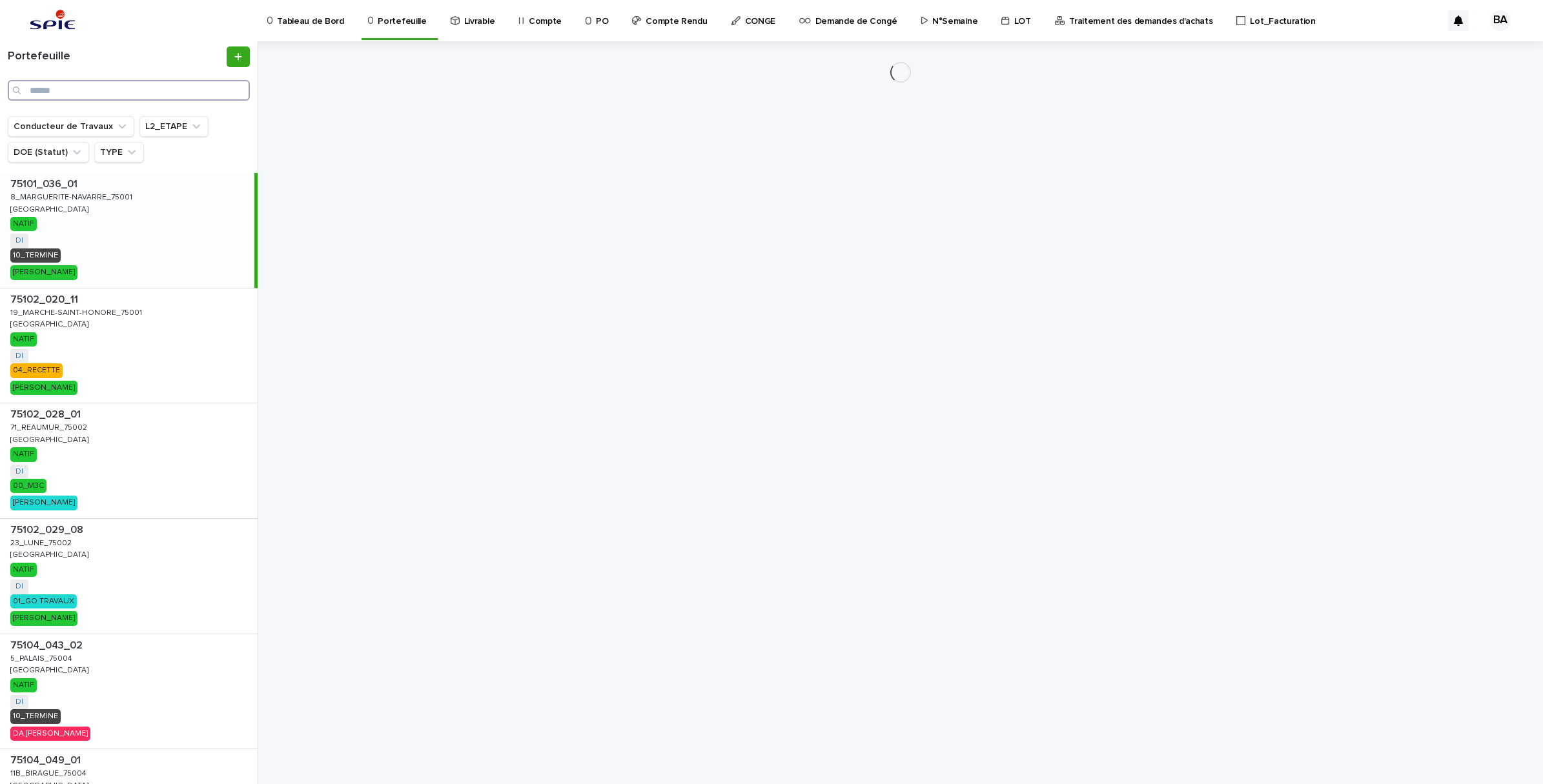
click at [130, 91] on input "Search" at bounding box center [128, 90] width 242 height 21
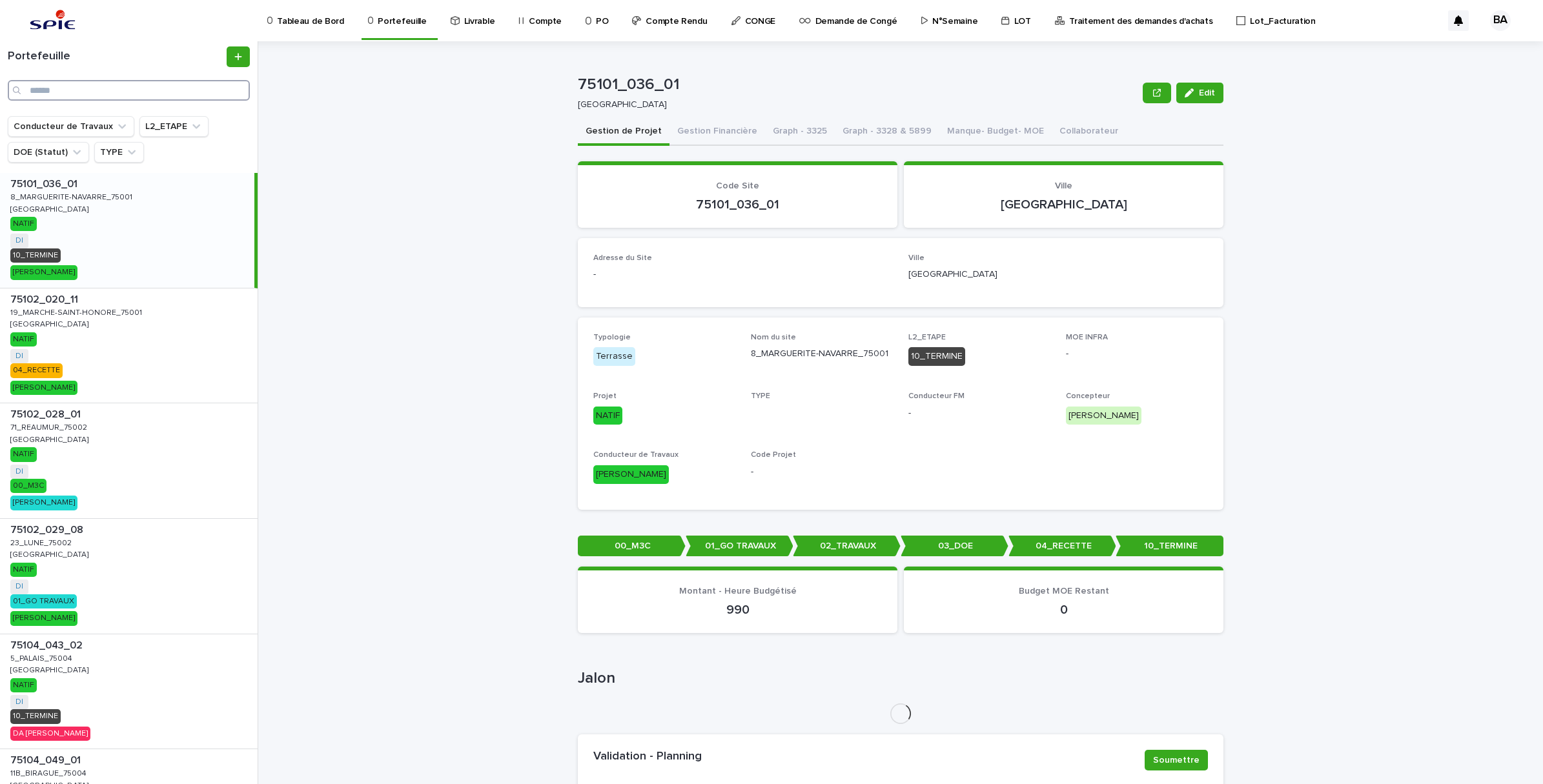
paste input "**********"
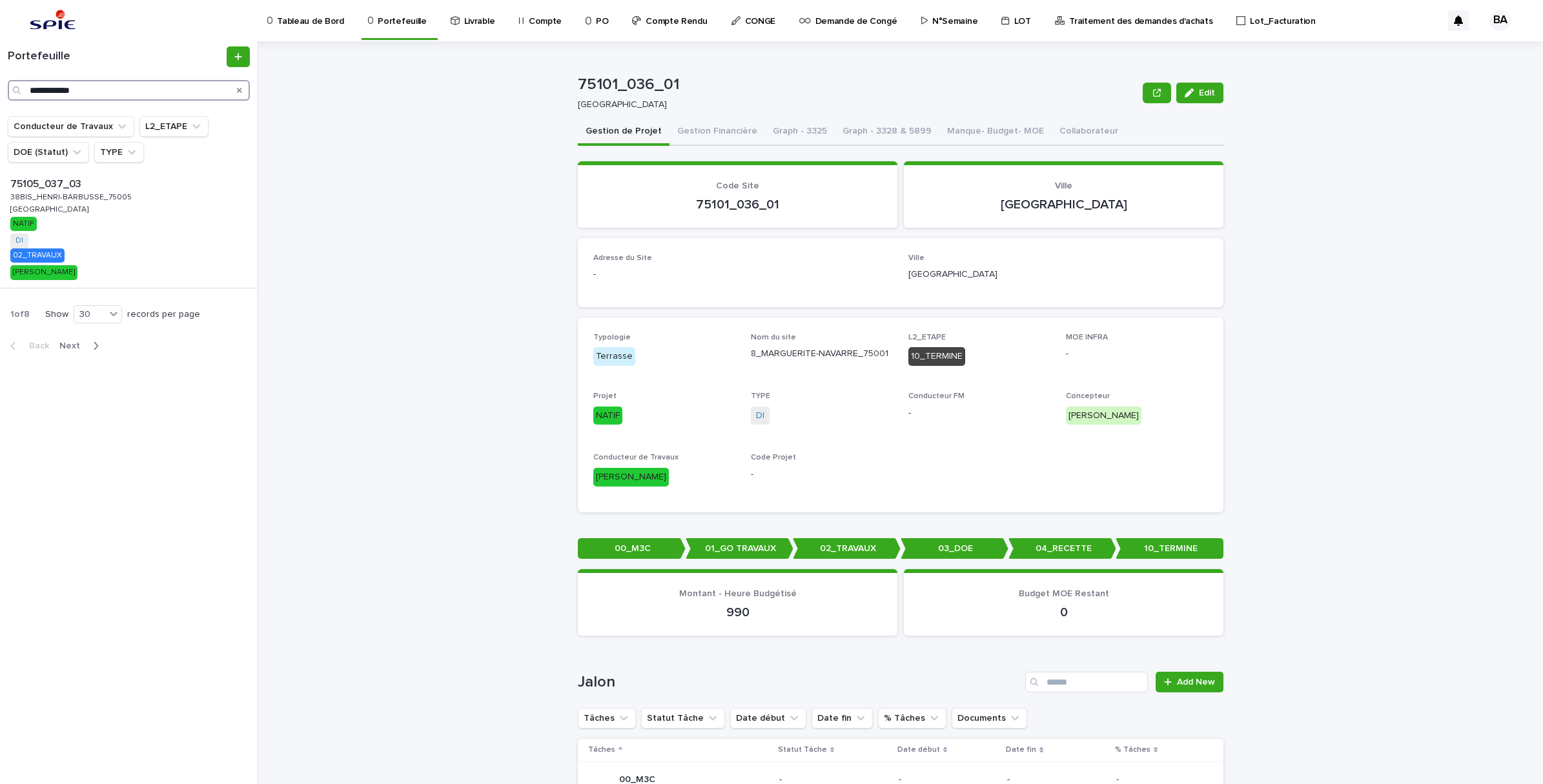
type input "**********"
click at [133, 237] on div "75105_037_03 75105_037_03 38BIS_HENRI-BARBUSSE_75005 38BIS_HENRI-BARBUSSE_75005…" at bounding box center [127, 230] width 255 height 115
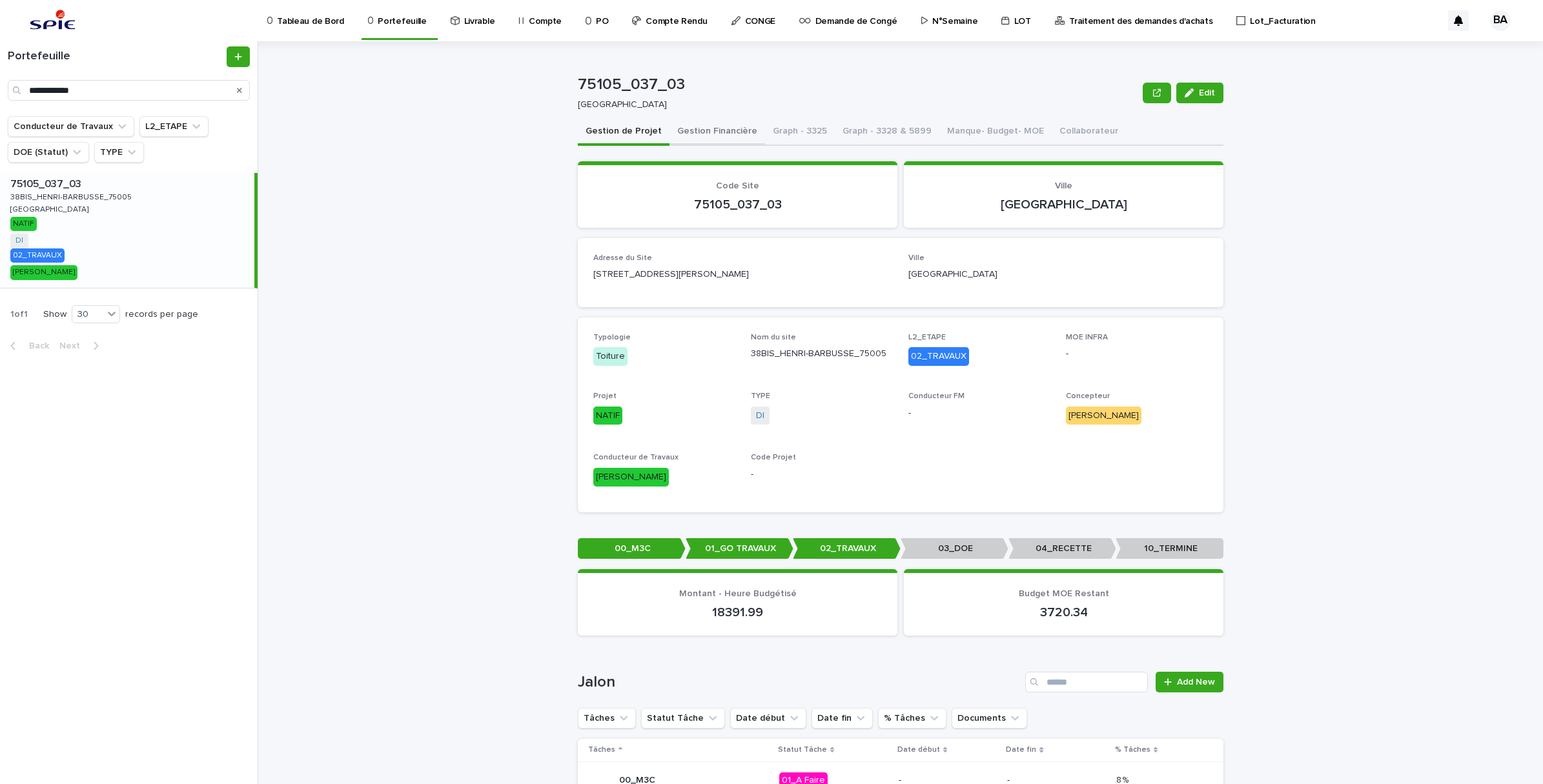
click at [707, 128] on button "Gestion Financière" at bounding box center [717, 132] width 95 height 27
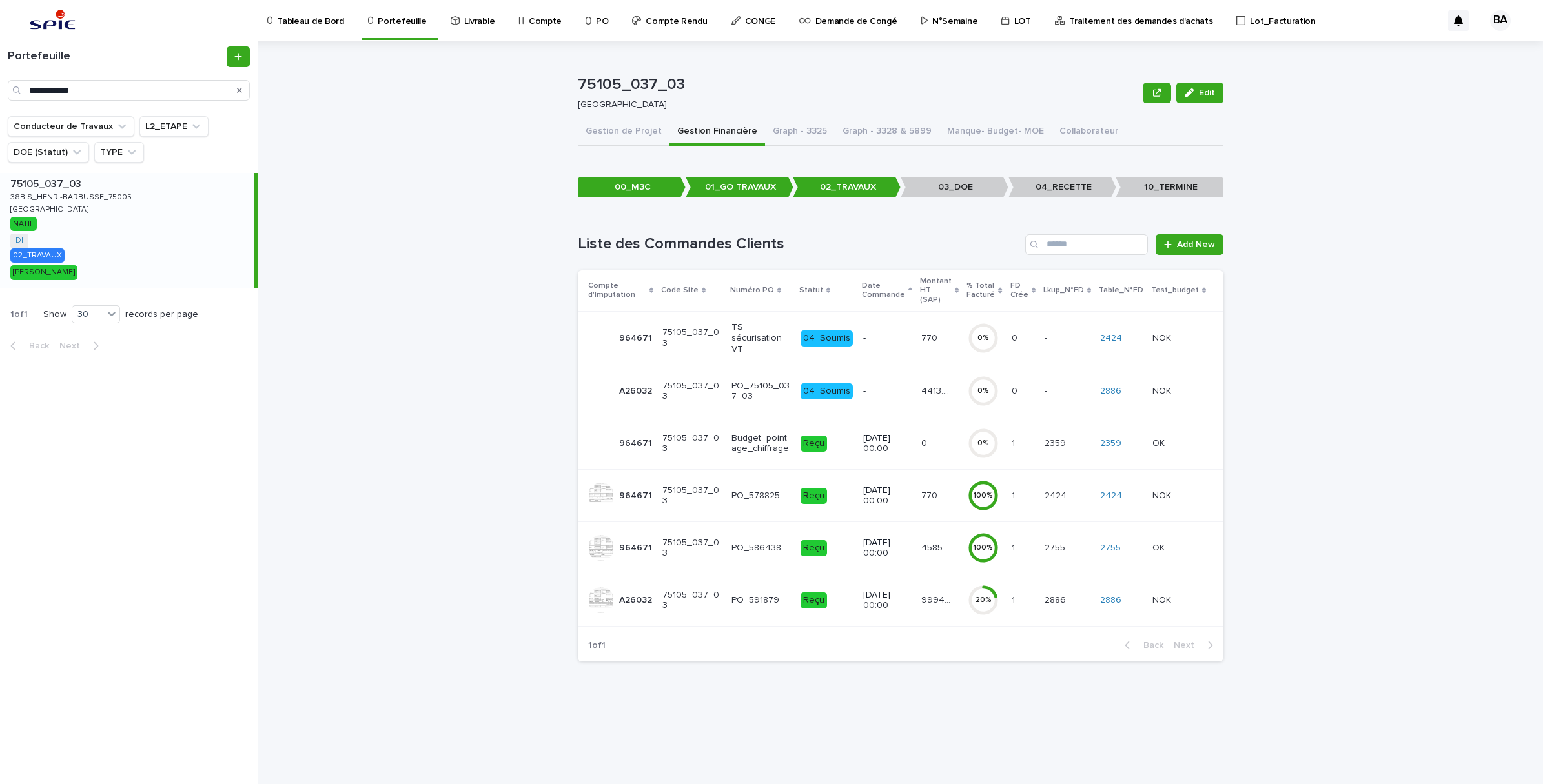
click at [533, 20] on p "Compte" at bounding box center [545, 13] width 33 height 27
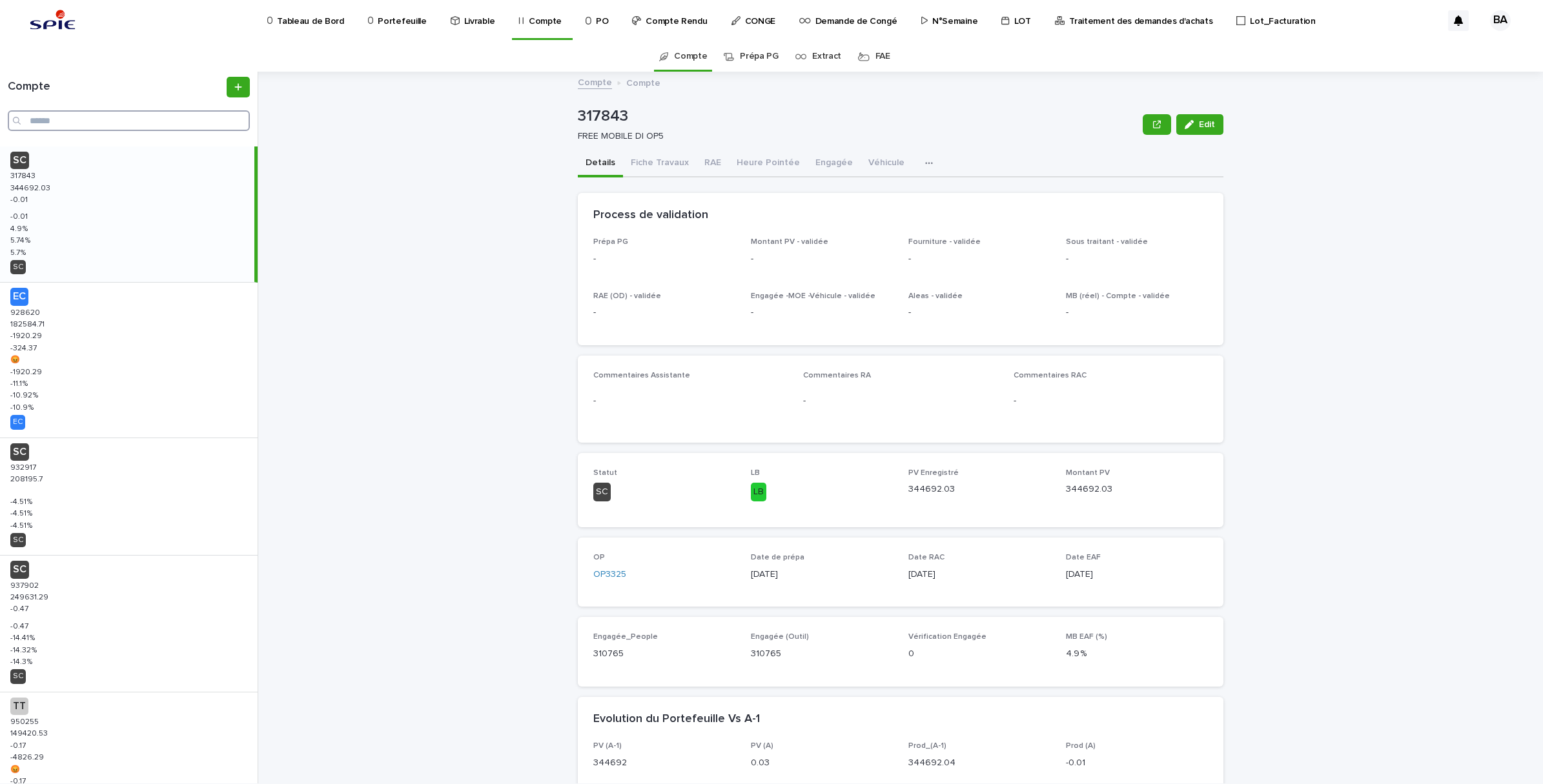
click at [91, 121] on input "Search" at bounding box center [128, 121] width 242 height 21
paste input "******"
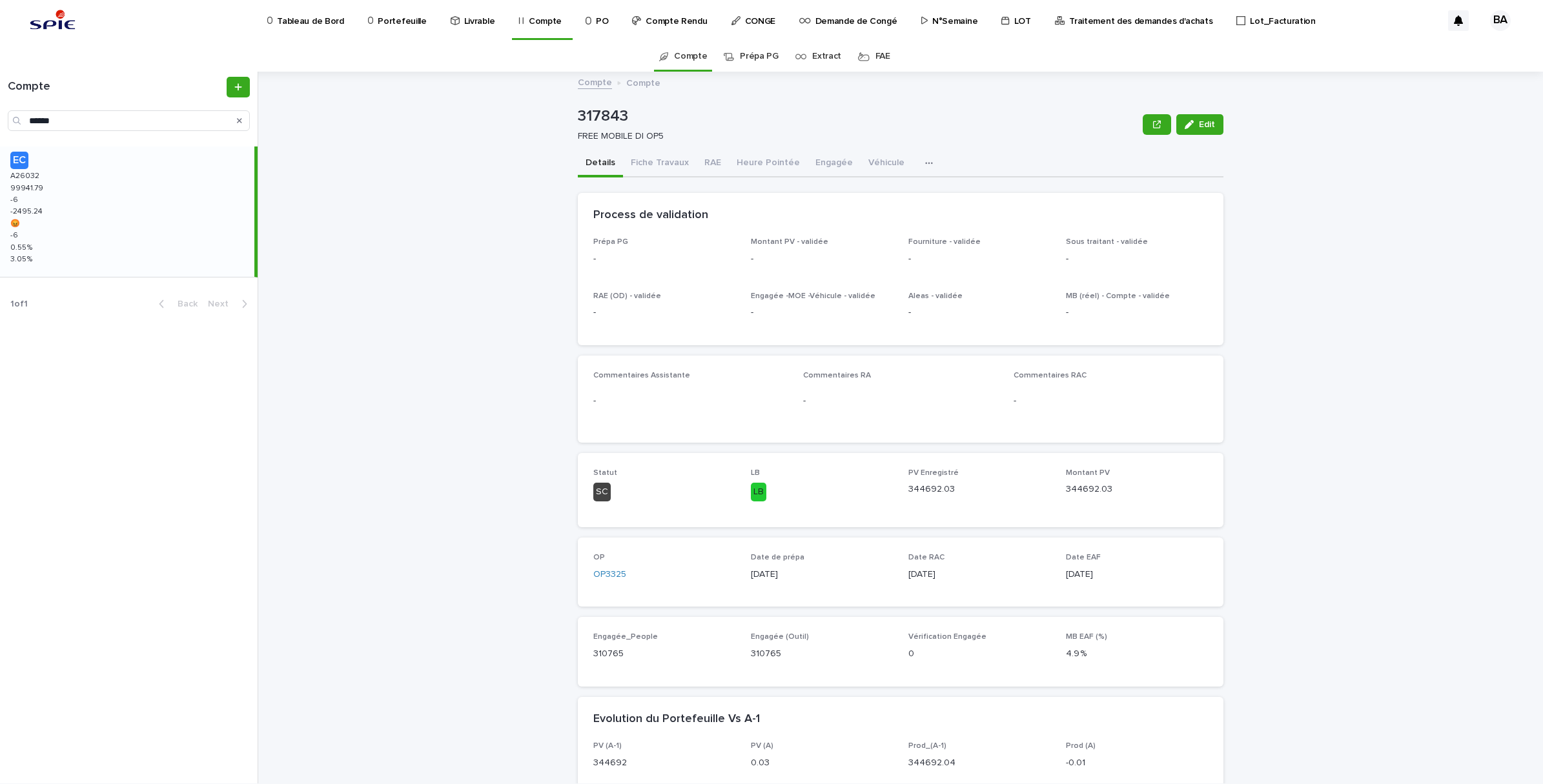
click at [73, 224] on div "EC A26032 A26032 99941.79 99941.79 -6 -6 -2495.24 -2495.24 😡 😡 -6 -6 0.55 % 0.5…" at bounding box center [127, 212] width 255 height 131
click at [98, 124] on input "******" at bounding box center [128, 121] width 242 height 21
drag, startPoint x: 111, startPoint y: 130, endPoint x: 17, endPoint y: 99, distance: 99.0
click at [20, 104] on div "Compte ******" at bounding box center [128, 104] width 257 height 54
paste input "Search"
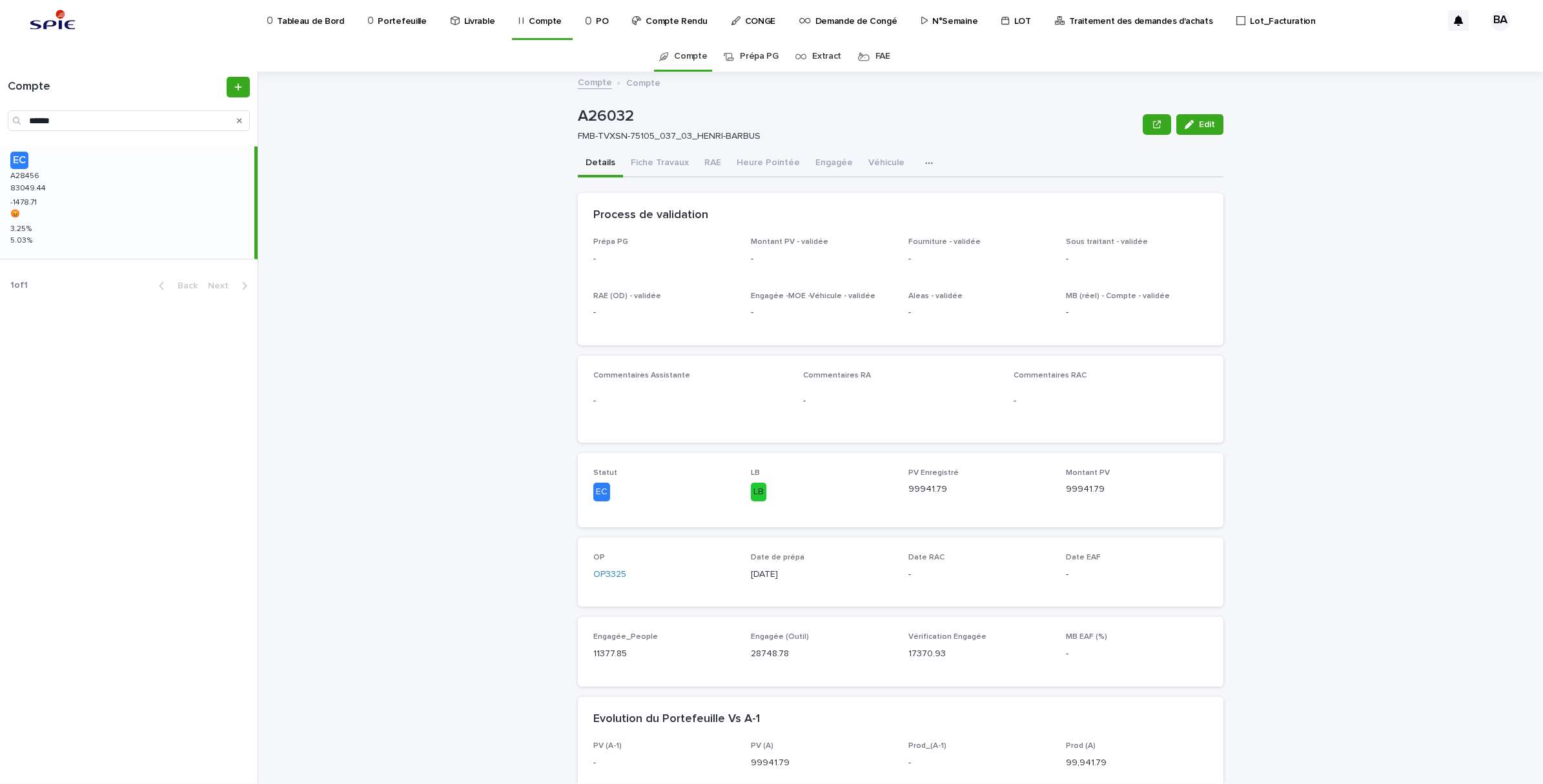
click at [72, 191] on div "EC A28456 A28456 83049.44 83049.44 -1478.71 -1478.71 😡 😡 3.25 % 3.25 % 5.03 % 5…" at bounding box center [127, 202] width 255 height 112
drag, startPoint x: 81, startPoint y: 127, endPoint x: -2, endPoint y: 114, distance: 84.0
click at [0, 114] on html "Tableau de Bord Portefeuille Livrable Compte PO Compte Rendu CONGE Demande de C…" at bounding box center [772, 392] width 1543 height 784
paste input "Search"
click at [83, 218] on div "EC A28473 A28473 63147.4 63147.4 -820.57 -820.57 😡 😡 3.74 % 3.74 % 5.04 % 5.04 %" at bounding box center [127, 202] width 255 height 112
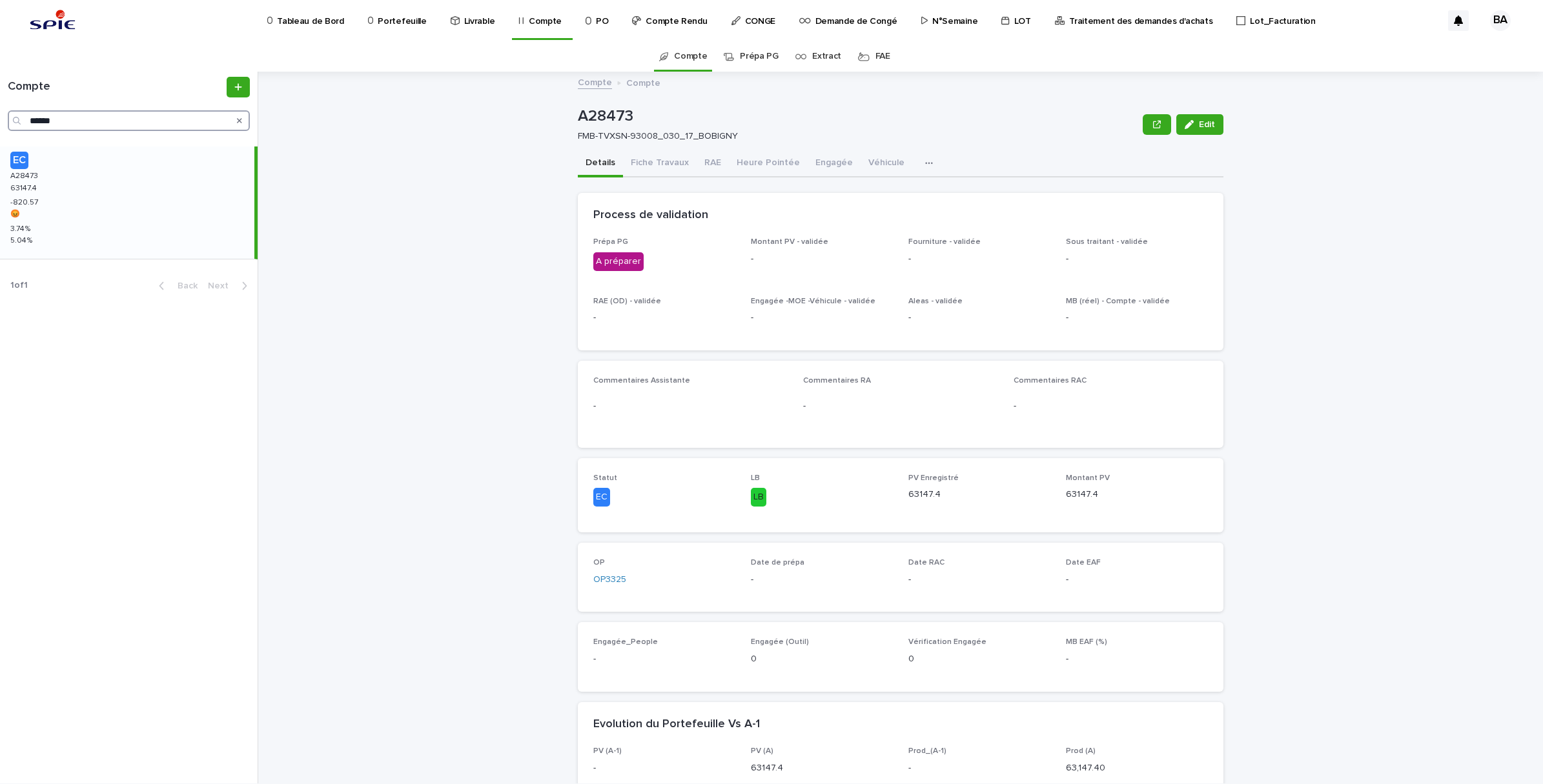
click at [95, 121] on input "******" at bounding box center [128, 121] width 242 height 21
drag, startPoint x: 99, startPoint y: 121, endPoint x: -3, endPoint y: 115, distance: 102.2
click at [0, 115] on html "Tableau de Bord Portefeuille Livrable Compte PO Compte Rendu CONGE Demande de C…" at bounding box center [772, 392] width 1543 height 784
paste input "Search"
click at [78, 191] on div "EC A26939 A26939 113529.68 113529.68 -90.82 -90.82 😡 😡 3.11 % 3.11 % 3.19 % 3.1…" at bounding box center [127, 202] width 255 height 112
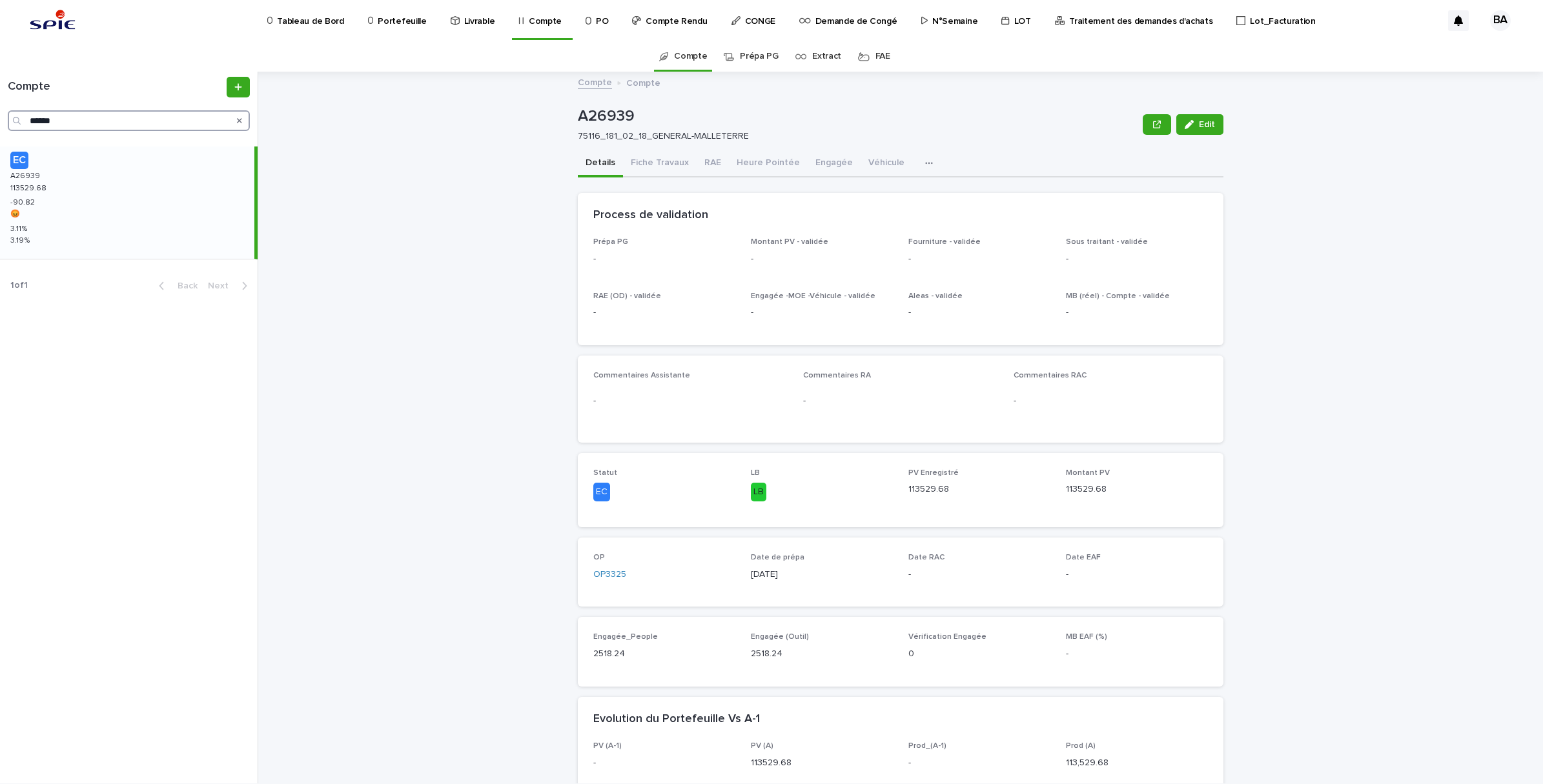
click at [52, 117] on input "******" at bounding box center [128, 121] width 242 height 21
drag, startPoint x: 76, startPoint y: 115, endPoint x: 8, endPoint y: 113, distance: 68.0
click at [8, 113] on div "******" at bounding box center [128, 121] width 242 height 21
paste input "Search"
click at [73, 200] on div "EC A28542 A28542 112476.09 112476.09 487.59 487.59 5.45 % 5.45 % 5.02 % 5.02 %" at bounding box center [127, 198] width 255 height 103
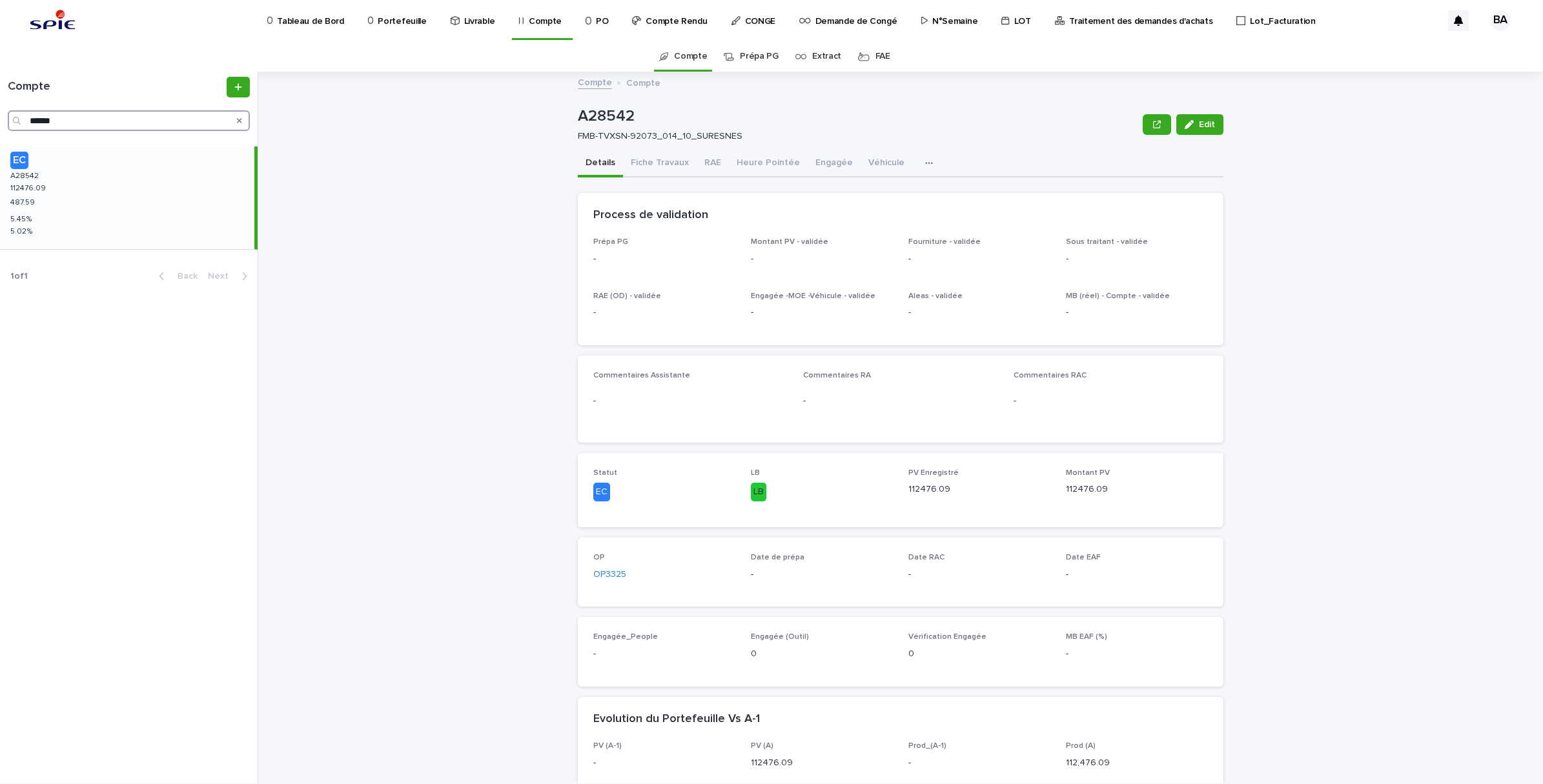
click at [90, 117] on input "******" at bounding box center [128, 121] width 242 height 21
click at [0, 120] on html "Tableau de Bord Portefeuille Livrable Compte PO Compte Rendu CONGE Demande de C…" at bounding box center [772, 392] width 1543 height 784
click at [137, 117] on input "******" at bounding box center [128, 121] width 242 height 21
drag, startPoint x: 121, startPoint y: 120, endPoint x: 10, endPoint y: 121, distance: 111.0
click at [10, 121] on div "******" at bounding box center [128, 121] width 242 height 21
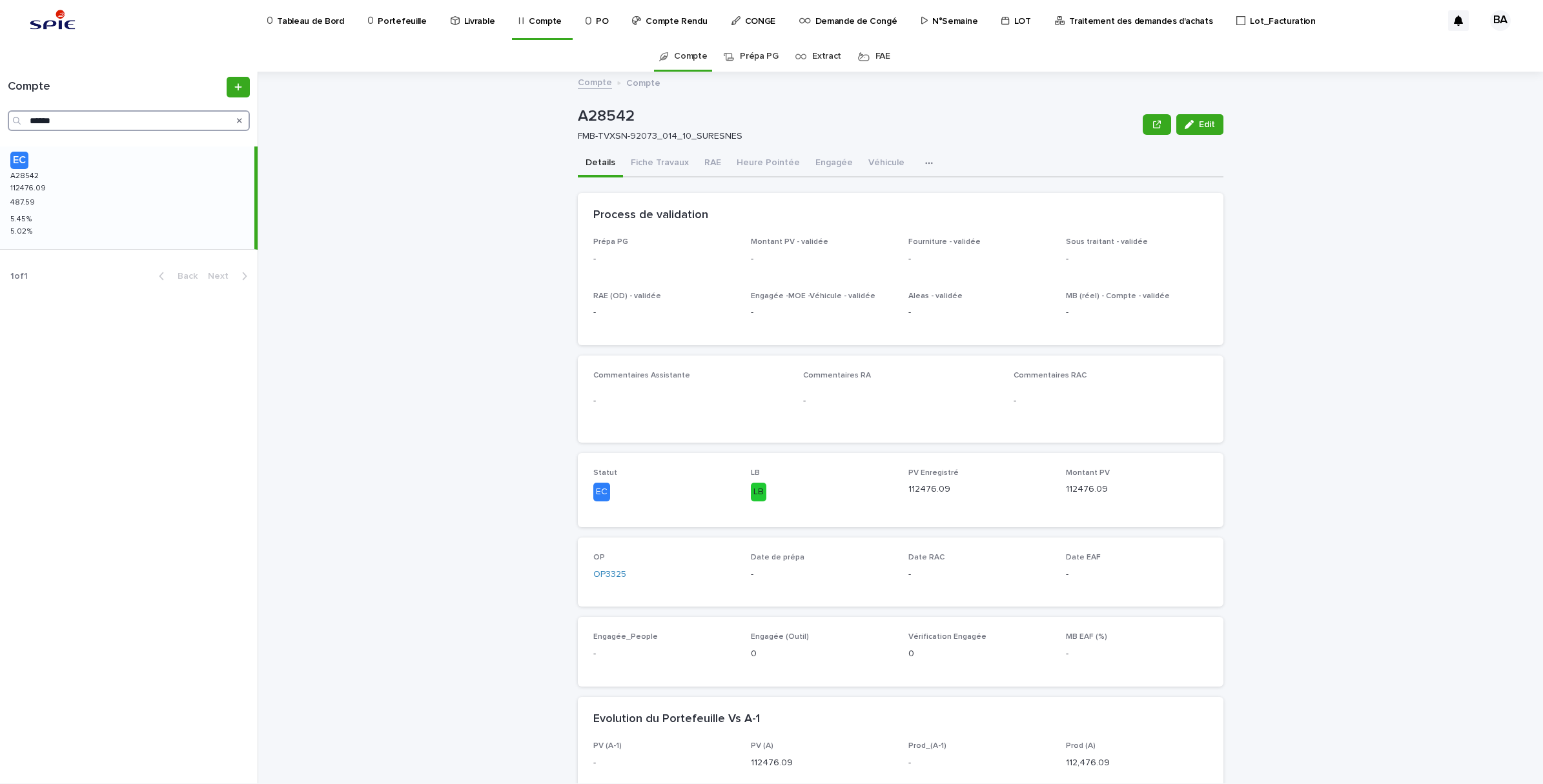
paste input "Search"
click at [73, 189] on div "EC A28538 A28538 98741.12 98741.12 540.75 540.75 5.6 % 5.6 % 5.05 % 5.05 %" at bounding box center [127, 198] width 255 height 103
click at [87, 111] on input "******" at bounding box center [128, 121] width 242 height 21
drag, startPoint x: 89, startPoint y: 124, endPoint x: -3, endPoint y: 117, distance: 92.3
click at [0, 117] on html "Tableau de Bord Portefeuille Livrable Compte PO Compte Rendu CONGE Demande de C…" at bounding box center [772, 392] width 1543 height 784
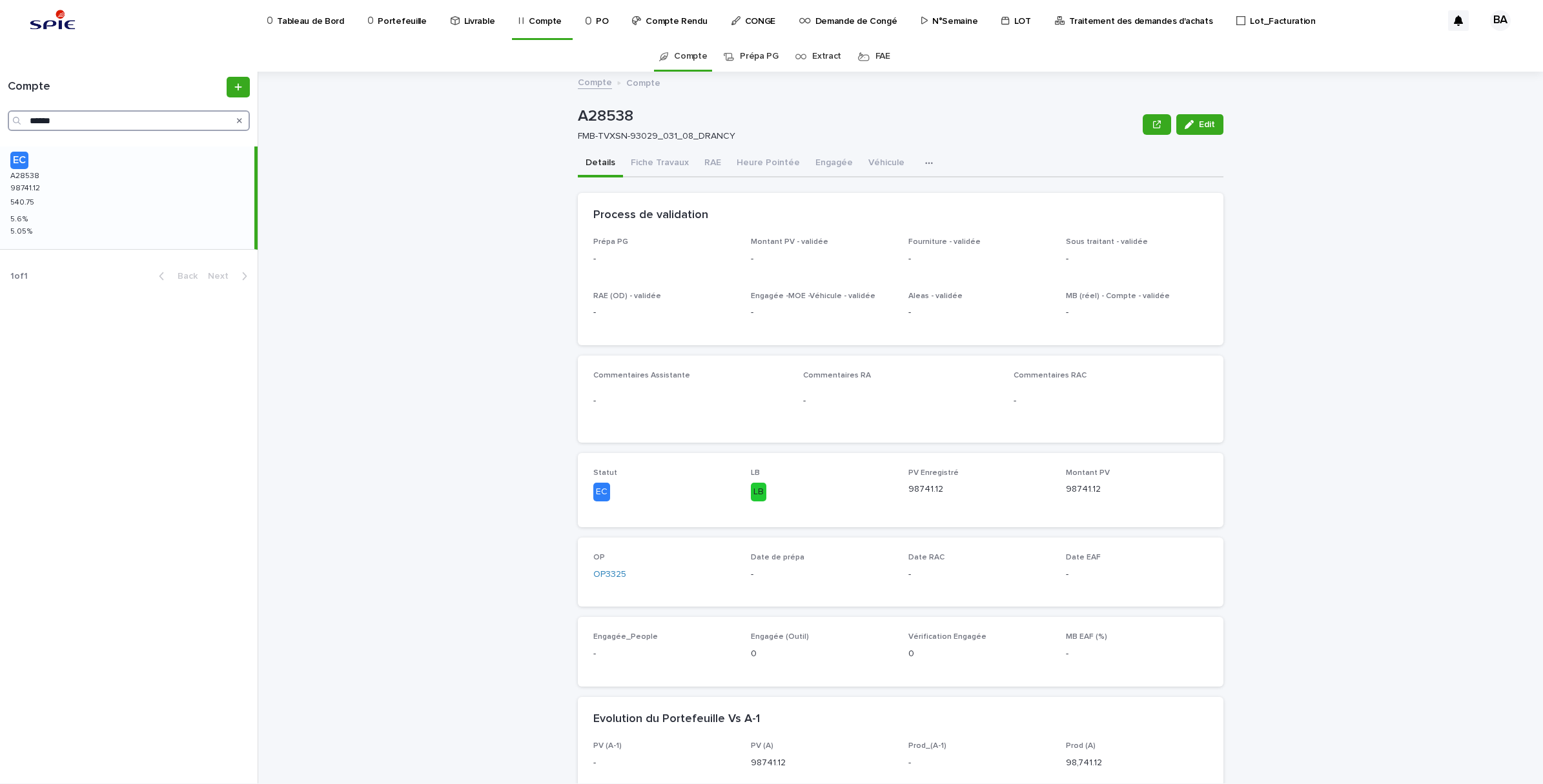
paste input "Search"
click at [86, 191] on div "EC A28454 A28454 185882.35 185882.35 0.02 0.02 605.5 605.5 0.02 0.02 5.35 % 5.3…" at bounding box center [127, 207] width 255 height 121
drag, startPoint x: 83, startPoint y: 117, endPoint x: -3, endPoint y: 109, distance: 86.4
click at [0, 109] on html "Tableau de Bord Portefeuille Livrable Compte PO Compte Rendu CONGE Demande de C…" at bounding box center [772, 392] width 1543 height 784
paste input "Search"
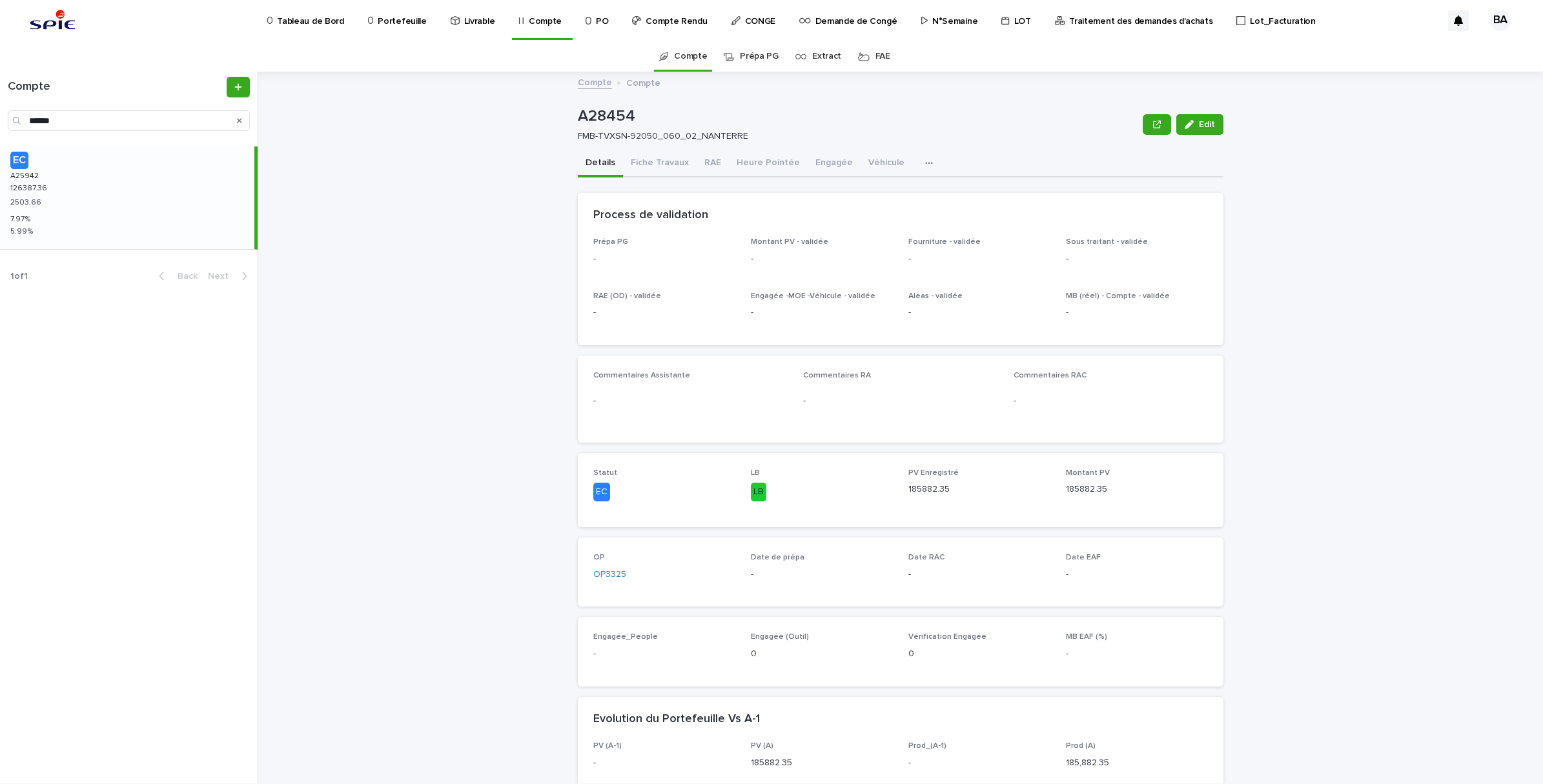
click at [62, 191] on div "EC A25942 A25942 126387.36 126387.36 2503.66 2503.66 7.97 % 7.97 % 5.99 % 5.99 %" at bounding box center [127, 198] width 255 height 103
click at [69, 117] on input "******" at bounding box center [128, 121] width 242 height 21
drag, startPoint x: 90, startPoint y: 118, endPoint x: -3, endPoint y: 100, distance: 94.7
click at [0, 100] on html "Tableau de Bord Portefeuille Livrable Compte PO Compte Rendu CONGE Demande de C…" at bounding box center [772, 392] width 1543 height 784
paste input "Search"
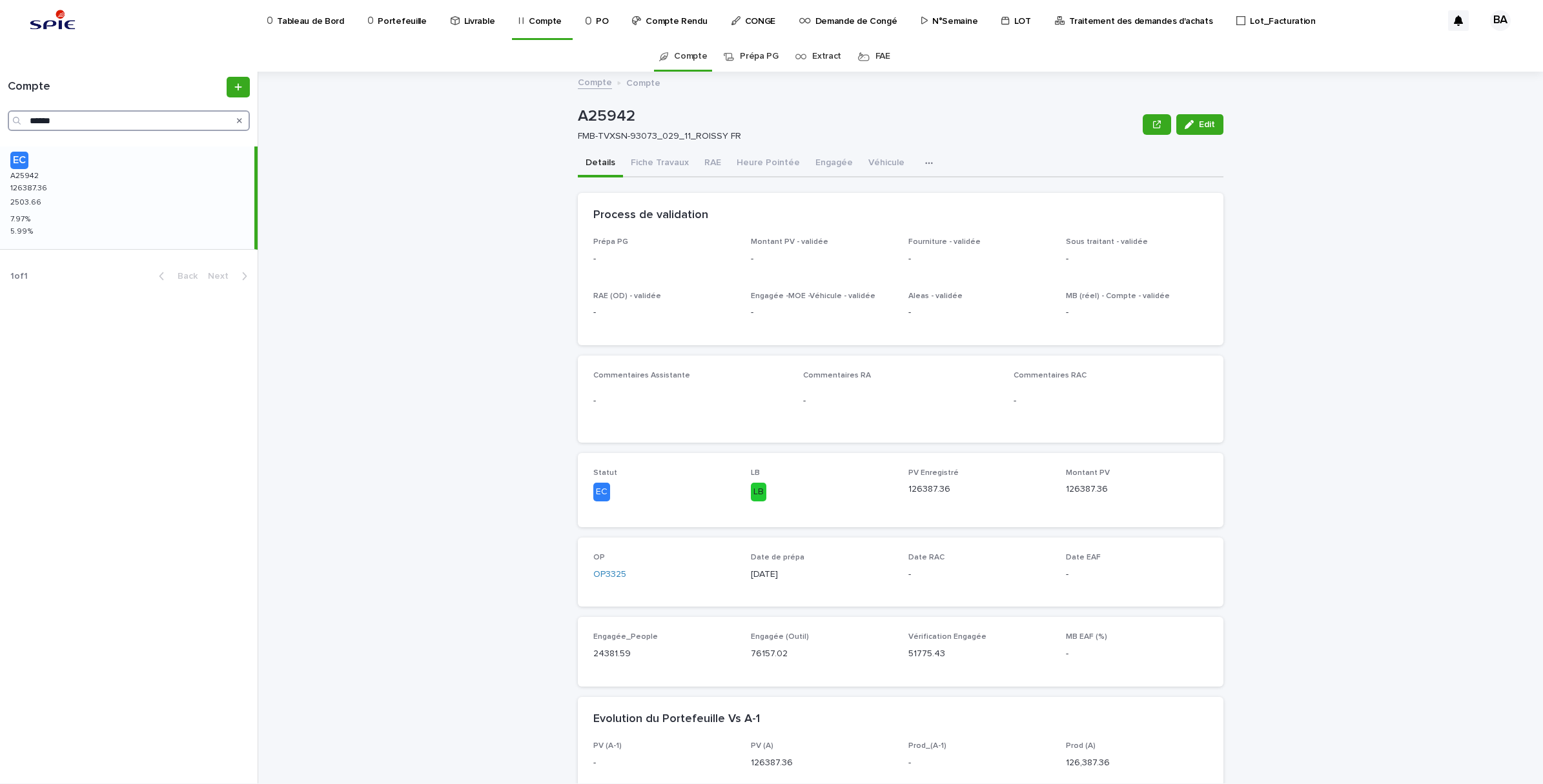
type input "******"
click at [110, 234] on div "EC A28489 A28489 203410.65 203410.65 5563.16 5563.16 3.14 % 3.14 % 0.41 % 0.41 %" at bounding box center [127, 198] width 255 height 103
click at [395, 17] on p "Portefeuille" at bounding box center [401, 13] width 48 height 27
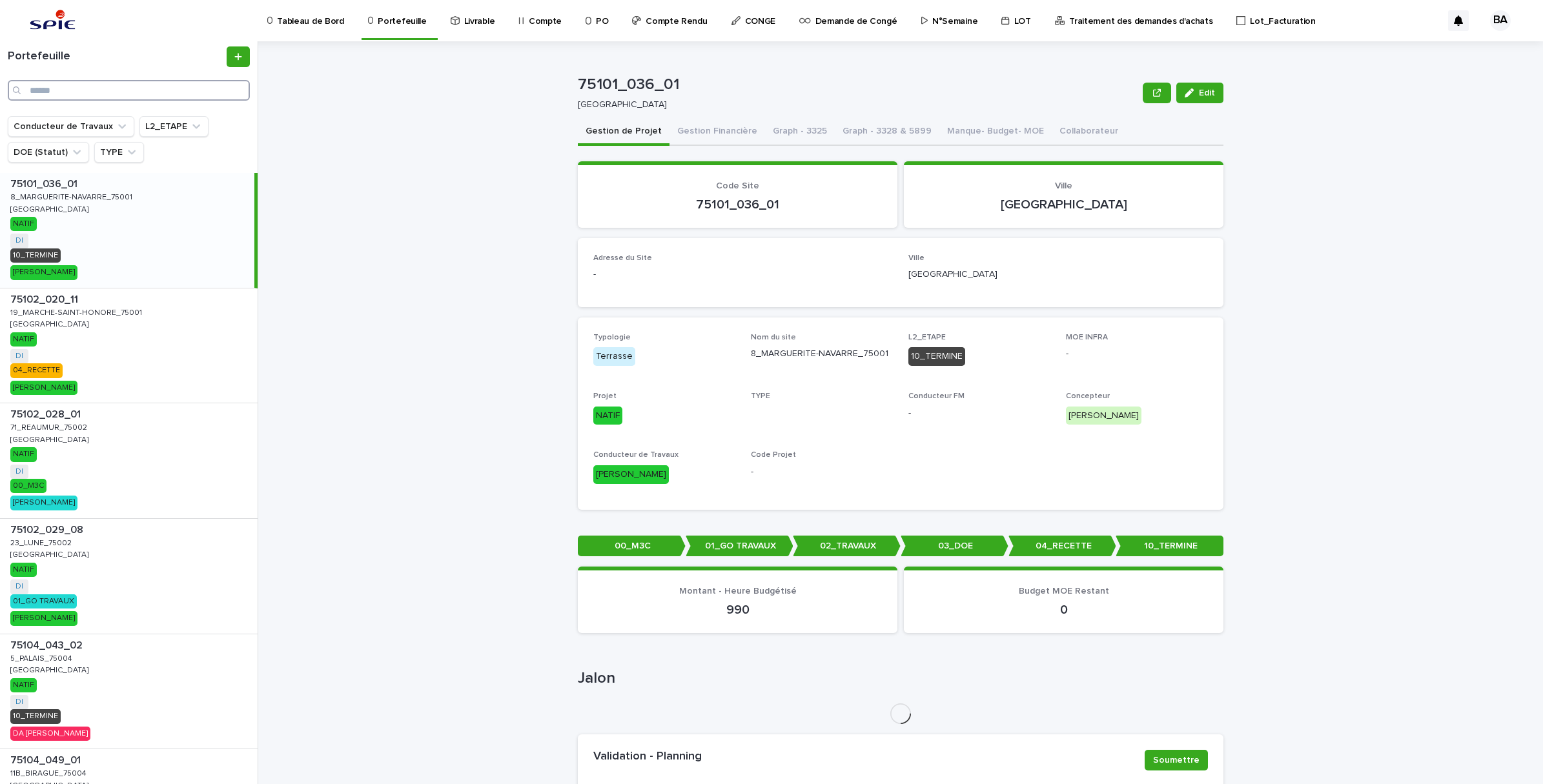
click at [94, 88] on input "Search" at bounding box center [128, 90] width 242 height 21
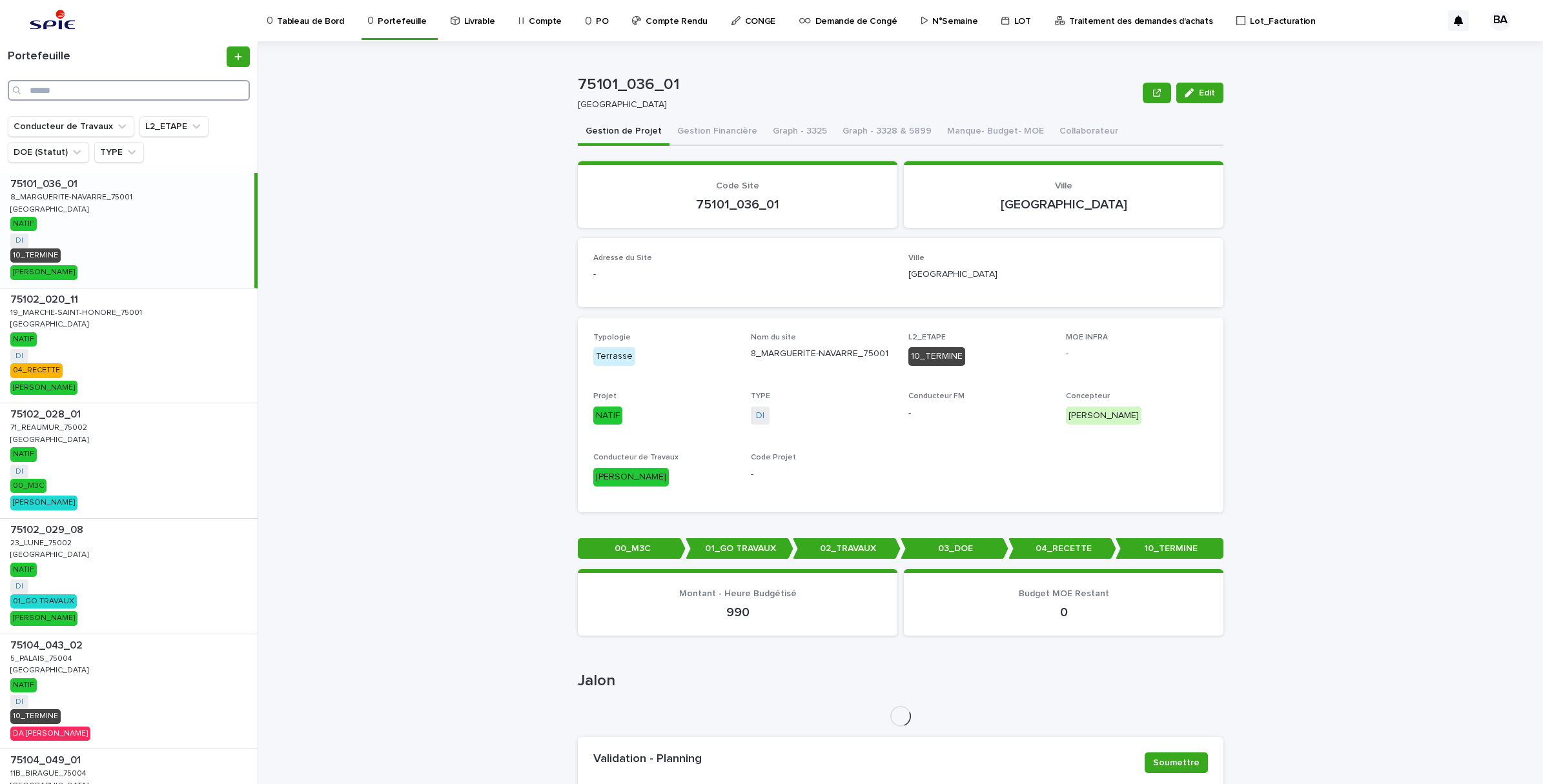
paste input "**********"
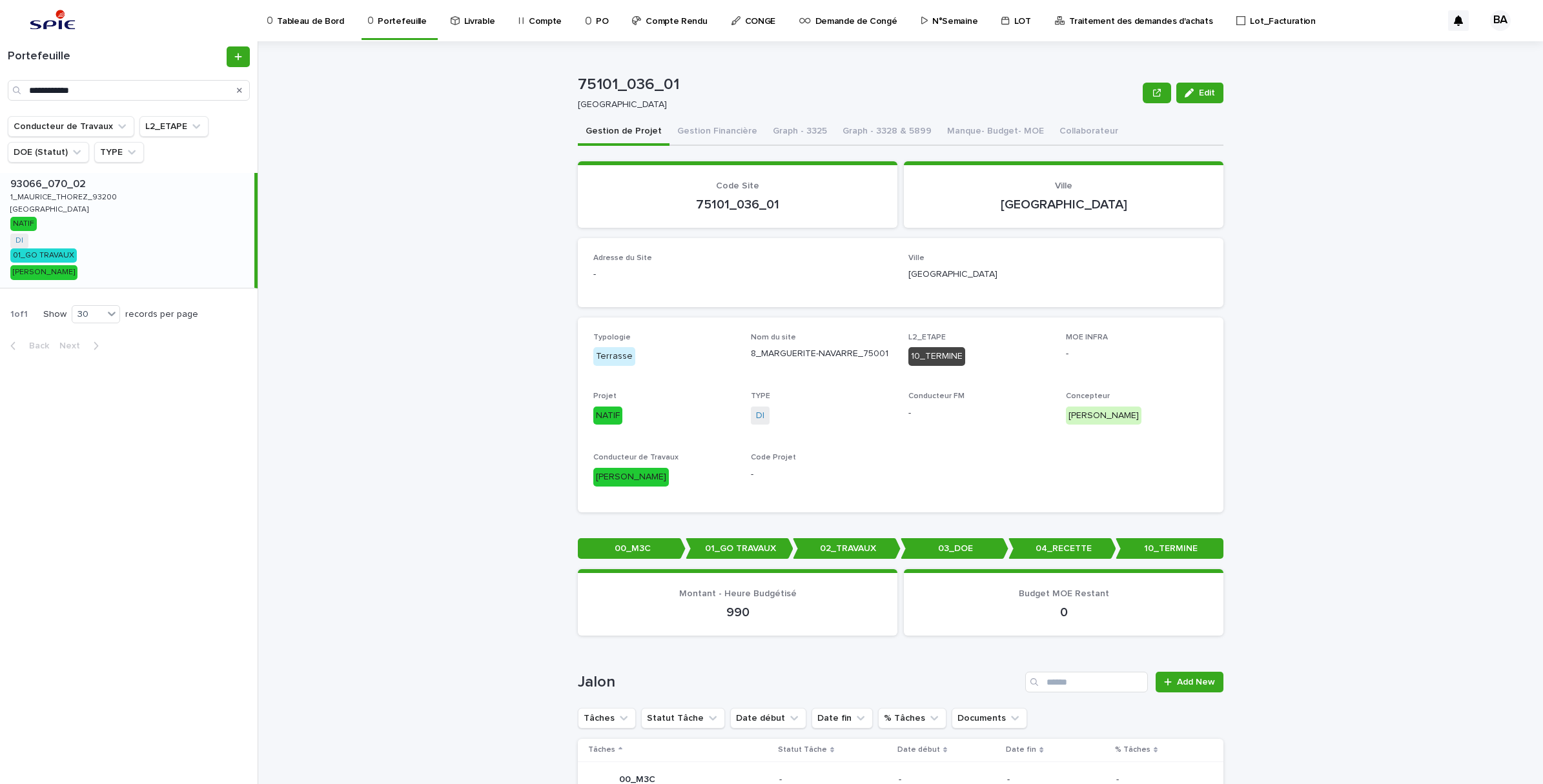
click at [111, 223] on div "93066_070_02 93066_070_02 1_MAURICE_THOREZ_93200 1_MAURICE_THOREZ_93200 SAINT-D…" at bounding box center [127, 230] width 255 height 115
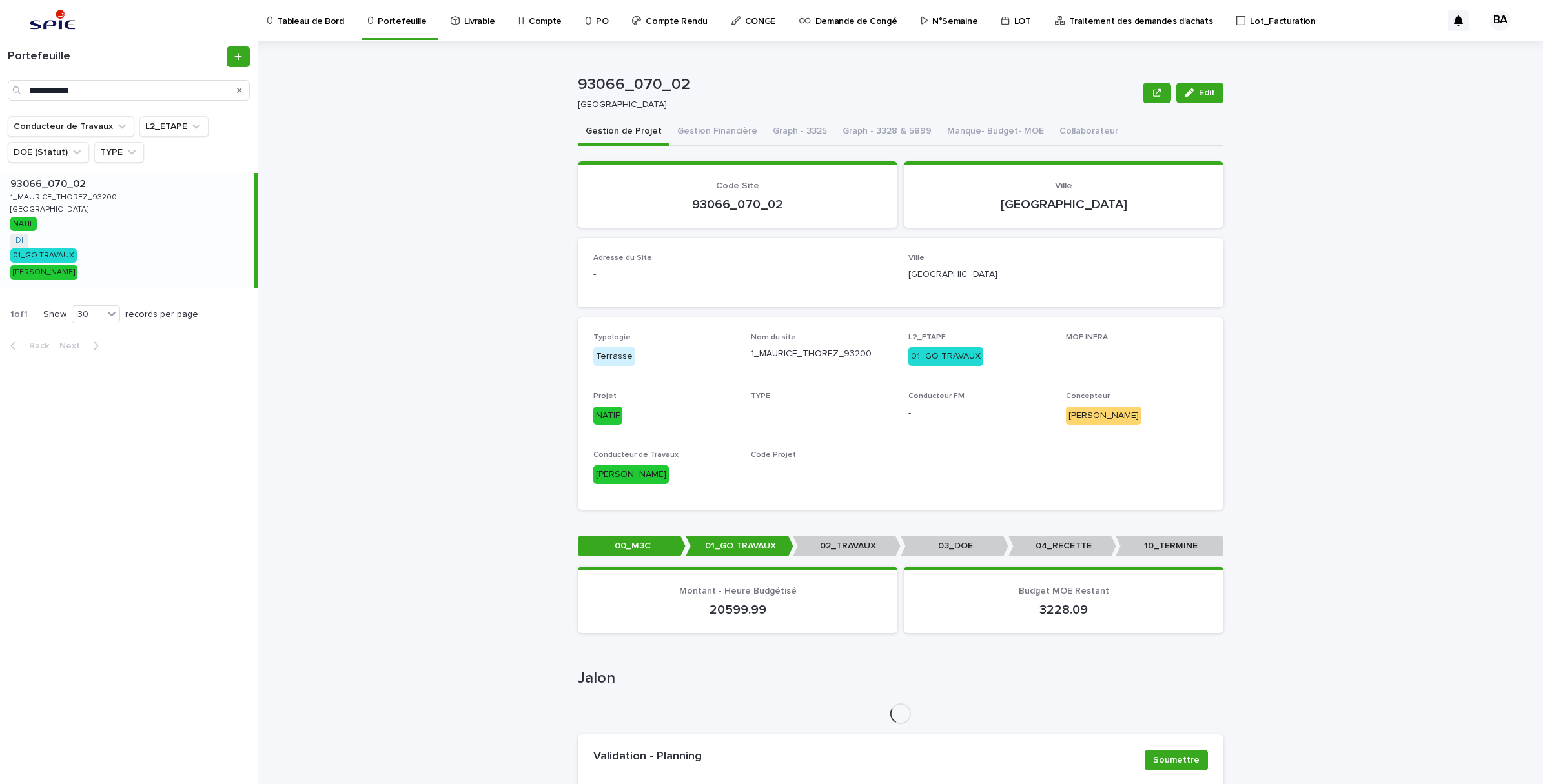
click at [676, 132] on button "Gestion Financière" at bounding box center [717, 132] width 95 height 27
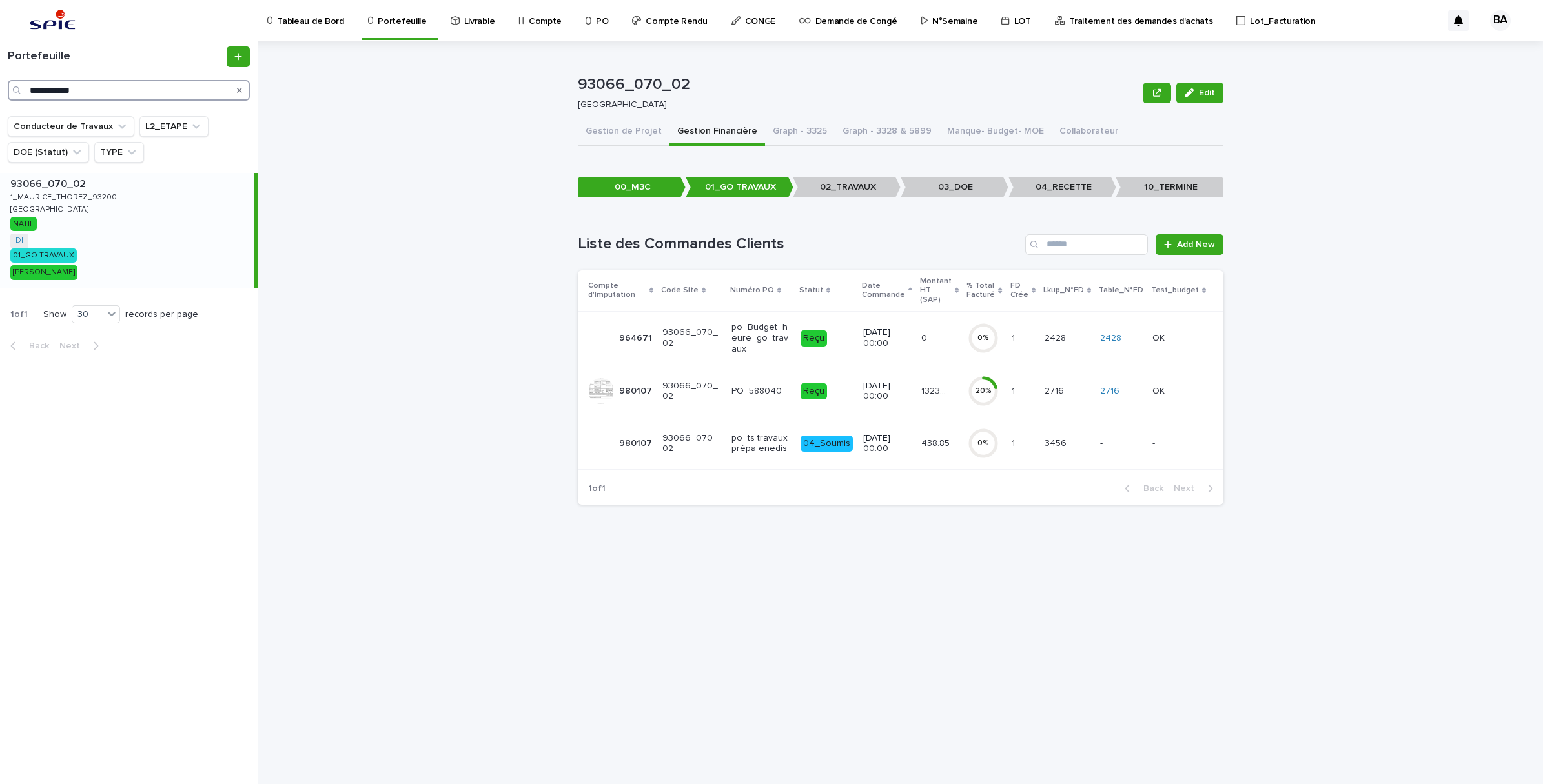
drag, startPoint x: 120, startPoint y: 82, endPoint x: -3, endPoint y: 67, distance: 123.9
click at [0, 67] on html "**********" at bounding box center [772, 392] width 1543 height 784
paste input "Search"
click at [94, 212] on div "75112_072_09 75112_072_09 135_CHARENTON_75012 135_CHARENTON_75012 PARIS PARIS N…" at bounding box center [127, 230] width 255 height 115
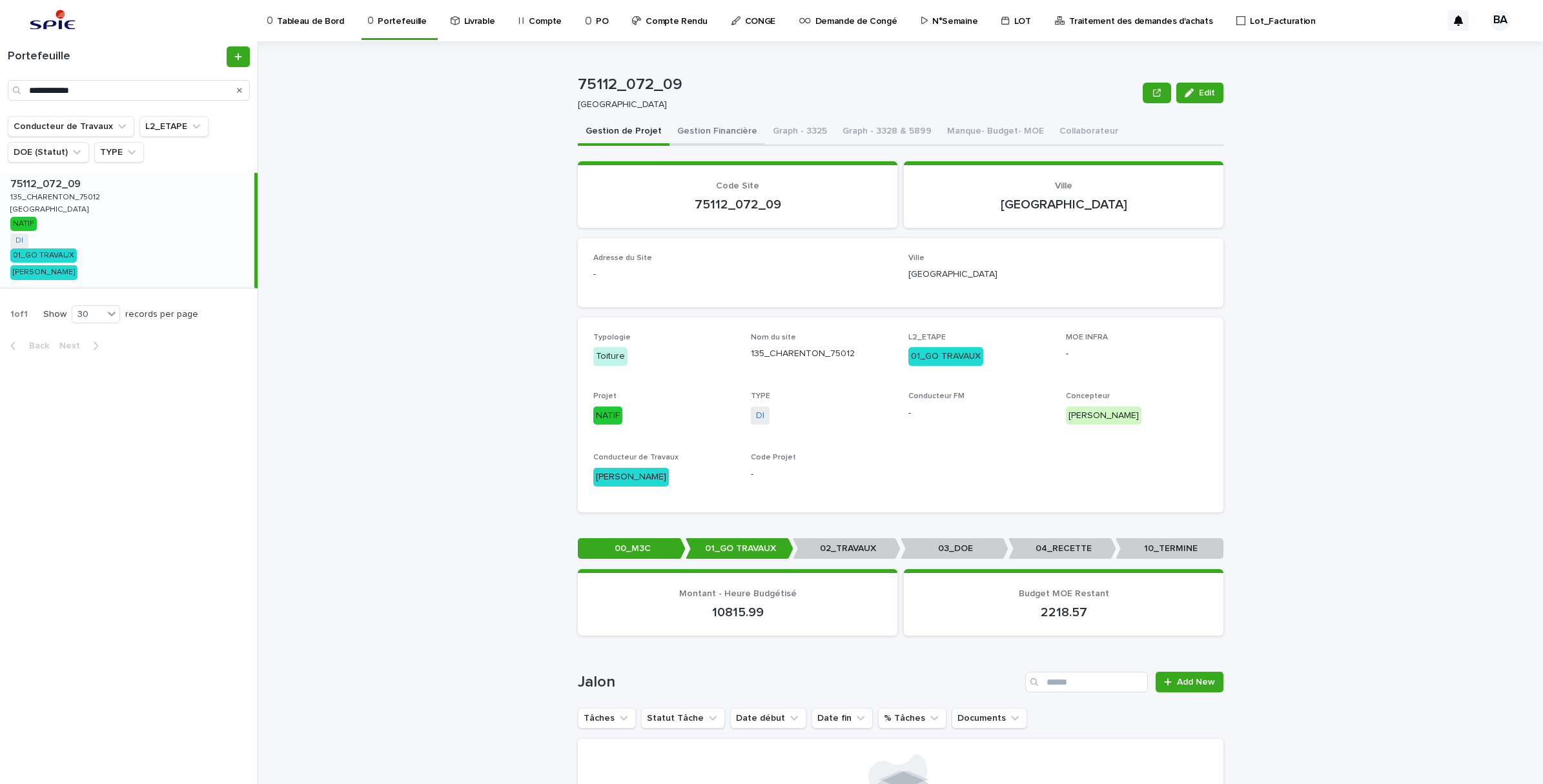
click at [722, 133] on button "Gestion Financière" at bounding box center [717, 132] width 95 height 27
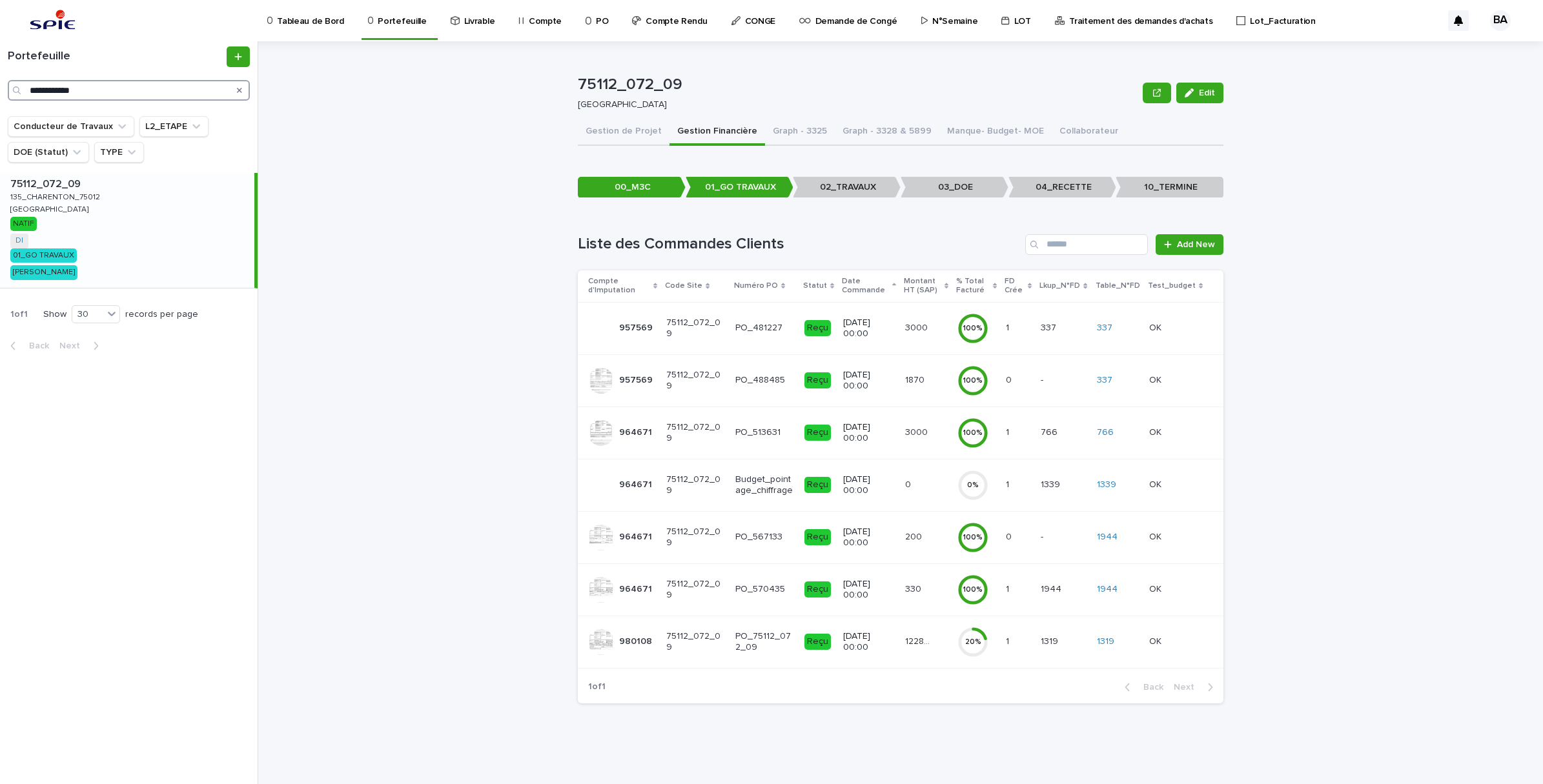
click at [100, 94] on input "**********" at bounding box center [128, 90] width 242 height 21
drag, startPoint x: 128, startPoint y: 84, endPoint x: -3, endPoint y: 82, distance: 131.0
click at [0, 82] on html "**********" at bounding box center [772, 392] width 1543 height 784
paste input "Search"
click at [73, 214] on p "VILLIERS-LE-BACLE" at bounding box center [46, 208] width 72 height 12
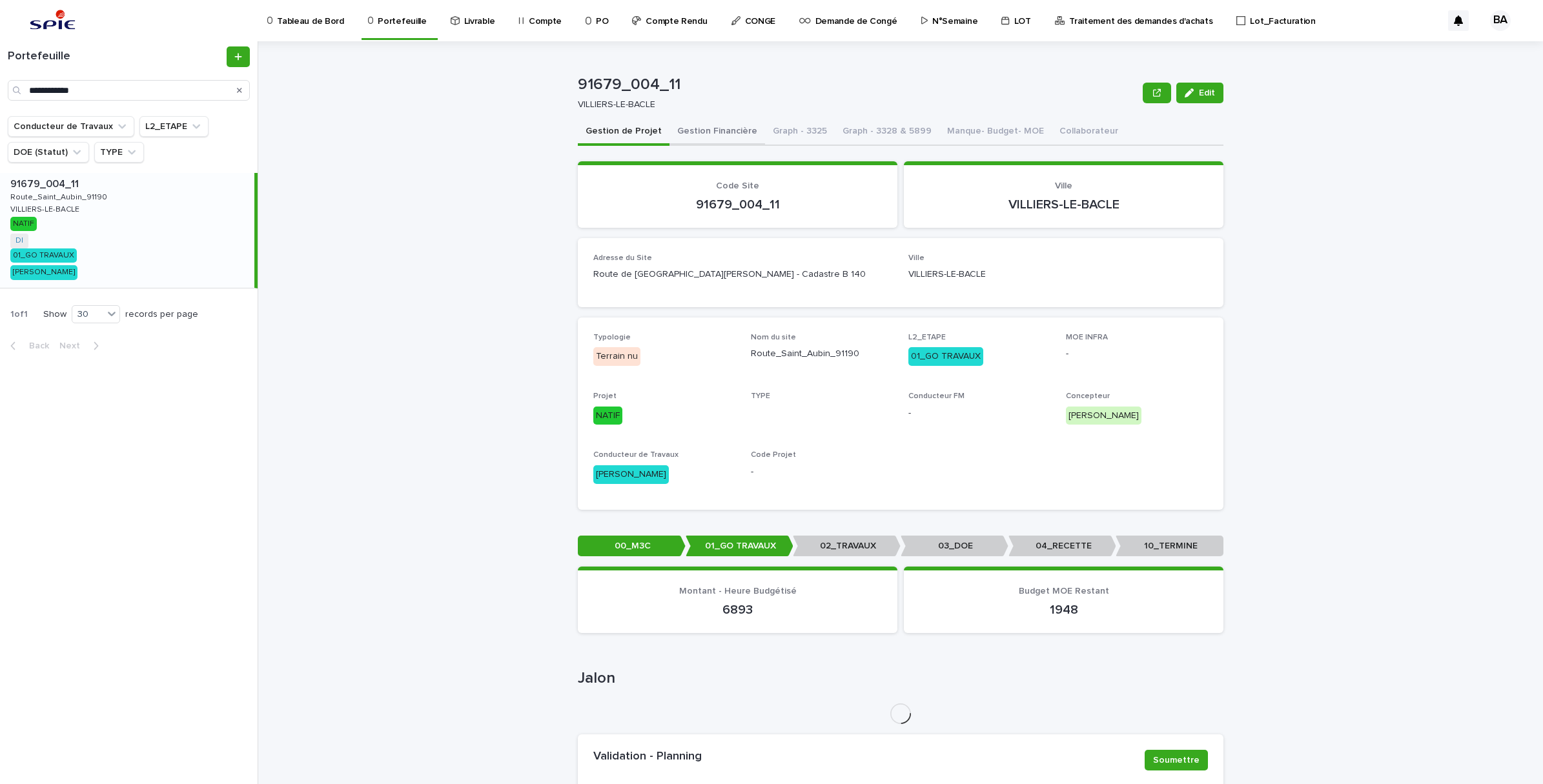
click at [696, 128] on button "Gestion Financière" at bounding box center [717, 132] width 95 height 27
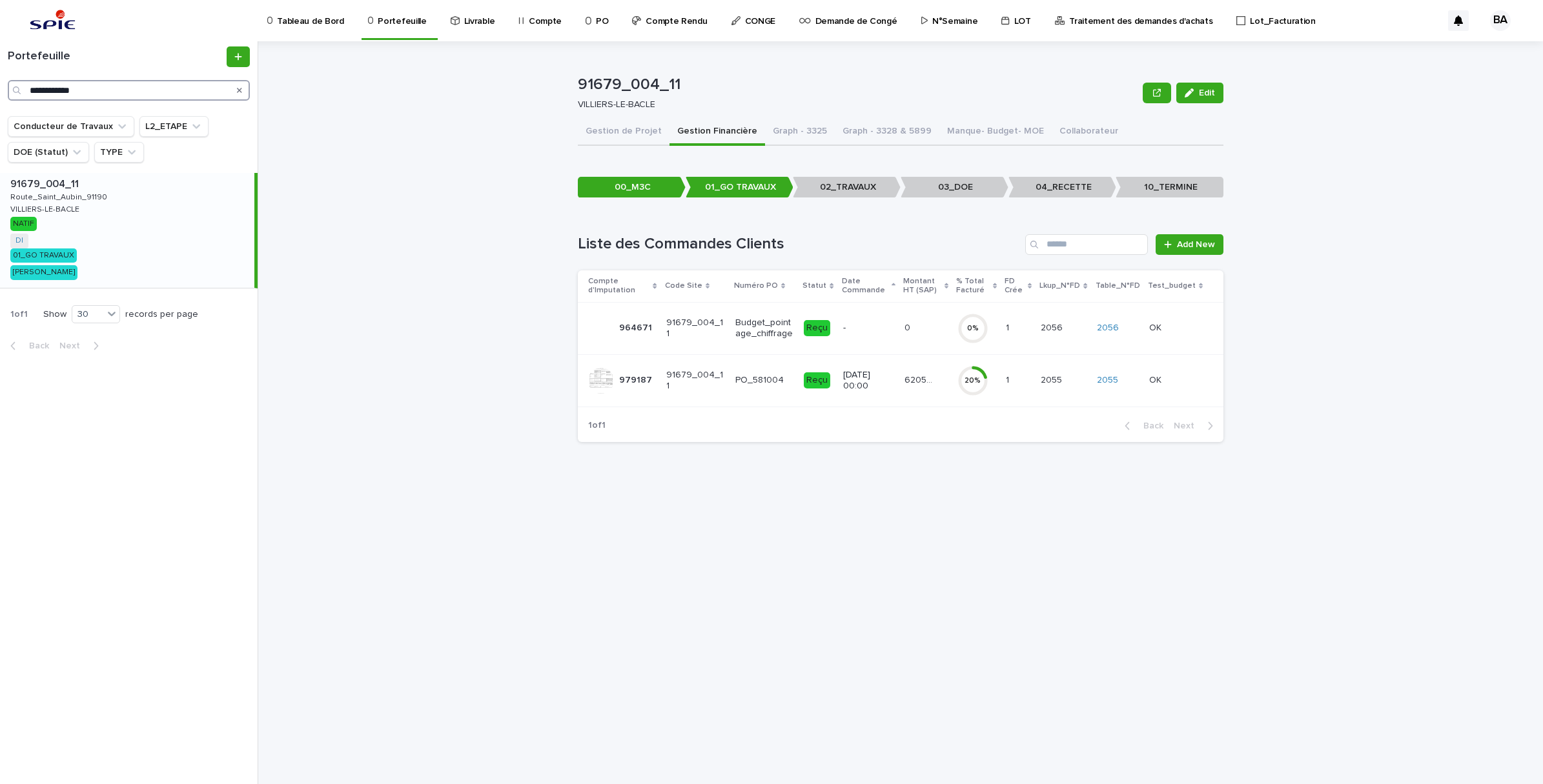
drag, startPoint x: 115, startPoint y: 89, endPoint x: -3, endPoint y: 81, distance: 118.3
click at [0, 81] on html "**********" at bounding box center [772, 392] width 1543 height 784
paste input "Search"
click at [86, 223] on div "95306_017_05 95306_017_05 JUSTICE_DUMESNIL_95220 JUSTICE_DUMESNIL_95220 HERBLAY…" at bounding box center [127, 230] width 255 height 115
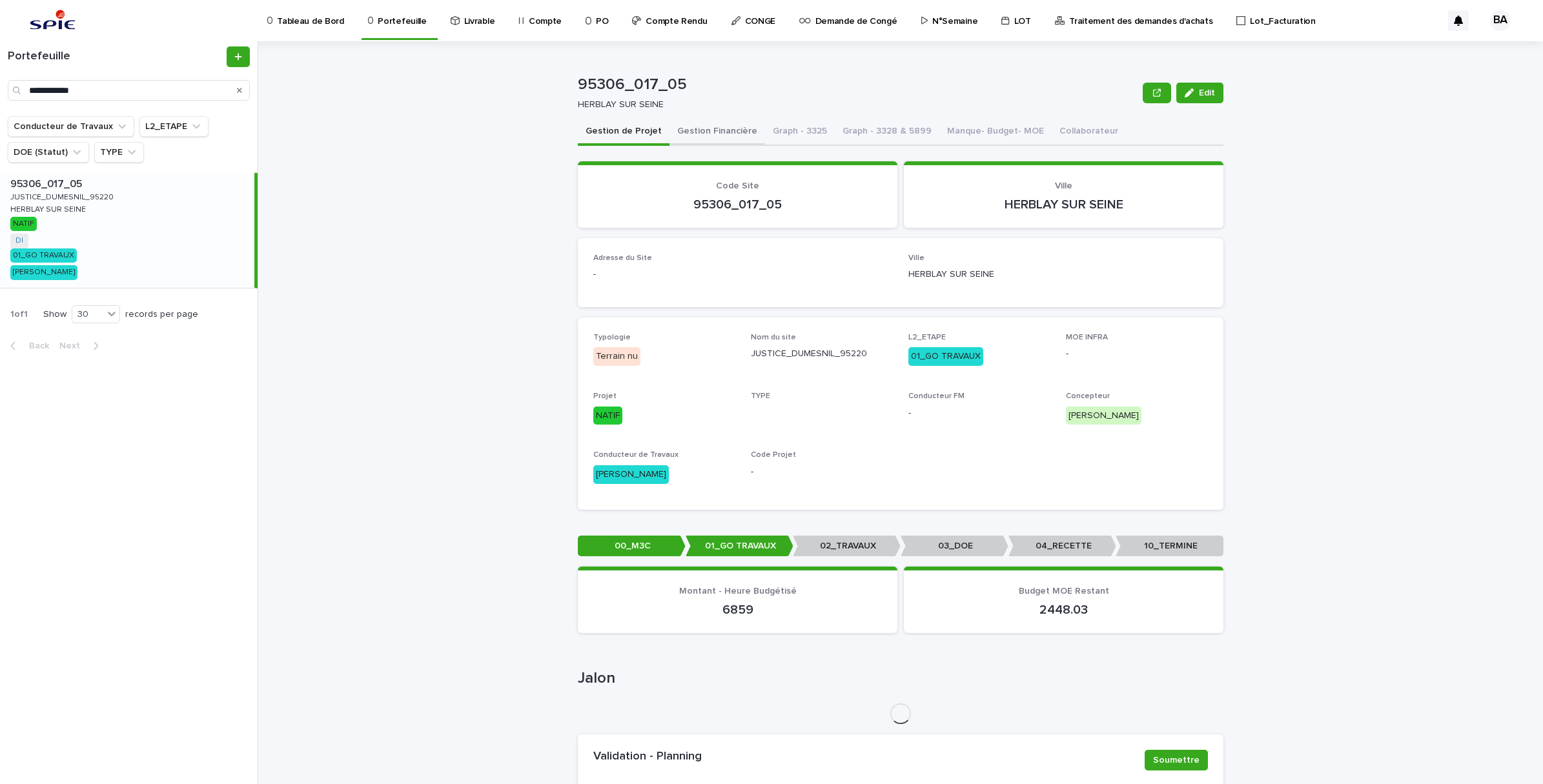
click at [709, 136] on button "Gestion Financière" at bounding box center [717, 132] width 95 height 27
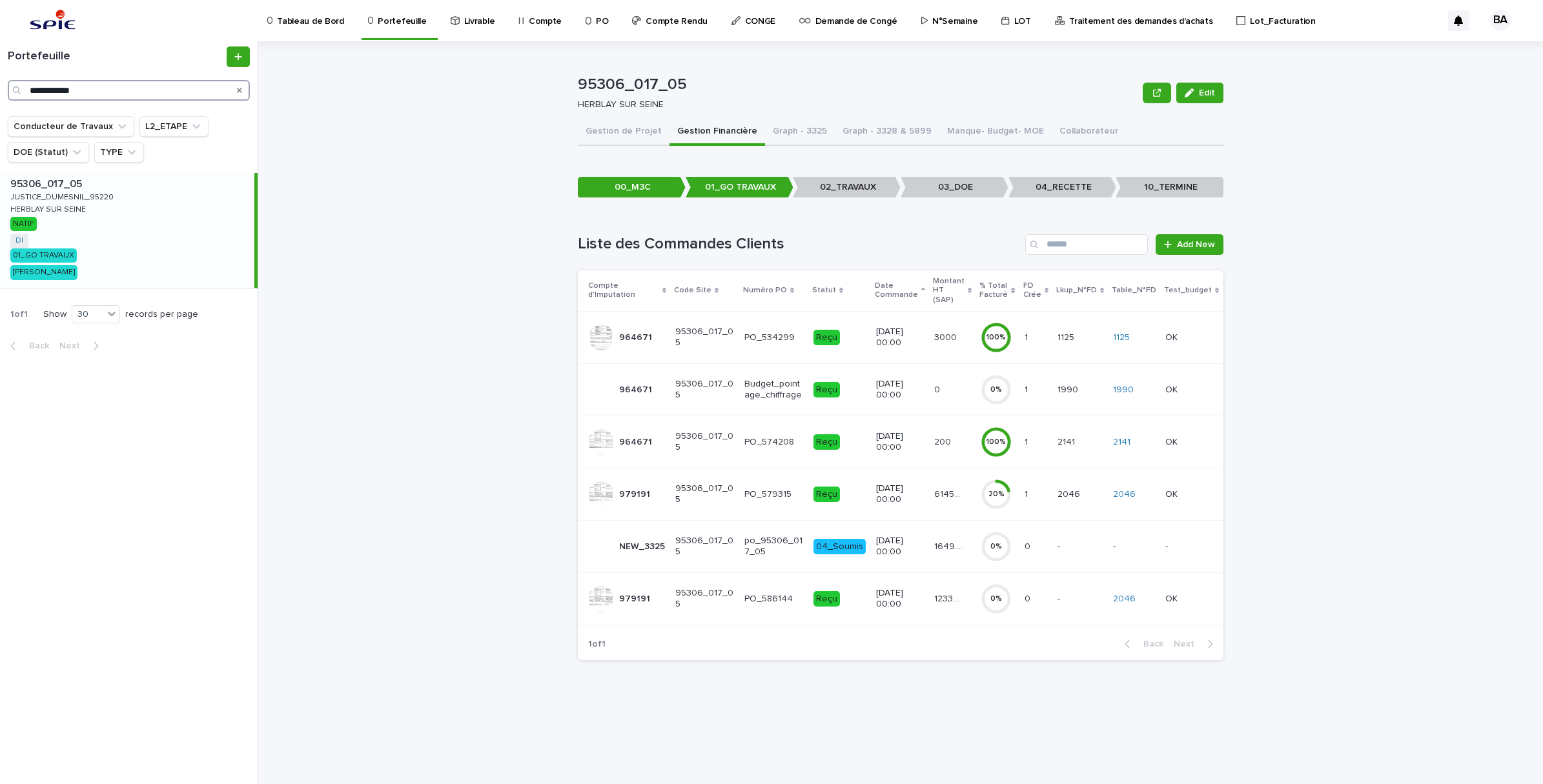
drag, startPoint x: 74, startPoint y: 85, endPoint x: 4, endPoint y: 74, distance: 70.9
click at [4, 74] on div "**********" at bounding box center [128, 73] width 257 height 54
paste input "Search"
click at [106, 217] on div "95127_027_03 95127_027_03 Bat1_SAINT SYLVERE_95800 Bat1_SAINT SYLVERE_95800 CER…" at bounding box center [127, 230] width 255 height 115
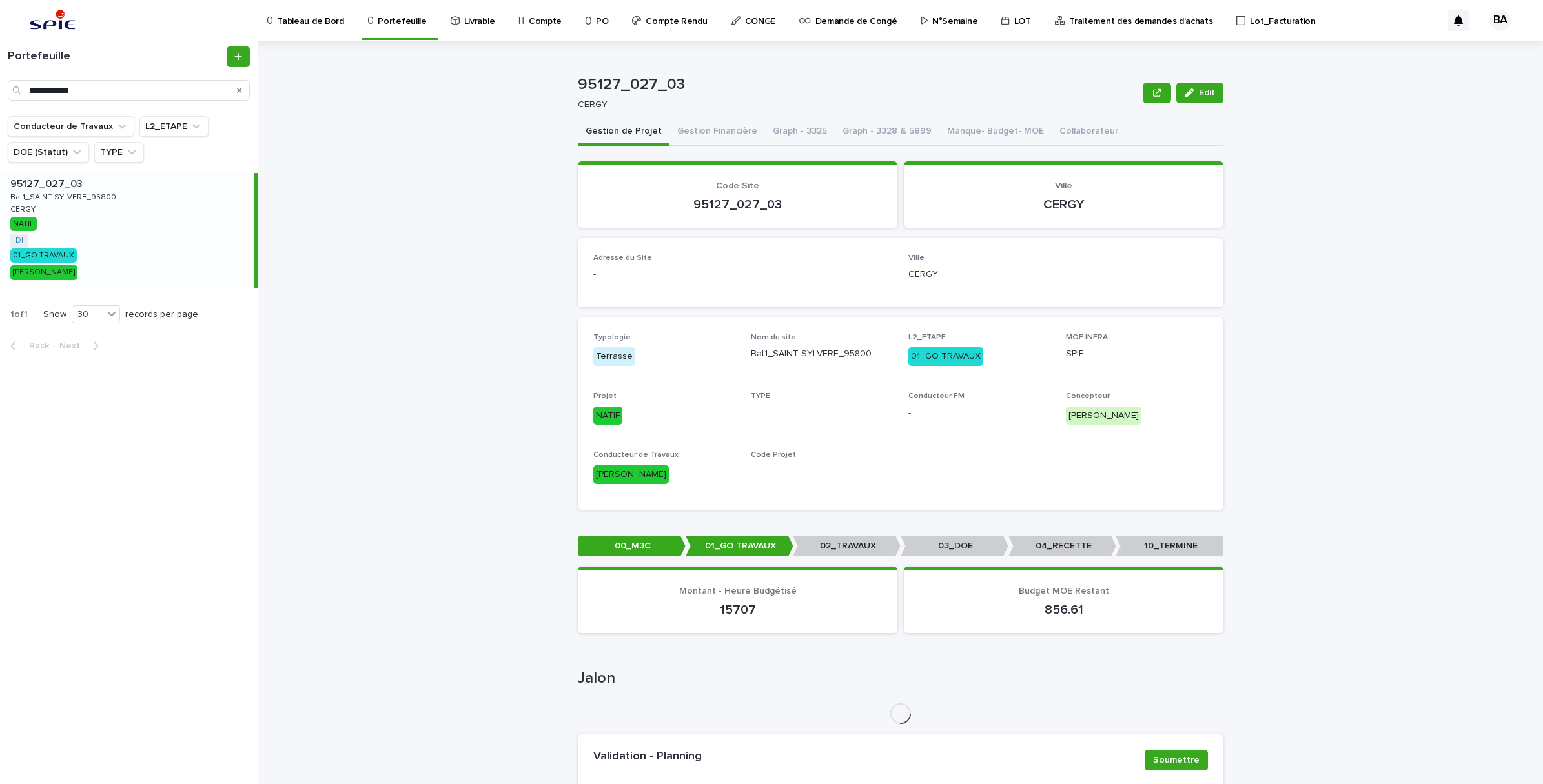
click at [723, 134] on button "Gestion Financière" at bounding box center [717, 132] width 95 height 27
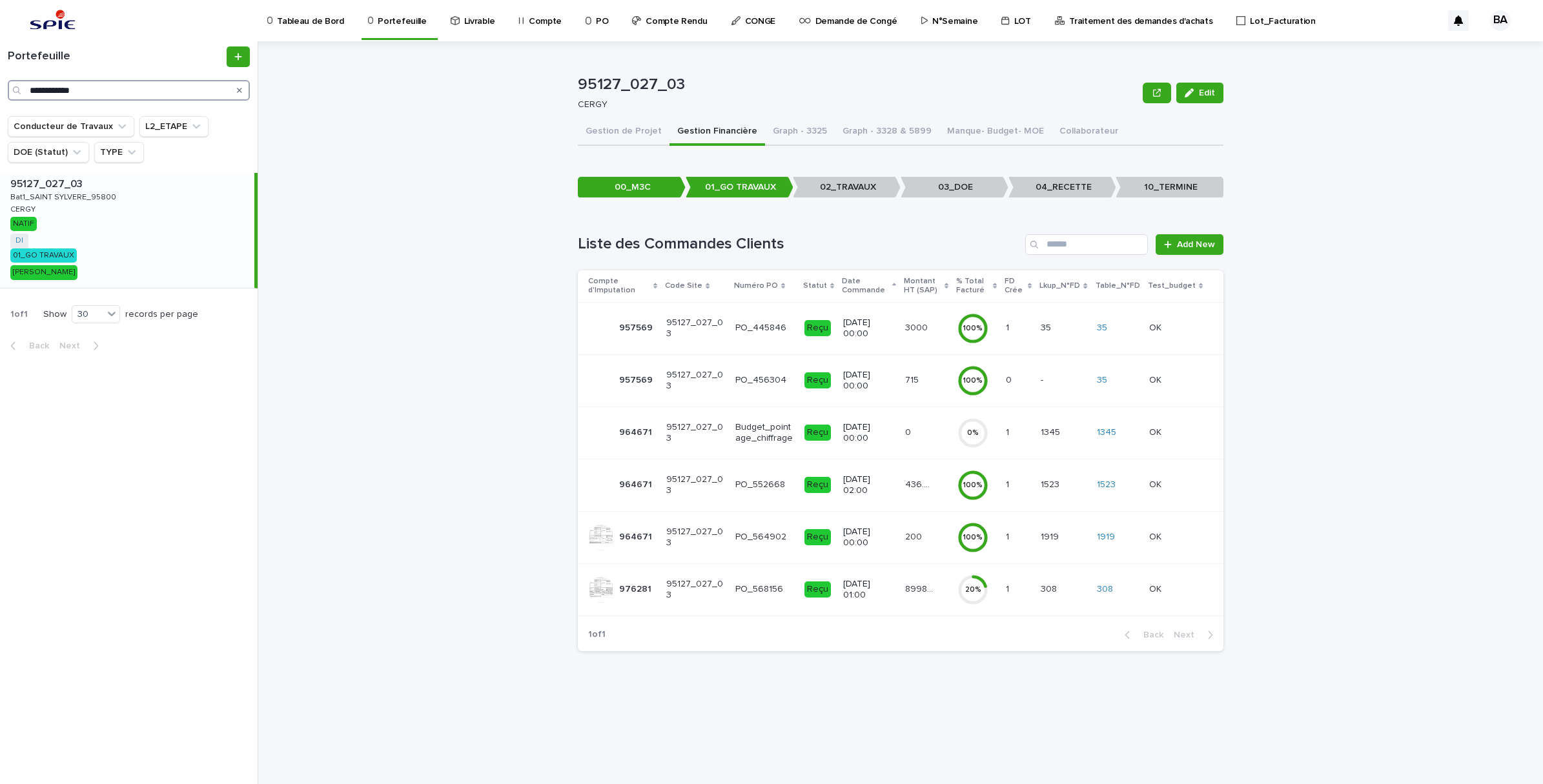
drag, startPoint x: 121, startPoint y: 92, endPoint x: 0, endPoint y: 83, distance: 121.3
click at [0, 85] on html "**********" at bounding box center [772, 392] width 1543 height 784
paste input "Search"
click at [105, 227] on div "95476_011_02 95476_011_02 19_Rte_Paris Dieppe_SHURGARD_95520 19_Rte_Paris Diepp…" at bounding box center [127, 230] width 255 height 115
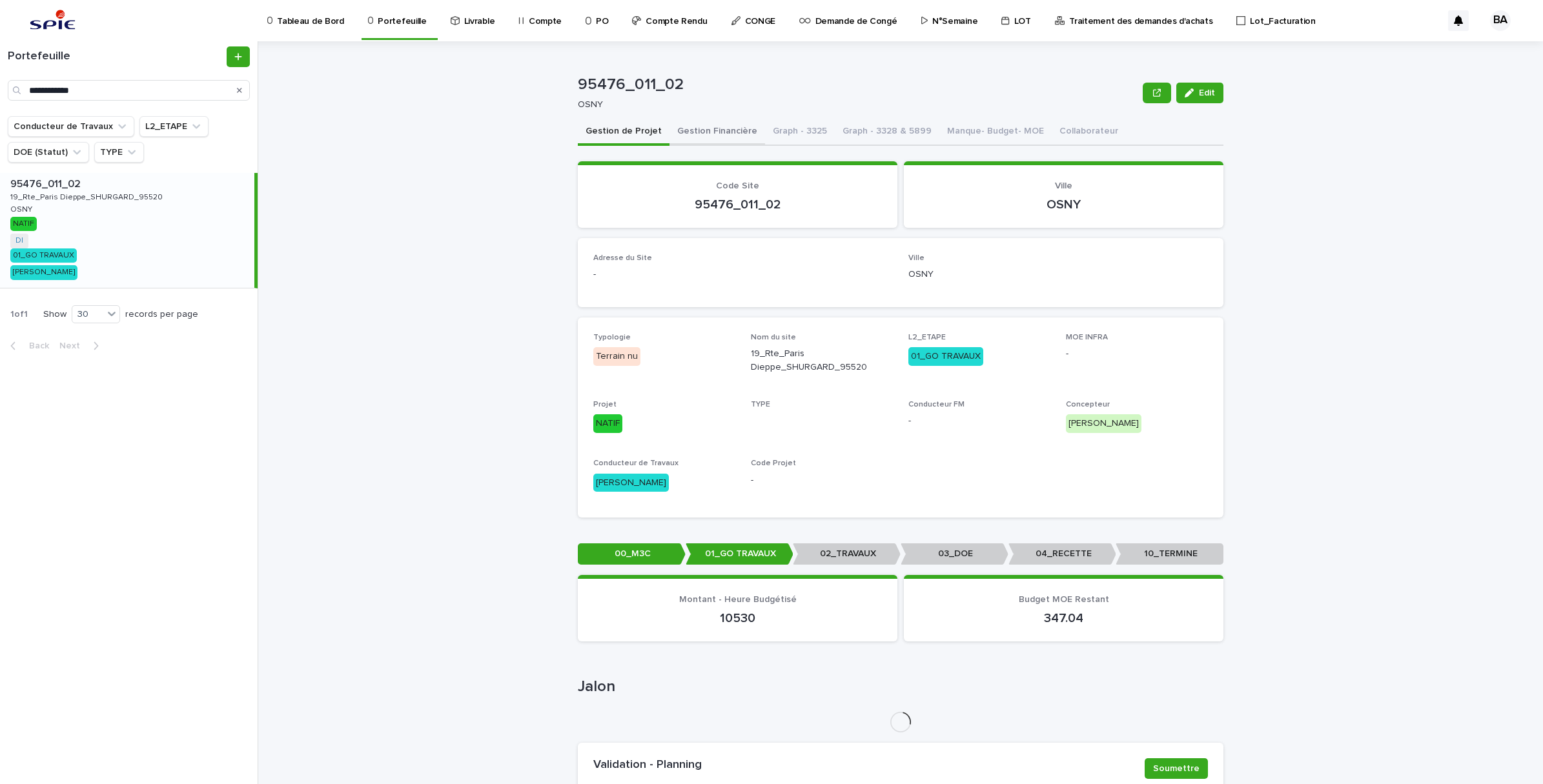
click at [721, 133] on button "Gestion Financière" at bounding box center [717, 132] width 95 height 27
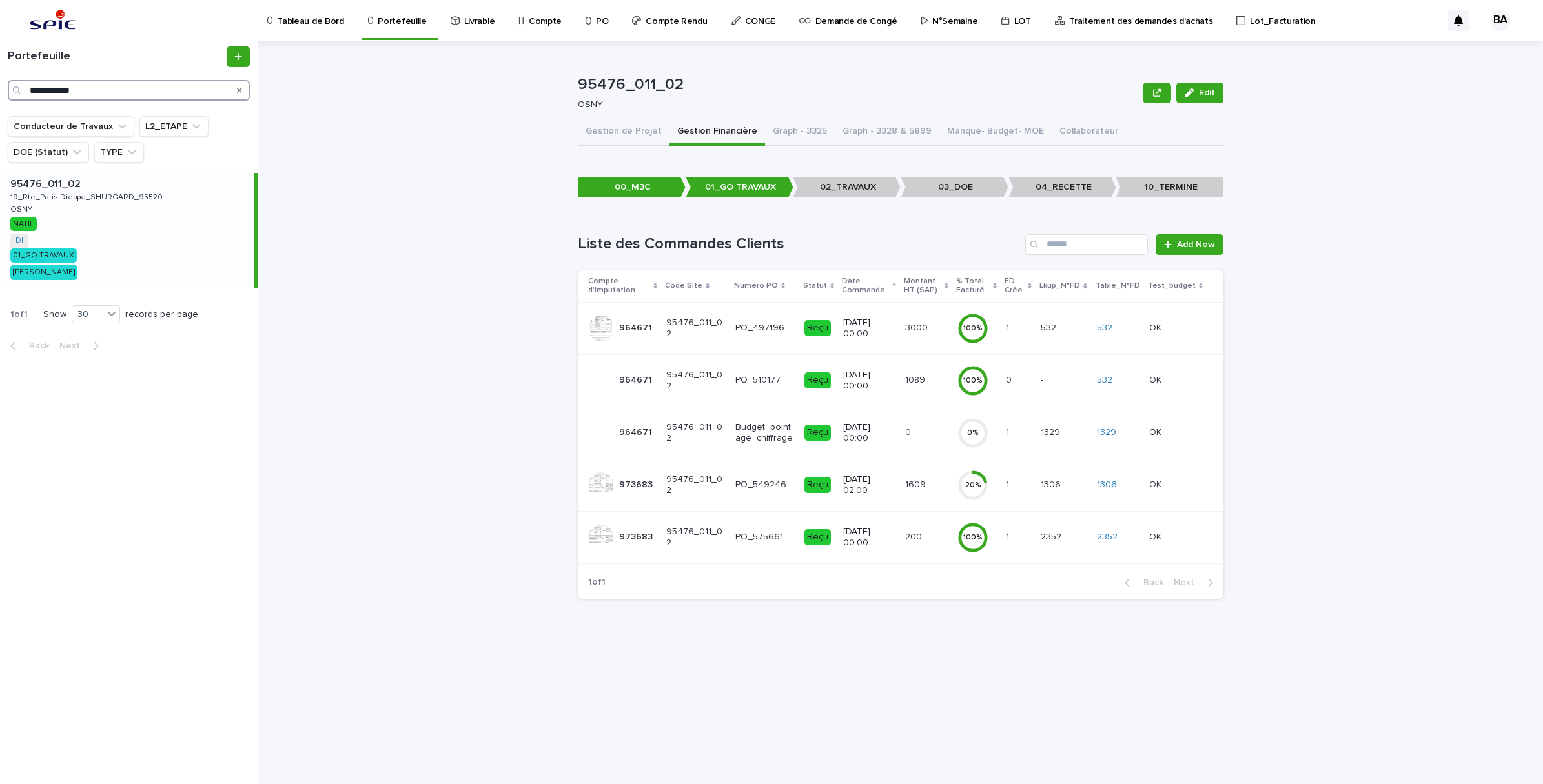
drag, startPoint x: 90, startPoint y: 89, endPoint x: 0, endPoint y: 86, distance: 90.0
click at [0, 86] on html "**********" at bounding box center [772, 392] width 1543 height 784
paste input "Search"
type input "**********"
click at [91, 211] on div "78586_021_02 78586_021_02 44 TER_LAMARTINE_78500 44 TER_LAMARTINE_78500 SARTROU…" at bounding box center [127, 230] width 255 height 115
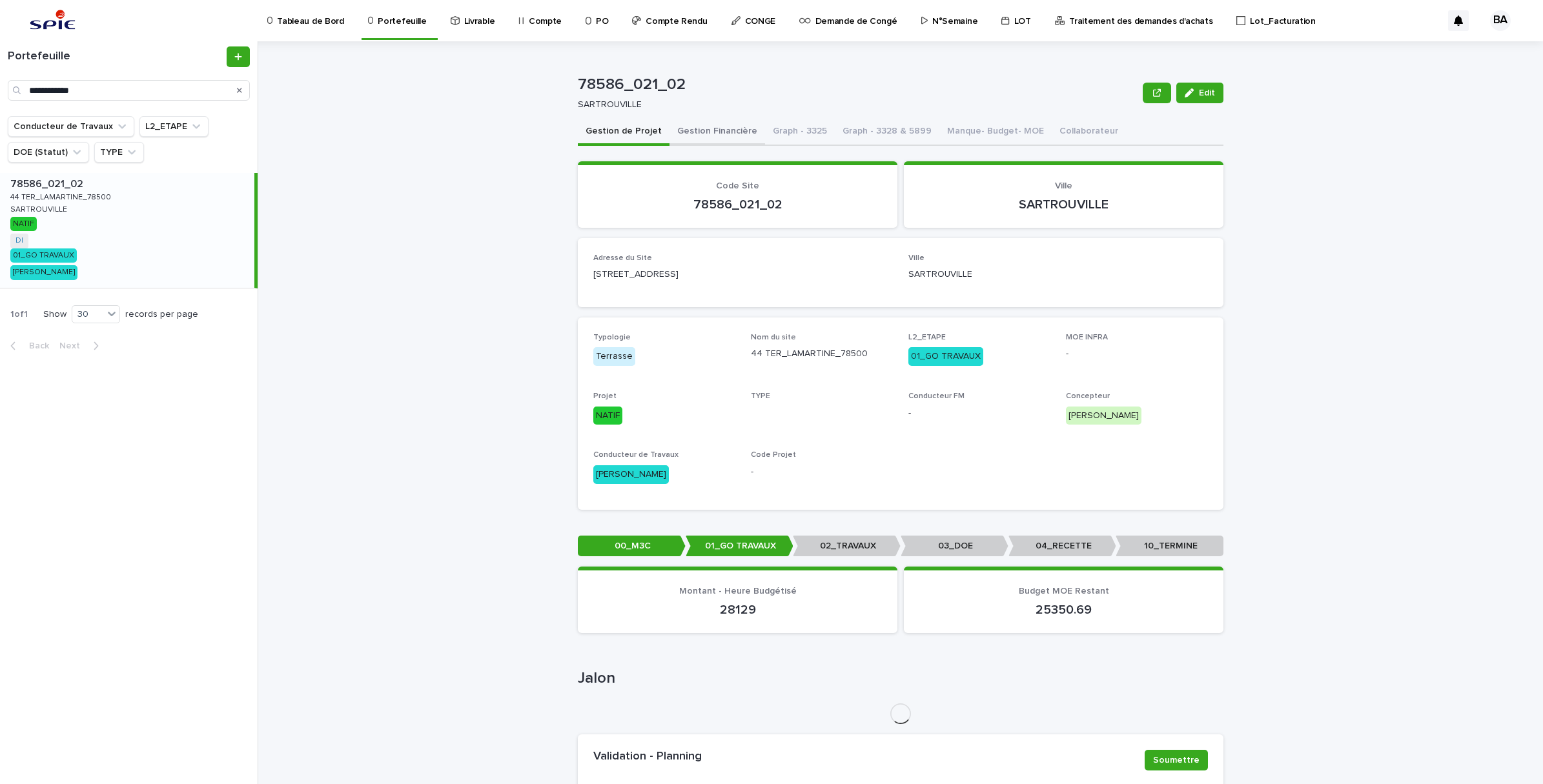
click at [718, 120] on button "Gestion Financière" at bounding box center [717, 132] width 95 height 27
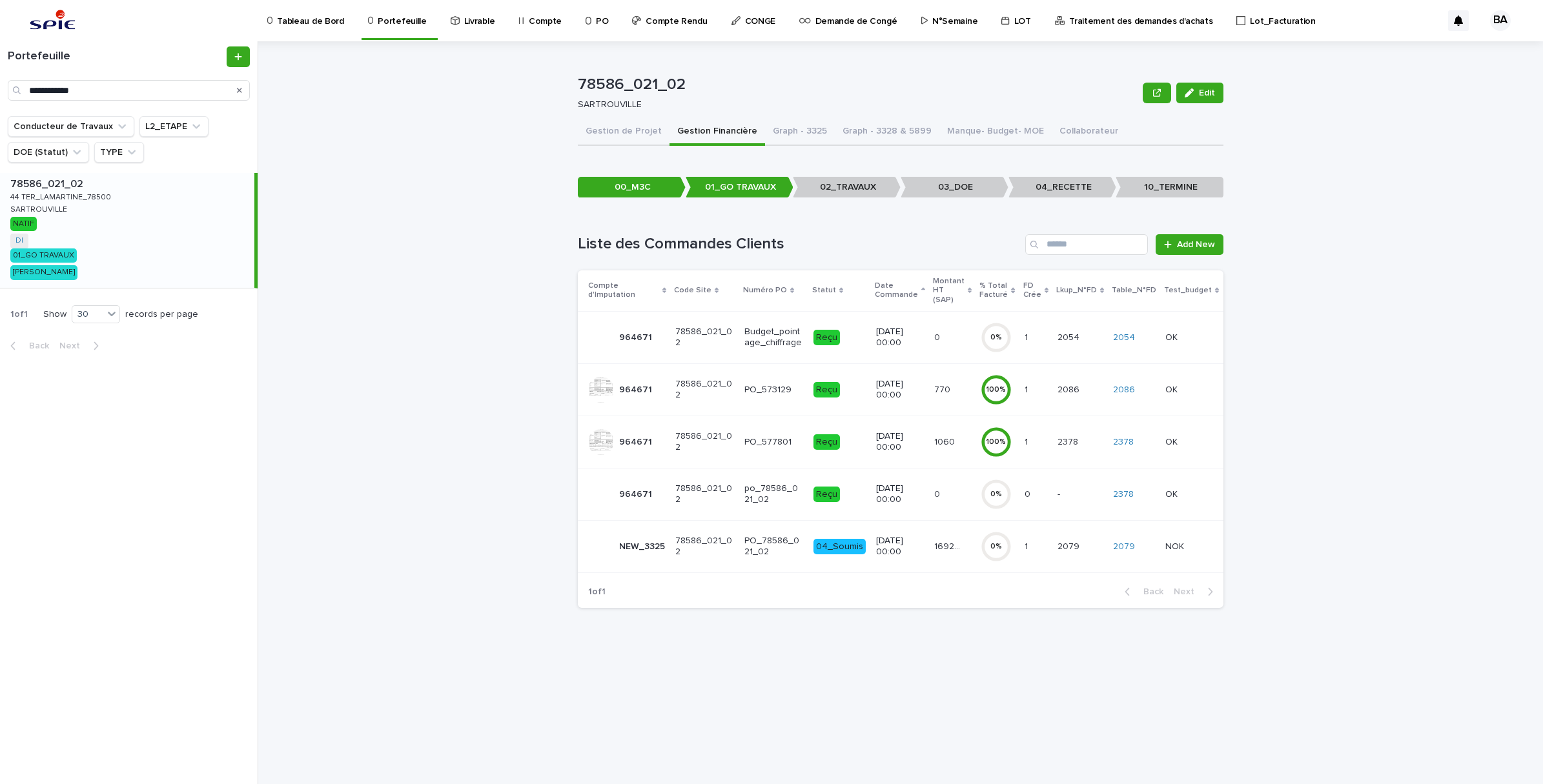
click at [530, 19] on p "Compte" at bounding box center [545, 13] width 33 height 27
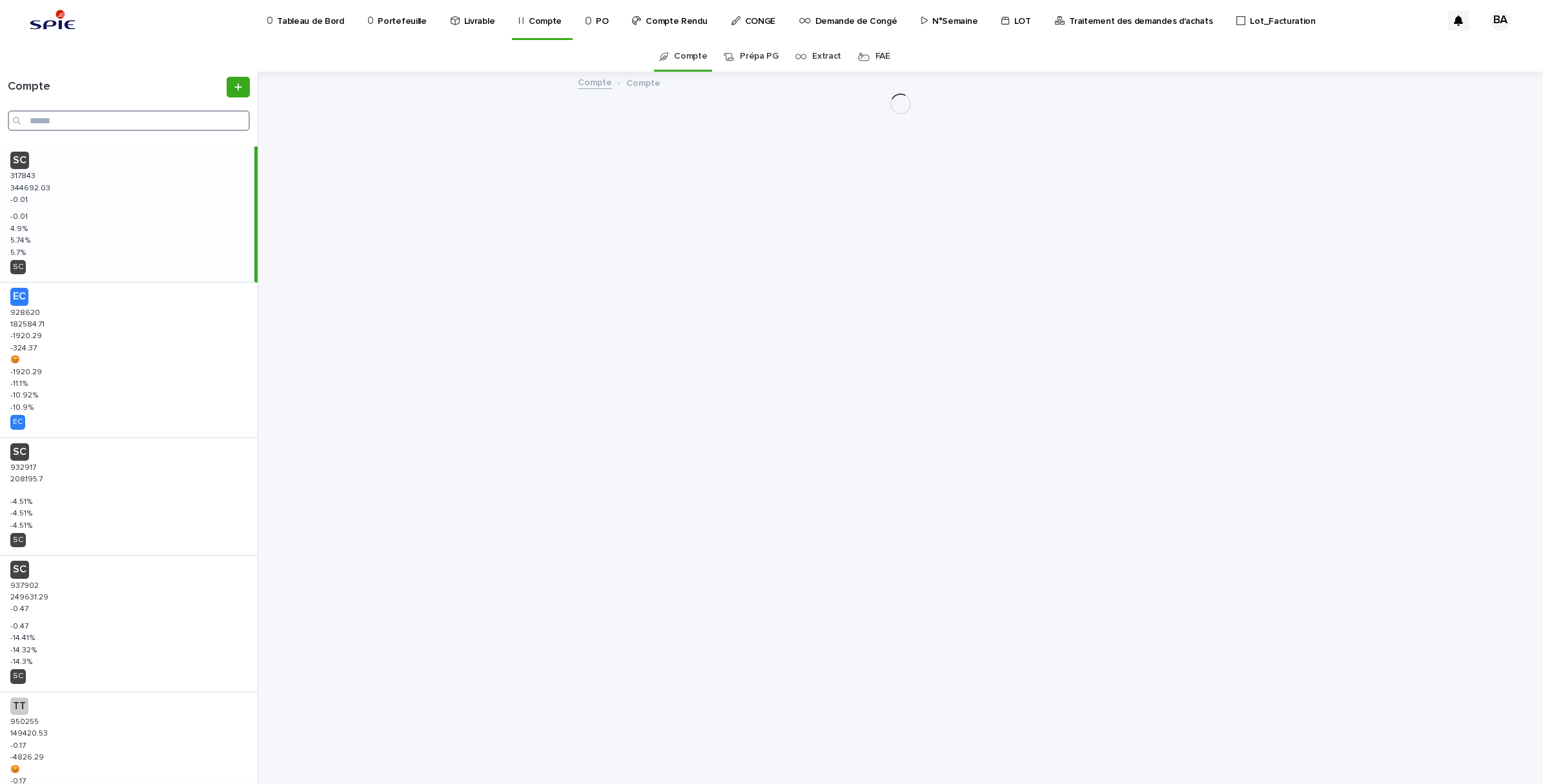
click at [128, 127] on input "Search" at bounding box center [128, 121] width 242 height 21
paste input "******"
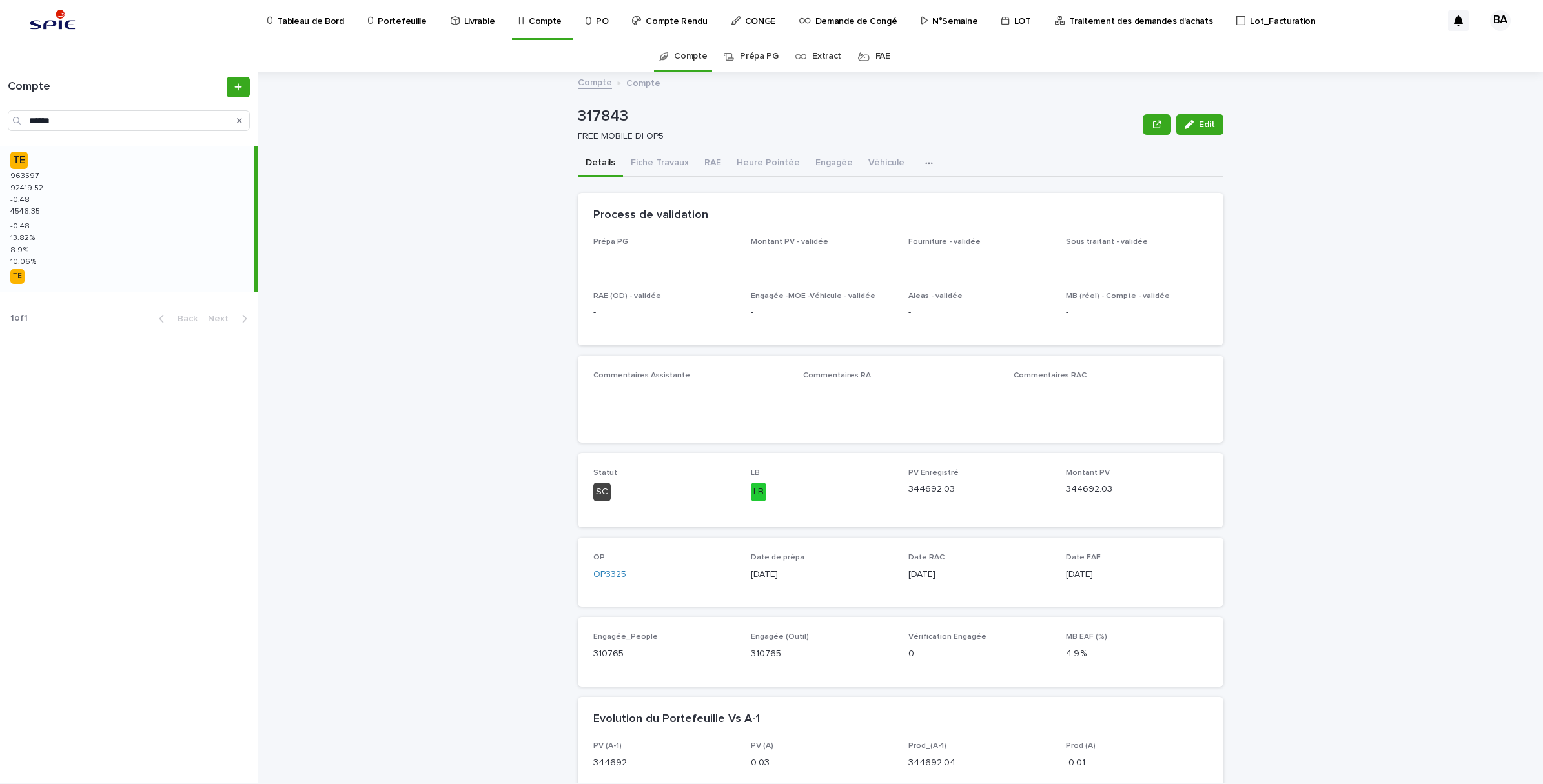
click at [102, 204] on div "TE 963597 963597 92419.52 92419.52 -0.48 -0.48 4546.35 4546.35 -0.48 -0.48 13.8…" at bounding box center [127, 219] width 255 height 145
click at [94, 115] on input "******" at bounding box center [128, 121] width 242 height 21
drag, startPoint x: 79, startPoint y: 121, endPoint x: 7, endPoint y: 117, distance: 72.1
click at [8, 117] on div "******" at bounding box center [128, 121] width 242 height 21
paste input "Search"
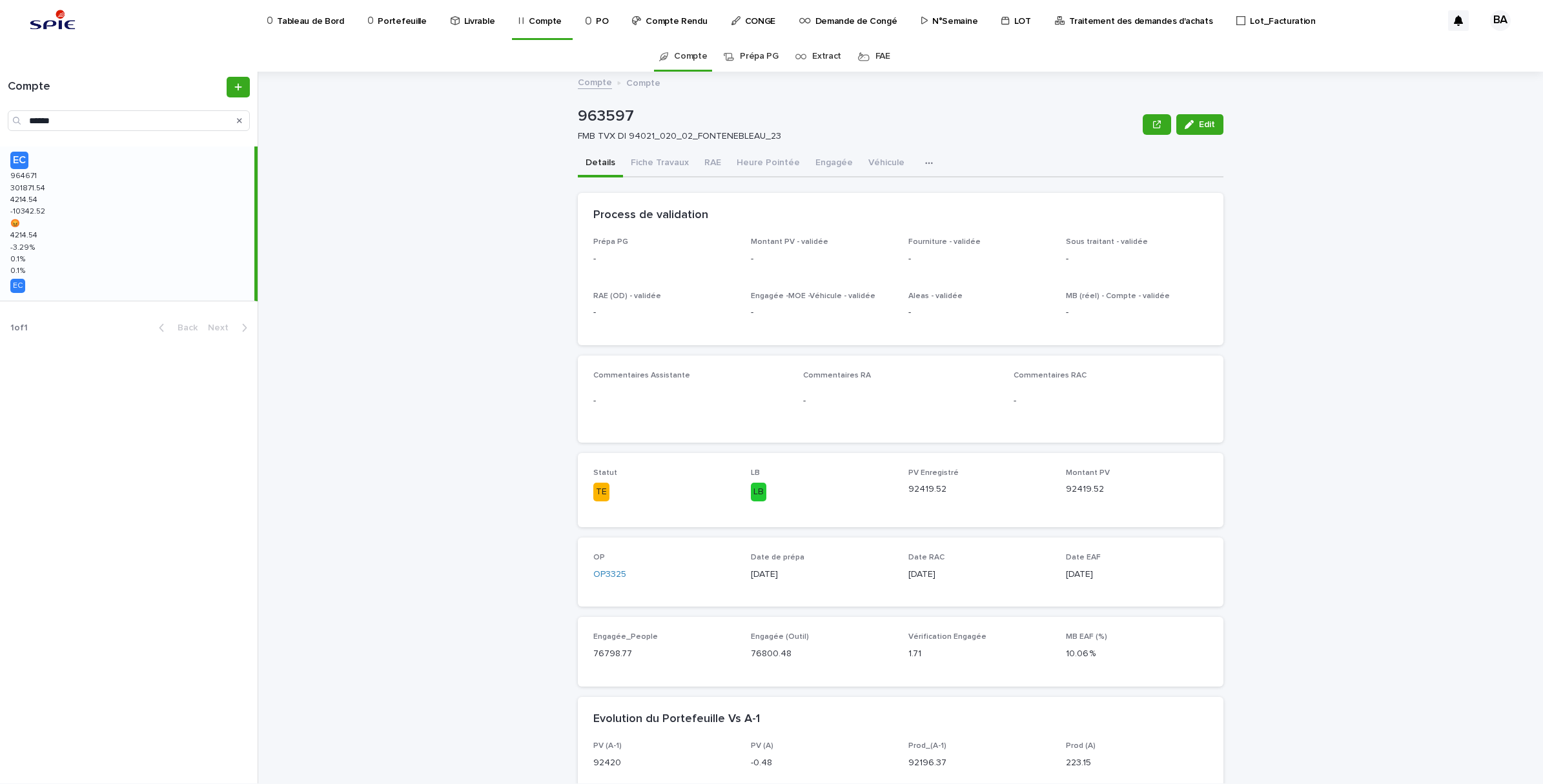
click at [73, 199] on div "EC 964671 964671 301871.54 301871.54 4214.54 4214.54 -10342.52 -10342.52 😡 😡 42…" at bounding box center [127, 223] width 255 height 154
drag, startPoint x: 62, startPoint y: 118, endPoint x: 83, endPoint y: 120, distance: 21.1
click at [62, 118] on input "******" at bounding box center [128, 121] width 242 height 21
drag, startPoint x: 92, startPoint y: 120, endPoint x: -3, endPoint y: 117, distance: 95.0
click at [0, 117] on html "Tableau de Bord Portefeuille Livrable Compte PO Compte Rendu CONGE Demande de C…" at bounding box center [772, 392] width 1543 height 784
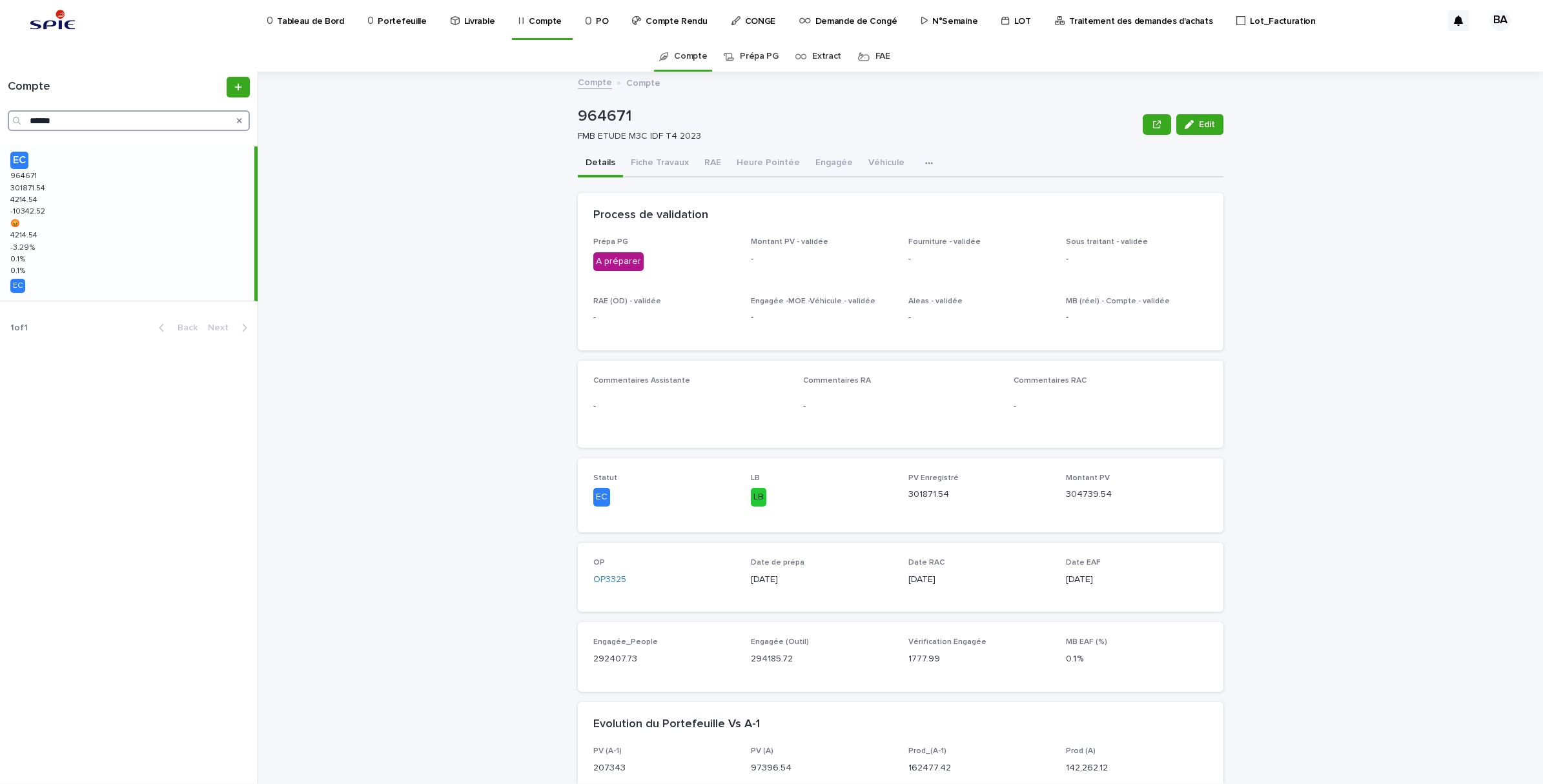
paste input "Search"
drag, startPoint x: 84, startPoint y: 122, endPoint x: 76, endPoint y: 122, distance: 8.0
click at [84, 122] on input "******" at bounding box center [128, 121] width 242 height 21
drag, startPoint x: 83, startPoint y: 120, endPoint x: -3, endPoint y: 114, distance: 86.2
click at [0, 114] on html "Tableau de Bord Portefeuille Livrable Compte PO Compte Rendu CONGE Demande de C…" at bounding box center [772, 392] width 1543 height 784
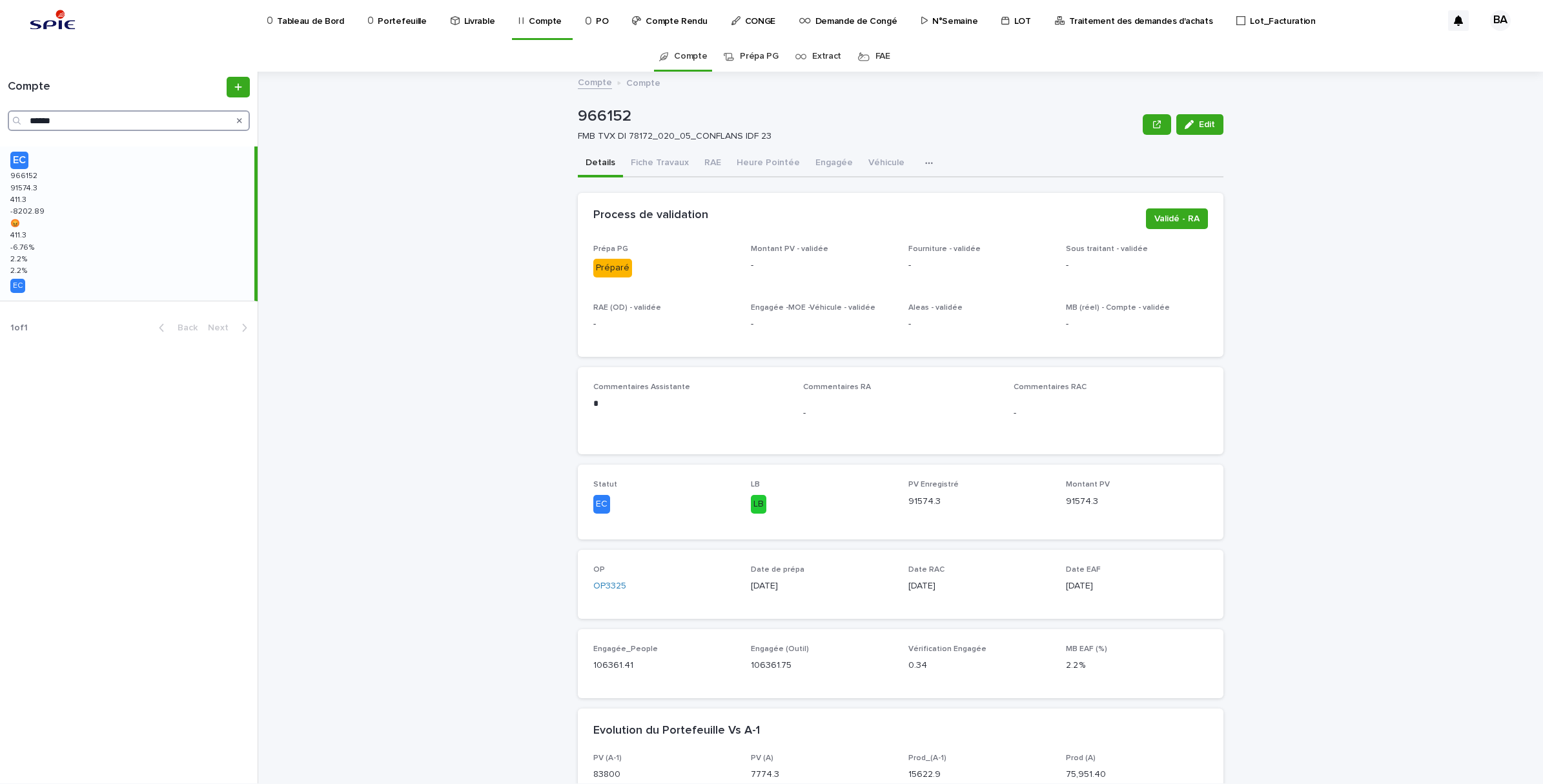
paste input "Search"
click at [81, 179] on div "EC 973839 973839 181498.56 181498.56 -0.44 -0.44 -6925.65 -6925.65 😡 😡 -0.44 -0…" at bounding box center [127, 223] width 255 height 154
drag, startPoint x: 100, startPoint y: 115, endPoint x: -3, endPoint y: 110, distance: 103.1
click at [0, 110] on html "Tableau de Bord Portefeuille Livrable Compte PO Compte Rendu CONGE Demande de C…" at bounding box center [772, 392] width 1543 height 784
paste input "Search"
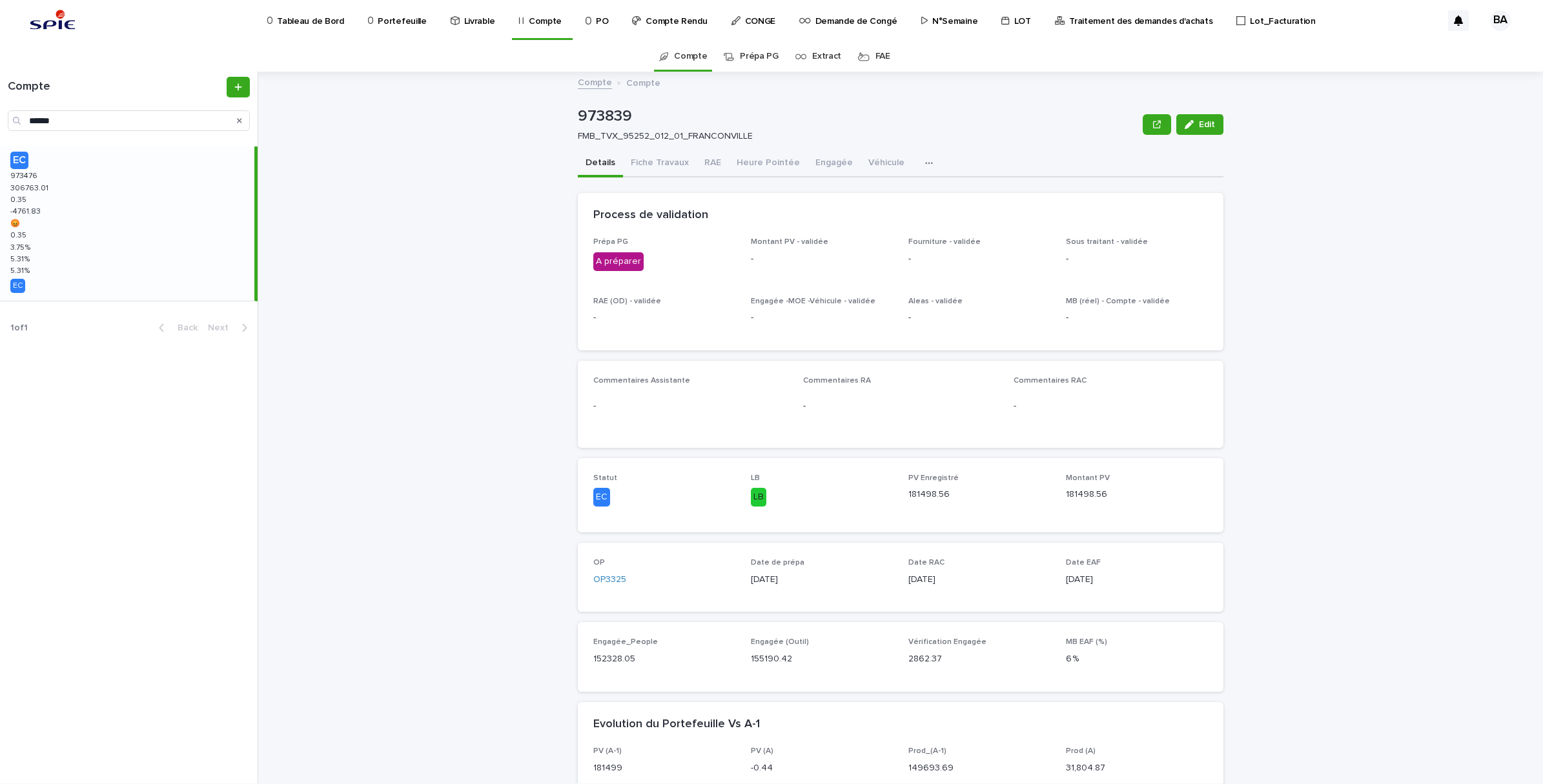
click at [62, 220] on div "EC 973476 973476 306763.01 306763.01 0.35 0.35 -4761.83 -4761.83 😡 😡 0.35 0.35 …" at bounding box center [127, 223] width 255 height 154
drag, startPoint x: 88, startPoint y: 123, endPoint x: -3, endPoint y: 111, distance: 91.8
click at [0, 111] on html "Tableau de Bord Portefeuille Livrable Compte PO Compte Rendu CONGE Demande de C…" at bounding box center [772, 392] width 1543 height 784
paste input "Search"
click at [86, 202] on div "EC 969673 969673 51042.83 51042.83 -201.17 -201.17 -2395.82 -2395.82 😡 😡 -201.1…" at bounding box center [127, 223] width 255 height 154
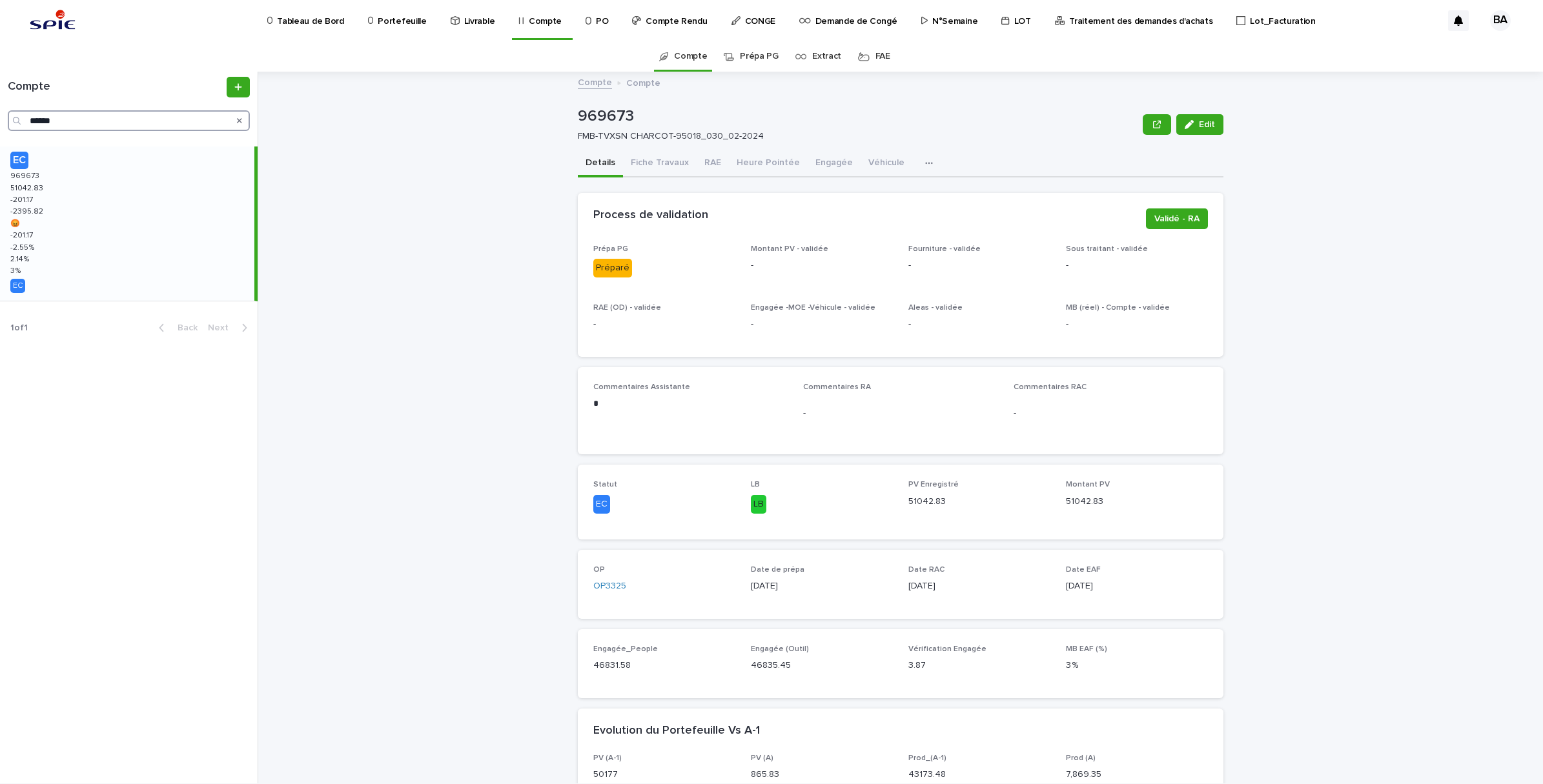
drag, startPoint x: 69, startPoint y: 121, endPoint x: 79, endPoint y: 121, distance: 10.0
click at [69, 121] on input "******" at bounding box center [128, 121] width 242 height 21
drag, startPoint x: 87, startPoint y: 121, endPoint x: 0, endPoint y: 115, distance: 87.2
click at [0, 115] on div "Compte ******" at bounding box center [128, 104] width 257 height 54
paste input "Search"
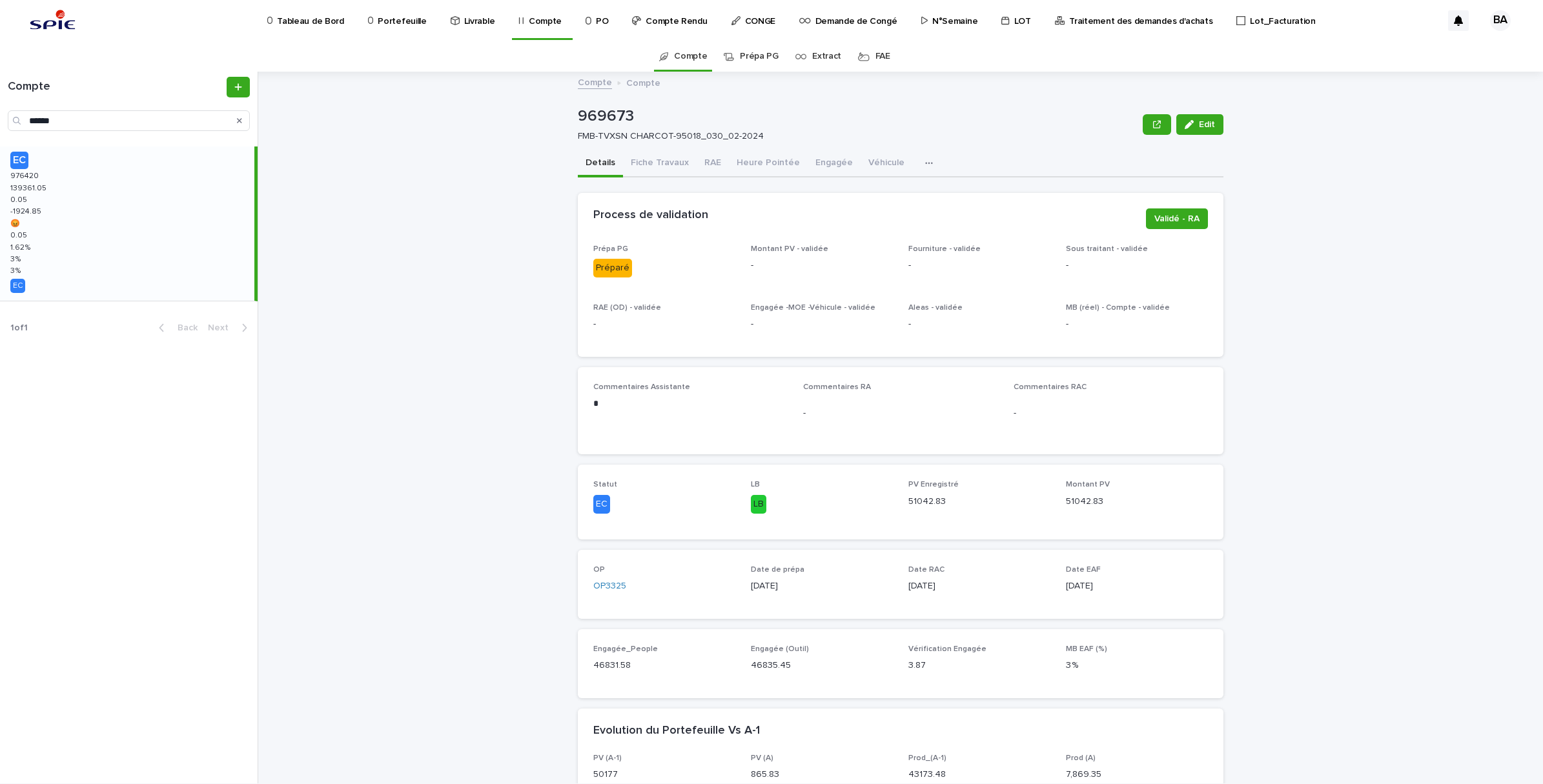
click at [73, 197] on div "EC 976420 976420 139361.05 139361.05 0.05 0.05 -1924.85 -1924.85 😡 😡 0.05 0.05 …" at bounding box center [127, 223] width 255 height 154
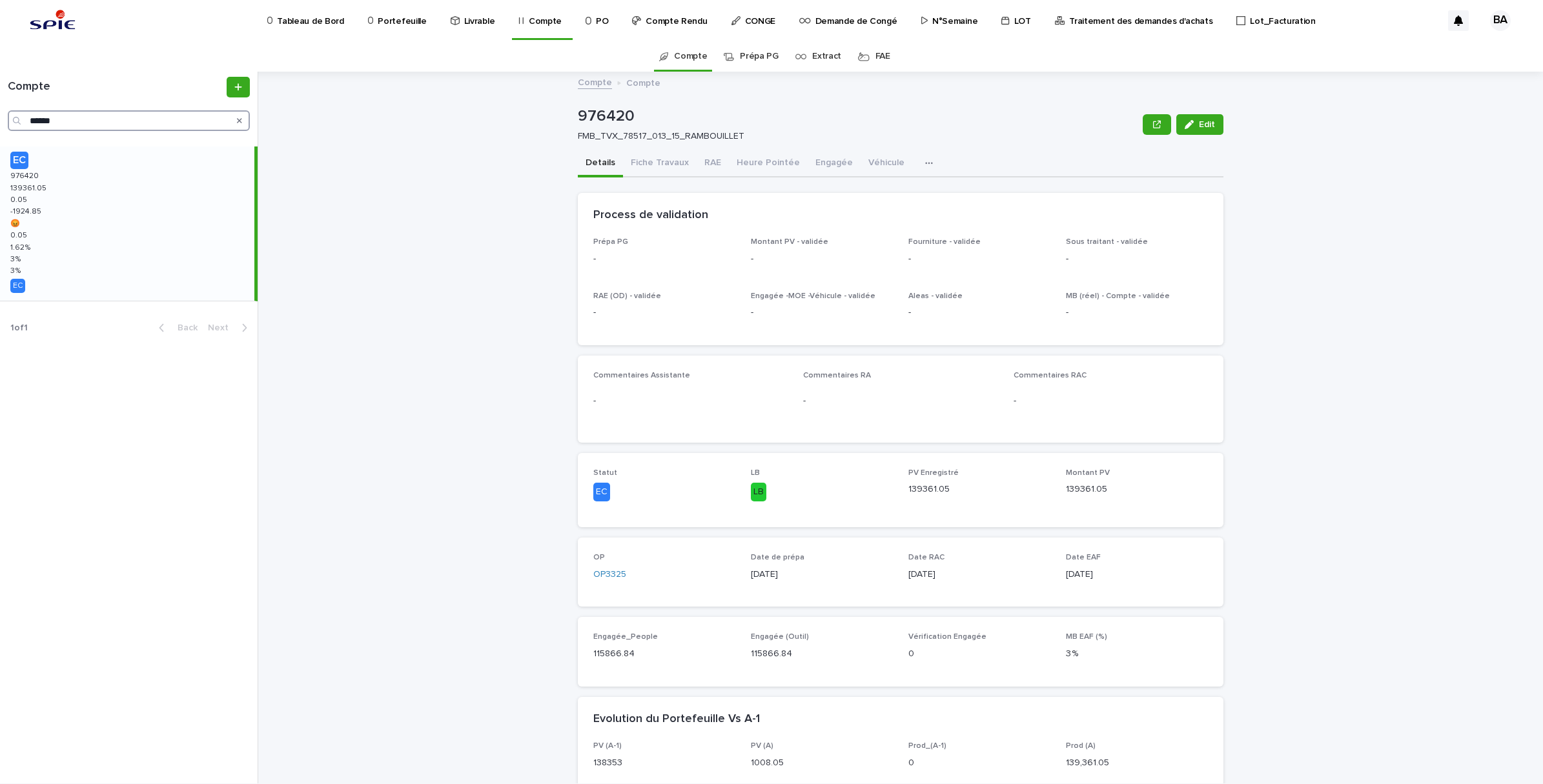
drag, startPoint x: 76, startPoint y: 115, endPoint x: -3, endPoint y: 115, distance: 79.0
click at [0, 115] on html "Tableau de Bord Portefeuille Livrable Compte PO Compte Rendu CONGE Demande de C…" at bounding box center [772, 392] width 1543 height 784
paste input "Search"
click at [65, 210] on div "EC 980109 980109 64726.19 64726.19 4270.85 4270.85 -1885.22 -1885.22 😡 😡 4270.8…" at bounding box center [127, 219] width 255 height 145
click at [74, 111] on input "******" at bounding box center [128, 121] width 242 height 21
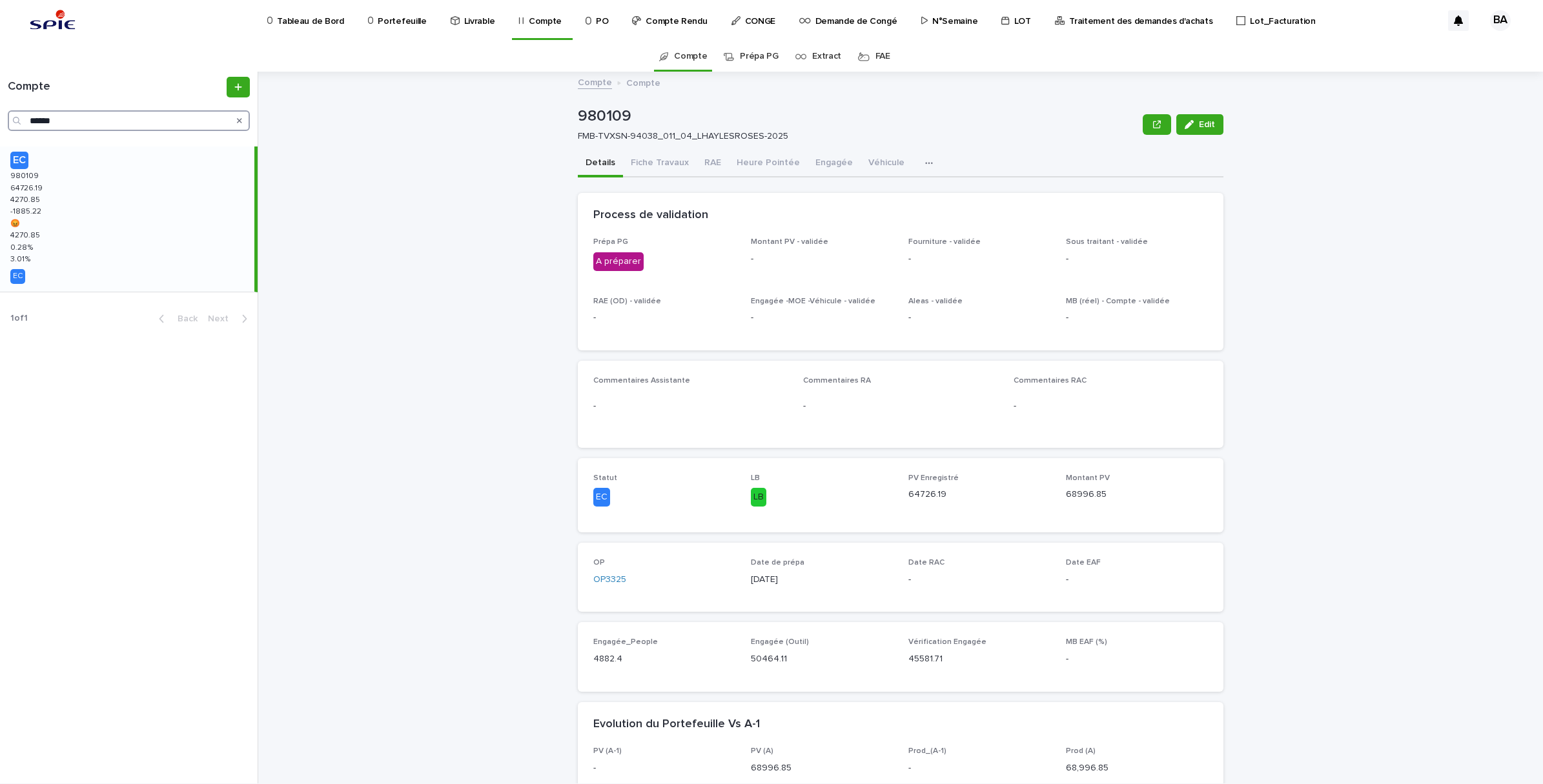
drag, startPoint x: 71, startPoint y: 121, endPoint x: -3, endPoint y: 115, distance: 74.2
click at [0, 115] on html "Tableau de Bord Portefeuille Livrable Compte PO Compte Rendu CONGE Demande de C…" at bounding box center [772, 392] width 1543 height 784
paste input "Search"
click at [84, 194] on div "EC 976280 976280 104536.01 104536.01 -0.34 -0.34 -1165.3 -1165.3 😡 😡 -0.34 -0.3…" at bounding box center [127, 223] width 255 height 154
click at [92, 116] on input "******" at bounding box center [128, 121] width 242 height 21
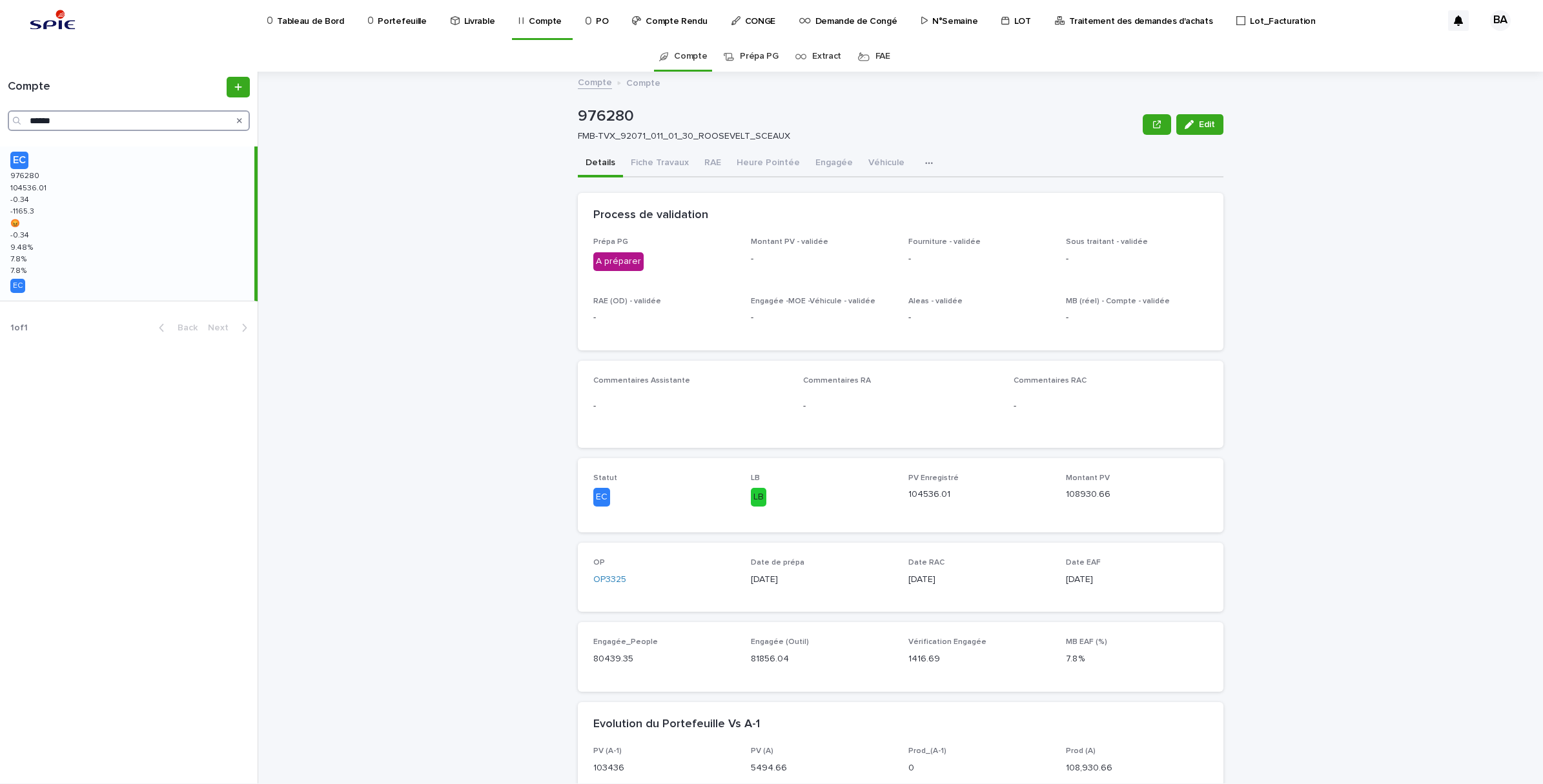
click at [16, 113] on div "******" at bounding box center [128, 121] width 242 height 21
click at [78, 113] on input "******" at bounding box center [128, 121] width 242 height 21
drag, startPoint x: 43, startPoint y: 121, endPoint x: -3, endPoint y: 115, distance: 46.4
click at [0, 115] on html "Tableau de Bord Portefeuille Livrable Compte PO Compte Rendu CONGE Demande de C…" at bounding box center [772, 392] width 1543 height 784
paste input "Search"
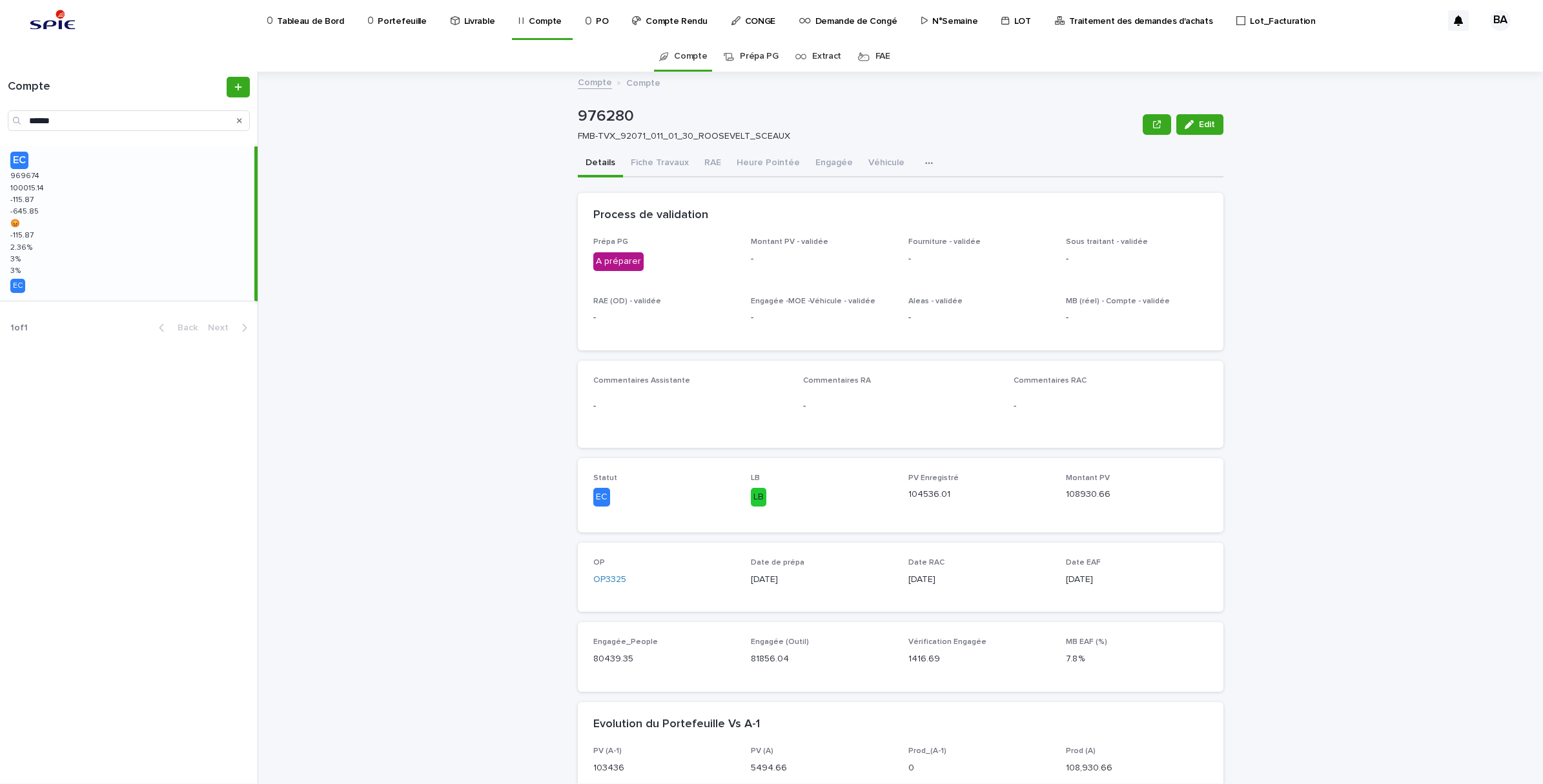
click at [67, 201] on div "EC 969674 969674 100015.14 100015.14 -115.87 -115.87 -645.85 -645.85 😡 😡 -115.8…" at bounding box center [127, 223] width 255 height 154
click at [66, 117] on input "******" at bounding box center [128, 121] width 242 height 21
drag, startPoint x: 84, startPoint y: 122, endPoint x: -3, endPoint y: 113, distance: 87.5
click at [0, 113] on html "Tableau de Bord Portefeuille Livrable Compte PO Compte Rendu CONGE Demande de C…" at bounding box center [772, 392] width 1543 height 784
paste input "Search"
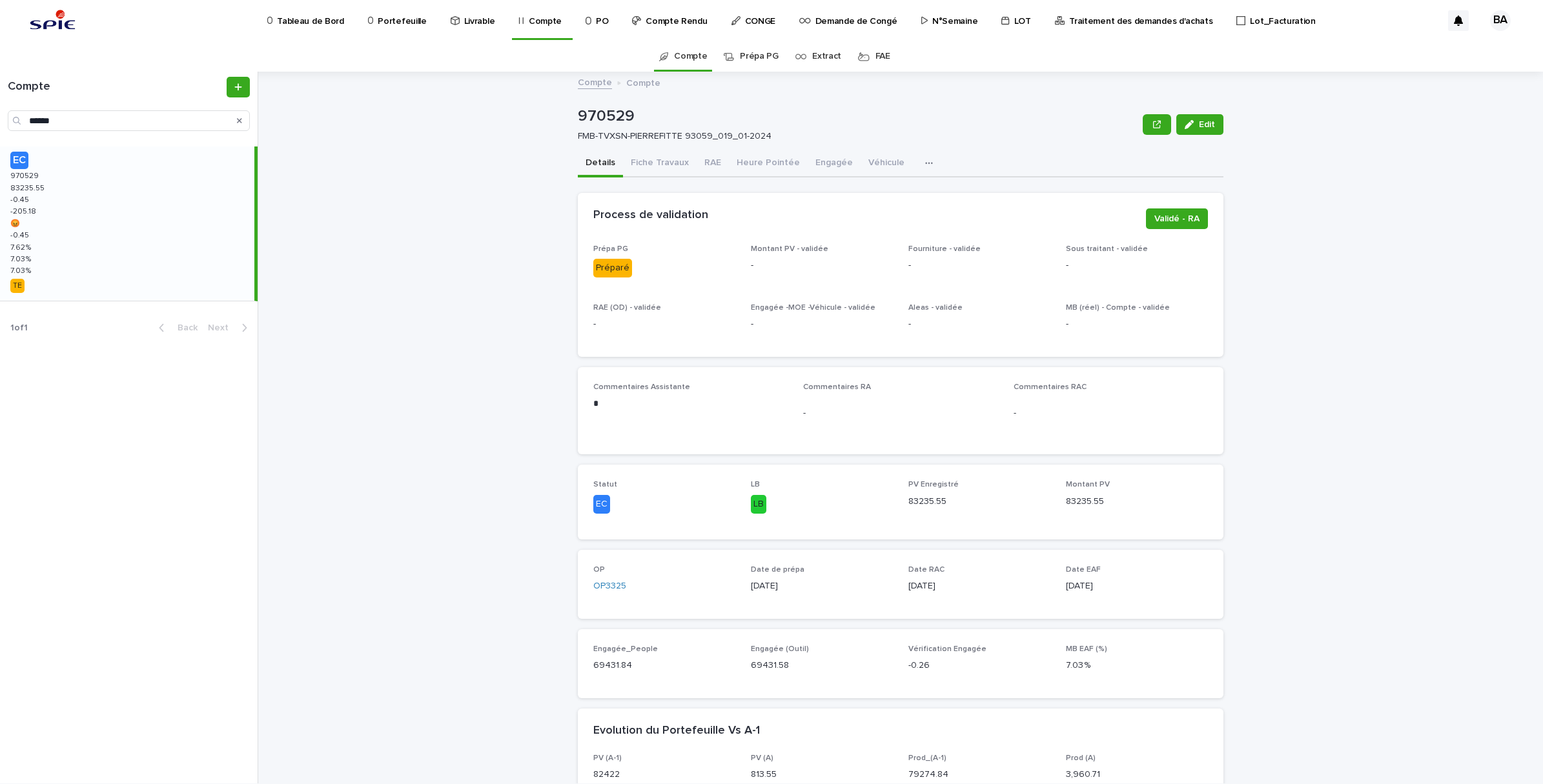
click at [84, 198] on div "EC 970529 970529 83235.55 83235.55 -0.45 -0.45 -205.18 -205.18 😡 😡 -0.45 -0.45 …" at bounding box center [127, 223] width 255 height 154
click at [73, 120] on input "******" at bounding box center [128, 121] width 242 height 21
drag, startPoint x: 104, startPoint y: 122, endPoint x: 2, endPoint y: 120, distance: 102.0
click at [2, 120] on div "Compte ******" at bounding box center [128, 104] width 257 height 54
paste input "Search"
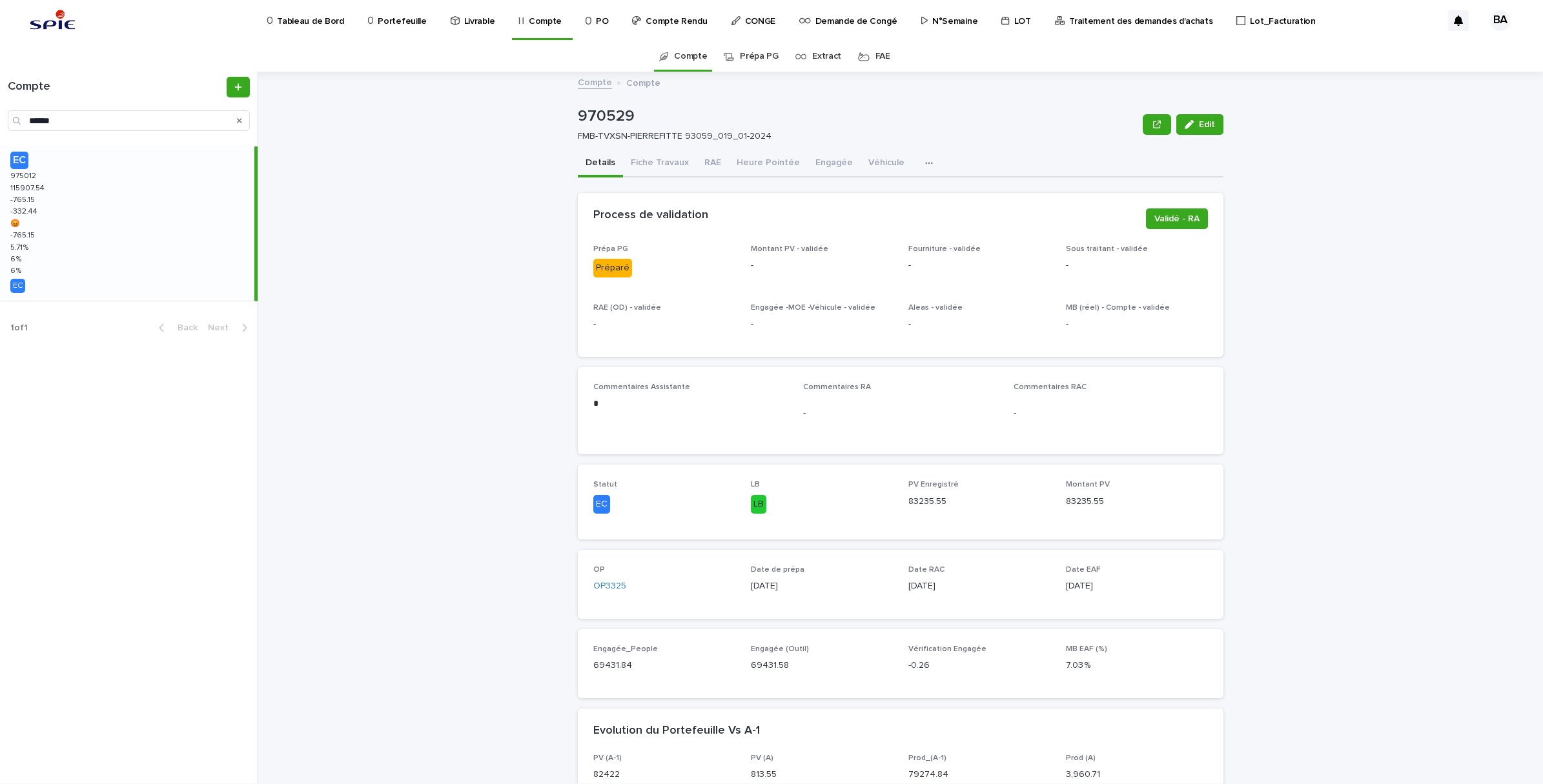
click at [76, 211] on div "EC 975012 975012 115907.54 115907.54 -765.15 -765.15 -332.44 -332.44 😡 😡 -765.1…" at bounding box center [127, 223] width 255 height 154
click at [98, 114] on input "******" at bounding box center [128, 121] width 242 height 21
drag, startPoint x: 98, startPoint y: 122, endPoint x: -3, endPoint y: 114, distance: 101.3
click at [0, 114] on html "Tableau de Bord Portefeuille Livrable Compte PO Compte Rendu CONGE Demande de C…" at bounding box center [772, 392] width 1543 height 784
paste input "Search"
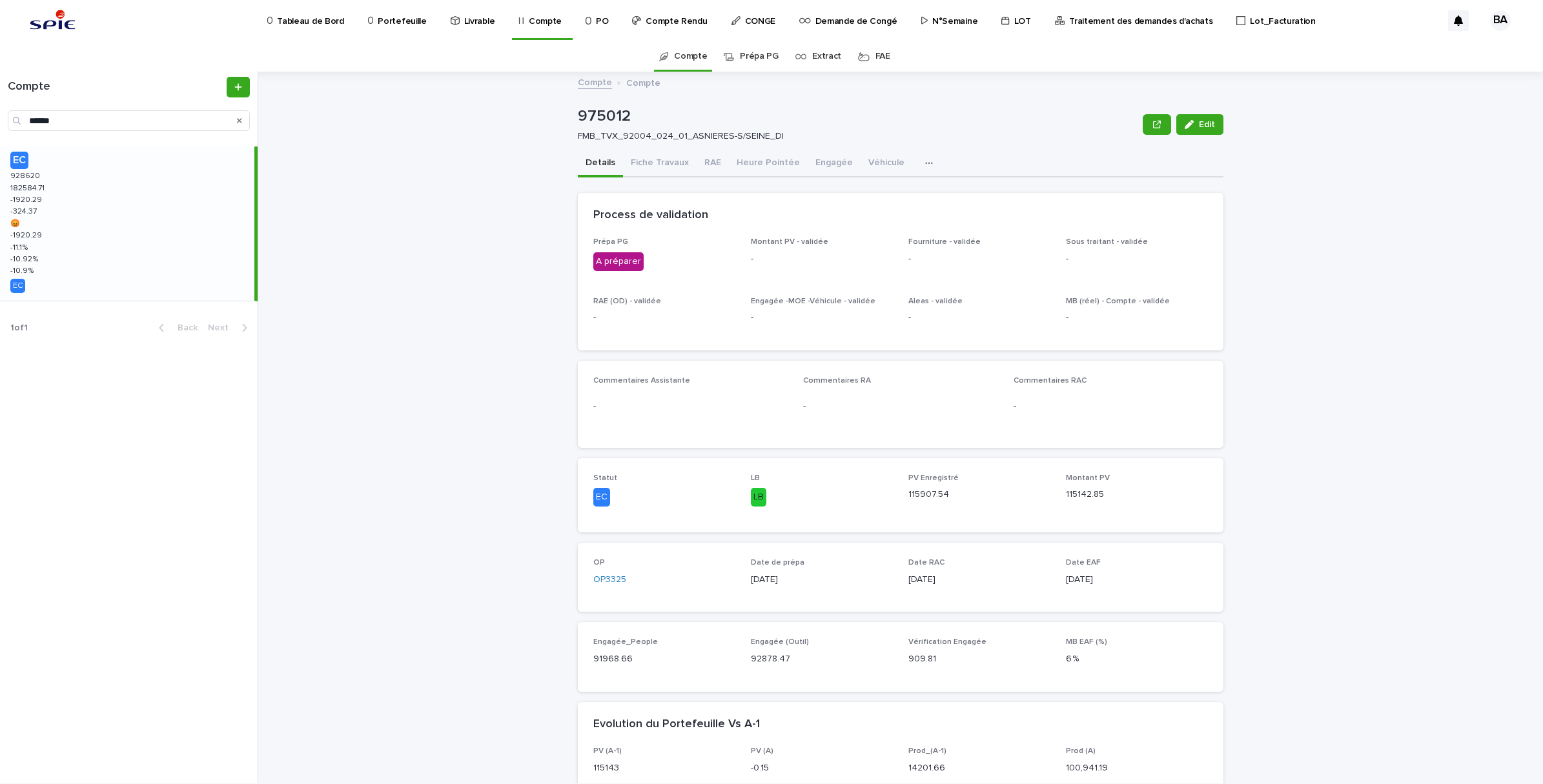
click at [94, 201] on div "EC 928620 928620 182584.71 182584.71 -1920.29 -1920.29 -324.37 -324.37 😡 😡 -192…" at bounding box center [127, 223] width 255 height 154
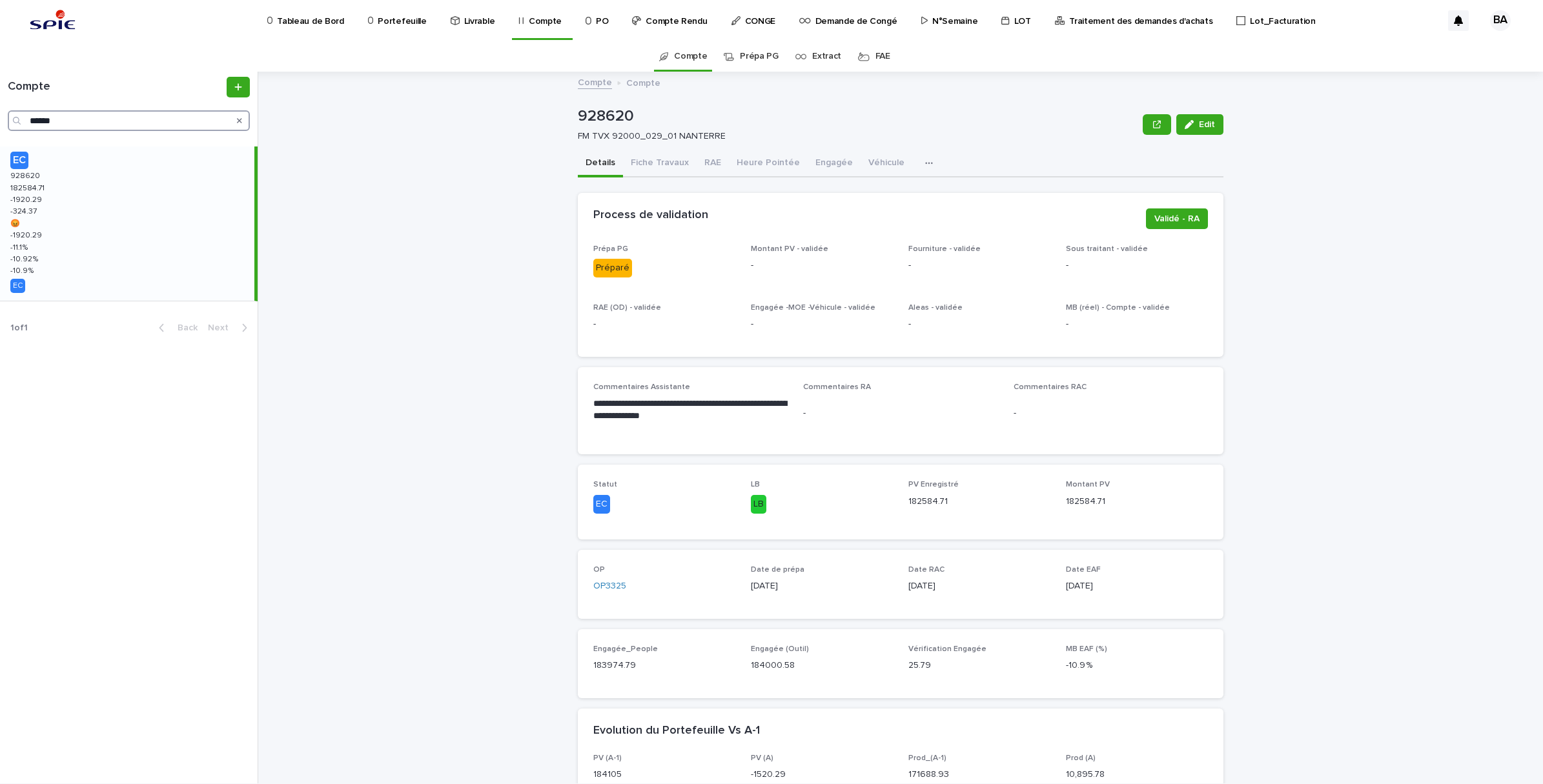
click at [84, 128] on input "******" at bounding box center [128, 121] width 242 height 21
click at [0, 108] on html "Tableau de Bord Portefeuille Livrable Compte PO Compte Rendu CONGE Demande de C…" at bounding box center [772, 392] width 1543 height 784
paste input "Search"
click at [71, 186] on div "EC 979275 979275 77505.43 77505.43 10339.5 10339.5 -281.03 -281.03 😡 😡 10339.5 …" at bounding box center [127, 219] width 255 height 145
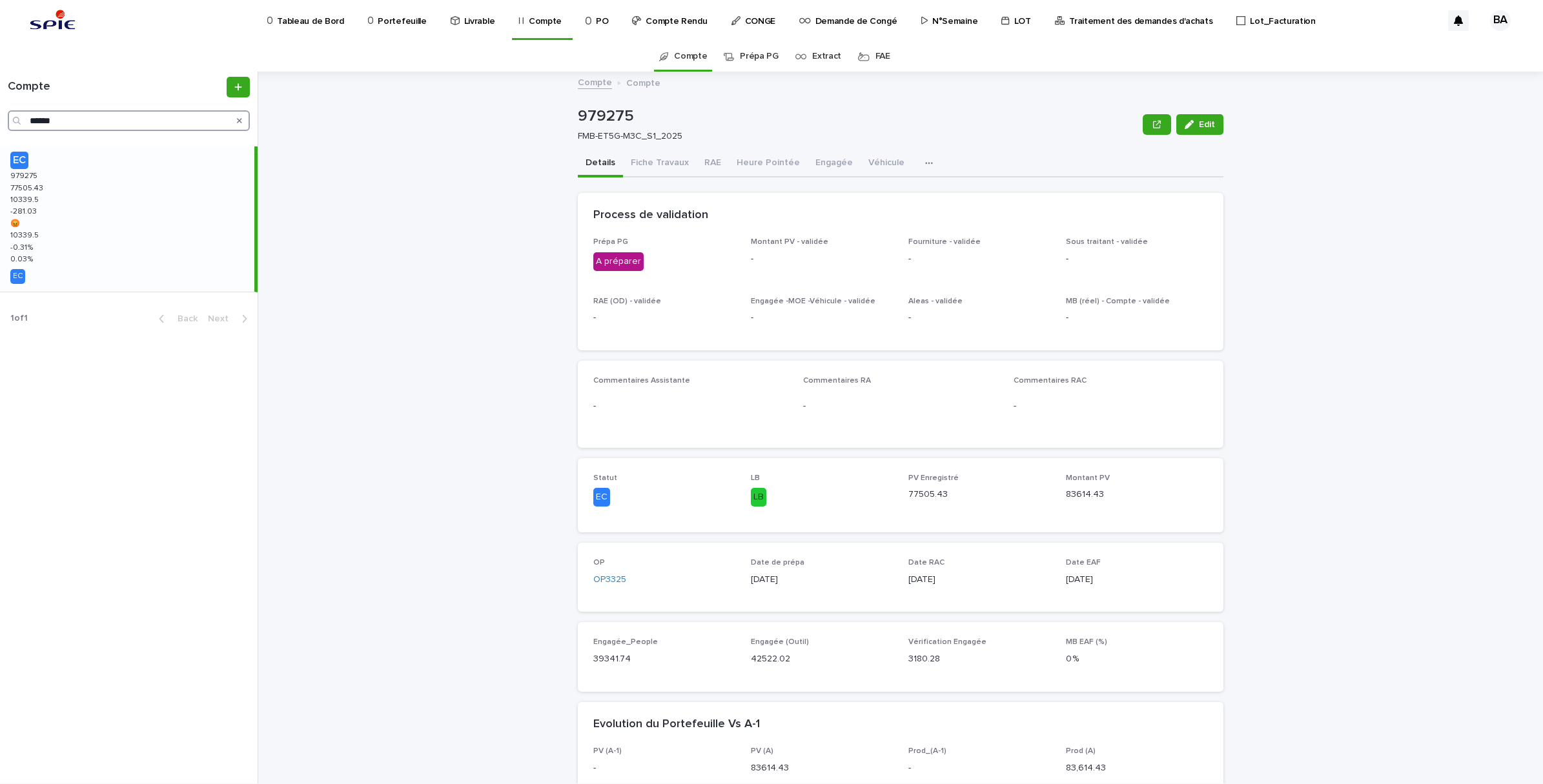
click at [92, 115] on input "******" at bounding box center [128, 121] width 242 height 21
drag, startPoint x: 91, startPoint y: 121, endPoint x: -3, endPoint y: 120, distance: 94.0
click at [0, 120] on html "Tableau de Bord Portefeuille Livrable Compte PO Compte Rendu CONGE Demande de C…" at bounding box center [772, 392] width 1543 height 784
paste input "Search"
click at [95, 196] on div "EC 969759 969759 101097.2 101097.2 0.2 0.2 -284.98 -284.98 😡 😡 0.2 0.2 2.83 % 2…" at bounding box center [127, 223] width 255 height 154
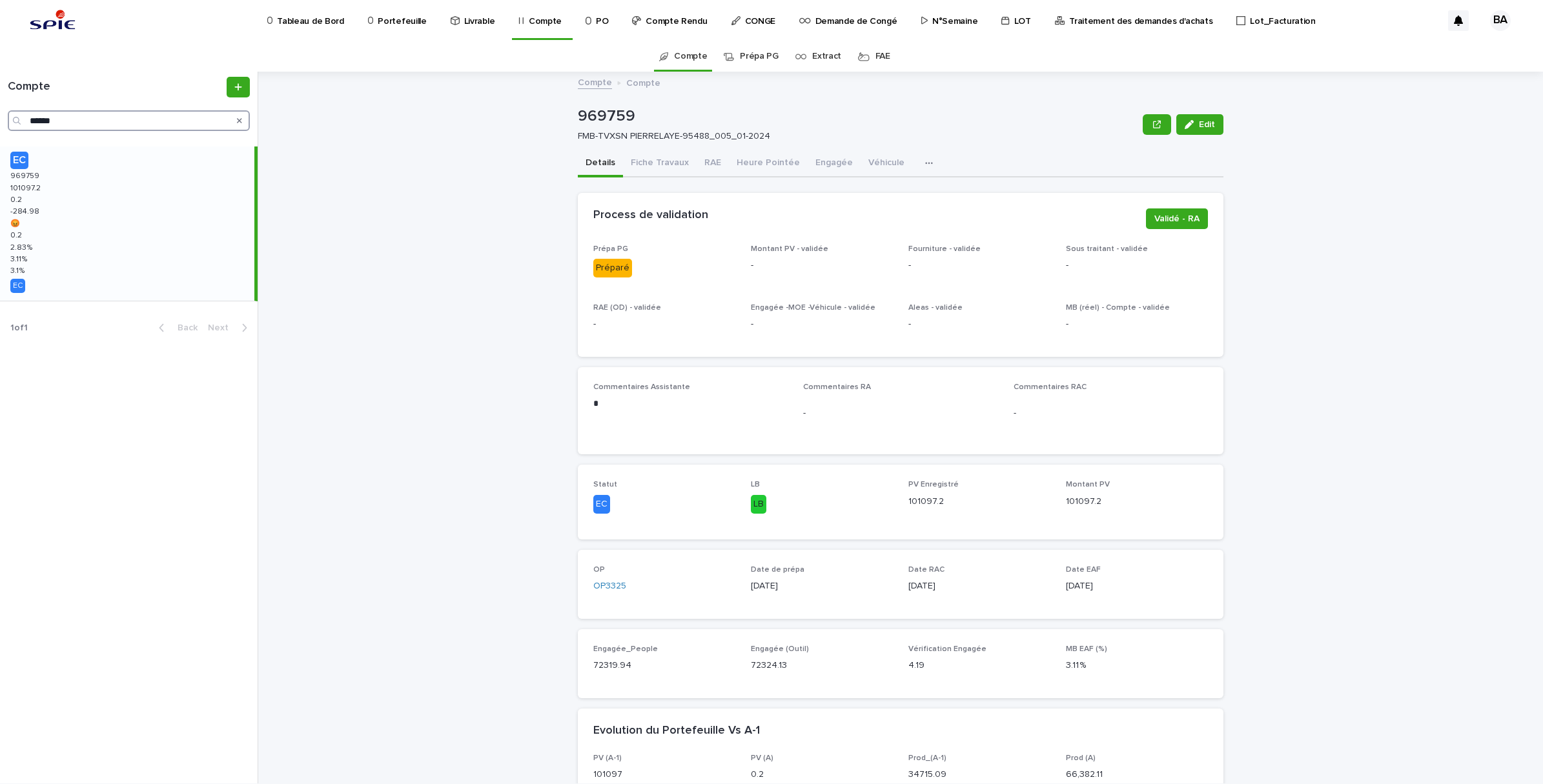
click at [110, 124] on input "******" at bounding box center [128, 121] width 242 height 21
drag, startPoint x: 105, startPoint y: 125, endPoint x: -3, endPoint y: 116, distance: 108.4
click at [0, 116] on html "Tableau de Bord Portefeuille Livrable Compte PO Compte Rendu CONGE Demande de C…" at bounding box center [772, 392] width 1543 height 784
paste input "Search"
click at [106, 211] on div "EC 966155 966155 54976.61 54976.61 -0.39 -0.39 105.11 105.11 -0.39 -0.39 2.19 %…" at bounding box center [127, 219] width 255 height 145
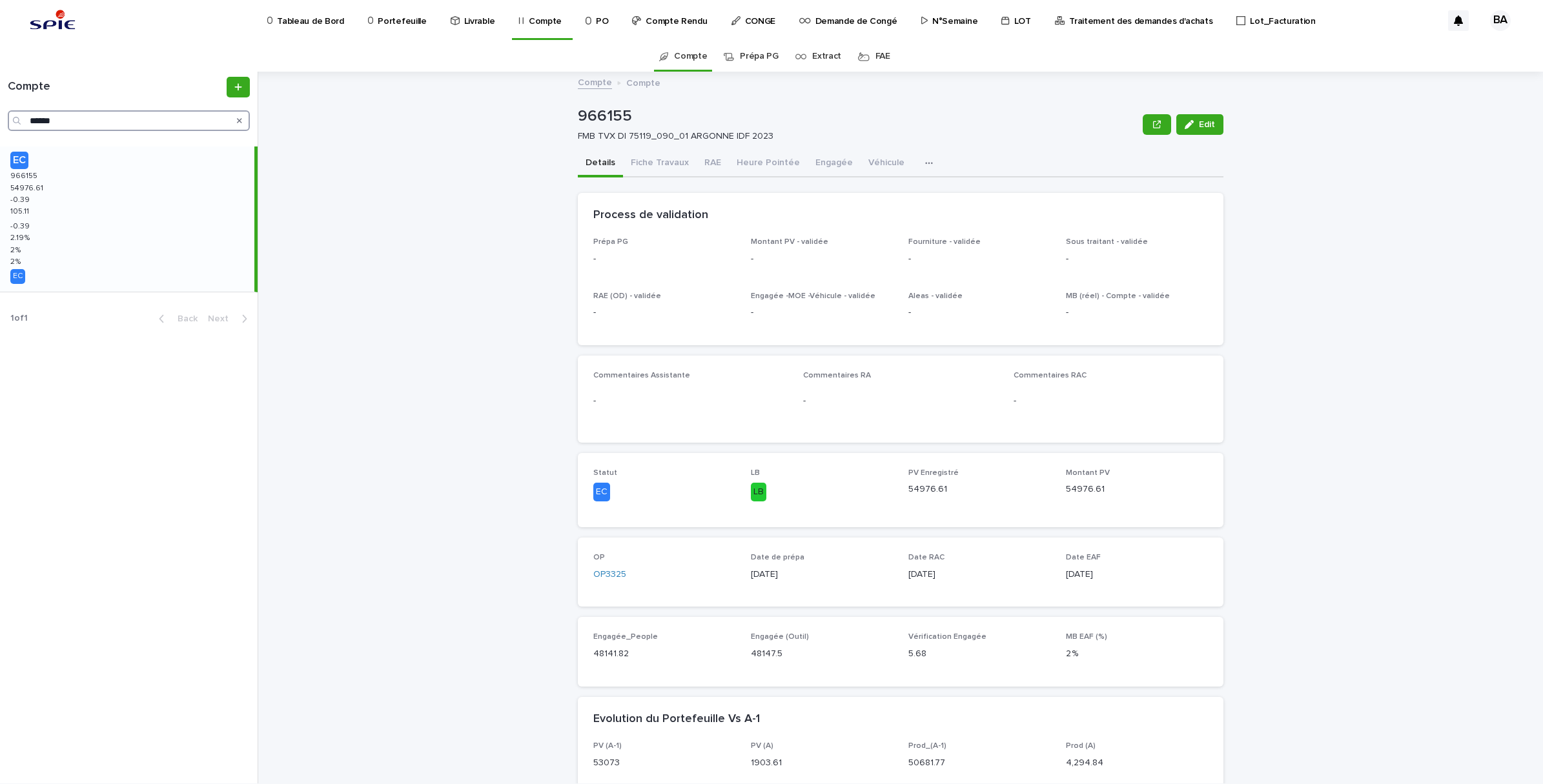
click at [91, 115] on input "******" at bounding box center [128, 121] width 242 height 21
drag, startPoint x: 91, startPoint y: 123, endPoint x: -3, endPoint y: 114, distance: 94.4
click at [0, 114] on html "Tableau de Bord Portefeuille Livrable Compte PO Compte Rendu CONGE Demande de C…" at bounding box center [772, 392] width 1543 height 784
paste input "Search"
click at [88, 191] on div "EC 974060 974060 104581.19 104581.19 0.19 0.19 252.88 252.88 0.19 0.19 6.24 % 6…" at bounding box center [127, 219] width 255 height 145
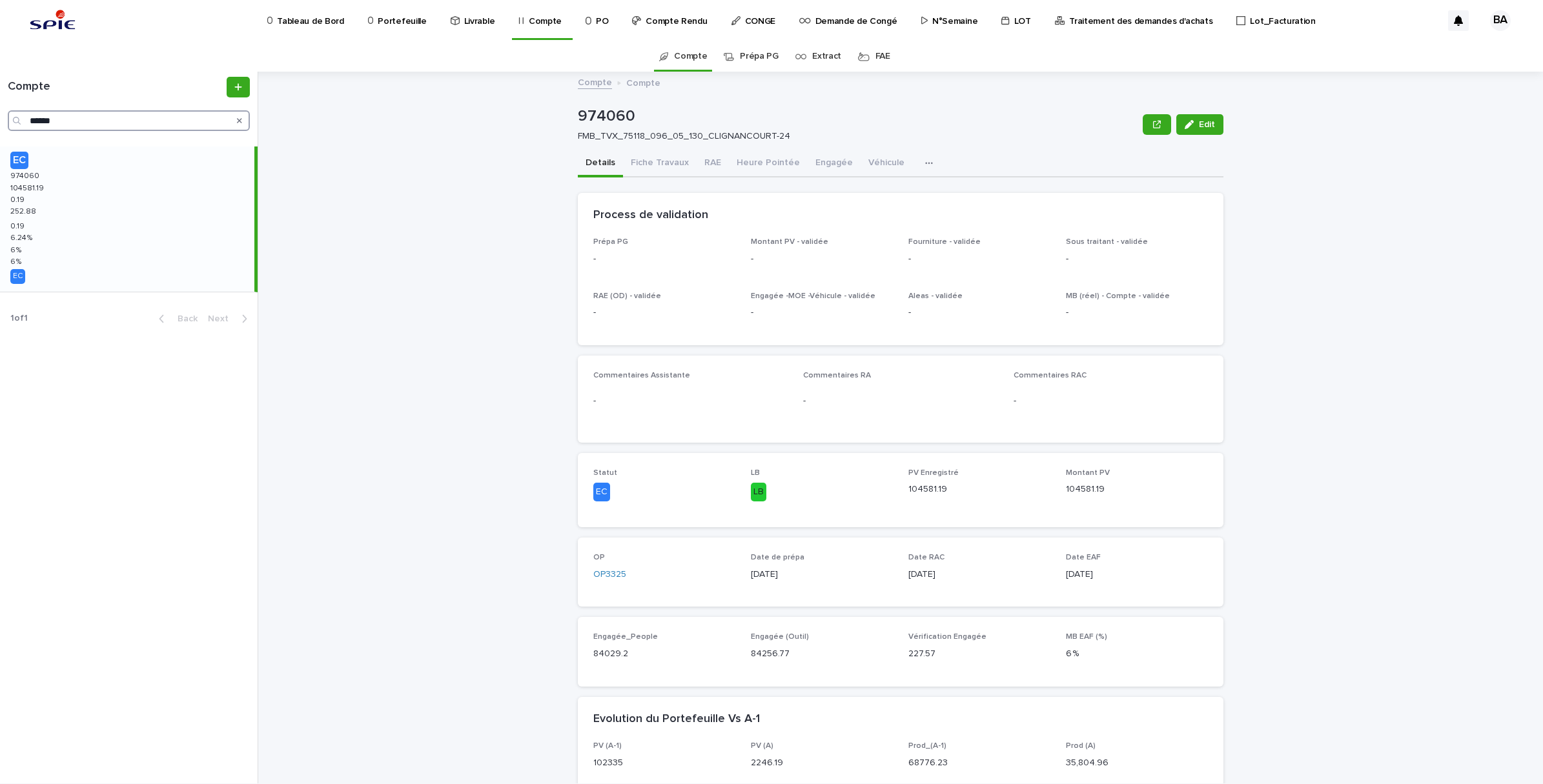
click at [70, 131] on input "******" at bounding box center [128, 121] width 242 height 21
drag, startPoint x: 91, startPoint y: 121, endPoint x: -3, endPoint y: 121, distance: 94.0
click at [0, 121] on html "Tableau de Bord Portefeuille Livrable Compte PO Compte Rendu CONGE Demande de C…" at bounding box center [772, 392] width 1543 height 784
paste input "Search"
click at [83, 208] on div "EC 975133 975133 112293.43 112293.43 0.43 0.43 416.15 416.15 0.43 0.43 6.37 % 6…" at bounding box center [127, 219] width 255 height 145
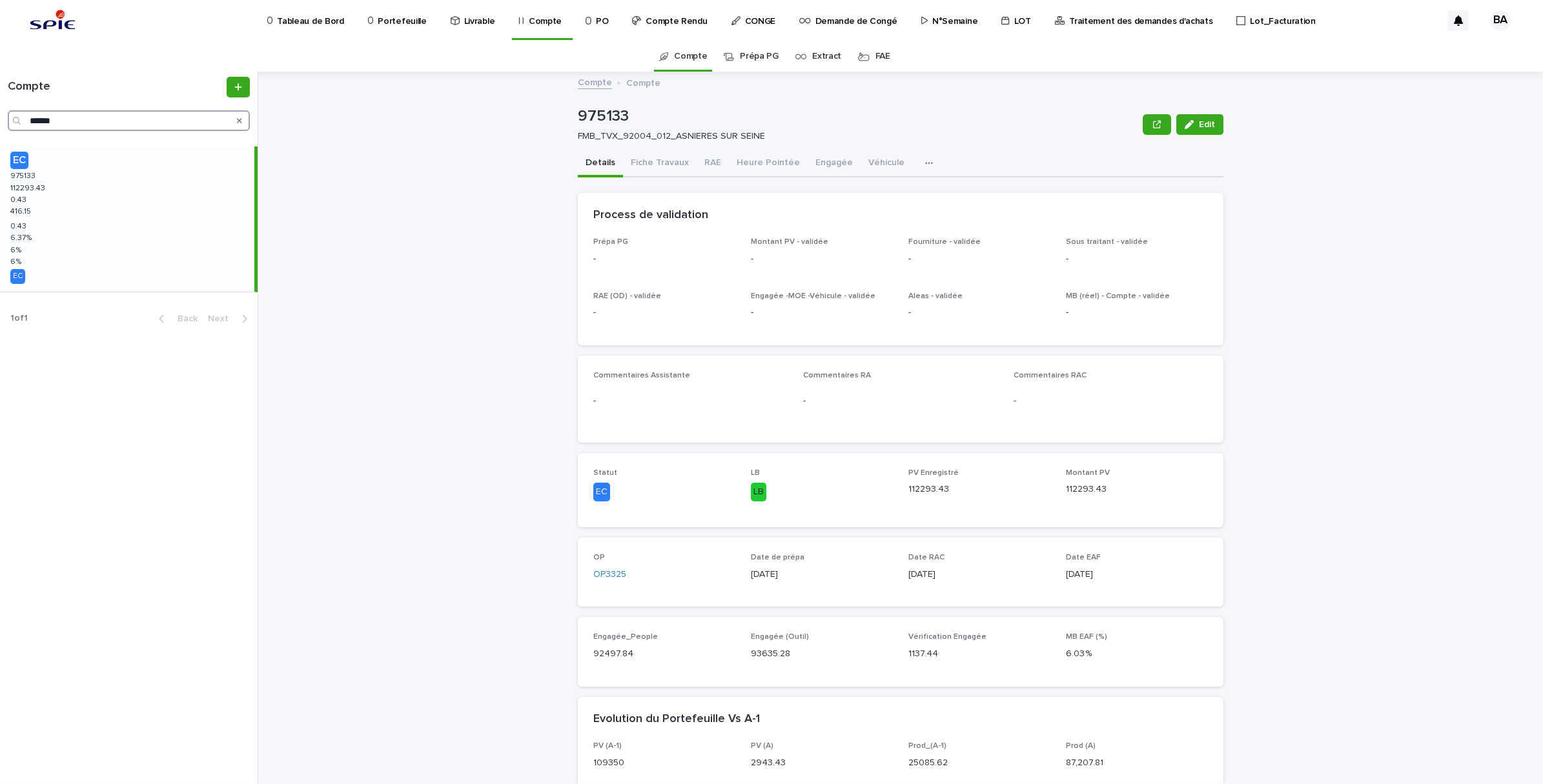
click at [78, 117] on input "******" at bounding box center [128, 121] width 242 height 21
drag, startPoint x: 94, startPoint y: 123, endPoint x: 0, endPoint y: 91, distance: 99.3
click at [0, 98] on html "Tableau de Bord Portefeuille Livrable Compte PO Compte Rendu CONGE Demande de C…" at bounding box center [772, 392] width 1543 height 784
paste input "Search"
click at [65, 188] on div "EC 975132 975132 143983.44 143983.44 0.44 0.44 438.37 438.37 0.44 0.44 6.3 % 6.…" at bounding box center [127, 219] width 255 height 145
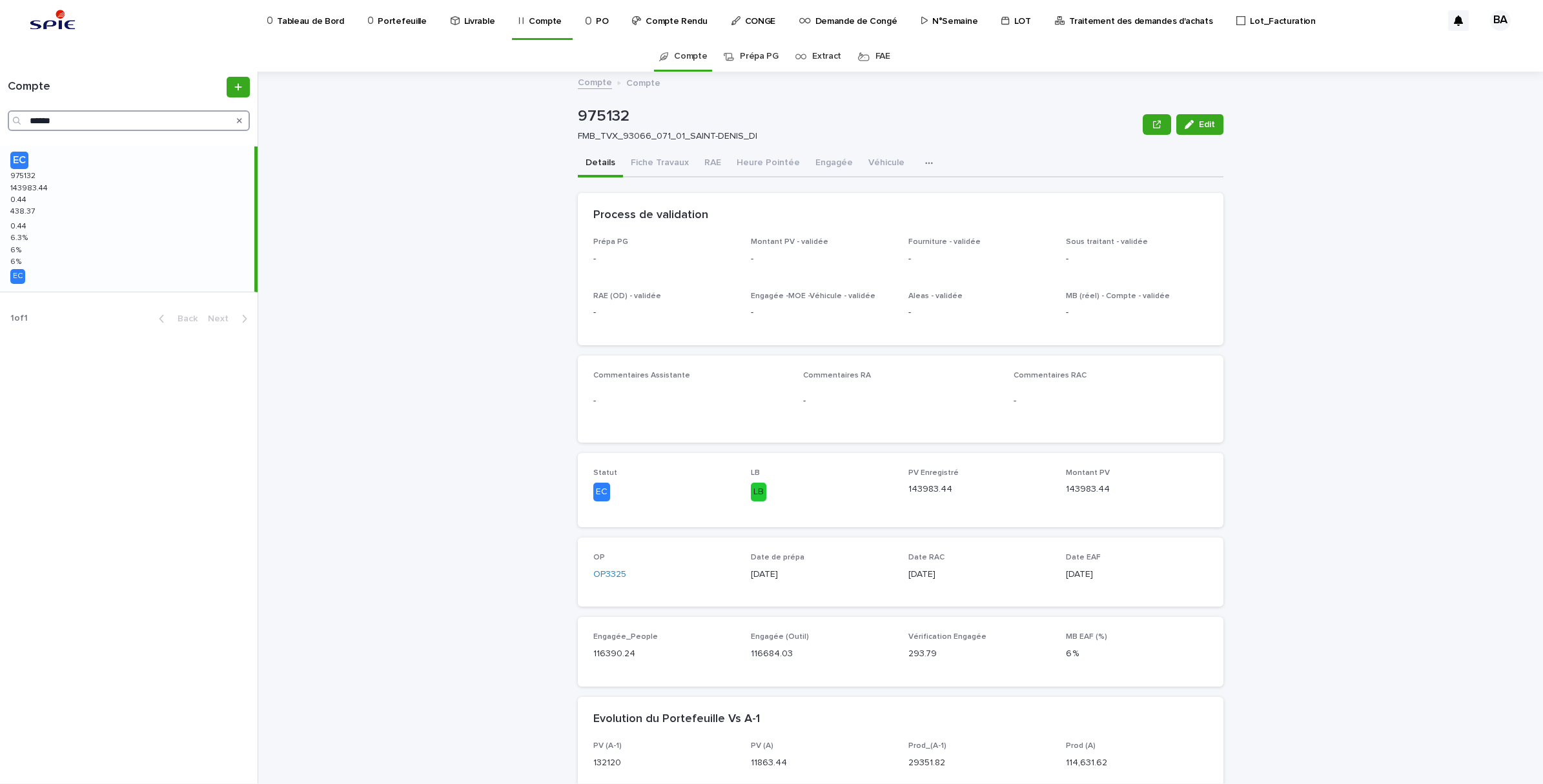
drag, startPoint x: 89, startPoint y: 121, endPoint x: 76, endPoint y: 121, distance: 13.0
click at [89, 121] on input "******" at bounding box center [128, 121] width 242 height 21
drag, startPoint x: 89, startPoint y: 121, endPoint x: -3, endPoint y: 121, distance: 92.0
click at [0, 121] on html "Tableau de Bord Portefeuille Livrable Compte PO Compte Rendu CONGE Demande de C…" at bounding box center [772, 392] width 1543 height 784
paste input "Search"
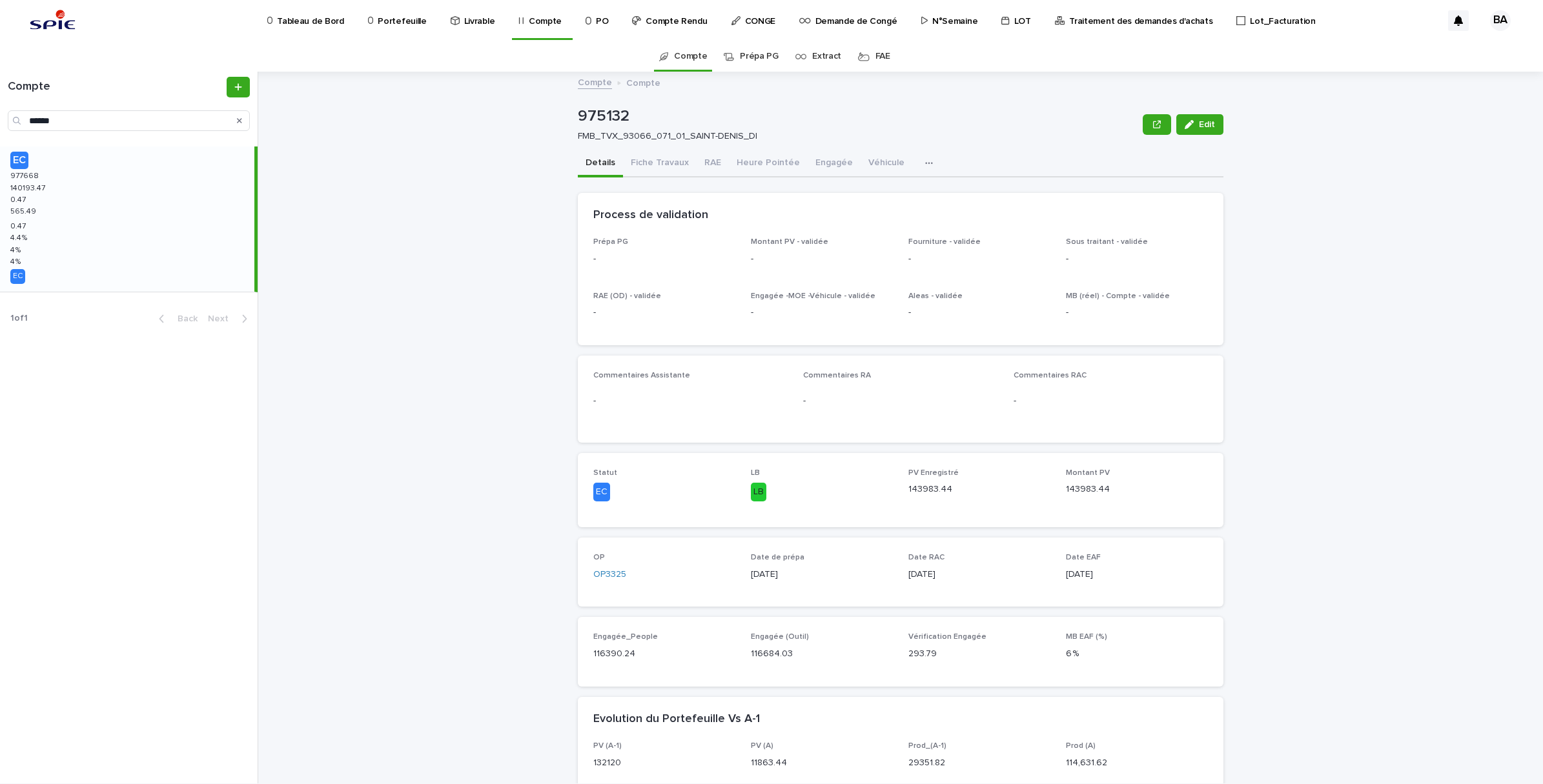
click at [73, 208] on div "EC 977668 977668 140193.47 140193.47 0.47 0.47 565.49 565.49 0.47 0.47 4.4 % 4.…" at bounding box center [127, 219] width 255 height 145
click at [81, 120] on input "******" at bounding box center [128, 121] width 242 height 21
drag, startPoint x: 92, startPoint y: 125, endPoint x: 0, endPoint y: 115, distance: 92.5
click at [0, 115] on div "Compte ******" at bounding box center [128, 104] width 257 height 54
paste input "Search"
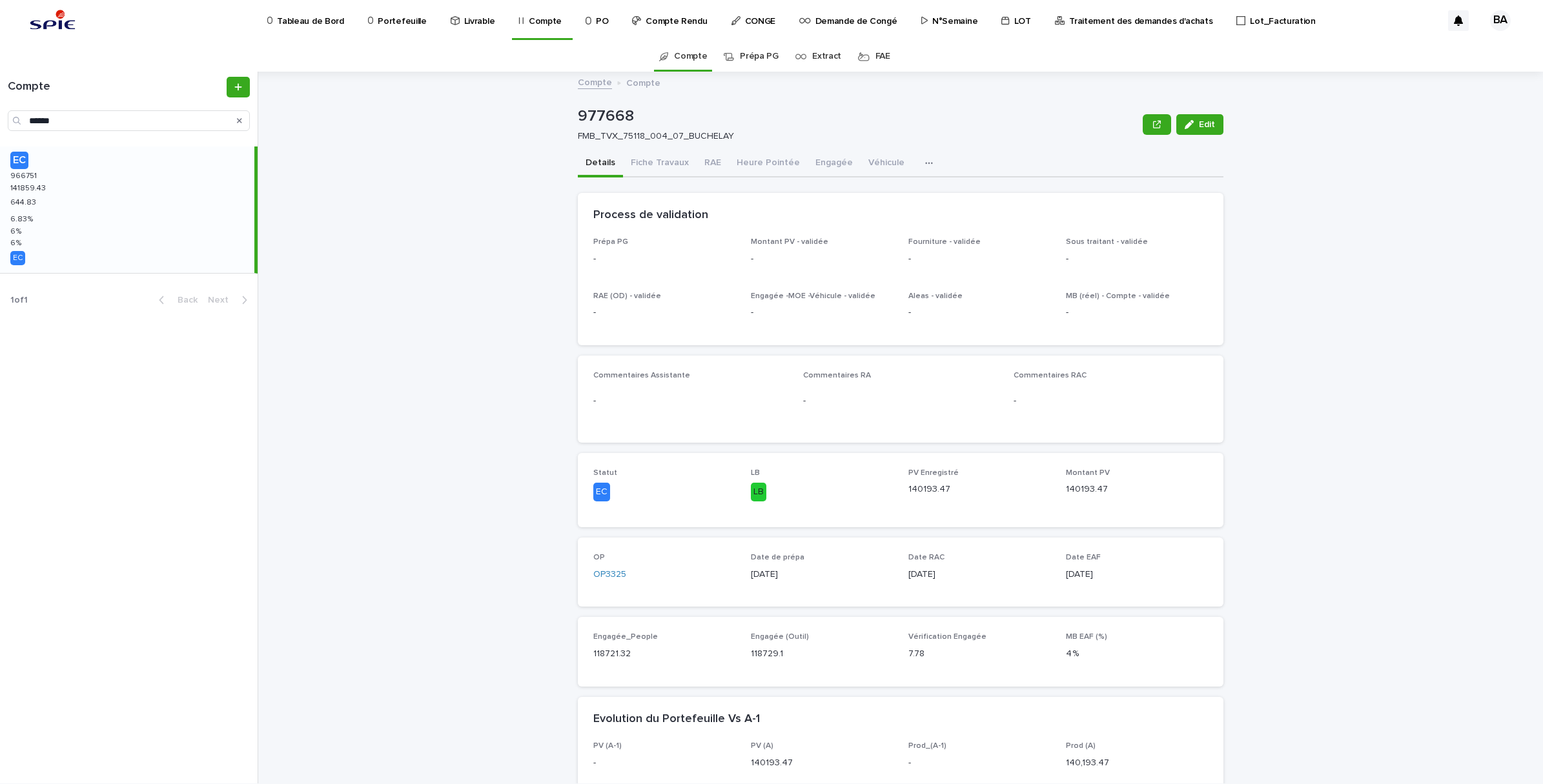
click at [66, 197] on div "EC 966751 966751 141859.43 141859.43 644.83 644.83 6.83 % 6.83 % 6 % 6 % 6 % 6 …" at bounding box center [127, 210] width 255 height 126
click at [123, 120] on input "******" at bounding box center [128, 121] width 242 height 21
drag, startPoint x: 51, startPoint y: 117, endPoint x: -3, endPoint y: 111, distance: 54.3
click at [0, 111] on html "Tableau de Bord Portefeuille Livrable Compte PO Compte Rendu CONGE Demande de C…" at bounding box center [772, 392] width 1543 height 784
paste input "Search"
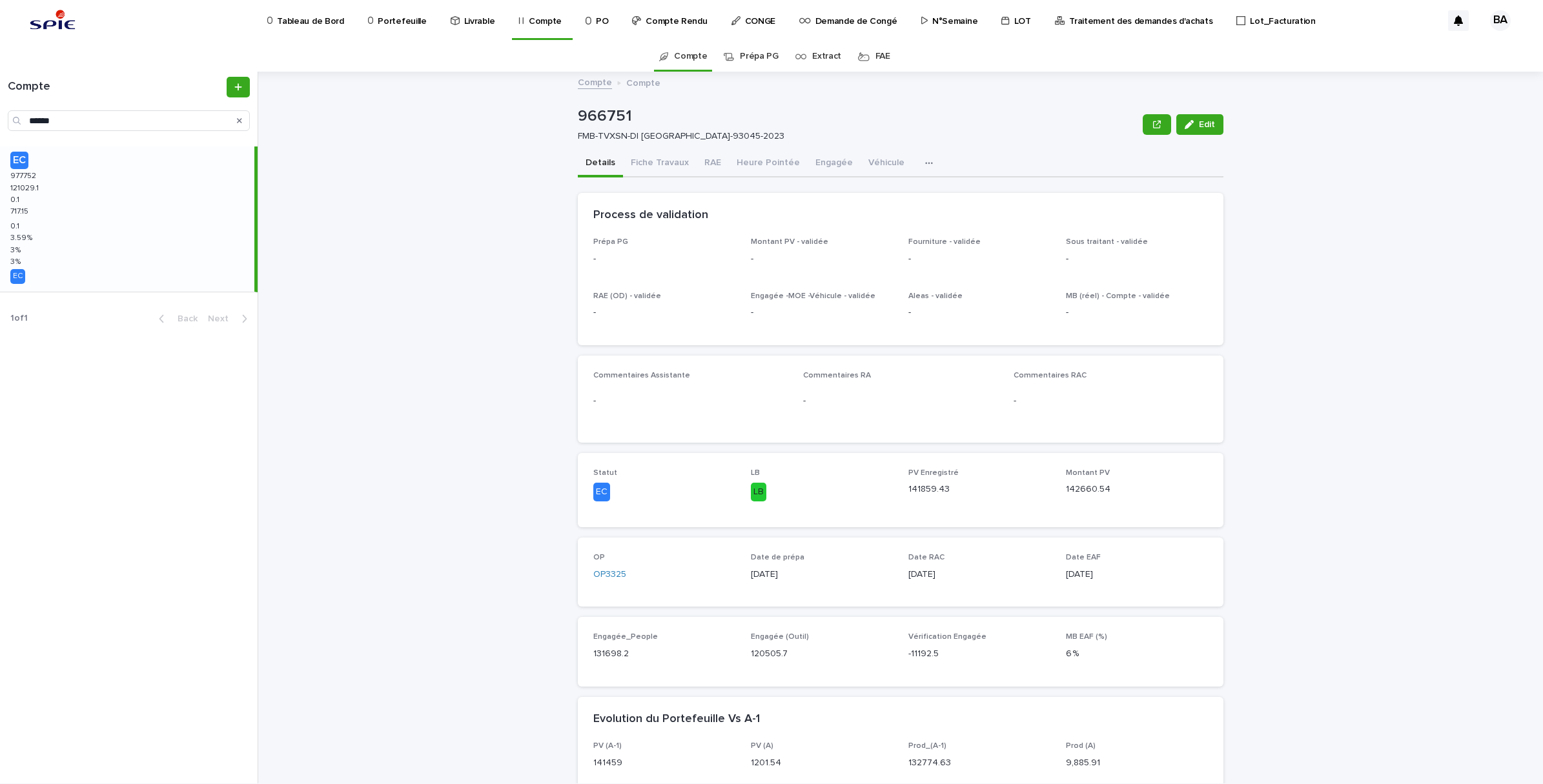
click at [75, 194] on div "EC 977752 977752 121029.1 121029.1 0.1 0.1 717.15 717.15 0.1 0.1 3.59 % 3.59 % …" at bounding box center [127, 219] width 255 height 145
drag, startPoint x: 121, startPoint y: 118, endPoint x: -3, endPoint y: 117, distance: 124.0
click at [0, 117] on html "Tableau de Bord Portefeuille Livrable Compte PO Compte Rendu CONGE Demande de C…" at bounding box center [772, 392] width 1543 height 784
paste input "Search"
click at [95, 117] on input "******" at bounding box center [128, 121] width 242 height 21
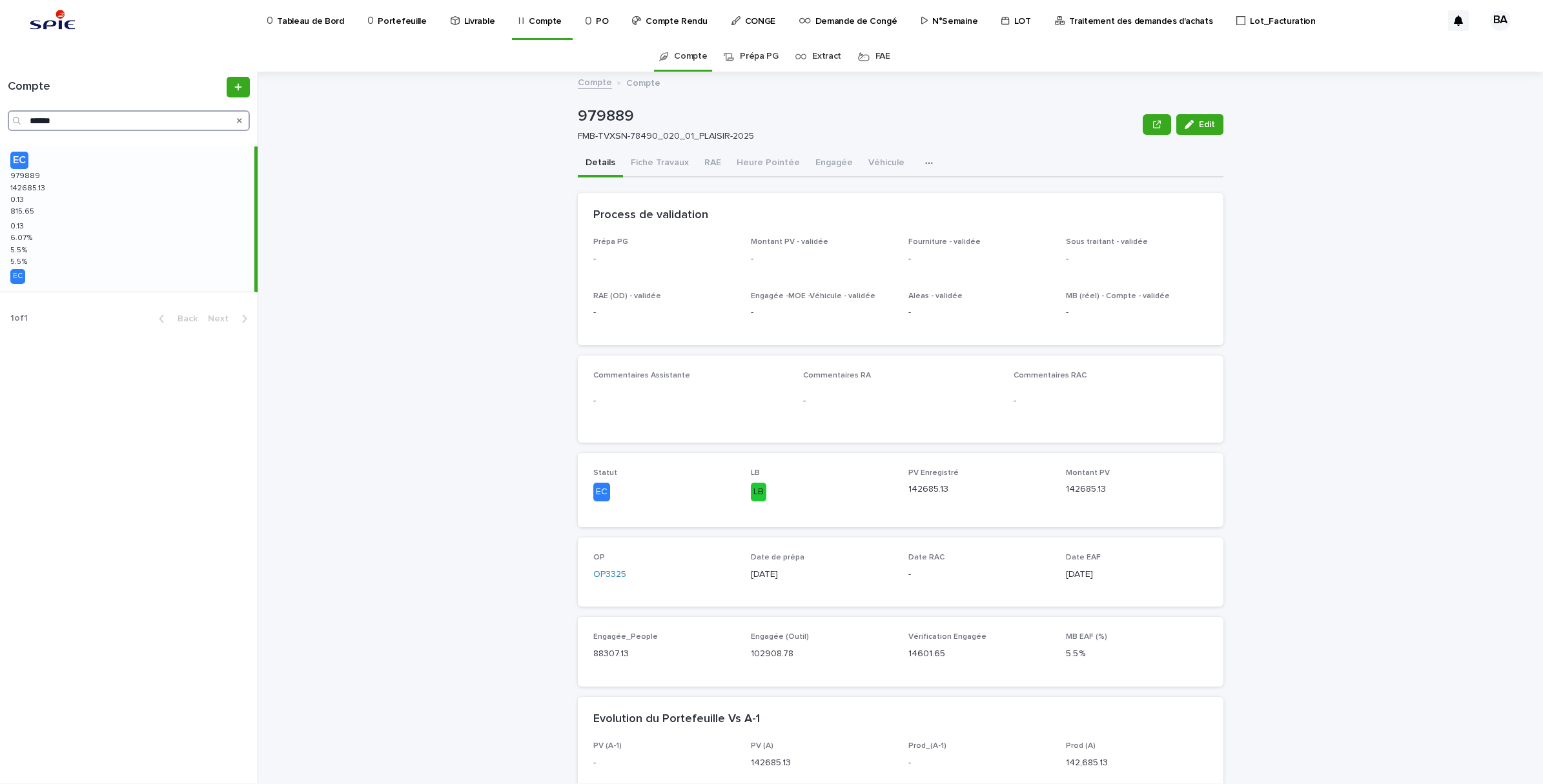
drag, startPoint x: 102, startPoint y: 128, endPoint x: -3, endPoint y: 111, distance: 106.4
click at [0, 111] on html "Tableau de Bord Portefeuille Livrable Compte PO Compte Rendu CONGE Demande de C…" at bounding box center [772, 392] width 1543 height 784
paste input "Search"
click at [83, 208] on div "EC 959908 959908 107424.63 107424.63 -0.37 -0.37 823.84 823.84 -0.37 -0.37 7.57…" at bounding box center [127, 219] width 255 height 145
click at [696, 162] on button "RAE" at bounding box center [712, 164] width 32 height 27
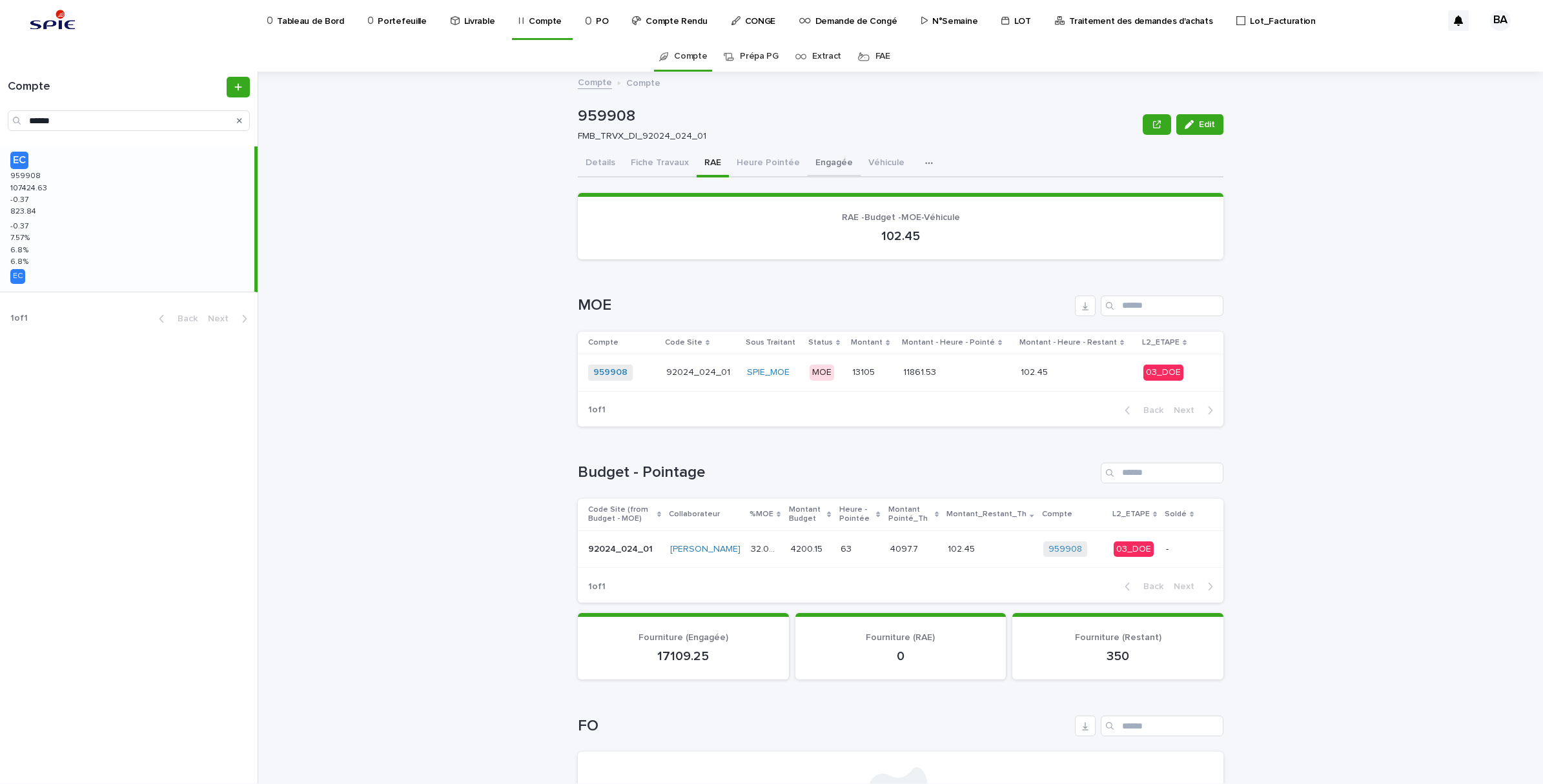
click at [810, 161] on button "Engagée" at bounding box center [834, 164] width 53 height 27
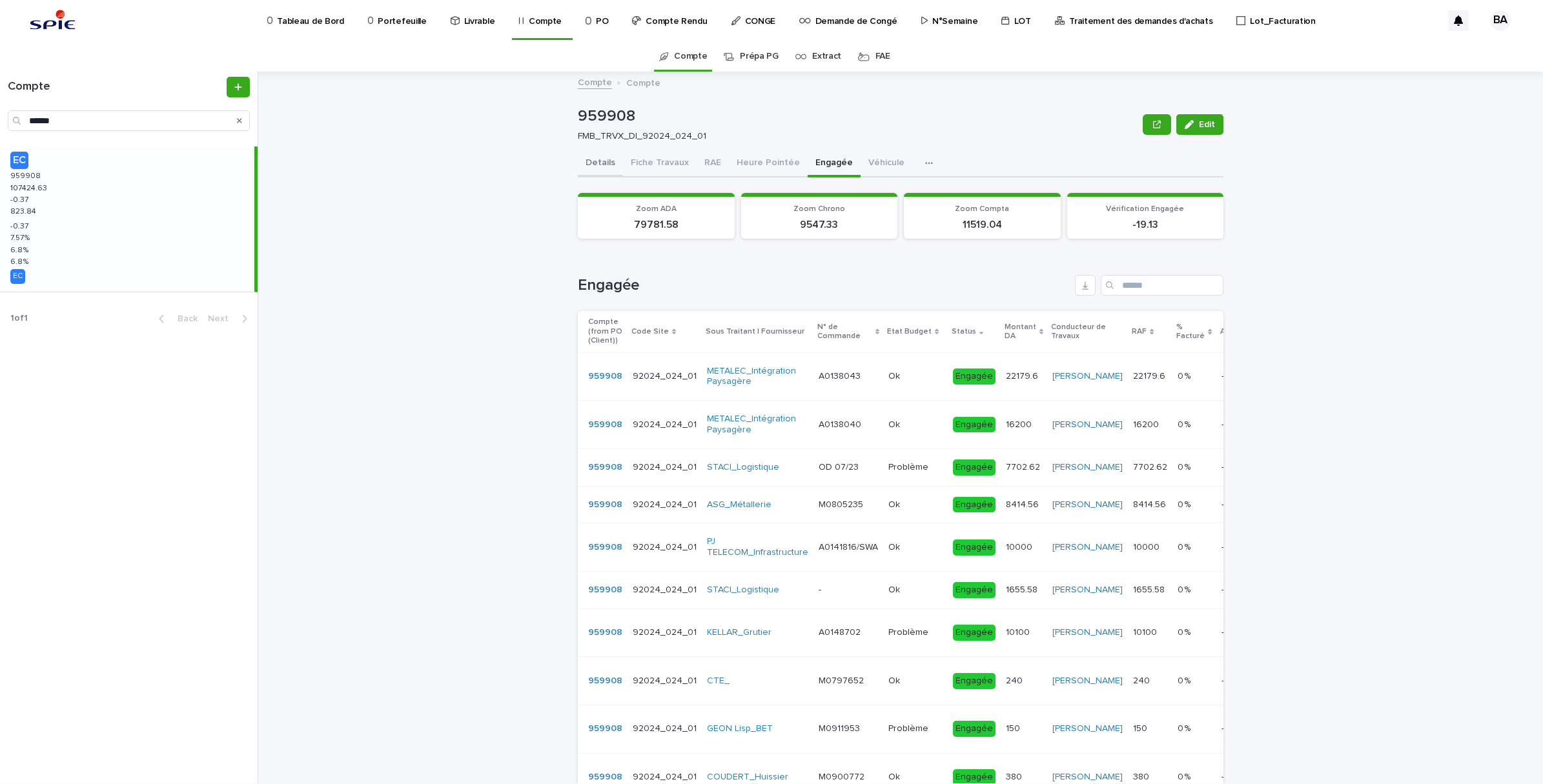
click at [597, 158] on button "Details" at bounding box center [600, 164] width 46 height 27
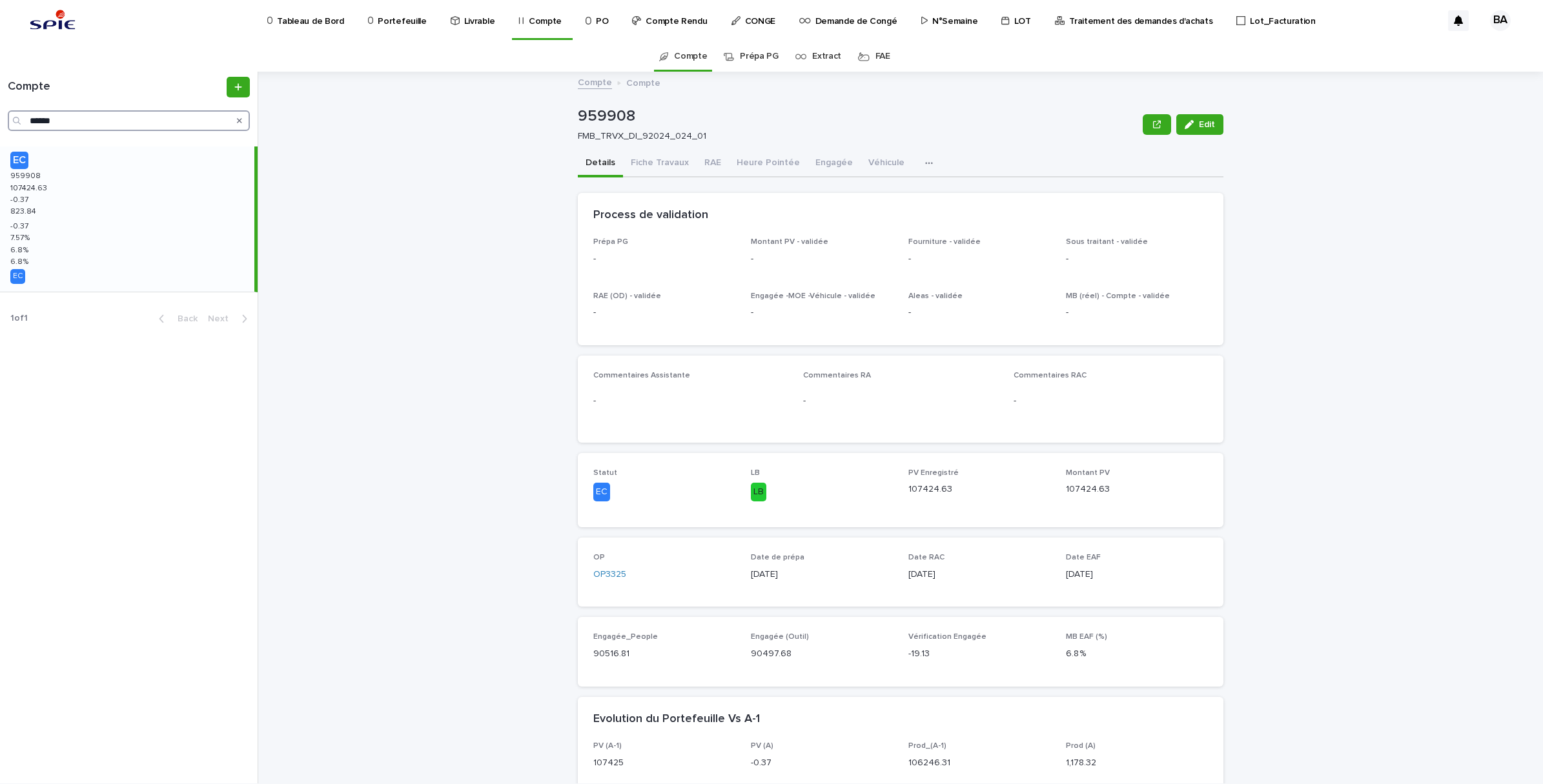
click at [67, 126] on input "******" at bounding box center [128, 121] width 242 height 21
drag, startPoint x: 88, startPoint y: 117, endPoint x: -3, endPoint y: 111, distance: 91.2
click at [0, 111] on html "Tableau de Bord Portefeuille Livrable Compte PO Compte Rendu CONGE Demande de C…" at bounding box center [772, 392] width 1543 height 784
paste input "Search"
click at [74, 216] on div "EC 970026 970026 155841.43 155841.43 0.43 0.43 867.91 867.91 0.43 0.43 4.96 % 4…" at bounding box center [127, 219] width 255 height 145
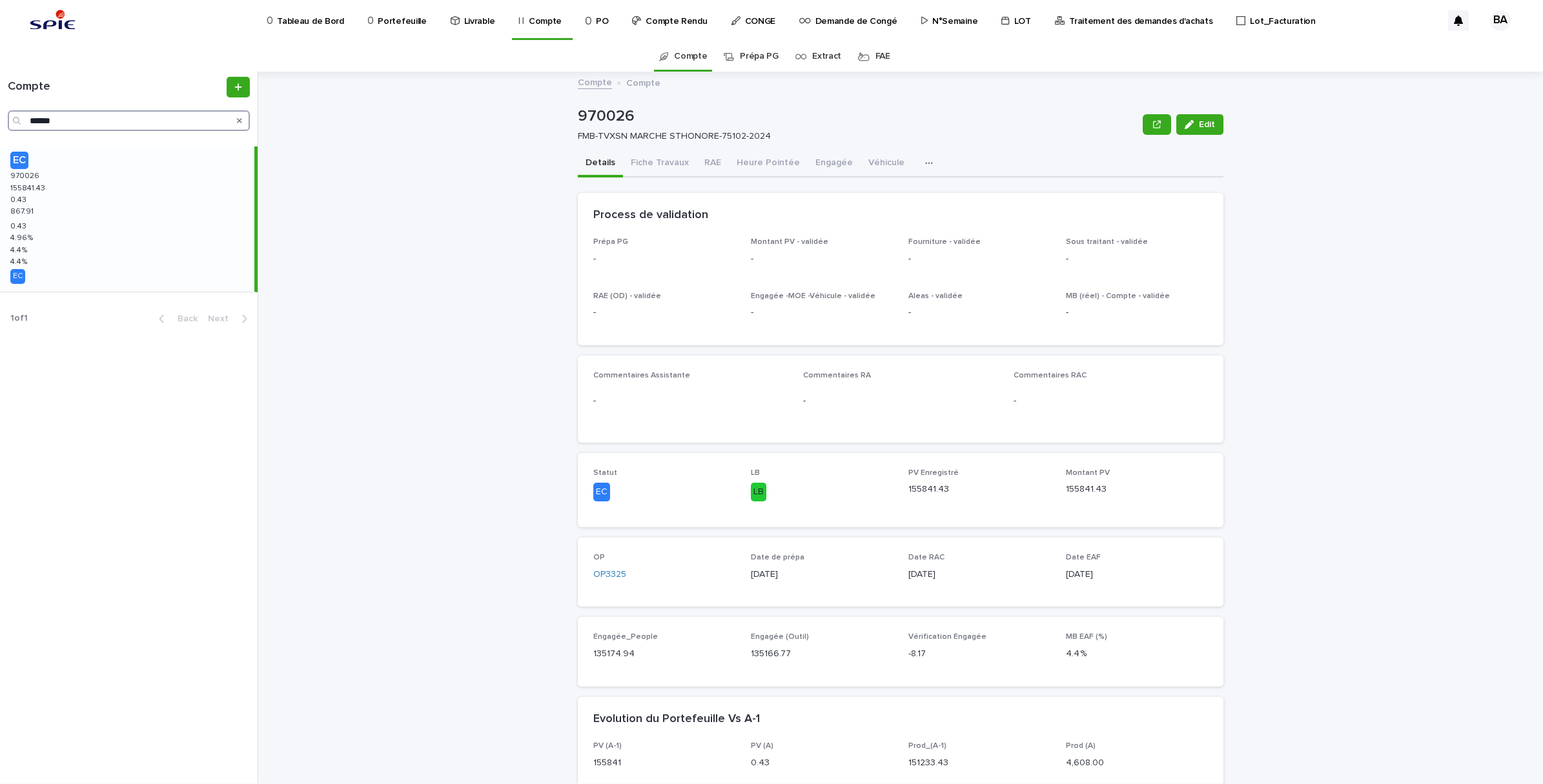
click at [62, 126] on input "******" at bounding box center [128, 121] width 242 height 21
drag, startPoint x: 88, startPoint y: 116, endPoint x: -3, endPoint y: 105, distance: 91.7
click at [0, 105] on html "Tableau de Bord Portefeuille Livrable Compte PO Compte Rendu CONGE Demande de C…" at bounding box center [772, 392] width 1543 height 784
paste input "Search"
click at [56, 191] on div "EC 960608 960608 120245.27 120245.27 0.27 0.27 979.92 979.92 0.27 0.27 11.01 % …" at bounding box center [127, 219] width 255 height 145
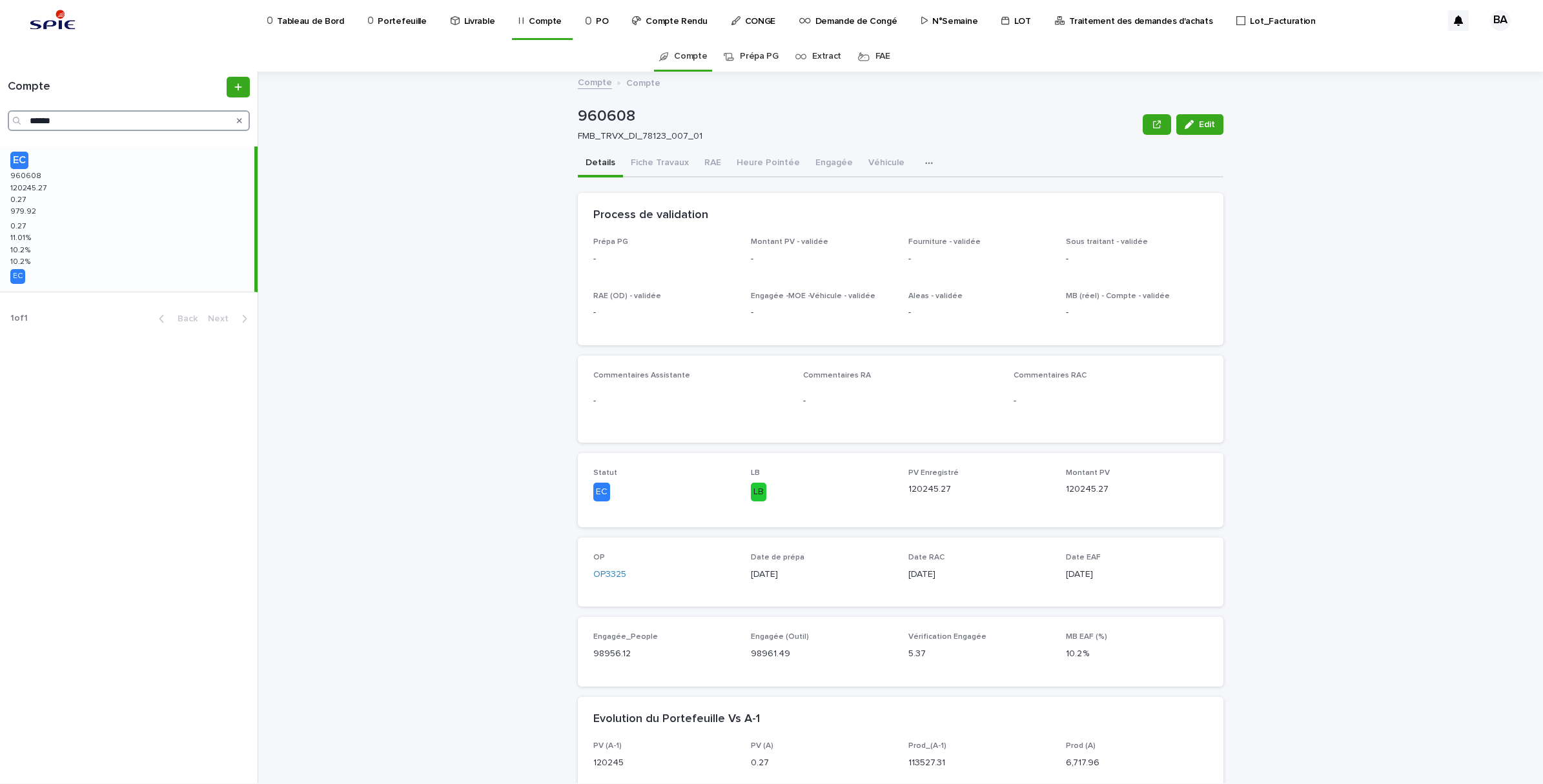
click at [109, 120] on input "******" at bounding box center [128, 121] width 242 height 21
click at [0, 101] on html "Tableau de Bord Portefeuille Livrable Compte PO Compte Rendu CONGE Demande de C…" at bounding box center [772, 392] width 1543 height 784
paste input "Search"
click at [88, 194] on div "EC 979272 979272 94910.59 94910.59 -0.41 -0.41 1000.4 1000.4 -0.41 -0.41 6.05 %…" at bounding box center [127, 219] width 255 height 145
click at [67, 122] on input "******" at bounding box center [128, 121] width 242 height 21
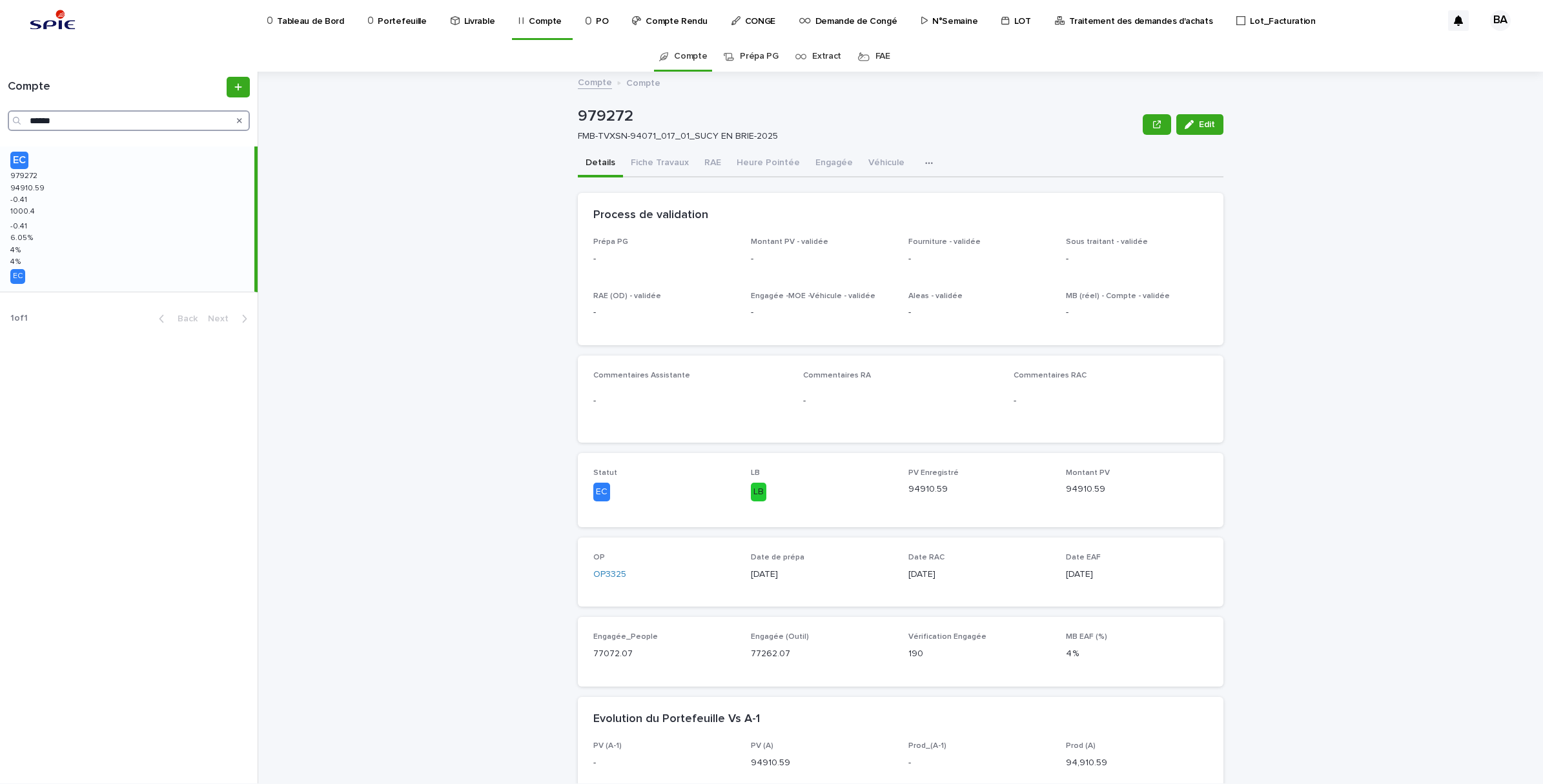
drag, startPoint x: 98, startPoint y: 121, endPoint x: 14, endPoint y: 108, distance: 85.0
click at [14, 108] on div "Compte ******" at bounding box center [128, 104] width 257 height 54
paste input "Search"
click at [111, 250] on div "EC 979334 979334 85020.4 85020.4 0.4 0.4 2138.23 2138.23 0.4 0.4 5.51 % 5.51 % …" at bounding box center [127, 219] width 255 height 145
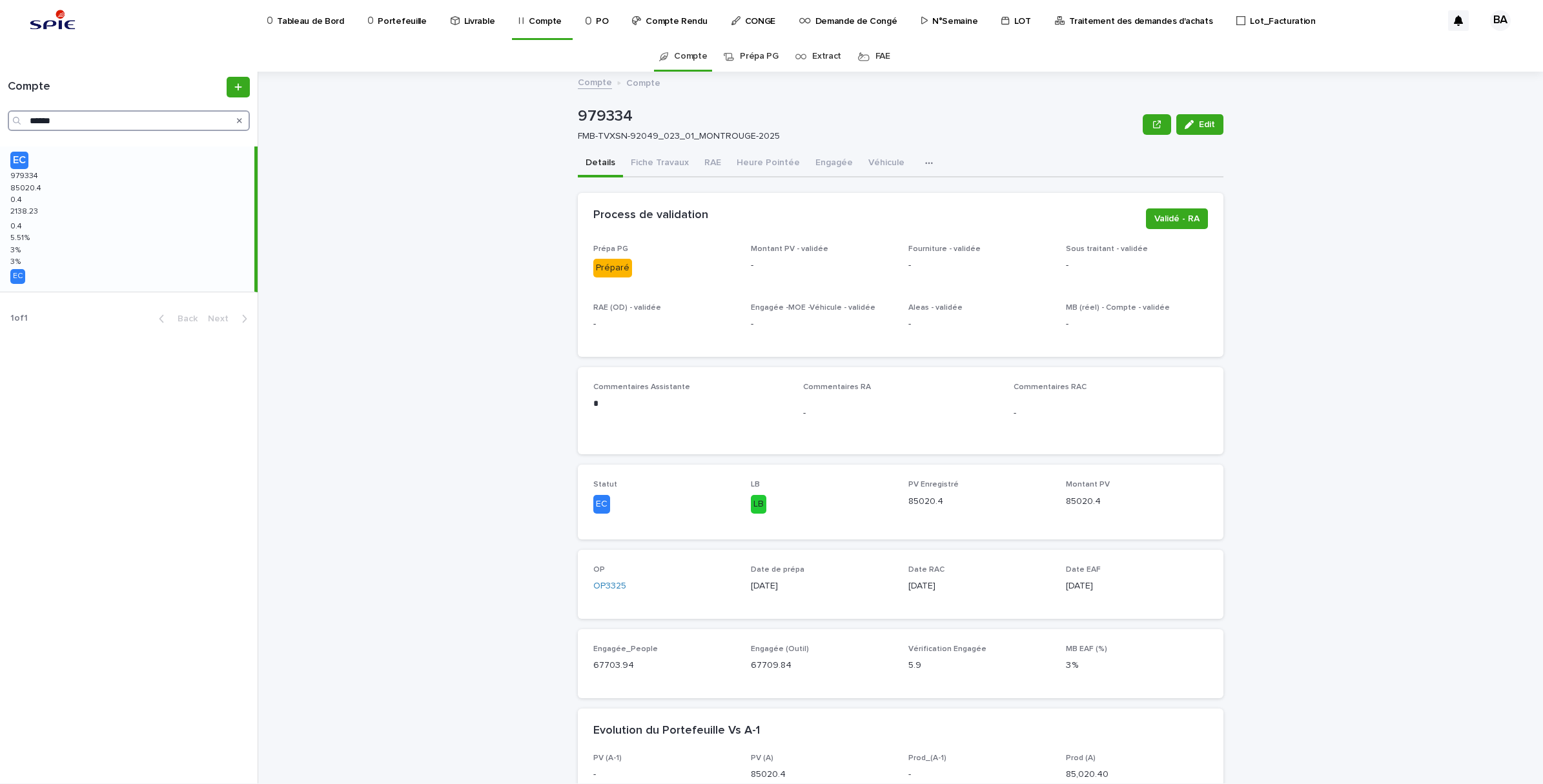
click at [72, 113] on input "******" at bounding box center [128, 121] width 242 height 21
drag, startPoint x: 89, startPoint y: 131, endPoint x: -3, endPoint y: 117, distance: 93.1
click at [0, 117] on html "Tableau de Bord Portefeuille Livrable Compte PO Compte Rendu CONGE Demande de C…" at bounding box center [772, 392] width 1543 height 784
drag, startPoint x: 73, startPoint y: 121, endPoint x: -3, endPoint y: 110, distance: 76.8
click at [0, 110] on html "Tableau de Bord Portefeuille Livrable Compte PO Compte Rendu CONGE Demande de C…" at bounding box center [772, 392] width 1543 height 784
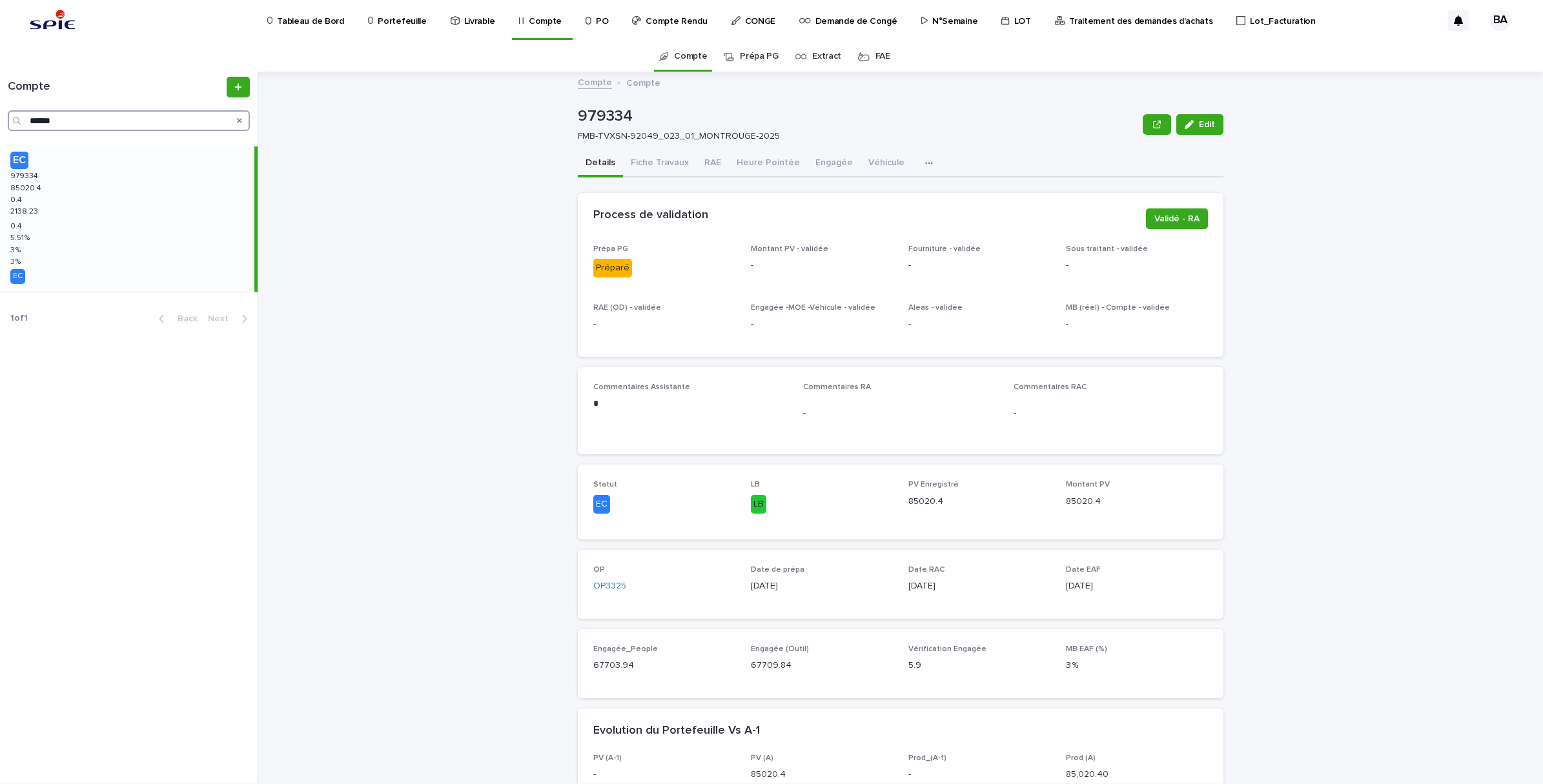
paste input "Search"
type input "******"
click at [95, 226] on div "EC 973965 973965 69868.8 69868.8 -0.47 -0.47 1029.49 1029.49 -0.47 -0.47 6.01 %…" at bounding box center [127, 219] width 255 height 145
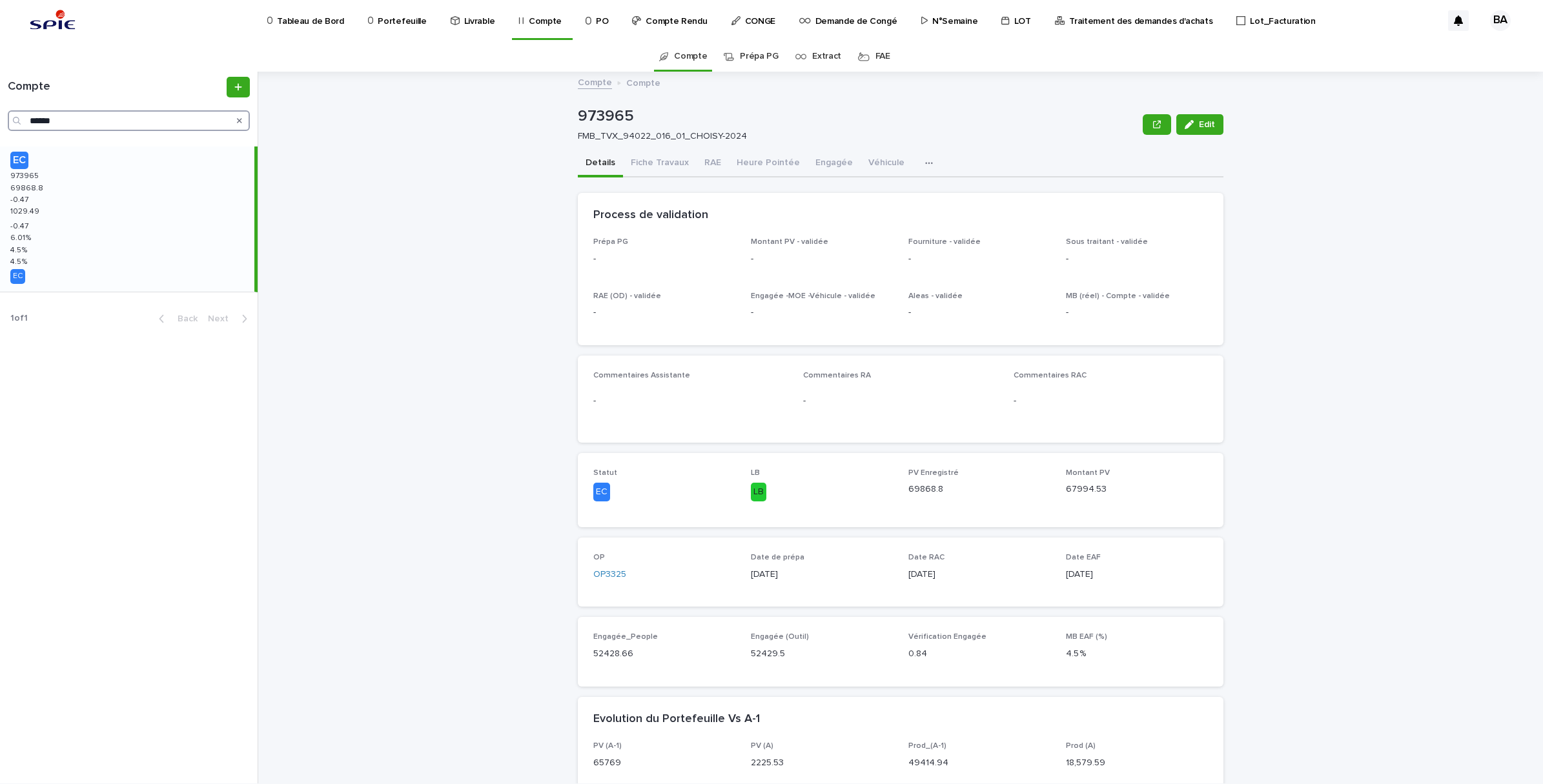
drag, startPoint x: 74, startPoint y: 118, endPoint x: -3, endPoint y: 118, distance: 77.0
click at [0, 118] on html "Tableau de Bord Portefeuille Livrable Compte PO Compte Rendu CONGE Demande de C…" at bounding box center [772, 392] width 1543 height 784
paste input "Search"
click at [82, 200] on div "EC 953475 953475 157408.77 157408.77 -0.23 -0.23 1072.64 1072.64 -0.23 -0.23 5.…" at bounding box center [127, 219] width 255 height 145
click at [105, 113] on input "******" at bounding box center [128, 121] width 242 height 21
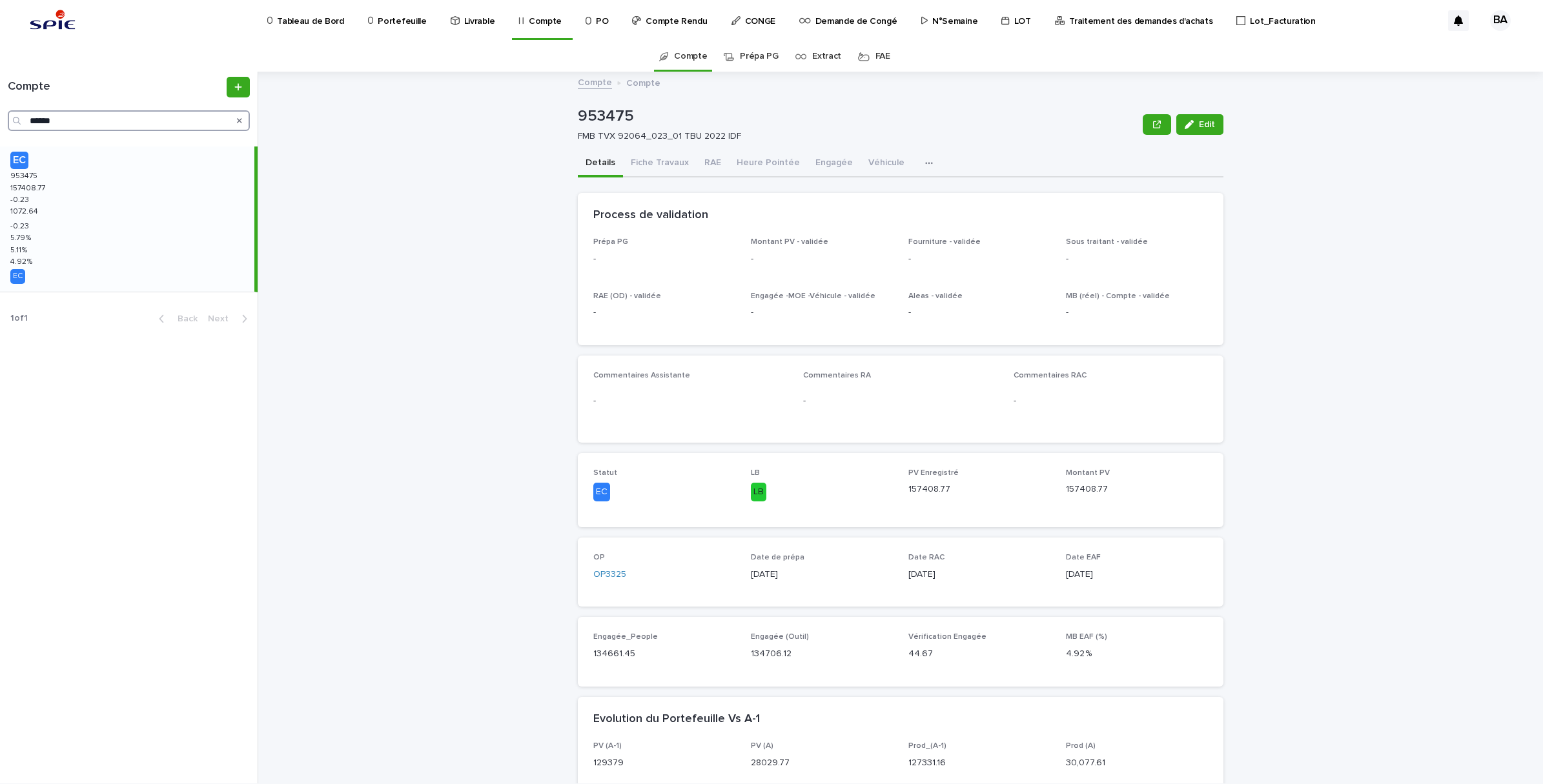
drag, startPoint x: 62, startPoint y: 115, endPoint x: -3, endPoint y: 117, distance: 65.0
click at [0, 117] on html "Tableau de Bord Portefeuille Livrable Compte PO Compte Rendu CONGE Demande de C…" at bounding box center [772, 392] width 1543 height 784
paste input "Search"
click at [94, 204] on div "EC 970745 970745 115437.31 115437.31 0.31 0.31 1110.76 1110.76 0.31 0.31 6.06 %…" at bounding box center [127, 219] width 255 height 145
drag, startPoint x: 95, startPoint y: 120, endPoint x: -3, endPoint y: 120, distance: 98.0
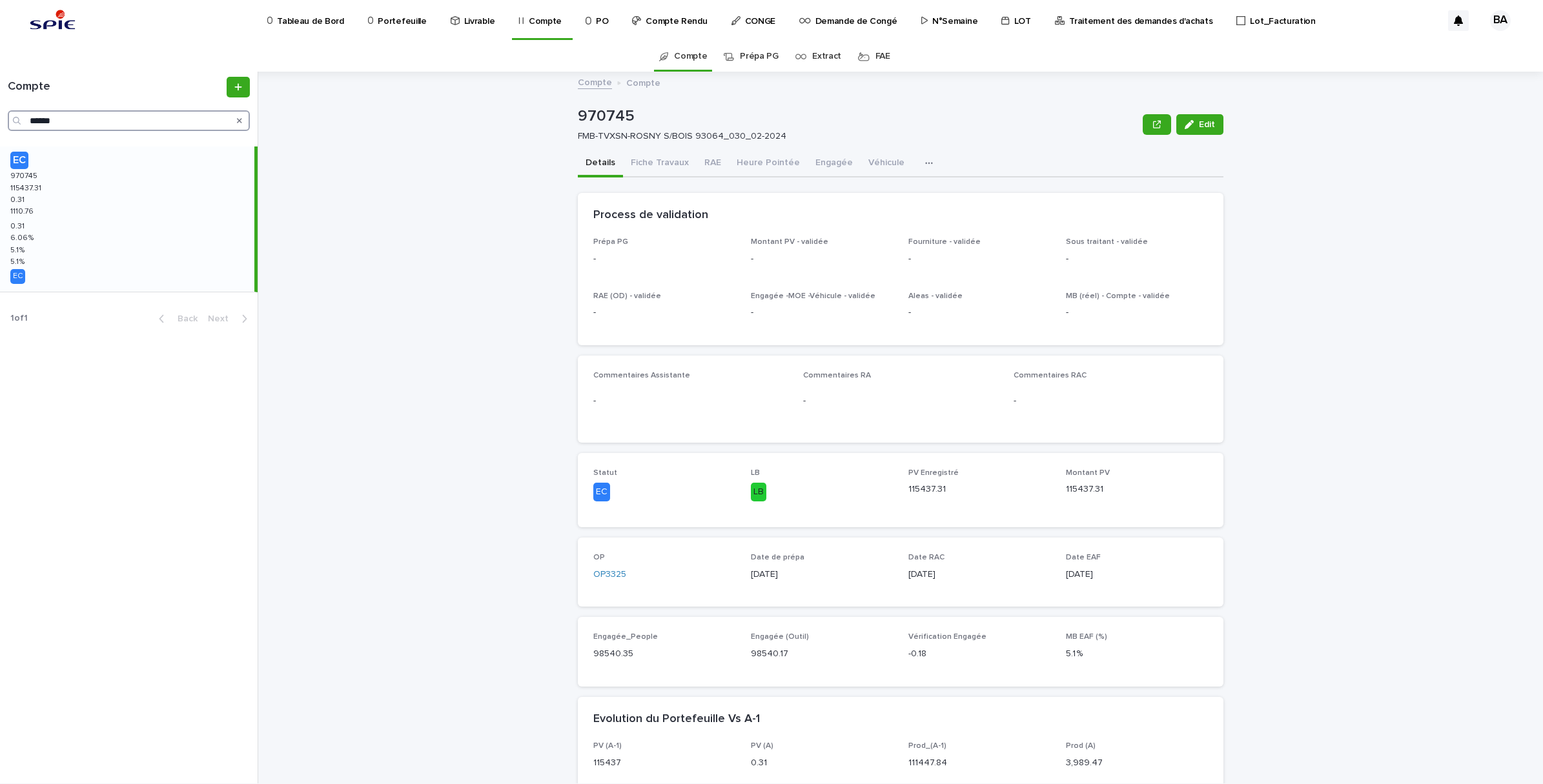
click at [0, 120] on html "Tableau de Bord Portefeuille Livrable Compte PO Compte Rendu CONGE Demande de C…" at bounding box center [772, 392] width 1543 height 784
paste input "Search"
click at [85, 207] on div "EC 966156 966156 168585.75 168585.75 -3456.63 -3456.63 1249.58 1249.58 -3456.63…" at bounding box center [127, 219] width 255 height 145
drag, startPoint x: 137, startPoint y: 116, endPoint x: 116, endPoint y: 120, distance: 21.4
click at [137, 116] on input "******" at bounding box center [128, 121] width 242 height 21
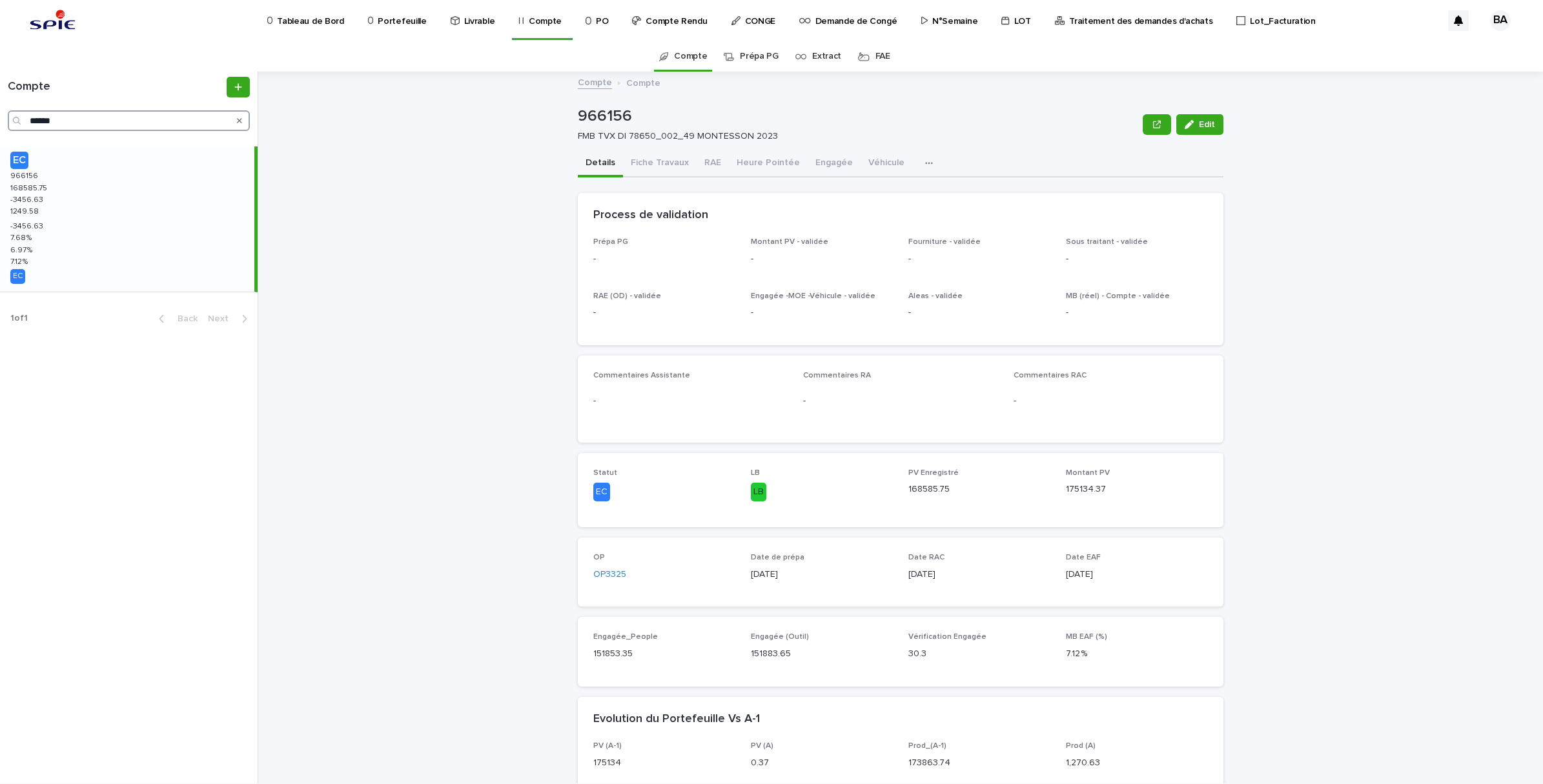
drag, startPoint x: 108, startPoint y: 120, endPoint x: -3, endPoint y: 117, distance: 111.0
click at [0, 117] on html "Tableau de Bord Portefeuille Livrable Compte PO Compte Rendu CONGE Demande de C…" at bounding box center [772, 392] width 1543 height 784
paste input "Search"
click at [79, 205] on div "EC 974070 974070 91278.03 91278.03 0.03 0.03 1266.47 1266.47 0.03 0.03 5.89 % 5…" at bounding box center [127, 219] width 255 height 145
drag, startPoint x: 82, startPoint y: 123, endPoint x: -3, endPoint y: 109, distance: 86.1
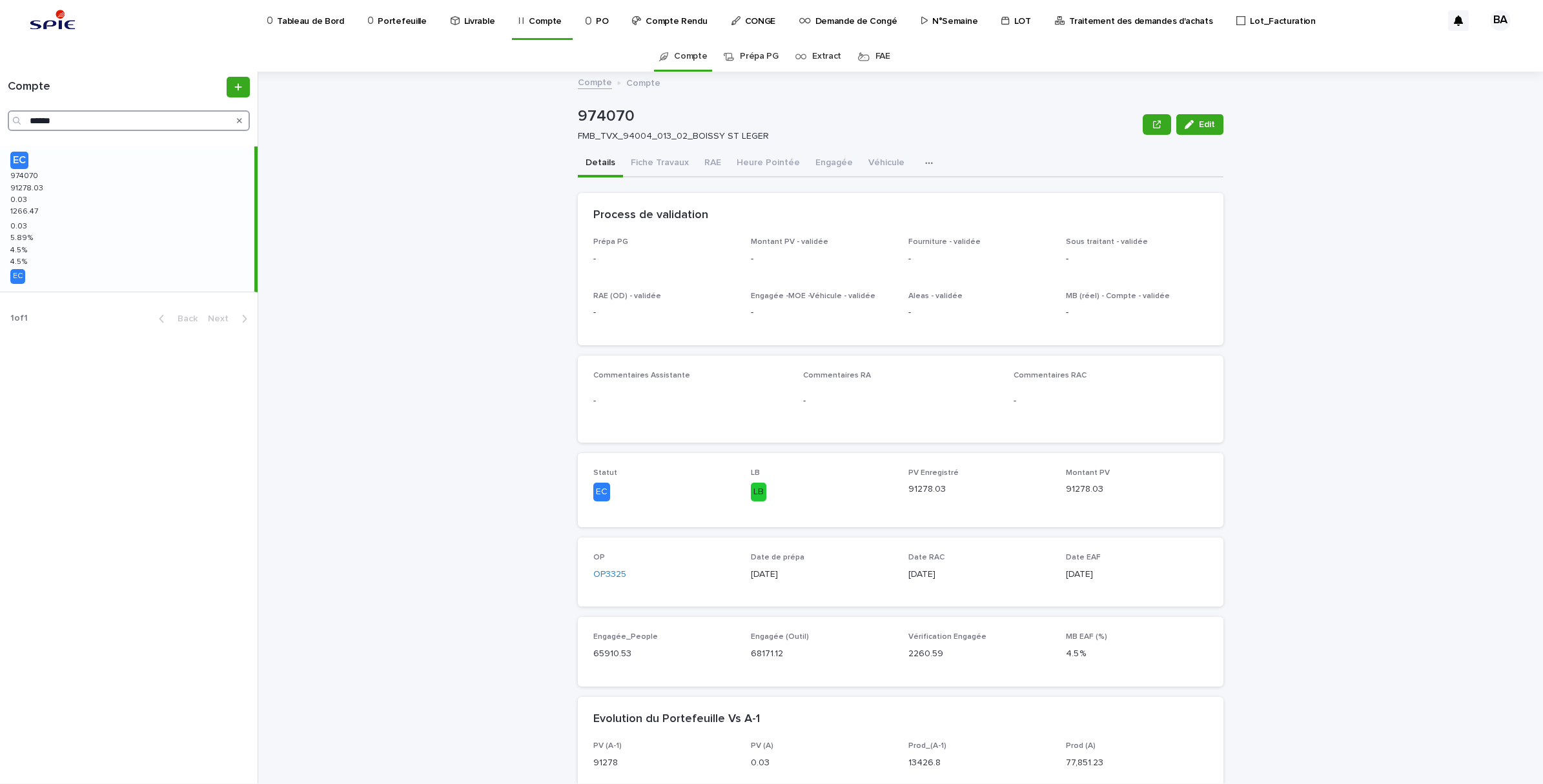
click at [0, 109] on html "Tableau de Bord Portefeuille Livrable Compte PO Compte Rendu CONGE Demande de C…" at bounding box center [772, 392] width 1543 height 784
paste input "Search"
drag, startPoint x: 84, startPoint y: 208, endPoint x: 84, endPoint y: 224, distance: 16.0
click at [85, 215] on div "EC 979888 979888 176136.94 176136.94 1329.34 1329.34 6.37 % 6.37 % 5.62 % 5.62 …" at bounding box center [127, 210] width 255 height 126
drag, startPoint x: 106, startPoint y: 120, endPoint x: -3, endPoint y: 120, distance: 109.0
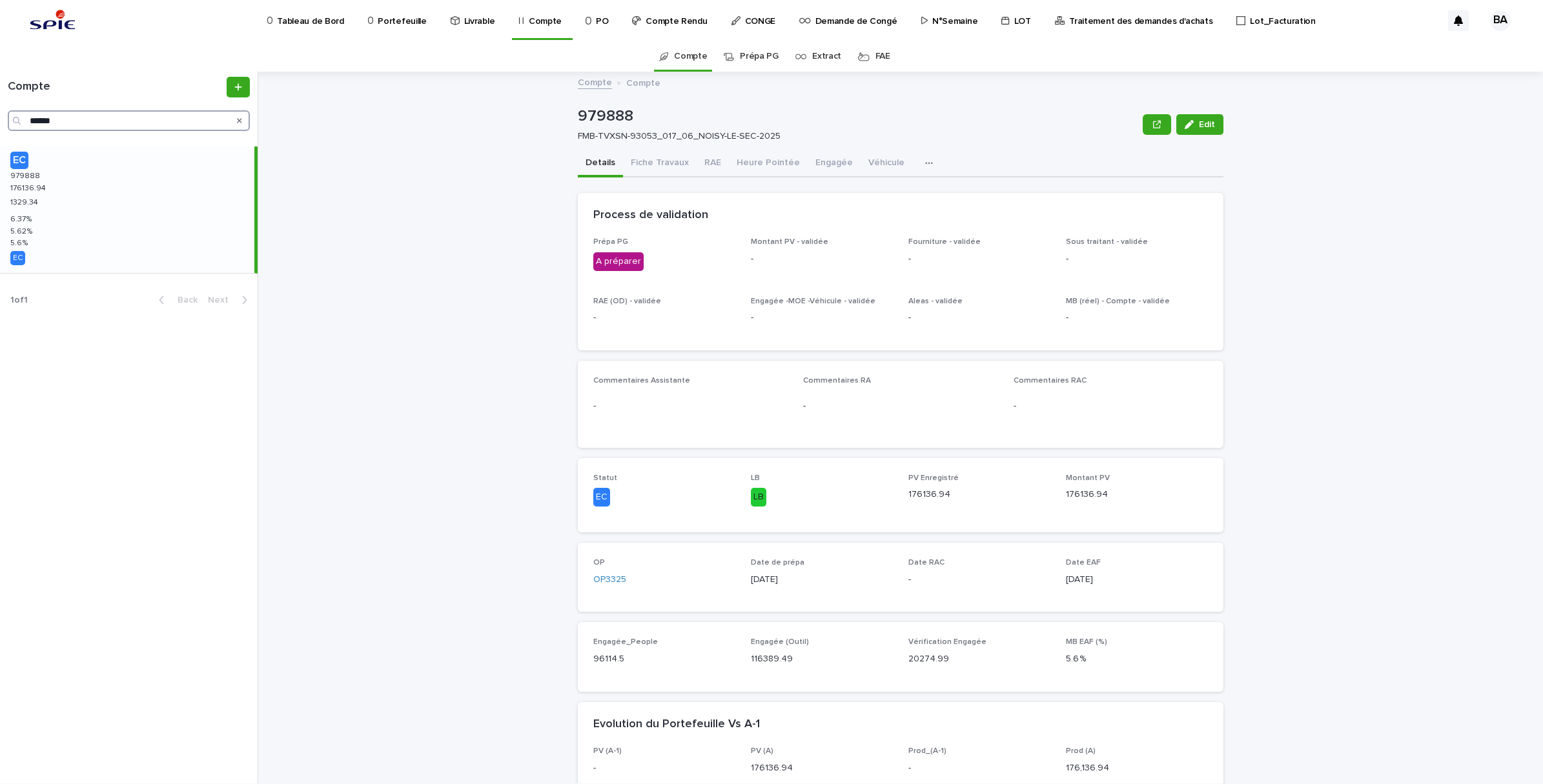
click at [0, 120] on html "Tableau de Bord Portefeuille Livrable Compte PO Compte Rendu CONGE Demande de C…" at bounding box center [772, 392] width 1543 height 784
paste input "Search"
click at [58, 176] on div "EC 966154 966154 130970.12 130970.12 1366.16 1366.16 5.83 % 5.83 % 4.8 % 4.8 % …" at bounding box center [127, 210] width 255 height 126
drag, startPoint x: 83, startPoint y: 117, endPoint x: -3, endPoint y: 111, distance: 86.2
click at [0, 111] on html "Tableau de Bord Portefeuille Livrable Compte PO Compte Rendu CONGE Demande de C…" at bounding box center [772, 392] width 1543 height 784
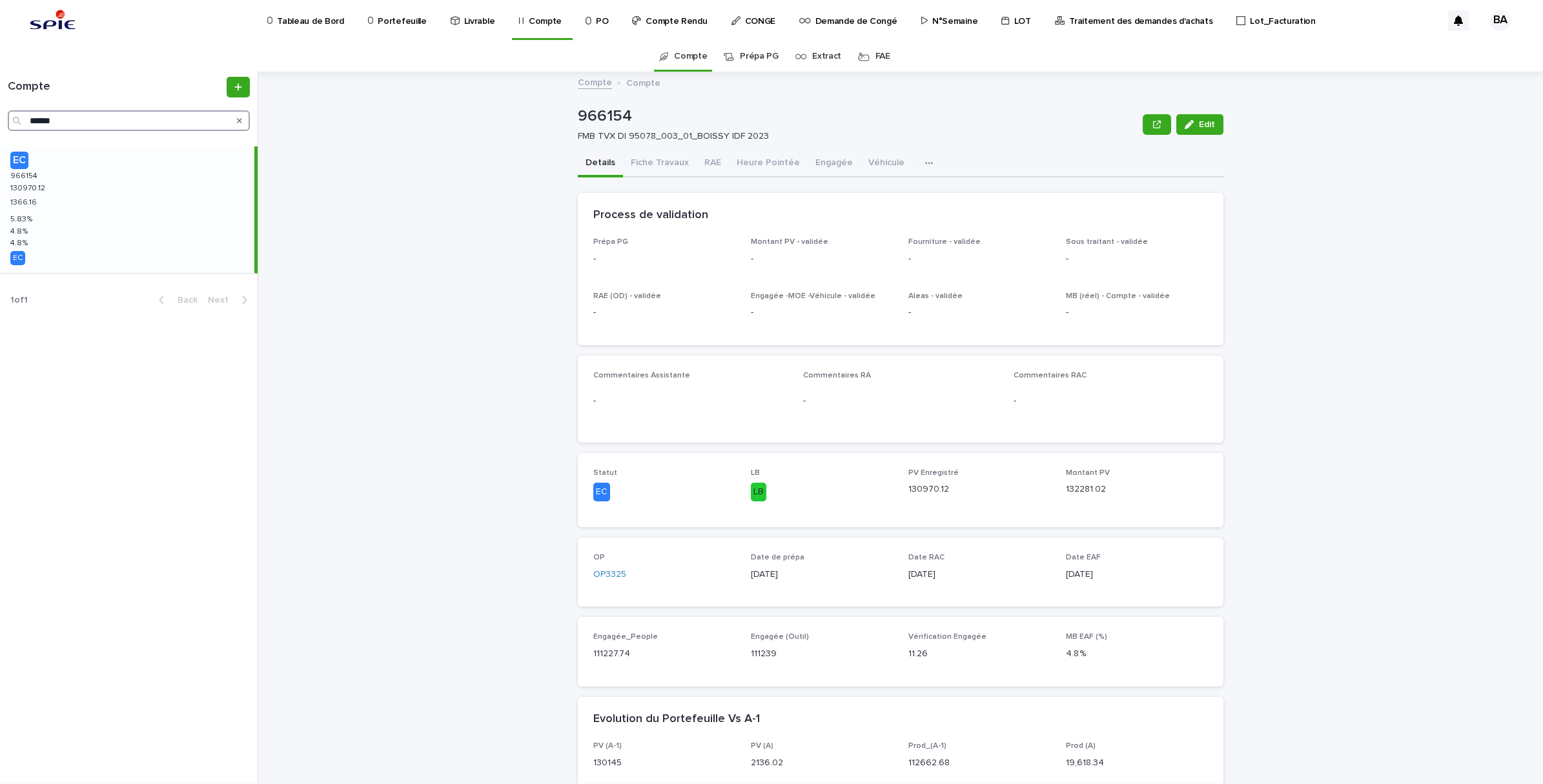
paste input "Search"
click at [71, 195] on div "EC 960609 960609 125696.2 125696.2 0.2 0.2 1471.59 1471.59 0.2 0.2 10.36 % 10.3…" at bounding box center [127, 219] width 255 height 145
drag, startPoint x: 82, startPoint y: 121, endPoint x: -3, endPoint y: 107, distance: 86.1
click at [0, 107] on html "Tableau de Bord Portefeuille Livrable Compte PO Compte Rendu CONGE Demande de C…" at bounding box center [772, 392] width 1543 height 784
paste input "Search"
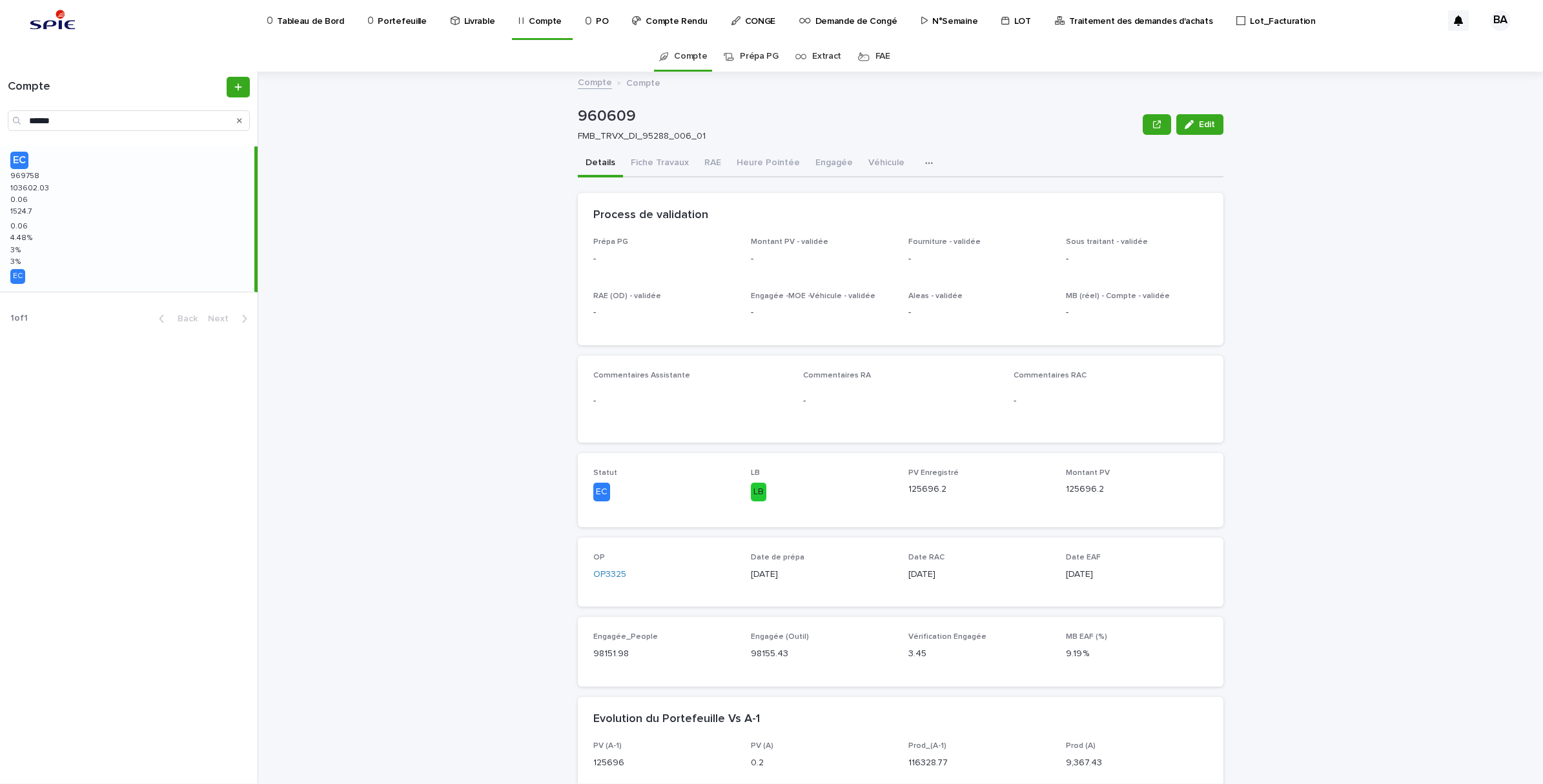
click at [83, 213] on div "EC 969758 969758 103602.03 103602.03 0.06 0.06 1524.7 1524.7 0.06 0.06 4.48 % 4…" at bounding box center [127, 219] width 255 height 145
drag, startPoint x: 92, startPoint y: 117, endPoint x: 0, endPoint y: 117, distance: 92.0
click at [0, 117] on div "Compte ******" at bounding box center [128, 104] width 257 height 54
paste input "Search"
click at [75, 173] on div "EC 979190 979190 102211.56 102211.56 703.56 703.56 1554.35 1554.35 703.56 703.5…" at bounding box center [127, 219] width 255 height 145
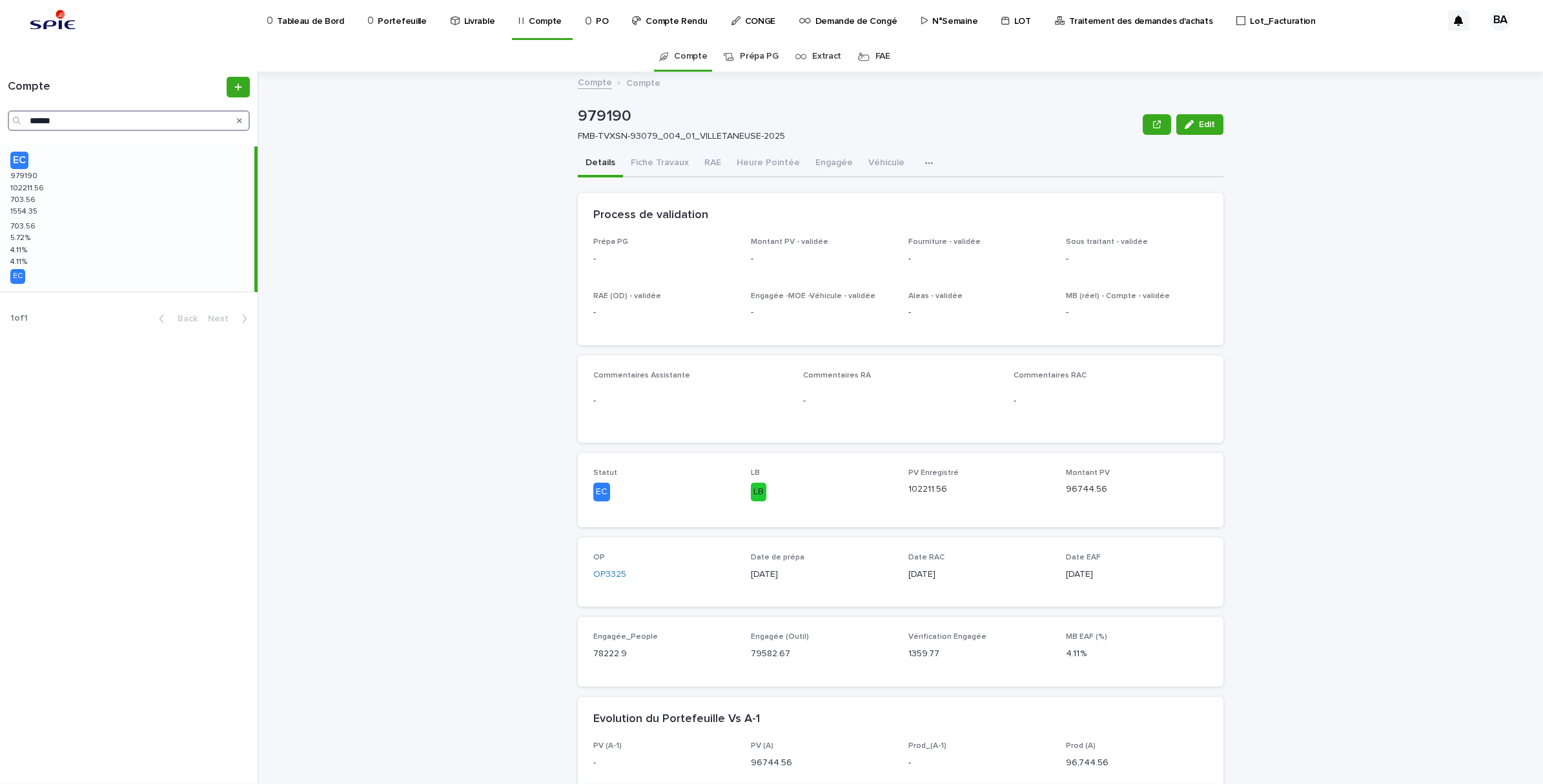
drag, startPoint x: 108, startPoint y: 120, endPoint x: 7, endPoint y: 120, distance: 101.0
click at [7, 120] on div "Compte ******" at bounding box center [128, 104] width 257 height 54
paste input "Search"
click at [76, 231] on div "EC 979192 979192 103113.36 103113.36 0.36 0.36 1570.76 1570.76 0.36 0.36 6.61 %…" at bounding box center [127, 219] width 255 height 145
drag, startPoint x: 104, startPoint y: 120, endPoint x: -3, endPoint y: 107, distance: 107.8
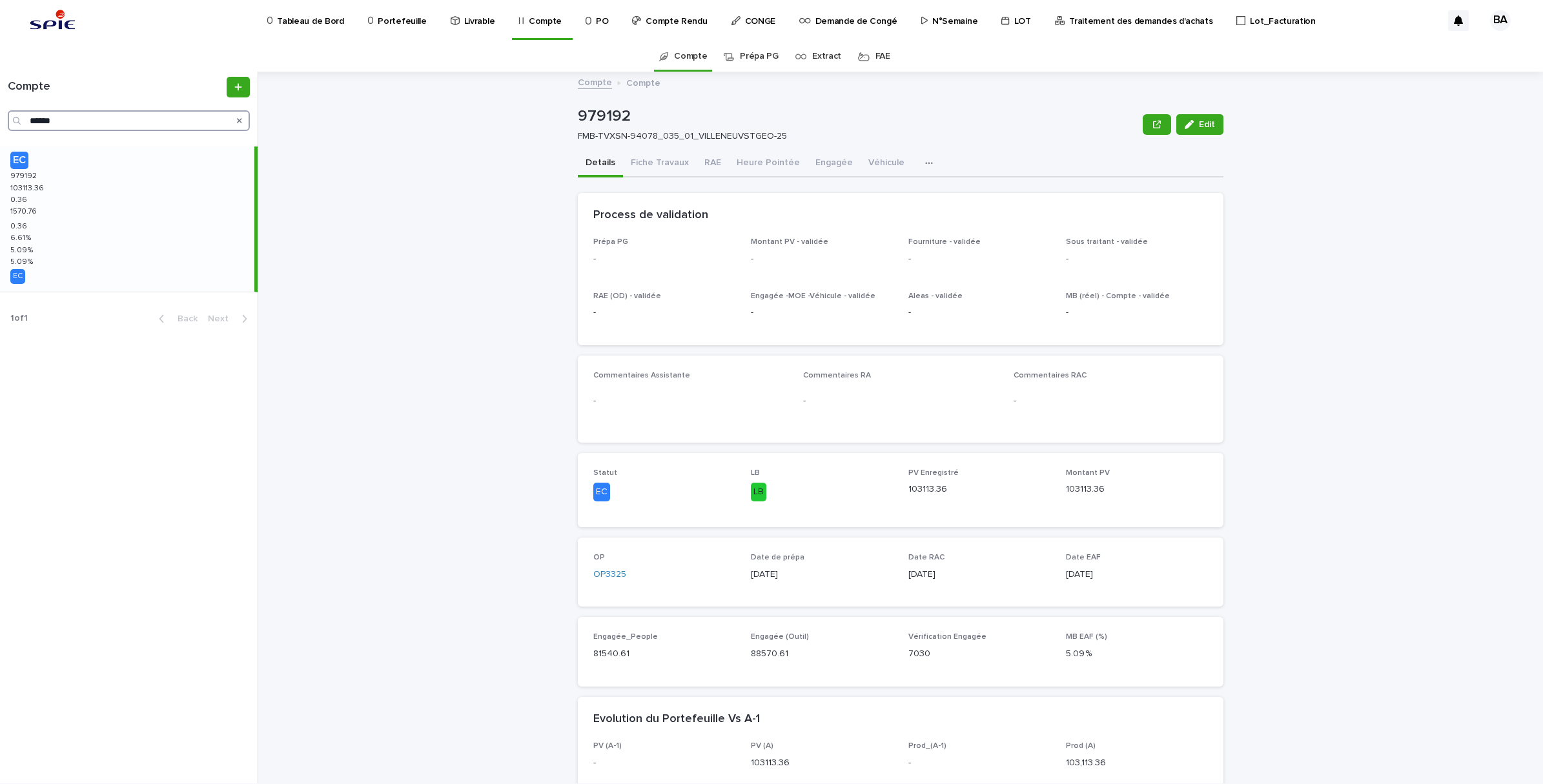
click at [0, 107] on html "Tableau de Bord Portefeuille Livrable Compte PO Compte Rendu CONGE Demande de C…" at bounding box center [772, 392] width 1543 height 784
paste input "Search"
click at [90, 196] on div "EC 979188 979188 98067.72 98067.72 3845.72 3845.72 1630.83 1630.83 3845.72 3845…" at bounding box center [127, 219] width 255 height 145
drag, startPoint x: 53, startPoint y: 117, endPoint x: -3, endPoint y: 108, distance: 56.7
click at [0, 108] on html "Tableau de Bord Portefeuille Livrable Compte PO Compte Rendu CONGE Demande de C…" at bounding box center [772, 392] width 1543 height 784
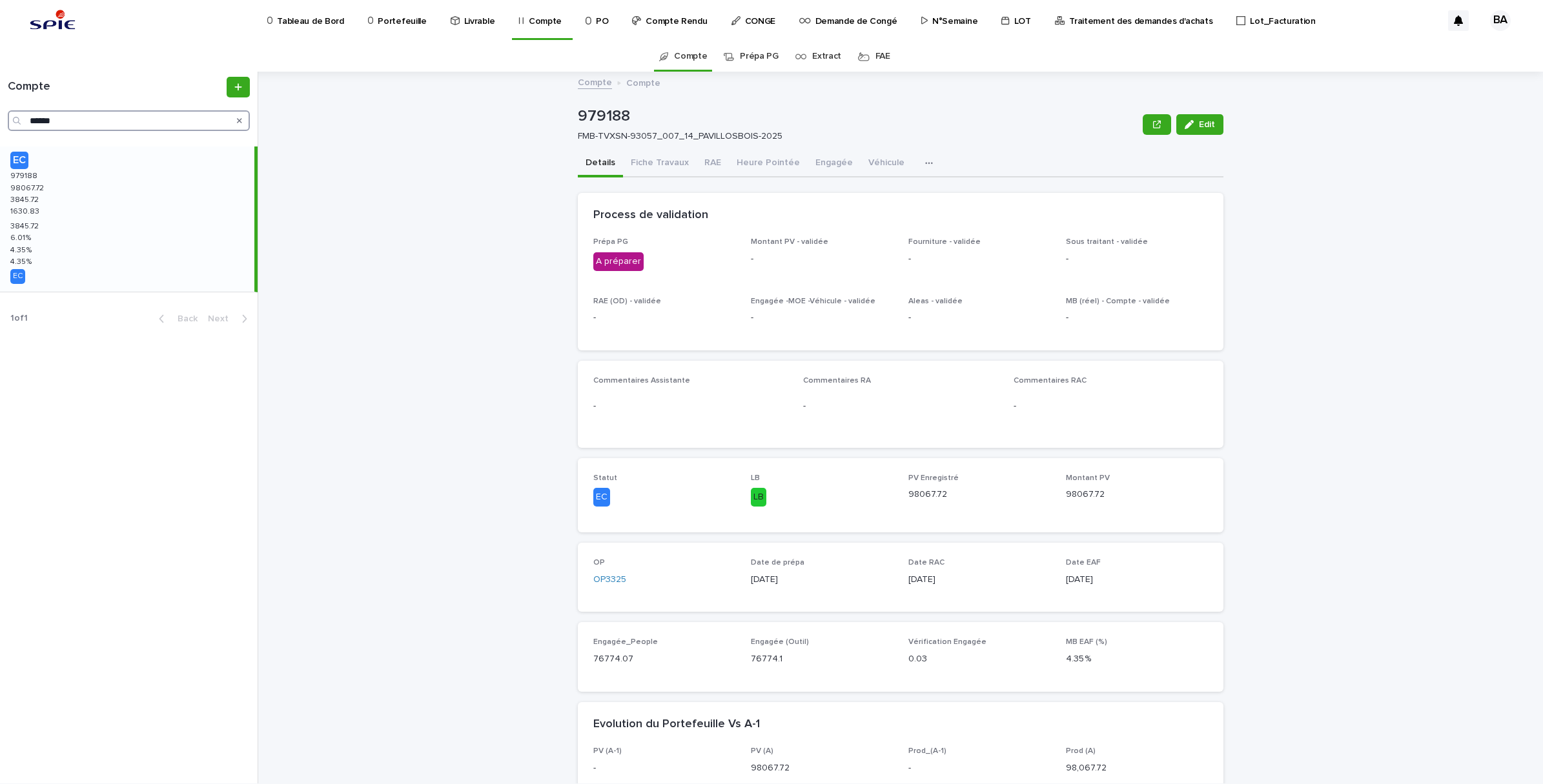
paste input "Search"
click at [85, 202] on div "EC 960805 960805 189125.46 189125.46 400.46 400.46 1644.9 1644.9 400.46 400.46 …" at bounding box center [127, 219] width 255 height 145
drag, startPoint x: 73, startPoint y: 121, endPoint x: -2, endPoint y: 111, distance: 75.7
click at [0, 111] on html "Tableau de Bord Portefeuille Livrable Compte PO Compte Rendu CONGE Demande de C…" at bounding box center [772, 392] width 1543 height 784
paste input "Search"
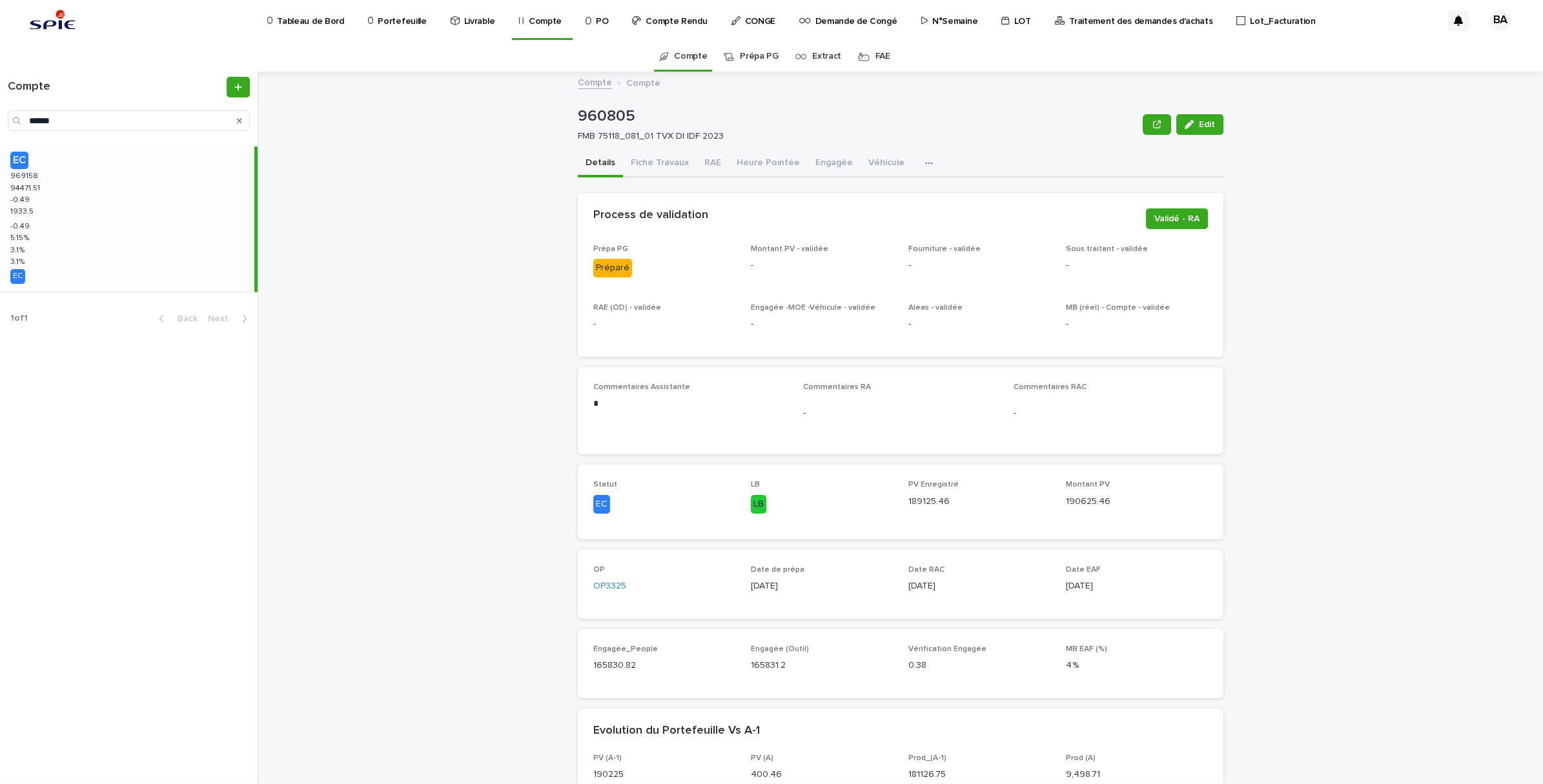
drag, startPoint x: 56, startPoint y: 187, endPoint x: 62, endPoint y: 194, distance: 9.2
click at [62, 194] on div "EC 969158 969158 94471.51 94471.51 -0.49 -0.49 1933.5 1933.5 -0.49 -0.49 5.15 %…" at bounding box center [127, 219] width 255 height 145
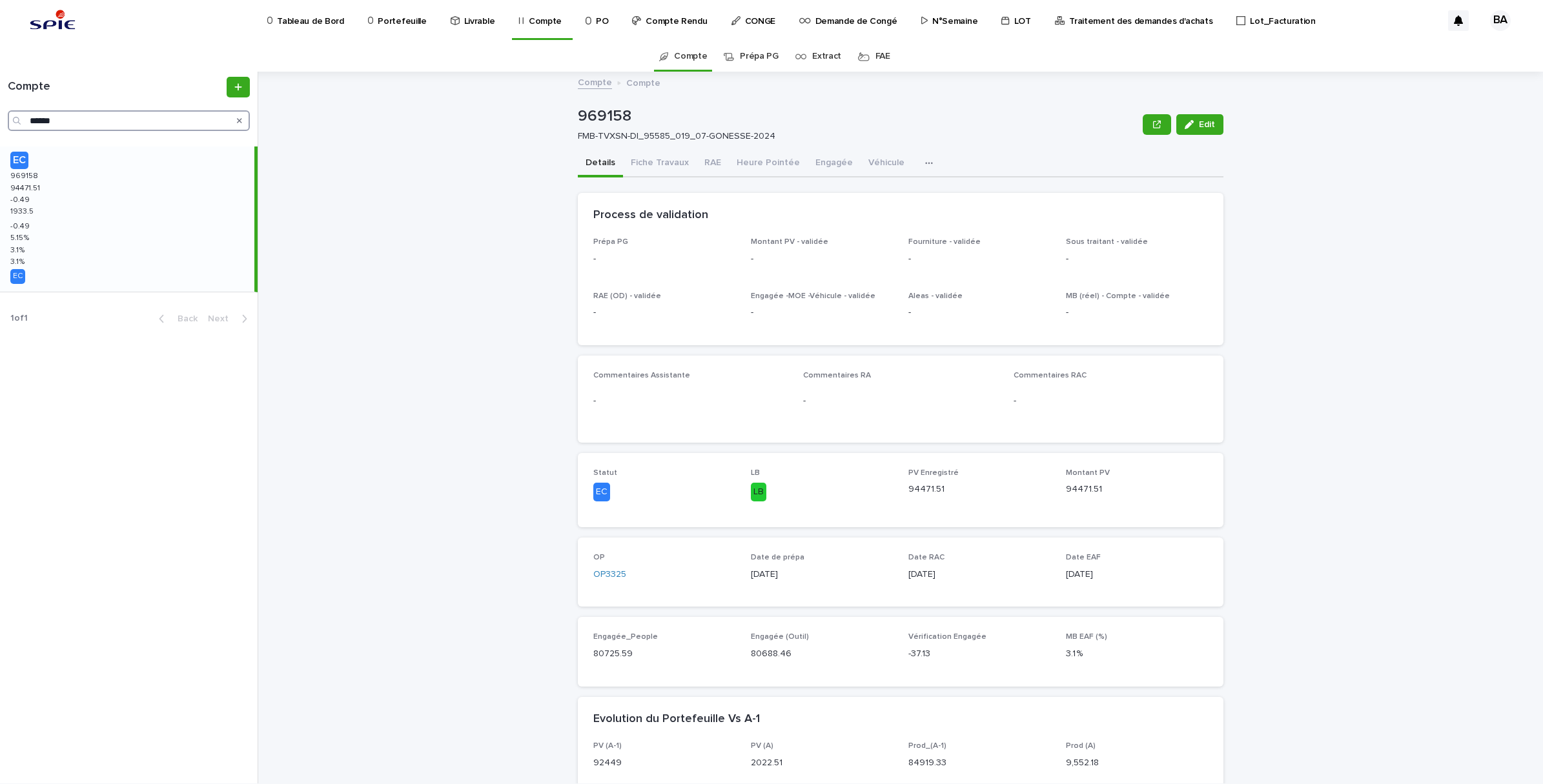
drag, startPoint x: 58, startPoint y: 121, endPoint x: -3, endPoint y: 115, distance: 61.3
click at [0, 115] on html "Tableau de Bord Portefeuille Livrable Compte PO Compte Rendu CONGE Demande de C…" at bounding box center [772, 392] width 1543 height 784
paste input "Search"
drag, startPoint x: 35, startPoint y: 166, endPoint x: 73, endPoint y: 180, distance: 40.5
click at [73, 180] on div "EC 979189 979189 64801.98 64801.98 -0.02 -0.02 2188.5 2188.5 -0.02 -0.02 6.42 %…" at bounding box center [127, 219] width 255 height 145
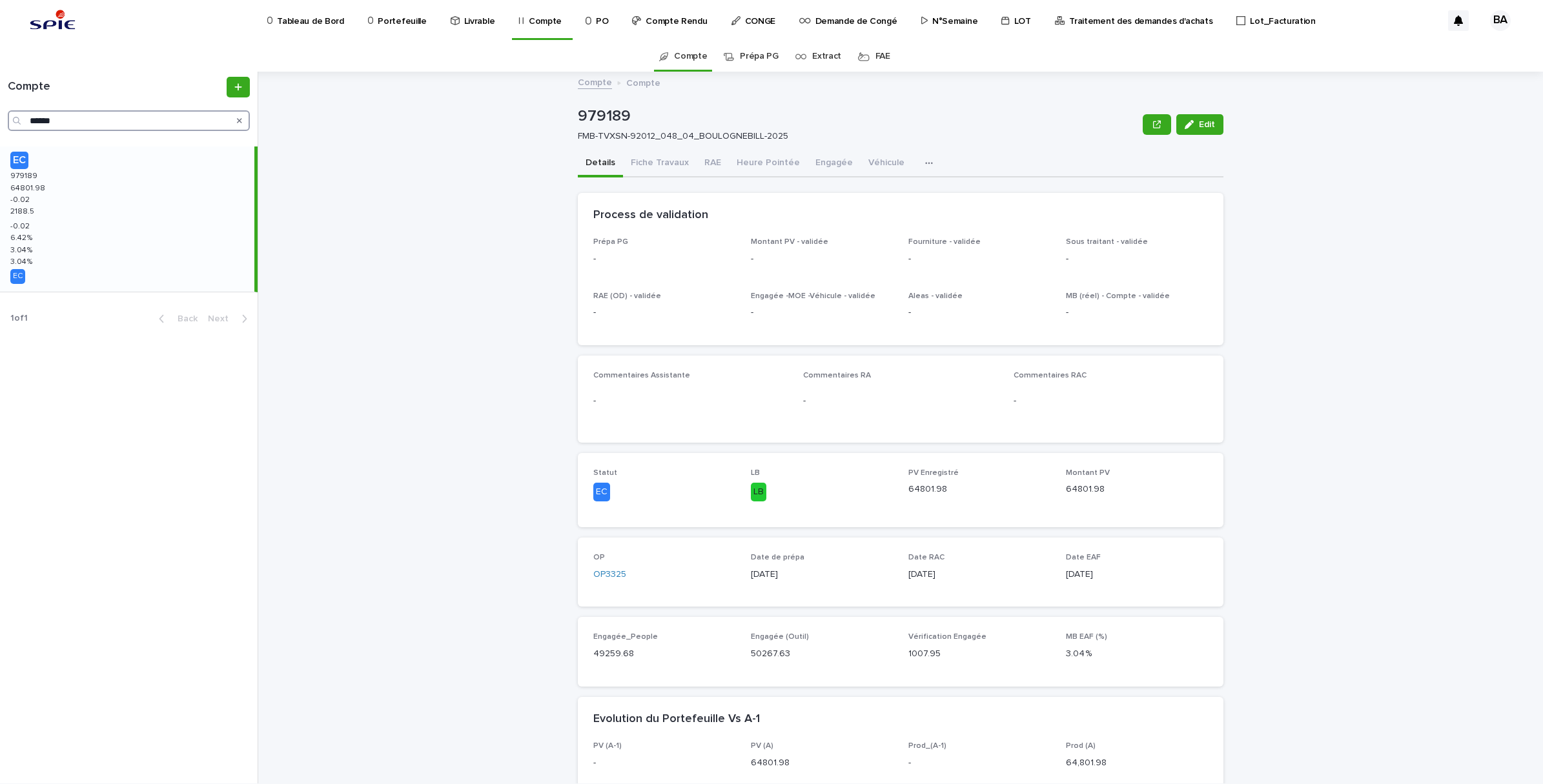
drag, startPoint x: 73, startPoint y: 117, endPoint x: -3, endPoint y: 109, distance: 76.4
click at [0, 109] on html "Tableau de Bord Portefeuille Livrable Compte PO Compte Rendu CONGE Demande de C…" at bounding box center [772, 392] width 1543 height 784
paste input "Search"
click at [97, 179] on div "EC 970528 970528 129109.16 129109.16 -8588.84 -8588.84 2278.28 2278.28 -8588.84…" at bounding box center [127, 219] width 255 height 145
drag, startPoint x: 73, startPoint y: 115, endPoint x: -3, endPoint y: 111, distance: 76.1
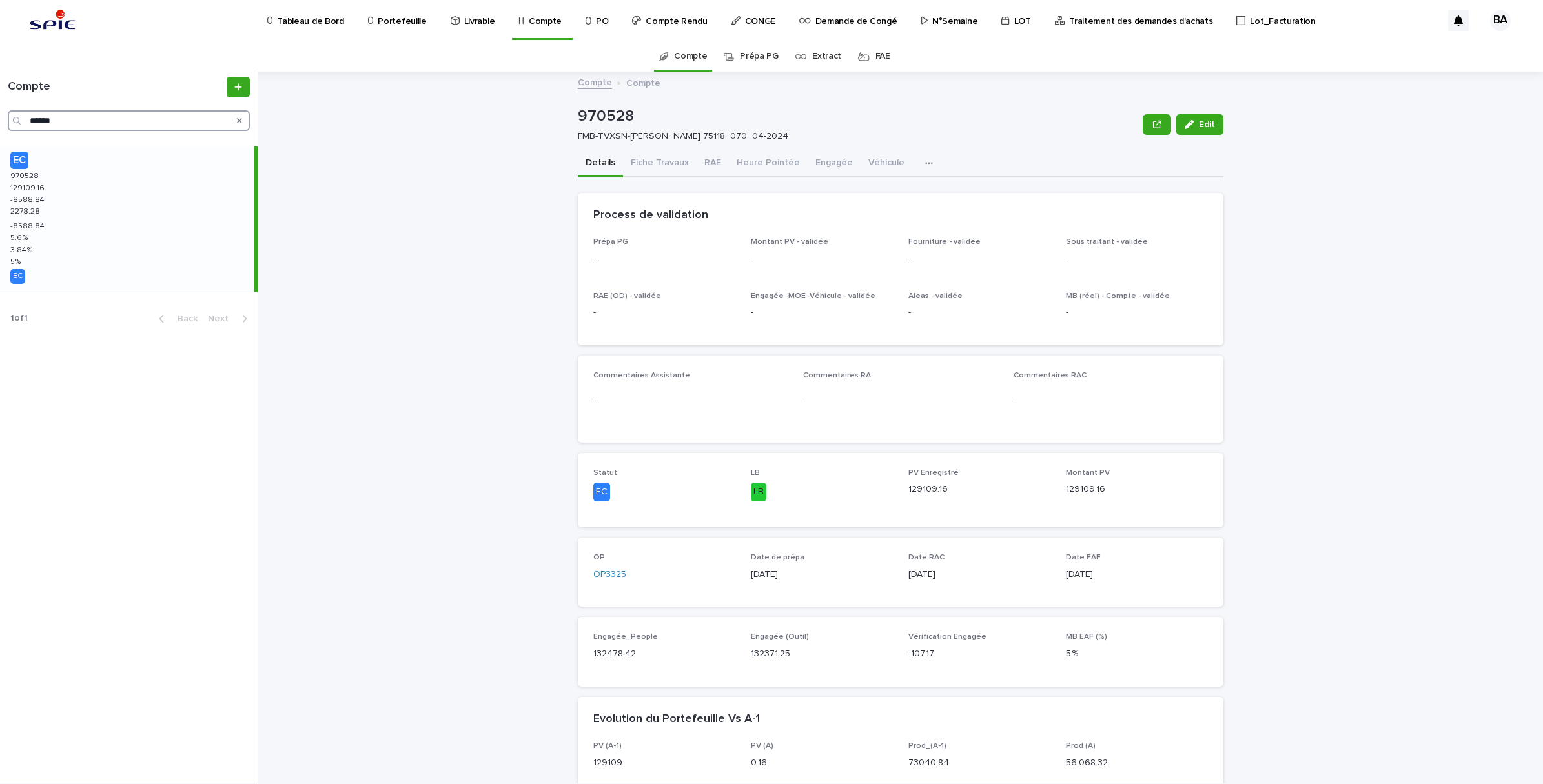
click html "Tableau de Bord Portefeuille Livrable Compte PO Compte Rendu CONGE Demande de C…"
paste input "Search"
click div "EC 977669 977669 101293.04 101293.04 0.04 0.04 2283.59 2283.59 0.04 0.04 5.25 %…"
drag, startPoint x: 94, startPoint y: 121, endPoint x: -3, endPoint y: 121, distance: 97.0
click html "Tableau de Bord Portefeuille Livrable Compte PO Compte Rendu CONGE Demande de C…"
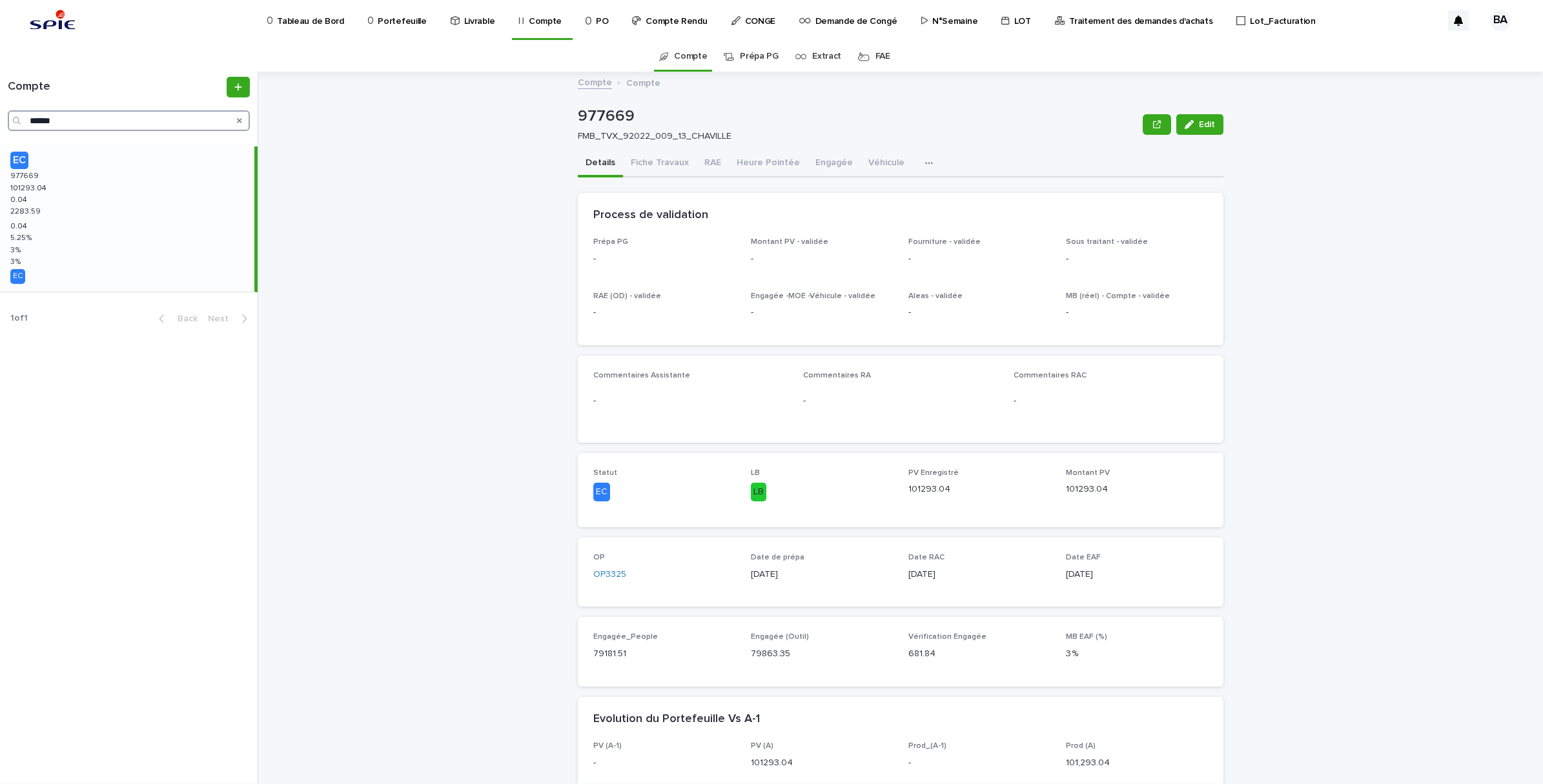
paste input "Search"
click div "EC 970048 970048 429190.3 429190.3 0.28 0.28 2326.87 2326.87 0.28 0.28 3.54 % 3…"
drag, startPoint x: 84, startPoint y: 124, endPoint x: -3, endPoint y: 117, distance: 87.3
click html "Tableau de Bord Portefeuille Livrable Compte PO Compte Rendu CONGE Demande de C…"
paste input "Search"
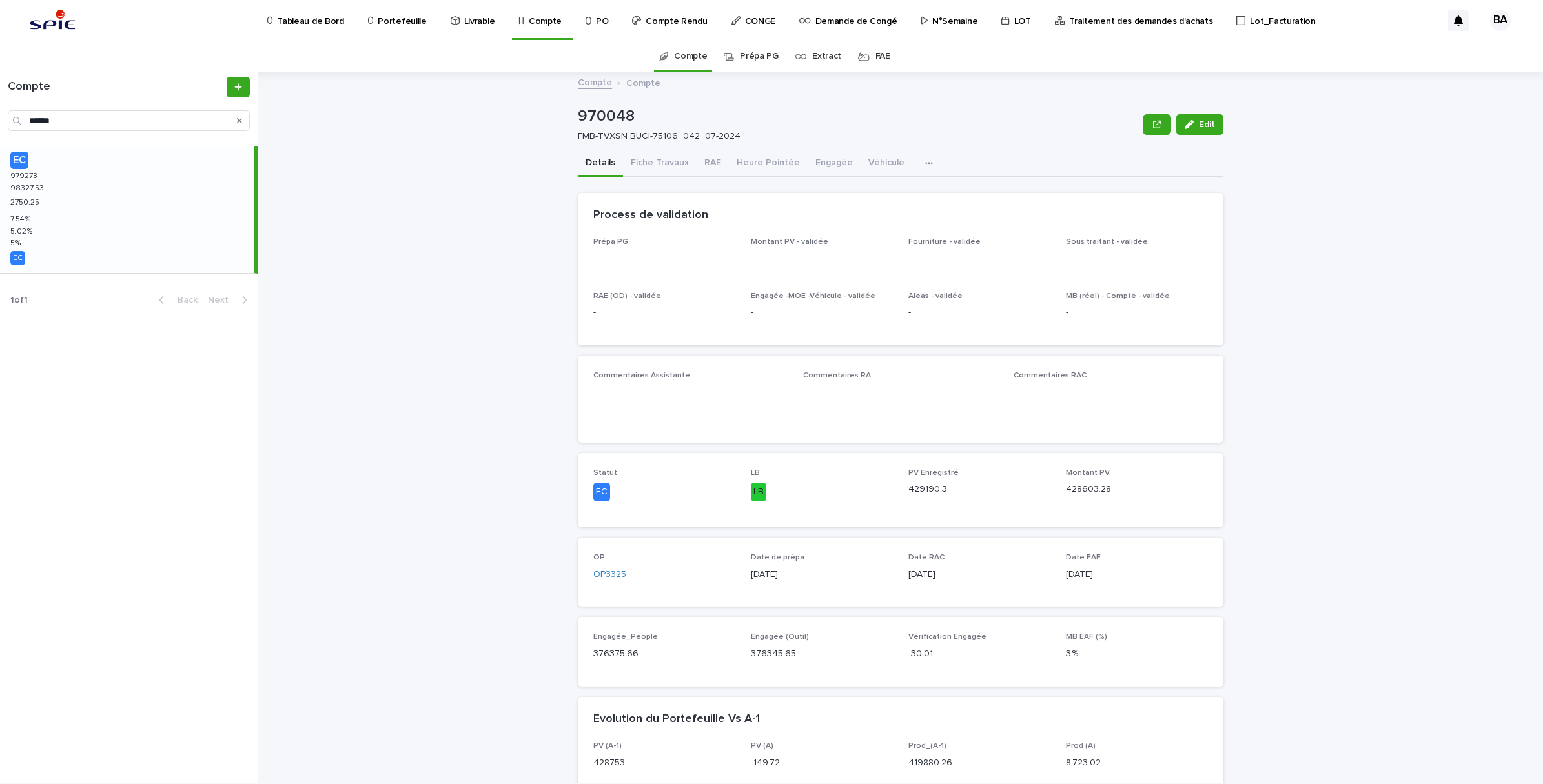
click div "EC 979273 979273 98327.53 98327.53 2750.25 2750.25 7.54 % 7.54 % 5.02 % 5.02 % …"
drag, startPoint x: 75, startPoint y: 123, endPoint x: 13, endPoint y: 113, distance: 62.8
click div "******"
paste input "Search"
click div "EC 970763 970763 230848.64 230848.64 -0.36 -0.36 2761.57 2761.57 -0.36 -0.36 0.…"
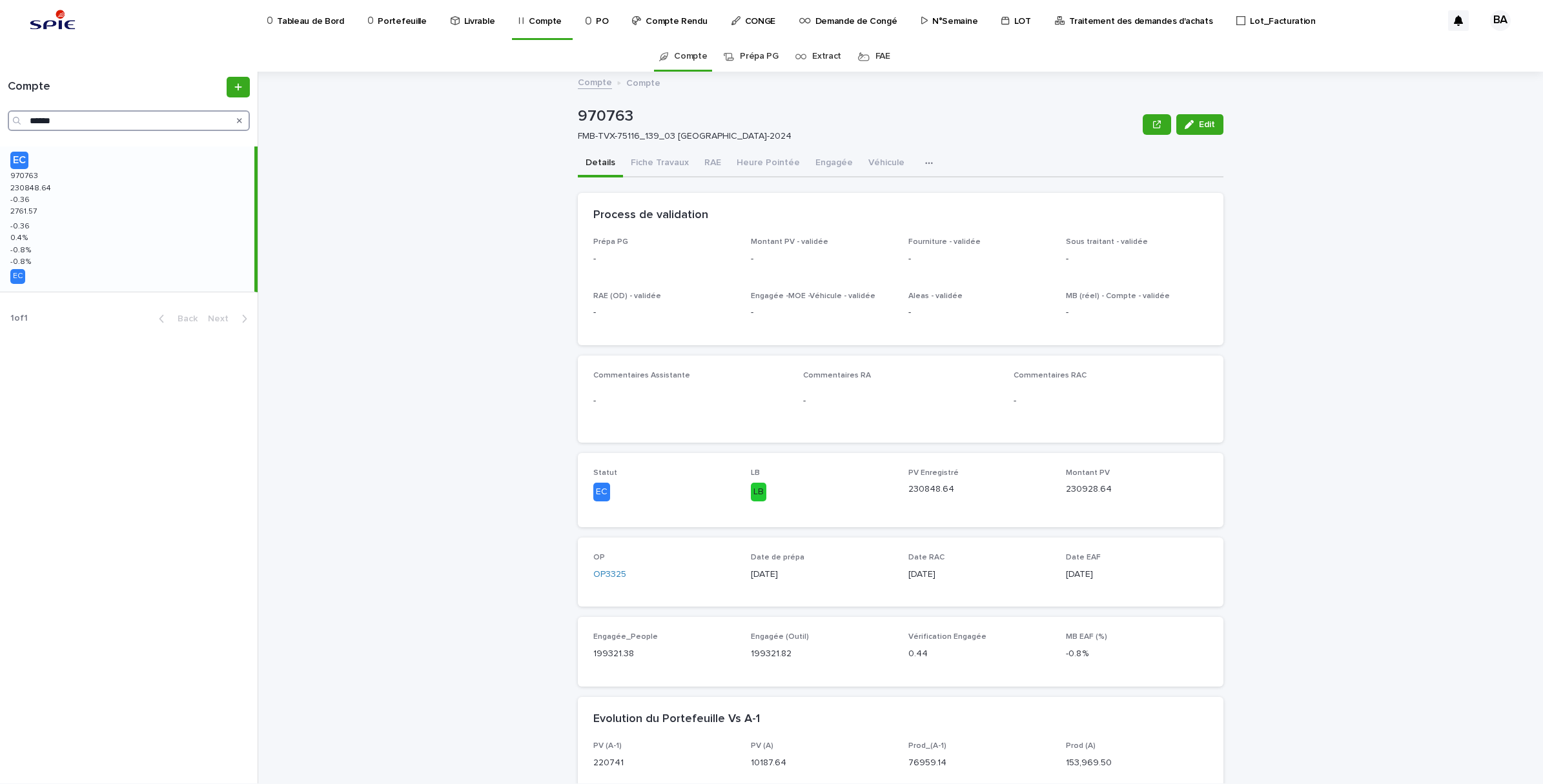
drag, startPoint x: 67, startPoint y: 117, endPoint x: -3, endPoint y: 118, distance: 70.0
click html "Tableau de Bord Portefeuille Livrable Compte PO Compte Rendu CONGE Demande de C…"
paste input "Search"
click div "EC 974066 974066 88587.86 88587.86 -0.14 -0.14 3027.18 3027.18 -0.14 -0.14 7.92…"
drag, startPoint x: 68, startPoint y: 123, endPoint x: 0, endPoint y: 121, distance: 68.0
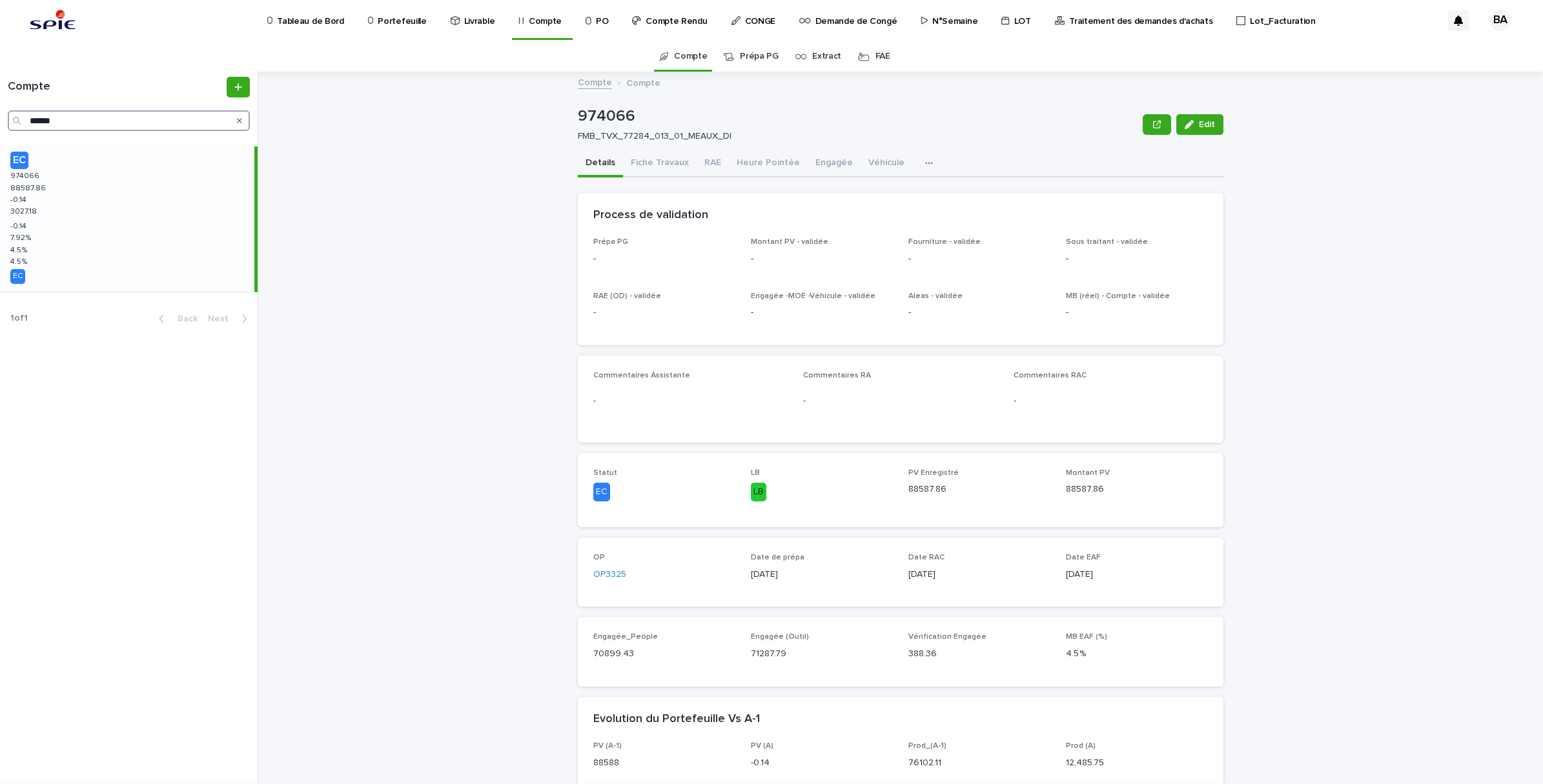
click html "Tableau de Bord Portefeuille Livrable Compte PO Compte Rendu CONGE Demande de C…"
paste input "Search"
click div "EC 974069 974069 100404.45 100404.45 0.45 0.45 3036.54 3036.54 0.45 0.45 7.52 %…"
drag, startPoint x: 81, startPoint y: 118, endPoint x: -3, endPoint y: 104, distance: 85.2
click html "Tableau de Bord Portefeuille Livrable Compte PO Compte Rendu CONGE Demande de C…"
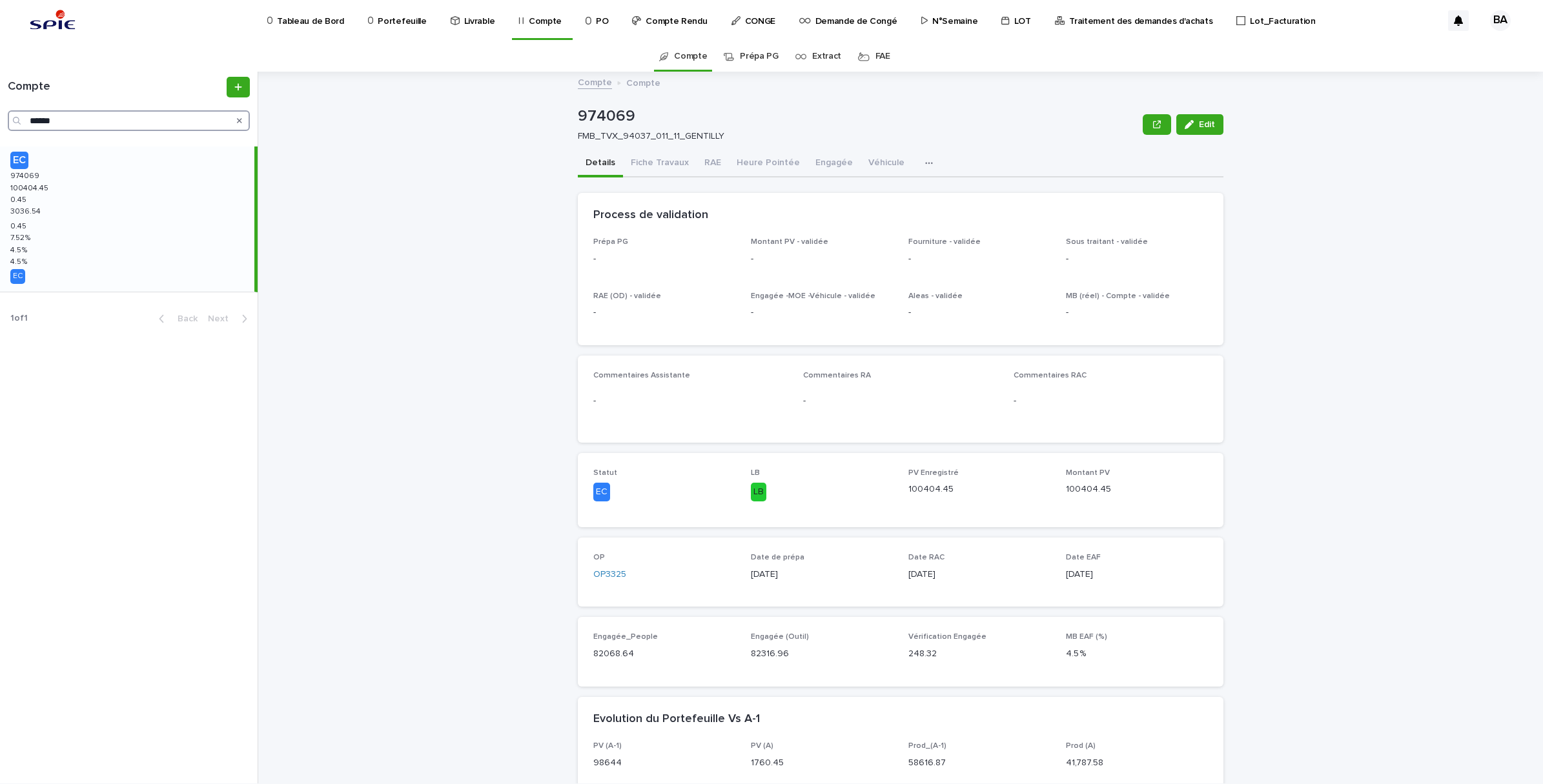
paste input "Search"
drag, startPoint x: 84, startPoint y: 194, endPoint x: 66, endPoint y: 207, distance: 22.2
click div "EC 976278 976278 124582.31 124582.31 0.31 0.31 3038.87 3038.87 0.31 0.31 7.54 %…"
drag, startPoint x: 72, startPoint y: 117, endPoint x: -3, endPoint y: 117, distance: 75.0
click html "Tableau de Bord Portefeuille Livrable Compte PO Compte Rendu CONGE Demande de C…"
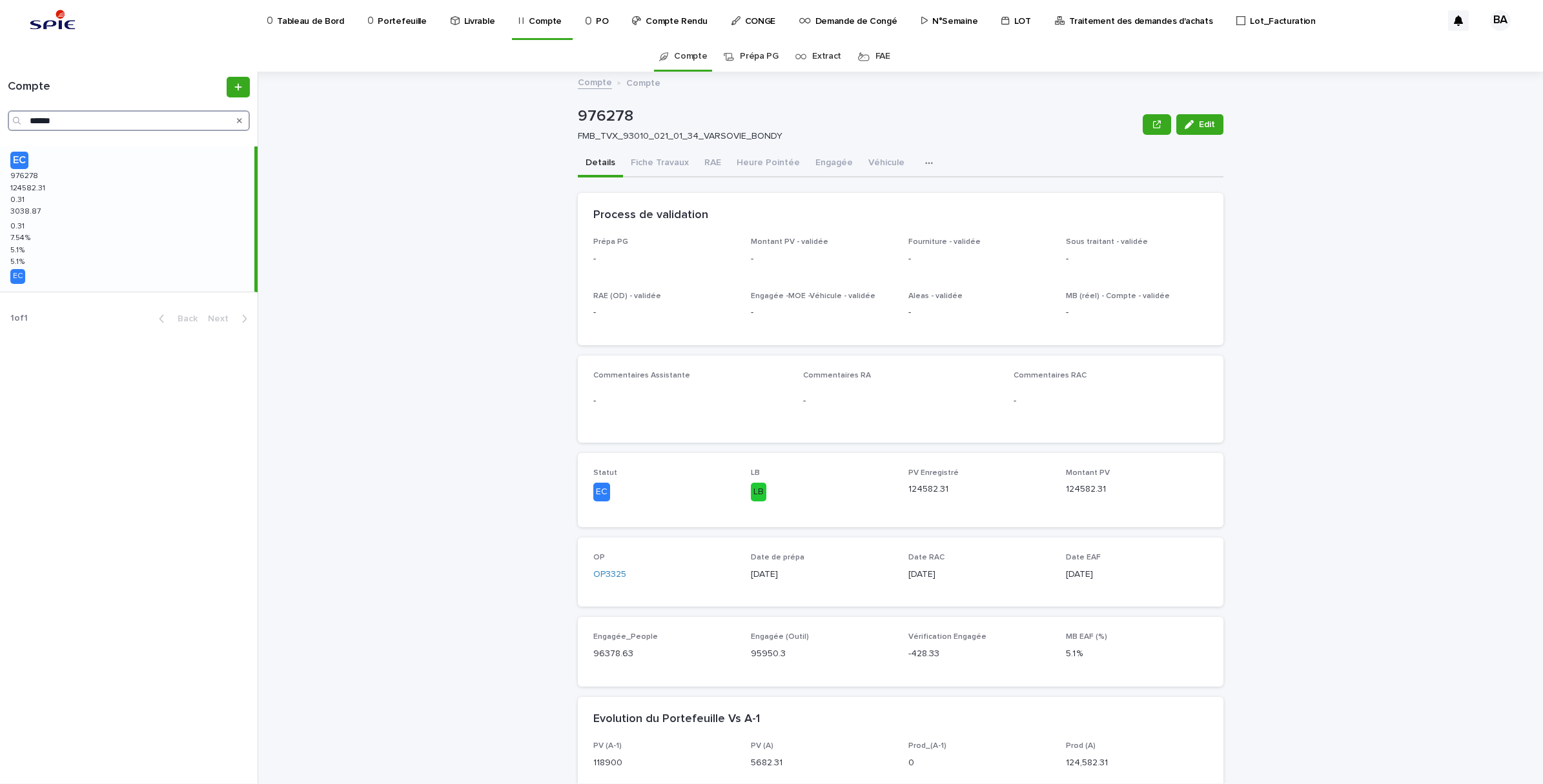
paste input "Search"
type input "******"
click div "EC 966750 966750 145720.03 145720.03 -2430.87 -2430.87 3785.96 3785.96 -2430.87…"
click button "Fiche Travaux"
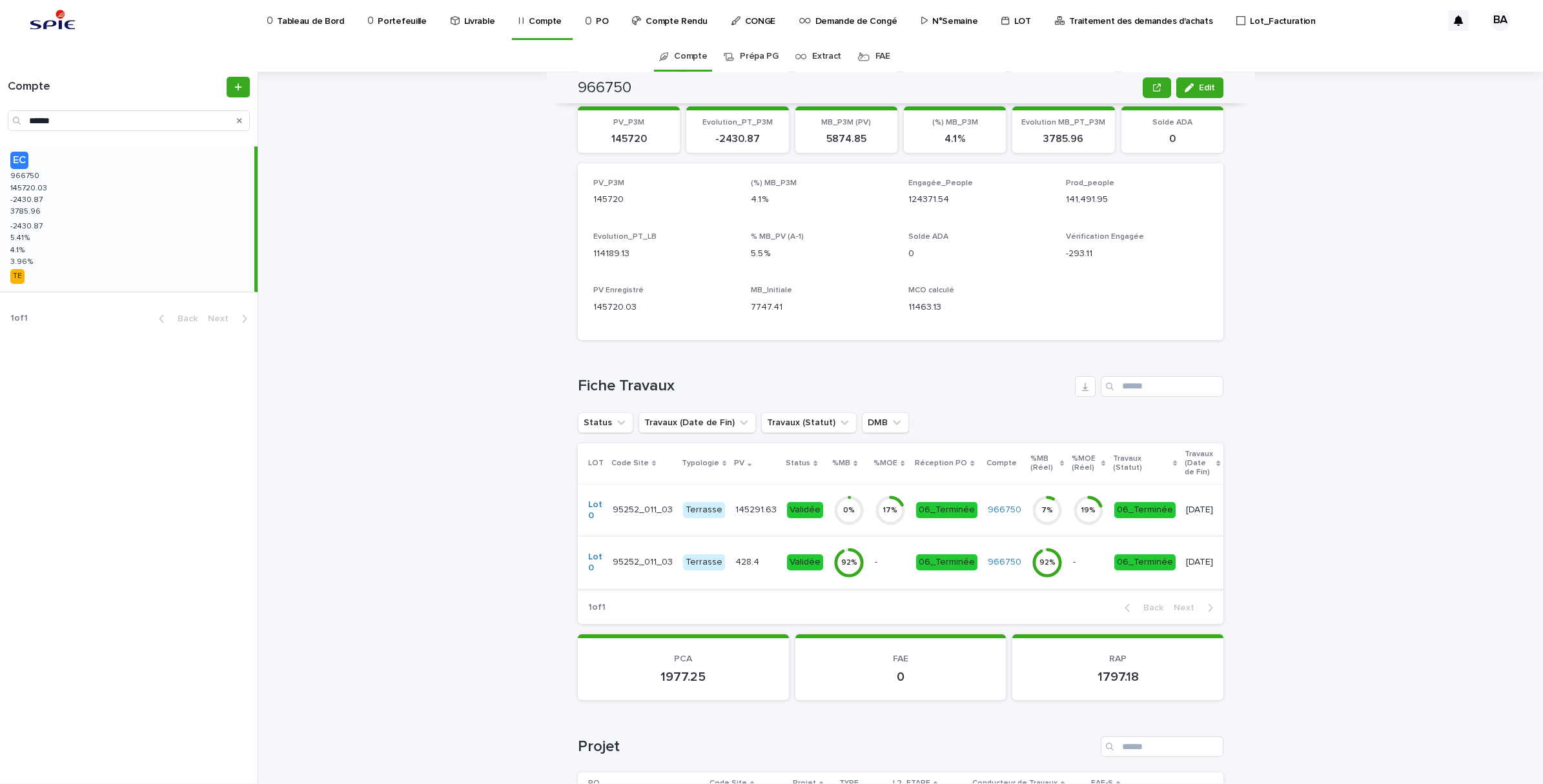
scroll to position [172, 0]
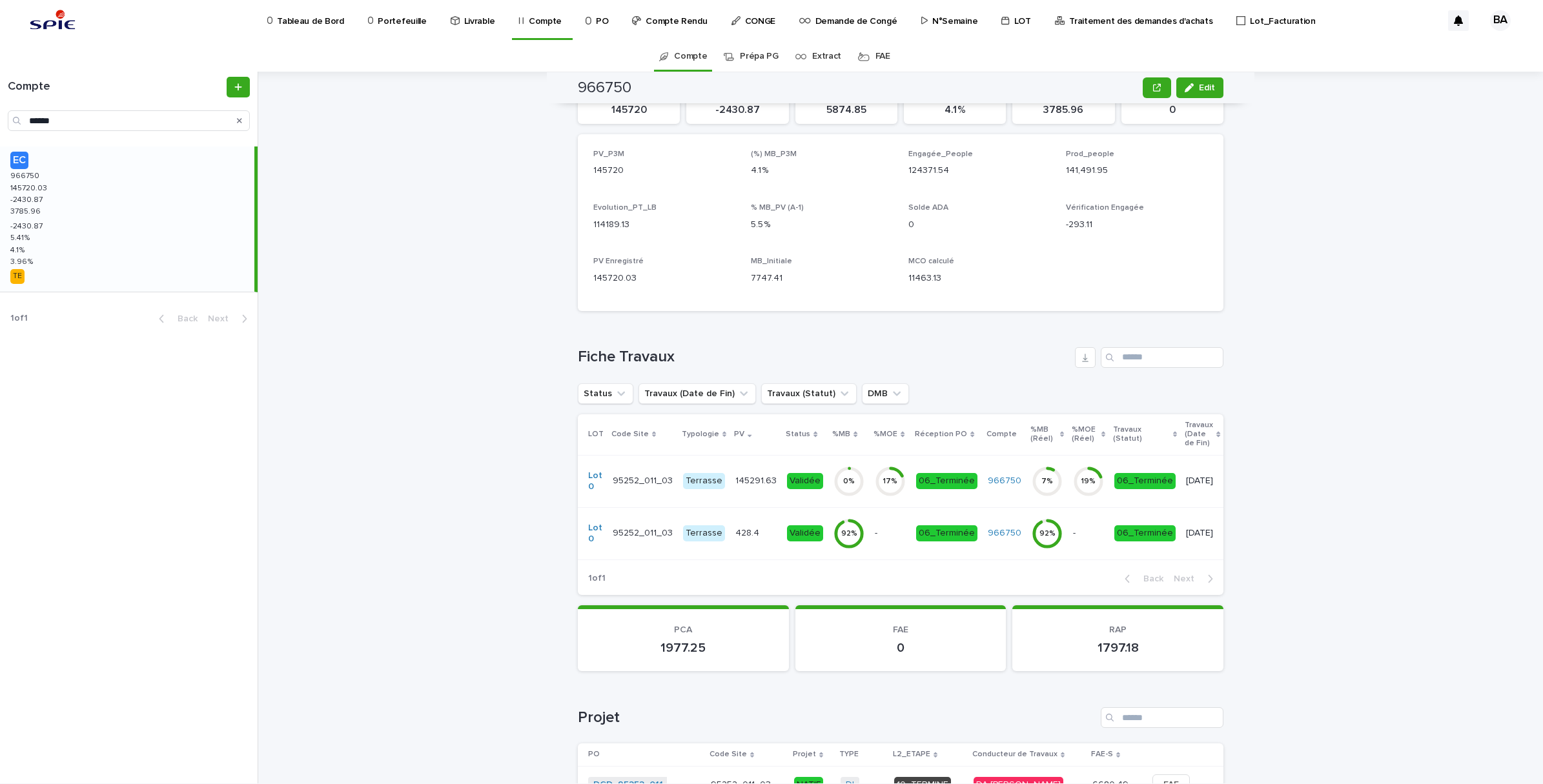
click td "145291.63 145291.63"
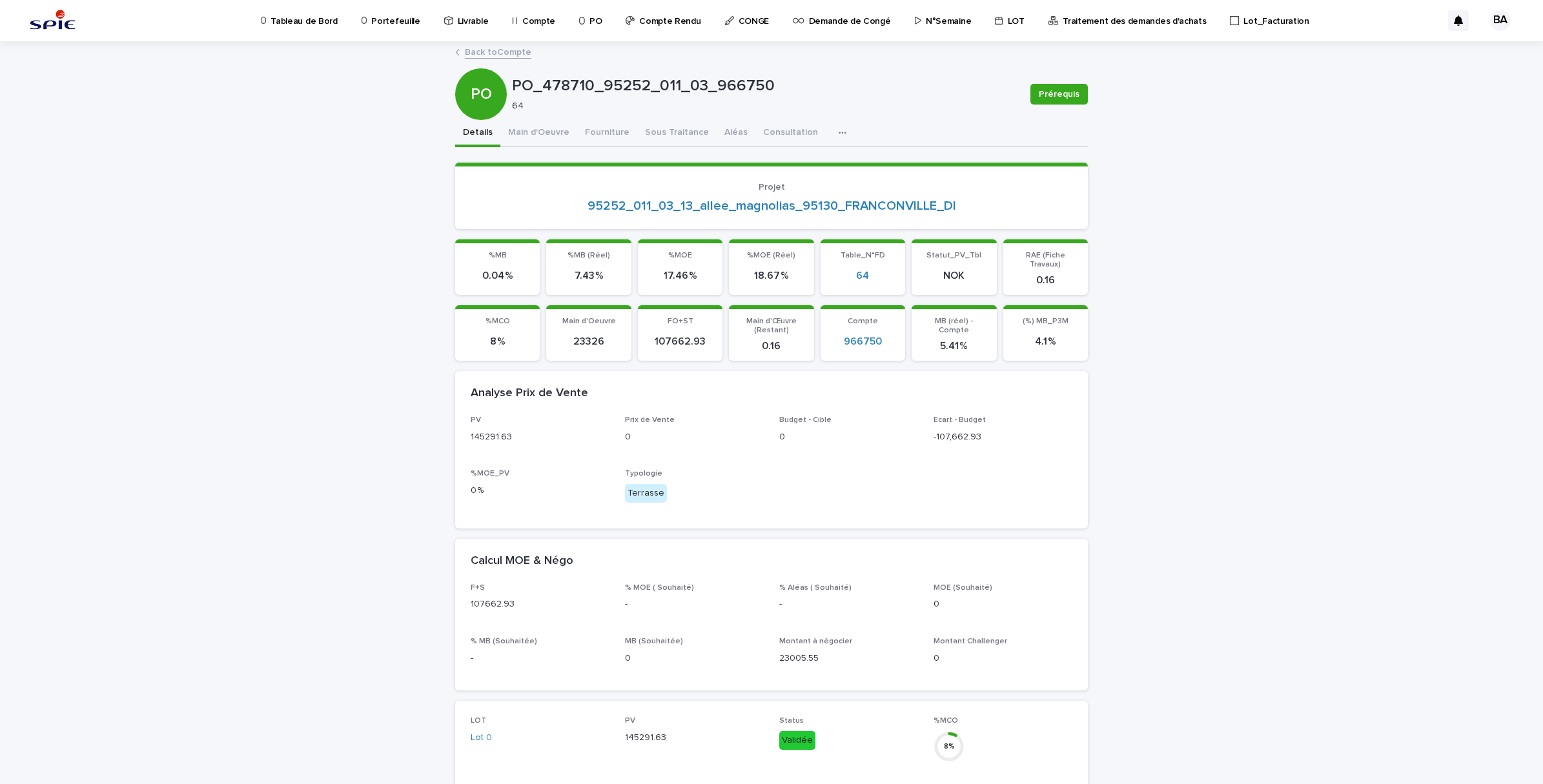
click link "Back to Compte"
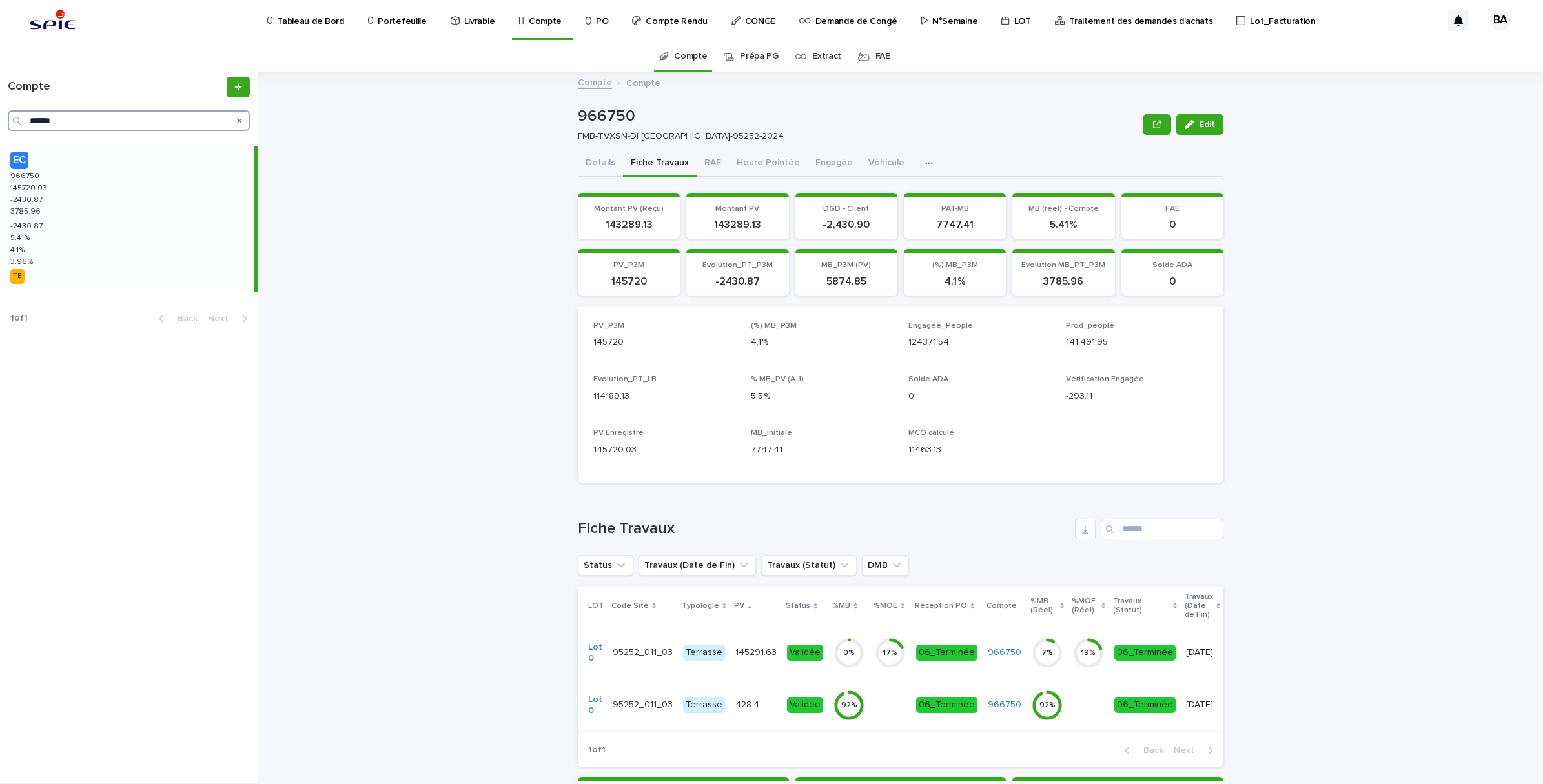
drag, startPoint x: 92, startPoint y: 115, endPoint x: 0, endPoint y: 110, distance: 92.1
click html "Tableau de Bord Portefeuille Livrable Compte PO Compte Rendu CONGE Demande de C…"
paste input "Search"
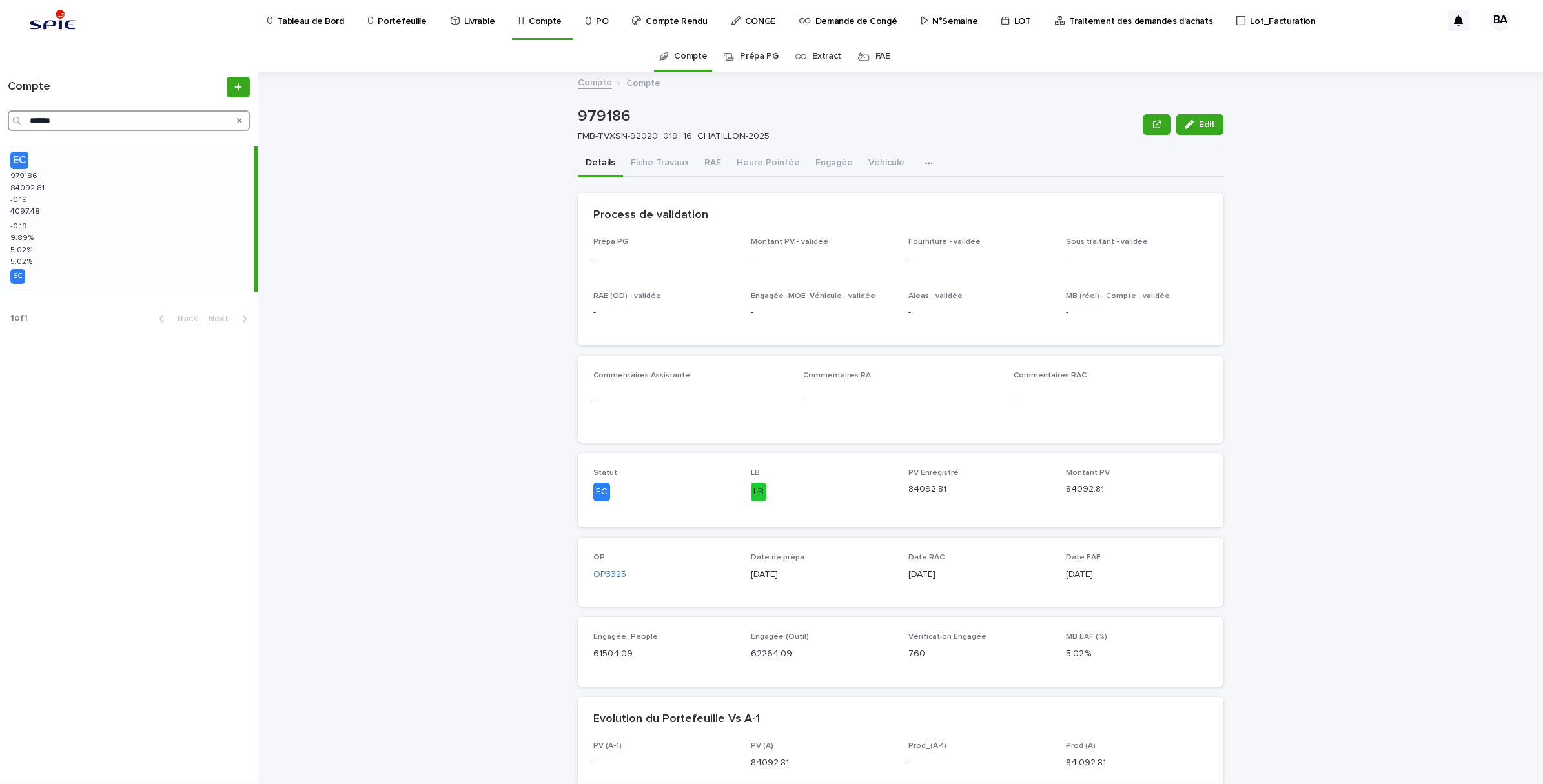
drag, startPoint x: 60, startPoint y: 123, endPoint x: -3, endPoint y: 110, distance: 64.3
click html "Tableau de Bord Portefeuille Livrable Compte PO Compte Rendu CONGE Demande de C…"
paste input "Search"
click div "EC 976279 976279 104243.36 104243.36 4196.28 4196.28 6.9 % 6.9 % 3 % 3 % 3 % 3 …"
drag, startPoint x: 98, startPoint y: 107, endPoint x: 107, endPoint y: 113, distance: 10.8
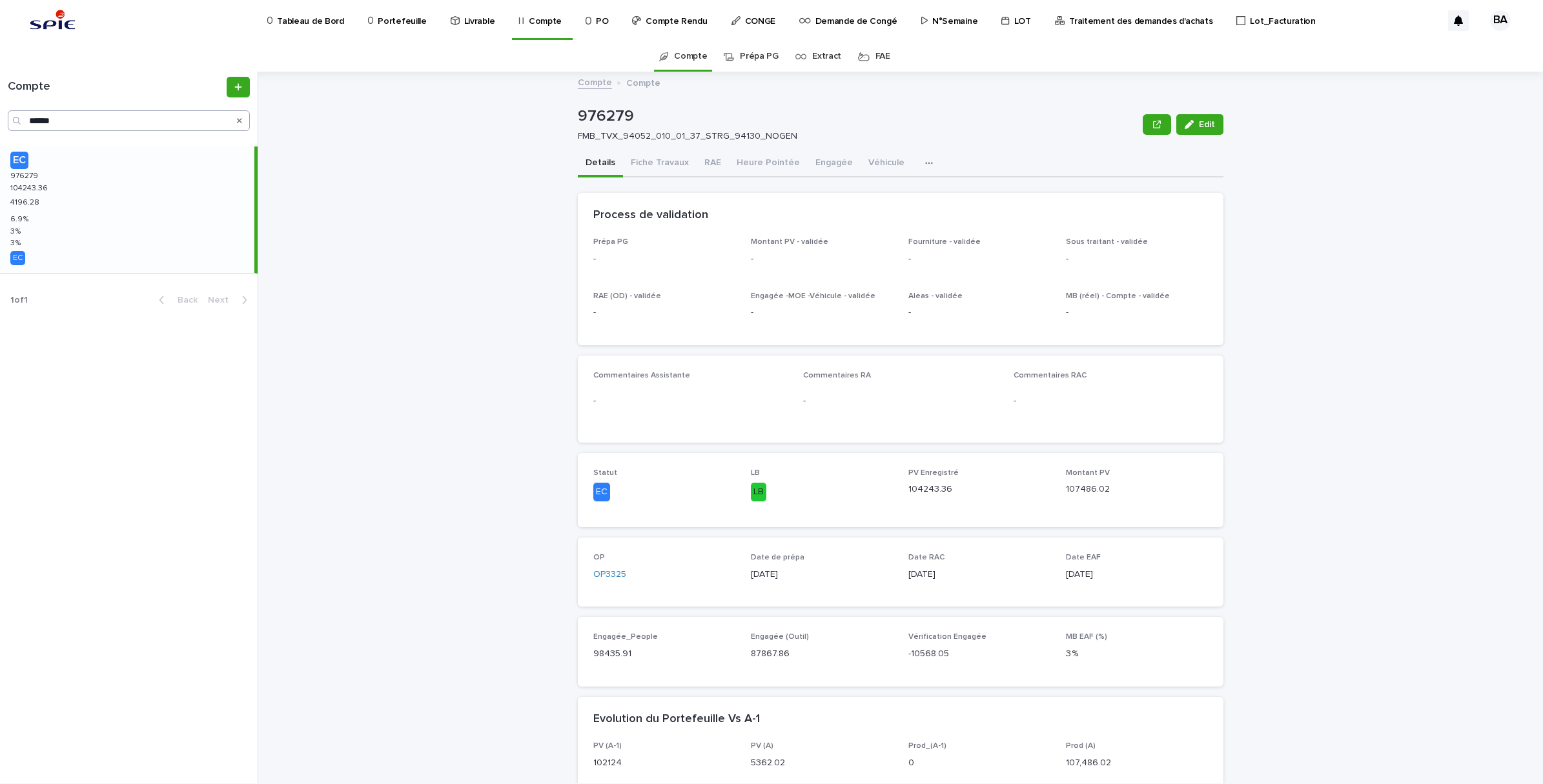
click div "Compte ******"
click input "******"
drag, startPoint x: 169, startPoint y: 121, endPoint x: 15, endPoint y: 95, distance: 156.2
click div "Compte ******"
paste input "Search"
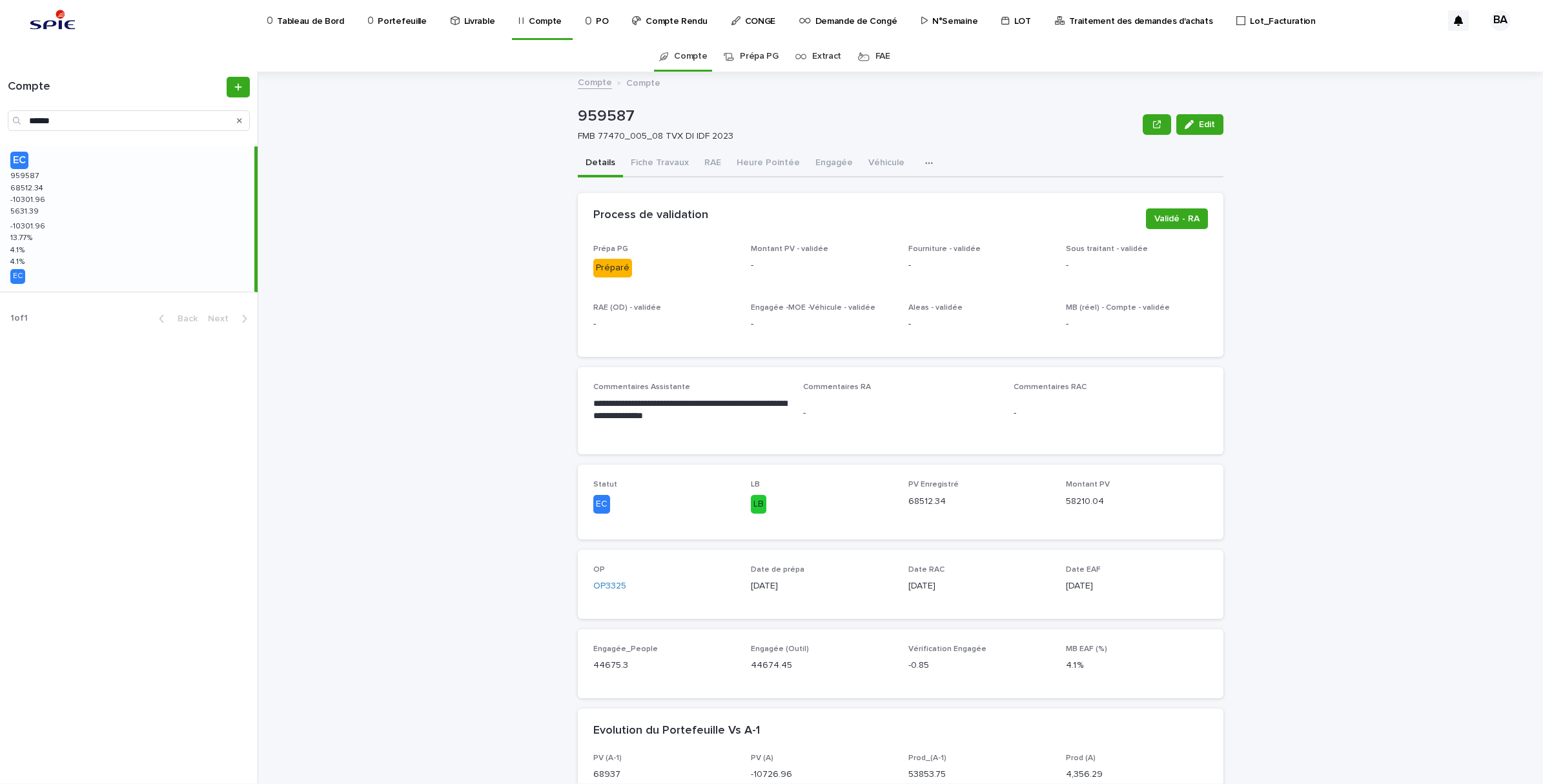
click div "EC 959587 959587 68512.34 68512.34 -10301.96 -10301.96 5631.39 5631.39 -10301.9…"
drag, startPoint x: 91, startPoint y: 128, endPoint x: -3, endPoint y: 130, distance: 94.0
click html "Tableau de Bord Portefeuille Livrable Compte PO Compte Rendu CONGE Demande de C…"
paste input "Search"
type input "******"
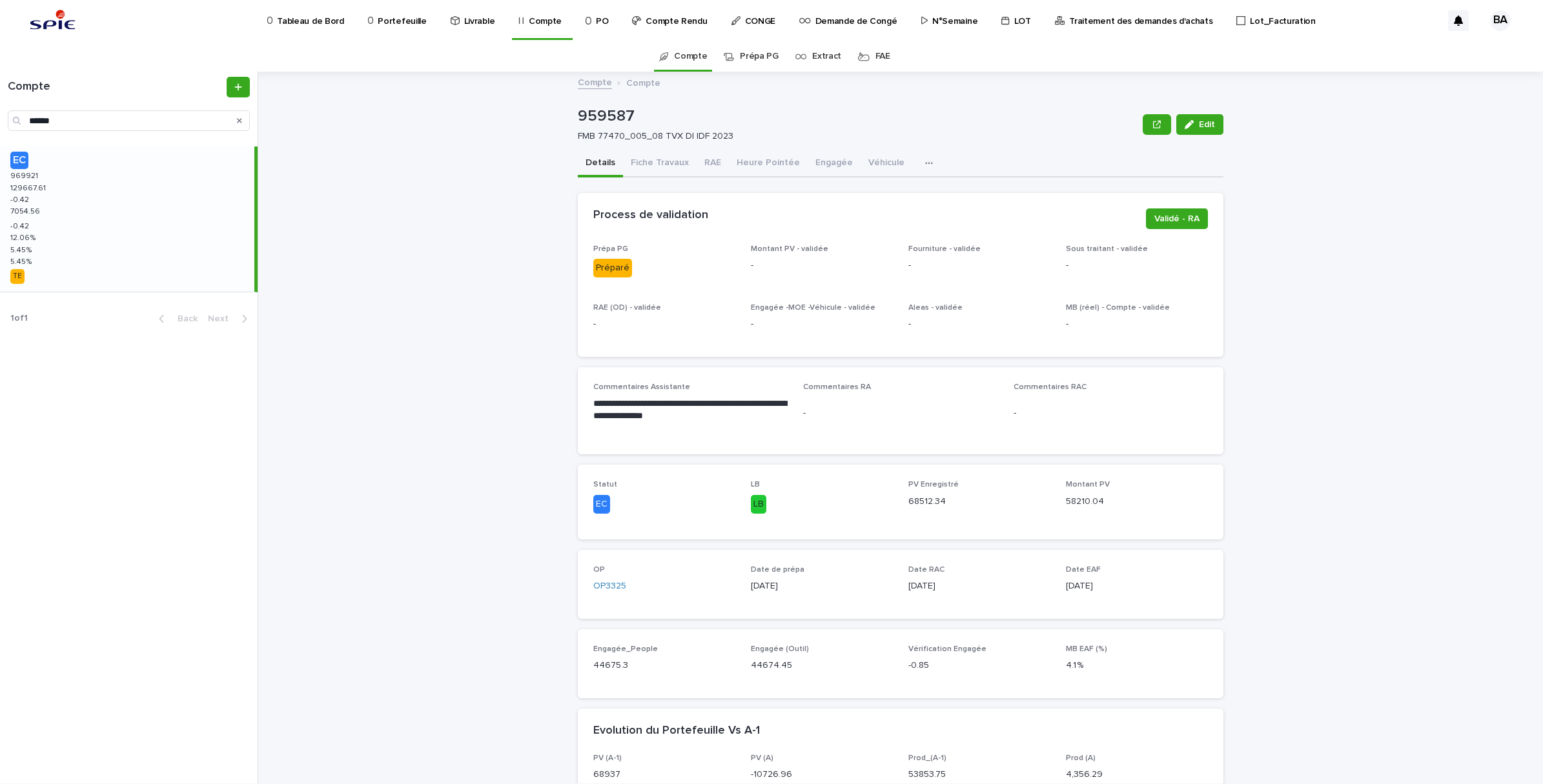
click div "EC 969921 969921 129667.61 129667.61 -0.42 -0.42 7054.56 7054.56 -0.42 -0.42 12…"
